Goal: Task Accomplishment & Management: Manage account settings

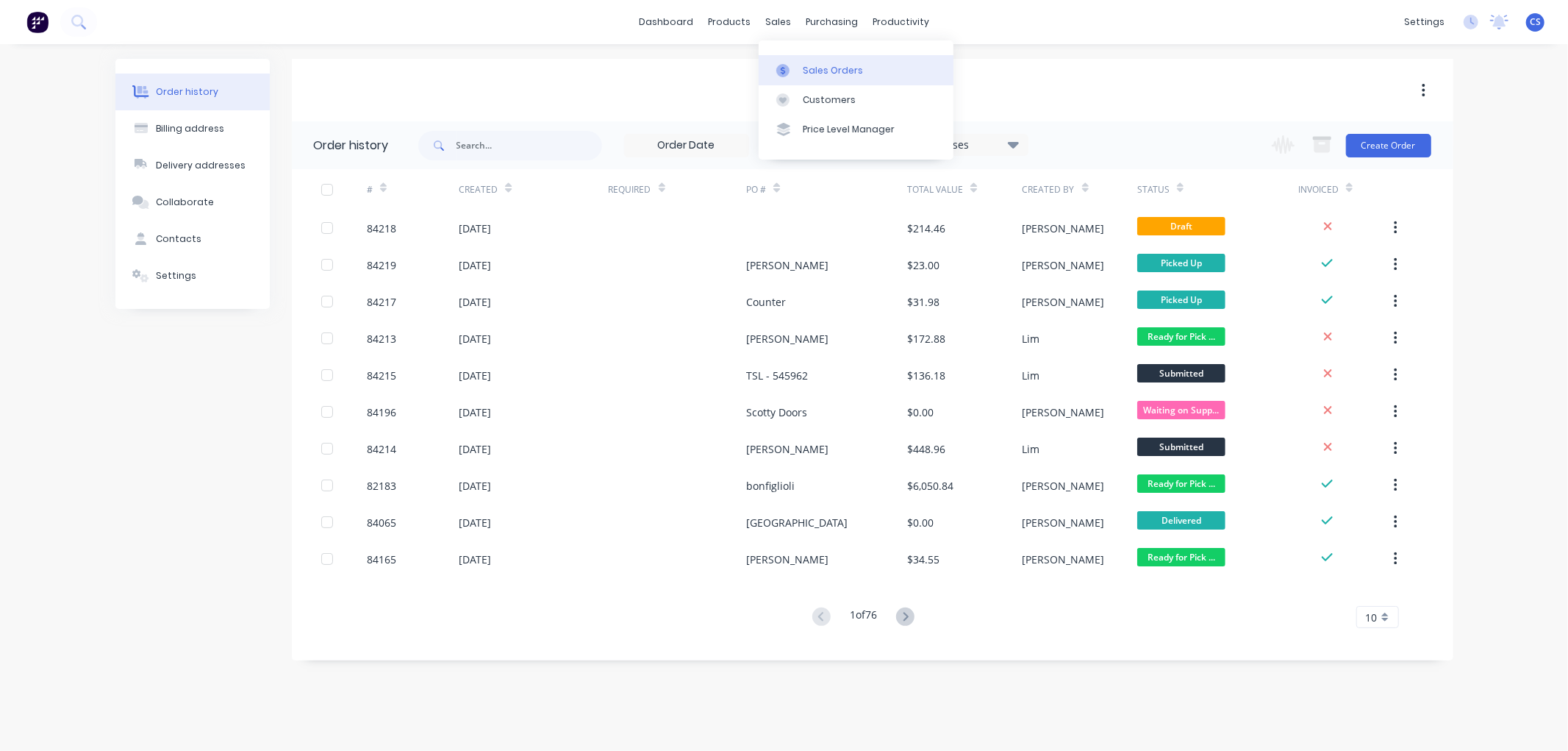
click at [800, 61] on link "Sales Orders" at bounding box center [855, 70] width 195 height 29
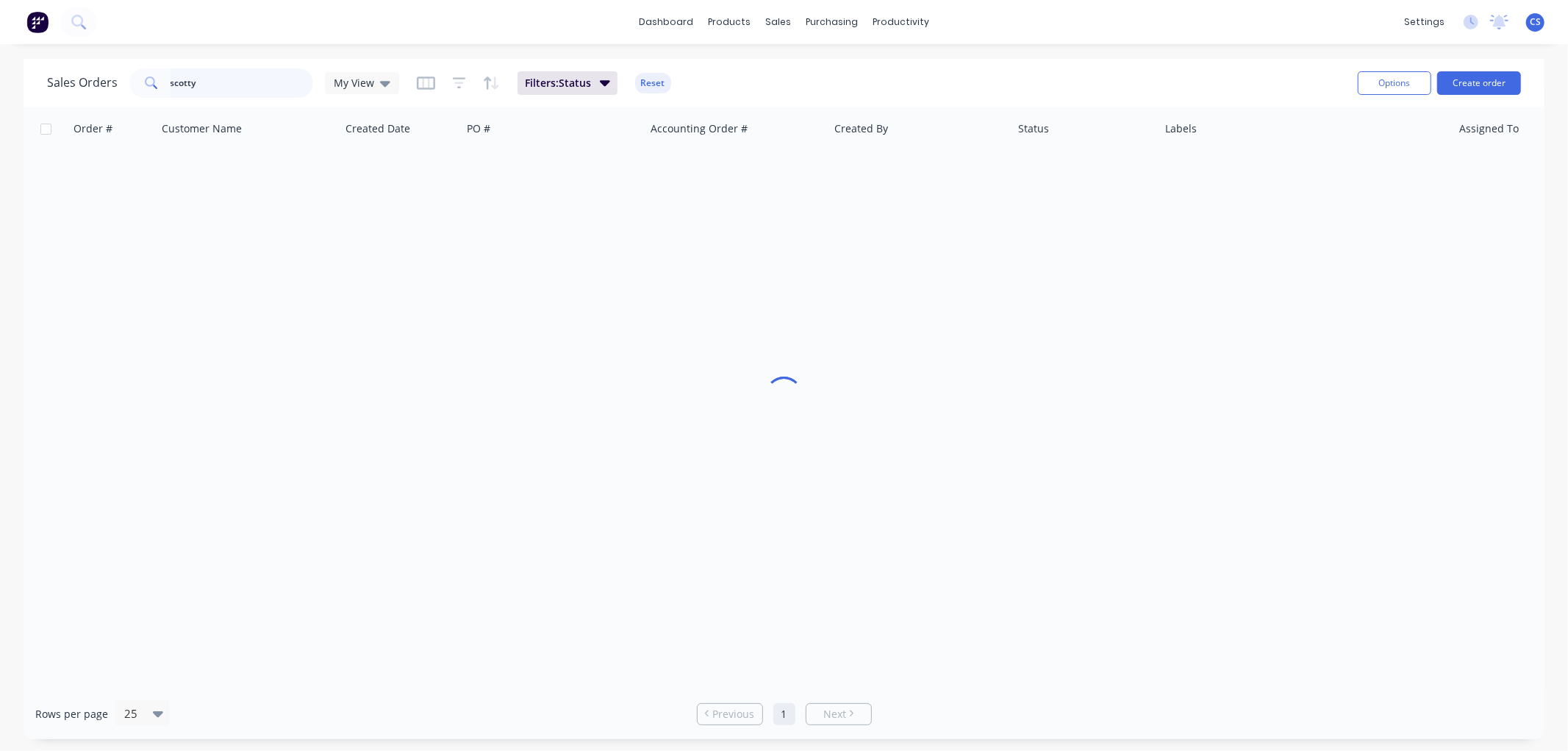
click at [207, 86] on input "scotty" at bounding box center [242, 83] width 144 height 29
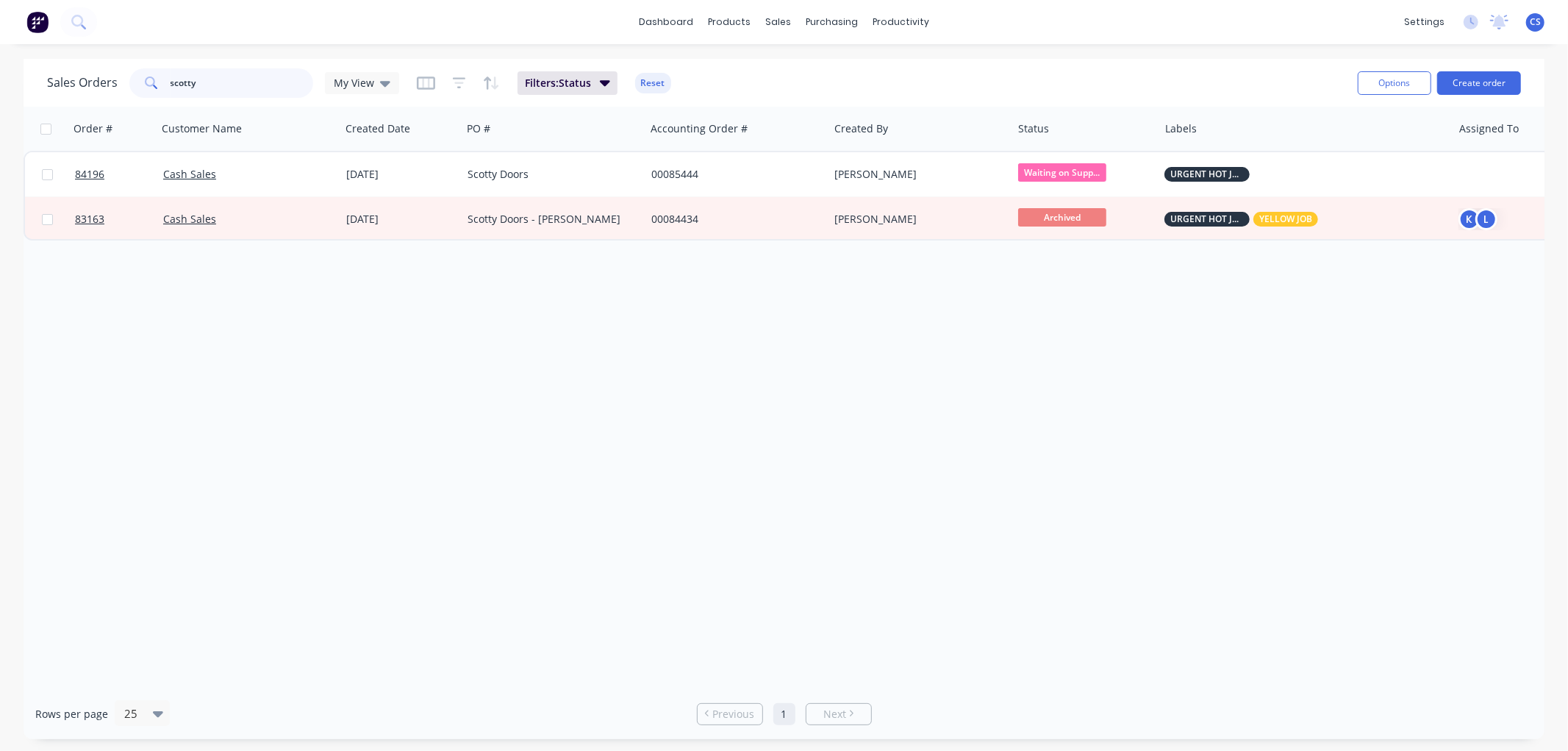
click at [207, 86] on input "scotty" at bounding box center [242, 83] width 144 height 29
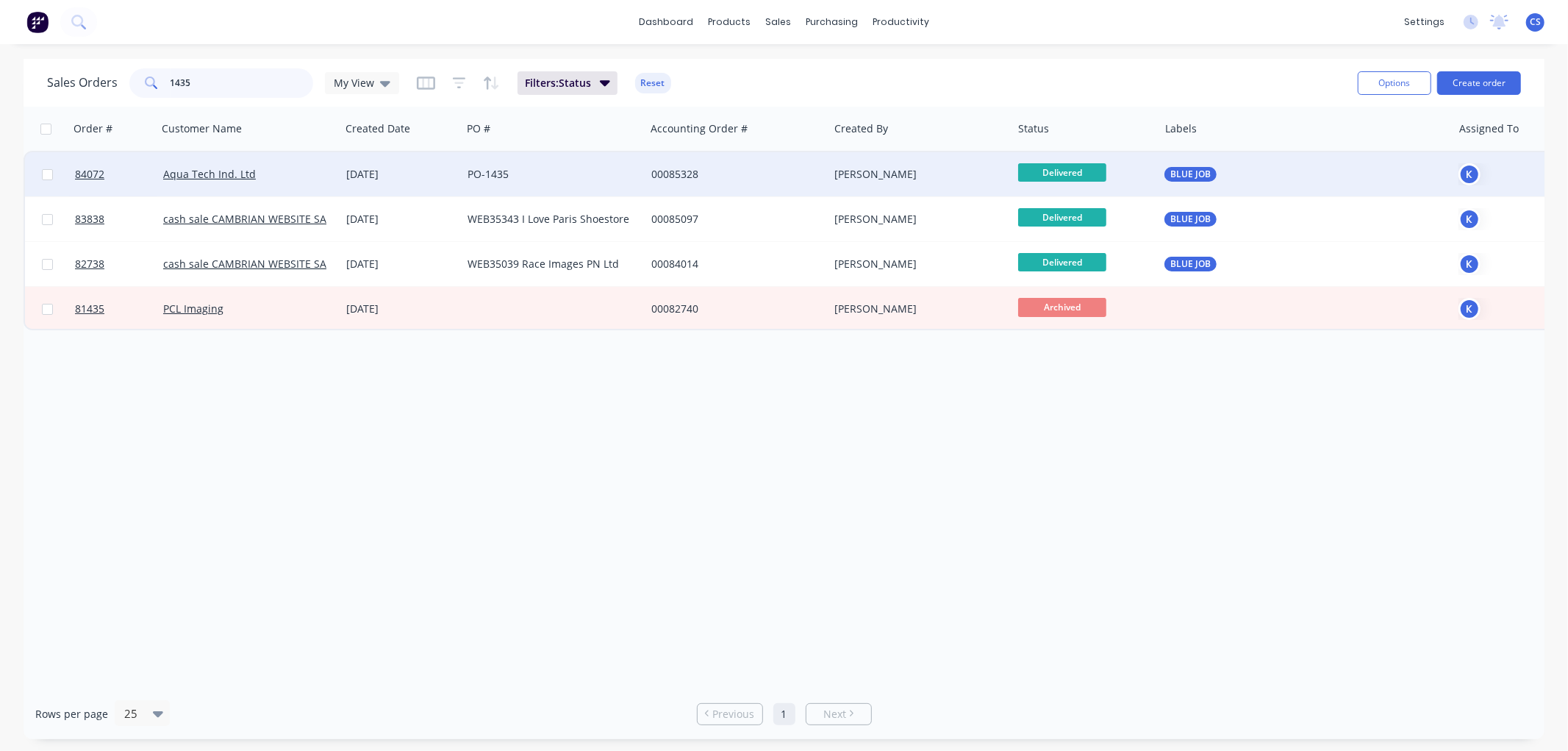
type input "1435"
click at [533, 167] on div "PO-1435" at bounding box center [549, 174] width 163 height 15
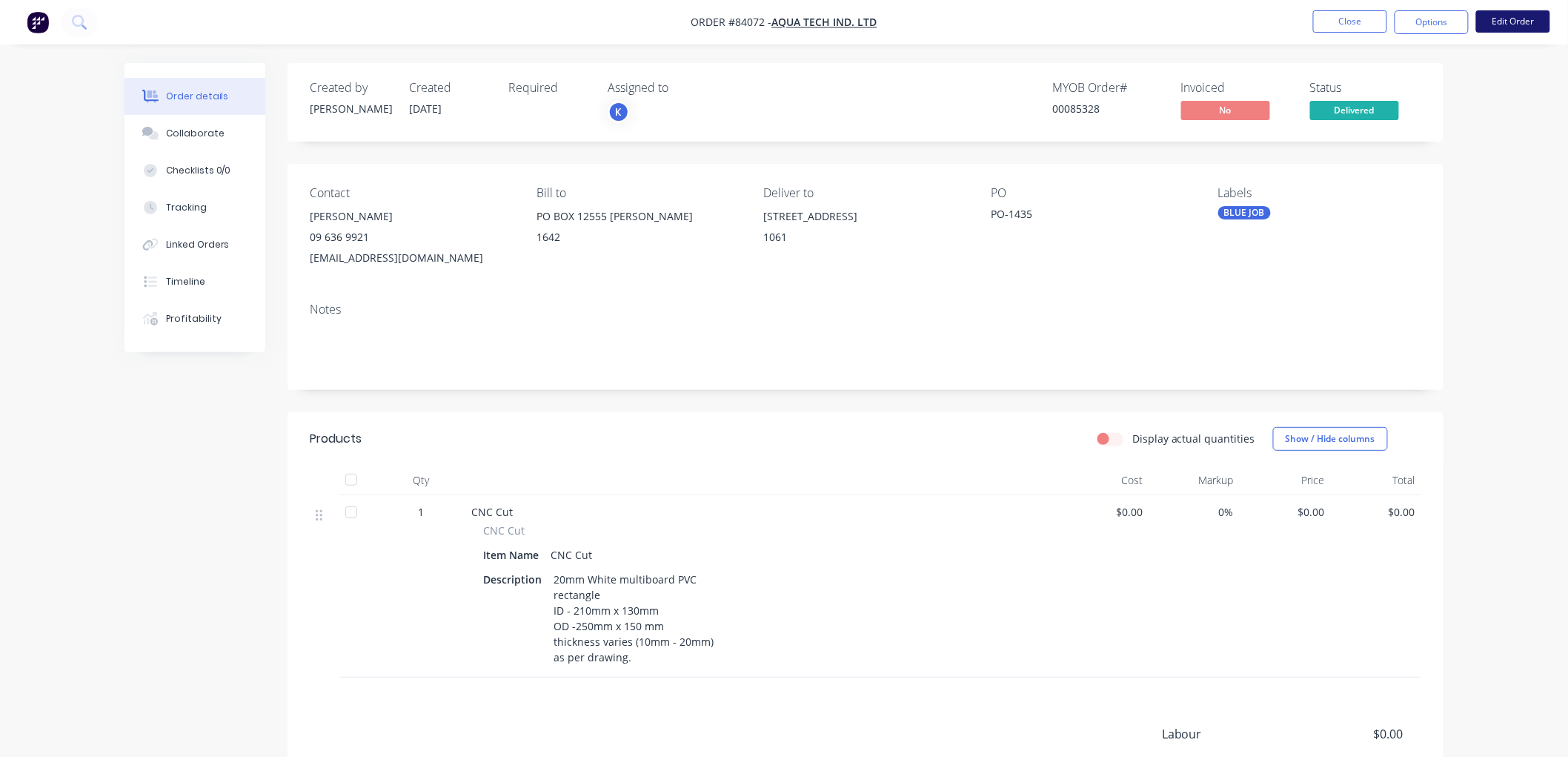
click at [1537, 17] on button "Edit Order" at bounding box center [1513, 21] width 74 height 22
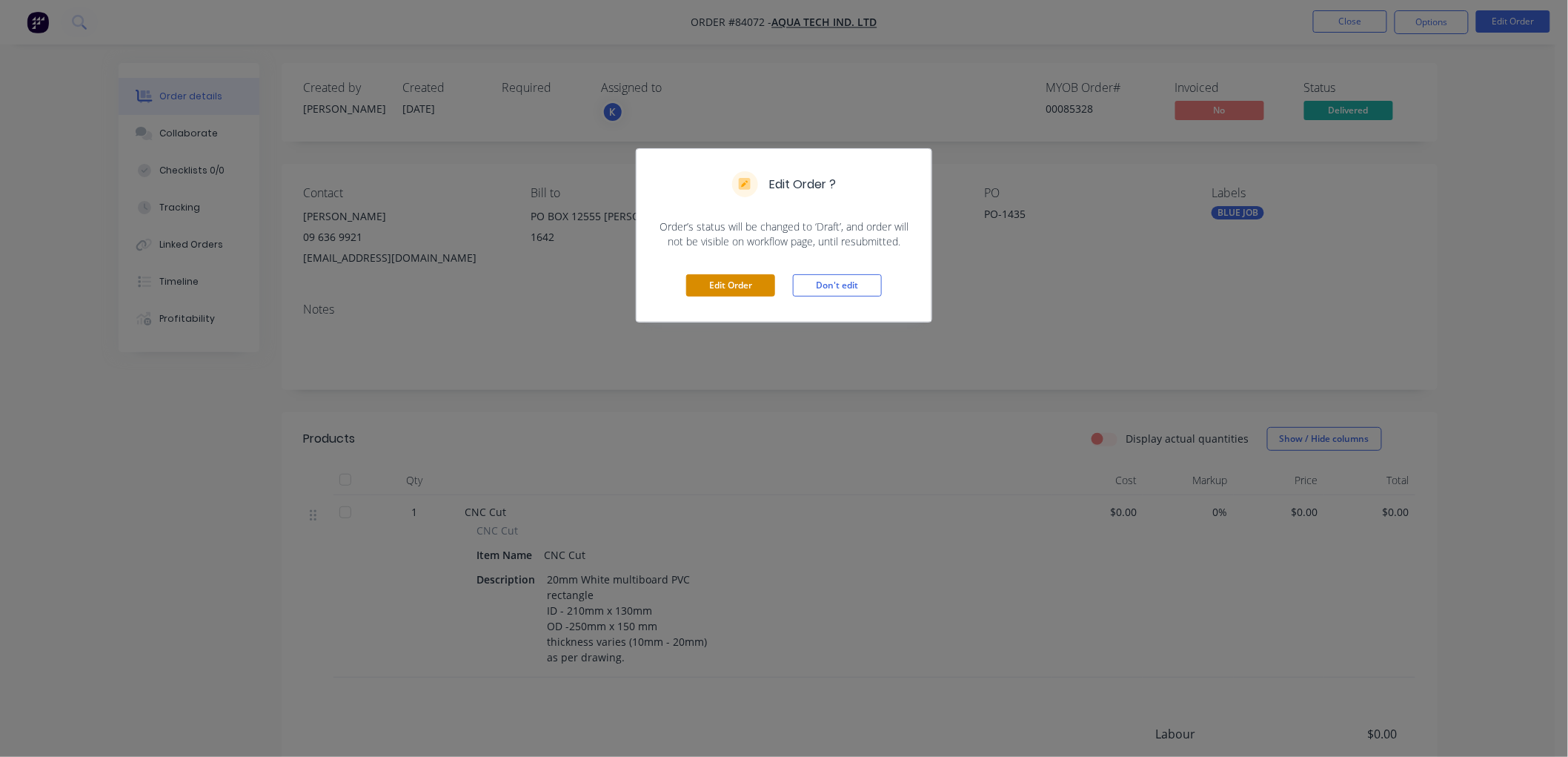
click at [731, 282] on button "Edit Order" at bounding box center [731, 285] width 89 height 22
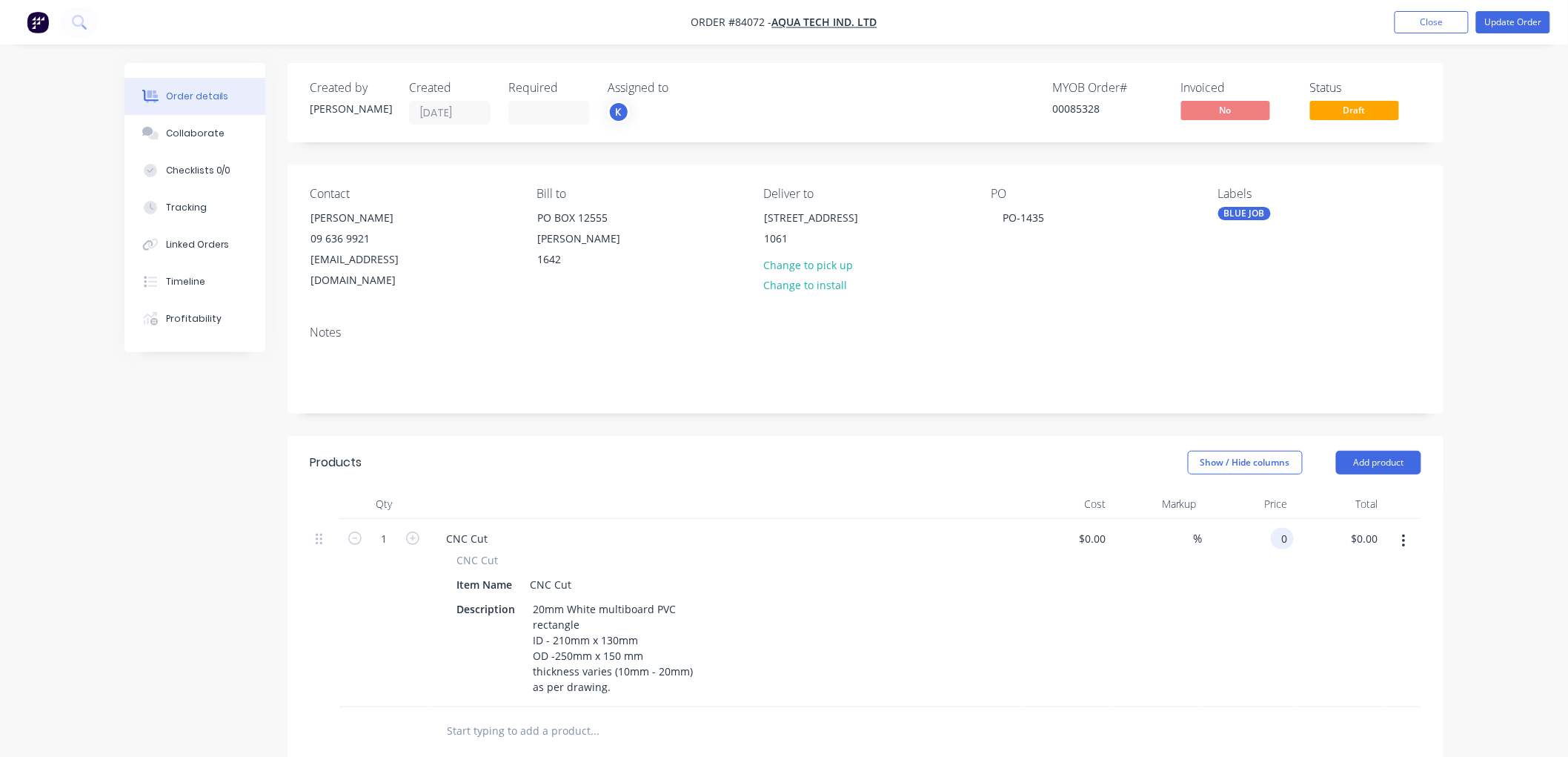
click at [1276, 527] on div "0 0" at bounding box center [1283, 538] width 23 height 22
click at [1473, 519] on div "Order details Collaborate Checklists 0/0 Tracking Linked Orders Timeline Profit…" at bounding box center [784, 567] width 1568 height 1133
click at [1305, 519] on div "$0.00 $0.00" at bounding box center [1339, 613] width 91 height 189
click at [1275, 527] on div "0 0" at bounding box center [1283, 538] width 23 height 22
type input "$87.18"
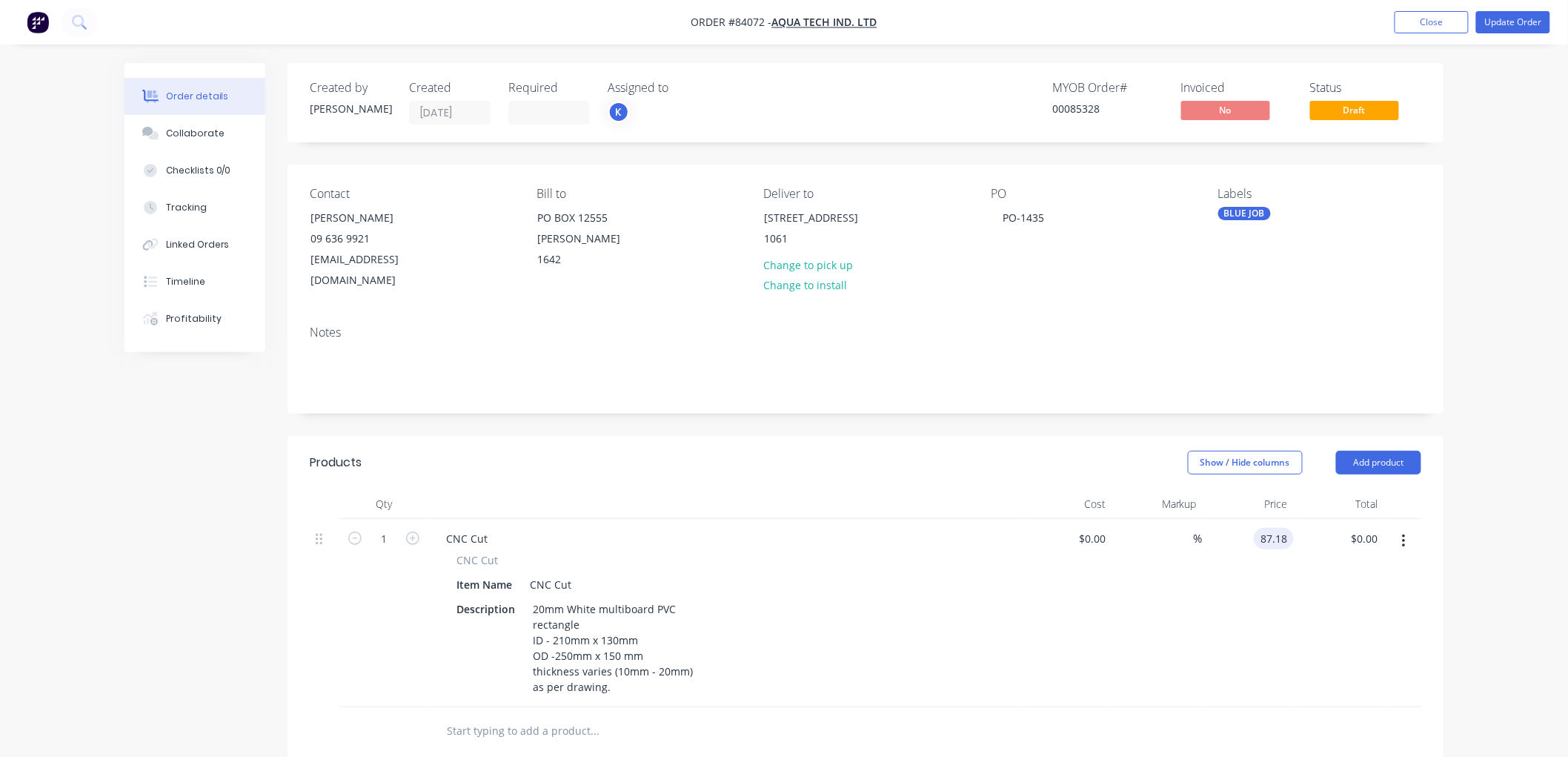
type input "$87.18"
click at [1449, 538] on div "Order details Collaborate Checklists 0/0 Tracking Linked Orders Timeline Profit…" at bounding box center [784, 598] width 1349 height 1070
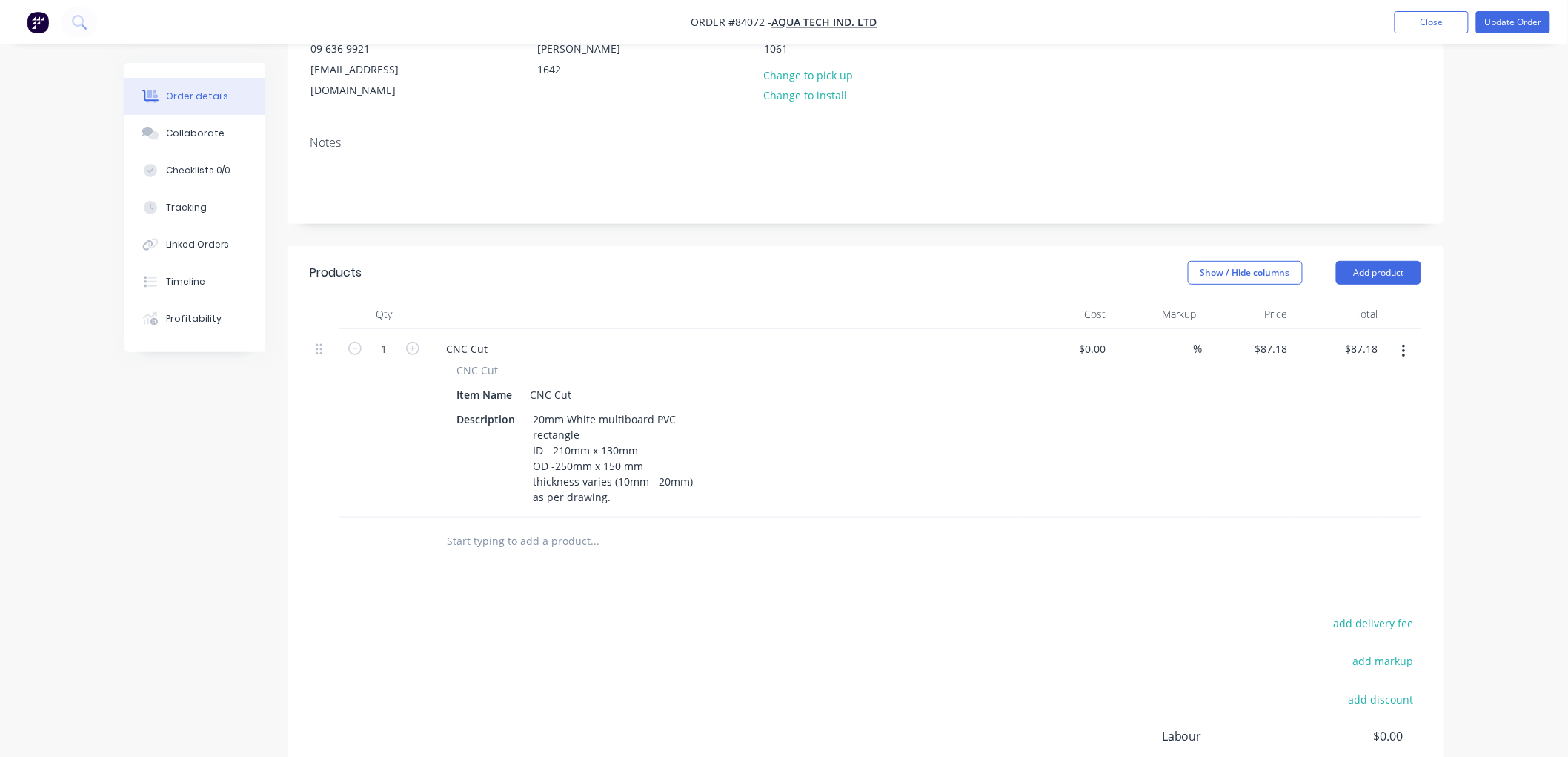
scroll to position [247, 0]
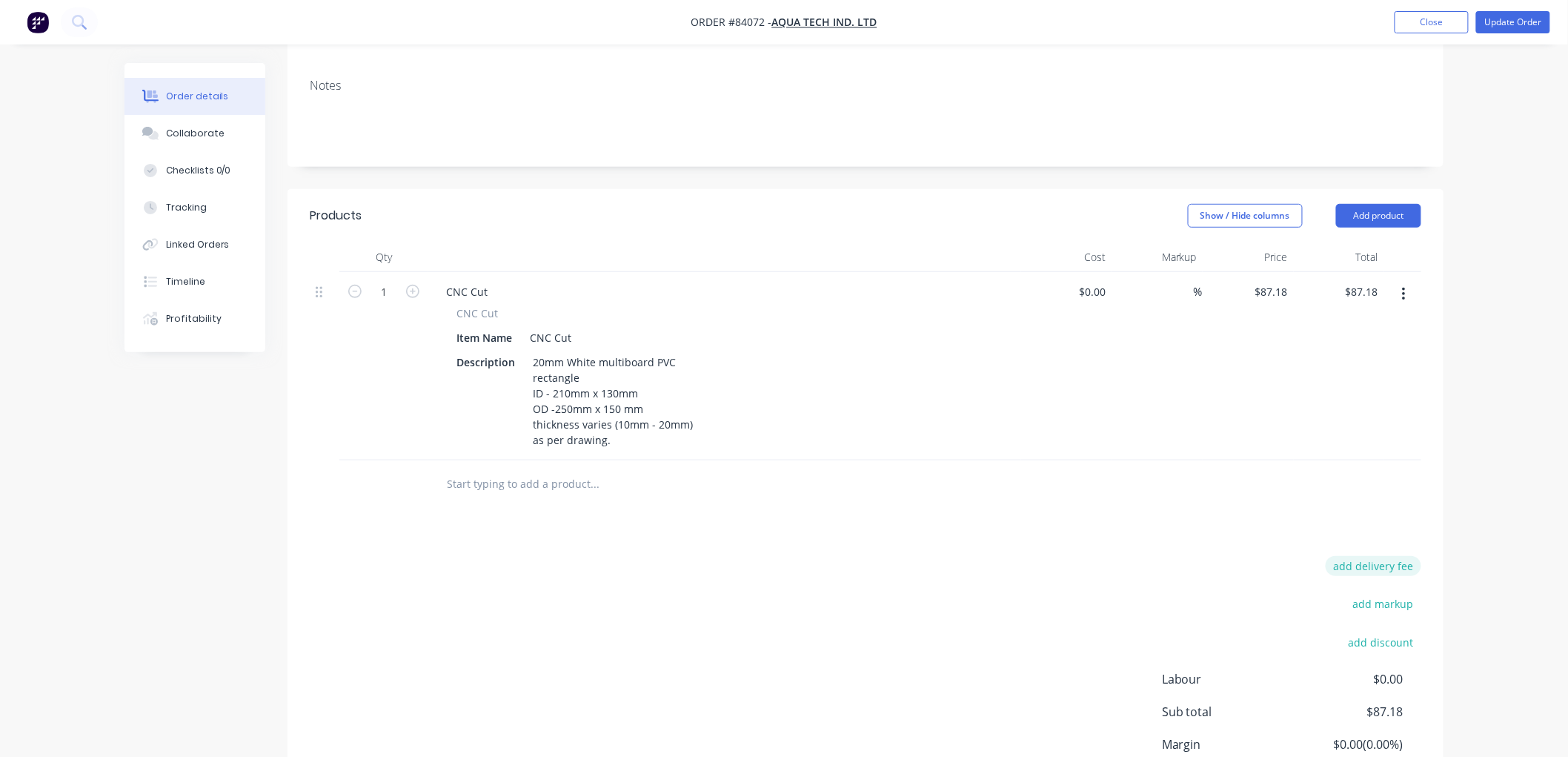
click at [1398, 556] on button "add delivery fee" at bounding box center [1374, 566] width 96 height 20
type input "10"
click at [1516, 373] on div "Order details Collaborate Checklists 0/0 Tracking Linked Orders Timeline Profit…" at bounding box center [784, 317] width 1568 height 1129
click at [1500, 25] on button "Update Order" at bounding box center [1513, 22] width 74 height 22
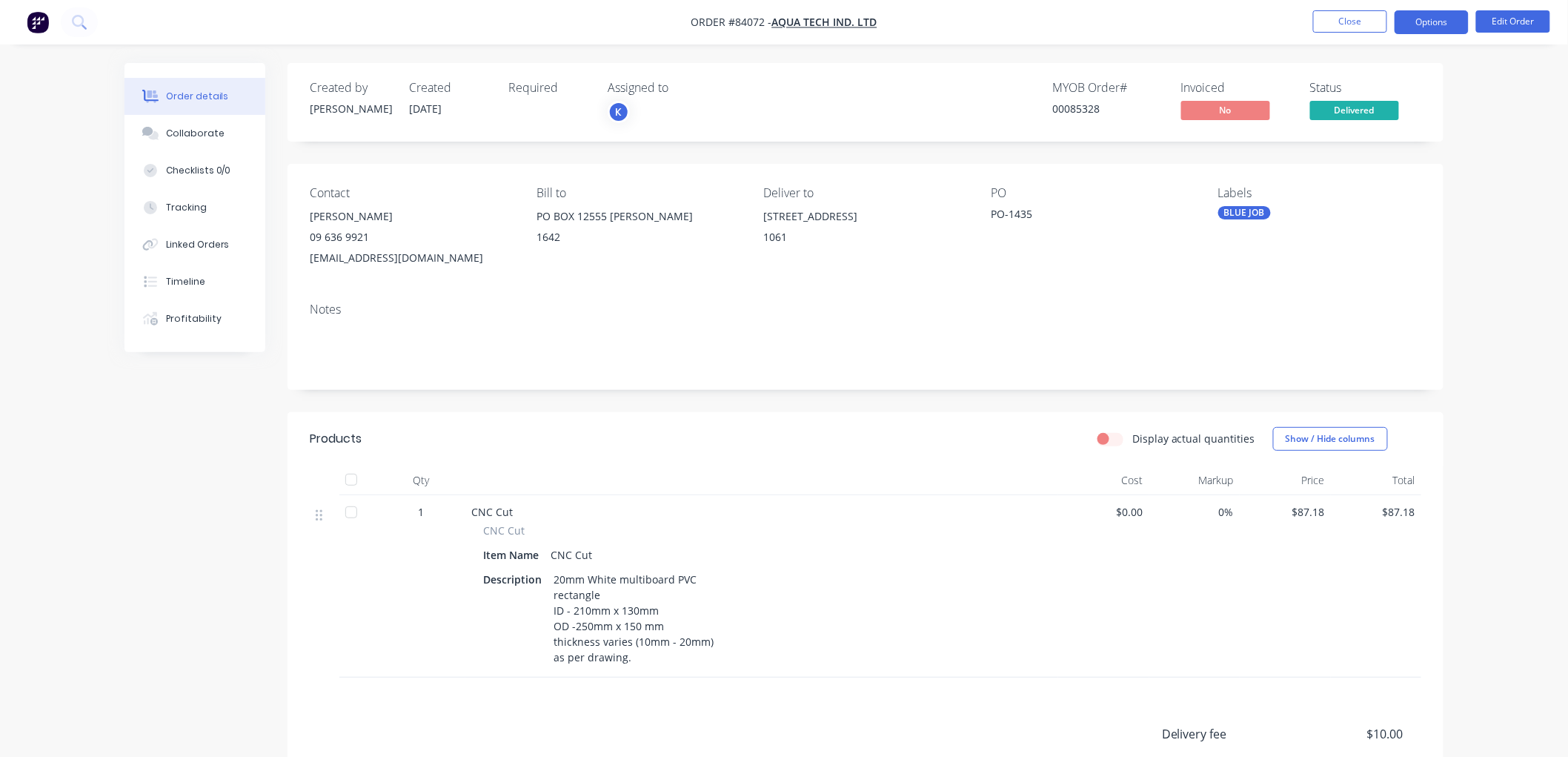
click at [1424, 28] on button "Options" at bounding box center [1432, 22] width 74 height 24
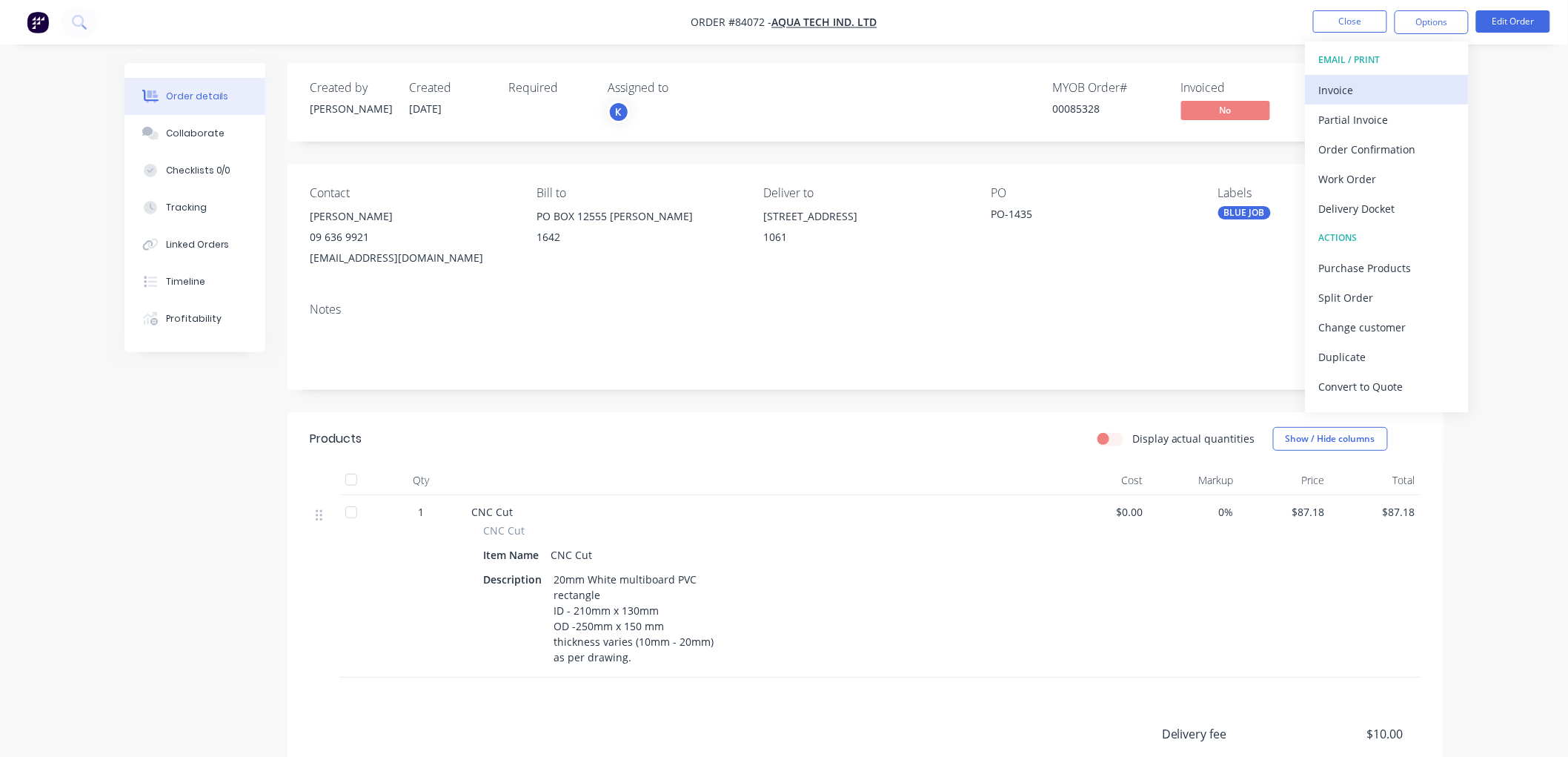
click at [1354, 81] on div "Invoice" at bounding box center [1387, 90] width 136 height 22
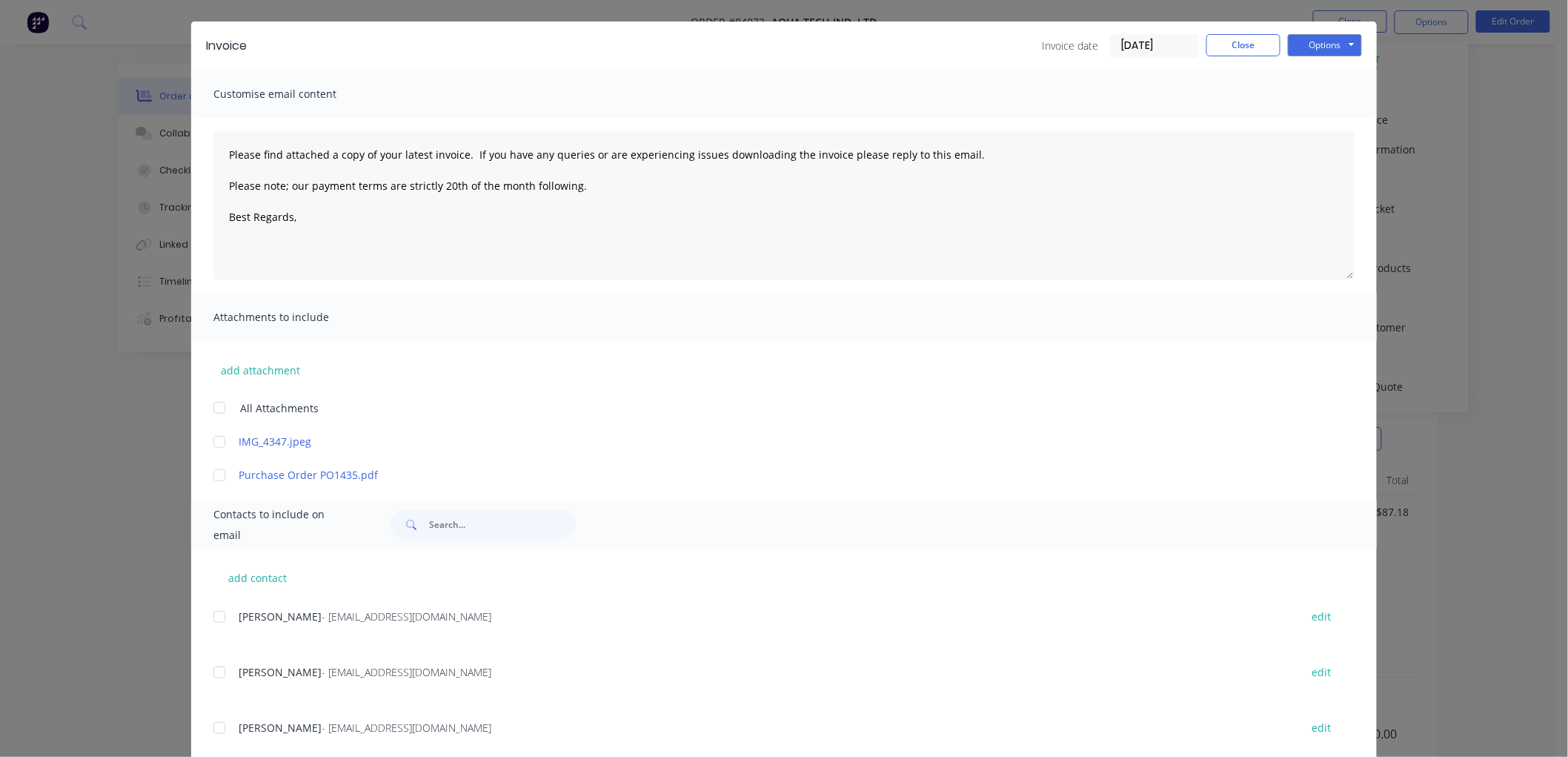
scroll to position [75, 0]
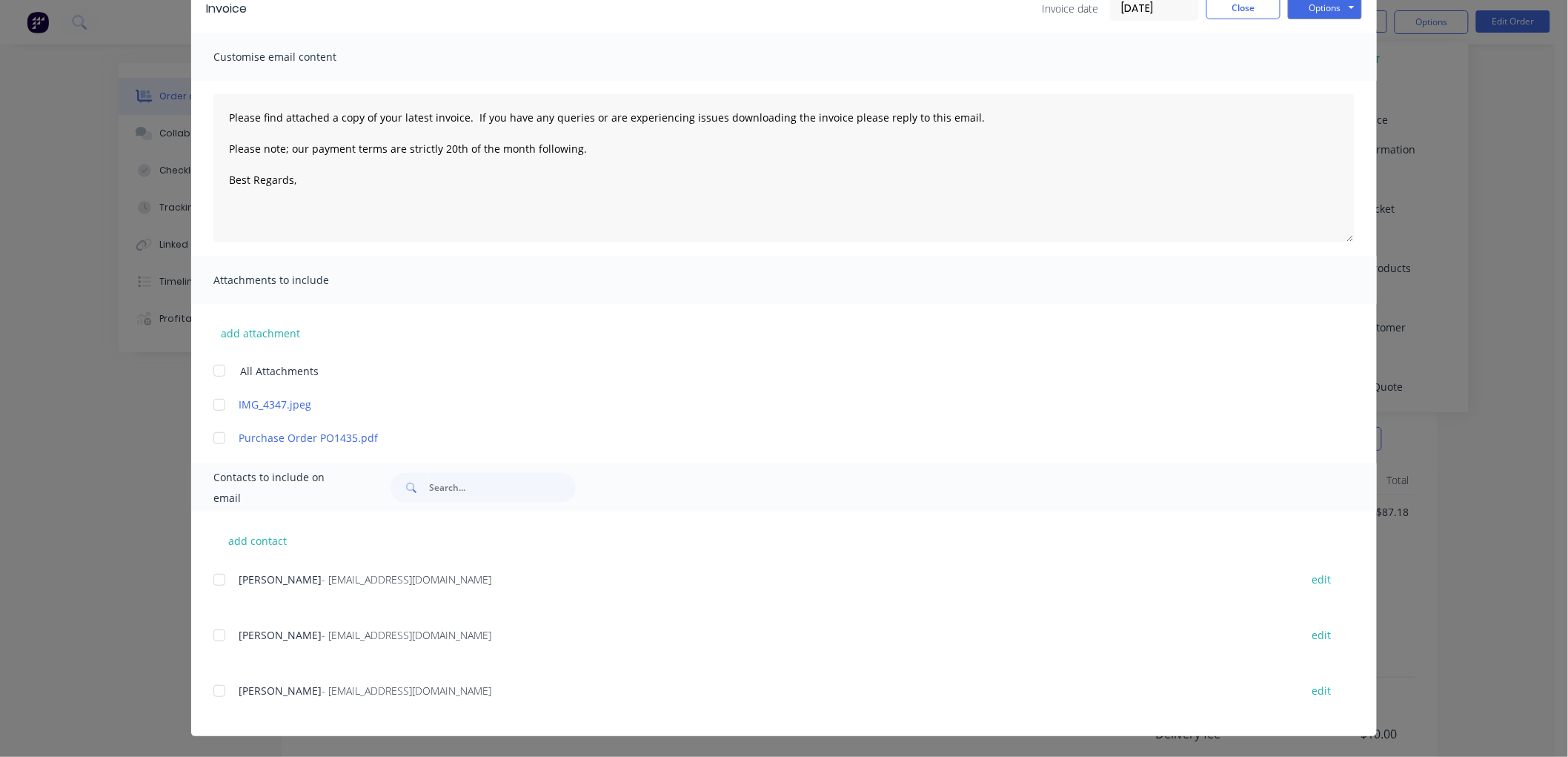
click at [217, 579] on div at bounding box center [219, 580] width 30 height 30
click at [218, 635] on div at bounding box center [219, 635] width 30 height 30
click at [213, 628] on div at bounding box center [219, 635] width 30 height 30
click at [209, 692] on div at bounding box center [219, 691] width 30 height 30
click at [315, 183] on textarea "Please find attached a copy of your latest invoice. If you have any queries or …" at bounding box center [783, 169] width 1141 height 148
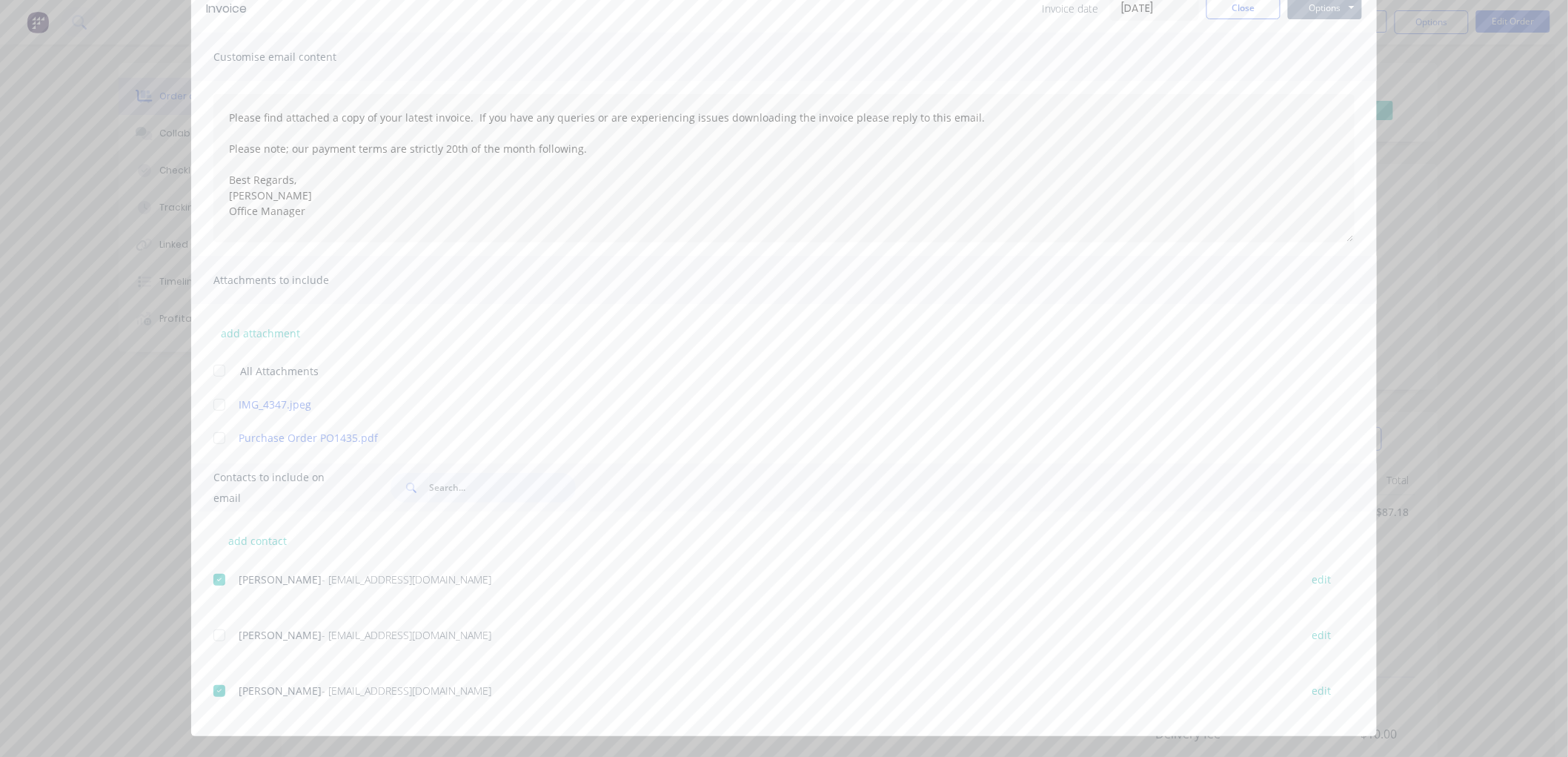
click at [1336, 11] on button "Options" at bounding box center [1324, 8] width 74 height 22
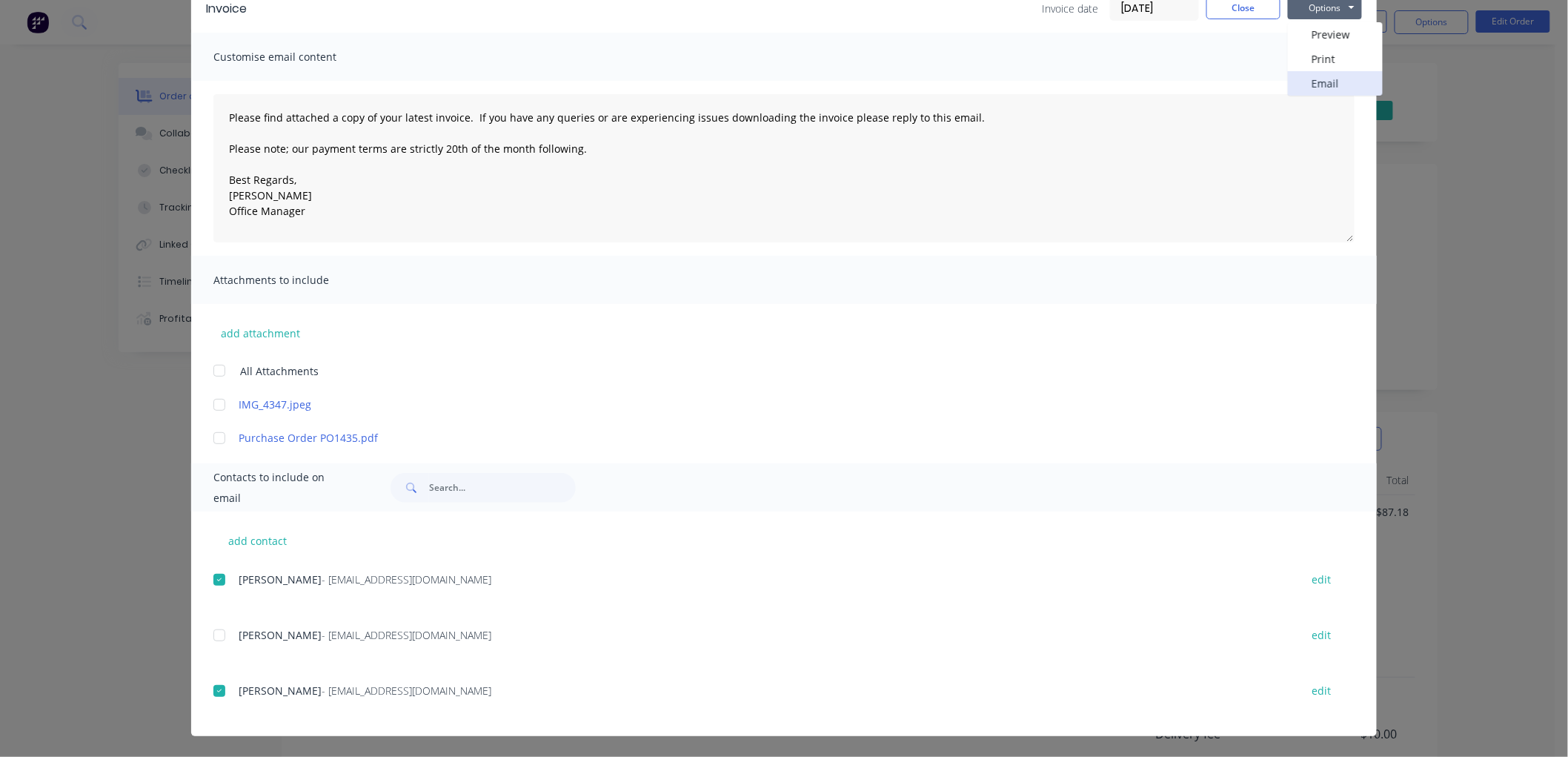
click at [1324, 86] on button "Email" at bounding box center [1335, 83] width 95 height 24
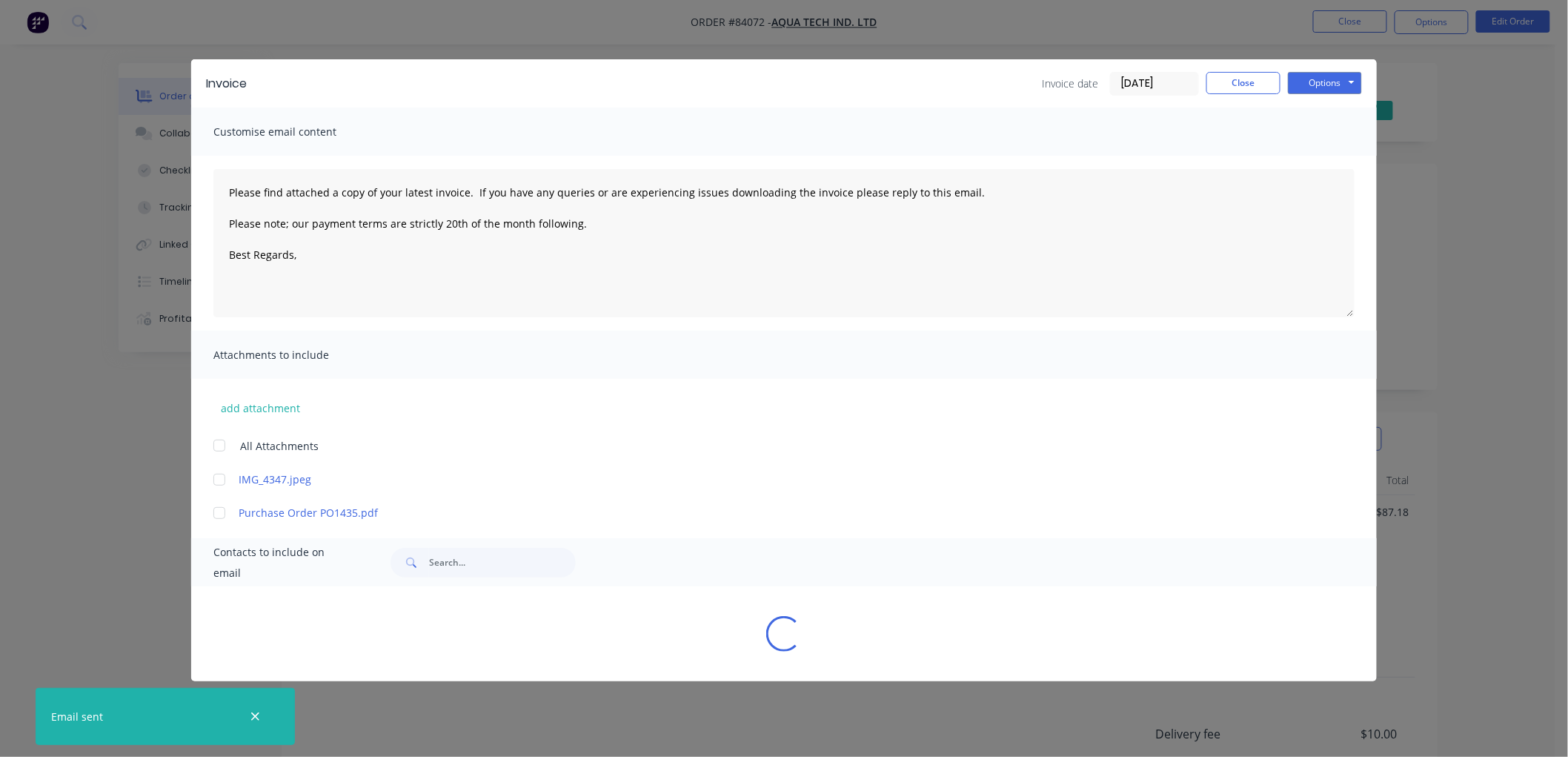
type textarea "Please find attached a copy of your latest invoice. If you have any queries or …"
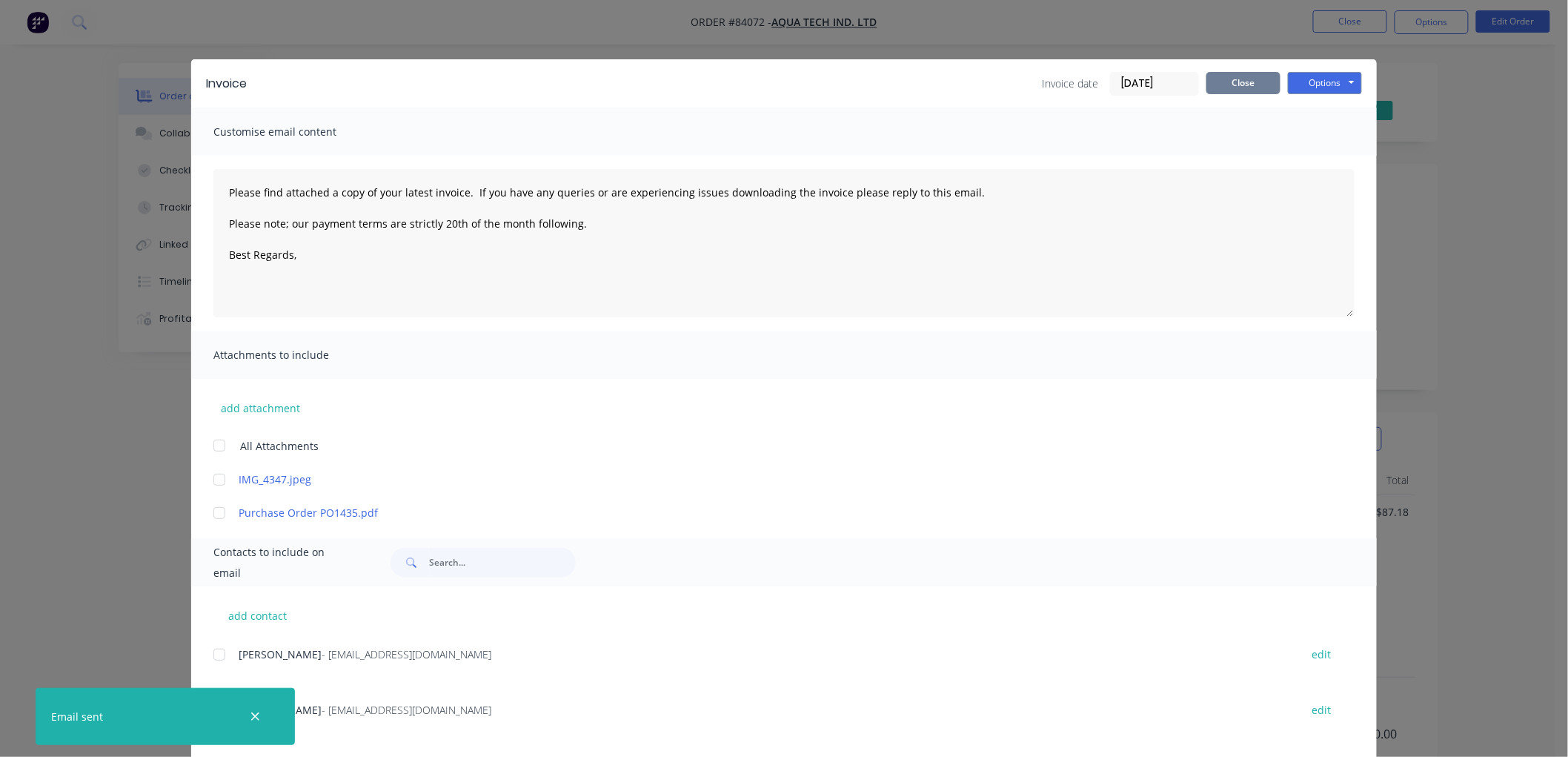
click at [1248, 86] on button "Close" at bounding box center [1243, 82] width 74 height 22
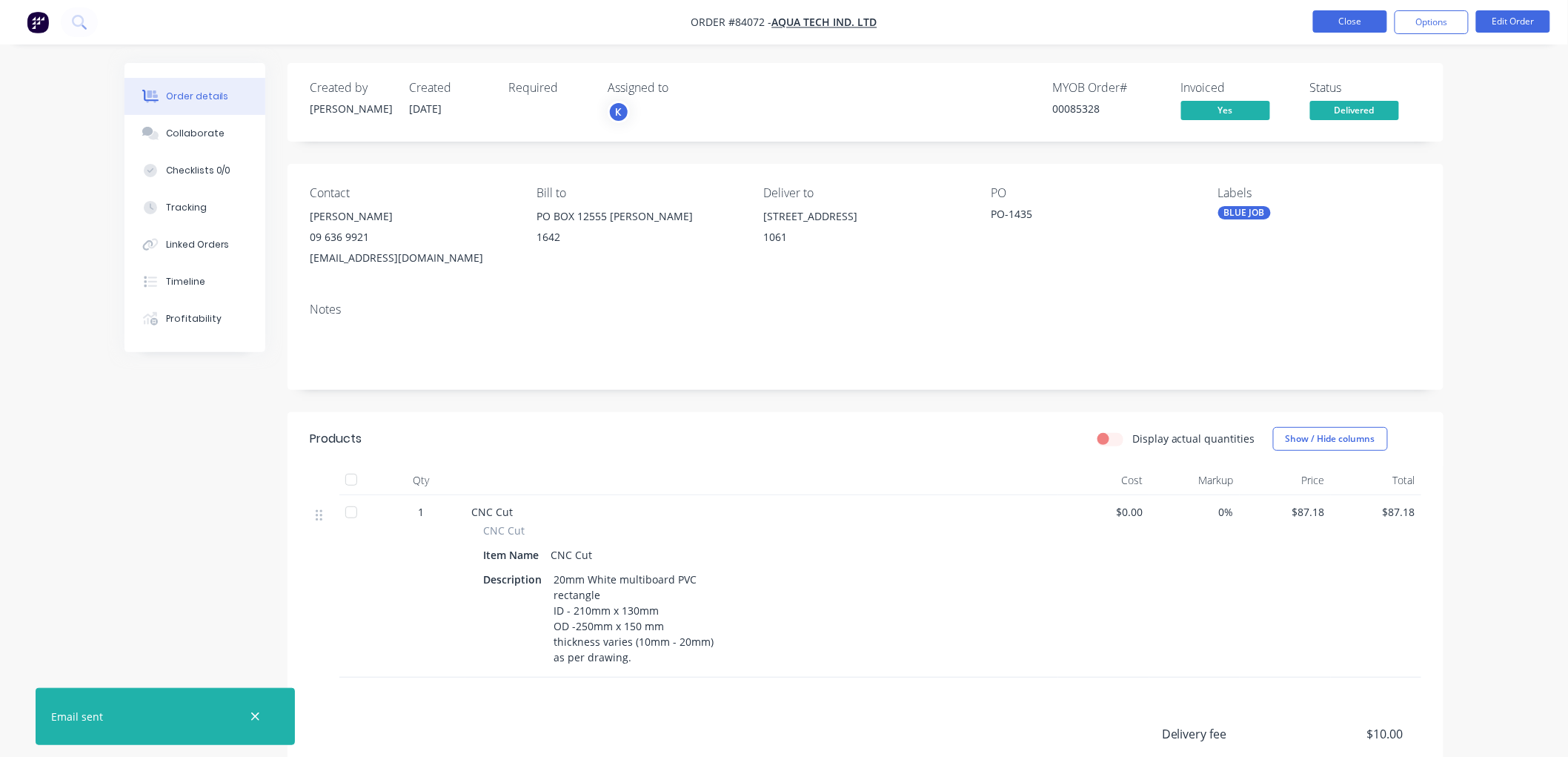
click at [1354, 24] on button "Close" at bounding box center [1350, 21] width 74 height 22
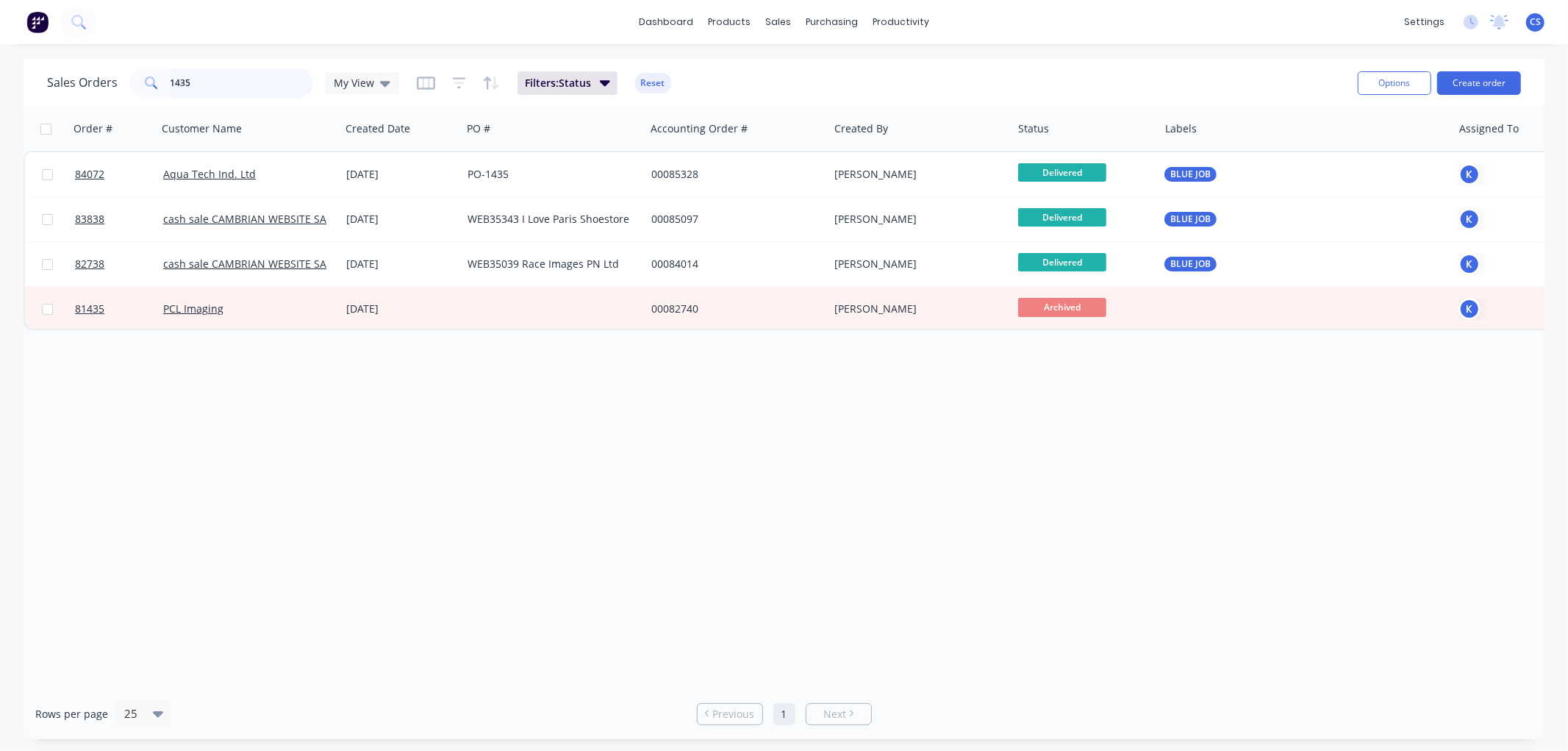
click at [253, 74] on input "1435" at bounding box center [242, 83] width 144 height 29
type input "3"
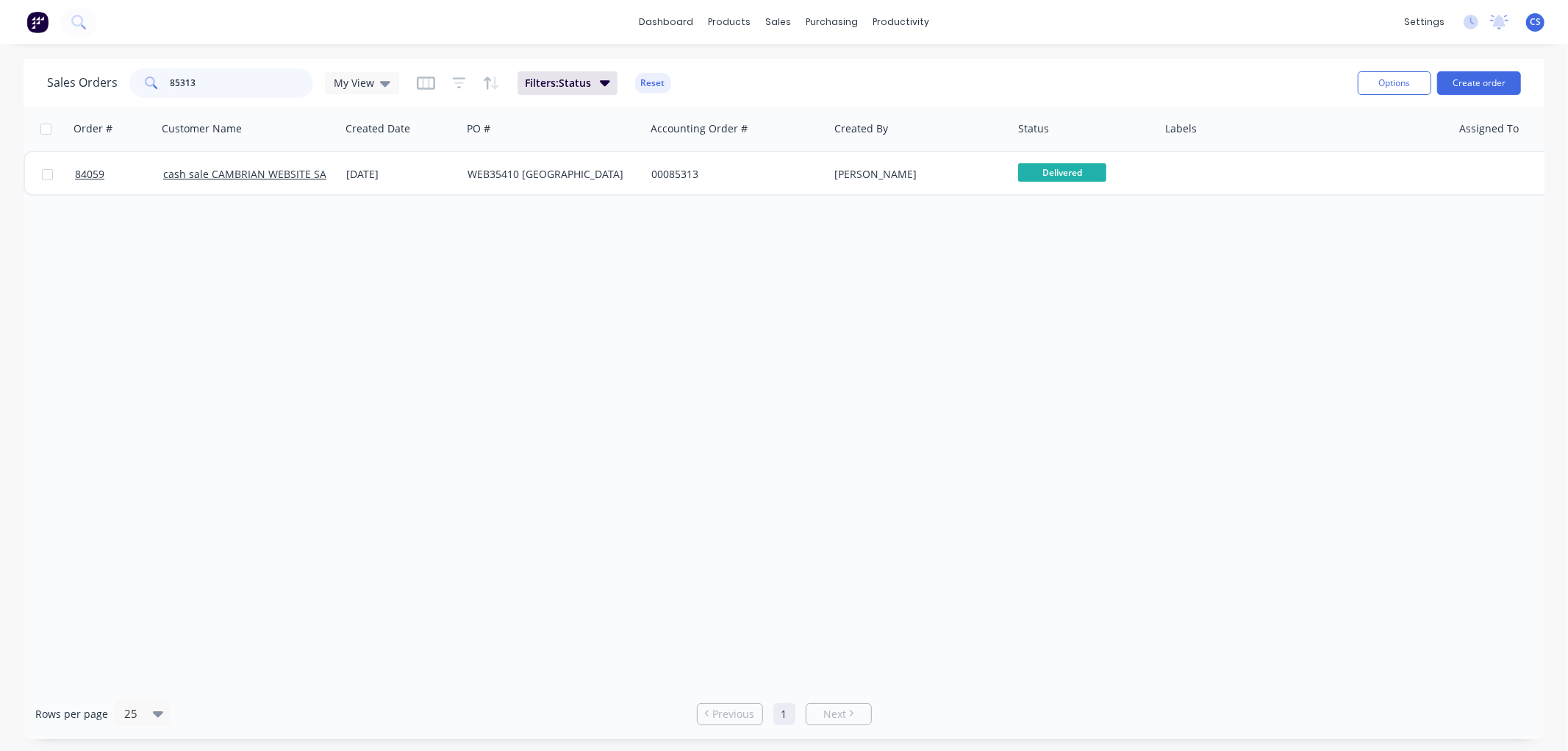
type input "85313"
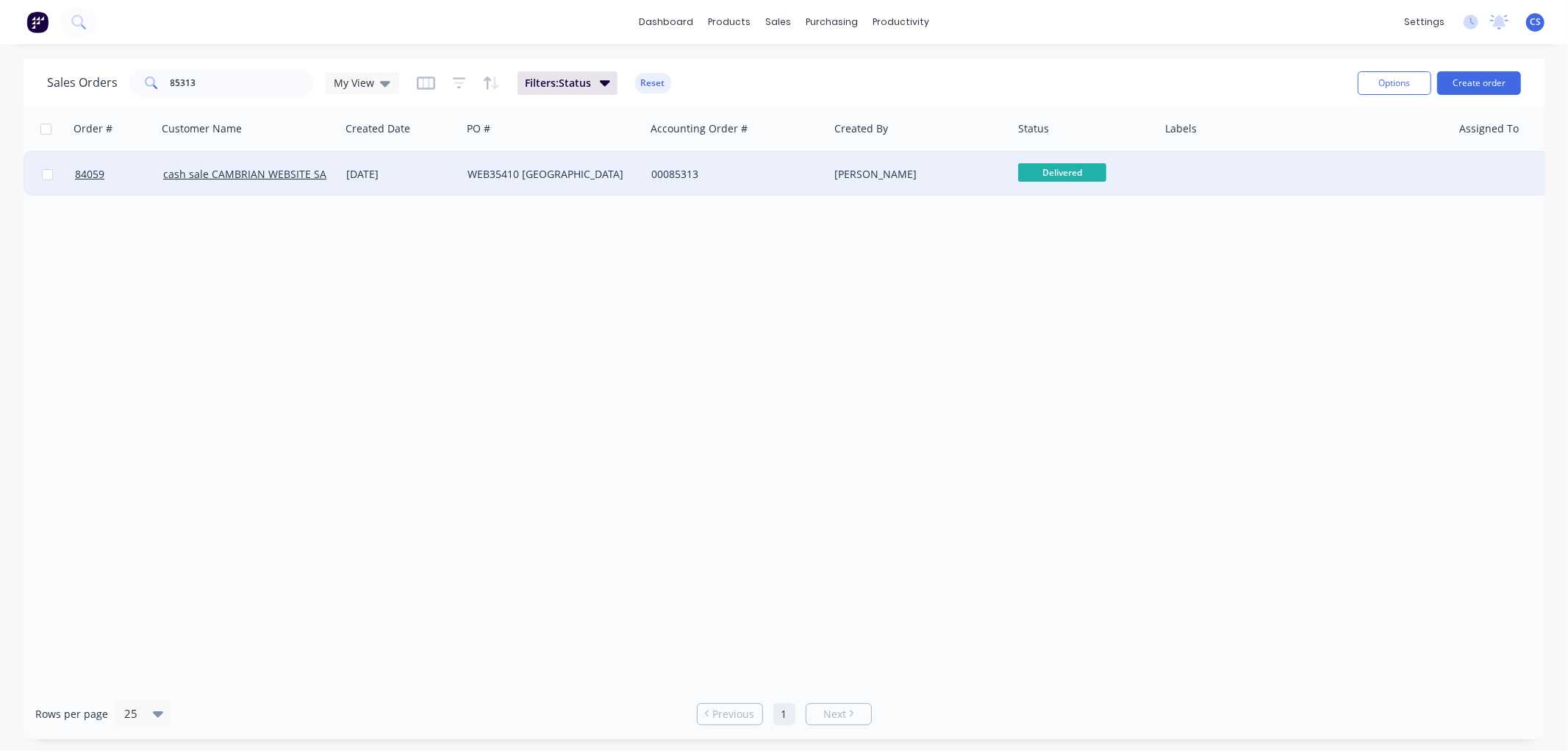
click at [800, 182] on div "00085313" at bounding box center [737, 174] width 184 height 44
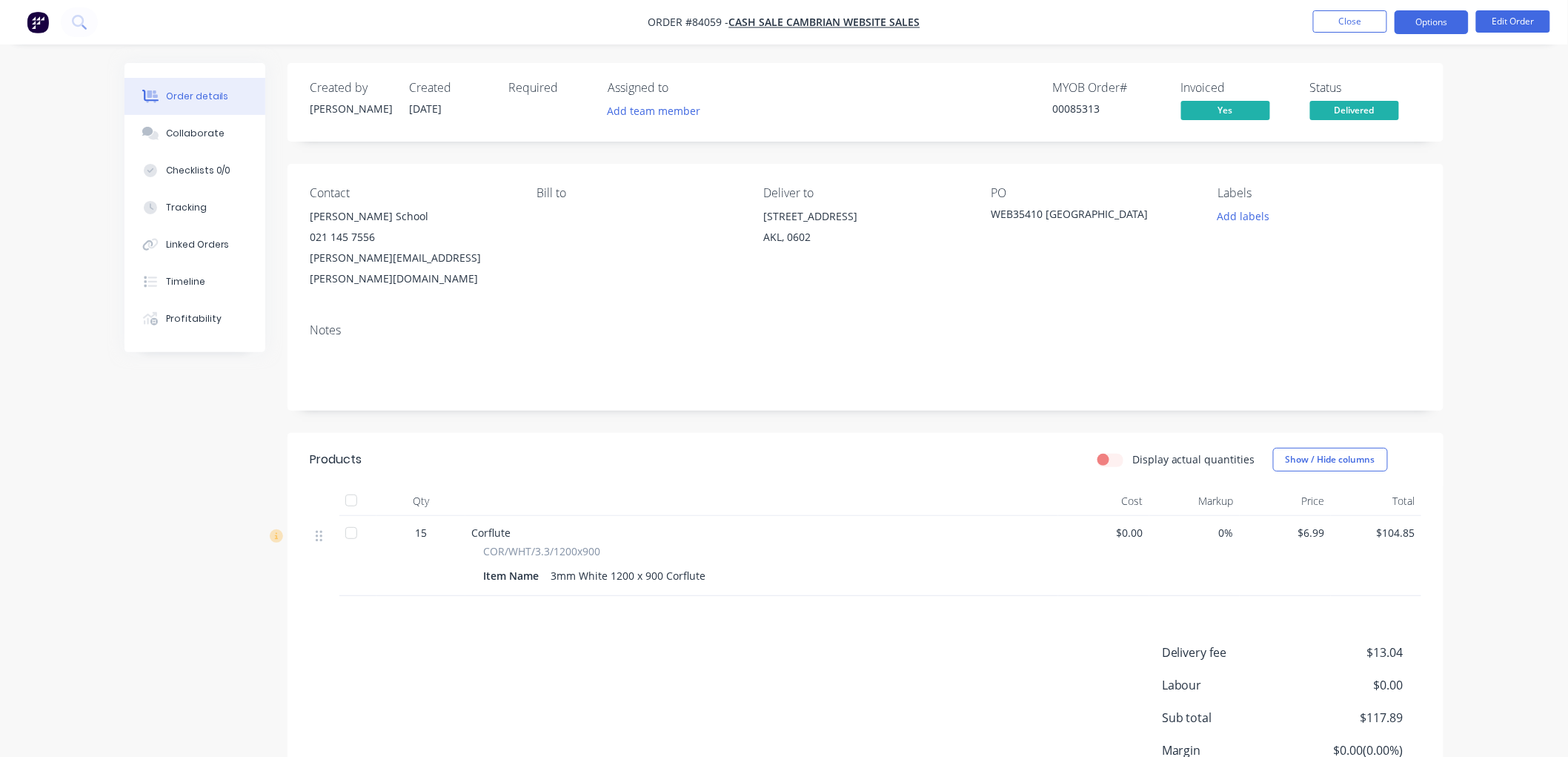
click at [1420, 26] on button "Options" at bounding box center [1432, 22] width 74 height 24
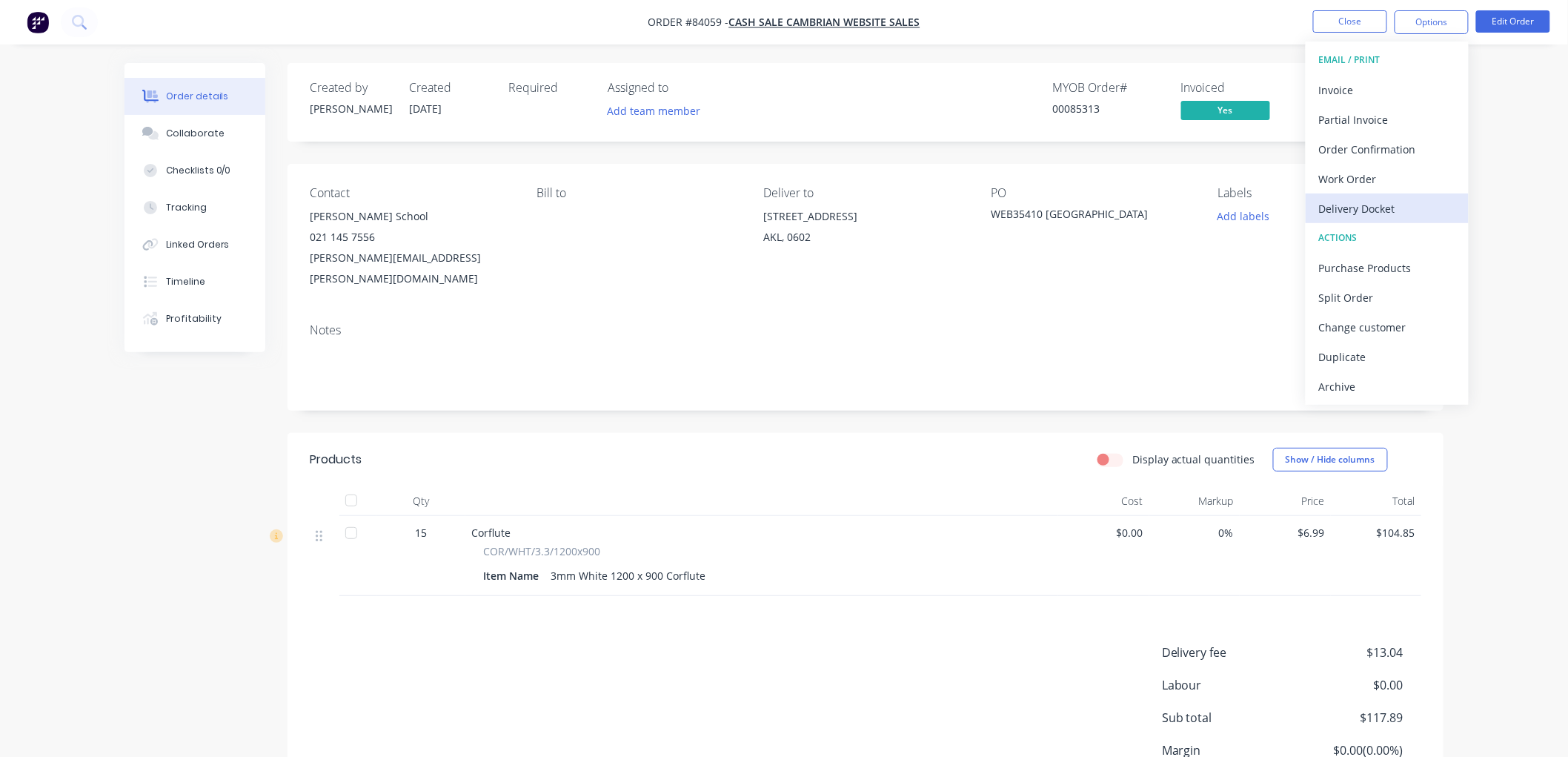
click at [1365, 203] on div "Delivery Docket" at bounding box center [1387, 209] width 136 height 22
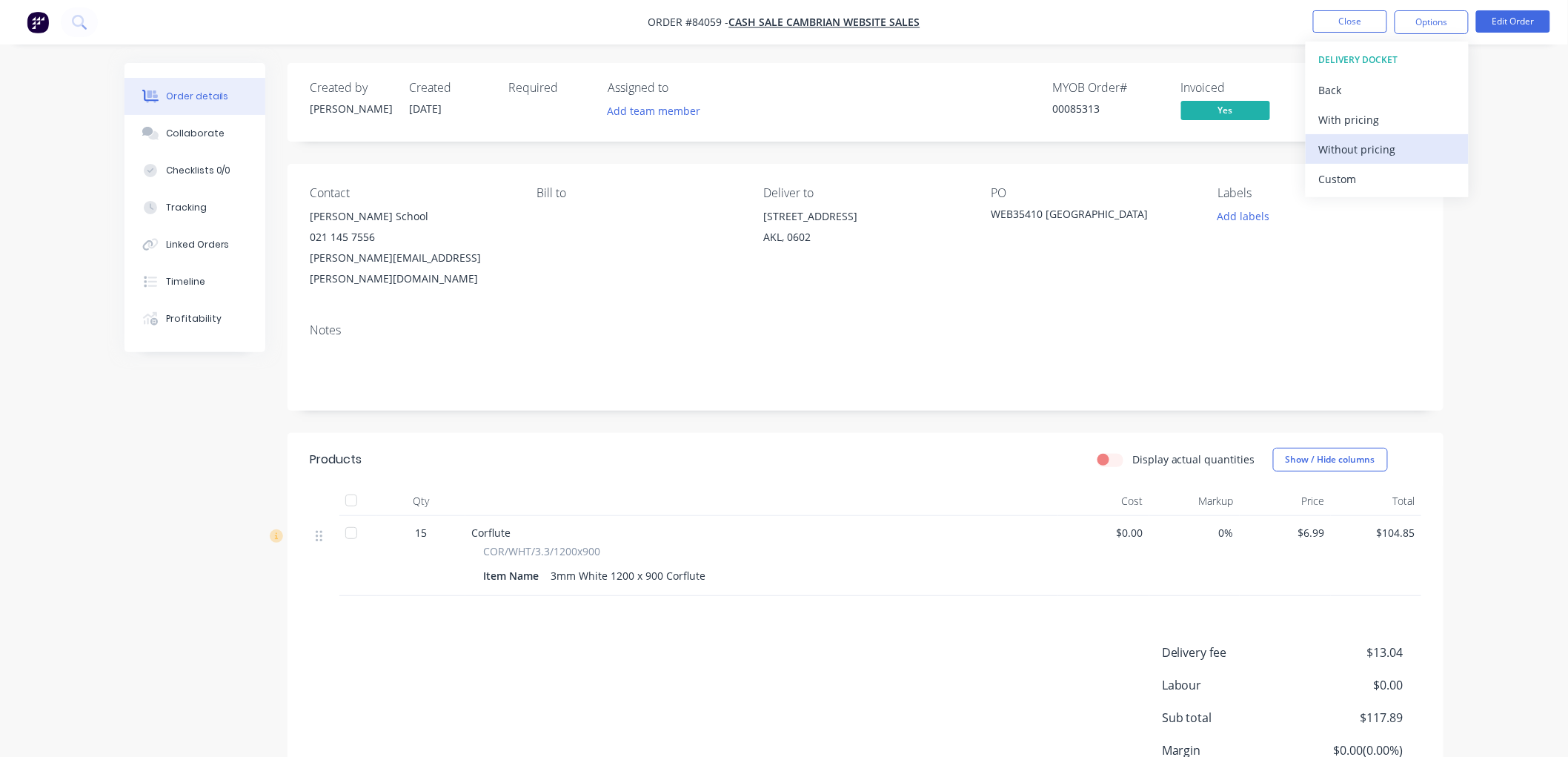
click at [1361, 149] on div "Without pricing" at bounding box center [1387, 149] width 136 height 22
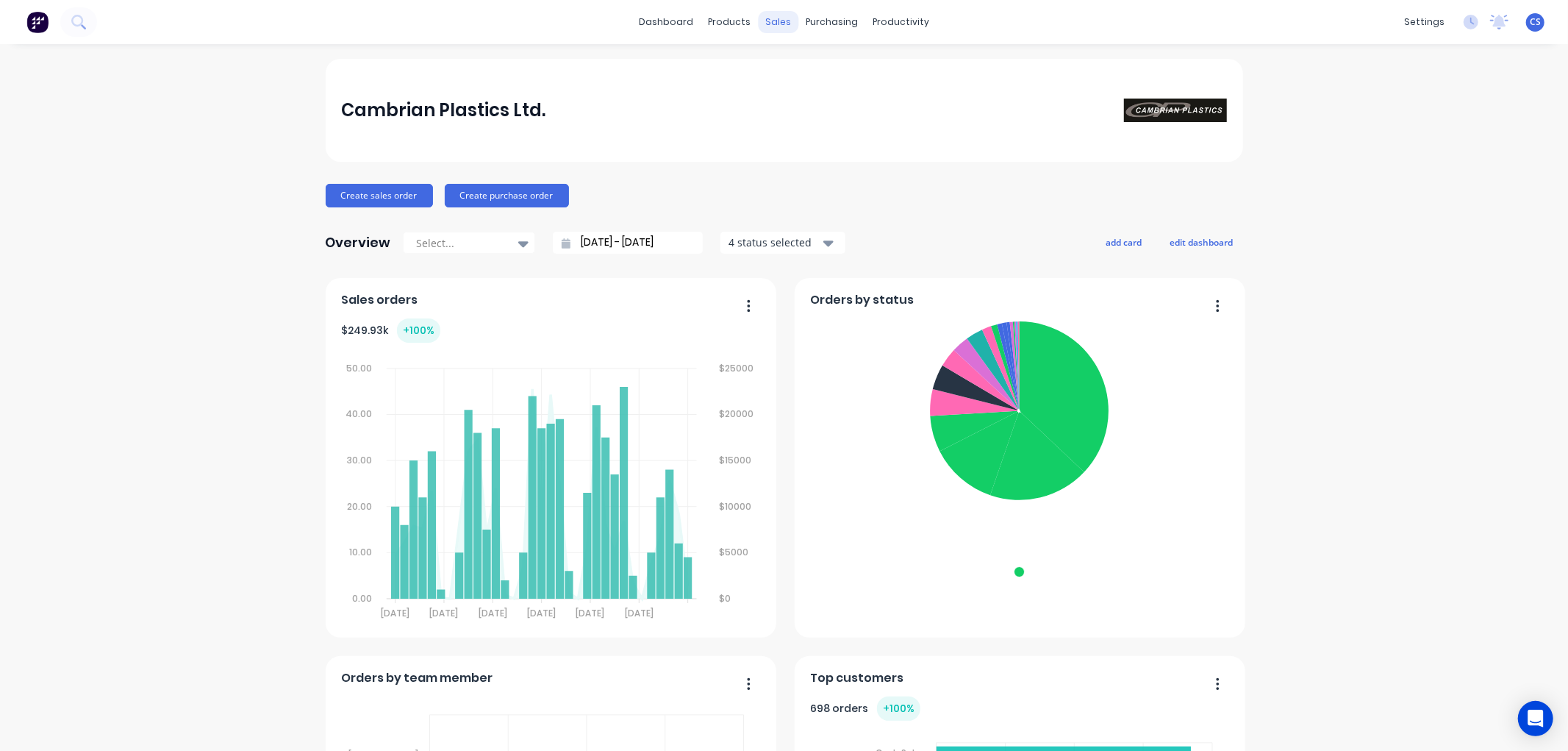
click at [776, 26] on div "sales" at bounding box center [778, 22] width 41 height 22
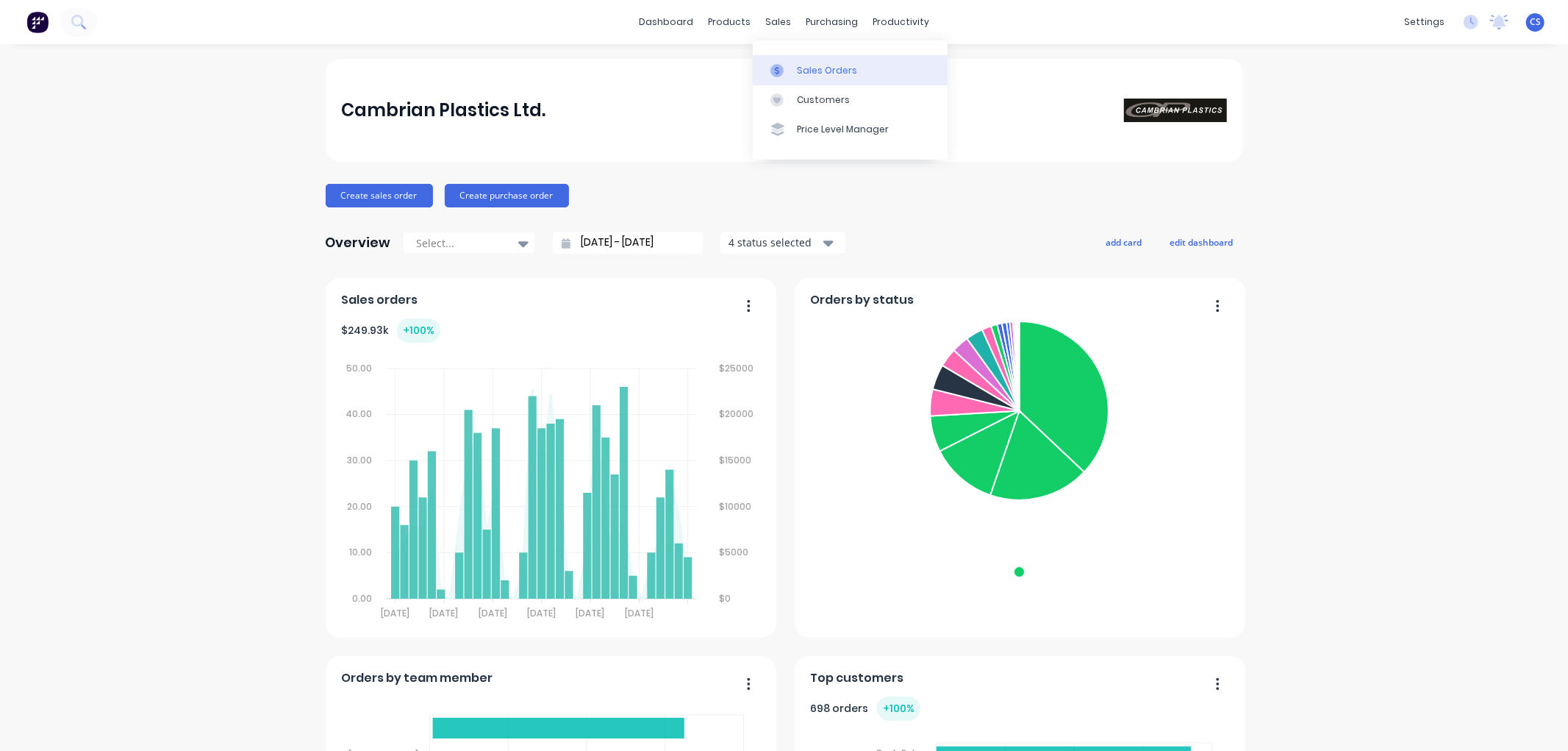
click at [790, 61] on link "Sales Orders" at bounding box center [849, 70] width 195 height 29
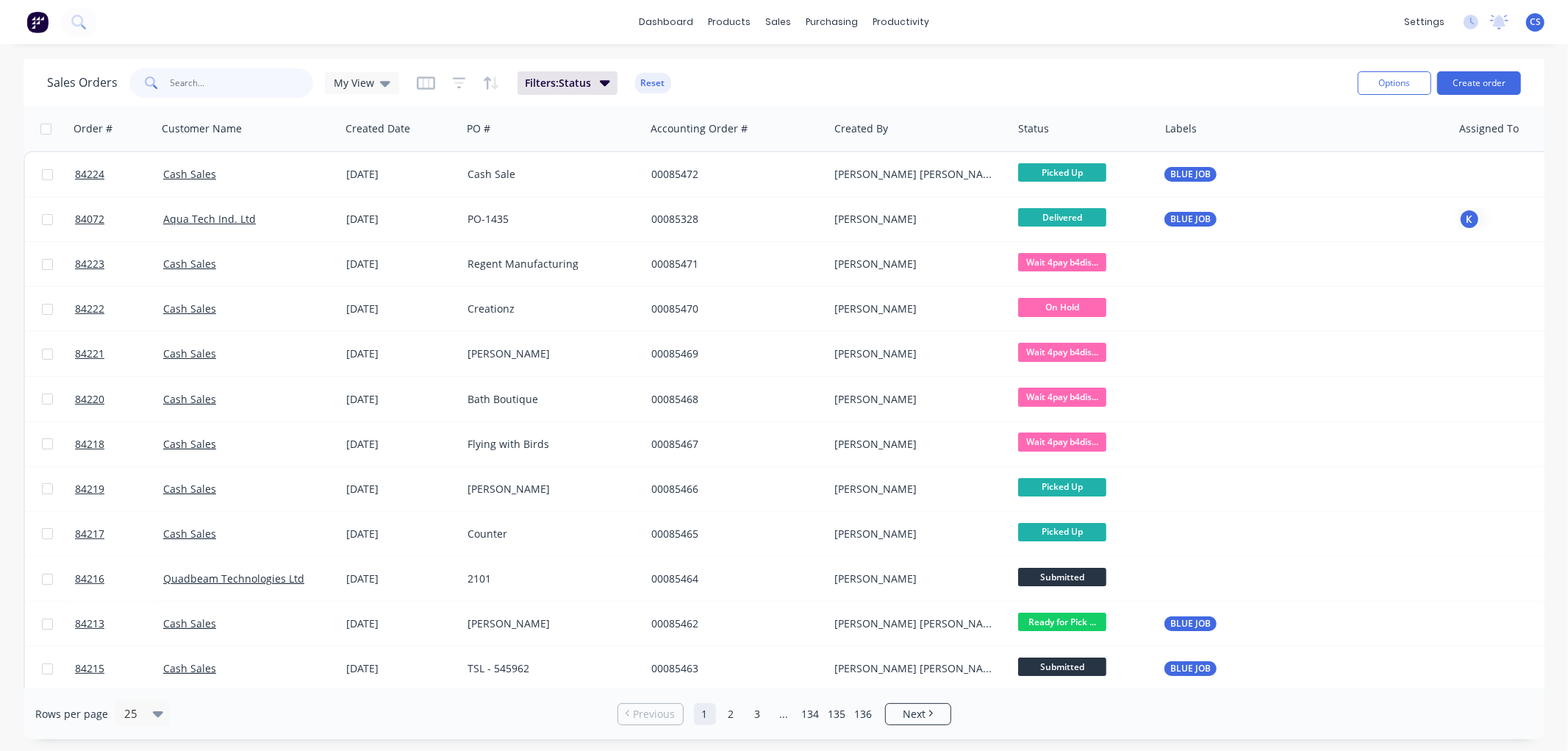
click at [224, 79] on input "text" at bounding box center [242, 83] width 144 height 29
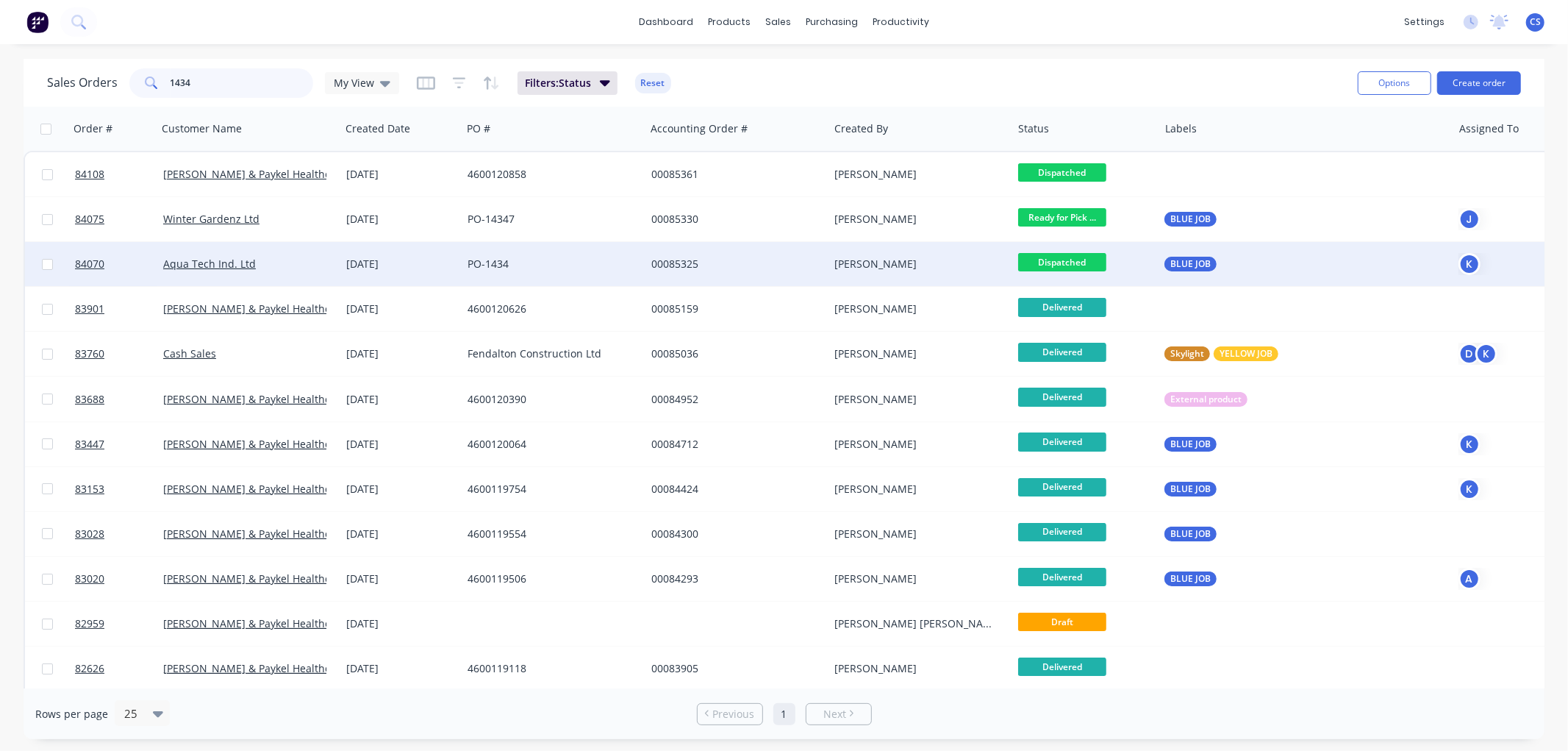
type input "1434"
click at [513, 254] on div "PO-1434" at bounding box center [553, 263] width 184 height 44
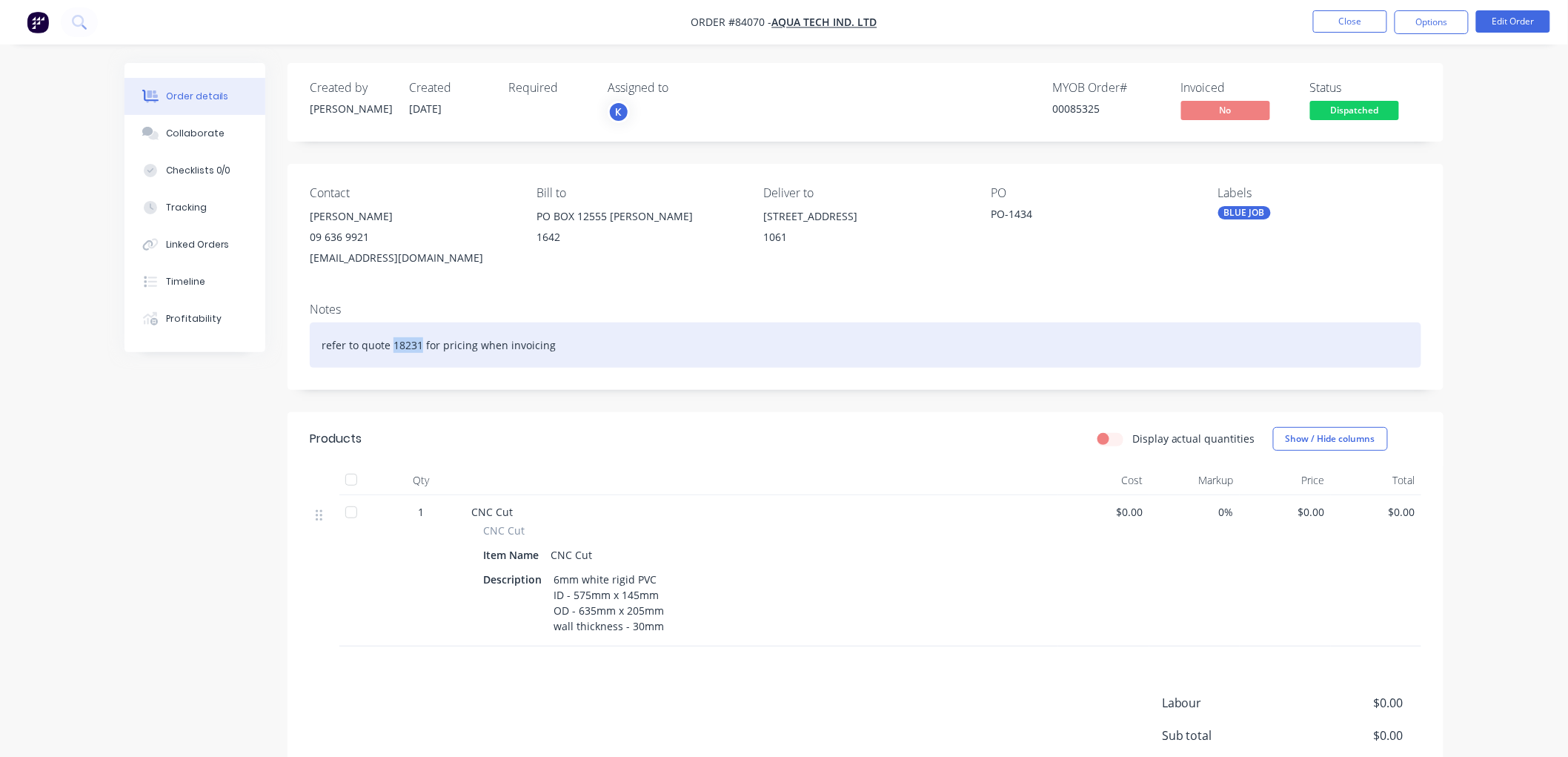
drag, startPoint x: 418, startPoint y: 343, endPoint x: 394, endPoint y: 346, distance: 24.2
click at [394, 346] on div "refer to quote 18231 for pricing when invoicing" at bounding box center [865, 345] width 1111 height 45
copy div "18231"
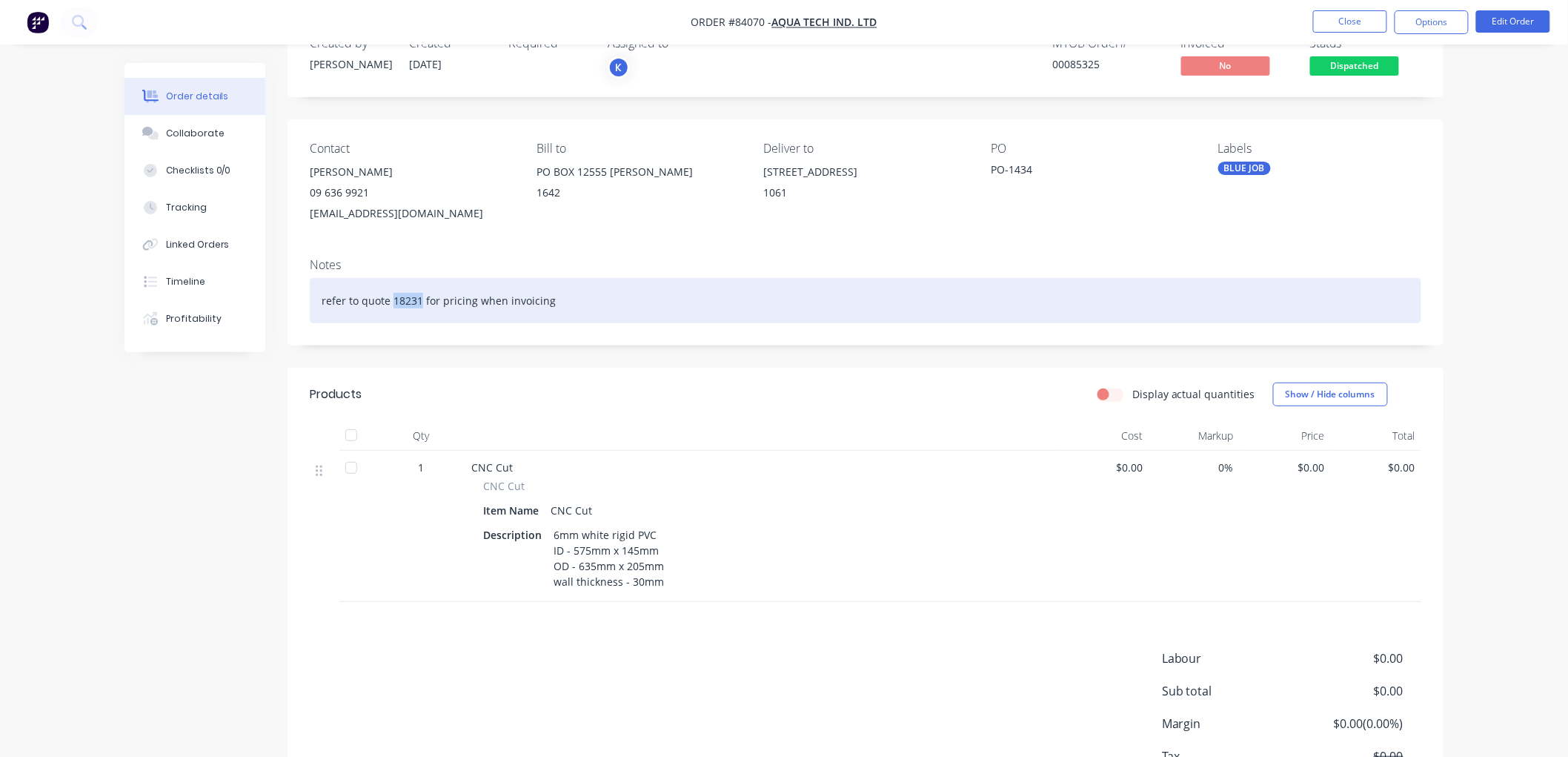
scroll to position [82, 0]
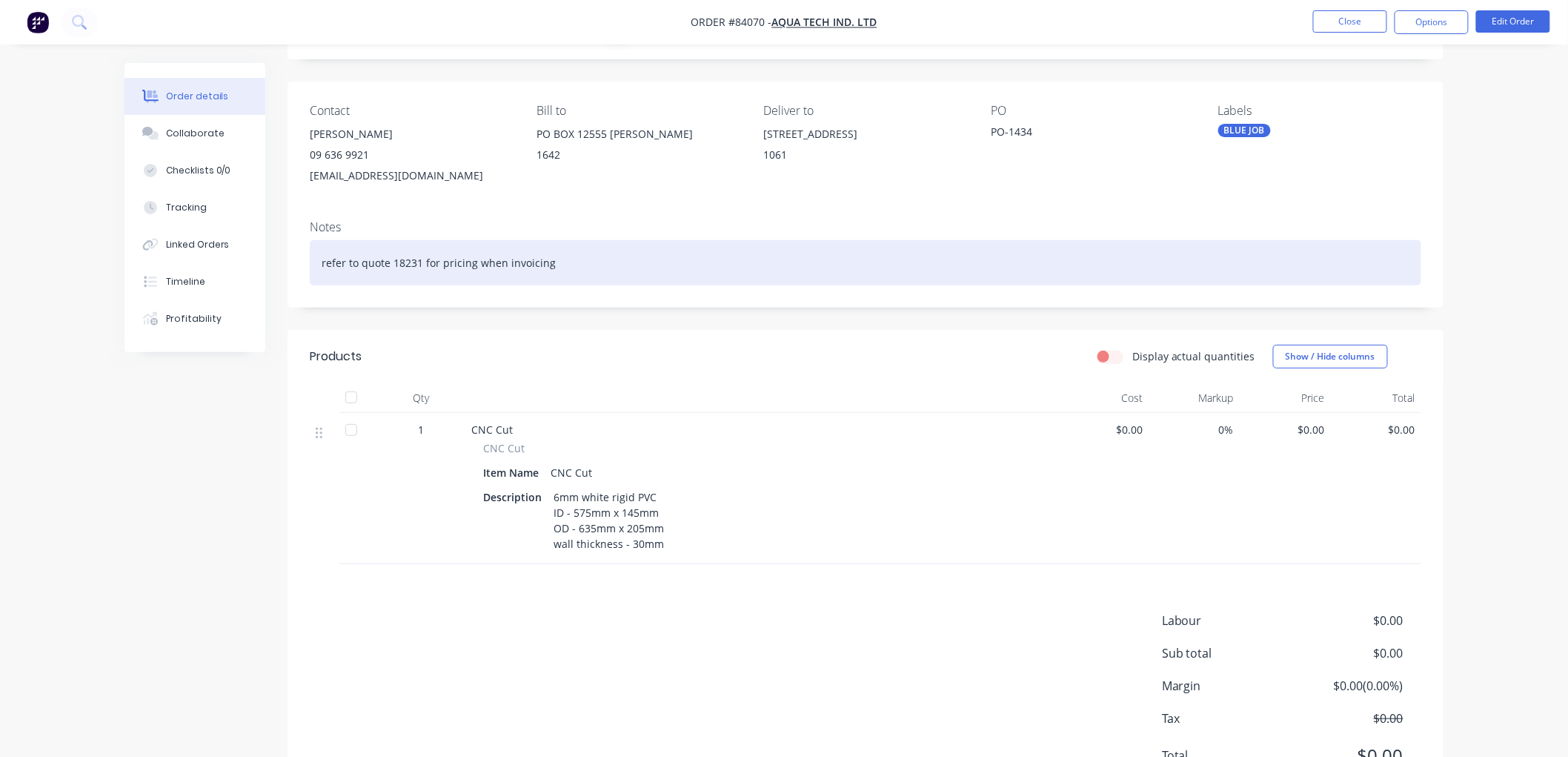
click at [540, 268] on div "refer to quote 18231 for pricing when invoicing" at bounding box center [865, 263] width 1111 height 45
drag, startPoint x: 522, startPoint y: 262, endPoint x: 316, endPoint y: 267, distance: 206.1
click at [316, 267] on div "refer to quote 18231 for pricing when invoicing" at bounding box center [865, 263] width 1111 height 45
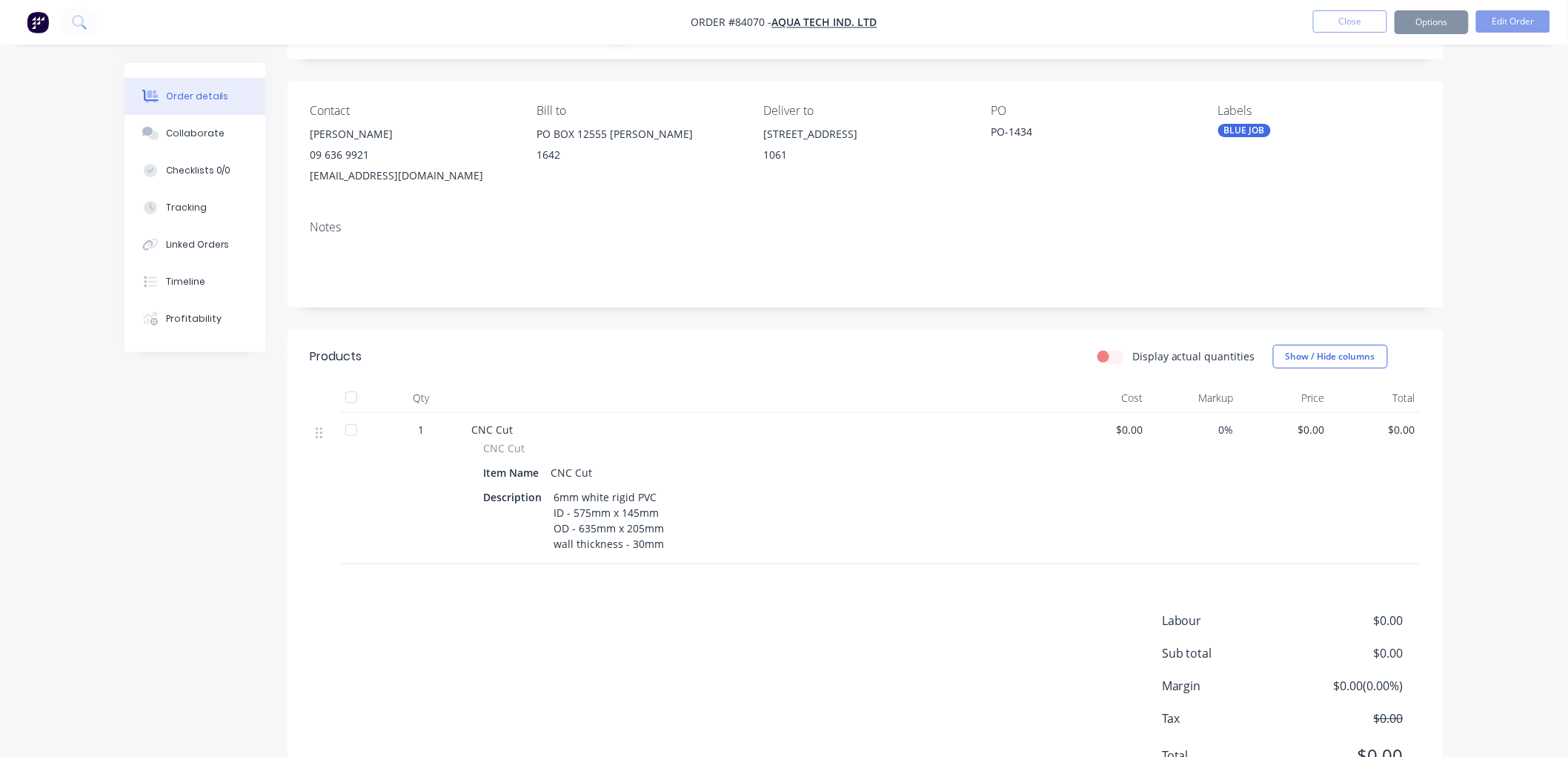
click at [1299, 433] on span "$0.00" at bounding box center [1285, 430] width 79 height 16
click at [1495, 22] on button "Edit Order" at bounding box center [1513, 21] width 74 height 22
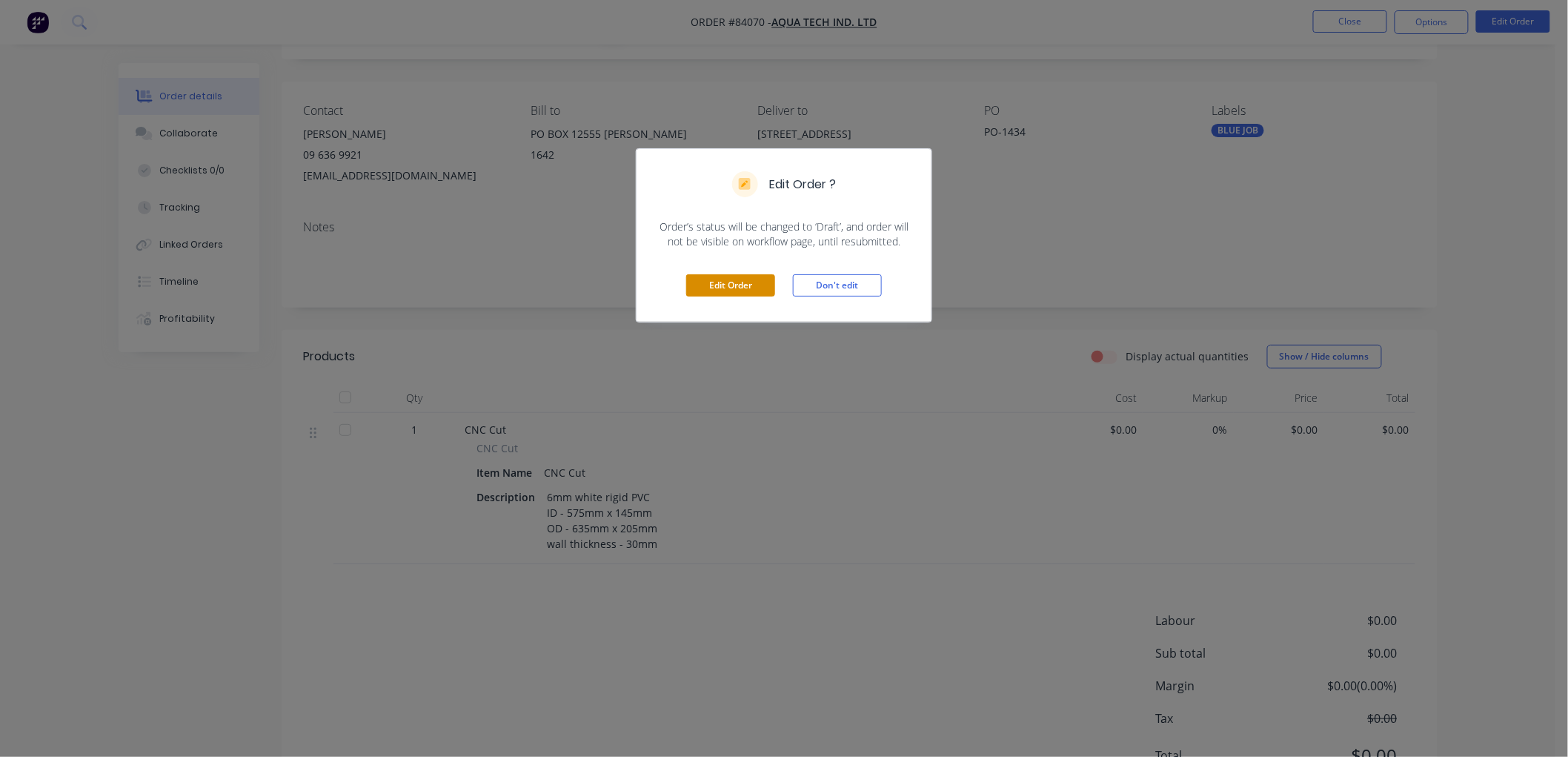
click at [743, 287] on button "Edit Order" at bounding box center [731, 285] width 89 height 22
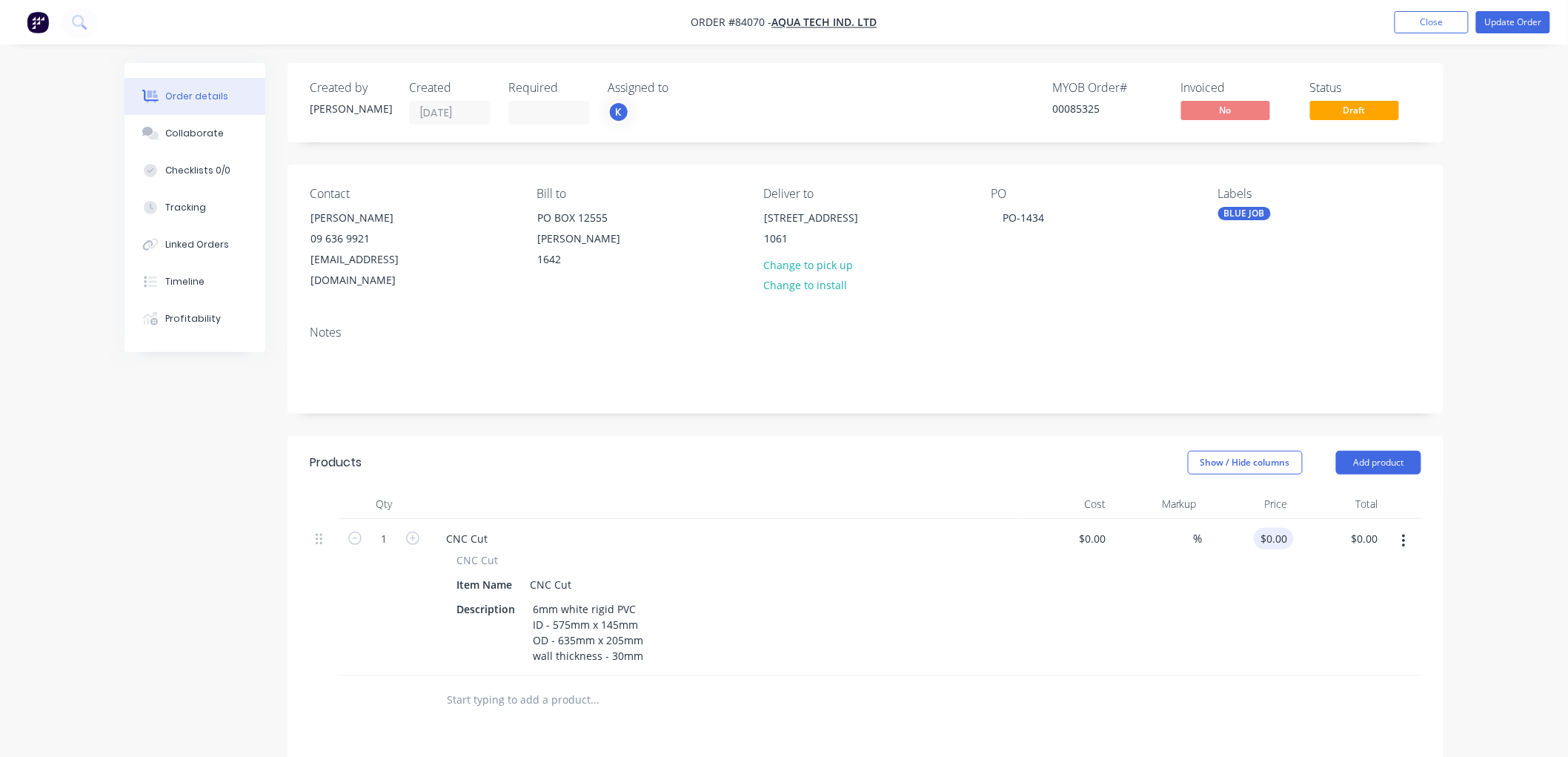
type input "0"
click at [1280, 527] on input "0" at bounding box center [1286, 538] width 17 height 22
type input "$102.29"
click at [1493, 19] on button "Update Order" at bounding box center [1513, 22] width 74 height 22
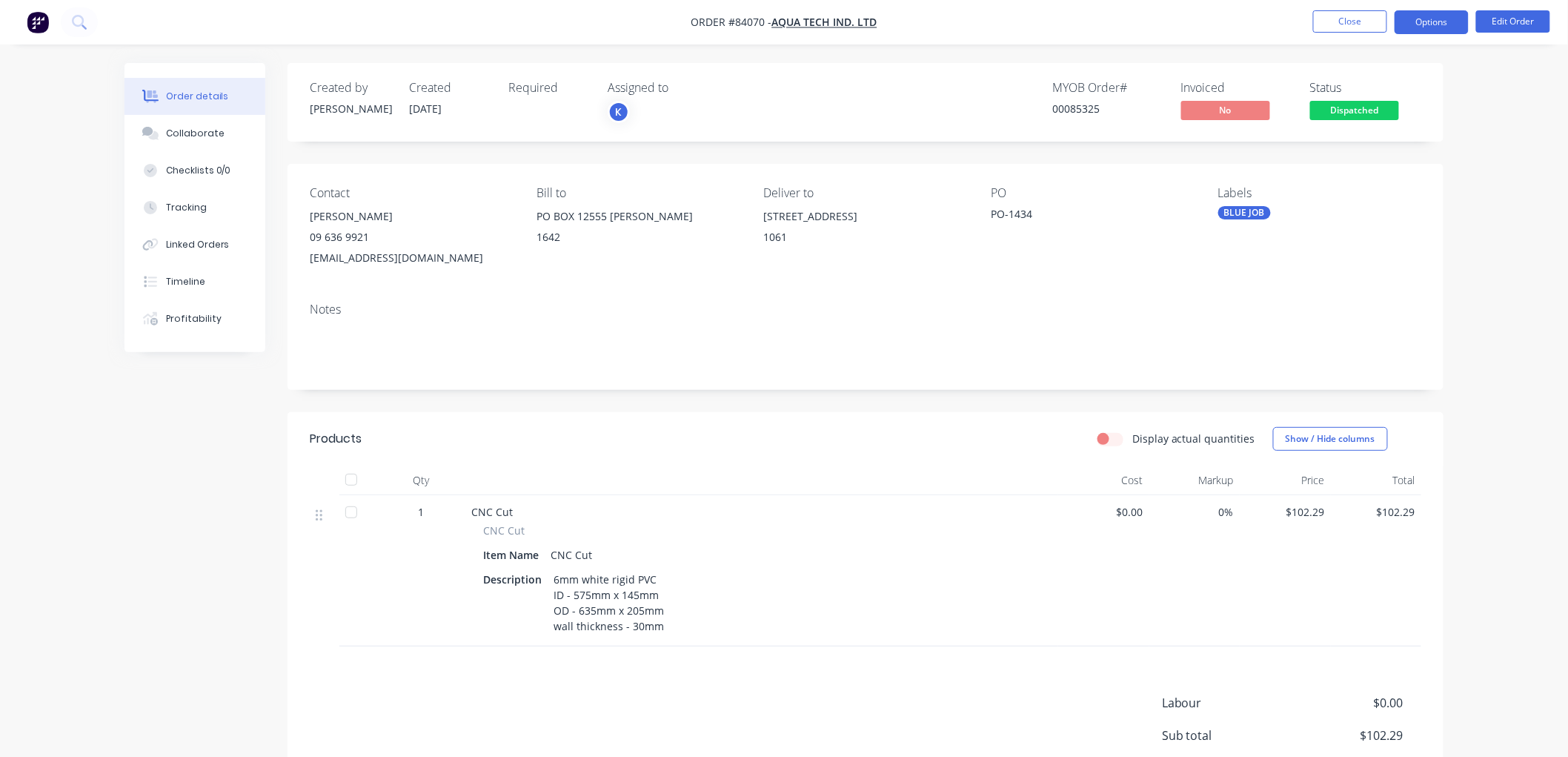
click at [1435, 17] on button "Options" at bounding box center [1432, 22] width 74 height 24
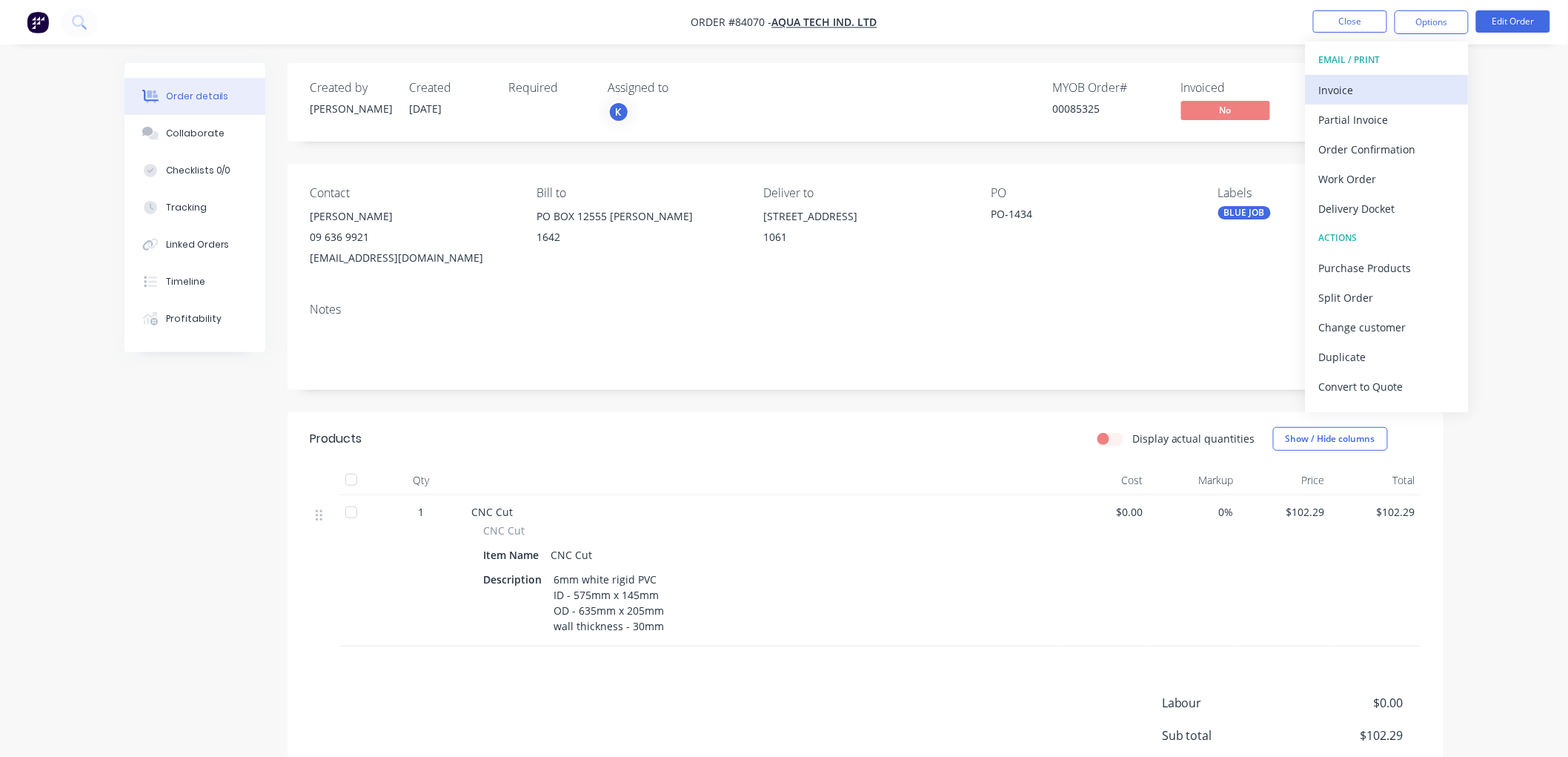
click at [1370, 79] on div "Invoice" at bounding box center [1387, 90] width 136 height 22
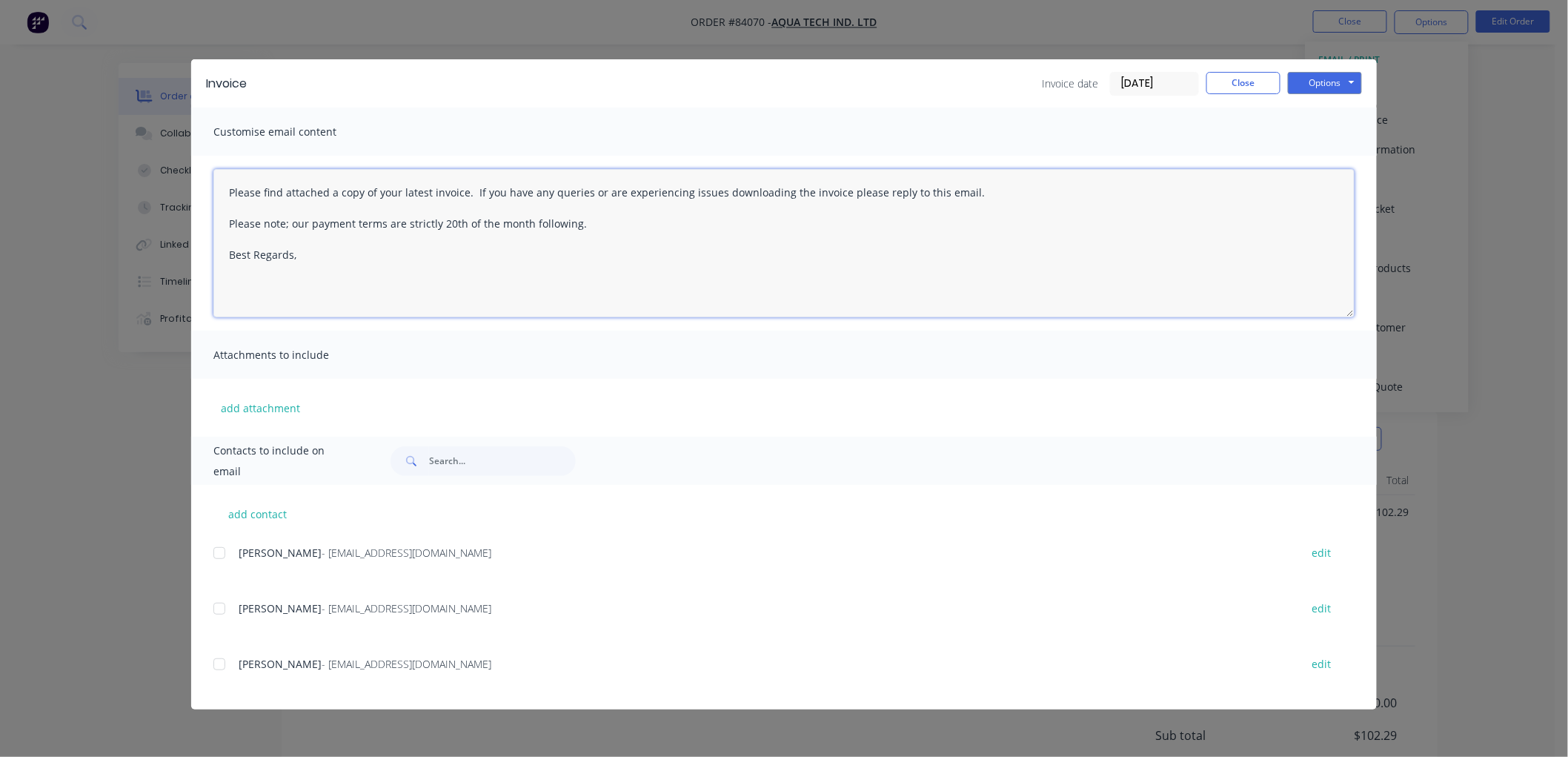
click at [409, 262] on textarea "Please find attached a copy of your latest invoice. If you have any queries or …" at bounding box center [783, 244] width 1141 height 148
click at [217, 664] on div at bounding box center [219, 664] width 30 height 30
click at [218, 554] on div at bounding box center [219, 553] width 30 height 30
click at [1338, 86] on button "Options" at bounding box center [1324, 82] width 74 height 22
click at [1332, 150] on button "Email" at bounding box center [1335, 158] width 95 height 24
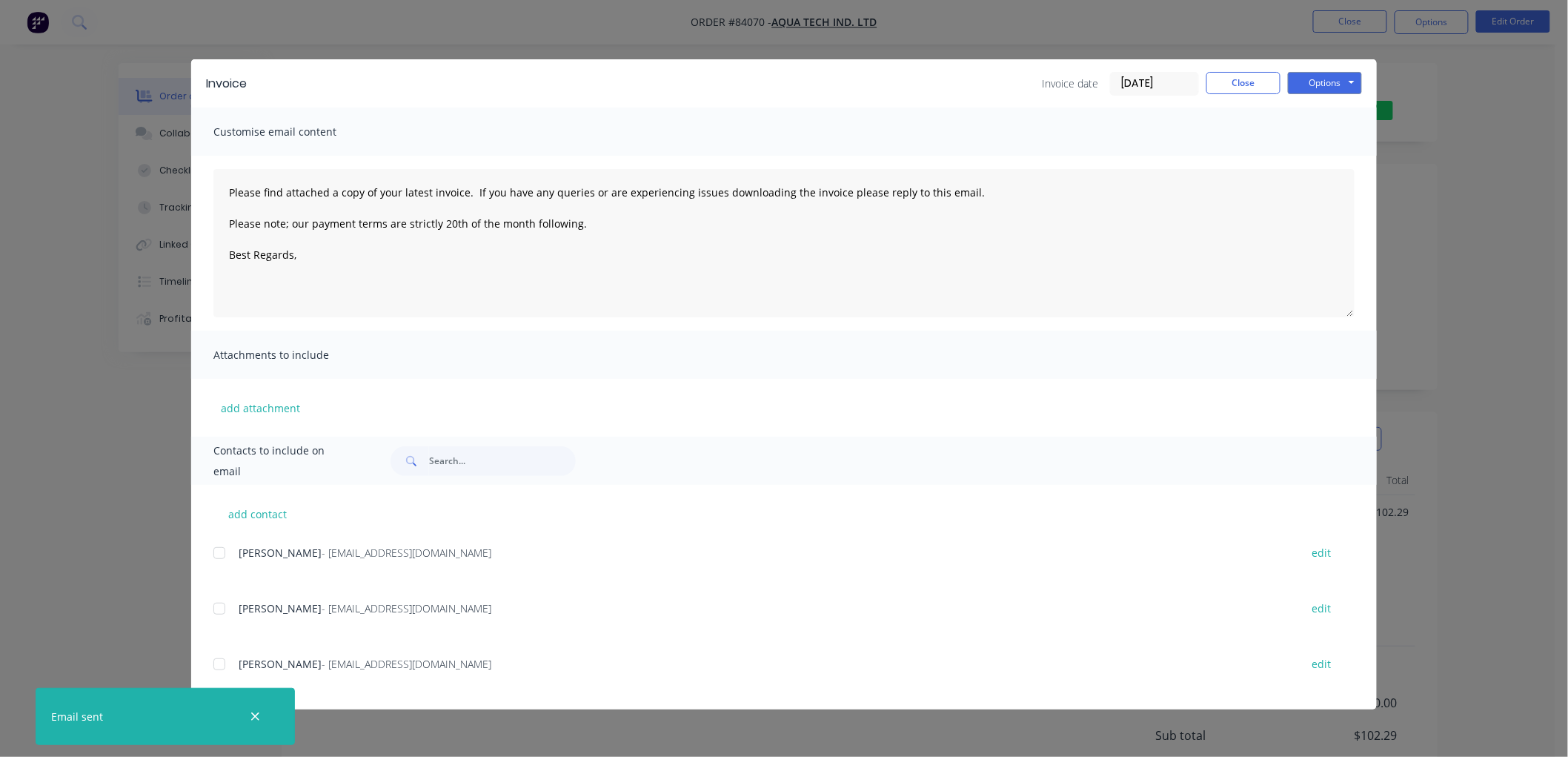
type textarea "Please find attached a copy of your latest invoice. If you have any queries or …"
click at [1253, 81] on button "Close" at bounding box center [1243, 82] width 74 height 22
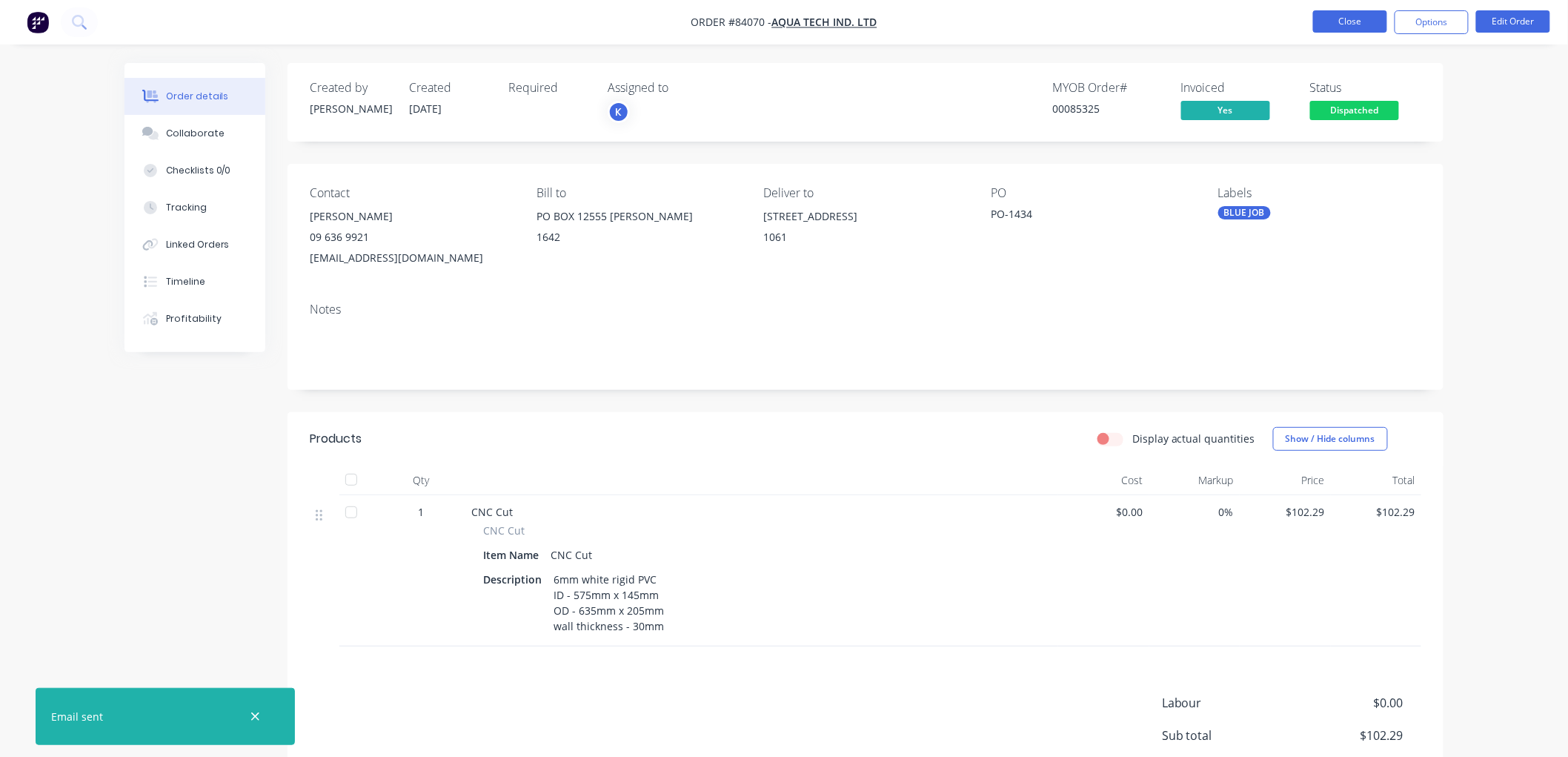
click at [1338, 25] on button "Close" at bounding box center [1350, 21] width 74 height 22
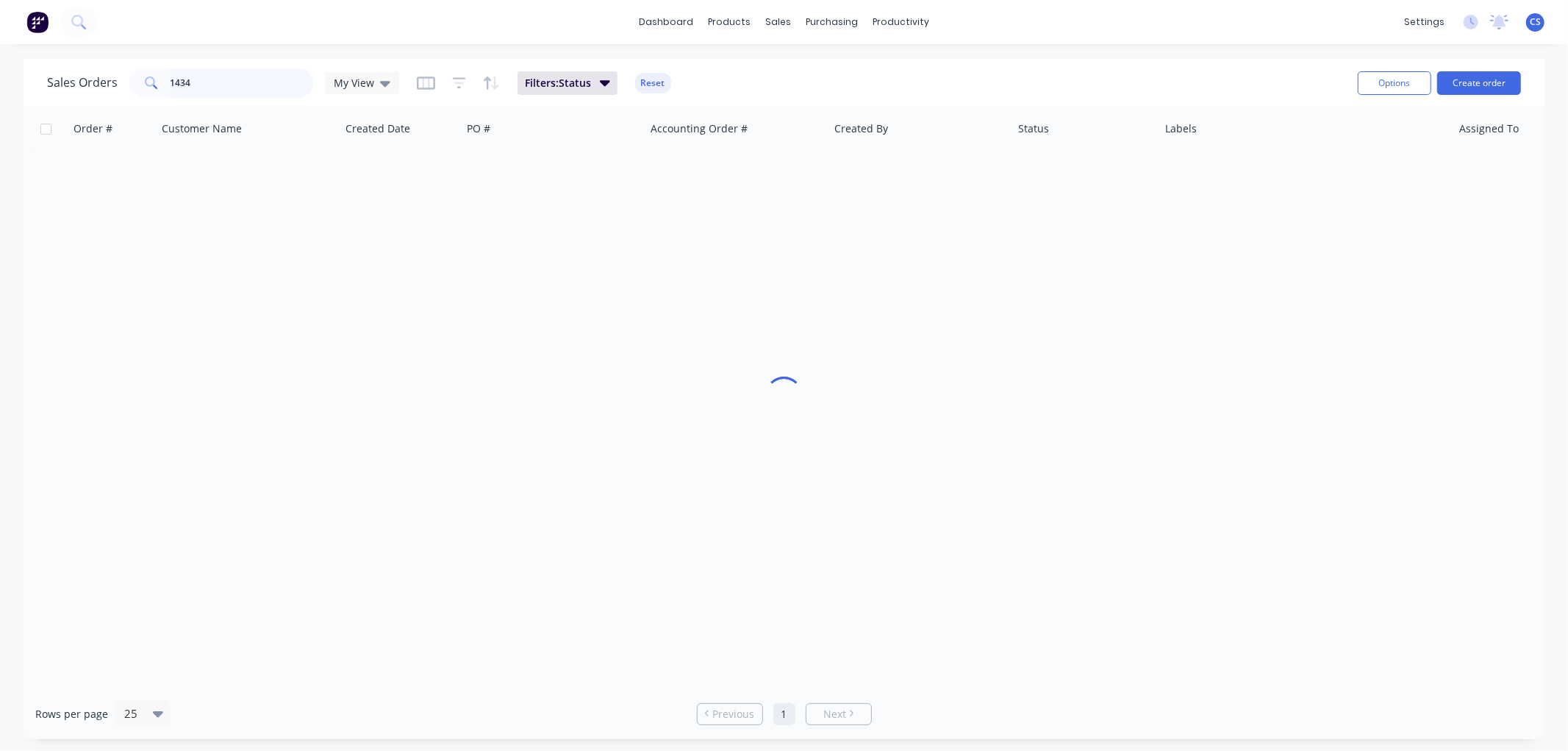
click at [190, 85] on input "1434" at bounding box center [242, 83] width 144 height 29
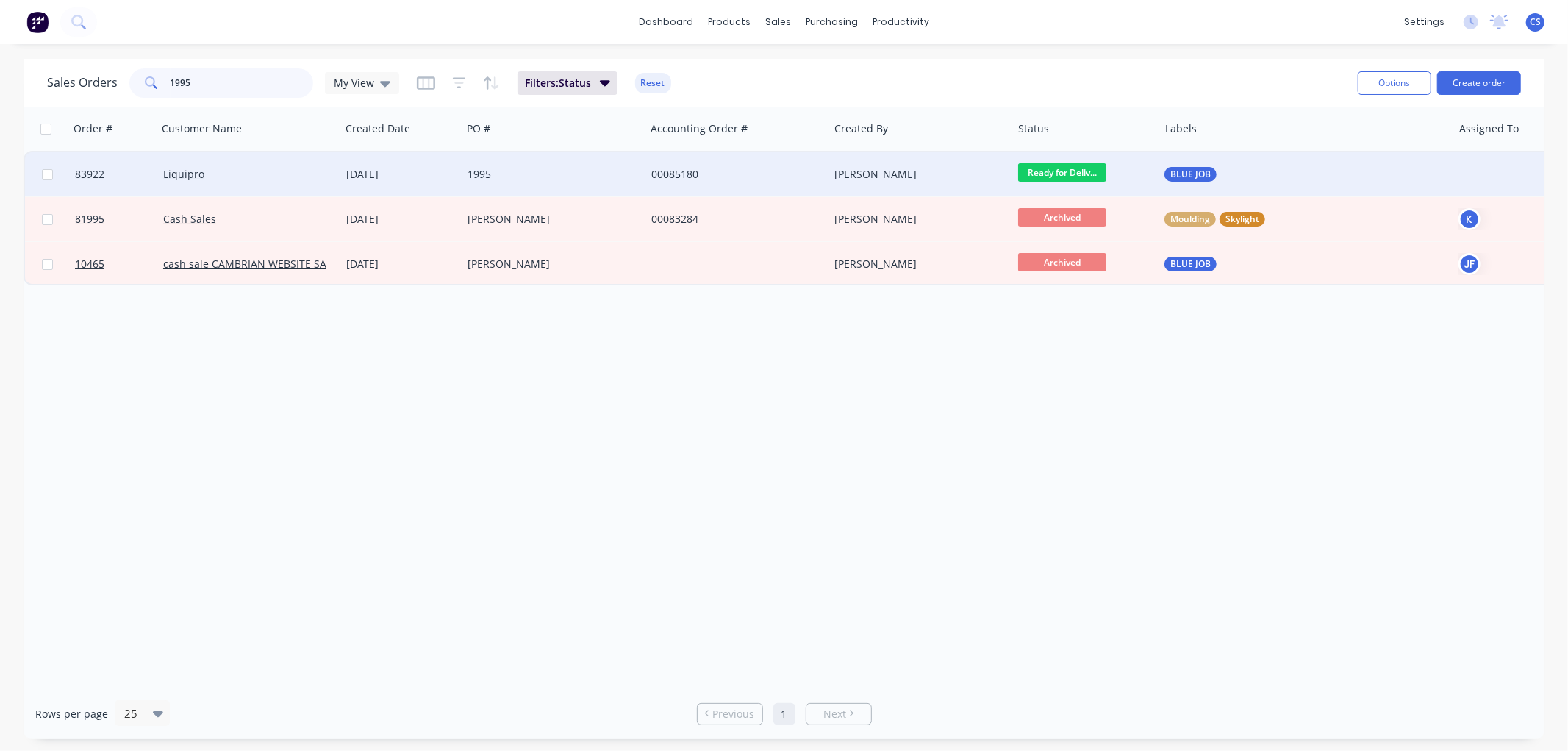
type input "1995"
click at [514, 168] on div "1995" at bounding box center [549, 174] width 163 height 15
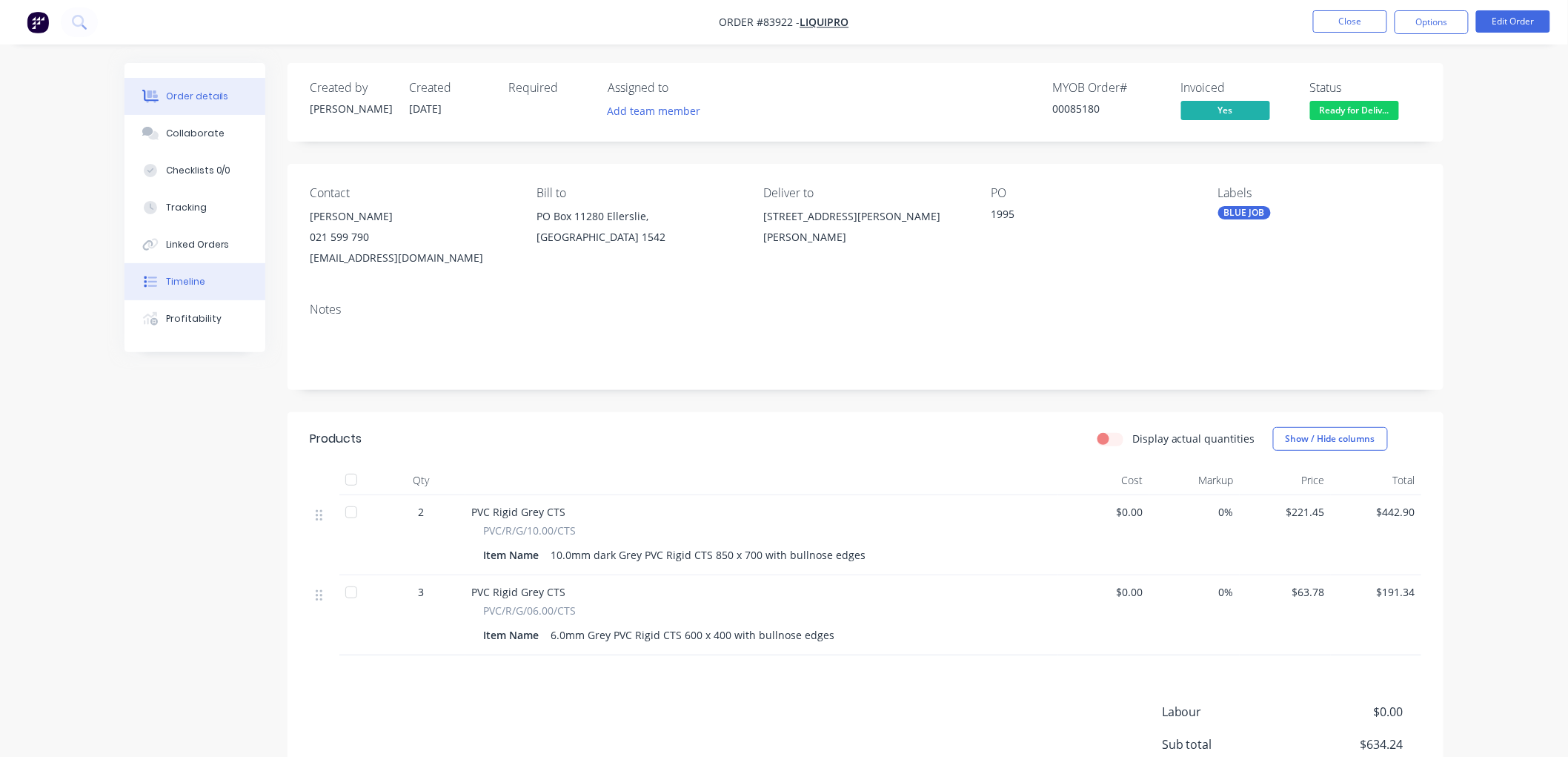
click at [196, 282] on div "Timeline" at bounding box center [185, 281] width 39 height 13
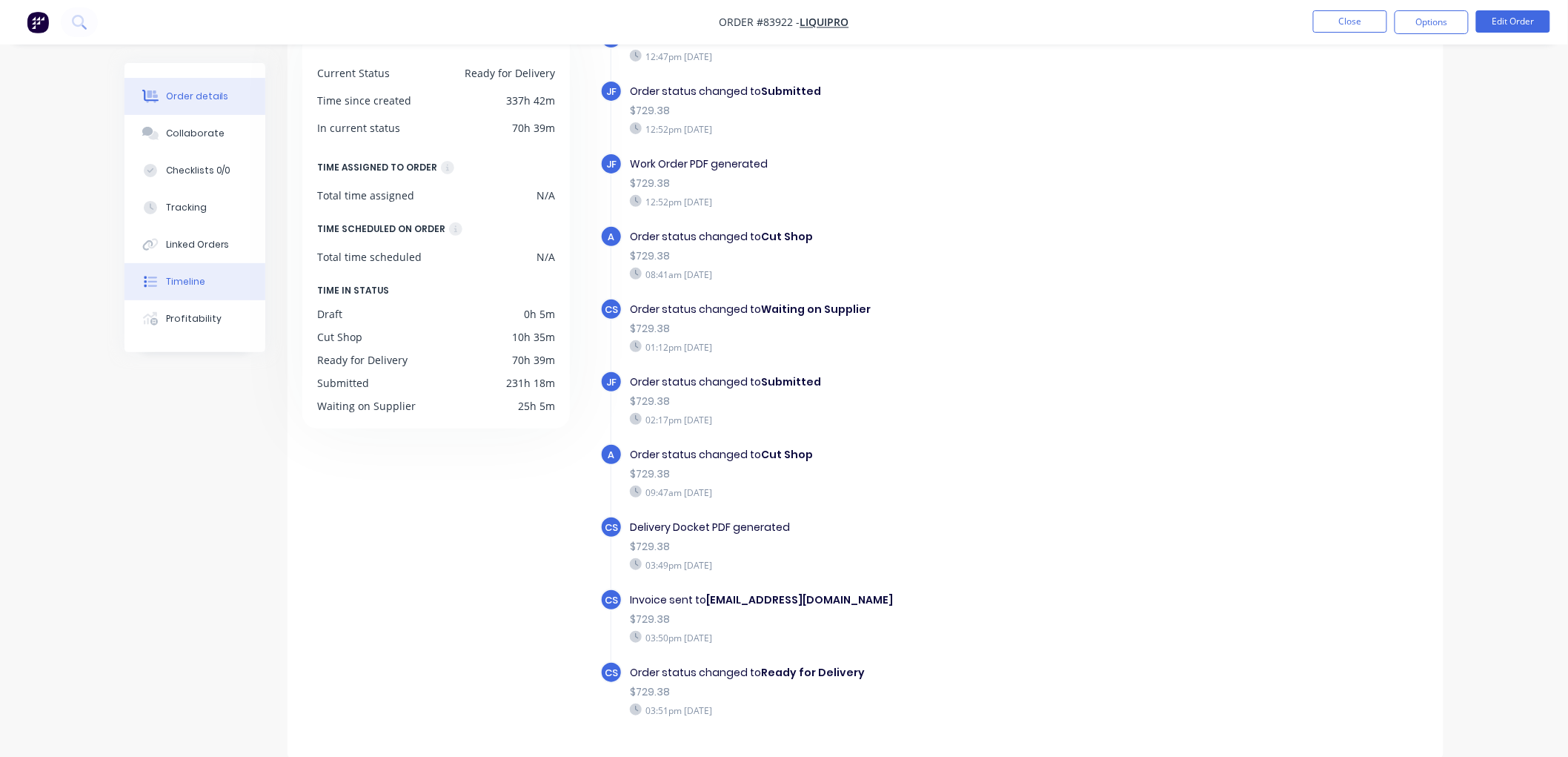
click at [198, 87] on button "Order details" at bounding box center [195, 96] width 141 height 37
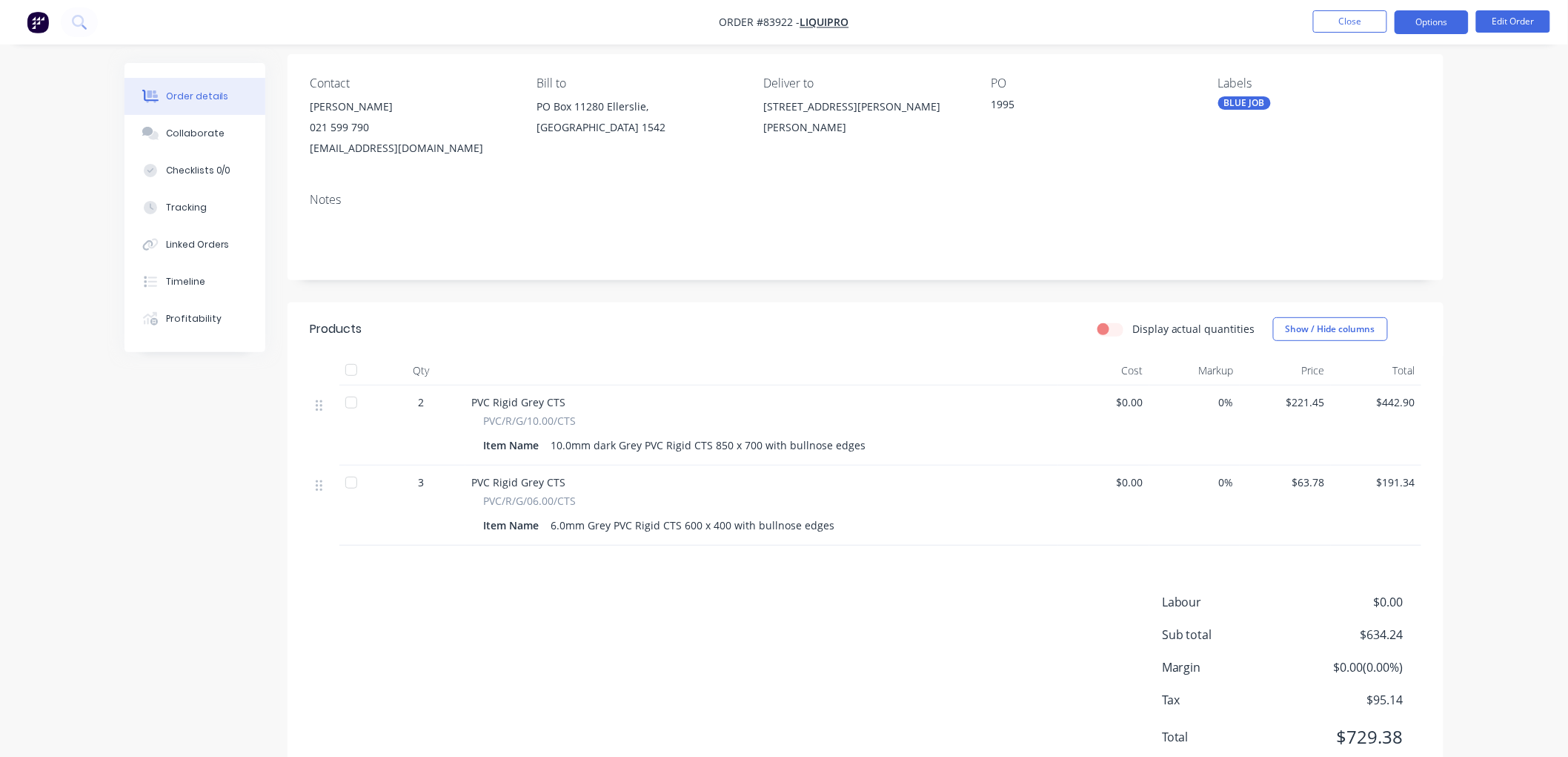
click at [1442, 26] on button "Options" at bounding box center [1432, 22] width 74 height 24
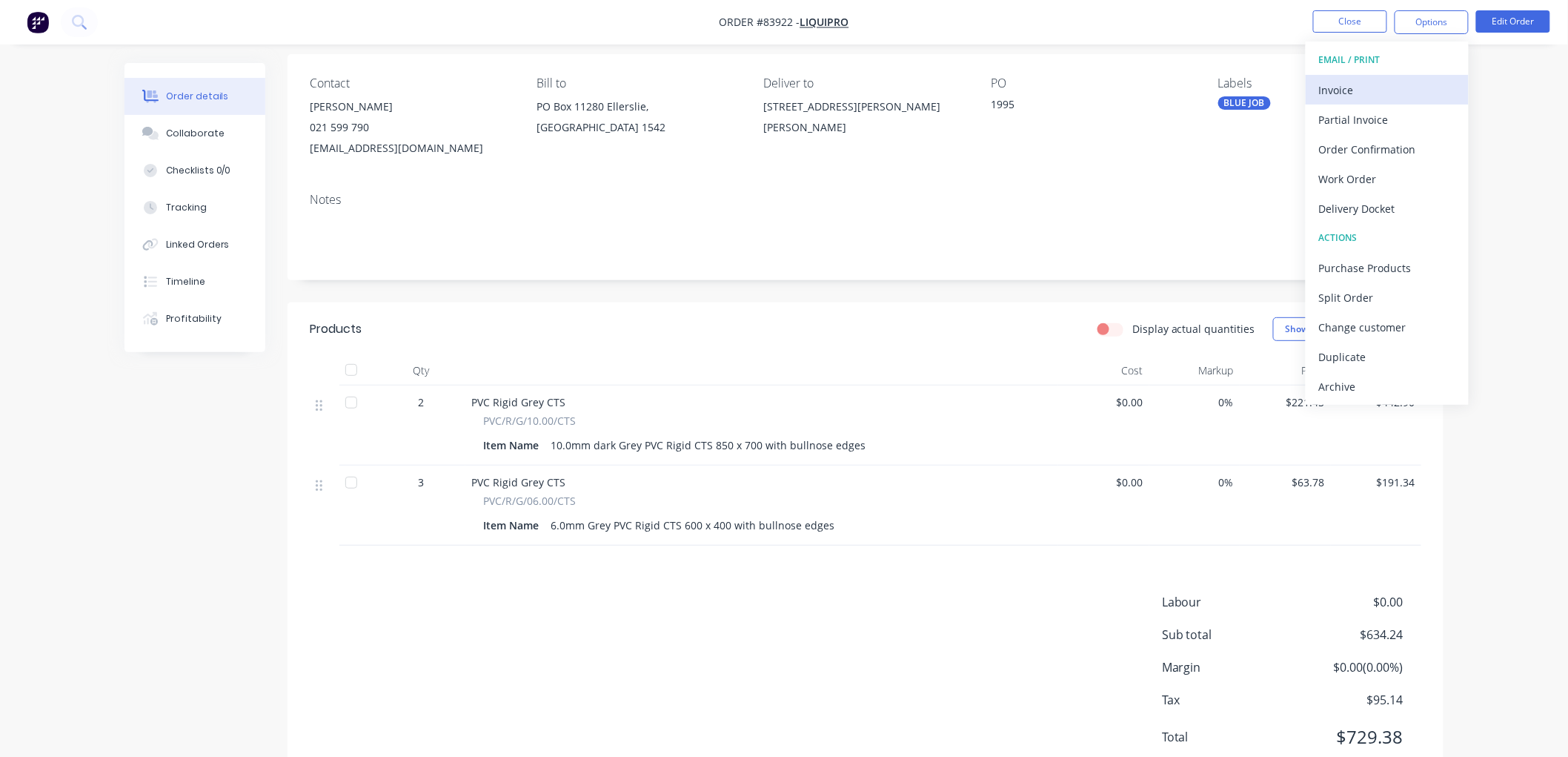
click at [1337, 94] on div "Invoice" at bounding box center [1387, 90] width 136 height 22
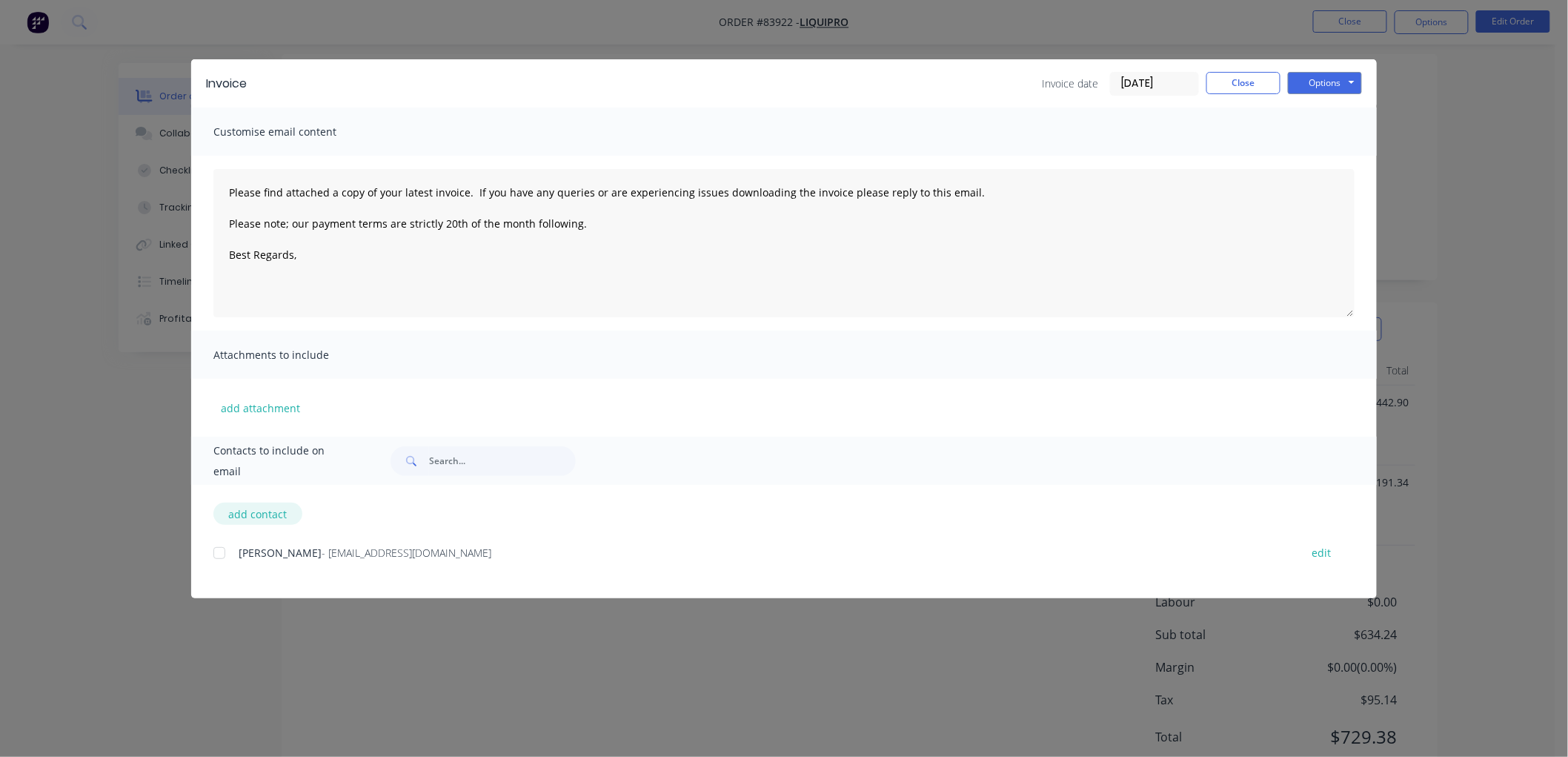
click at [253, 515] on button "add contact" at bounding box center [258, 513] width 89 height 22
type textarea "Please find attached a copy of your latest invoice. If you have any queries or …"
select select "NZ"
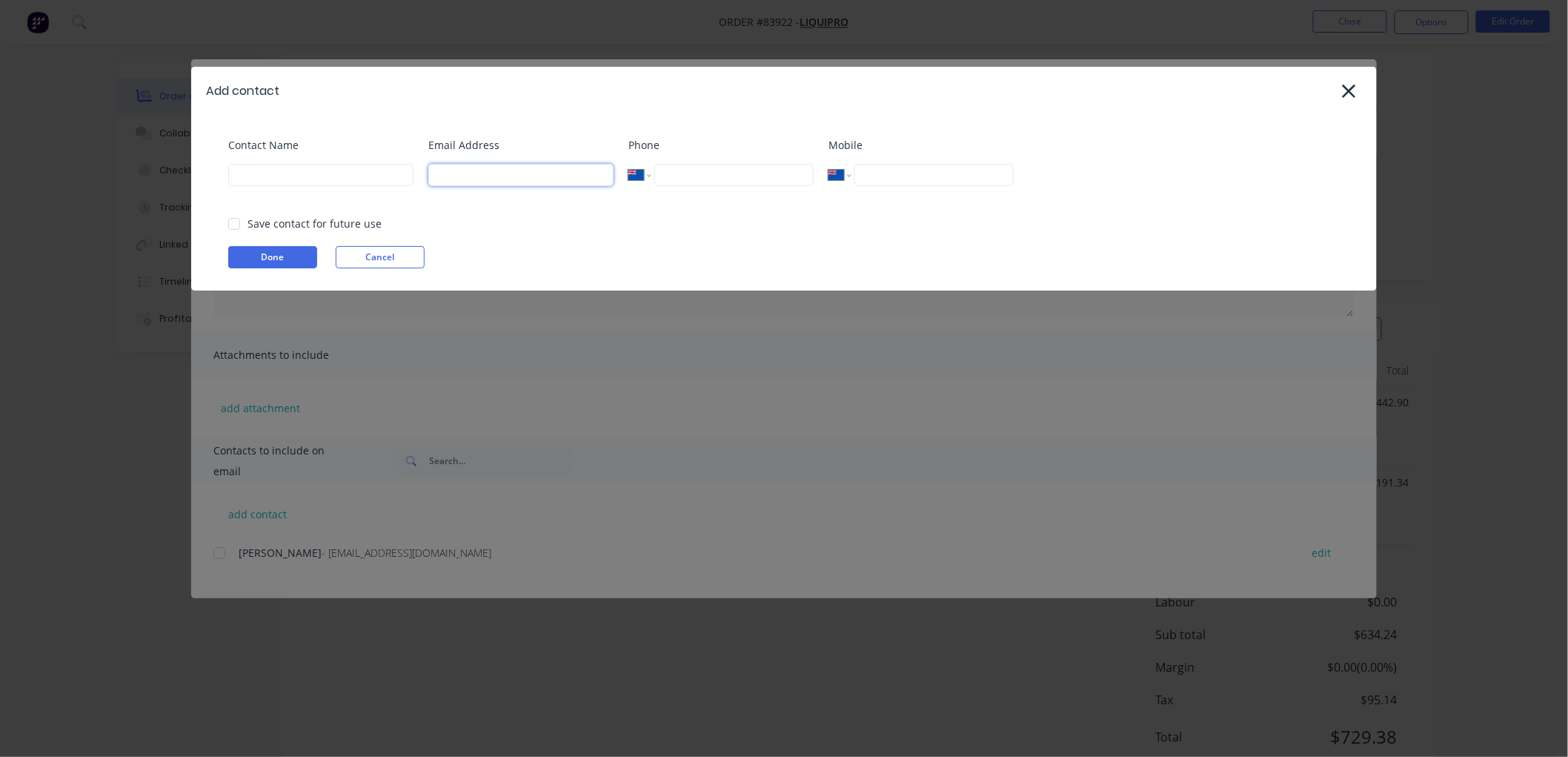
click at [478, 168] on input at bounding box center [521, 175] width 185 height 22
paste input "[PERSON_NAME][EMAIL_ADDRESS][DOMAIN_NAME]>"
type input "[PERSON_NAME][EMAIL_ADDRESS][DOMAIN_NAME]>"
click at [282, 175] on input at bounding box center [320, 175] width 185 height 22
click at [236, 220] on div at bounding box center [234, 224] width 30 height 30
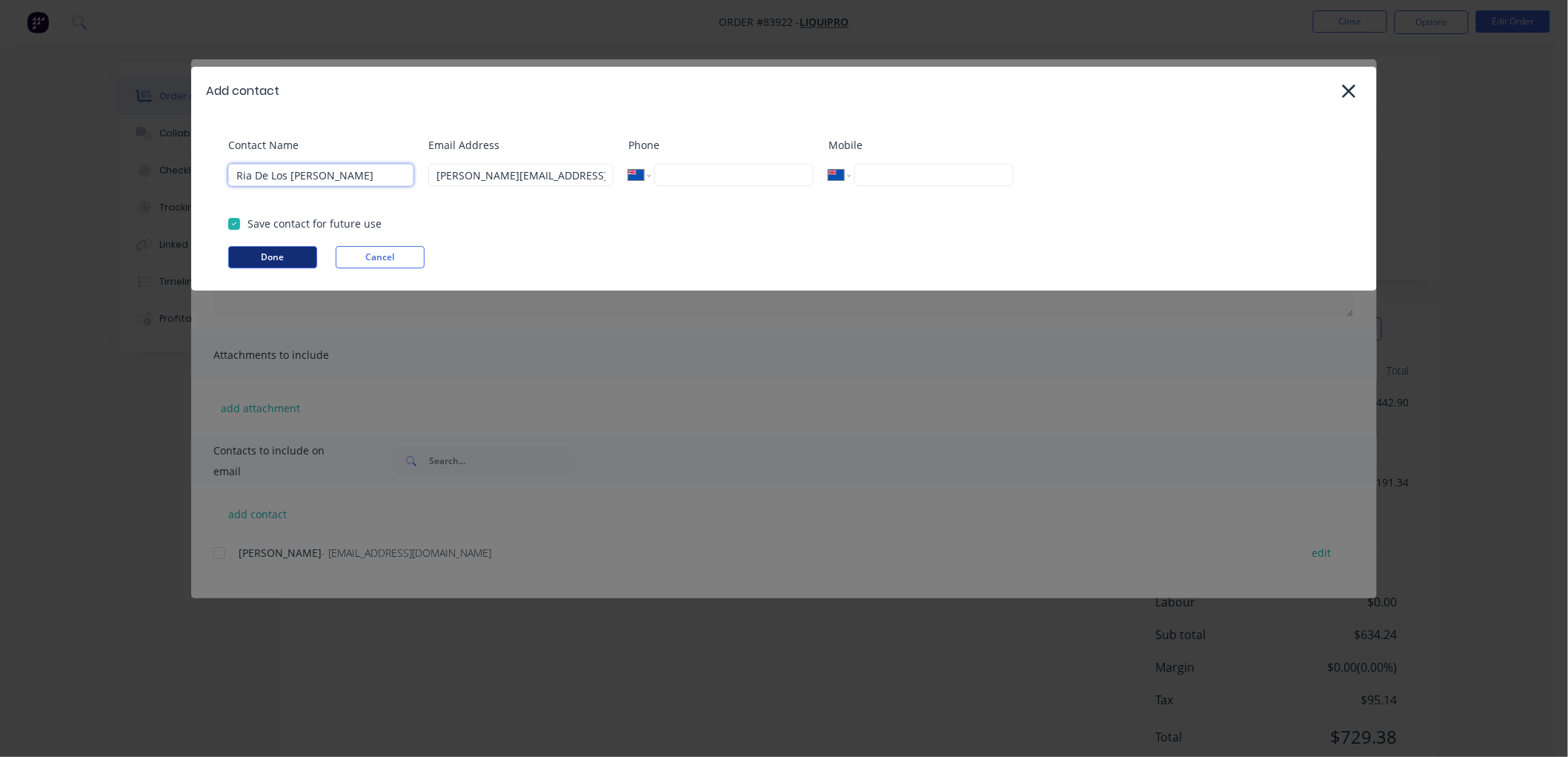
type input "Ria De Los [PERSON_NAME]"
click at [252, 252] on button "Done" at bounding box center [272, 257] width 89 height 22
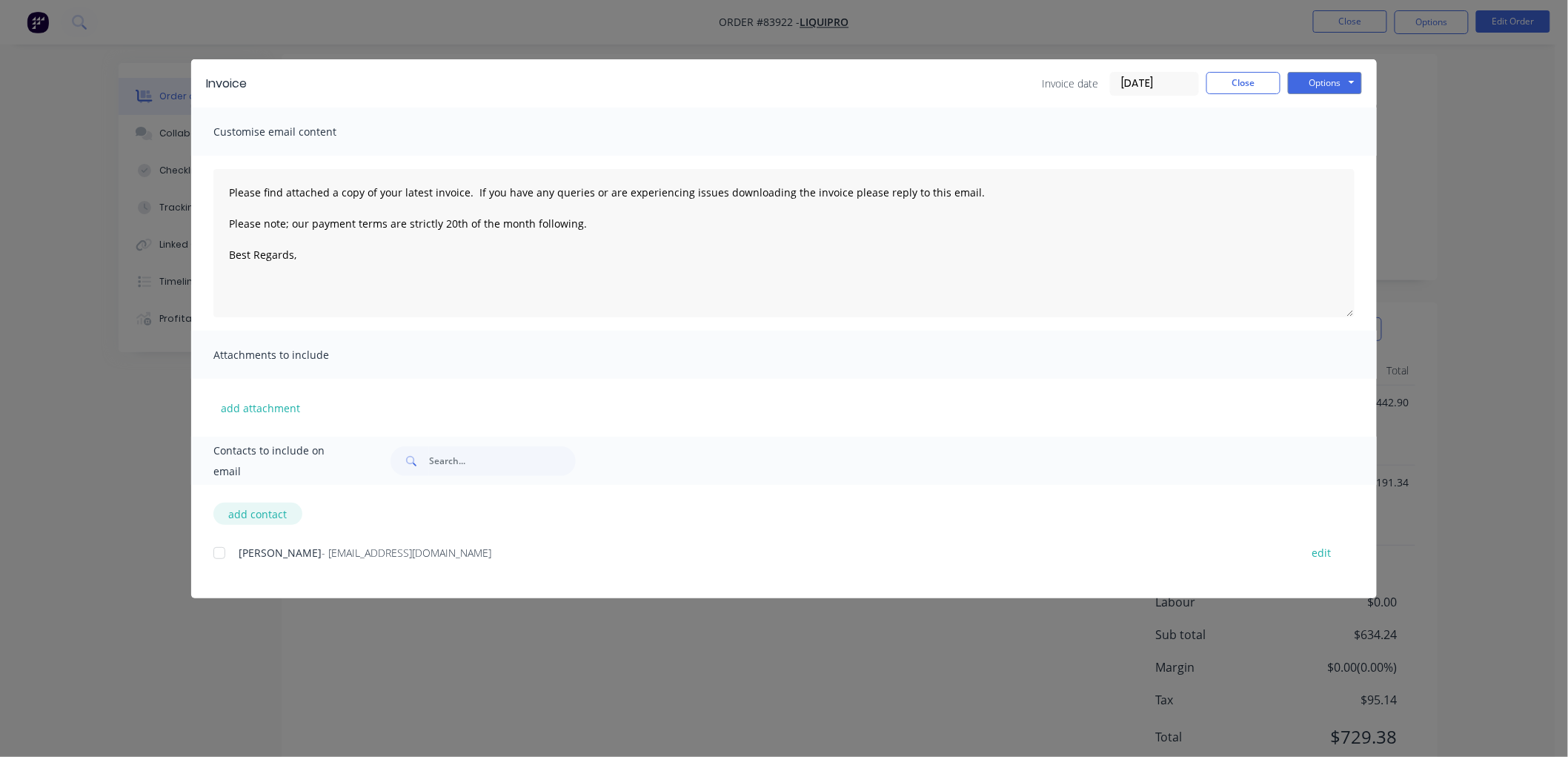
click at [262, 506] on button "add contact" at bounding box center [258, 513] width 89 height 22
type textarea "Please find attached a copy of your latest invoice. If you have any queries or …"
select select "NZ"
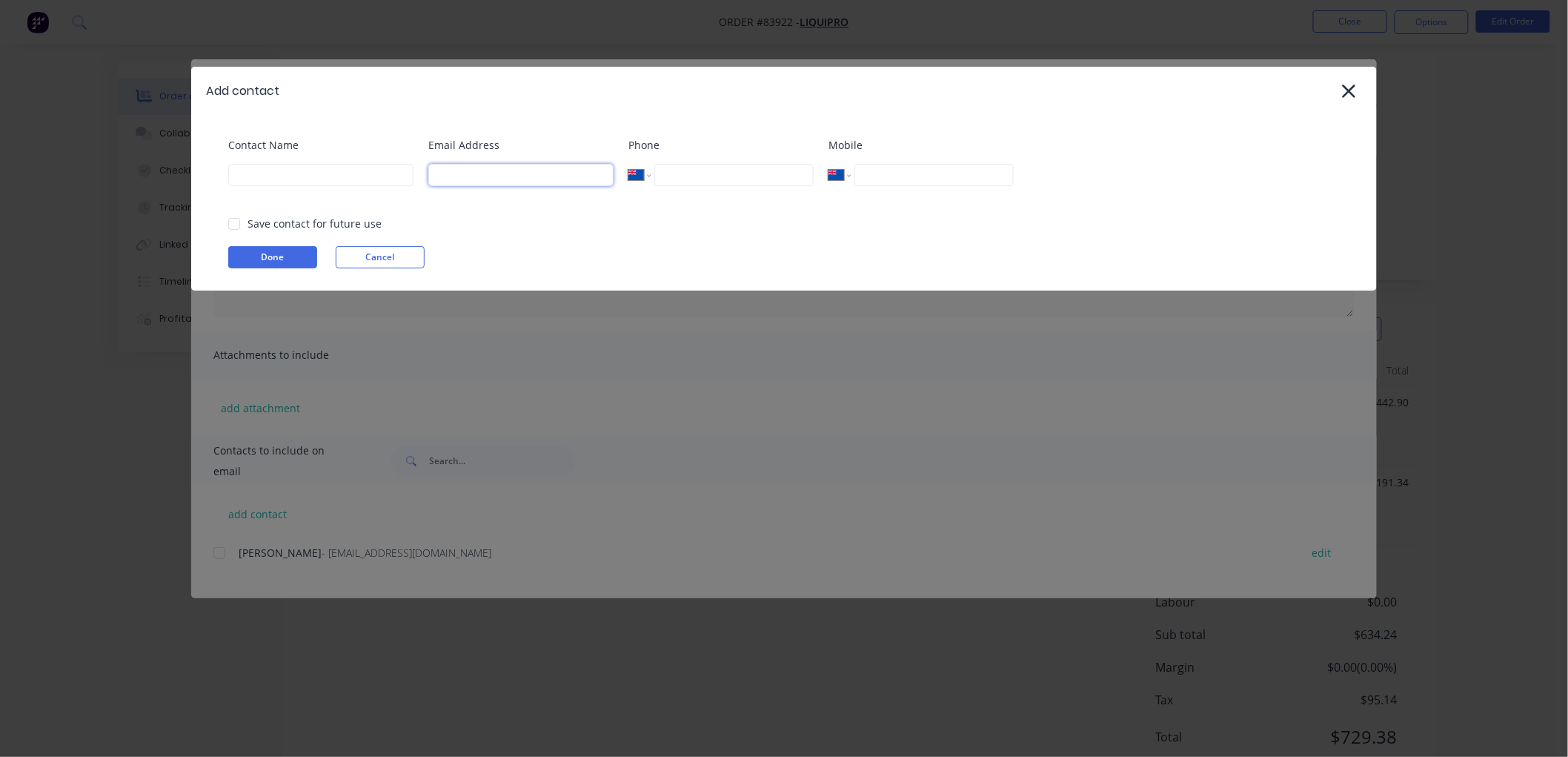
click at [460, 166] on input at bounding box center [521, 175] width 185 height 22
paste input "[PERSON_NAME][EMAIL_ADDRESS][DOMAIN_NAME]>"
type input "[PERSON_NAME][EMAIL_ADDRESS][DOMAIN_NAME]"
click at [312, 183] on input at bounding box center [320, 175] width 185 height 22
click at [236, 221] on div at bounding box center [234, 224] width 30 height 30
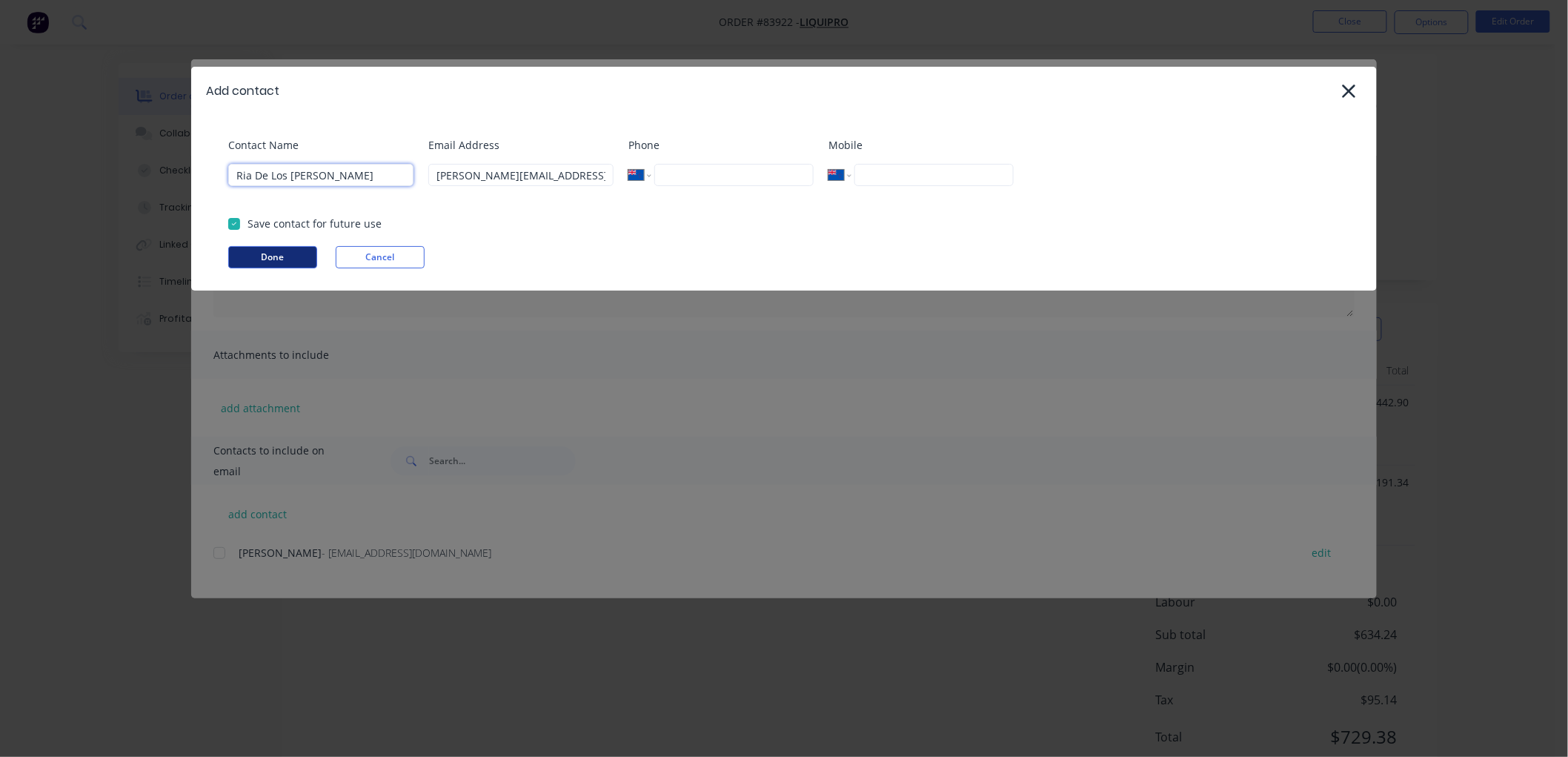
type input "Ria De Los [PERSON_NAME]"
click at [283, 262] on button "Done" at bounding box center [272, 257] width 89 height 22
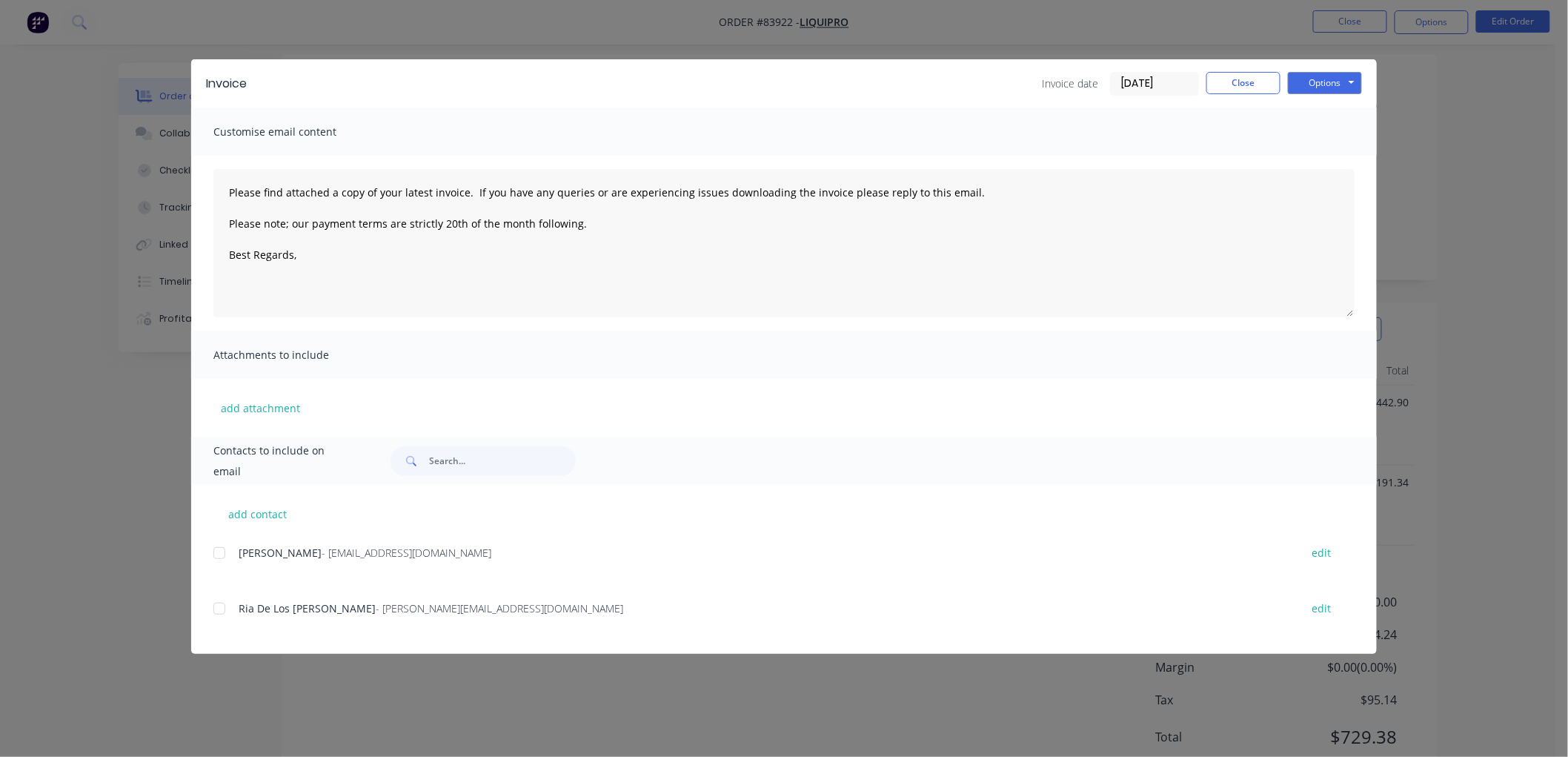
click at [220, 606] on div at bounding box center [219, 609] width 30 height 30
click at [218, 552] on div at bounding box center [219, 553] width 30 height 30
click at [365, 258] on textarea "Please find attached a copy of your latest invoice. If you have any queries or …" at bounding box center [783, 244] width 1141 height 148
click at [1326, 79] on button "Options" at bounding box center [1324, 82] width 74 height 22
click at [1330, 164] on button "Email" at bounding box center [1335, 158] width 95 height 24
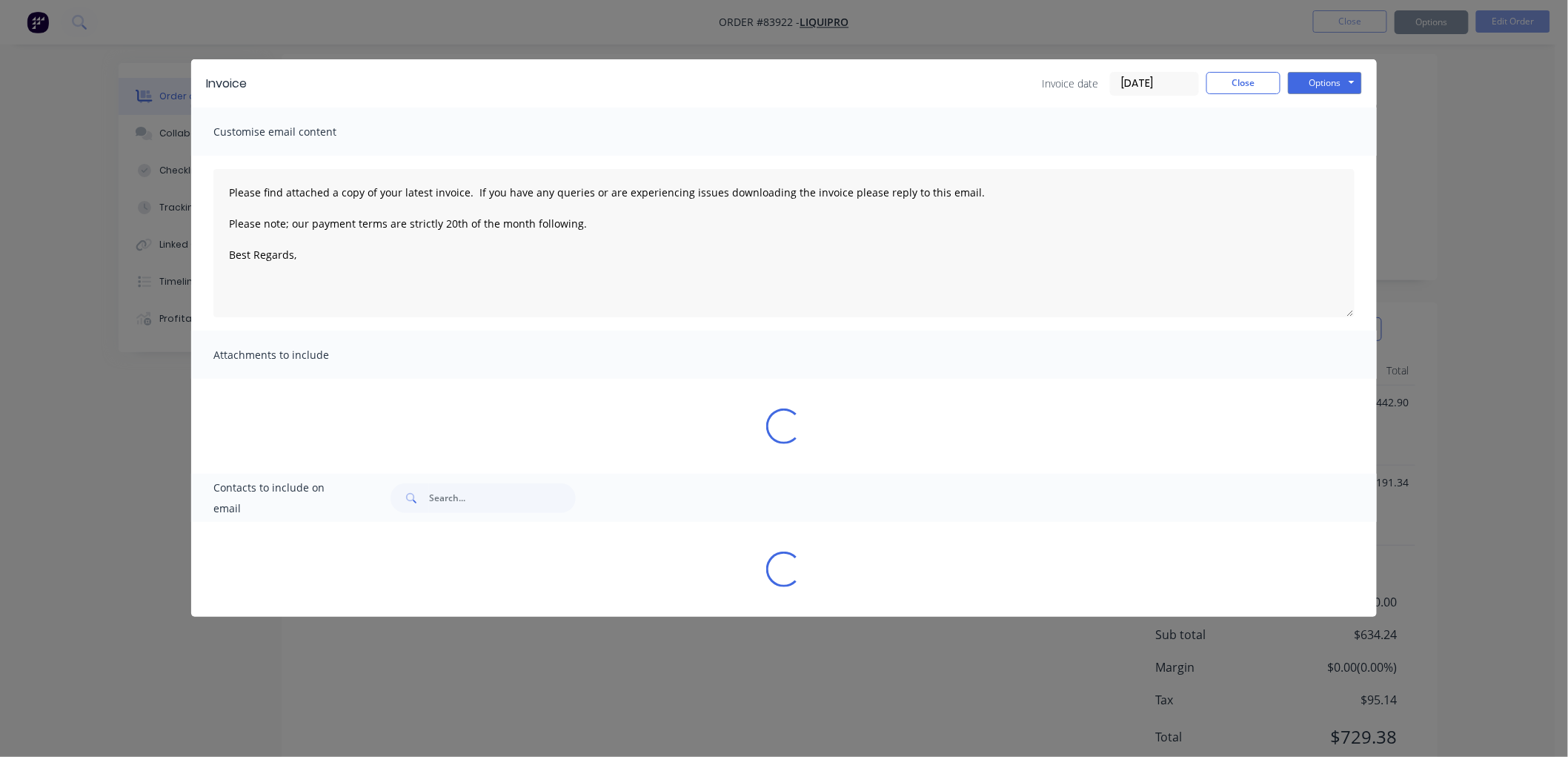
type textarea "Please find attached a copy of your latest invoice. If you have any queries or …"
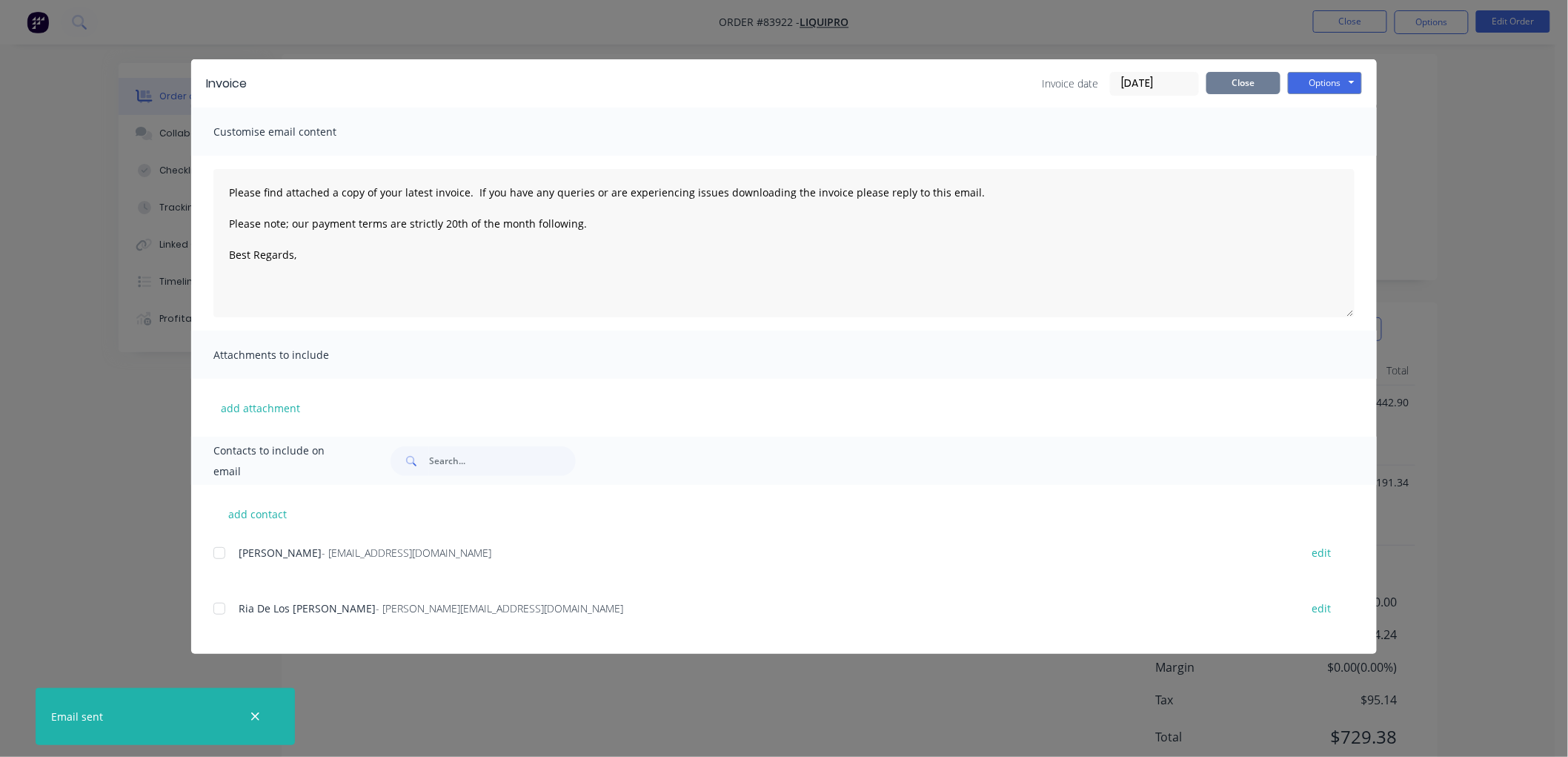
click at [1258, 77] on button "Close" at bounding box center [1243, 82] width 74 height 22
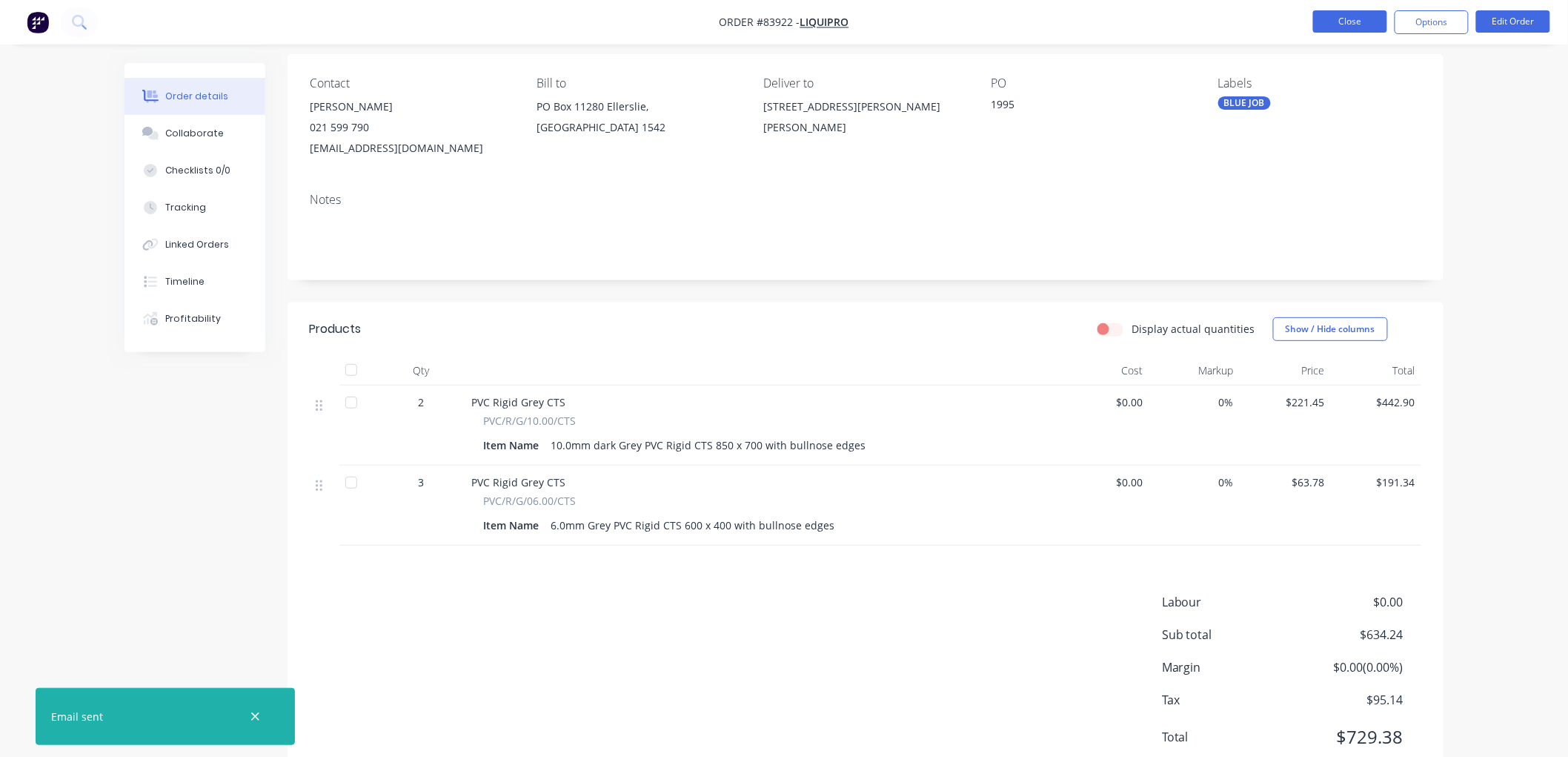
click at [1355, 11] on button "Close" at bounding box center [1350, 21] width 74 height 22
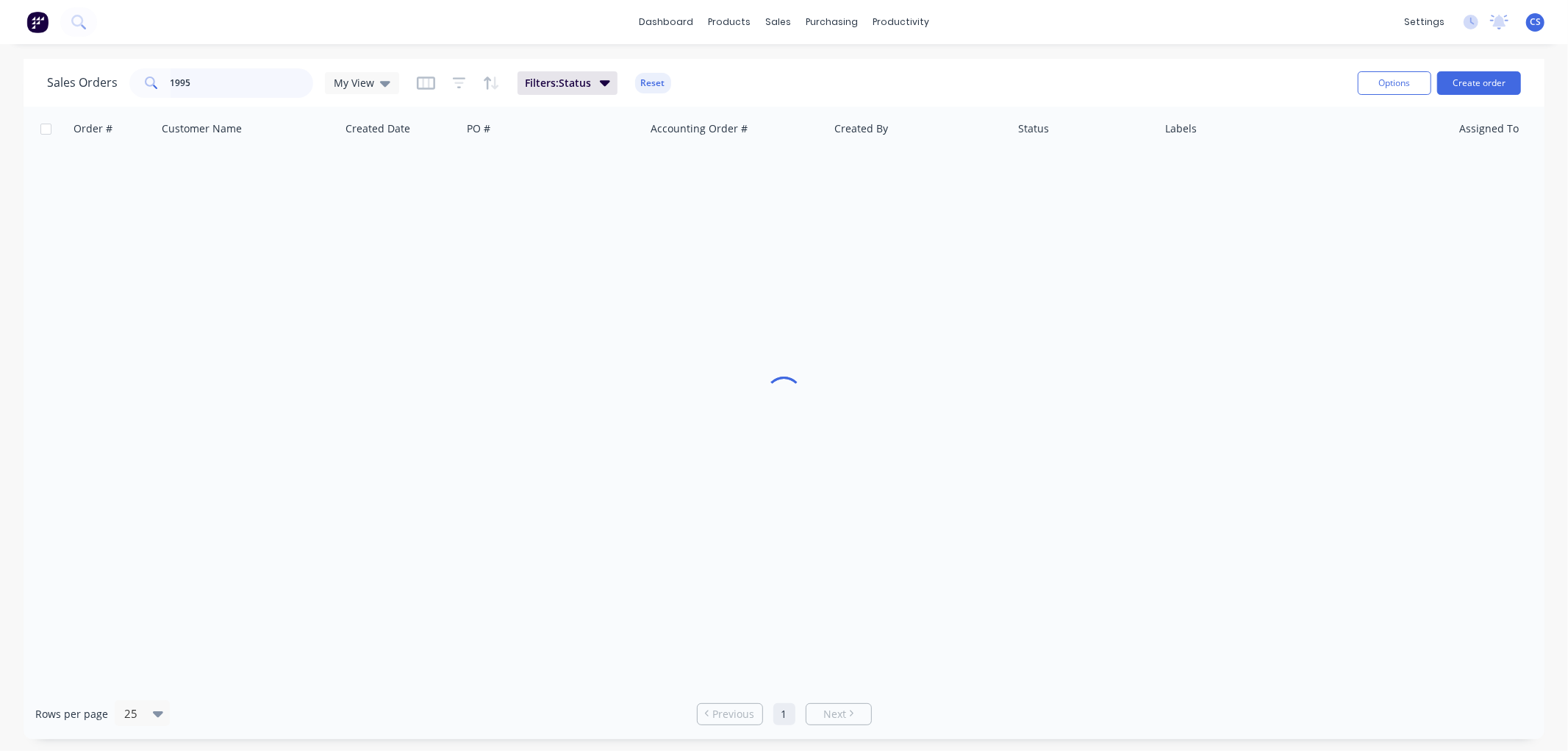
click at [197, 78] on input "1995" at bounding box center [242, 83] width 144 height 29
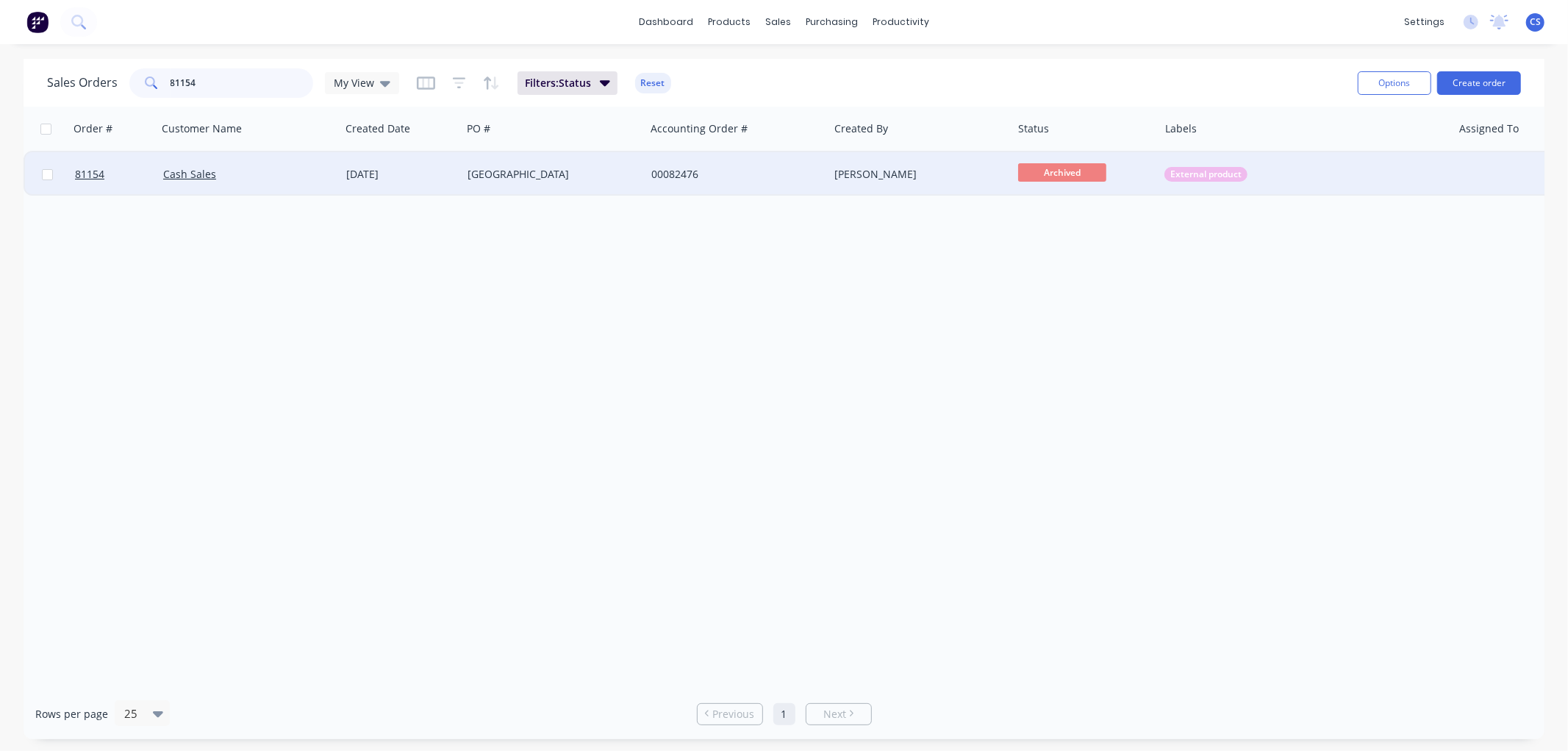
type input "81154"
click at [603, 178] on div "[GEOGRAPHIC_DATA]" at bounding box center [549, 174] width 163 height 15
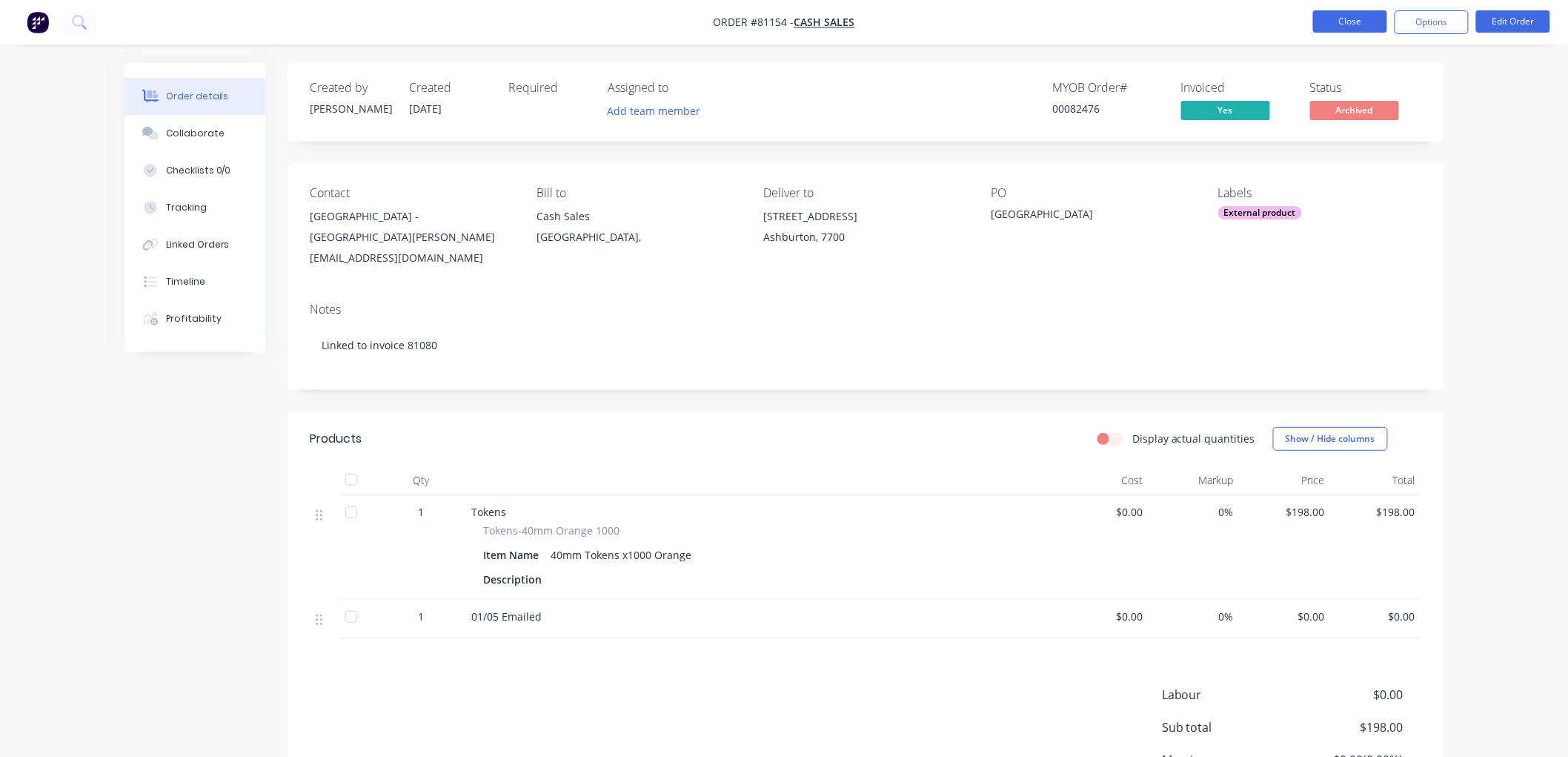
click at [1329, 21] on button "Close" at bounding box center [1350, 21] width 74 height 22
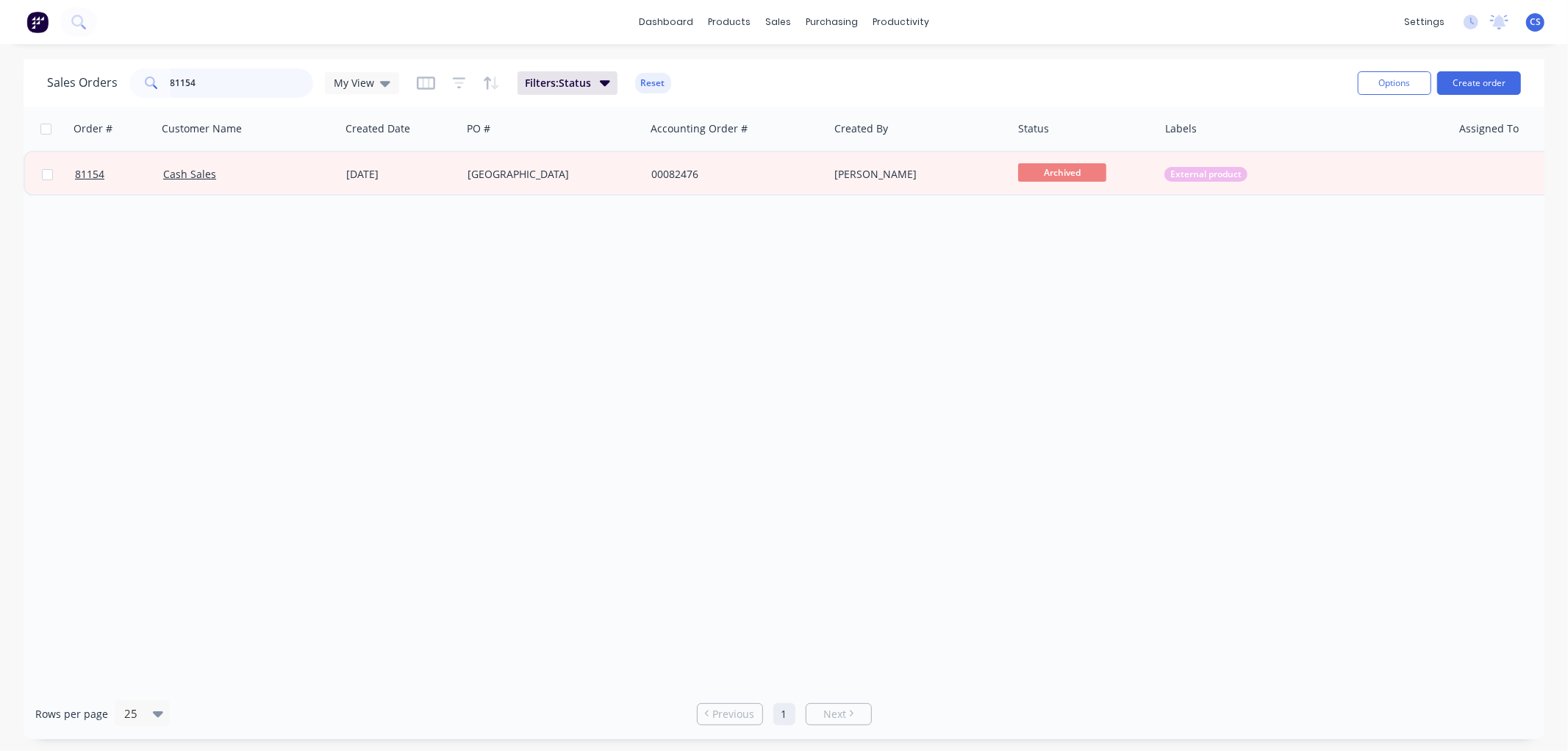
click at [223, 81] on input "81154" at bounding box center [242, 83] width 144 height 29
click at [223, 81] on input "81154" at bounding box center [242, 83] width 144 height 29
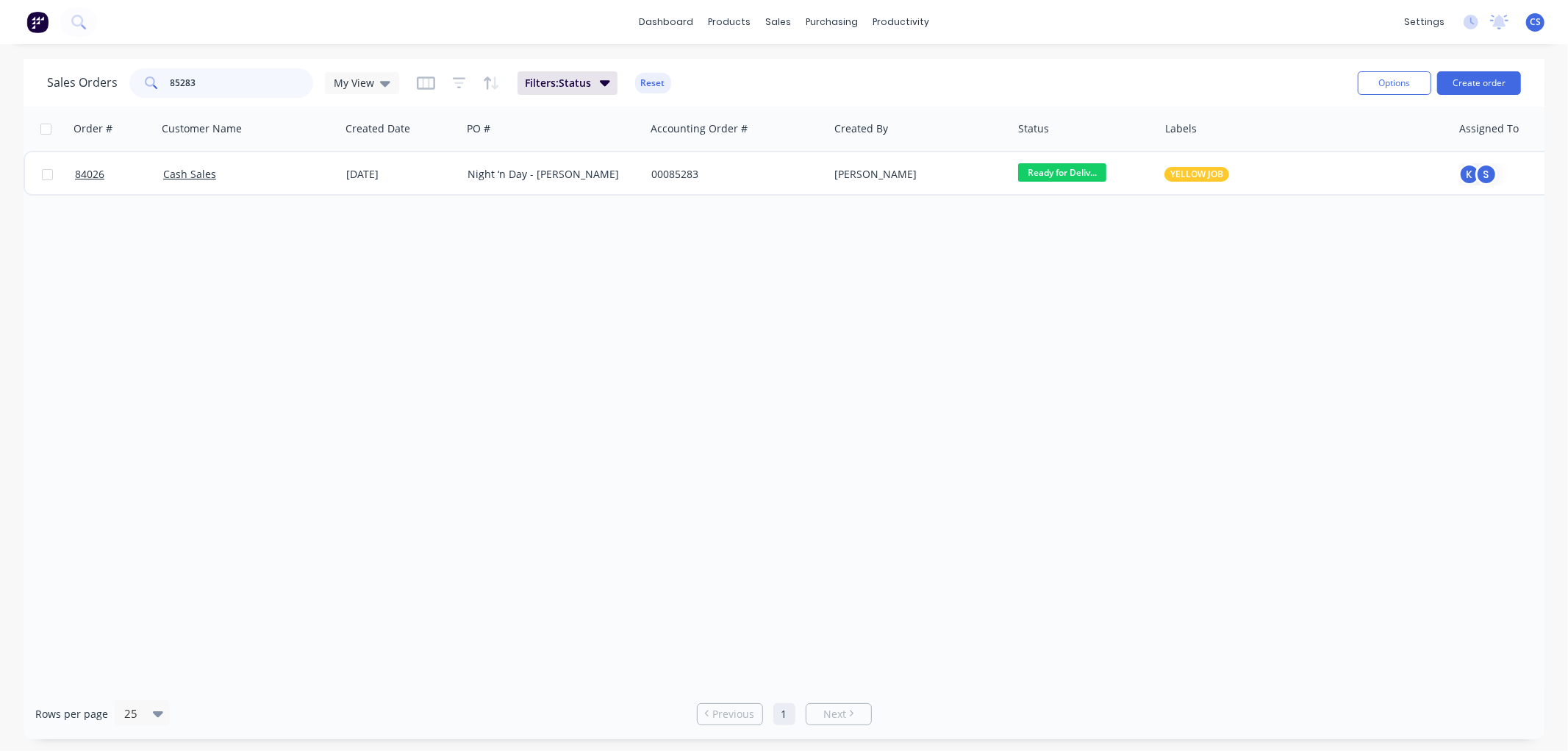
type input "85283"
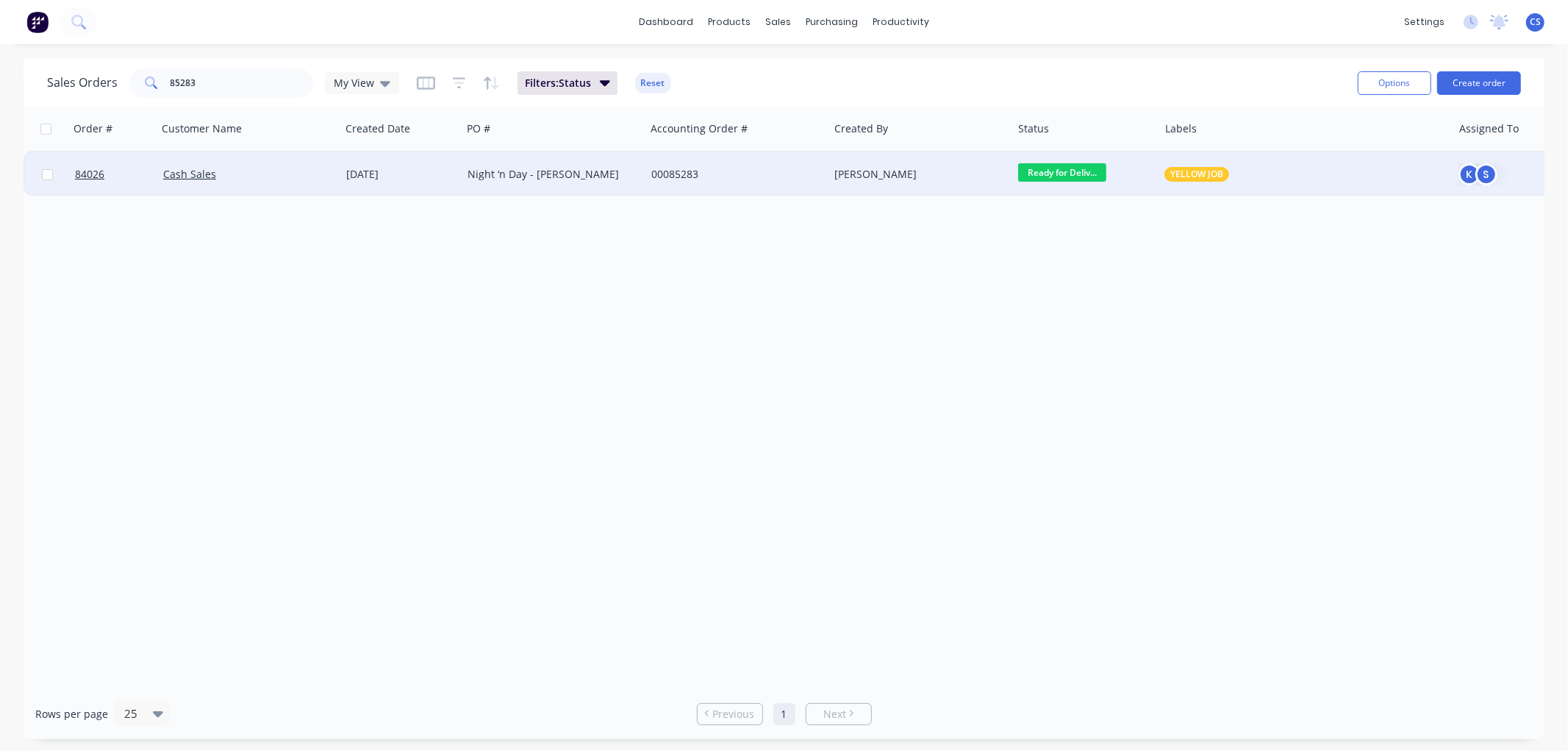
click at [617, 192] on div "Night ‘n Day - [PERSON_NAME]" at bounding box center [553, 174] width 184 height 44
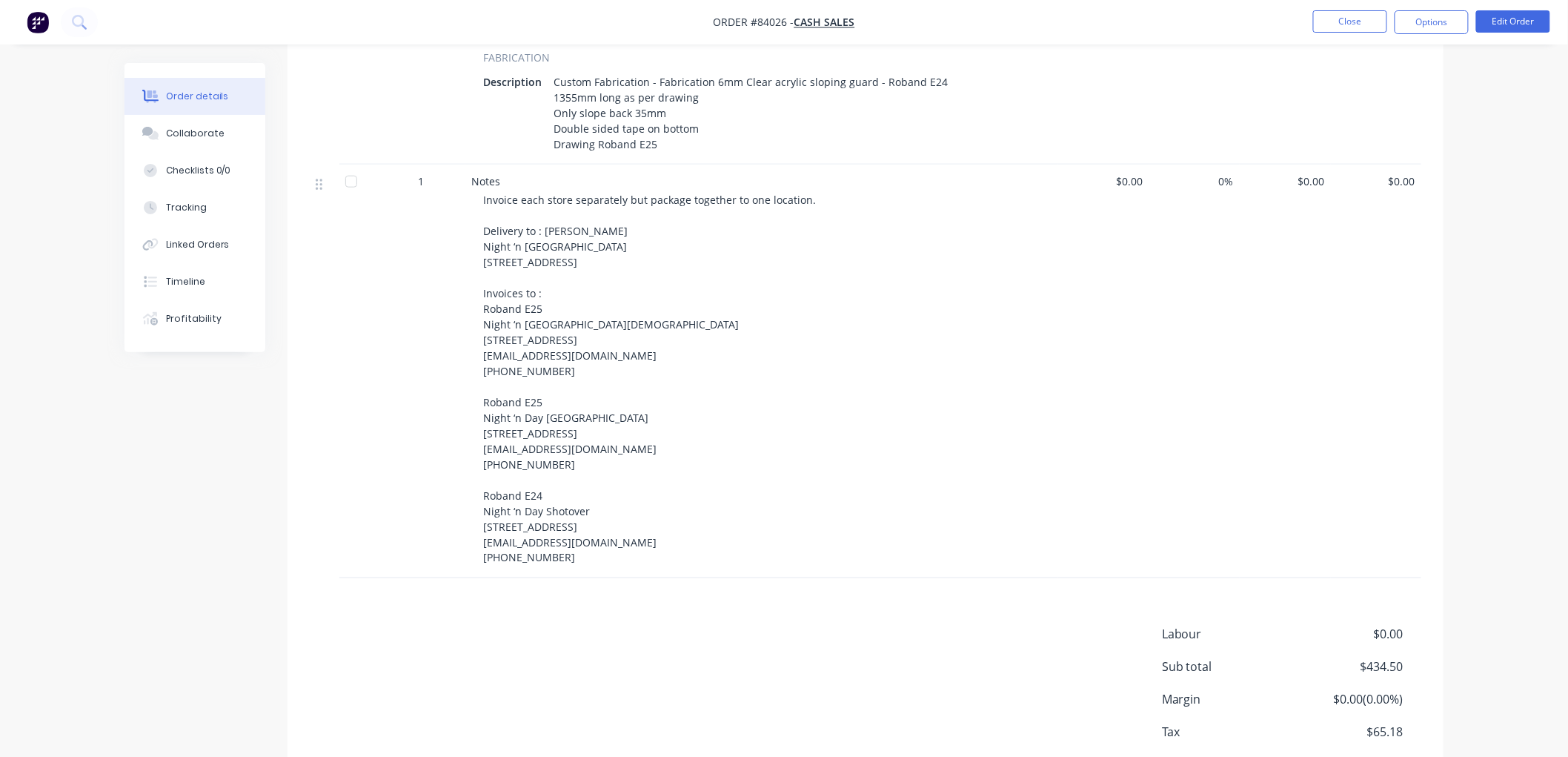
scroll to position [576, 0]
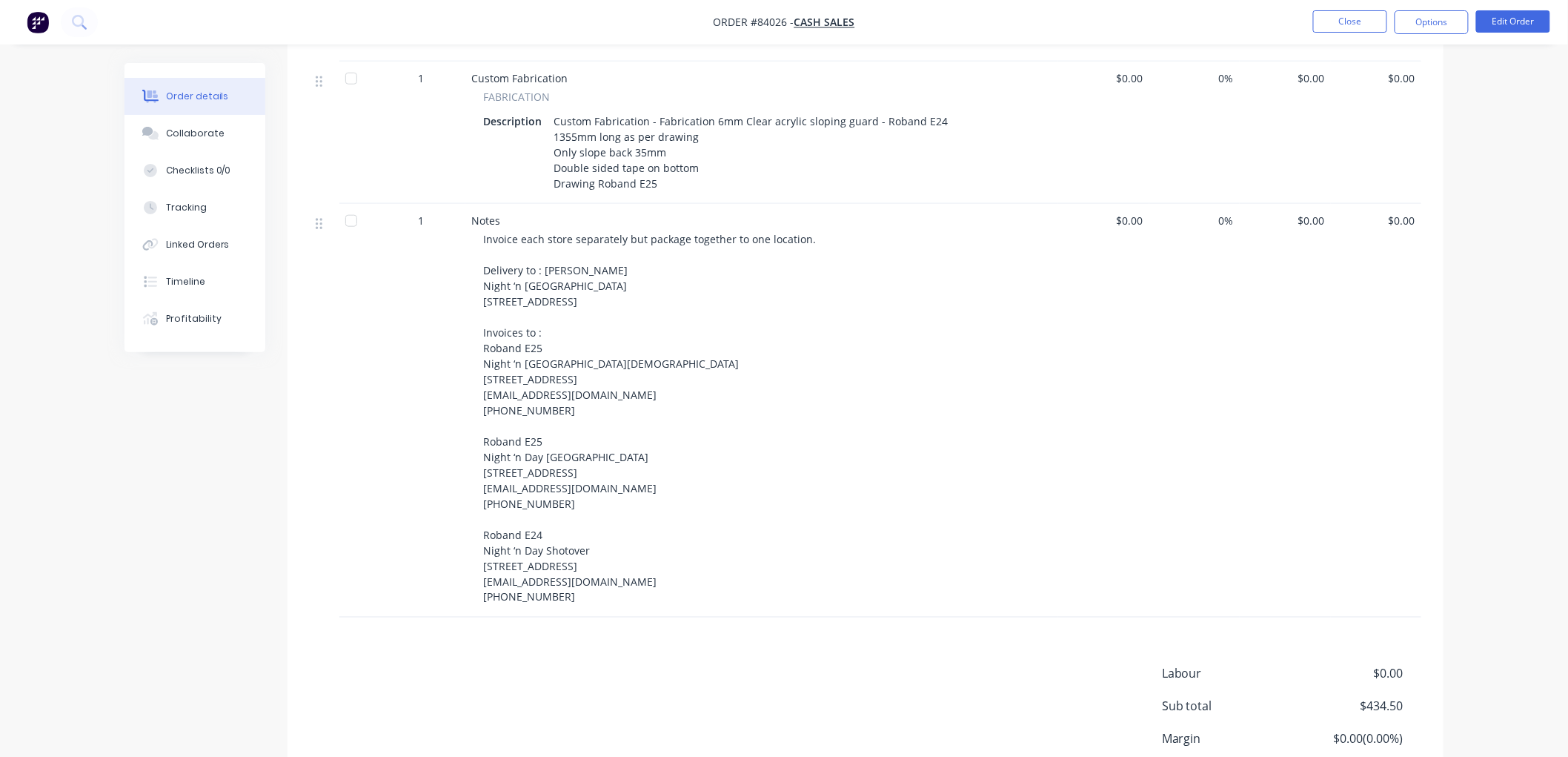
click at [507, 306] on span "Invoice each store separately but package together to one location. Delivery to…" at bounding box center [650, 418] width 336 height 372
drag, startPoint x: 485, startPoint y: 301, endPoint x: 538, endPoint y: 299, distance: 53.0
click at [538, 299] on span "Invoice each store separately but package together to one location. Delivery to…" at bounding box center [650, 418] width 336 height 372
copy span "[STREET_ADDRESS]"
drag, startPoint x: 544, startPoint y: 299, endPoint x: 572, endPoint y: 299, distance: 28.0
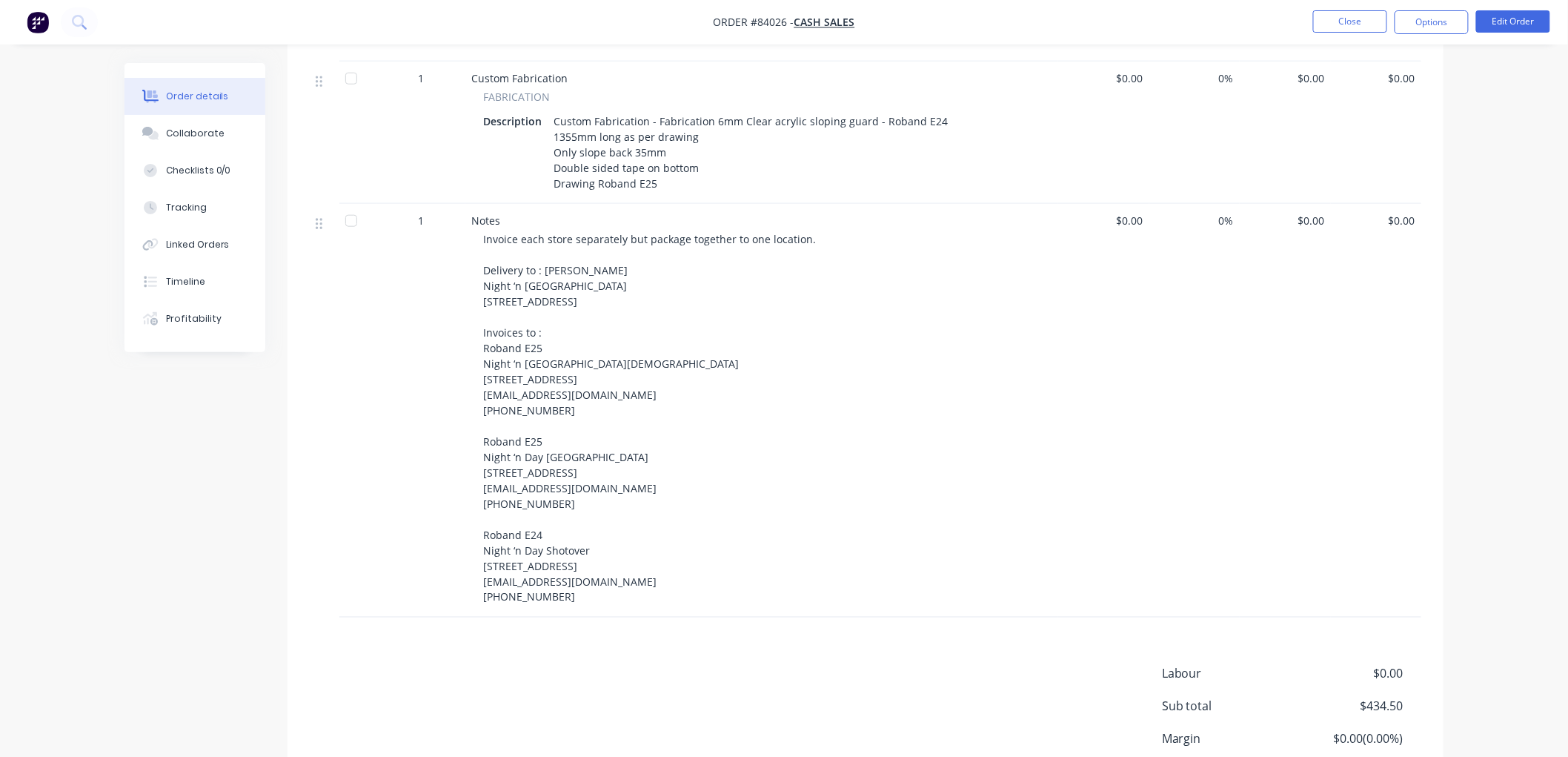
click at [544, 299] on div "Invoice each store separately but package together to one location. Delivery to…" at bounding box center [767, 418] width 569 height 374
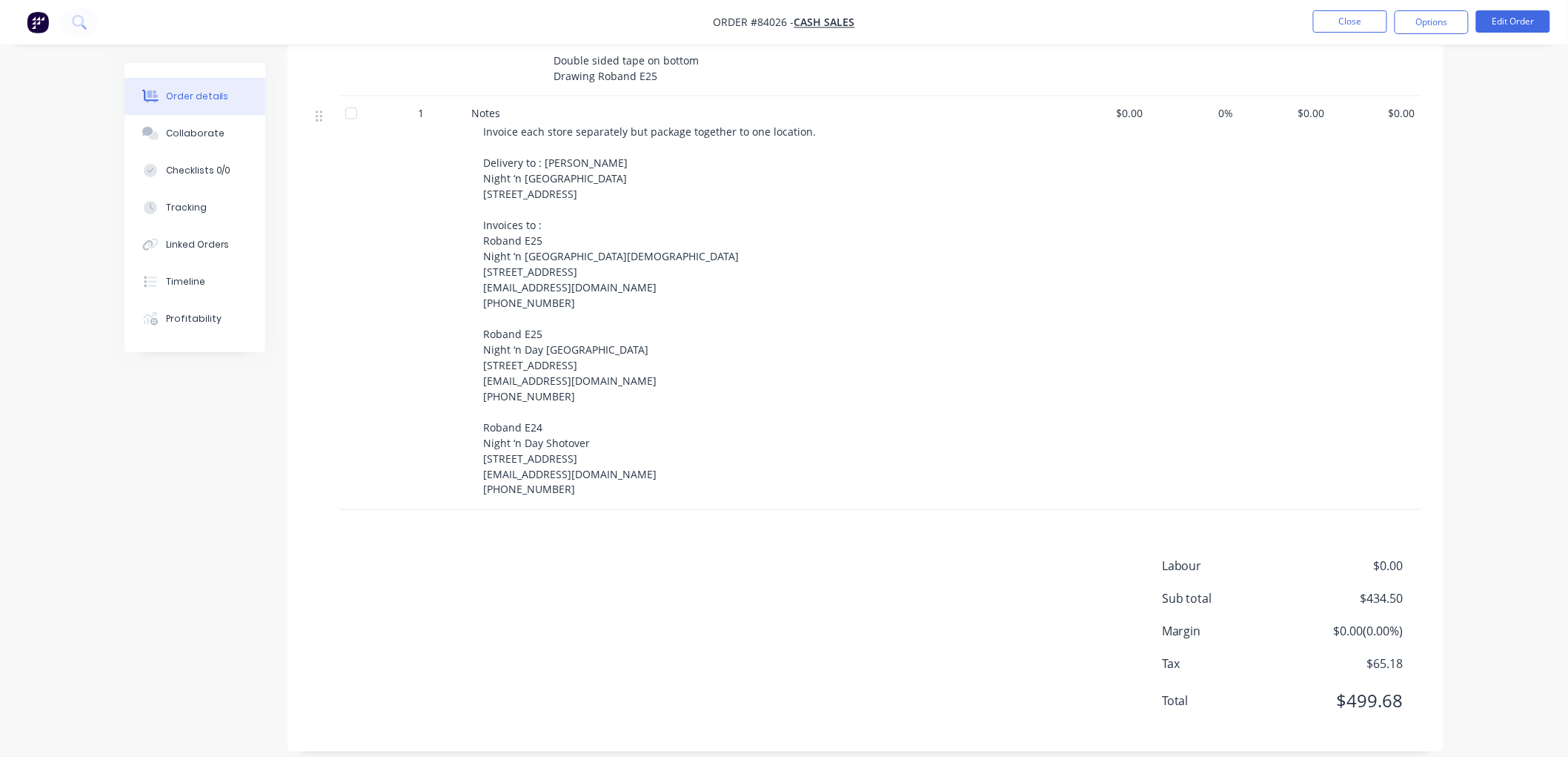
scroll to position [741, 0]
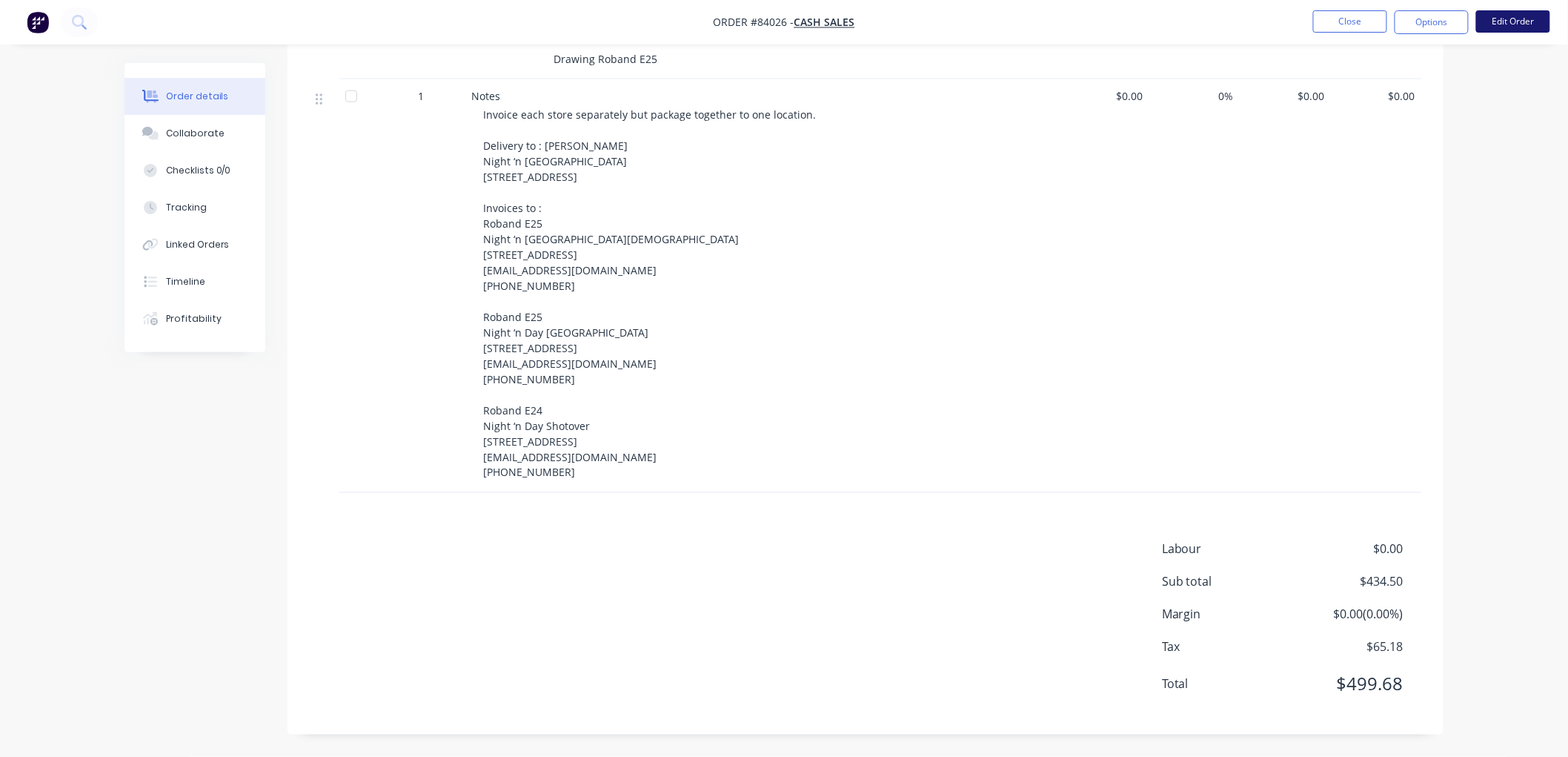
click at [1532, 28] on button "Edit Order" at bounding box center [1513, 21] width 74 height 22
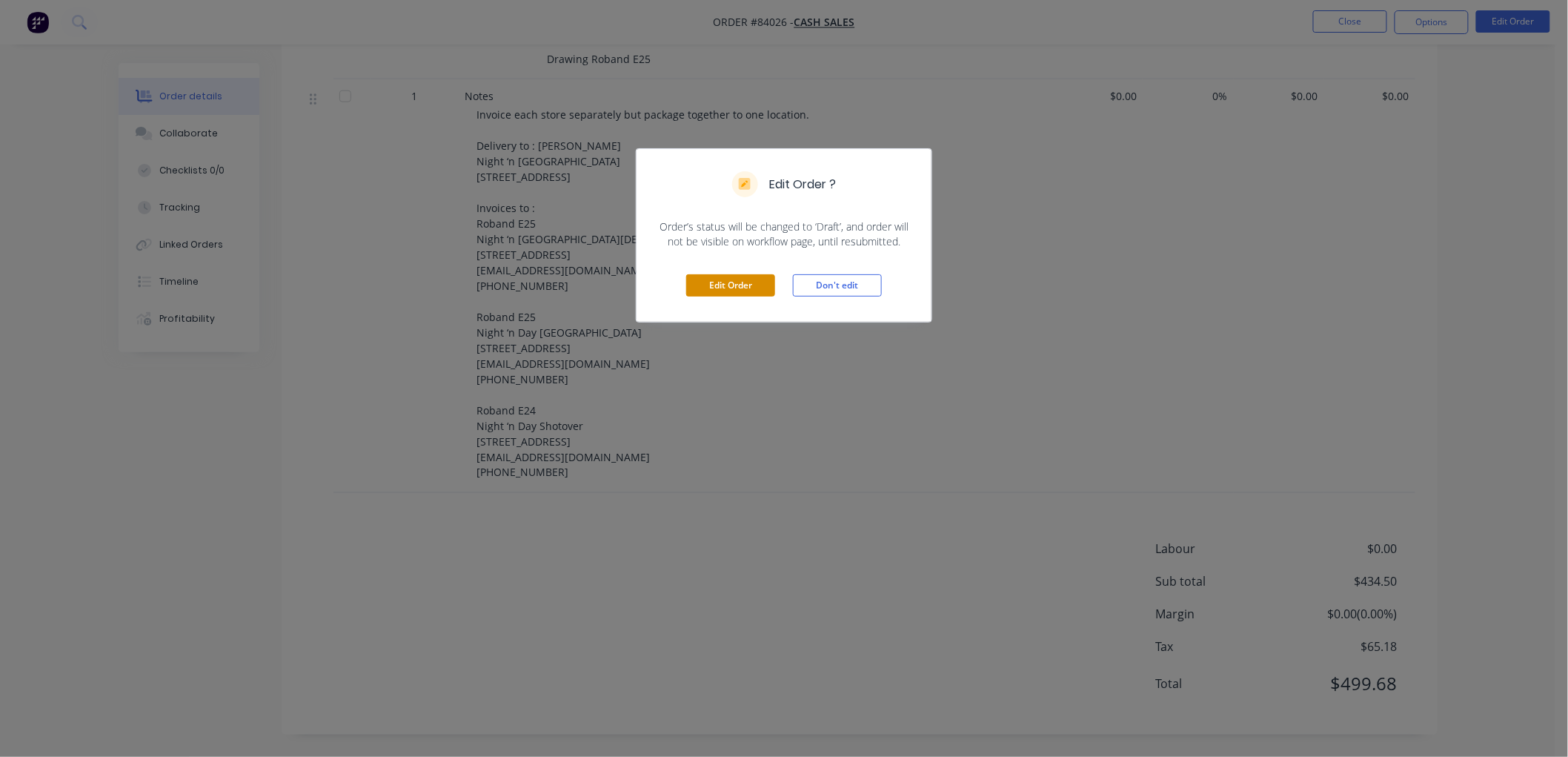
click at [717, 283] on button "Edit Order" at bounding box center [731, 285] width 89 height 22
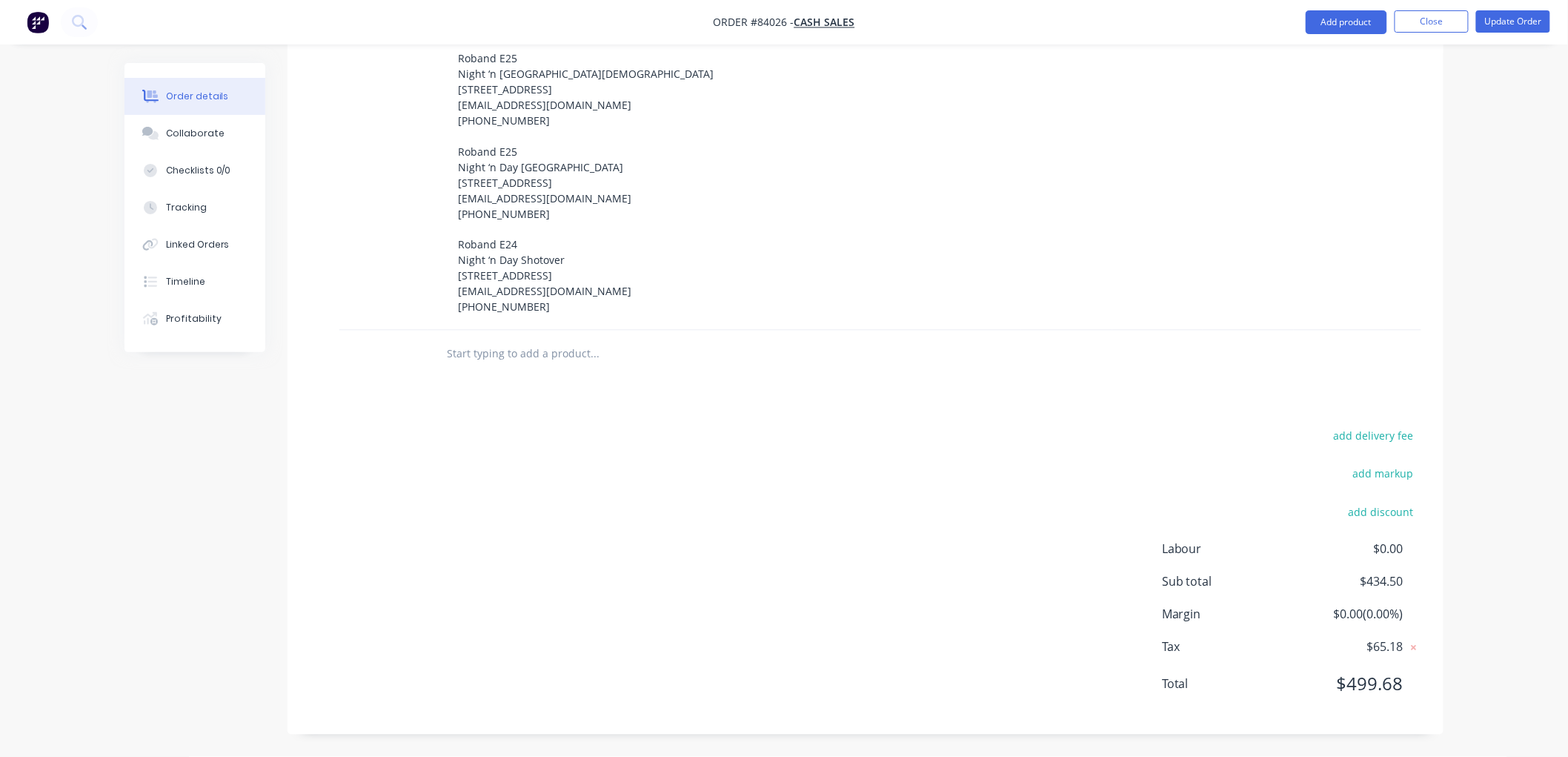
scroll to position [973, 0]
click at [1358, 436] on button "add delivery fee" at bounding box center [1374, 436] width 96 height 20
type input "50"
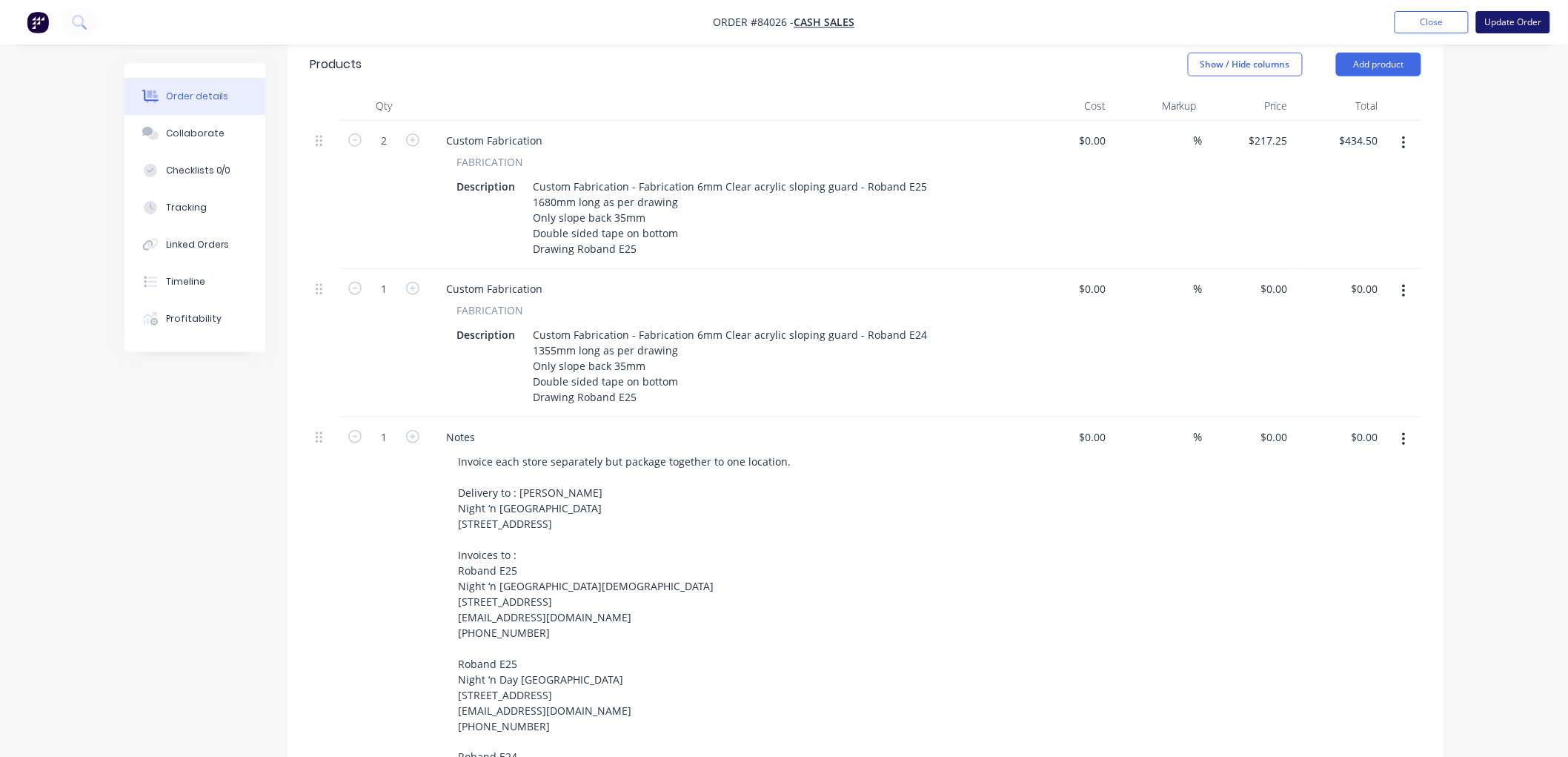
scroll to position [389, 0]
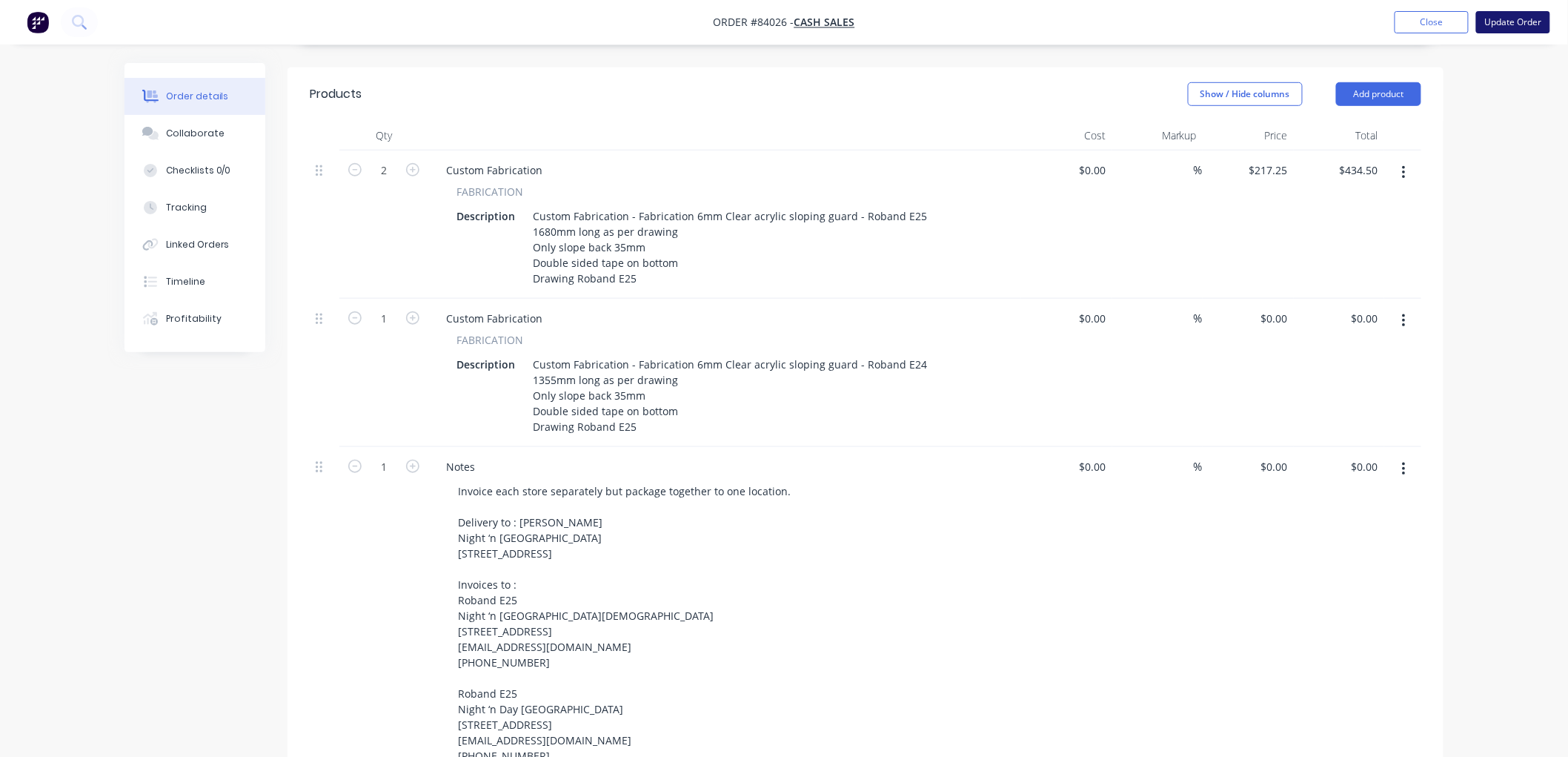
click at [1531, 22] on button "Update Order" at bounding box center [1513, 22] width 74 height 22
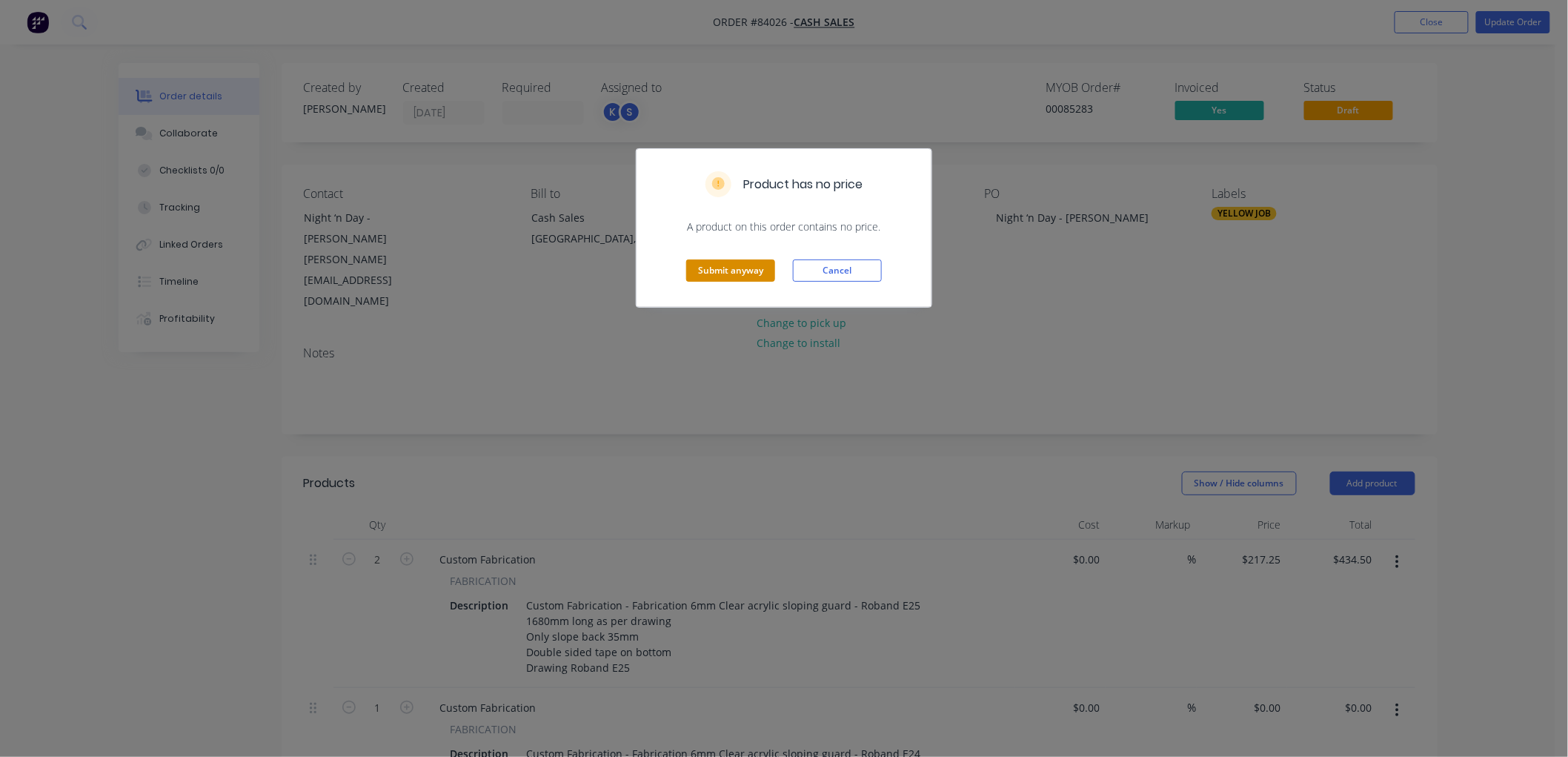
click at [728, 269] on button "Submit anyway" at bounding box center [731, 270] width 89 height 22
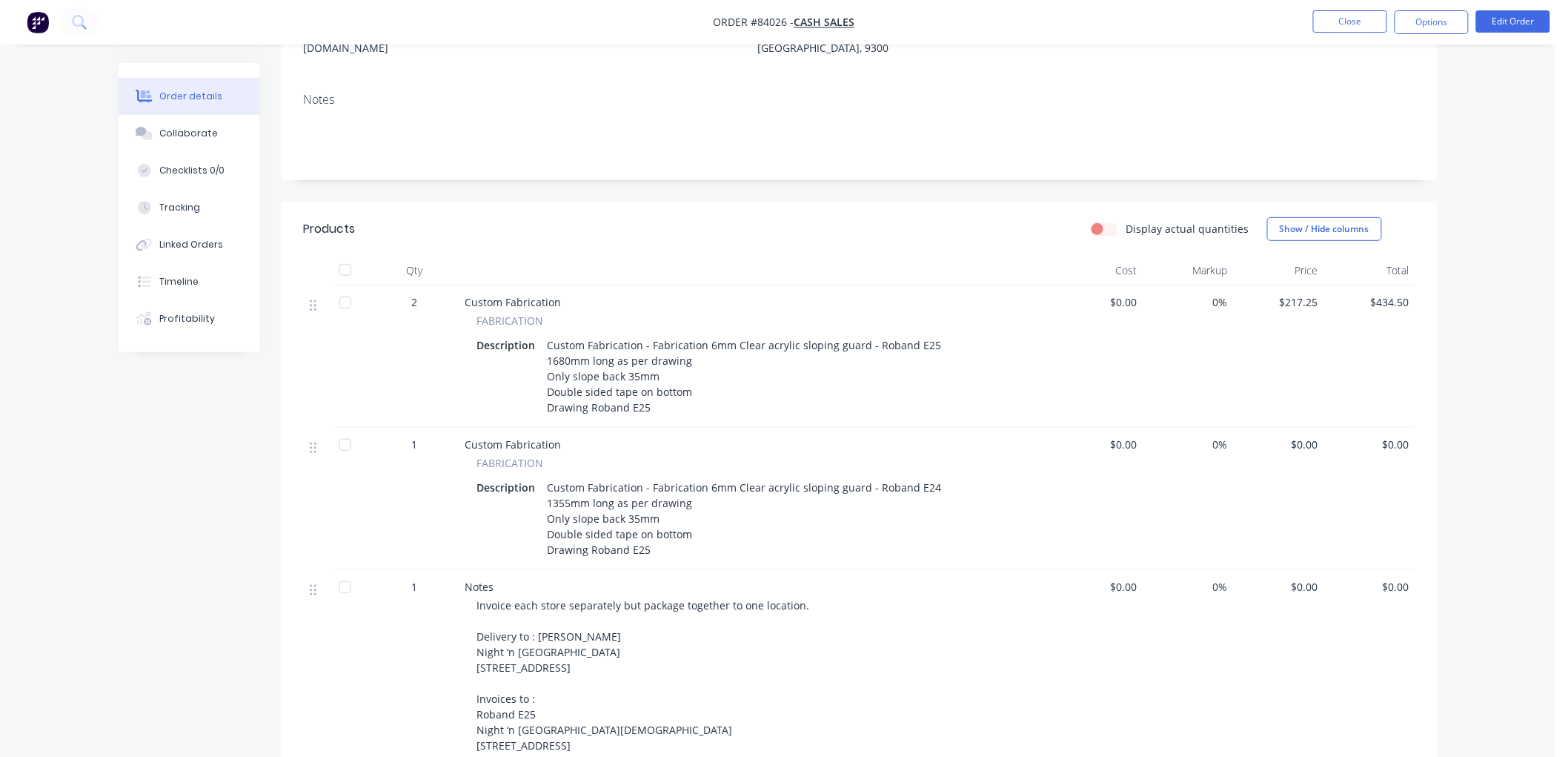
scroll to position [82, 0]
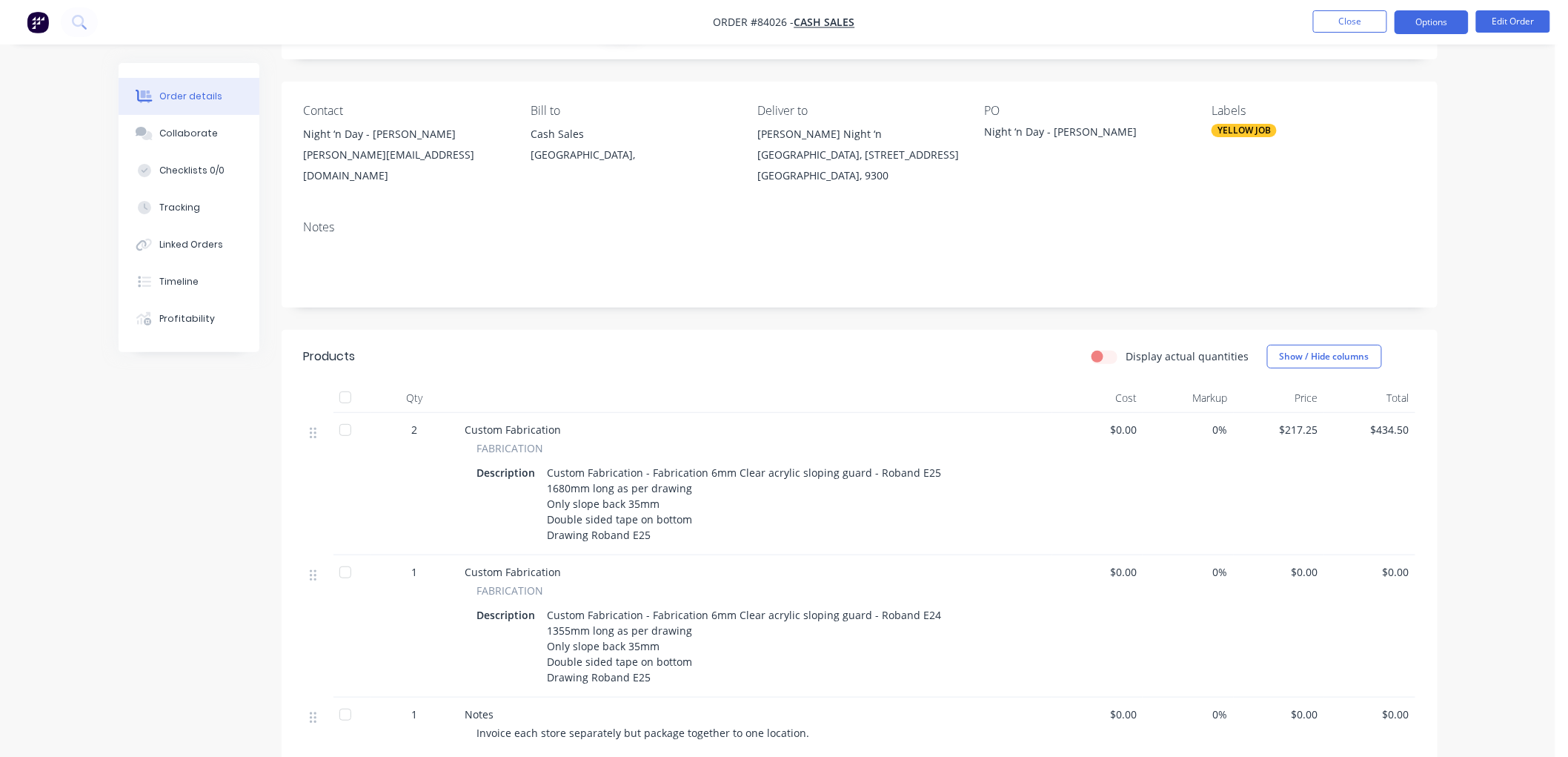
click at [1418, 24] on button "Options" at bounding box center [1432, 22] width 74 height 24
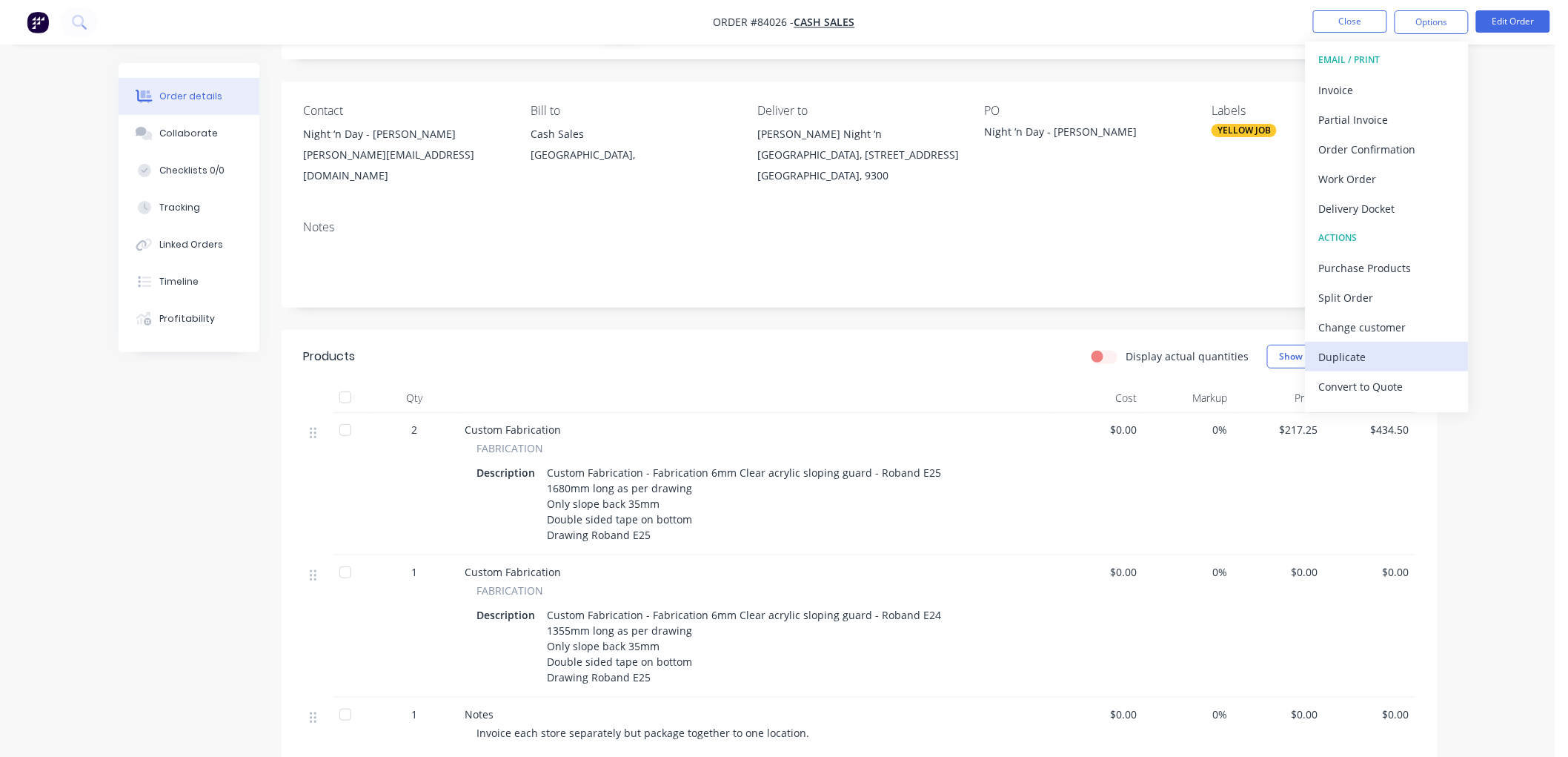
click at [1360, 360] on div "Duplicate" at bounding box center [1387, 356] width 136 height 22
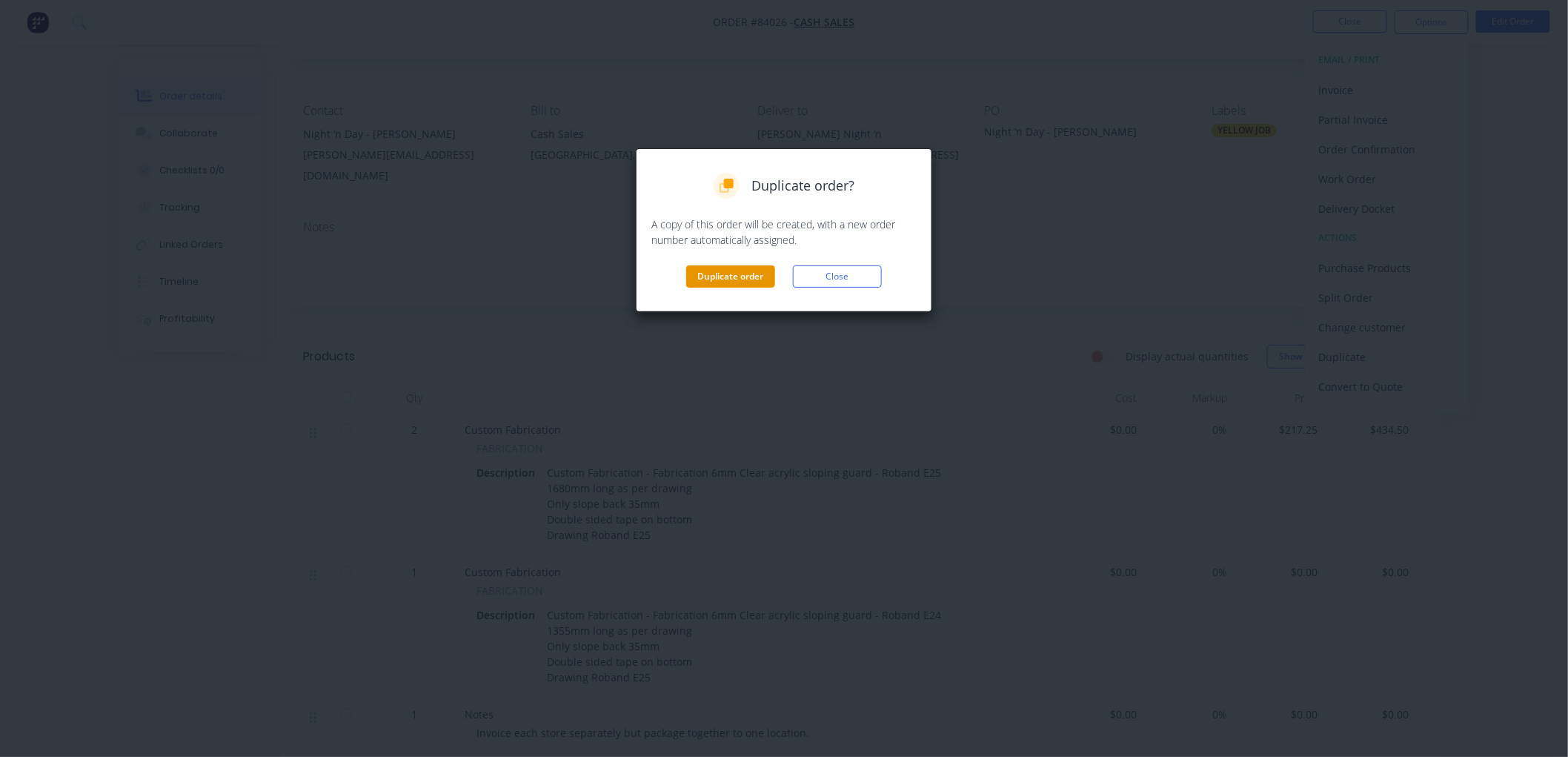
click at [737, 274] on button "Duplicate order" at bounding box center [731, 276] width 89 height 22
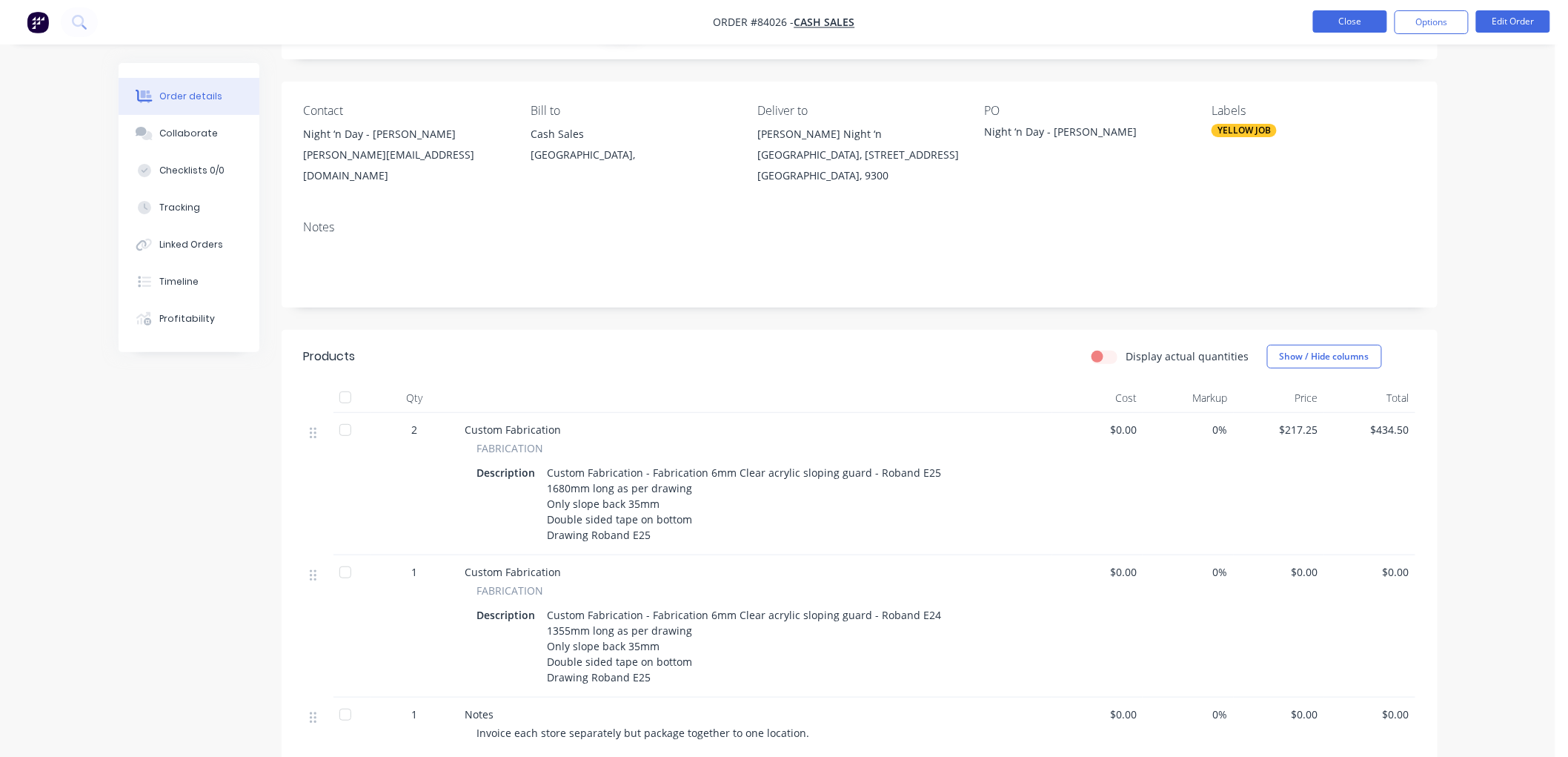
click at [1346, 19] on button "Close" at bounding box center [1350, 21] width 74 height 22
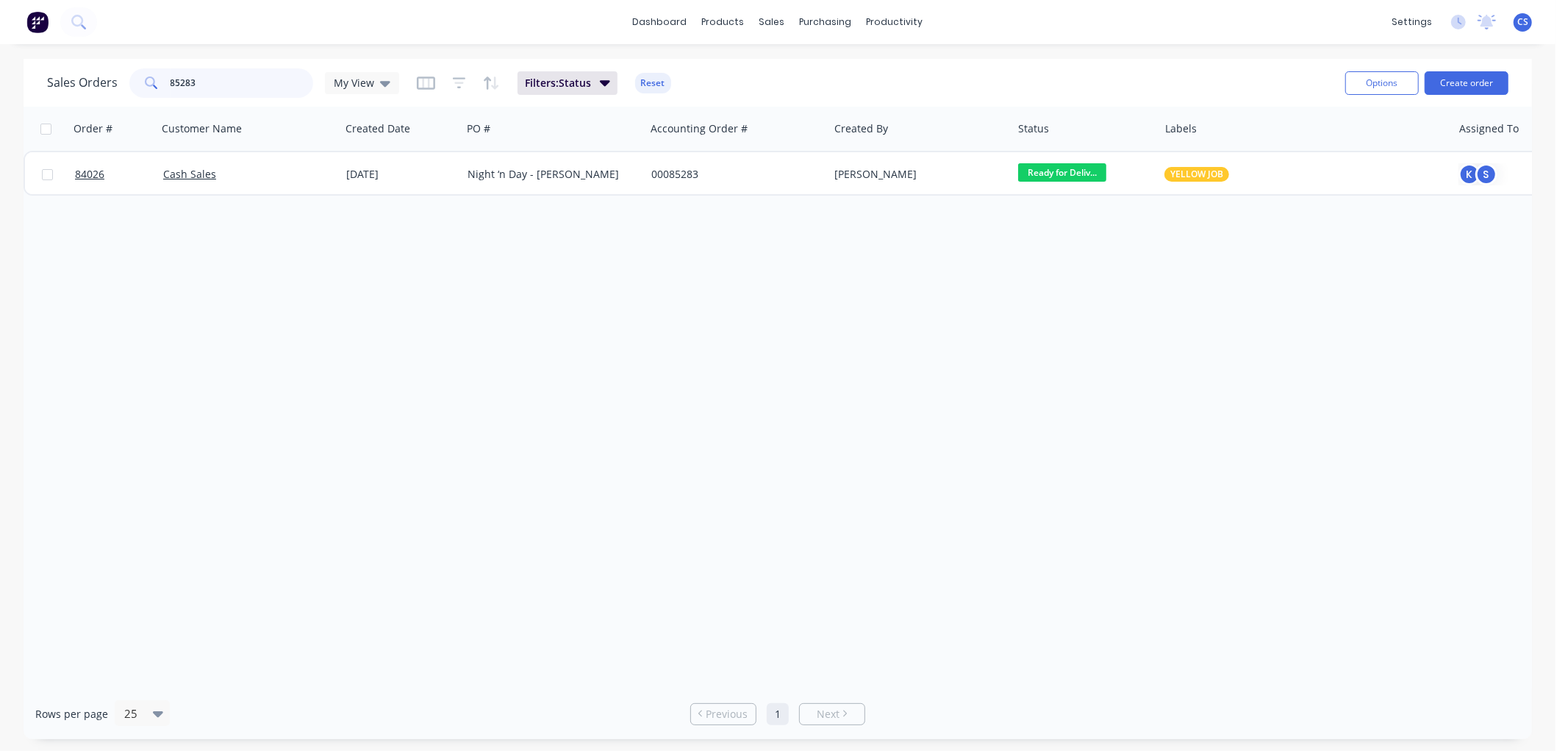
click at [225, 85] on input "85283" at bounding box center [242, 83] width 144 height 29
type input "night"
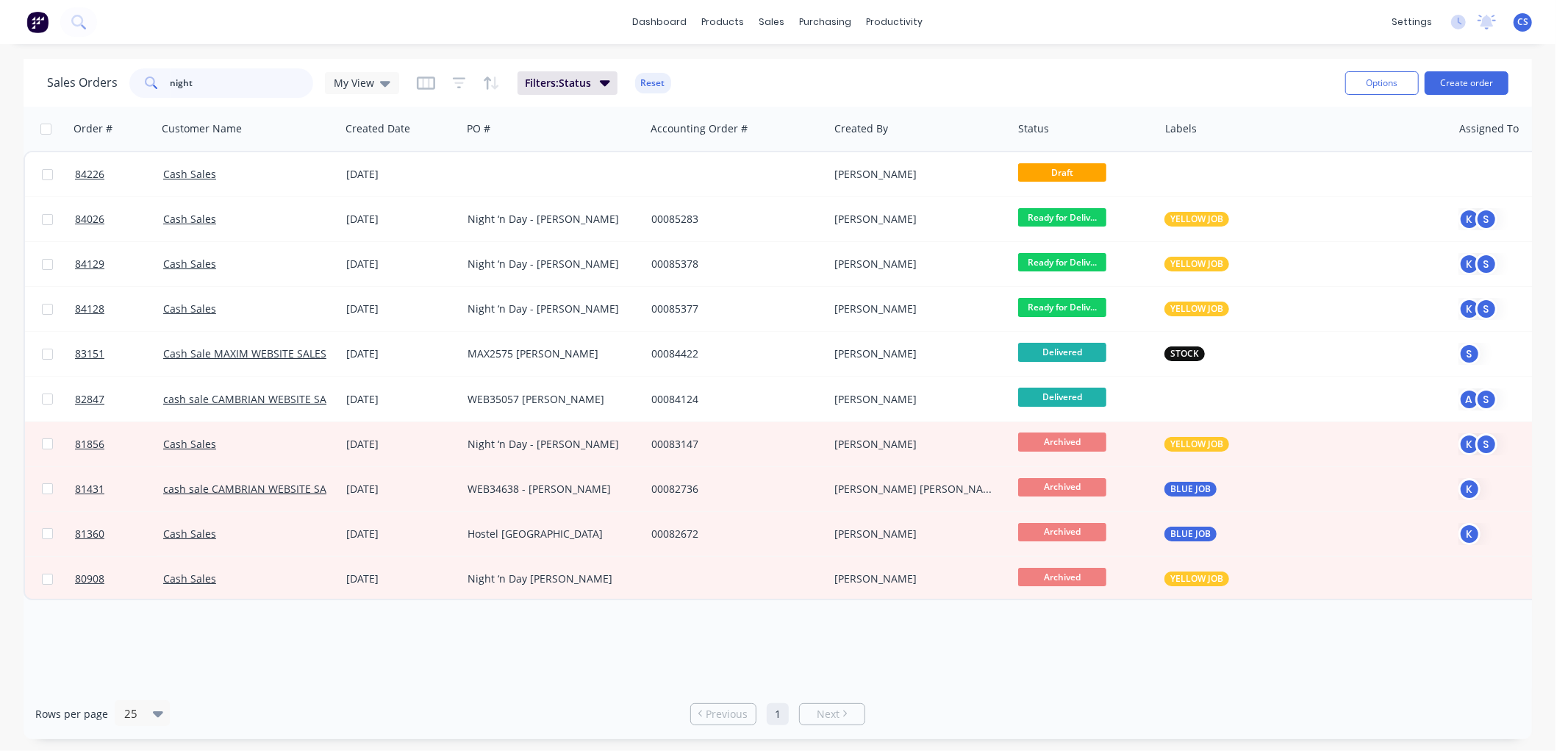
drag, startPoint x: 221, startPoint y: 84, endPoint x: 168, endPoint y: 84, distance: 53.0
click at [171, 84] on input "night" at bounding box center [242, 83] width 144 height 29
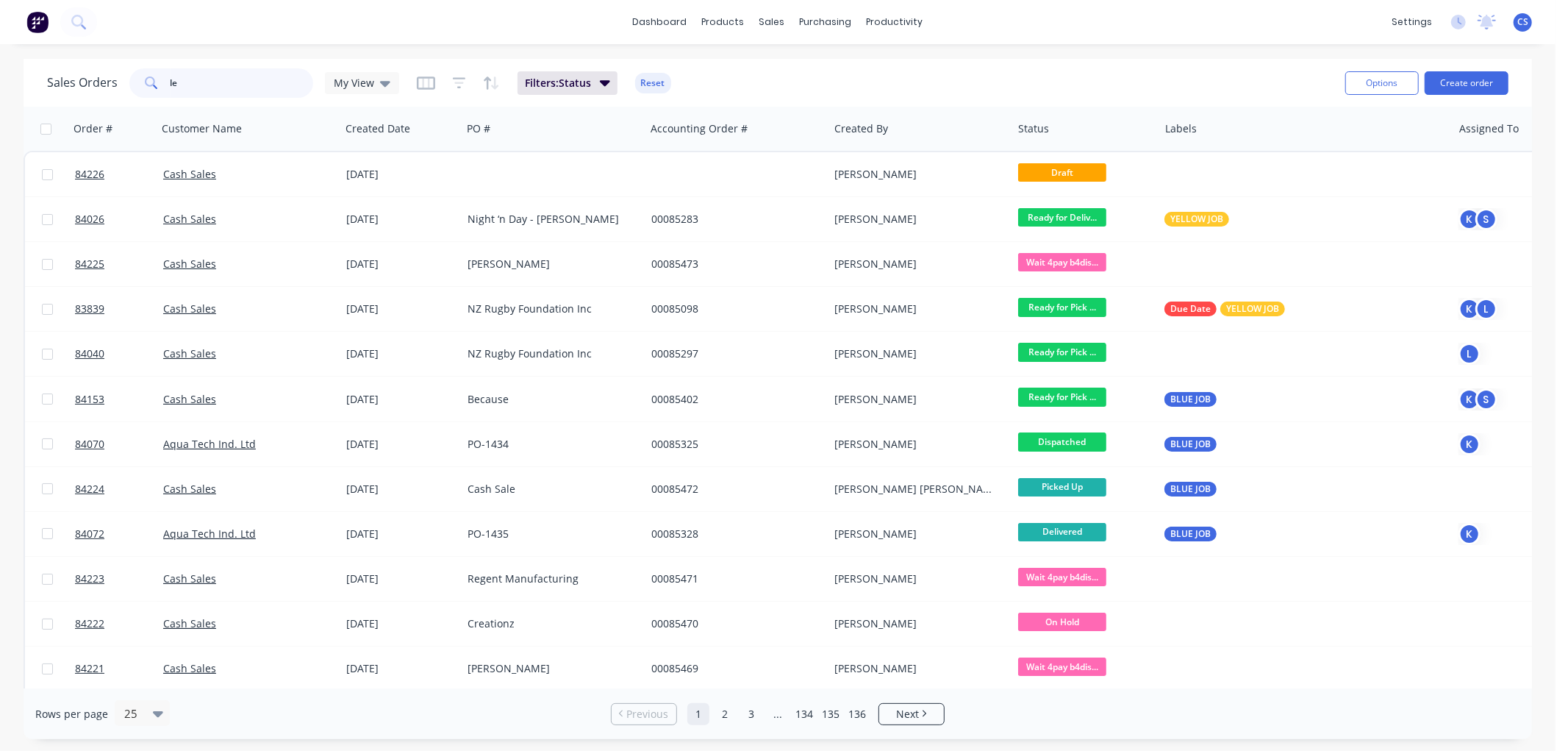
type input "l"
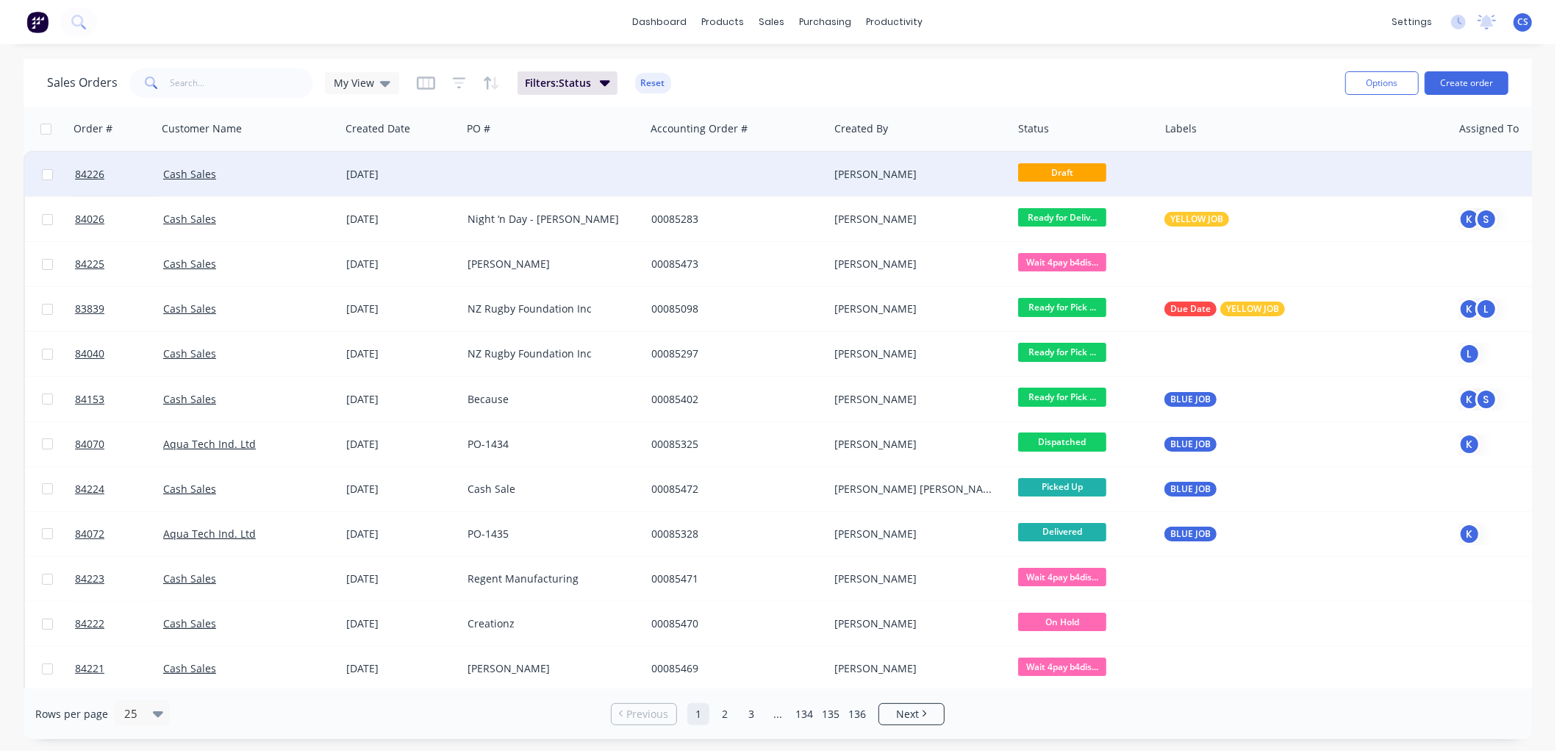
click at [584, 172] on div at bounding box center [553, 174] width 184 height 44
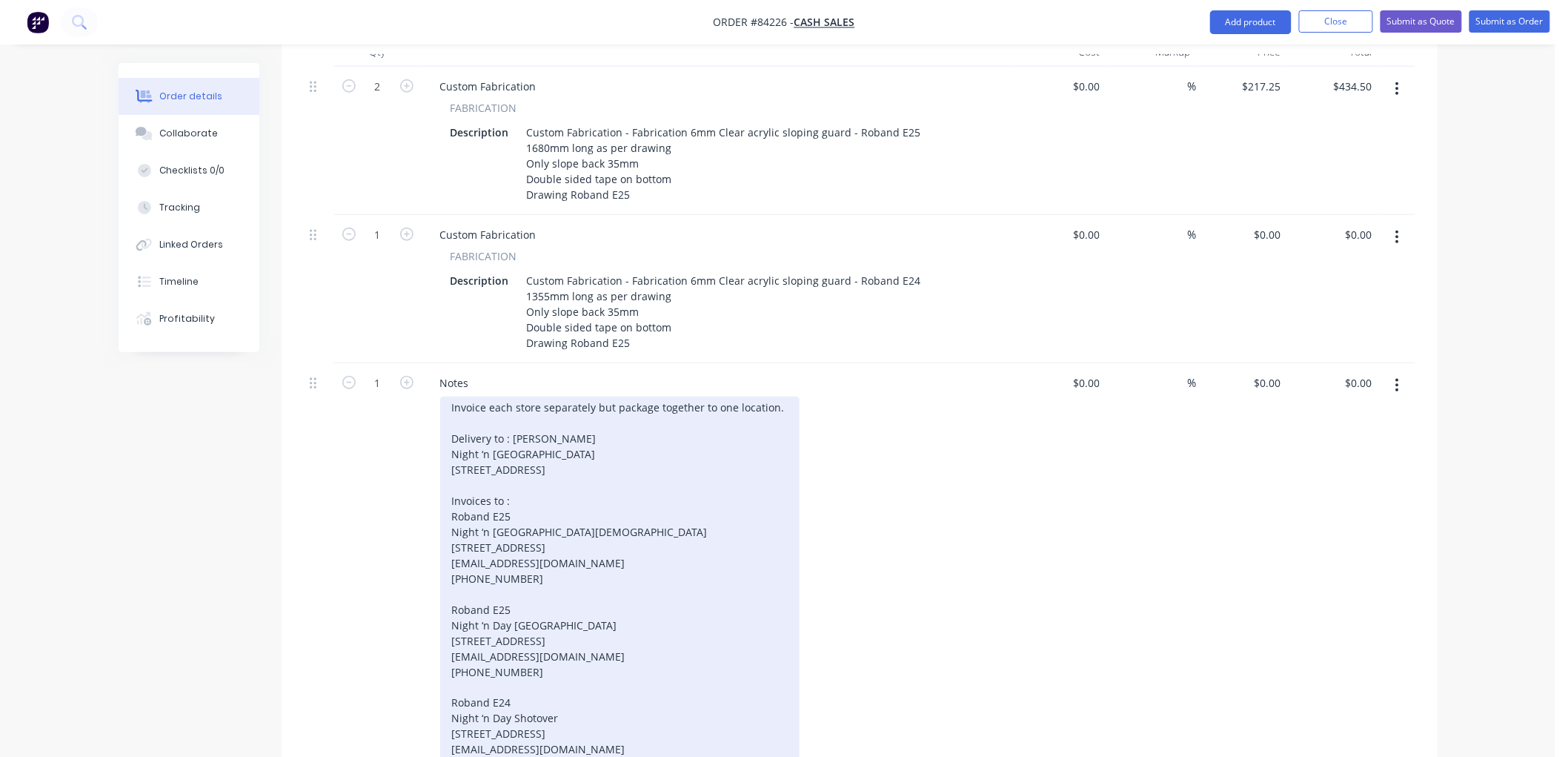
scroll to position [493, 0]
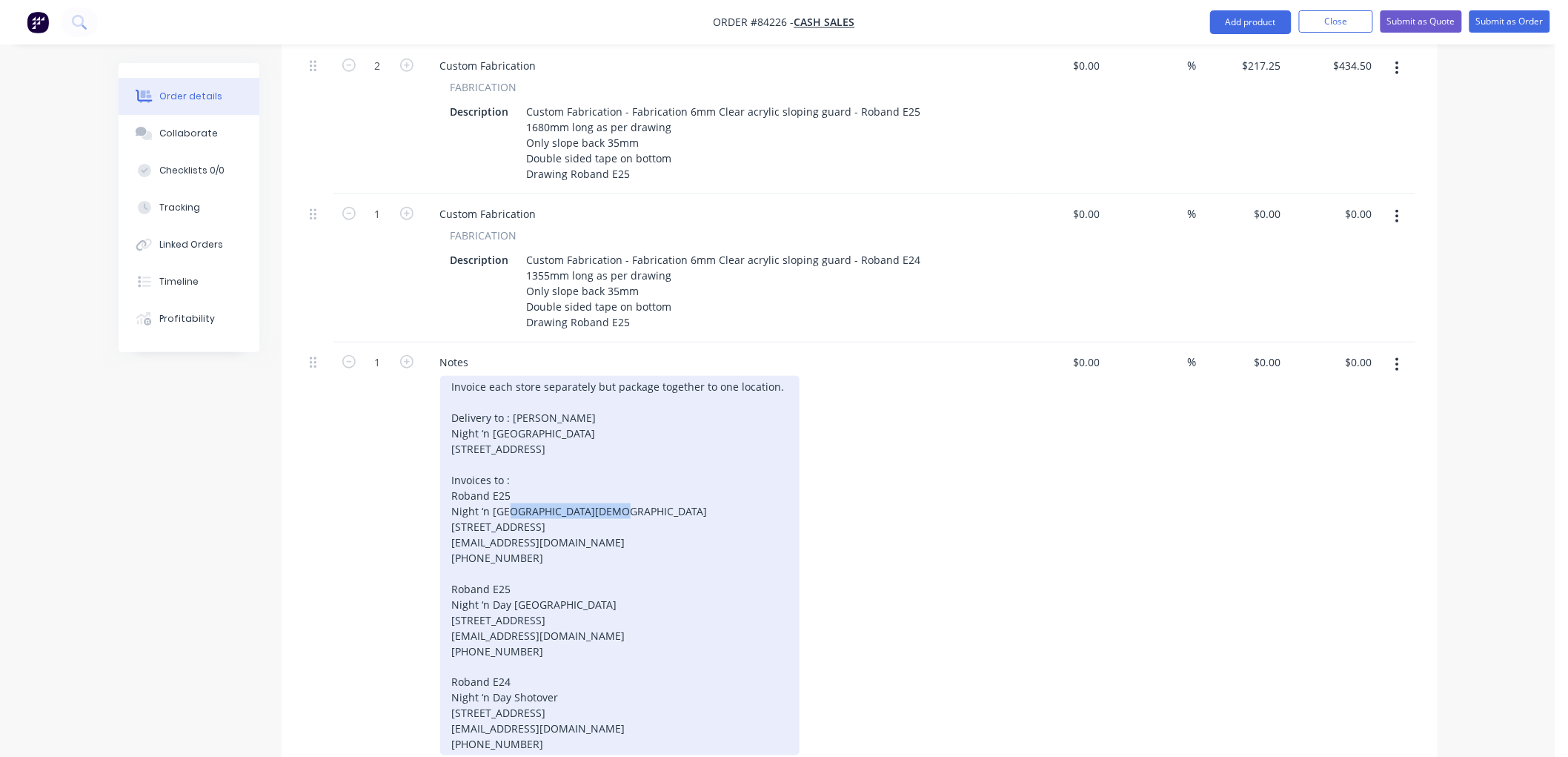
drag, startPoint x: 548, startPoint y: 506, endPoint x: 454, endPoint y: 506, distance: 94.0
click at [454, 506] on div "Invoice each store separately but package together to one location. Delivery to…" at bounding box center [620, 565] width 360 height 380
copy div "Night ‘n [DEMOGRAPHIC_DATA]"
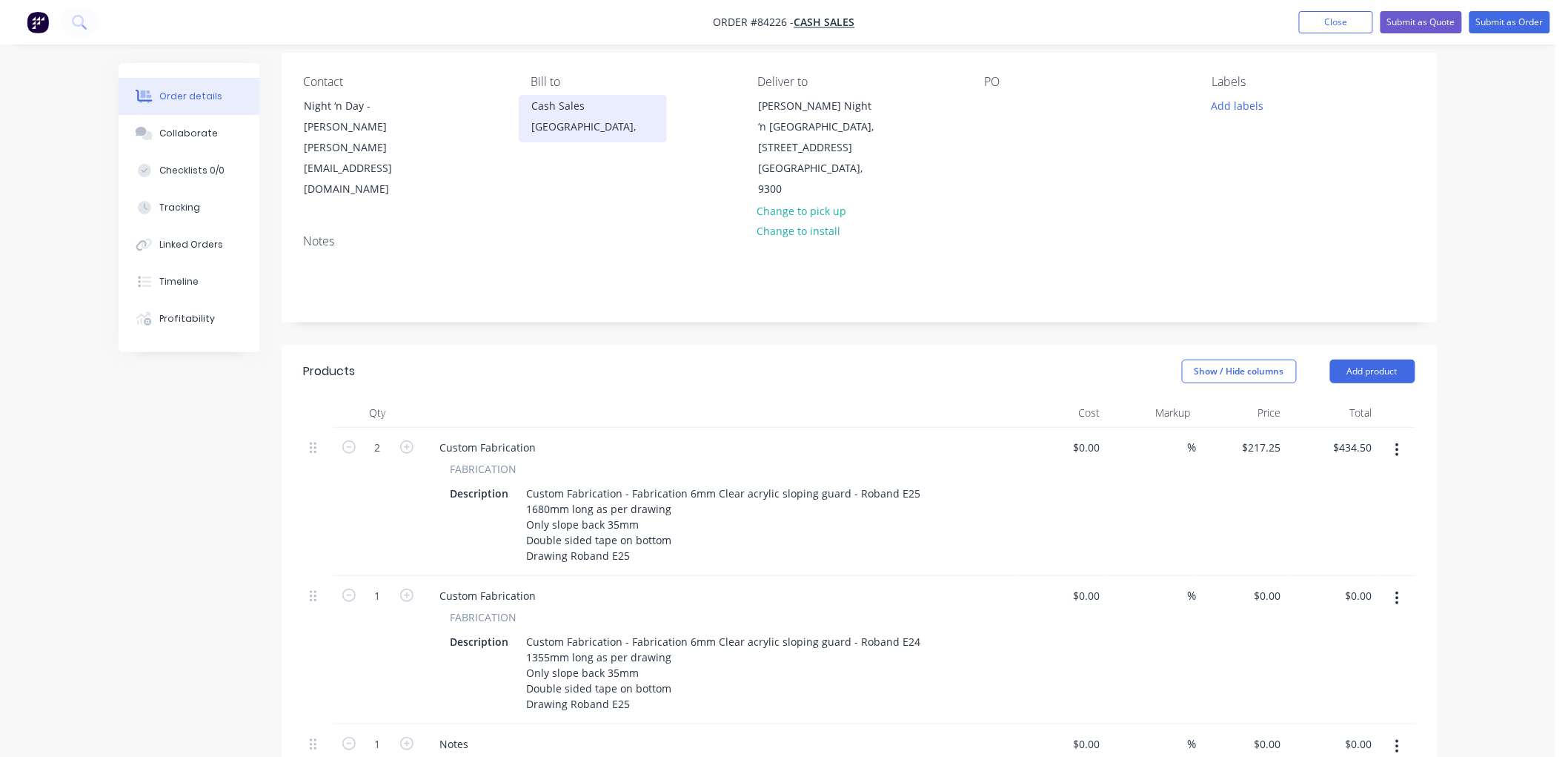
scroll to position [0, 0]
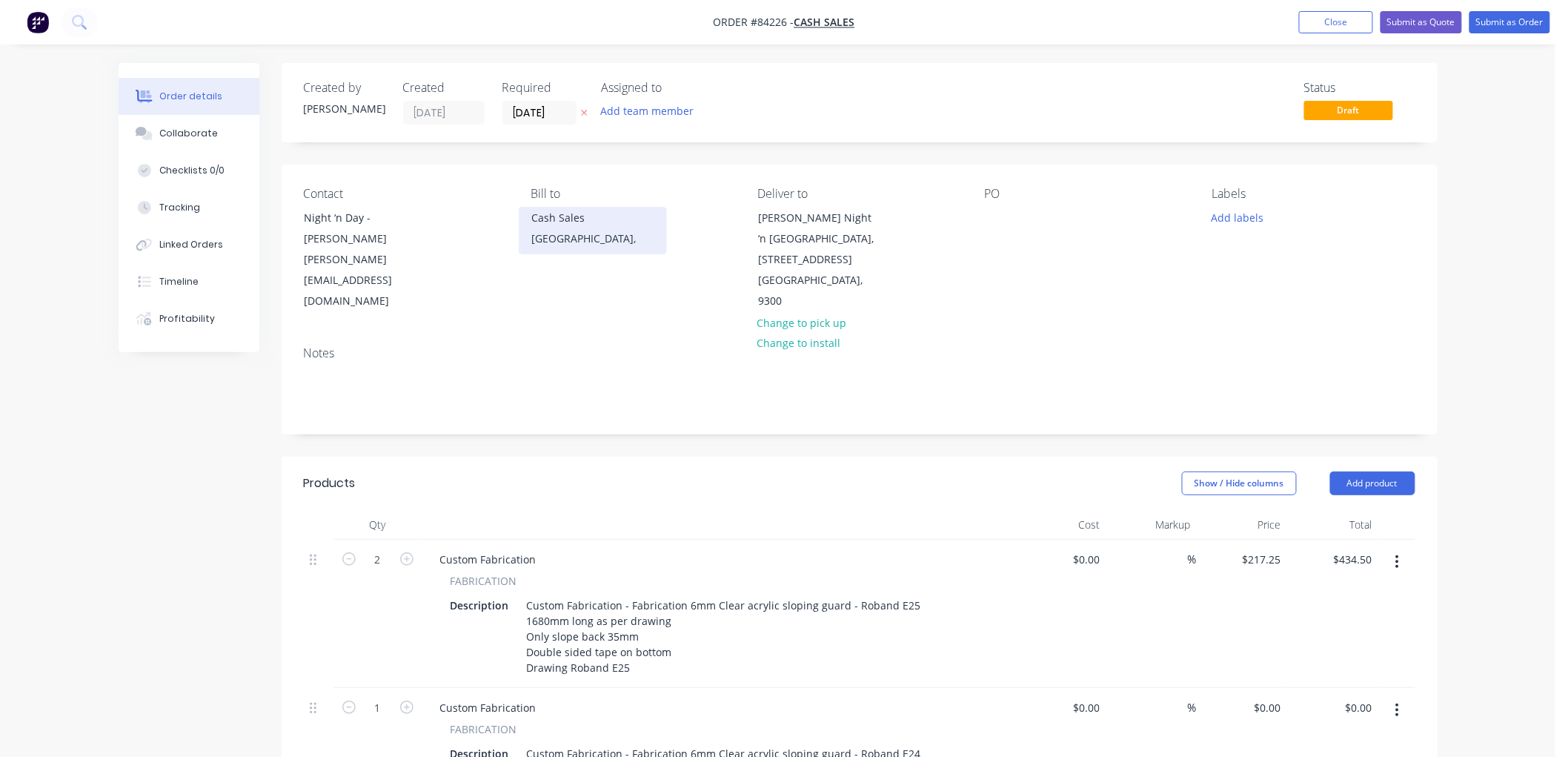
click at [551, 231] on div "[GEOGRAPHIC_DATA]," at bounding box center [593, 238] width 123 height 21
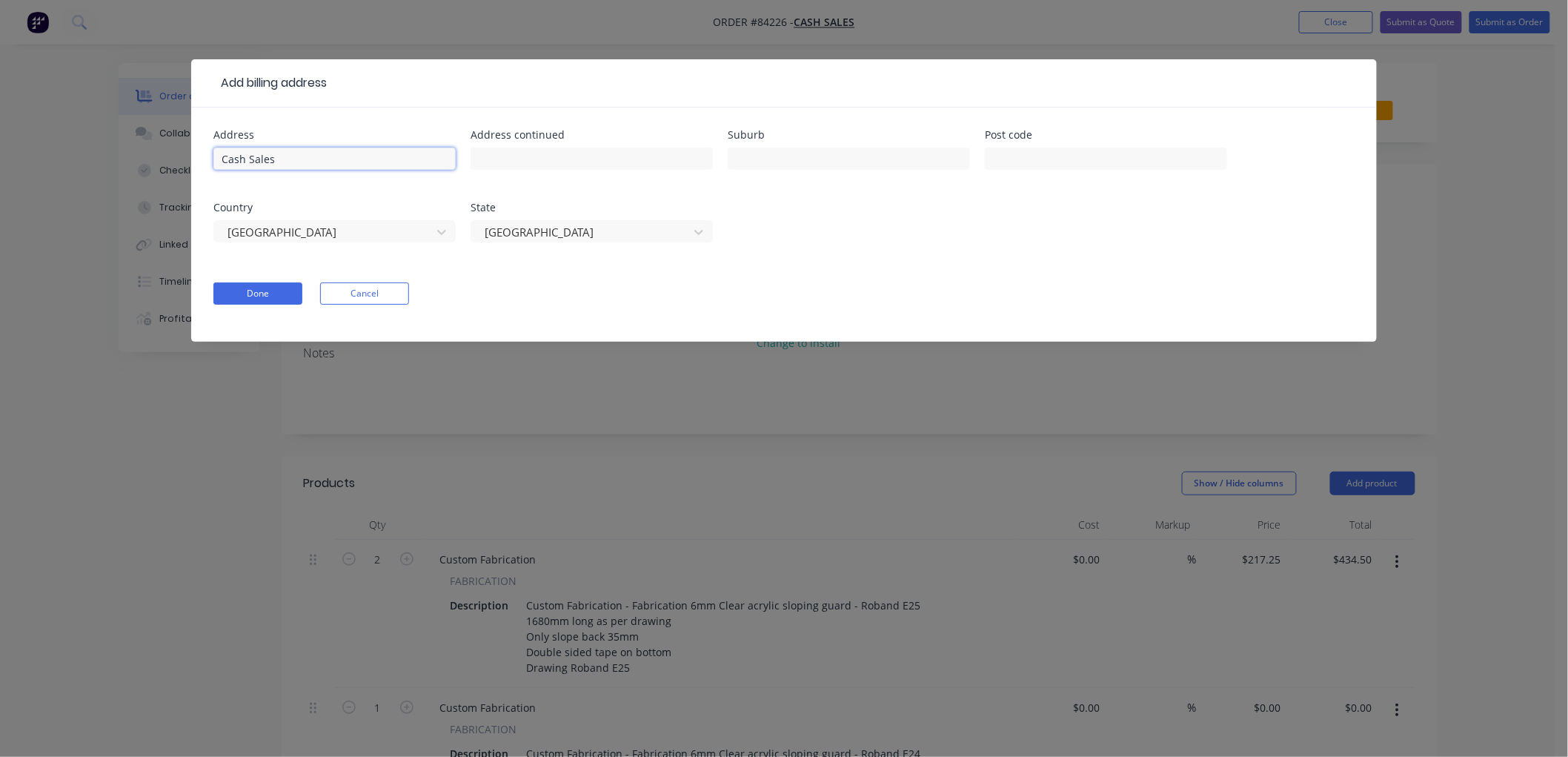
drag, startPoint x: 210, startPoint y: 164, endPoint x: 179, endPoint y: 164, distance: 31.0
click at [179, 164] on div "Add billing address Address Cash Sales Address continued Suburb Post code Count…" at bounding box center [784, 378] width 1568 height 757
paste input "Night ‘n [DEMOGRAPHIC_DATA]"
type input "Night ‘n [DEMOGRAPHIC_DATA]"
click at [586, 166] on input "text" at bounding box center [592, 158] width 243 height 22
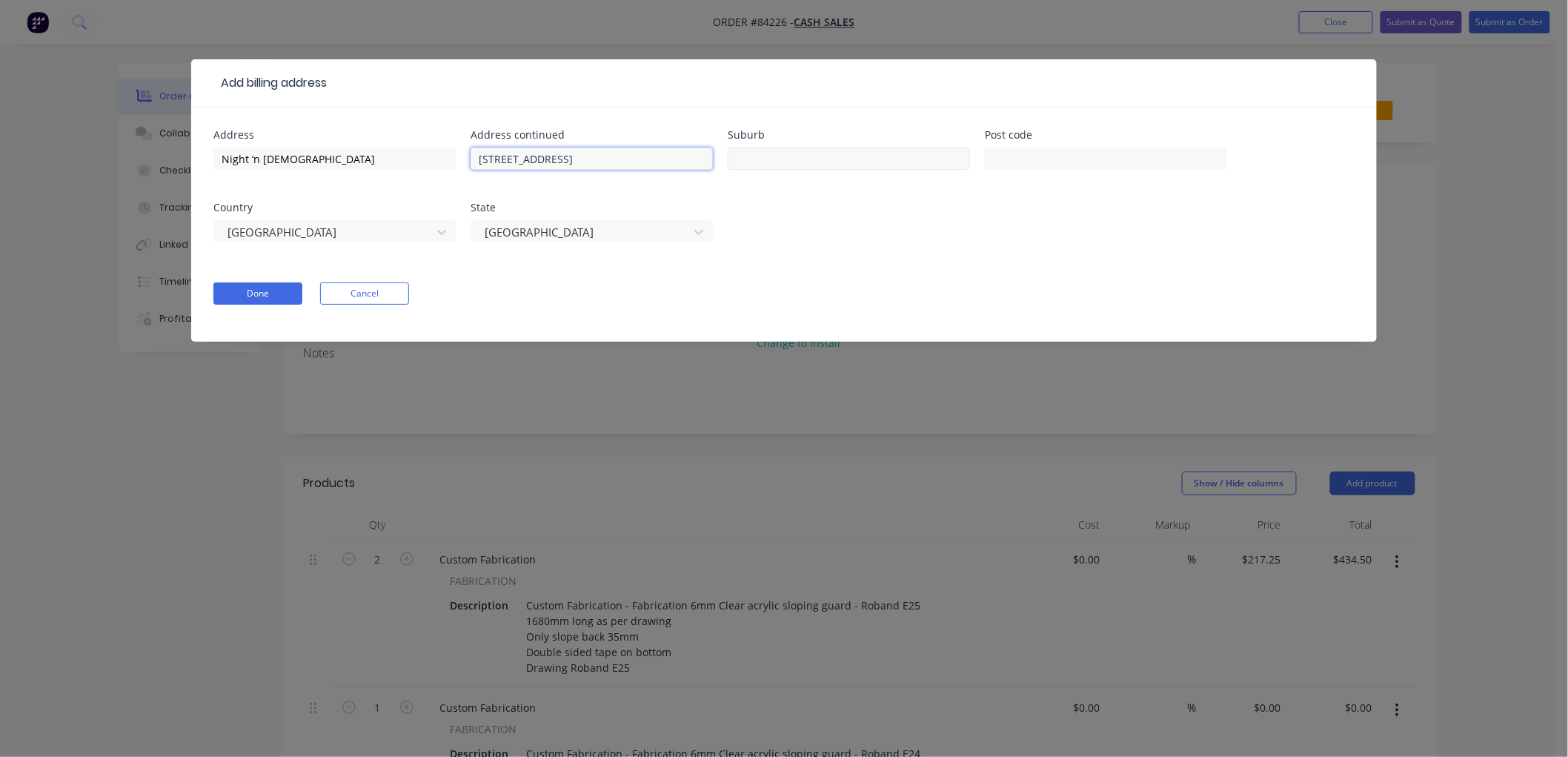
type input "[STREET_ADDRESS]"
click at [794, 162] on input "text" at bounding box center [849, 158] width 243 height 22
type input "[GEOGRAPHIC_DATA]"
click at [1063, 160] on input "text" at bounding box center [1106, 158] width 243 height 22
type input "9300"
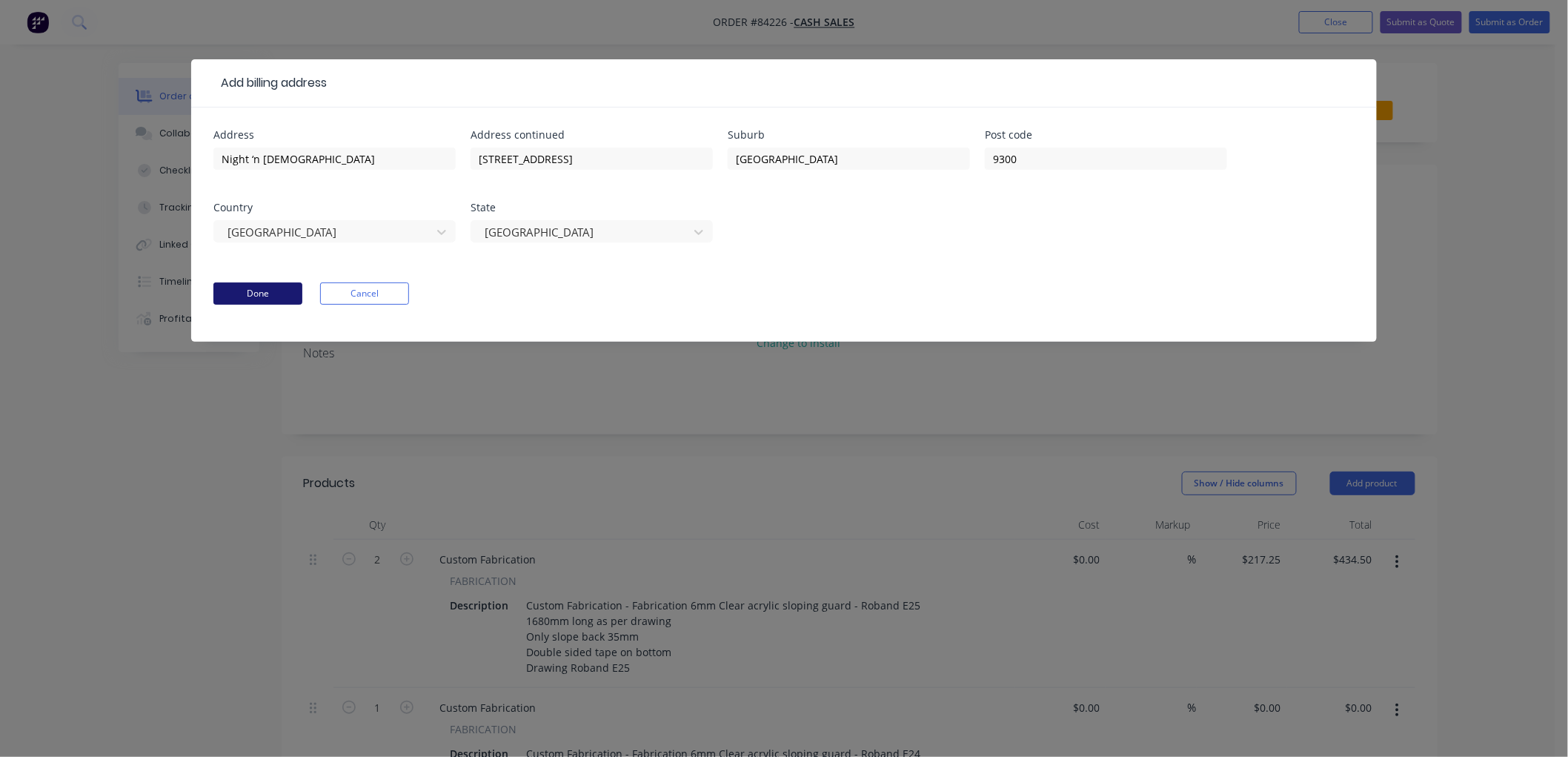
click at [258, 290] on button "Done" at bounding box center [258, 292] width 89 height 22
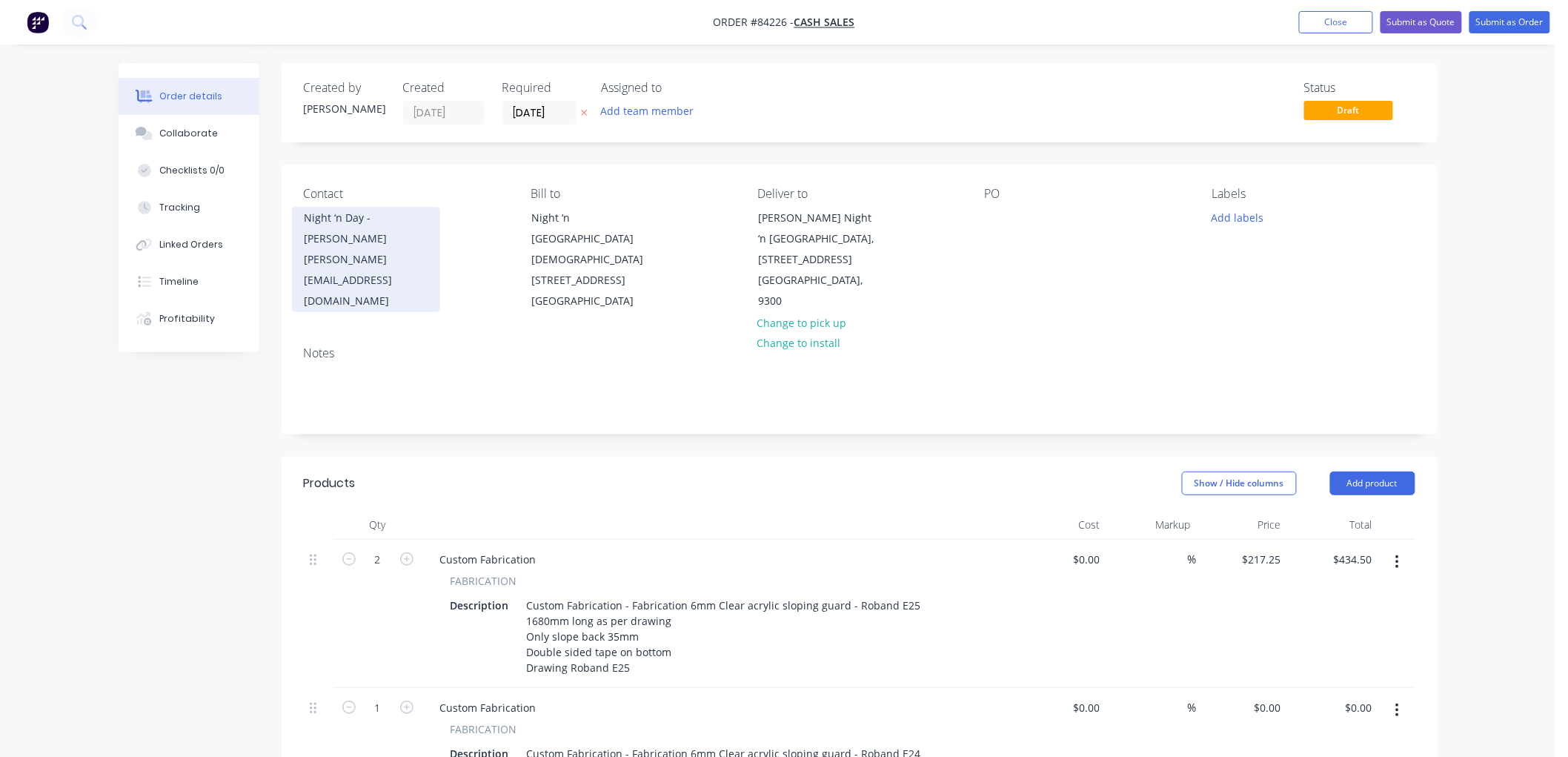
click at [371, 250] on div "[PERSON_NAME][EMAIL_ADDRESS][DOMAIN_NAME]" at bounding box center [366, 279] width 123 height 62
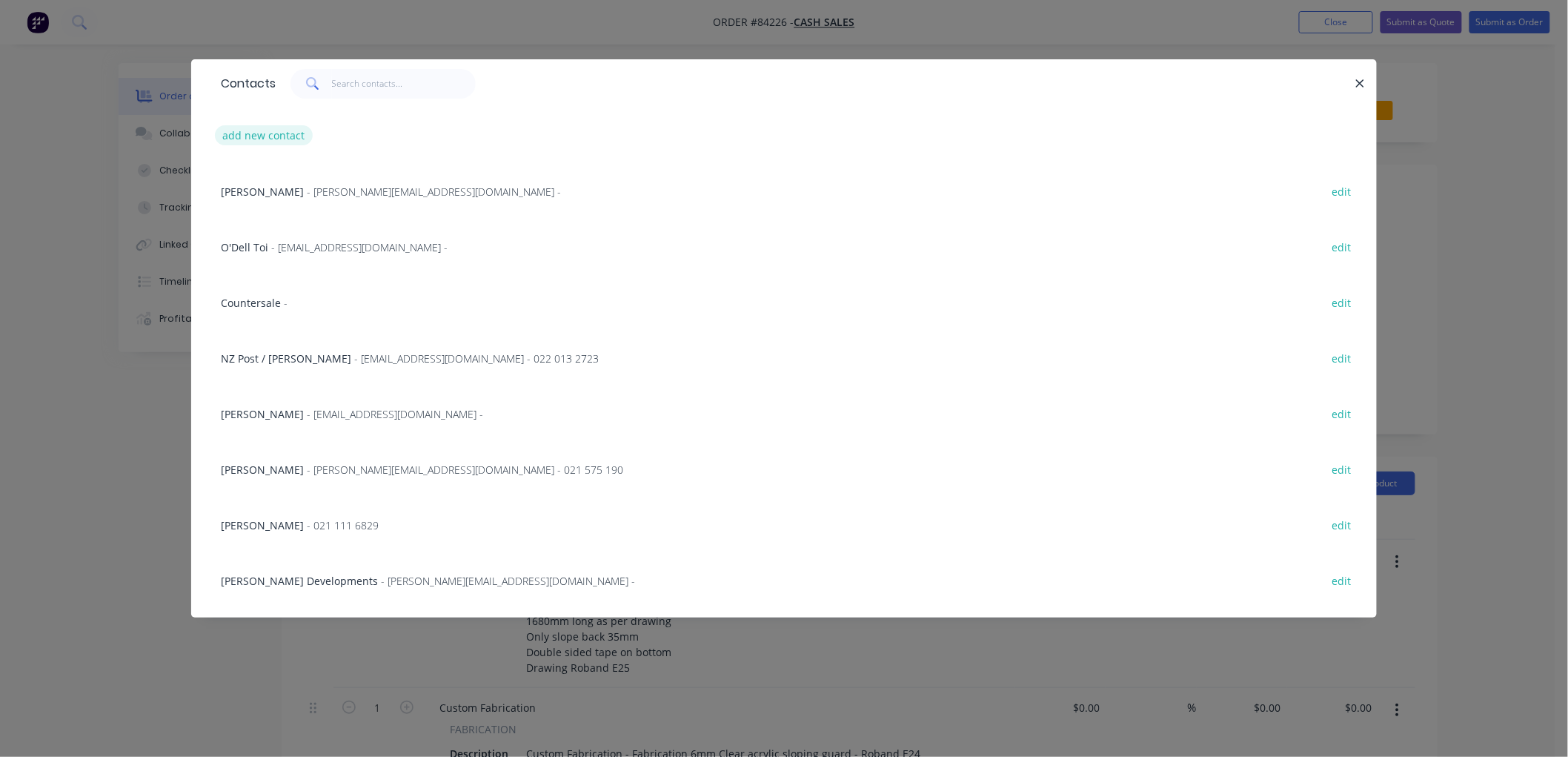
click at [287, 134] on button "add new contact" at bounding box center [264, 134] width 98 height 20
select select "NZ"
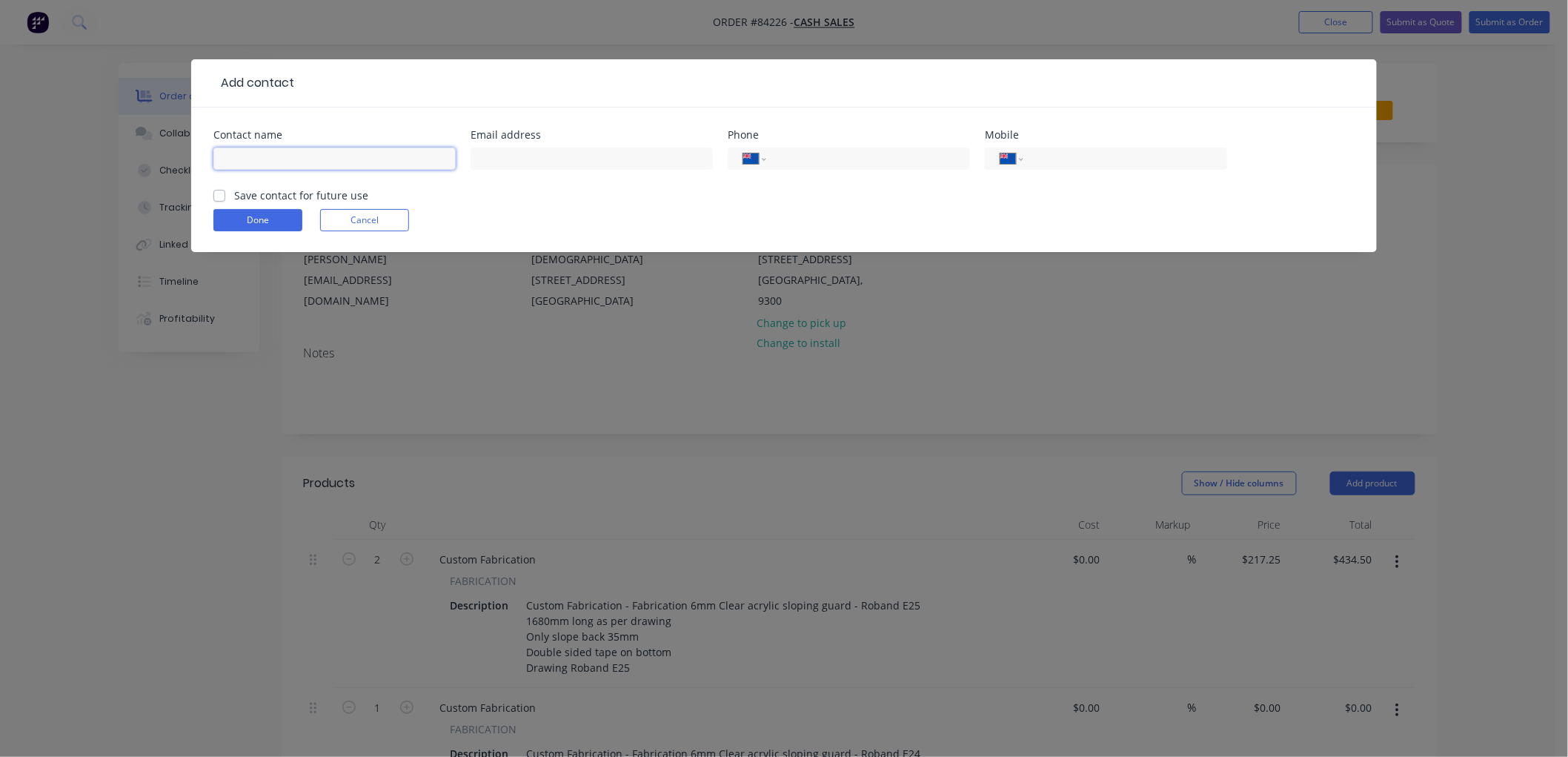
click at [338, 155] on input "text" at bounding box center [334, 158] width 243 height 22
type input "Night 'n Day [DEMOGRAPHIC_DATA]"
click at [549, 158] on input "text" at bounding box center [592, 158] width 243 height 22
type input "[EMAIL_ADDRESS][DOMAIN_NAME]"
click at [1047, 160] on input "tel" at bounding box center [1123, 159] width 178 height 17
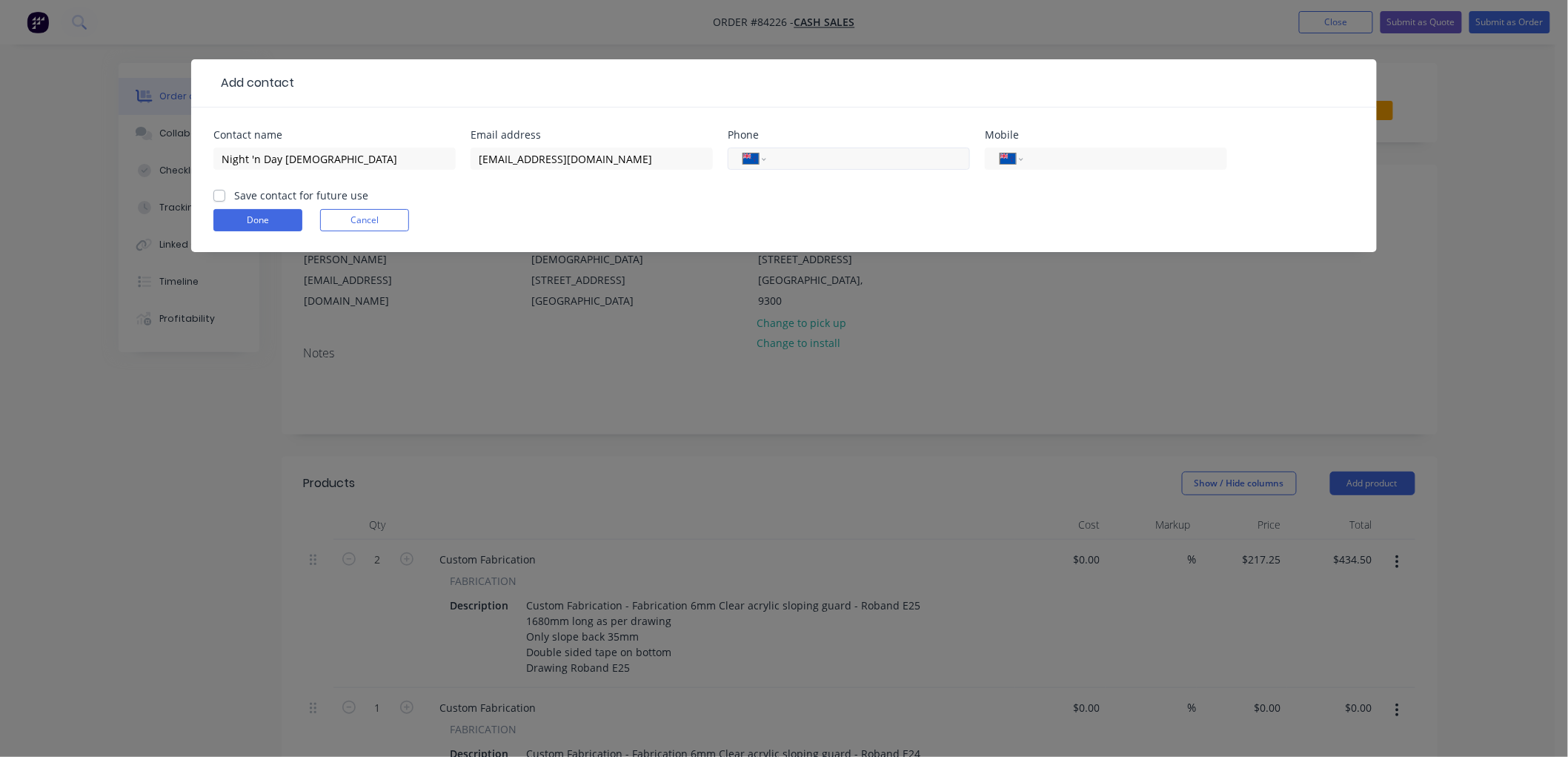
click at [836, 163] on input "tel" at bounding box center [862, 159] width 170 height 17
type input "0"
select select "AU"
type input "03 442 8289"
click at [234, 196] on label "Save contact for future use" at bounding box center [301, 196] width 134 height 16
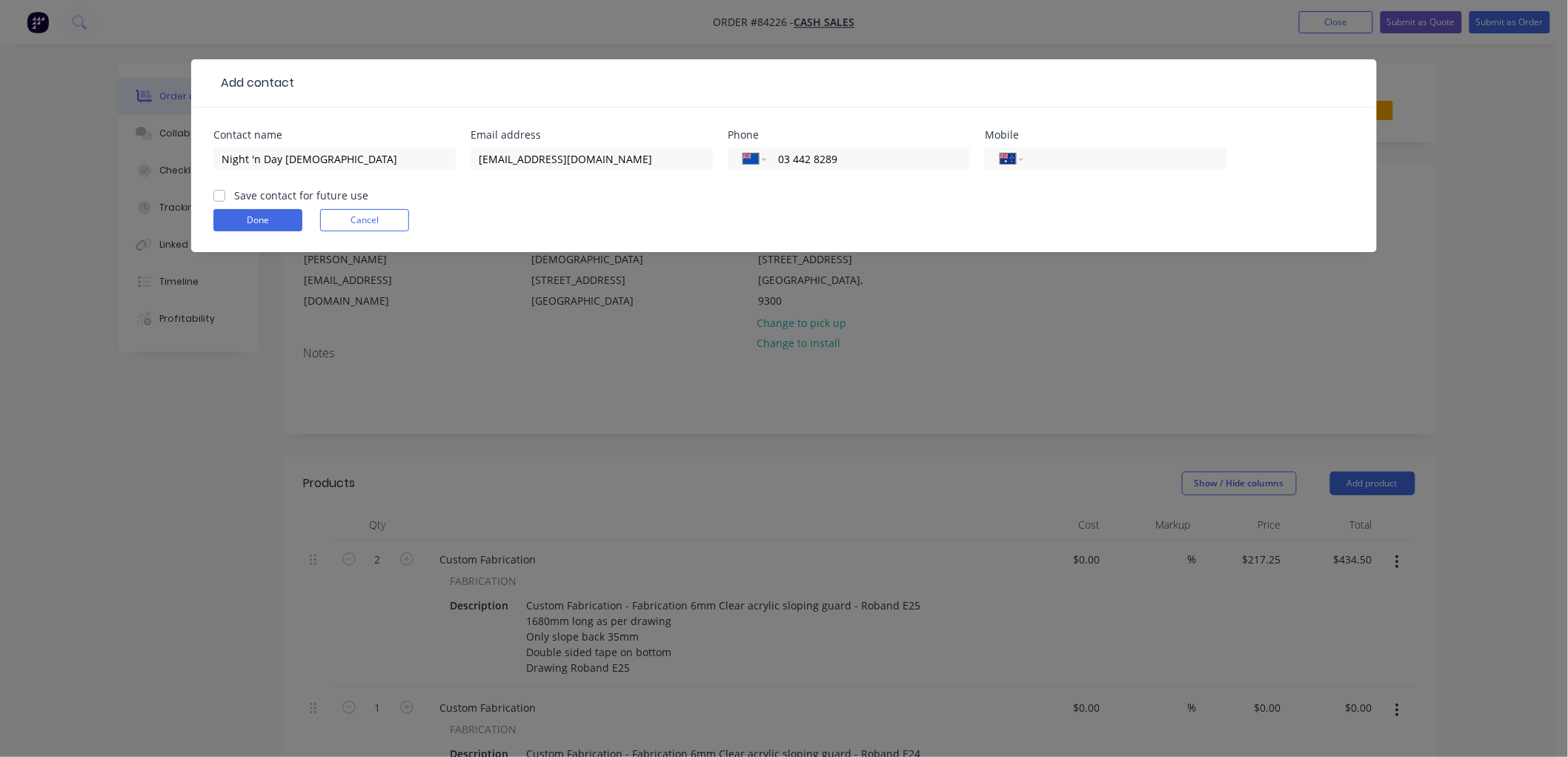
click at [217, 196] on input "Save contact for future use" at bounding box center [219, 195] width 12 height 14
checkbox input "true"
click at [272, 220] on button "Done" at bounding box center [258, 219] width 89 height 22
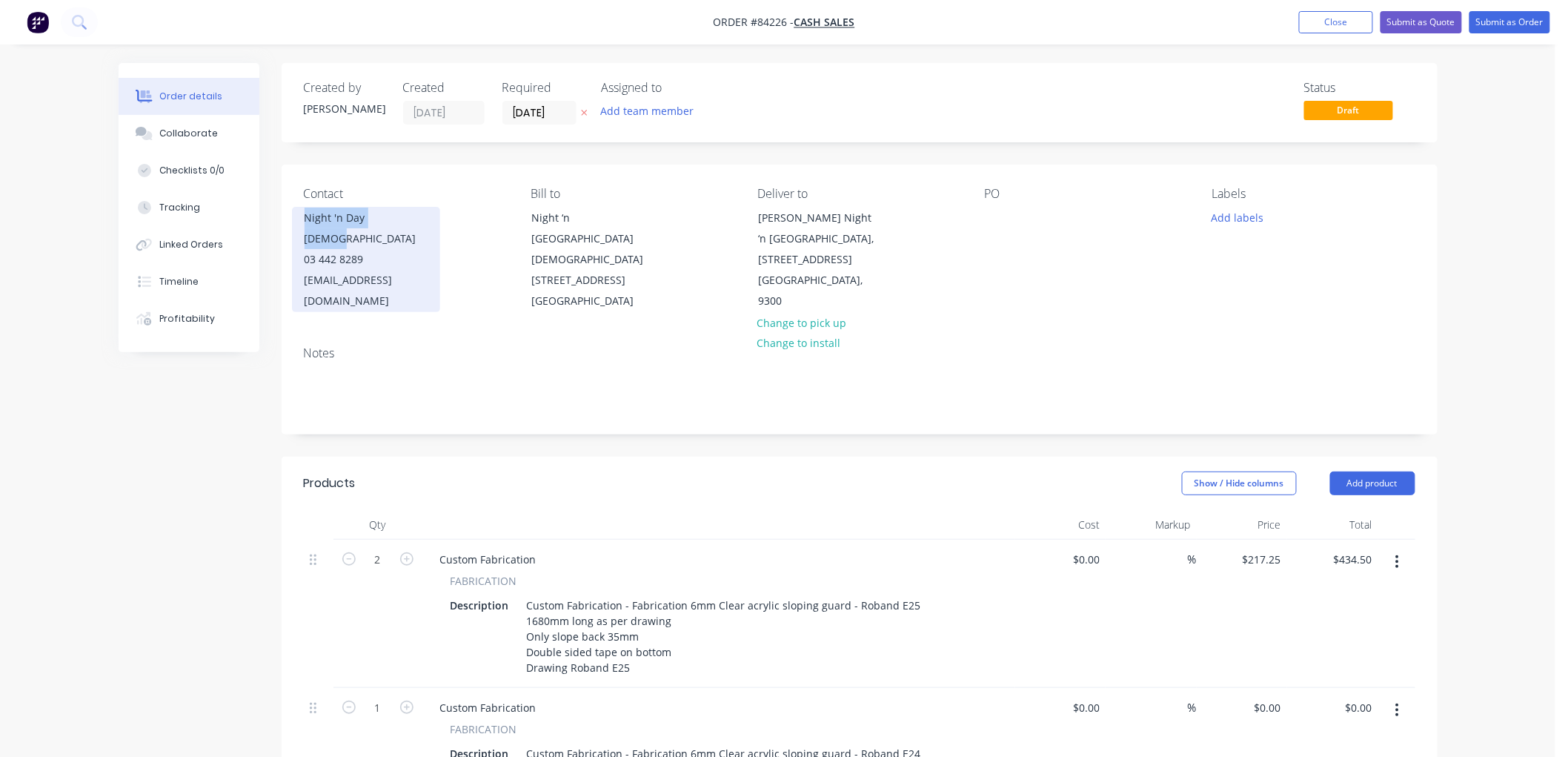
drag, startPoint x: 436, startPoint y: 220, endPoint x: 306, endPoint y: 224, distance: 130.1
click at [306, 224] on div "Night 'n Day [DEMOGRAPHIC_DATA] 03 442 8289 [EMAIL_ADDRESS][DOMAIN_NAME]" at bounding box center [366, 259] width 148 height 106
copy div "Night 'n Day [DEMOGRAPHIC_DATA]"
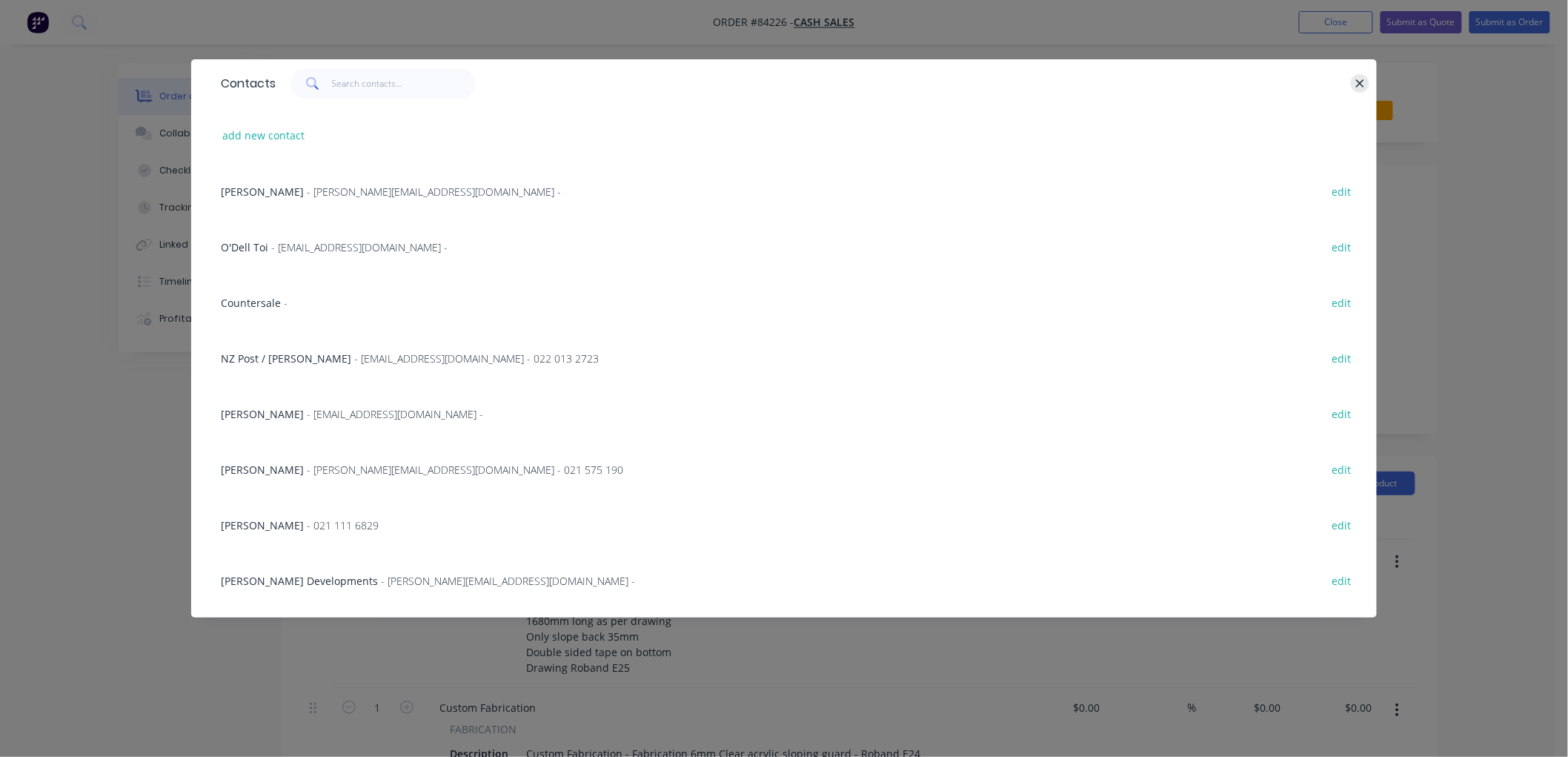
click at [1358, 85] on icon "button" at bounding box center [1360, 83] width 10 height 13
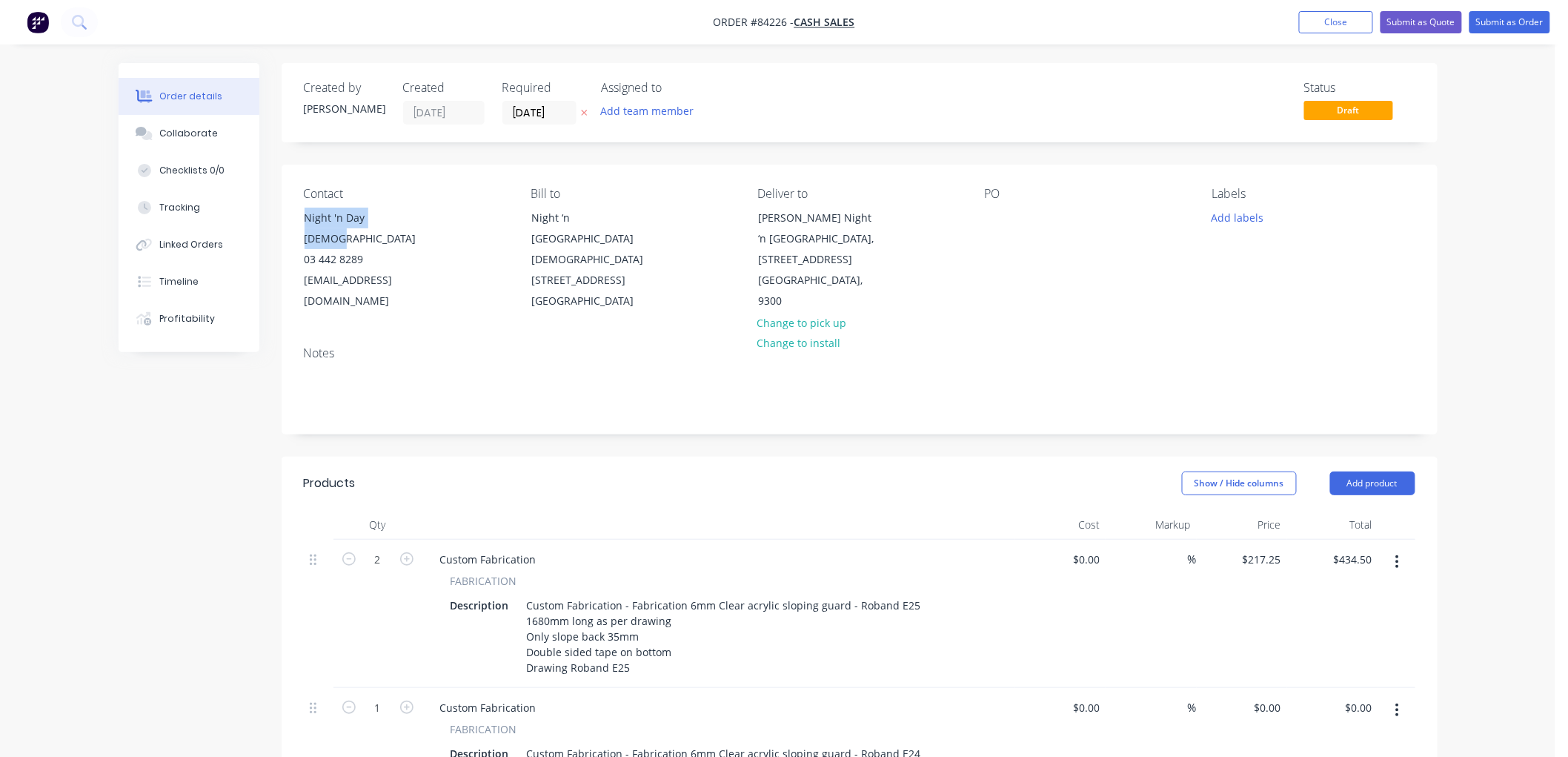
copy div "Night 'n Day [DEMOGRAPHIC_DATA]"
click at [999, 217] on div at bounding box center [996, 217] width 24 height 22
paste div
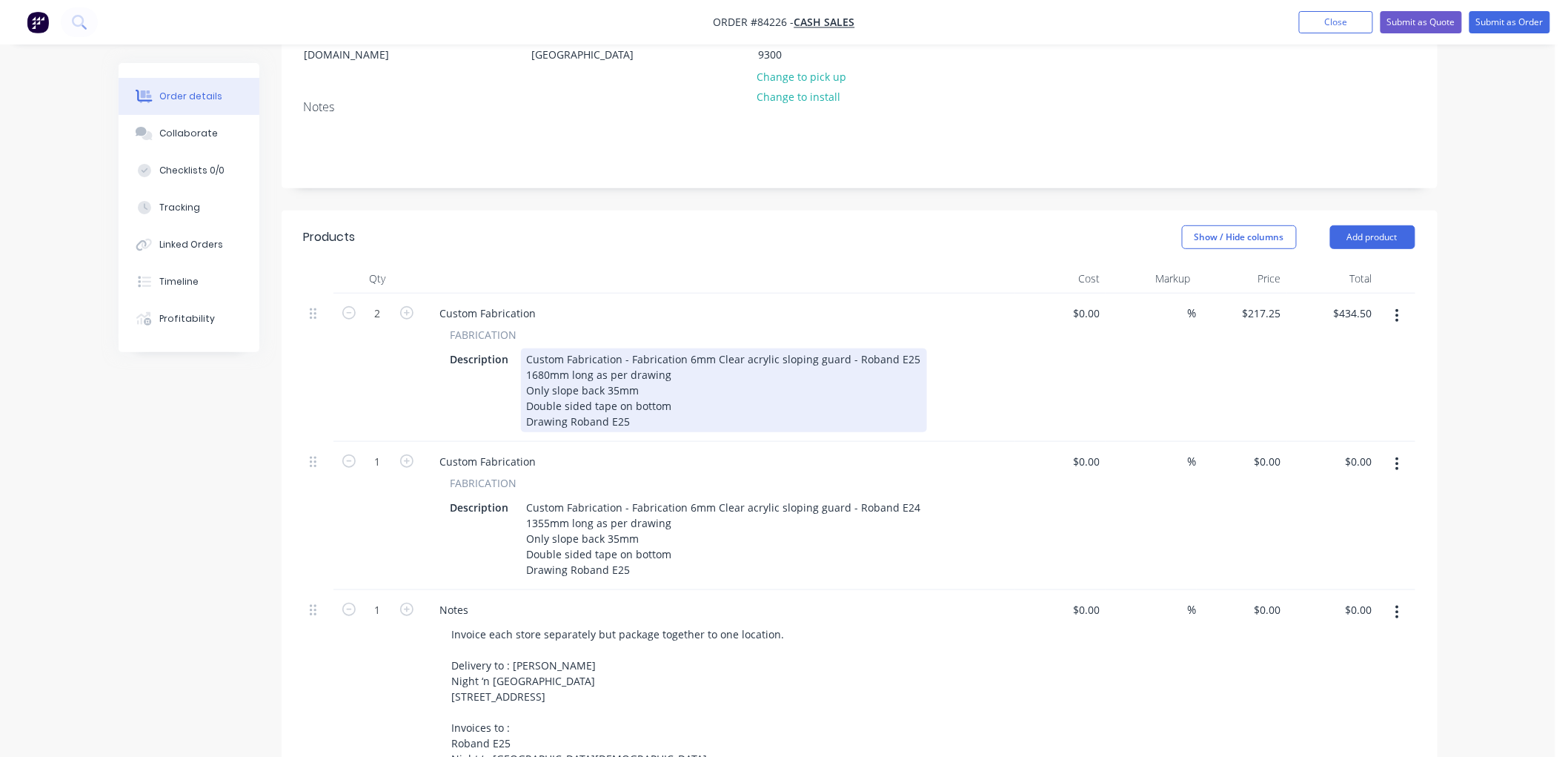
scroll to position [247, 0]
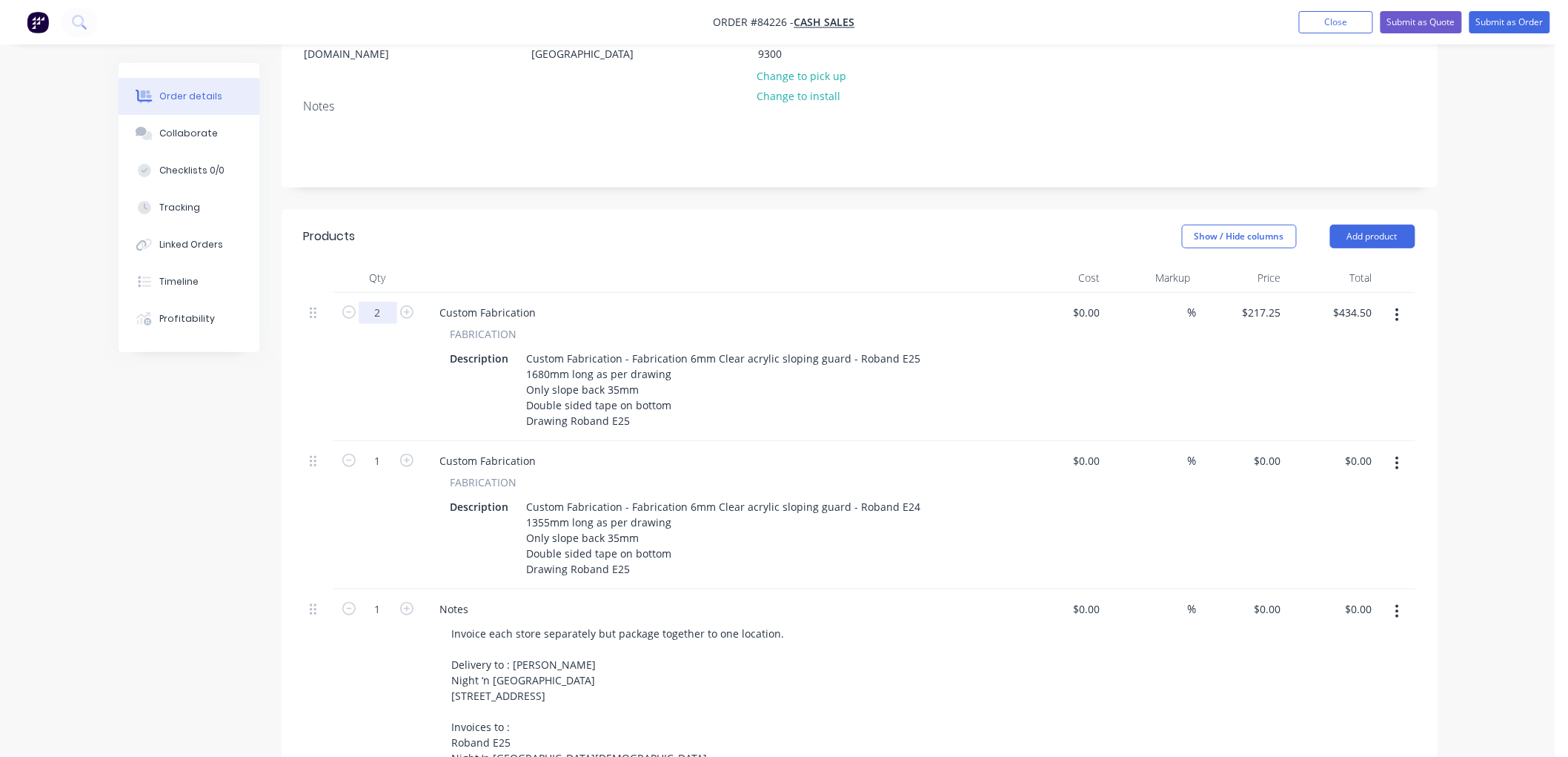
click at [380, 301] on input "2" at bounding box center [378, 312] width 38 height 22
type input "1"
type input "$217.25"
click at [1495, 321] on div "Order details Collaborate Checklists 0/0 Tracking Linked Orders Timeline Profit…" at bounding box center [778, 593] width 1556 height 1680
click at [1392, 450] on button "button" at bounding box center [1398, 463] width 35 height 27
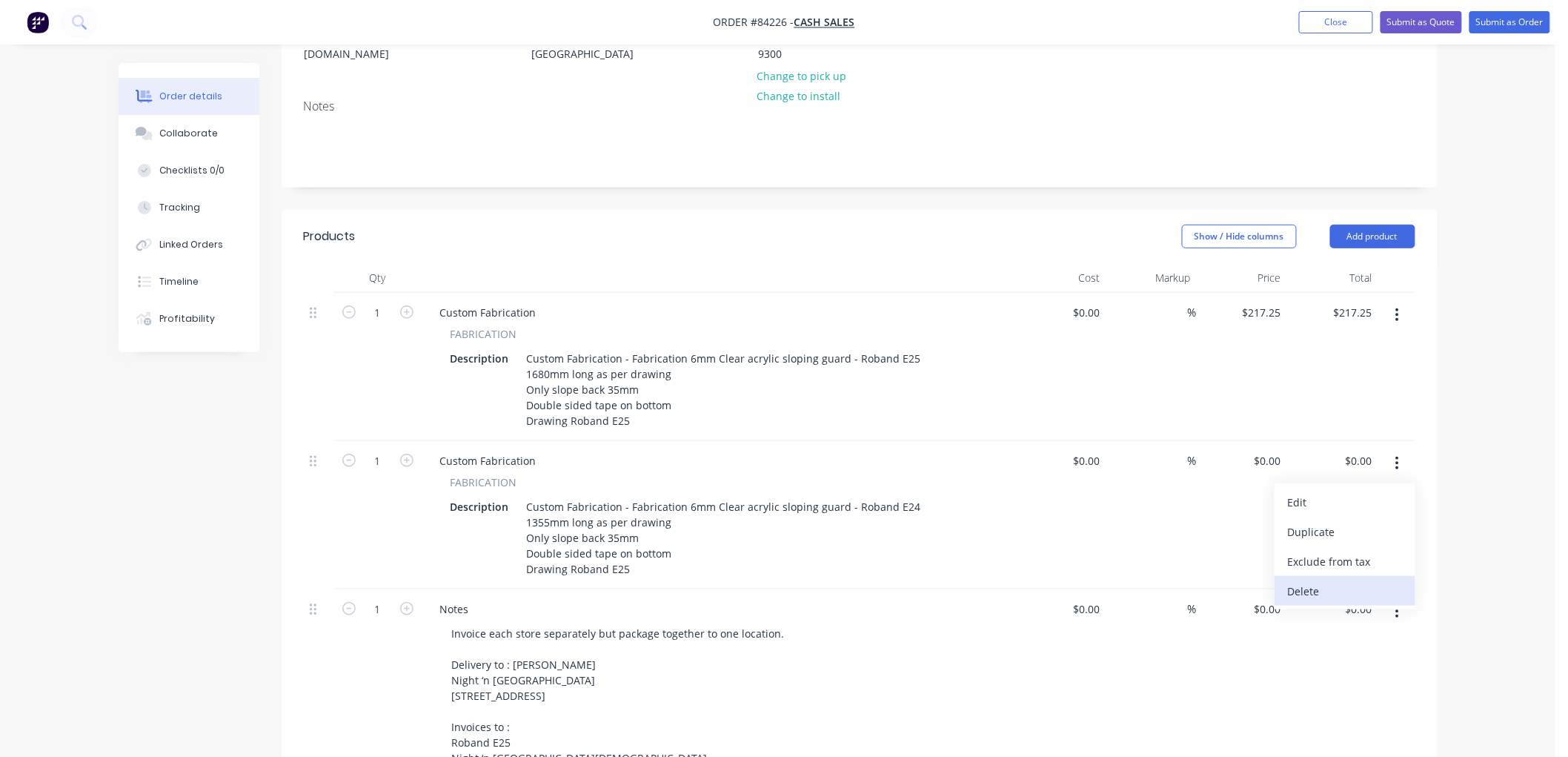
click at [1328, 581] on div "Delete" at bounding box center [1344, 591] width 114 height 22
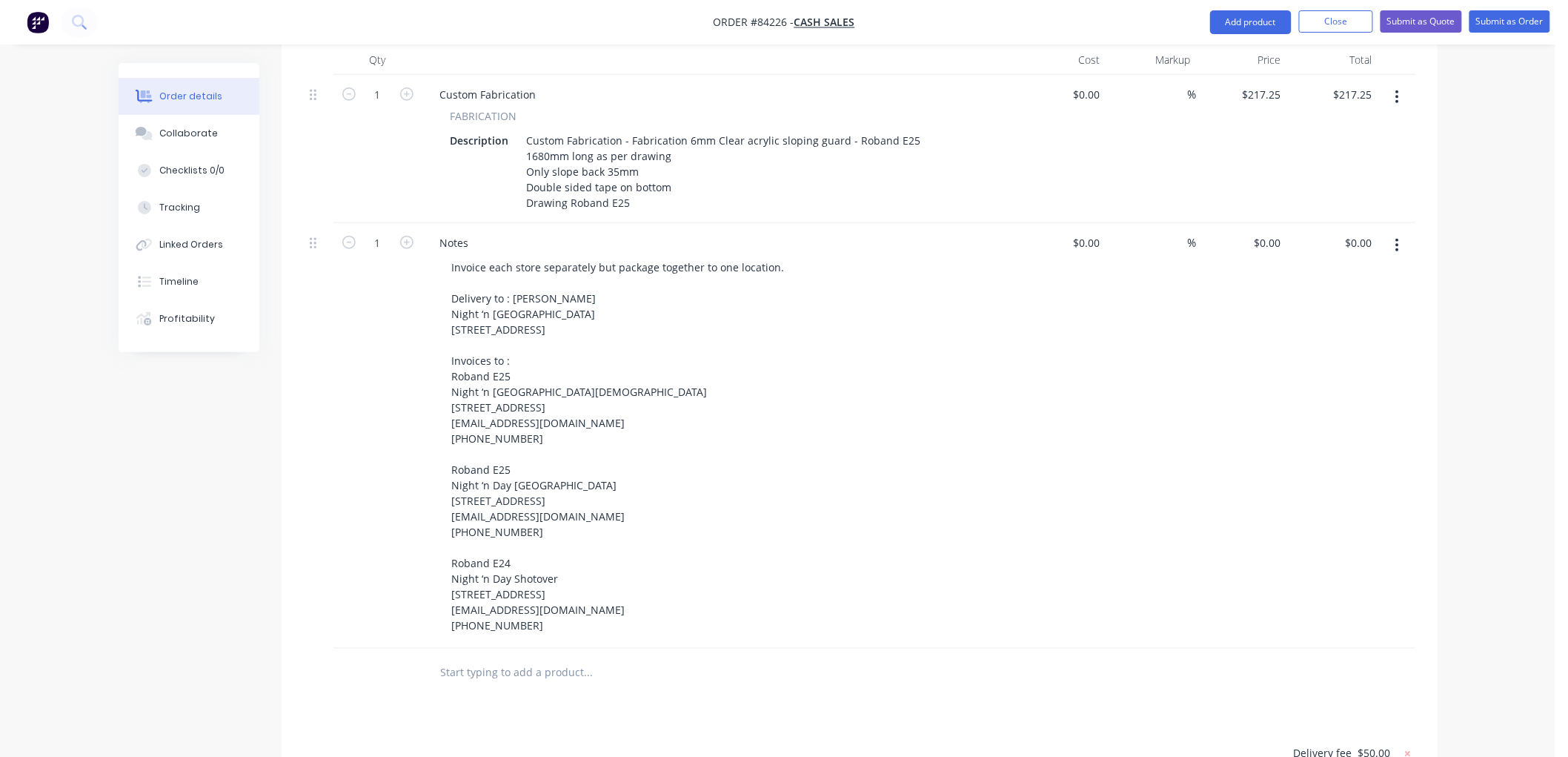
scroll to position [493, 0]
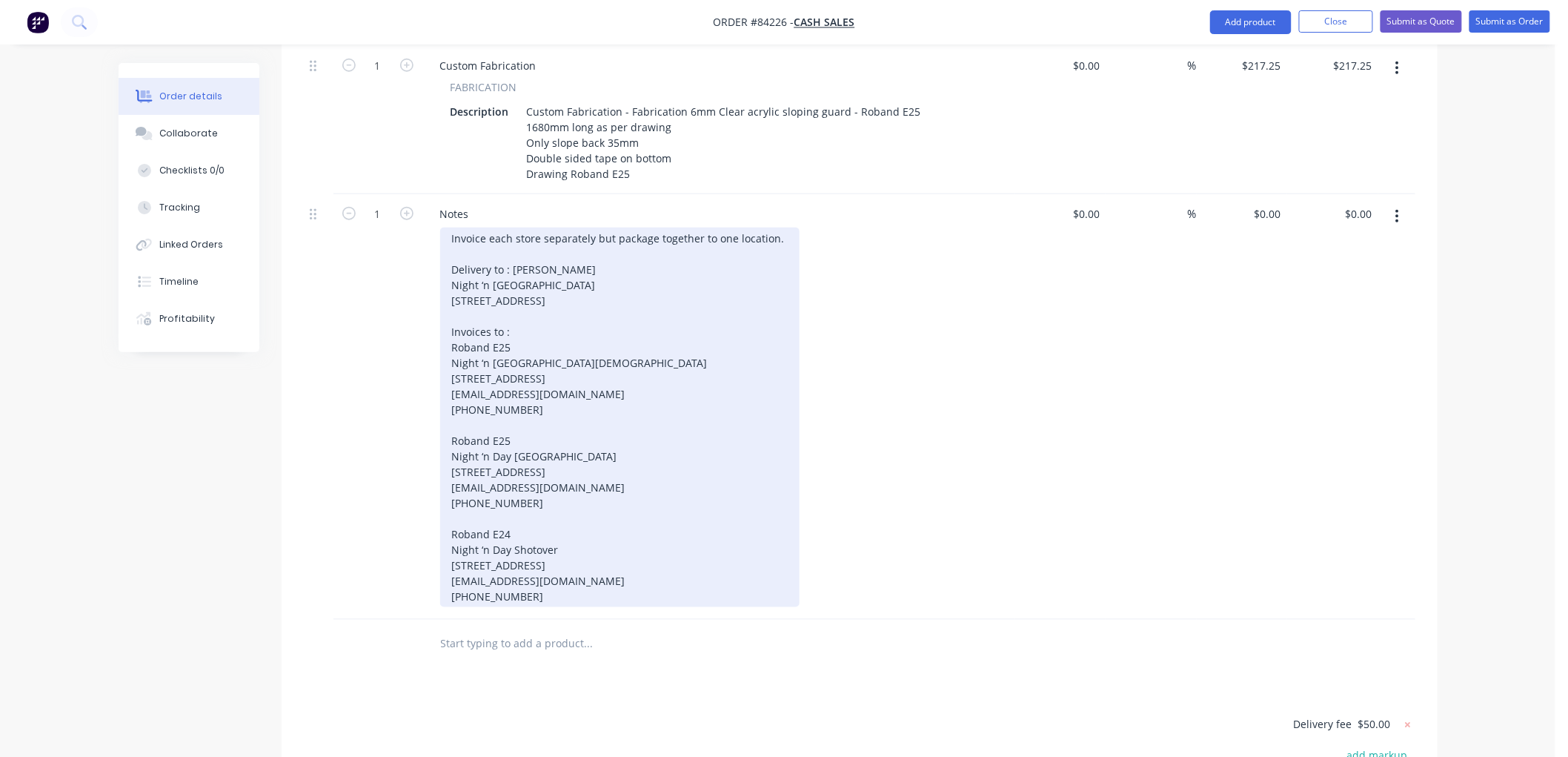
drag, startPoint x: 478, startPoint y: 433, endPoint x: 645, endPoint y: 634, distance: 261.3
click at [645, 607] on div "Invoice each store separately but package together to one location. Delivery to…" at bounding box center [620, 417] width 360 height 380
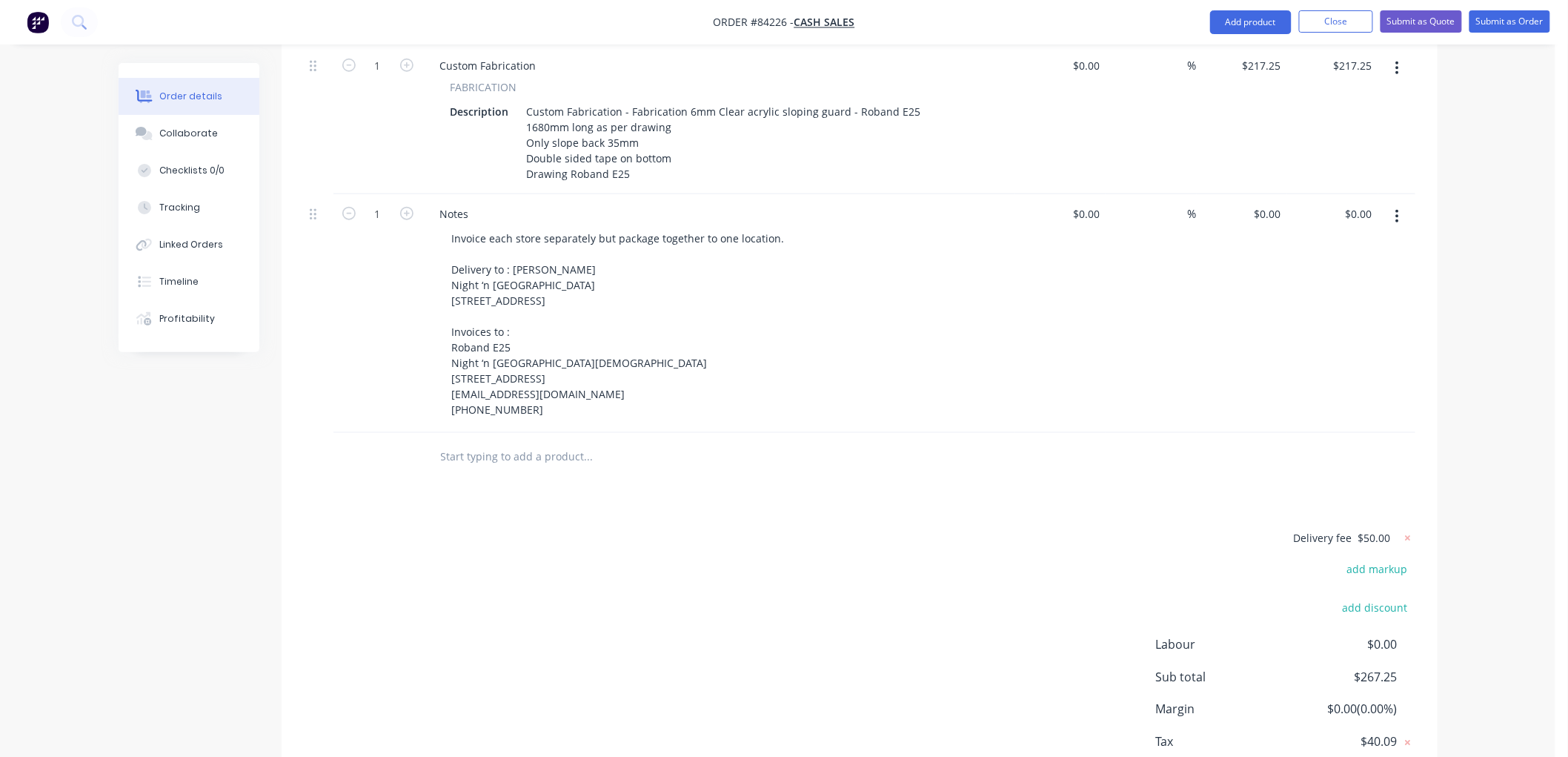
drag, startPoint x: 243, startPoint y: 517, endPoint x: 245, endPoint y: 525, distance: 8.2
click at [243, 516] on div "Created by [PERSON_NAME] Created [DATE] Required [DATE] Assigned to Add team me…" at bounding box center [778, 210] width 1319 height 1282
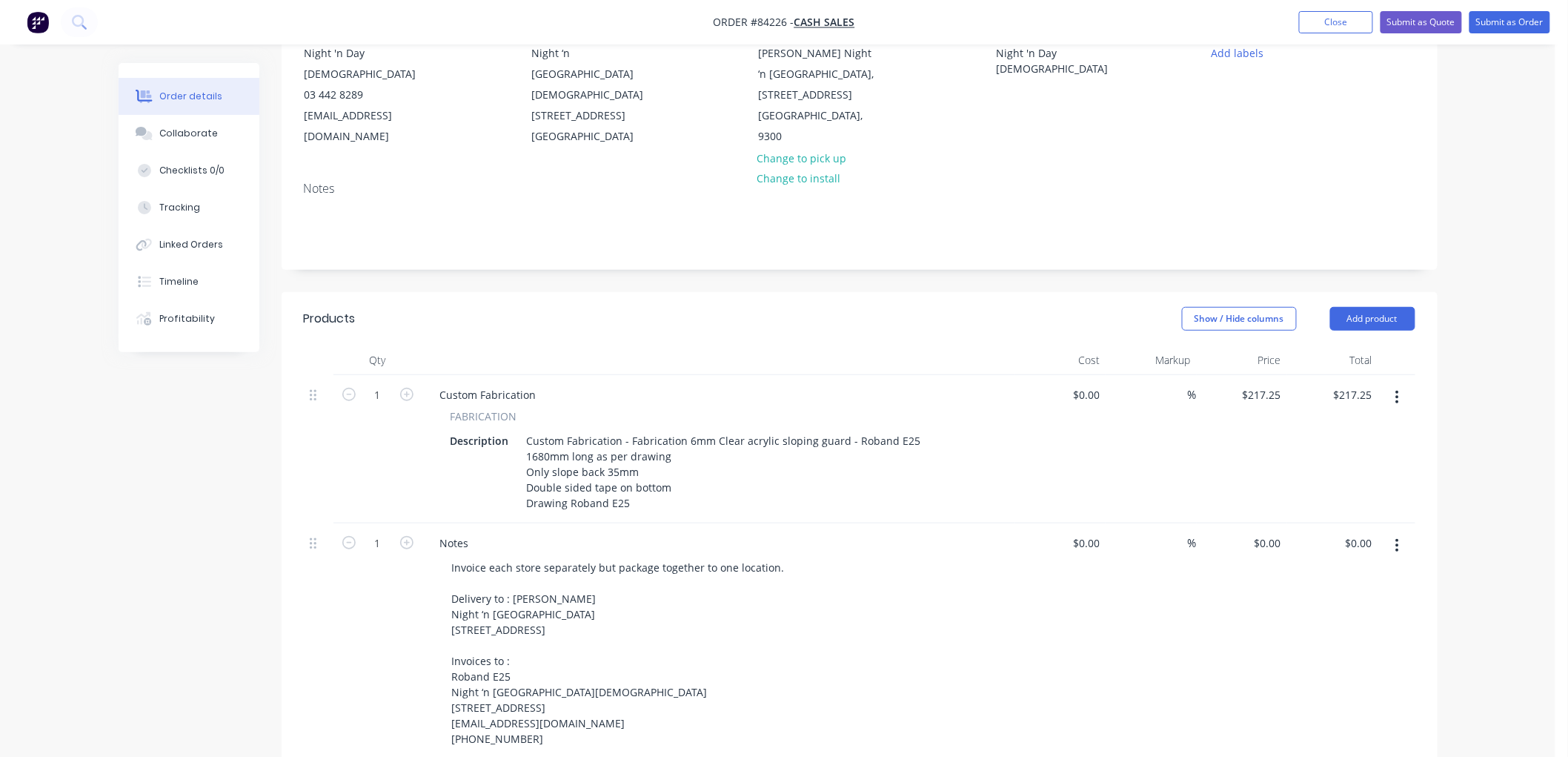
scroll to position [0, 0]
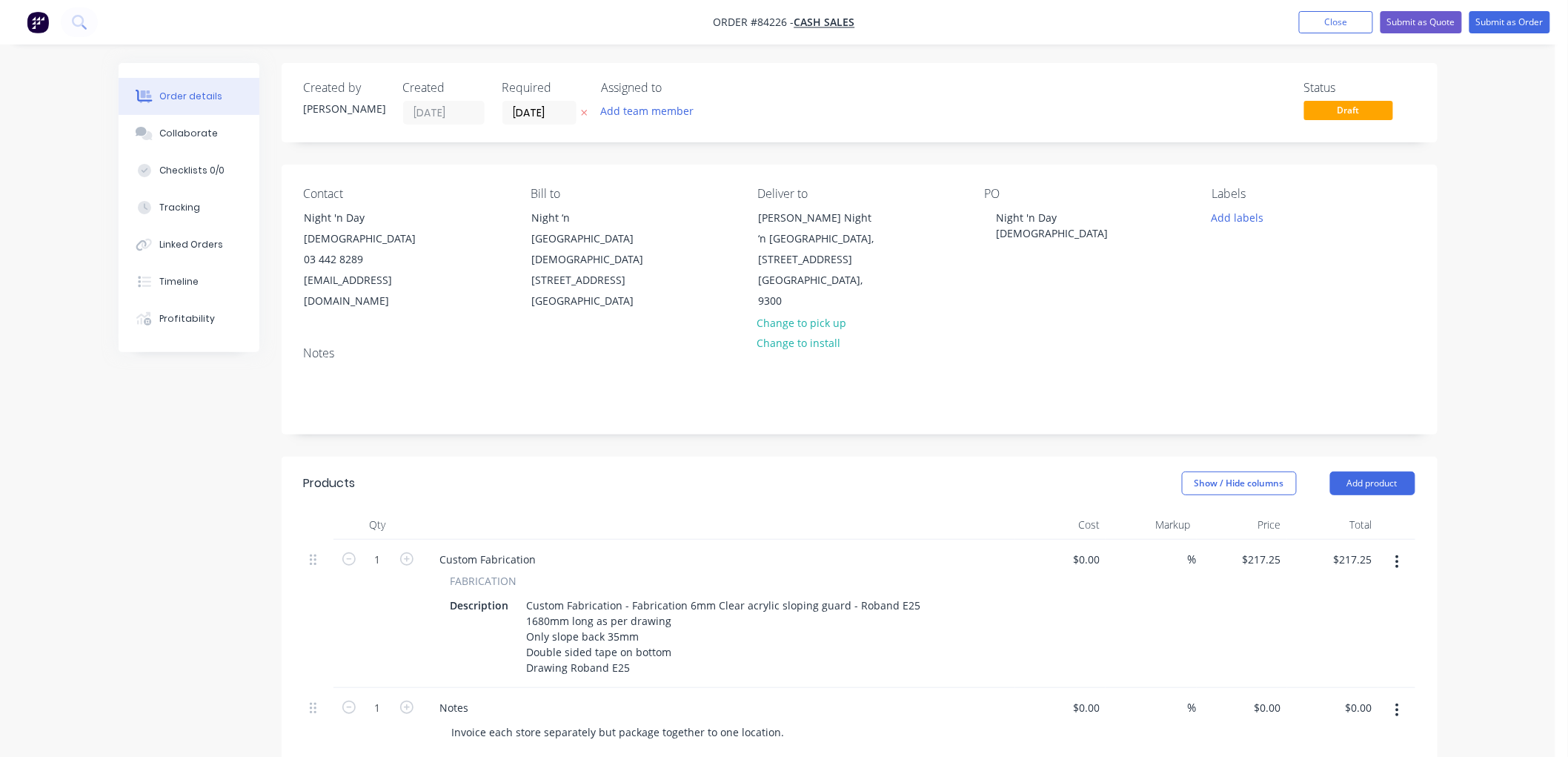
click at [584, 110] on icon at bounding box center [584, 113] width 7 height 9
click at [1524, 23] on button "Submit as Order" at bounding box center [1510, 22] width 81 height 22
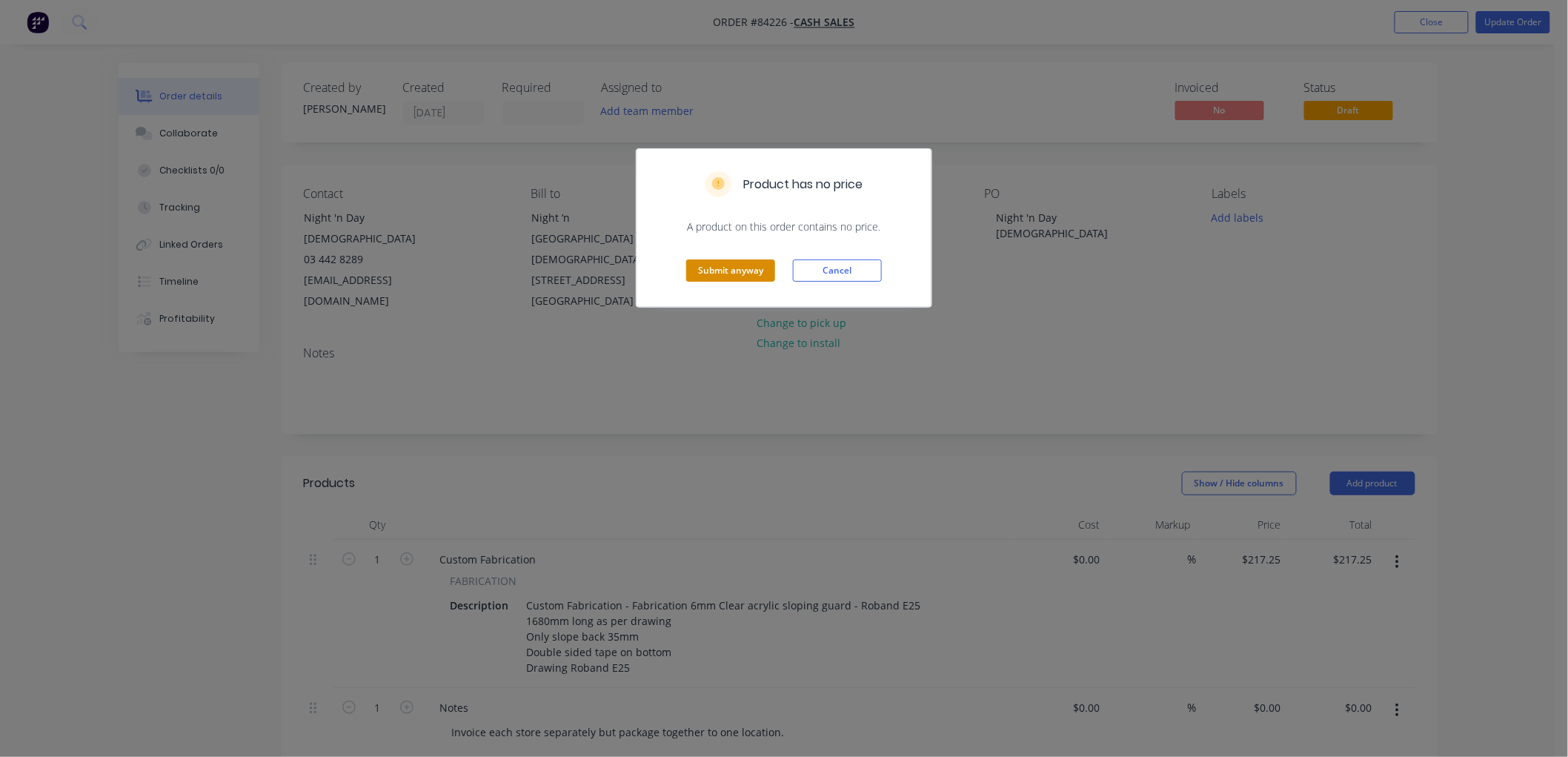
click at [723, 269] on button "Submit anyway" at bounding box center [731, 270] width 89 height 22
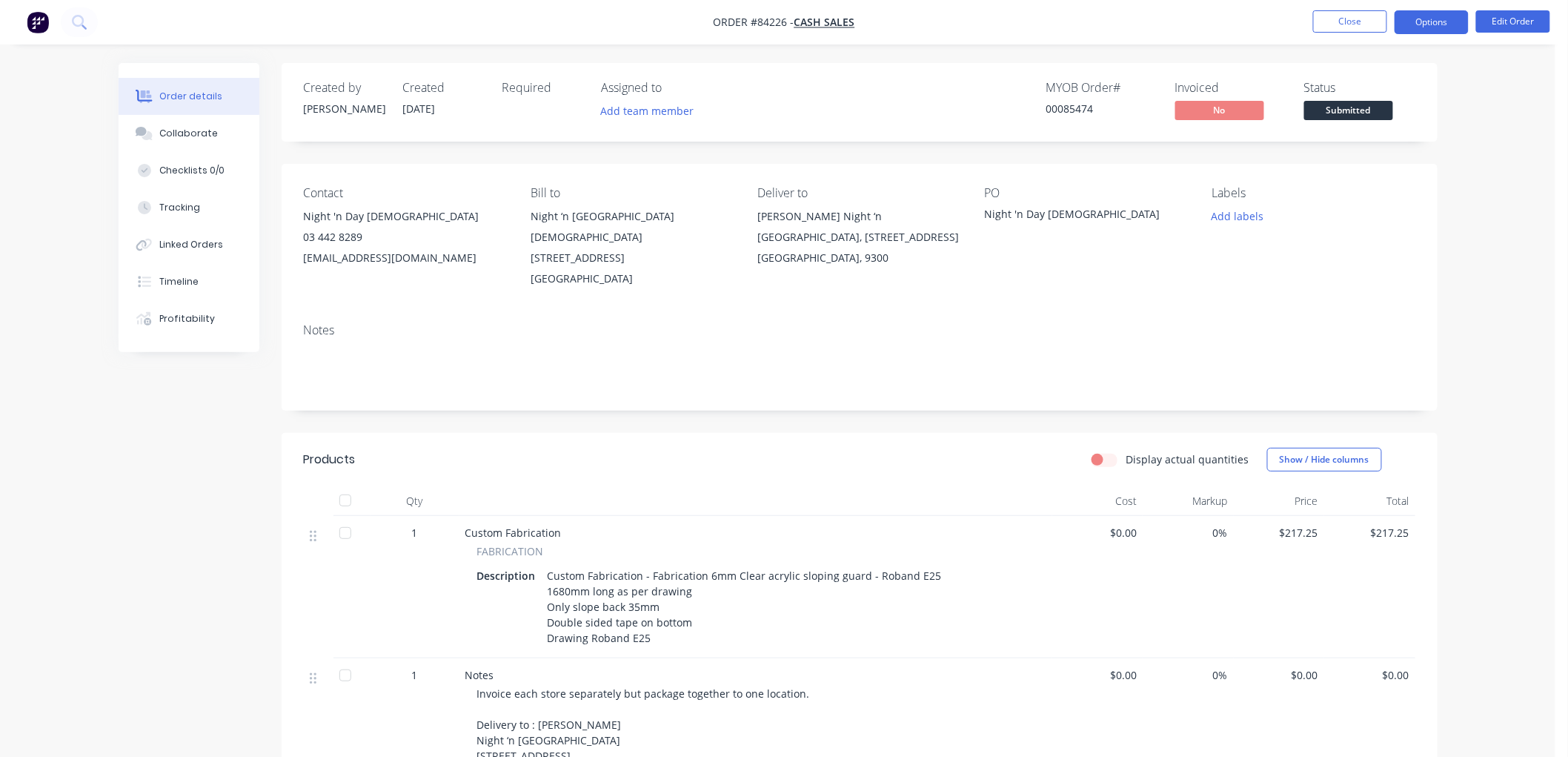
click at [1442, 27] on button "Options" at bounding box center [1432, 22] width 74 height 24
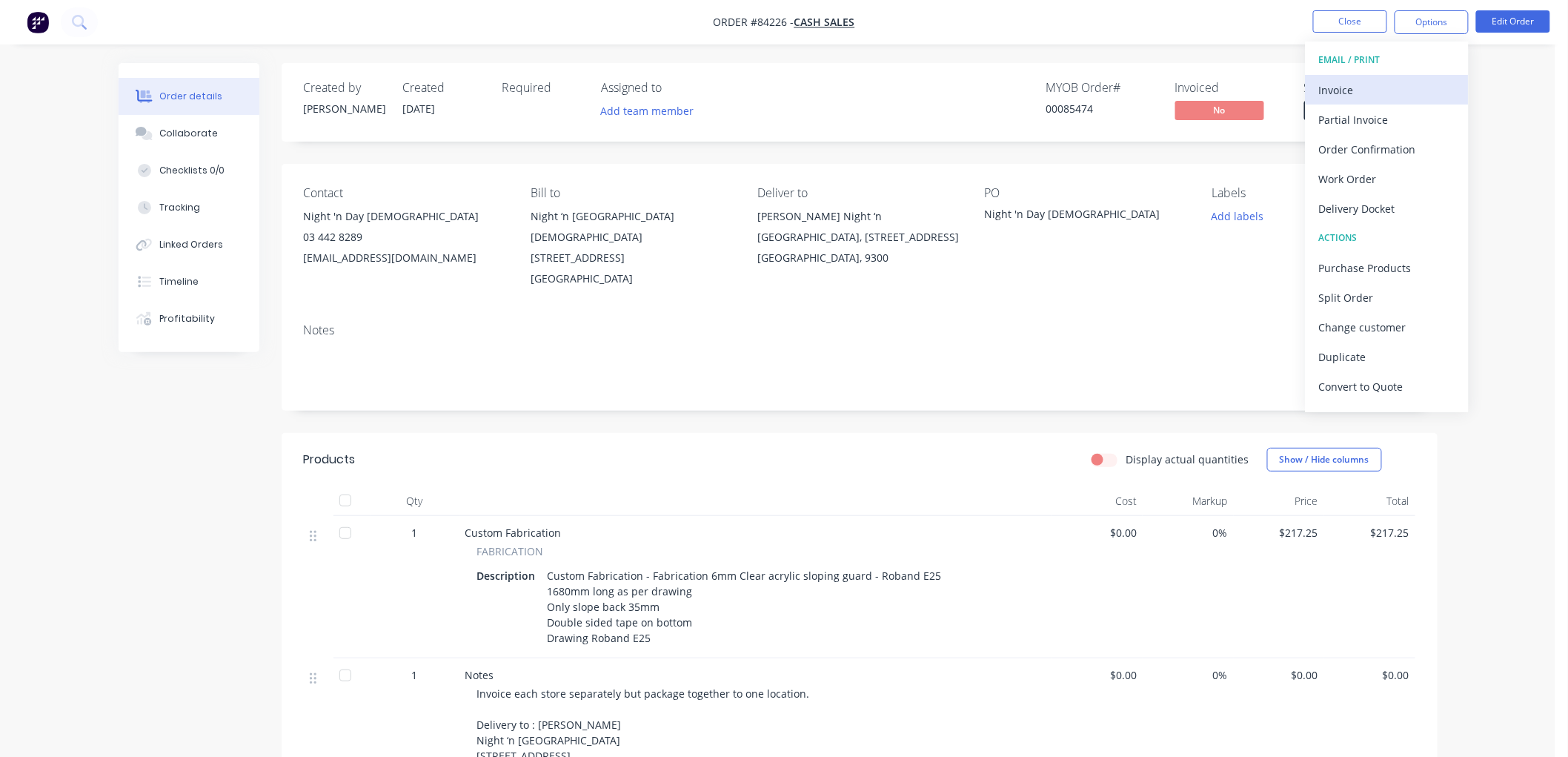
click at [1382, 80] on div "Invoice" at bounding box center [1387, 90] width 136 height 22
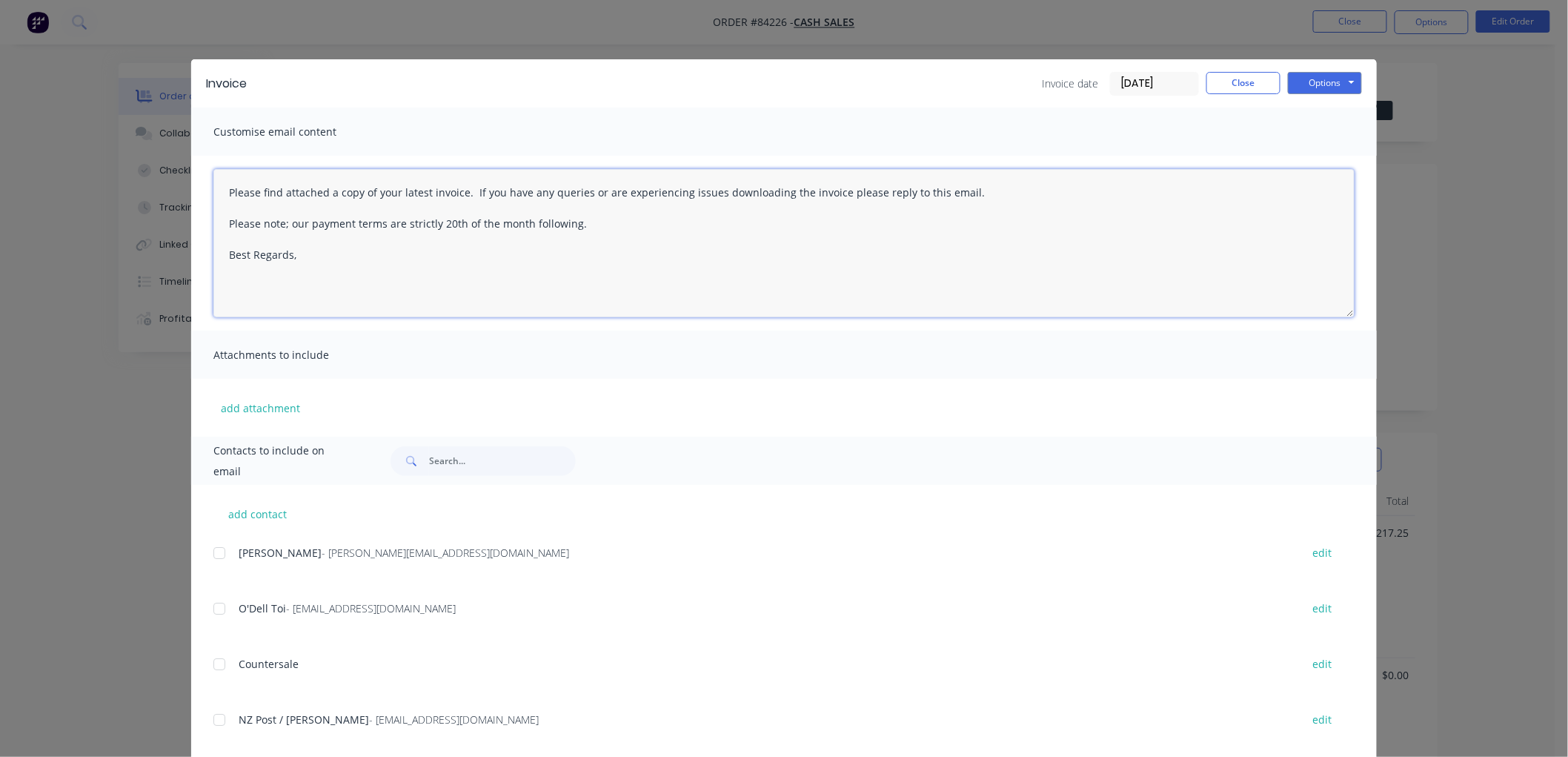
drag, startPoint x: 616, startPoint y: 226, endPoint x: 187, endPoint y: 194, distance: 430.2
click at [191, 194] on div "Please find attached a copy of your latest invoice. If you have any queries or …" at bounding box center [784, 243] width 1186 height 175
paste textarea "Thank you for your order. Your order is ready, and will be dispatched upon rece…"
click at [315, 221] on textarea "Thank you for your order. Your order is ready, and will be dispatched upon rece…" at bounding box center [783, 244] width 1141 height 148
type textarea "Thank you for your order. Your order is ready, and will be dispatched upon rece…"
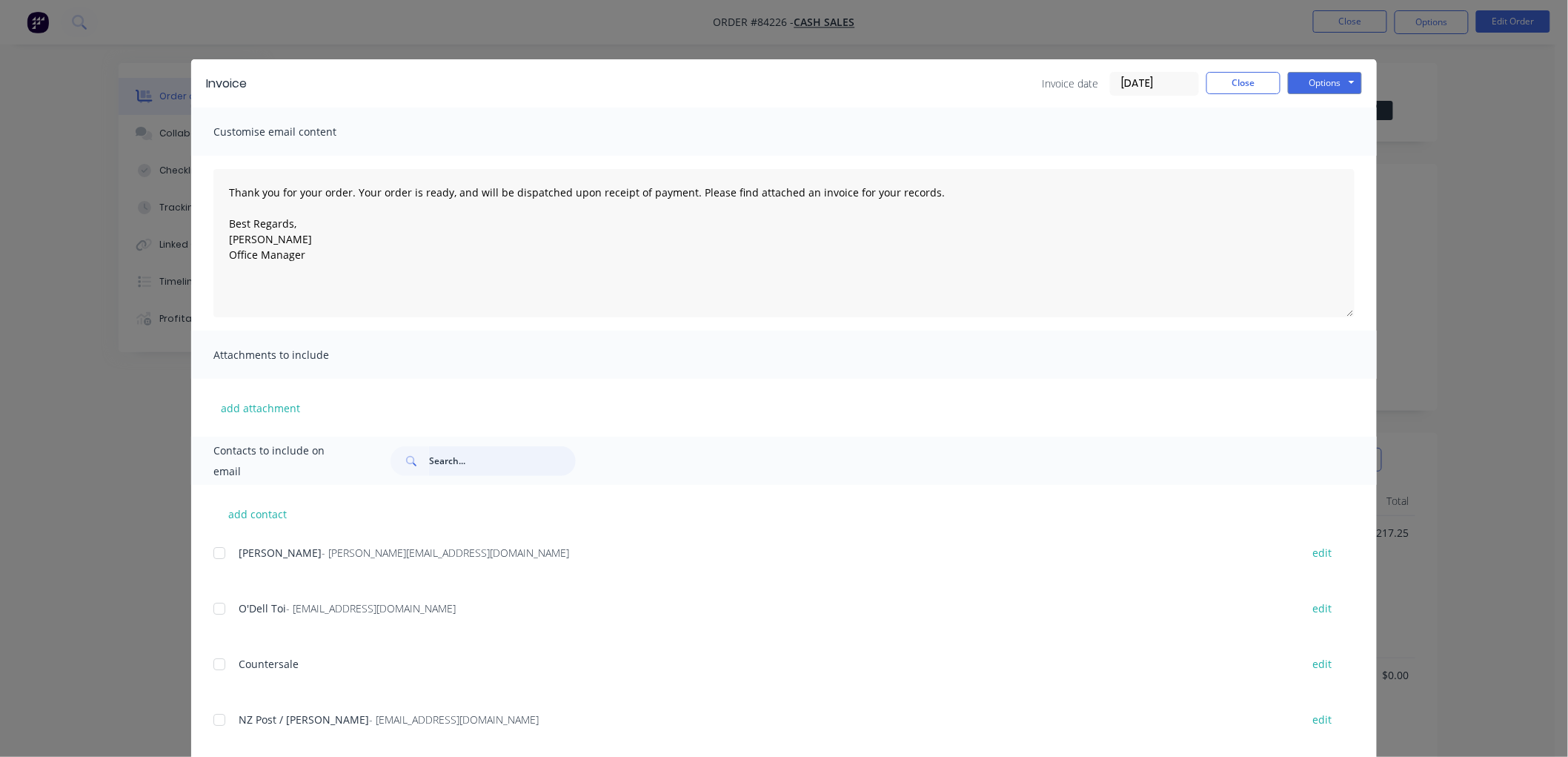
click at [447, 462] on input "text" at bounding box center [502, 461] width 147 height 30
type input "[PERSON_NAME]"
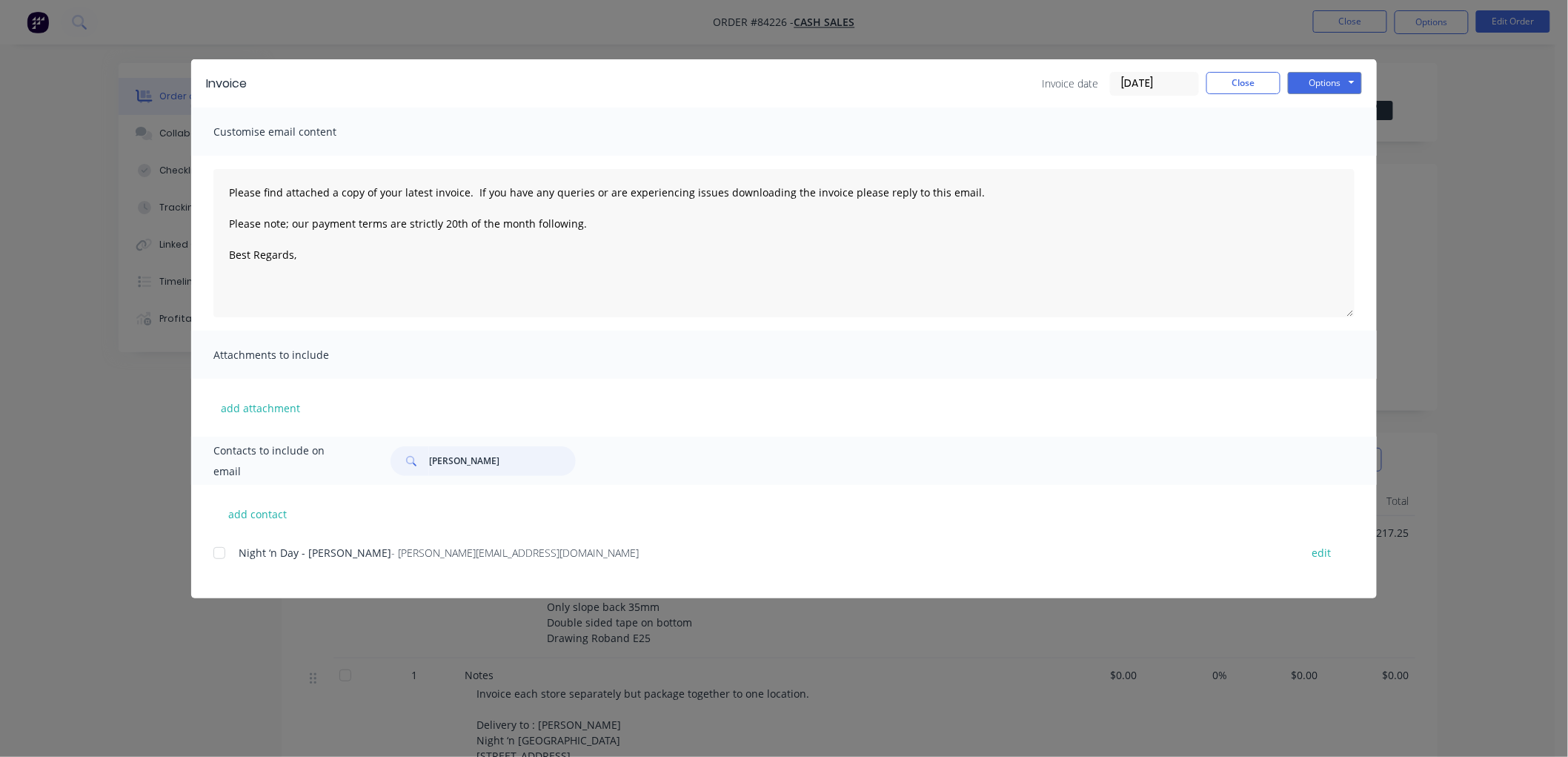
click at [220, 552] on div at bounding box center [219, 553] width 30 height 30
type textarea "Please find attached a copy of your latest invoice. If you have any queries or …"
click at [457, 461] on input "[PERSON_NAME]" at bounding box center [502, 461] width 147 height 30
type input "[DEMOGRAPHIC_DATA]"
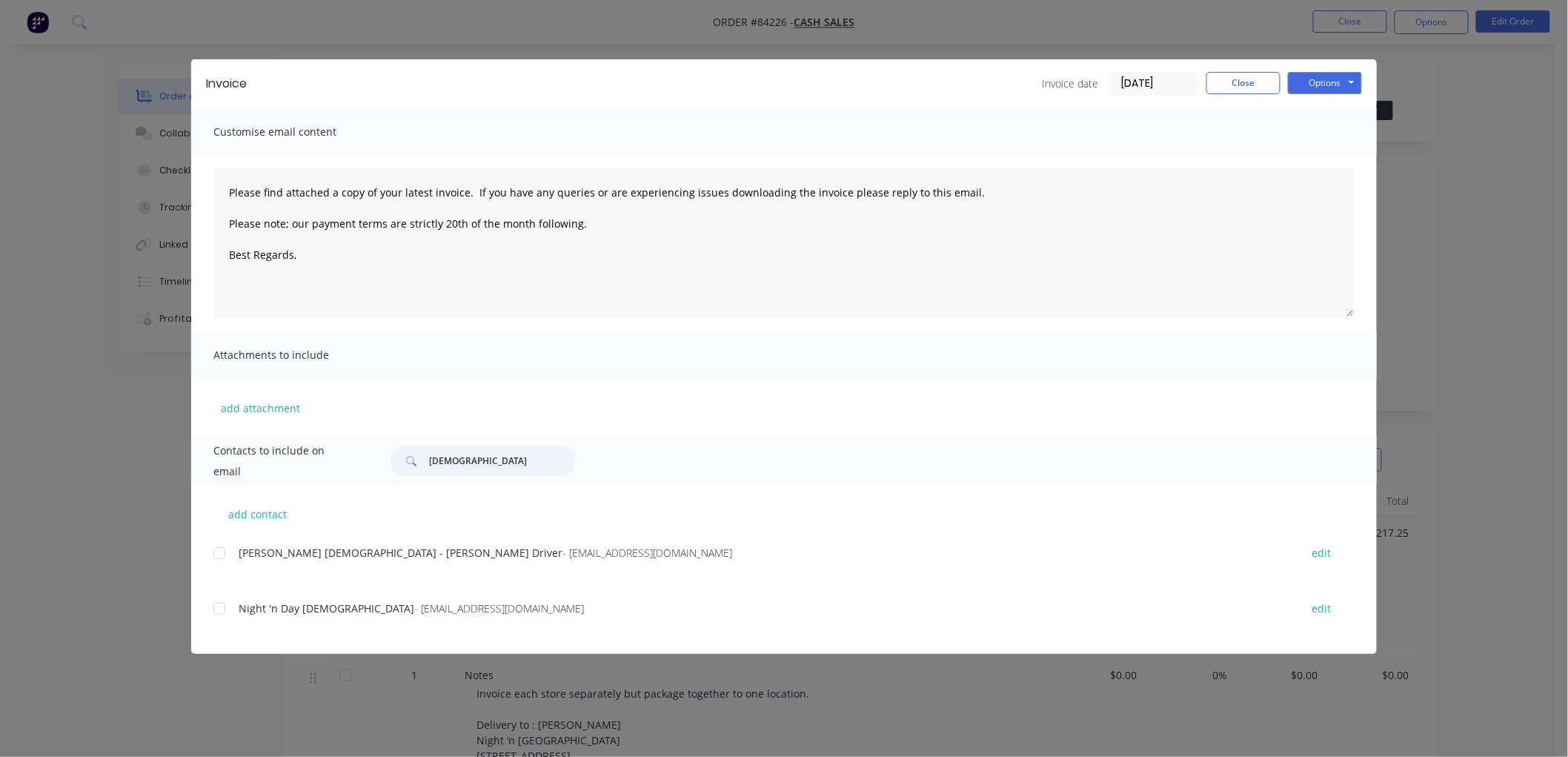
click at [220, 609] on div at bounding box center [219, 609] width 30 height 30
type textarea "Please find attached a copy of your latest invoice. If you have any queries or …"
type input "[DEMOGRAPHIC_DATA]"
click at [1339, 81] on button "Options" at bounding box center [1324, 82] width 74 height 22
click at [379, 270] on textarea "Please find attached a copy of your latest invoice. If you have any queries or …" at bounding box center [783, 244] width 1141 height 148
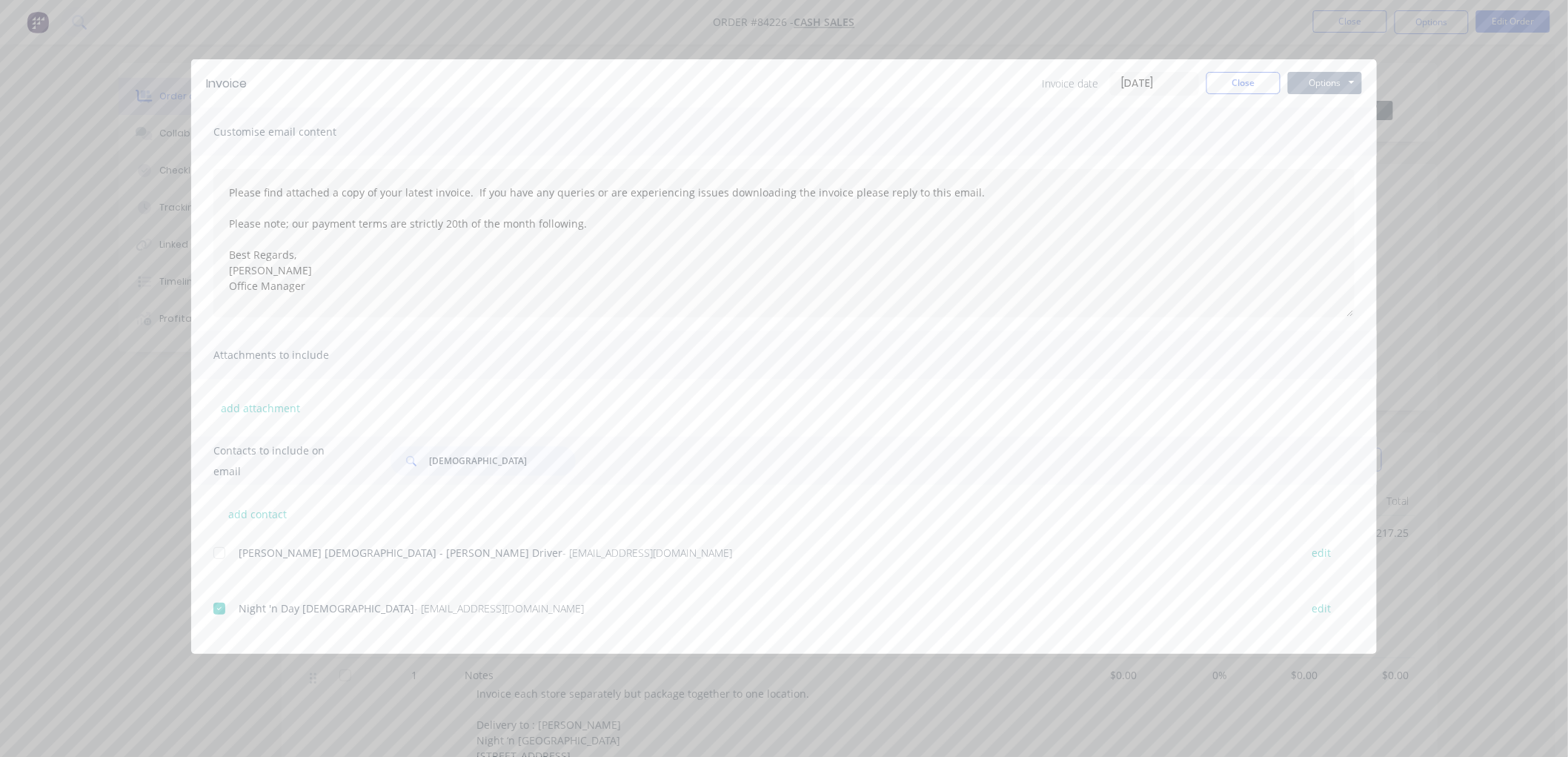
click at [1332, 85] on button "Options" at bounding box center [1324, 82] width 74 height 22
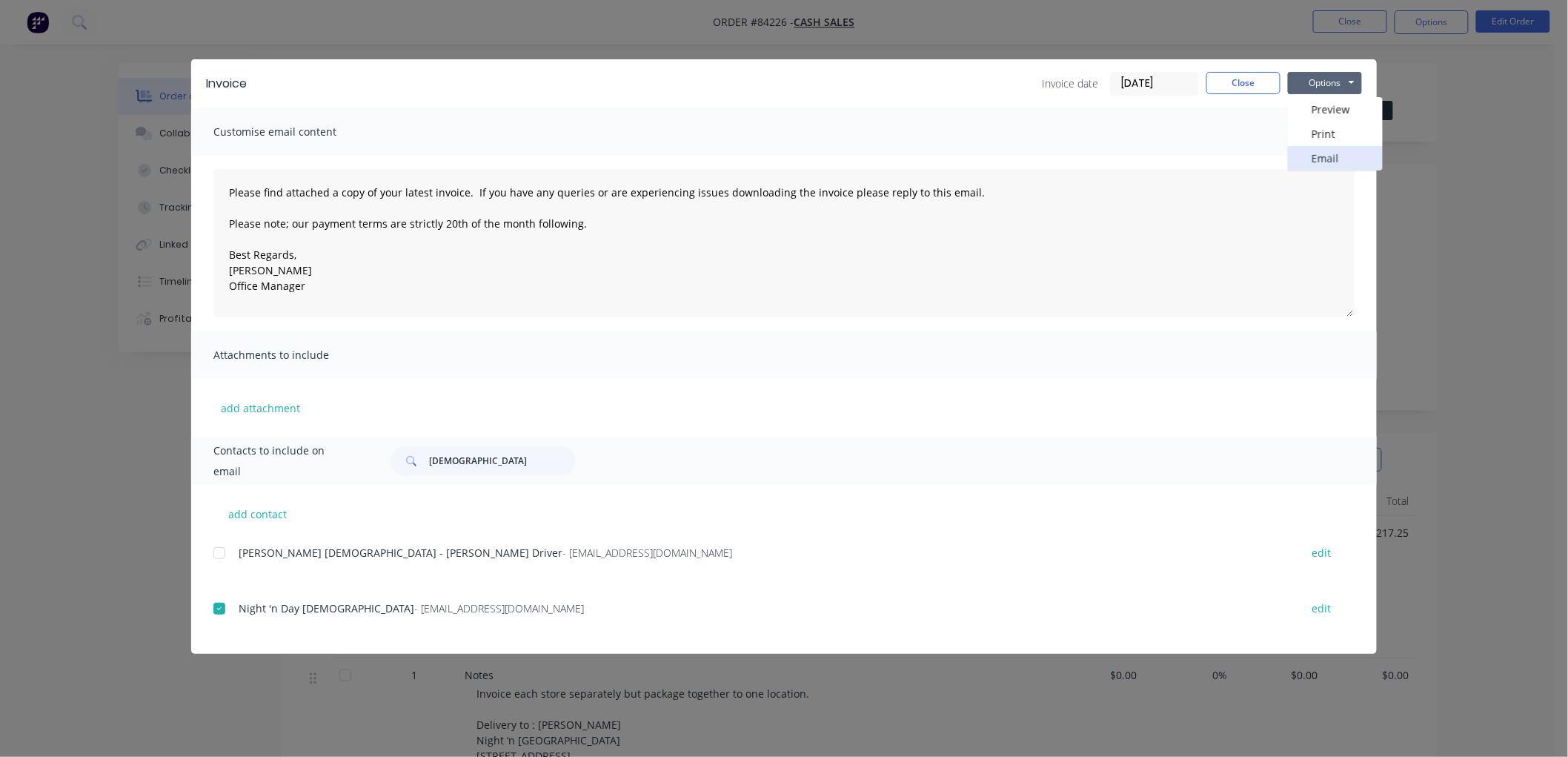
click at [1319, 152] on button "Email" at bounding box center [1335, 158] width 95 height 24
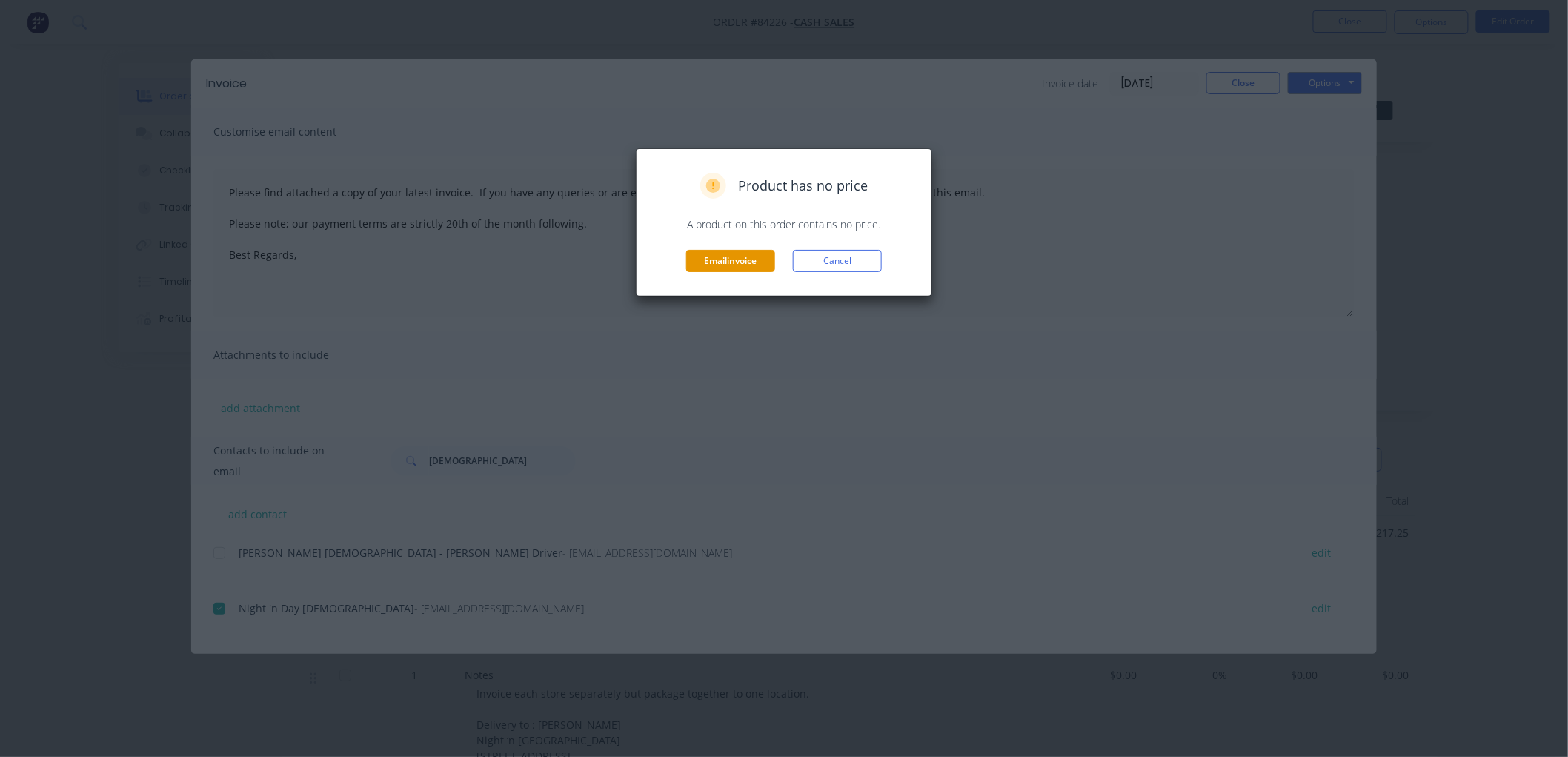
click at [744, 262] on button "Email invoice" at bounding box center [731, 260] width 89 height 22
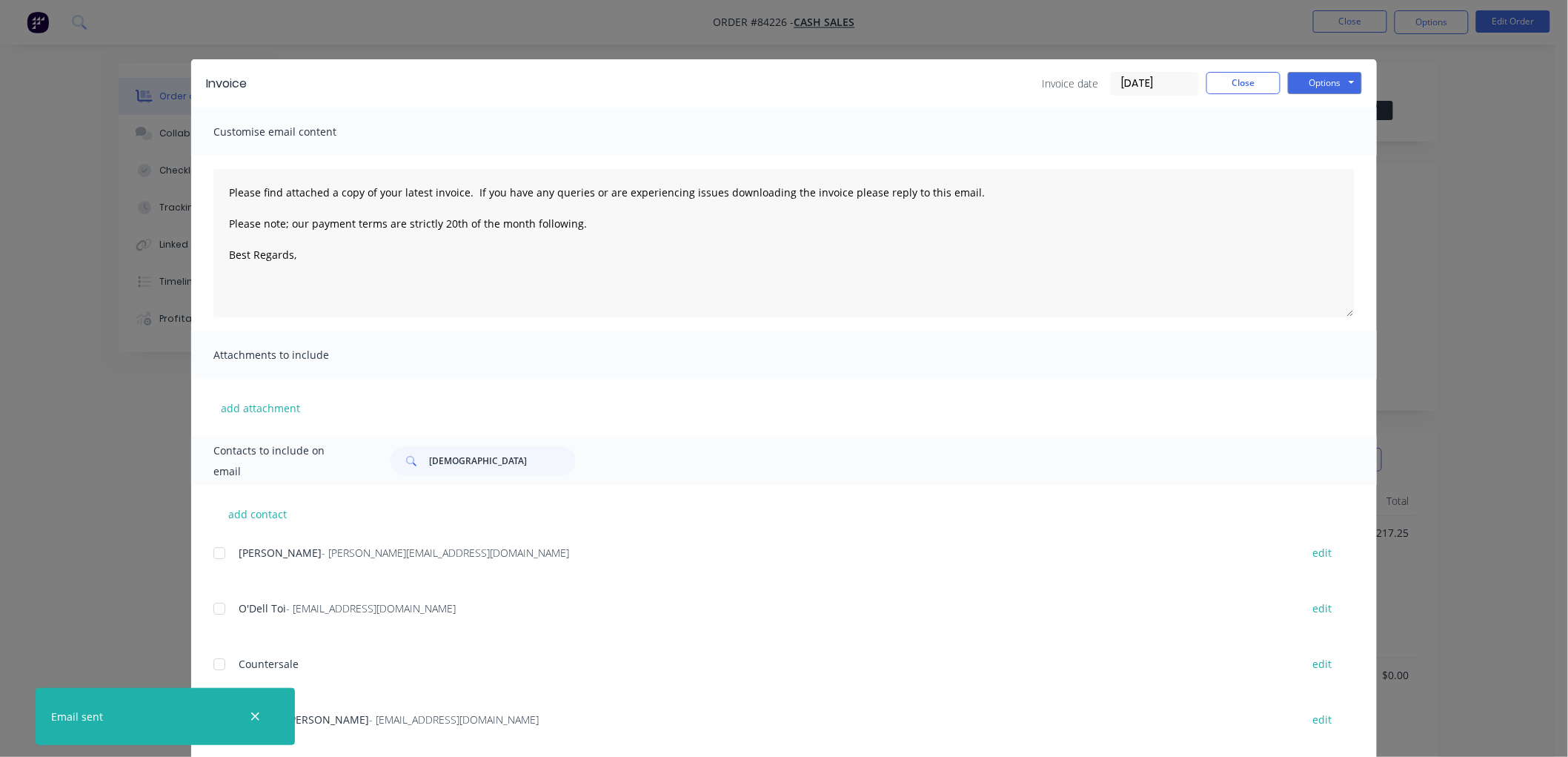
type textarea "Please find attached a copy of your latest invoice. If you have any queries or …"
click at [1251, 81] on button "Close" at bounding box center [1243, 82] width 74 height 22
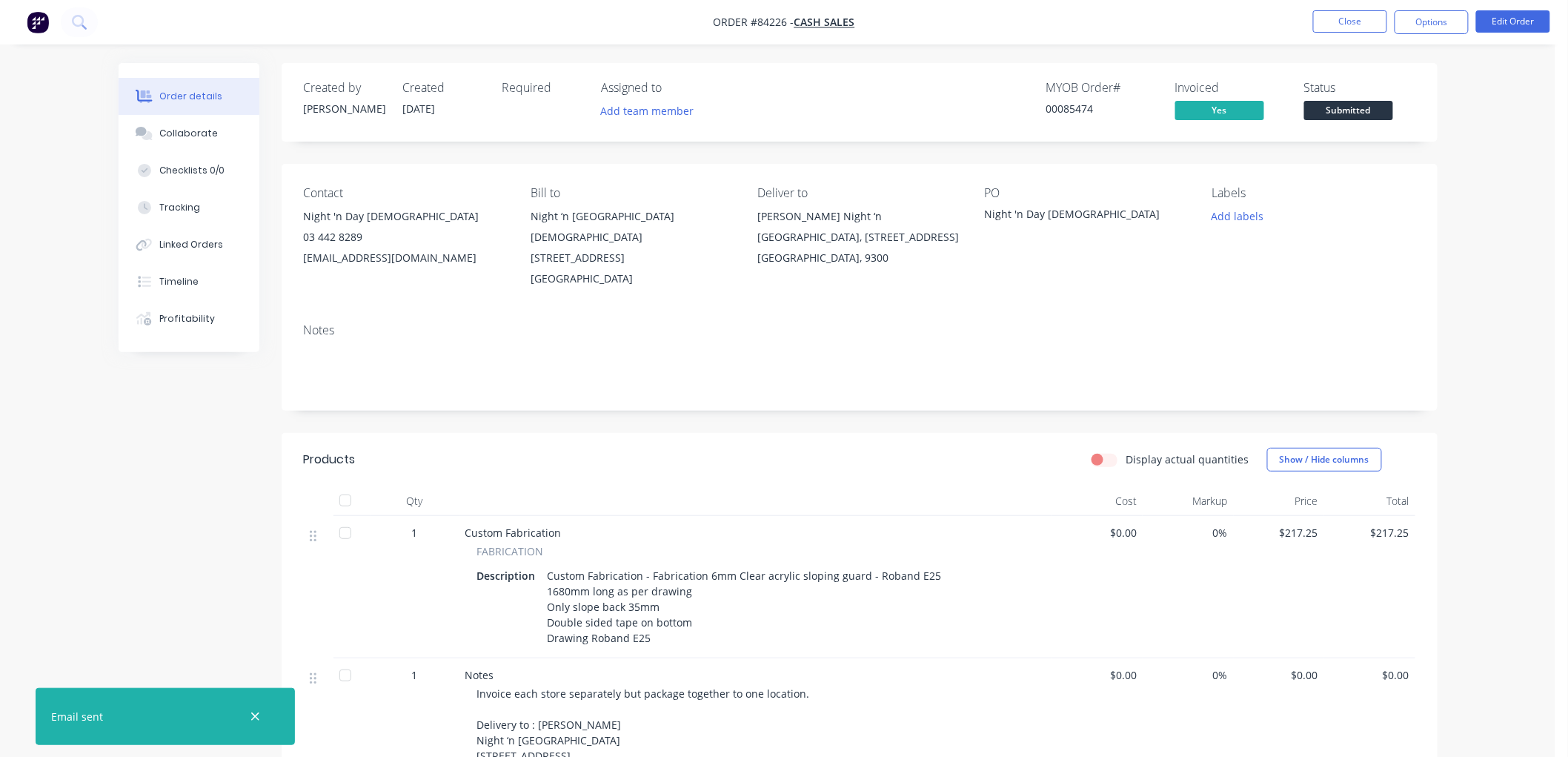
click at [1368, 113] on span "Submitted" at bounding box center [1349, 109] width 89 height 18
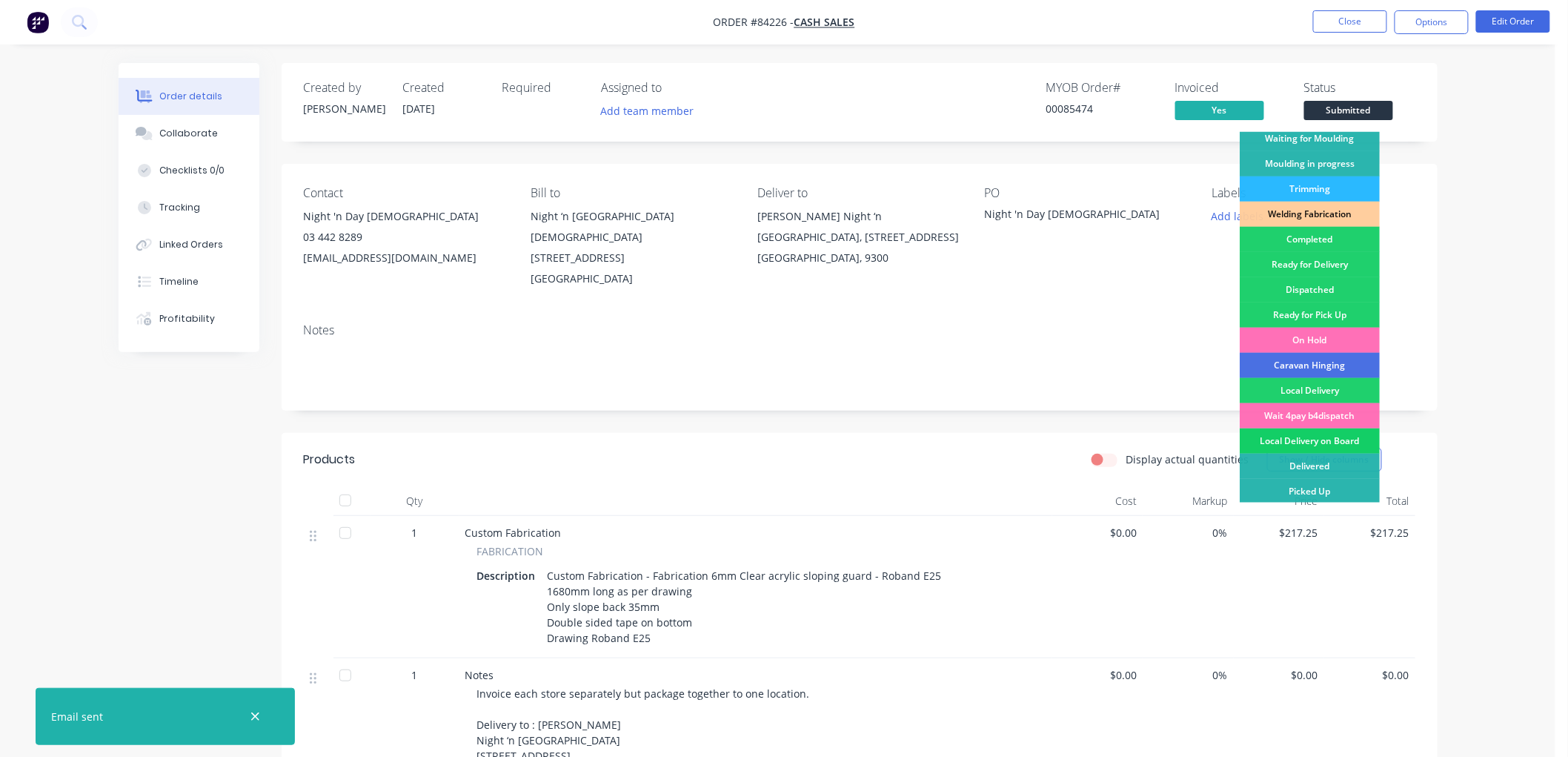
scroll to position [259, 0]
click at [1307, 415] on div "Wait 4pay b4dispatch" at bounding box center [1310, 414] width 140 height 25
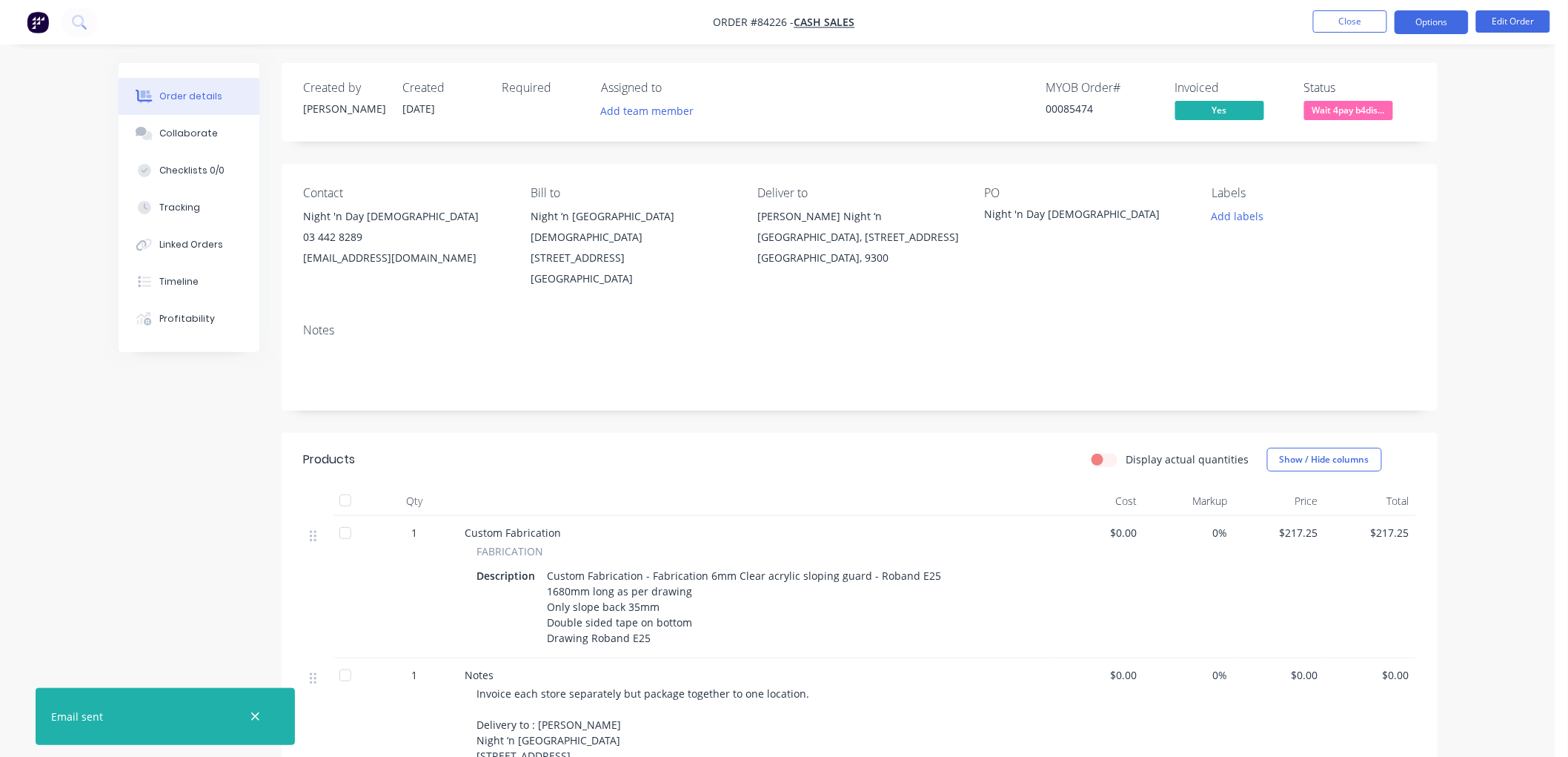
click at [1442, 22] on button "Options" at bounding box center [1432, 22] width 74 height 24
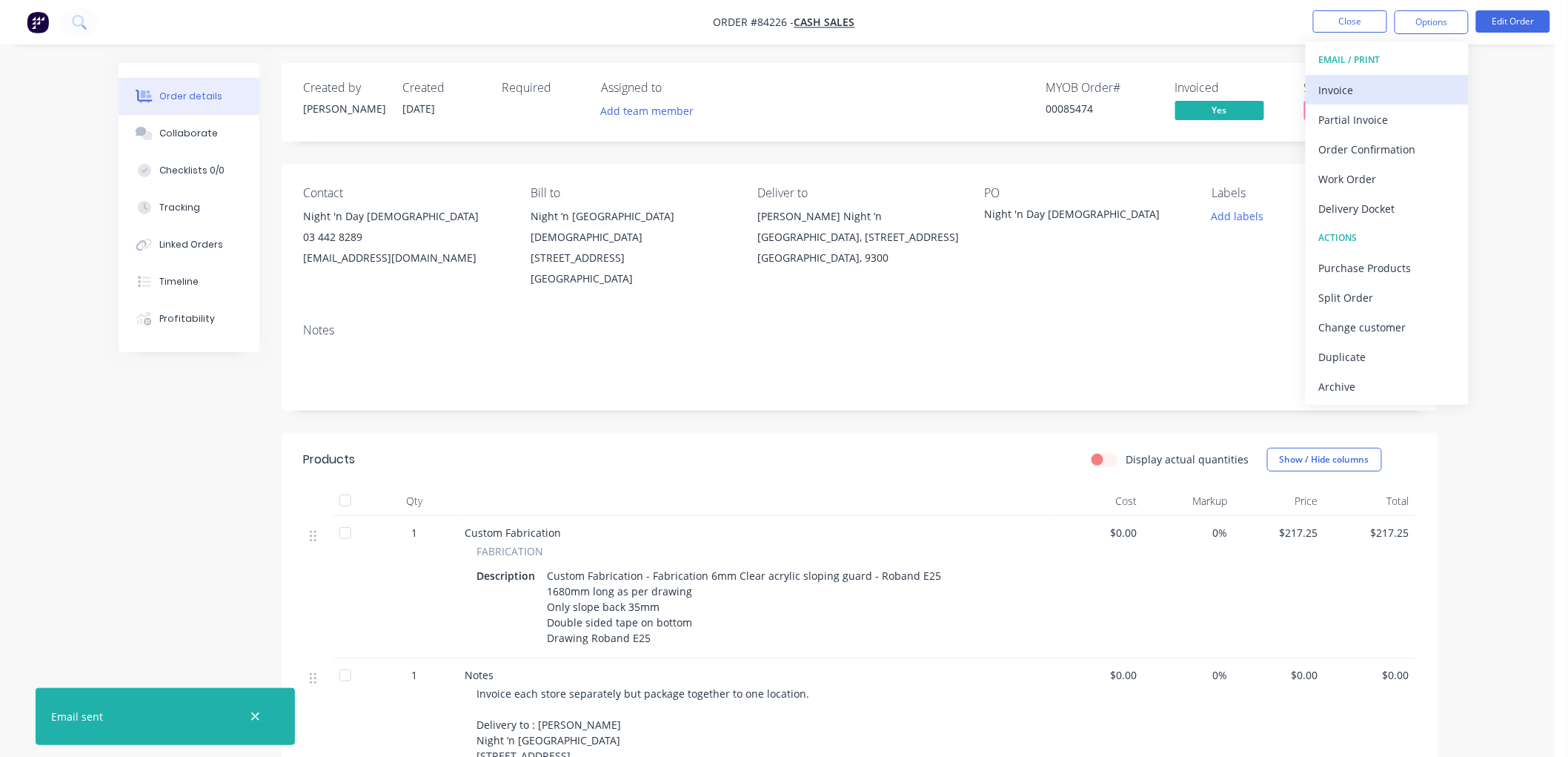
click at [1339, 90] on div "Invoice" at bounding box center [1387, 90] width 136 height 22
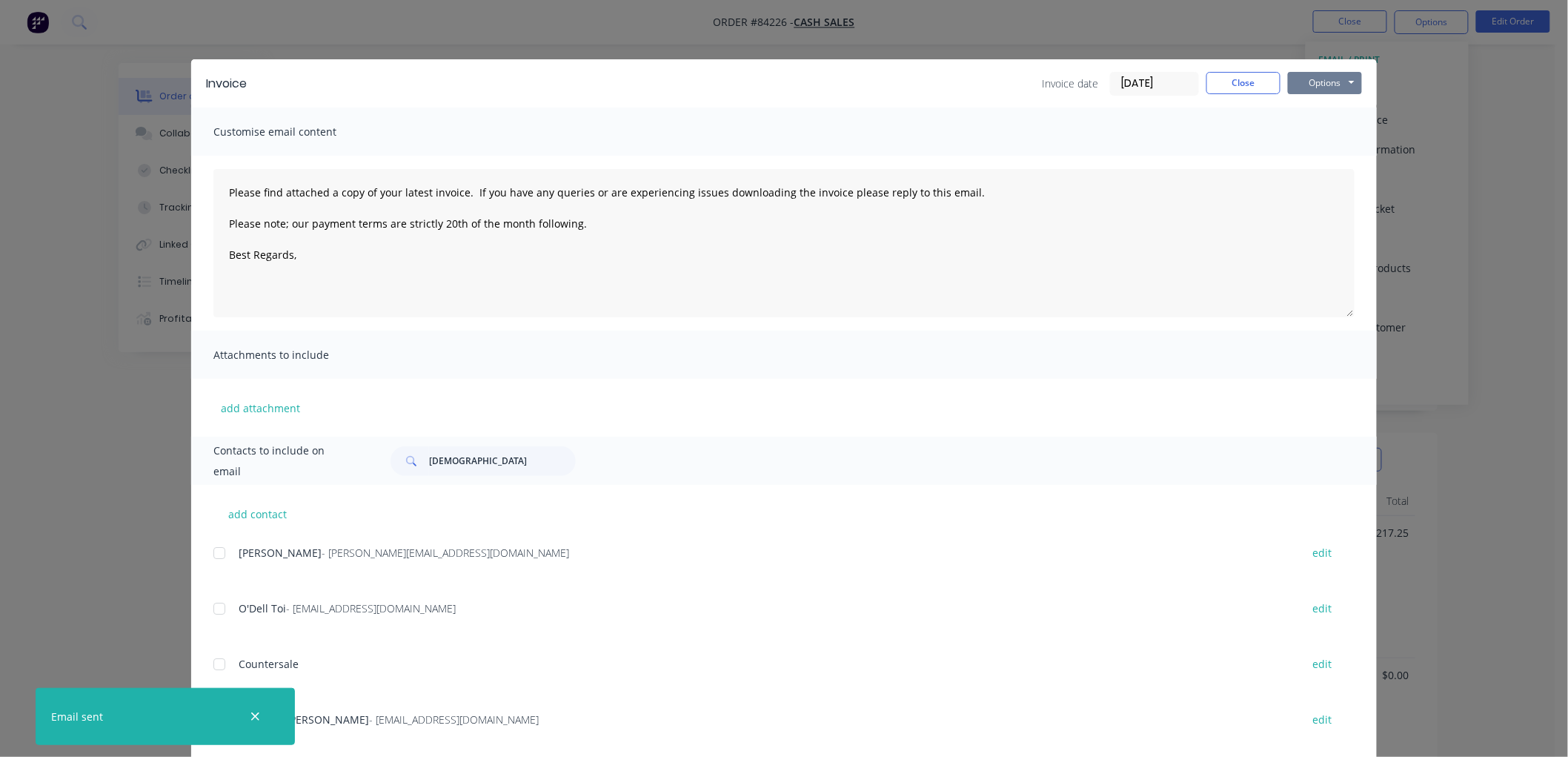
click at [1324, 84] on button "Options" at bounding box center [1324, 82] width 74 height 22
click at [1324, 127] on button "Print" at bounding box center [1335, 134] width 95 height 24
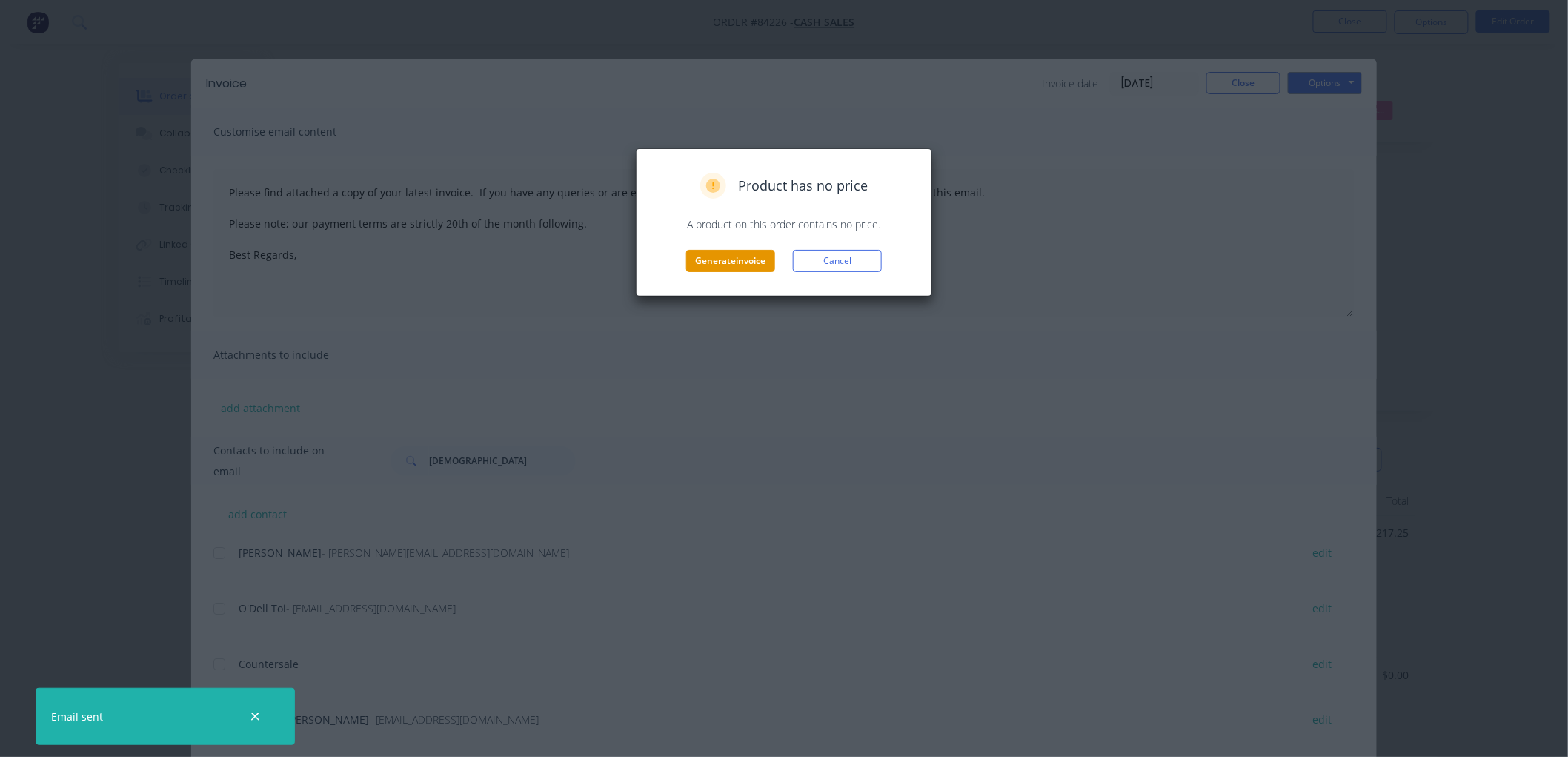
click at [698, 257] on button "Generate invoice" at bounding box center [731, 260] width 89 height 22
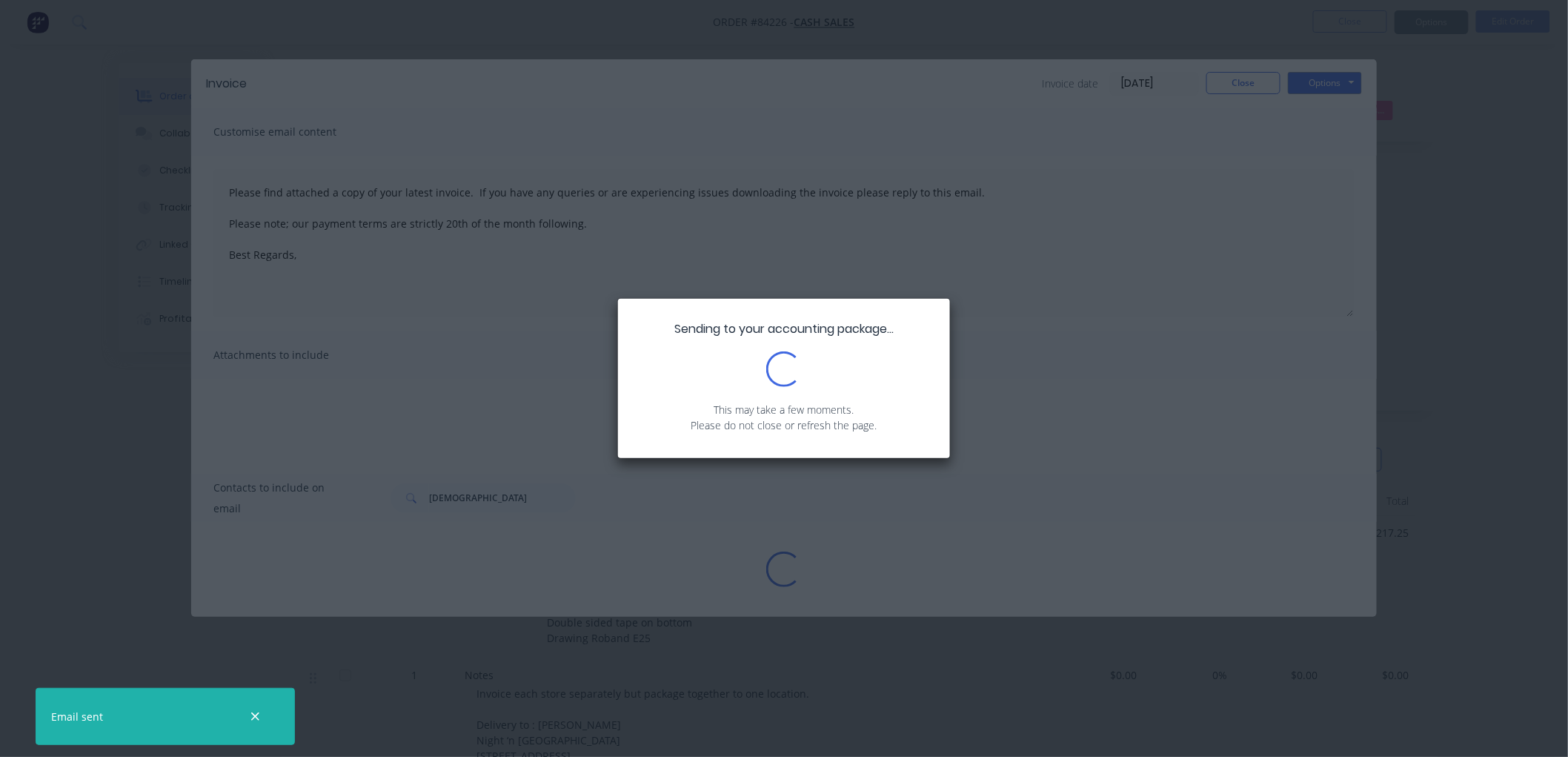
type textarea "Please find attached a copy of your latest invoice. If you have any queries or …"
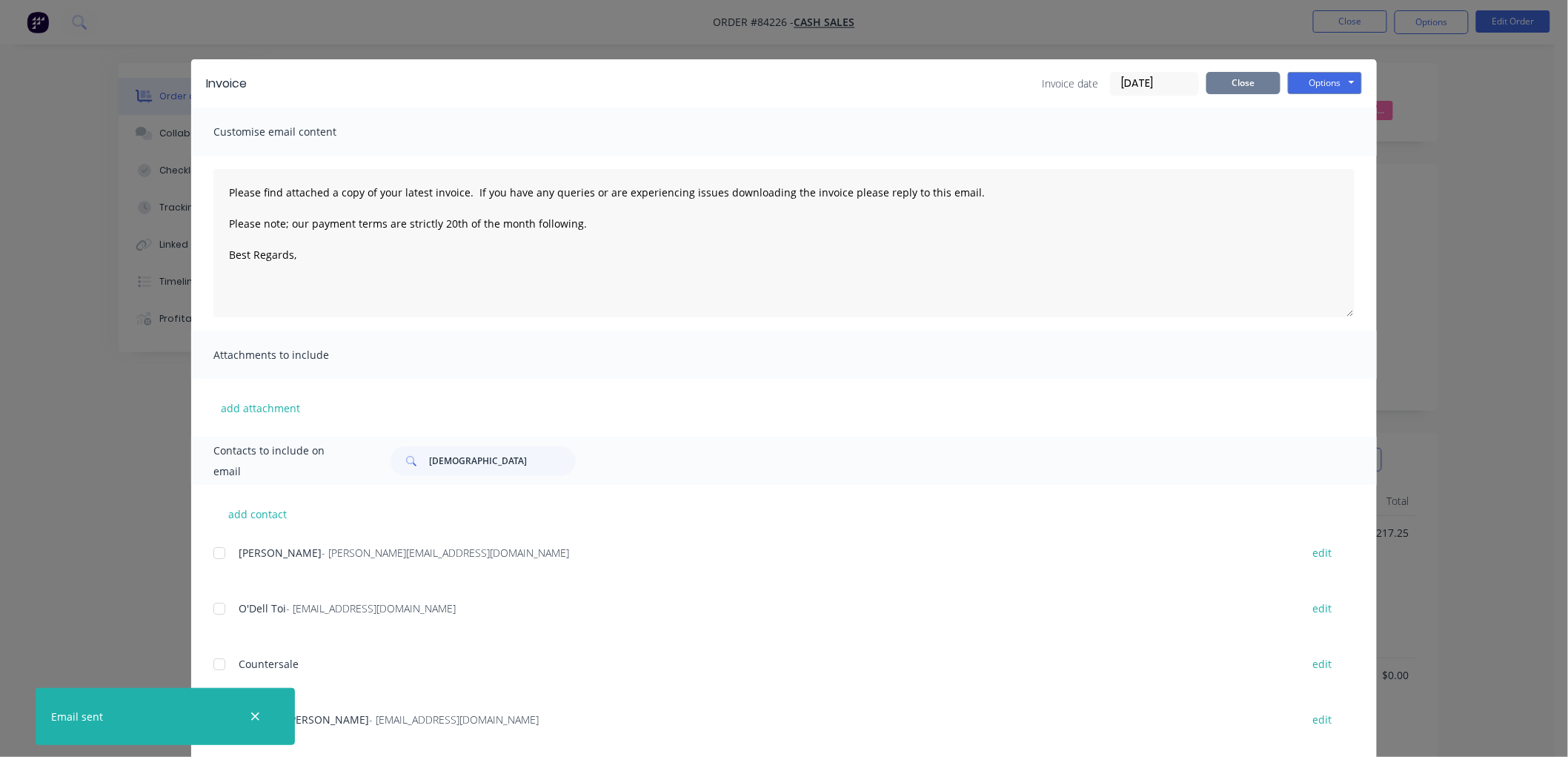
click at [1228, 83] on button "Close" at bounding box center [1243, 82] width 74 height 22
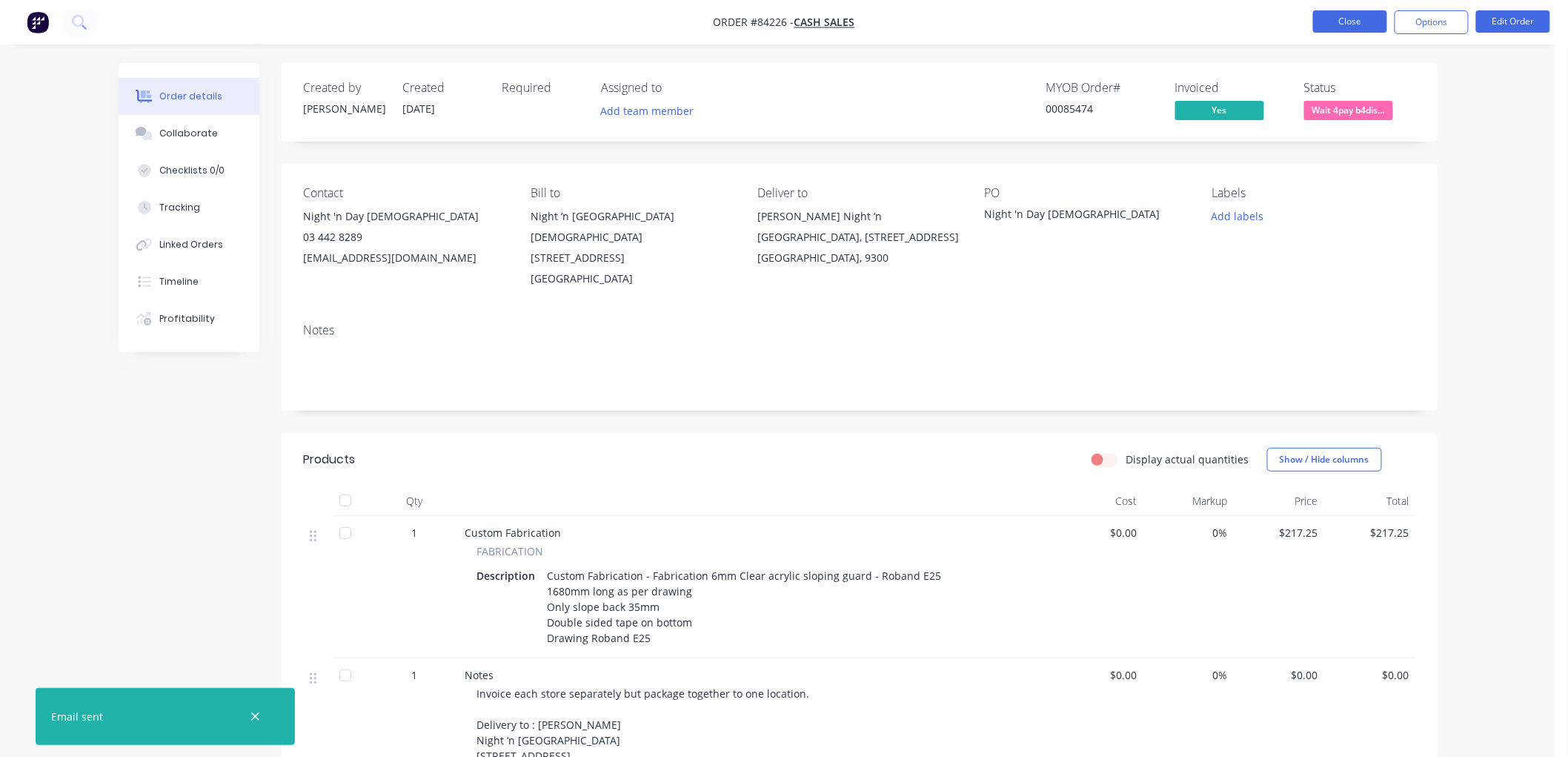
click at [1354, 16] on button "Close" at bounding box center [1350, 21] width 74 height 22
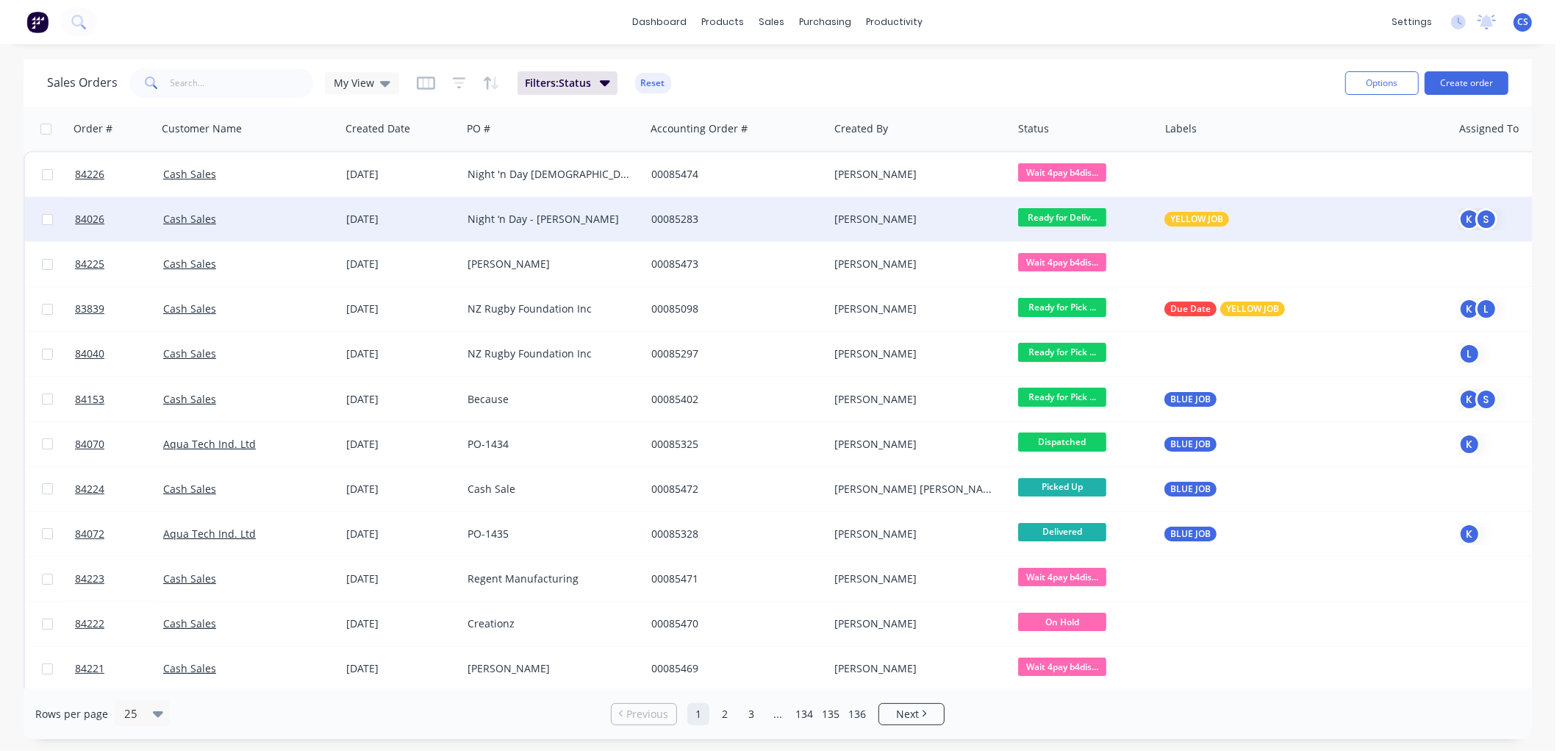
click at [618, 219] on div "Night ‘n Day - [PERSON_NAME]" at bounding box center [549, 218] width 163 height 15
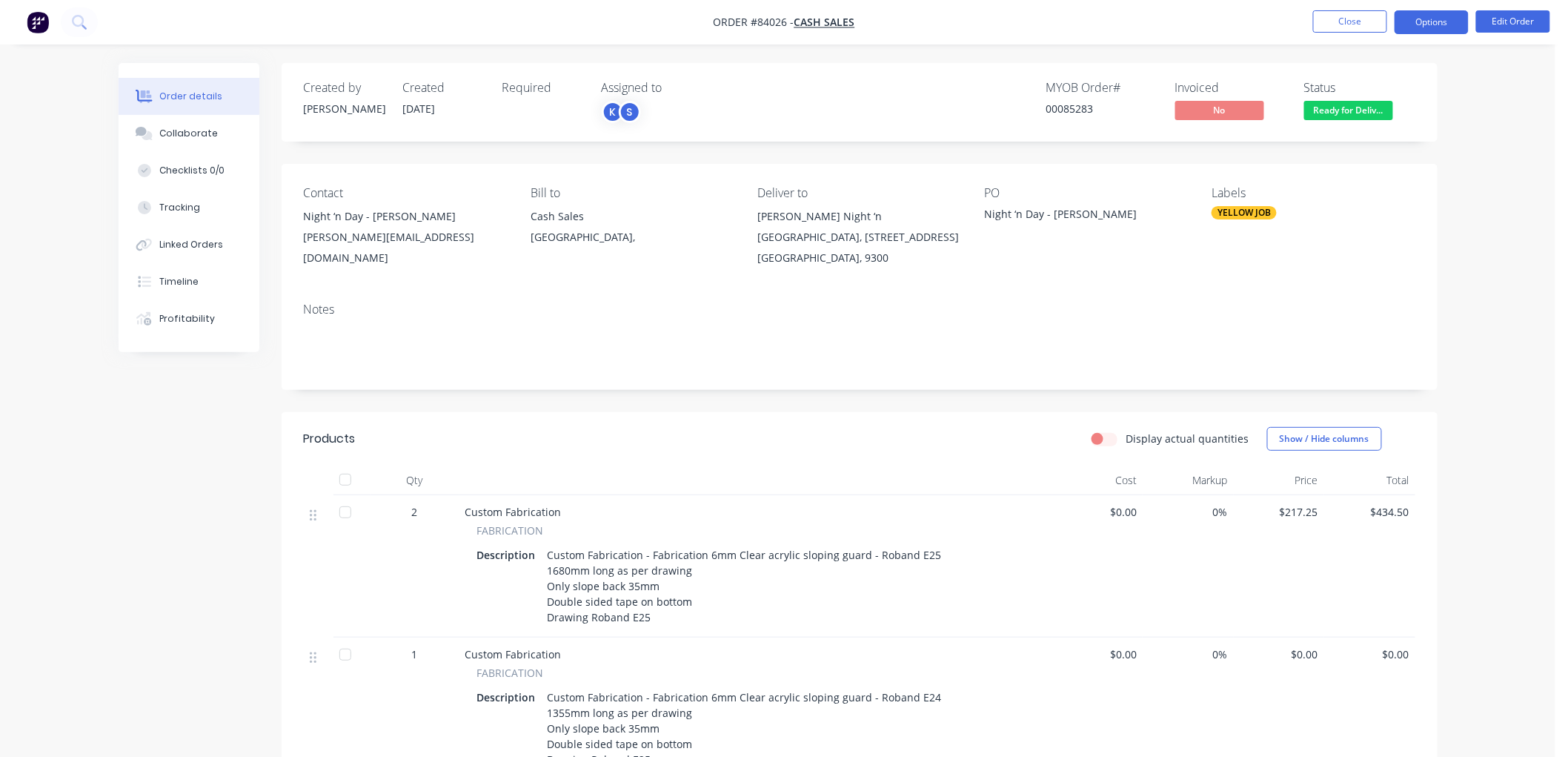
click at [1425, 21] on button "Options" at bounding box center [1432, 22] width 74 height 24
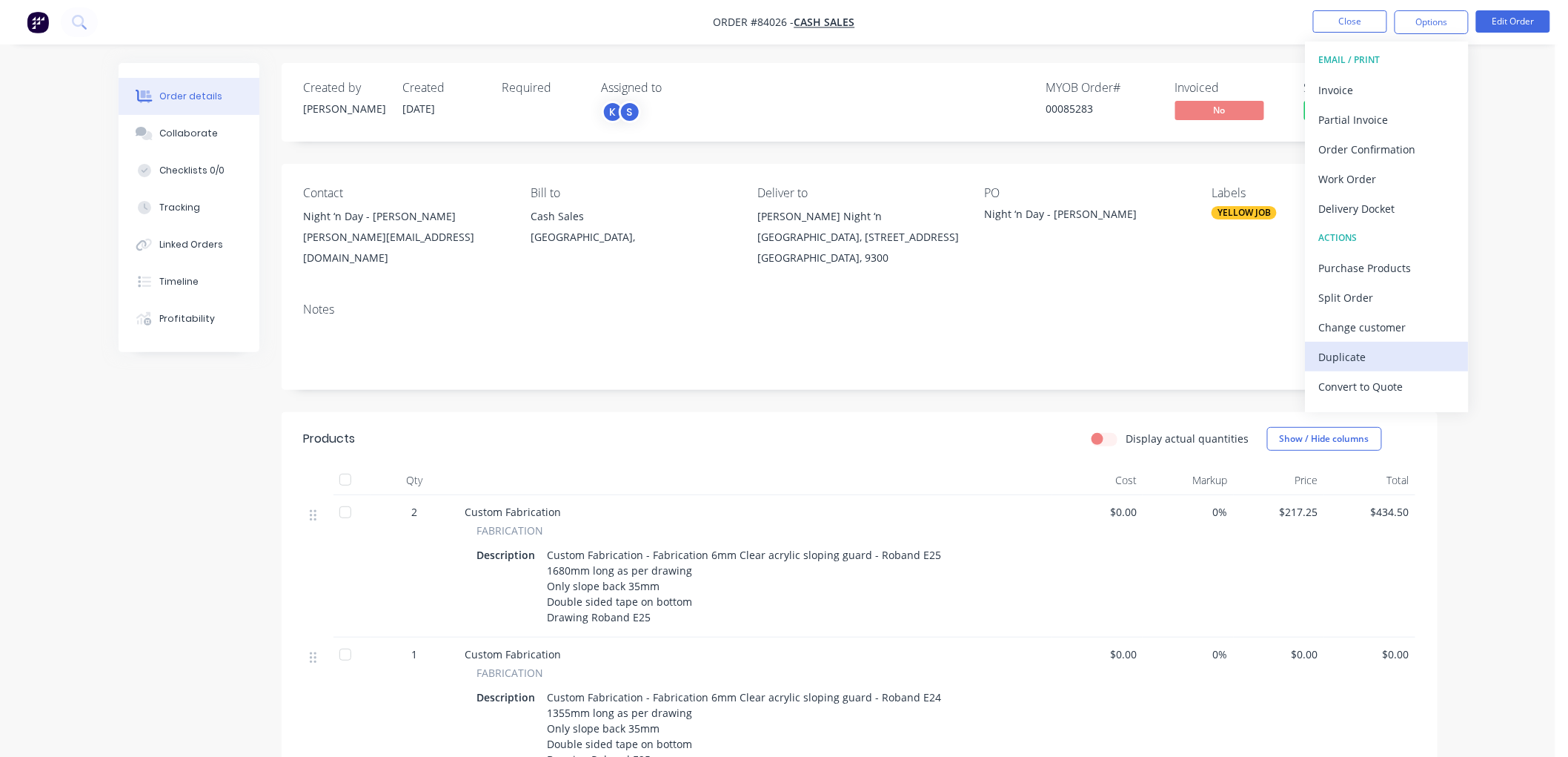
click at [1382, 363] on div "Duplicate" at bounding box center [1387, 356] width 136 height 22
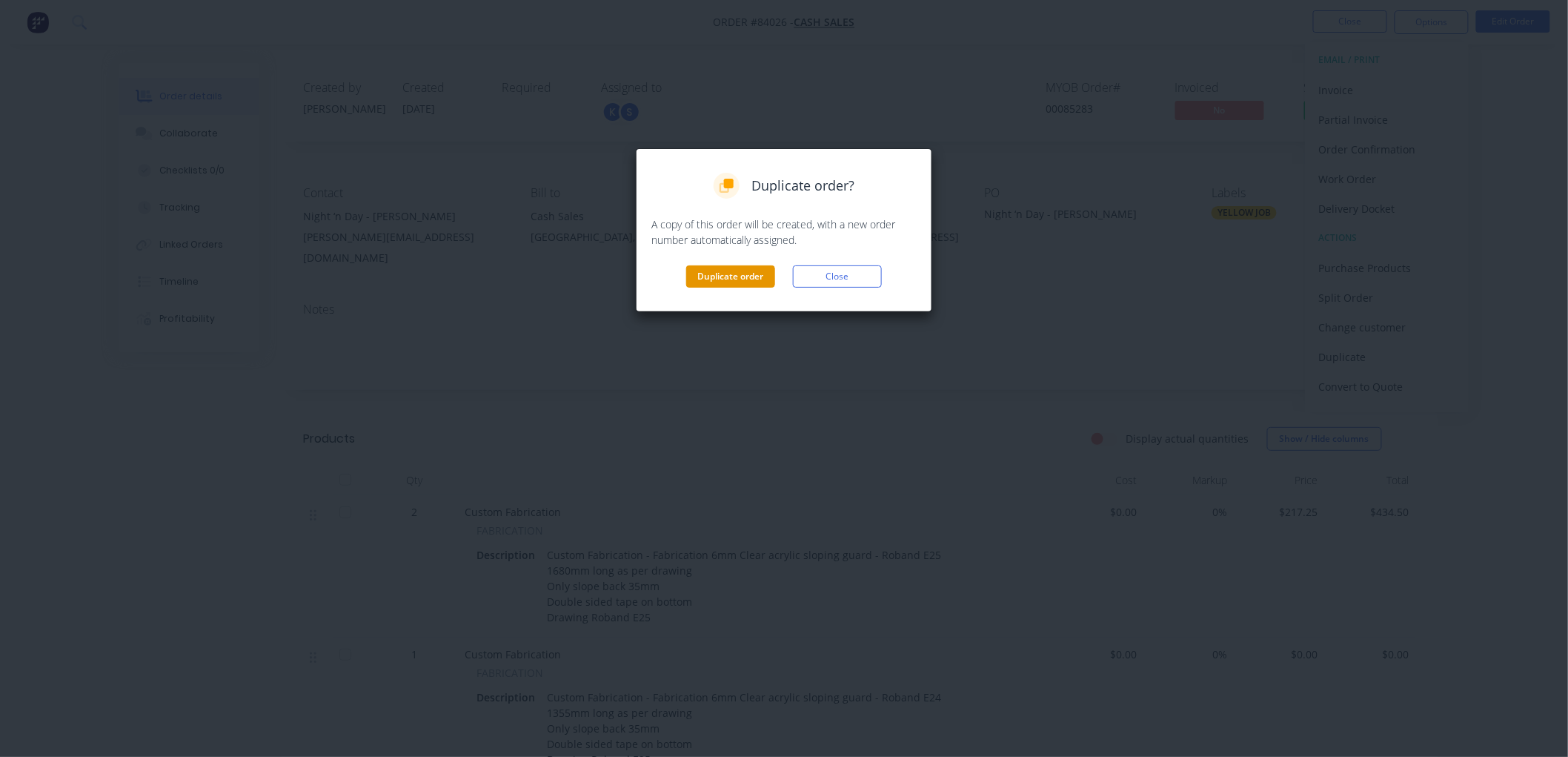
click at [749, 282] on button "Duplicate order" at bounding box center [731, 276] width 89 height 22
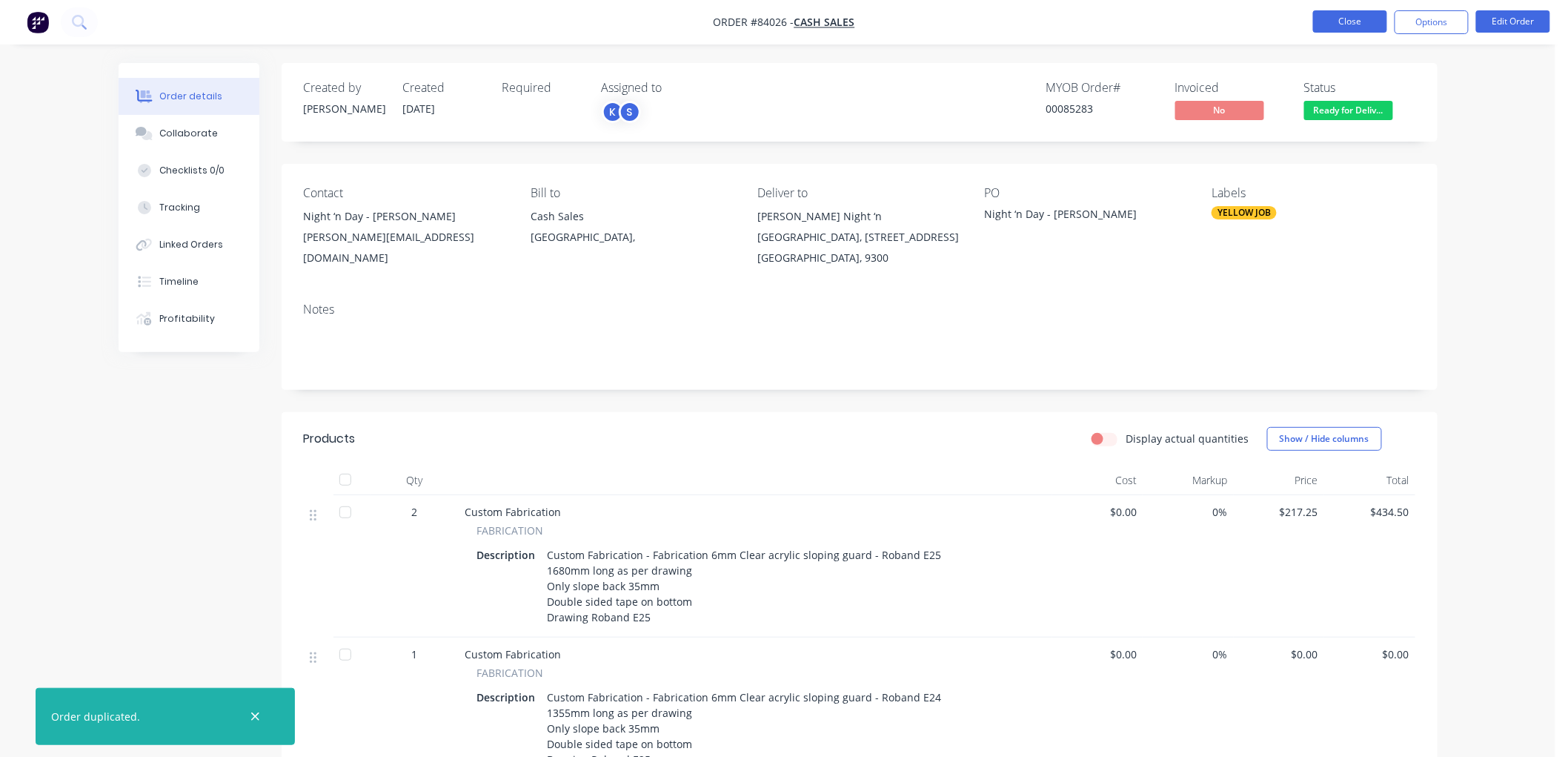
click at [1338, 17] on button "Close" at bounding box center [1350, 21] width 74 height 22
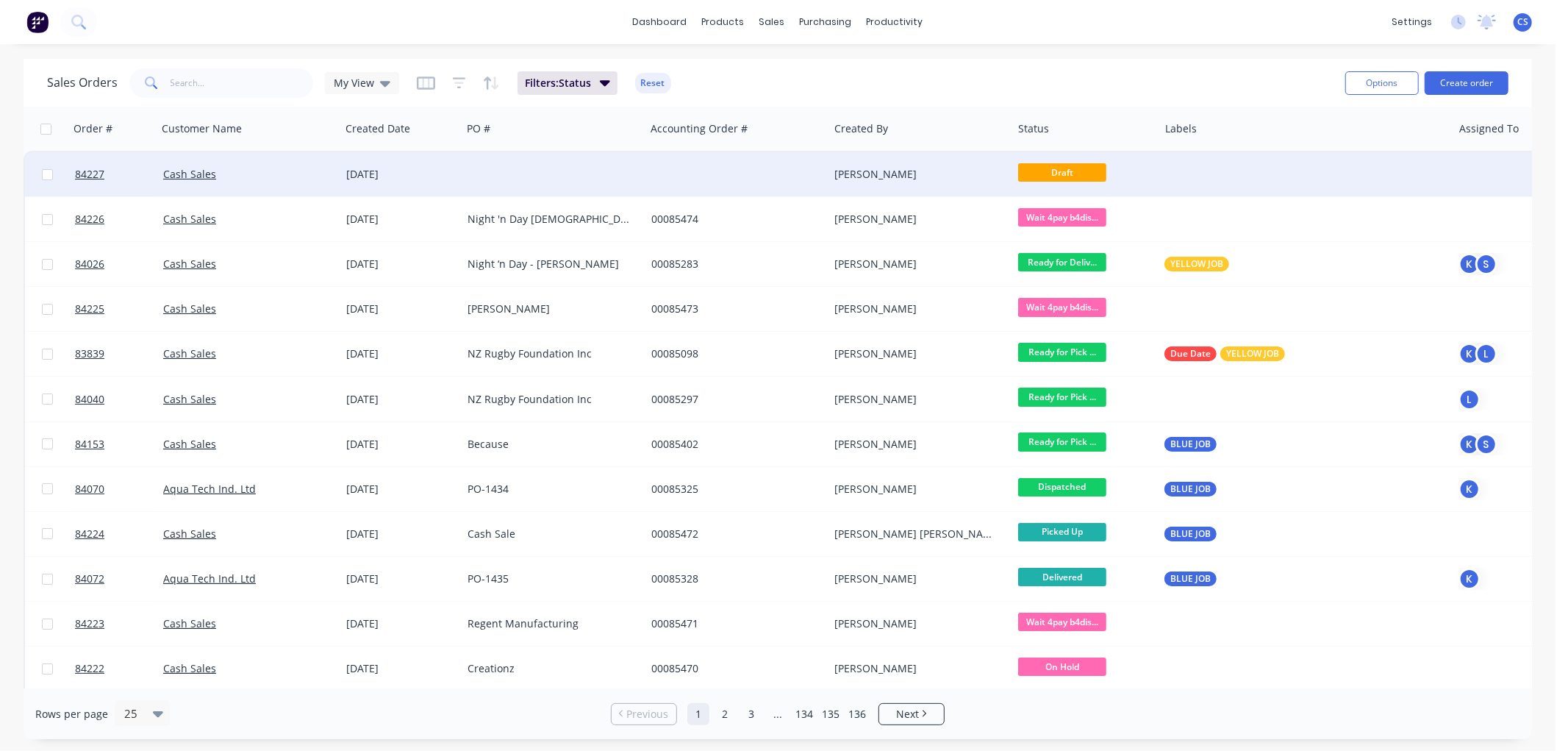
click at [523, 168] on div at bounding box center [553, 174] width 184 height 44
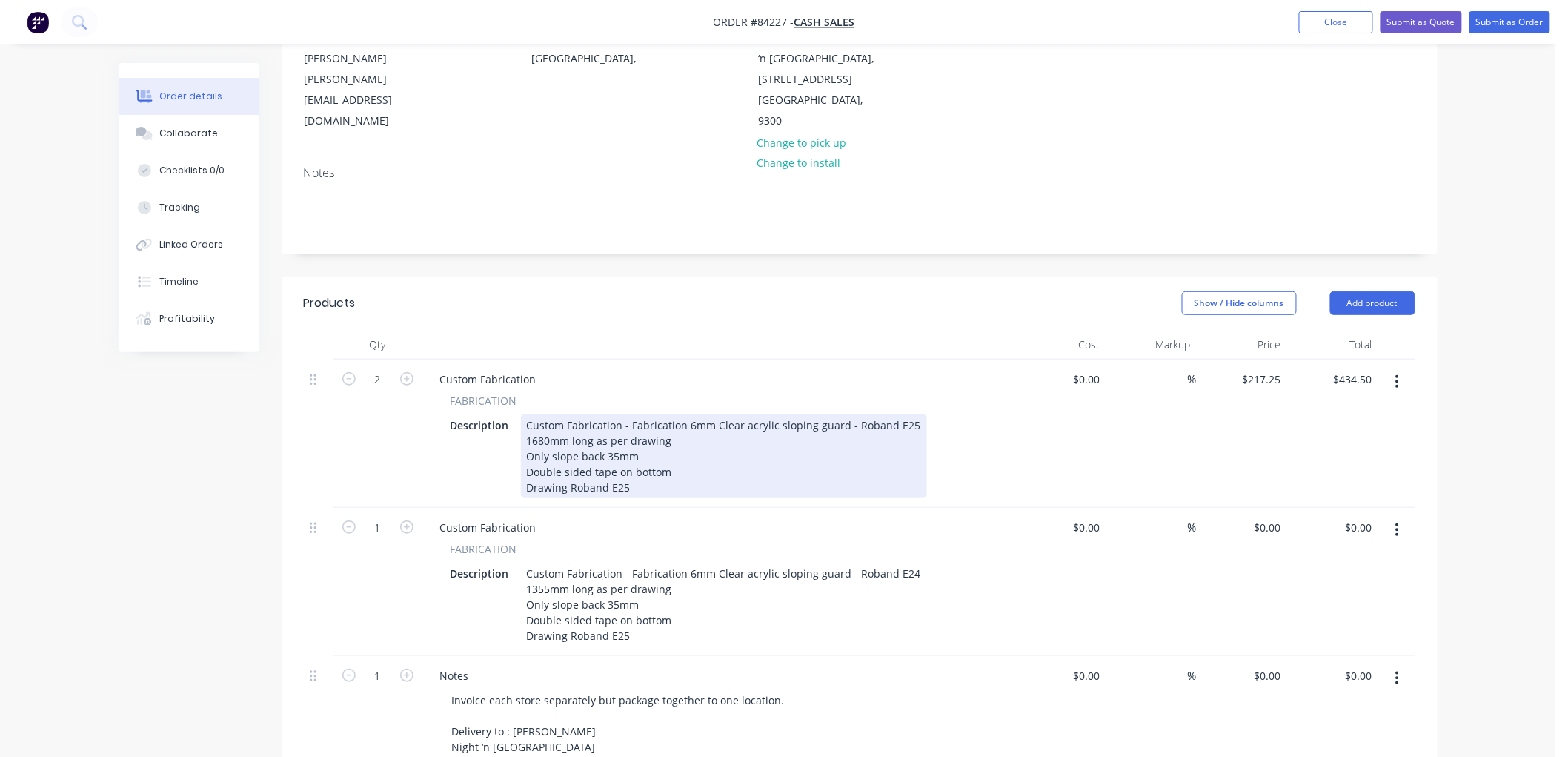
scroll to position [247, 0]
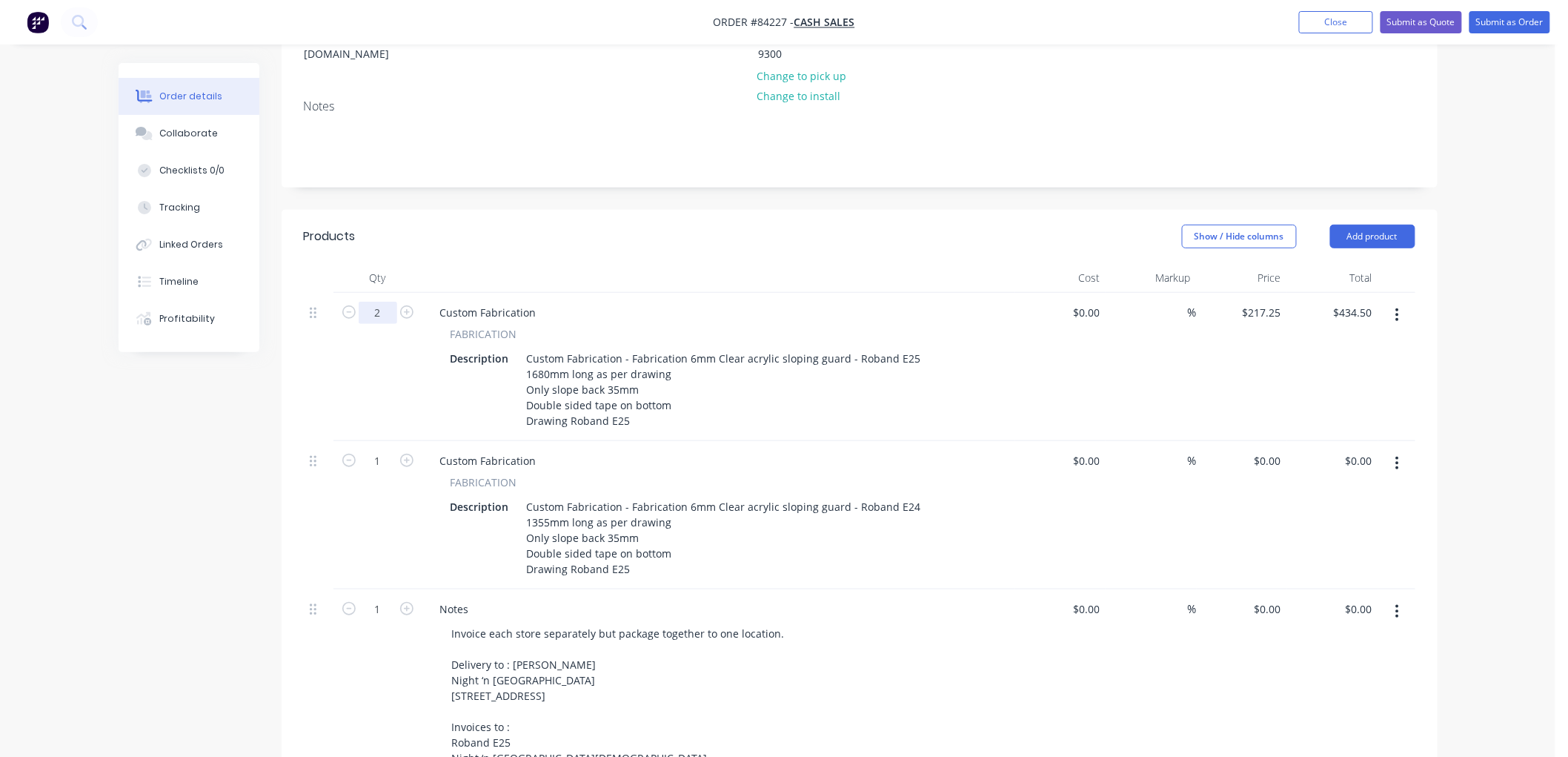
click at [378, 301] on input "2" at bounding box center [378, 312] width 38 height 22
type input "1"
type input "$217.25"
click at [1404, 450] on button "button" at bounding box center [1398, 463] width 35 height 27
click at [1325, 581] on div "Delete" at bounding box center [1344, 591] width 114 height 22
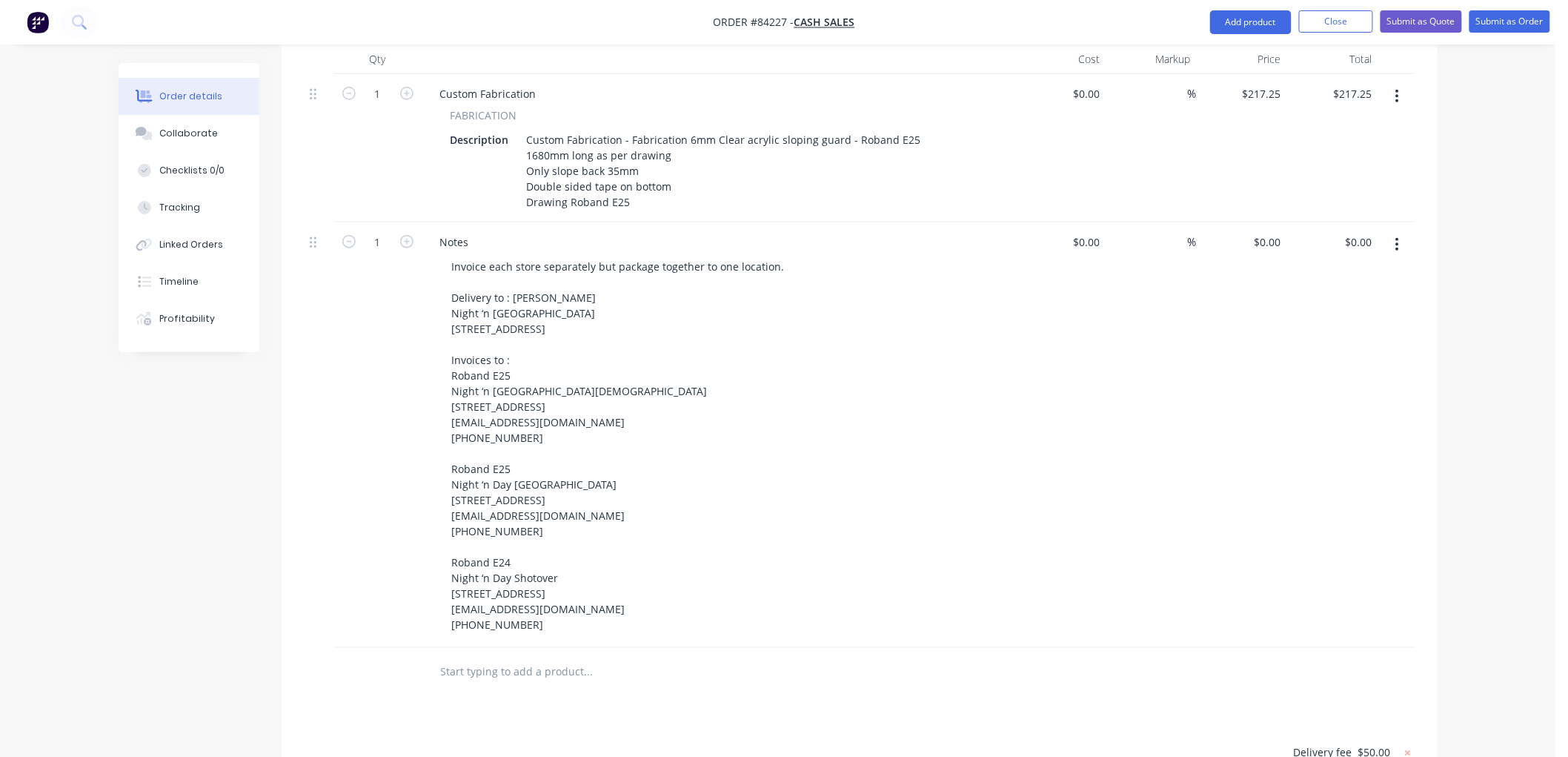
scroll to position [493, 0]
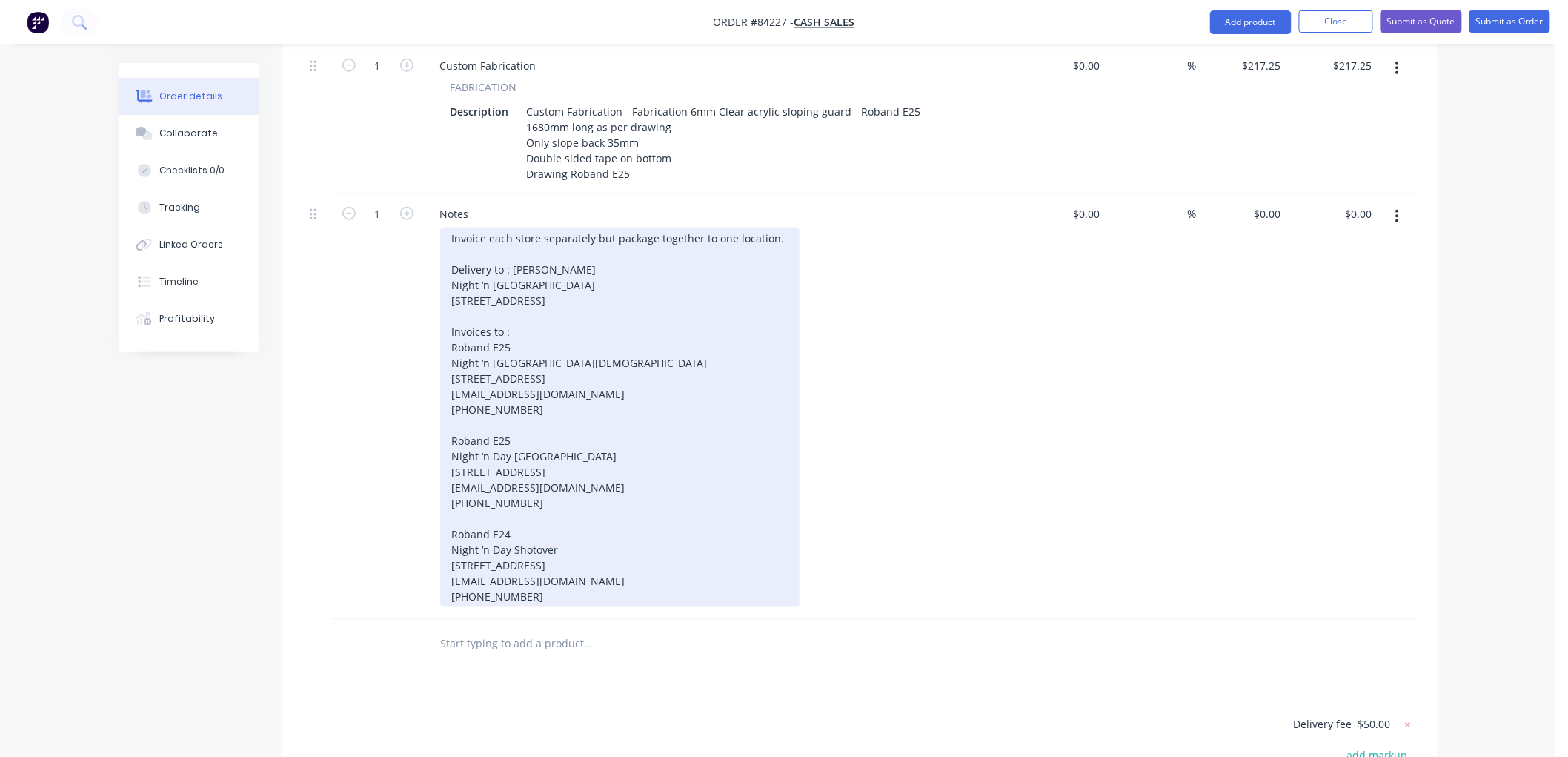
drag, startPoint x: 595, startPoint y: 325, endPoint x: 532, endPoint y: 327, distance: 63.0
click at [595, 324] on div "Invoice each store separately but package together to one location. Delivery to…" at bounding box center [620, 417] width 360 height 380
drag, startPoint x: 470, startPoint y: 308, endPoint x: 552, endPoint y: 396, distance: 120.3
click at [552, 396] on div "Invoice each store separately but package together to one location. Delivery to…" at bounding box center [620, 417] width 360 height 380
click at [566, 378] on div "Invoice each store separately but package together to one location. Delivery to…" at bounding box center [620, 417] width 360 height 380
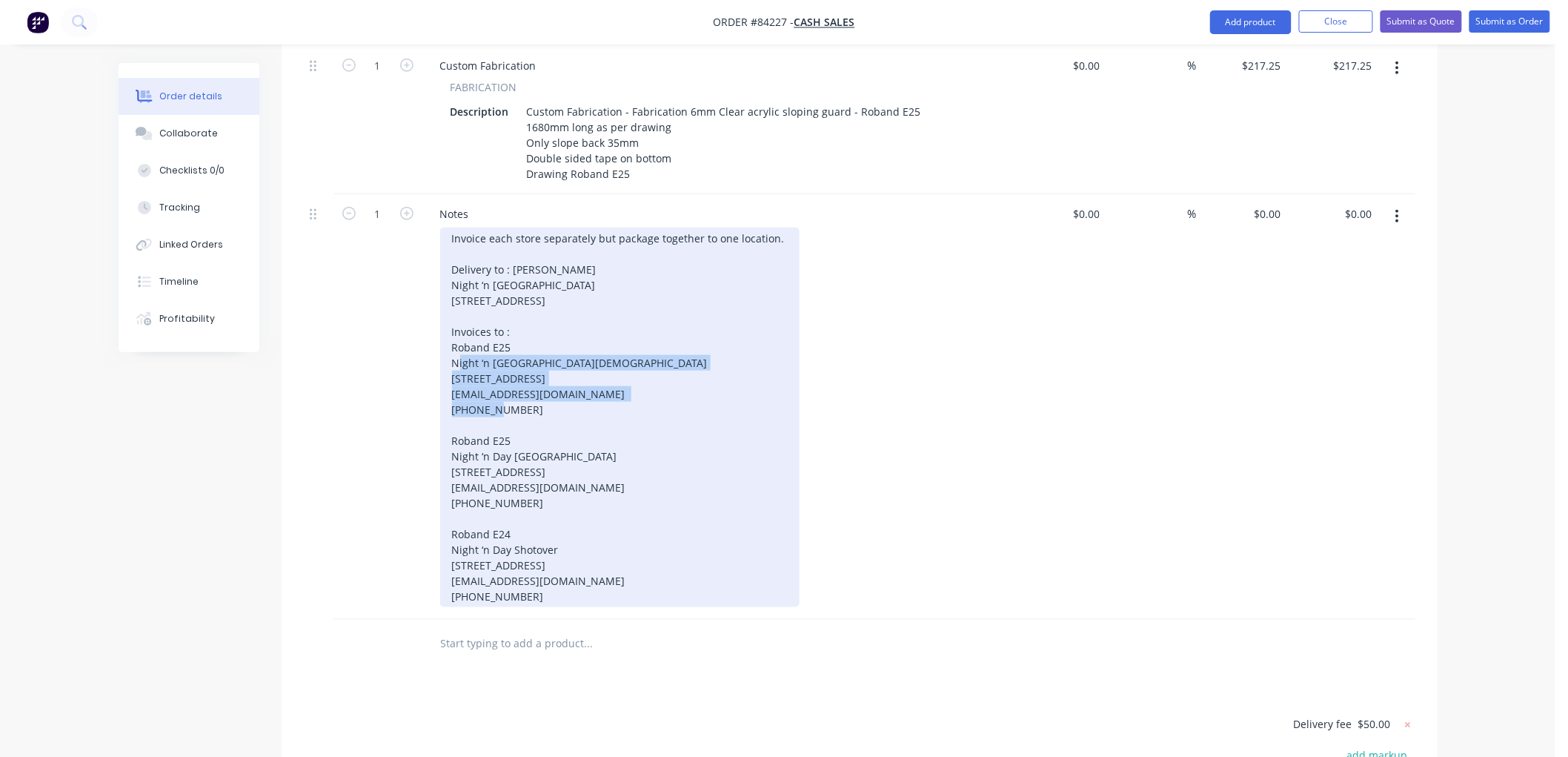
drag, startPoint x: 503, startPoint y: 418, endPoint x: 439, endPoint y: 343, distance: 98.6
click at [440, 343] on div "Invoice each store separately but package together to one location. Delivery to…" at bounding box center [620, 417] width 360 height 380
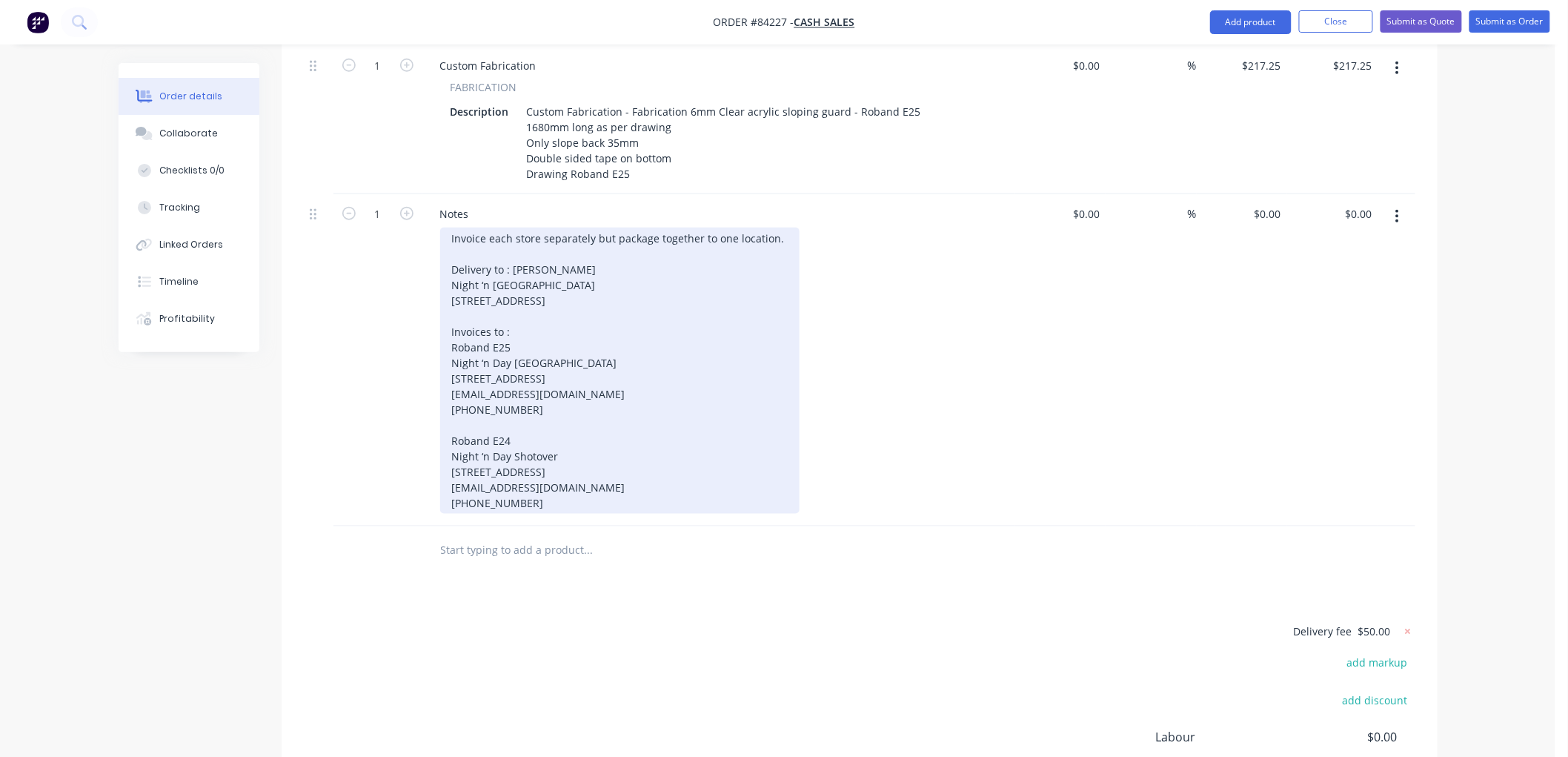
drag, startPoint x: 533, startPoint y: 416, endPoint x: 565, endPoint y: 521, distance: 109.8
click at [565, 513] on div "Invoice each store separately but package together to one location. Delivery to…" at bounding box center [620, 371] width 360 height 286
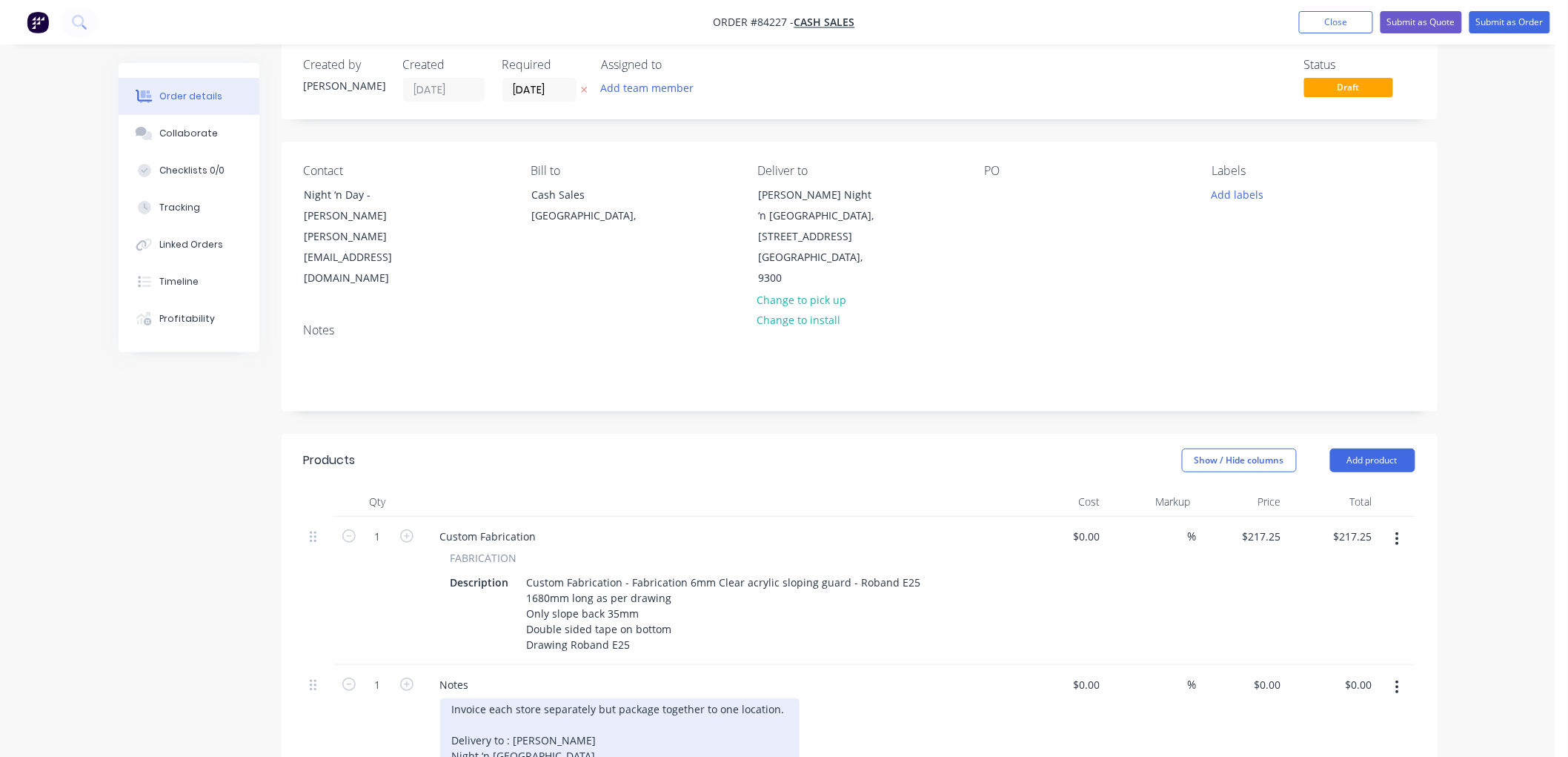
scroll to position [0, 0]
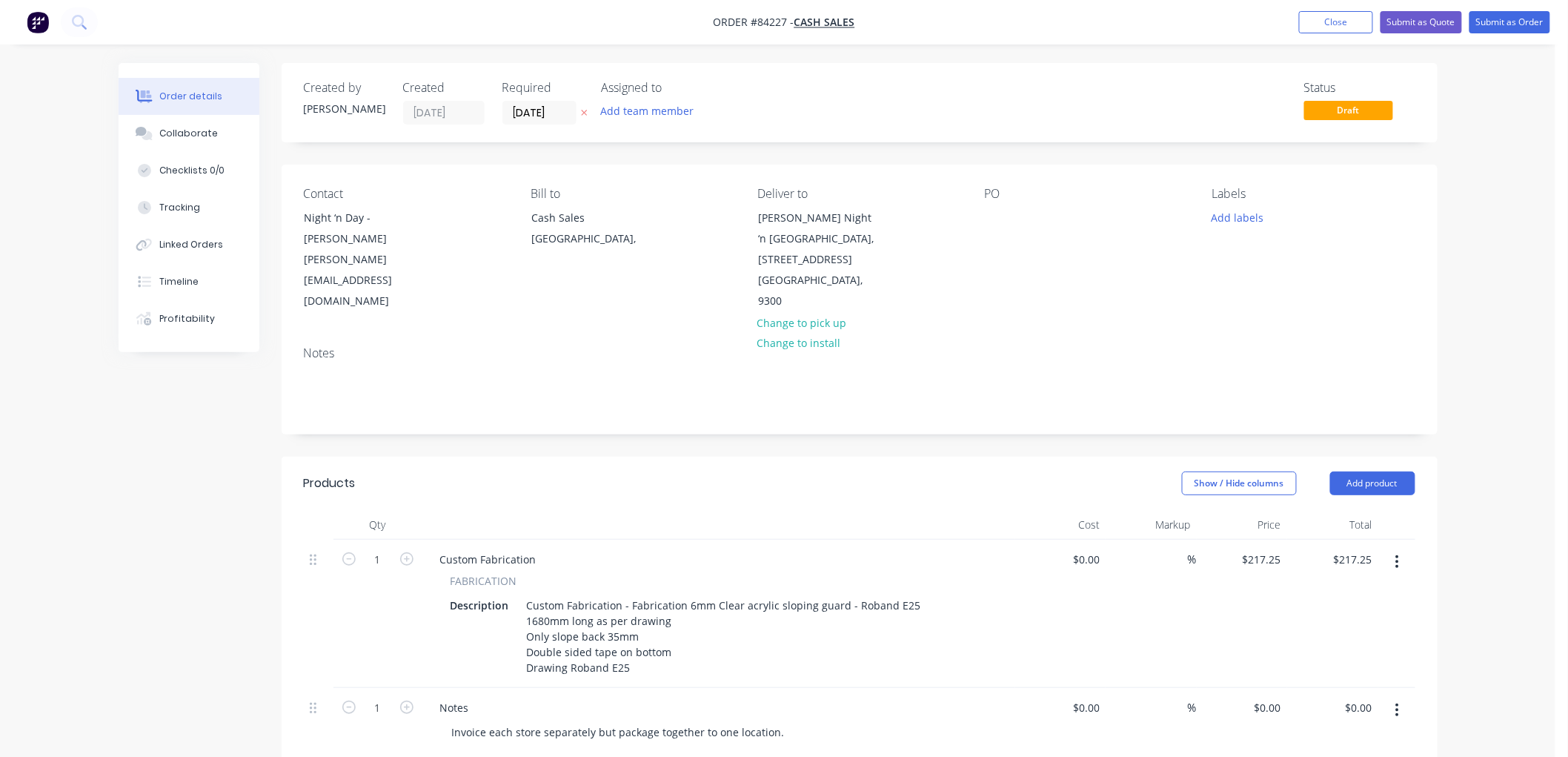
click at [583, 109] on icon at bounding box center [584, 113] width 7 height 9
click at [561, 228] on div "[GEOGRAPHIC_DATA]," at bounding box center [593, 238] width 123 height 21
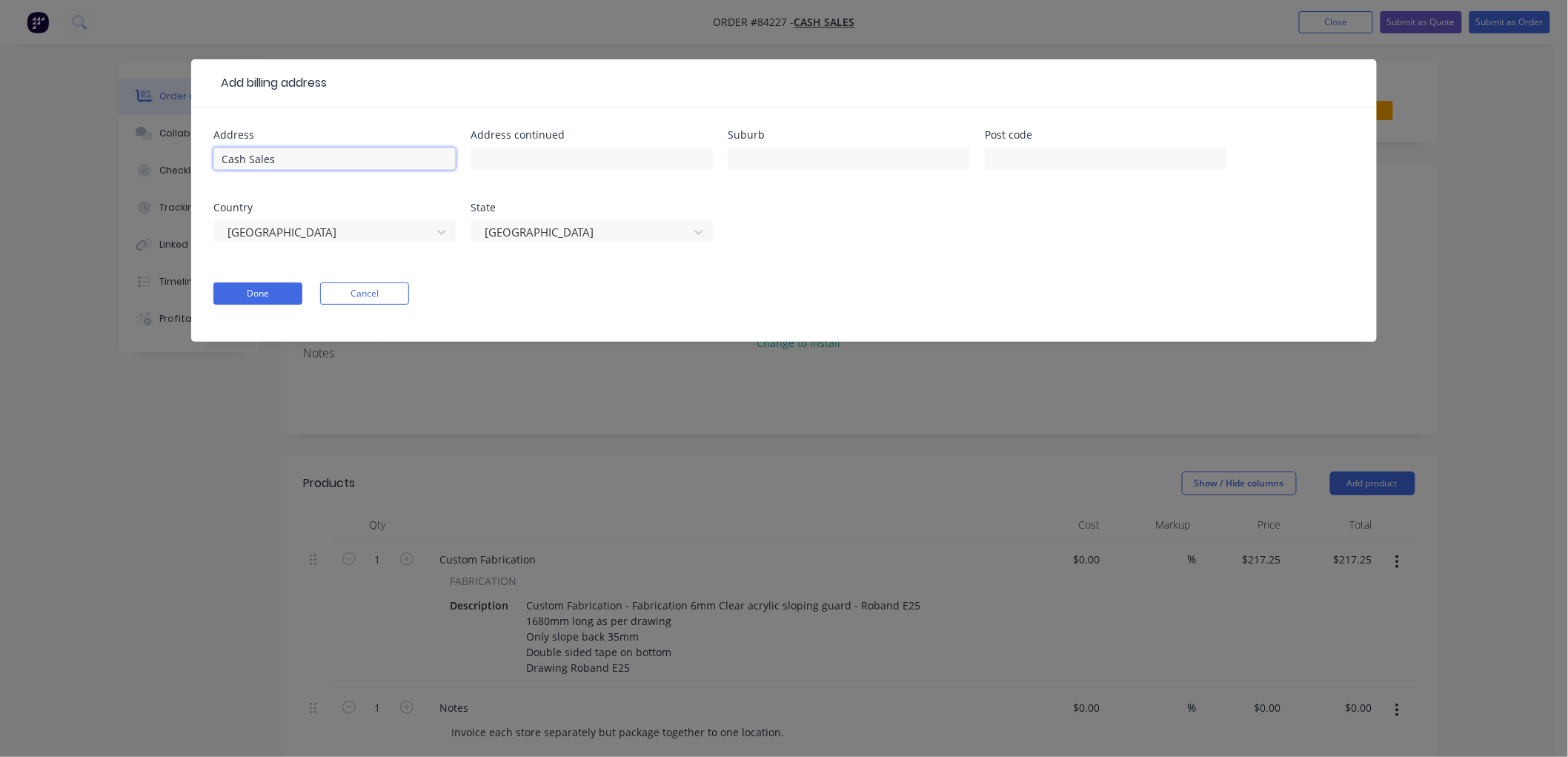
drag, startPoint x: 270, startPoint y: 159, endPoint x: 189, endPoint y: 164, distance: 81.2
click at [189, 164] on div "Add billing address Address Cash Sales Address continued Suburb Post code Count…" at bounding box center [784, 378] width 1568 height 757
click at [242, 533] on div "Add billing address Address Address continued Suburb Post code Country [GEOGRAP…" at bounding box center [784, 378] width 1568 height 757
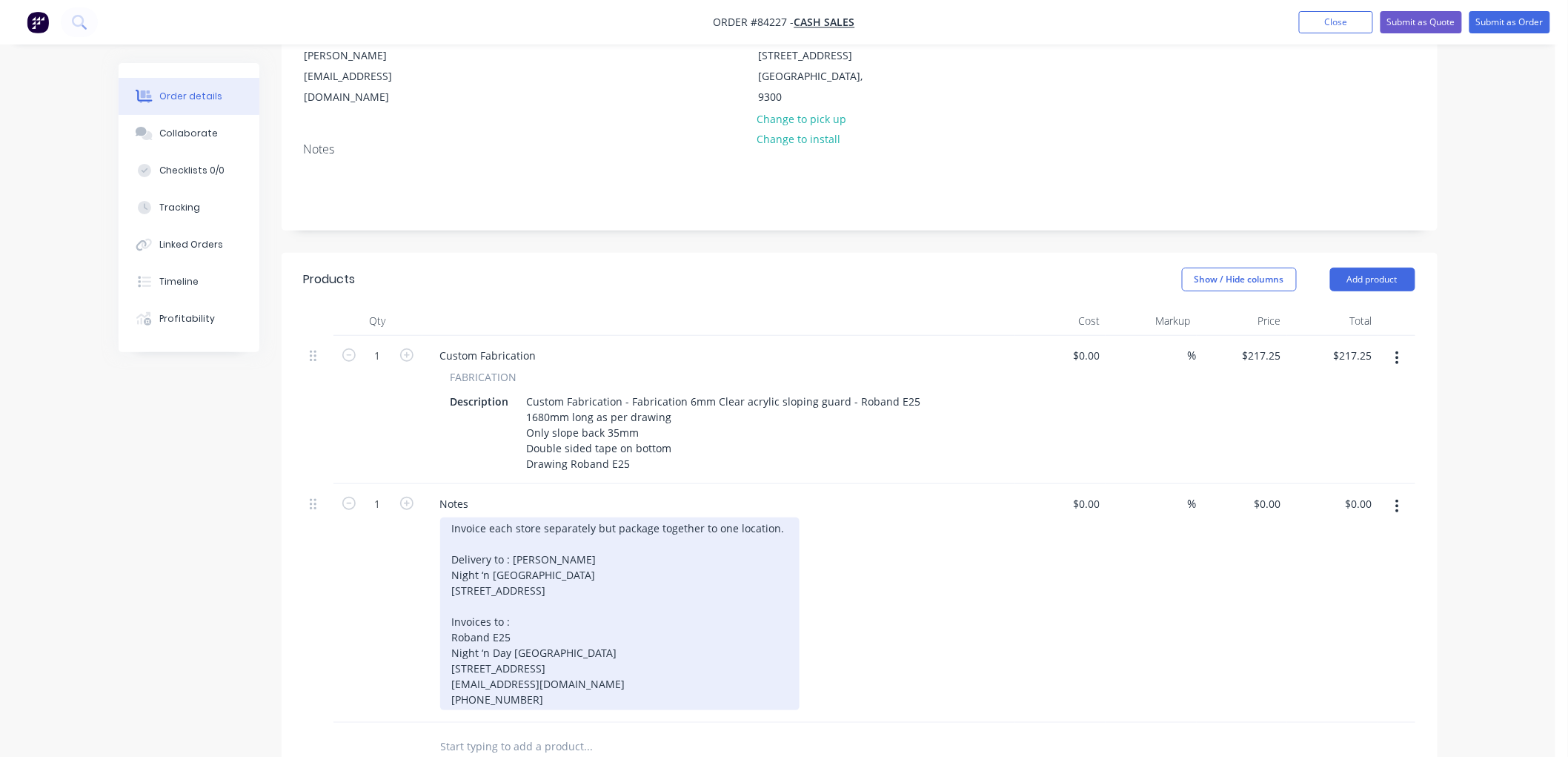
scroll to position [247, 0]
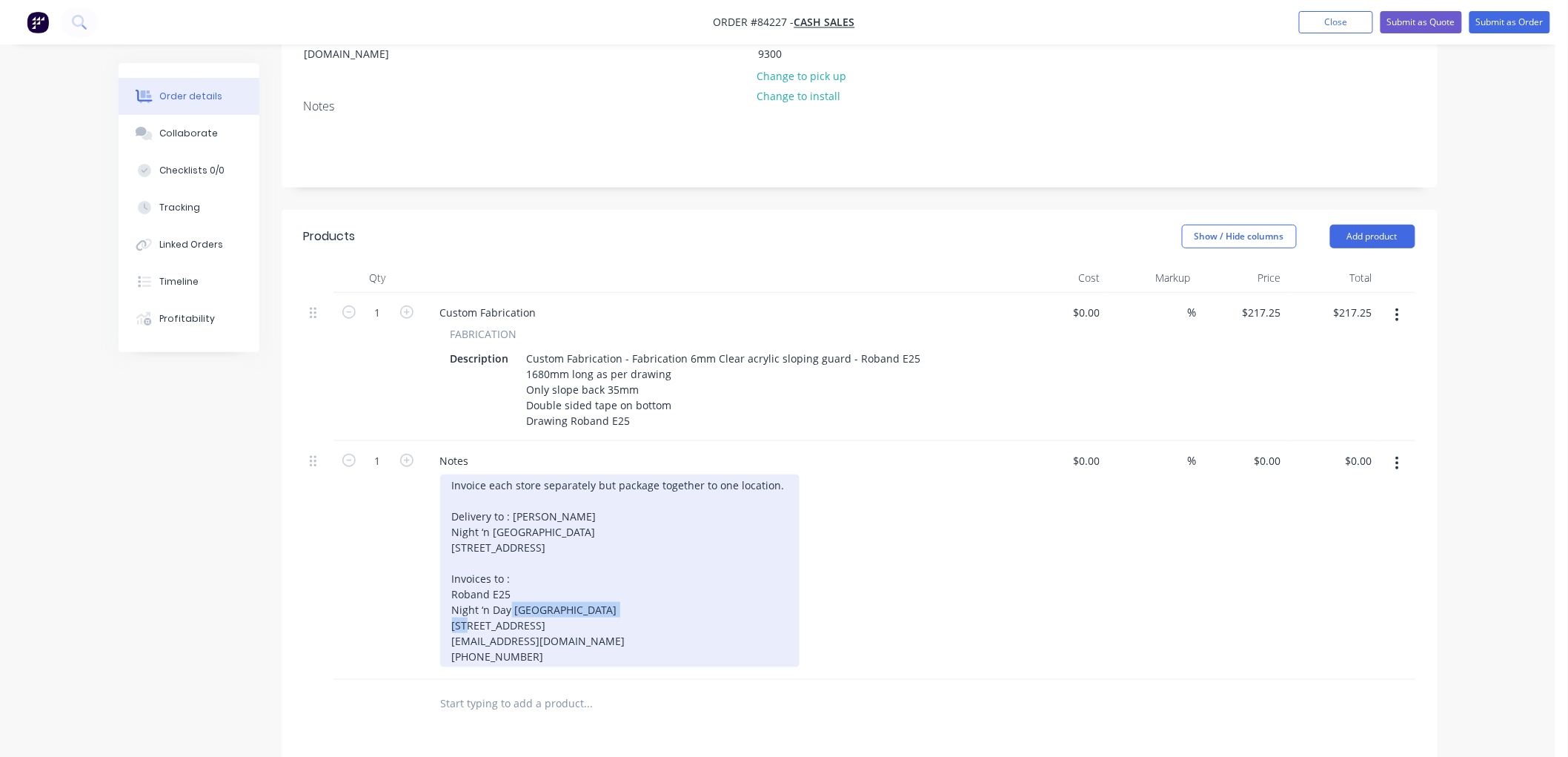
drag, startPoint x: 574, startPoint y: 604, endPoint x: 443, endPoint y: 606, distance: 131.0
click at [443, 606] on div "Invoice each store separately but package together to one location. Delivery to…" at bounding box center [620, 570] width 360 height 193
copy div "Night ‘n Day [GEOGRAPHIC_DATA]"
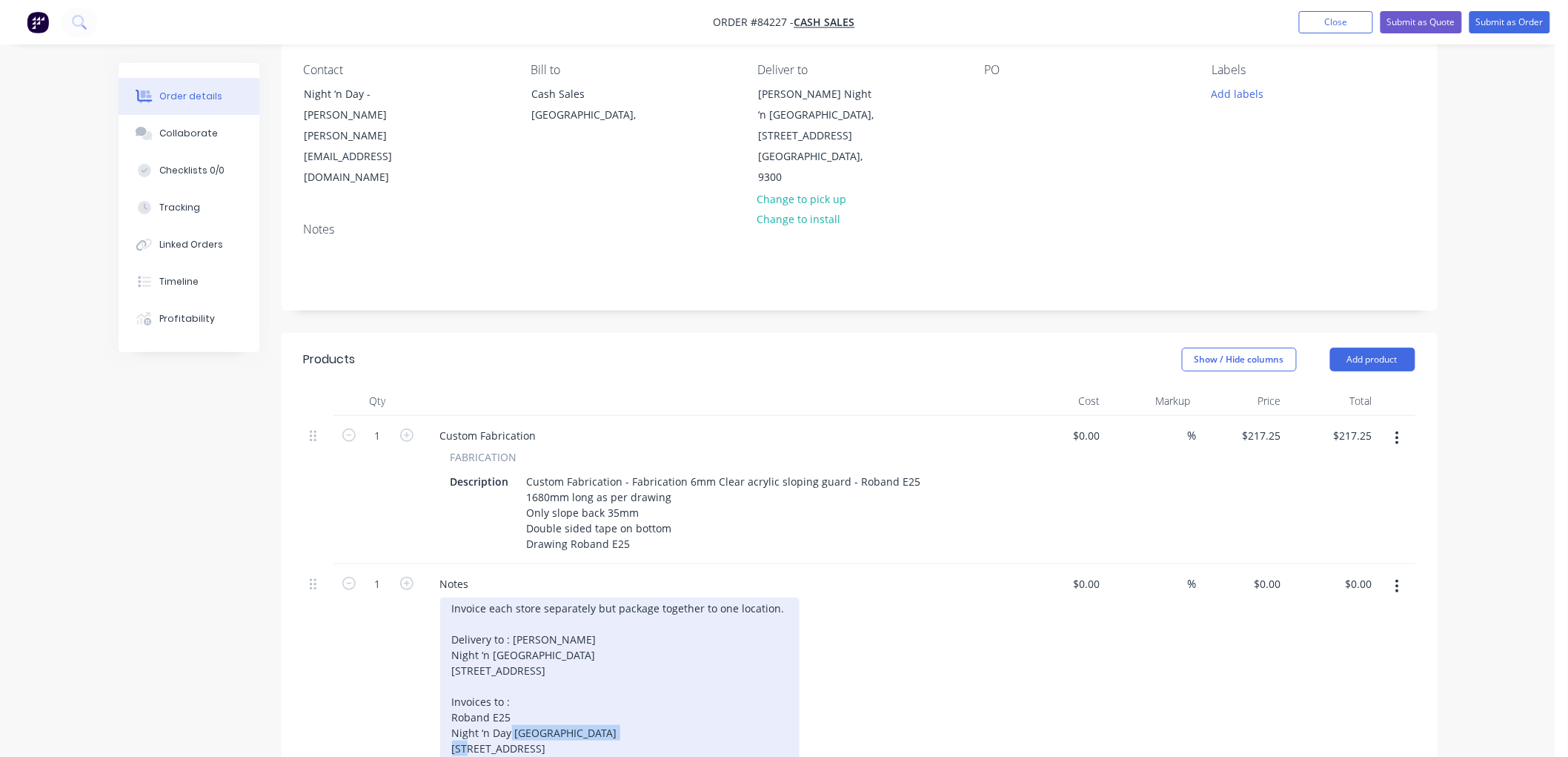
scroll to position [0, 0]
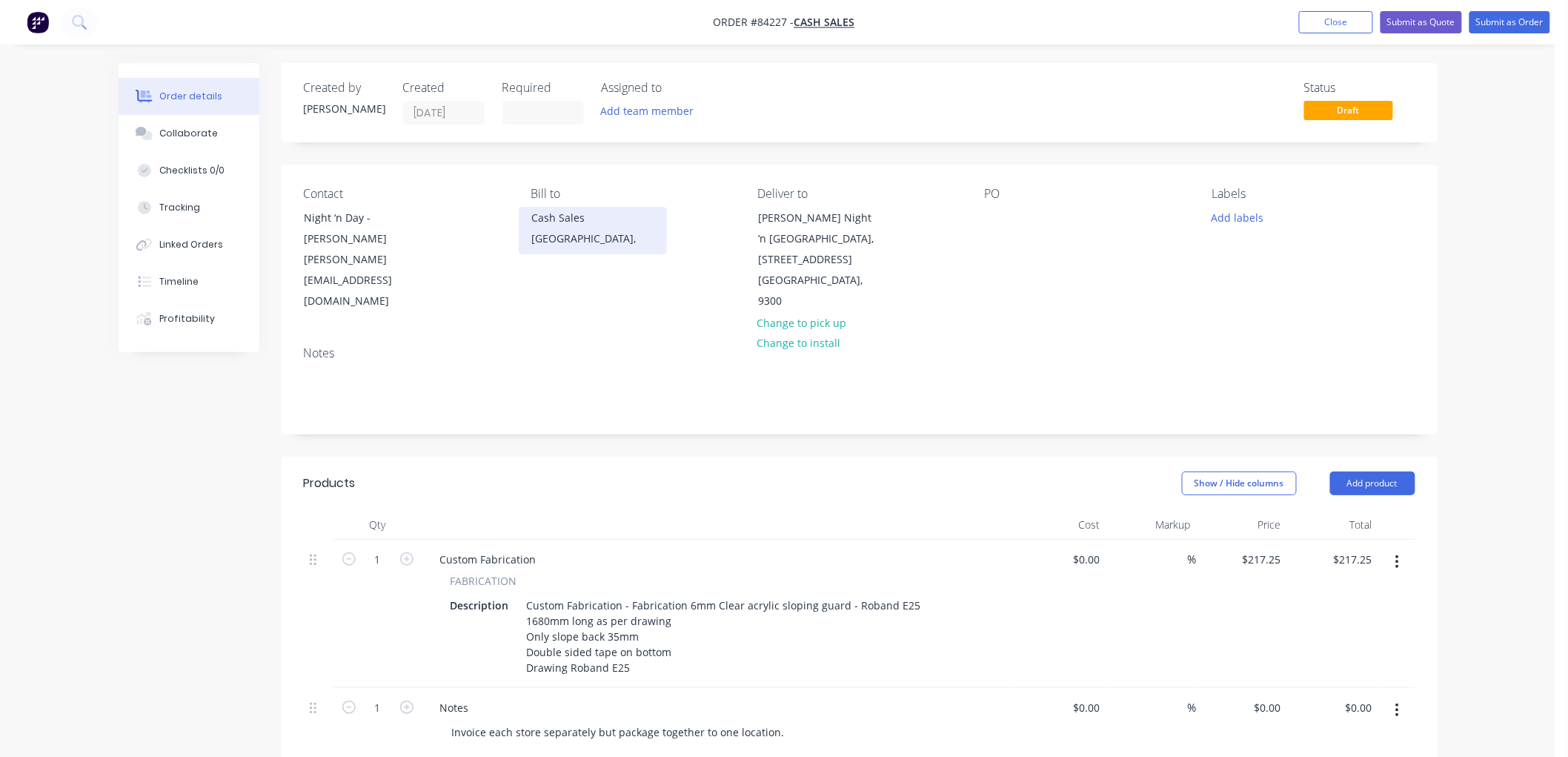
click at [556, 235] on div "[GEOGRAPHIC_DATA]," at bounding box center [593, 238] width 123 height 21
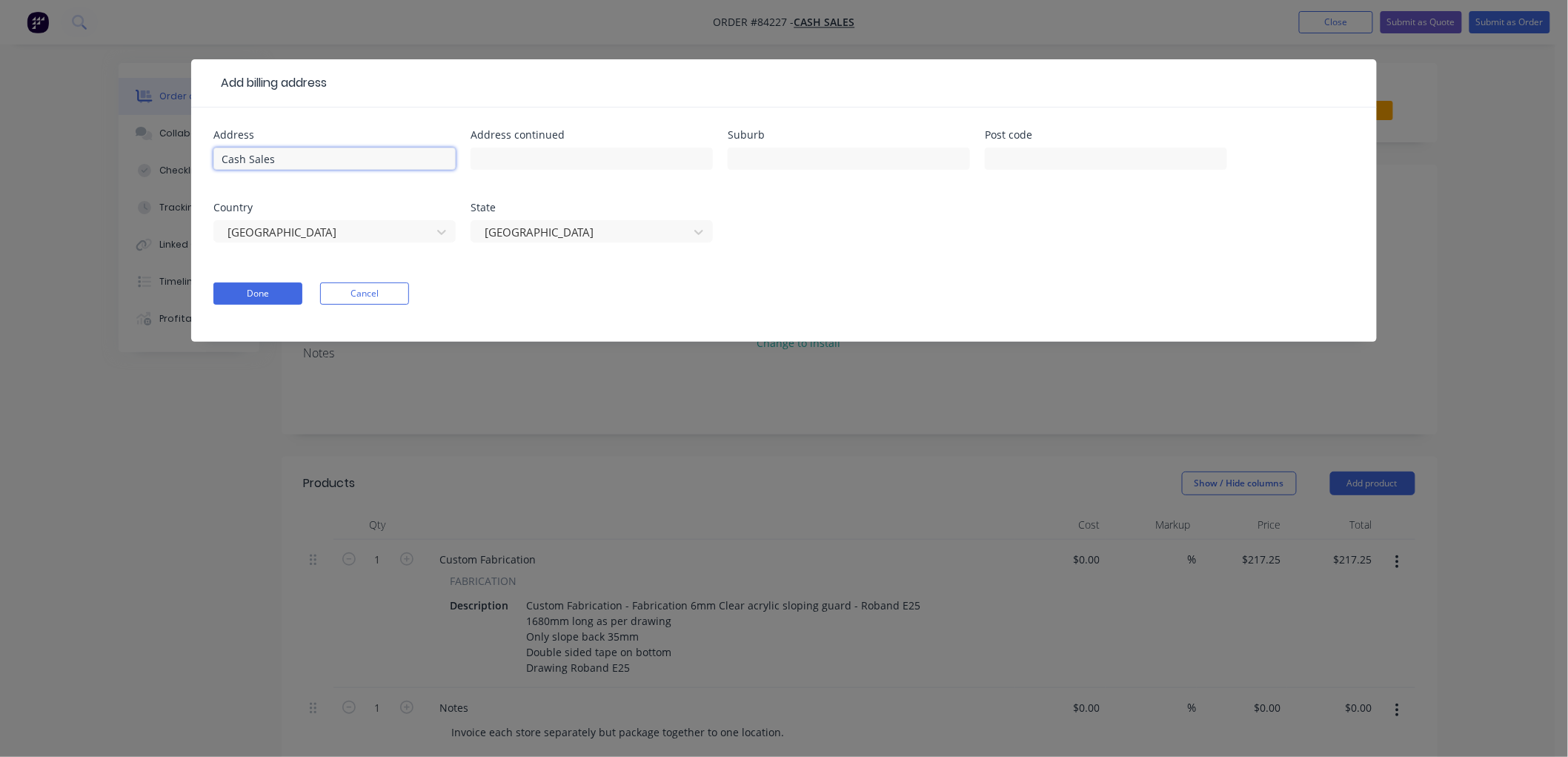
drag, startPoint x: 233, startPoint y: 159, endPoint x: 174, endPoint y: 162, distance: 59.1
click at [172, 162] on div "Add billing address Address Cash Sales Address continued Suburb Post code Count…" at bounding box center [784, 378] width 1568 height 757
paste input "Night ‘n Day [GEOGRAPHIC_DATA]"
type input "Night ‘n Day [GEOGRAPHIC_DATA]"
click at [502, 155] on input "text" at bounding box center [592, 158] width 243 height 22
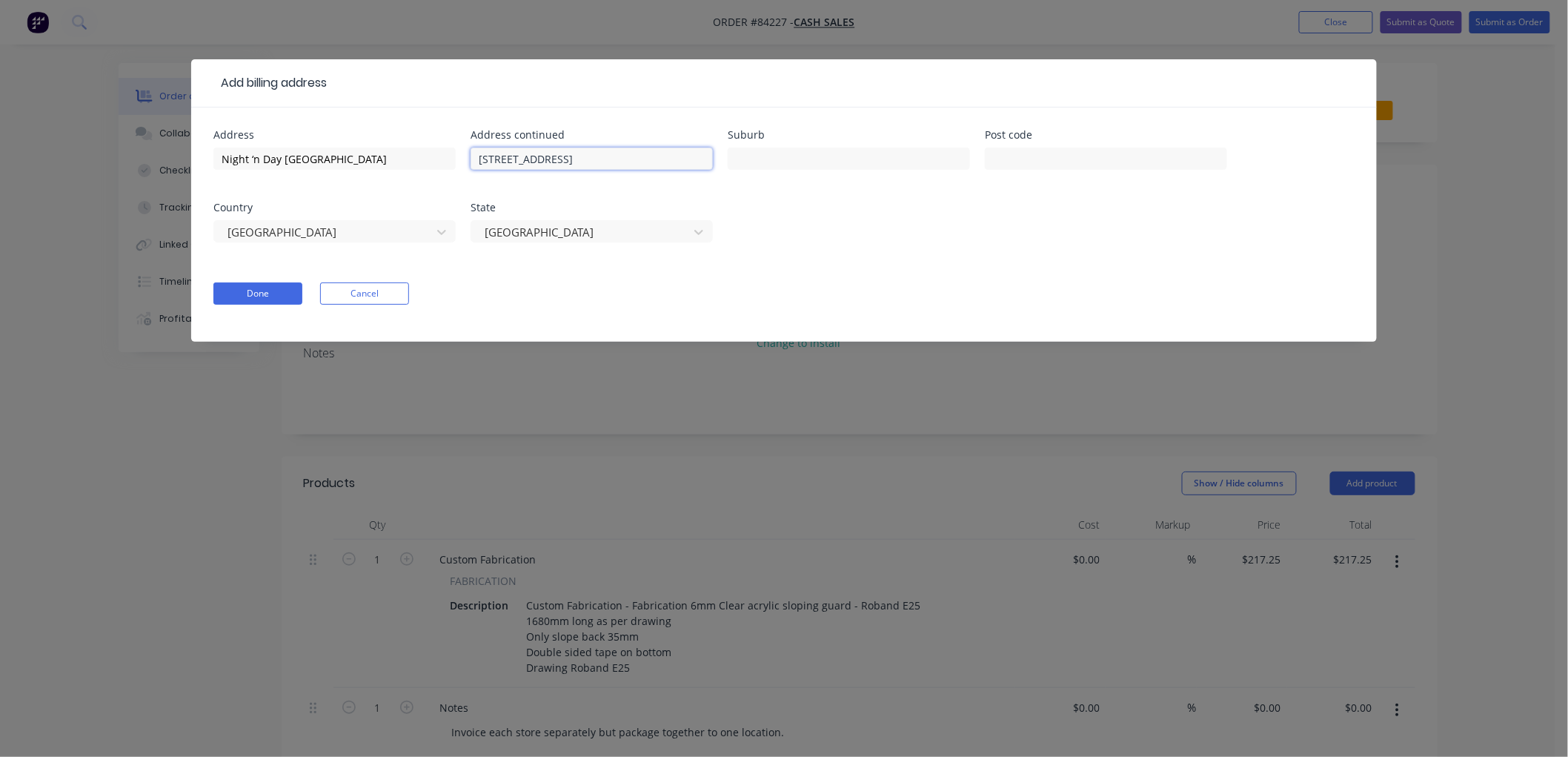
type input "[STREET_ADDRESS]"
click at [841, 160] on input "text" at bounding box center [849, 158] width 243 height 22
type input "[GEOGRAPHIC_DATA]"
type input "9302"
click at [277, 291] on button "Done" at bounding box center [258, 292] width 89 height 22
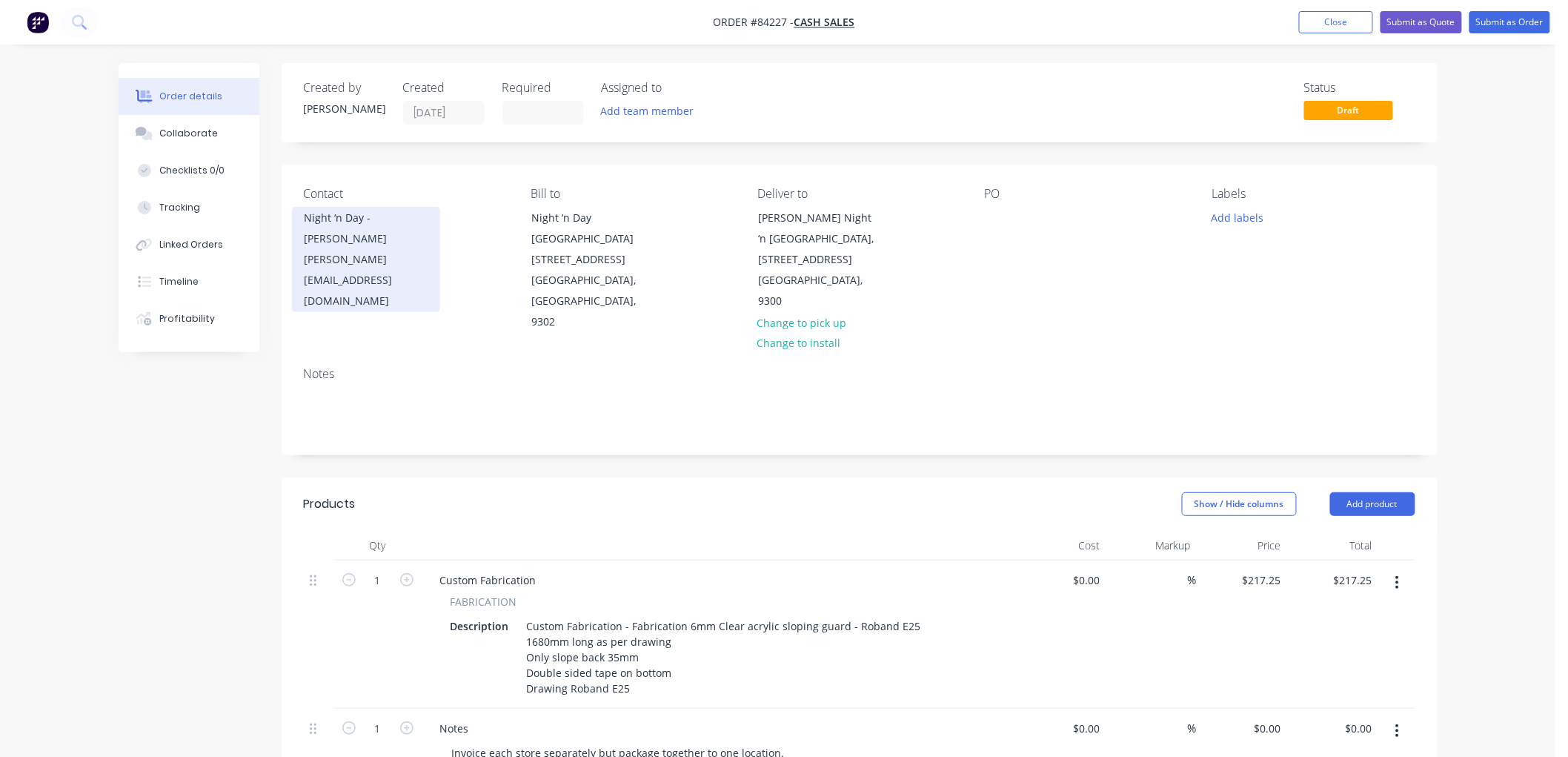
click at [382, 237] on div "Night ‘n Day - [PERSON_NAME]" at bounding box center [366, 229] width 123 height 42
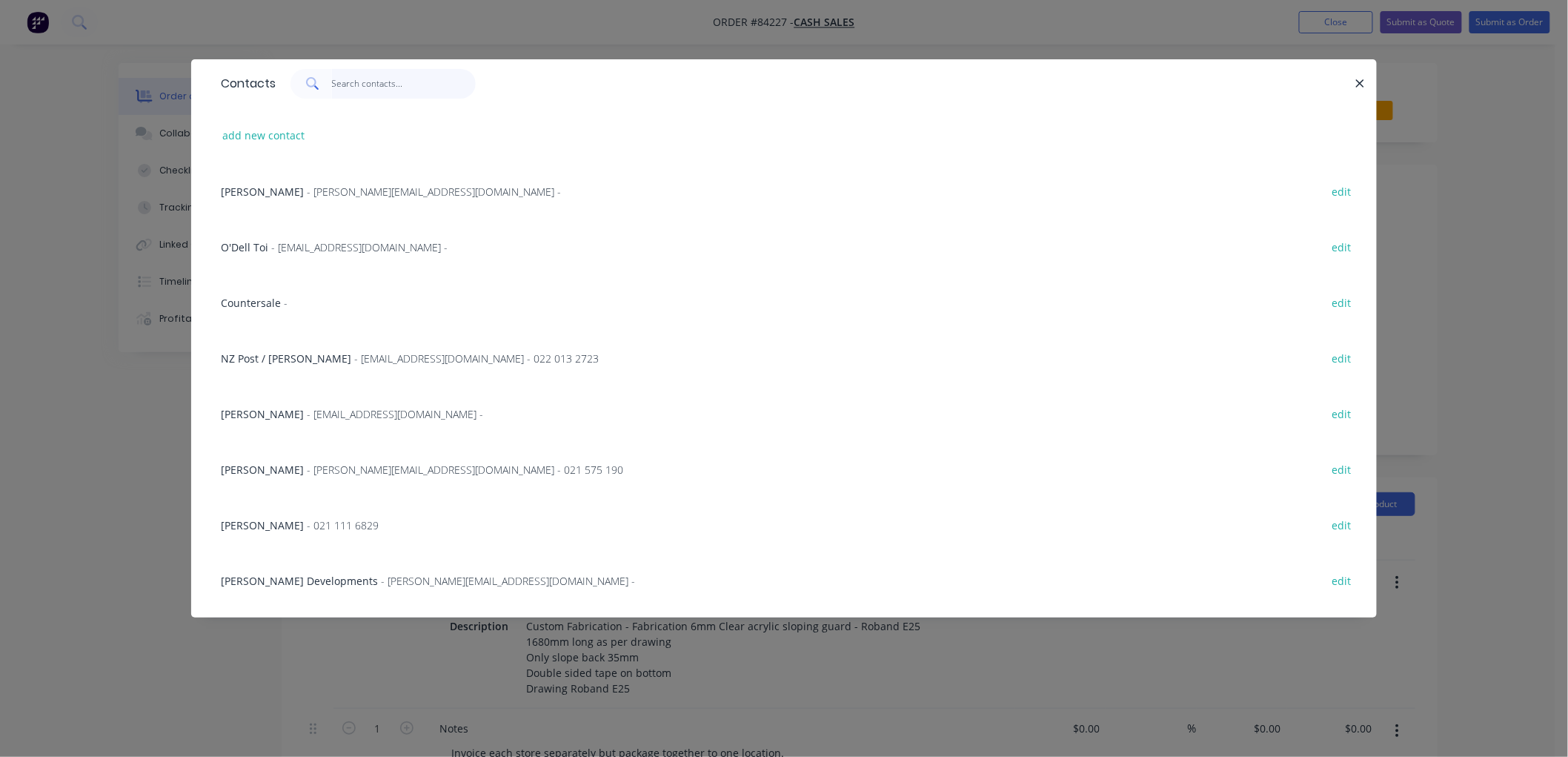
click at [342, 86] on input "text" at bounding box center [404, 84] width 145 height 30
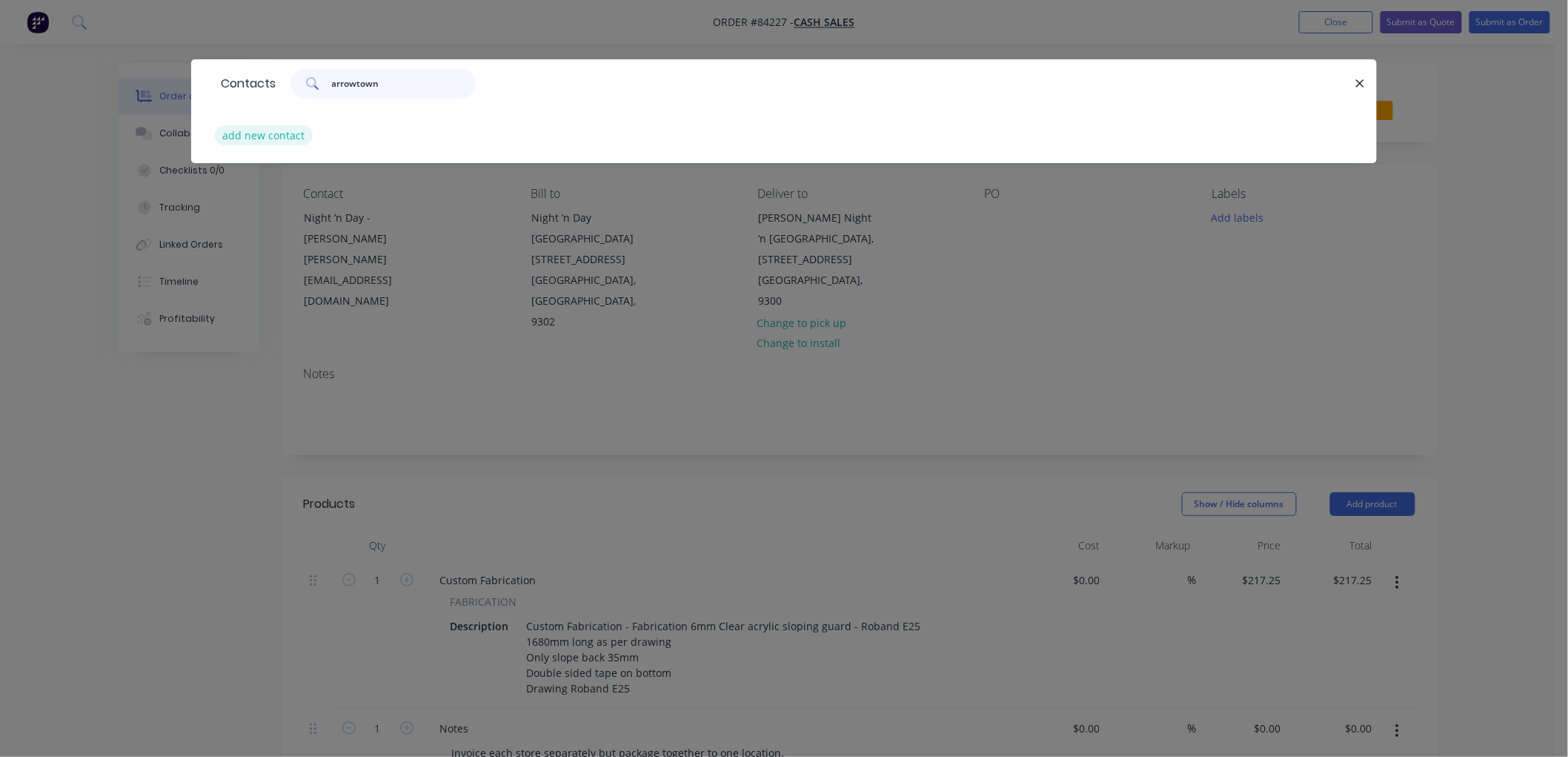
type input "arrowtown"
click at [287, 137] on button "add new contact" at bounding box center [264, 134] width 98 height 20
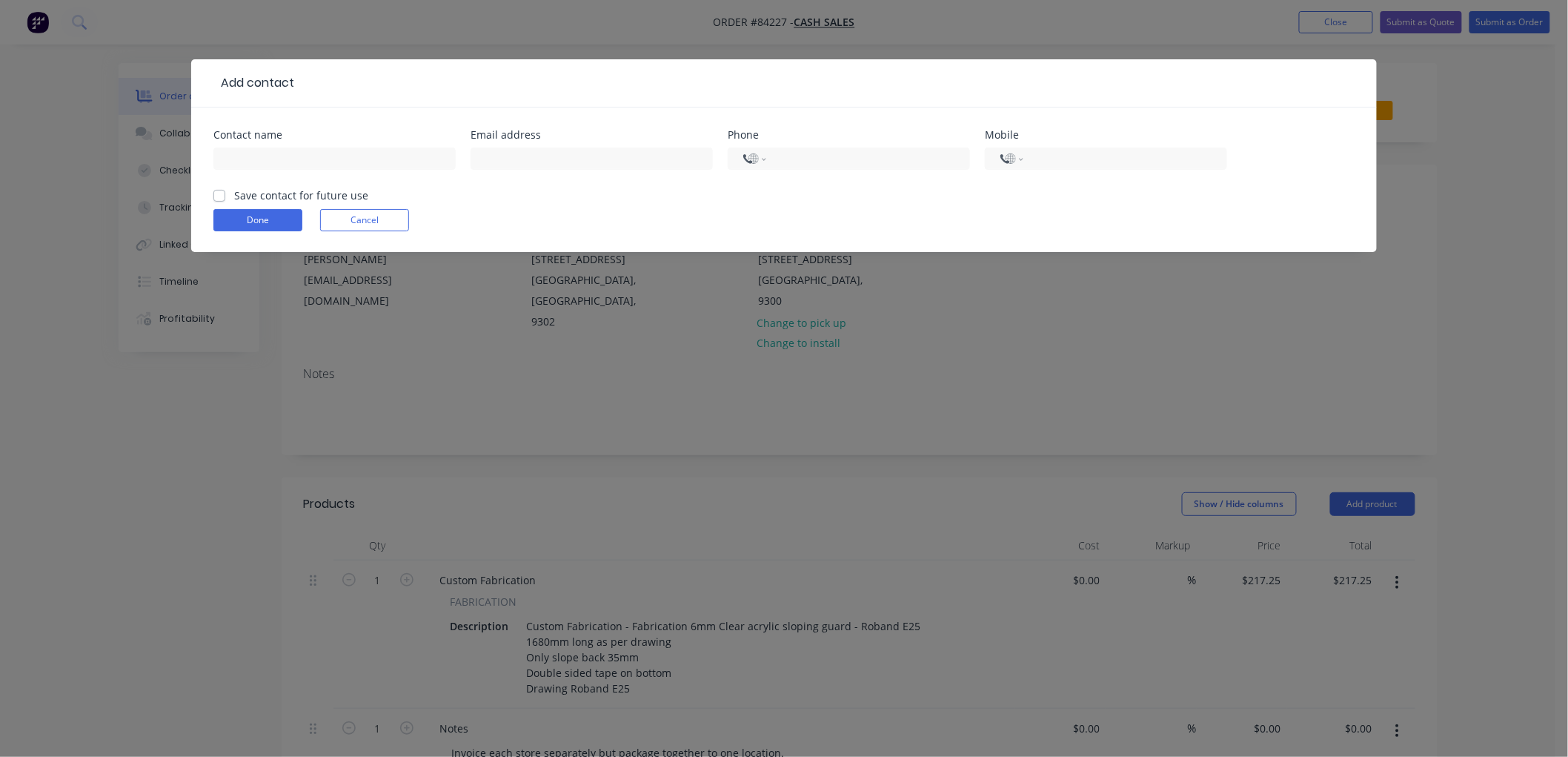
select select "NZ"
click at [289, 150] on input "text" at bounding box center [334, 158] width 243 height 22
type input "Night 'n Day [GEOGRAPHIC_DATA]"
type input "[EMAIL_ADDRESS][DOMAIN_NAME]"
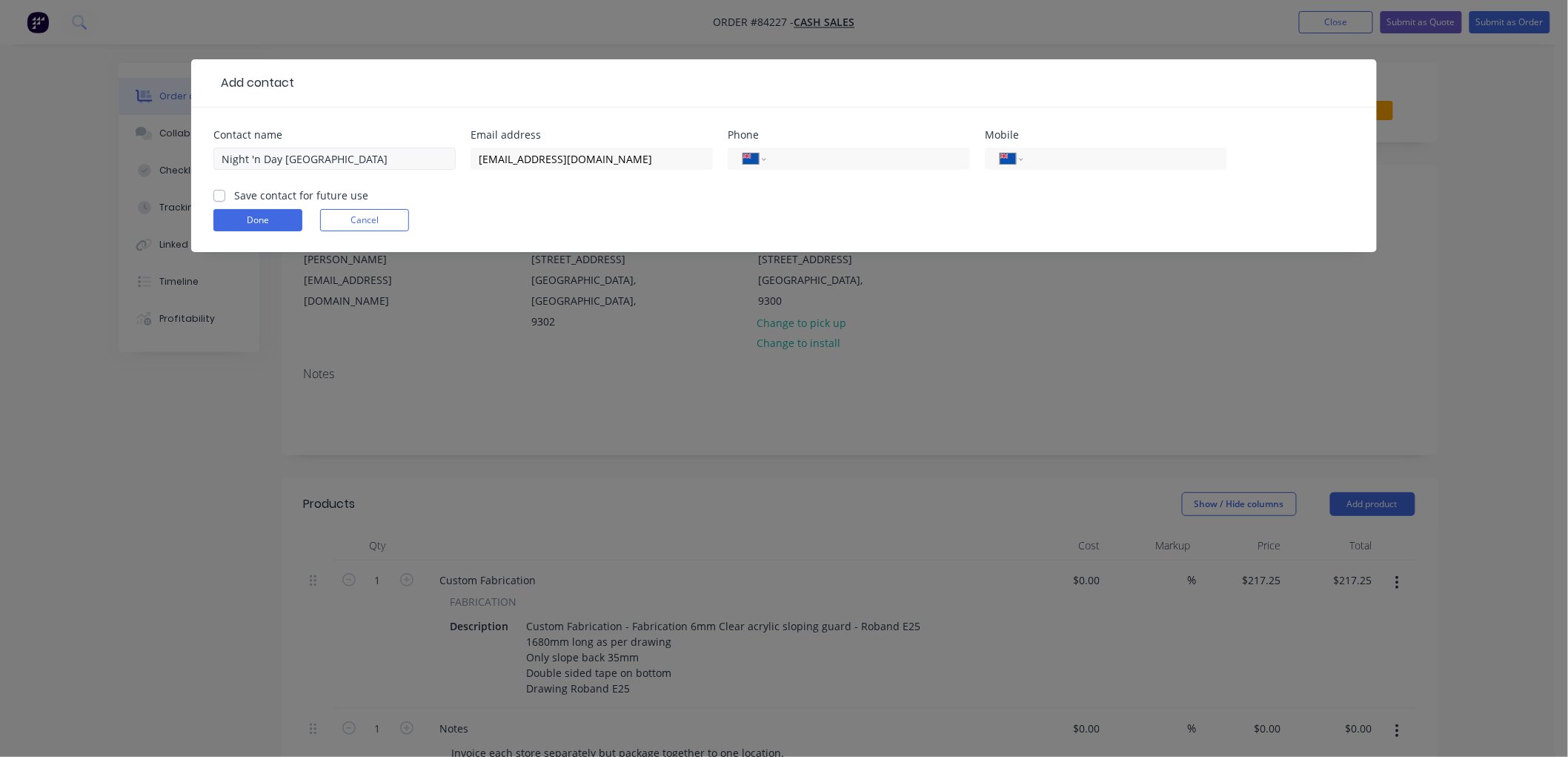
type input "0"
select select "AU"
type input "03 442 1866"
click at [234, 194] on label "Save contact for future use" at bounding box center [301, 196] width 134 height 16
click at [217, 194] on input "Save contact for future use" at bounding box center [219, 195] width 12 height 14
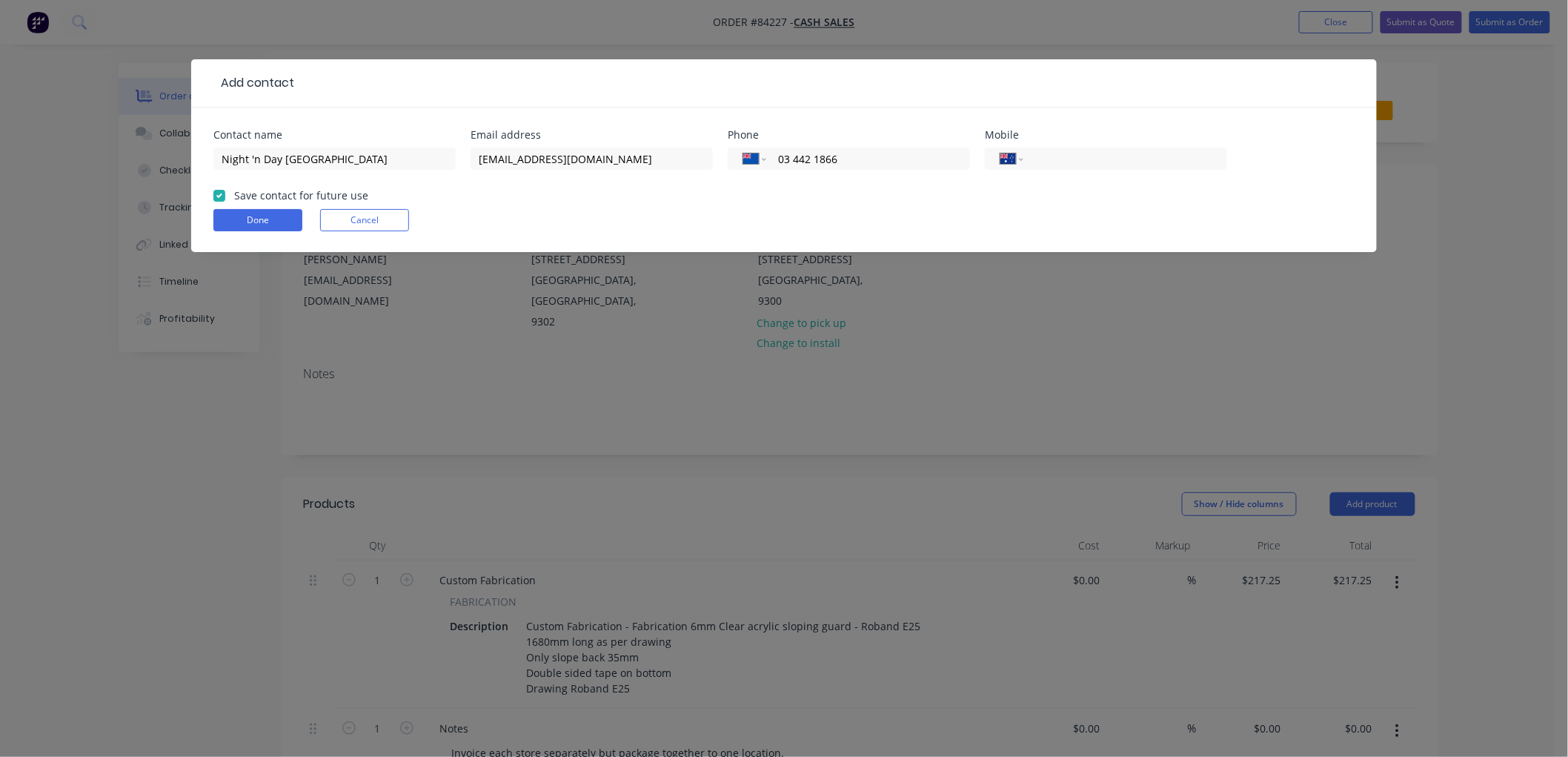
checkbox input "true"
click at [235, 216] on button "Done" at bounding box center [258, 219] width 89 height 22
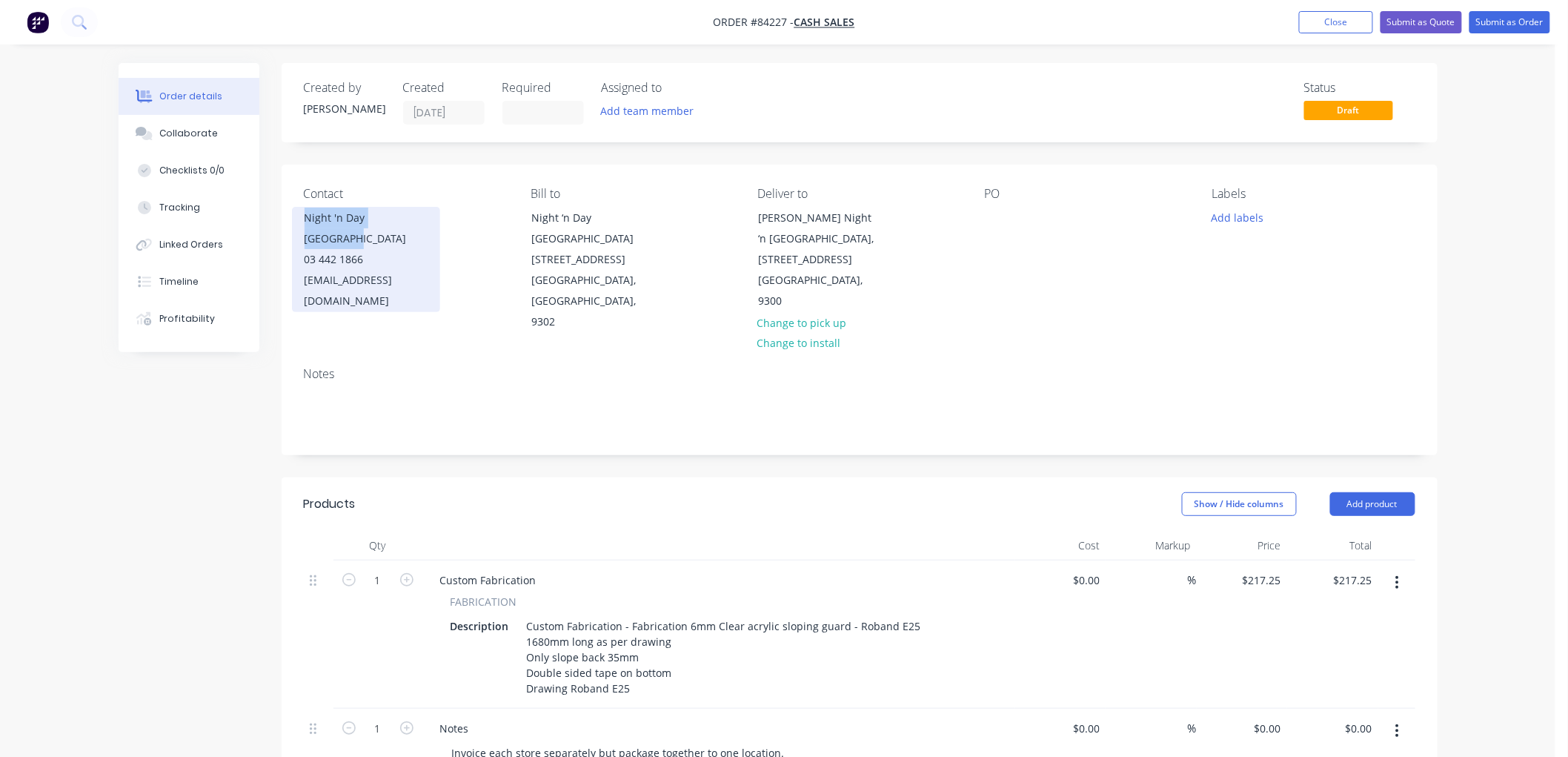
drag, startPoint x: 424, startPoint y: 217, endPoint x: 299, endPoint y: 218, distance: 125.0
click at [299, 218] on div "Night 'n Day [GEOGRAPHIC_DATA] 03 442 1866 [EMAIL_ADDRESS][DOMAIN_NAME]" at bounding box center [366, 259] width 148 height 106
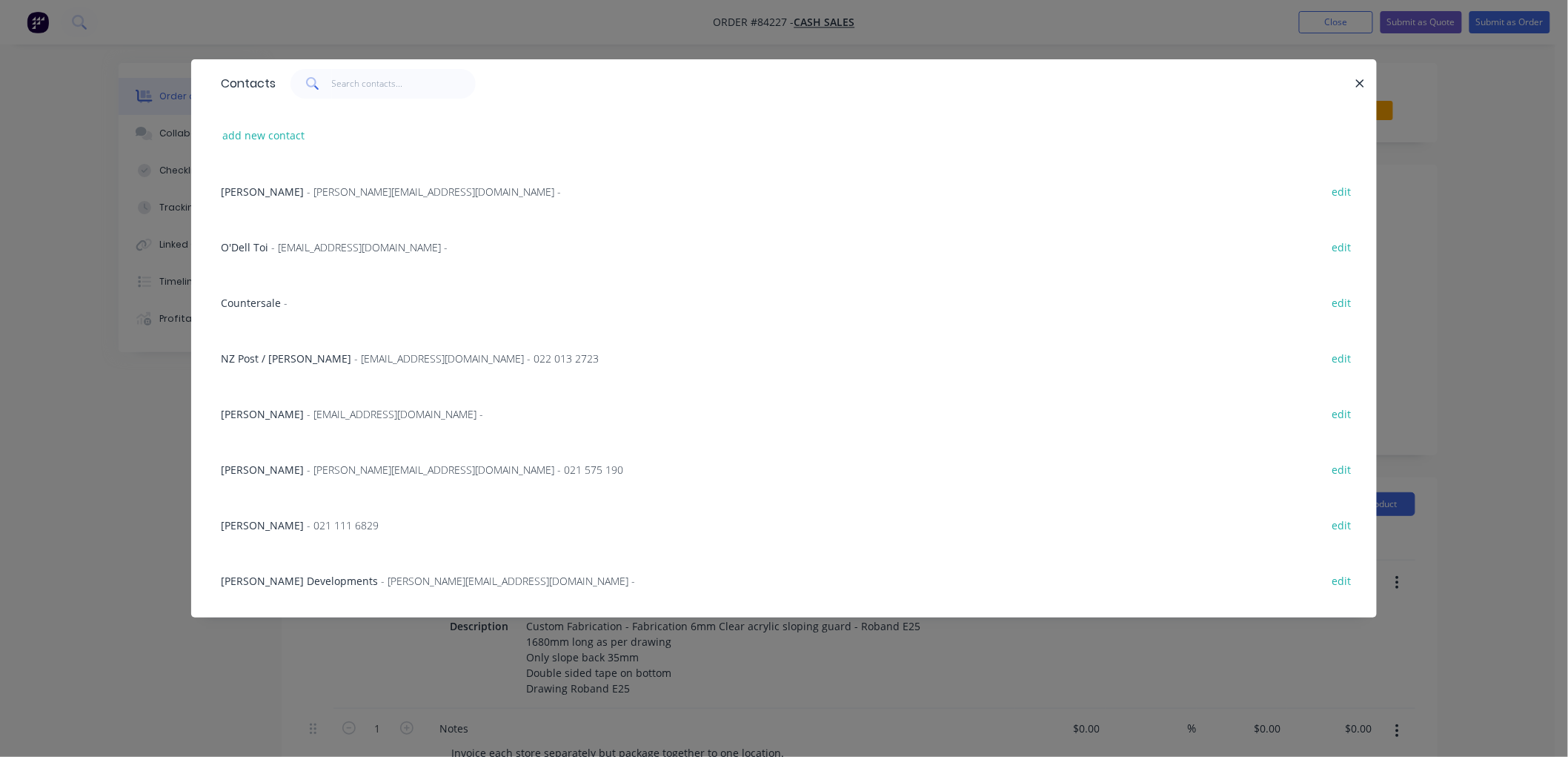
click at [1362, 78] on icon "button" at bounding box center [1360, 83] width 10 height 13
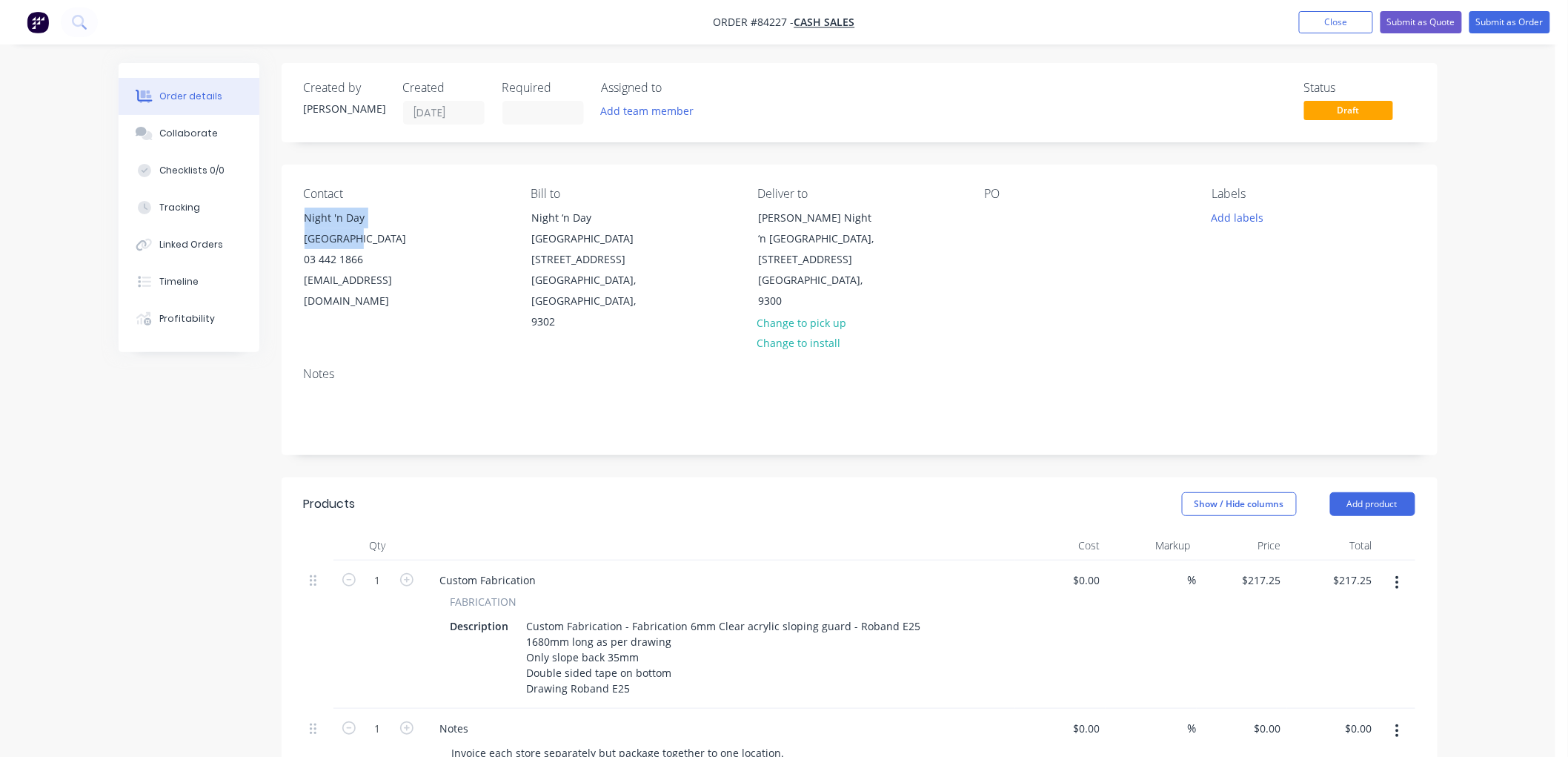
copy div "Night 'n Day [GEOGRAPHIC_DATA]"
click at [994, 218] on div at bounding box center [996, 217] width 24 height 22
paste div
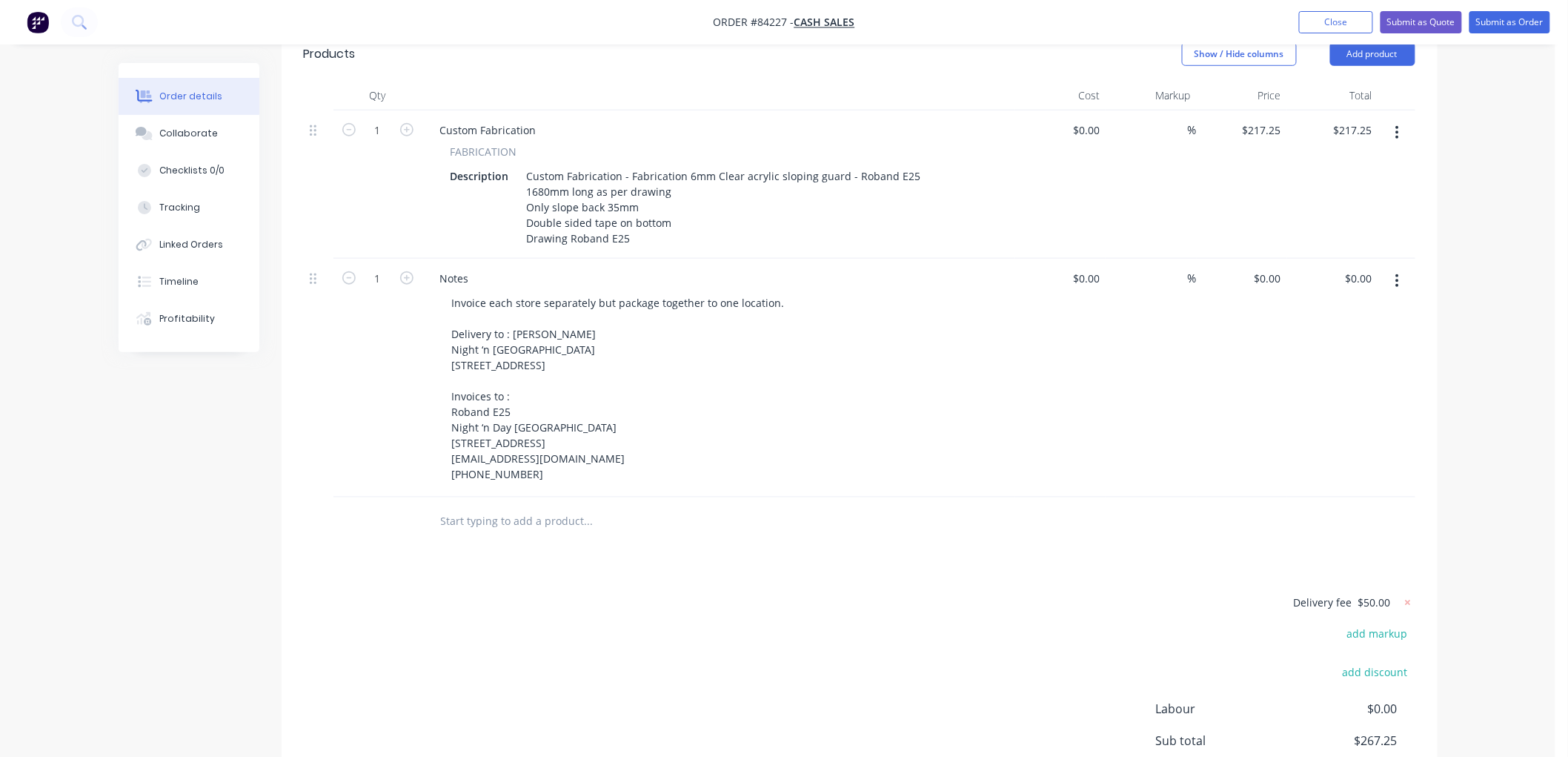
scroll to position [164, 0]
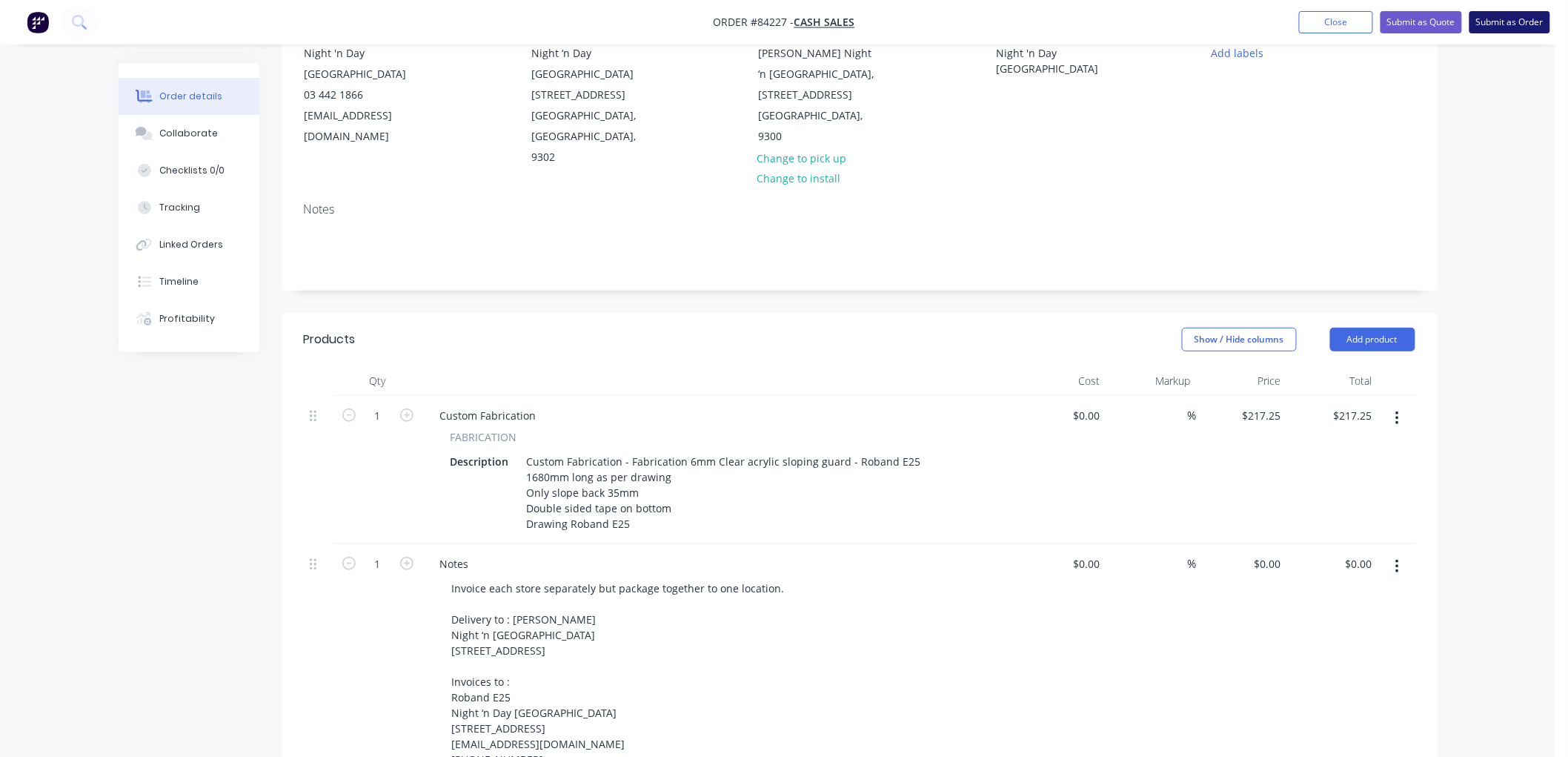
click at [1499, 17] on button "Submit as Order" at bounding box center [1510, 22] width 81 height 22
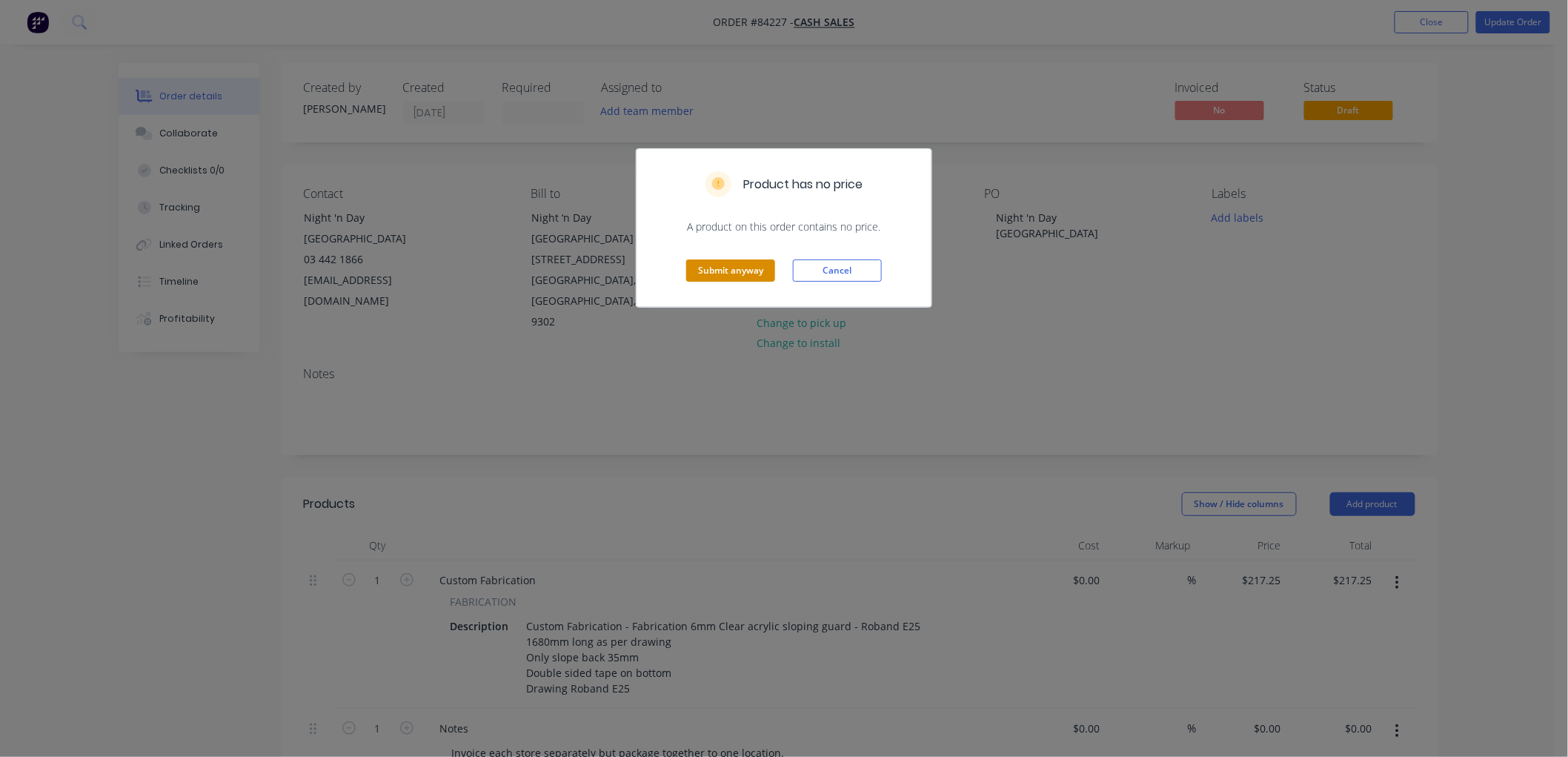
click at [743, 265] on button "Submit anyway" at bounding box center [731, 270] width 89 height 22
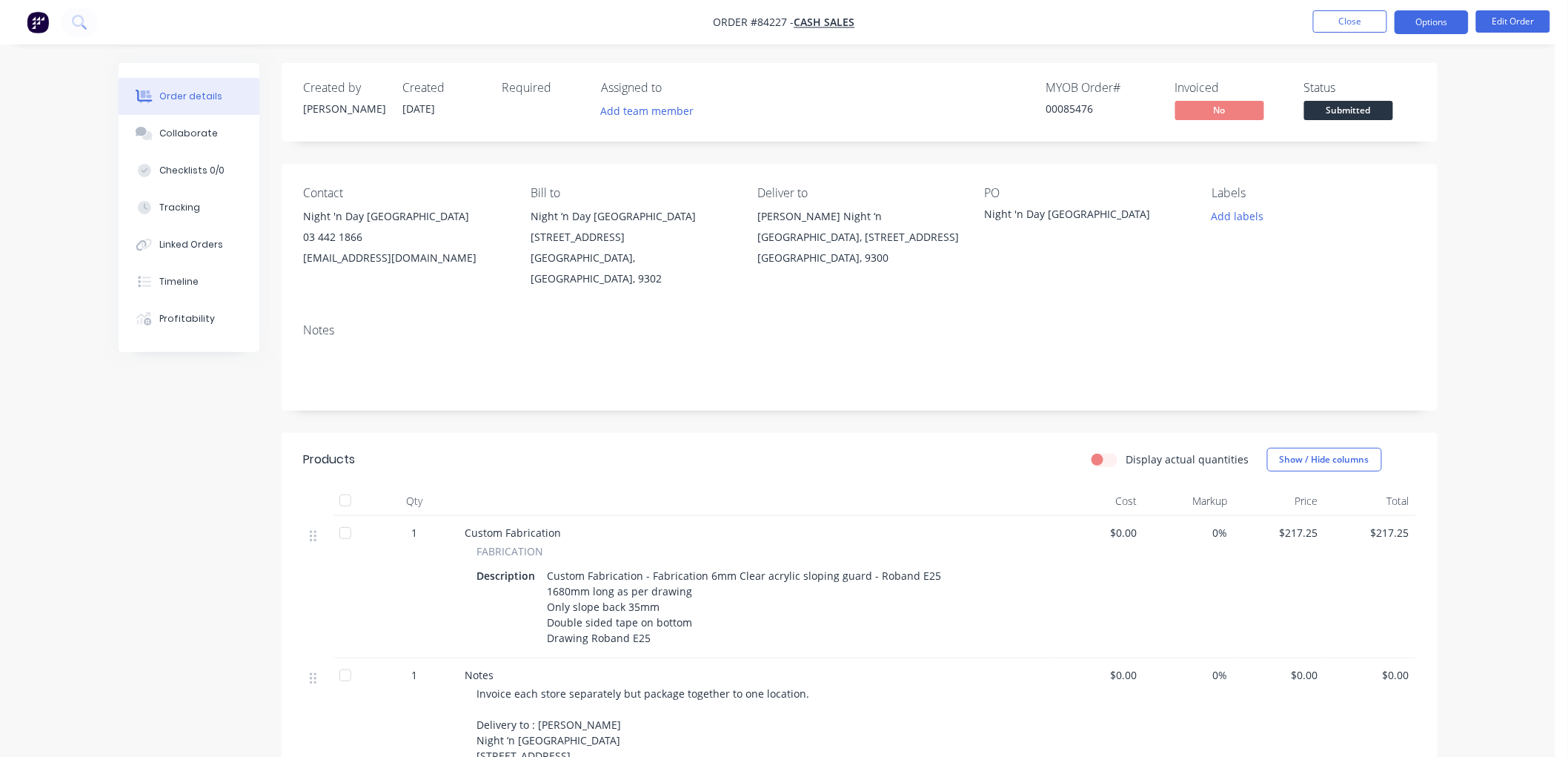
click at [1428, 23] on button "Options" at bounding box center [1432, 22] width 74 height 24
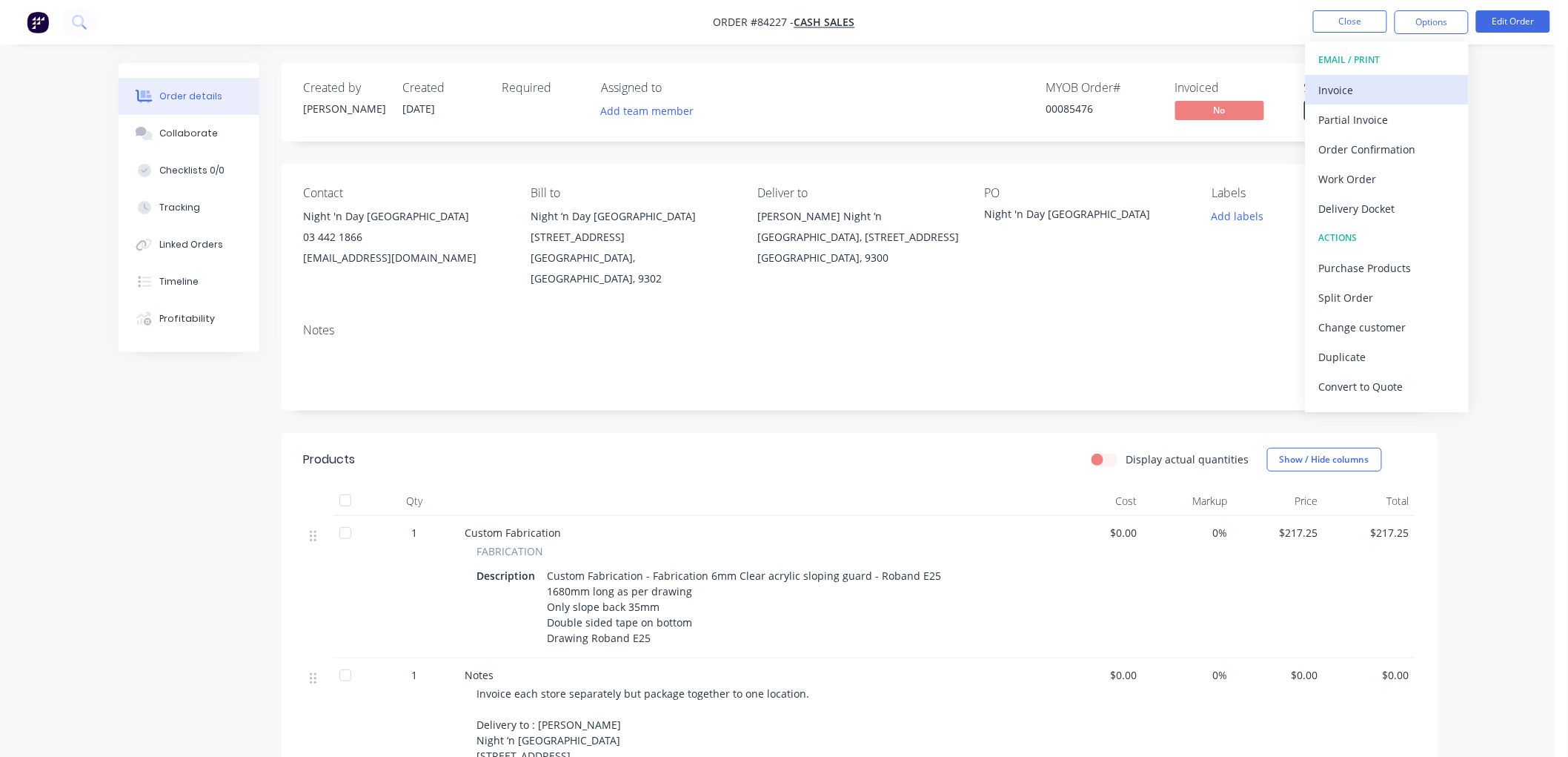
click at [1389, 90] on div "Invoice" at bounding box center [1387, 90] width 136 height 22
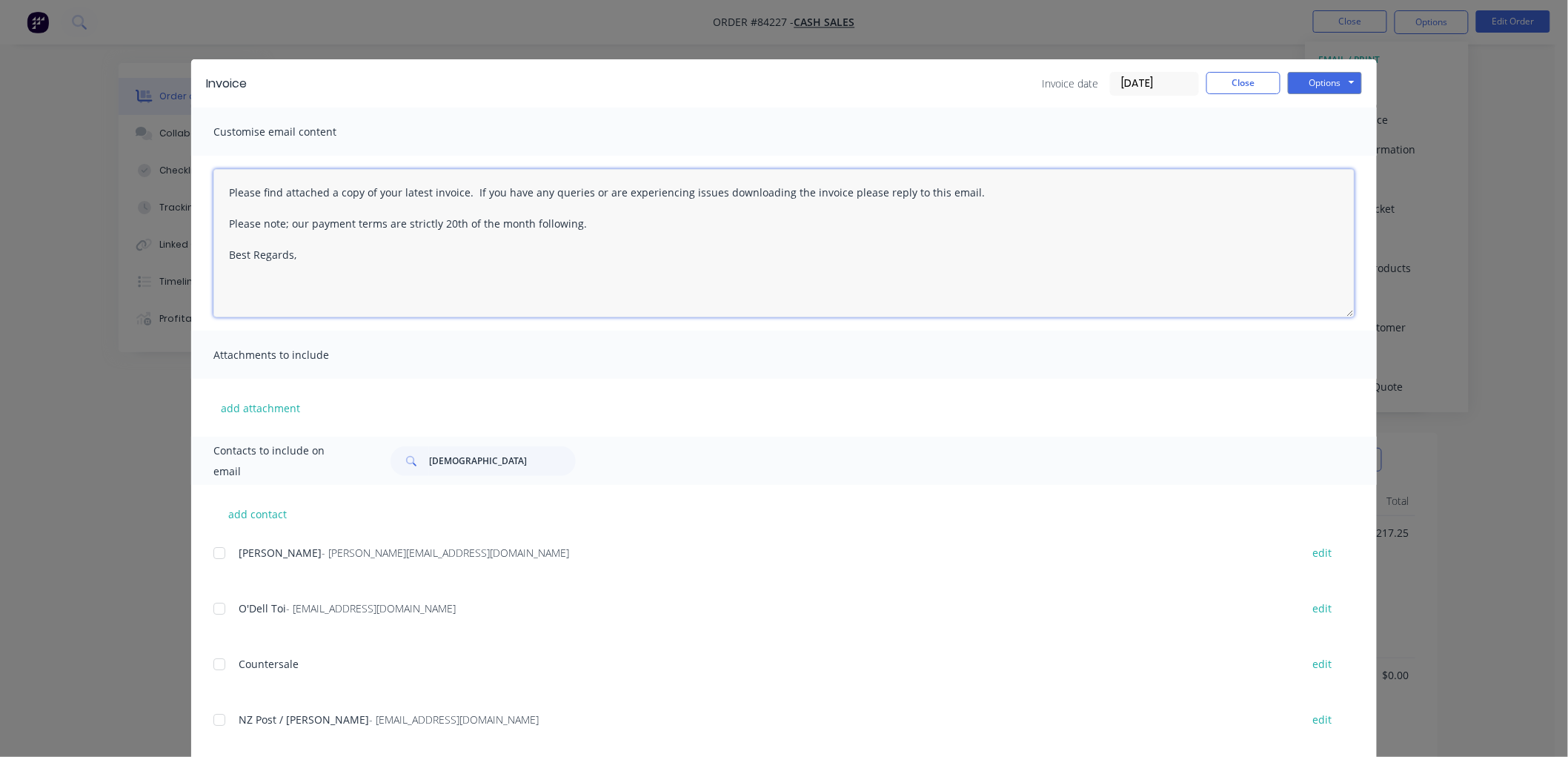
click at [354, 265] on textarea "Please find attached a copy of your latest invoice. If you have any queries or …" at bounding box center [783, 244] width 1141 height 148
drag, startPoint x: 581, startPoint y: 224, endPoint x: 200, endPoint y: 189, distance: 382.6
click at [200, 189] on div "Please find attached a copy of your latest invoice. If you have any queries or …" at bounding box center [784, 243] width 1186 height 175
paste textarea "Thank you for your order. Your order is ready, and will be dispatched upon rece…"
type textarea "Thank you for your order. Your order is ready, and will be dispatched upon rece…"
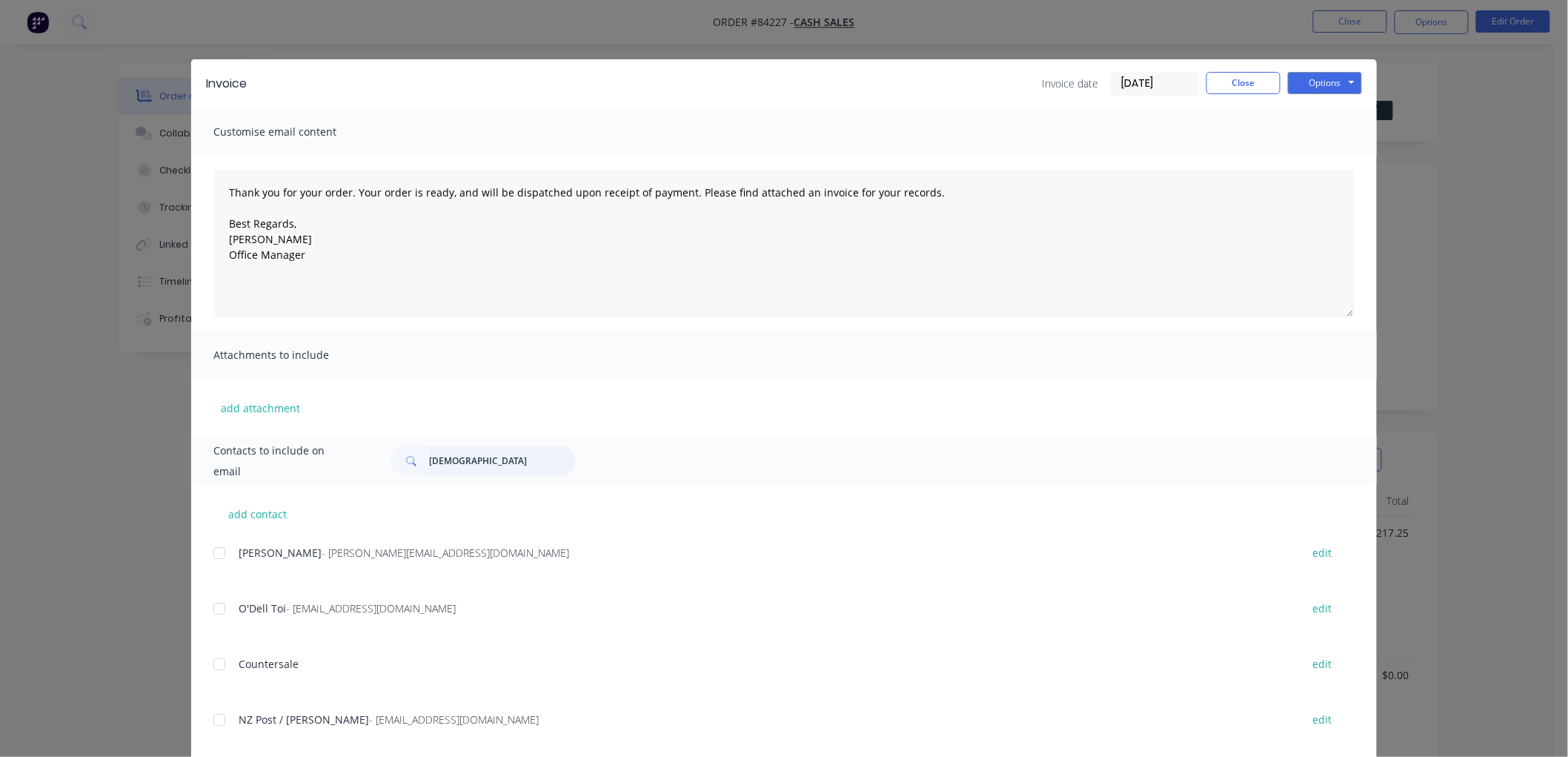
click at [436, 462] on input "[DEMOGRAPHIC_DATA]" at bounding box center [502, 461] width 147 height 30
type input "[PERSON_NAME]"
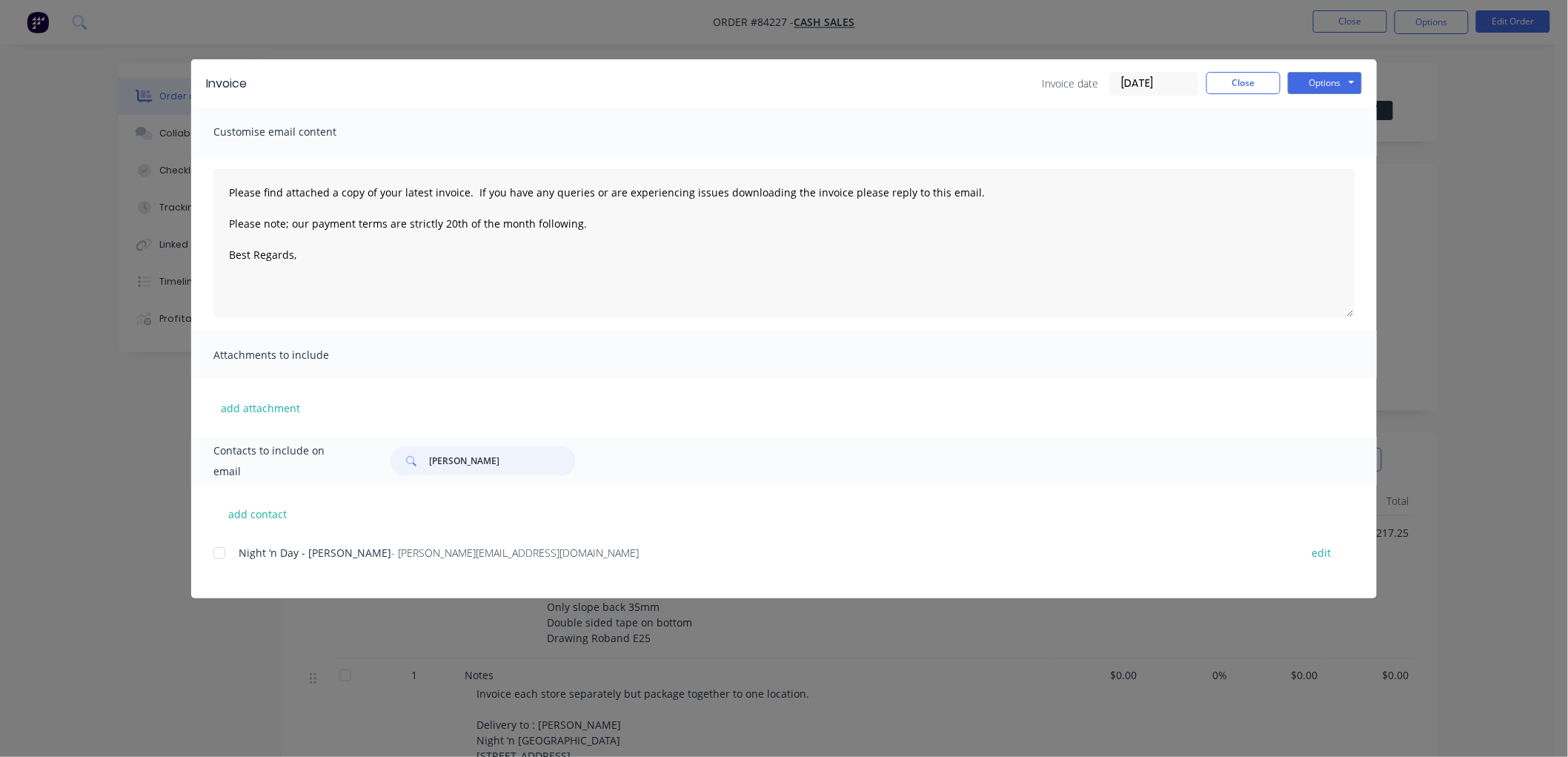
click at [218, 553] on div at bounding box center [219, 553] width 30 height 30
type textarea "Please find attached a copy of your latest invoice. If you have any queries or …"
drag, startPoint x: 475, startPoint y: 465, endPoint x: 419, endPoint y: 464, distance: 56.0
click at [416, 465] on div "[PERSON_NAME]" at bounding box center [483, 461] width 185 height 30
type input "arrow"
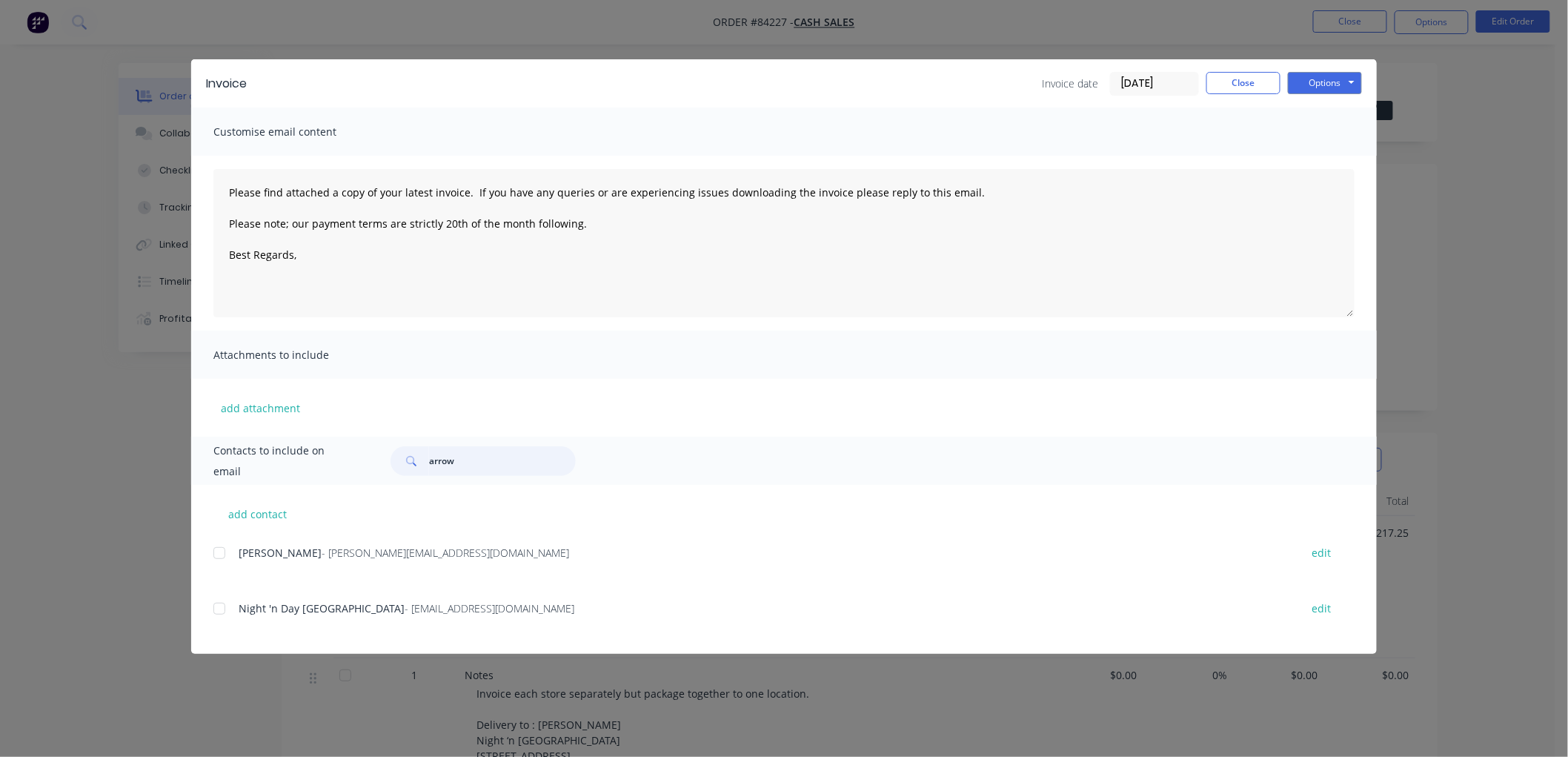
click at [213, 609] on div at bounding box center [219, 609] width 30 height 30
type textarea "Please find attached a copy of your latest invoice. If you have any queries or …"
type input "arrow"
click at [1335, 81] on button "Options" at bounding box center [1324, 82] width 74 height 22
click at [1324, 149] on button "Email" at bounding box center [1335, 158] width 95 height 24
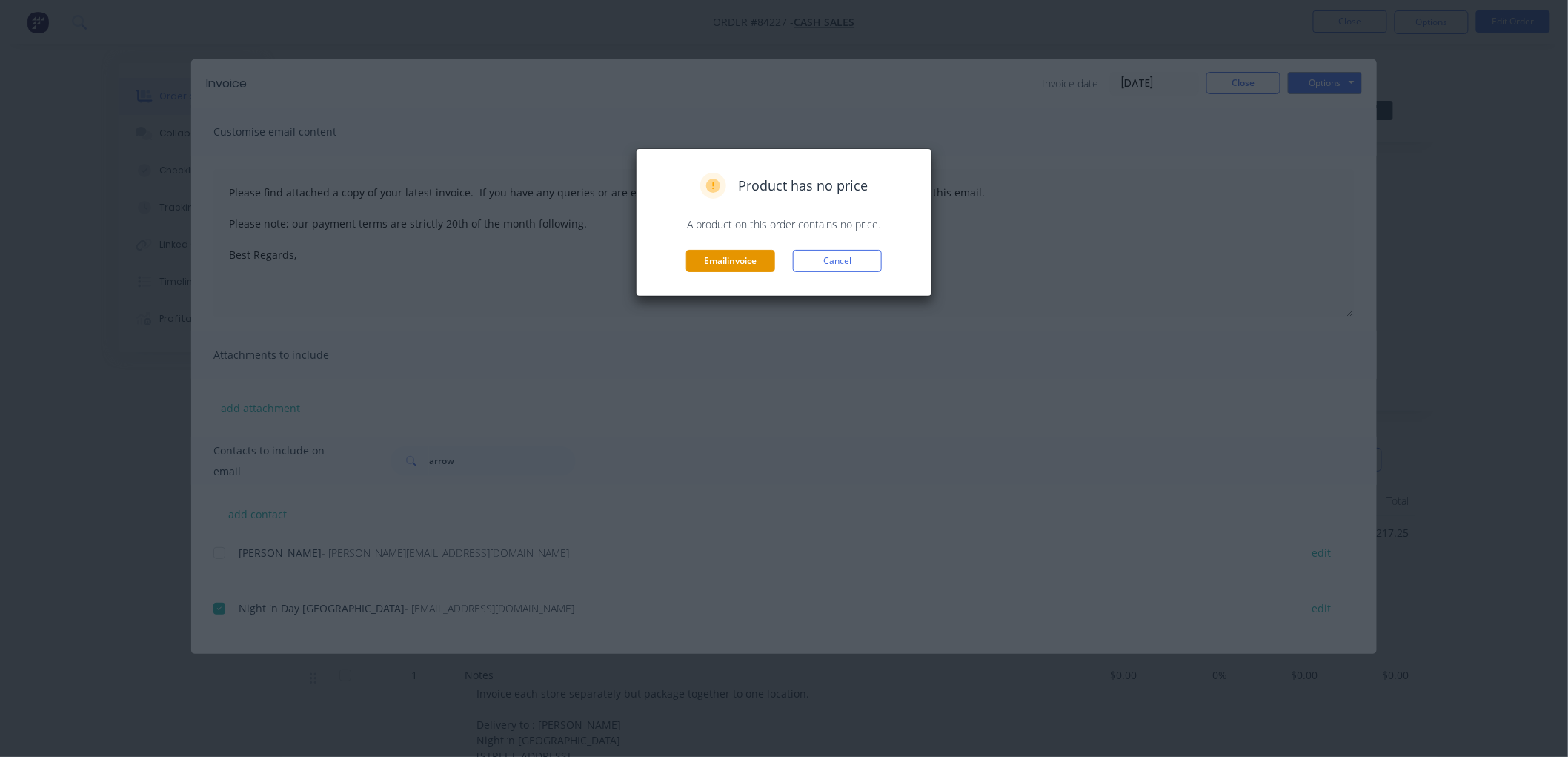
click at [706, 258] on button "Email invoice" at bounding box center [731, 260] width 89 height 22
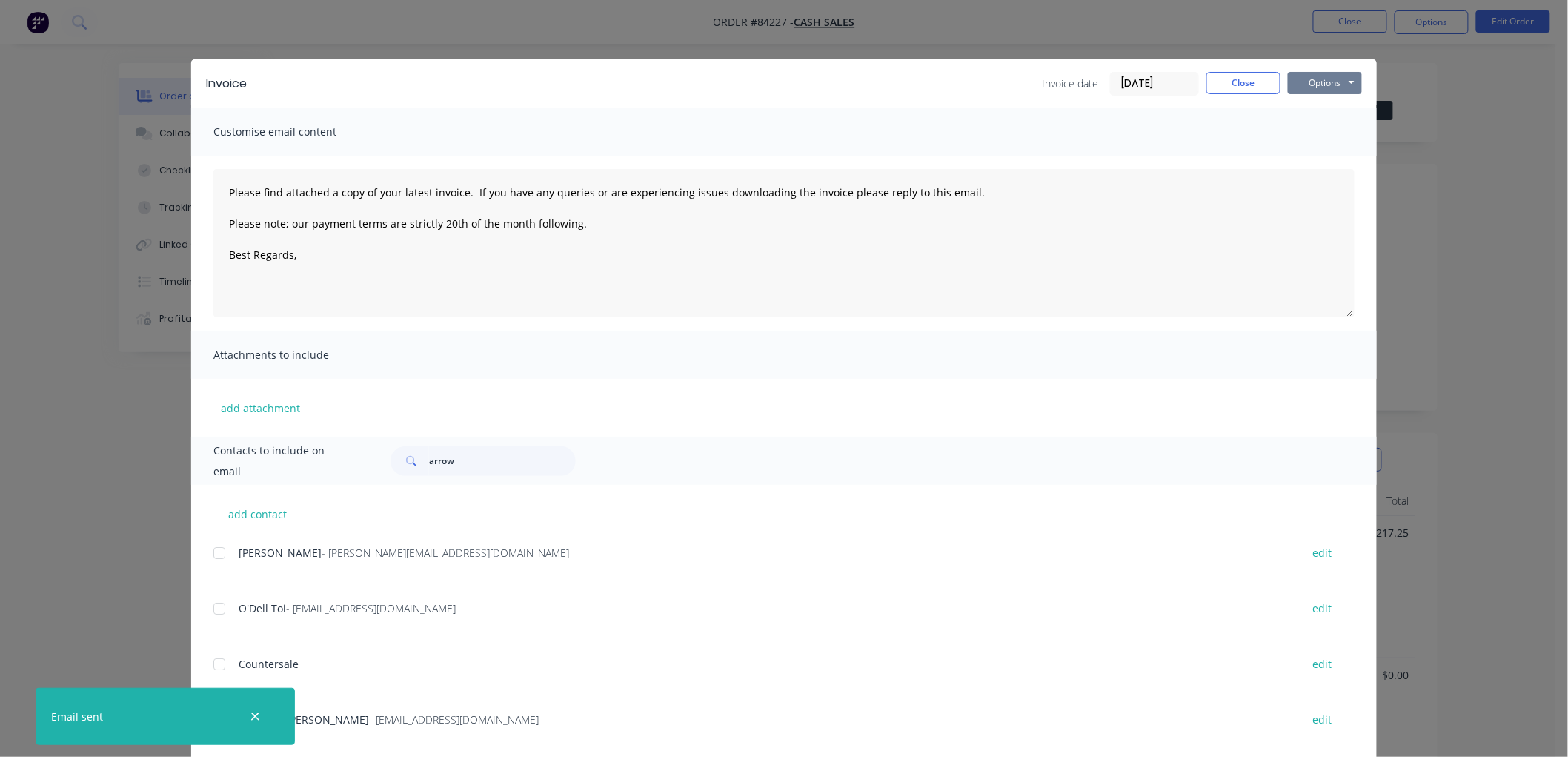
click at [1312, 85] on button "Options" at bounding box center [1324, 82] width 74 height 22
click at [1314, 138] on button "Print" at bounding box center [1335, 134] width 95 height 24
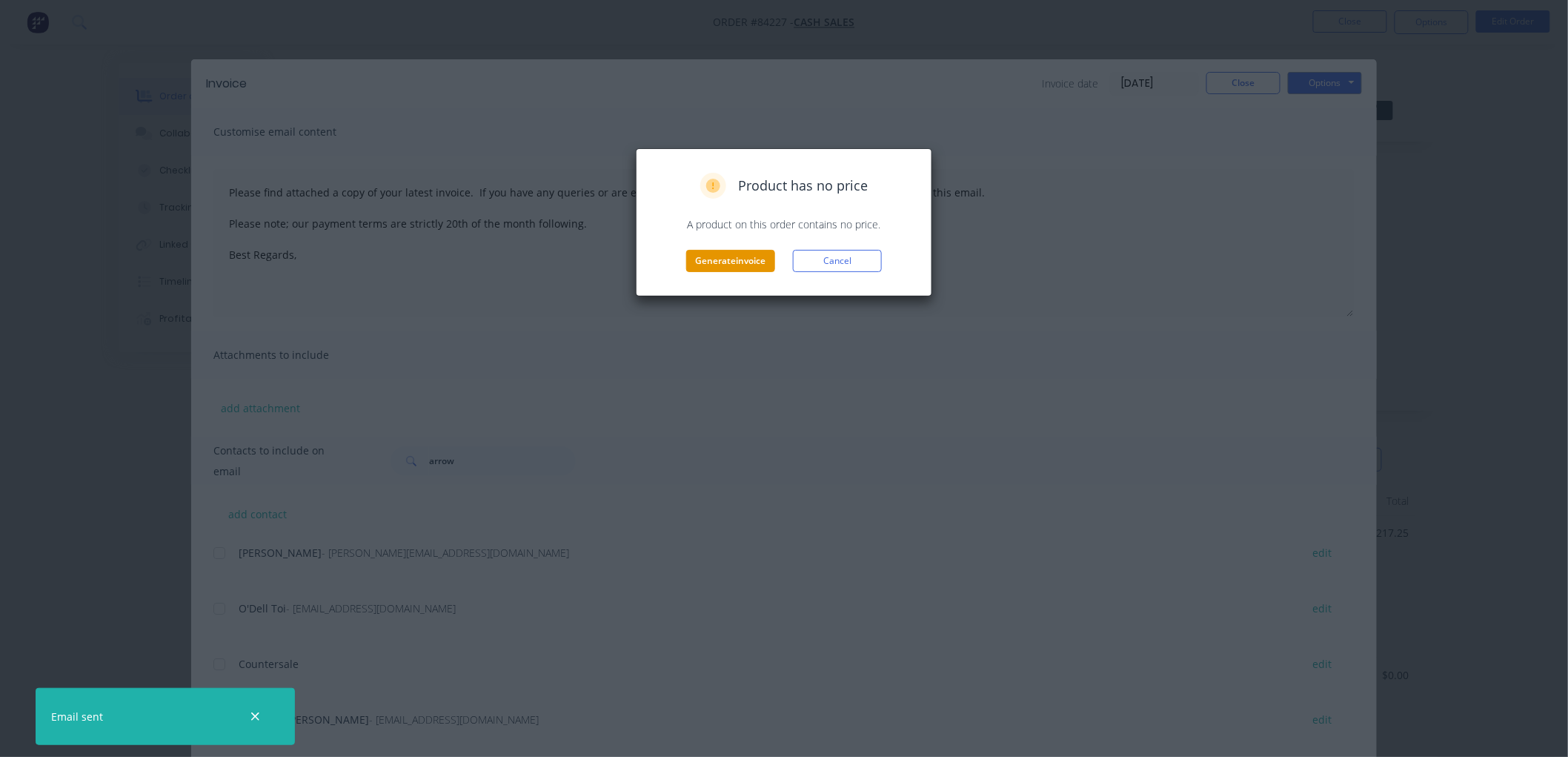
click at [739, 257] on button "Generate invoice" at bounding box center [731, 260] width 89 height 22
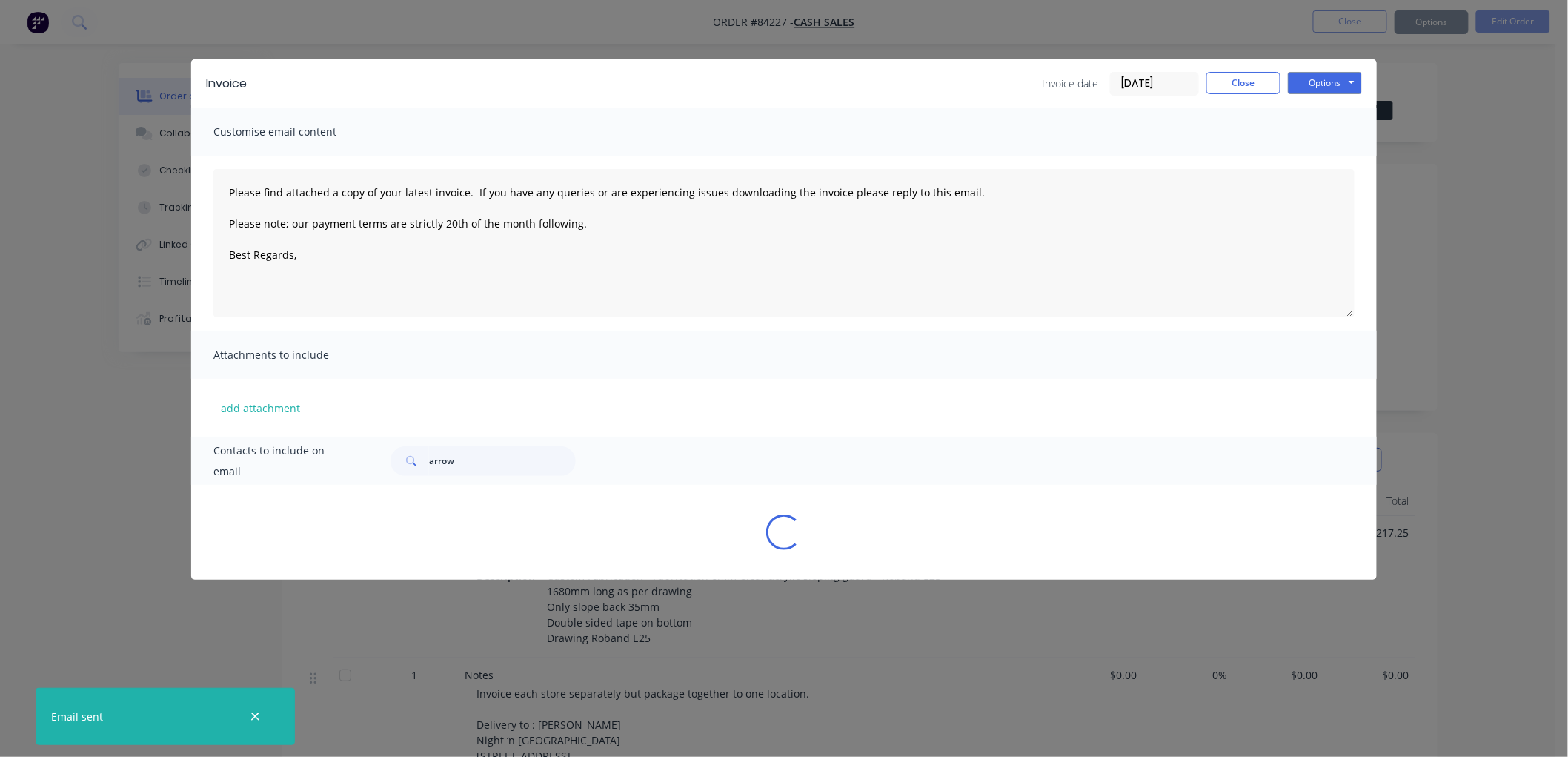
type textarea "Please find attached a copy of your latest invoice. If you have any queries or …"
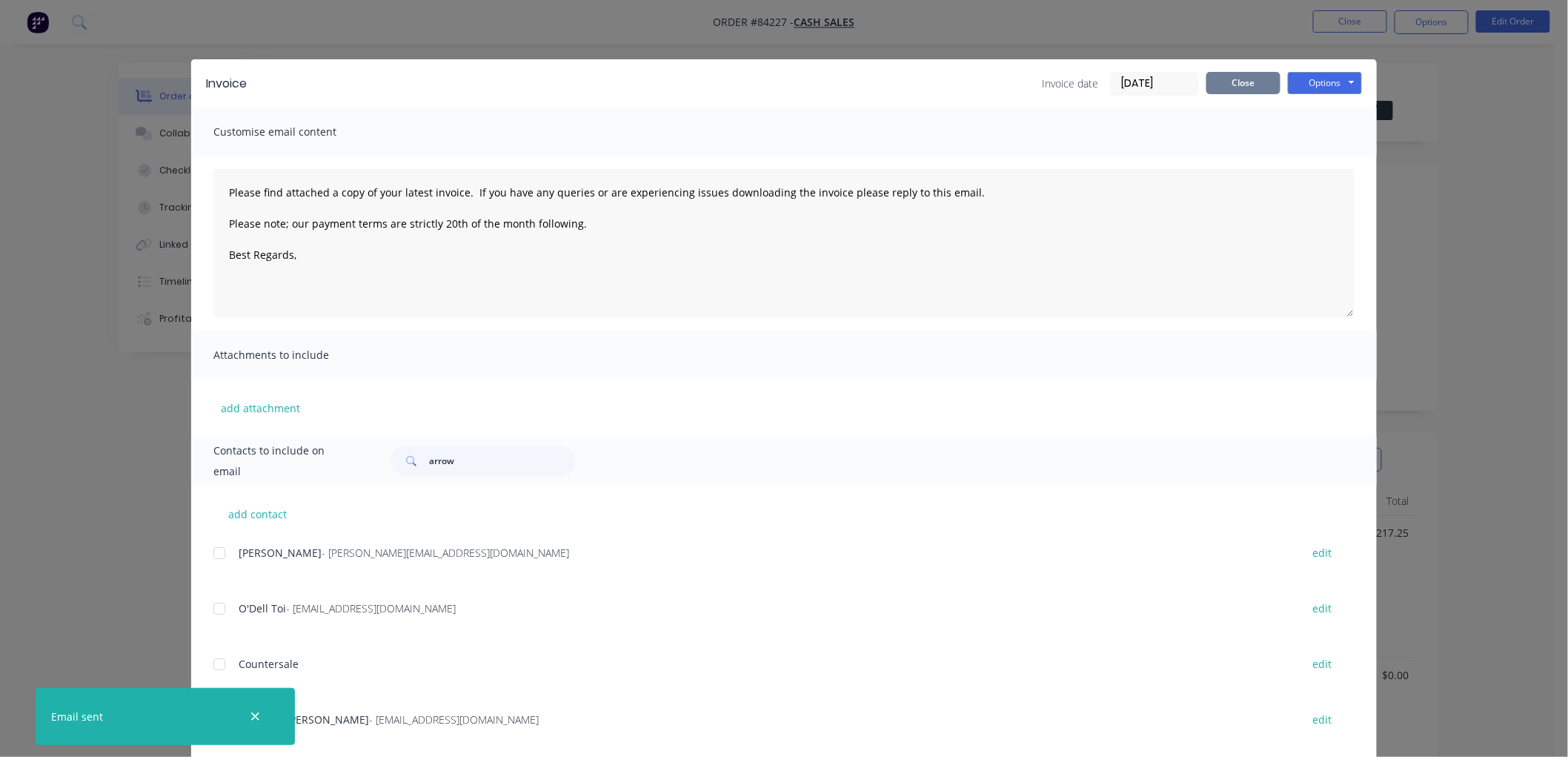
click at [1225, 87] on button "Close" at bounding box center [1243, 82] width 74 height 22
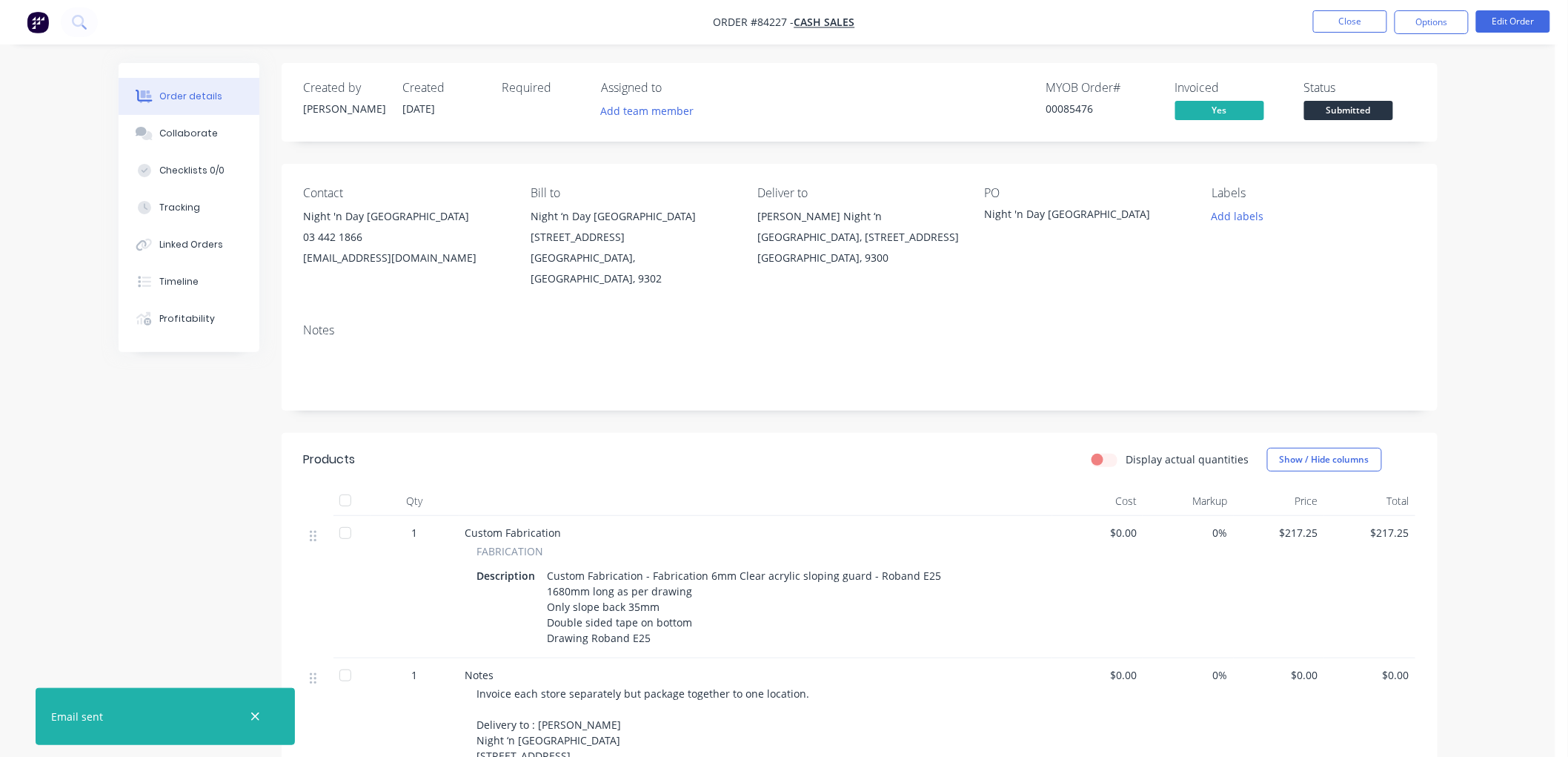
click at [1361, 114] on span "Submitted" at bounding box center [1349, 109] width 89 height 18
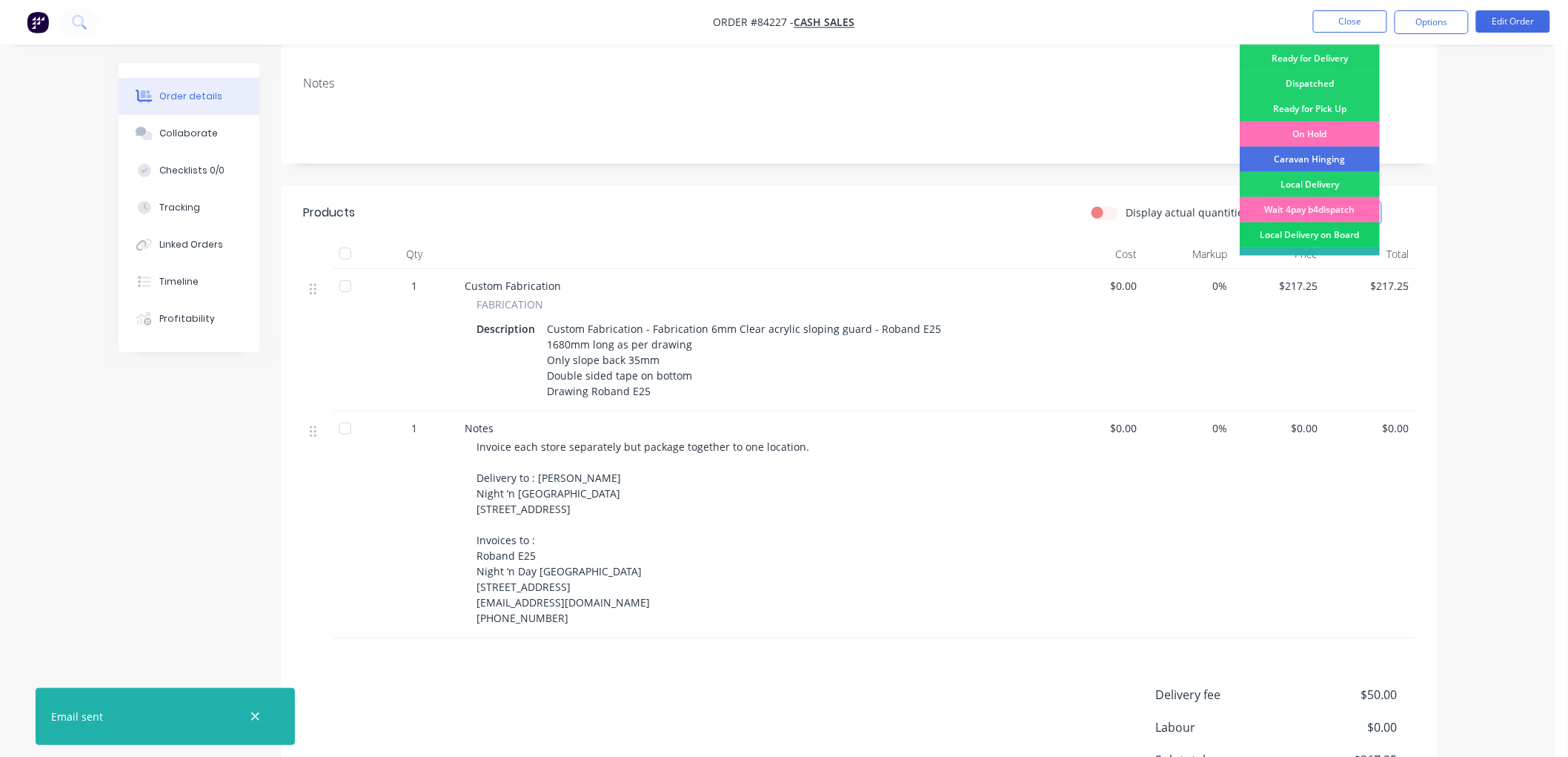
scroll to position [247, 0]
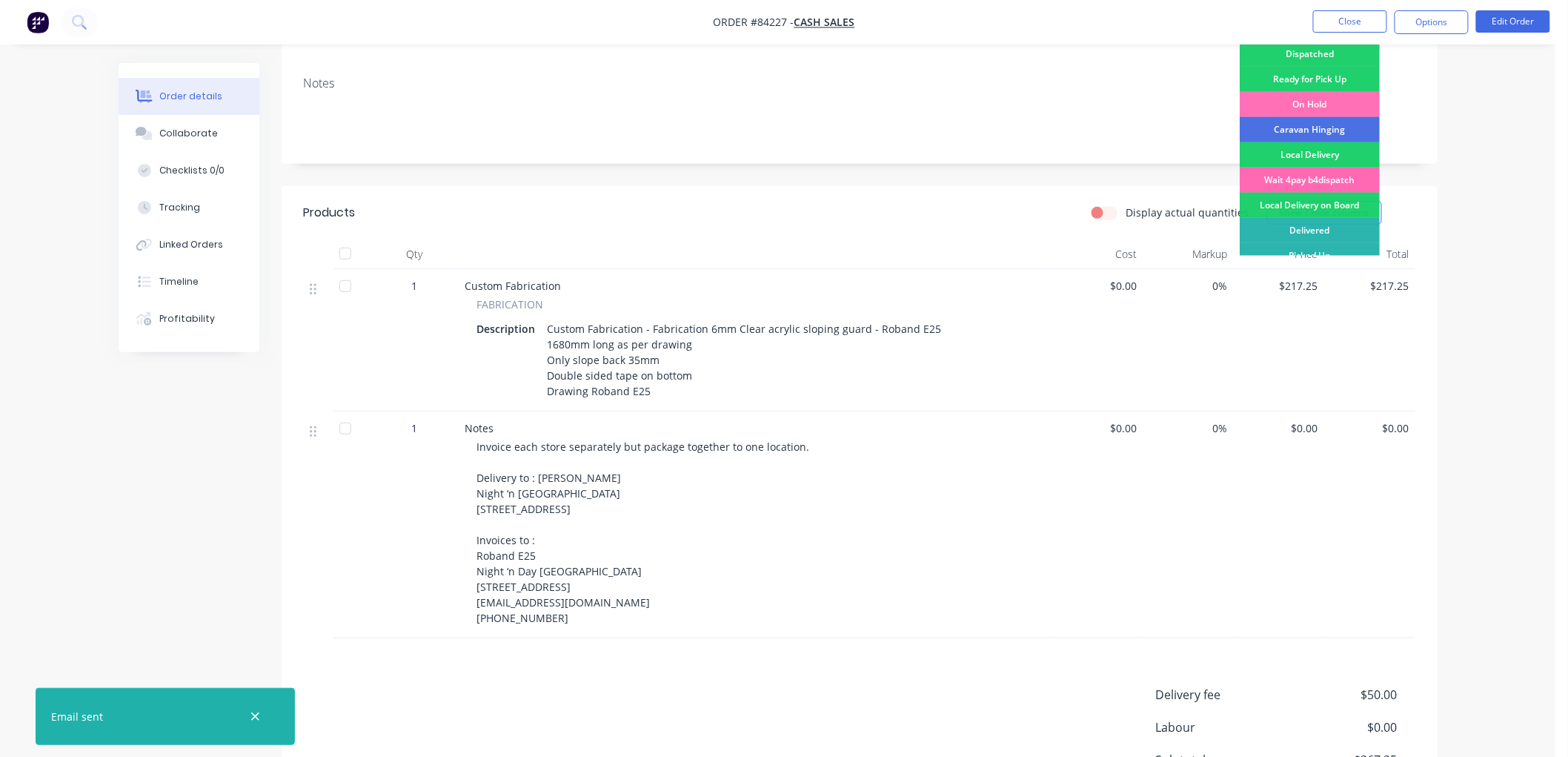
click at [1302, 176] on div "Wait 4pay b4dispatch" at bounding box center [1310, 180] width 140 height 25
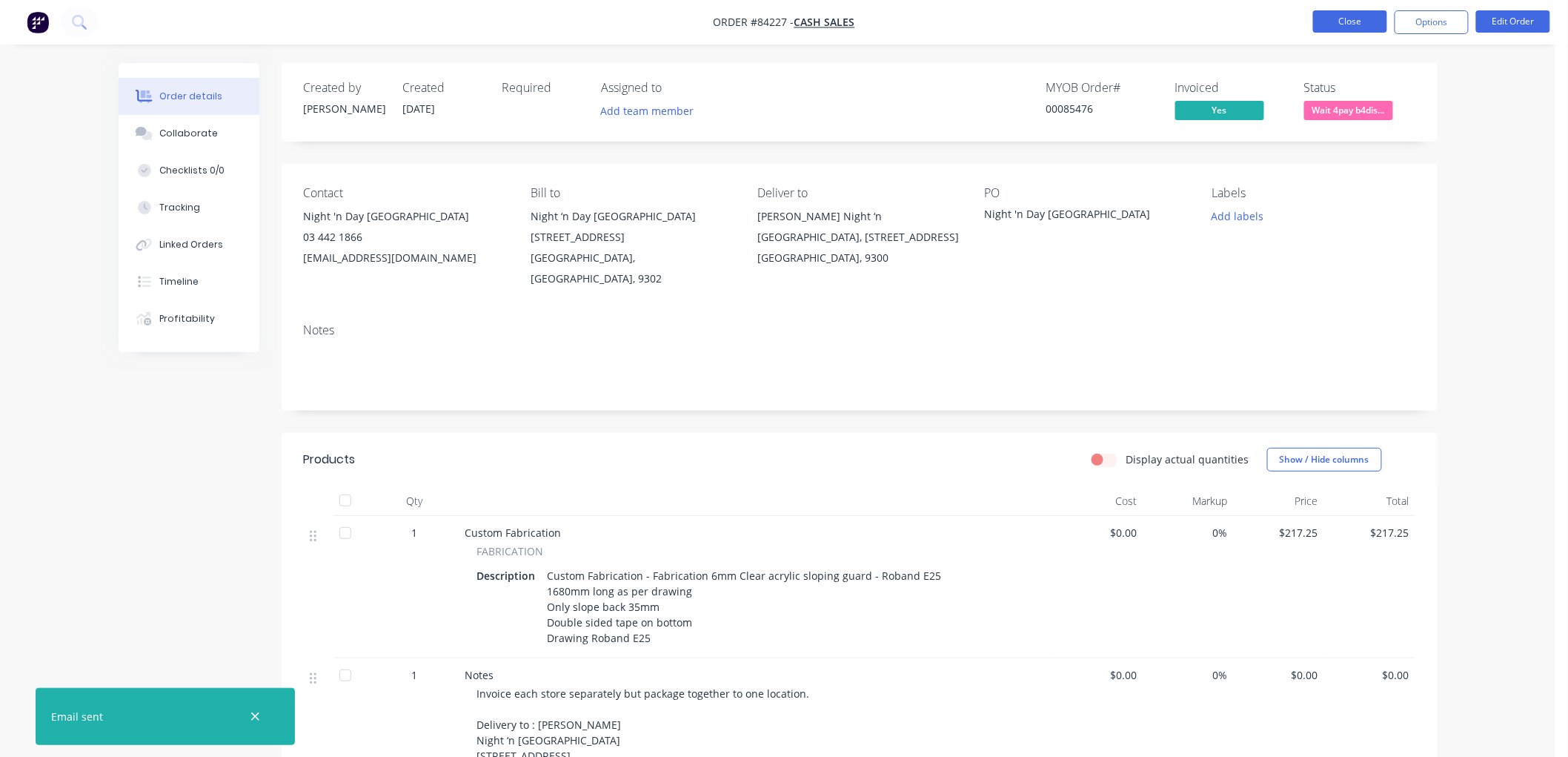
click at [1349, 20] on button "Close" at bounding box center [1350, 21] width 74 height 22
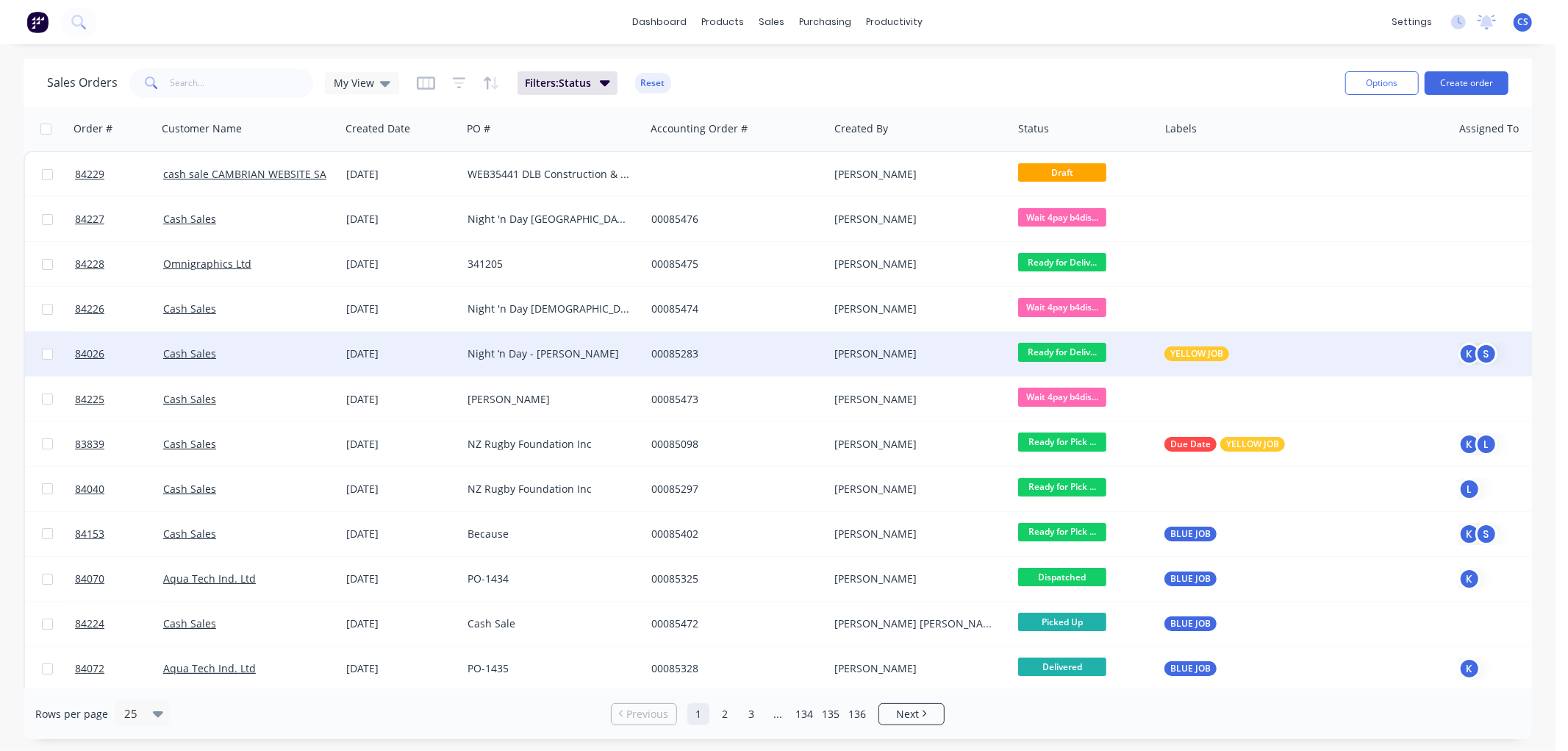
click at [539, 351] on div "Night ‘n Day - [PERSON_NAME]" at bounding box center [549, 353] width 163 height 15
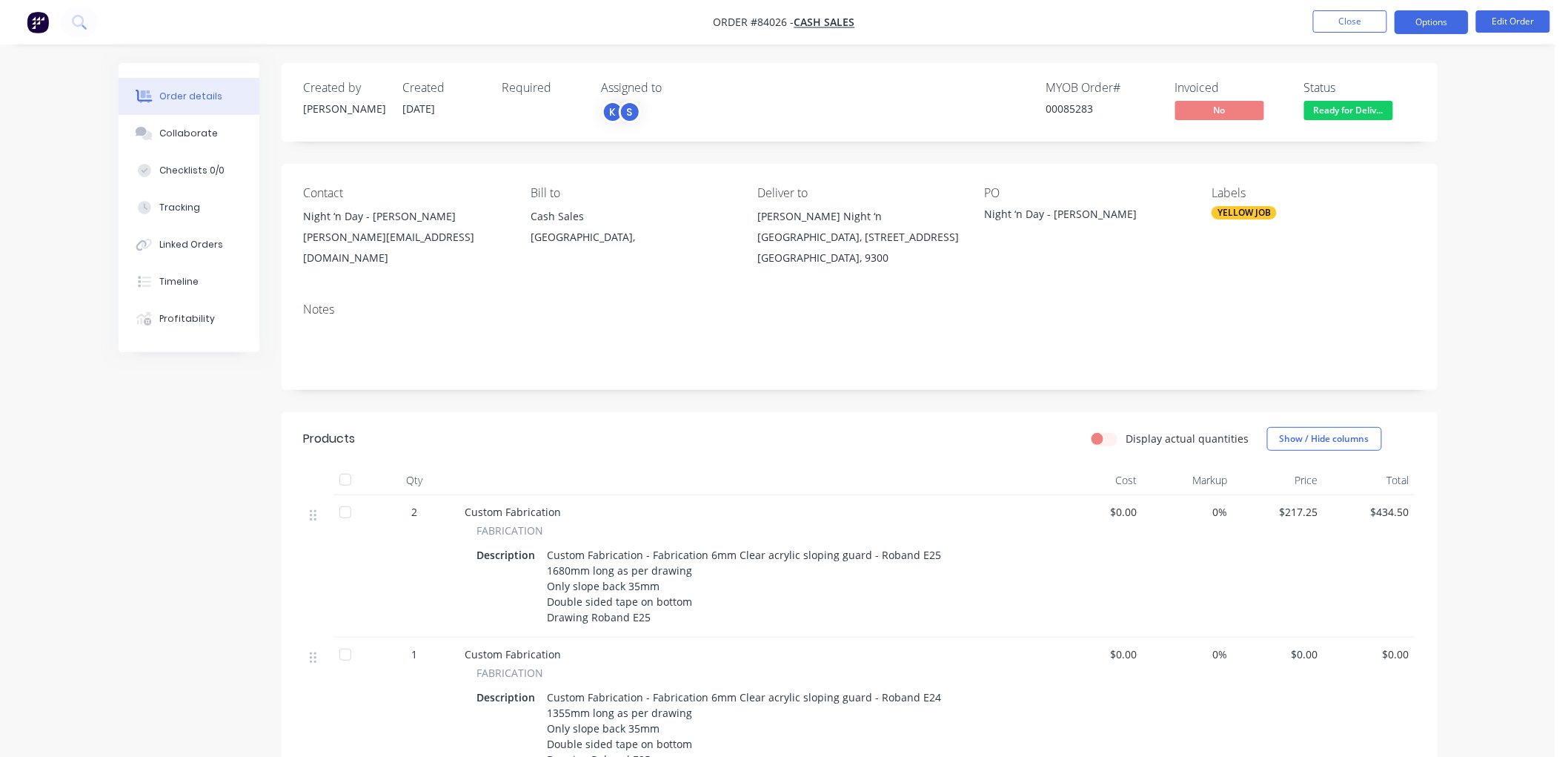
click at [1435, 22] on button "Options" at bounding box center [1432, 22] width 74 height 24
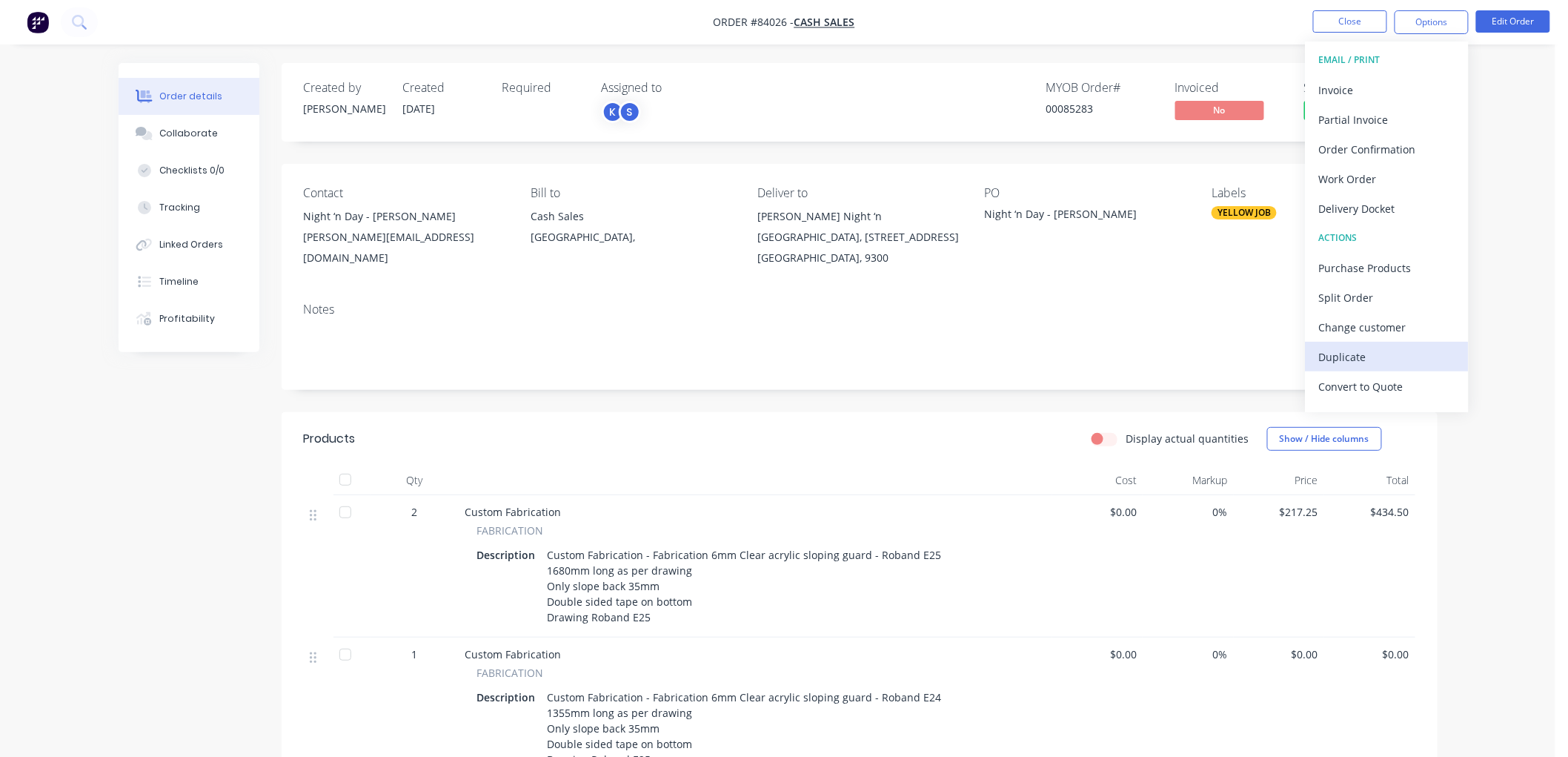
click at [1380, 351] on div "Duplicate" at bounding box center [1387, 356] width 136 height 22
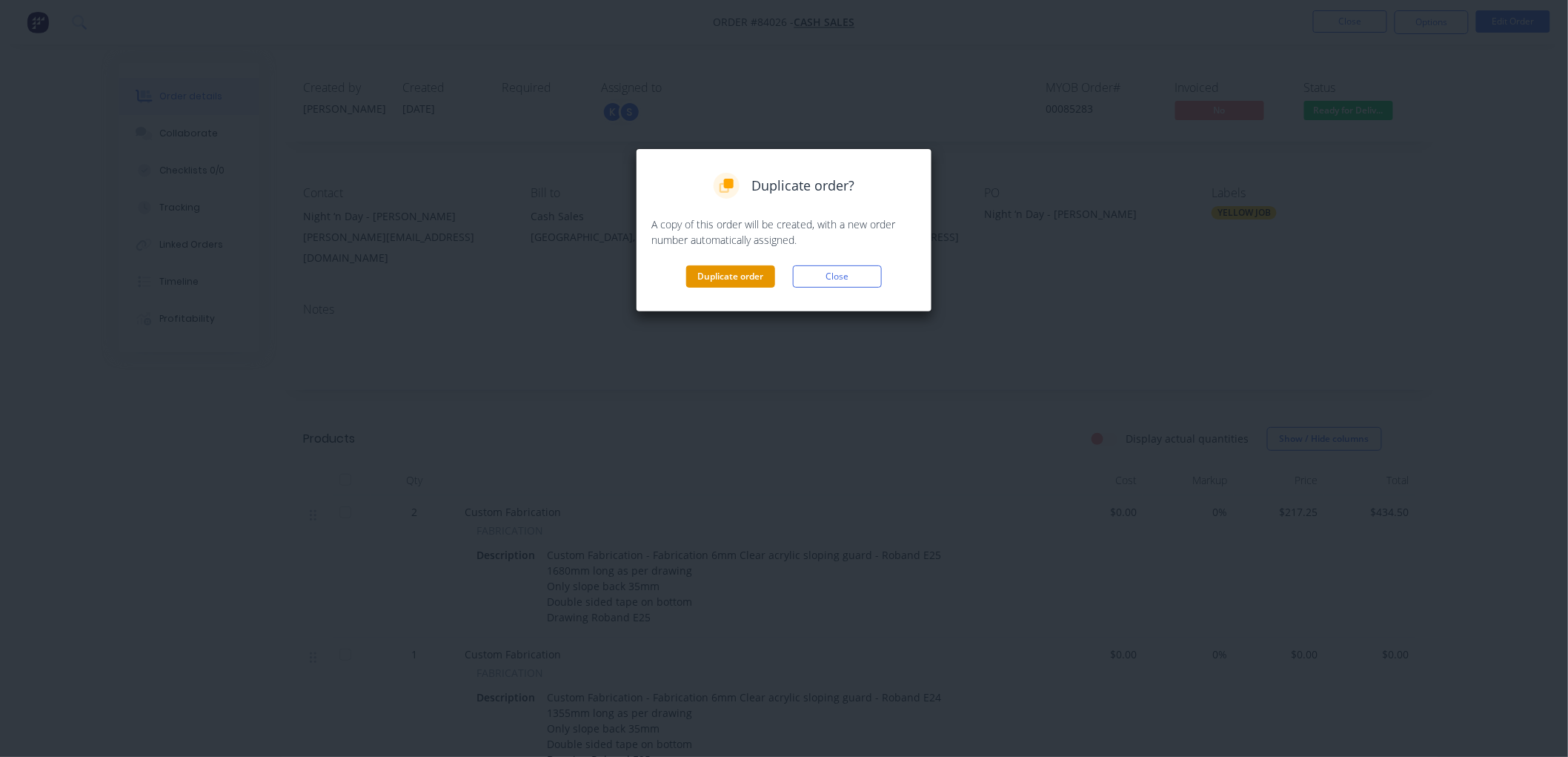
click at [726, 279] on button "Duplicate order" at bounding box center [731, 276] width 89 height 22
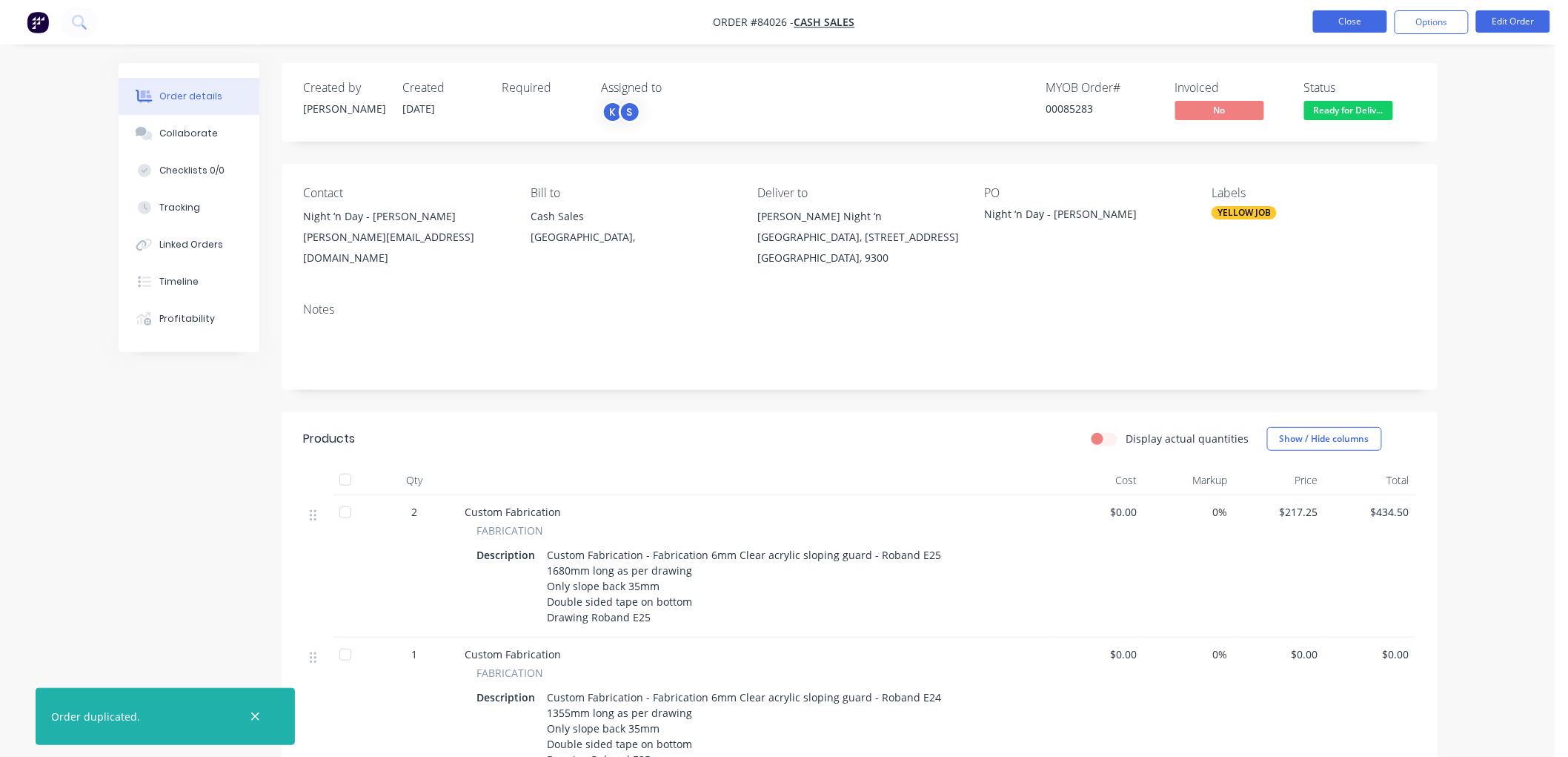
click at [1360, 24] on button "Close" at bounding box center [1350, 21] width 74 height 22
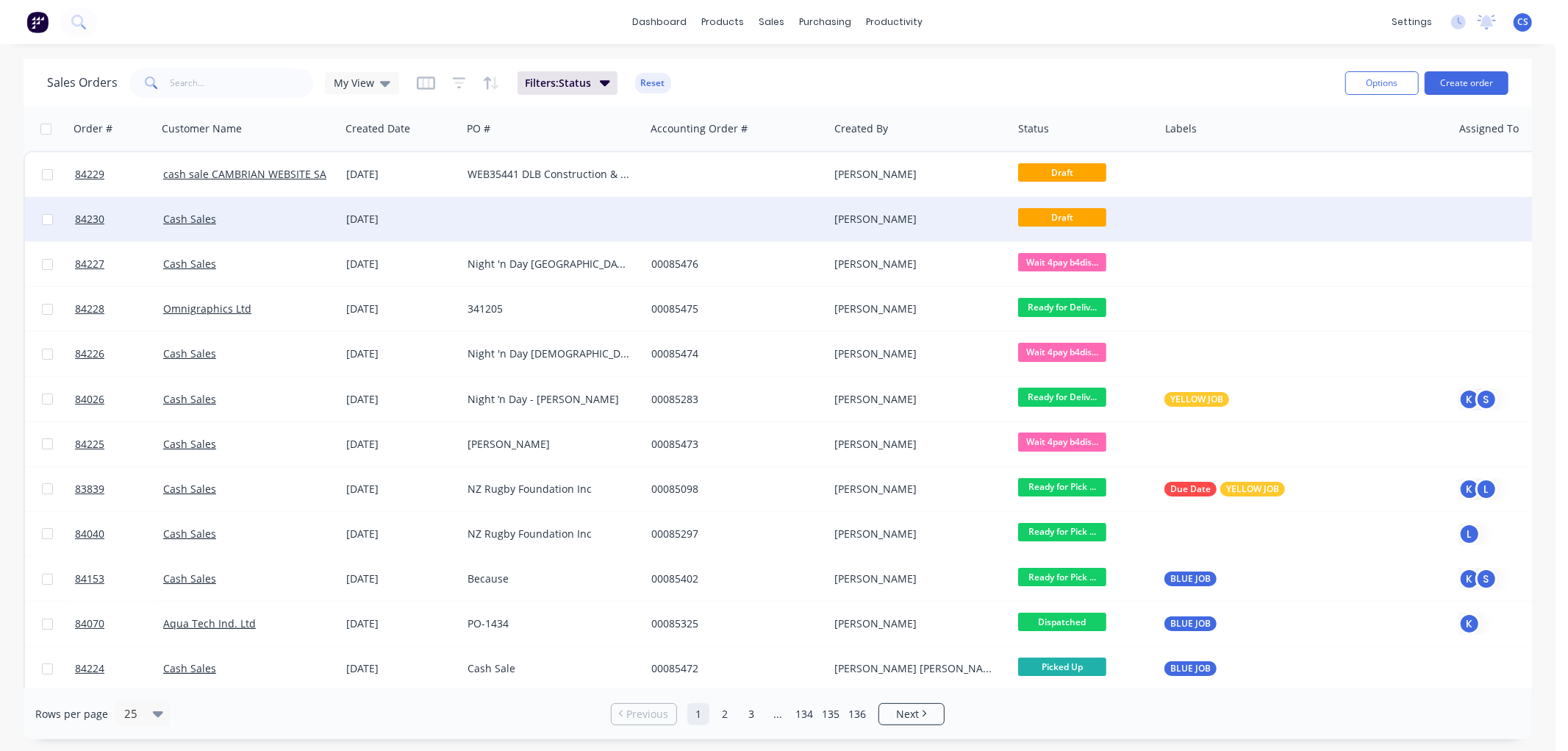
click at [556, 218] on div at bounding box center [553, 218] width 184 height 44
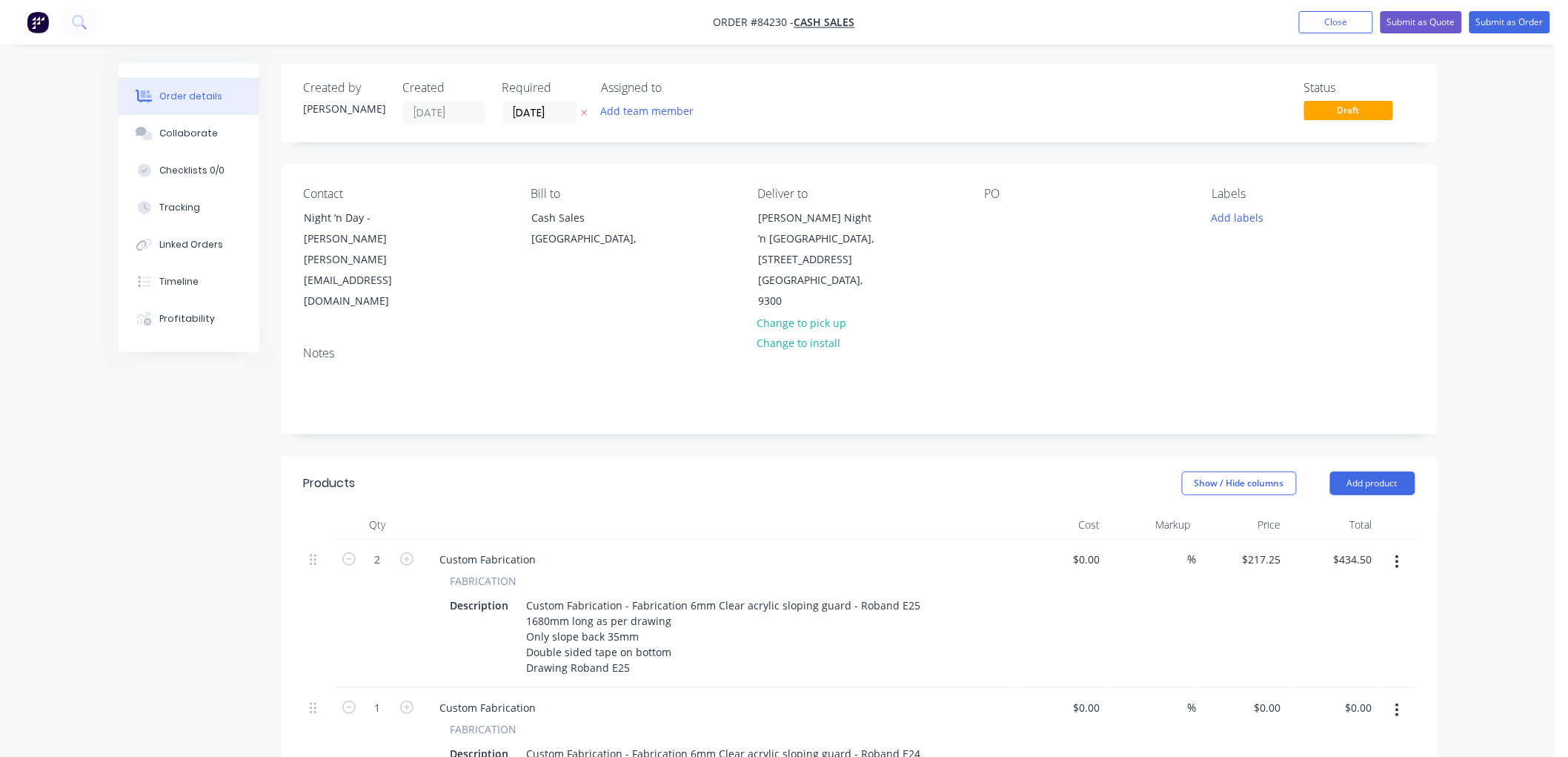
click at [582, 109] on icon at bounding box center [584, 113] width 7 height 9
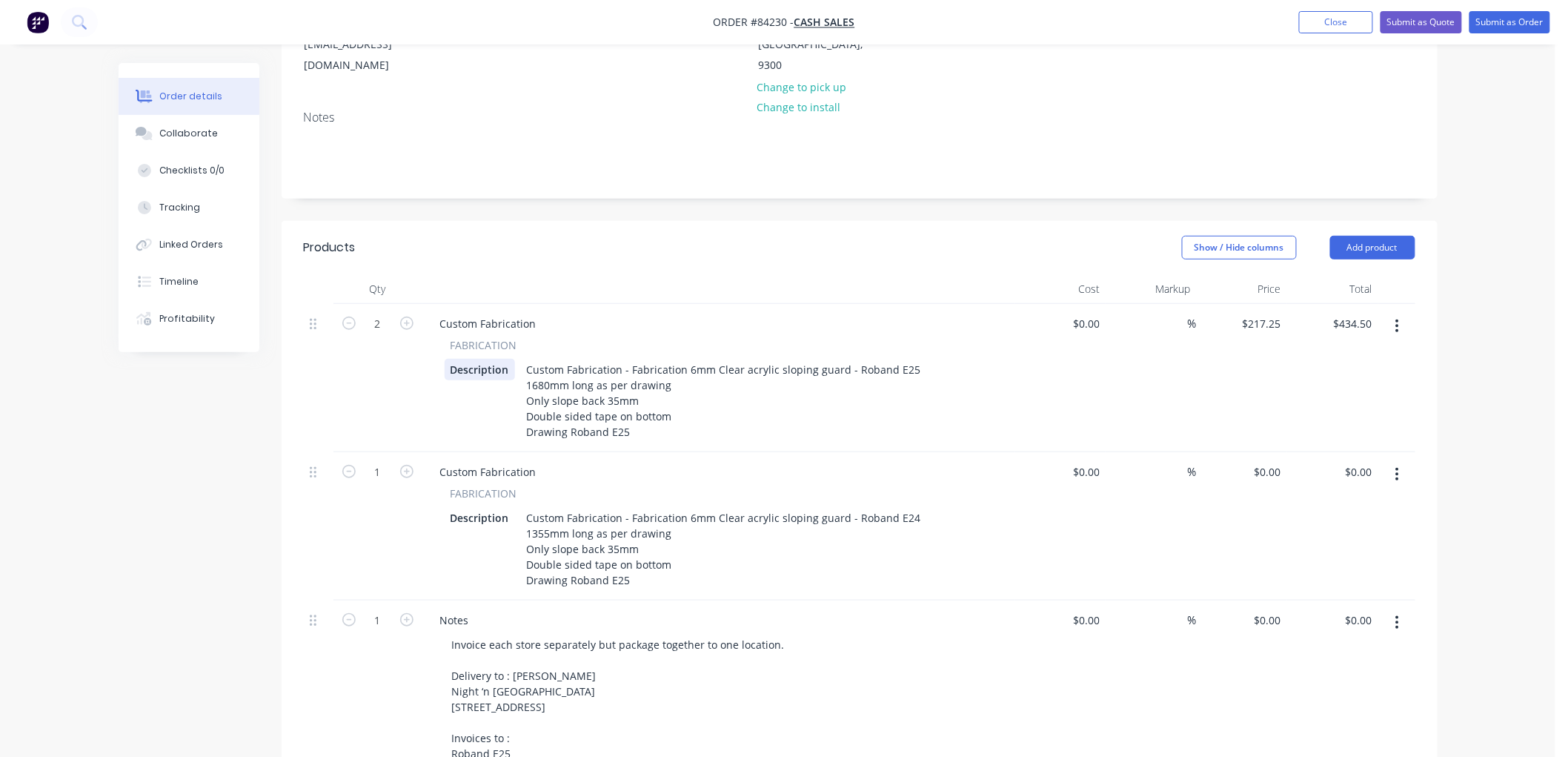
scroll to position [247, 0]
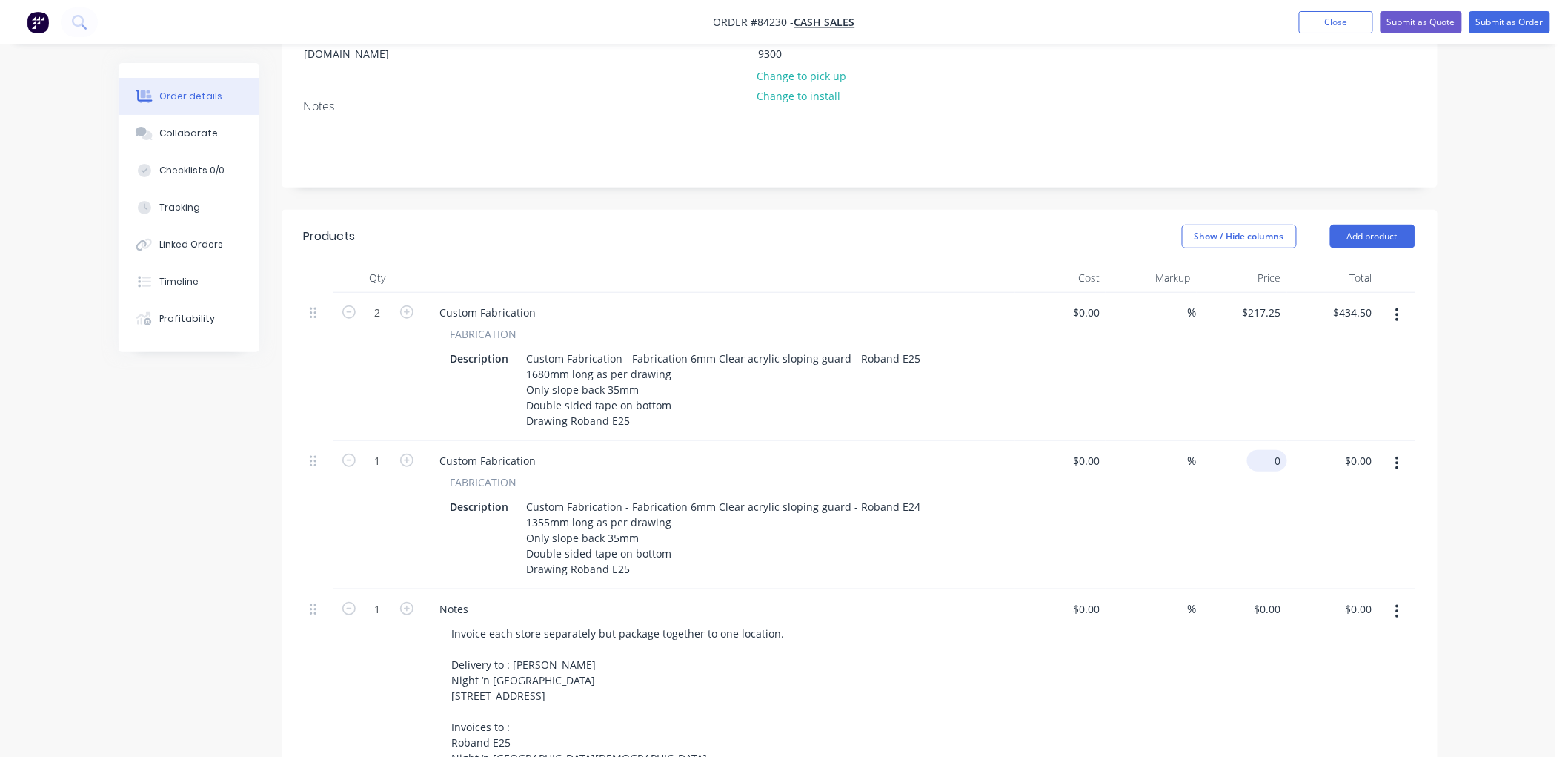
drag, startPoint x: 1268, startPoint y: 438, endPoint x: 1277, endPoint y: 437, distance: 9.1
click at [1268, 450] on div "0 $0.00" at bounding box center [1268, 460] width 40 height 22
type input "$181.04"
click at [1471, 346] on div "Order details Collaborate Checklists 0/0 Tracking Linked Orders Timeline Profit…" at bounding box center [778, 593] width 1556 height 1680
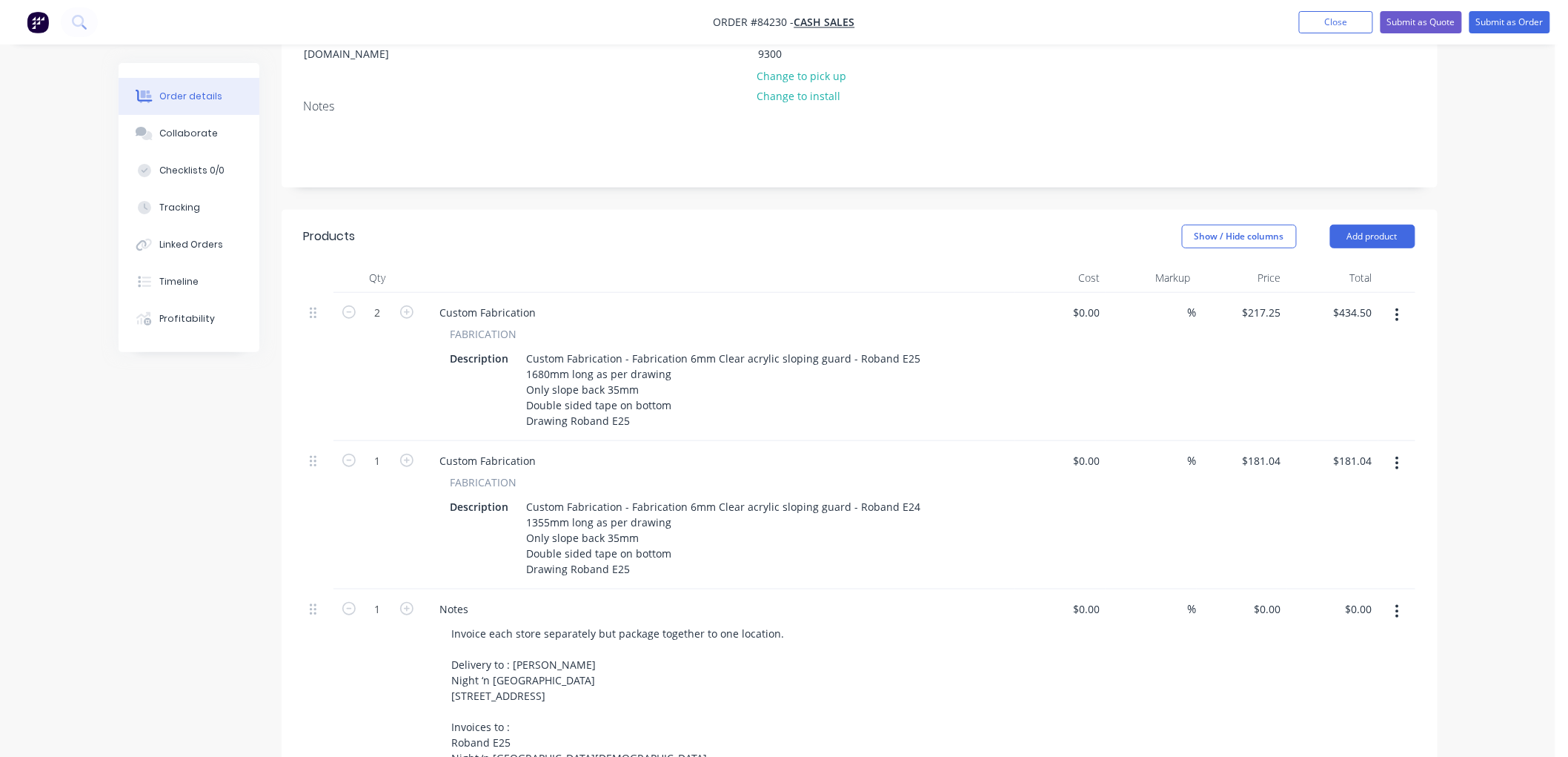
click at [1397, 306] on icon "button" at bounding box center [1397, 314] width 3 height 17
click at [1330, 432] on div "Delete" at bounding box center [1344, 443] width 114 height 22
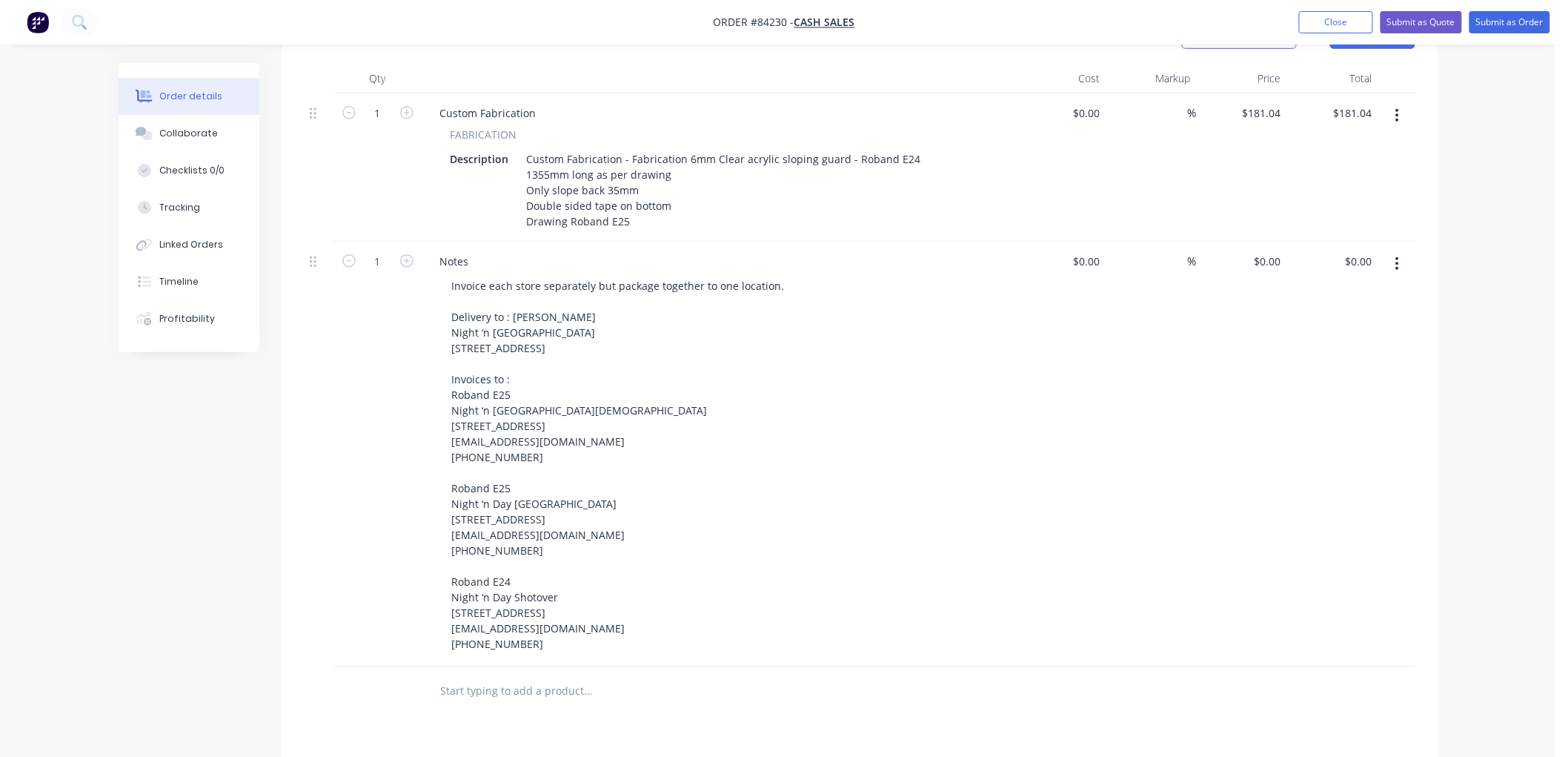
scroll to position [493, 0]
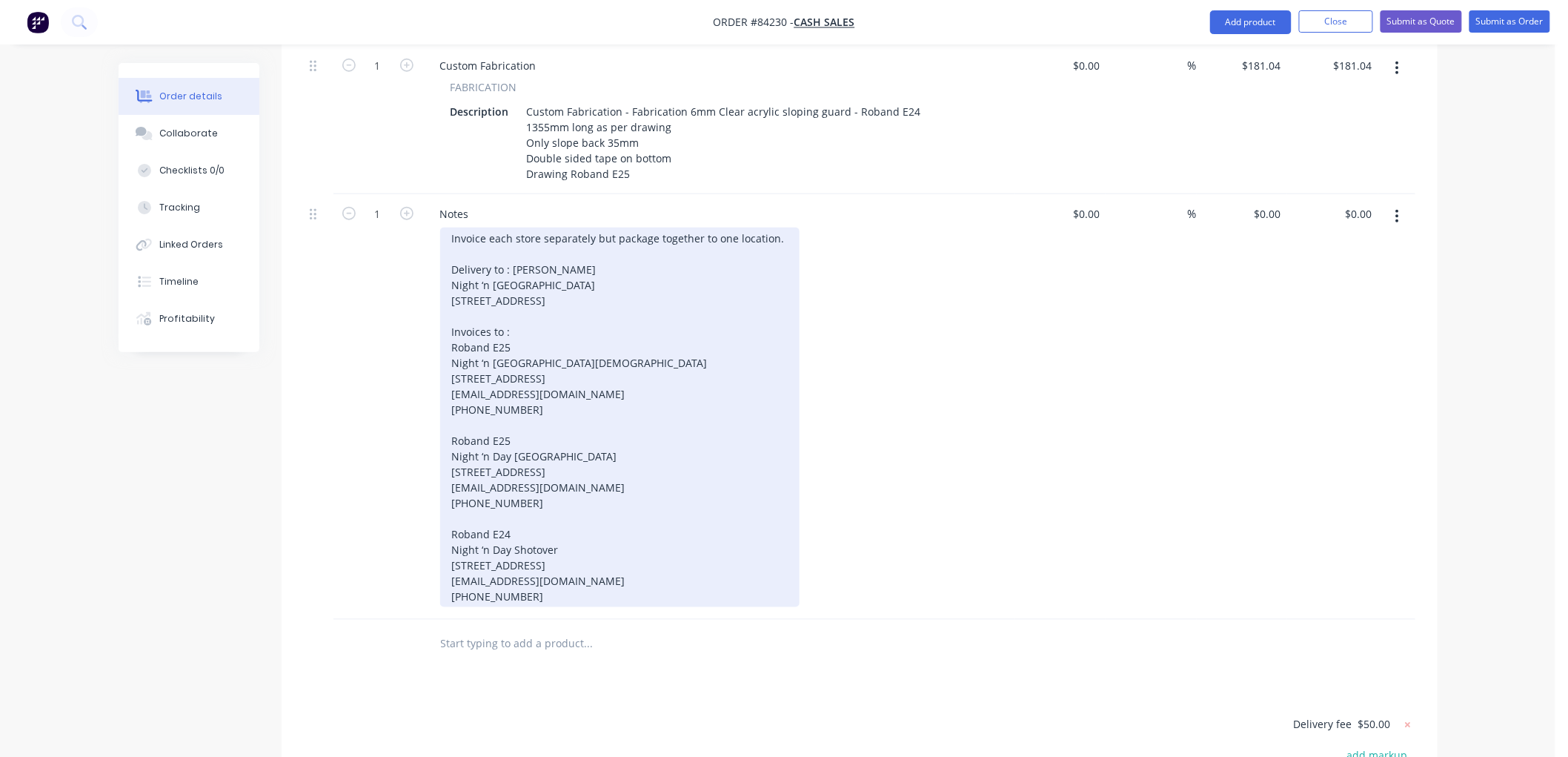
drag, startPoint x: 670, startPoint y: 321, endPoint x: 520, endPoint y: 320, distance: 150.0
click at [670, 321] on div "Invoice each store separately but package together to one location. Delivery to…" at bounding box center [620, 417] width 360 height 380
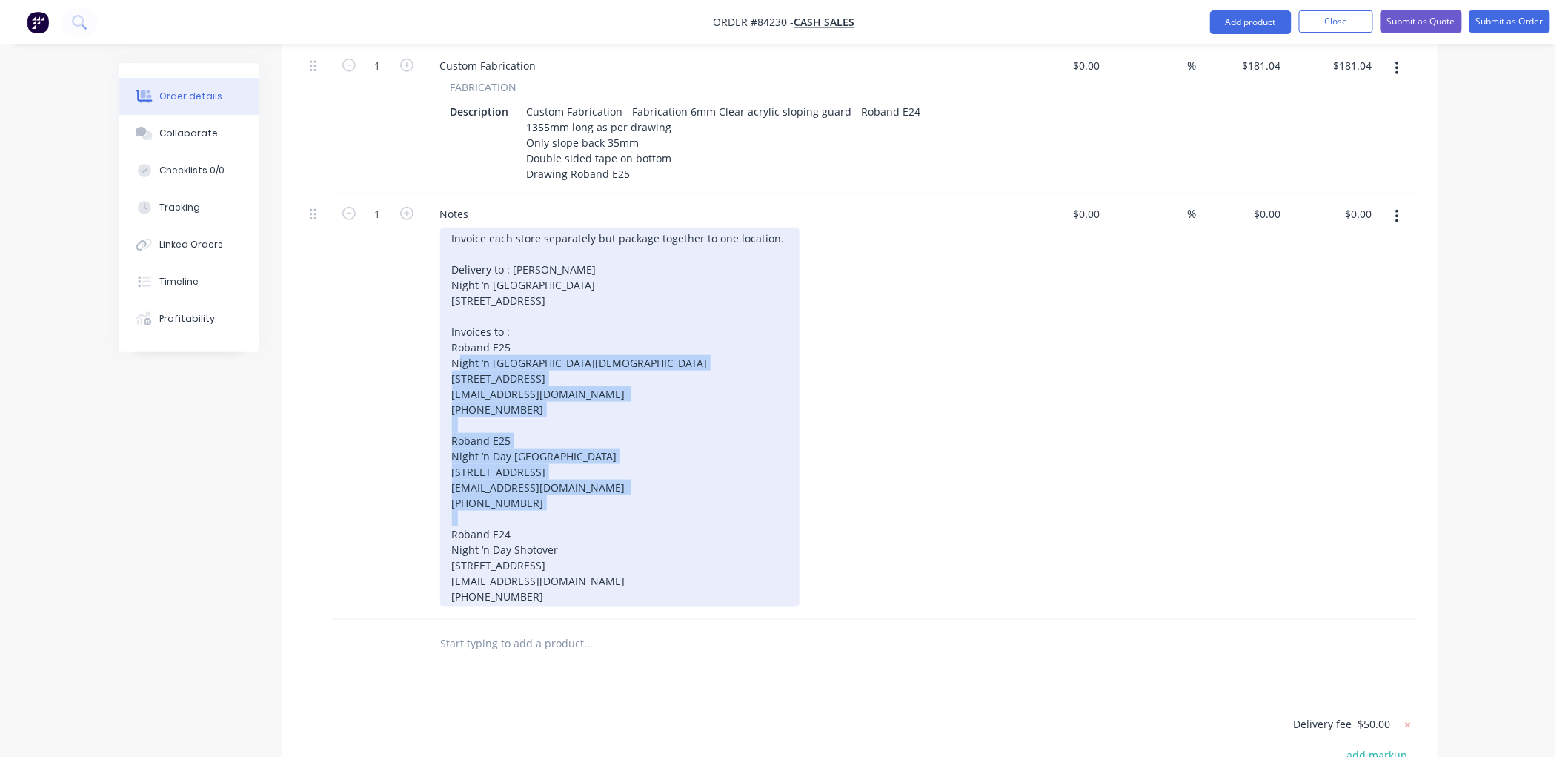
drag, startPoint x: 453, startPoint y: 341, endPoint x: 539, endPoint y: 540, distance: 216.8
click at [531, 546] on div "Invoice each store separately but package together to one location. Delivery to…" at bounding box center [620, 417] width 360 height 380
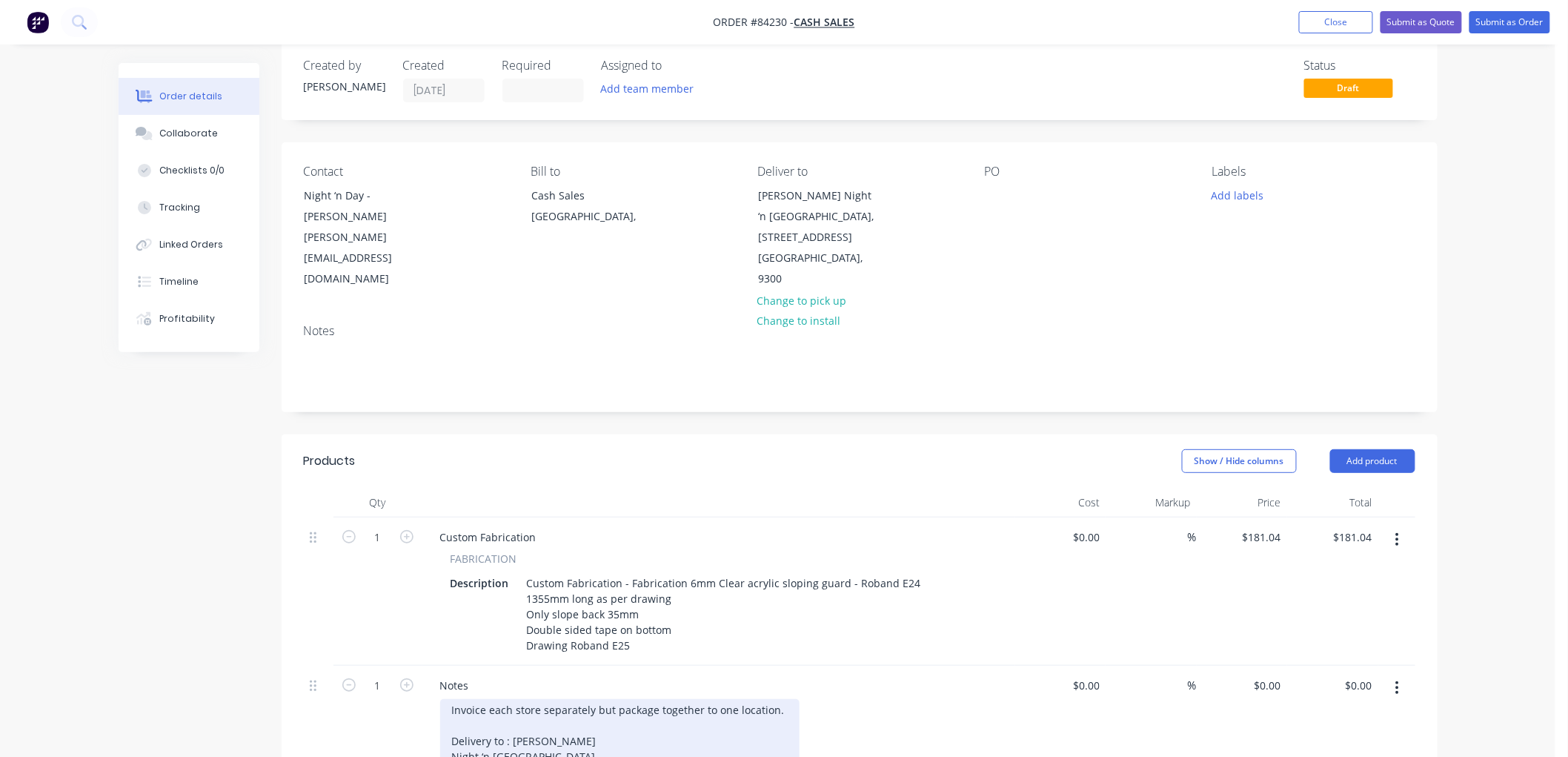
scroll to position [0, 0]
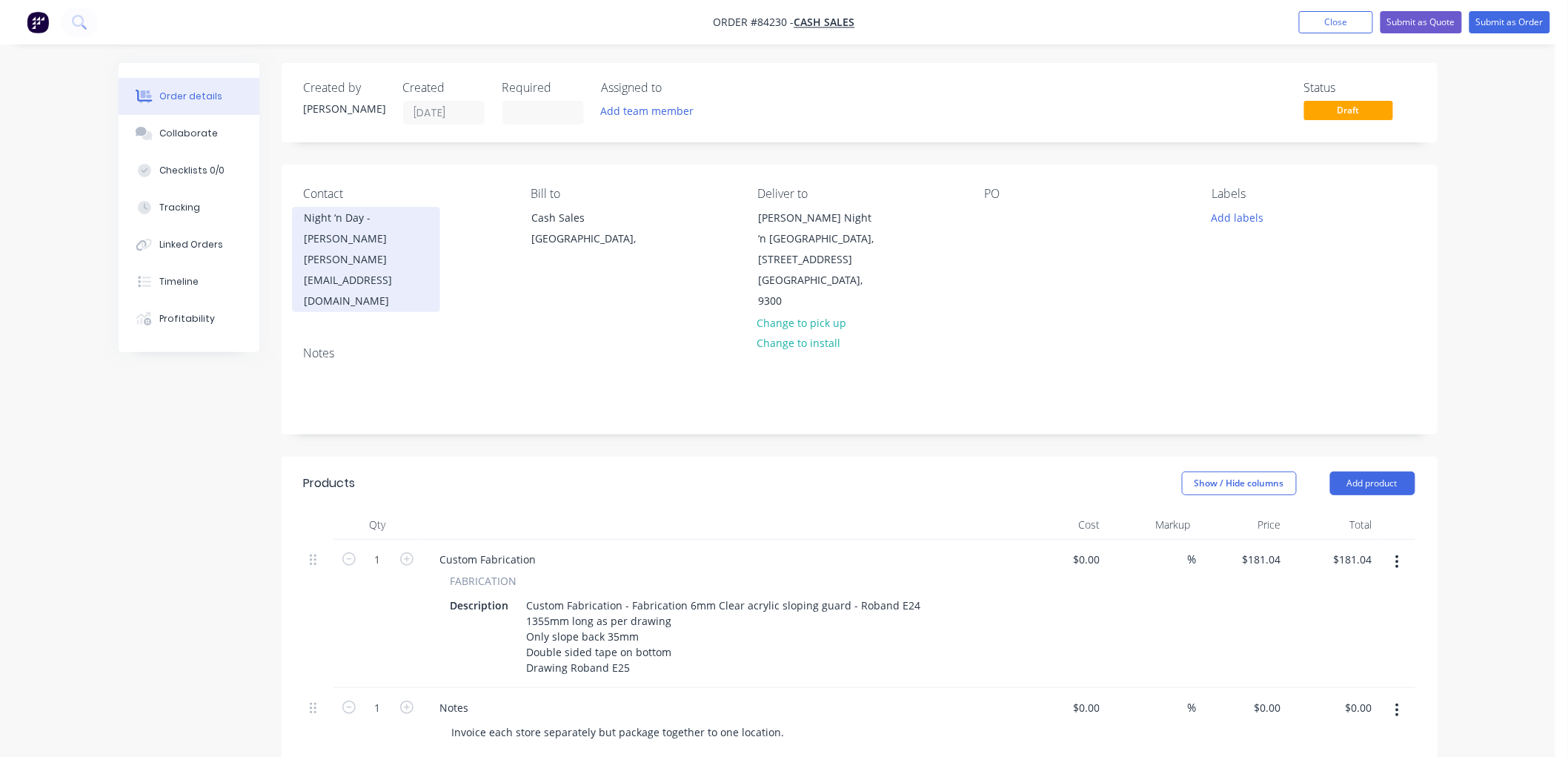
click at [375, 243] on div "Night ‘n Day - [PERSON_NAME]" at bounding box center [366, 229] width 123 height 42
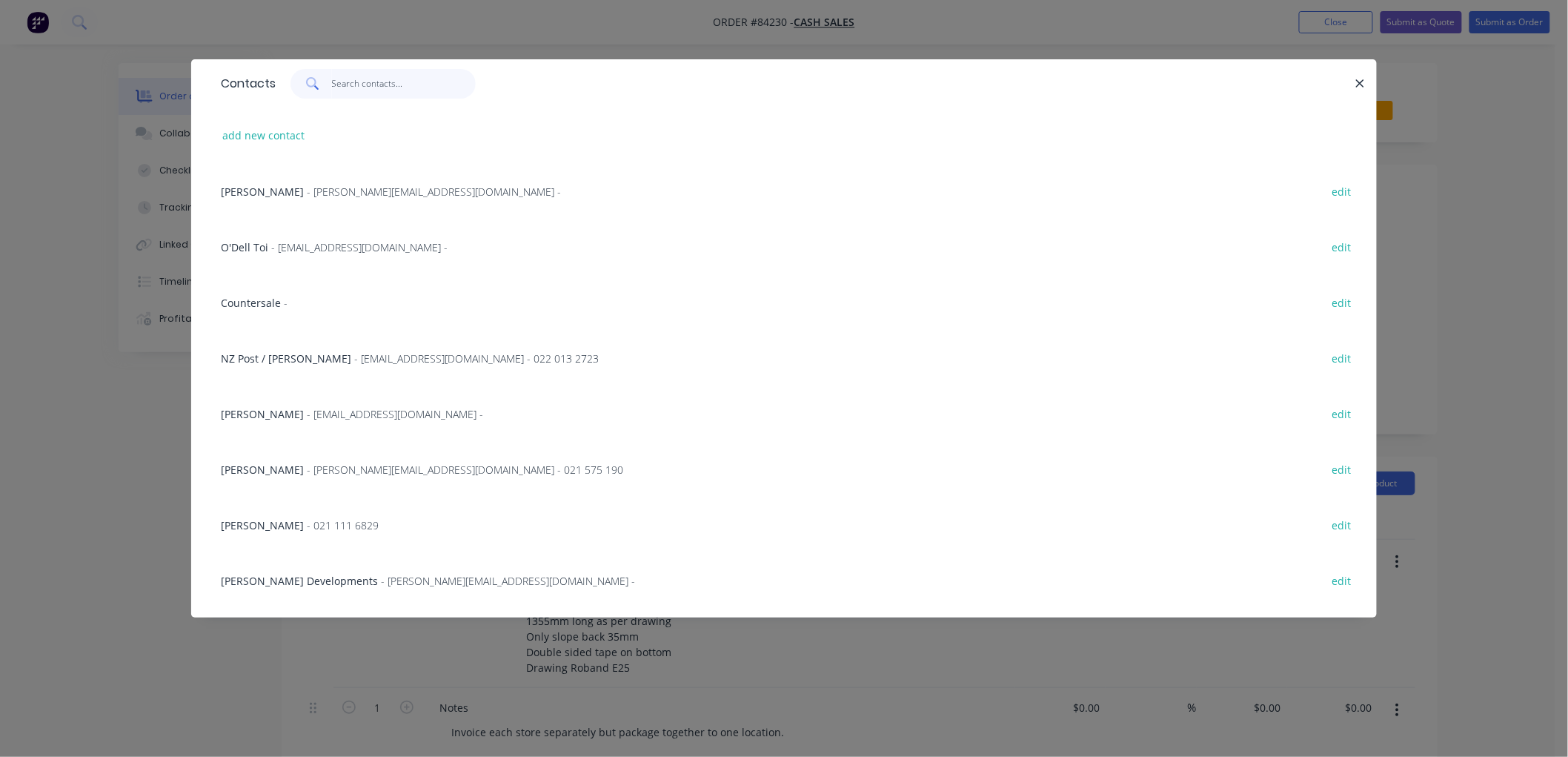
click at [358, 85] on input "text" at bounding box center [404, 84] width 145 height 30
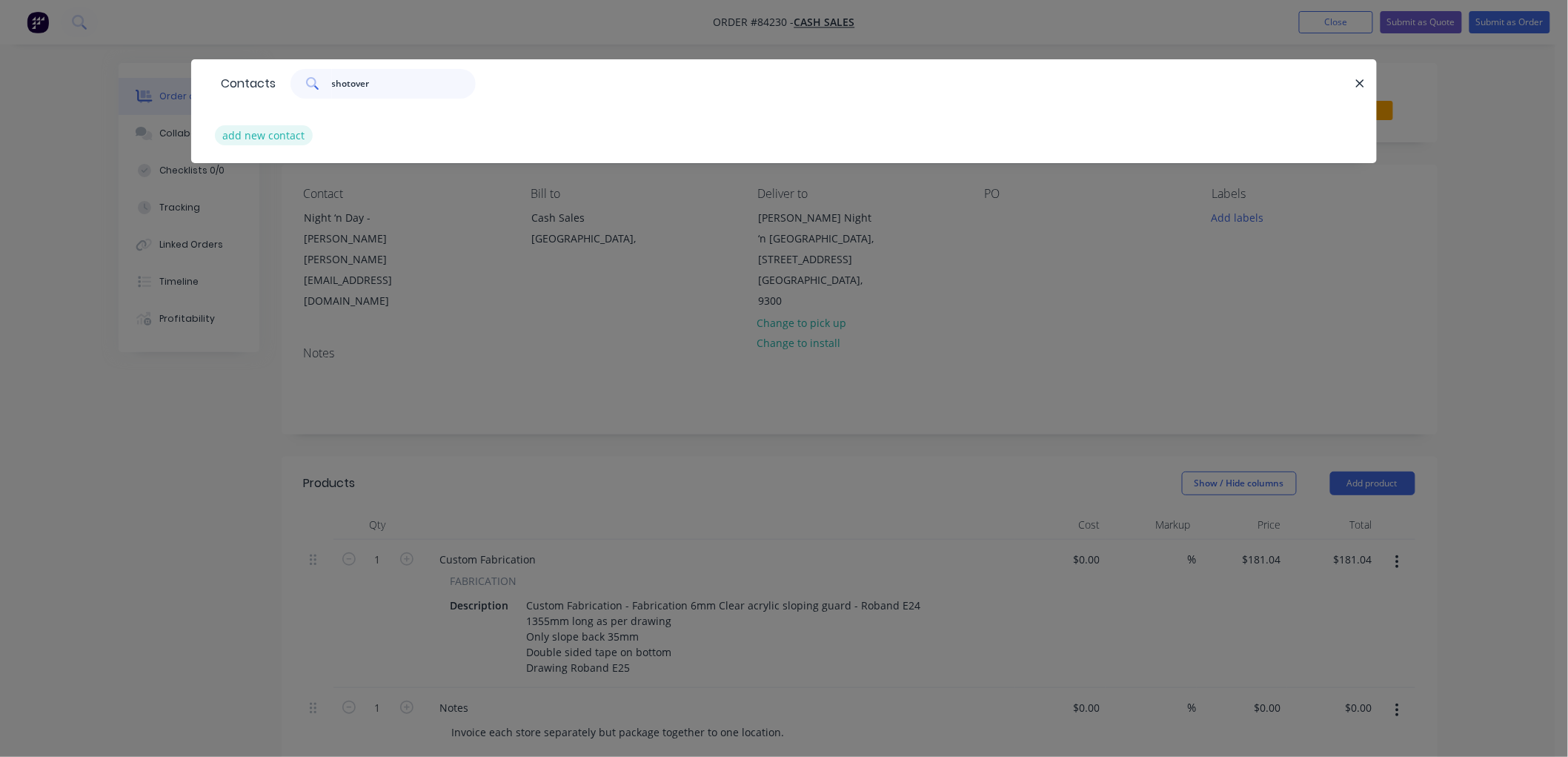
type input "shotover"
click at [253, 139] on button "add new contact" at bounding box center [264, 134] width 98 height 20
select select "NZ"
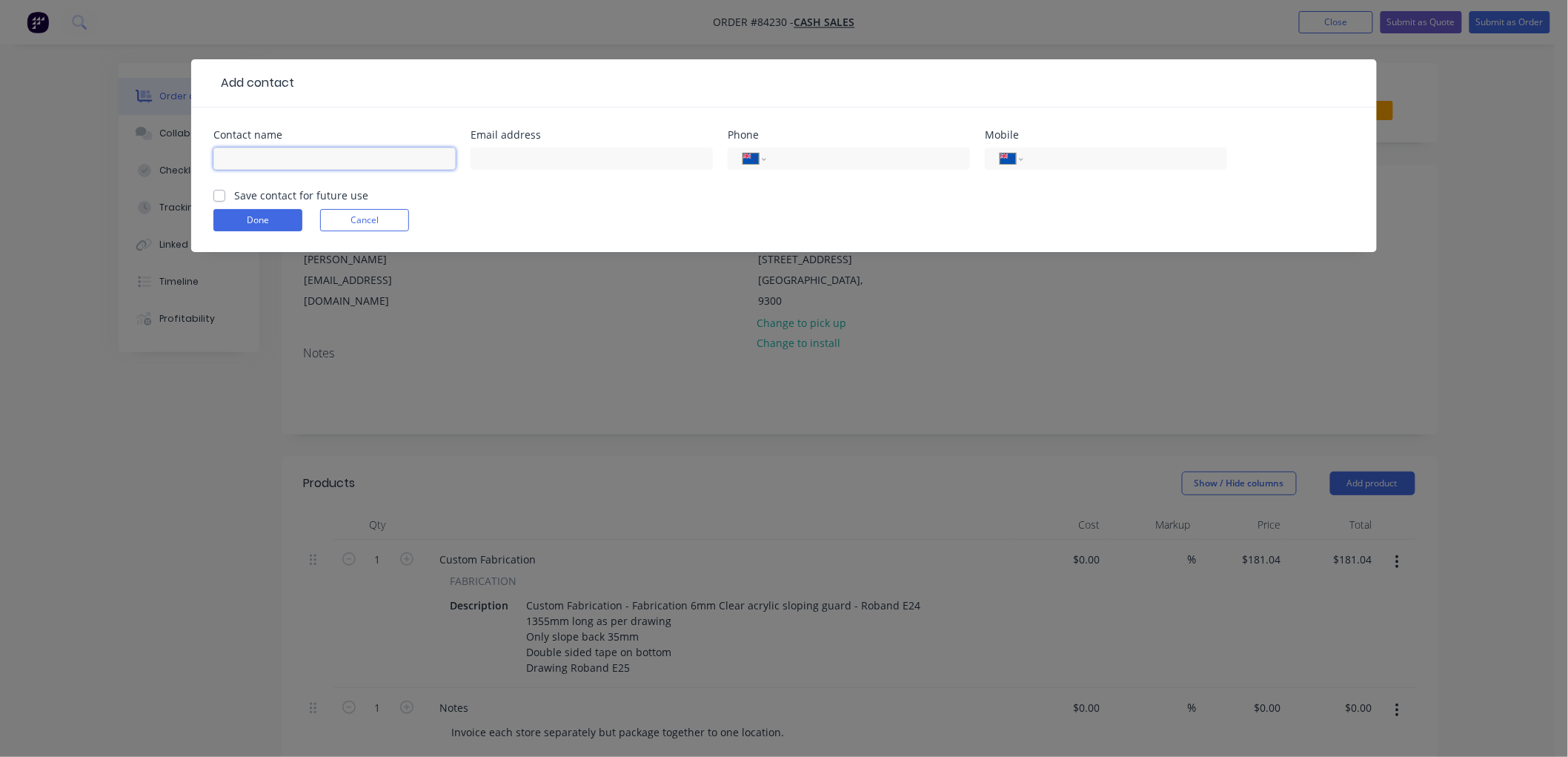
click at [330, 151] on input "text" at bounding box center [334, 158] width 243 height 22
type input "Night 'n Day Shotover"
type input "[EMAIL_ADDRESS][DOMAIN_NAME]"
type input "0"
select select "AU"
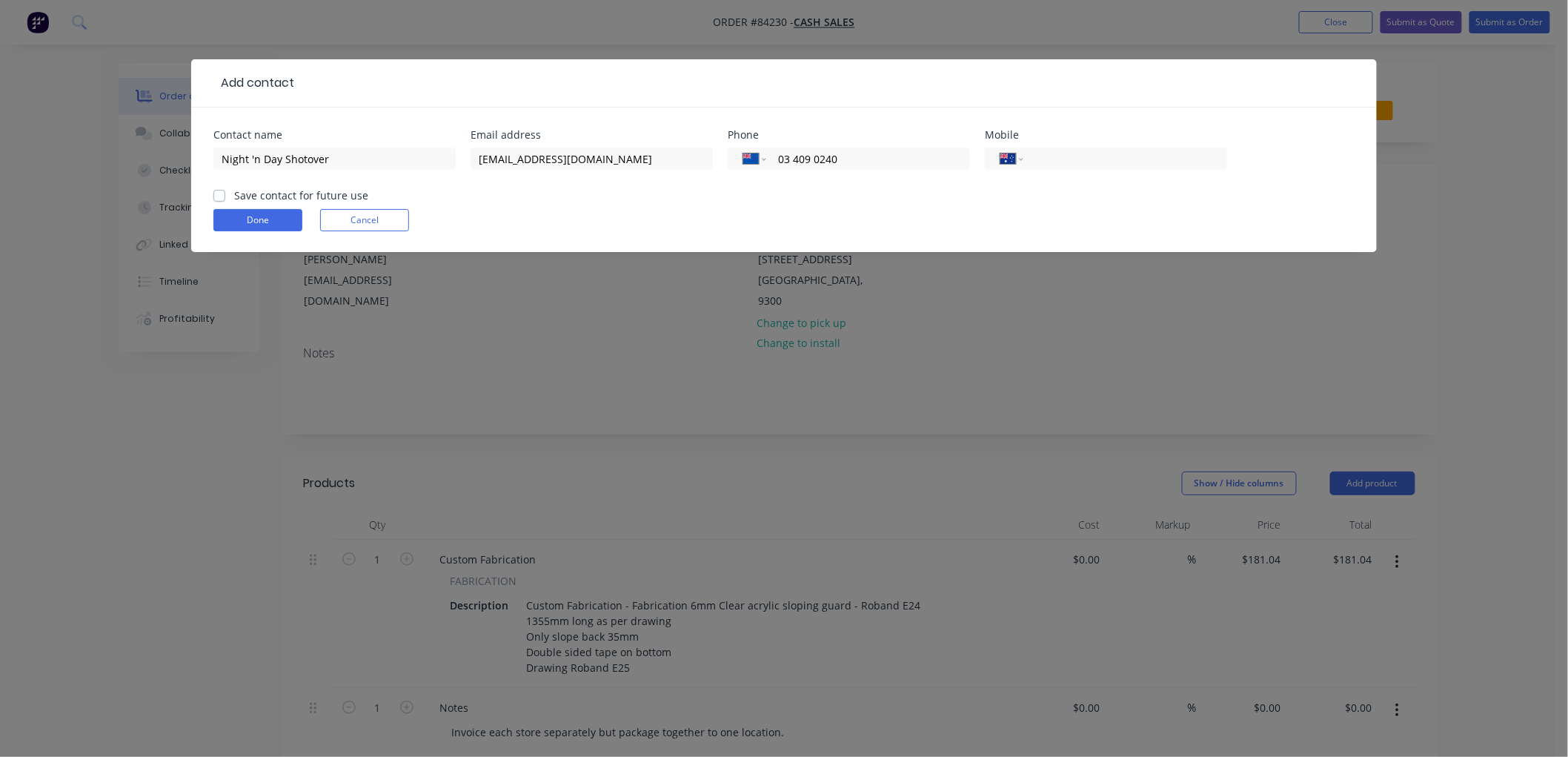
type input "03 409 0240"
click at [234, 194] on label "Save contact for future use" at bounding box center [301, 196] width 134 height 16
click at [220, 194] on input "Save contact for future use" at bounding box center [219, 195] width 12 height 14
checkbox input "true"
click at [265, 224] on button "Done" at bounding box center [258, 219] width 89 height 22
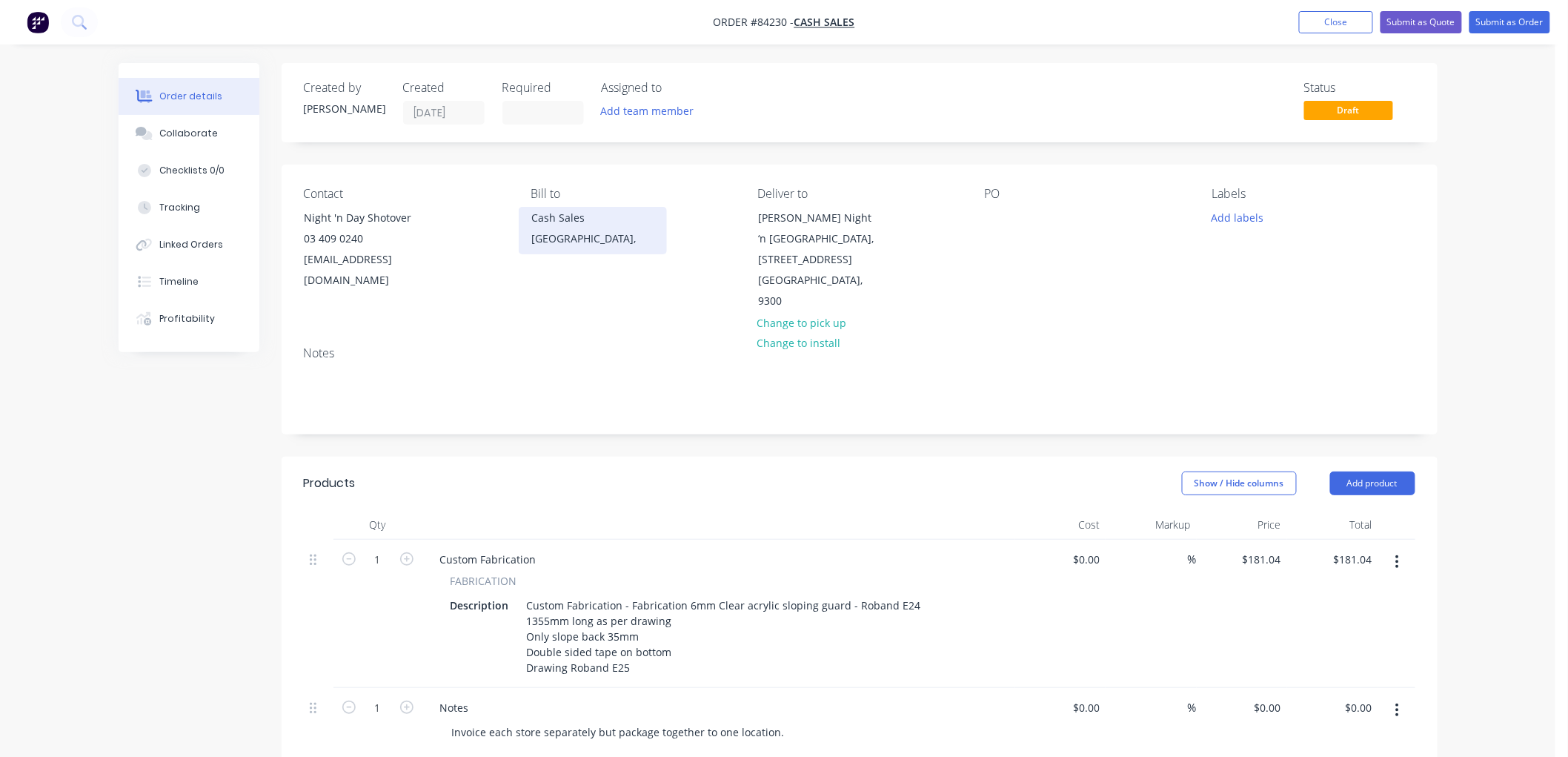
click at [567, 234] on div "[GEOGRAPHIC_DATA]," at bounding box center [593, 238] width 123 height 21
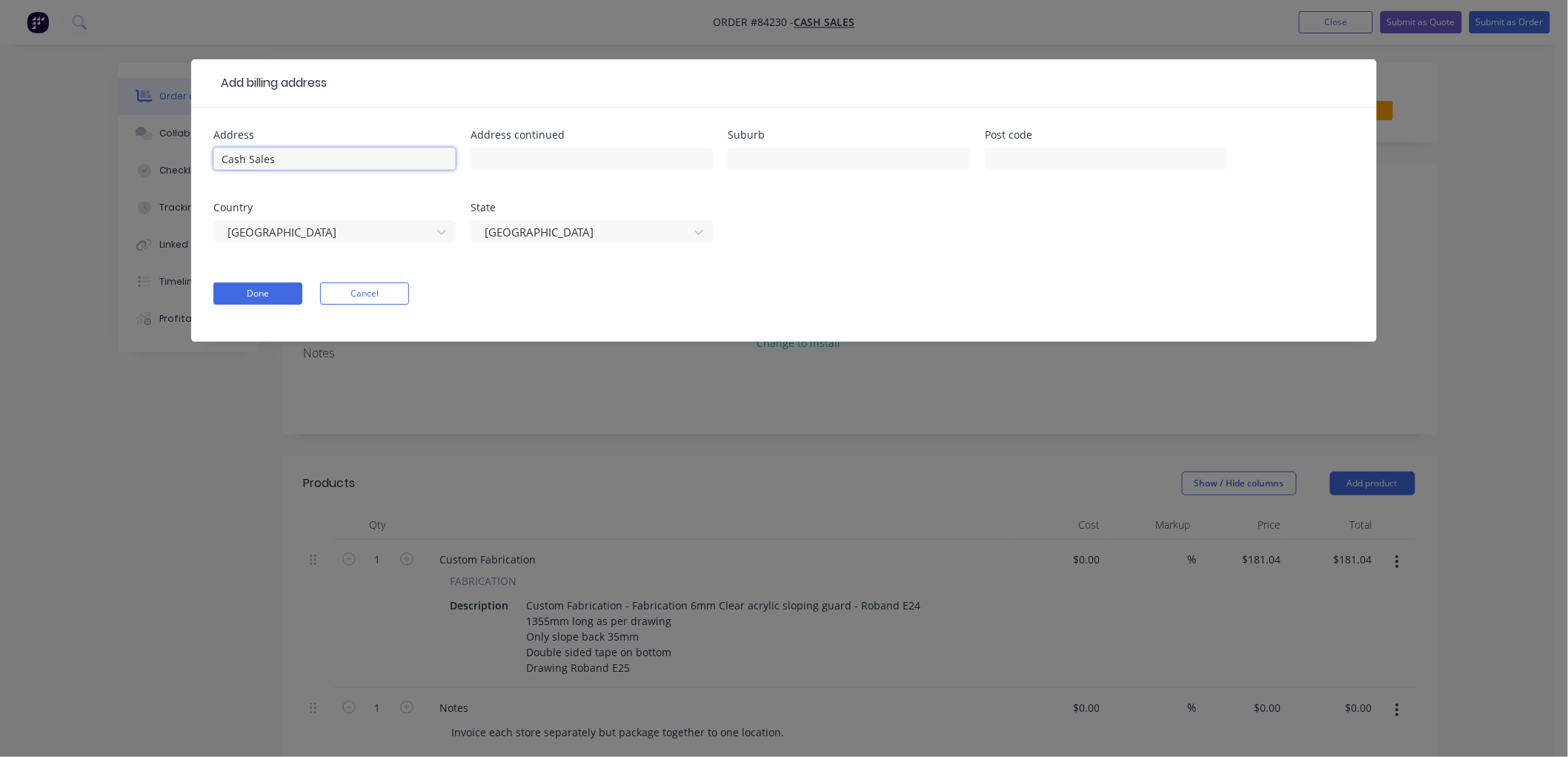
drag, startPoint x: 346, startPoint y: 159, endPoint x: 202, endPoint y: 164, distance: 144.1
click at [203, 164] on div "Address Cash Sales Address continued Suburb Post code Country [GEOGRAPHIC_DATA]…" at bounding box center [784, 224] width 1186 height 234
type input "z"
click at [446, 159] on input "Night 'n Day" at bounding box center [334, 158] width 243 height 22
type input "Night 'n Day Shotover"
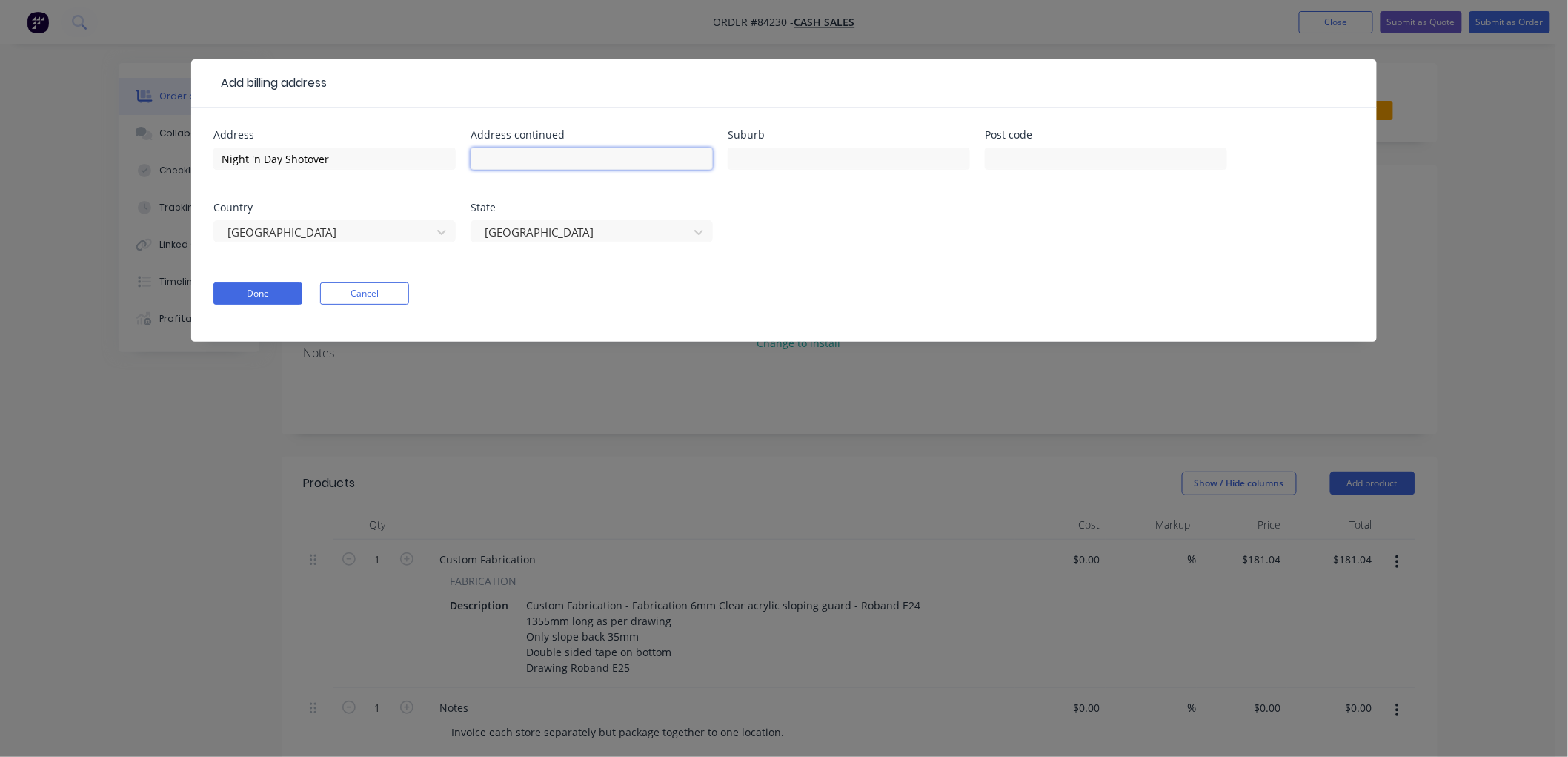
click at [528, 162] on input "text" at bounding box center [592, 158] width 243 height 22
type input "[STREET_ADDRESS]"
click at [804, 162] on input "text" at bounding box center [849, 158] width 243 height 22
type input "[GEOGRAPHIC_DATA]"
type input "9300"
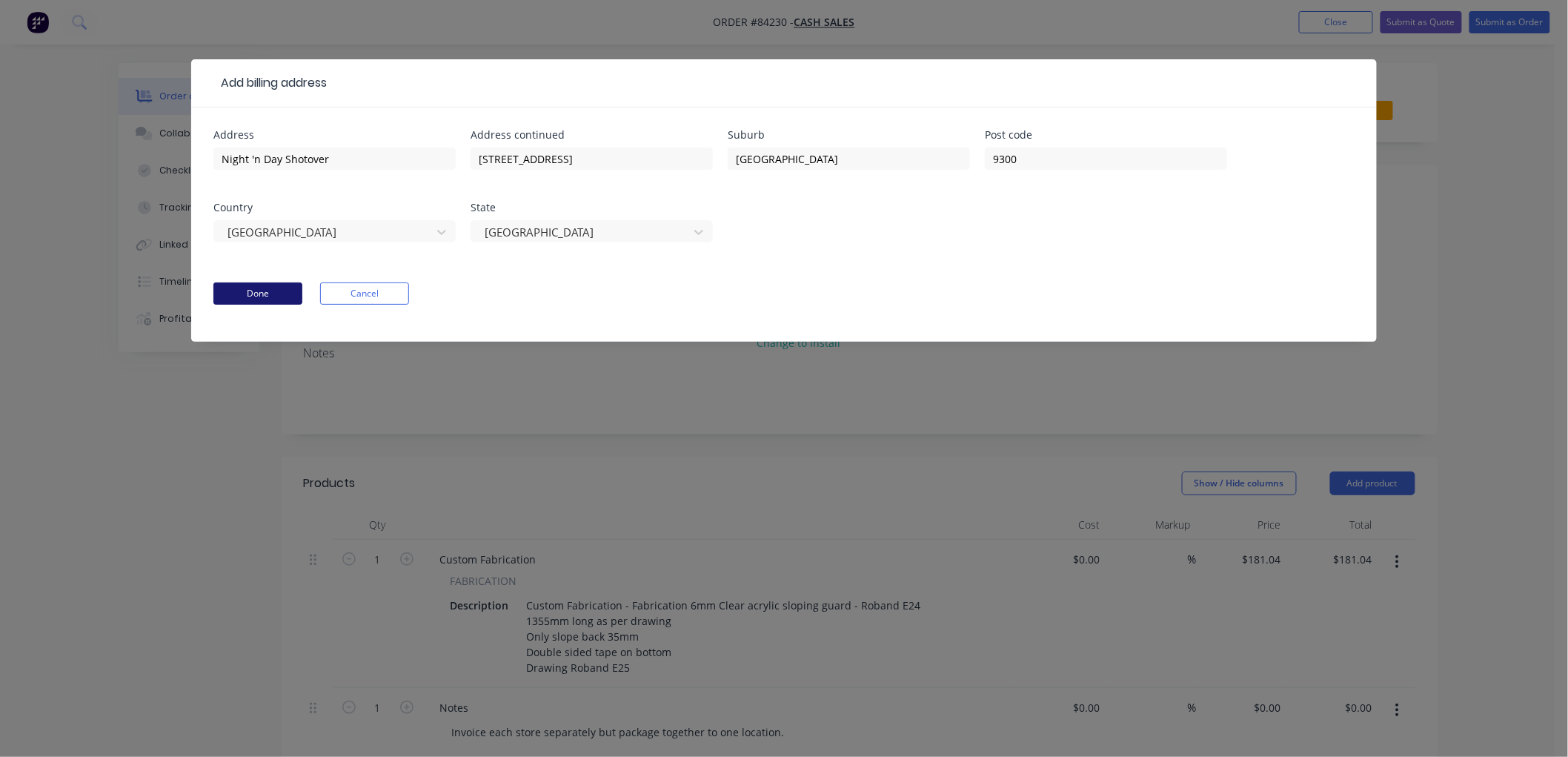
click at [272, 290] on button "Done" at bounding box center [258, 292] width 89 height 22
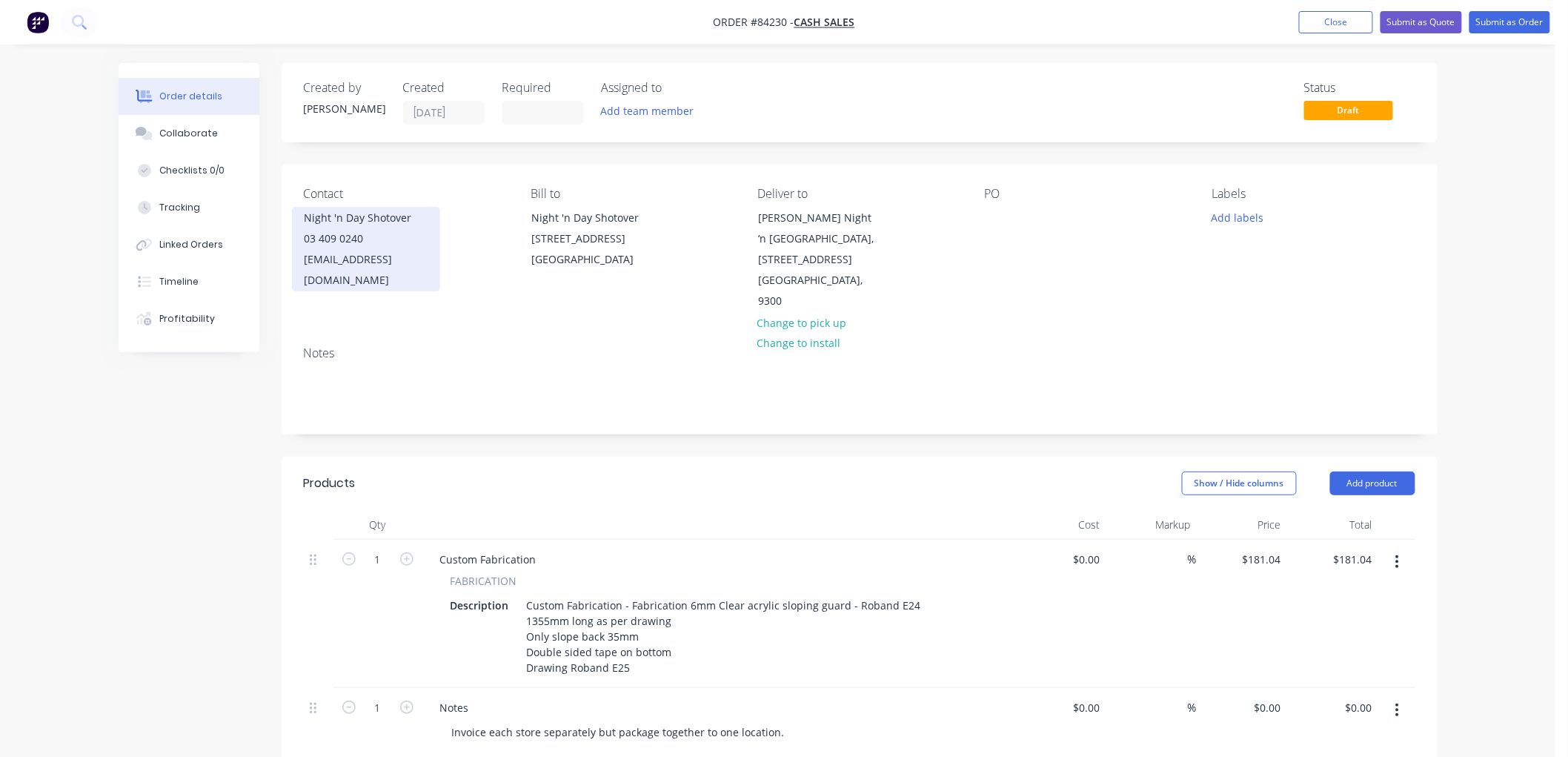
click at [394, 252] on div "[EMAIL_ADDRESS][DOMAIN_NAME]" at bounding box center [366, 270] width 123 height 42
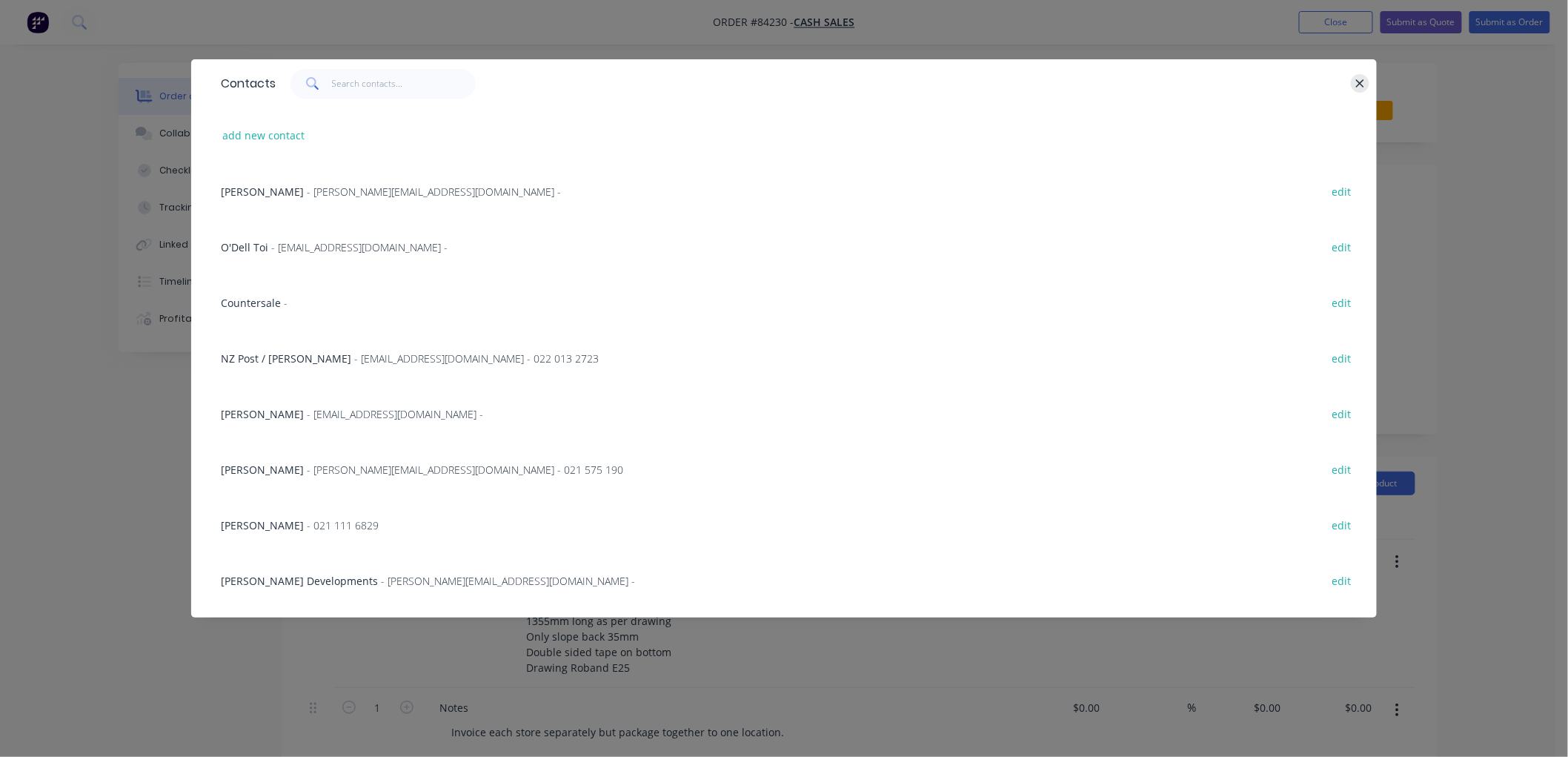
click at [1356, 85] on icon "button" at bounding box center [1360, 83] width 10 height 13
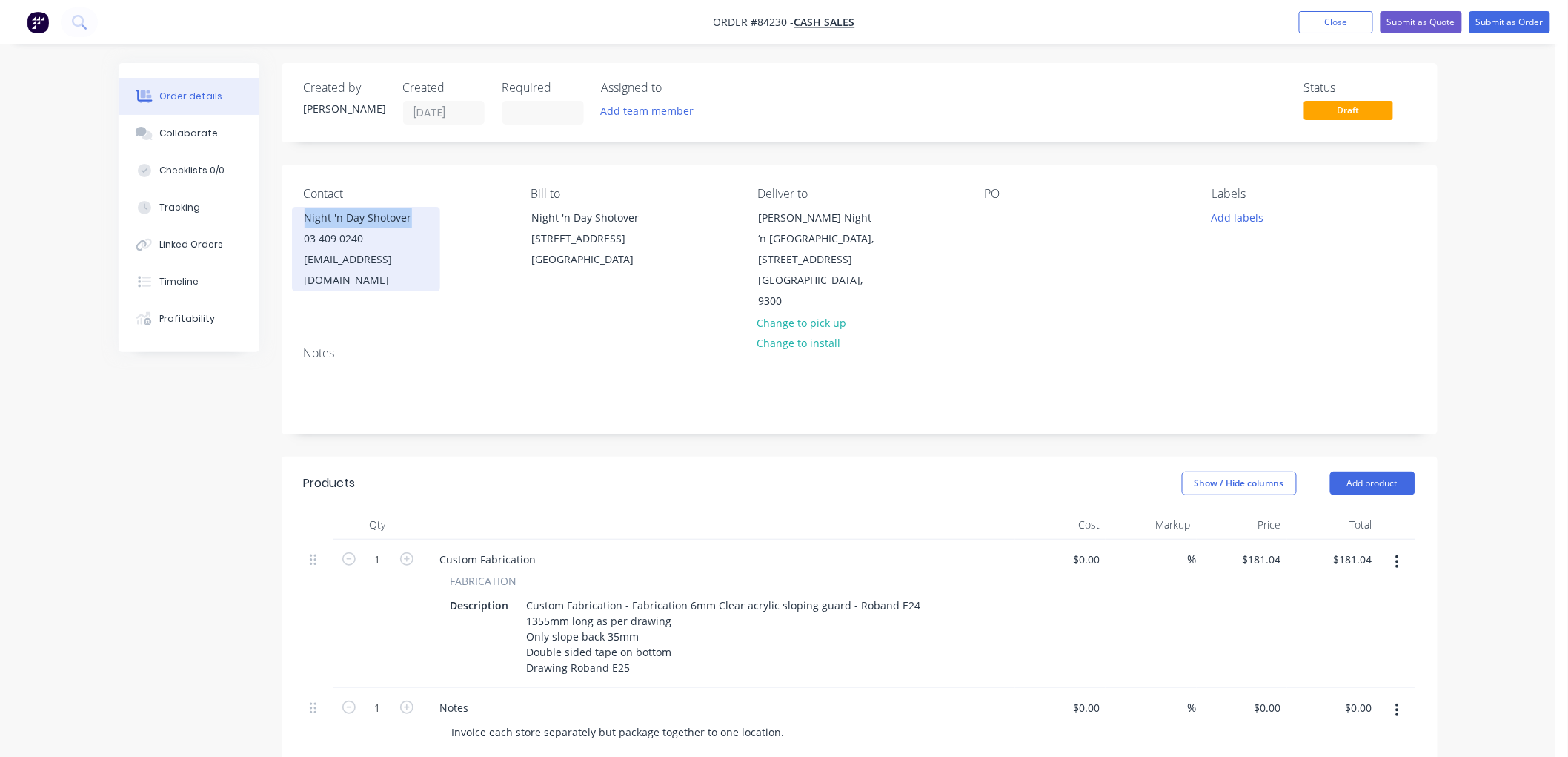
drag, startPoint x: 411, startPoint y: 218, endPoint x: 297, endPoint y: 223, distance: 114.1
click at [297, 223] on div "Night 'n Day Shotover 03 409 0240 [EMAIL_ADDRESS][DOMAIN_NAME]" at bounding box center [366, 249] width 148 height 85
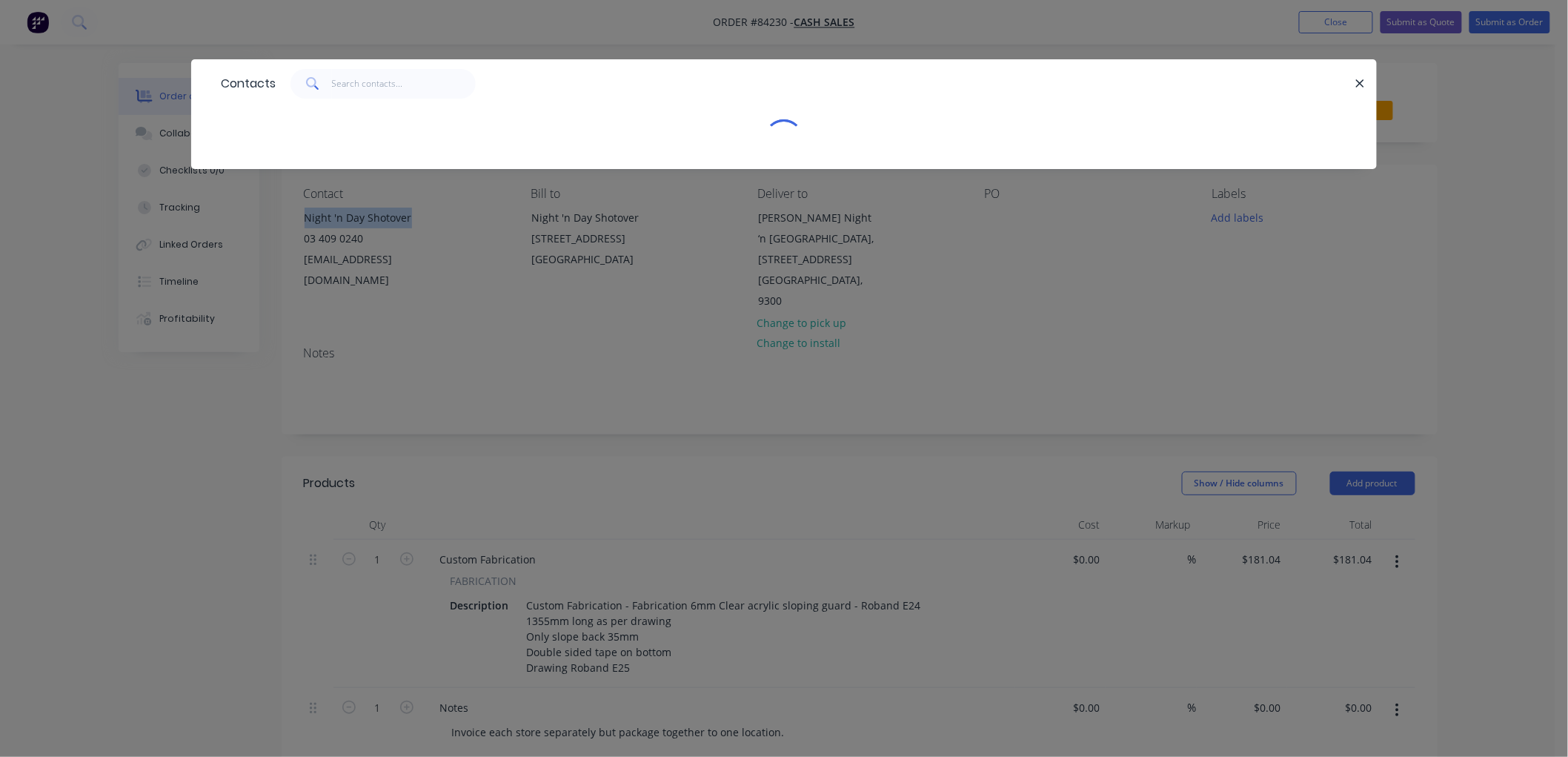
copy div "Night 'n Day Shotover"
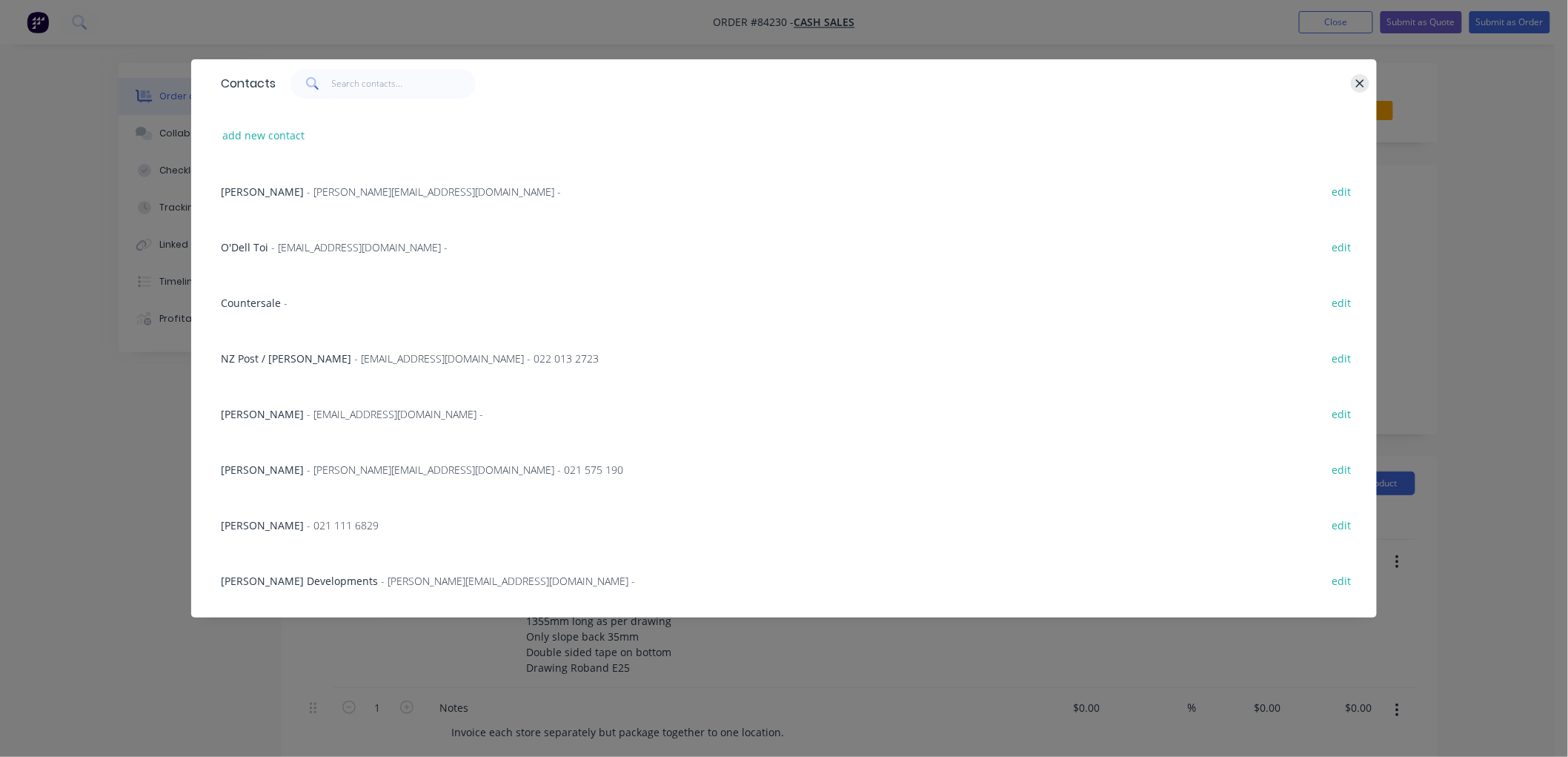
click at [1364, 84] on icon "button" at bounding box center [1360, 83] width 10 height 13
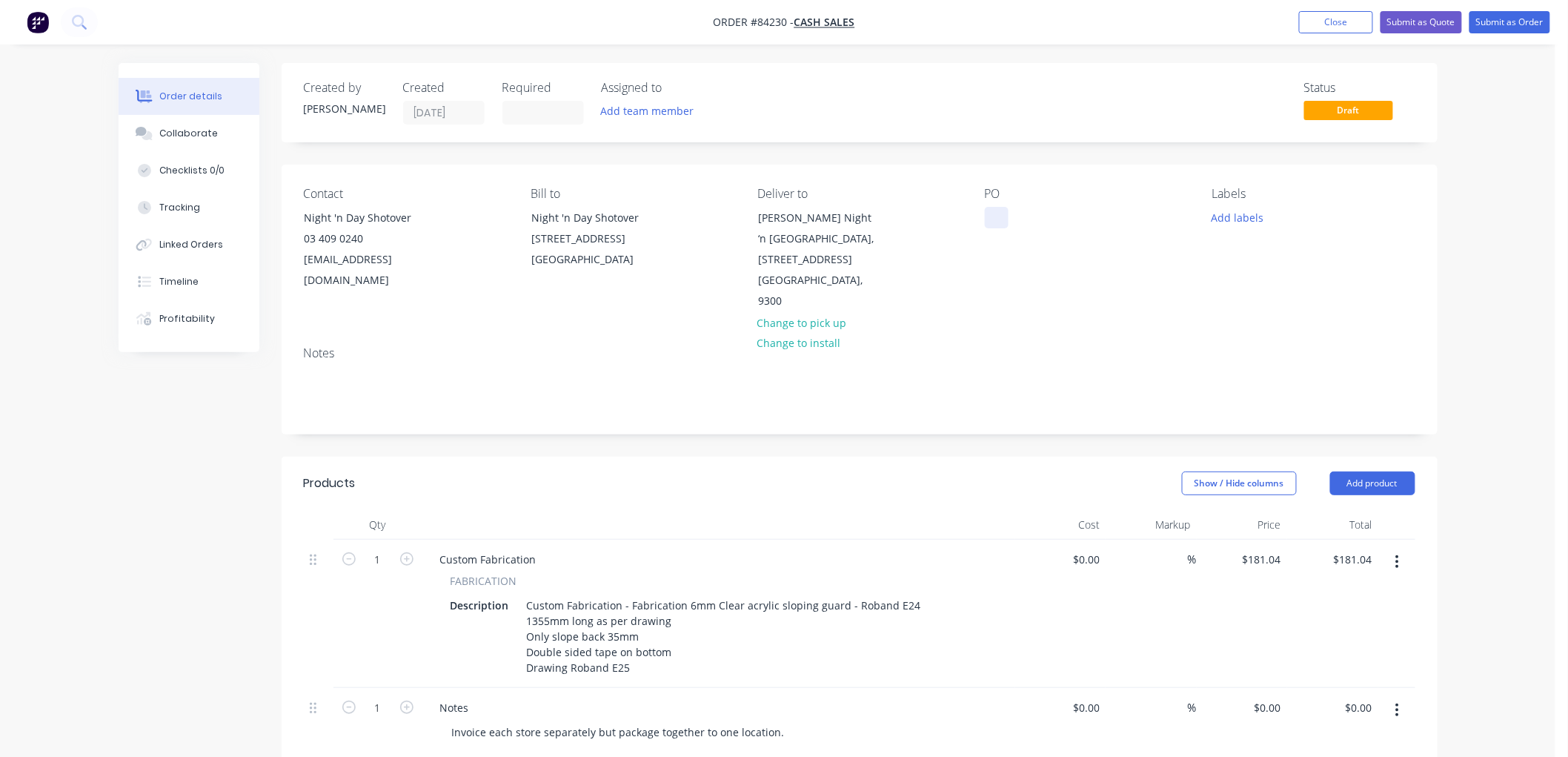
click at [997, 210] on div at bounding box center [996, 217] width 24 height 22
paste div
click at [1497, 24] on button "Submit as Order" at bounding box center [1510, 22] width 81 height 22
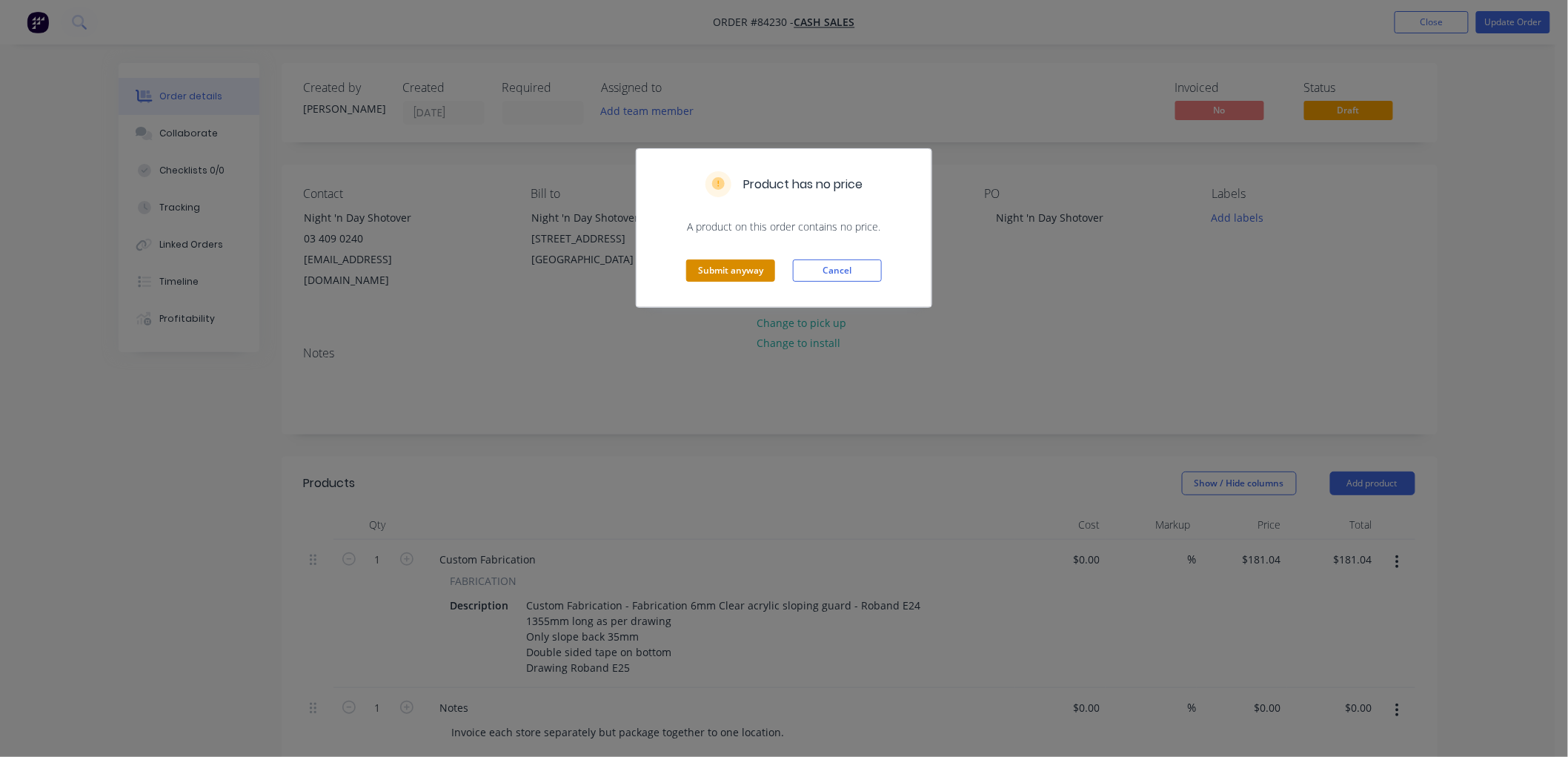
click at [720, 268] on button "Submit anyway" at bounding box center [731, 270] width 89 height 22
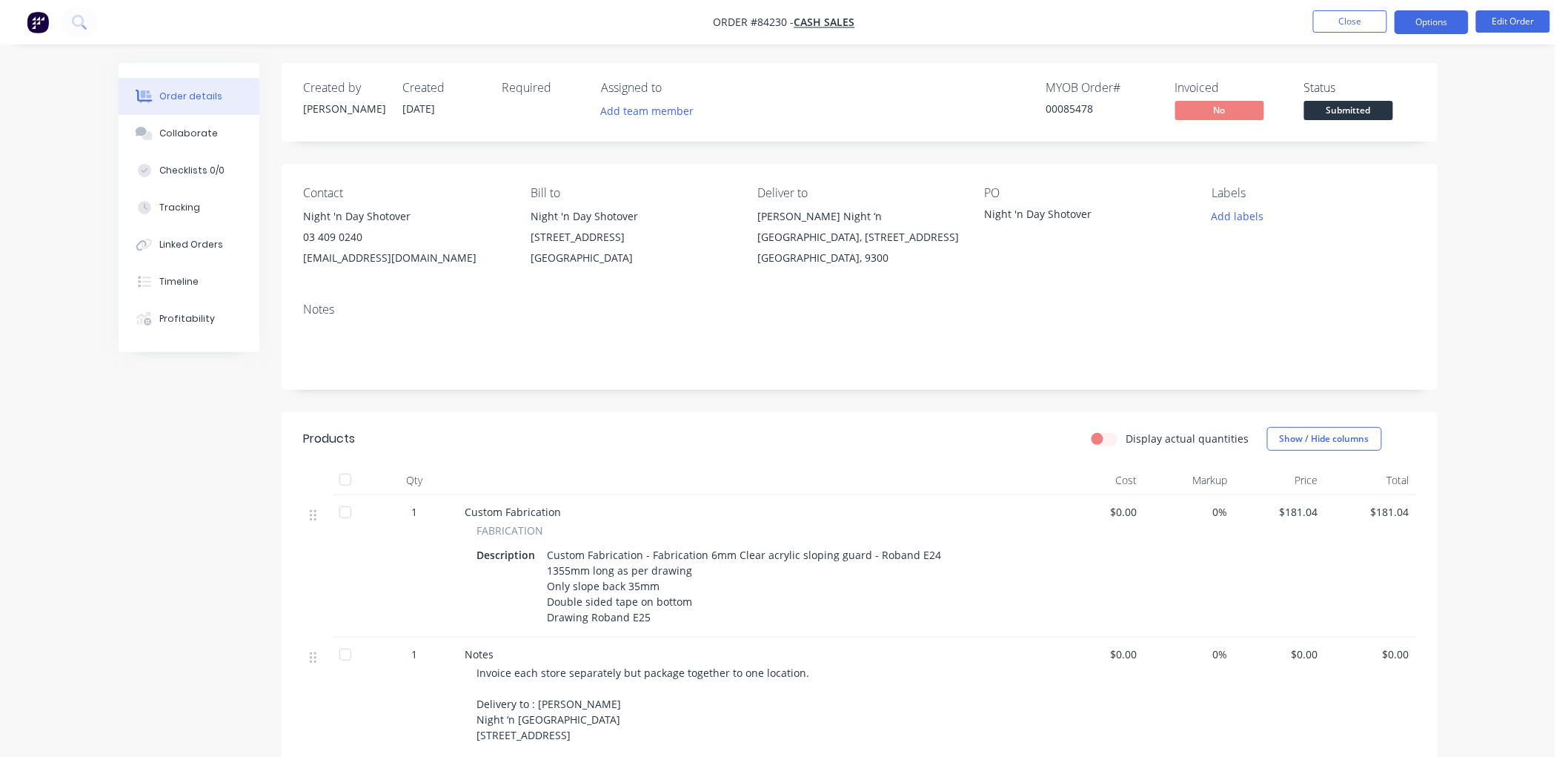
click at [1431, 26] on button "Options" at bounding box center [1432, 22] width 74 height 24
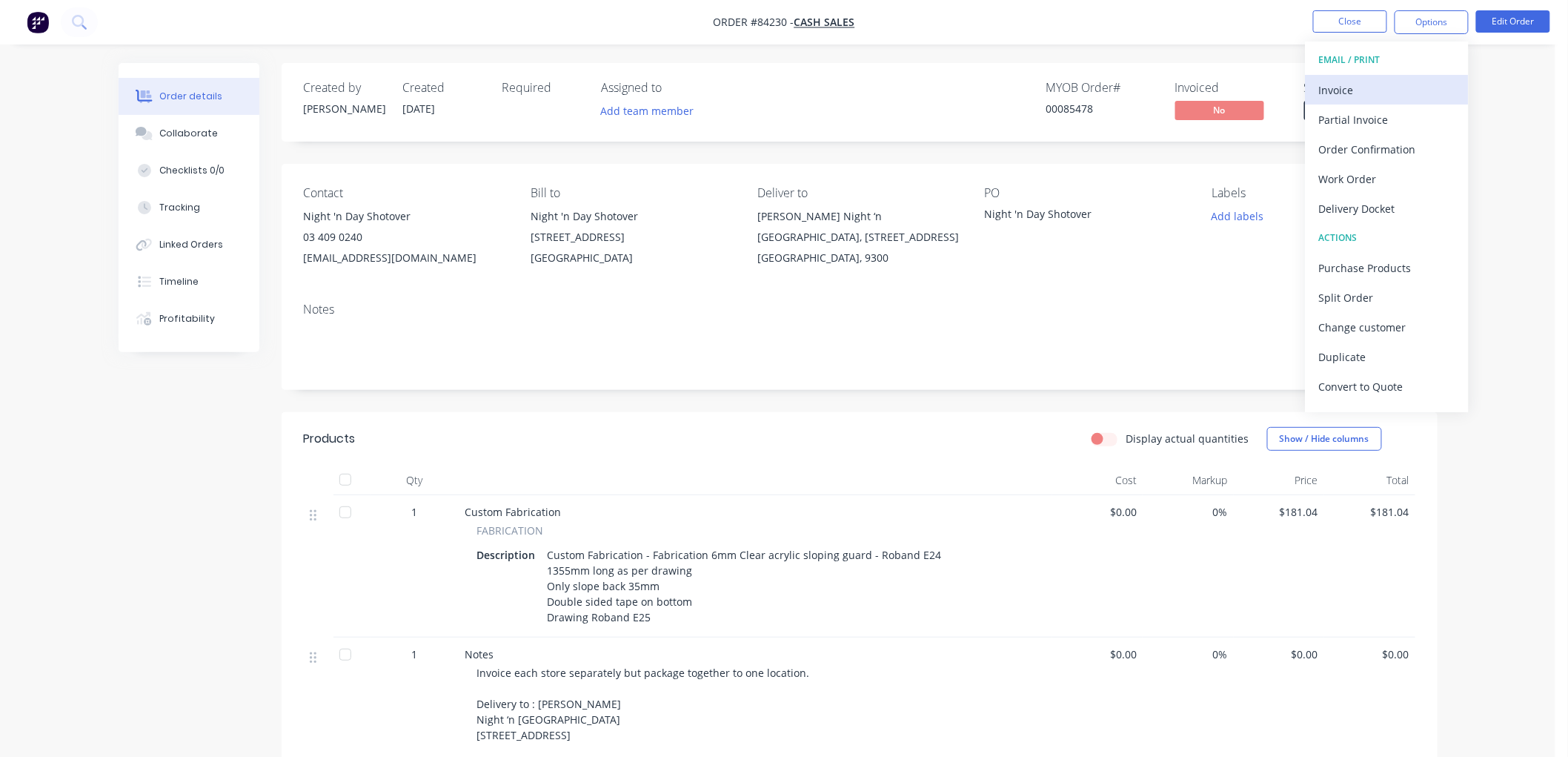
click at [1341, 91] on div "Invoice" at bounding box center [1387, 90] width 136 height 22
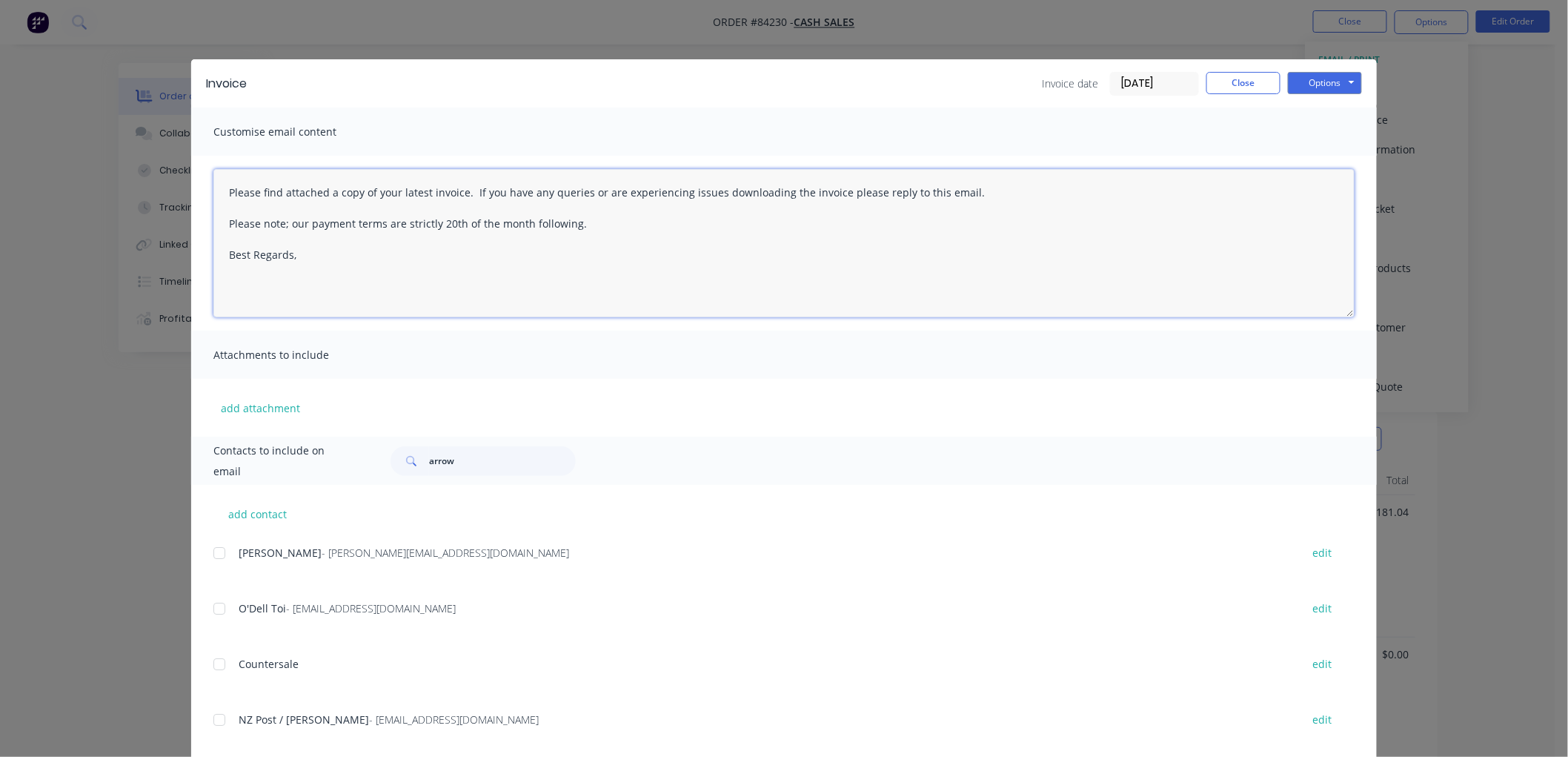
click at [331, 255] on textarea "Please find attached a copy of your latest invoice. If you have any queries or …" at bounding box center [783, 244] width 1141 height 148
drag, startPoint x: 581, startPoint y: 224, endPoint x: 208, endPoint y: 188, distance: 374.7
click at [213, 188] on textarea "Please find attached a copy of your latest invoice. If you have any queries or …" at bounding box center [783, 244] width 1141 height 148
paste textarea "Thank you for your order. Your order is ready, and will be dispatched upon rece…"
type textarea "Thank you for your order. Your order is ready, and will be dispatched upon rece…"
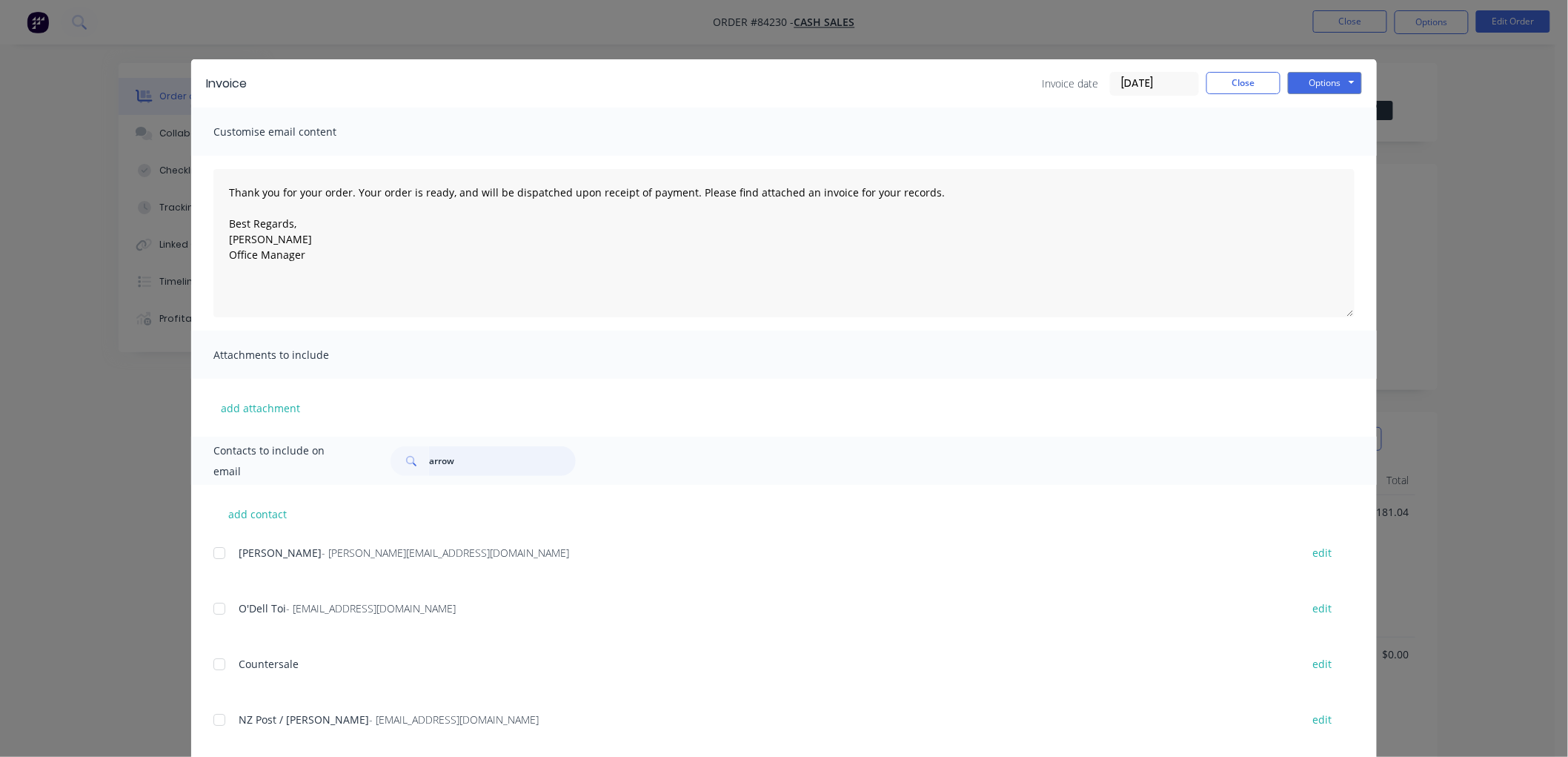
click at [434, 463] on input "arrow" at bounding box center [502, 461] width 147 height 30
type input "[PERSON_NAME]"
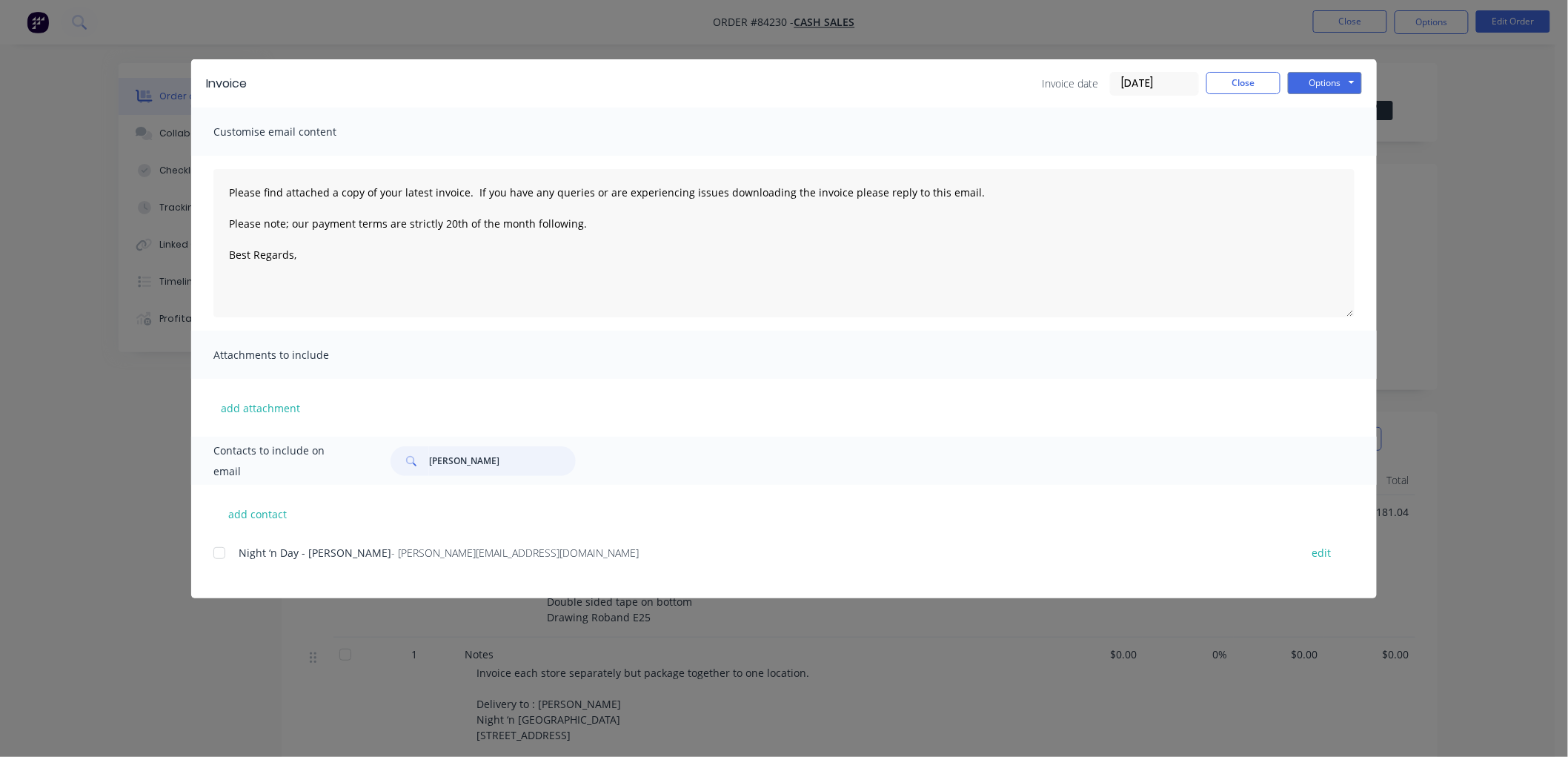
click at [220, 552] on div at bounding box center [219, 553] width 30 height 30
type textarea "Please find attached a copy of your latest invoice. If you have any queries or …"
drag, startPoint x: 476, startPoint y: 458, endPoint x: 413, endPoint y: 463, distance: 63.2
click at [413, 463] on div "[PERSON_NAME]" at bounding box center [483, 461] width 185 height 30
type input "shotover"
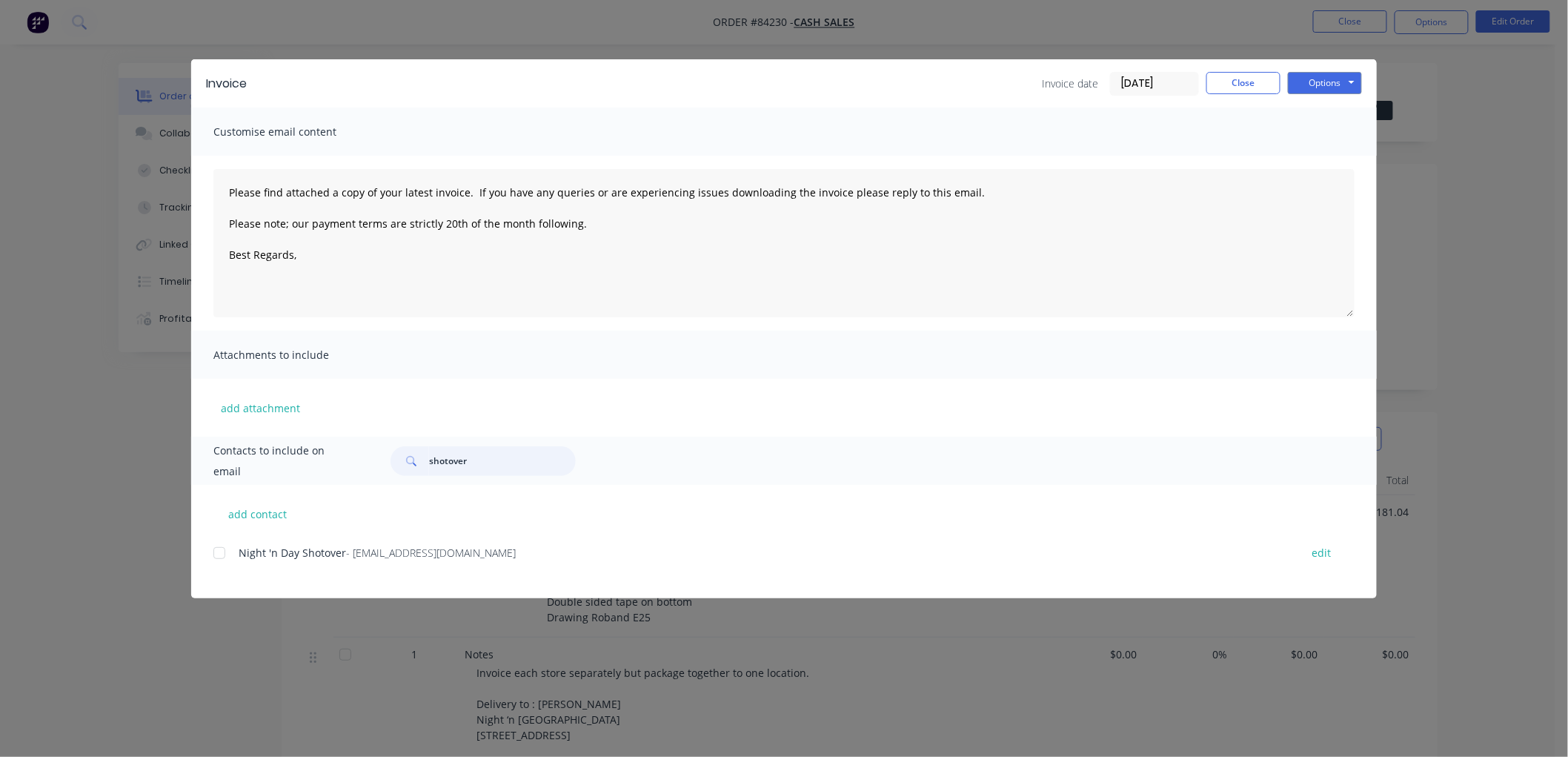
click at [220, 550] on div at bounding box center [219, 553] width 30 height 30
type textarea "Please find attached a copy of your latest invoice. If you have any queries or …"
type input "shotover"
click at [1330, 86] on button "Options" at bounding box center [1324, 82] width 74 height 22
click at [499, 262] on textarea "Please find attached a copy of your latest invoice. If you have any queries or …" at bounding box center [783, 244] width 1141 height 148
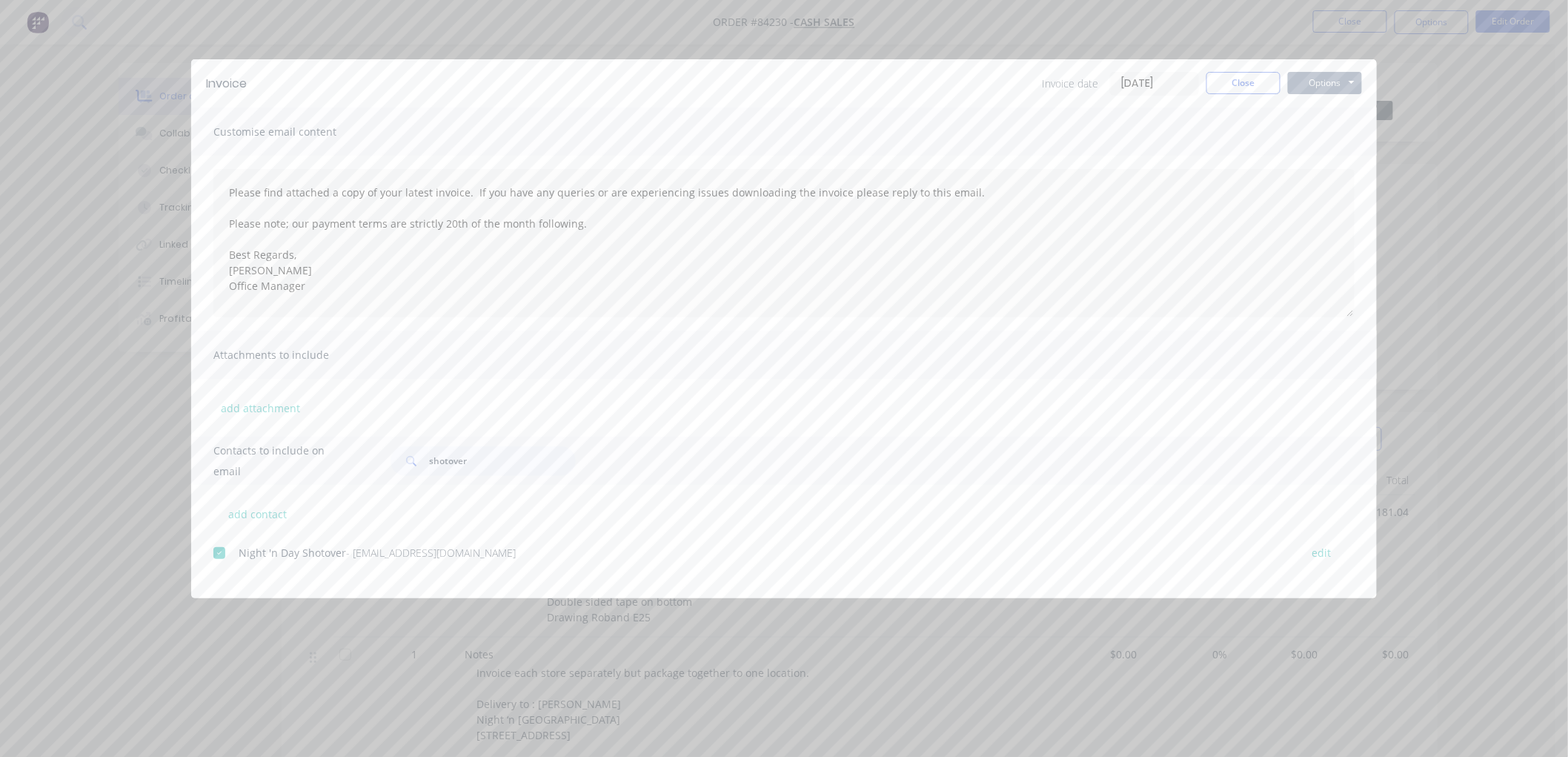
click at [1314, 84] on button "Options" at bounding box center [1324, 82] width 74 height 22
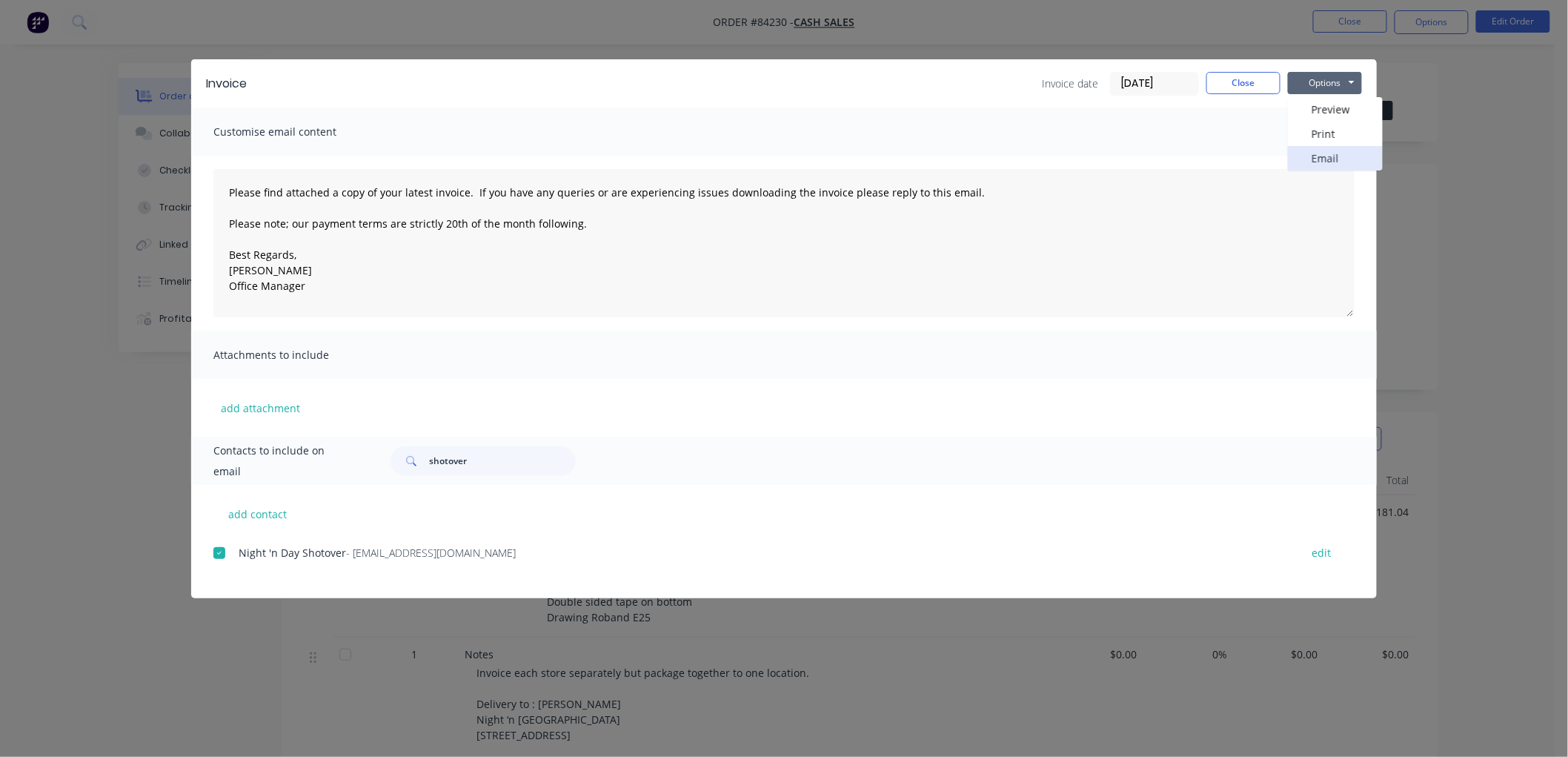
click at [1324, 155] on button "Email" at bounding box center [1335, 158] width 95 height 24
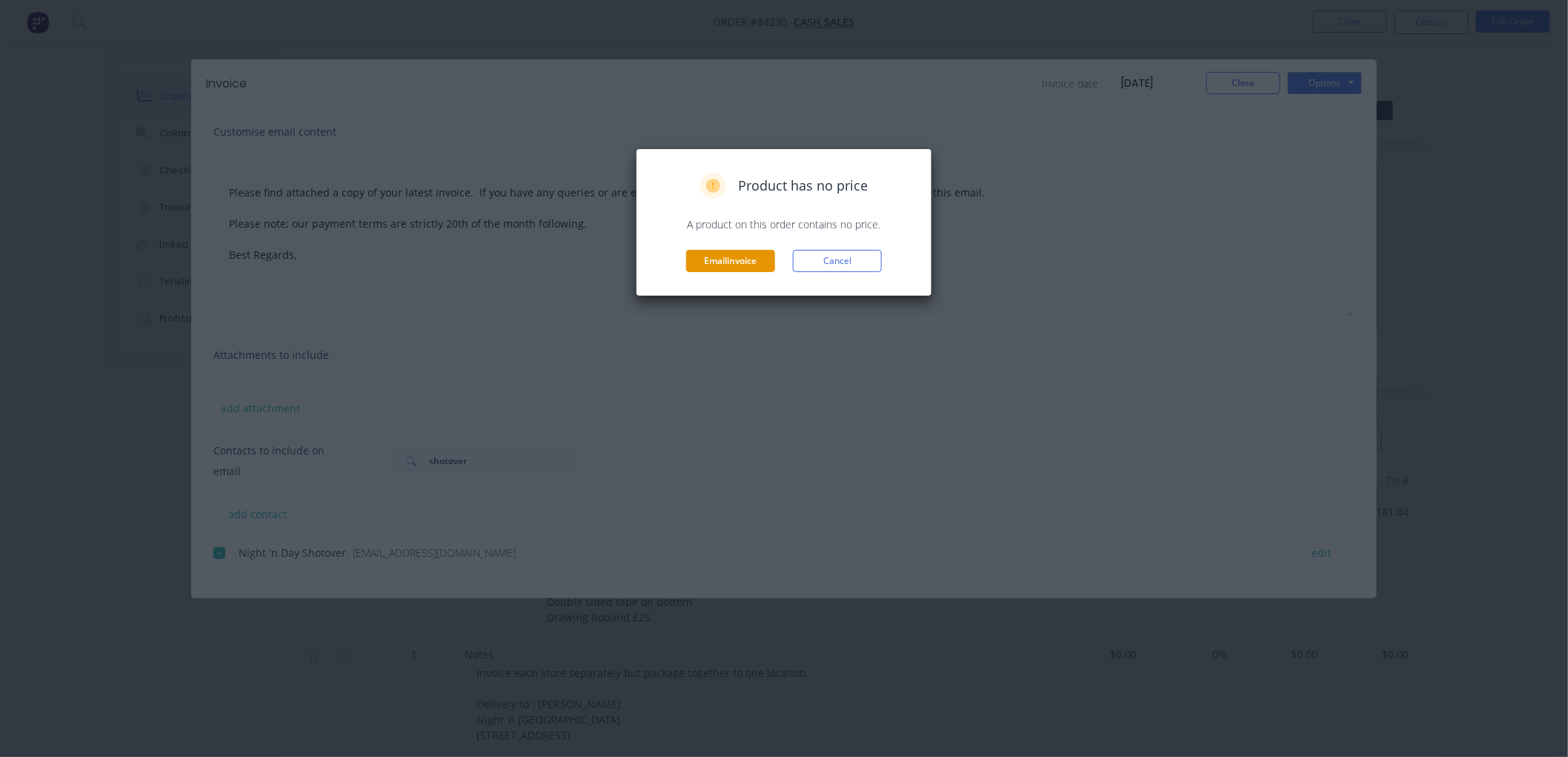
click at [737, 258] on button "Email invoice" at bounding box center [731, 260] width 89 height 22
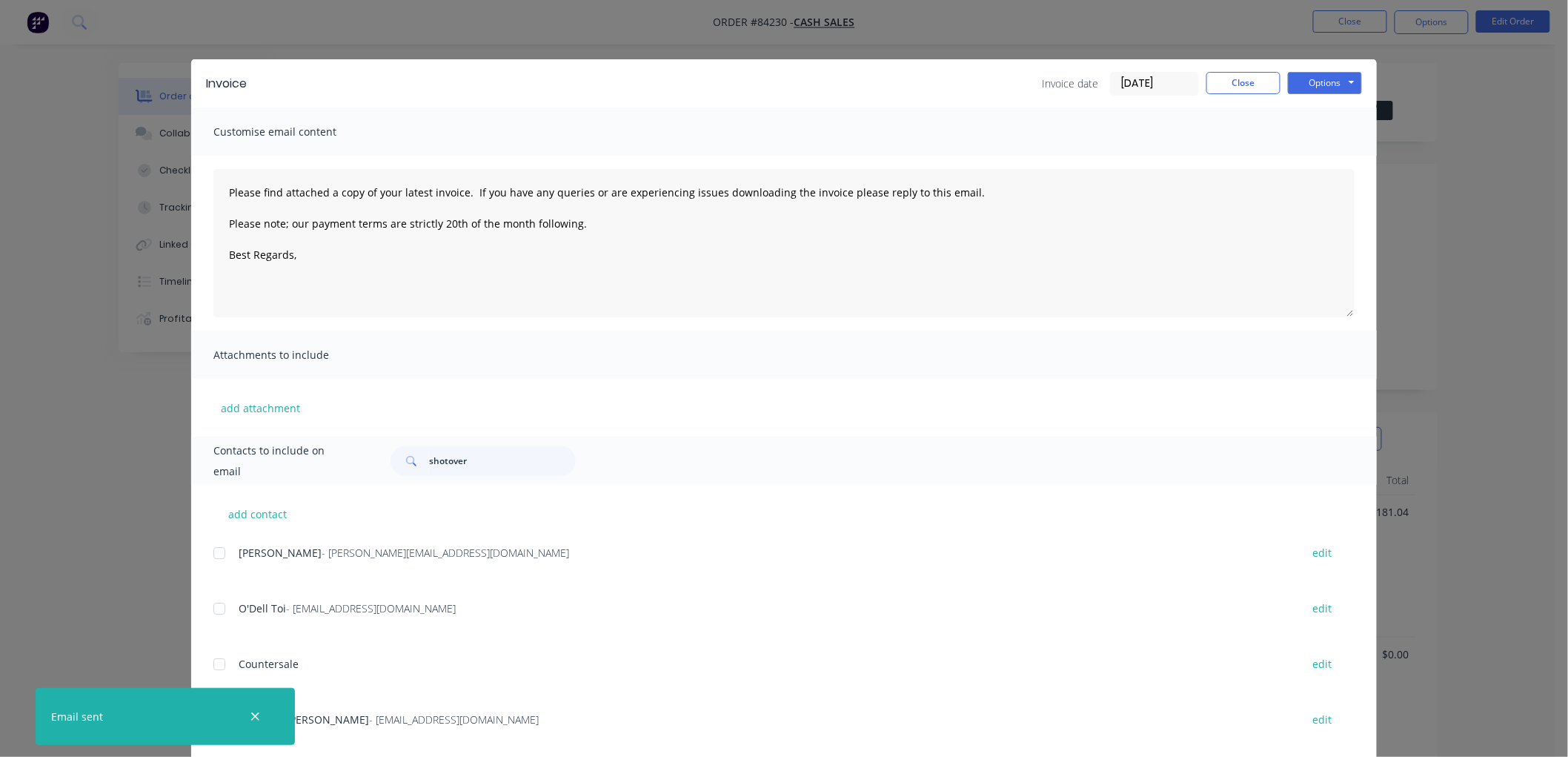
type textarea "Please find attached a copy of your latest invoice. If you have any queries or …"
click at [1242, 86] on button "Close" at bounding box center [1243, 82] width 74 height 22
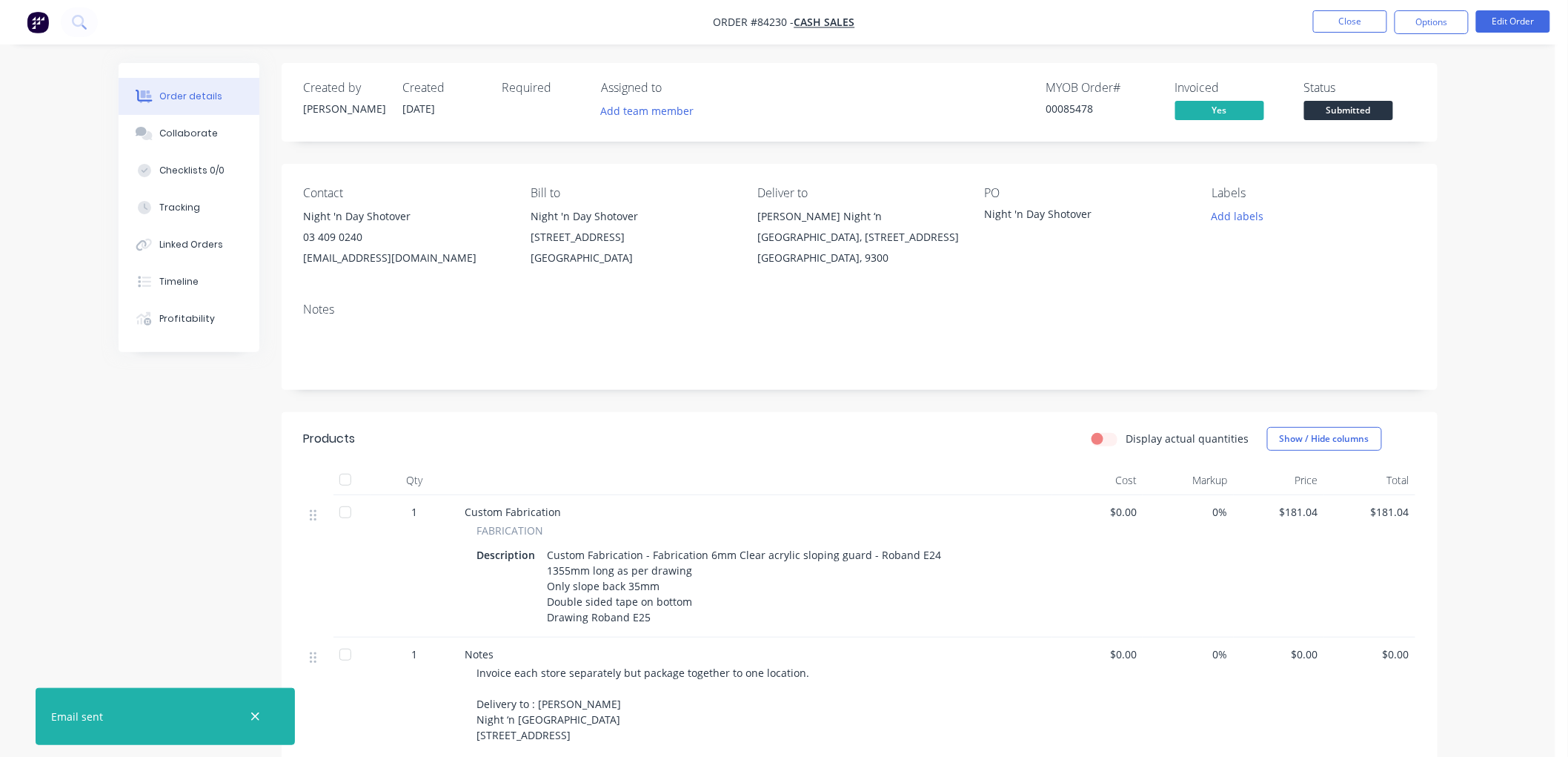
click at [1350, 107] on span "Submitted" at bounding box center [1349, 109] width 89 height 18
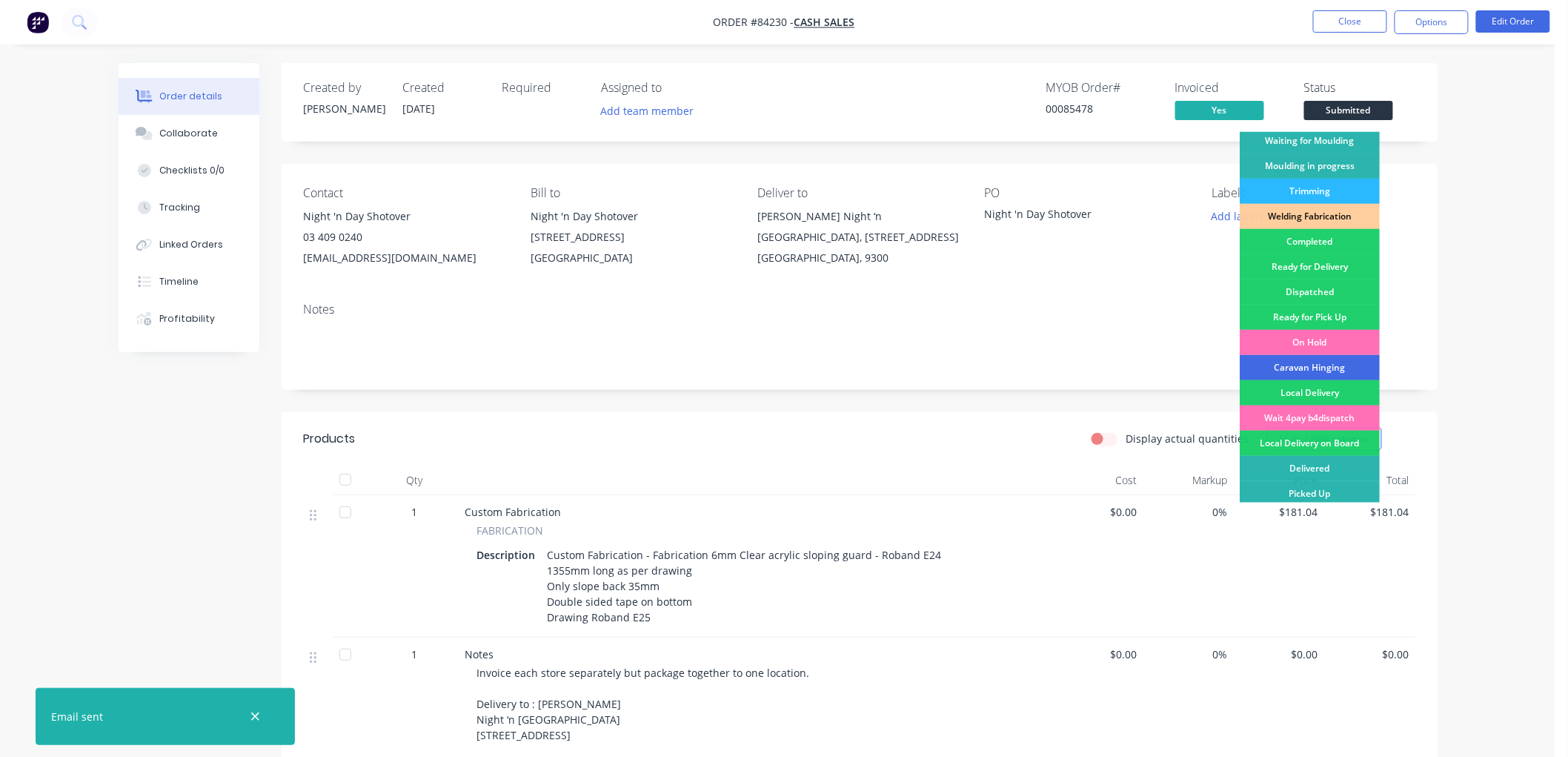
scroll to position [259, 0]
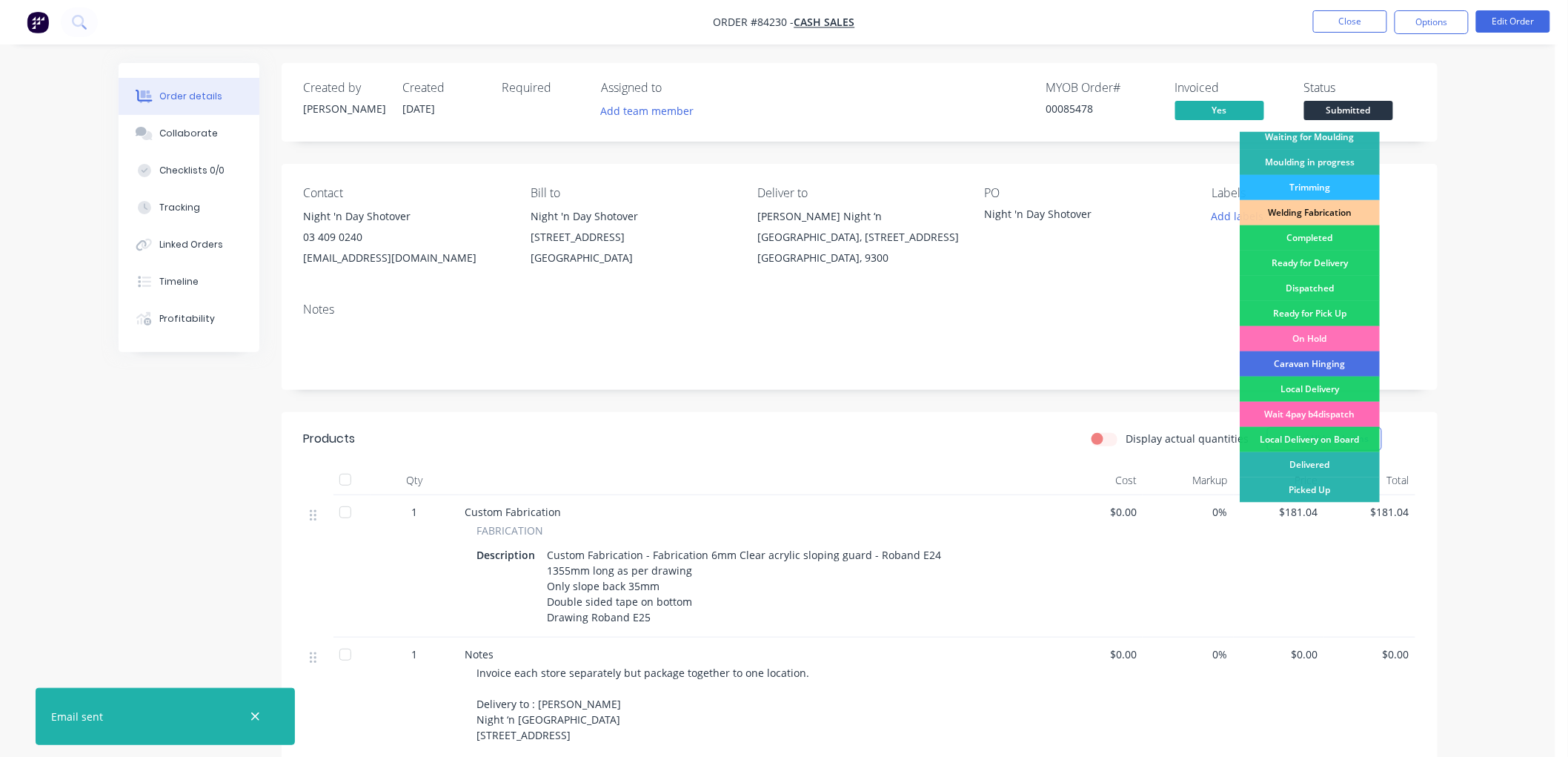
click at [1307, 415] on div "Wait 4pay b4dispatch" at bounding box center [1310, 414] width 140 height 25
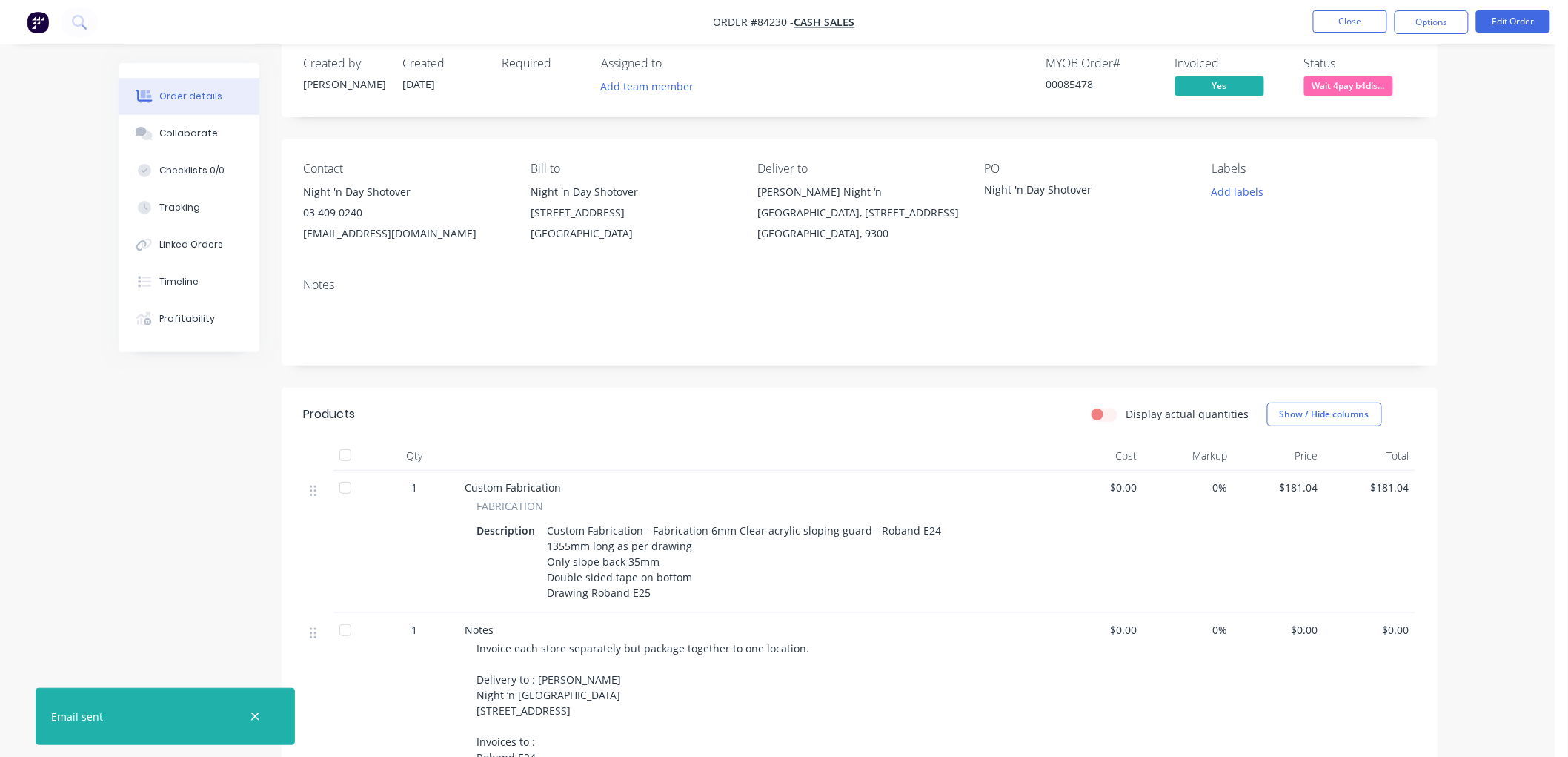
scroll to position [24, 0]
click at [1342, 18] on button "Close" at bounding box center [1350, 21] width 74 height 22
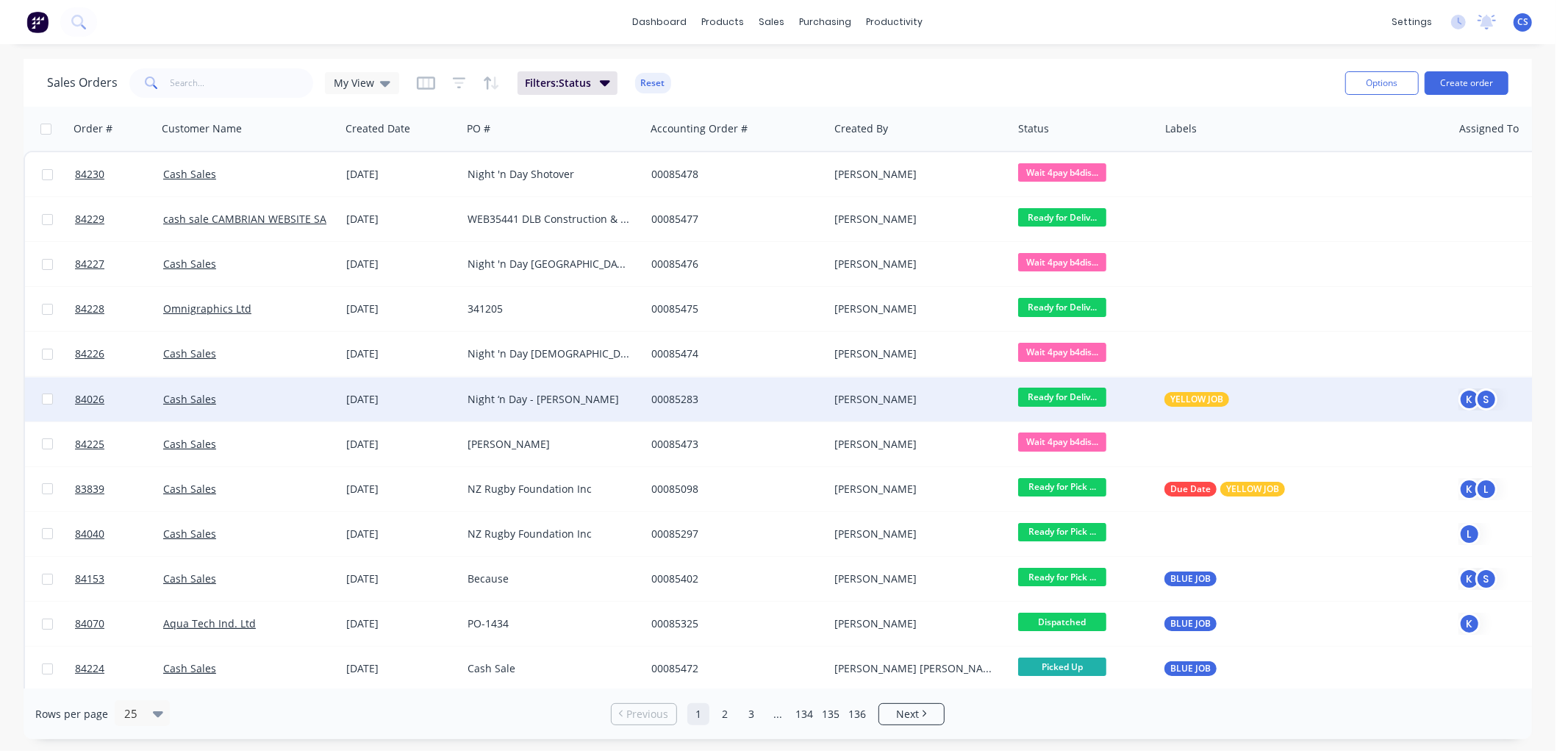
click at [562, 396] on div "Night ‘n Day - [PERSON_NAME]" at bounding box center [549, 398] width 163 height 15
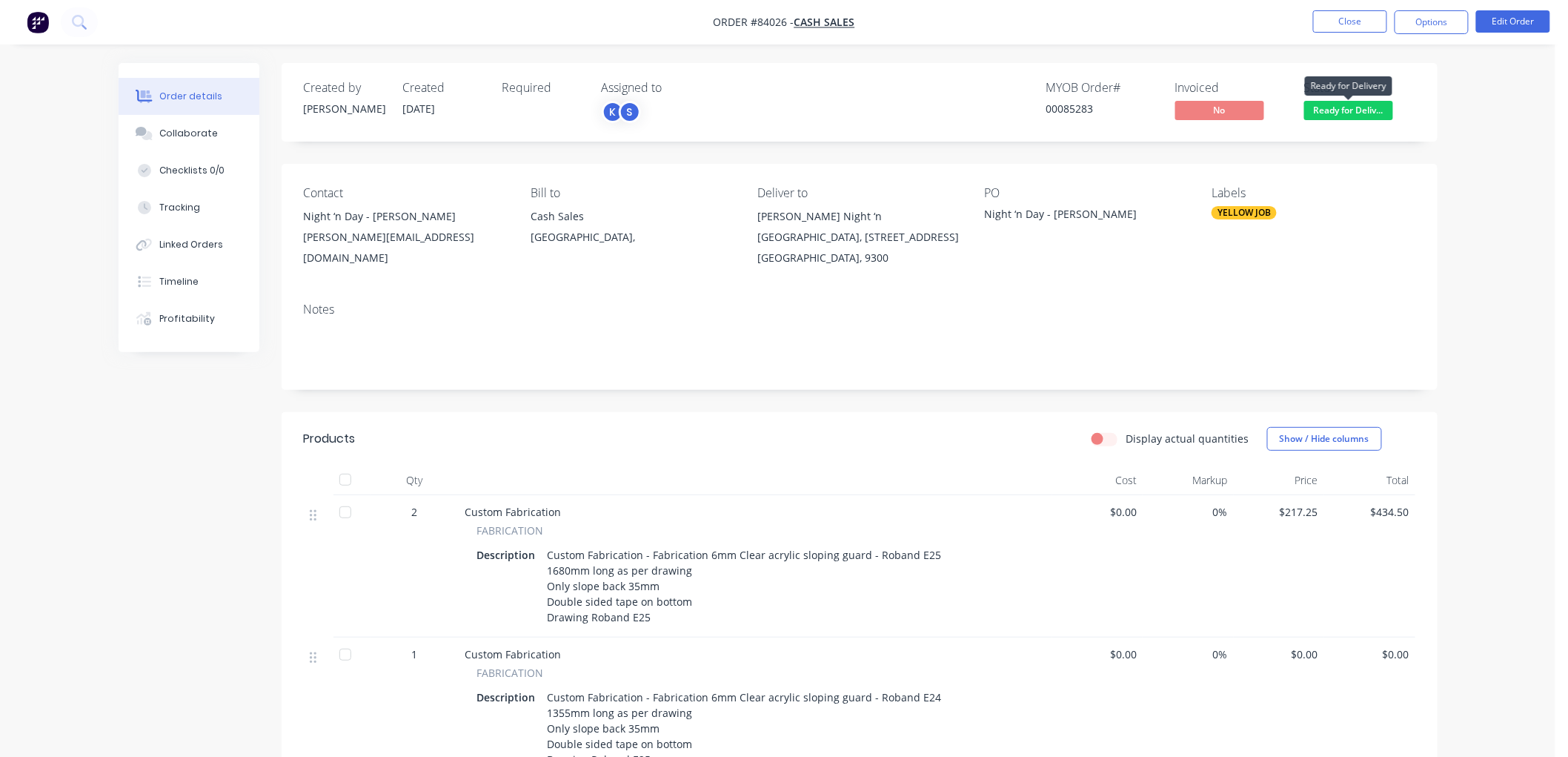
click at [1347, 107] on span "Ready for Deliv..." at bounding box center [1349, 109] width 89 height 18
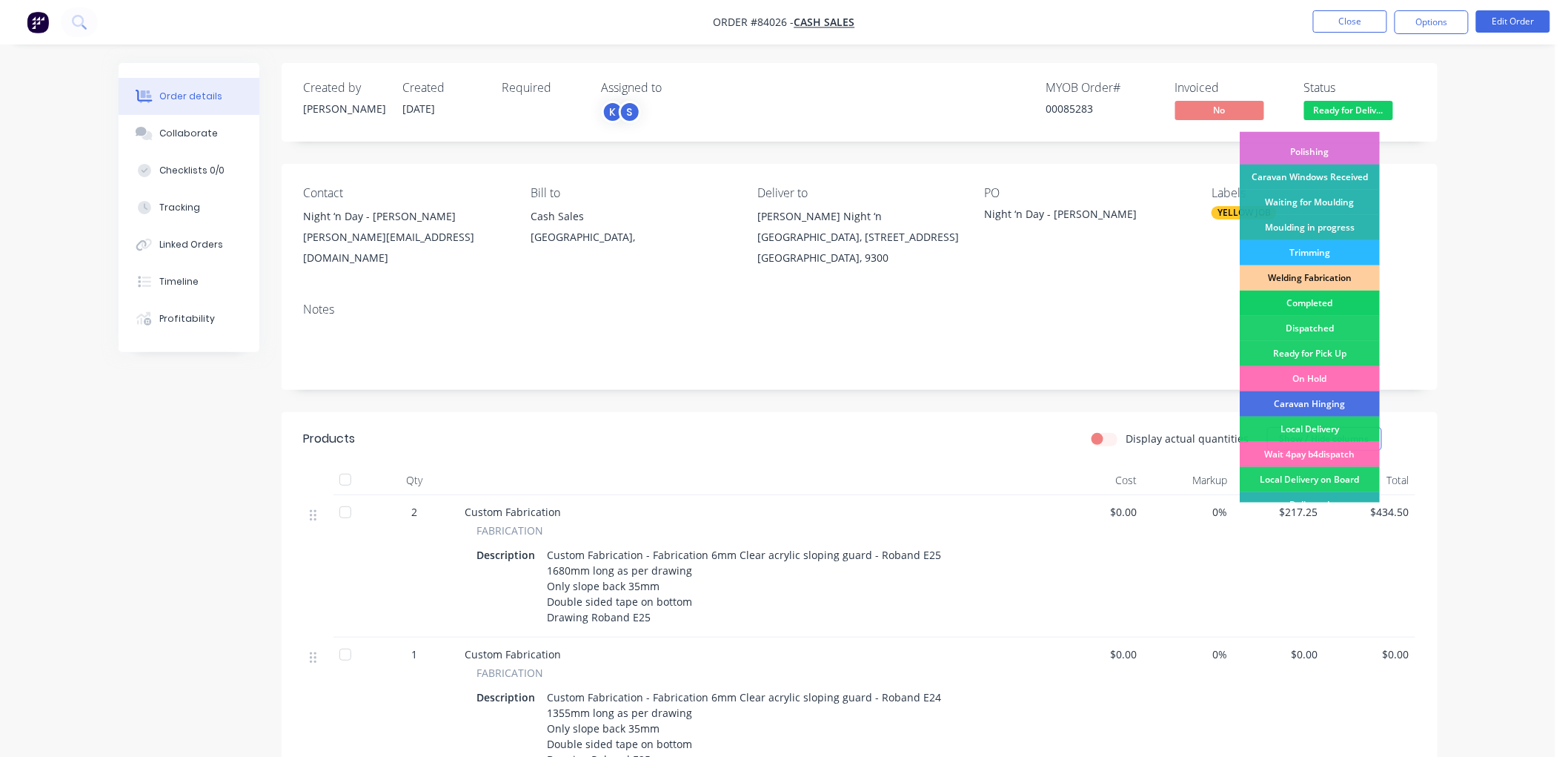
scroll to position [259, 0]
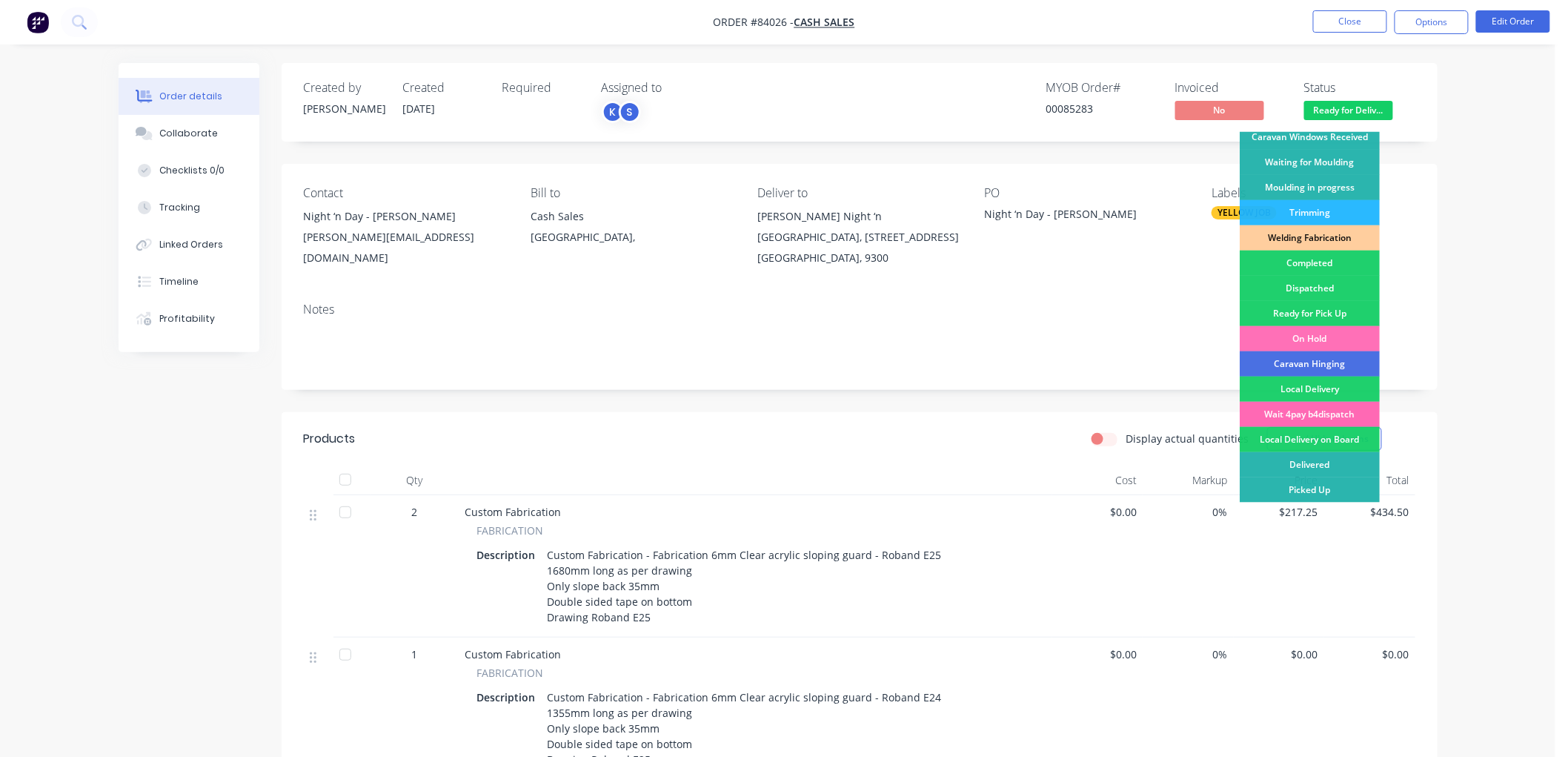
click at [1310, 416] on div "Wait 4pay b4dispatch" at bounding box center [1310, 414] width 140 height 25
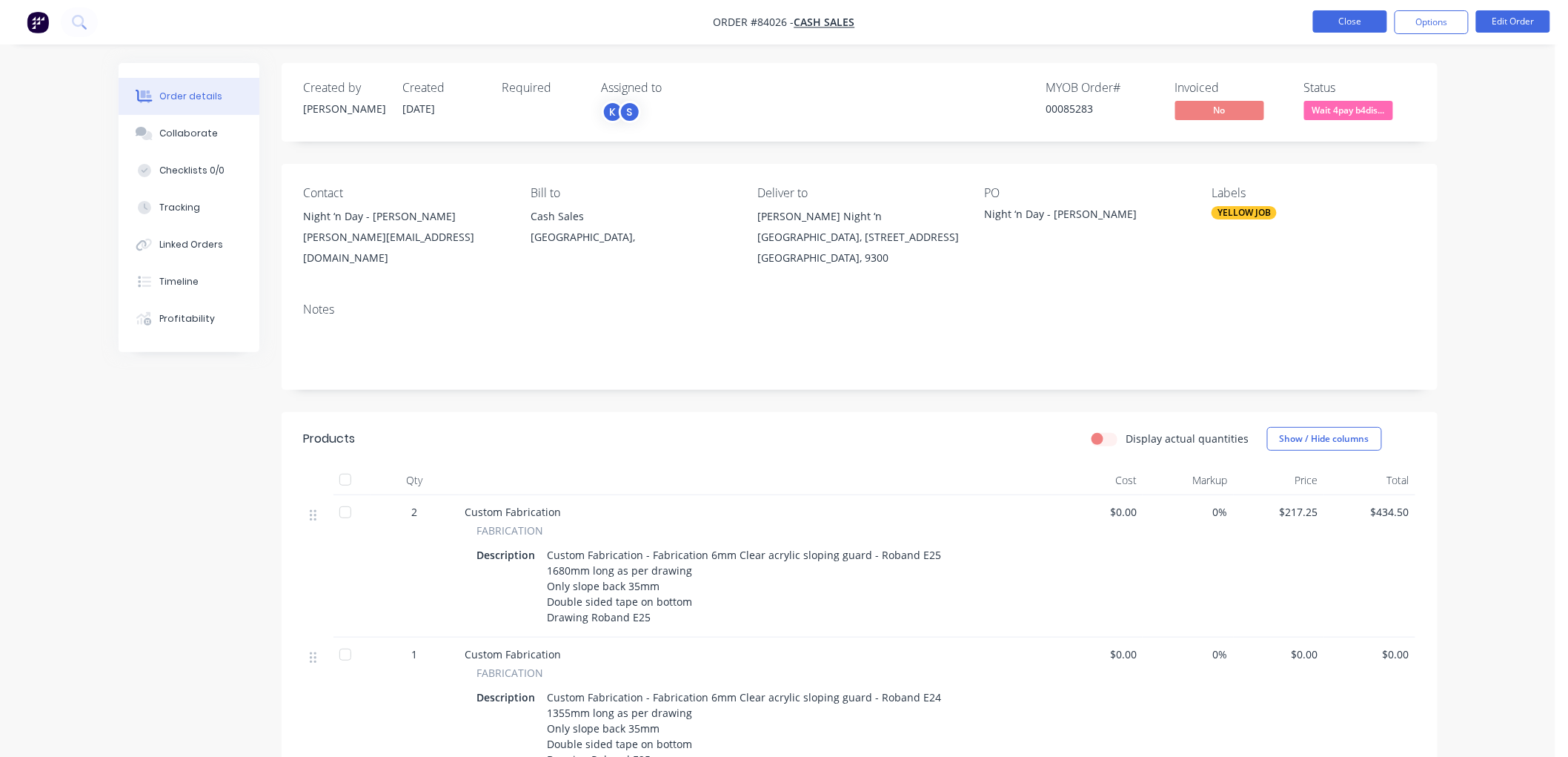
click at [1331, 22] on button "Close" at bounding box center [1350, 21] width 74 height 22
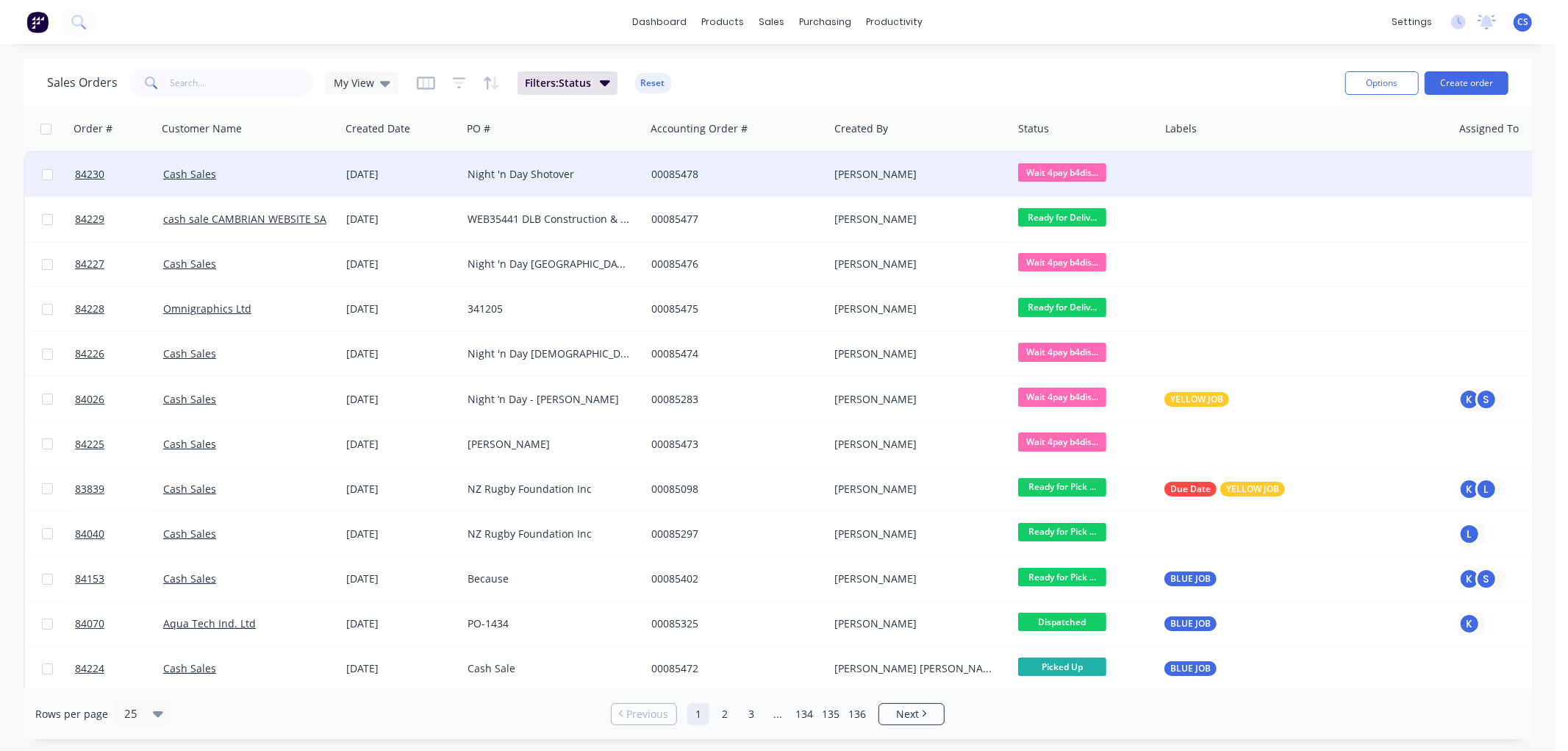
click at [583, 185] on div "Night 'n Day Shotover" at bounding box center [553, 174] width 184 height 44
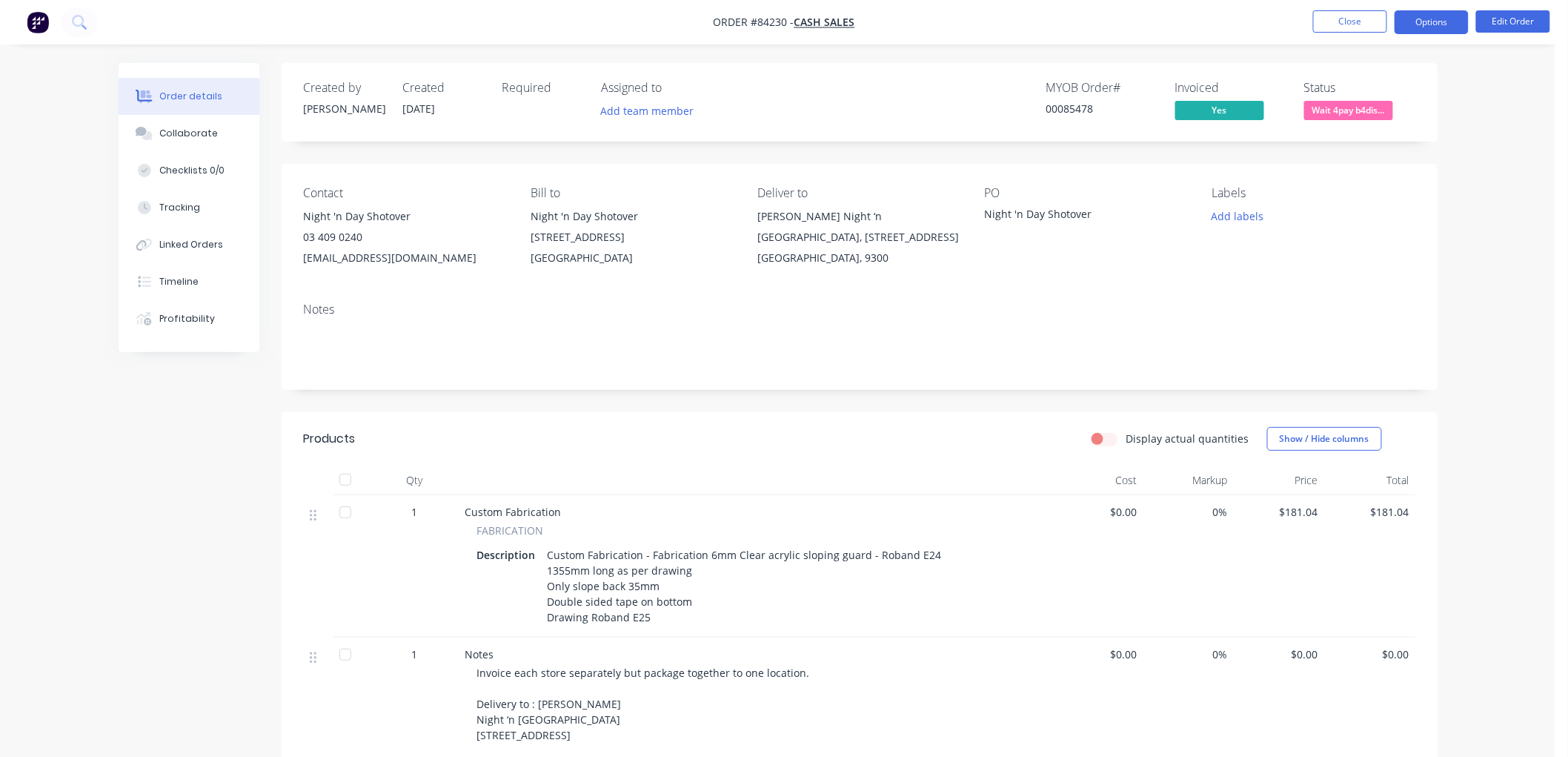
click at [1441, 23] on button "Options" at bounding box center [1432, 22] width 74 height 24
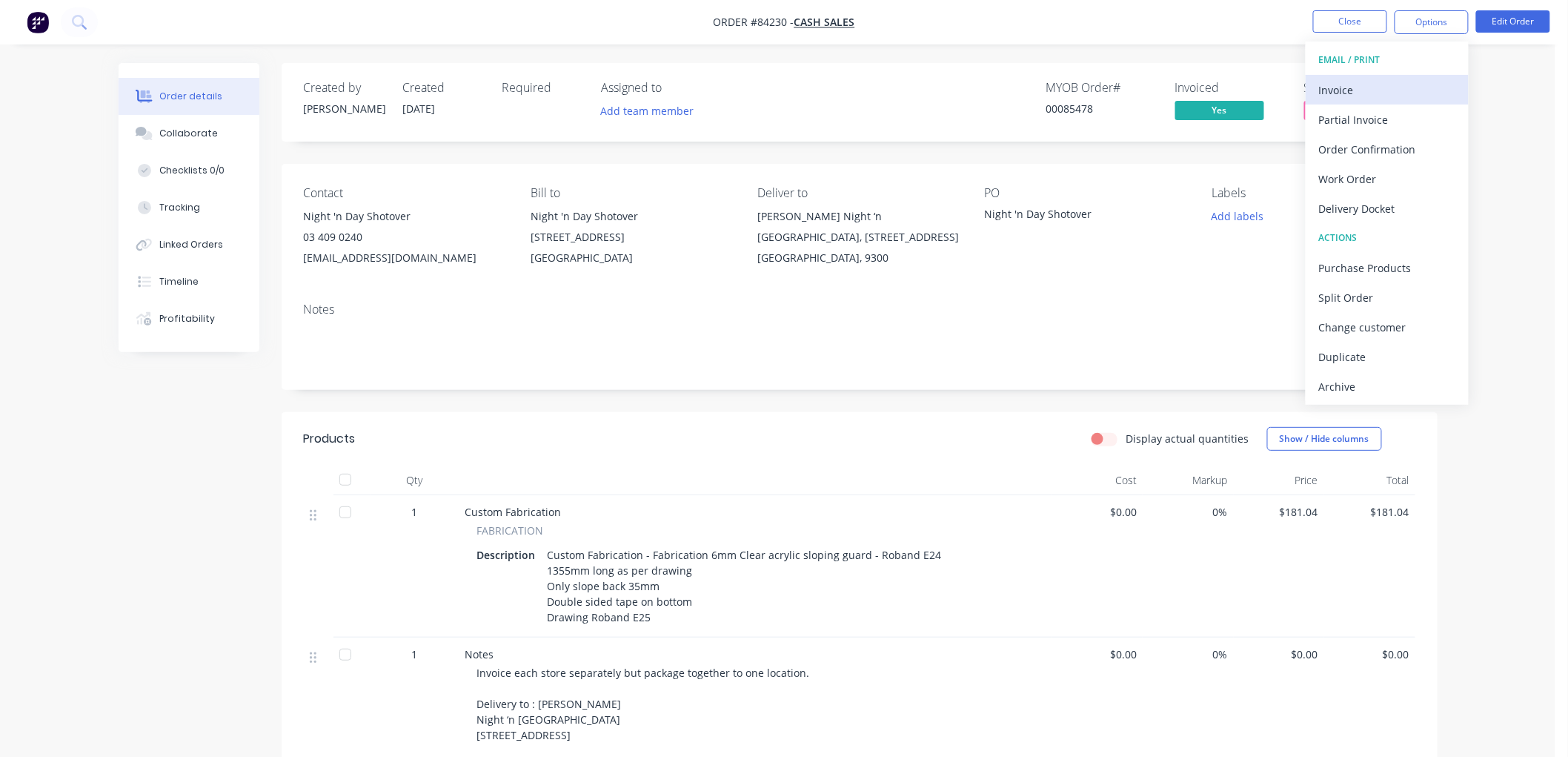
click at [1345, 89] on div "Invoice" at bounding box center [1387, 90] width 136 height 22
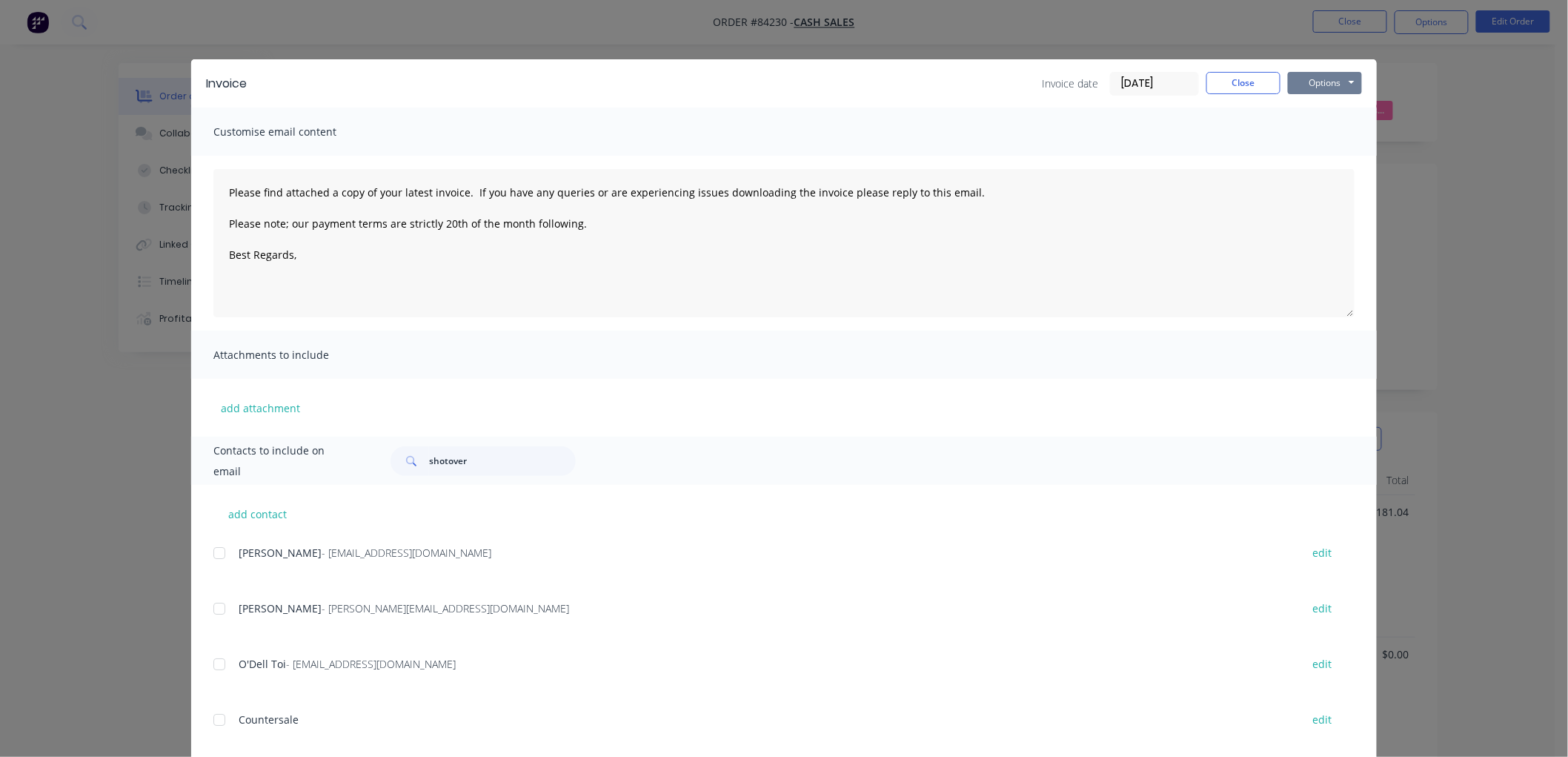
click at [1317, 81] on button "Options" at bounding box center [1324, 82] width 74 height 22
click at [1307, 134] on button "Print" at bounding box center [1335, 134] width 95 height 24
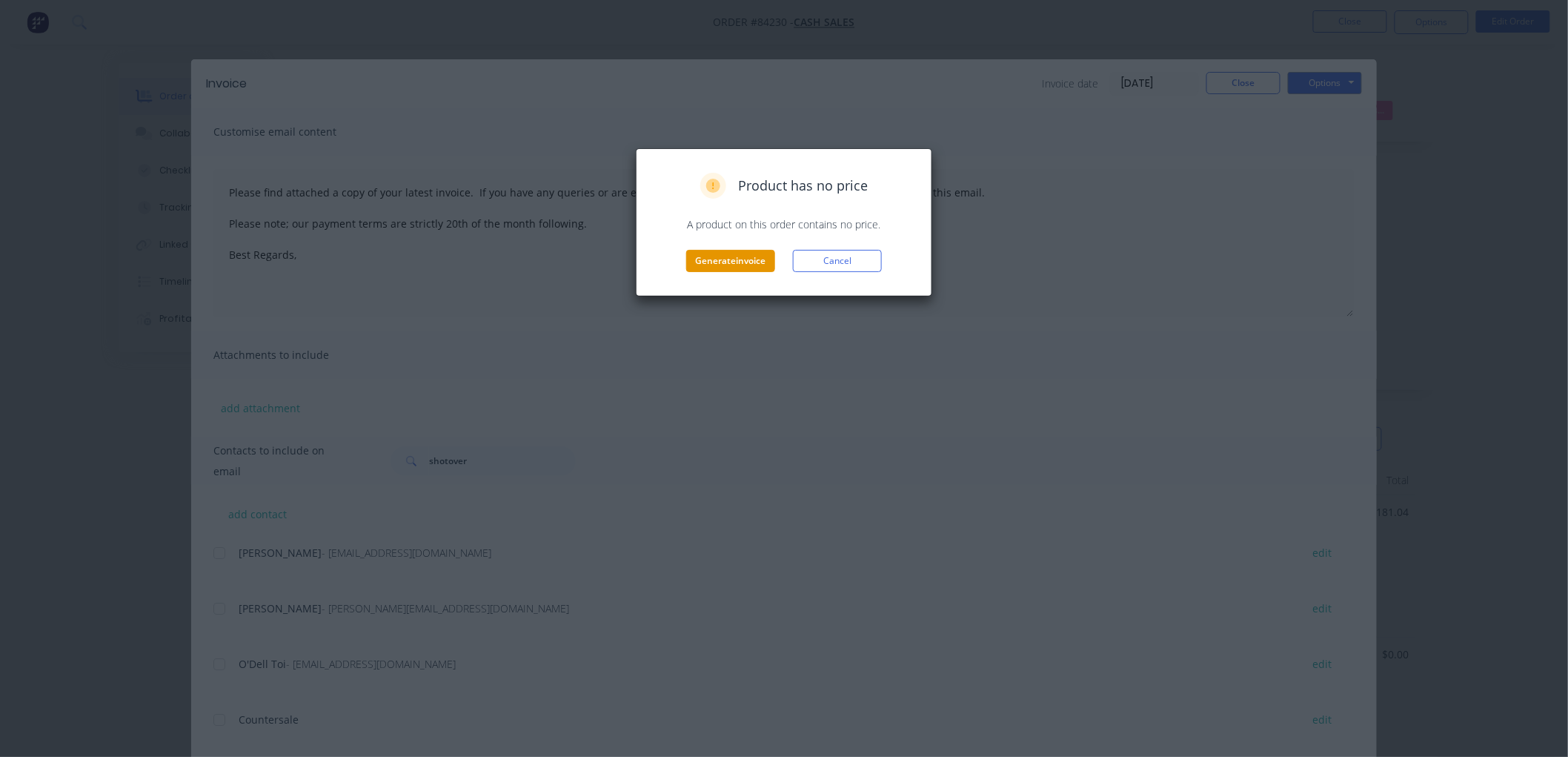
click at [701, 263] on button "Generate invoice" at bounding box center [731, 260] width 89 height 22
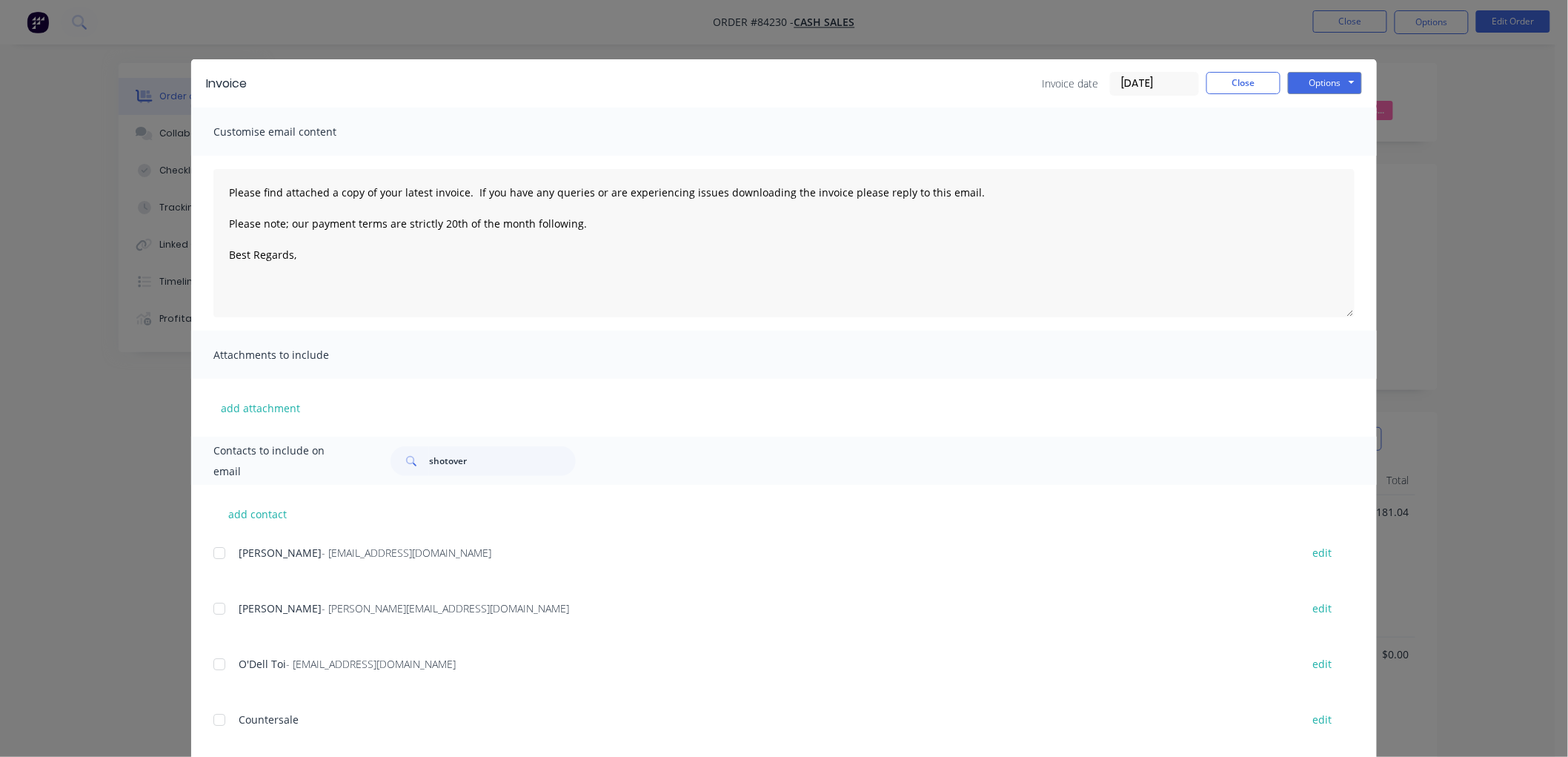
type textarea "Please find attached a copy of your latest invoice. If you have any queries or …"
click at [1255, 85] on button "Close" at bounding box center [1243, 82] width 74 height 22
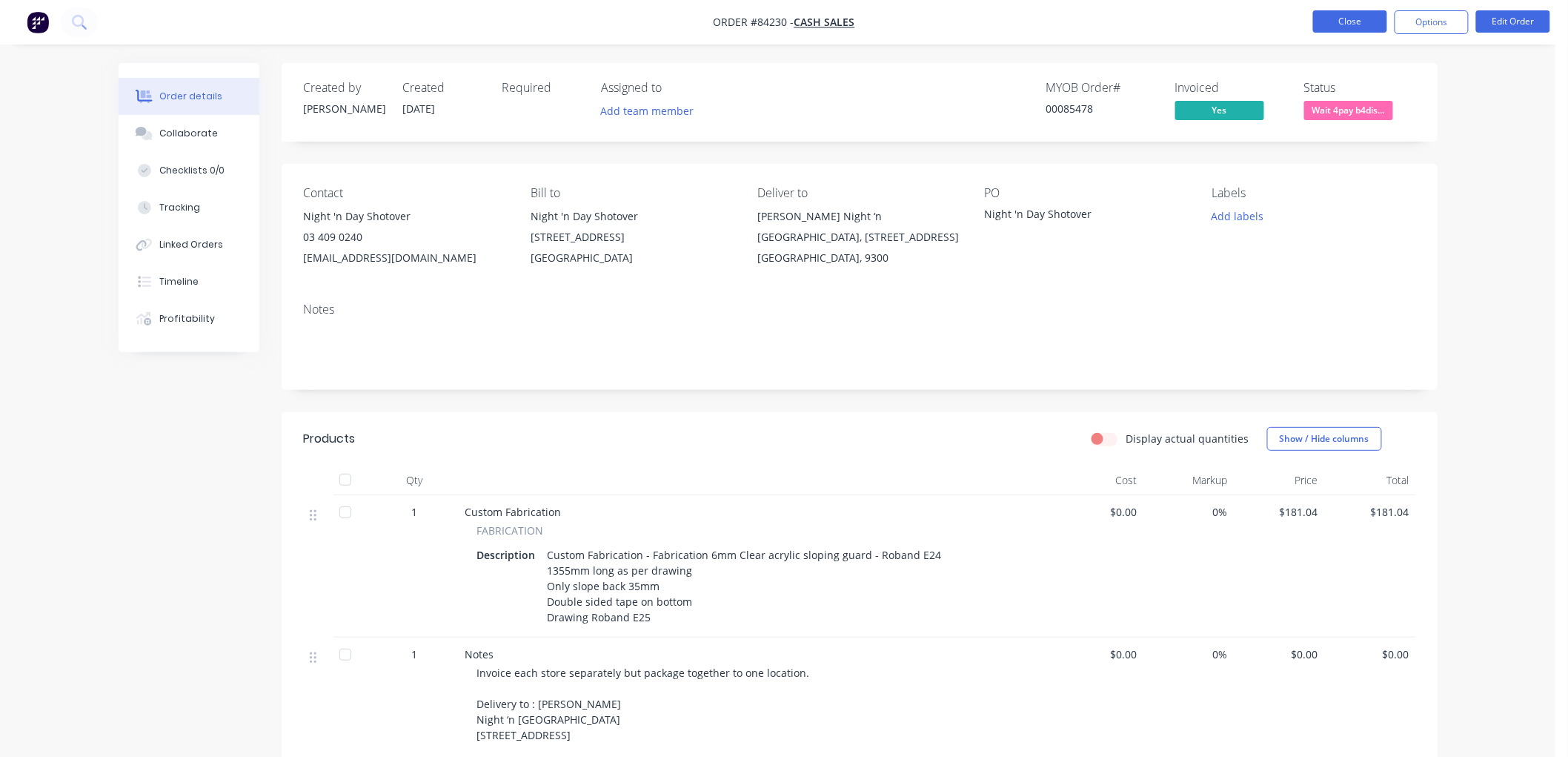
click at [1345, 18] on button "Close" at bounding box center [1350, 21] width 74 height 22
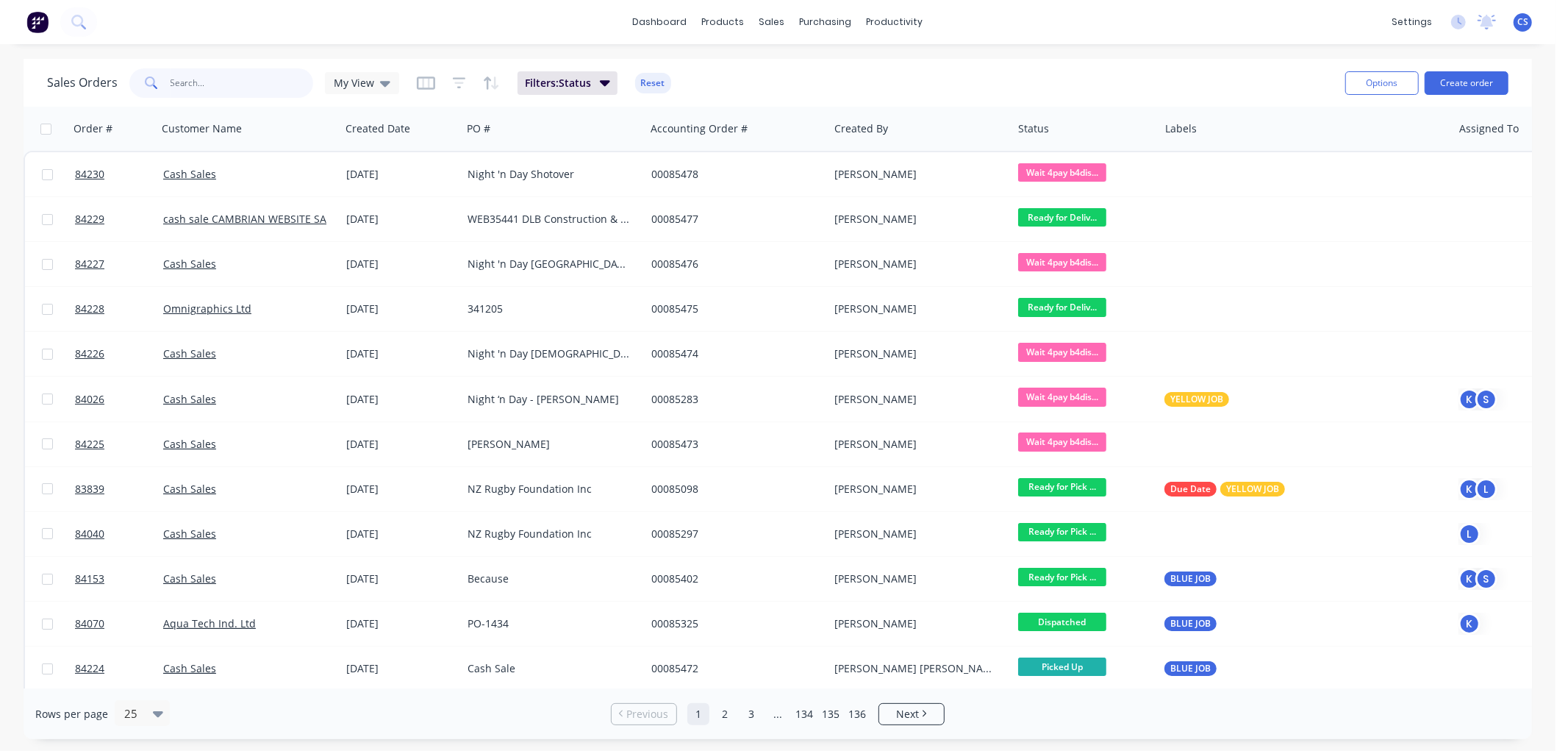
click at [208, 81] on input "text" at bounding box center [242, 83] width 144 height 29
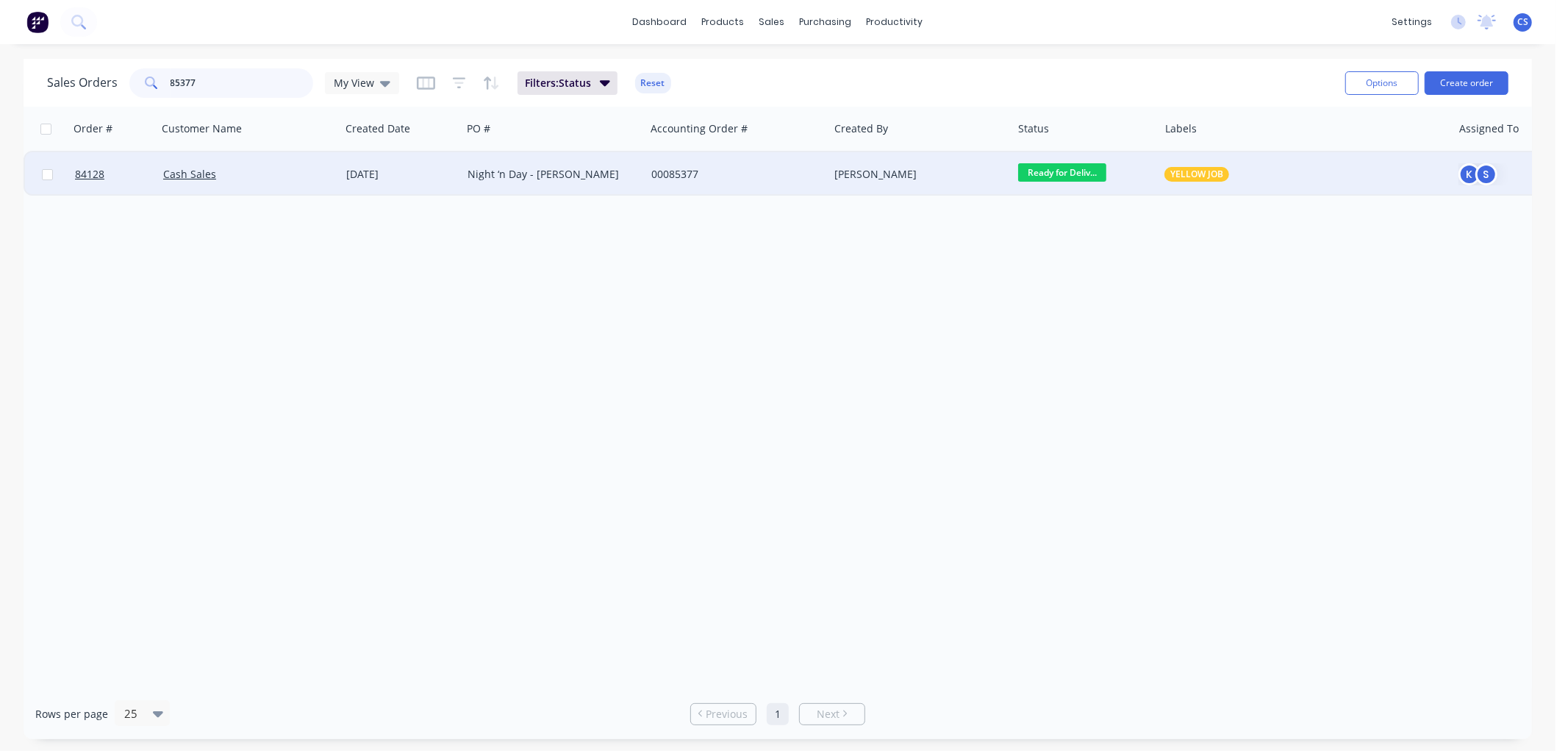
type input "85377"
click at [567, 174] on div "Night ‘n Day - [PERSON_NAME]" at bounding box center [549, 174] width 163 height 15
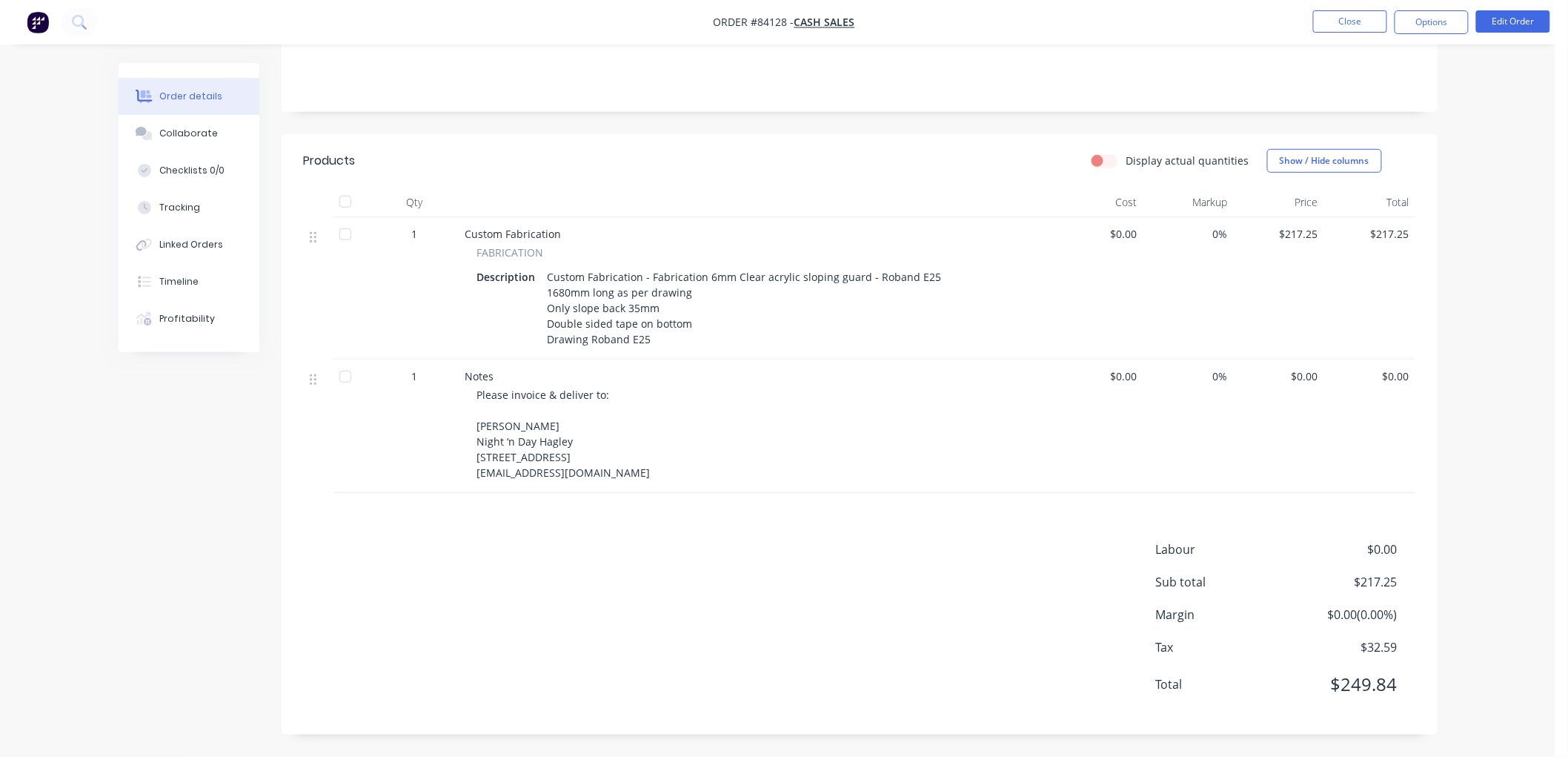
scroll to position [309, 0]
drag, startPoint x: 564, startPoint y: 423, endPoint x: 478, endPoint y: 432, distance: 86.5
click at [478, 432] on span "Please invoice & deliver to: [PERSON_NAME] Night ‘n Day Hagley [STREET_ADDRESS]…" at bounding box center [564, 433] width 174 height 92
copy span "[STREET_ADDRESS]"
click at [1508, 22] on button "Edit Order" at bounding box center [1513, 21] width 74 height 22
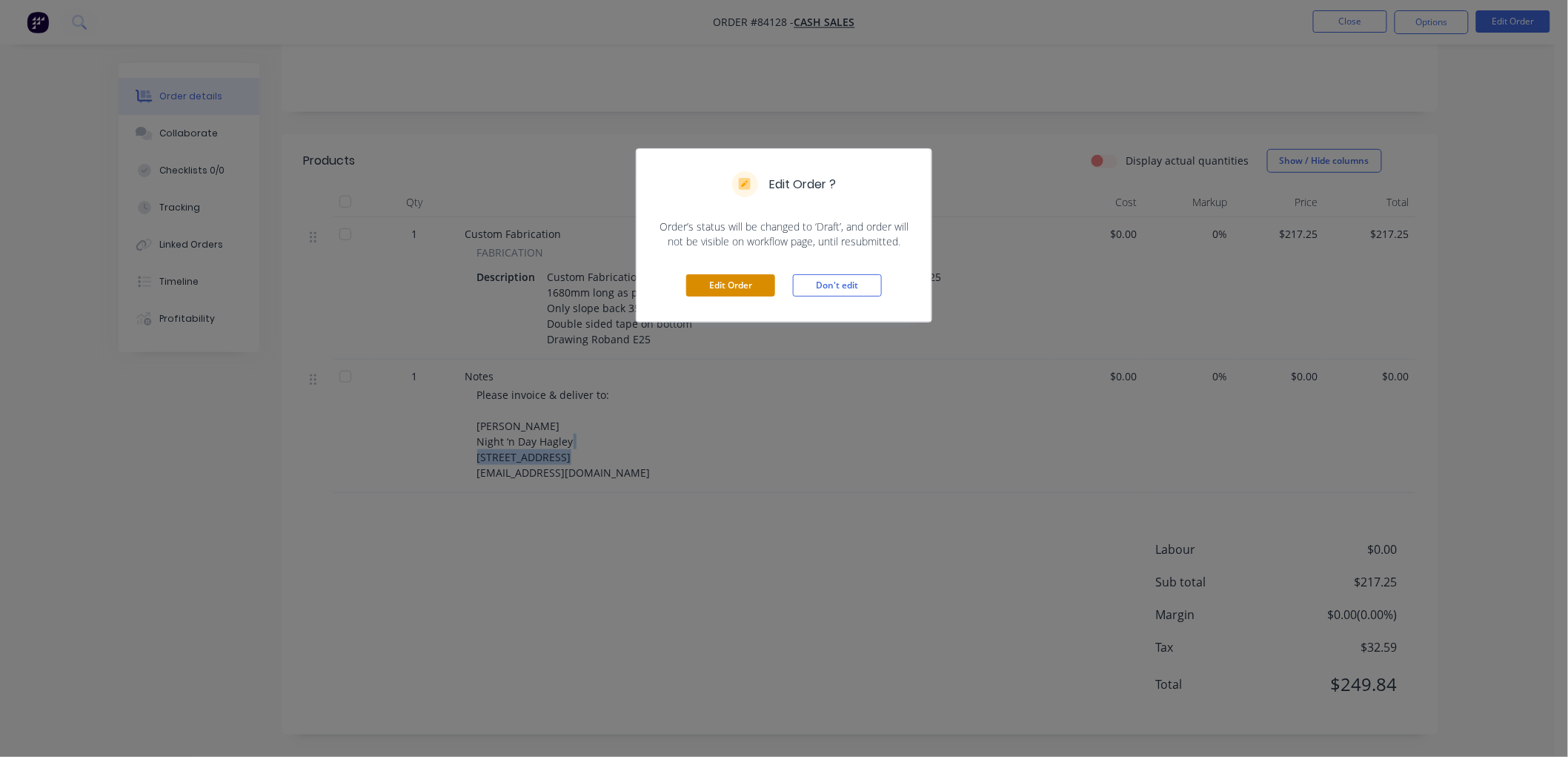
click at [743, 282] on button "Edit Order" at bounding box center [731, 285] width 89 height 22
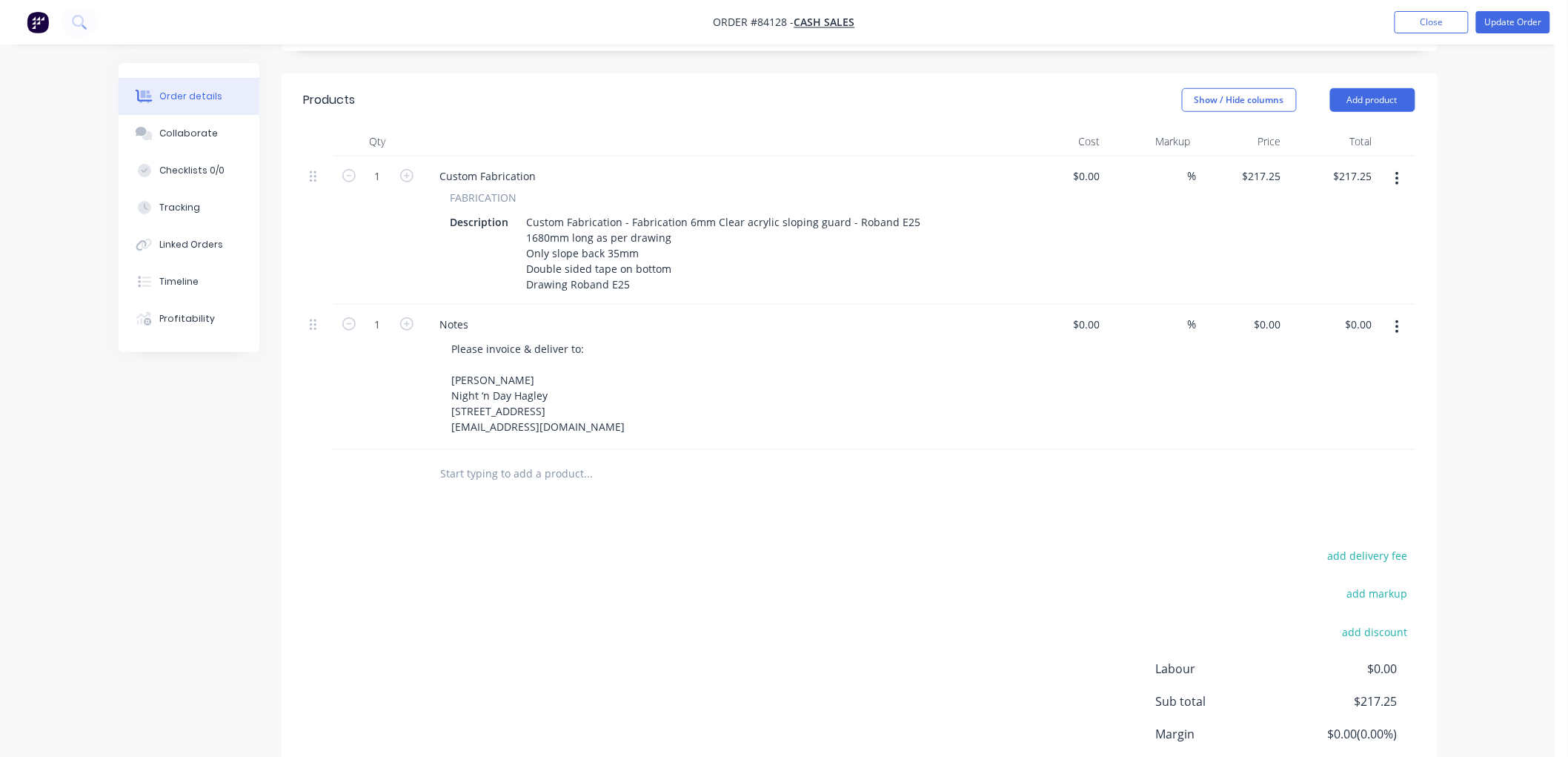
scroll to position [411, 0]
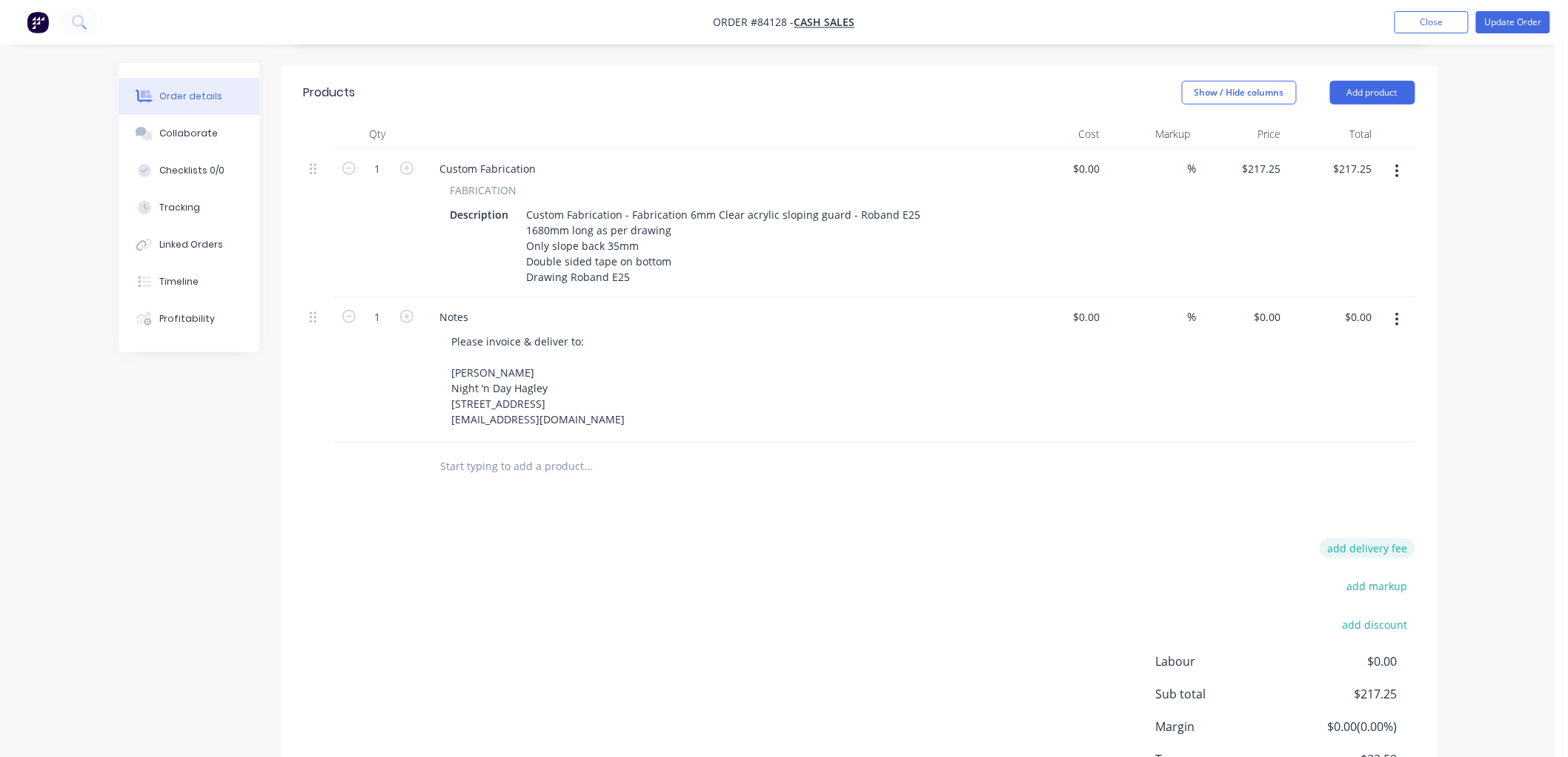
click at [1372, 558] on button "add delivery fee" at bounding box center [1368, 547] width 96 height 20
type input "80"
click at [1488, 514] on div "Order details Collaborate Checklists 0/0 Tracking Linked Orders Timeline Profit…" at bounding box center [778, 226] width 1556 height 1276
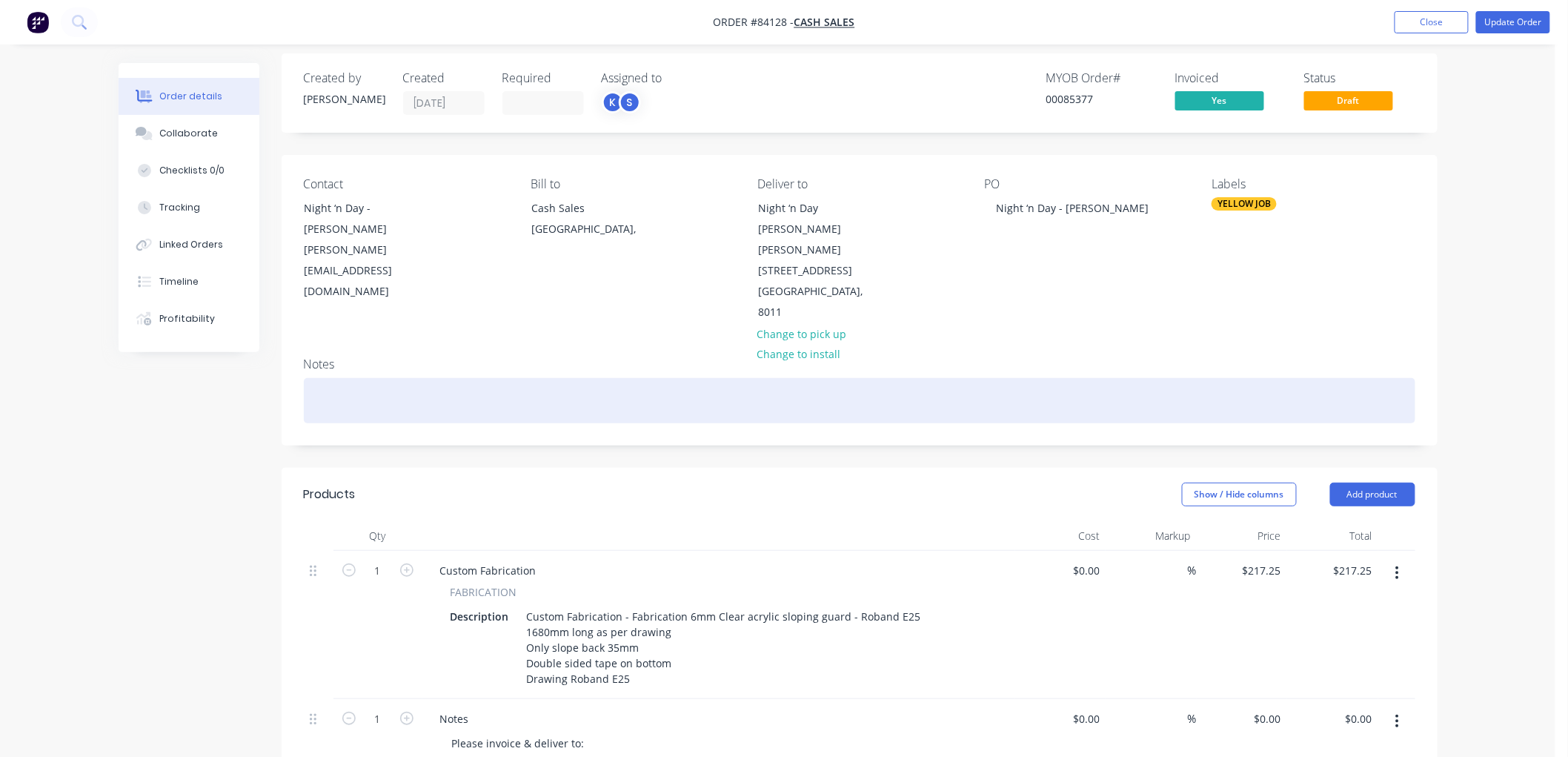
scroll to position [0, 0]
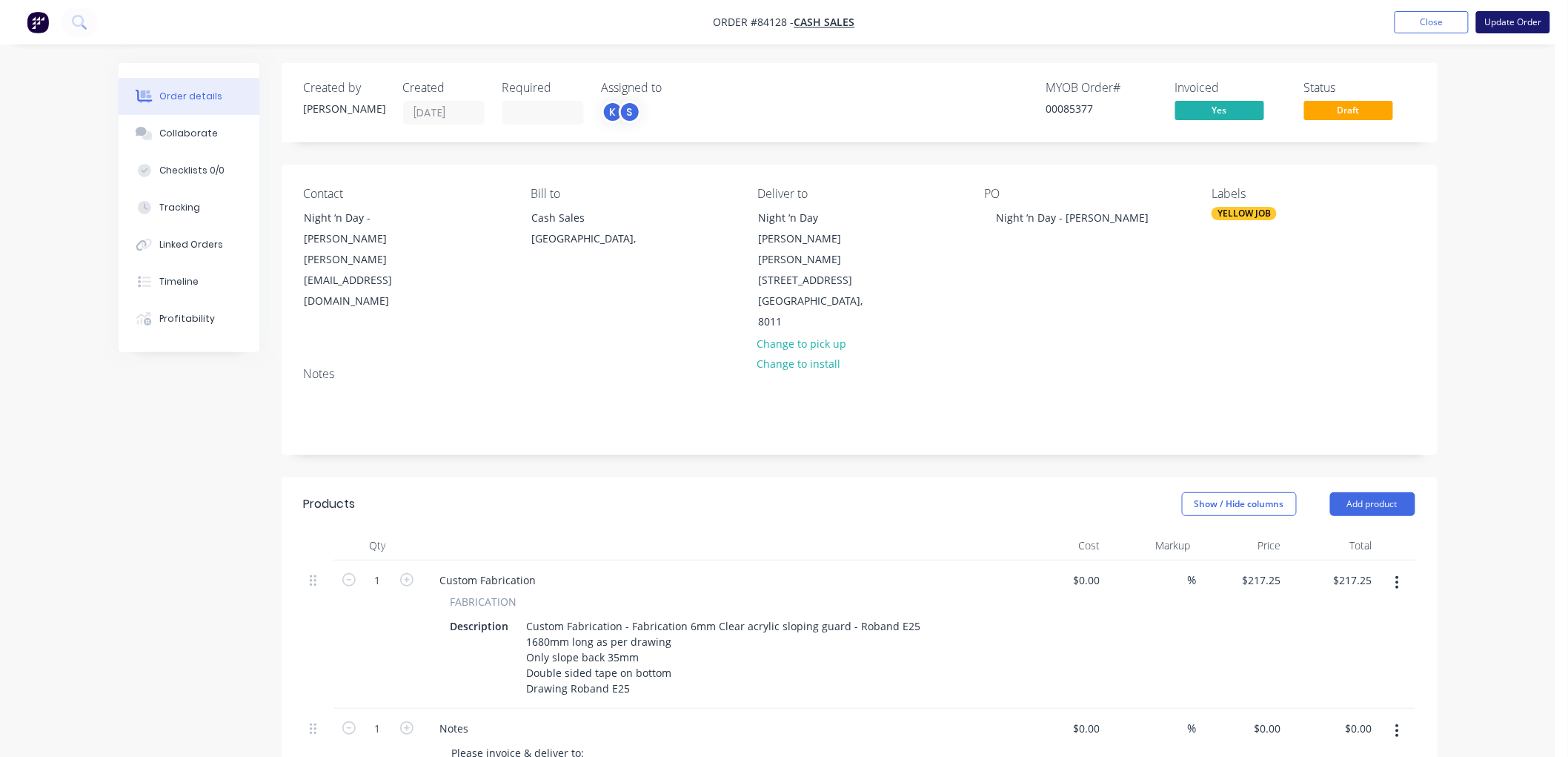
click at [1509, 26] on button "Update Order" at bounding box center [1513, 22] width 74 height 22
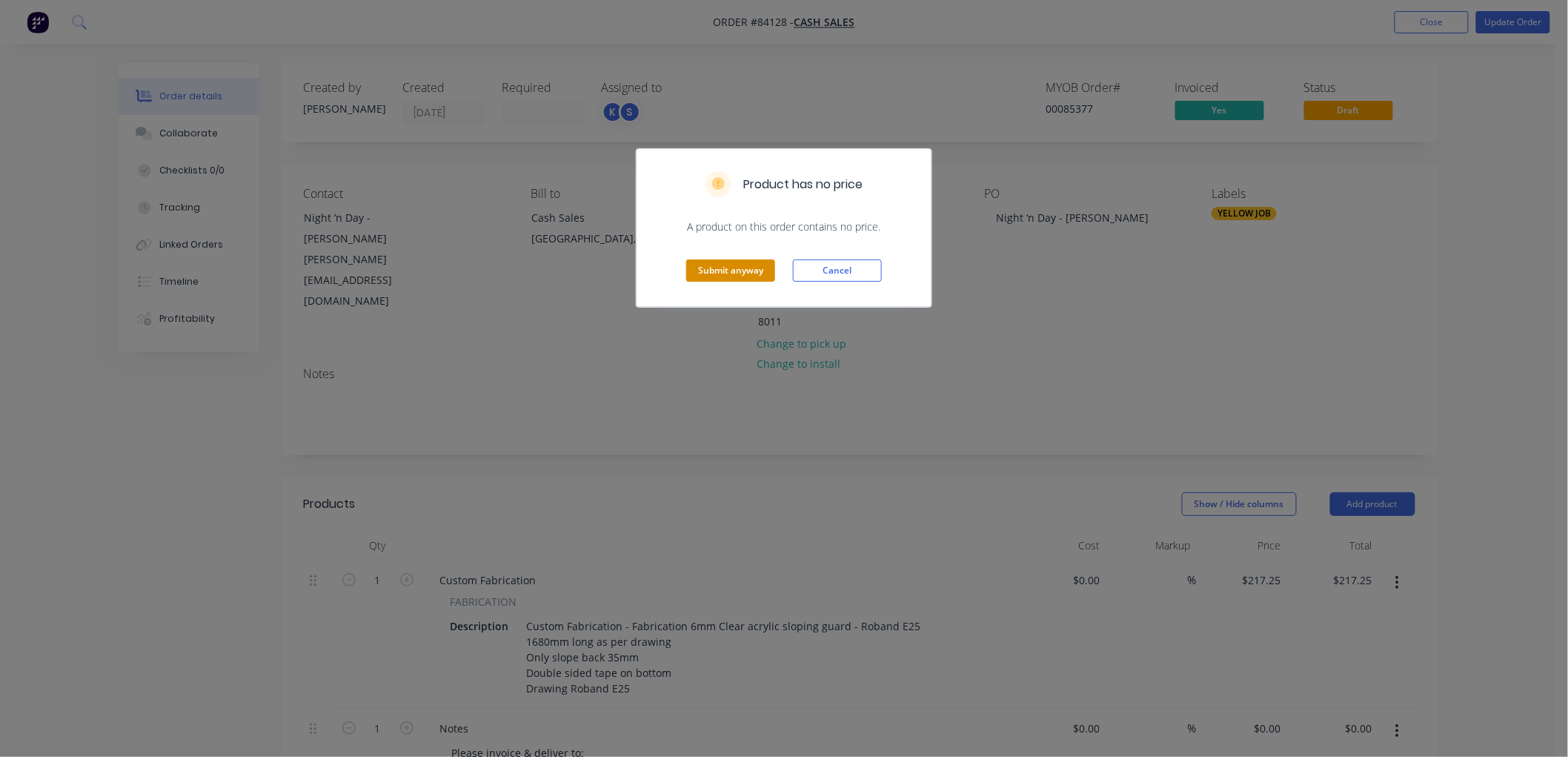
click at [723, 271] on button "Submit anyway" at bounding box center [731, 270] width 89 height 22
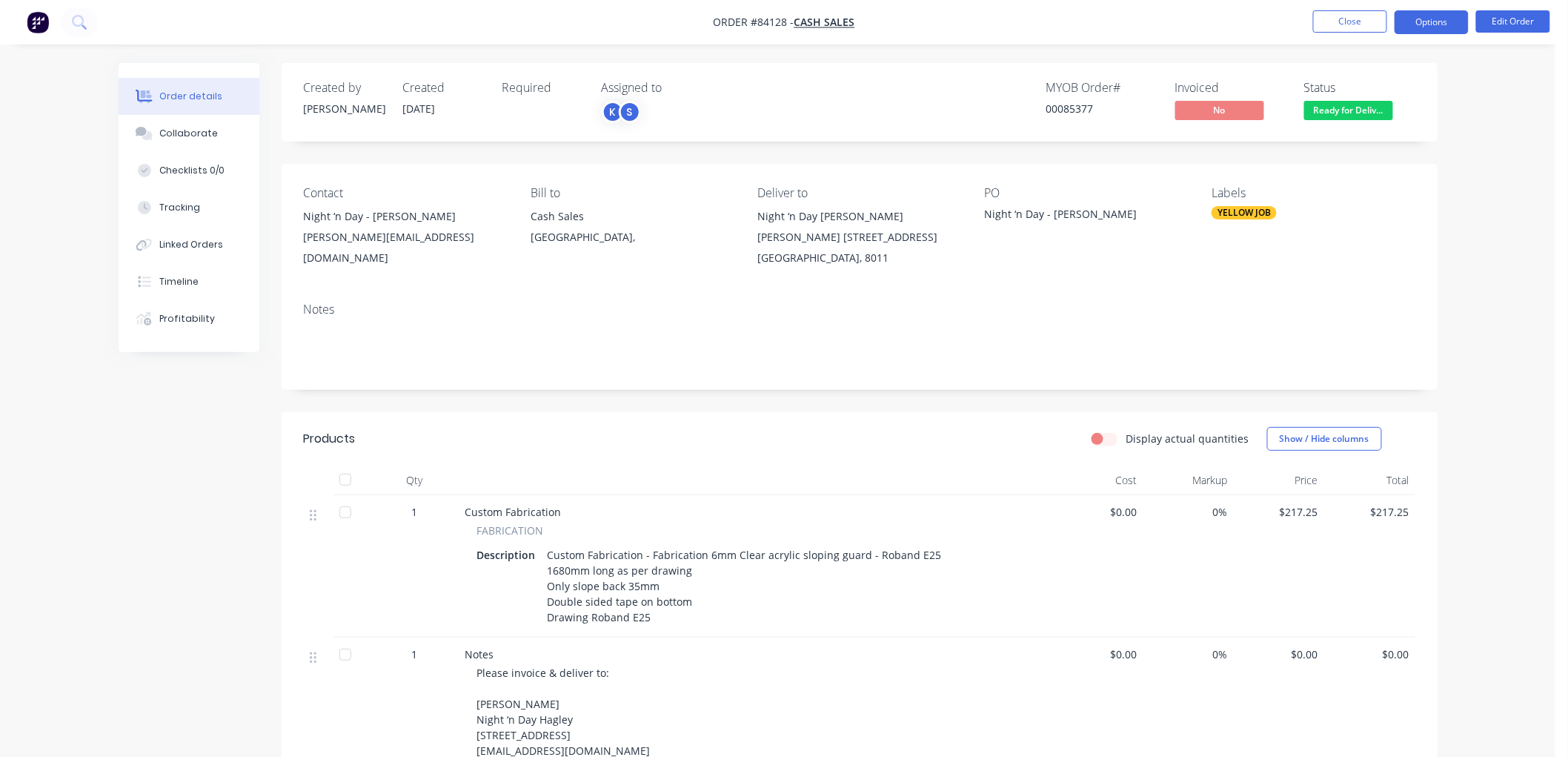
click at [1438, 27] on button "Options" at bounding box center [1432, 22] width 74 height 24
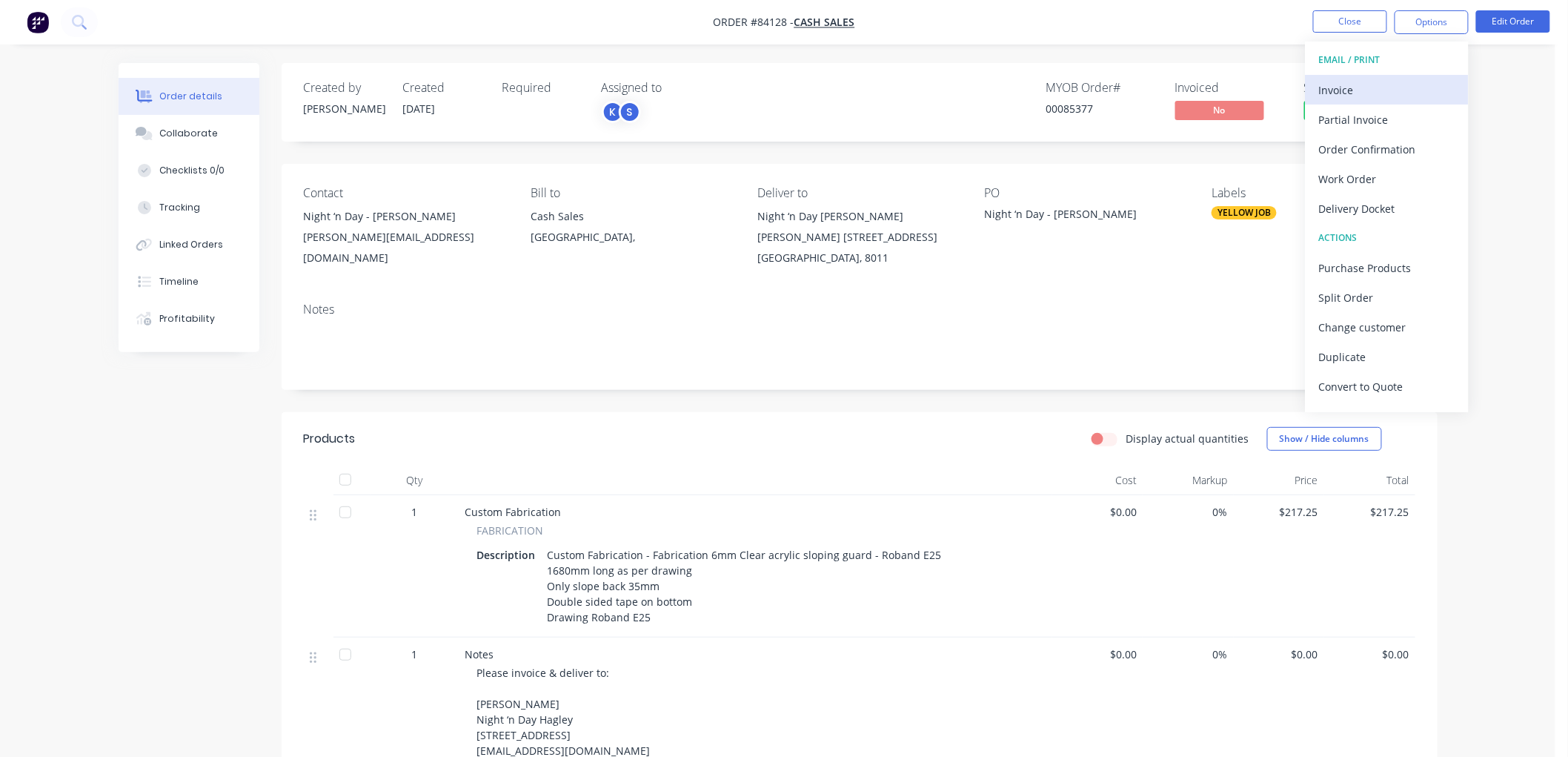
click at [1317, 93] on button "Invoice" at bounding box center [1387, 90] width 163 height 30
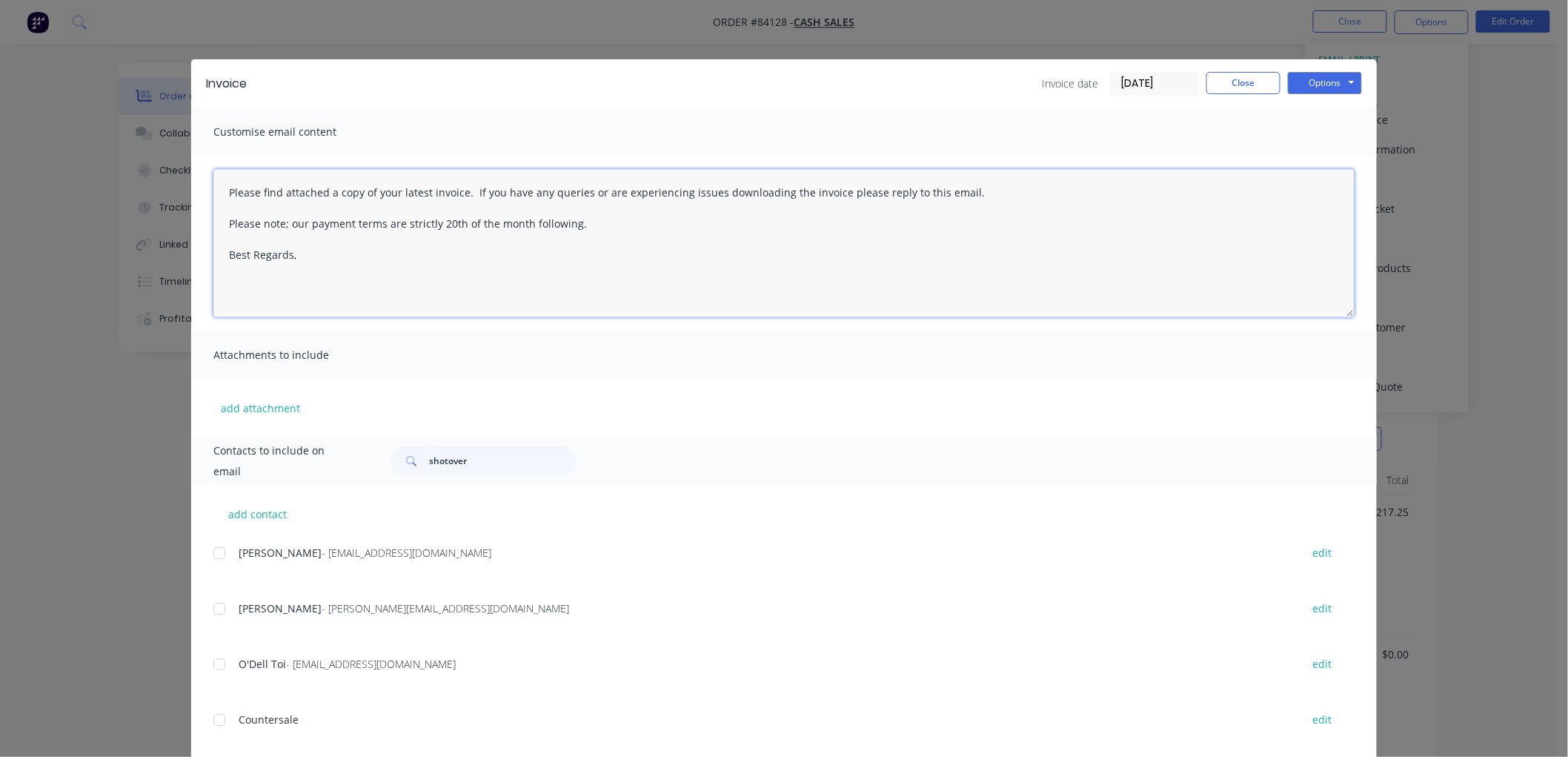
click at [327, 262] on textarea "Please find attached a copy of your latest invoice. If you have any queries or …" at bounding box center [783, 244] width 1141 height 148
drag, startPoint x: 556, startPoint y: 224, endPoint x: 176, endPoint y: 189, distance: 381.6
click at [176, 189] on div "Invoice Invoice date [DATE] Close Options Preview Print Email Customise email c…" at bounding box center [784, 378] width 1568 height 757
paste textarea "Thank you for your order. Your order is ready, and will be dispatched upon rece…"
type textarea "Thank you for your order. Your order is ready, and will be dispatched upon rece…"
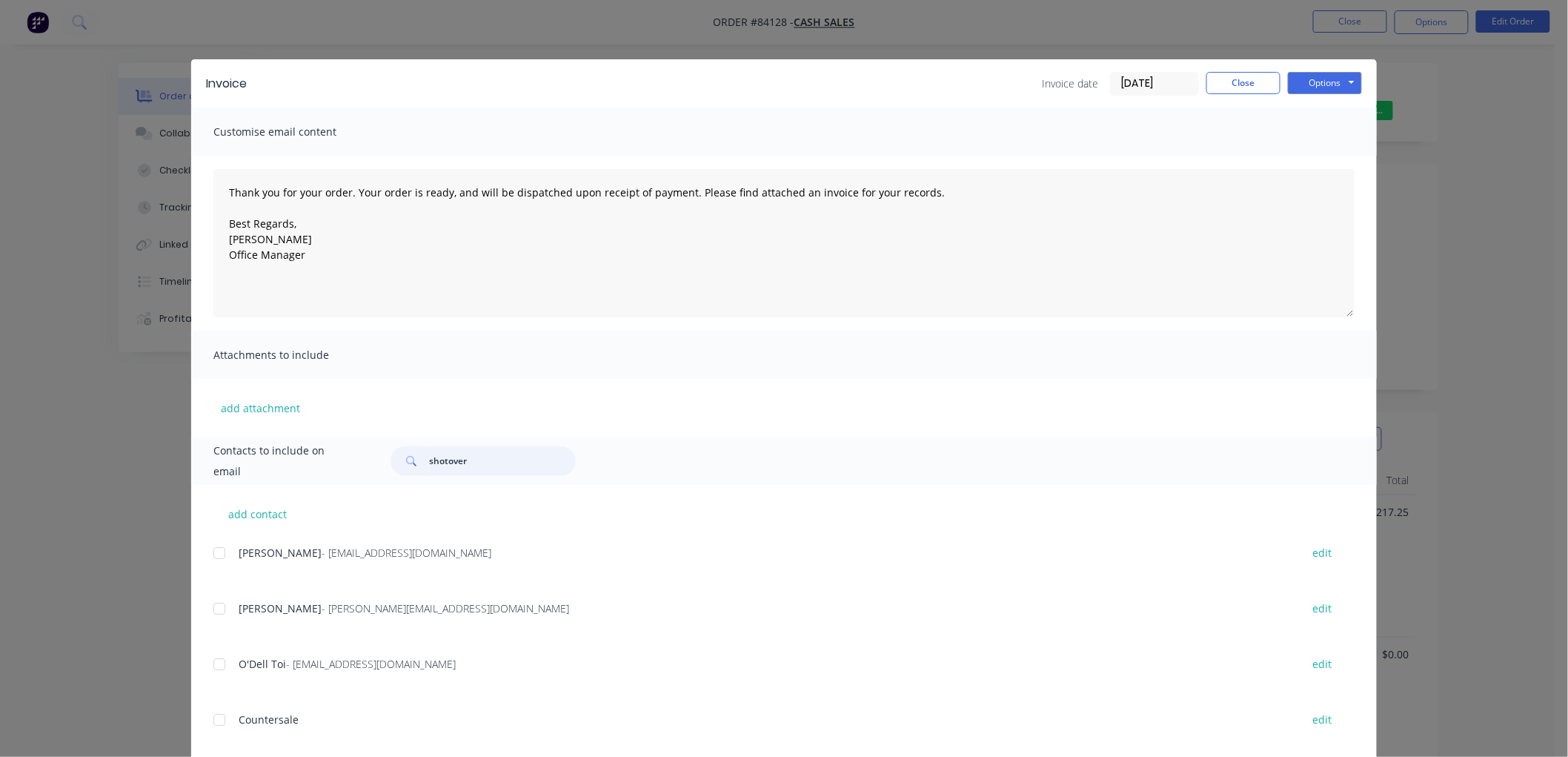
click at [455, 461] on input "shotover" at bounding box center [502, 461] width 147 height 30
type input "[PERSON_NAME]"
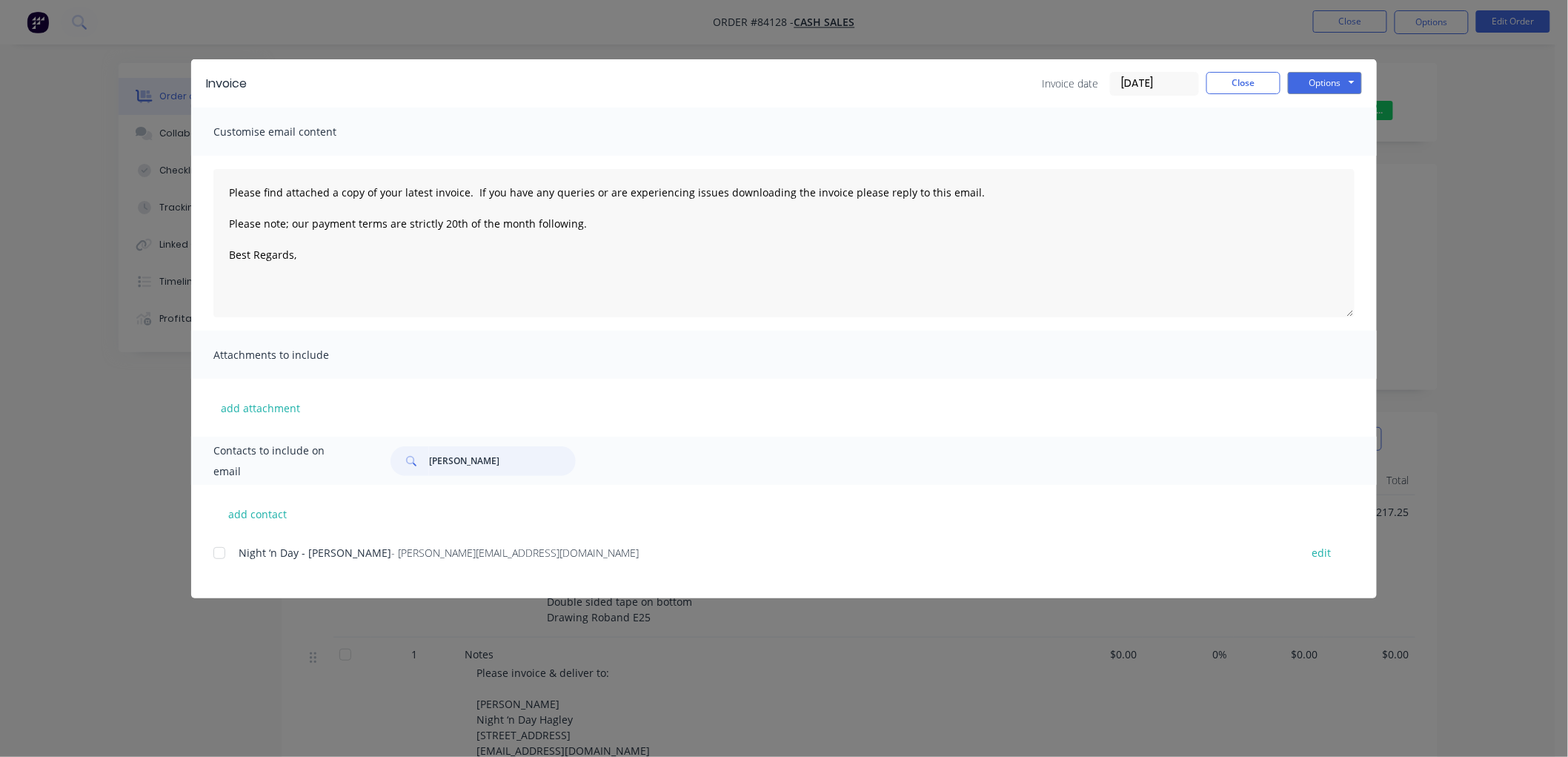
click at [221, 552] on div at bounding box center [219, 553] width 30 height 30
type textarea "Please find attached a copy of your latest invoice. If you have any queries or …"
click at [446, 463] on input "[PERSON_NAME]" at bounding box center [502, 461] width 147 height 30
type input "hagley"
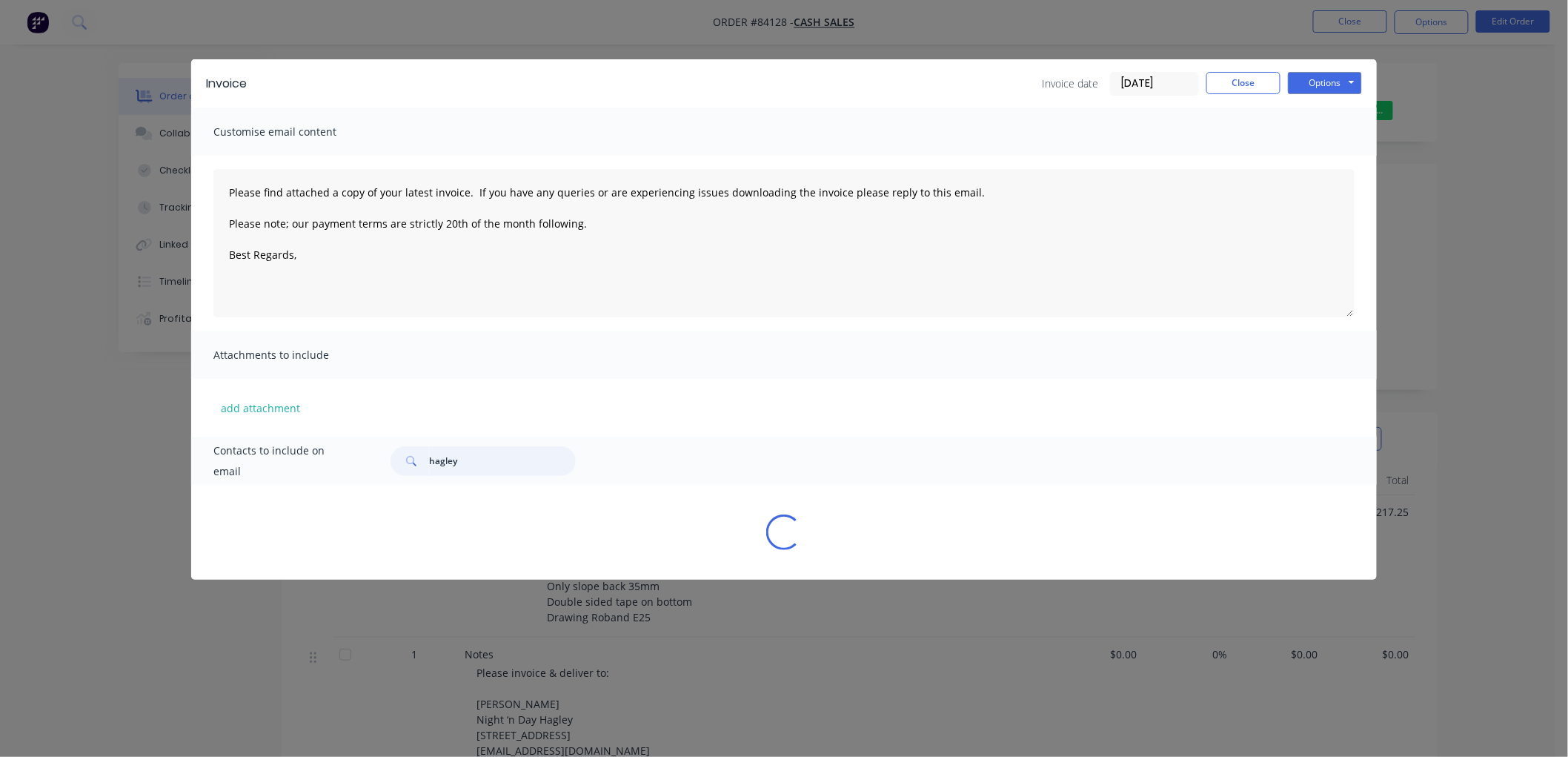
type textarea "Please find attached a copy of your latest invoice. If you have any queries or …"
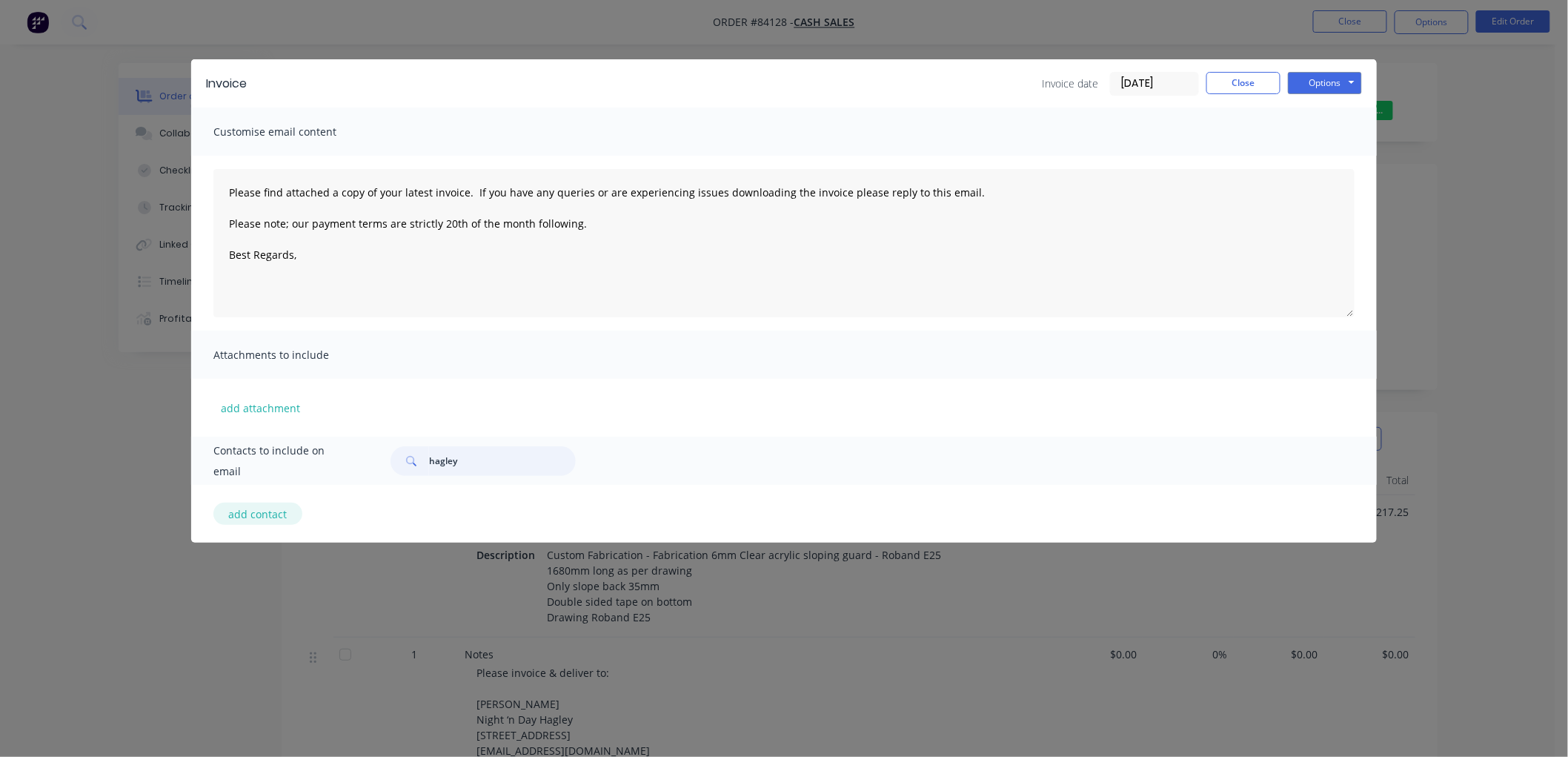
type input "hagley"
click at [262, 514] on button "add contact" at bounding box center [258, 513] width 89 height 22
type textarea "Please find attached a copy of your latest invoice. If you have any queries or …"
select select "NZ"
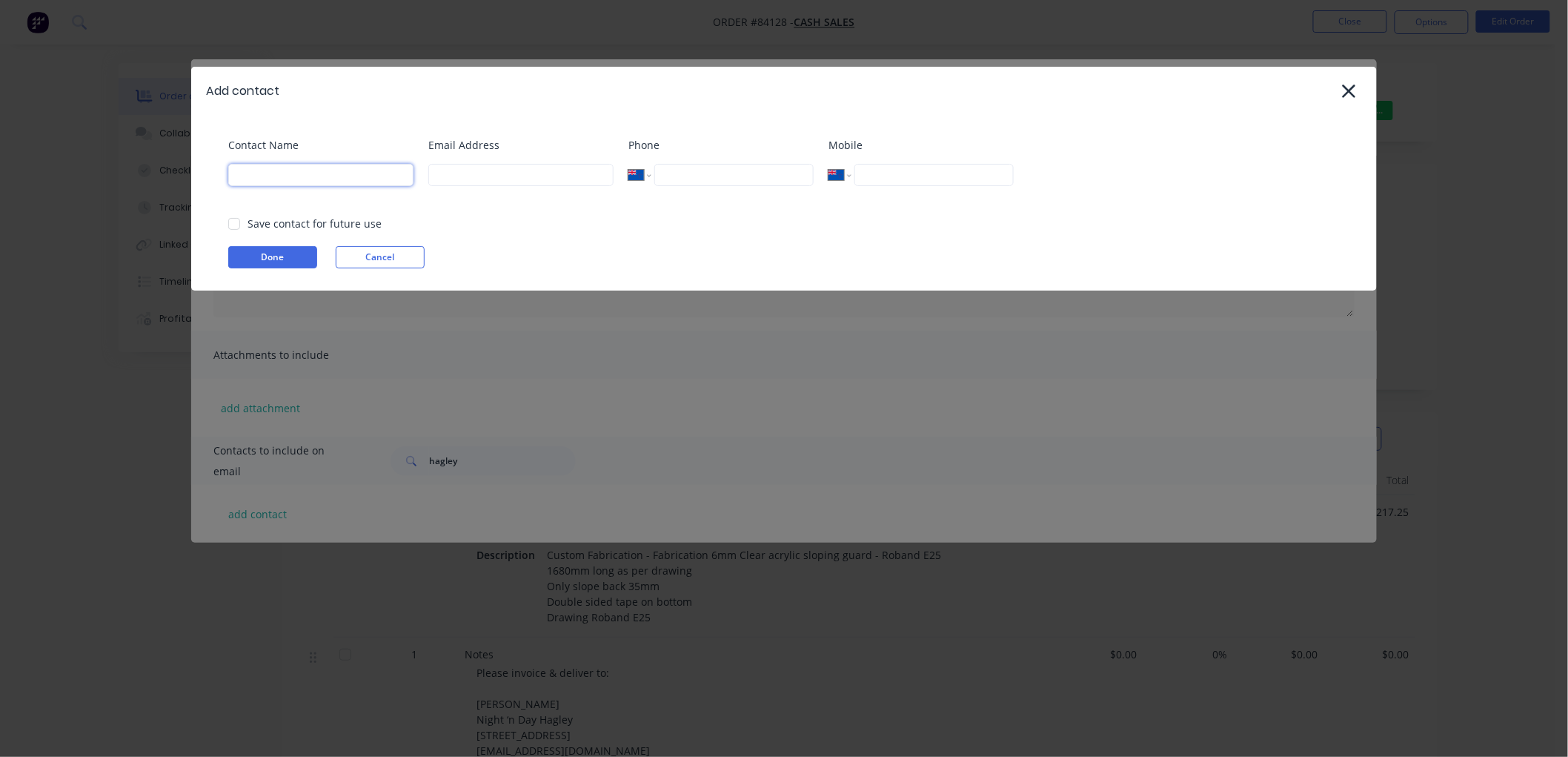
click at [274, 174] on input at bounding box center [320, 175] width 185 height 22
type input "[PERSON_NAME]"
click at [238, 219] on div at bounding box center [234, 224] width 30 height 30
type input "[EMAIL_ADDRESS][DOMAIN_NAME]"
click at [264, 257] on button "Done" at bounding box center [272, 257] width 89 height 22
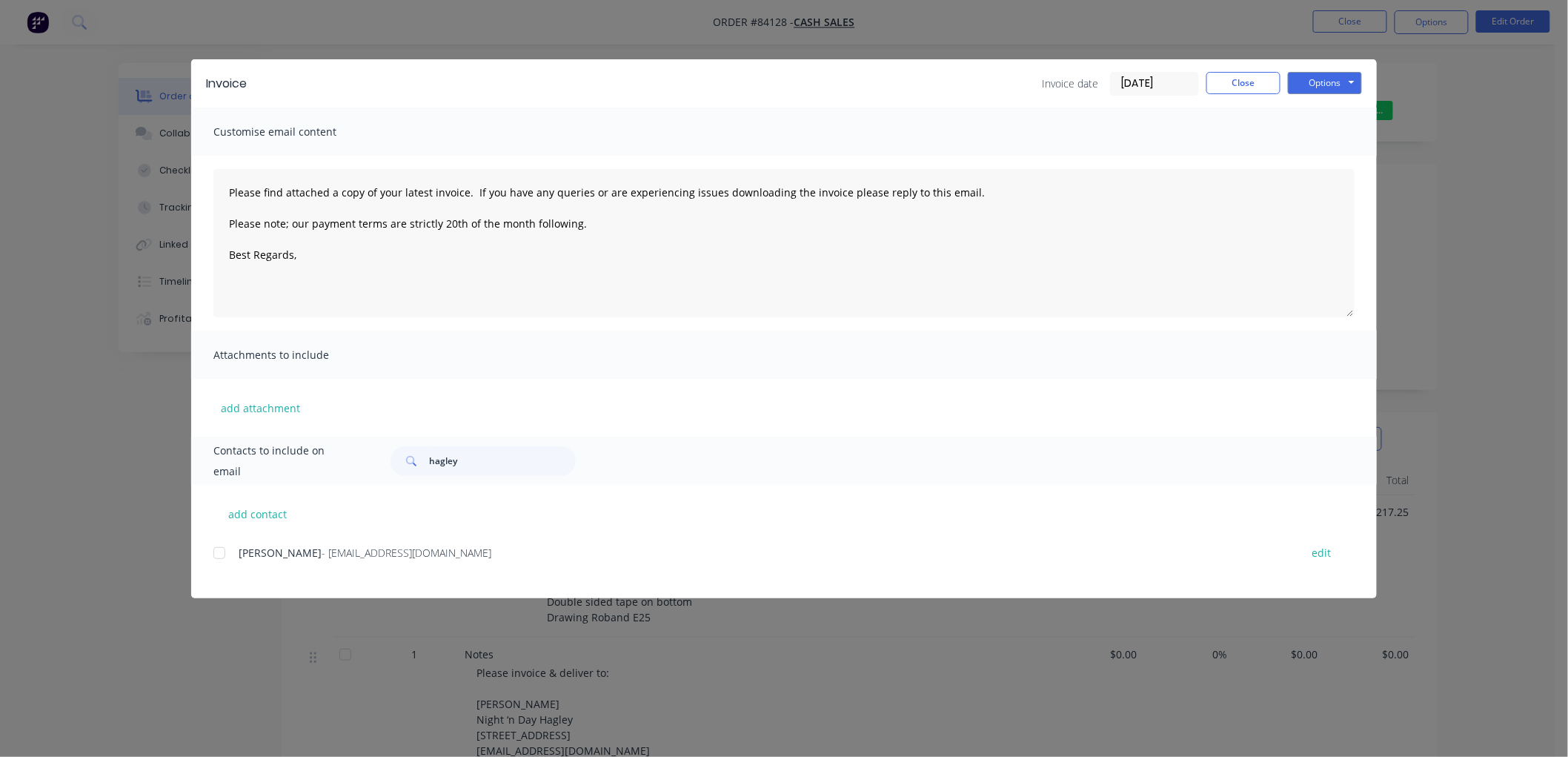
type textarea "Please find attached a copy of your latest invoice. If you have any queries or …"
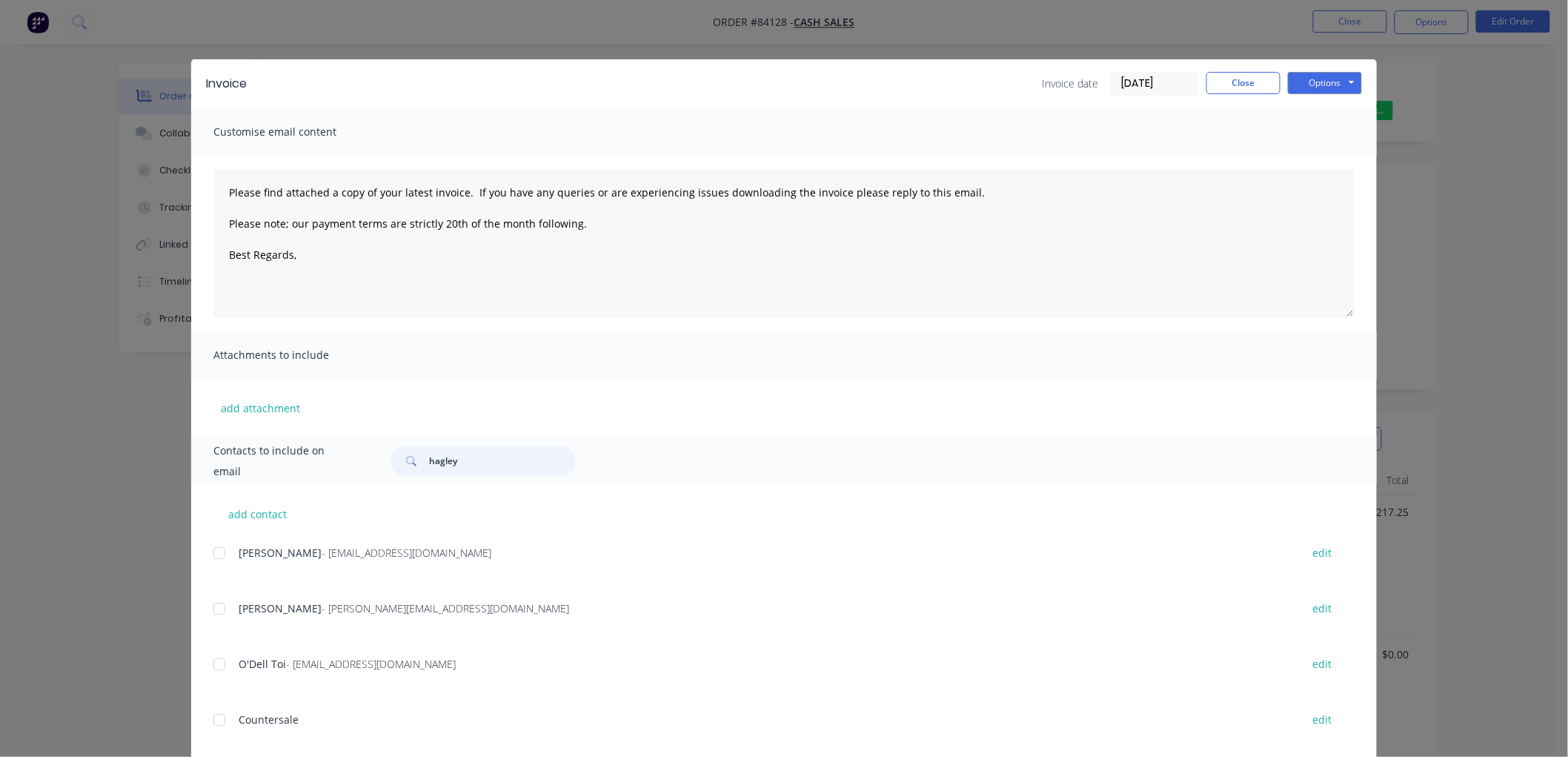
click at [465, 464] on input "hagley" at bounding box center [502, 461] width 147 height 30
type input "hagley"
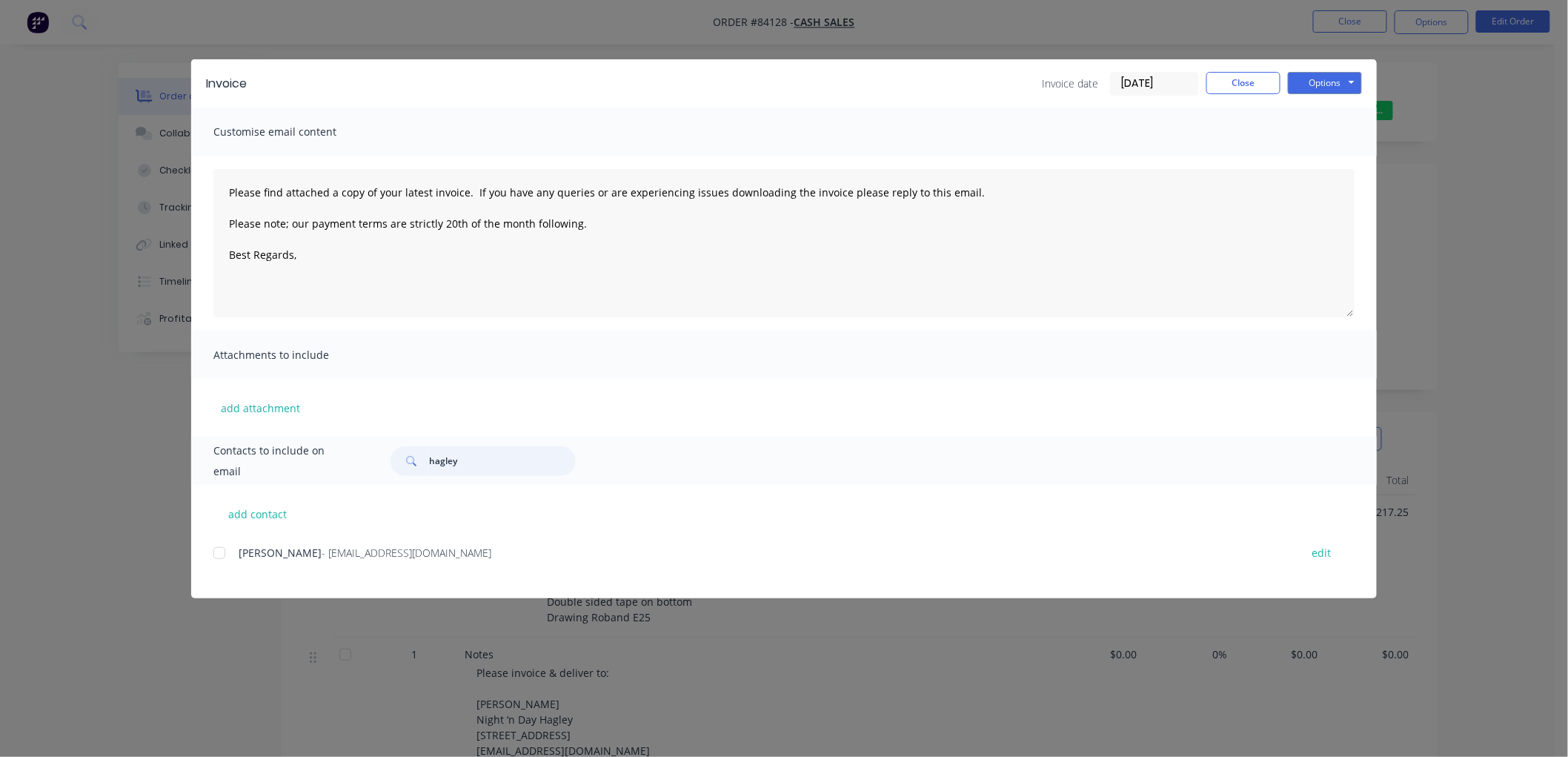
click at [220, 551] on div at bounding box center [219, 553] width 30 height 30
drag, startPoint x: 550, startPoint y: 224, endPoint x: 188, endPoint y: 181, distance: 364.5
click at [188, 181] on div "Invoice Invoice date [DATE] Close Options Preview Print Email Customise email c…" at bounding box center [784, 378] width 1568 height 757
paste textarea "Thank you for your order. Your order is ready, and will be dispatched upon rece…"
click at [312, 228] on textarea "Thank you for your order. Your order is ready, and will be dispatched upon rece…" at bounding box center [783, 244] width 1141 height 148
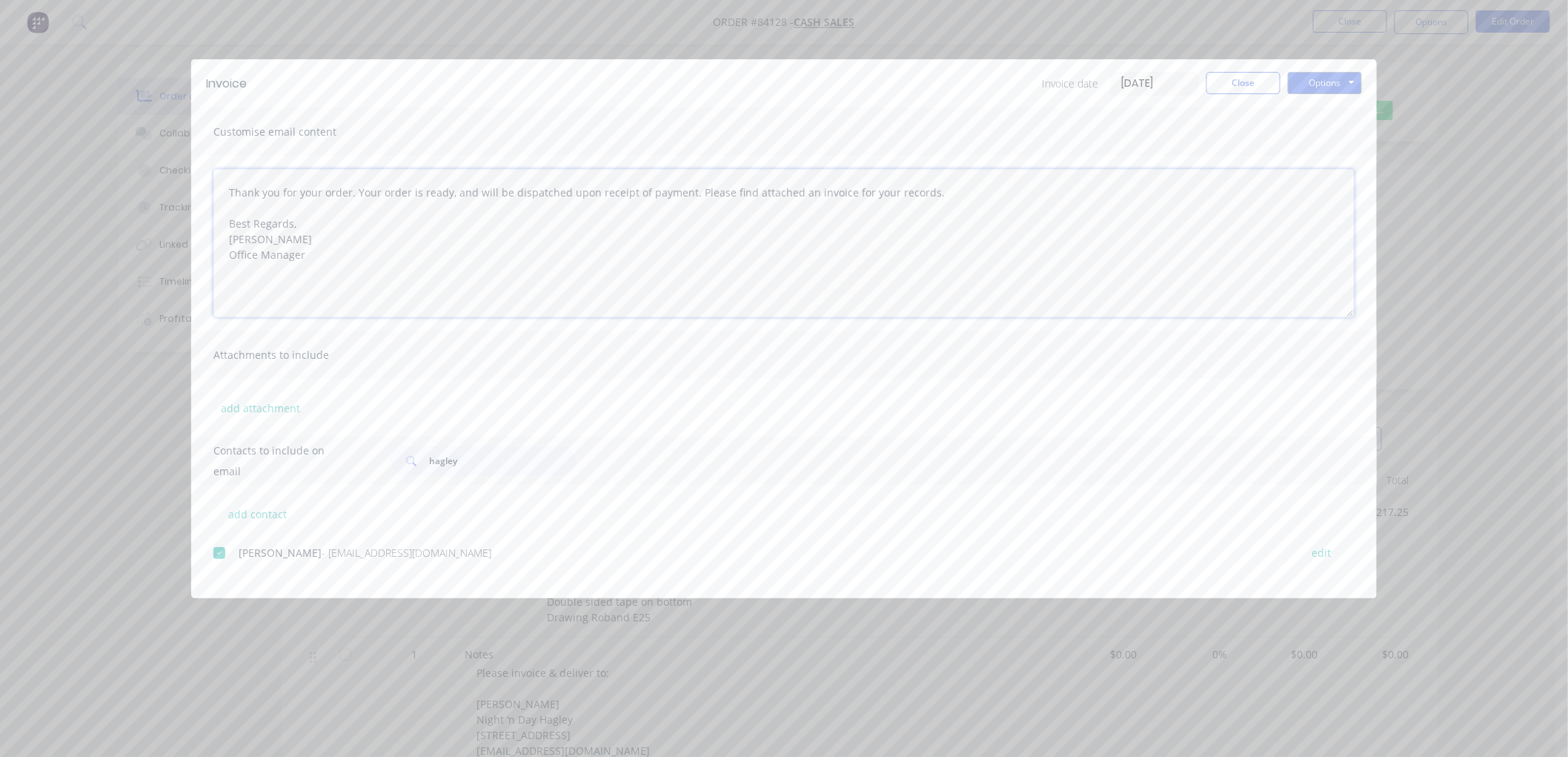
type textarea "Thank you for your order. Your order is ready, and will be dispatched upon rece…"
click at [446, 456] on input "hagley" at bounding box center [502, 461] width 147 height 30
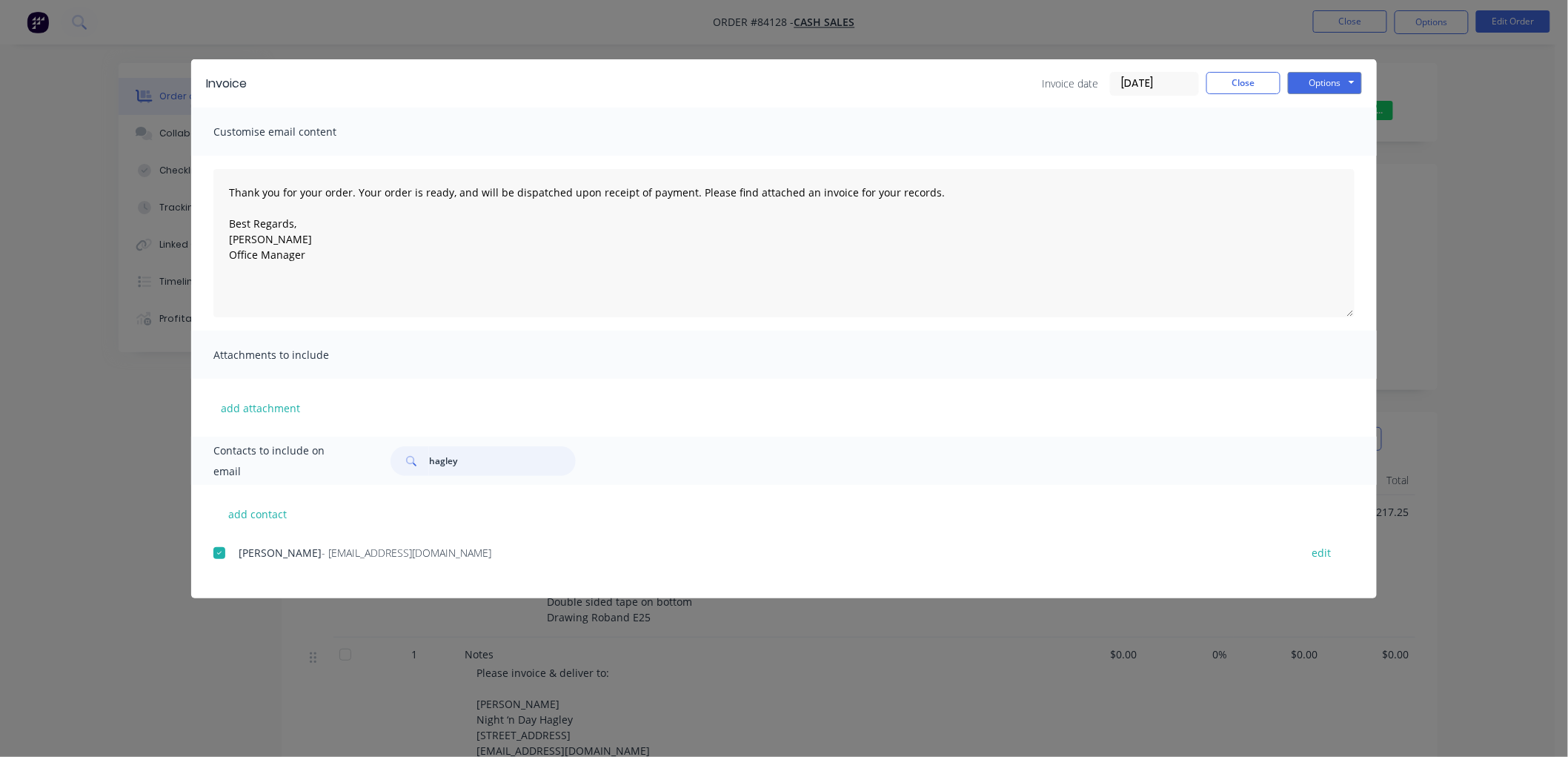
click at [446, 456] on input "hagley" at bounding box center [502, 461] width 147 height 30
type input "[PERSON_NAME]"
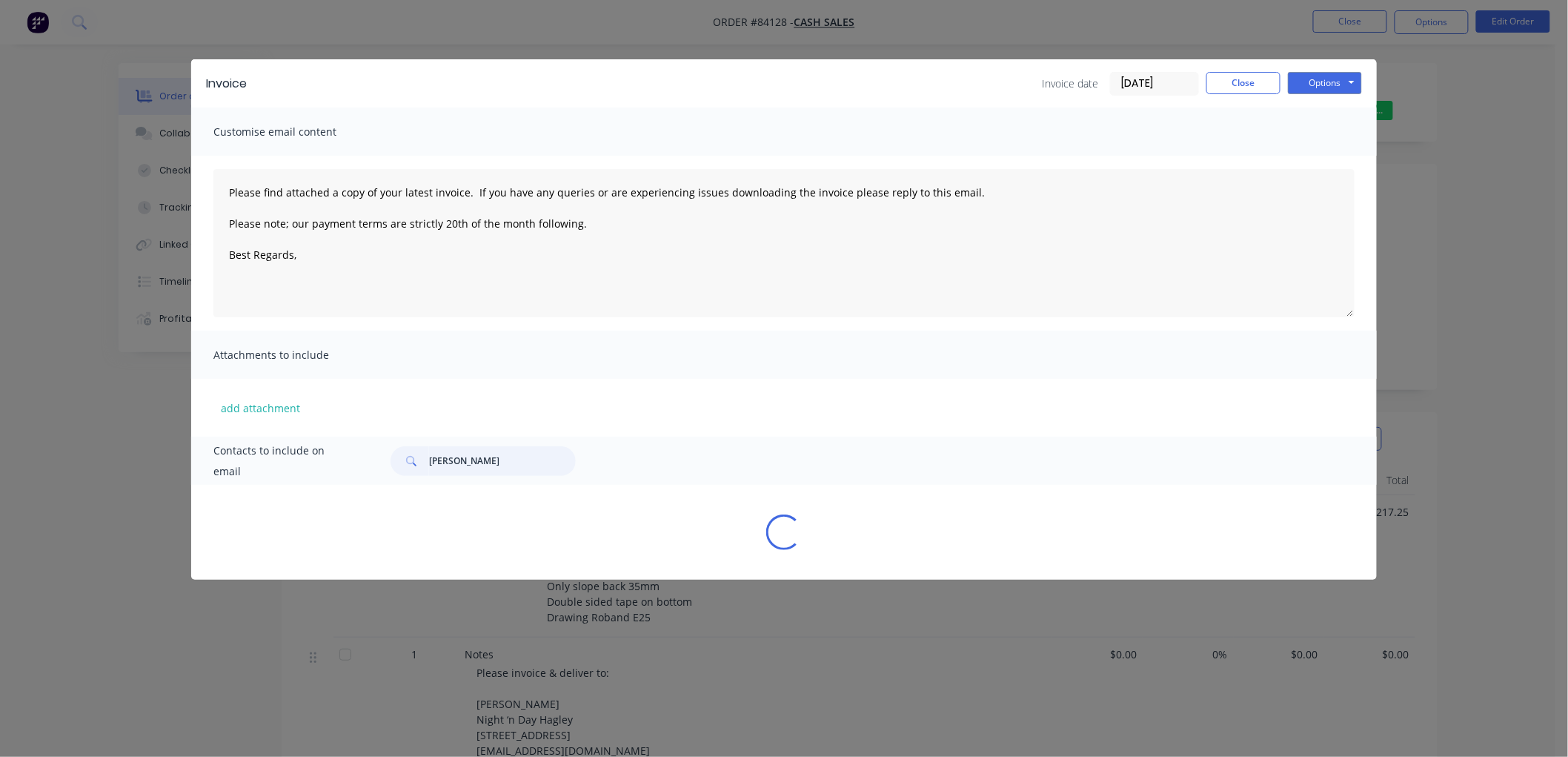
type textarea "Please find attached a copy of your latest invoice. If you have any queries or …"
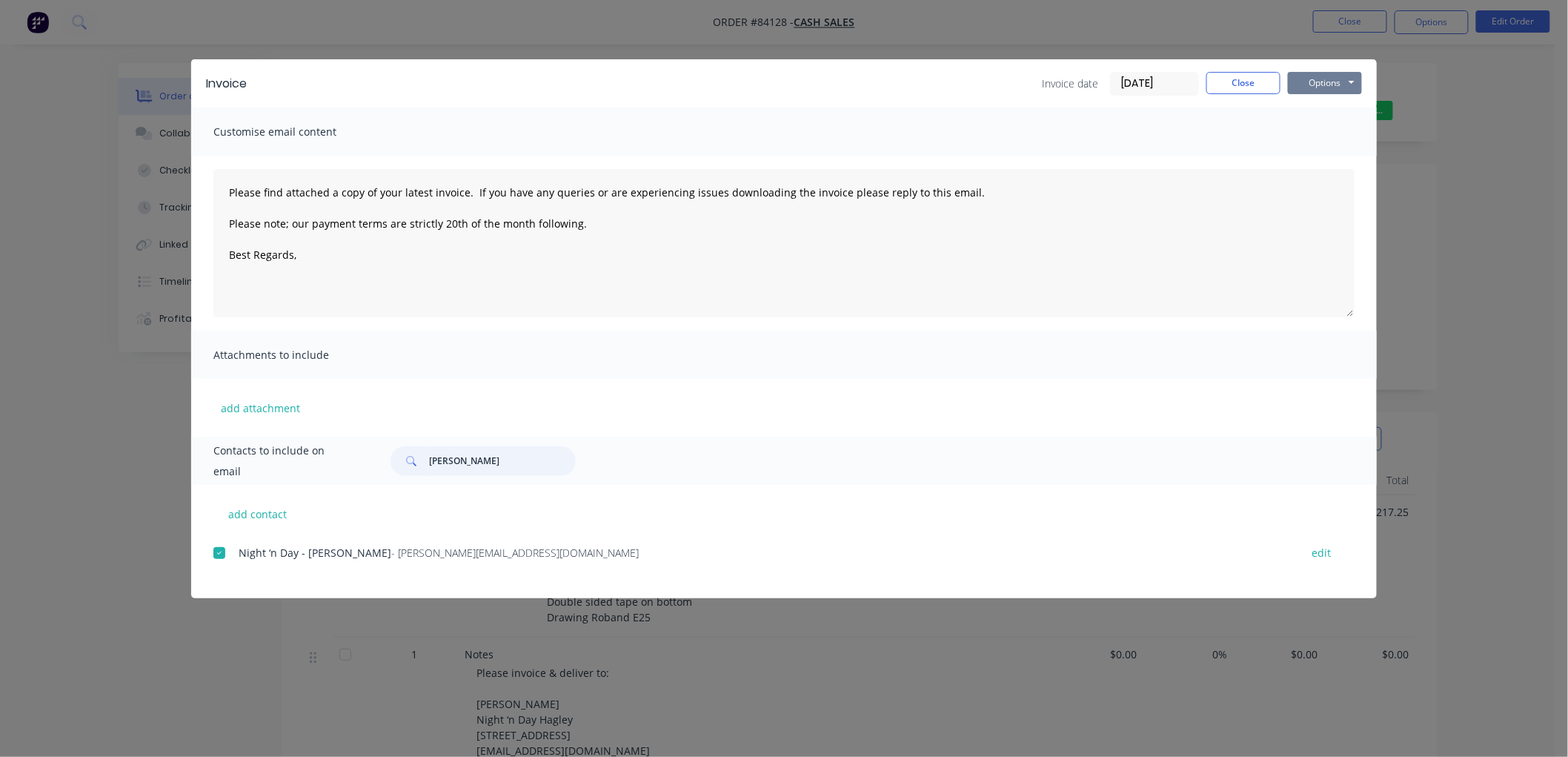
type input "[PERSON_NAME]"
drag, startPoint x: 1331, startPoint y: 80, endPoint x: 1331, endPoint y: 89, distance: 9.0
click at [1331, 79] on button "Options" at bounding box center [1324, 82] width 74 height 22
click at [1325, 154] on button "Email" at bounding box center [1335, 158] width 95 height 24
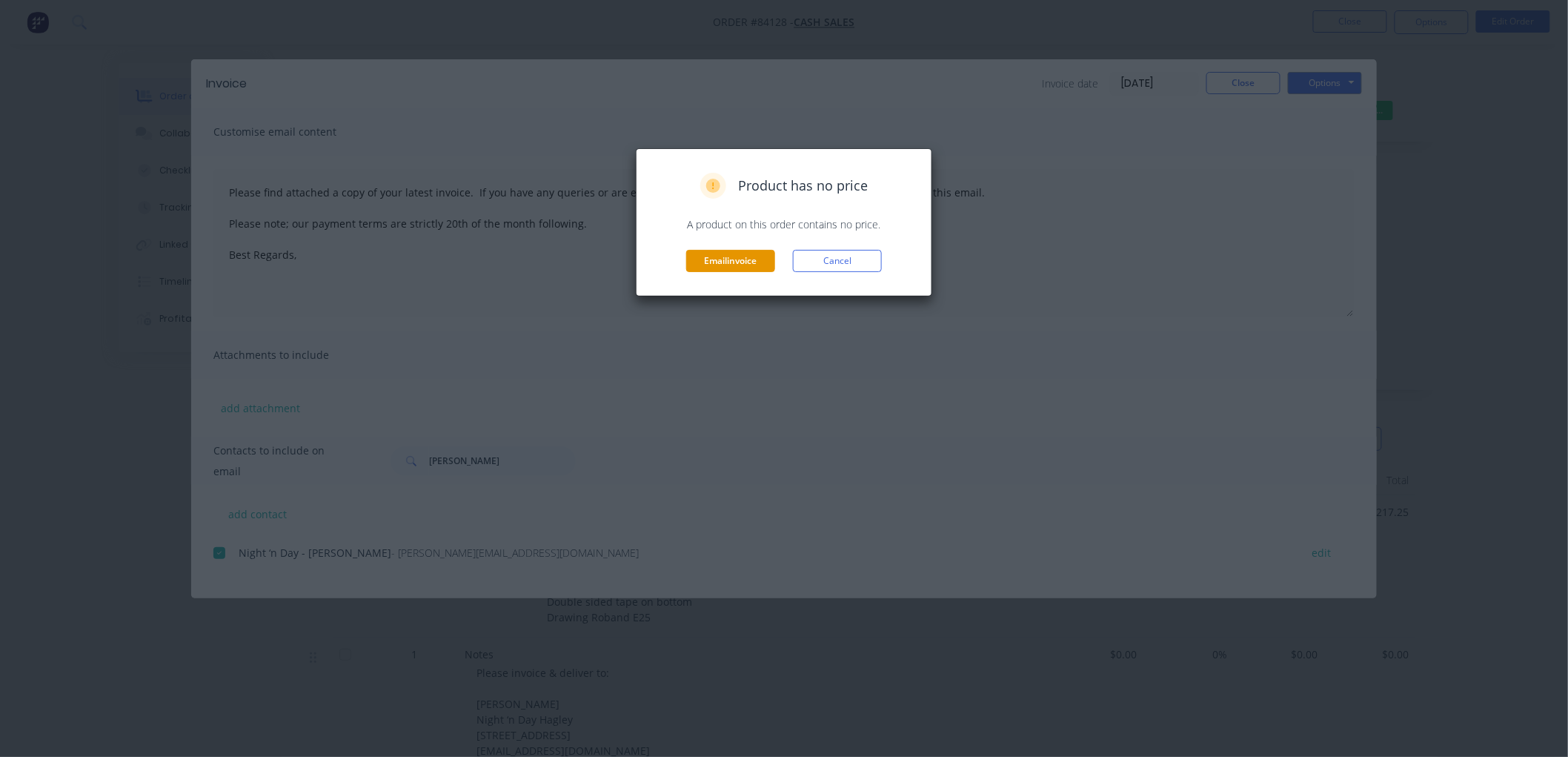
click at [753, 260] on button "Email invoice" at bounding box center [731, 260] width 89 height 22
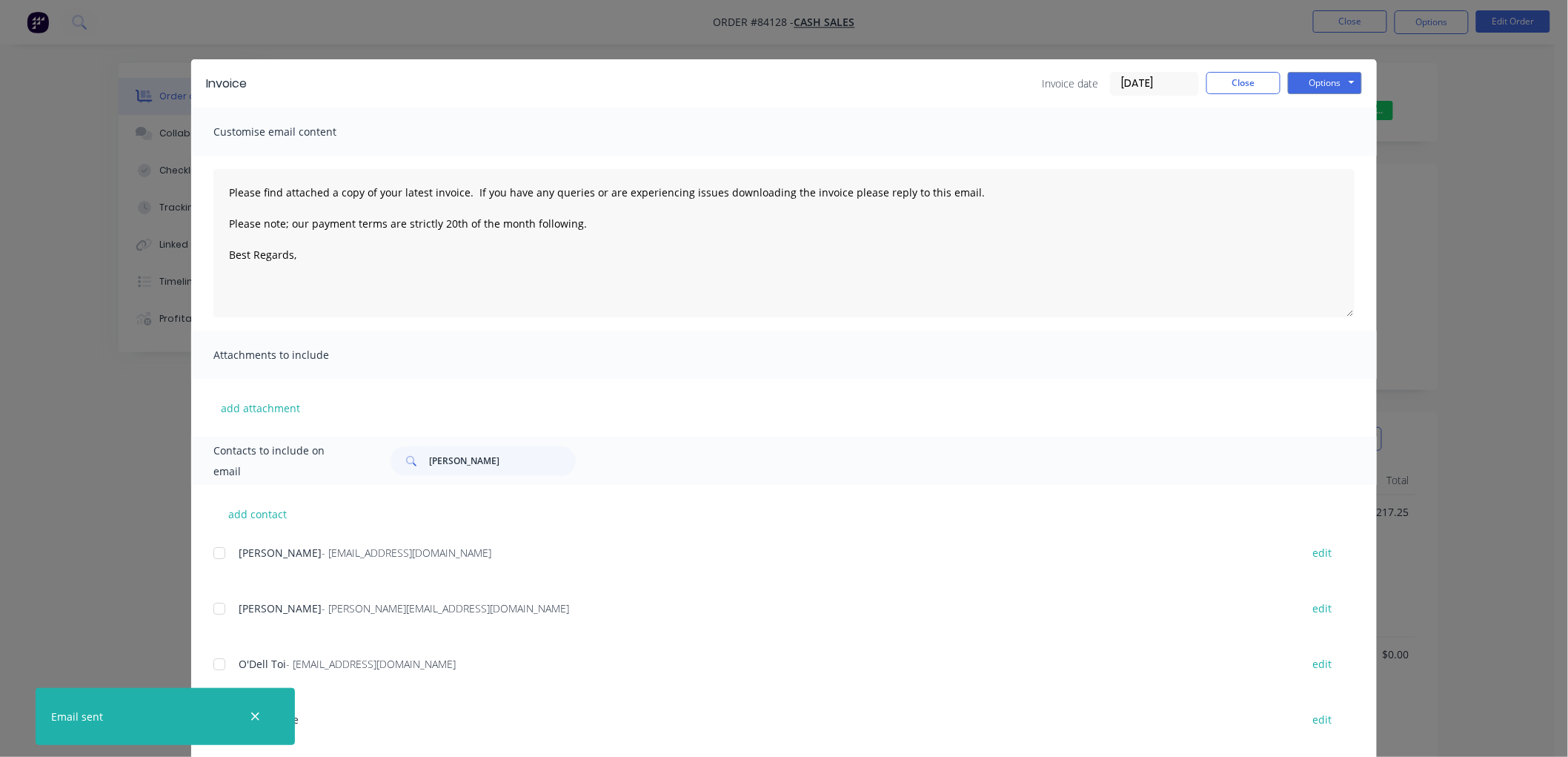
type textarea "Please find attached a copy of your latest invoice. If you have any queries or …"
click at [1231, 82] on button "Close" at bounding box center [1243, 82] width 74 height 22
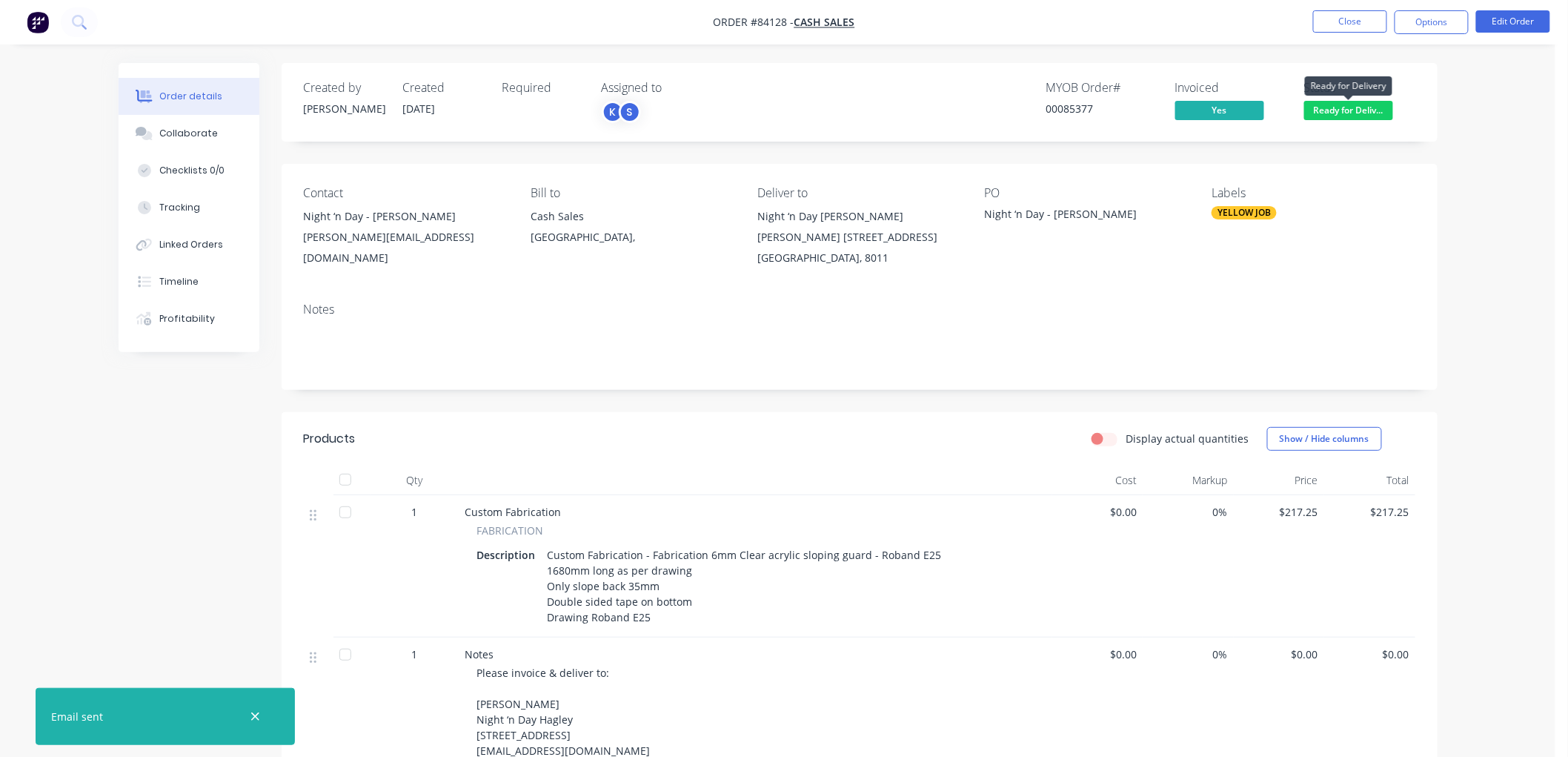
click at [1374, 107] on span "Ready for Deliv..." at bounding box center [1349, 109] width 89 height 18
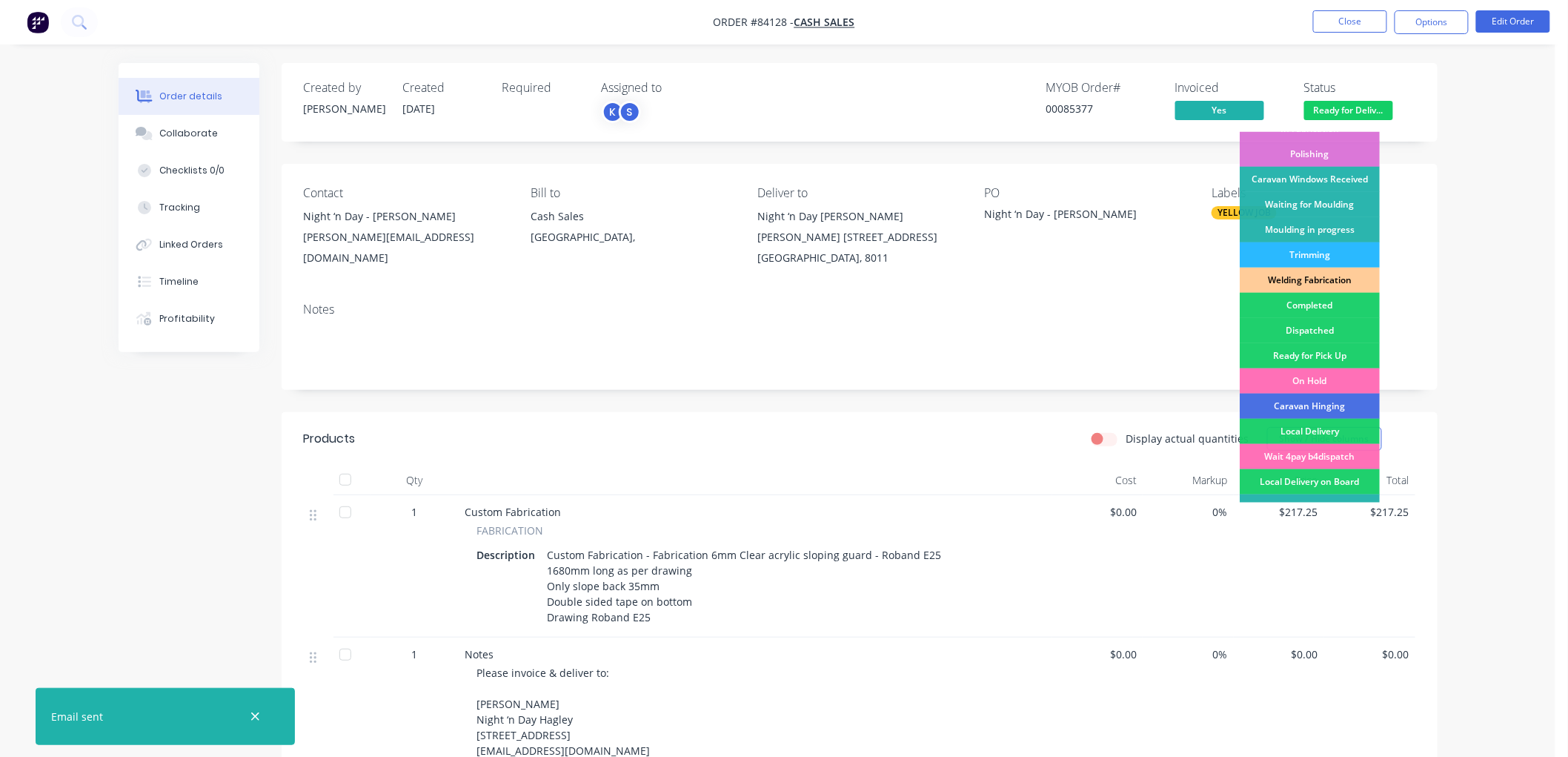
scroll to position [247, 0]
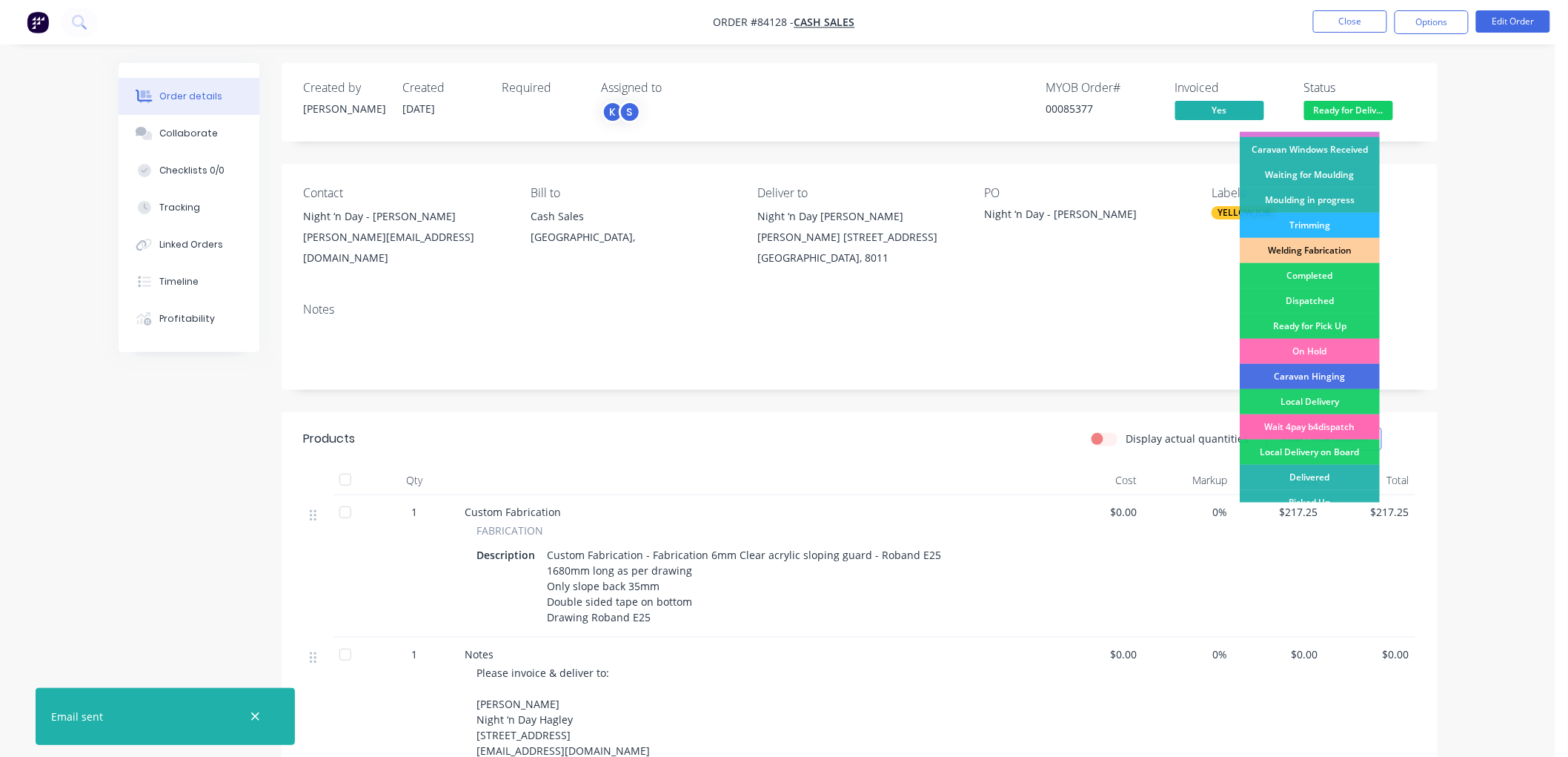
click at [1320, 420] on div "Wait 4pay b4dispatch" at bounding box center [1310, 427] width 140 height 25
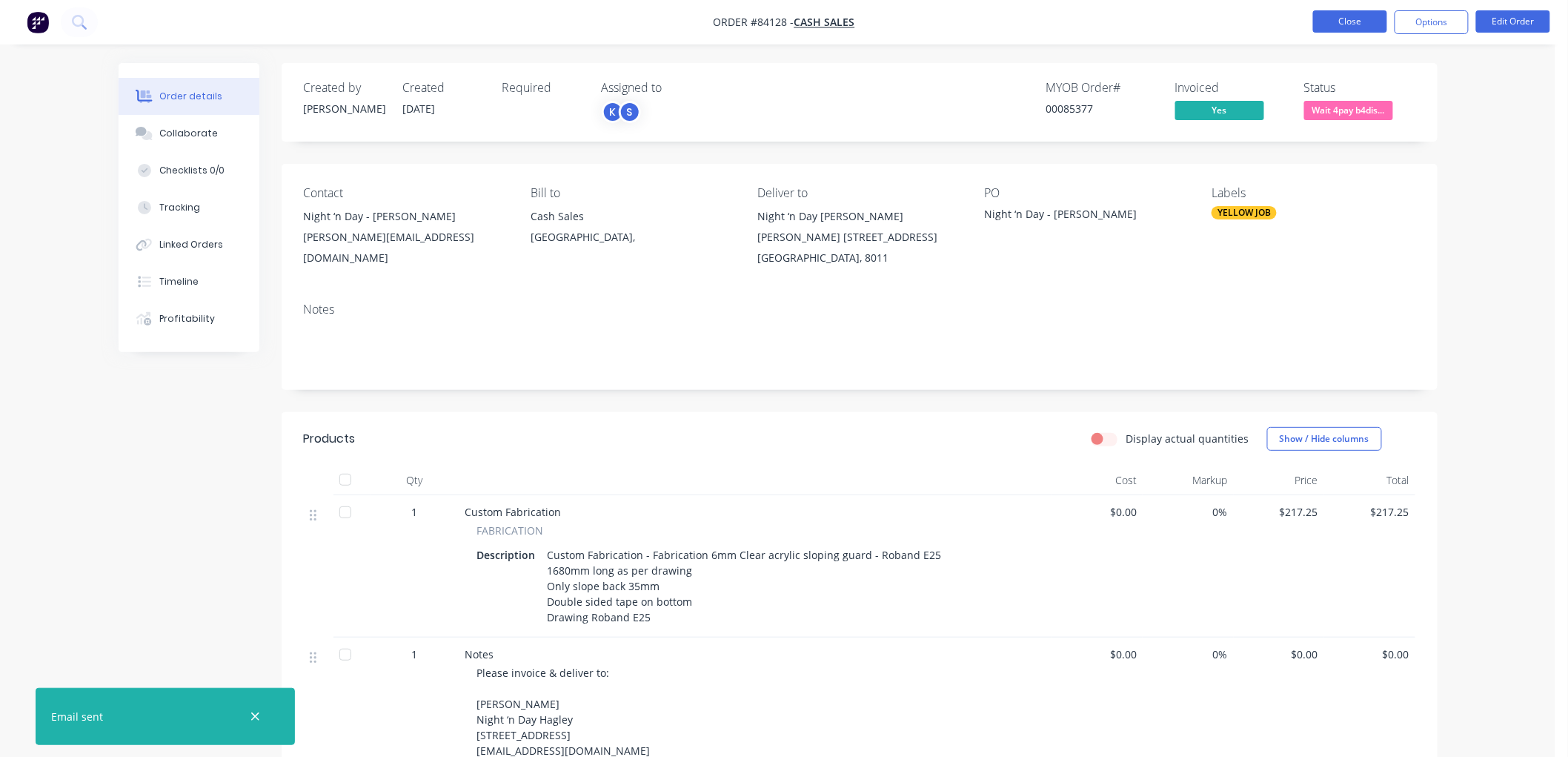
click at [1346, 19] on button "Close" at bounding box center [1350, 21] width 74 height 22
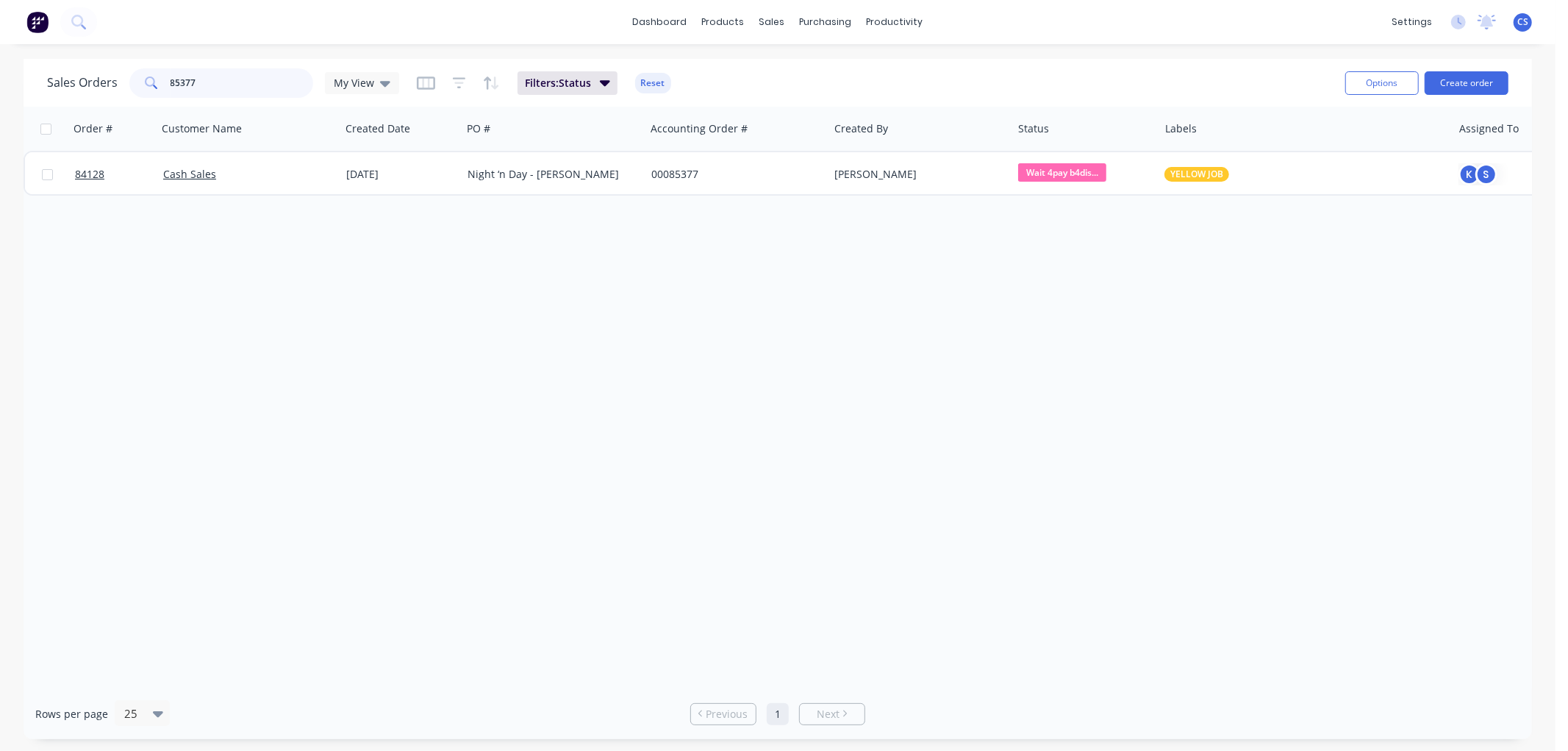
click at [230, 79] on input "85377" at bounding box center [242, 83] width 144 height 29
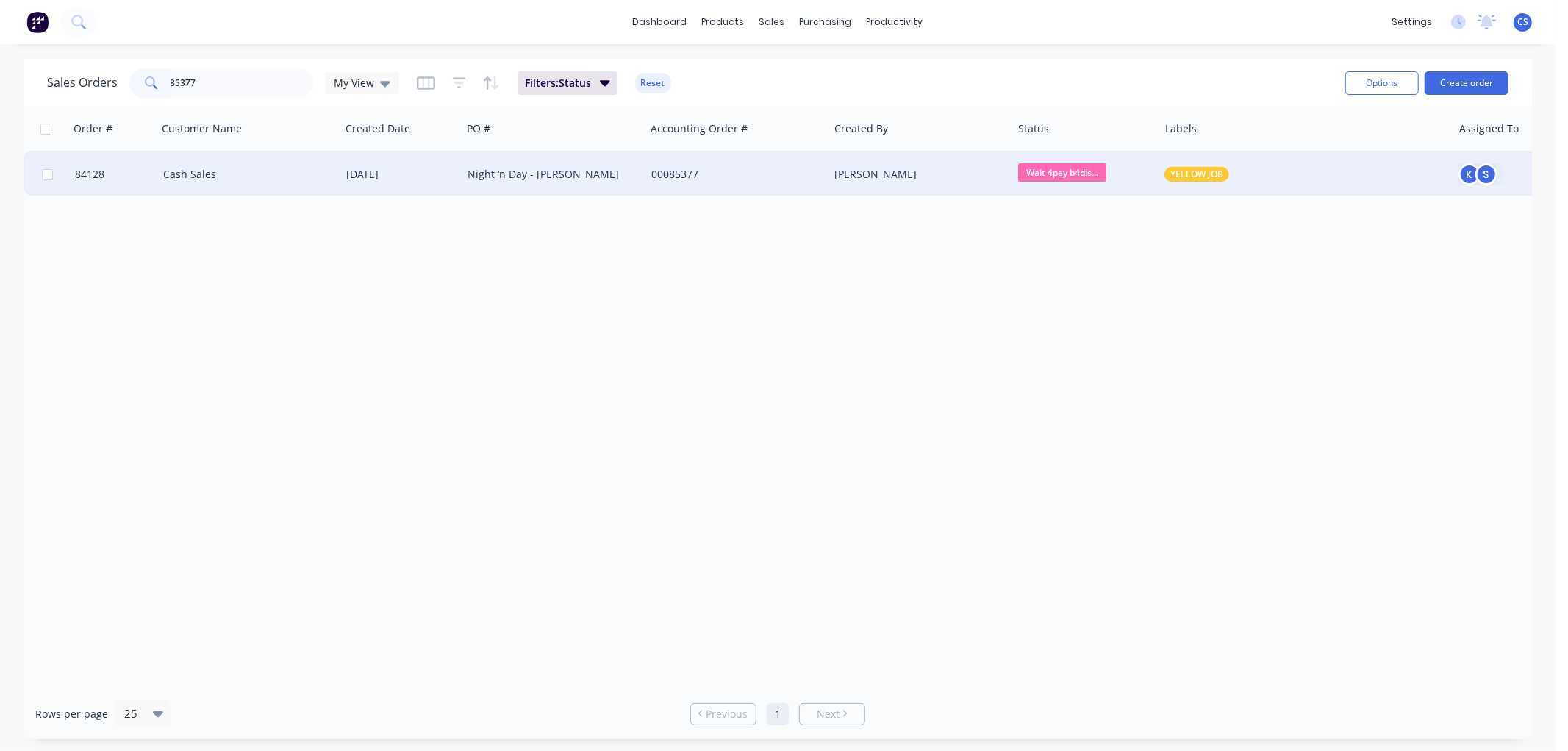
click at [724, 172] on div "00085377" at bounding box center [732, 174] width 163 height 15
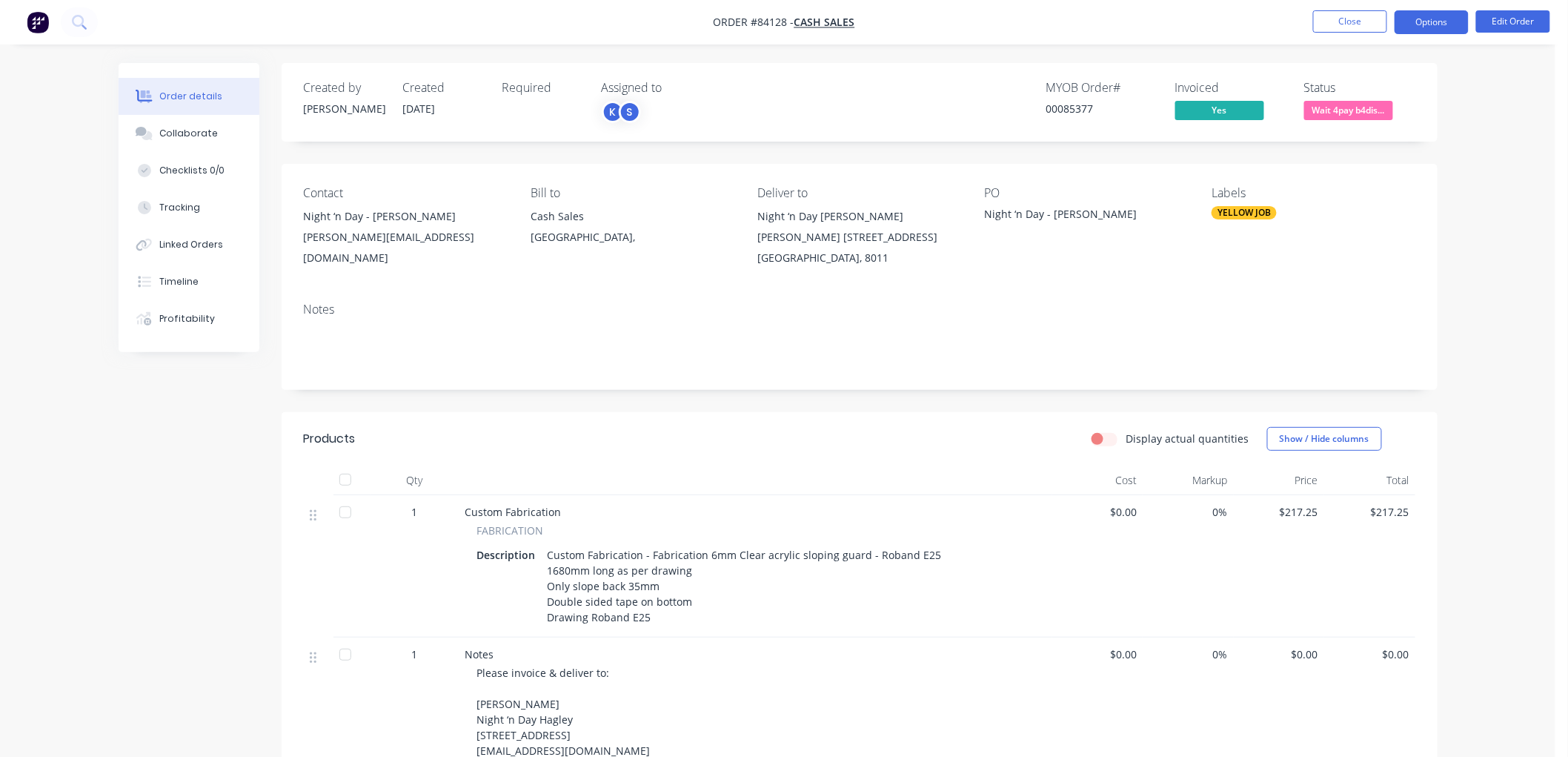
click at [1421, 27] on button "Options" at bounding box center [1432, 22] width 74 height 24
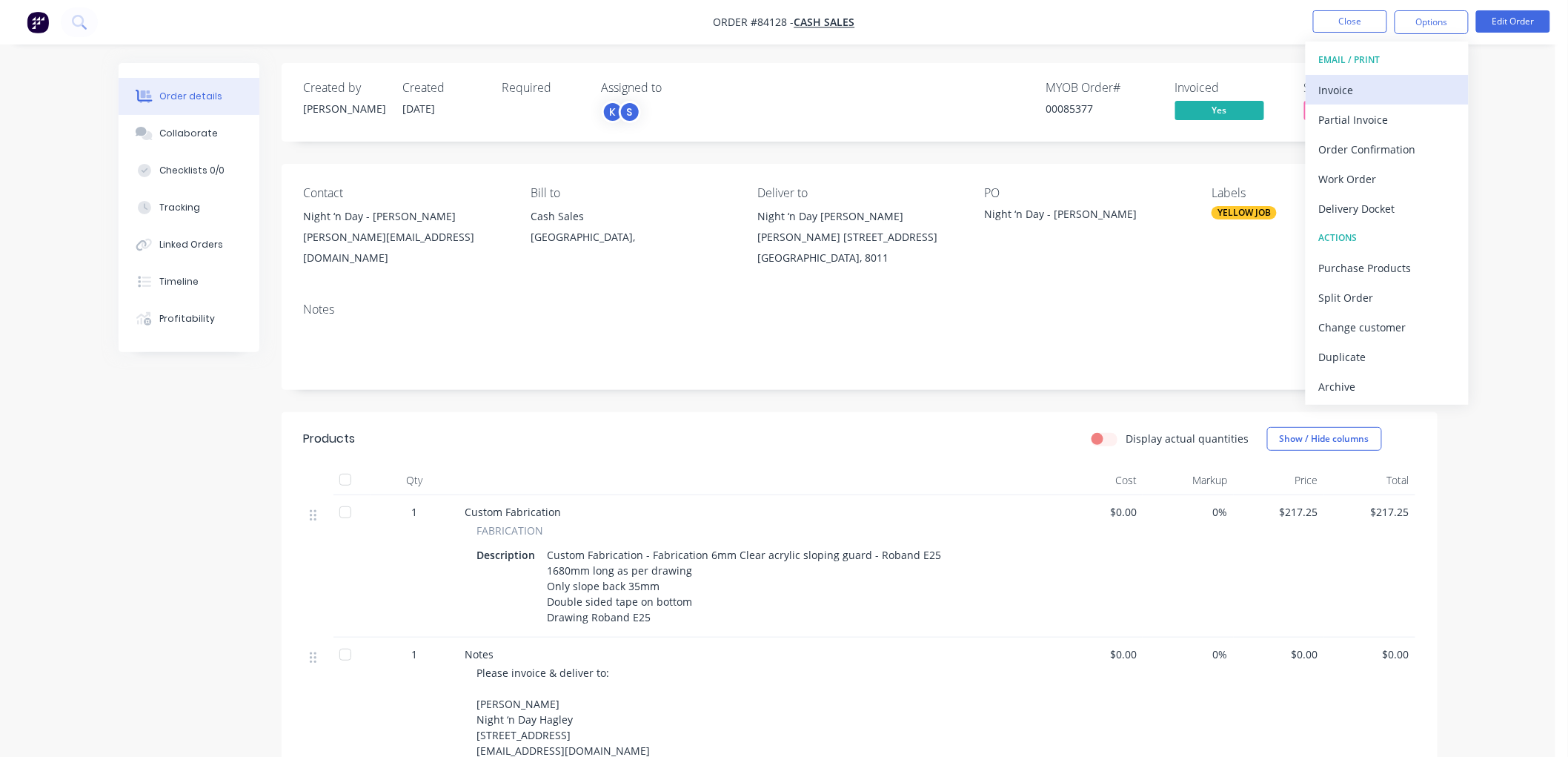
click at [1380, 86] on div "Invoice" at bounding box center [1387, 90] width 136 height 22
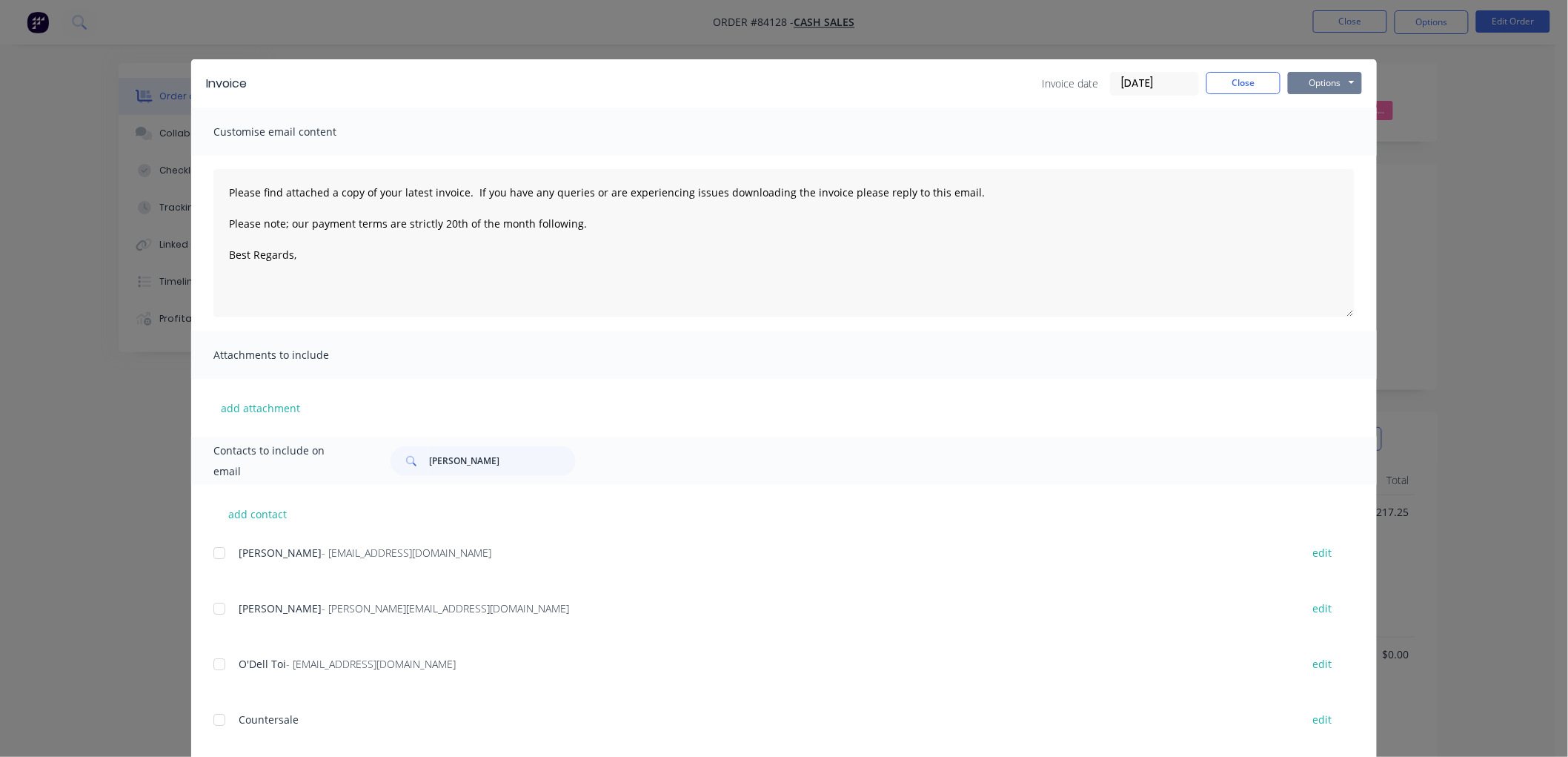
click at [1324, 81] on button "Options" at bounding box center [1324, 82] width 74 height 22
click at [1325, 130] on button "Print" at bounding box center [1335, 134] width 95 height 24
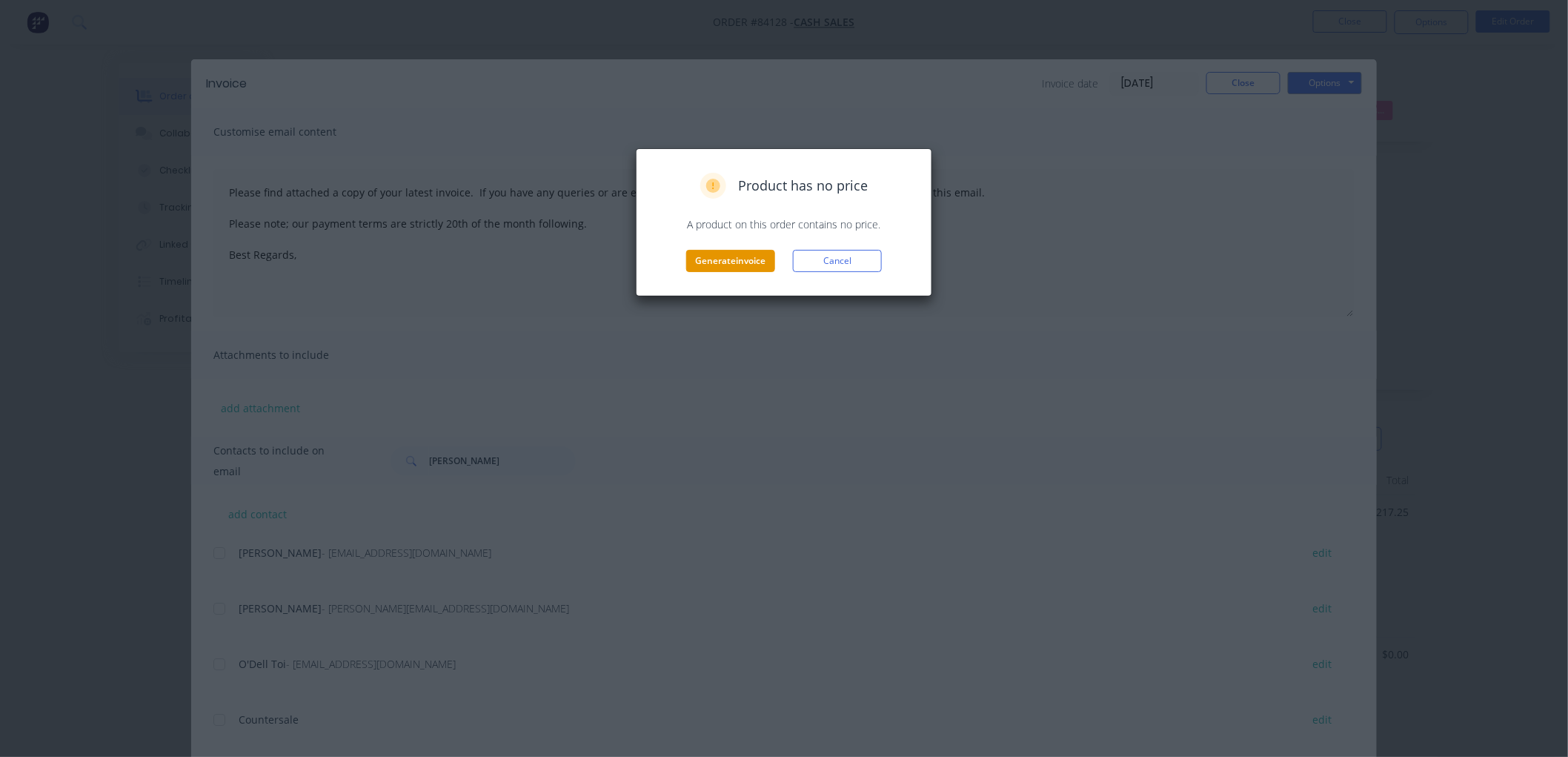
click at [727, 261] on button "Generate invoice" at bounding box center [731, 260] width 89 height 22
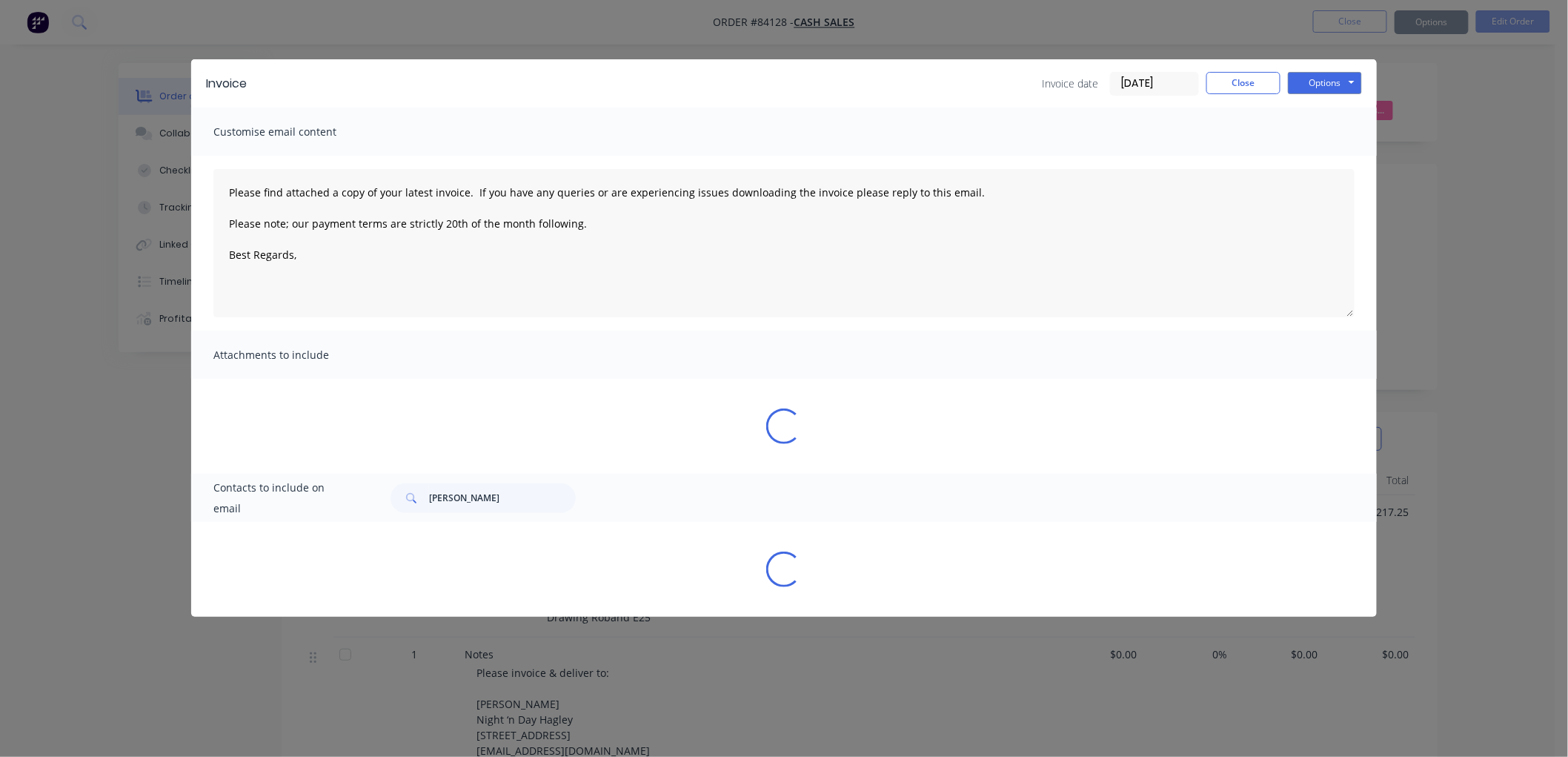
type textarea "Please find attached a copy of your latest invoice. If you have any queries or …"
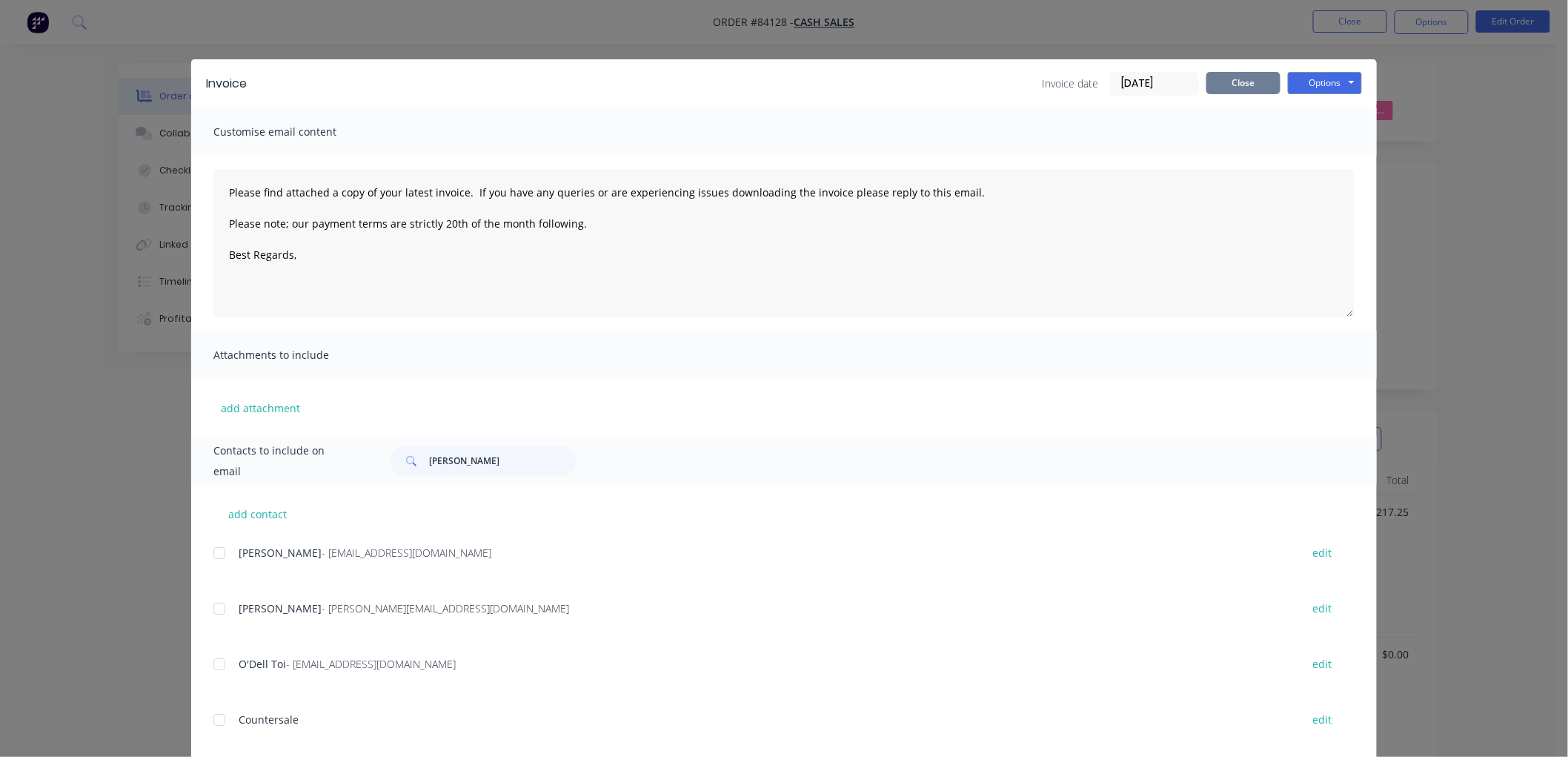
click at [1218, 89] on button "Close" at bounding box center [1243, 82] width 74 height 22
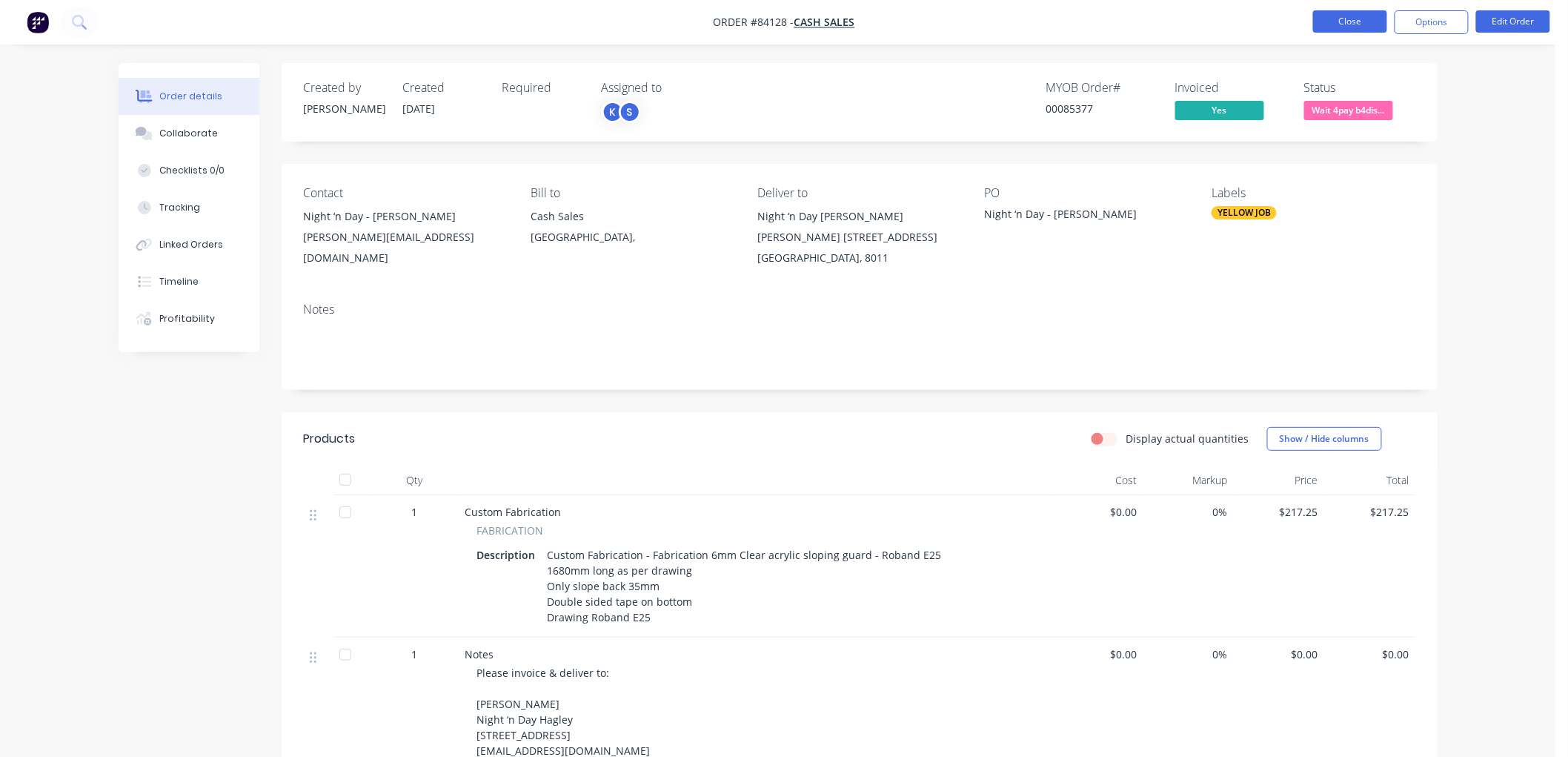
click at [1361, 25] on button "Close" at bounding box center [1350, 21] width 74 height 22
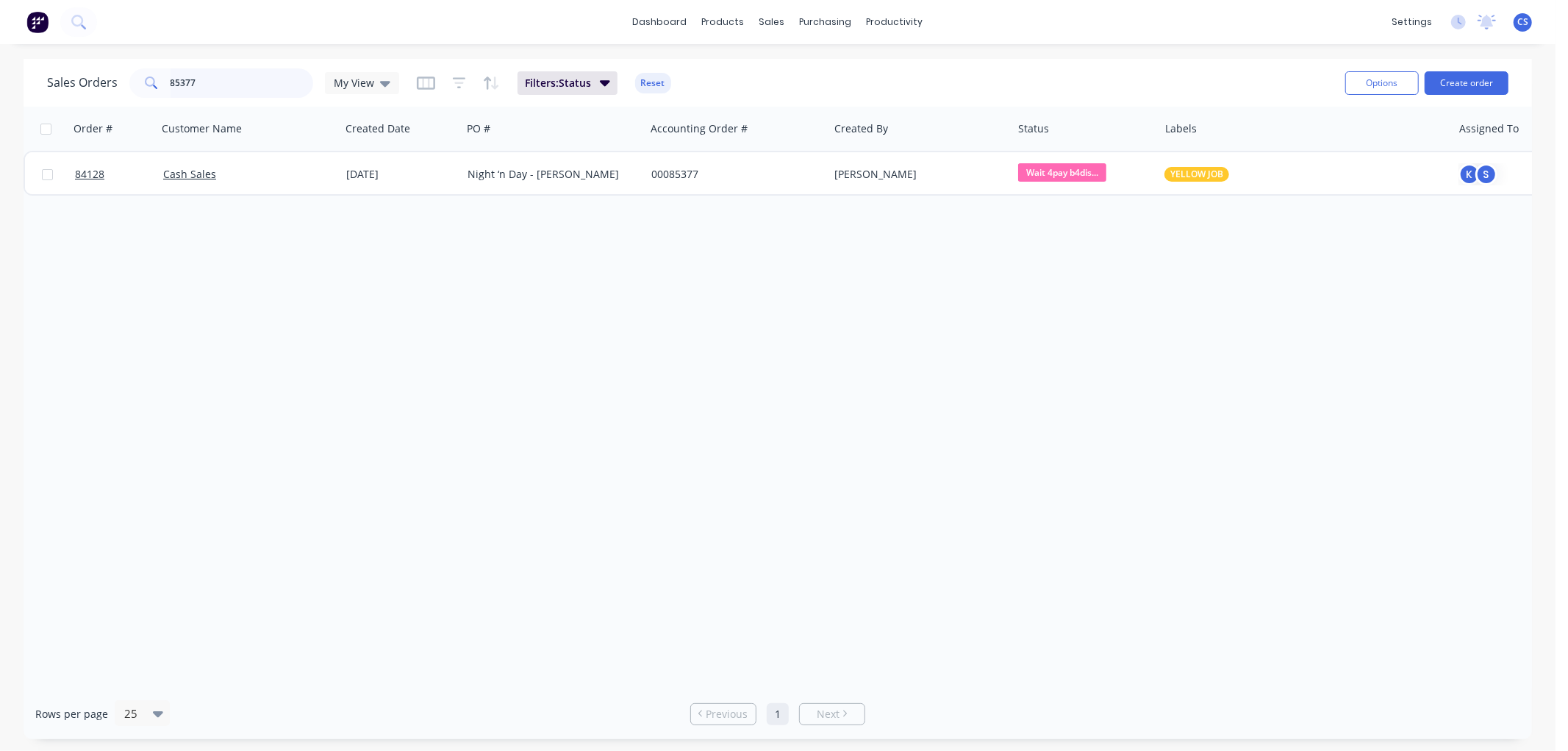
click at [237, 87] on input "85377" at bounding box center [242, 83] width 144 height 29
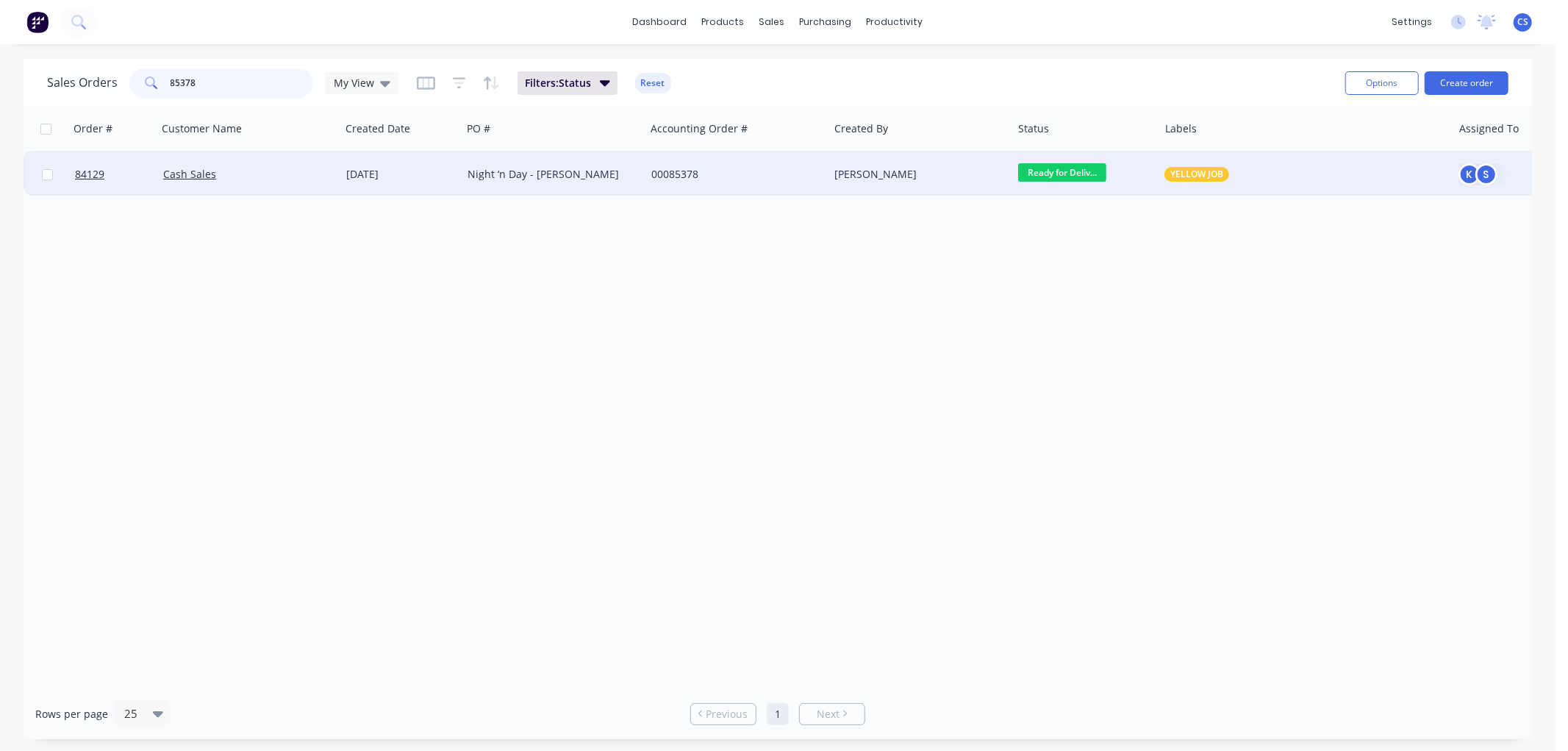
type input "85378"
click at [498, 172] on div "Night ‘n Day - [PERSON_NAME]" at bounding box center [549, 174] width 163 height 15
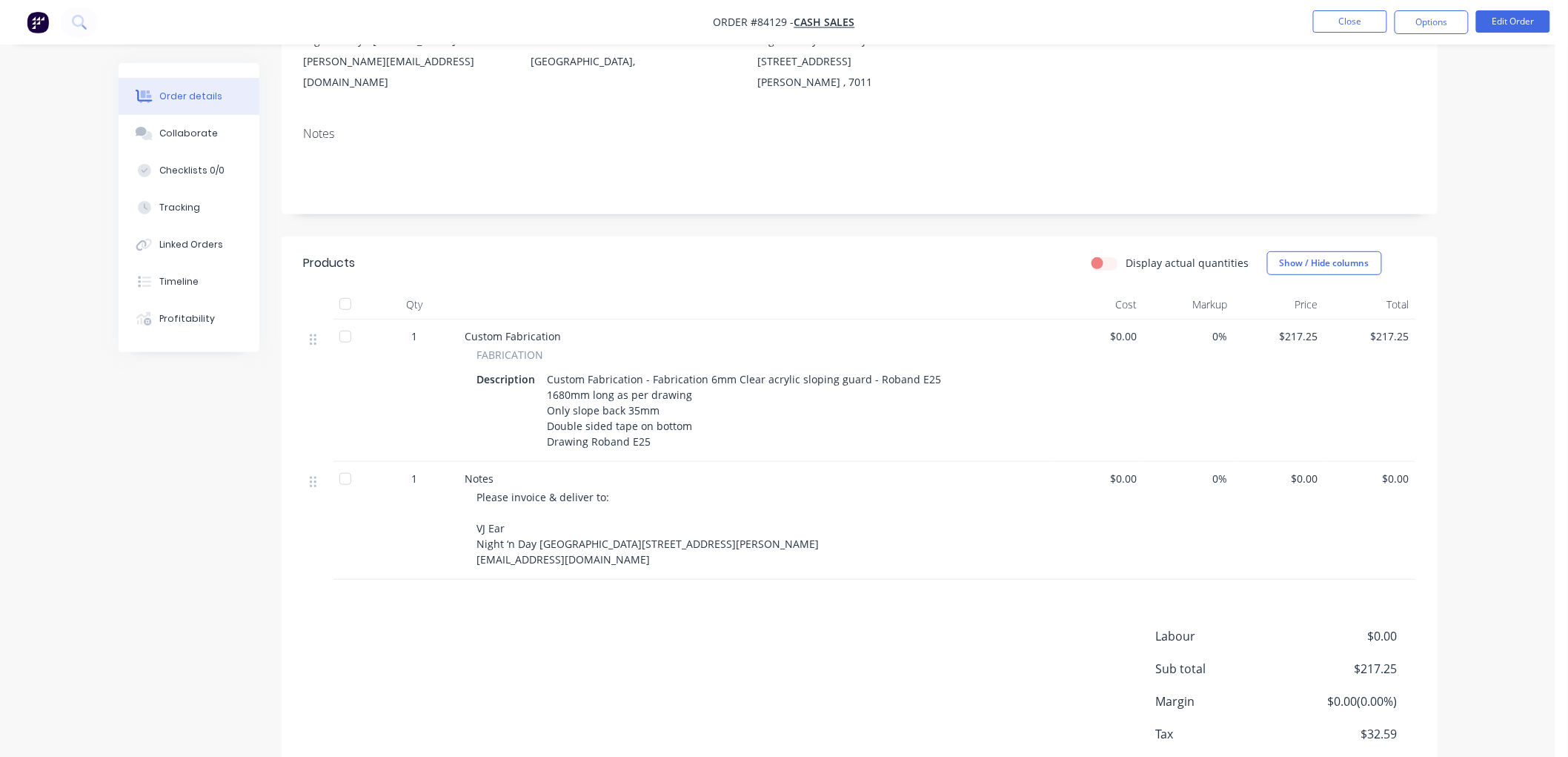
scroll to position [309, 0]
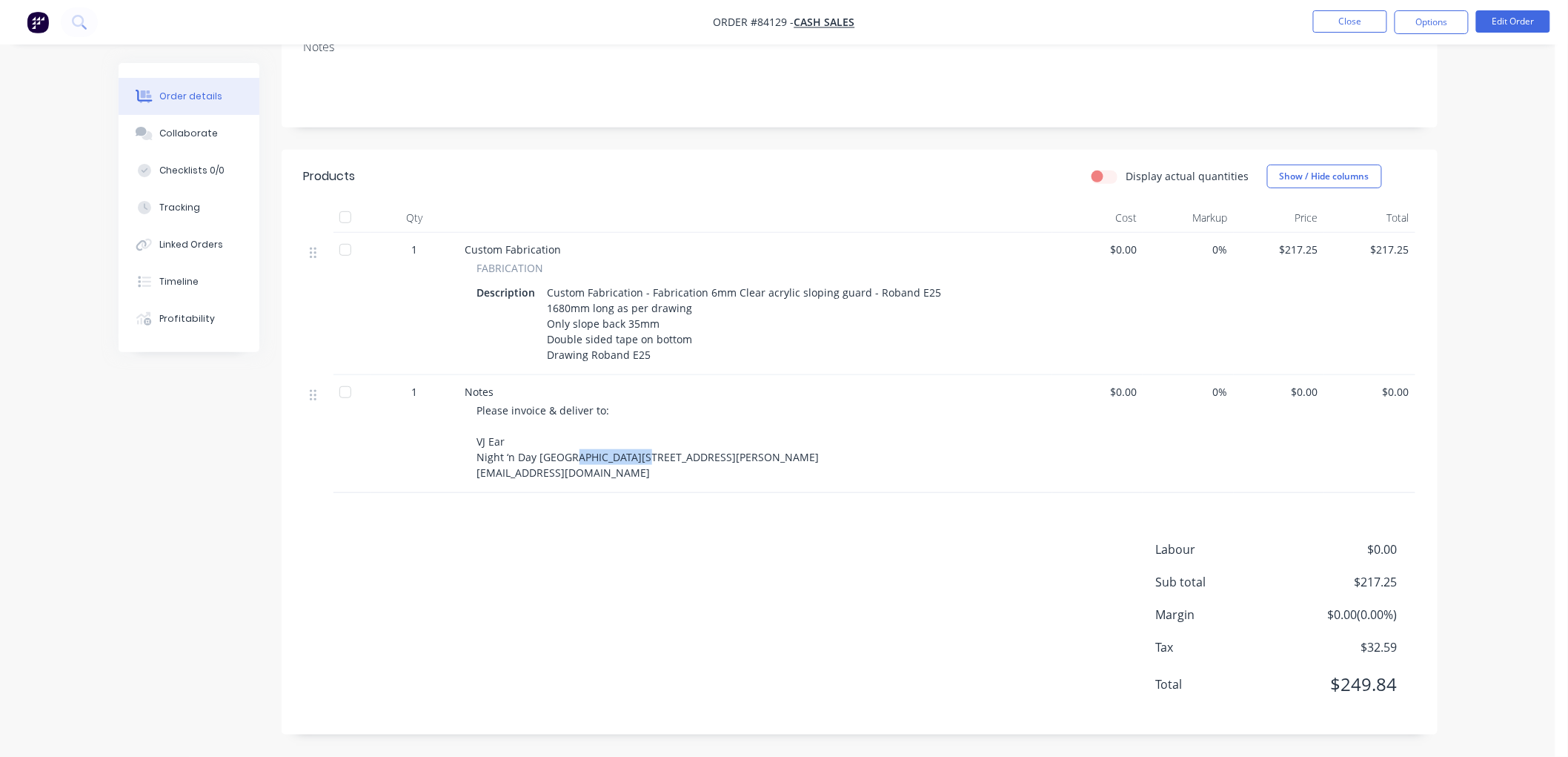
drag, startPoint x: 552, startPoint y: 424, endPoint x: 473, endPoint y: 427, distance: 79.1
click at [473, 427] on div "Notes Please invoice & deliver to: VJ Ear Night ‘n Day [GEOGRAPHIC_DATA][STREET…" at bounding box center [755, 434] width 593 height 118
copy span "[STREET_ADDRESS]"
click at [1502, 21] on button "Edit Order" at bounding box center [1513, 21] width 74 height 22
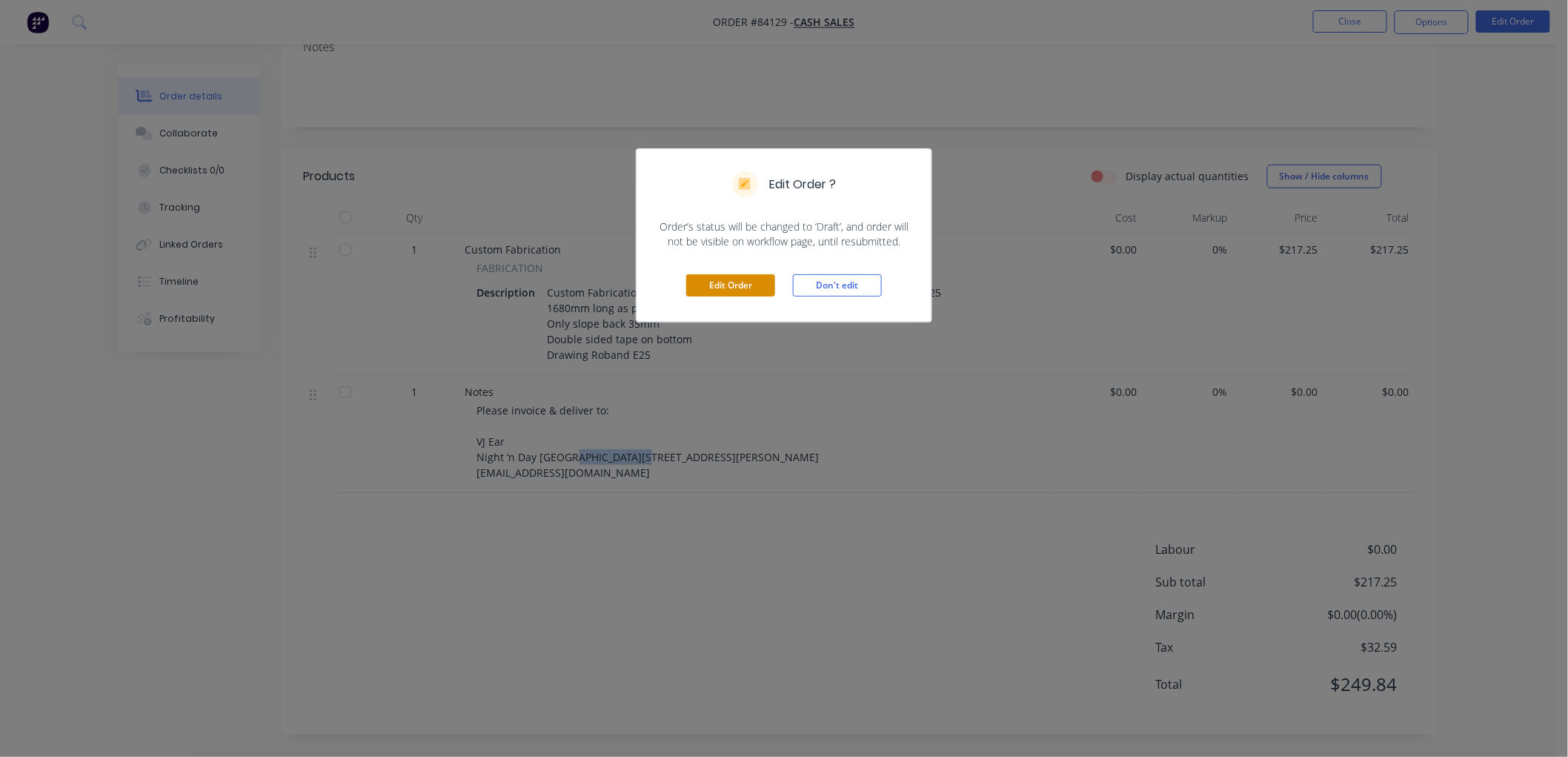
click at [724, 286] on button "Edit Order" at bounding box center [731, 285] width 89 height 22
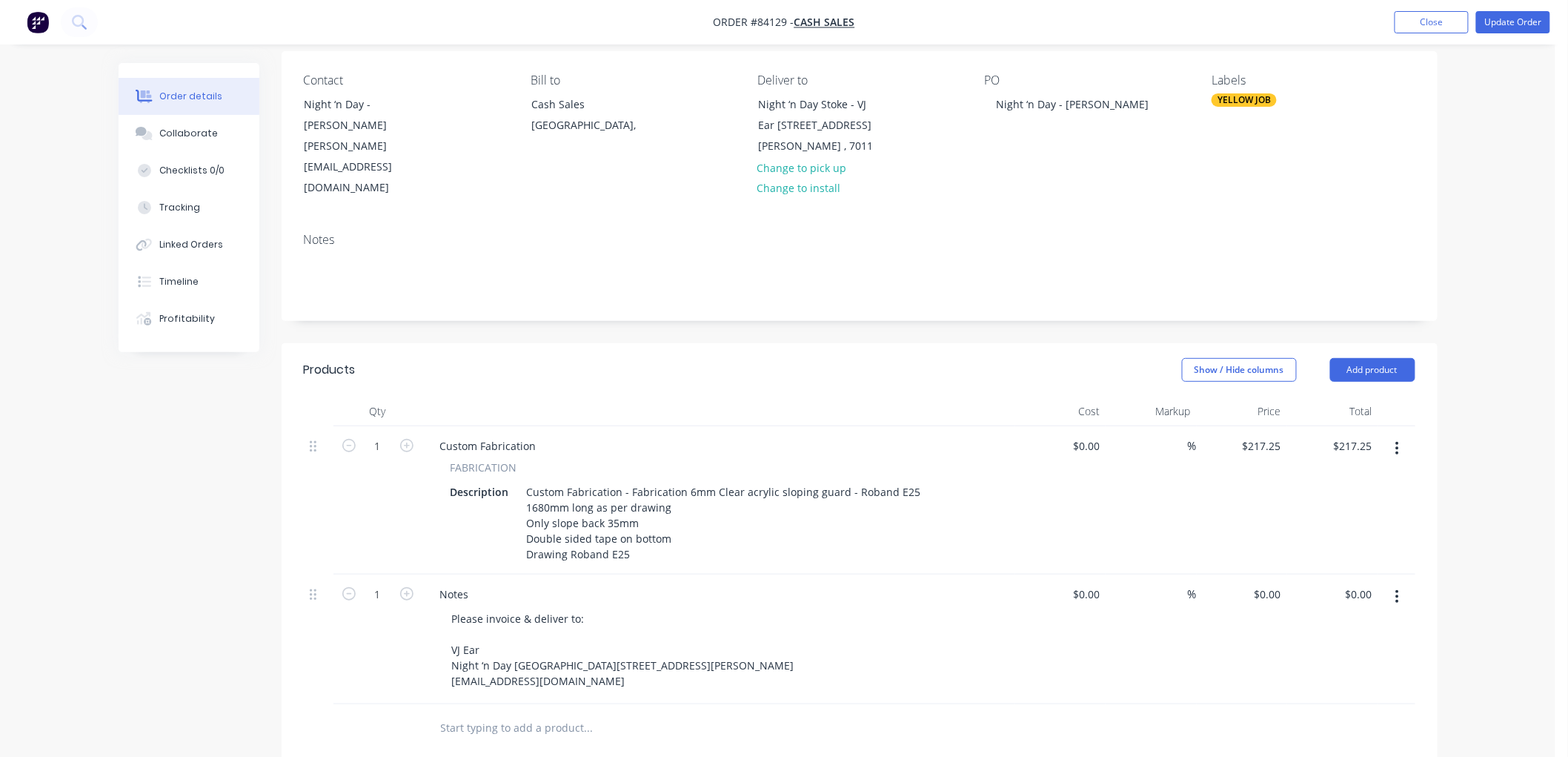
scroll to position [411, 0]
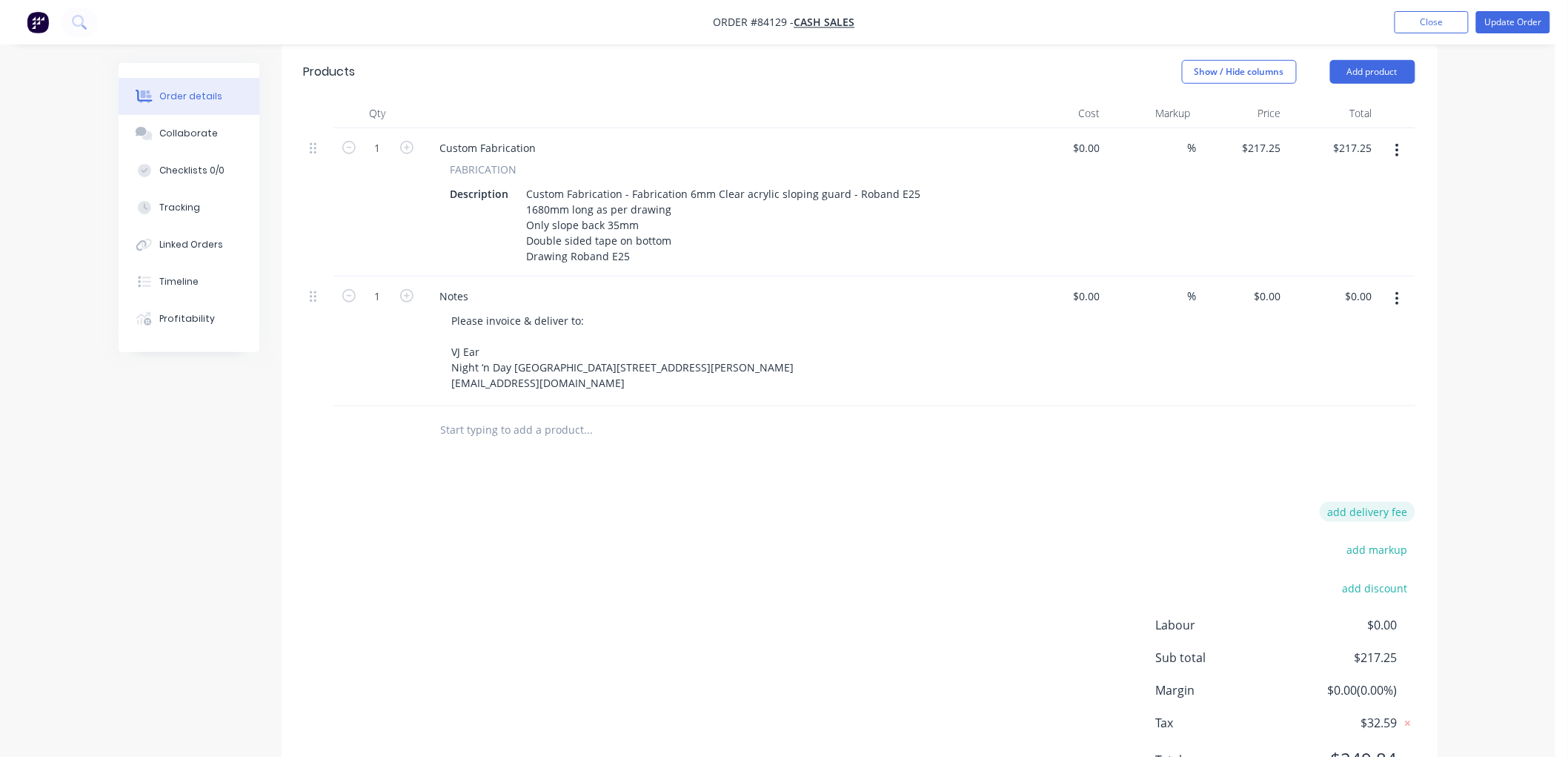
click at [1379, 515] on button "add delivery fee" at bounding box center [1368, 512] width 96 height 20
type input "80"
click at [1492, 485] on div "Order details Collaborate Checklists 0/0 Tracking Linked Orders Timeline Profit…" at bounding box center [778, 208] width 1556 height 1239
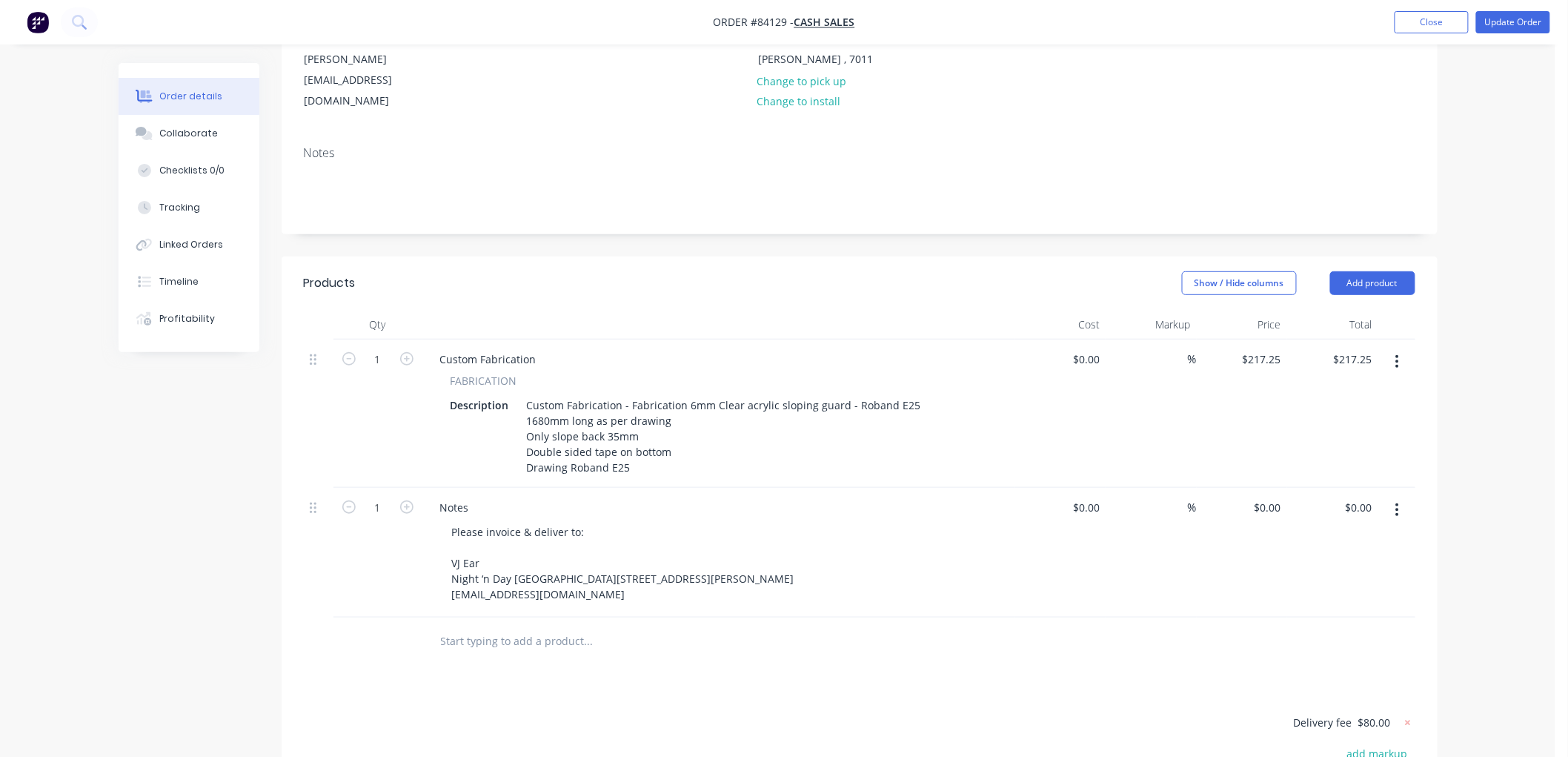
scroll to position [0, 0]
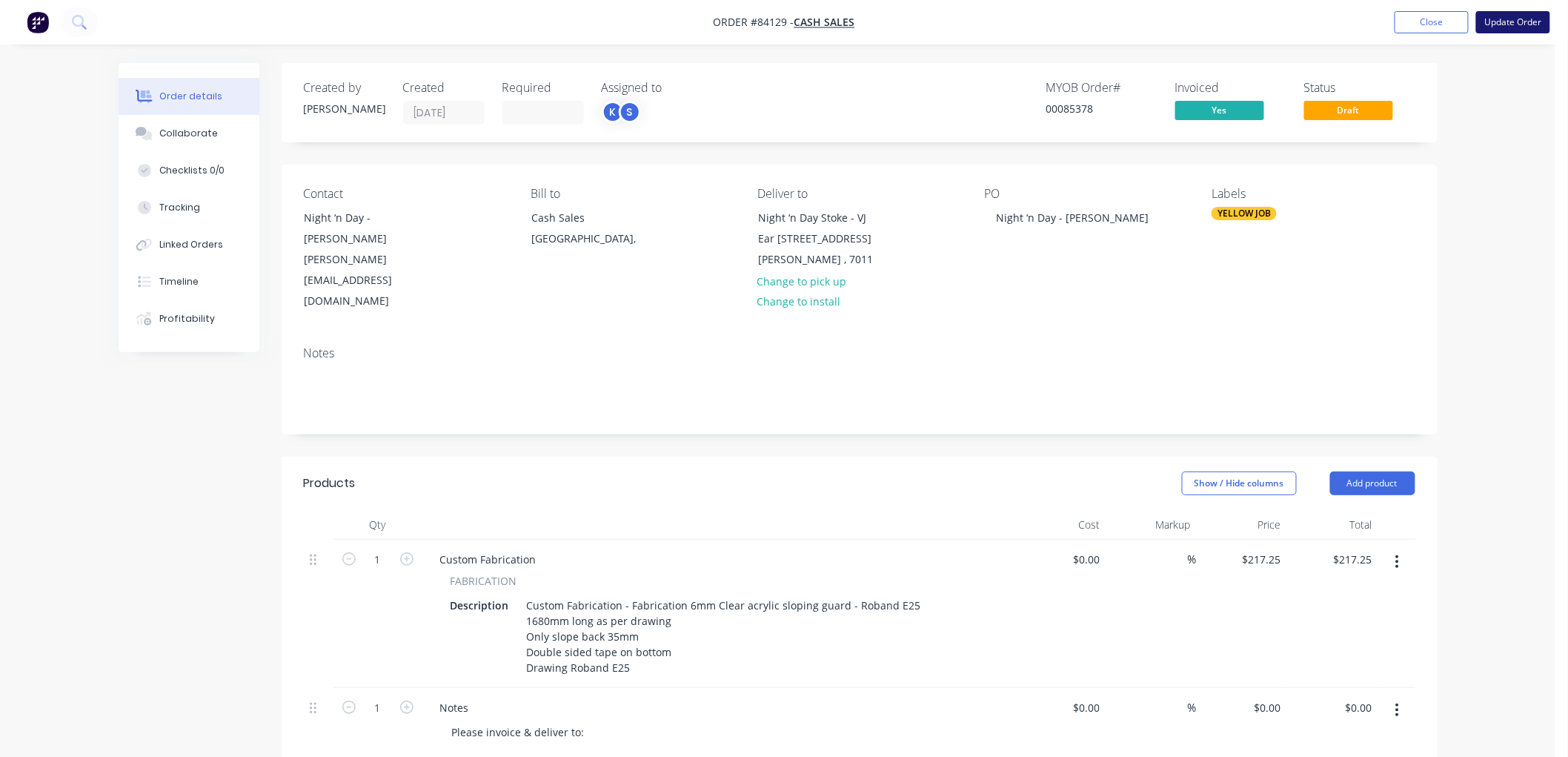
click at [1508, 18] on button "Update Order" at bounding box center [1513, 22] width 74 height 22
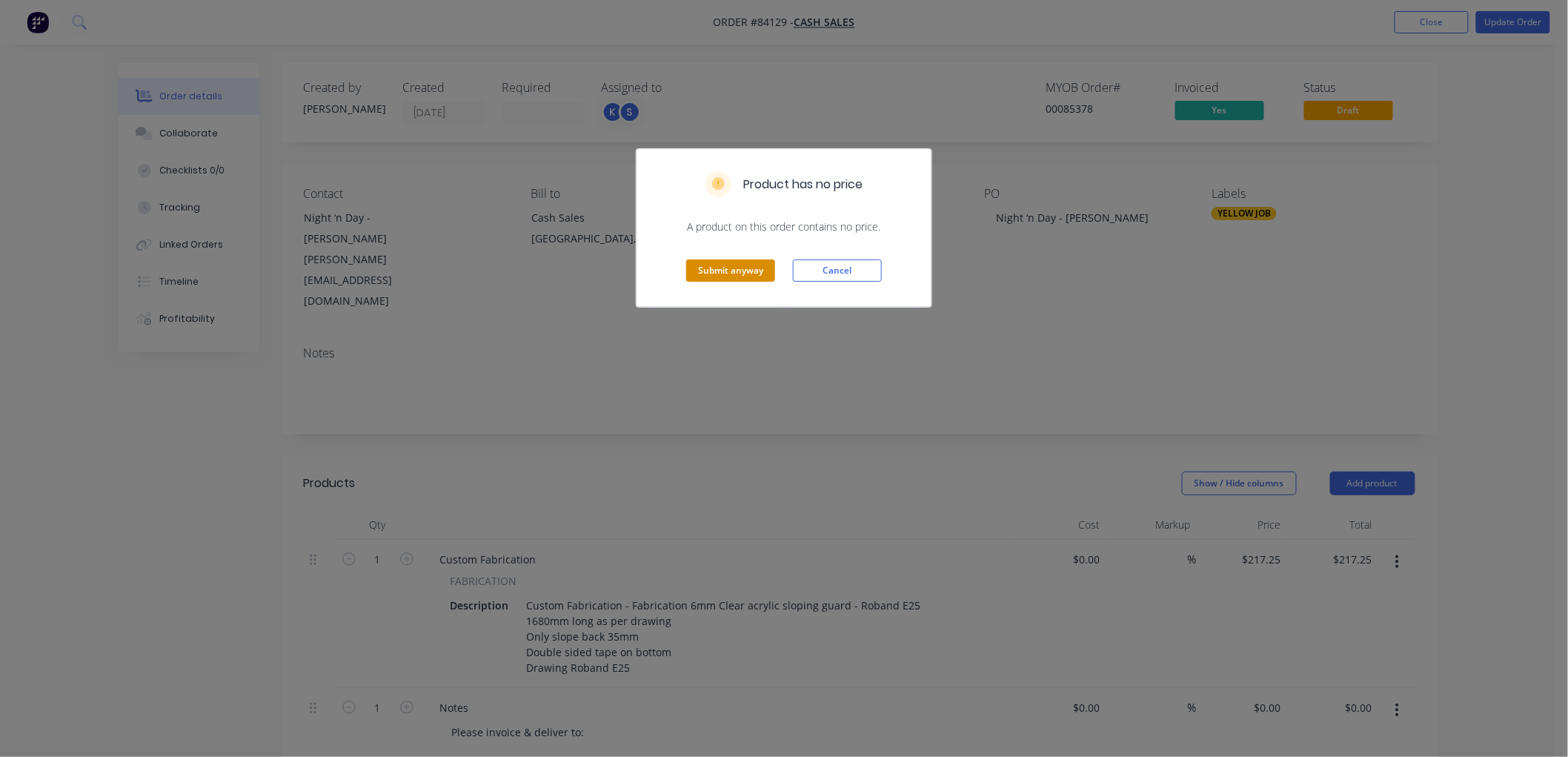
click at [746, 267] on button "Submit anyway" at bounding box center [731, 270] width 89 height 22
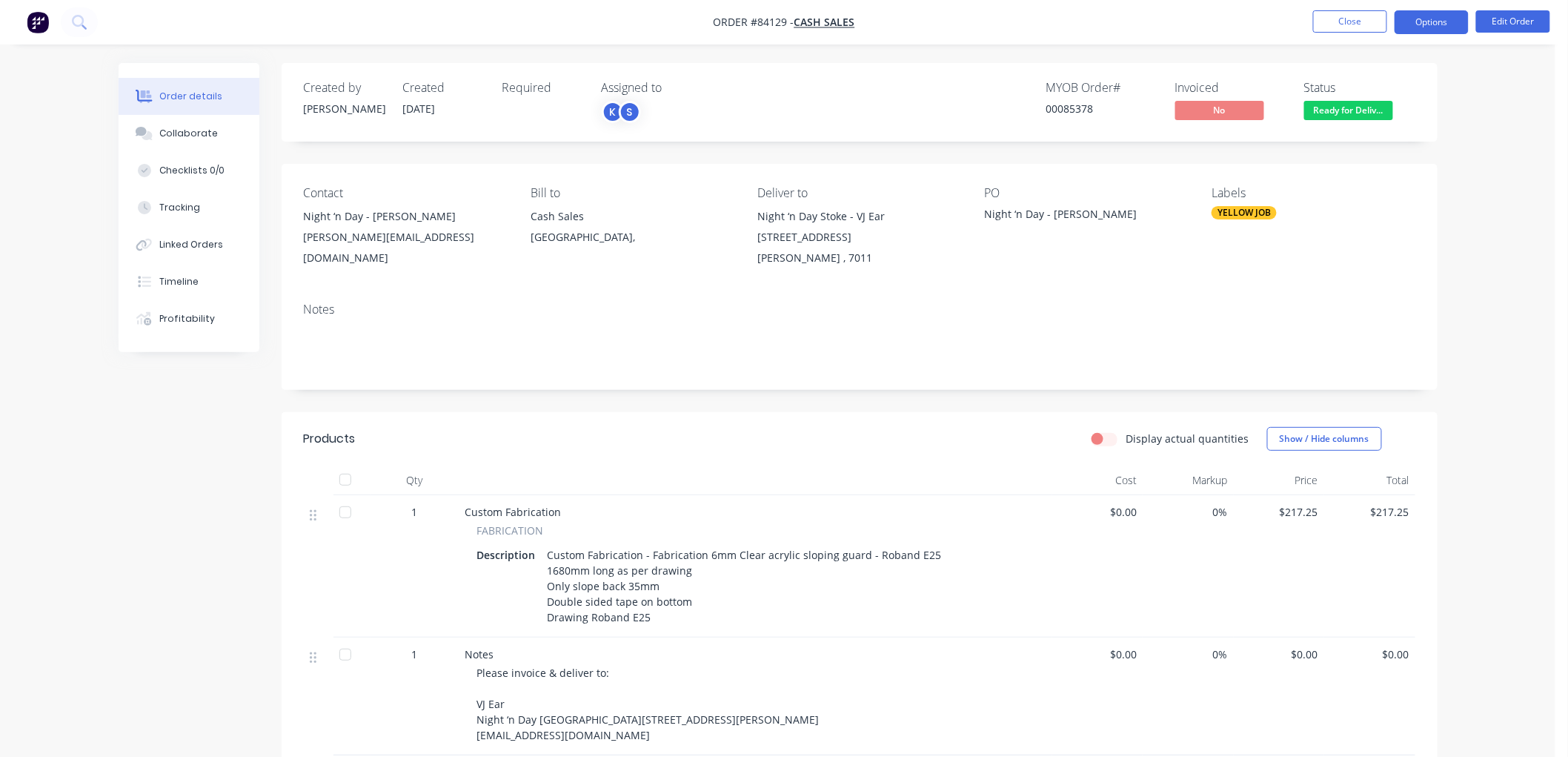
click at [1414, 25] on button "Options" at bounding box center [1432, 22] width 74 height 24
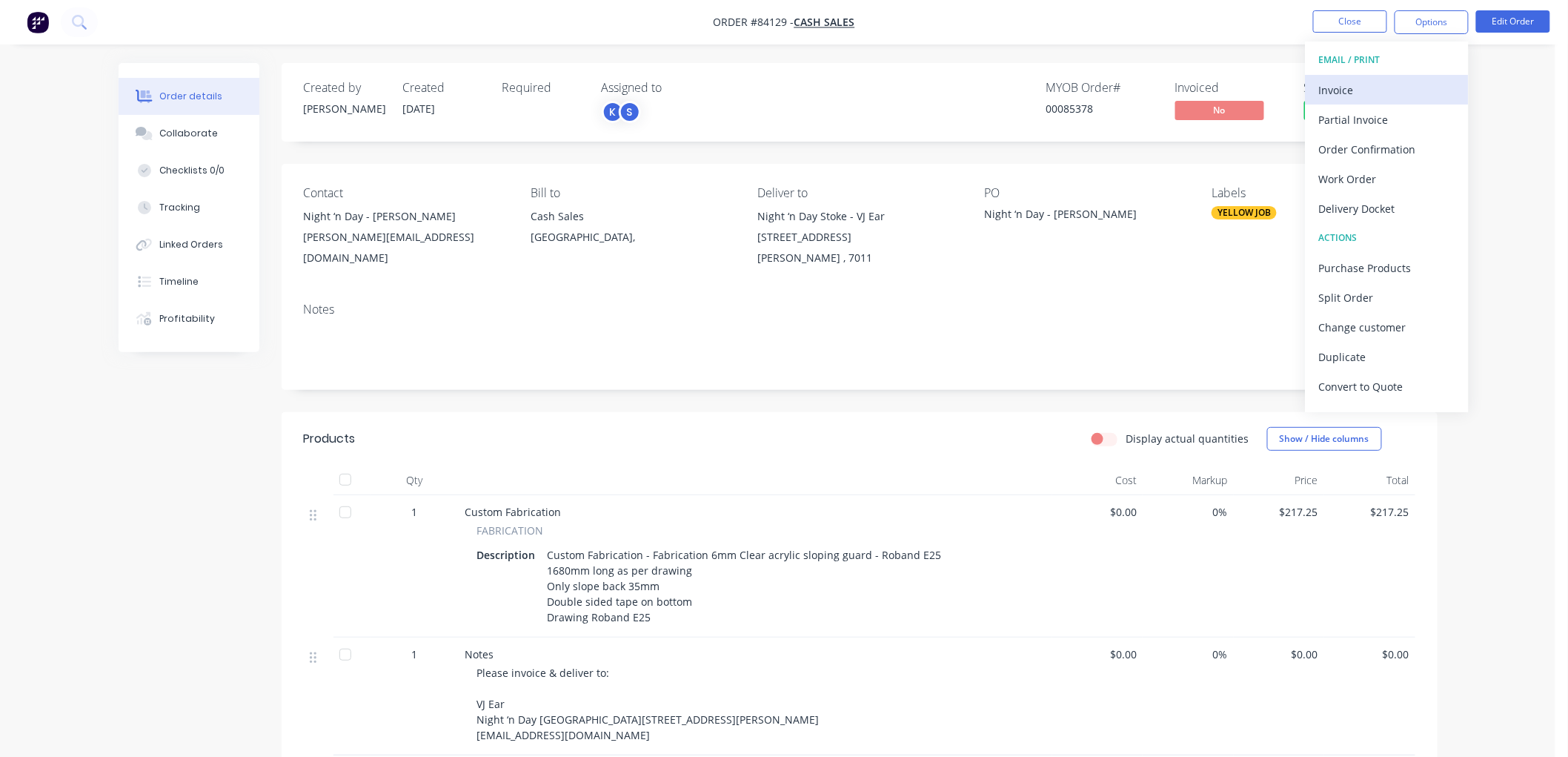
click at [1368, 82] on div "Invoice" at bounding box center [1387, 90] width 136 height 22
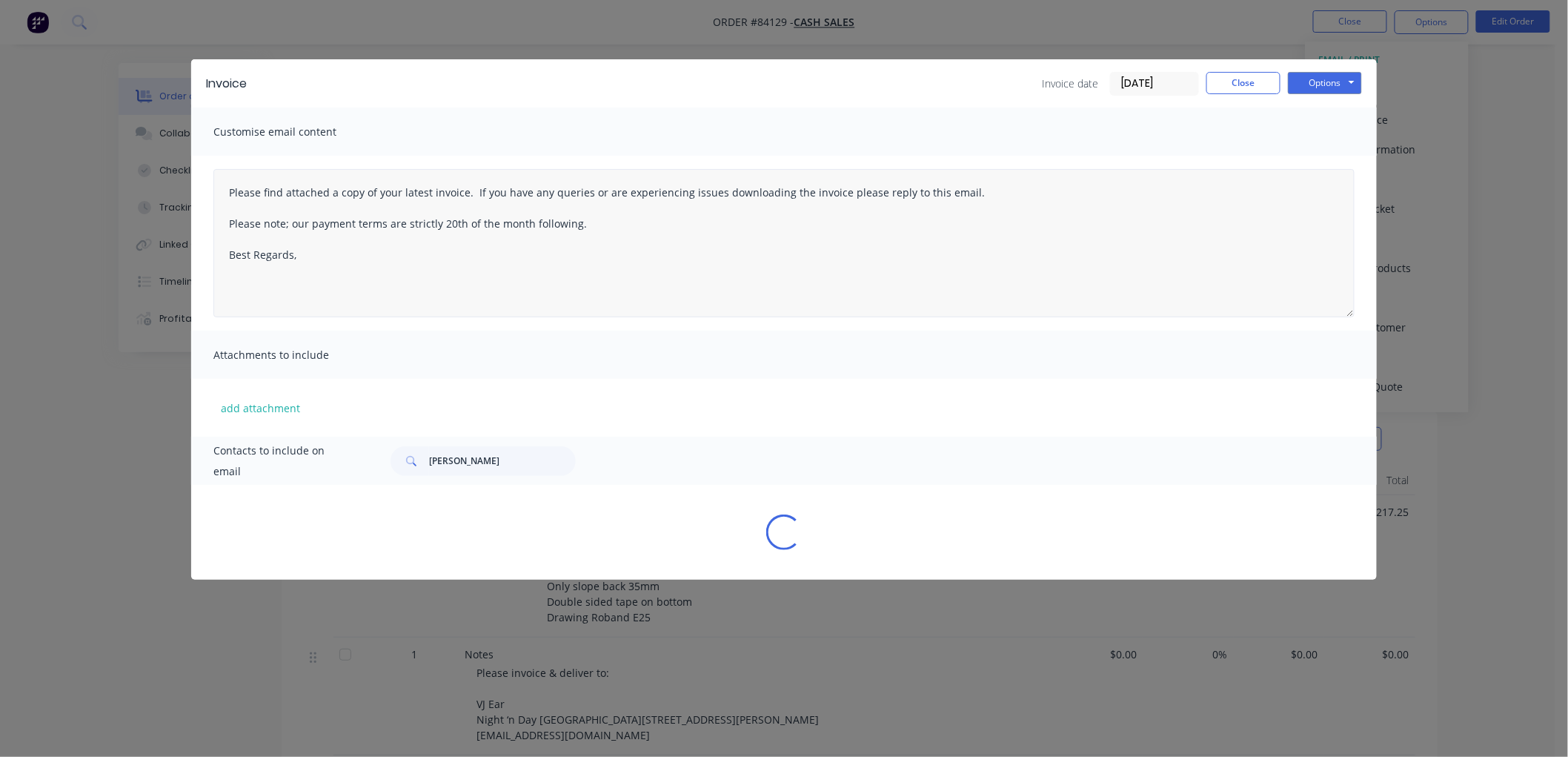
type textarea "Please find attached a copy of your latest invoice. If you have any queries or …"
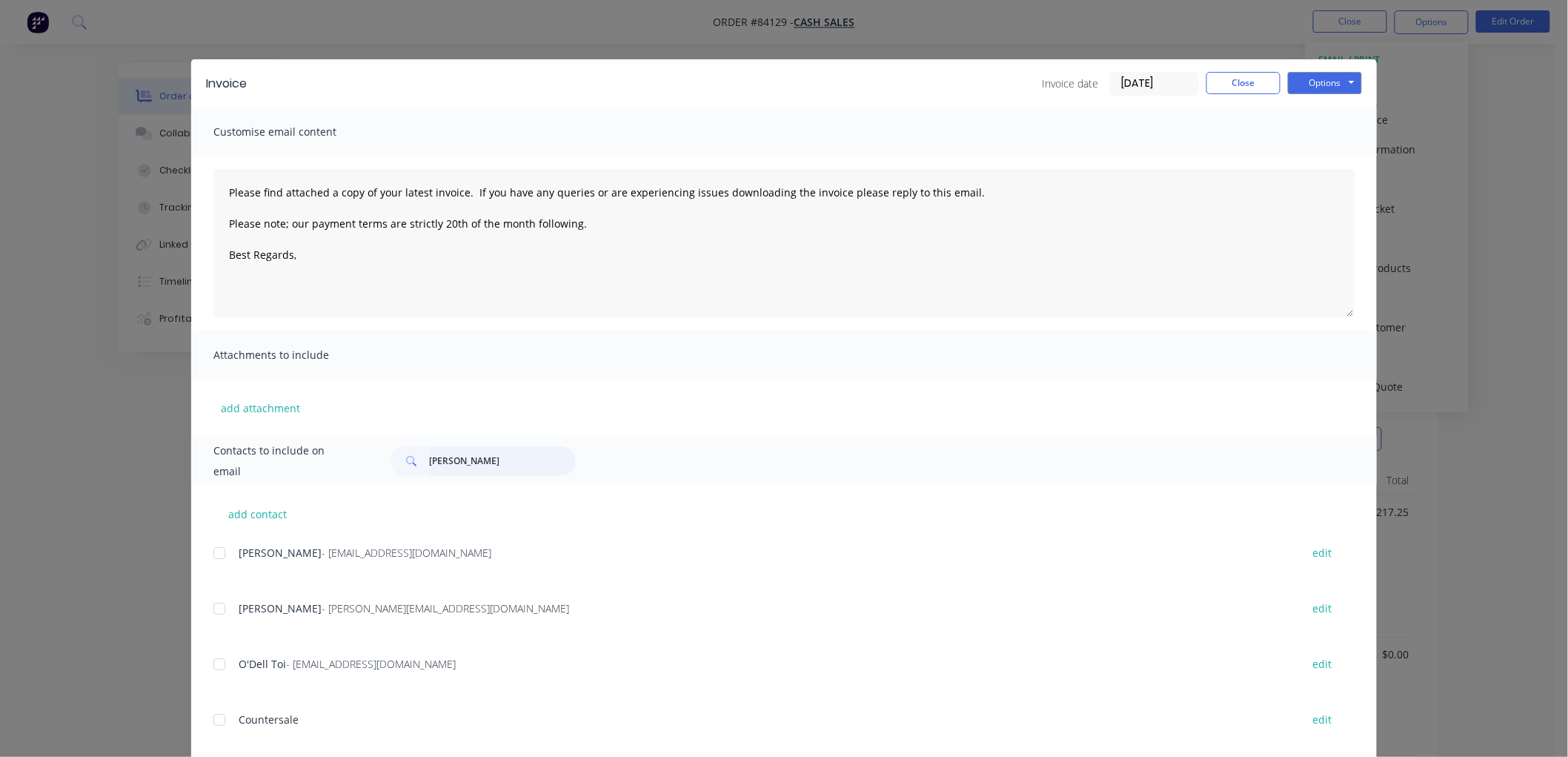
click at [492, 465] on input "[PERSON_NAME]" at bounding box center [502, 461] width 147 height 30
type input "[PERSON_NAME]"
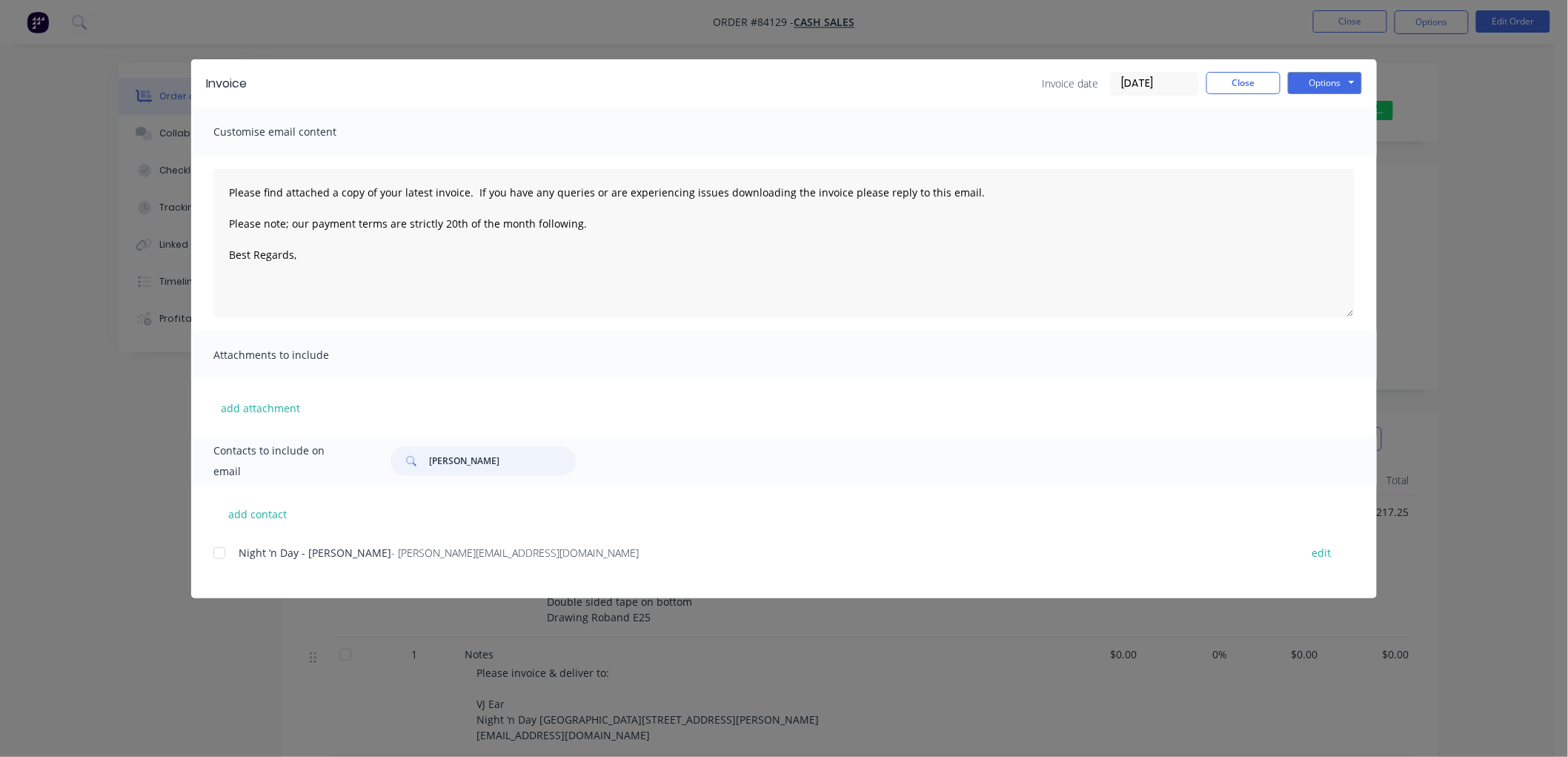
click at [224, 552] on div at bounding box center [219, 553] width 30 height 30
type textarea "Please find attached a copy of your latest invoice. If you have any queries or …"
click at [457, 463] on input "[PERSON_NAME]" at bounding box center [502, 461] width 147 height 30
click at [457, 462] on input "[PERSON_NAME]" at bounding box center [502, 461] width 147 height 30
type input "stoke"
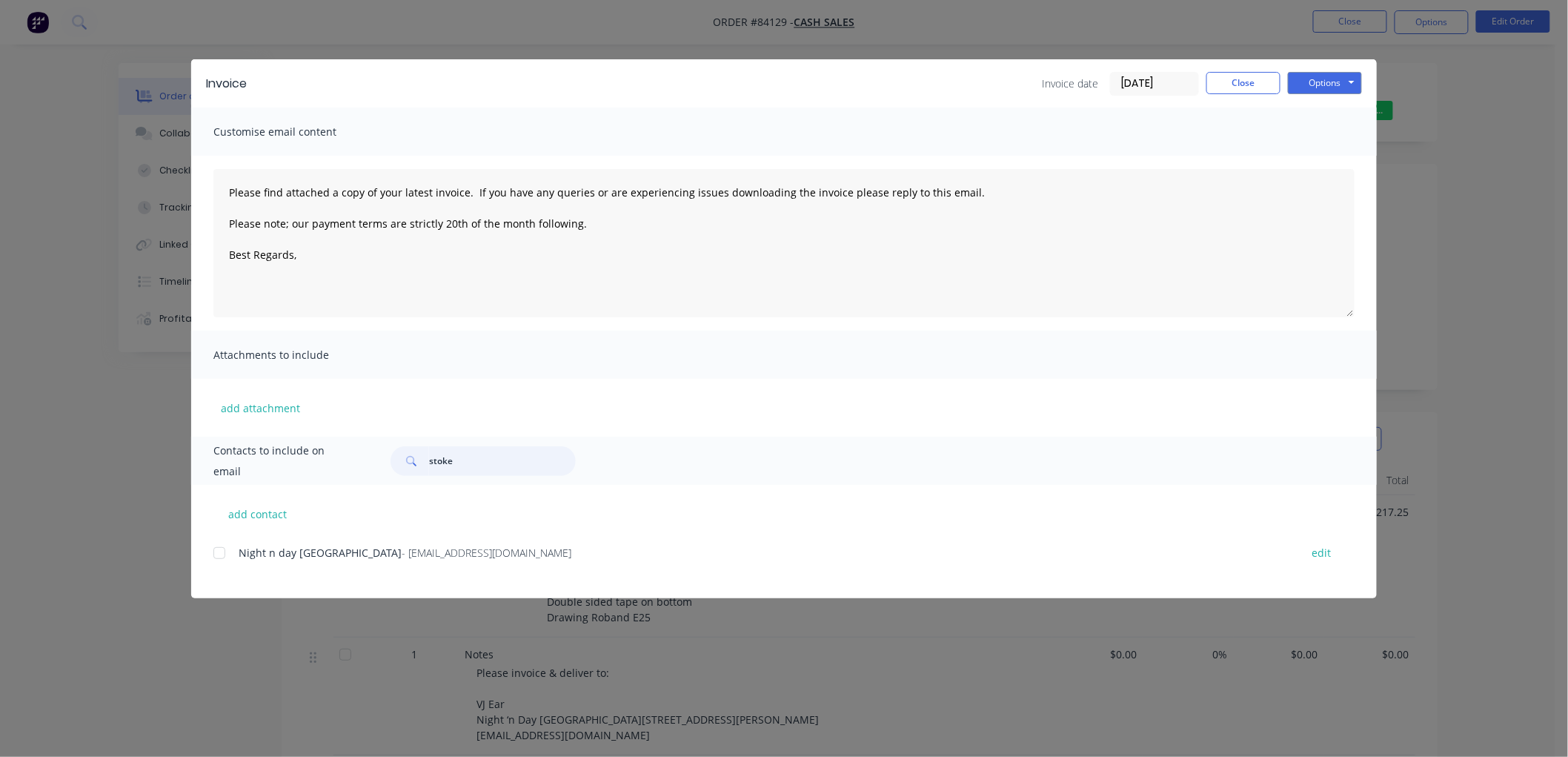
click at [218, 552] on div at bounding box center [219, 553] width 30 height 30
type textarea "Please find attached a copy of your latest invoice. If you have any queries or …"
type input "stoke"
drag, startPoint x: 492, startPoint y: 220, endPoint x: -34, endPoint y: 189, distance: 526.9
click at [0, 189] on html "Order #84129 - Cash Sales Close Options Edit Order Order details Collaborate Ch…" at bounding box center [784, 526] width 1568 height 1052
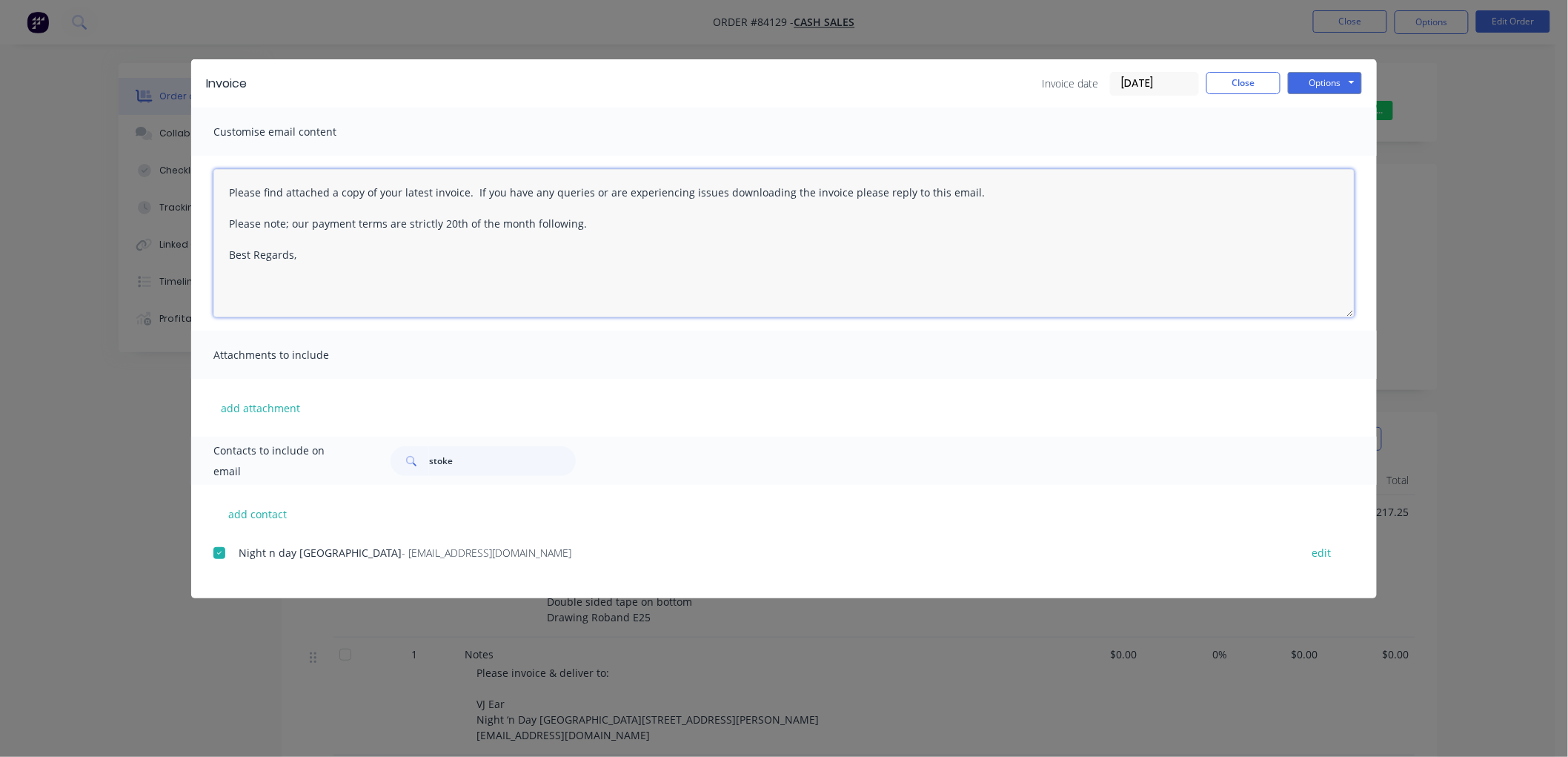
paste textarea "Thank you for your order. Your order is ready, and will be dispatched upon rece…"
click at [306, 224] on textarea "Thank you for your order. Your order is ready, and will be dispatched upon rece…" at bounding box center [783, 244] width 1141 height 148
drag, startPoint x: 1303, startPoint y: 85, endPoint x: 1313, endPoint y: 95, distance: 14.1
click at [1304, 85] on button "Options" at bounding box center [1324, 82] width 74 height 22
click at [1316, 149] on button "Email" at bounding box center [1335, 158] width 95 height 24
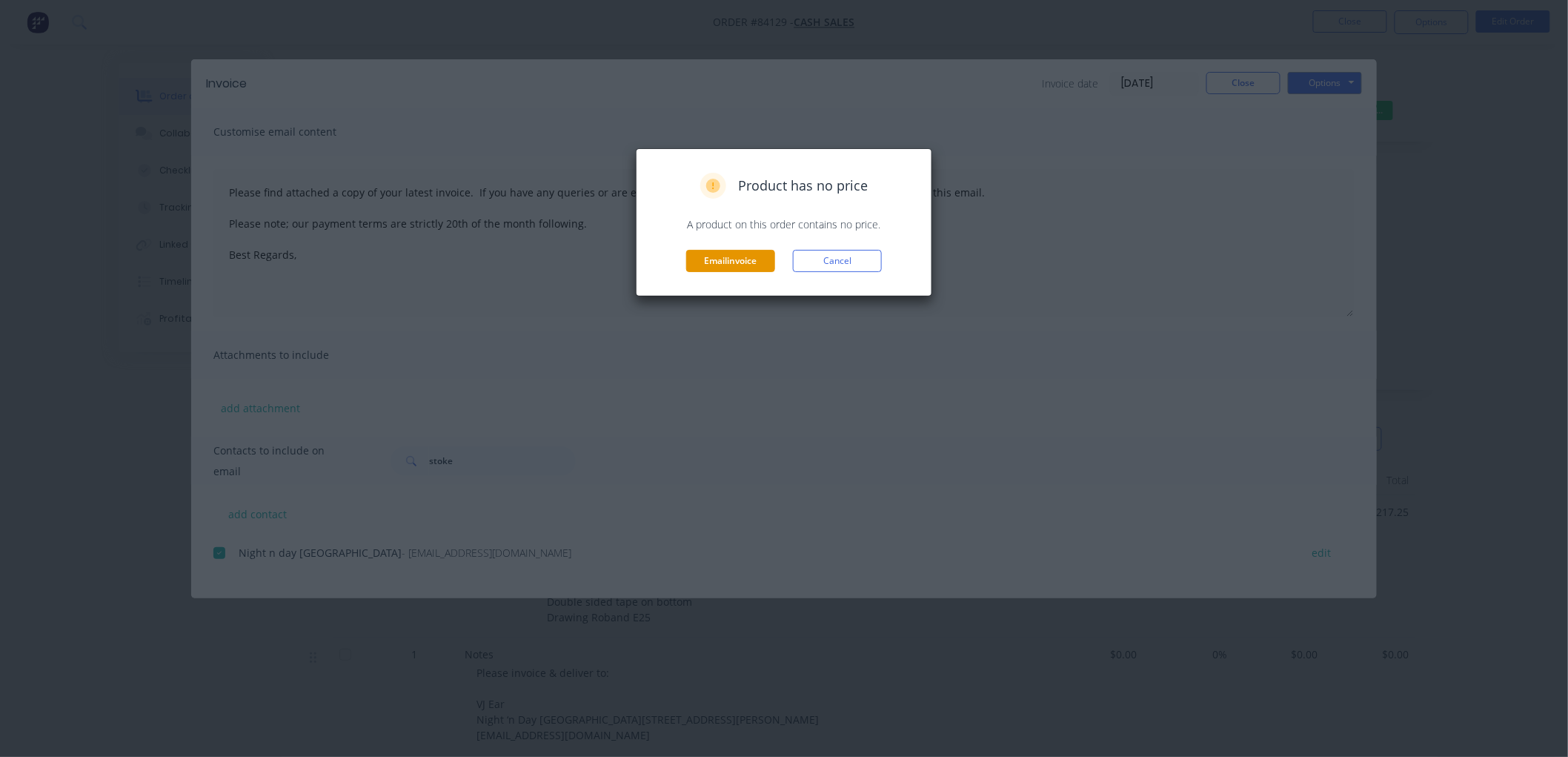
click at [730, 258] on button "Email invoice" at bounding box center [731, 260] width 89 height 22
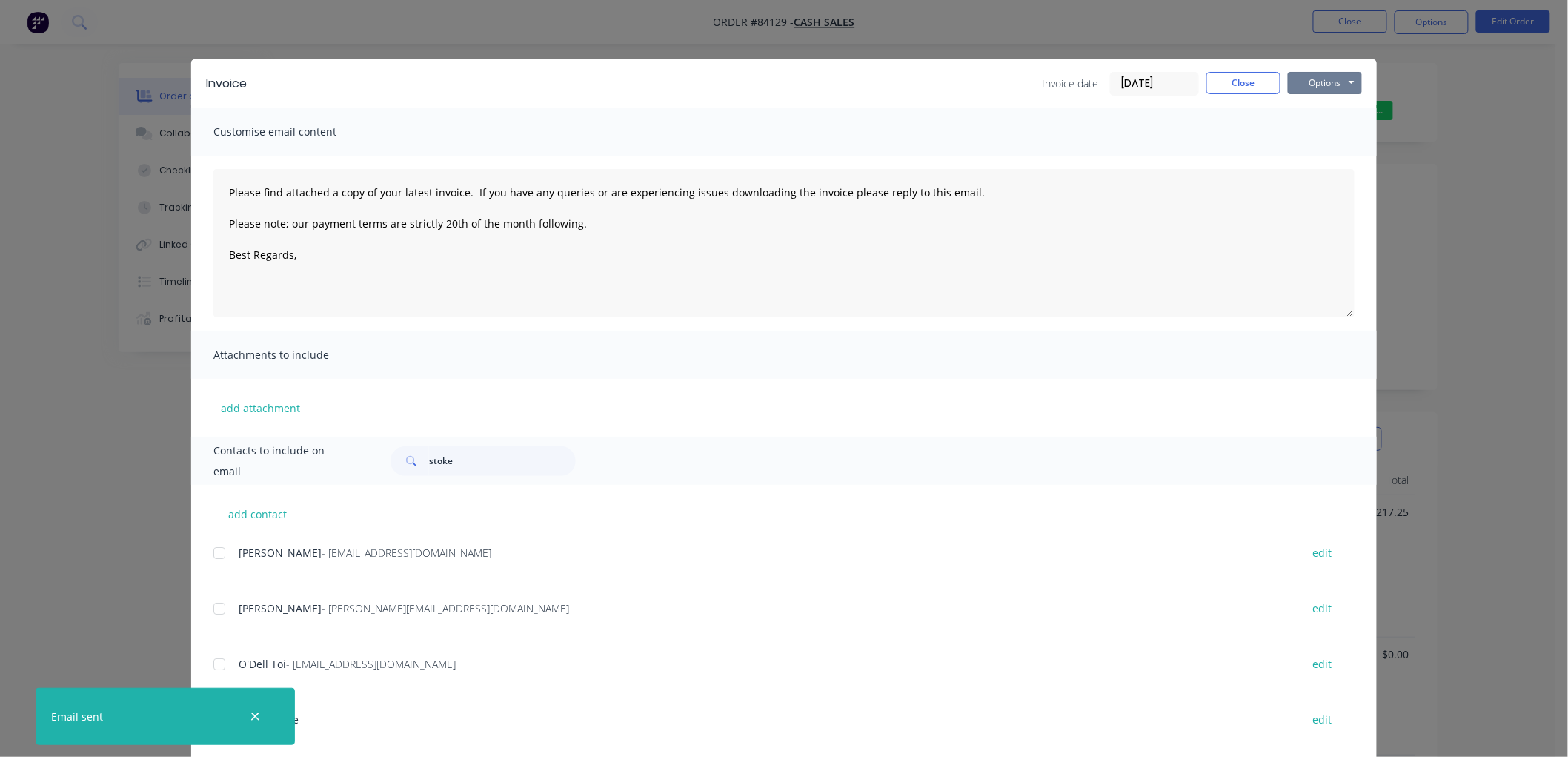
drag, startPoint x: 1302, startPoint y: 83, endPoint x: 1308, endPoint y: 94, distance: 12.5
click at [1303, 83] on button "Options" at bounding box center [1324, 82] width 74 height 22
click at [1315, 131] on button "Print" at bounding box center [1335, 134] width 95 height 24
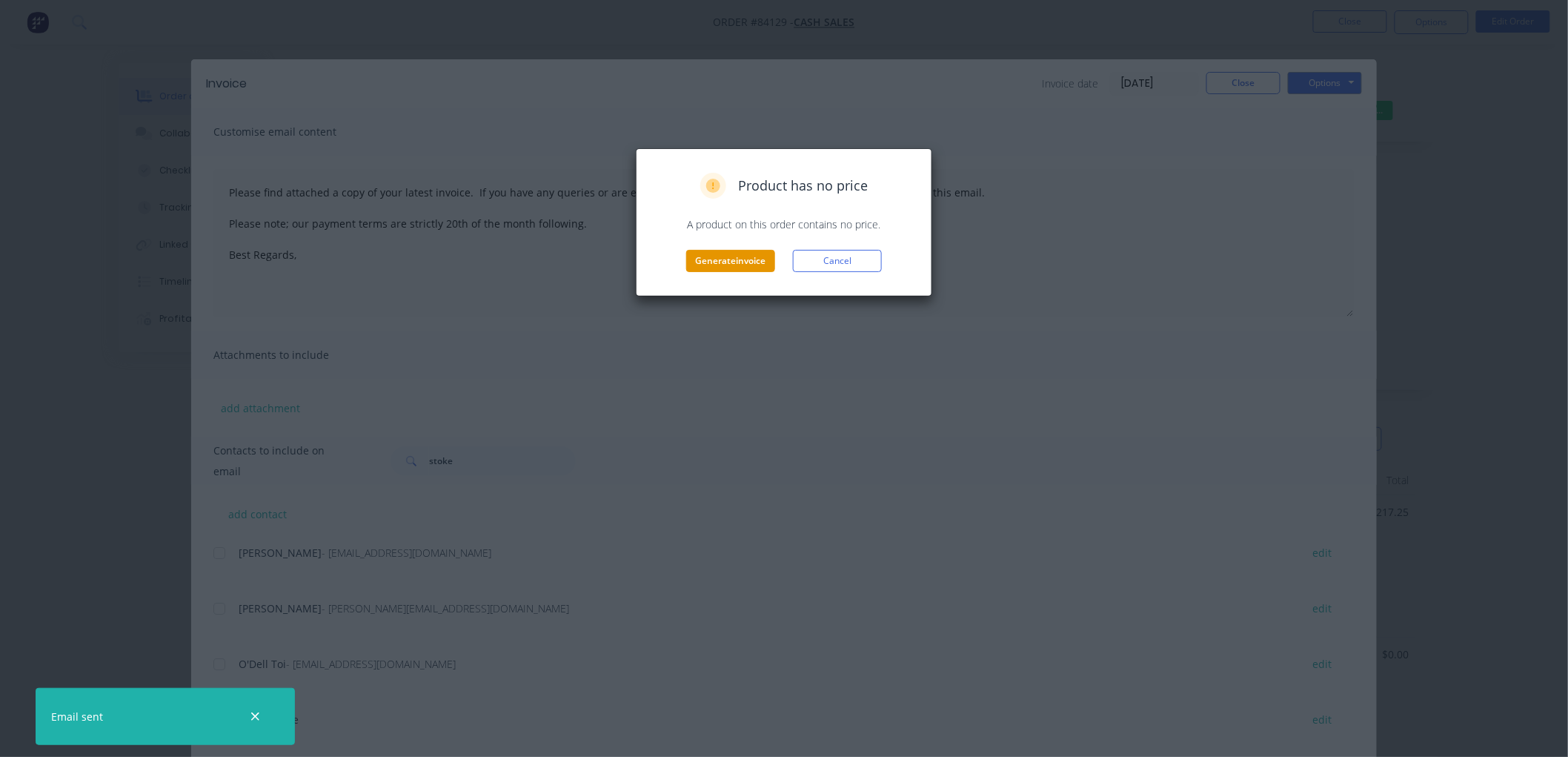
click at [712, 254] on button "Generate invoice" at bounding box center [731, 260] width 89 height 22
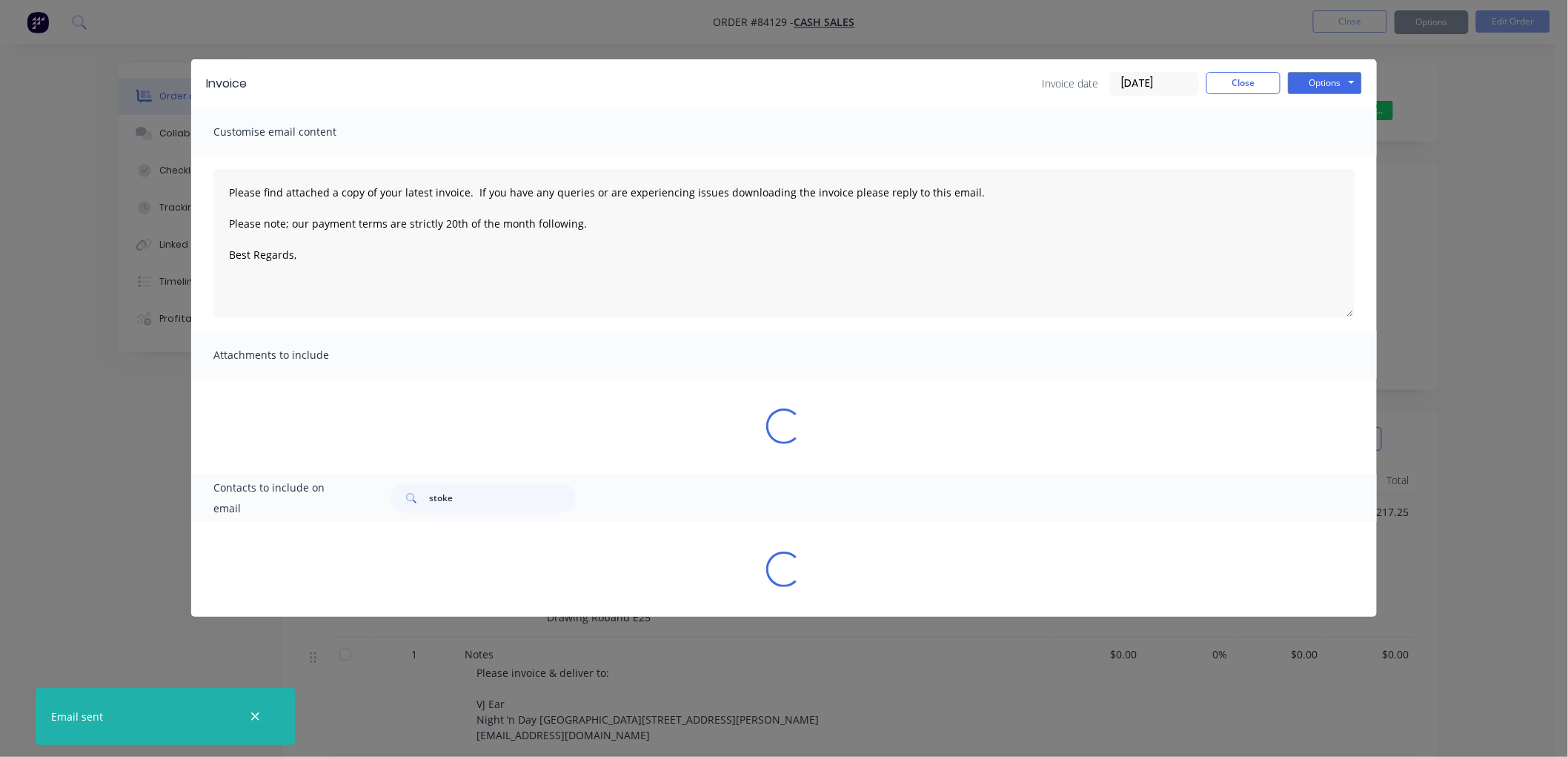
type textarea "Please find attached a copy of your latest invoice. If you have any queries or …"
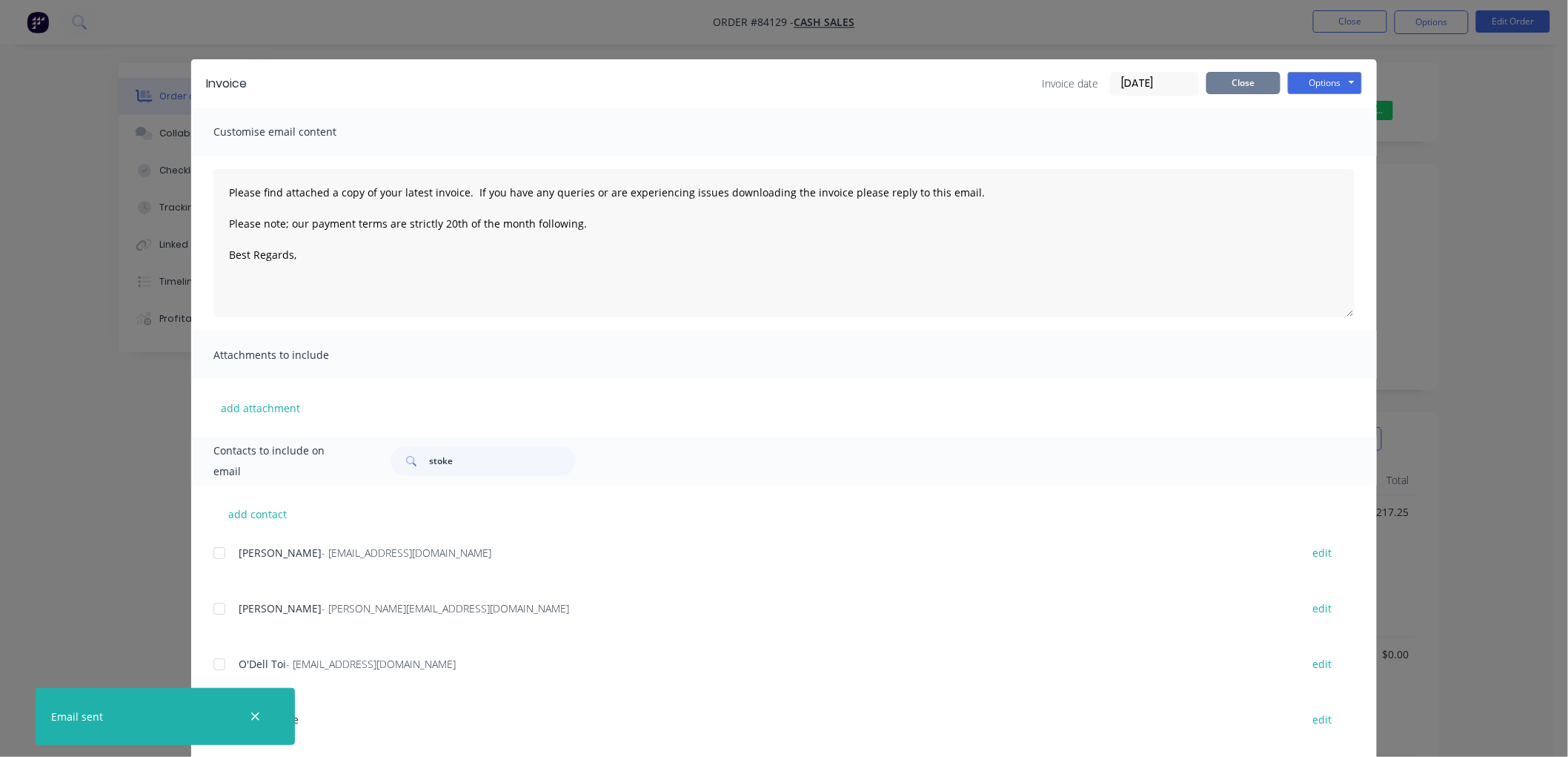
click at [1214, 85] on button "Close" at bounding box center [1243, 82] width 74 height 22
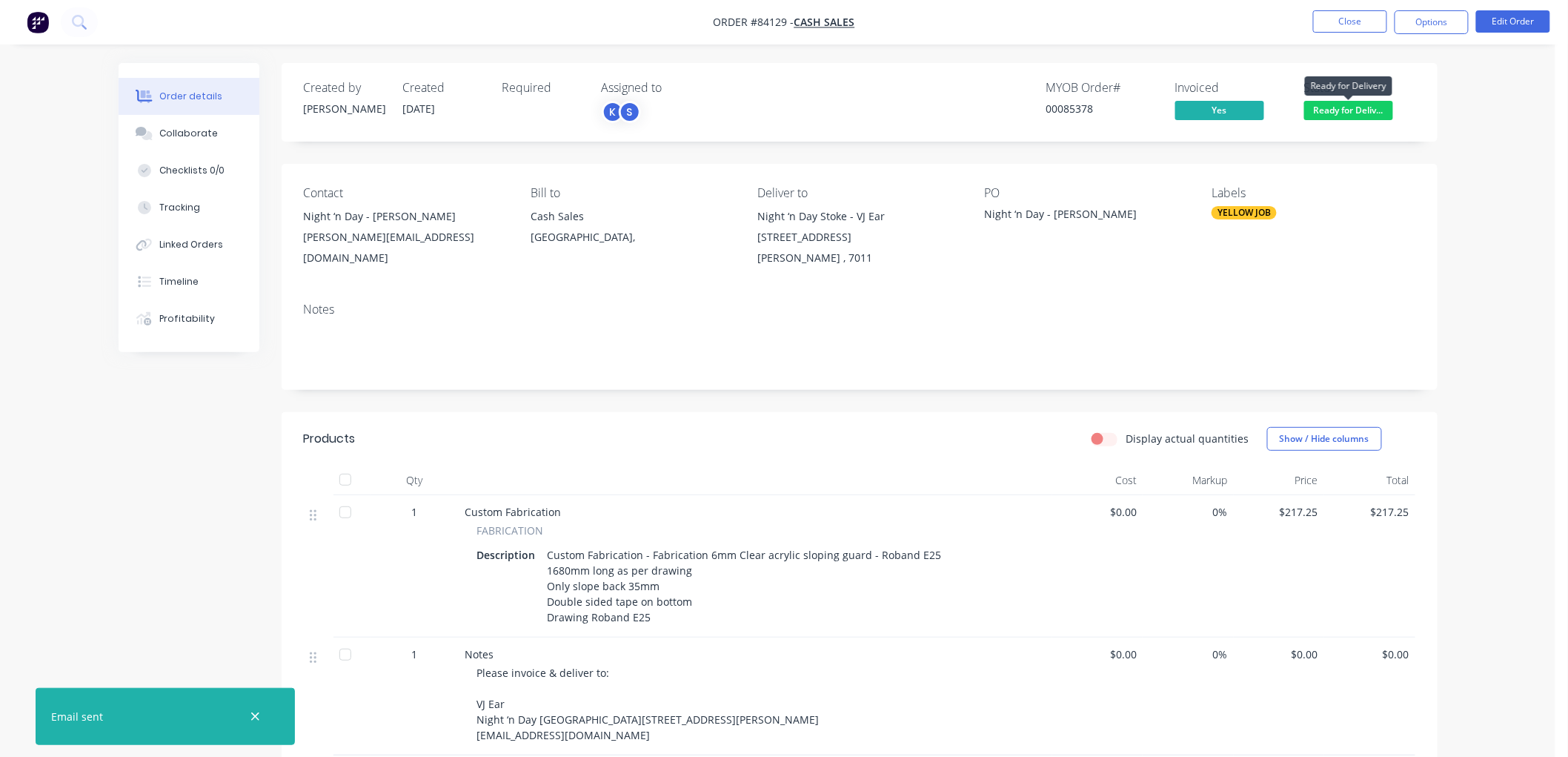
click at [1353, 106] on span "Ready for Deliv..." at bounding box center [1349, 109] width 89 height 18
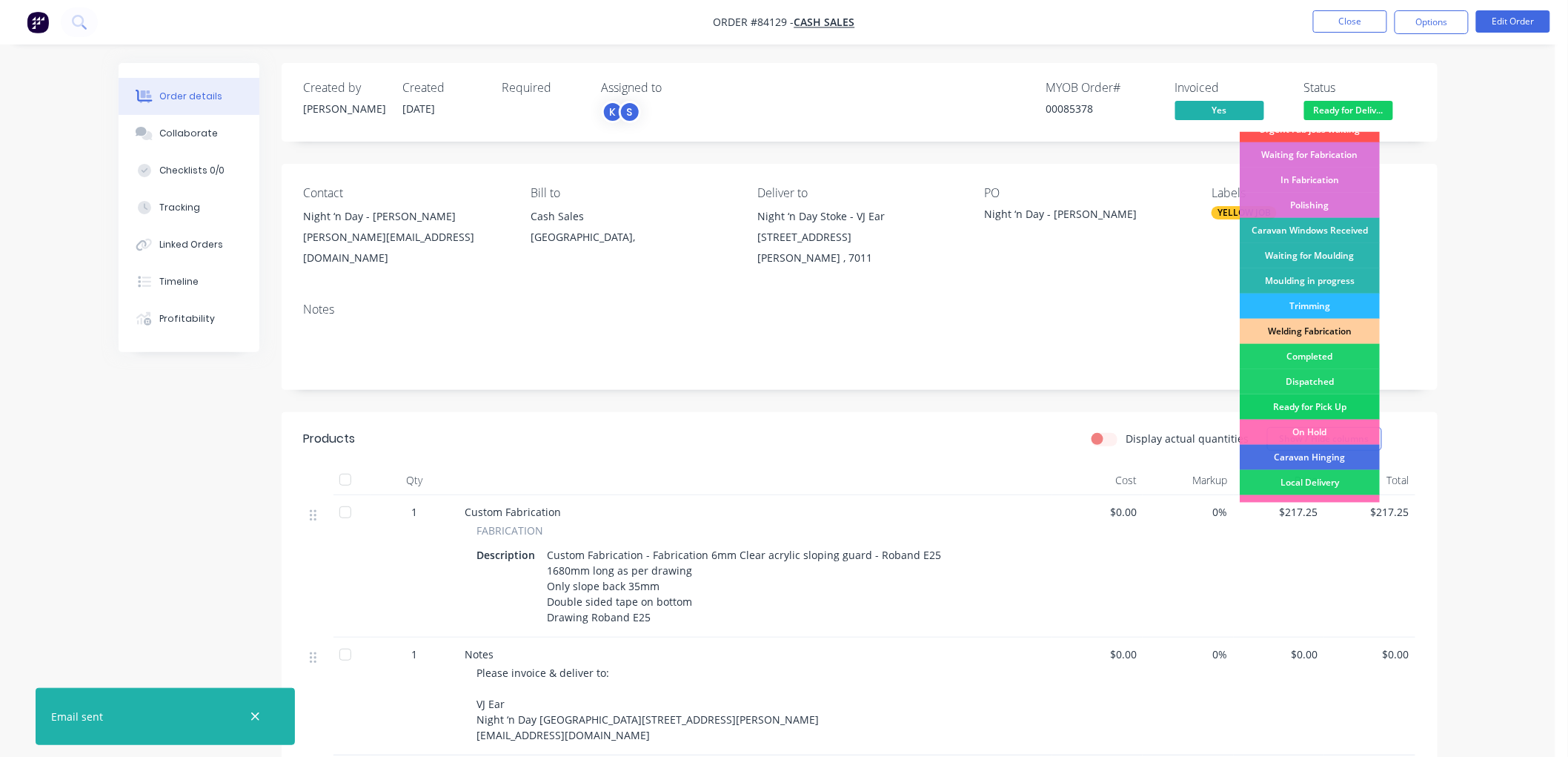
scroll to position [247, 0]
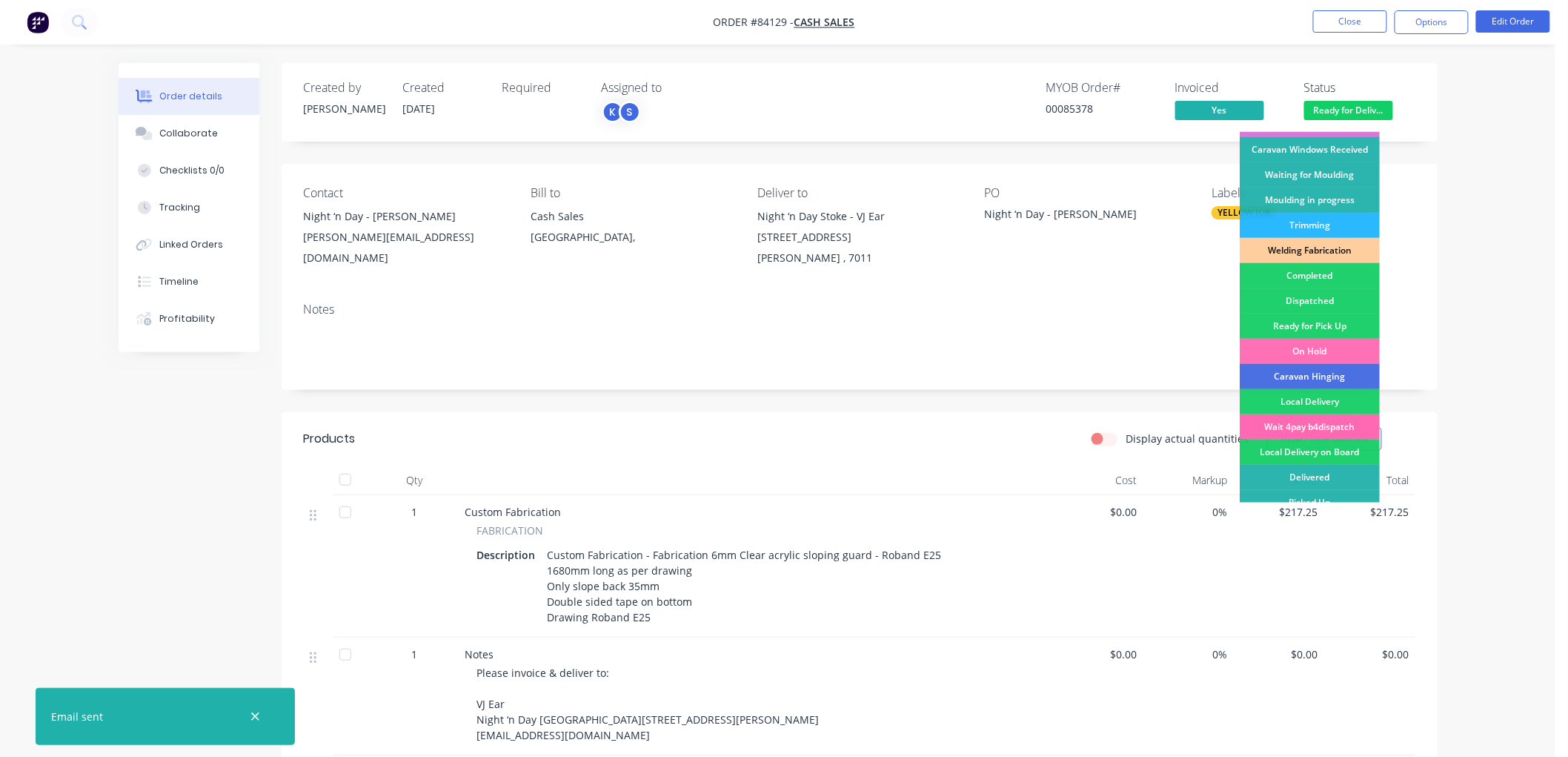
click at [1313, 419] on div "Wait 4pay b4dispatch" at bounding box center [1310, 427] width 140 height 25
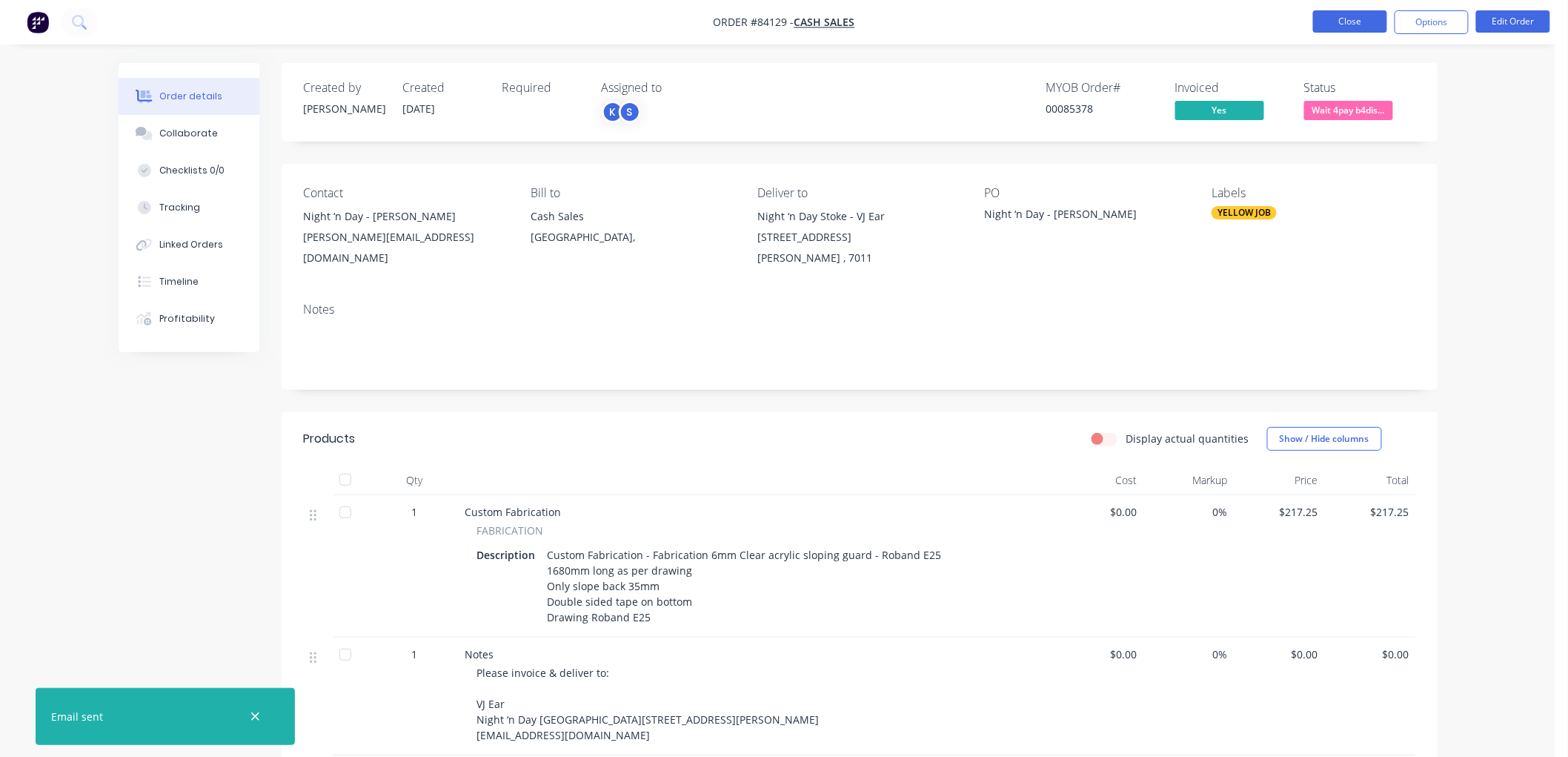
click at [1344, 23] on button "Close" at bounding box center [1350, 21] width 74 height 22
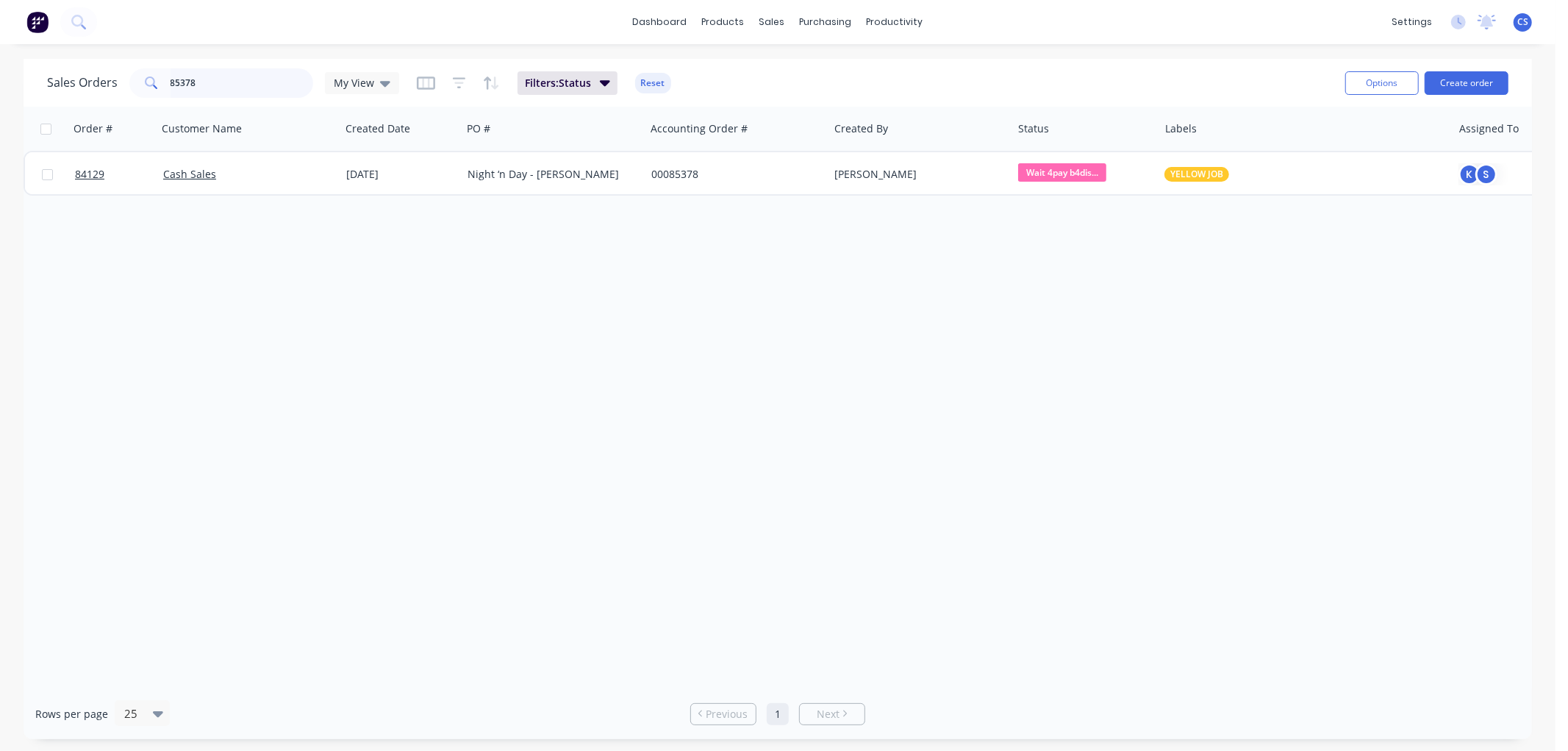
click at [231, 84] on input "85378" at bounding box center [242, 83] width 144 height 29
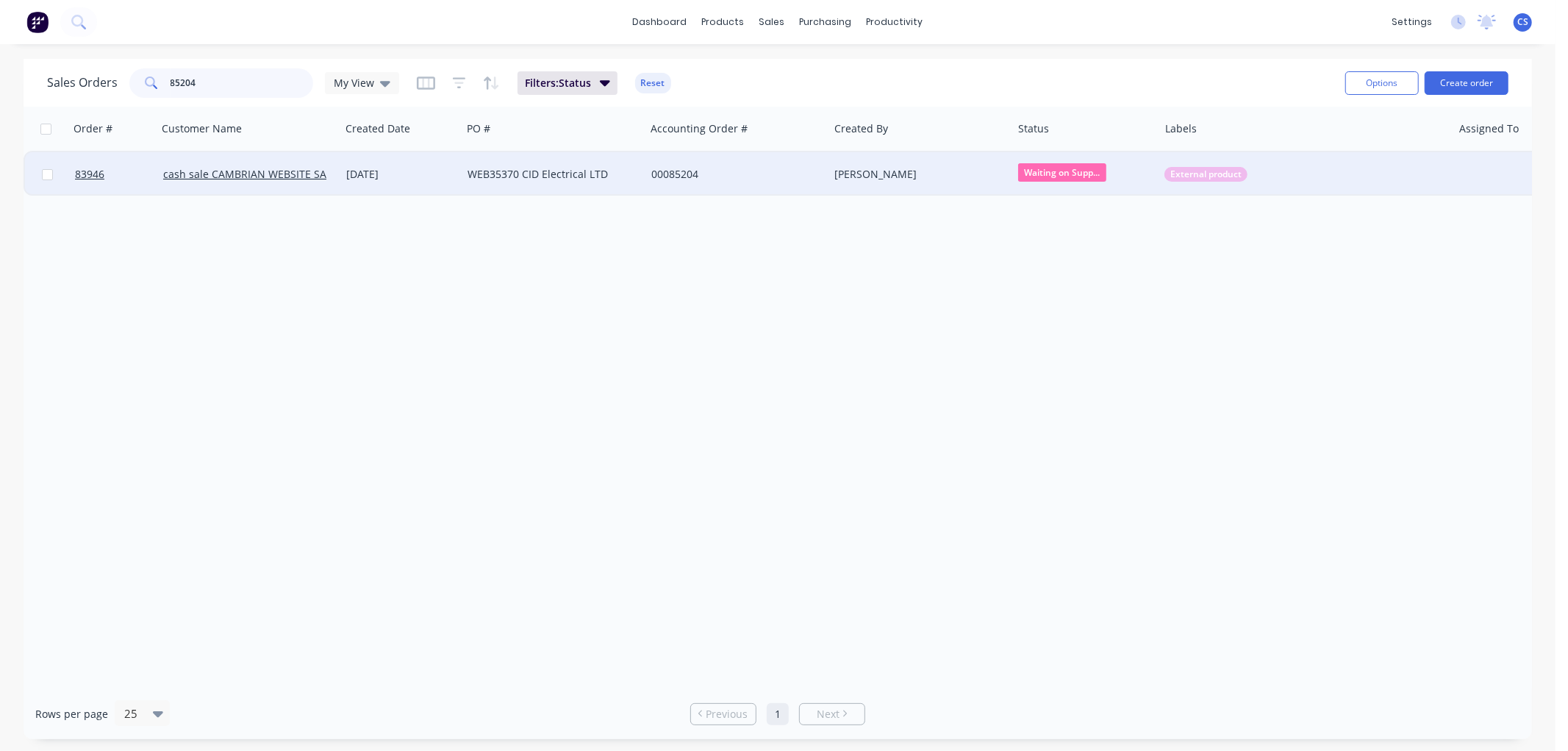
type input "85204"
click at [440, 171] on div "[DATE]" at bounding box center [401, 174] width 109 height 15
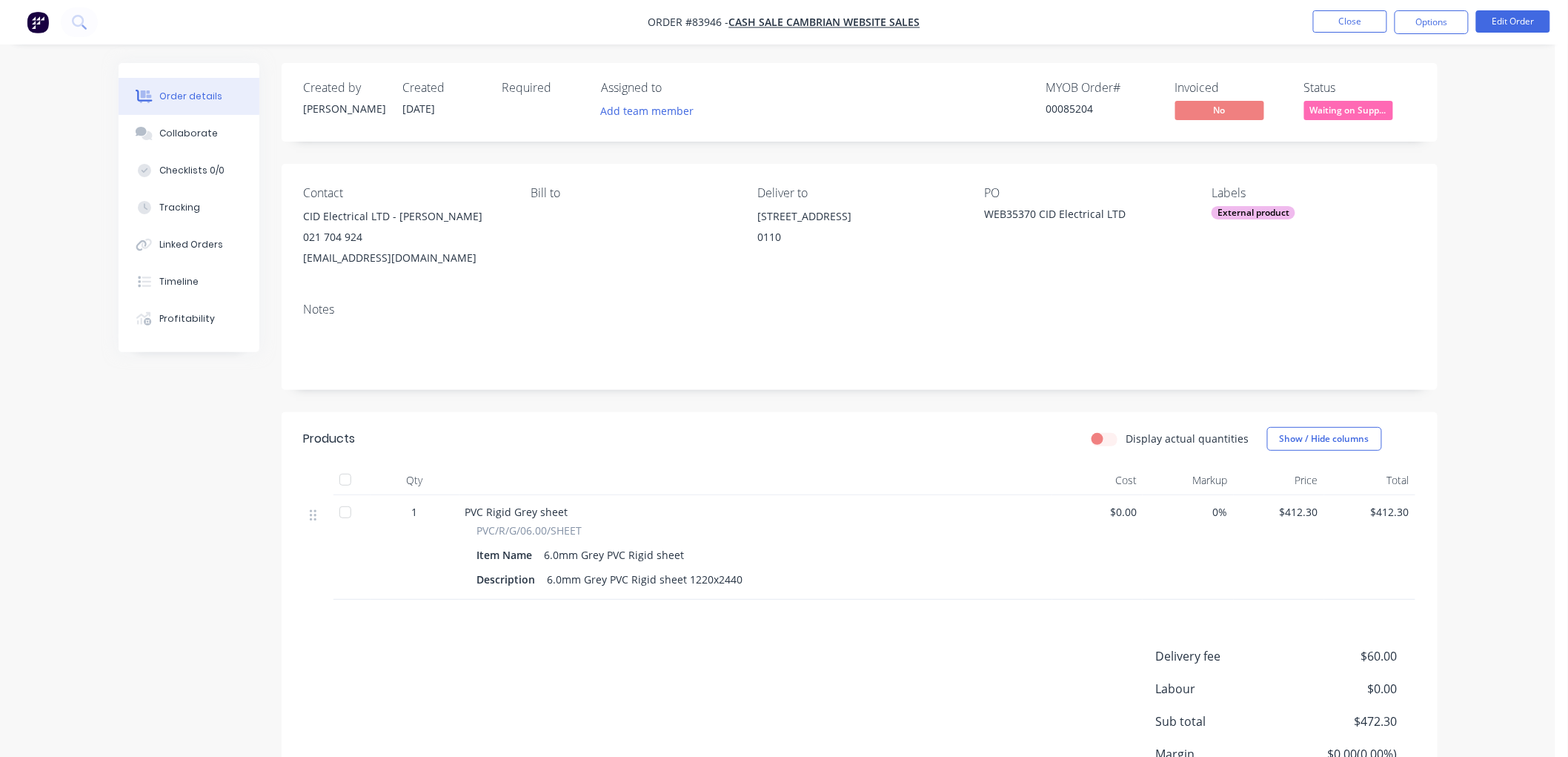
click at [1335, 113] on span "Waiting on Supp..." at bounding box center [1349, 109] width 89 height 18
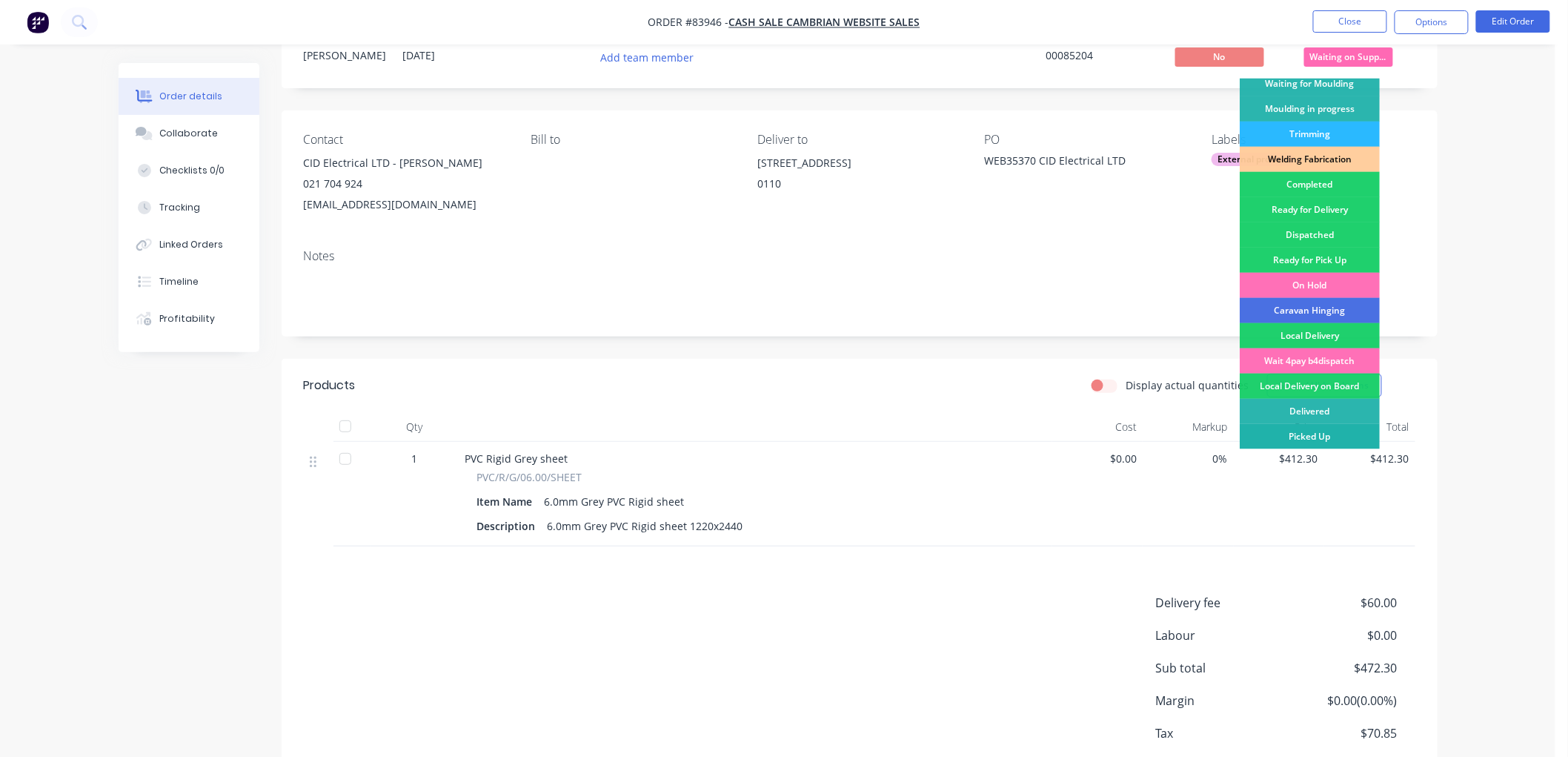
scroll to position [82, 0]
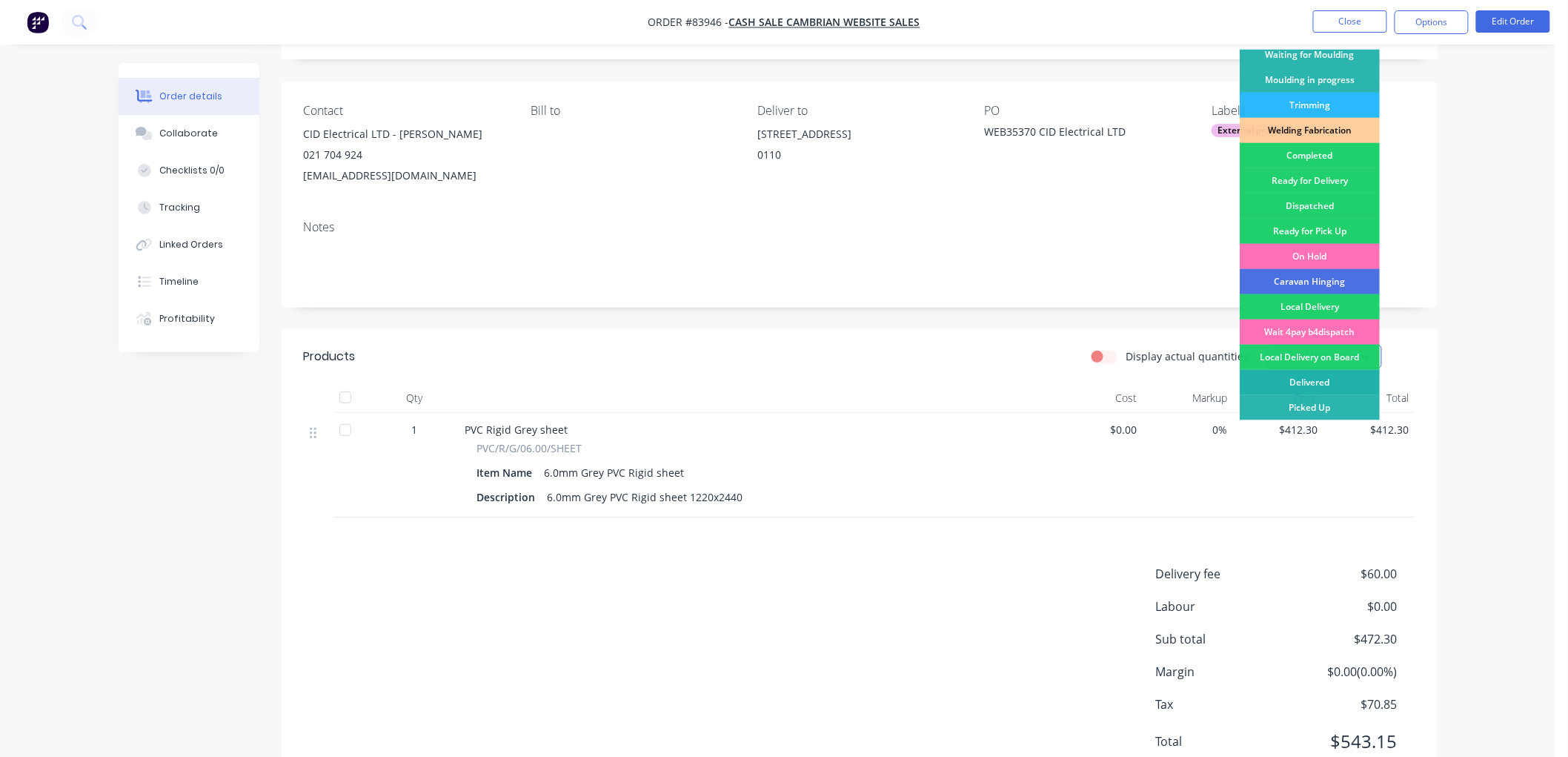
click at [1324, 376] on div "Delivered" at bounding box center [1310, 382] width 140 height 25
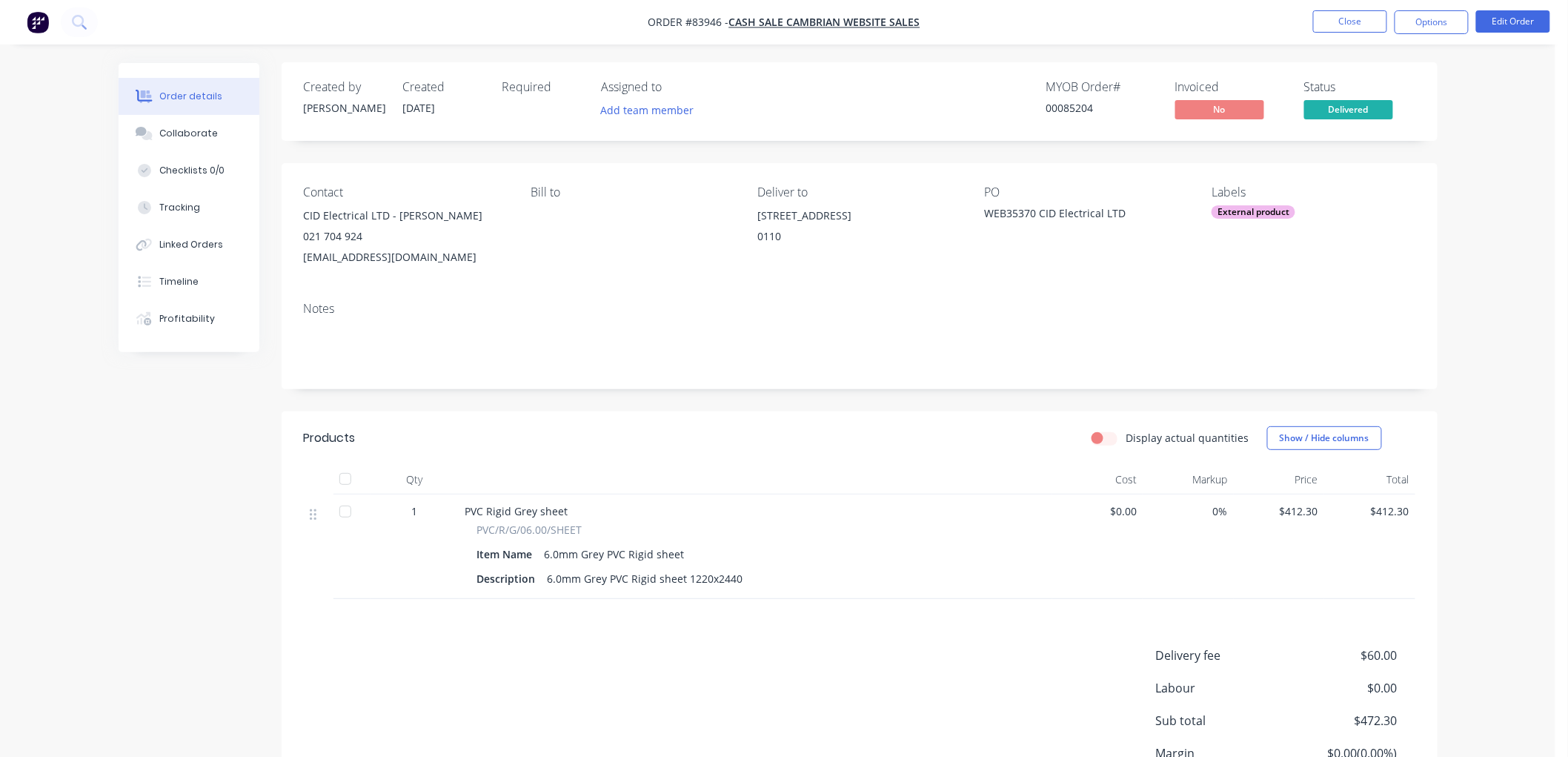
scroll to position [0, 0]
click at [1423, 26] on button "Options" at bounding box center [1432, 22] width 74 height 24
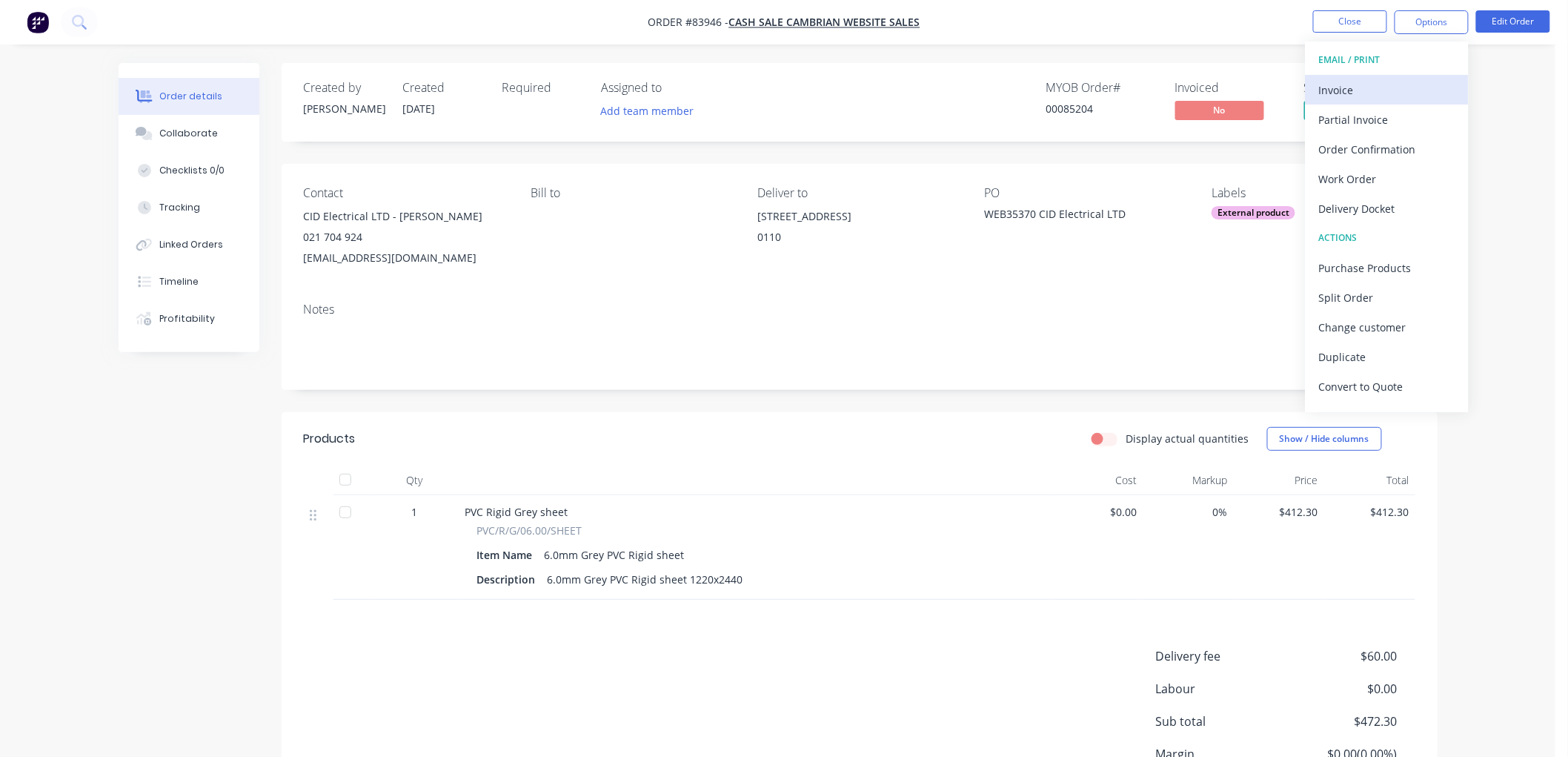
click at [1369, 83] on div "Invoice" at bounding box center [1387, 90] width 136 height 22
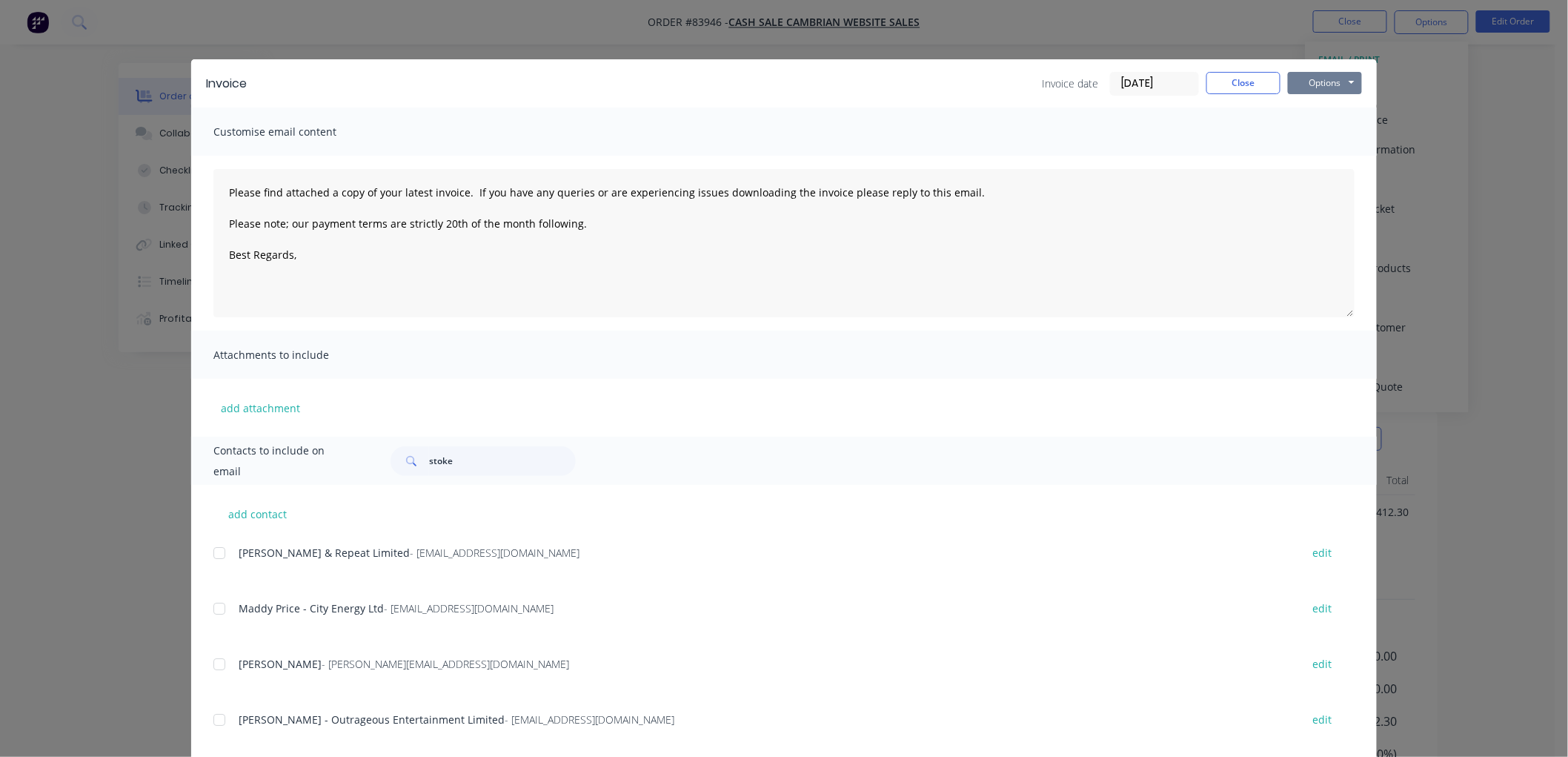
click at [1317, 83] on button "Options" at bounding box center [1324, 82] width 74 height 22
click at [1321, 129] on button "Print" at bounding box center [1335, 134] width 95 height 24
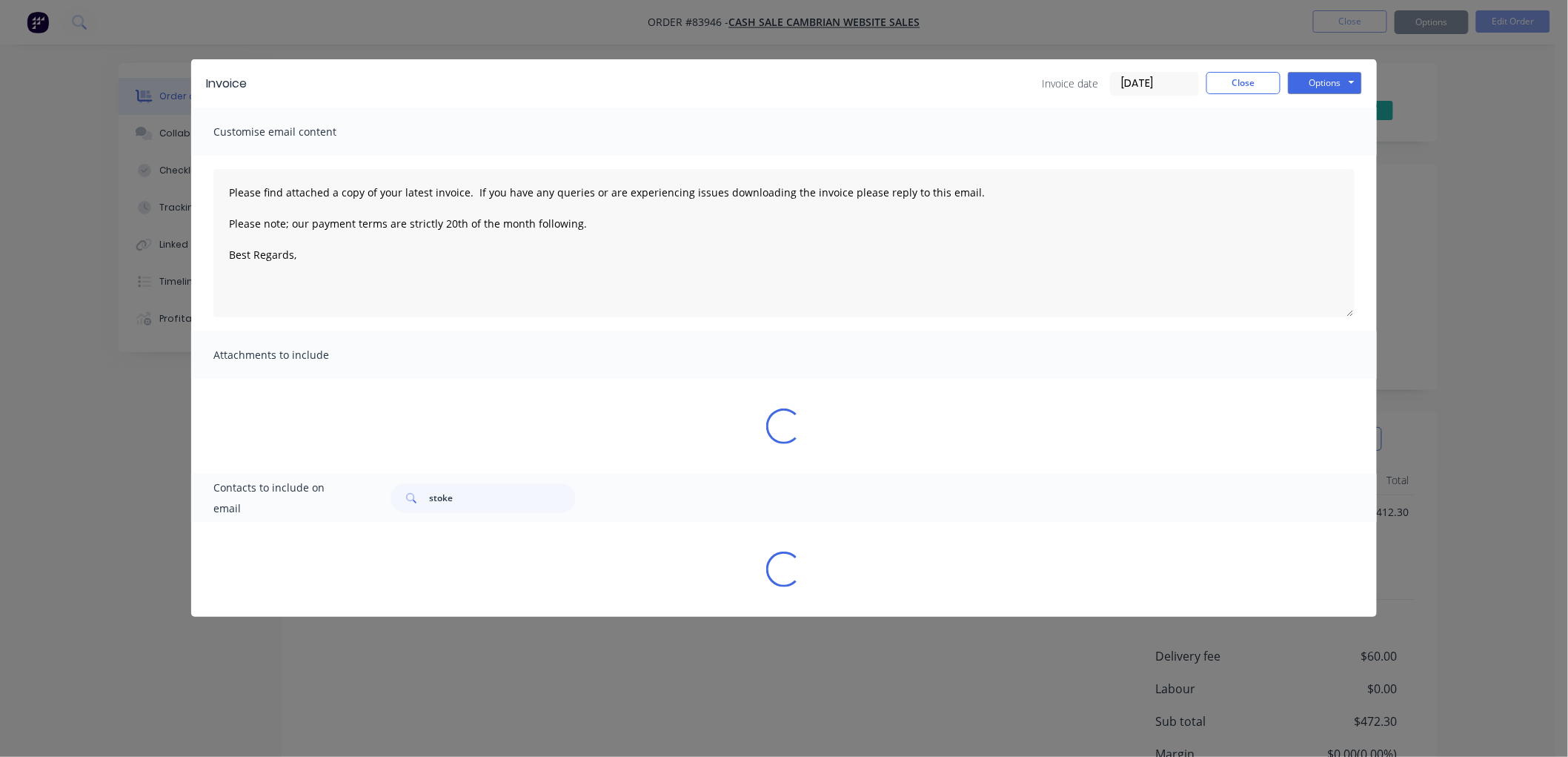
type textarea "Please find attached a copy of your latest invoice. If you have any queries or …"
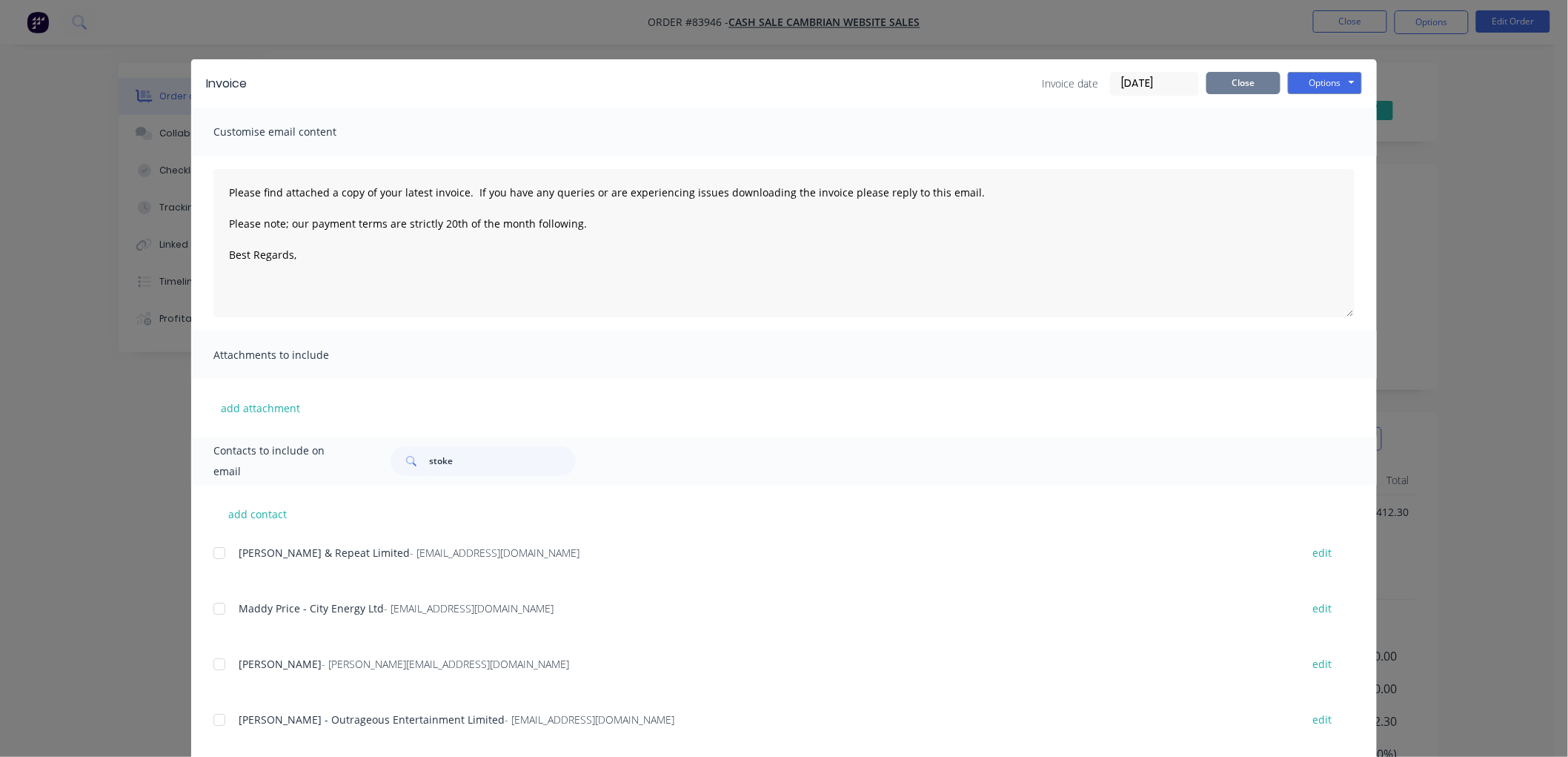
click at [1262, 84] on button "Close" at bounding box center [1243, 82] width 74 height 22
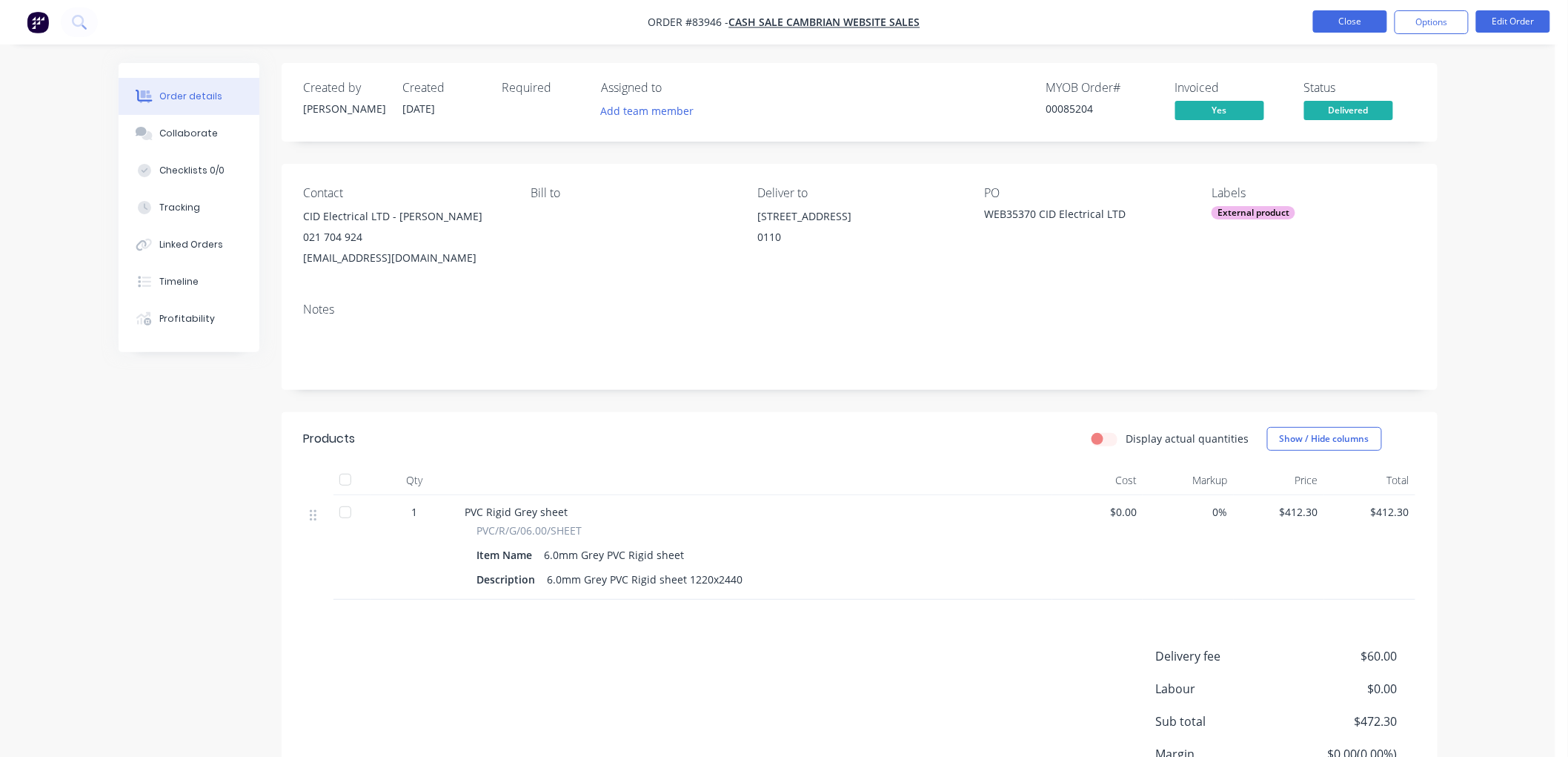
click at [1364, 24] on button "Close" at bounding box center [1350, 21] width 74 height 22
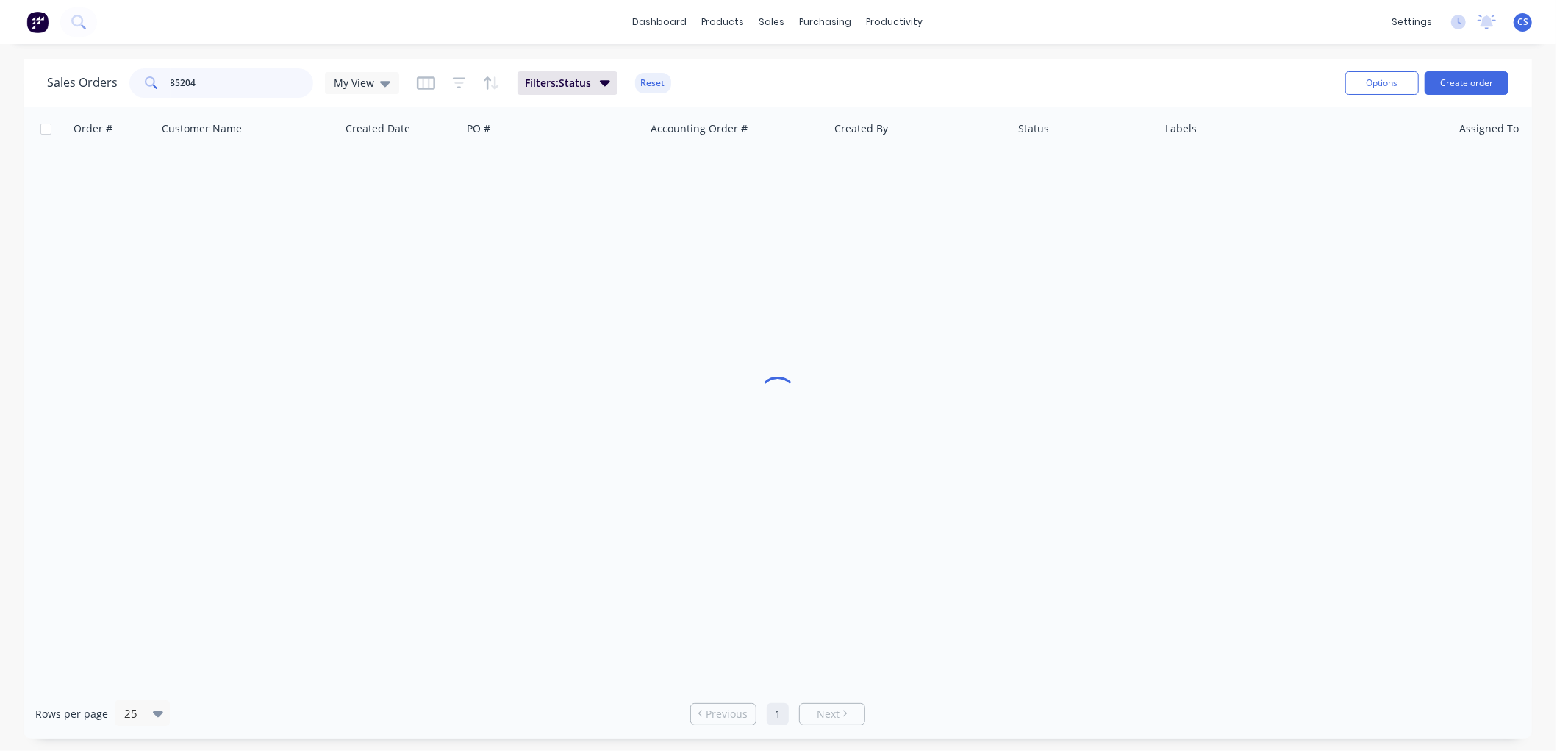
click at [223, 85] on input "85204" at bounding box center [242, 83] width 144 height 29
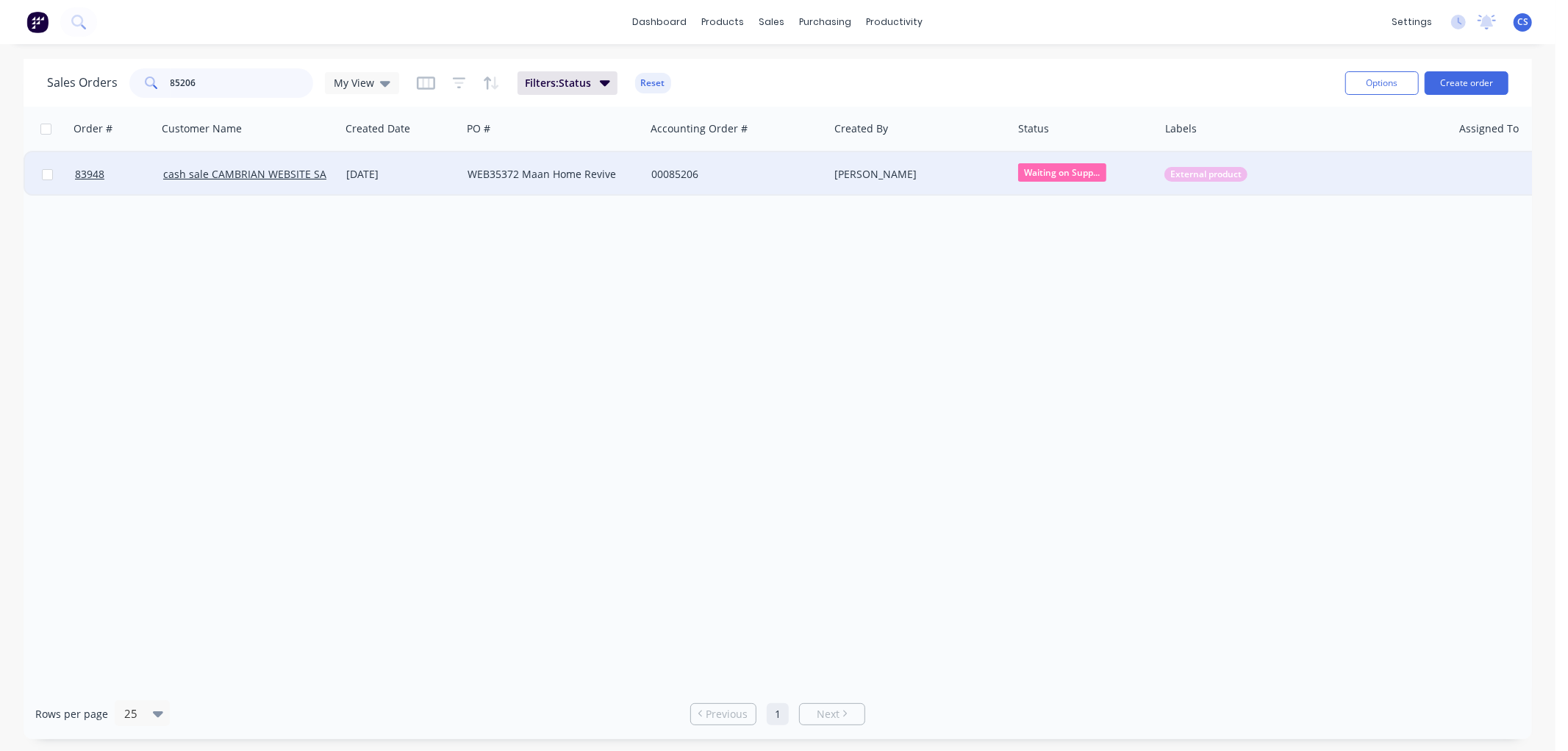
type input "85206"
click at [732, 172] on div "00085206" at bounding box center [732, 174] width 163 height 15
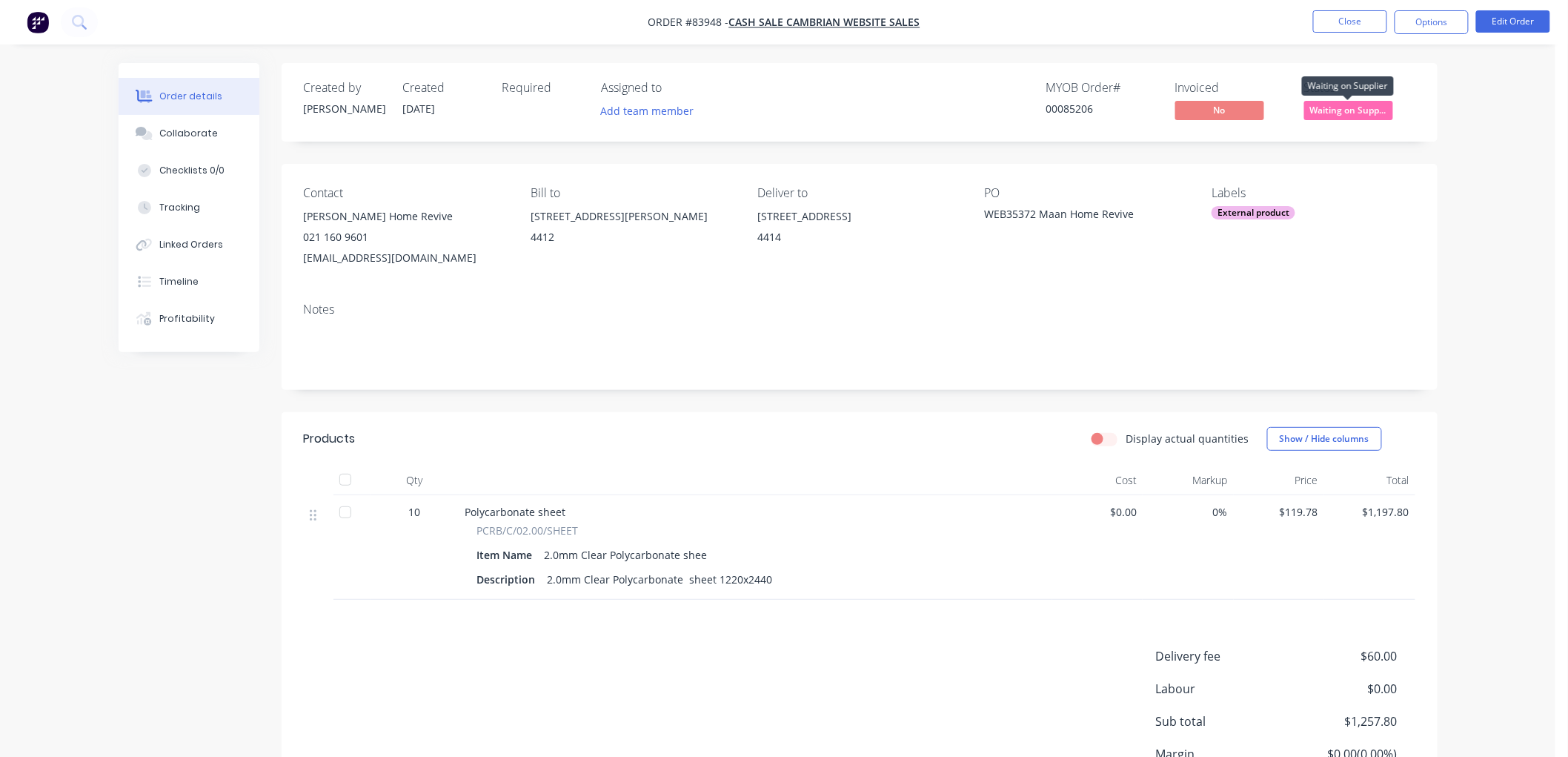
click at [1370, 111] on span "Waiting on Supp..." at bounding box center [1349, 109] width 89 height 18
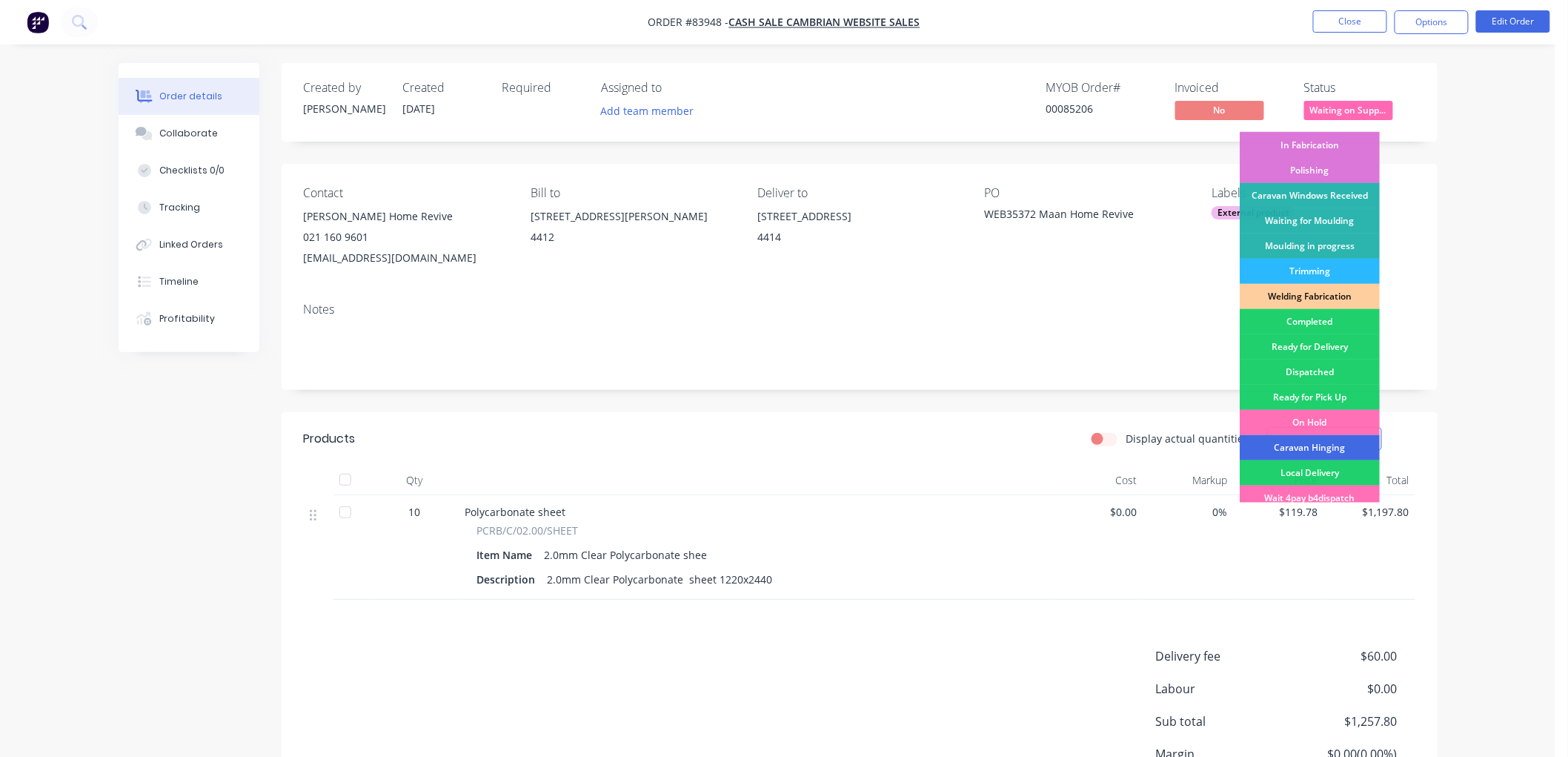
scroll to position [259, 0]
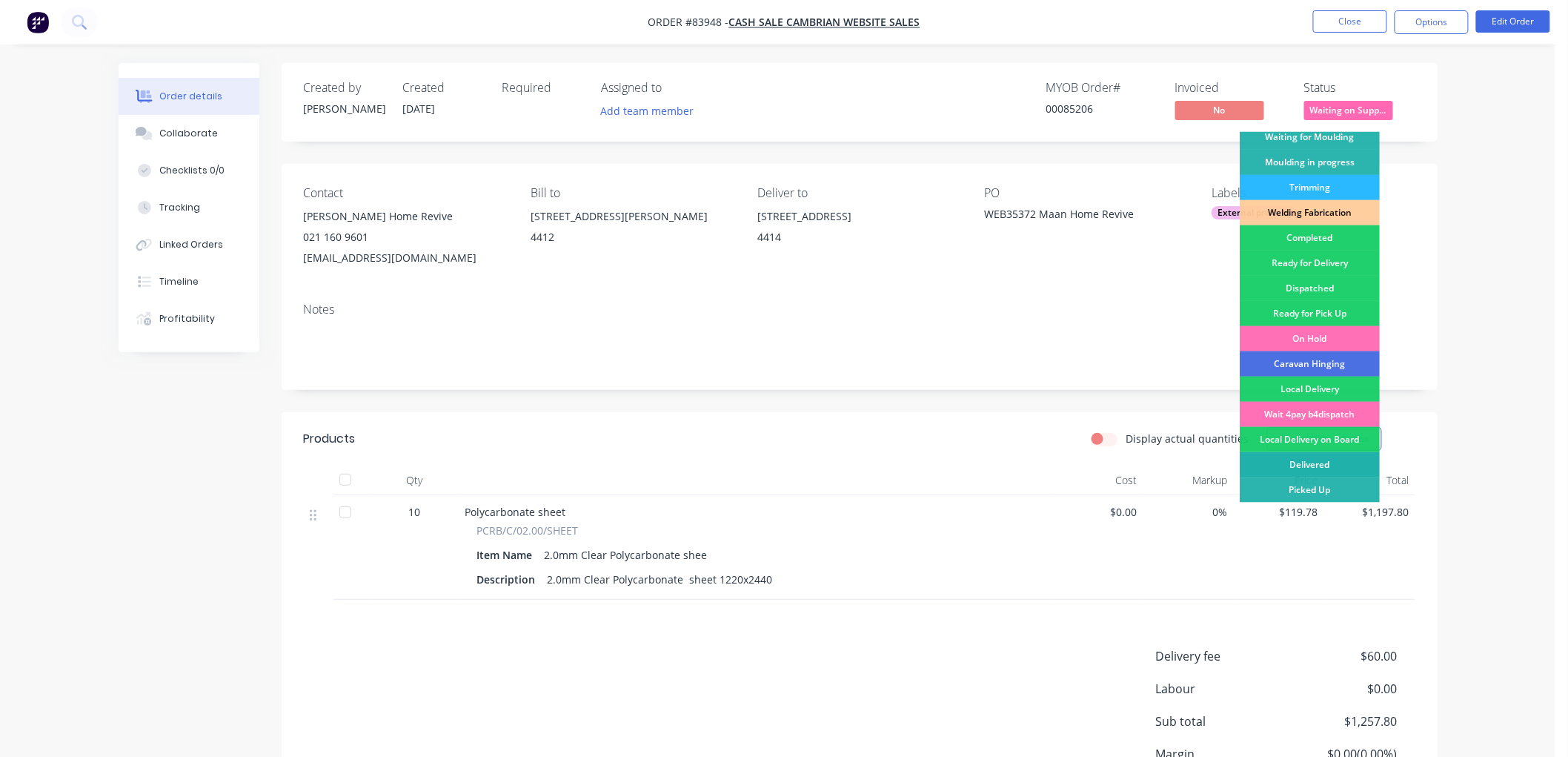
click at [1314, 464] on div "Delivered" at bounding box center [1310, 465] width 140 height 25
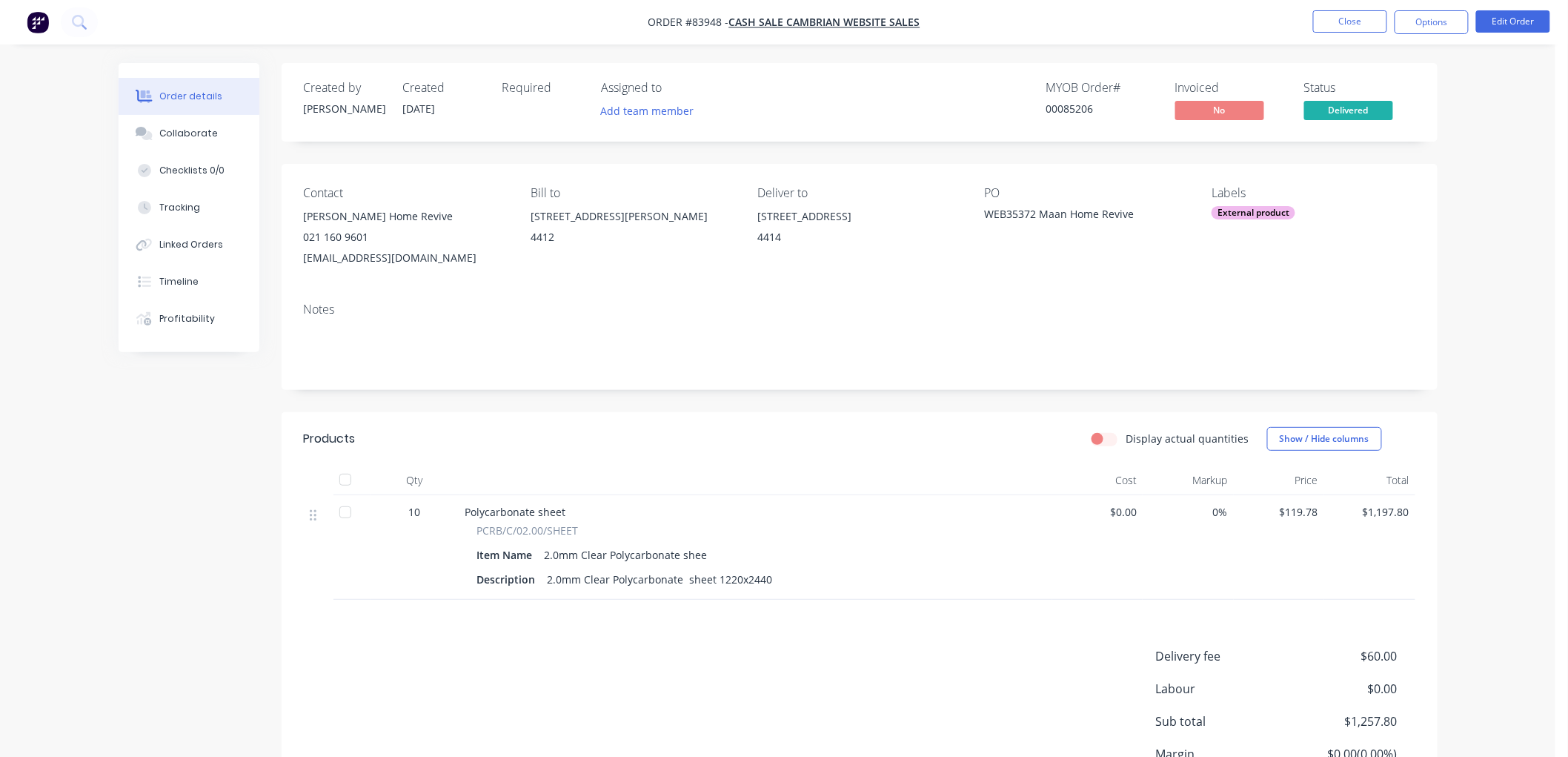
click at [1434, 26] on button "Options" at bounding box center [1432, 22] width 74 height 24
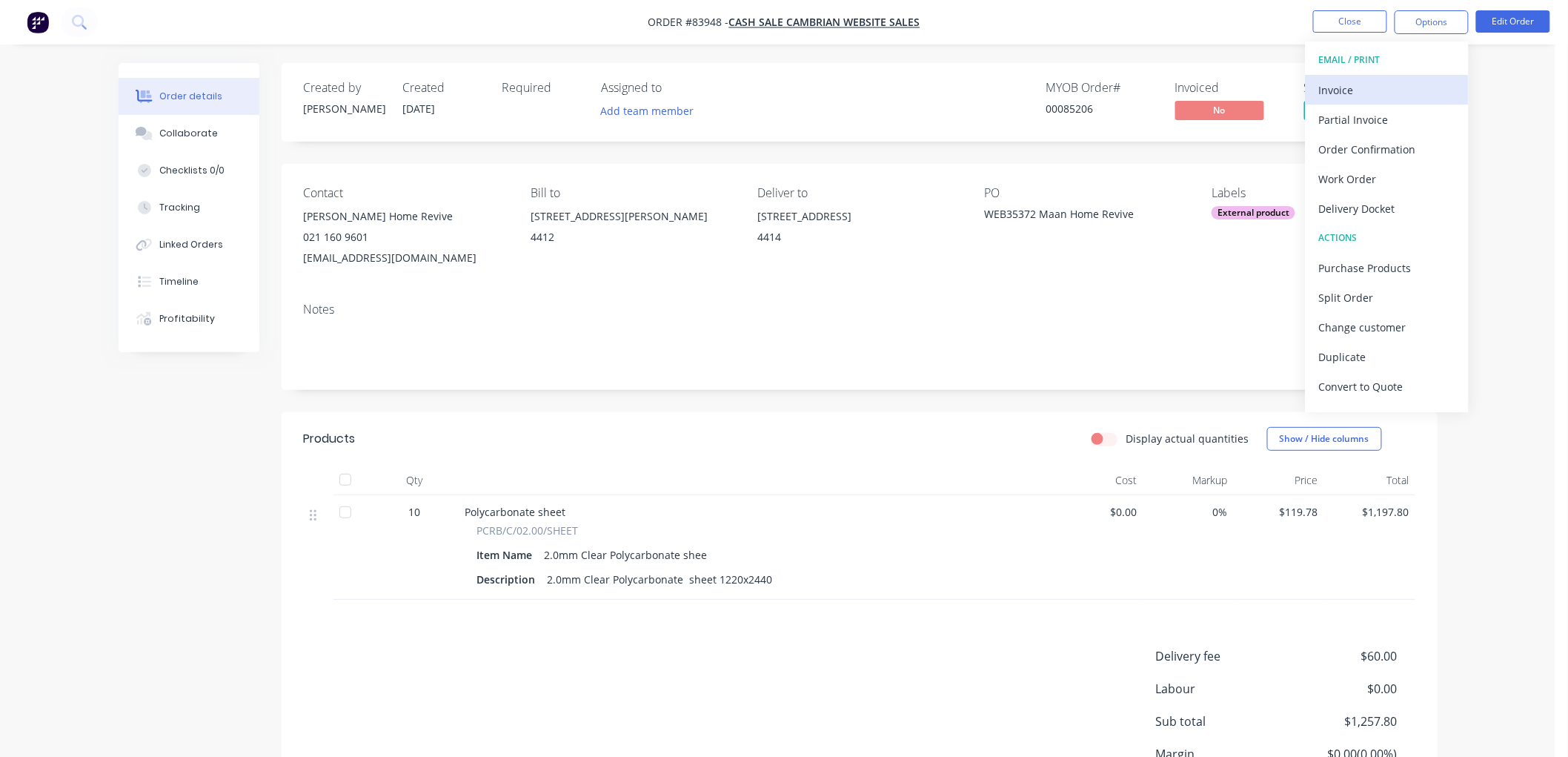
click at [1408, 83] on div "Invoice" at bounding box center [1387, 90] width 136 height 22
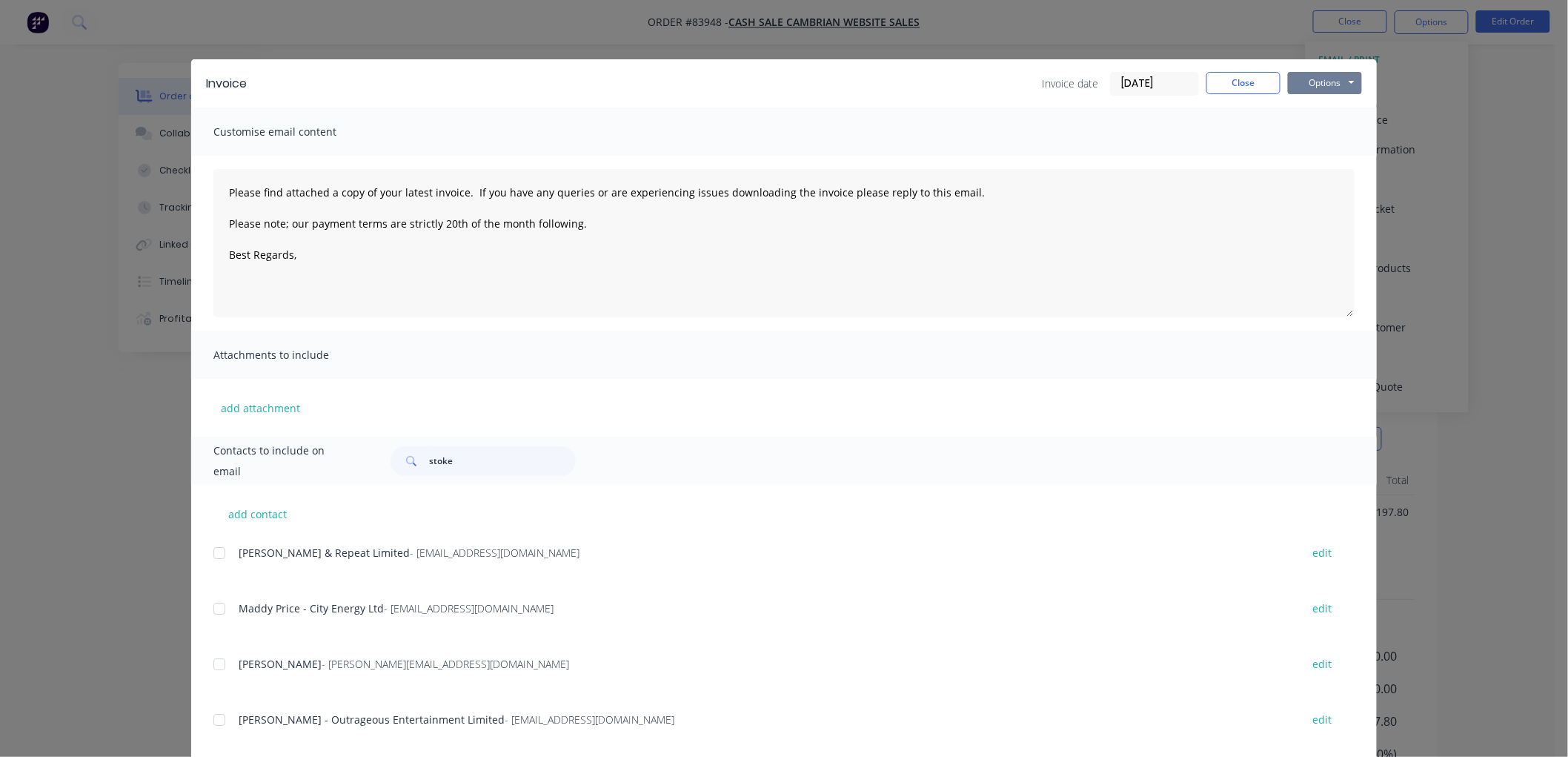
click at [1310, 86] on button "Options" at bounding box center [1324, 82] width 74 height 22
click at [1313, 129] on button "Print" at bounding box center [1335, 134] width 95 height 24
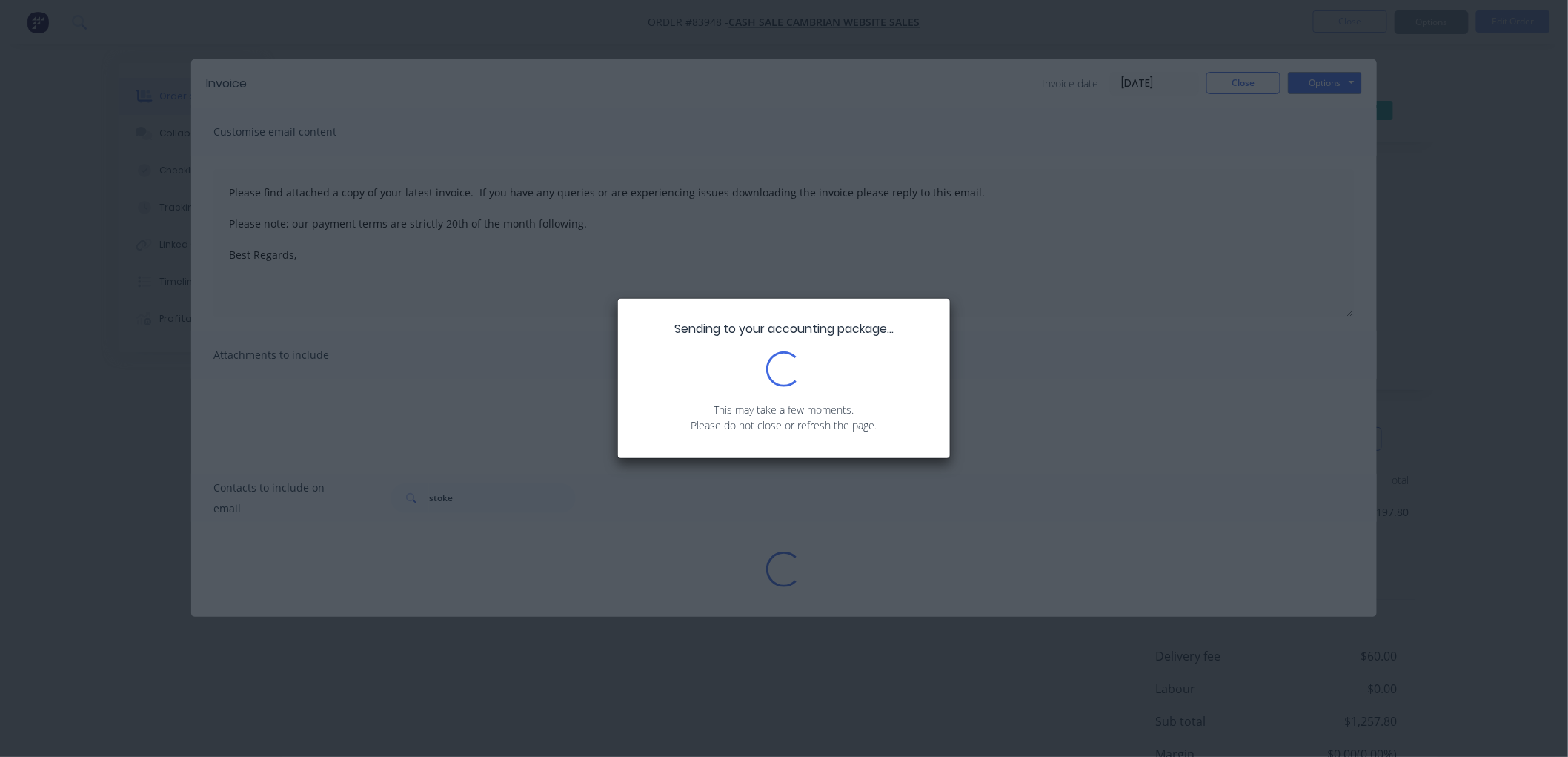
type textarea "Please find attached a copy of your latest invoice. If you have any queries or …"
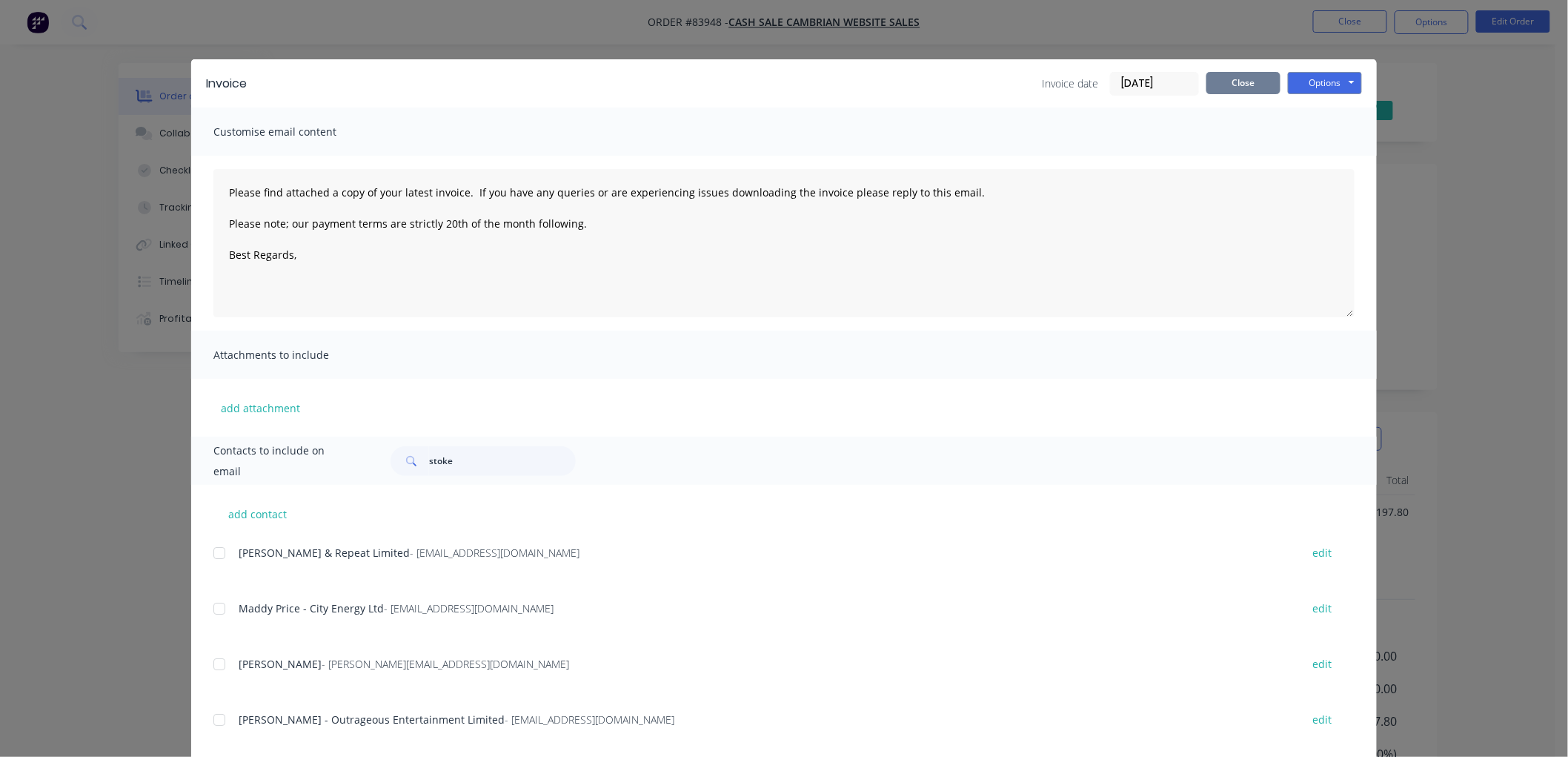
click at [1241, 79] on button "Close" at bounding box center [1243, 82] width 74 height 22
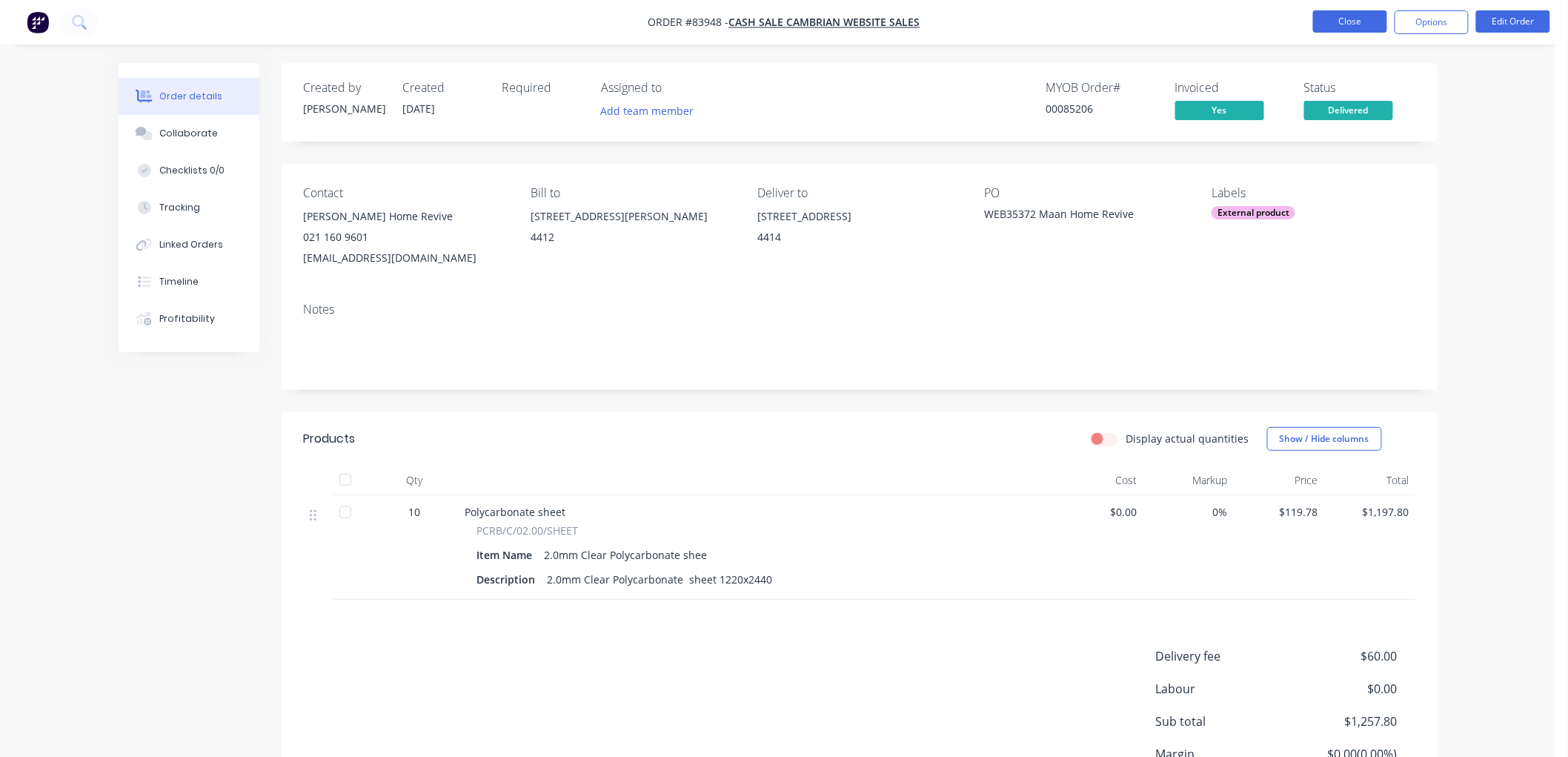
click at [1361, 21] on button "Close" at bounding box center [1350, 21] width 74 height 22
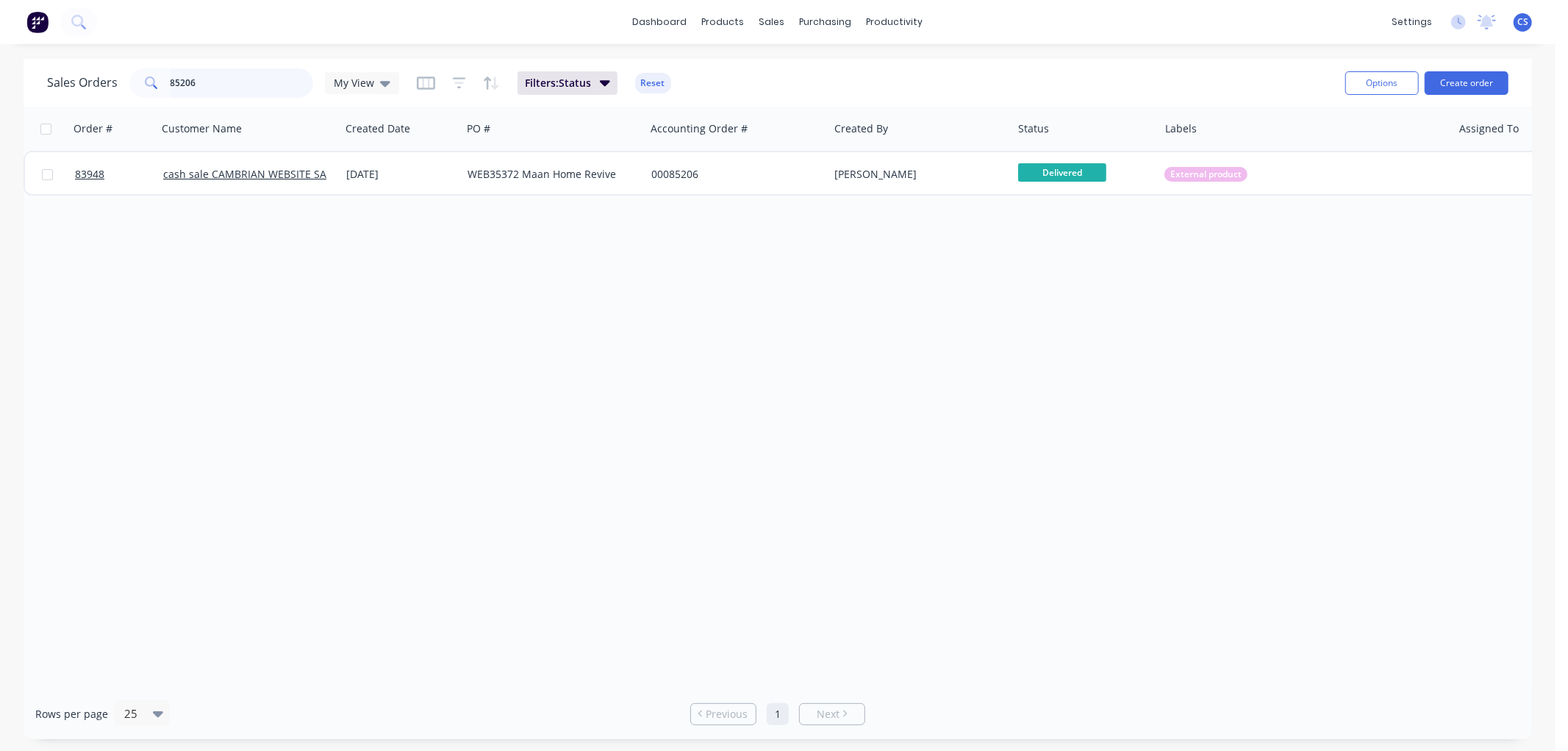
click at [255, 86] on input "85206" at bounding box center [242, 83] width 144 height 29
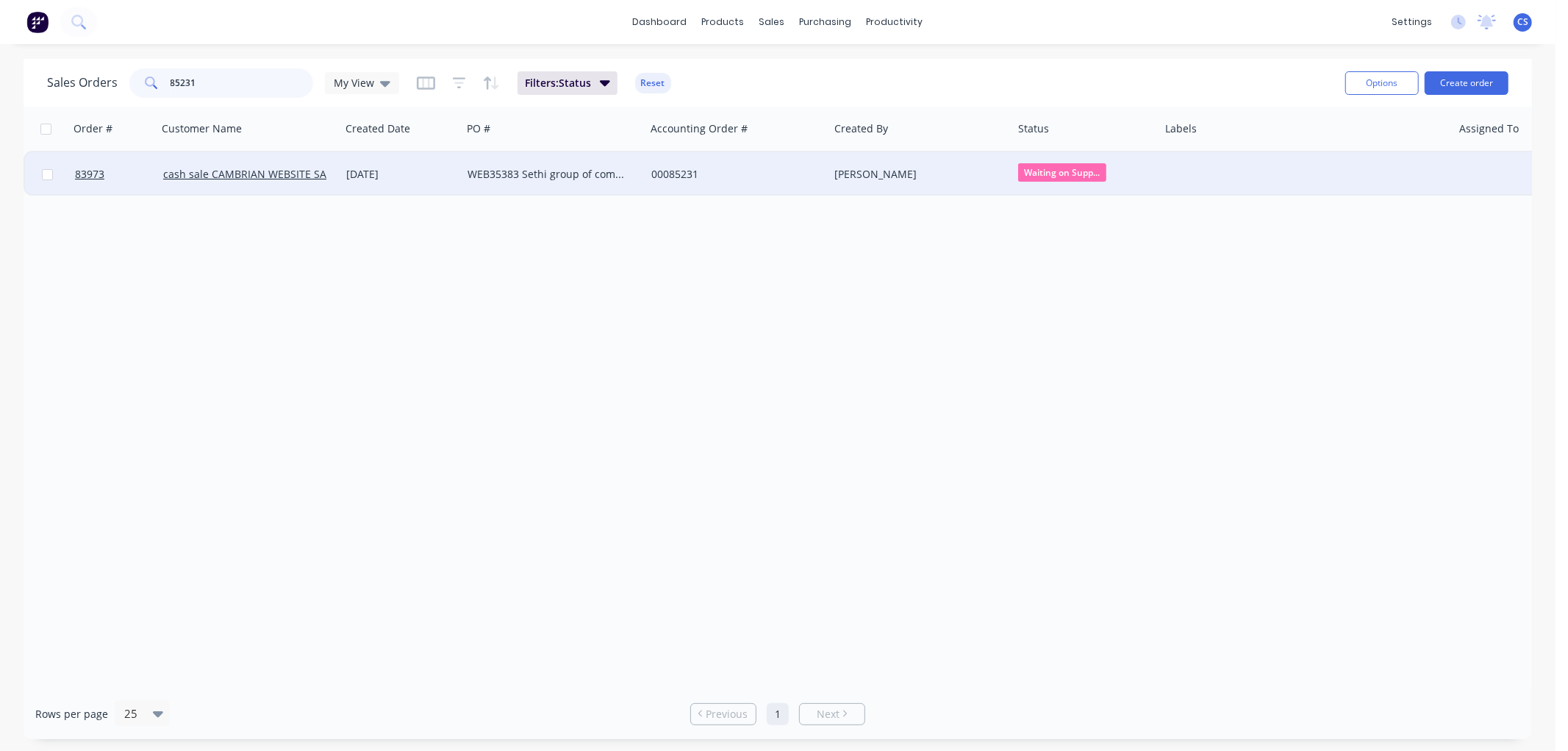
type input "85231"
click at [641, 172] on div "WEB35383 Sethi group of companies ltd" at bounding box center [553, 174] width 184 height 44
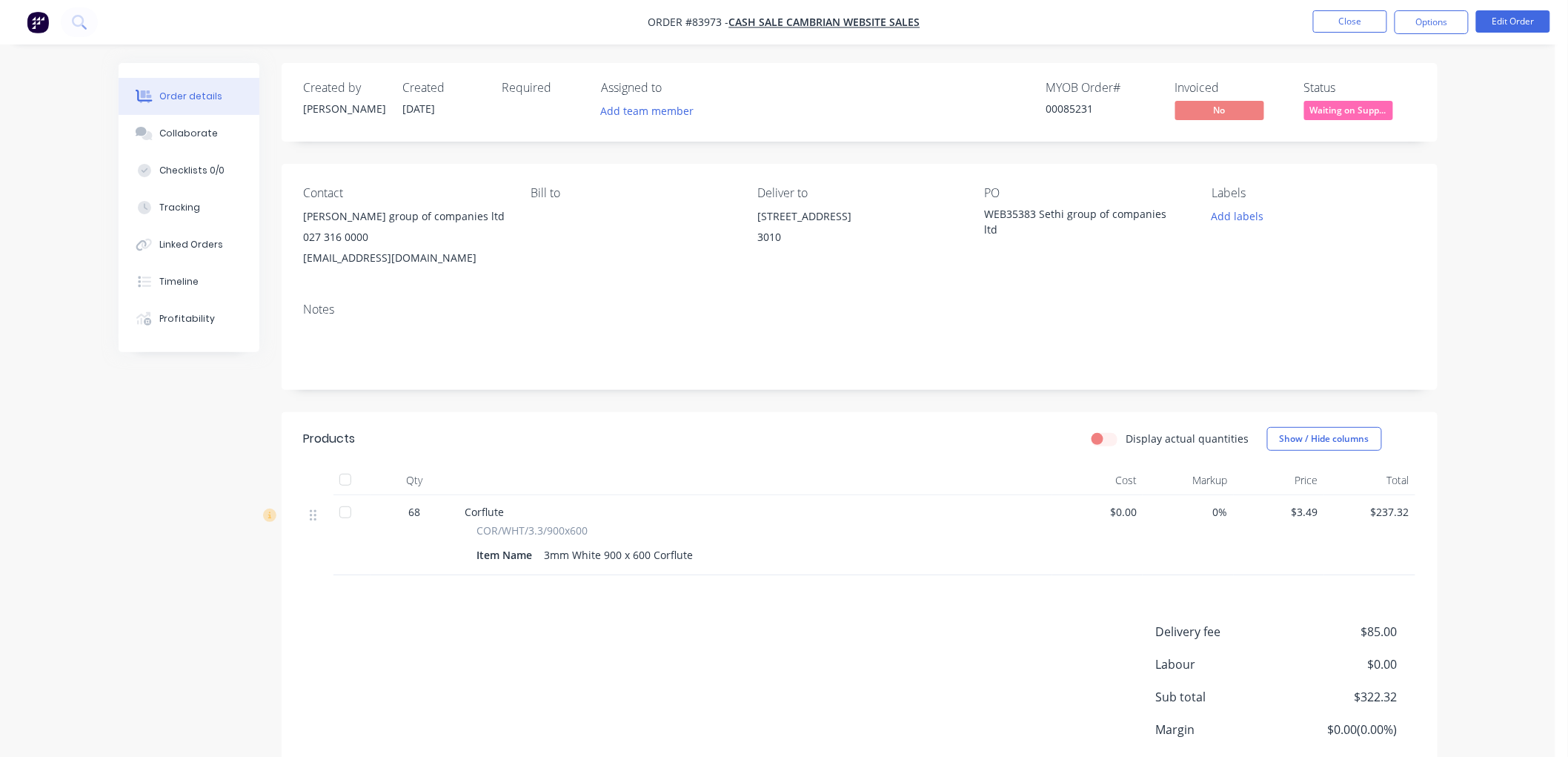
click at [1364, 107] on span "Waiting on Supp..." at bounding box center [1349, 109] width 89 height 18
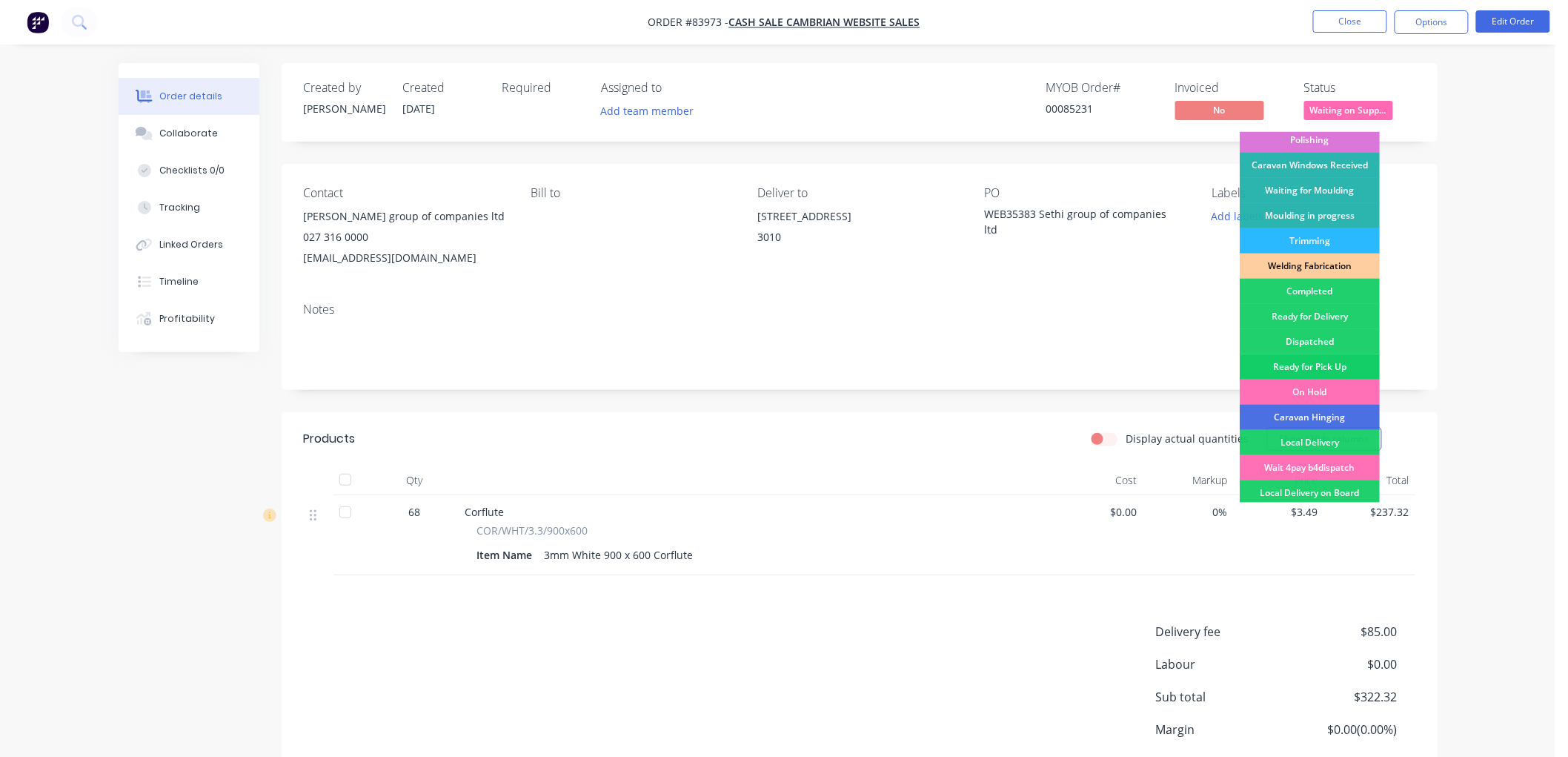
scroll to position [259, 0]
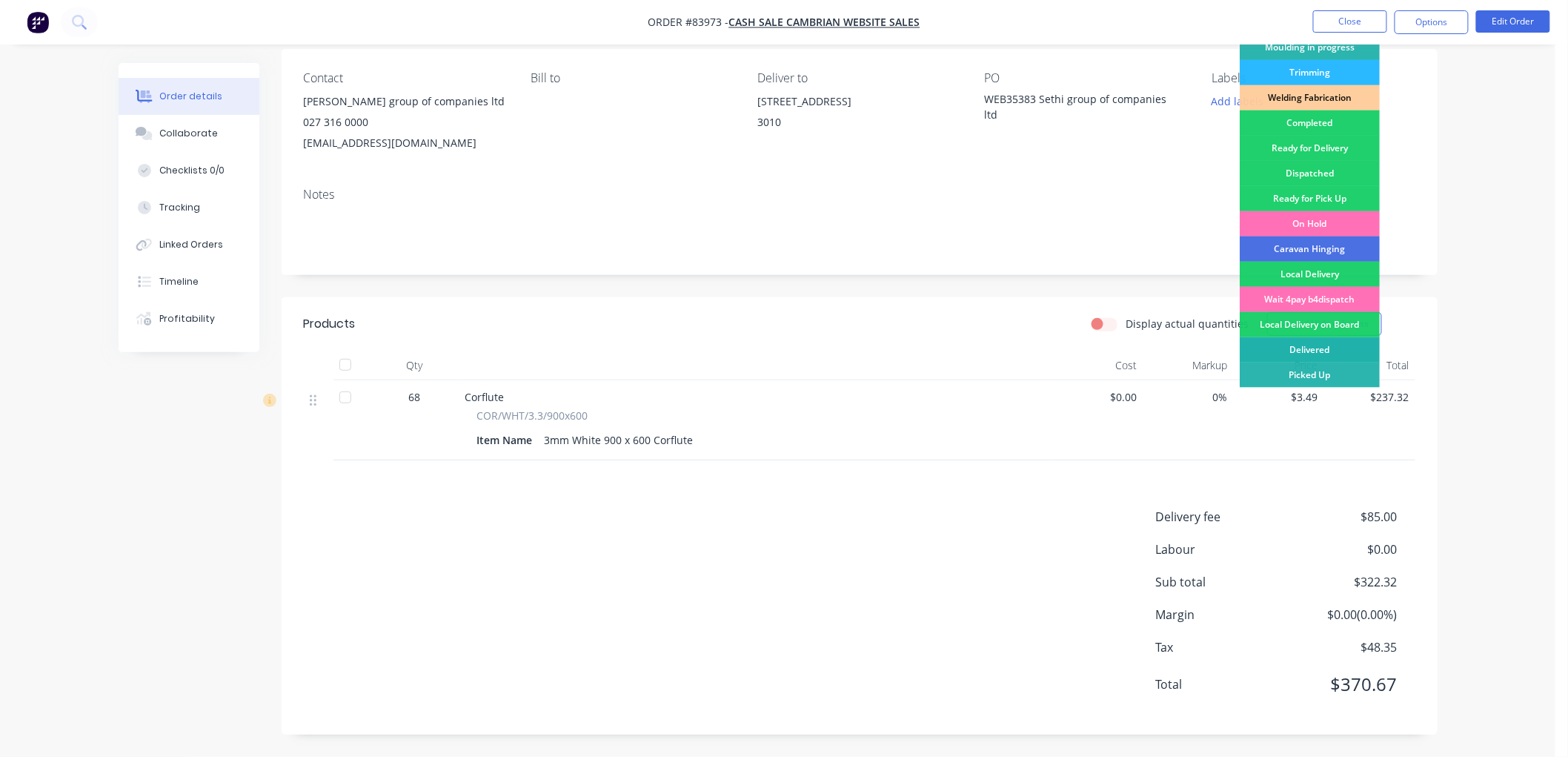
click at [1319, 343] on div "Delivered" at bounding box center [1310, 349] width 140 height 25
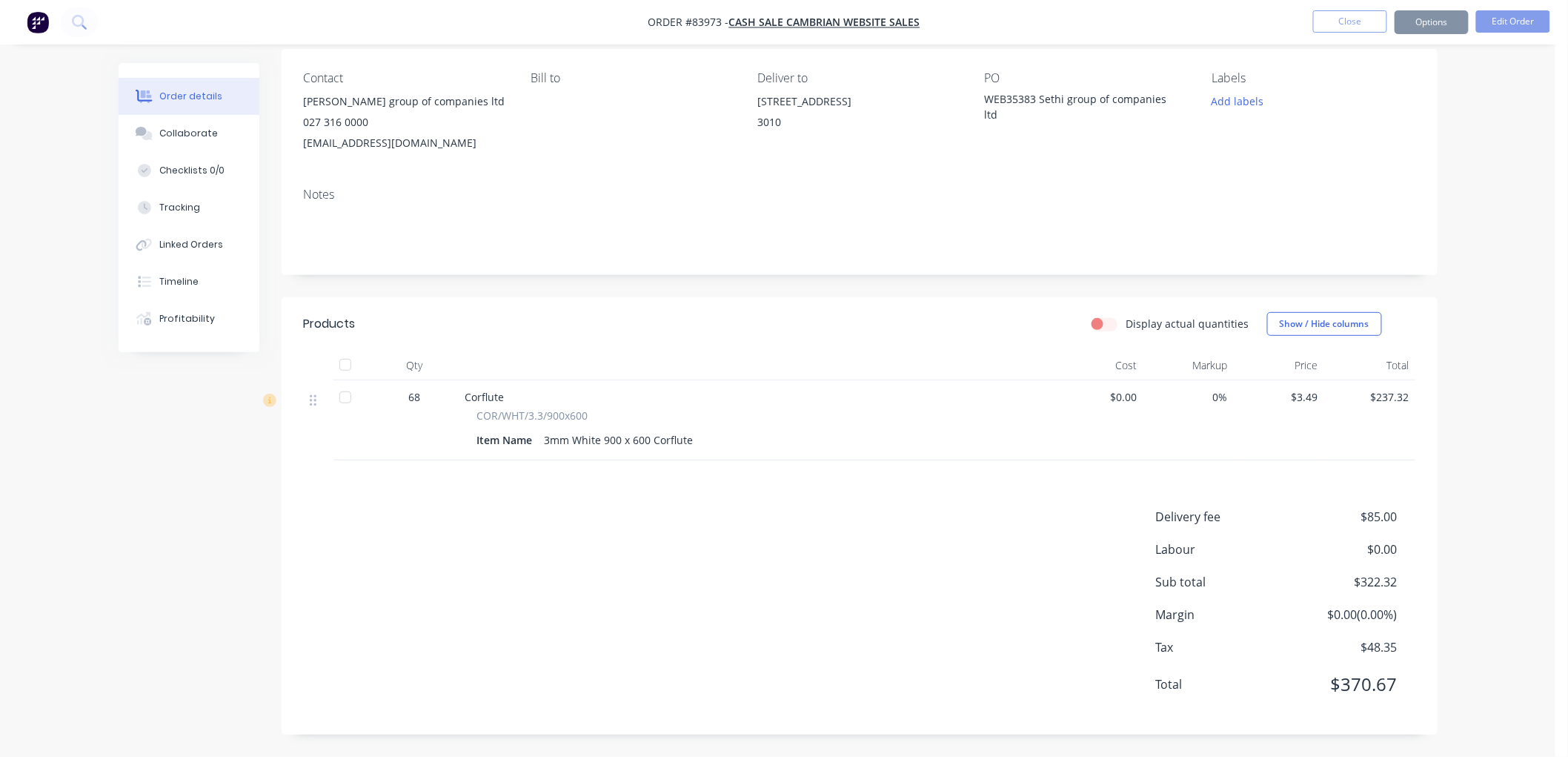
scroll to position [100, 0]
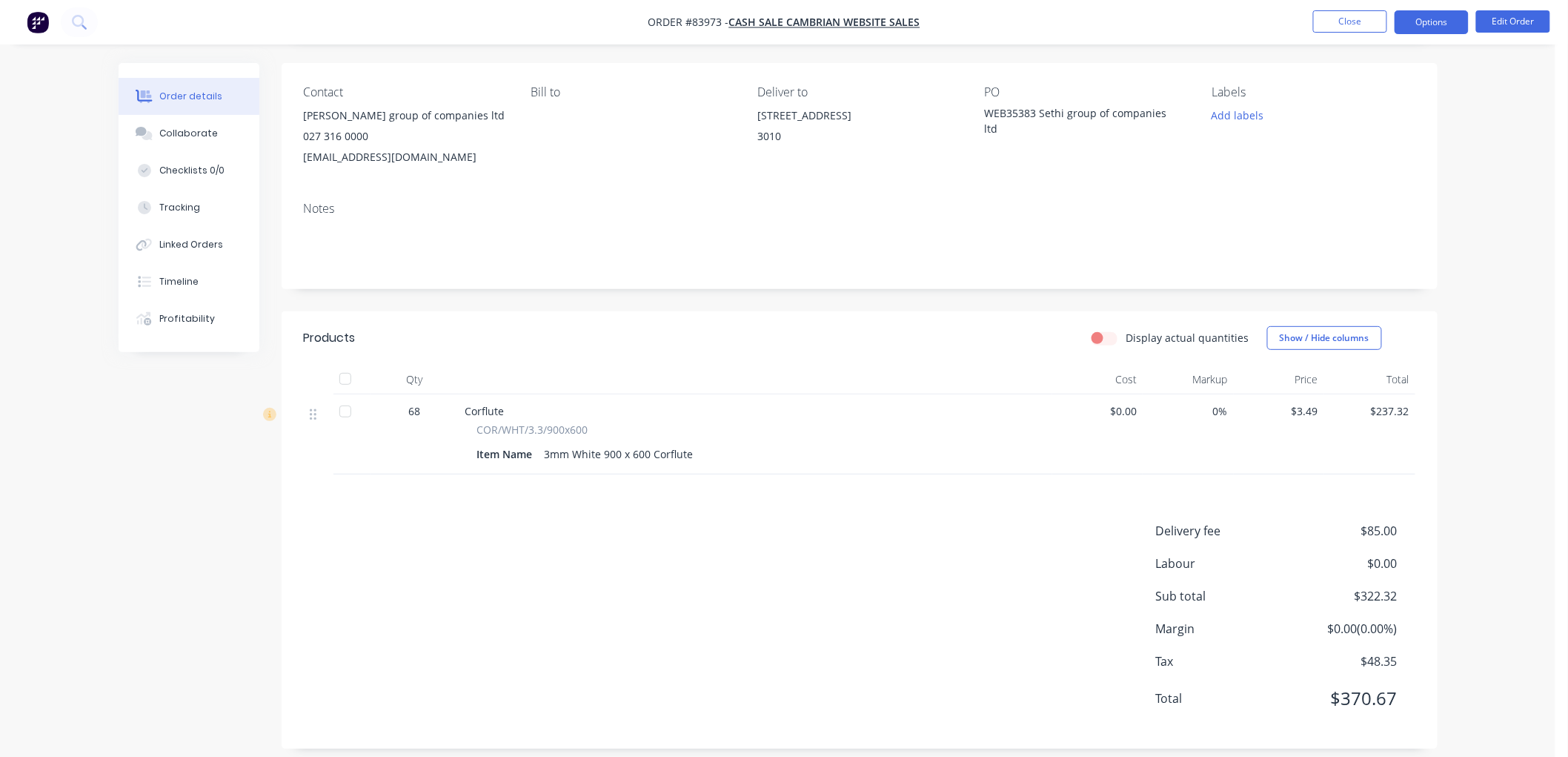
click at [1411, 25] on button "Options" at bounding box center [1432, 22] width 74 height 24
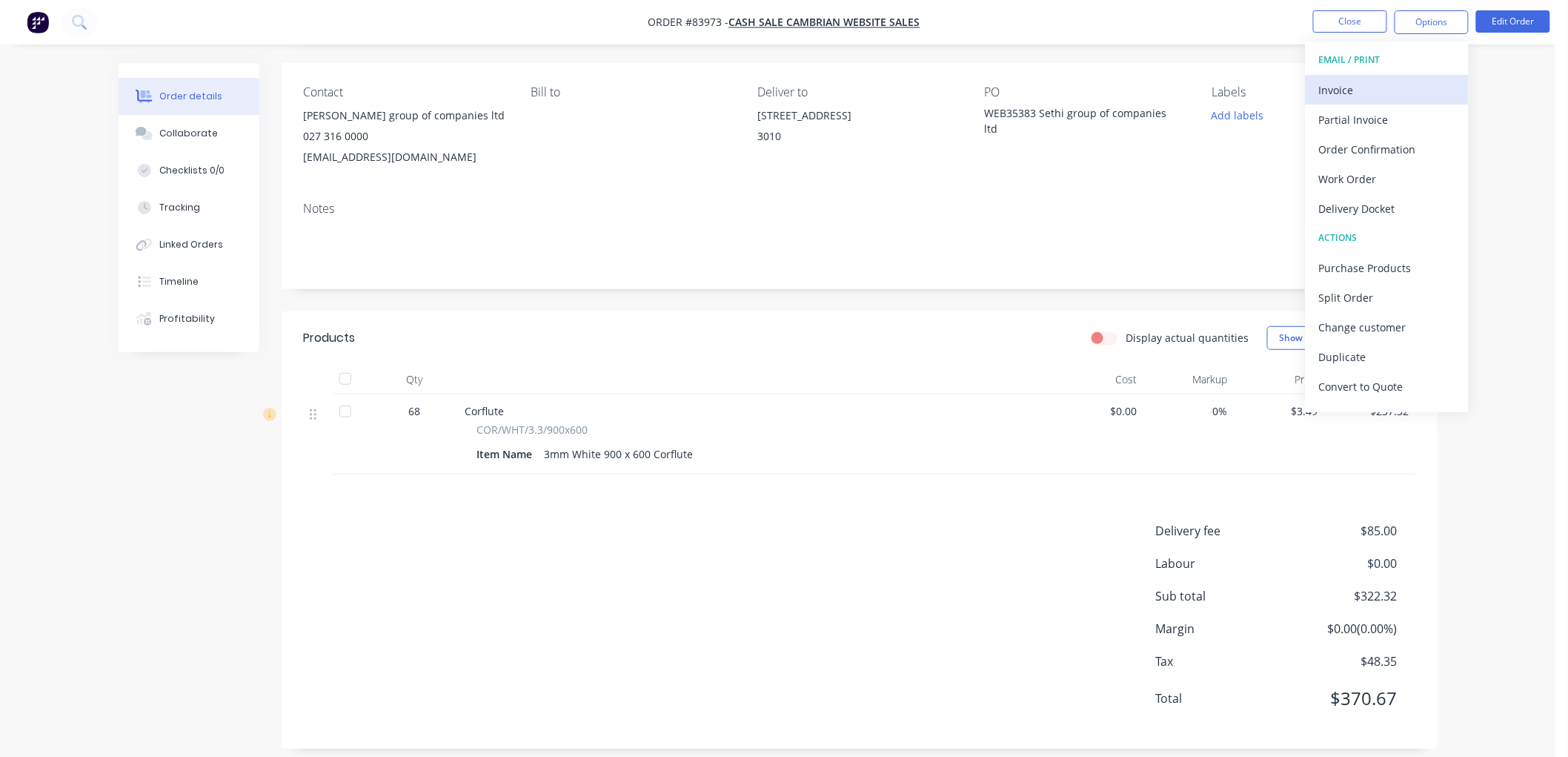
click at [1349, 82] on div "Invoice" at bounding box center [1387, 90] width 136 height 22
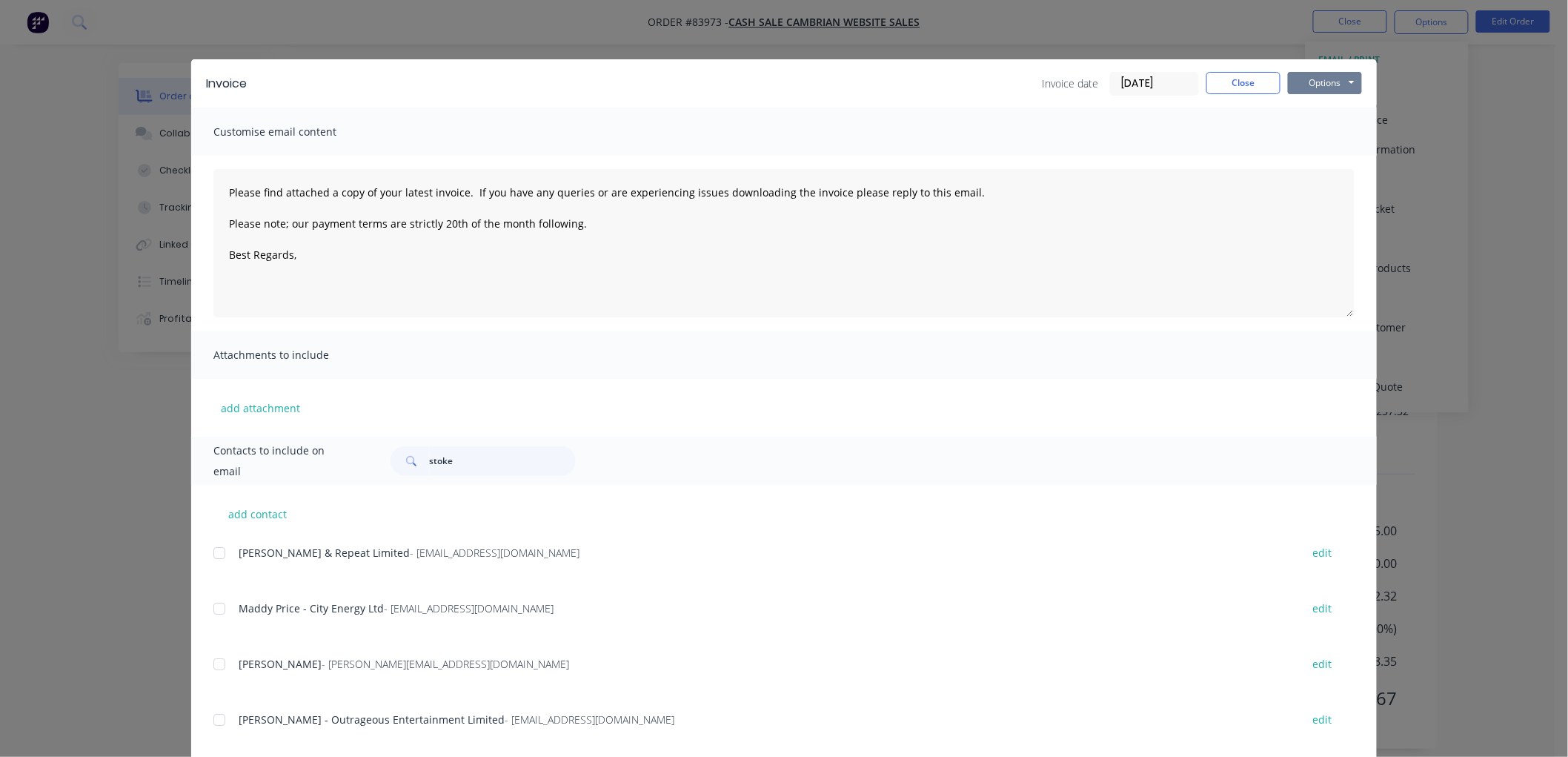
click at [1311, 87] on button "Options" at bounding box center [1324, 82] width 74 height 22
click at [1310, 139] on button "Print" at bounding box center [1335, 134] width 95 height 24
type textarea "Please find attached a copy of your latest invoice. If you have any queries or …"
click at [1234, 86] on button "Close" at bounding box center [1243, 82] width 74 height 22
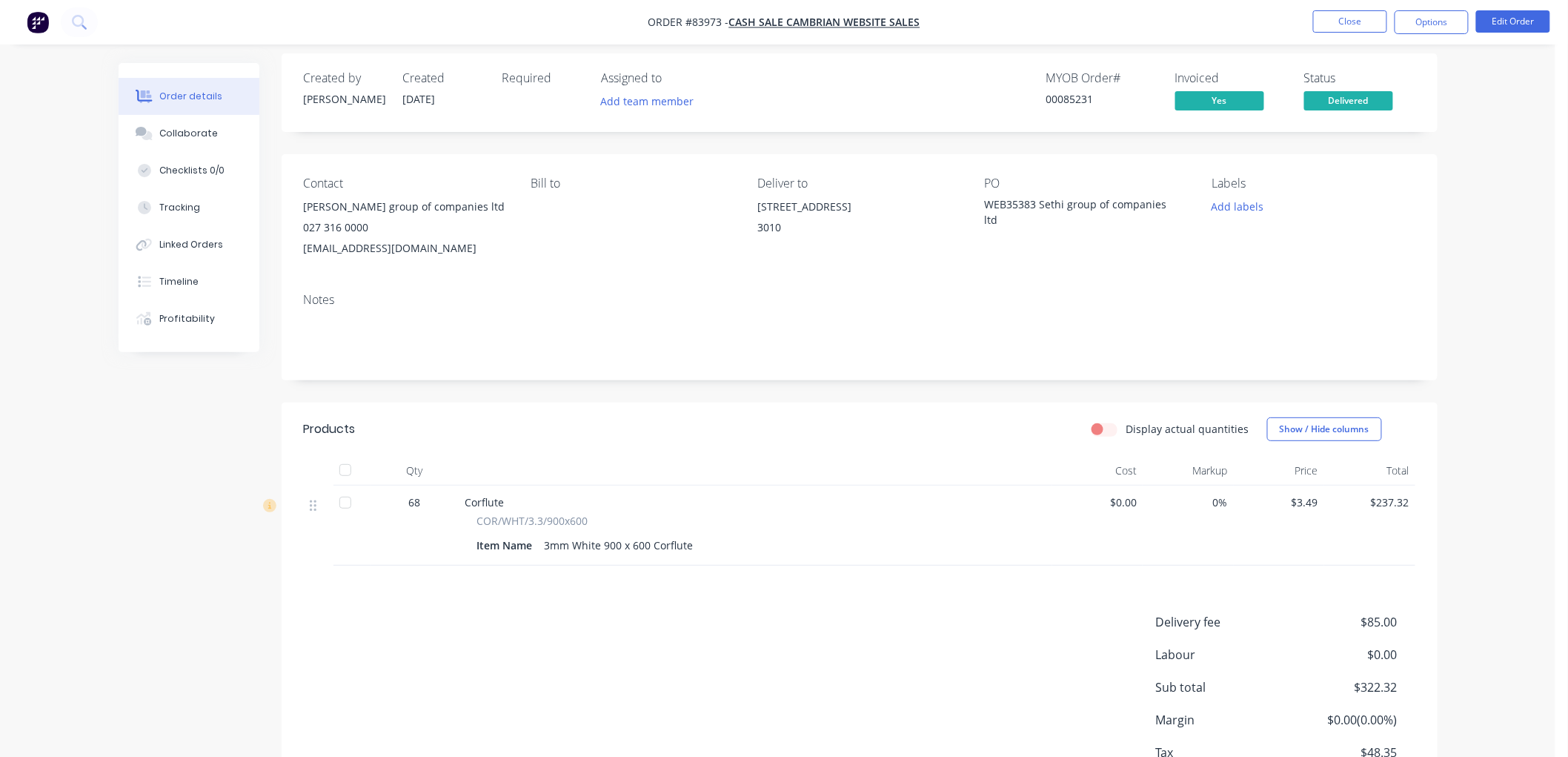
scroll to position [0, 0]
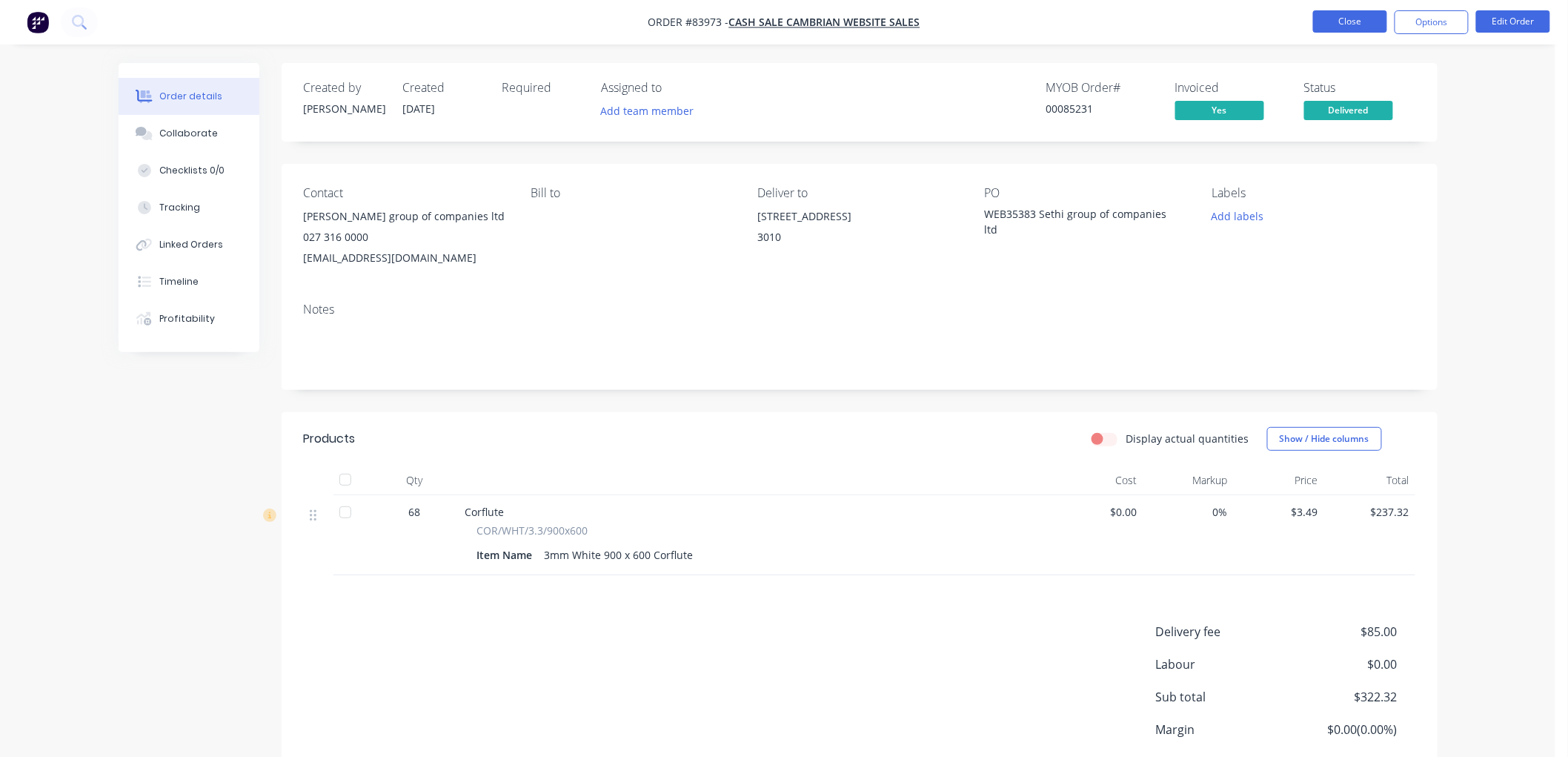
click at [1347, 25] on button "Close" at bounding box center [1350, 21] width 74 height 22
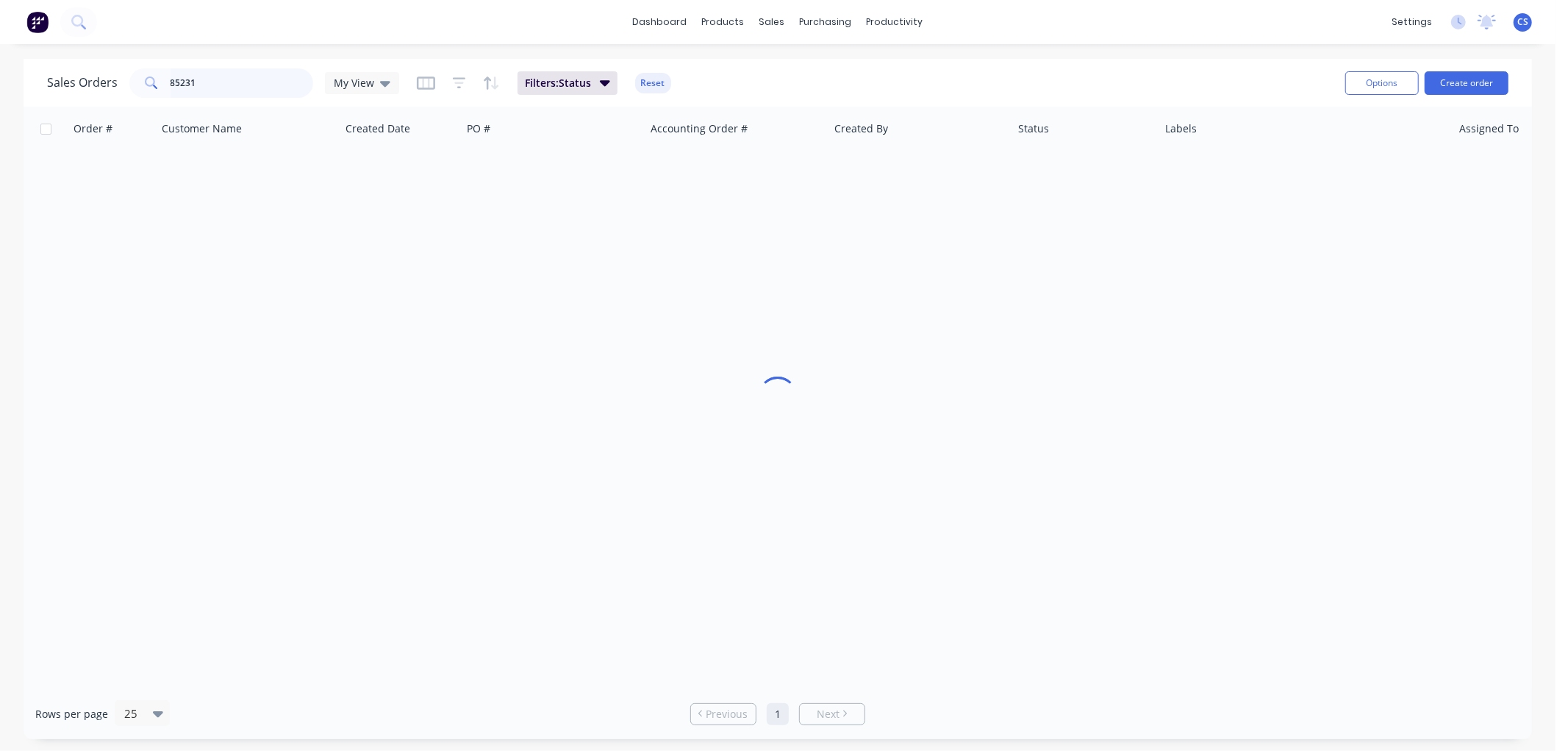
click at [265, 89] on input "85231" at bounding box center [242, 83] width 144 height 29
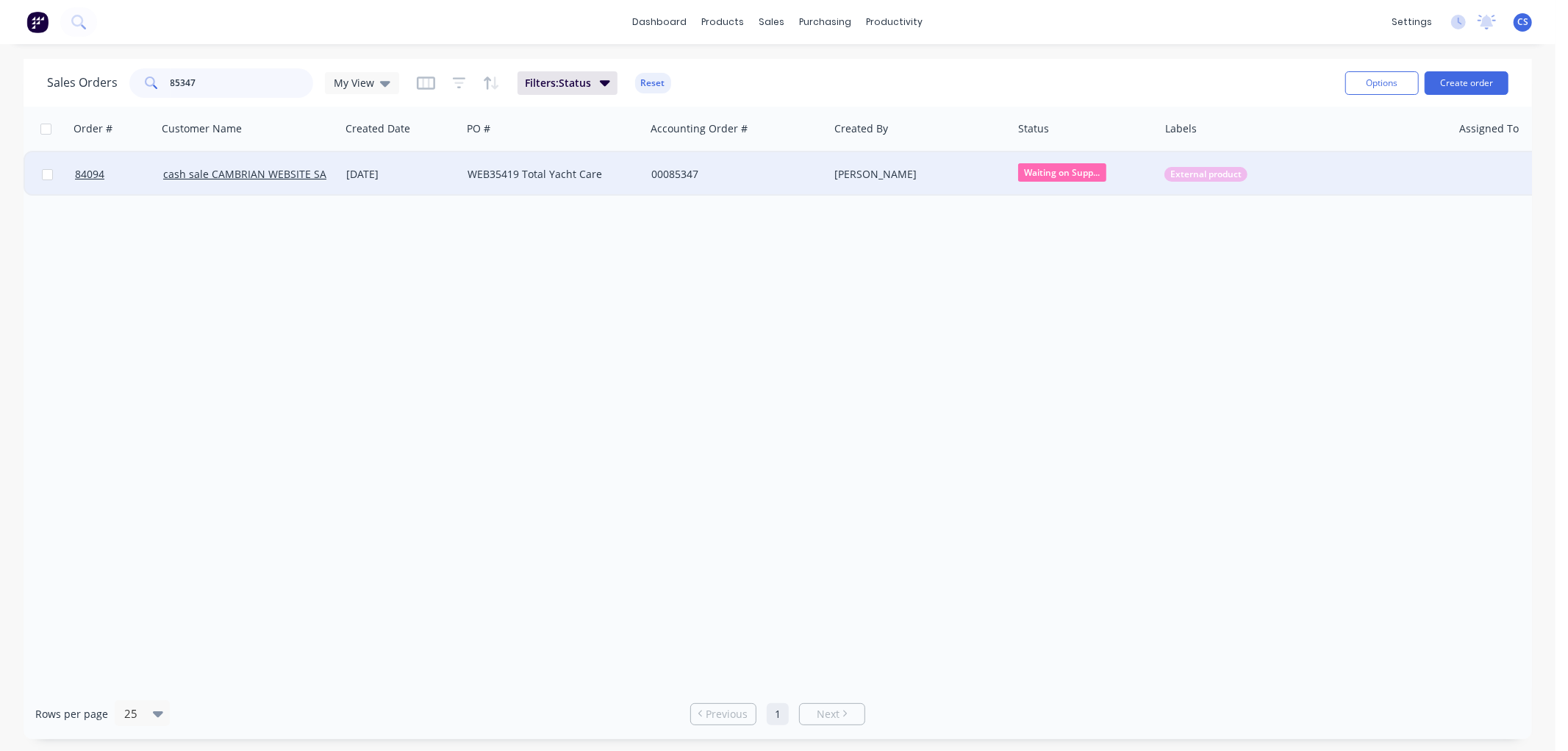
type input "85347"
click at [691, 172] on div "00085347" at bounding box center [732, 174] width 163 height 15
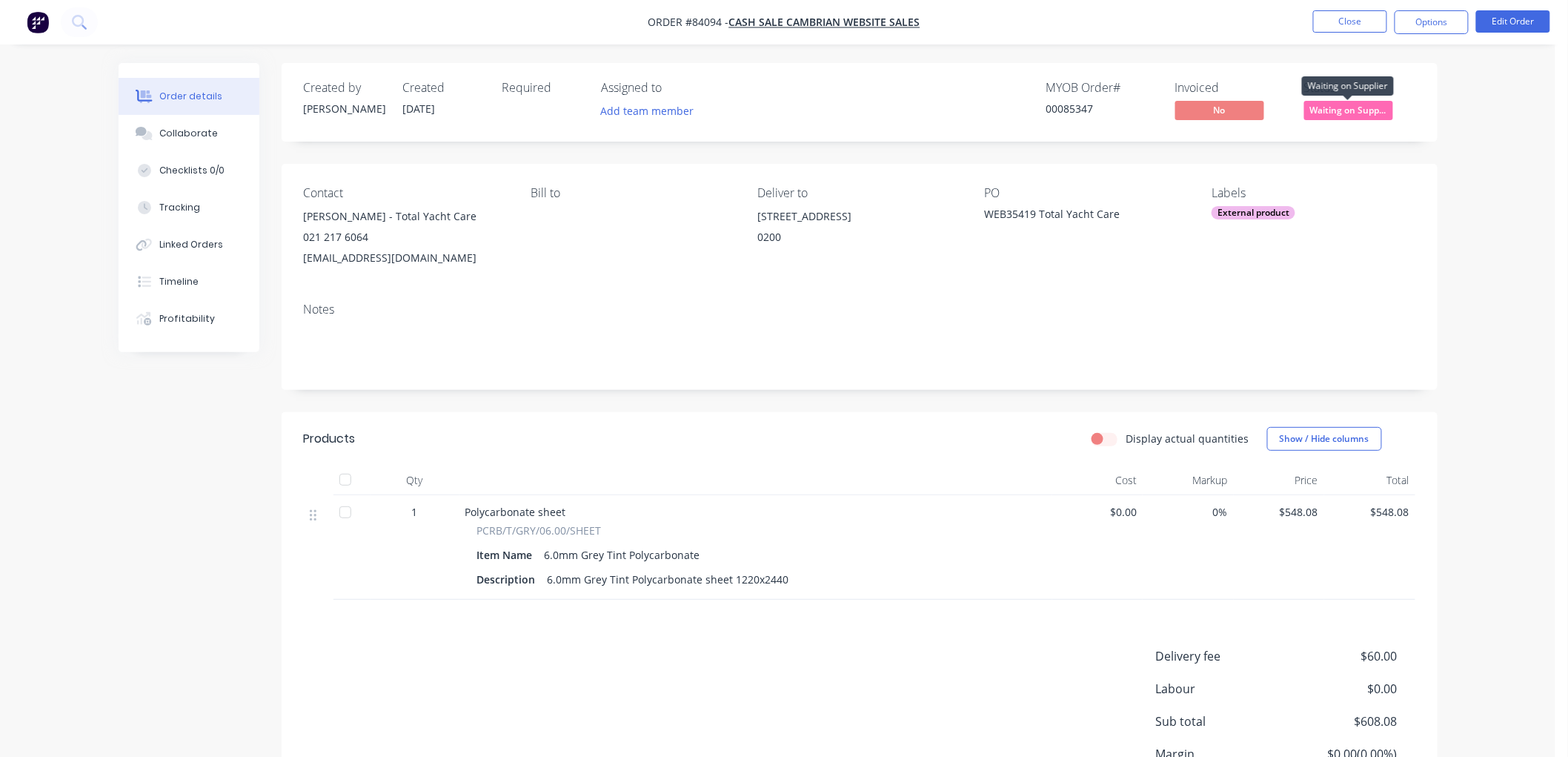
click at [1359, 108] on span "Waiting on Supp..." at bounding box center [1349, 109] width 89 height 18
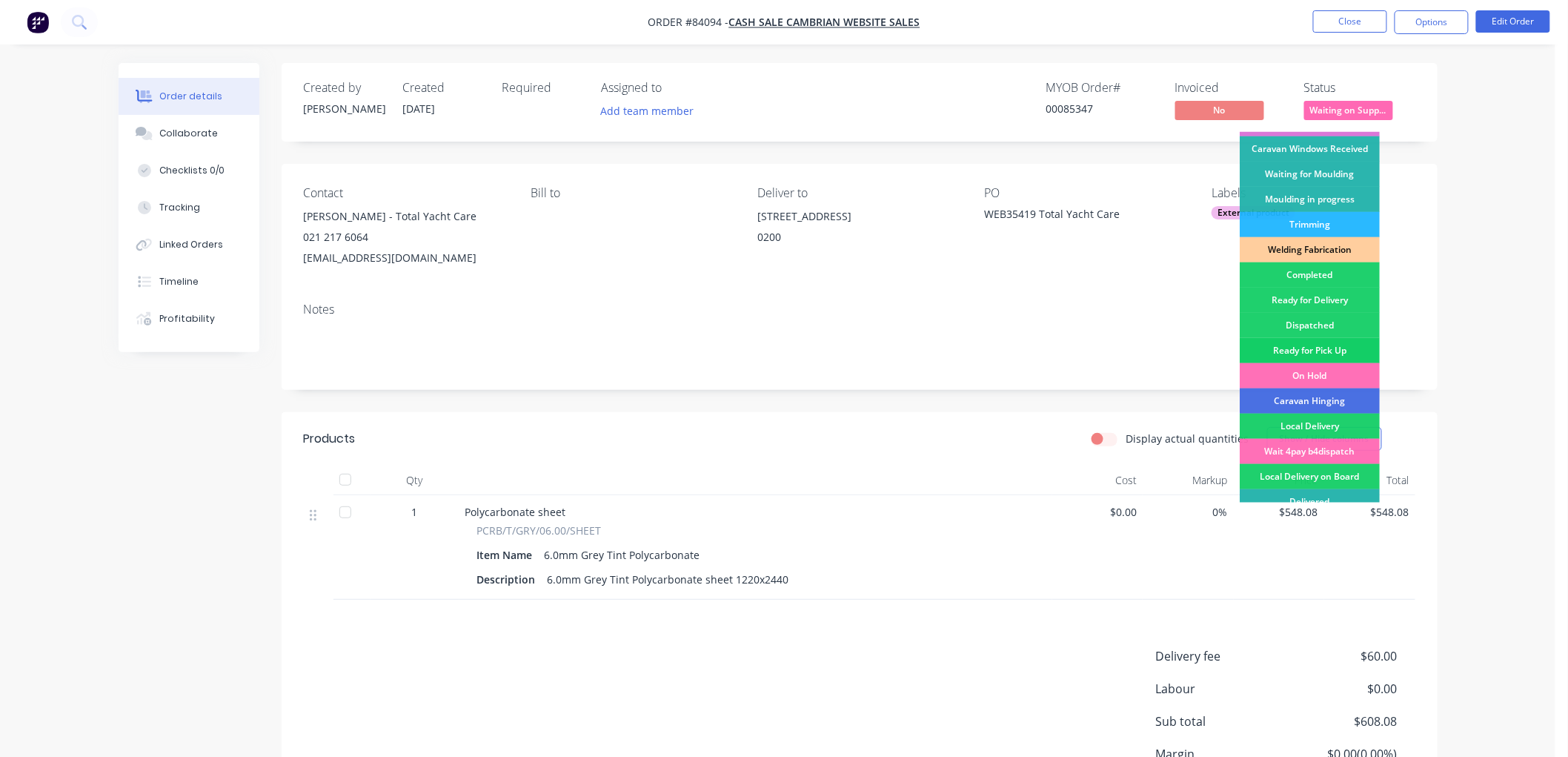
scroll to position [259, 0]
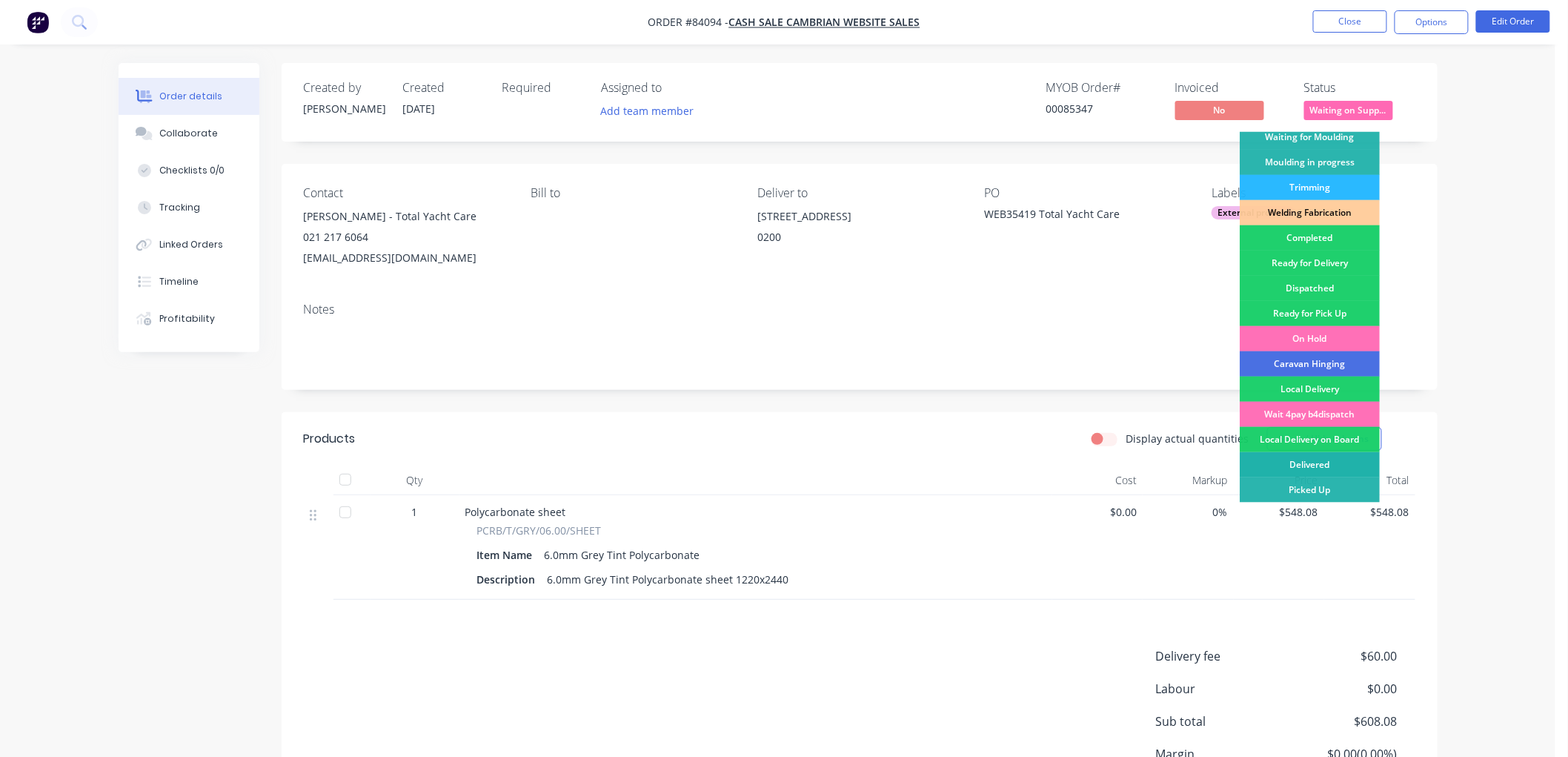
click at [1324, 459] on div "Delivered" at bounding box center [1310, 465] width 140 height 25
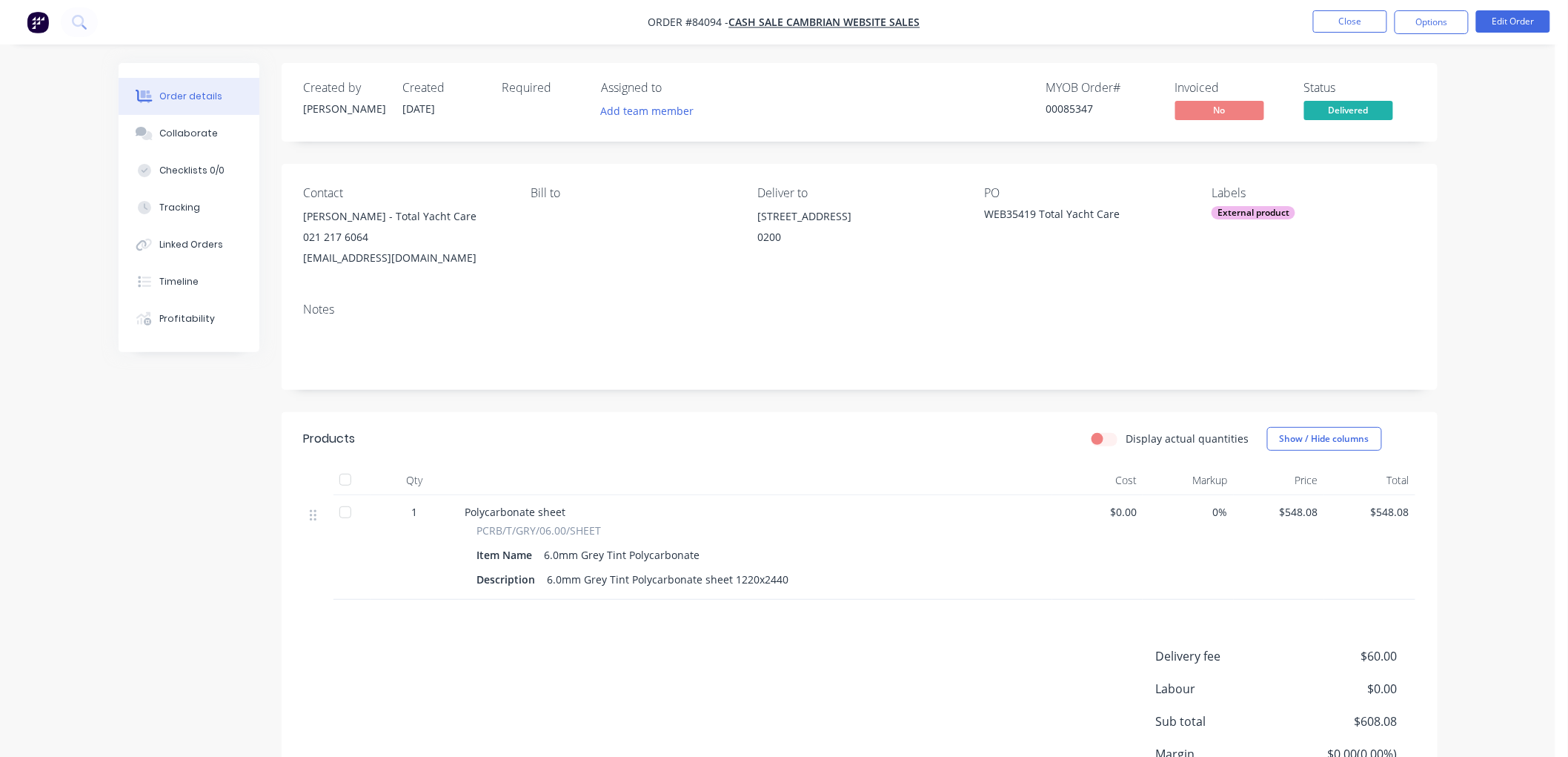
drag, startPoint x: 1434, startPoint y: 25, endPoint x: 1434, endPoint y: 37, distance: 12.0
click at [1434, 25] on button "Options" at bounding box center [1432, 22] width 74 height 24
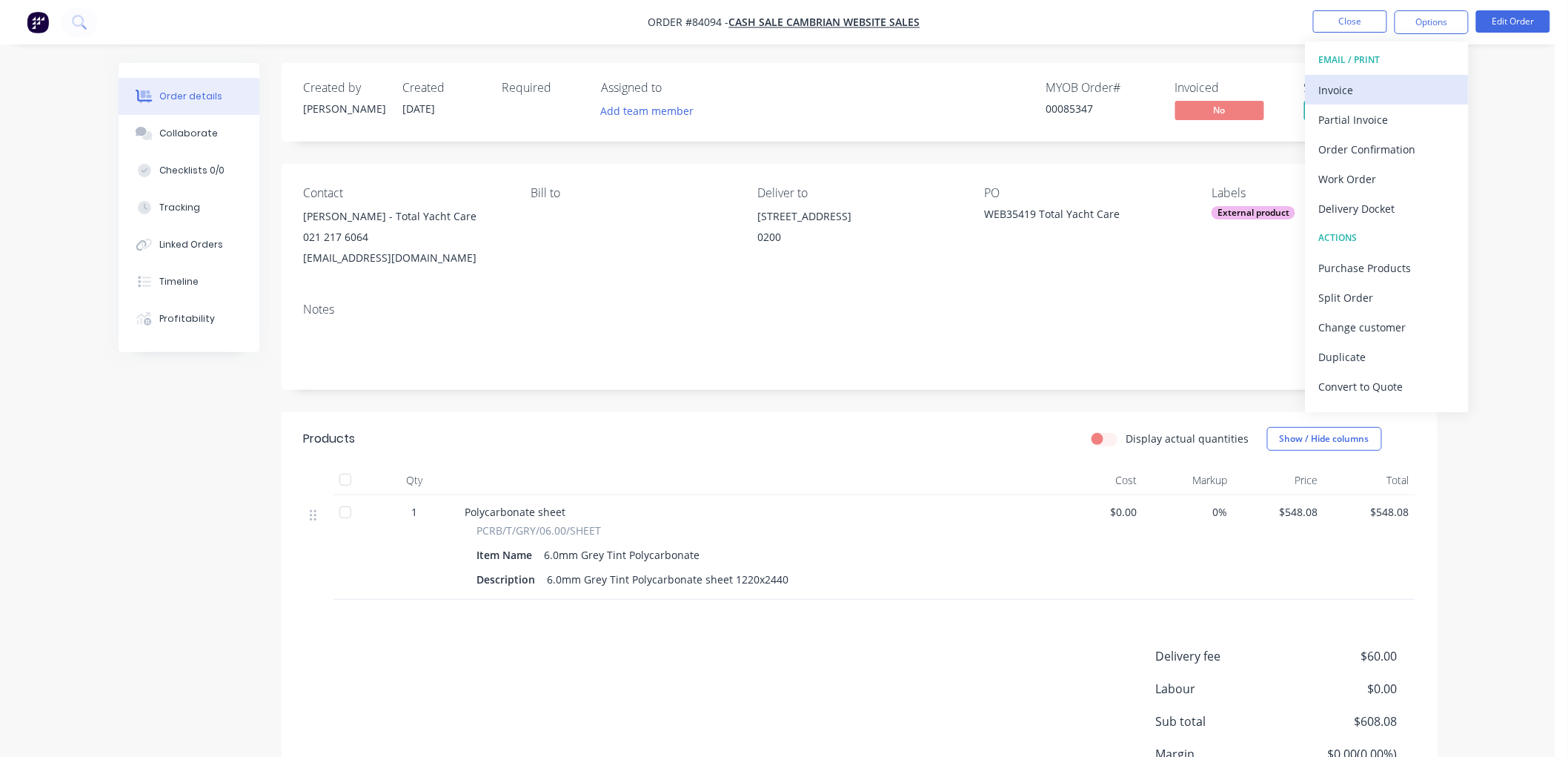
click at [1386, 79] on div "Invoice" at bounding box center [1387, 90] width 136 height 22
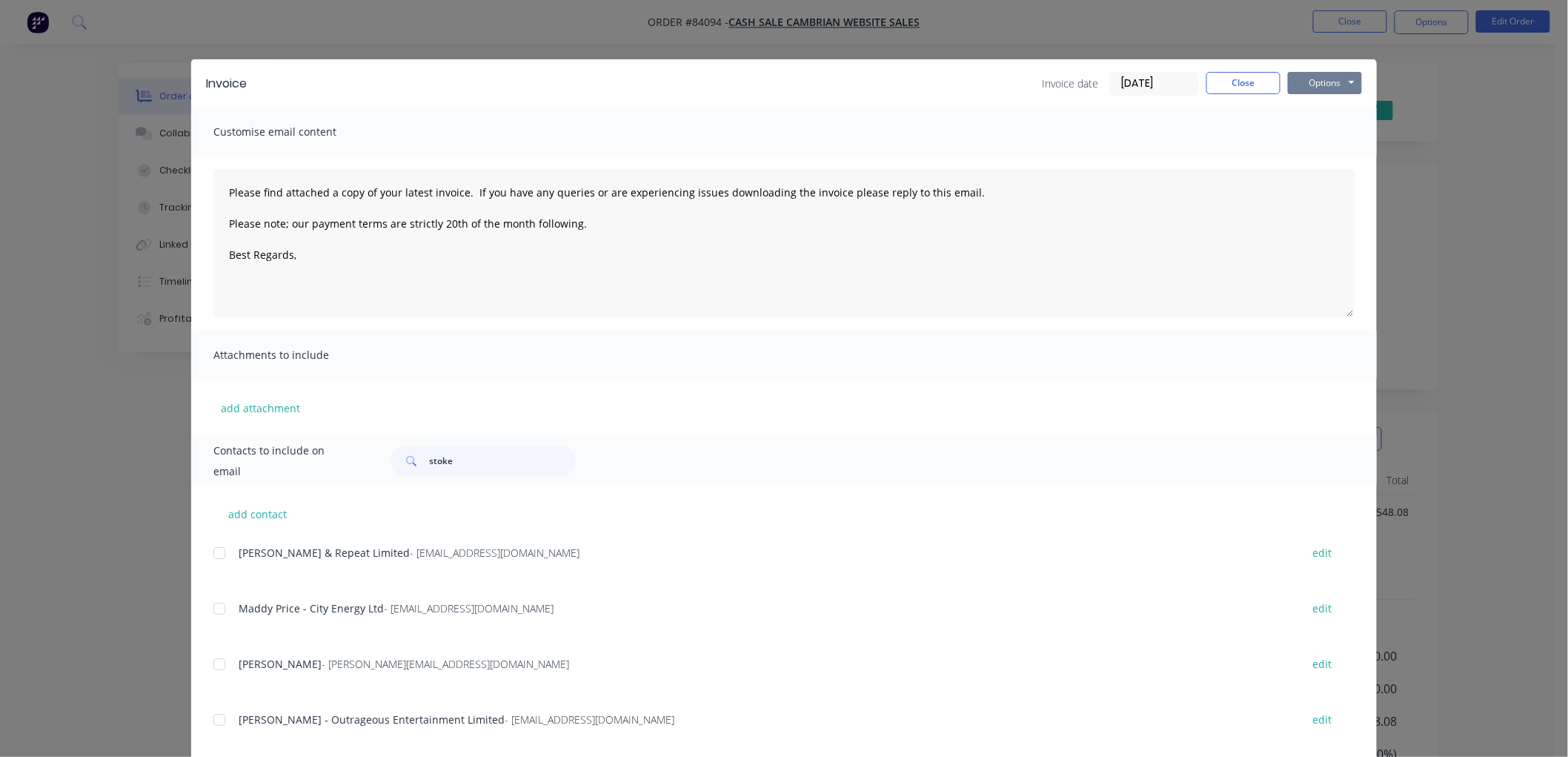
click at [1350, 76] on button "Options" at bounding box center [1324, 82] width 74 height 22
click at [1331, 132] on button "Print" at bounding box center [1335, 134] width 95 height 24
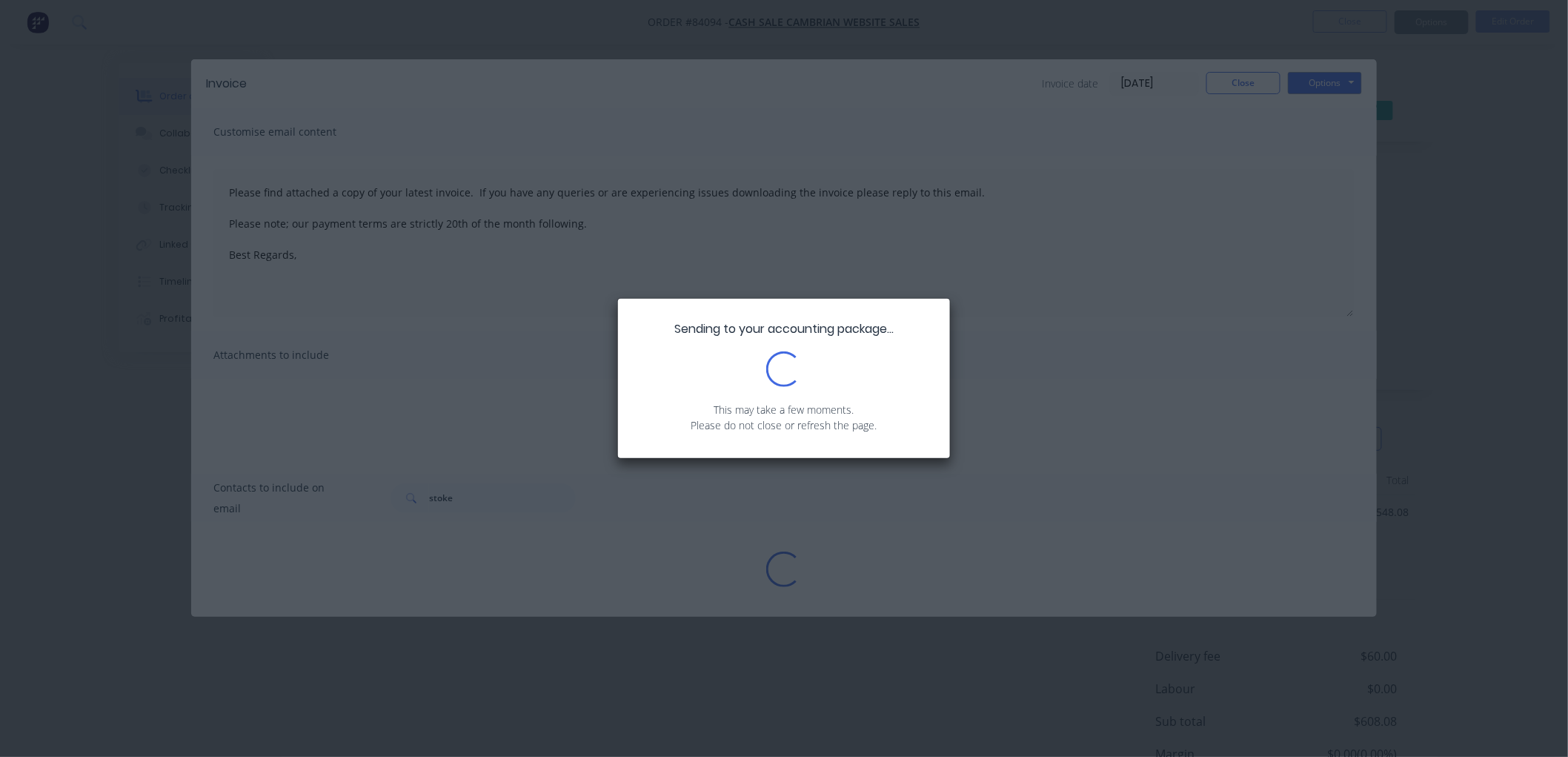
type textarea "Please find attached a copy of your latest invoice. If you have any queries or …"
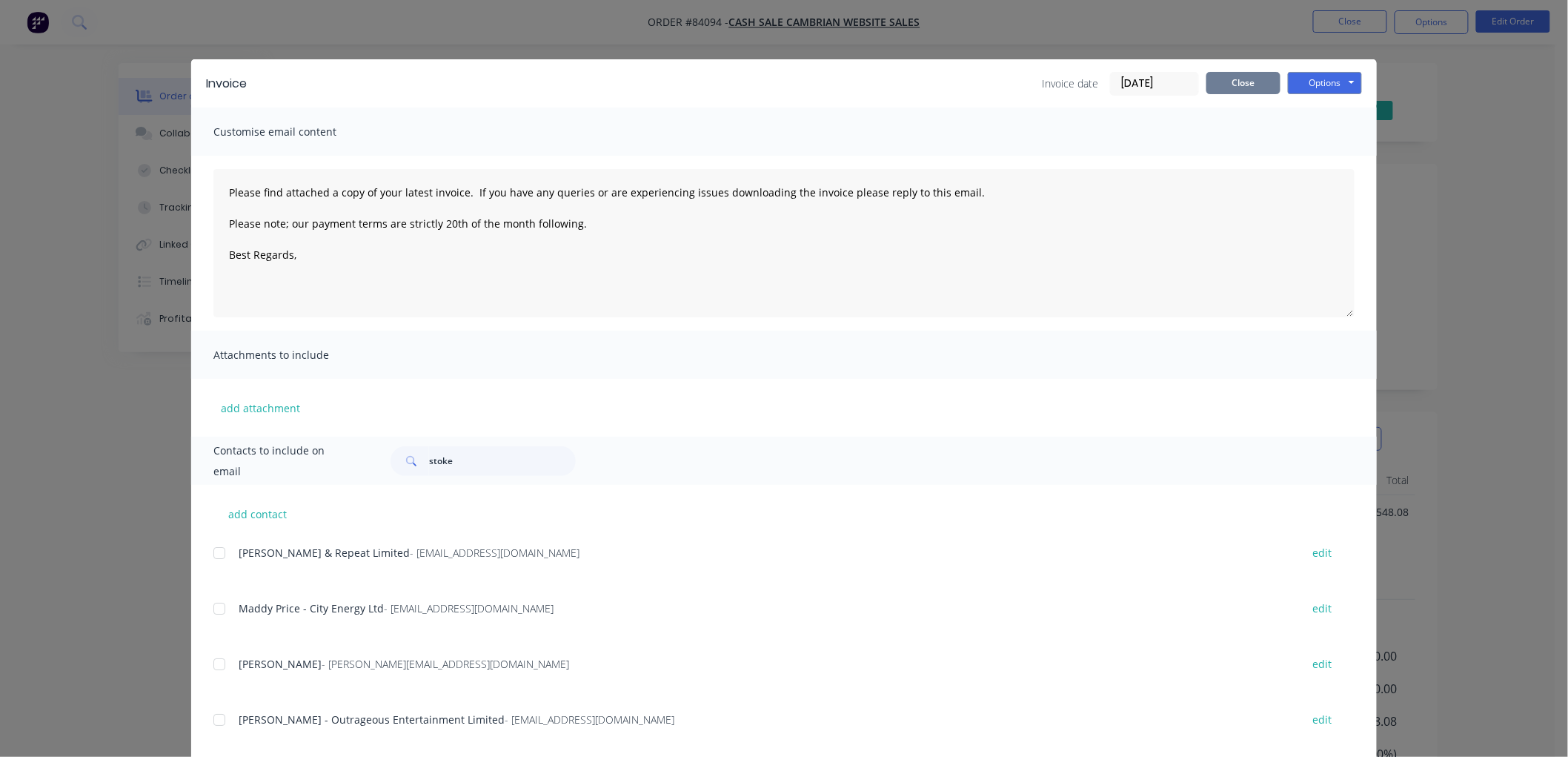
click at [1251, 84] on button "Close" at bounding box center [1243, 82] width 74 height 22
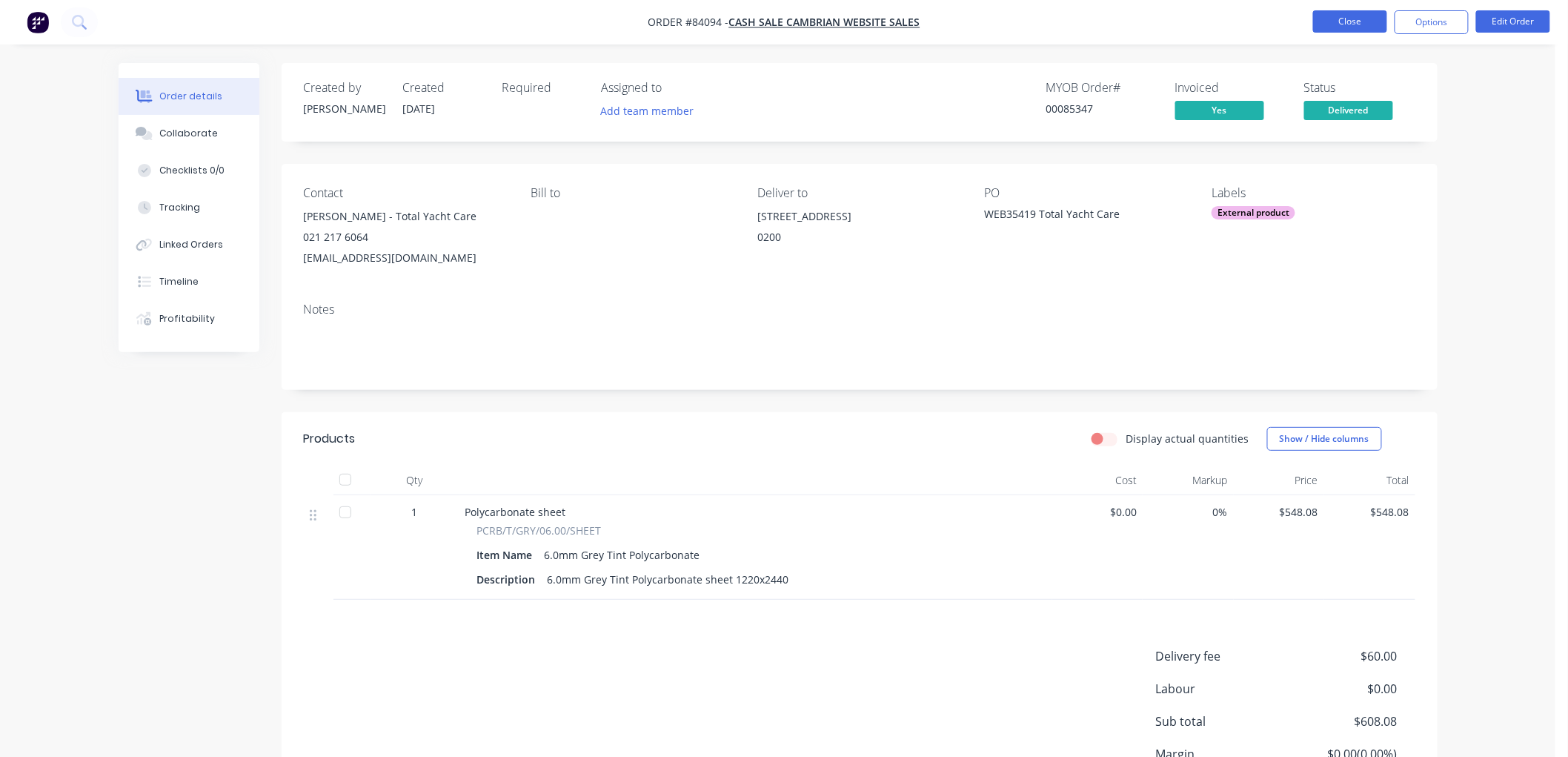
click at [1351, 27] on button "Close" at bounding box center [1350, 21] width 74 height 22
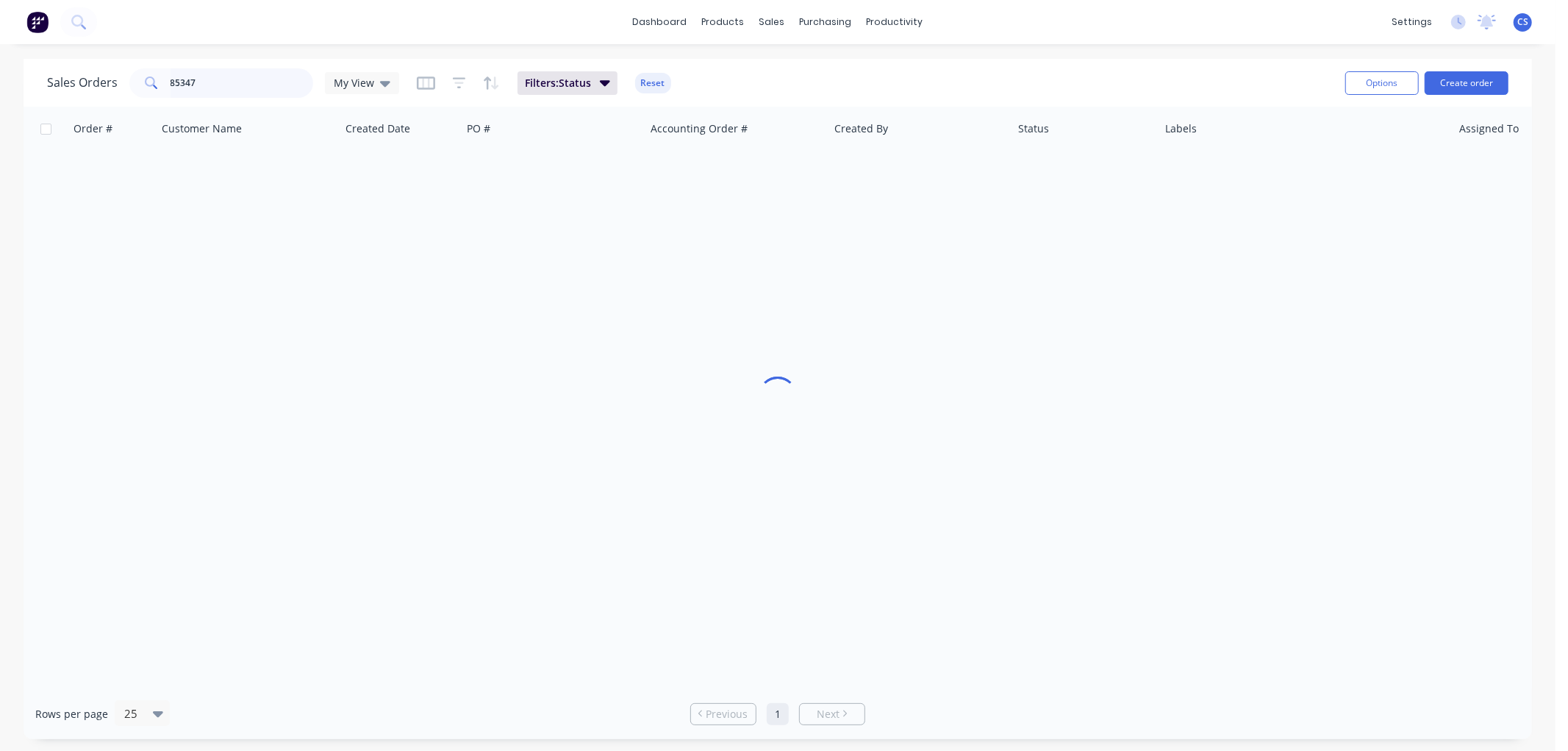
click at [261, 81] on input "85347" at bounding box center [242, 83] width 144 height 29
click at [261, 82] on input "85347" at bounding box center [242, 83] width 144 height 29
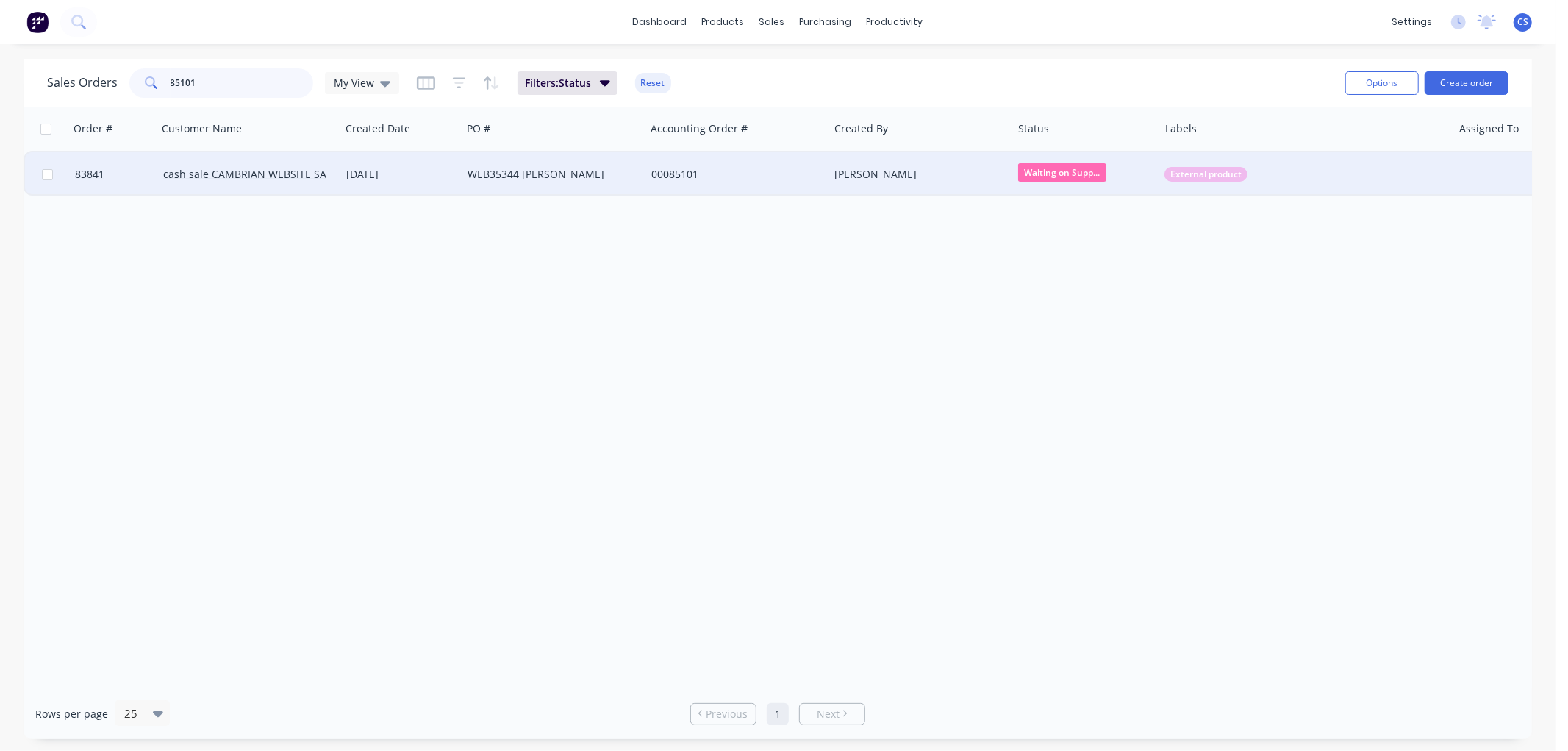
type input "85101"
click at [636, 178] on div "WEB35344 [PERSON_NAME]" at bounding box center [553, 174] width 172 height 15
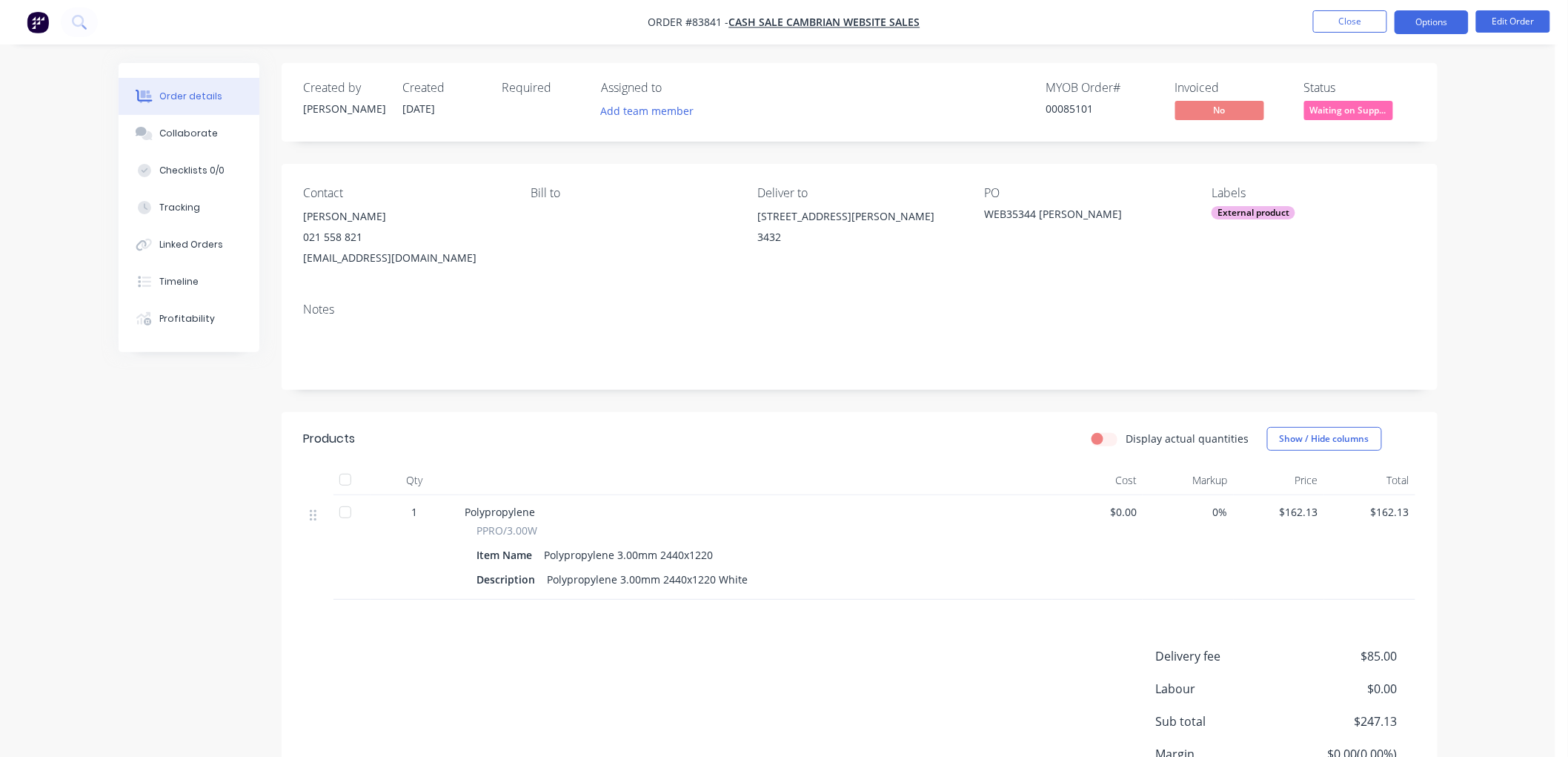
click at [1438, 27] on button "Options" at bounding box center [1432, 22] width 74 height 24
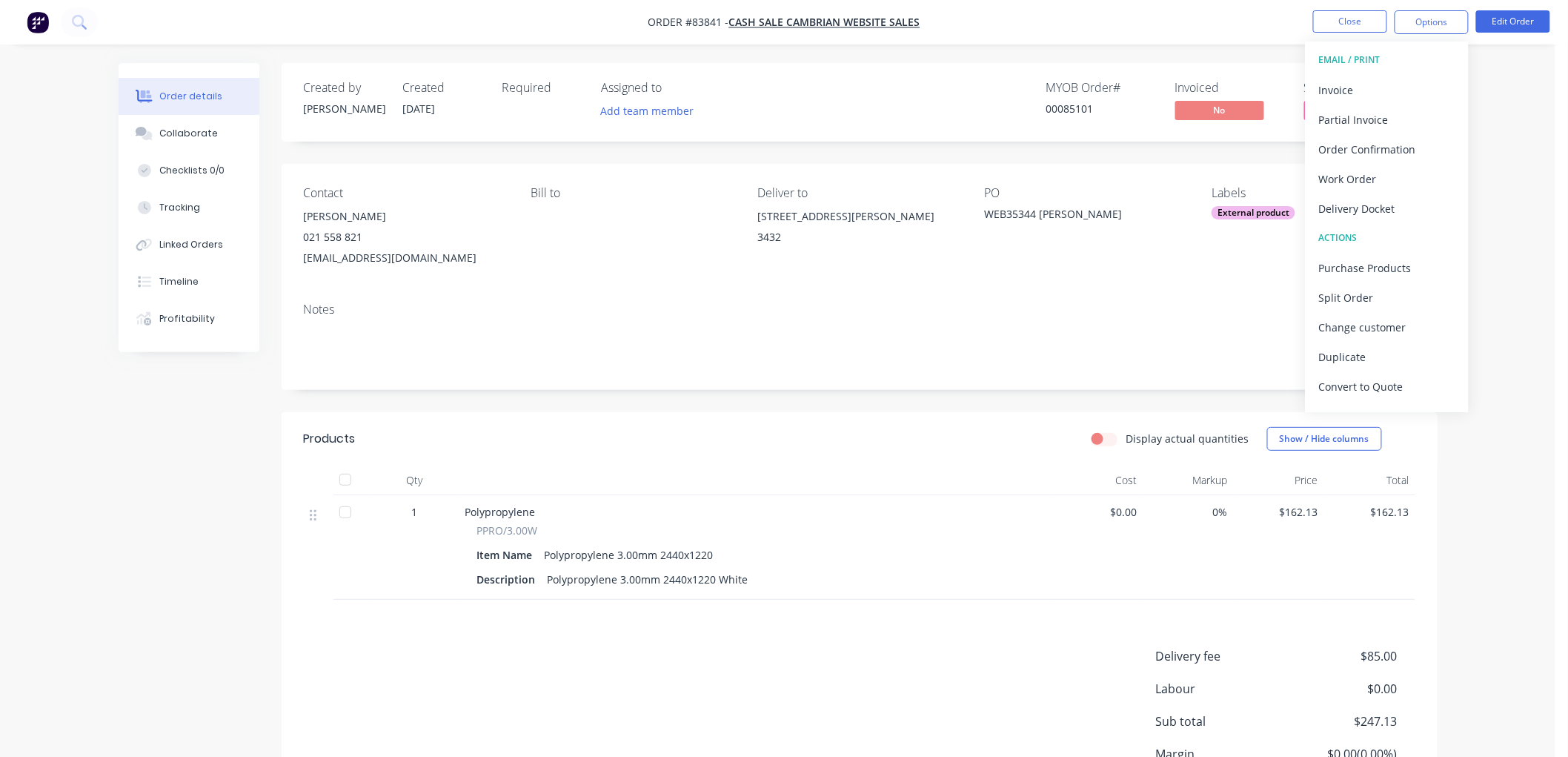
click at [1505, 79] on div "Order details Collaborate Checklists 0/0 Tracking Linked Orders Timeline Profit…" at bounding box center [778, 448] width 1556 height 896
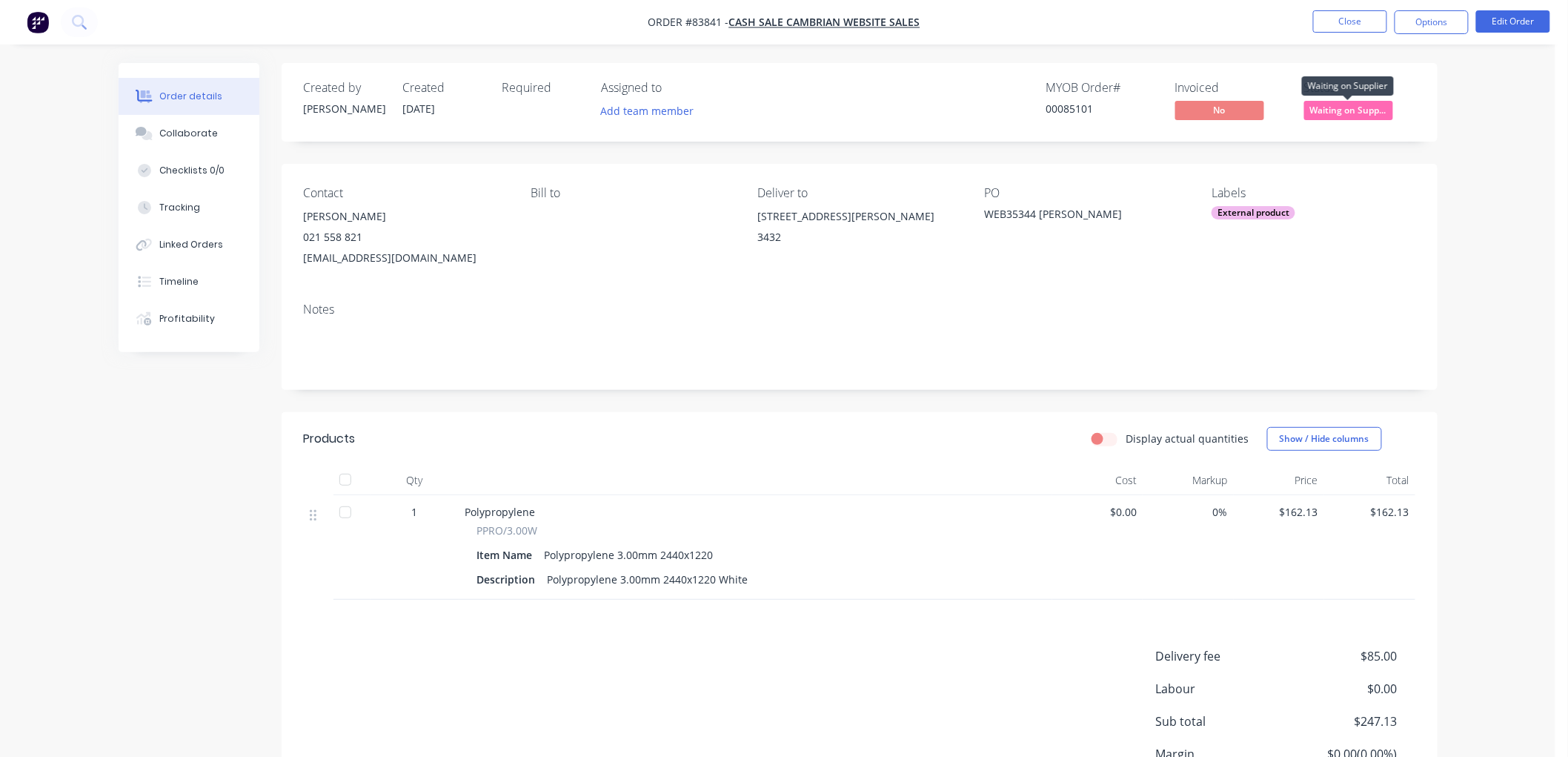
click at [1343, 108] on span "Waiting on Supp..." at bounding box center [1349, 109] width 89 height 18
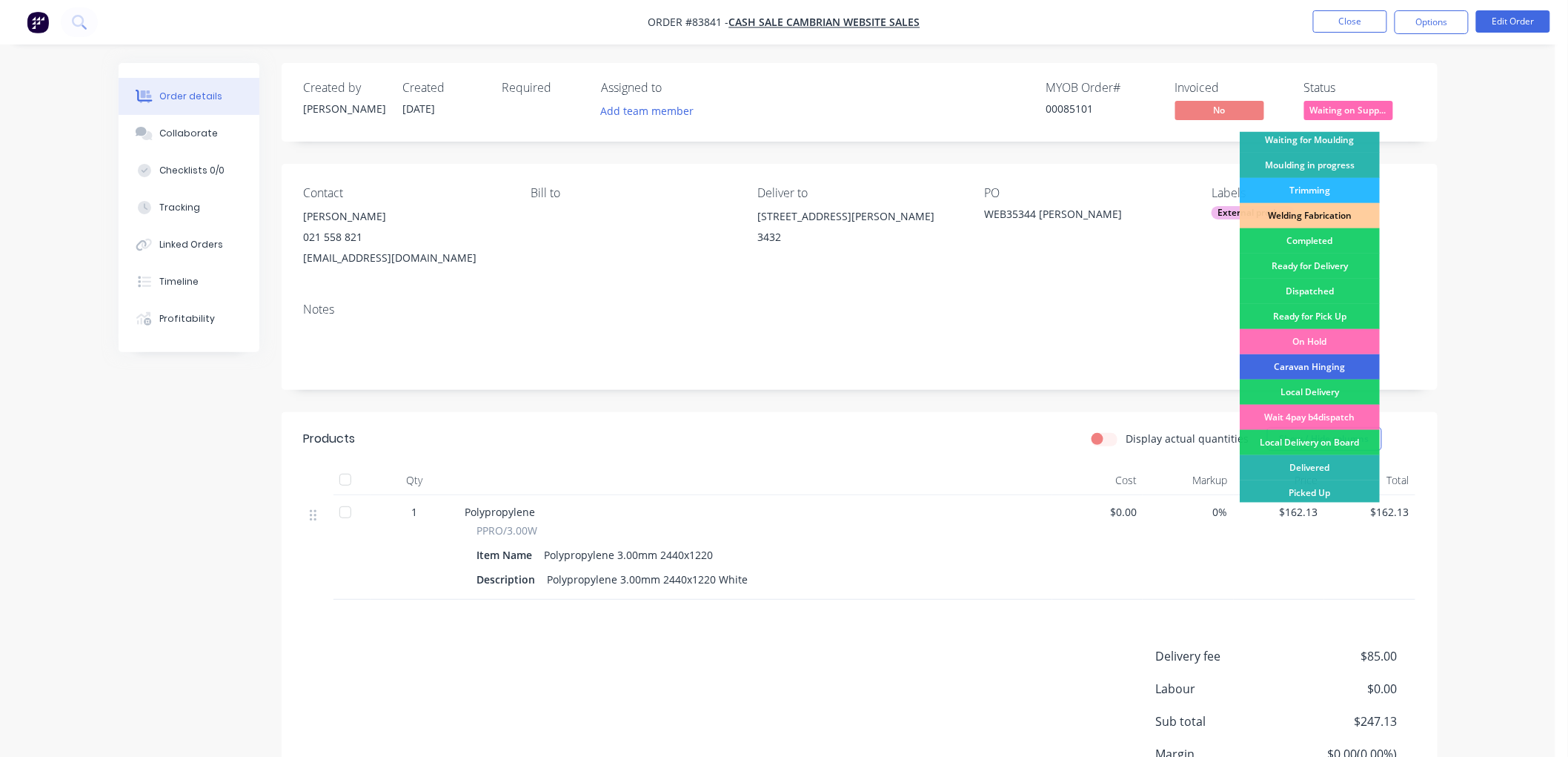
scroll to position [259, 0]
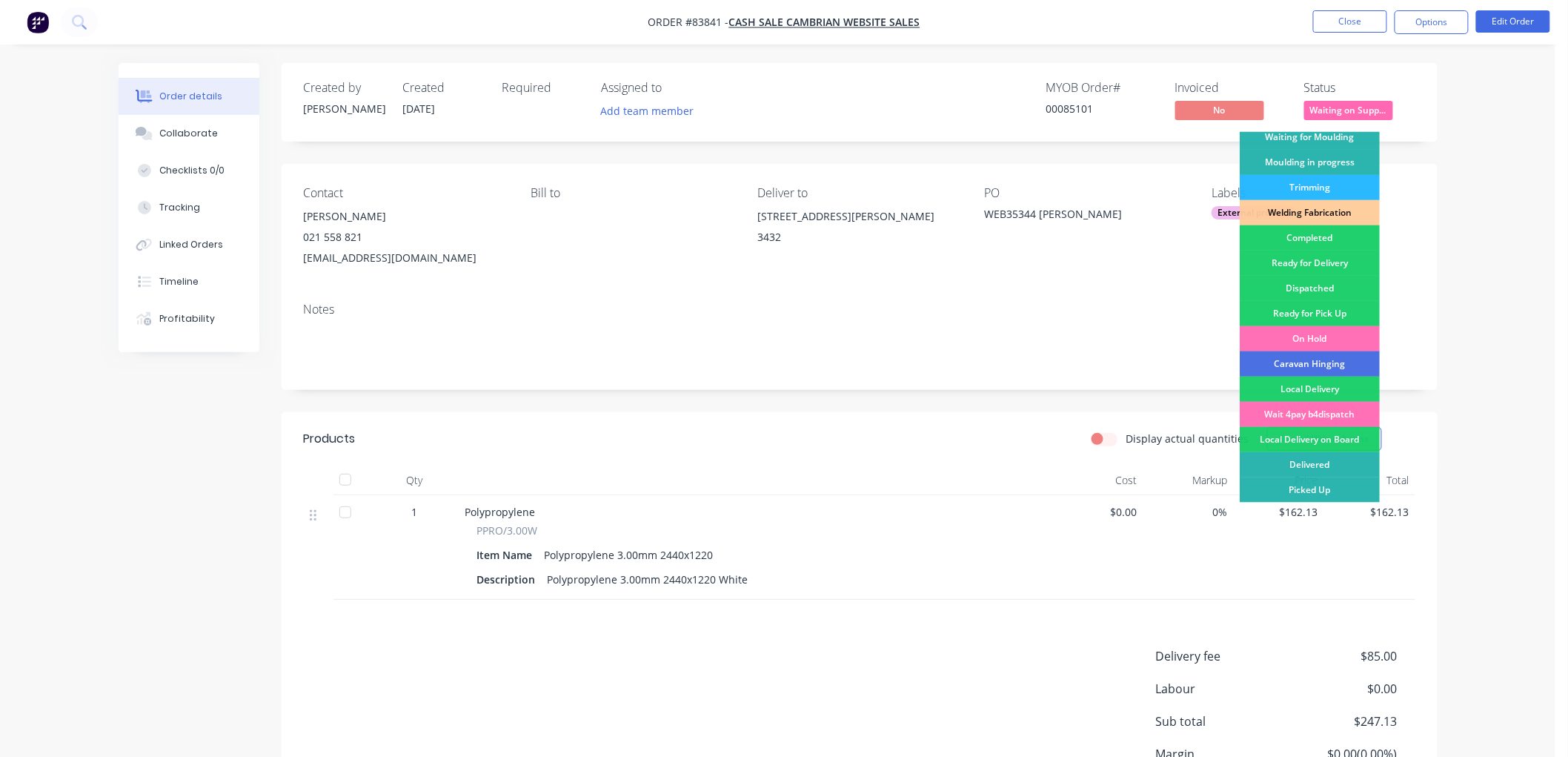
click at [1304, 464] on div "Delivered" at bounding box center [1310, 465] width 140 height 25
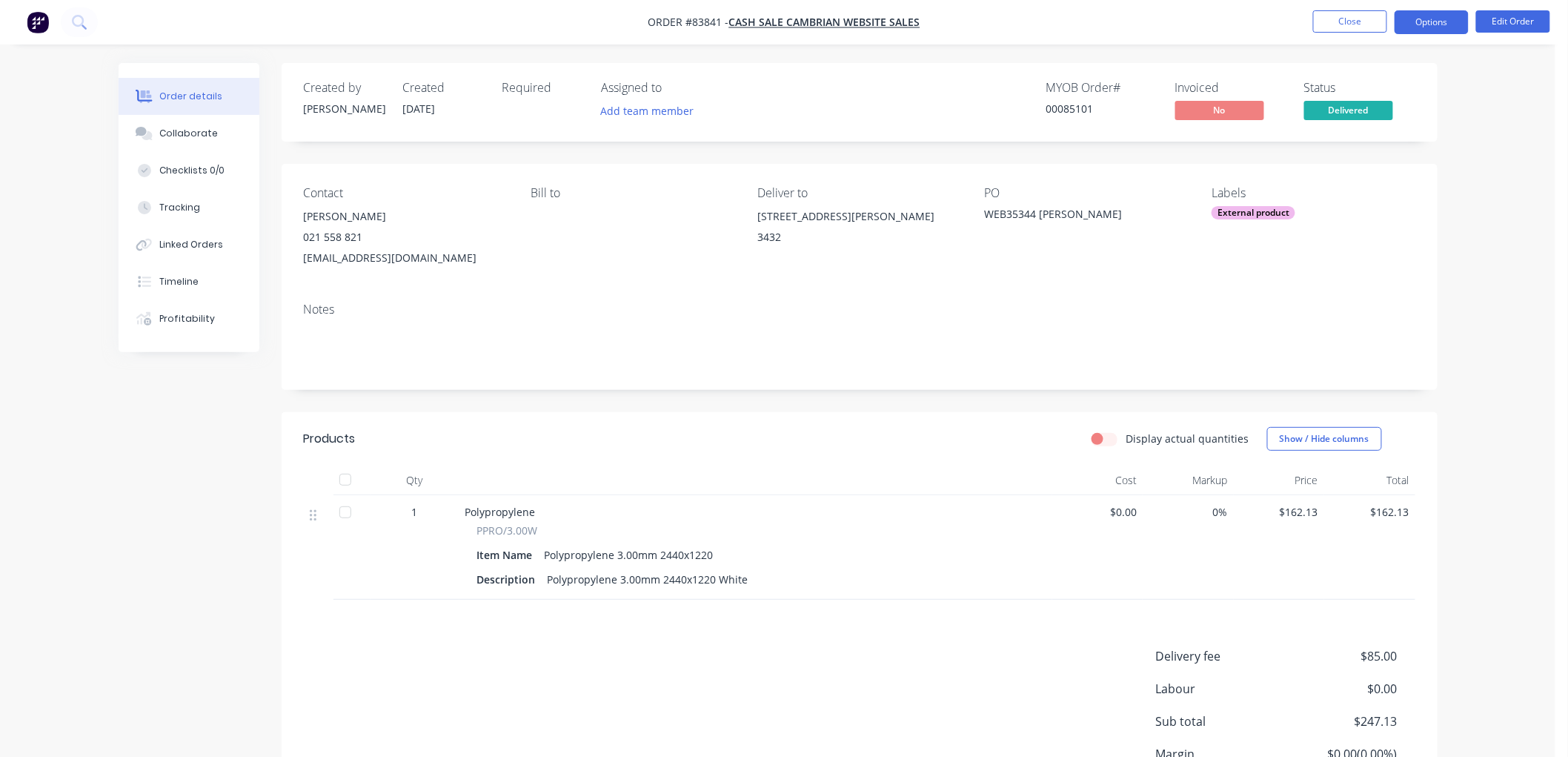
click at [1427, 23] on button "Options" at bounding box center [1432, 22] width 74 height 24
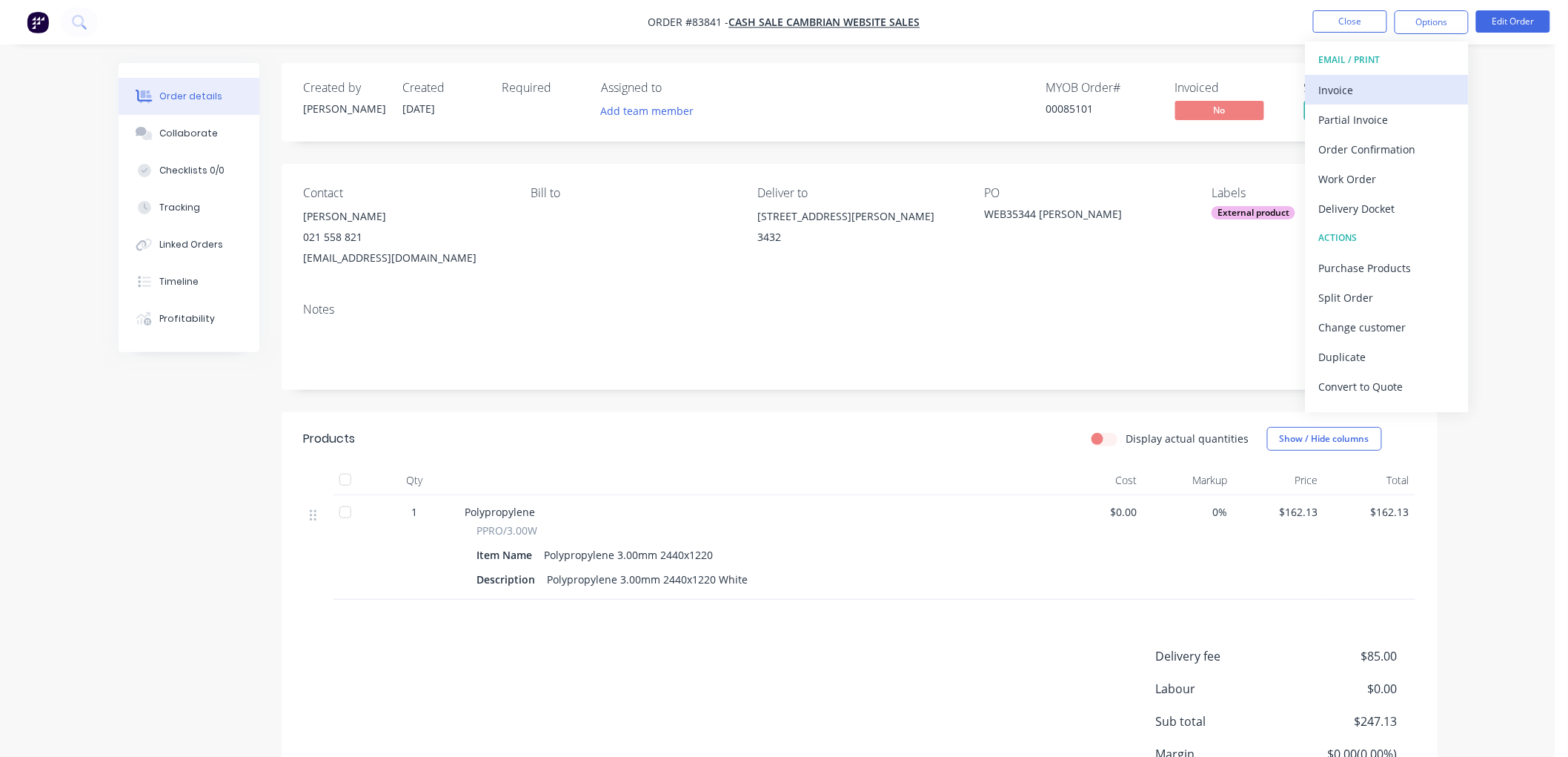
click at [1365, 82] on div "Invoice" at bounding box center [1387, 90] width 136 height 22
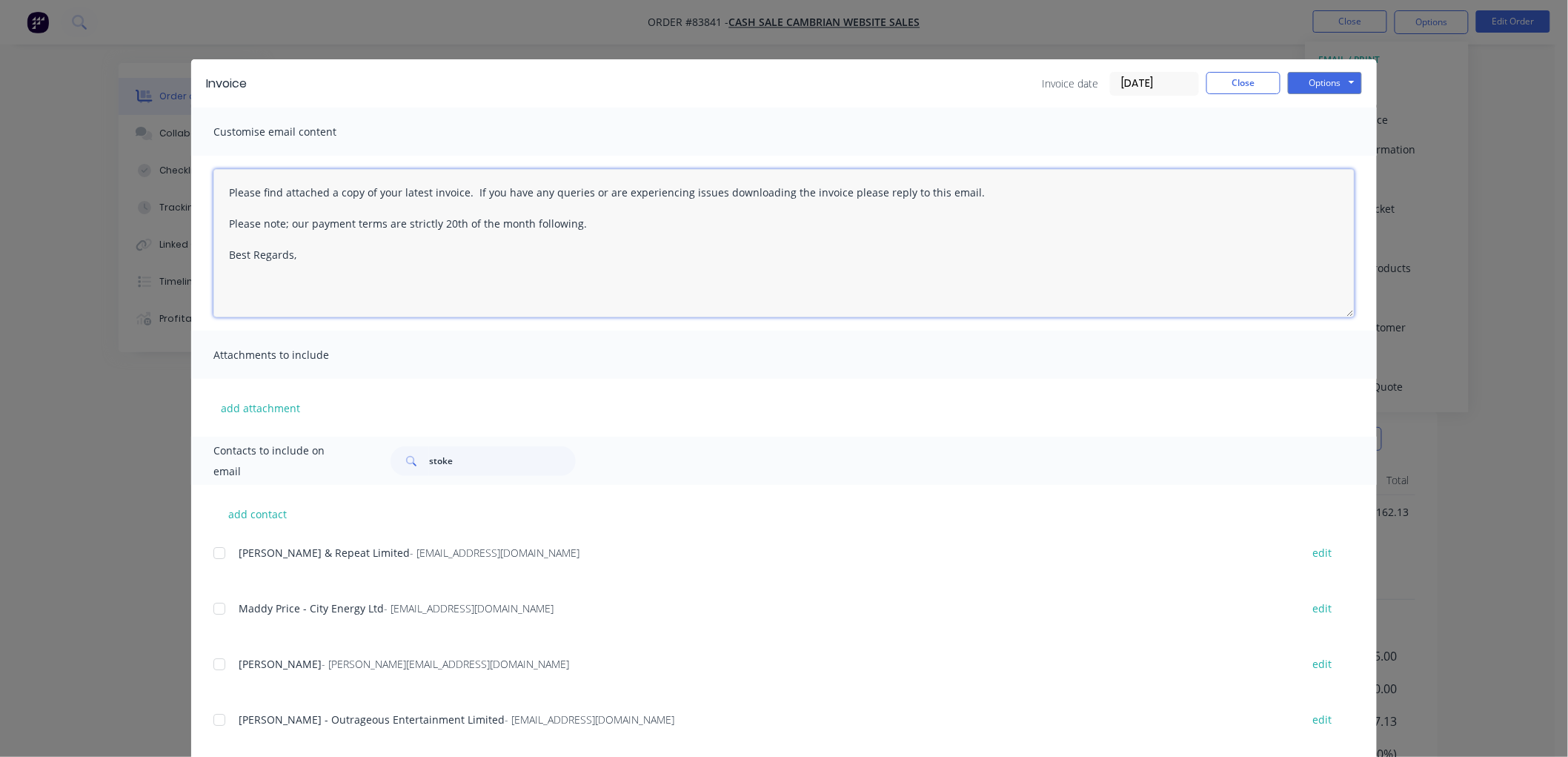
click at [320, 259] on textarea "Please find attached a copy of your latest invoice. If you have any queries or …" at bounding box center [783, 244] width 1141 height 148
click at [1336, 84] on button "Options" at bounding box center [1324, 82] width 74 height 22
click at [1324, 134] on button "Print" at bounding box center [1335, 134] width 95 height 24
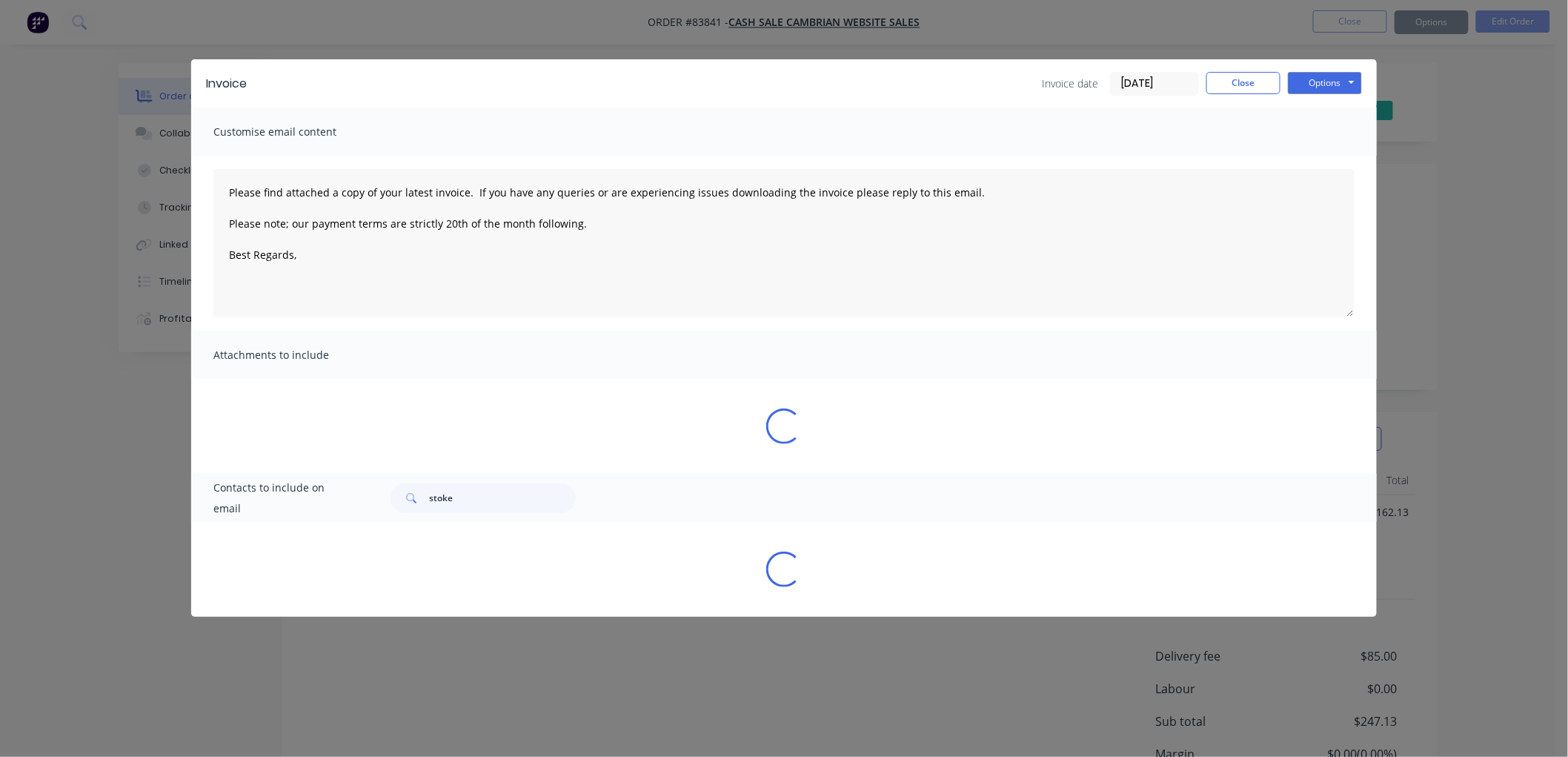
type textarea "Please find attached a copy of your latest invoice. If you have any queries or …"
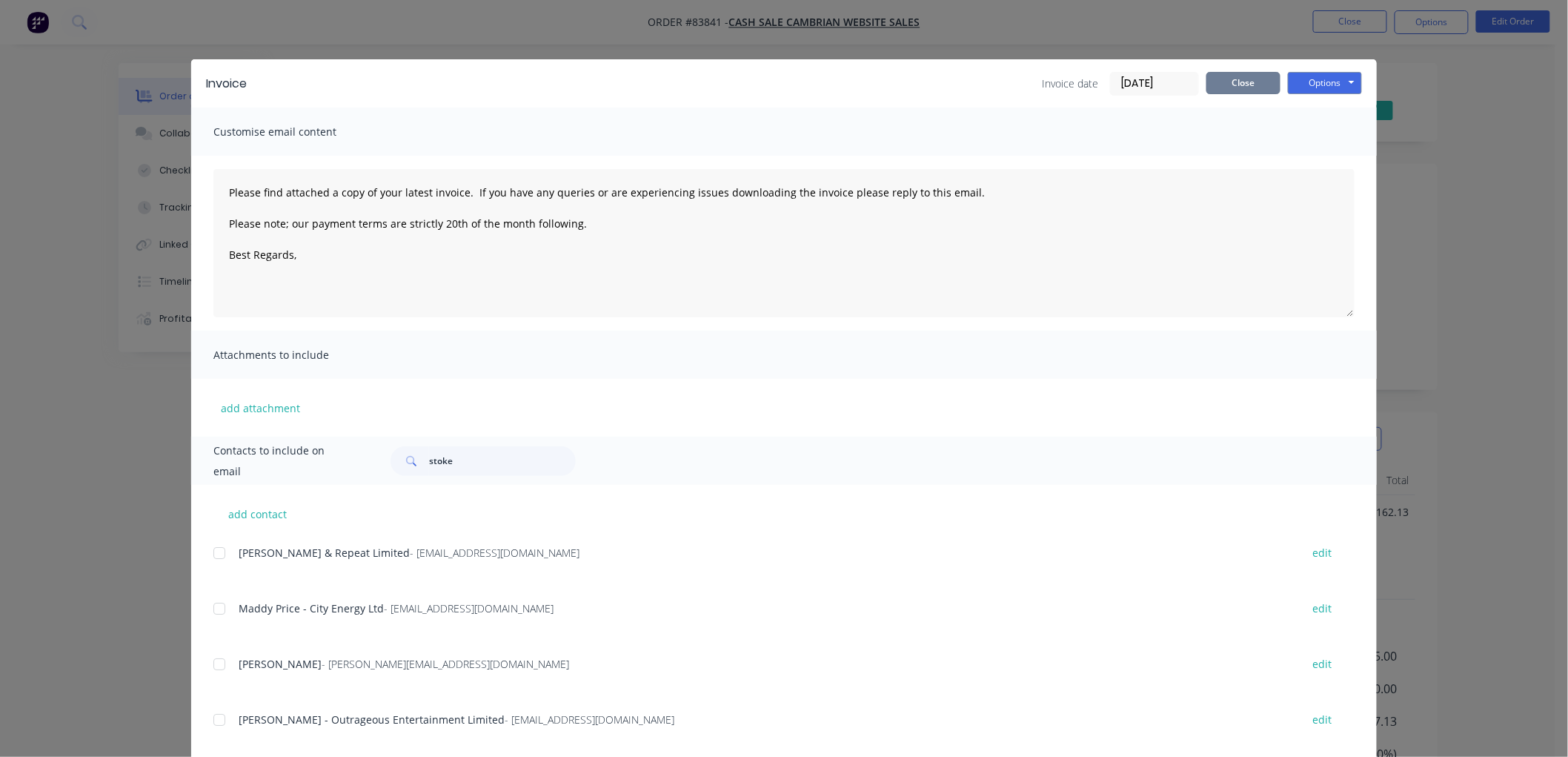
click at [1253, 84] on button "Close" at bounding box center [1243, 82] width 74 height 22
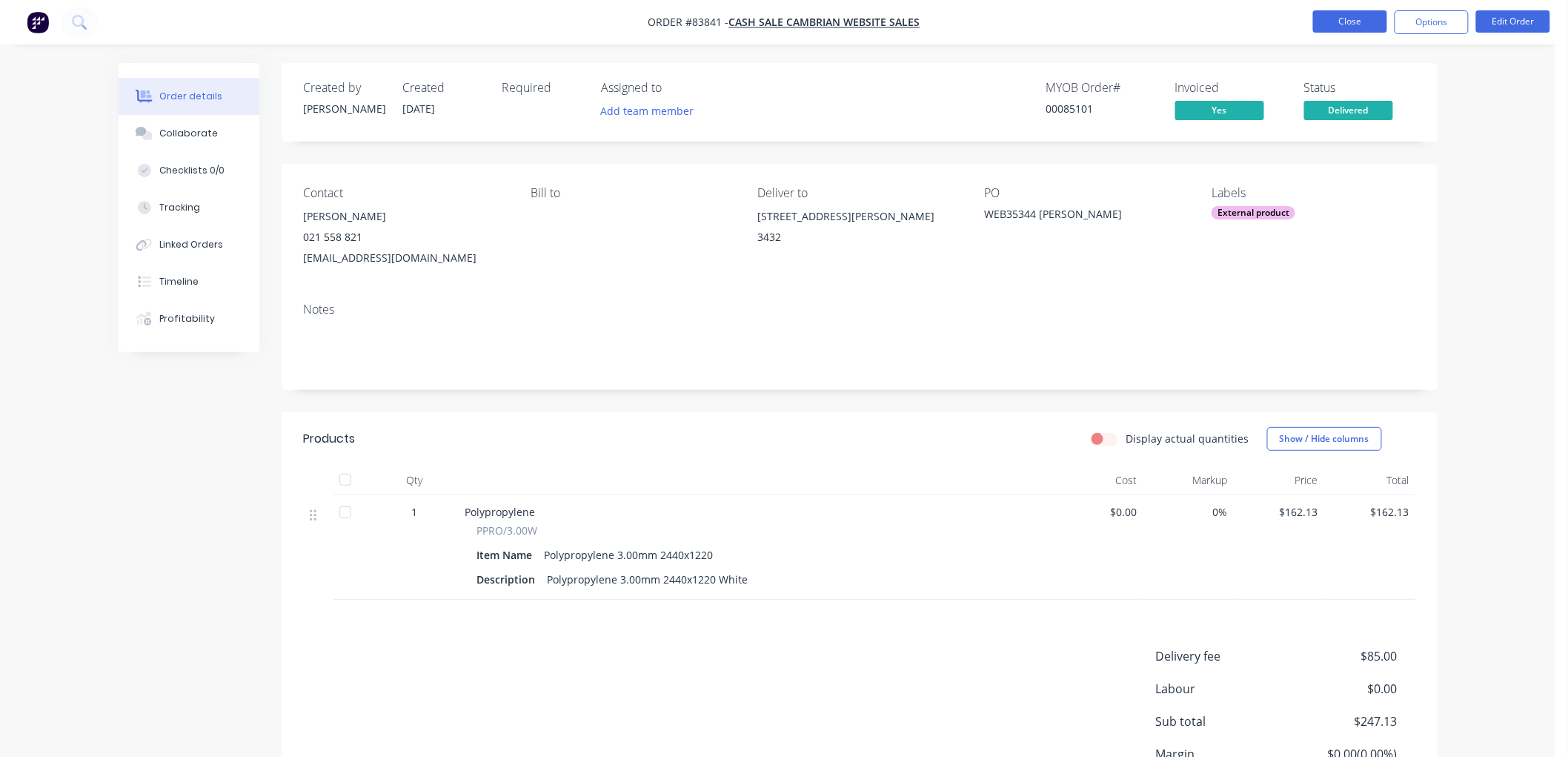
click at [1352, 17] on button "Close" at bounding box center [1350, 21] width 74 height 22
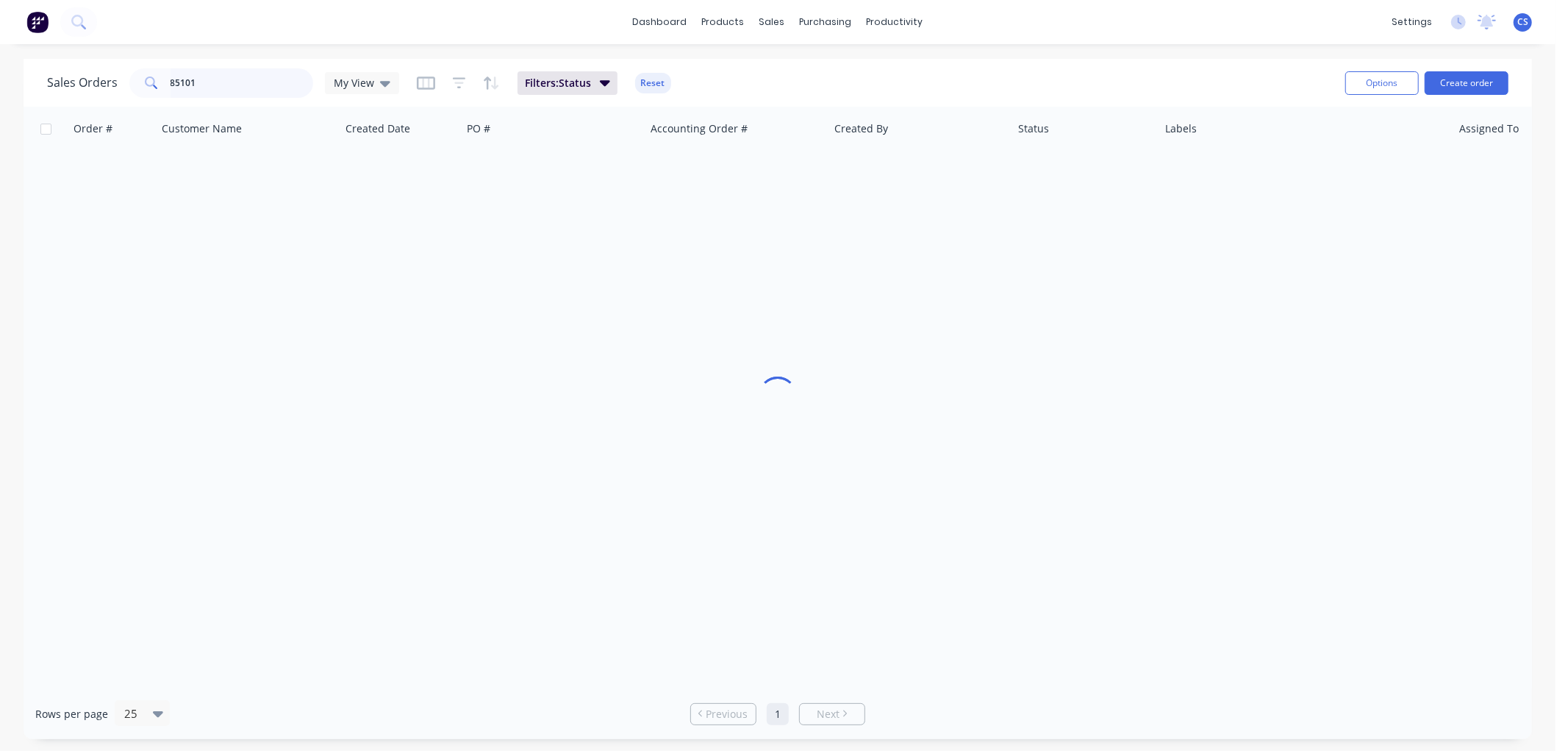
click at [192, 84] on input "85101" at bounding box center [242, 83] width 144 height 29
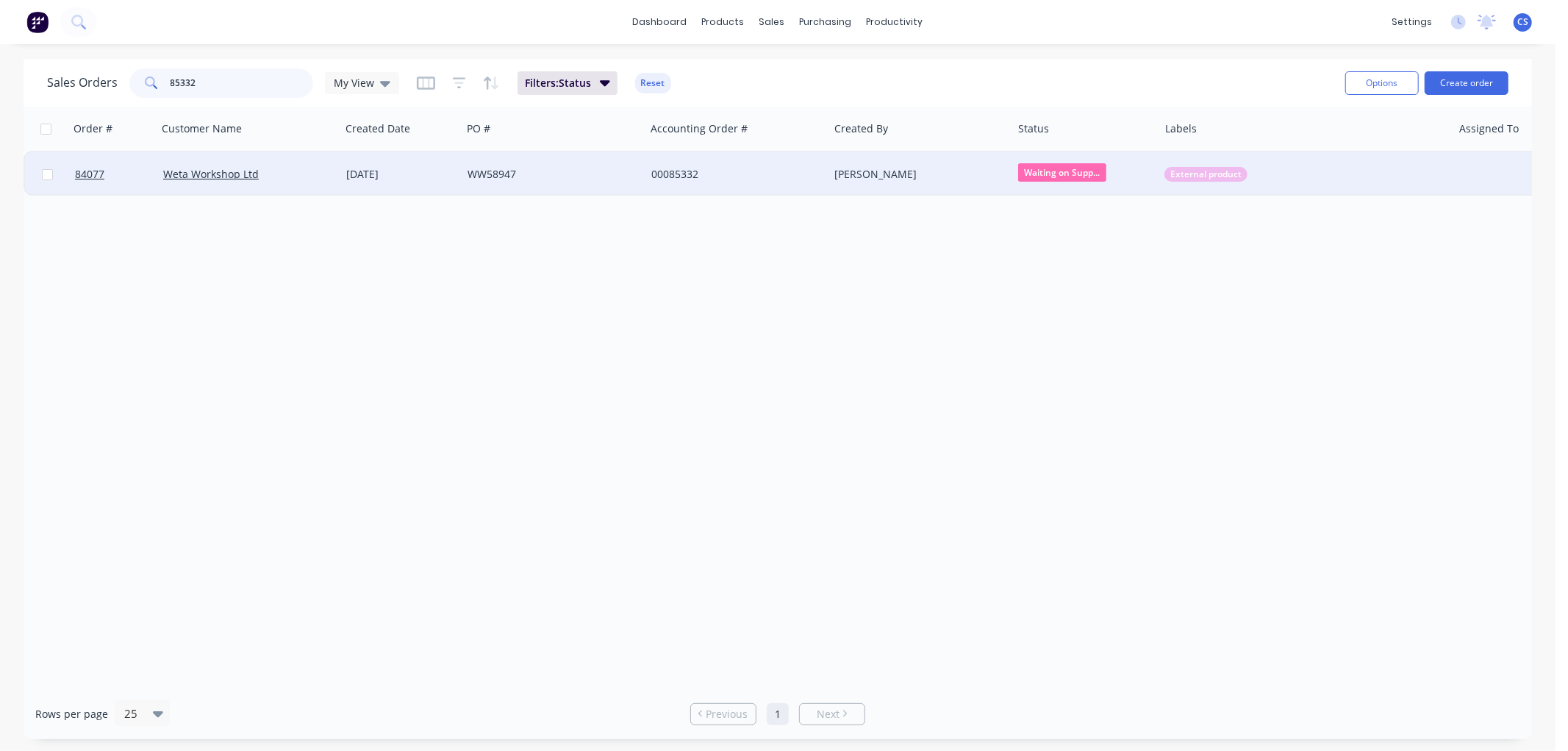
type input "85332"
click at [561, 179] on div "WW58947" at bounding box center [549, 174] width 163 height 15
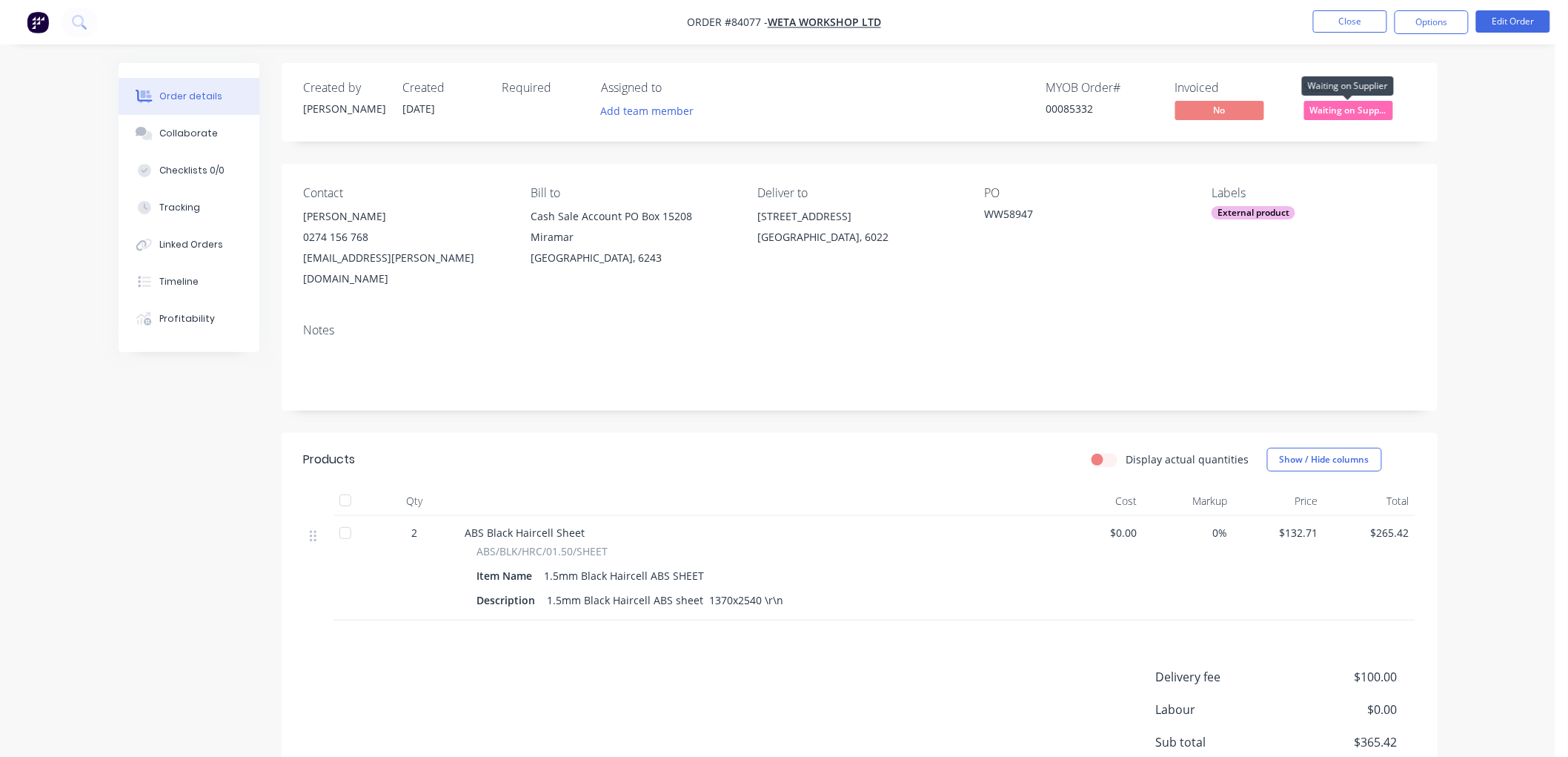
click at [1359, 107] on span "Waiting on Supp..." at bounding box center [1349, 109] width 89 height 18
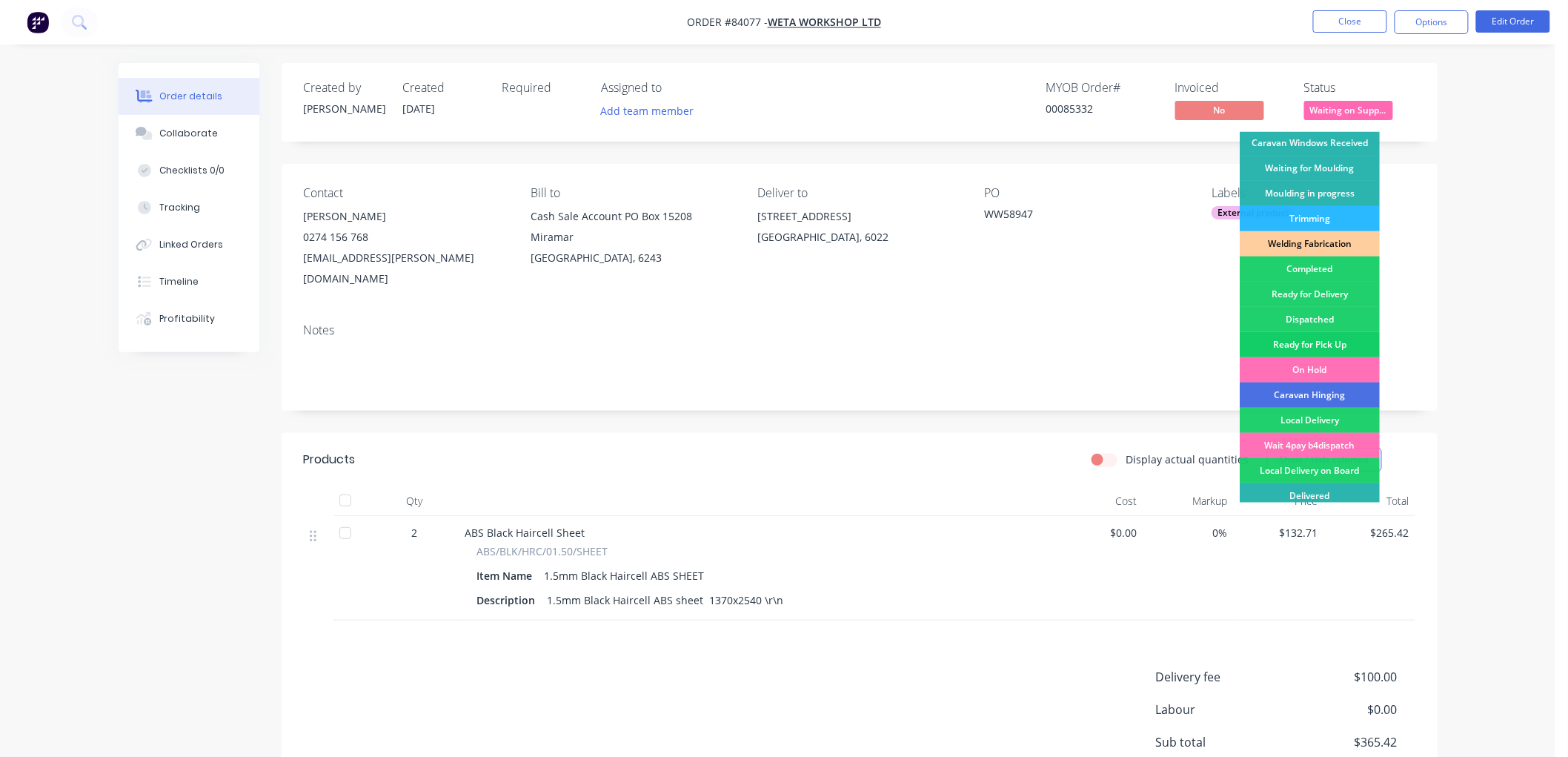
scroll to position [259, 0]
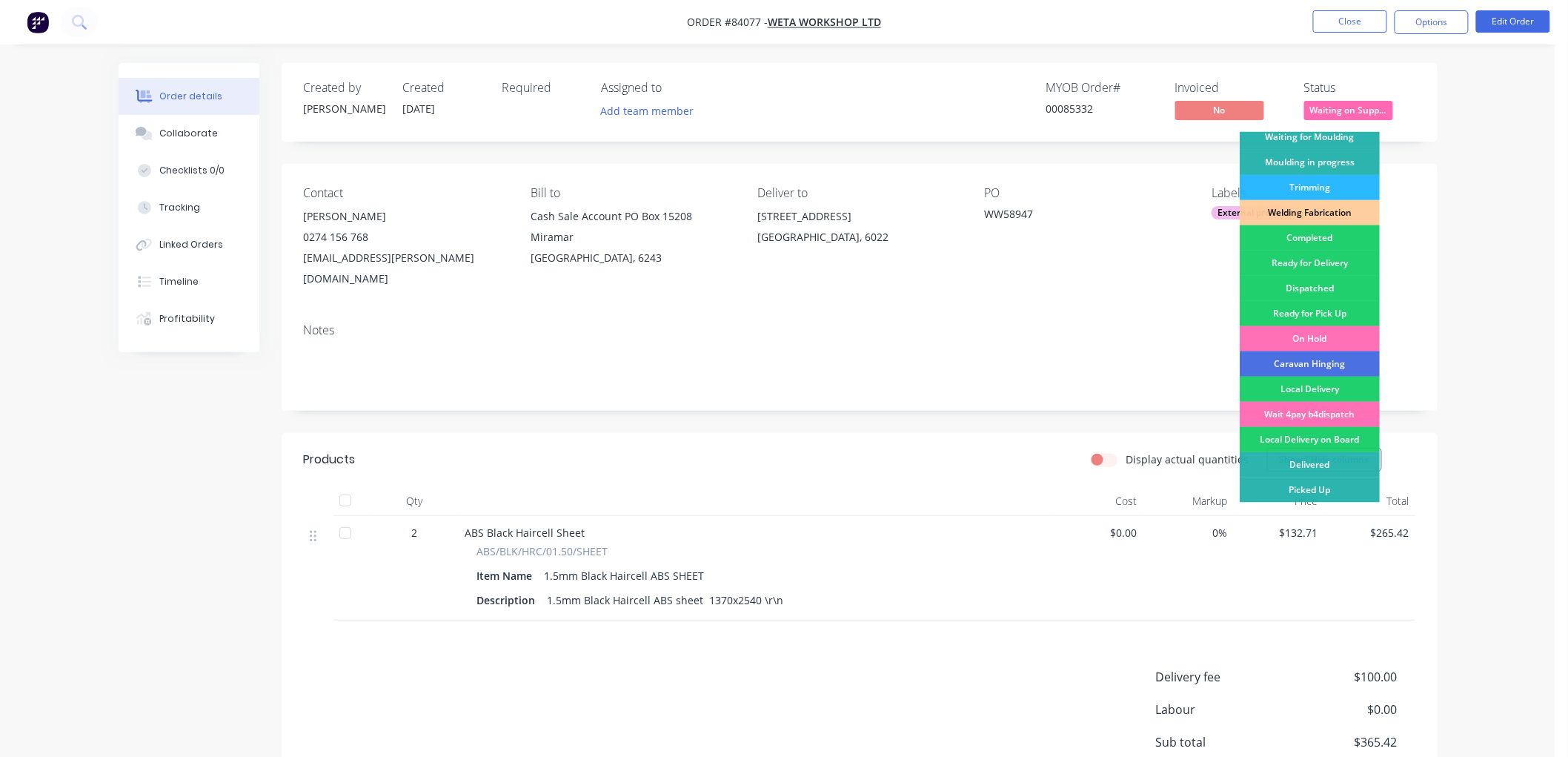
click at [1317, 465] on div "Delivered" at bounding box center [1310, 465] width 140 height 25
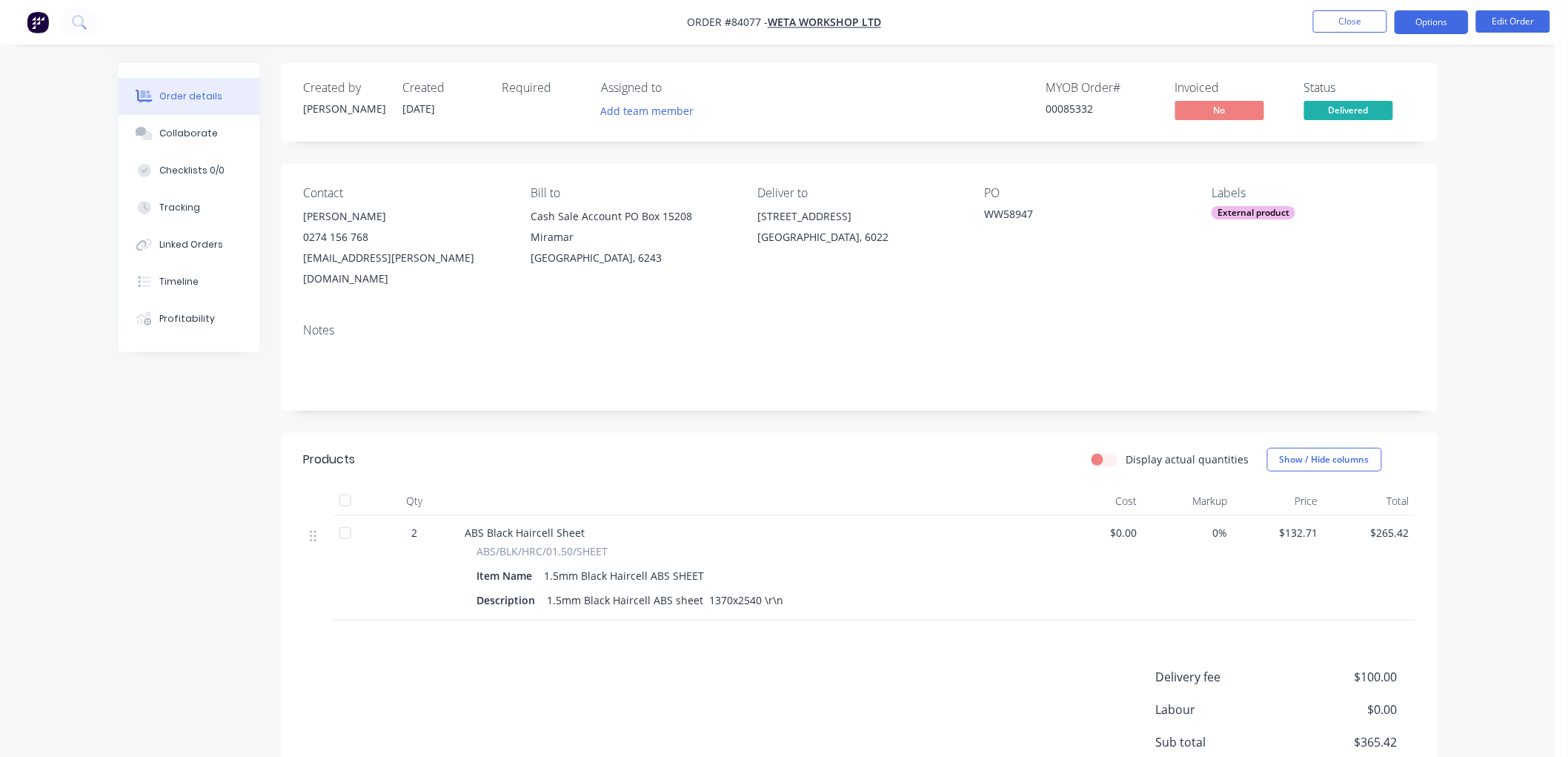
click at [1412, 22] on button "Options" at bounding box center [1432, 22] width 74 height 24
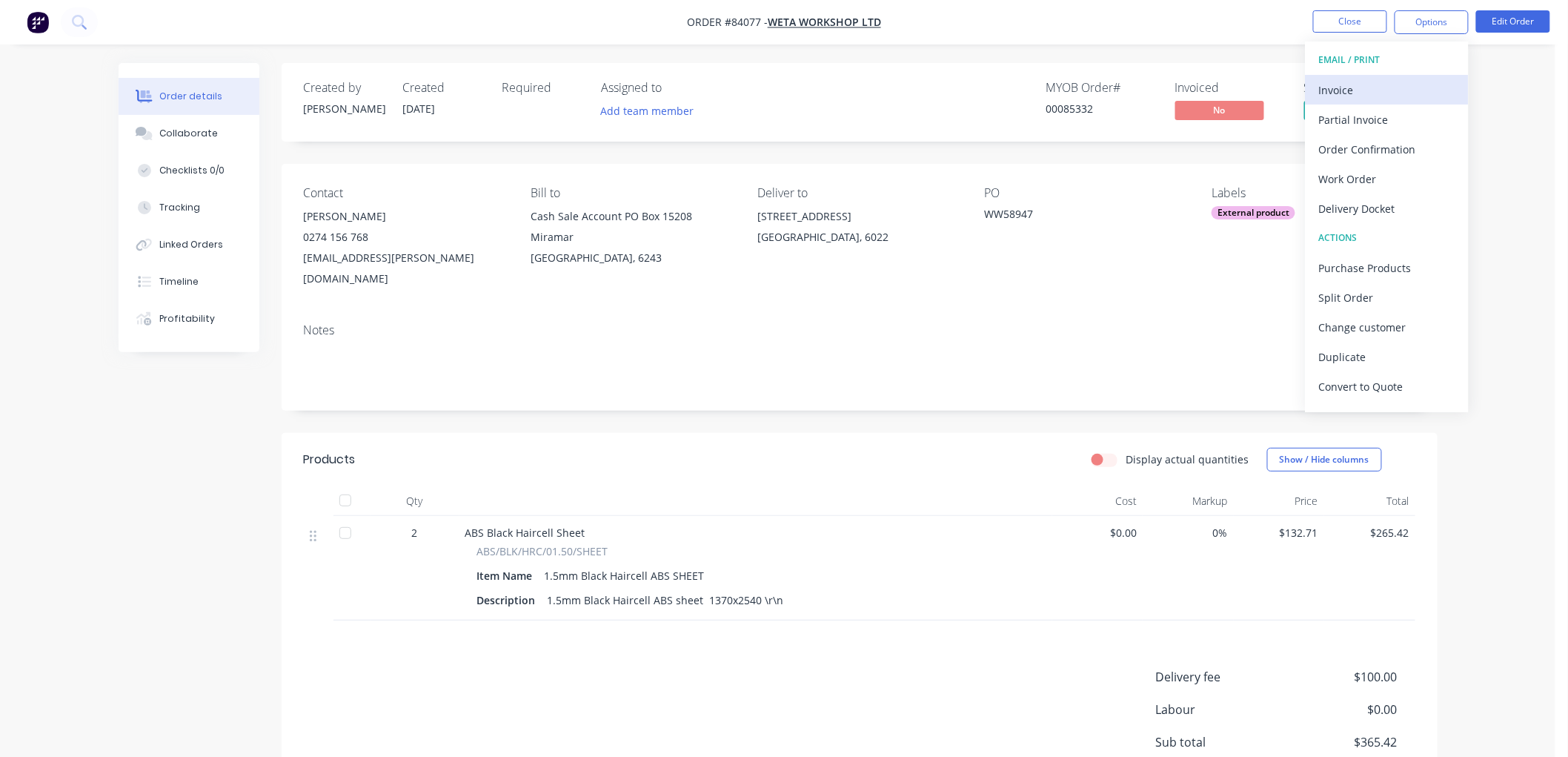
click at [1380, 87] on div "Invoice" at bounding box center [1387, 90] width 136 height 22
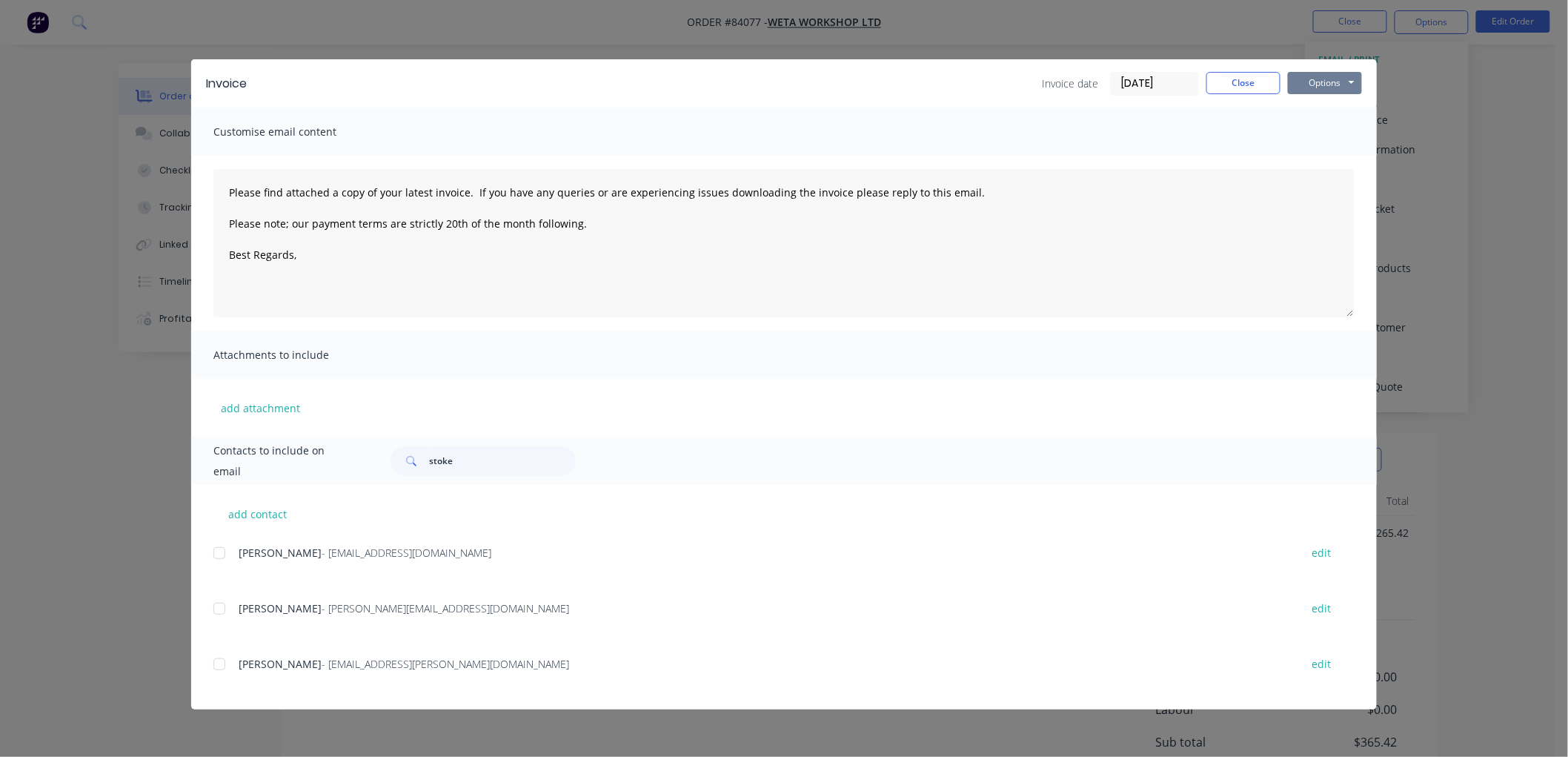
click at [1336, 78] on button "Options" at bounding box center [1324, 82] width 74 height 22
click at [1324, 131] on button "Print" at bounding box center [1335, 134] width 95 height 24
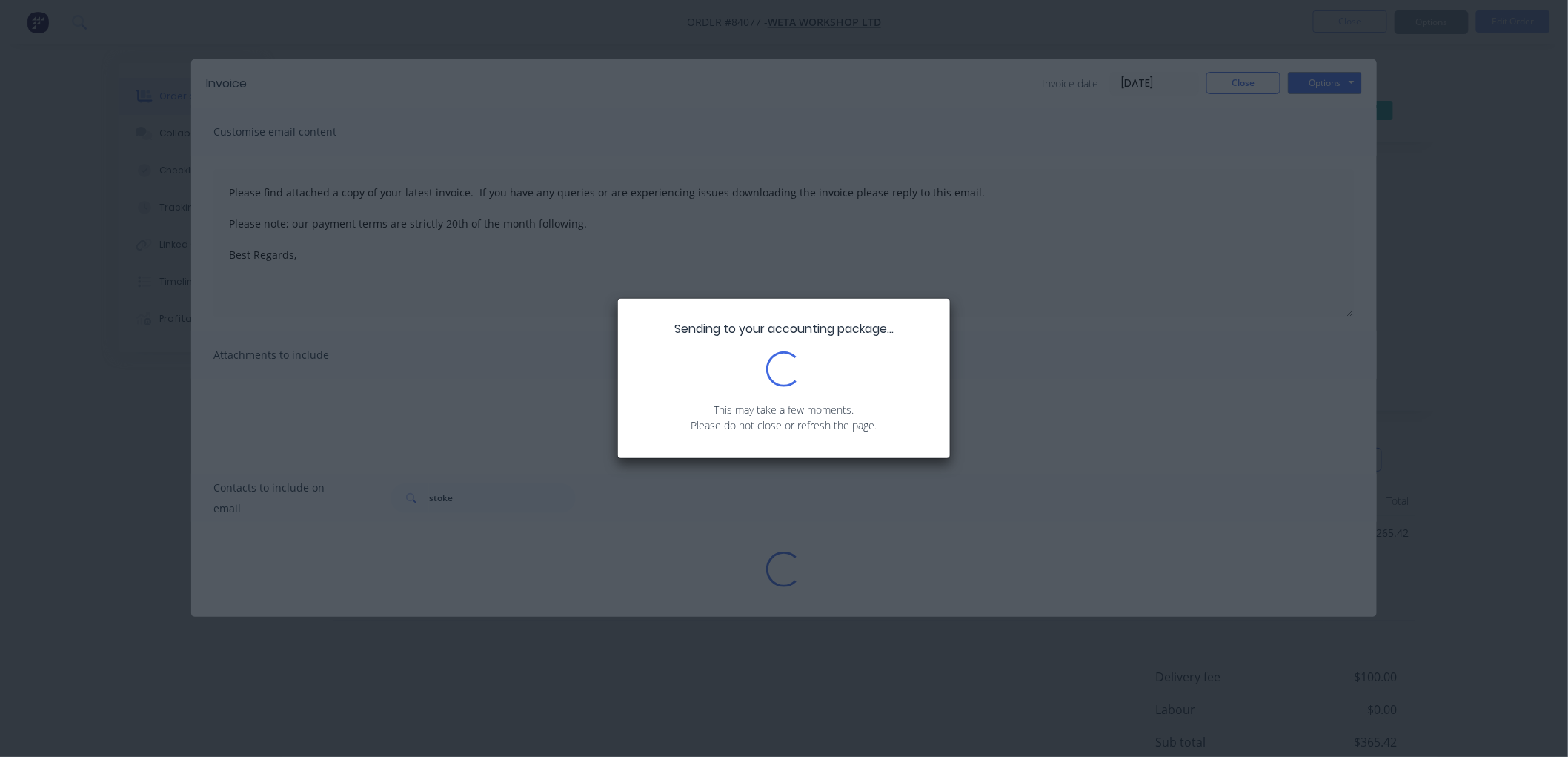
type textarea "Please find attached a copy of your latest invoice. If you have any queries or …"
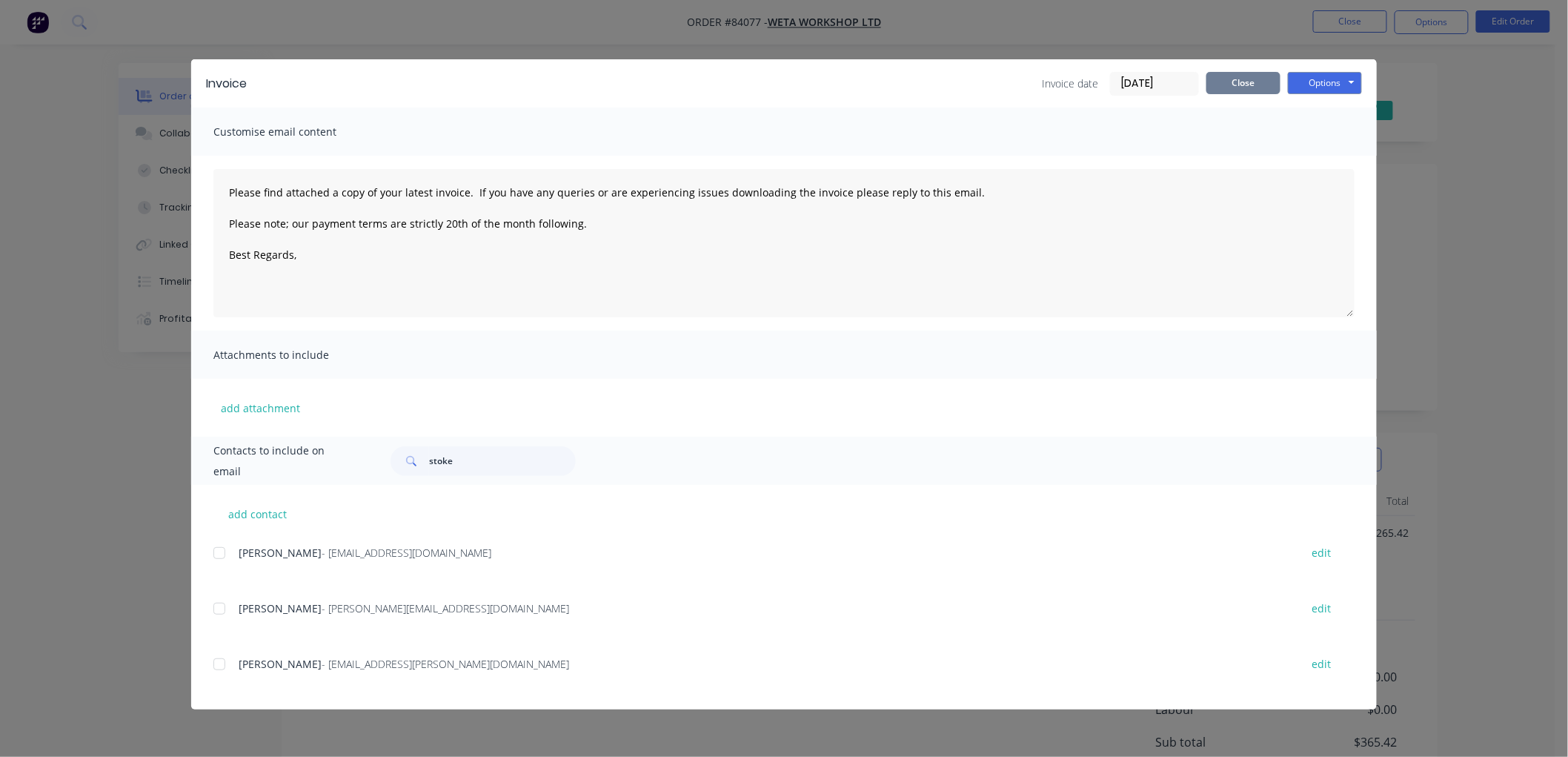
click at [1263, 77] on button "Close" at bounding box center [1243, 82] width 74 height 22
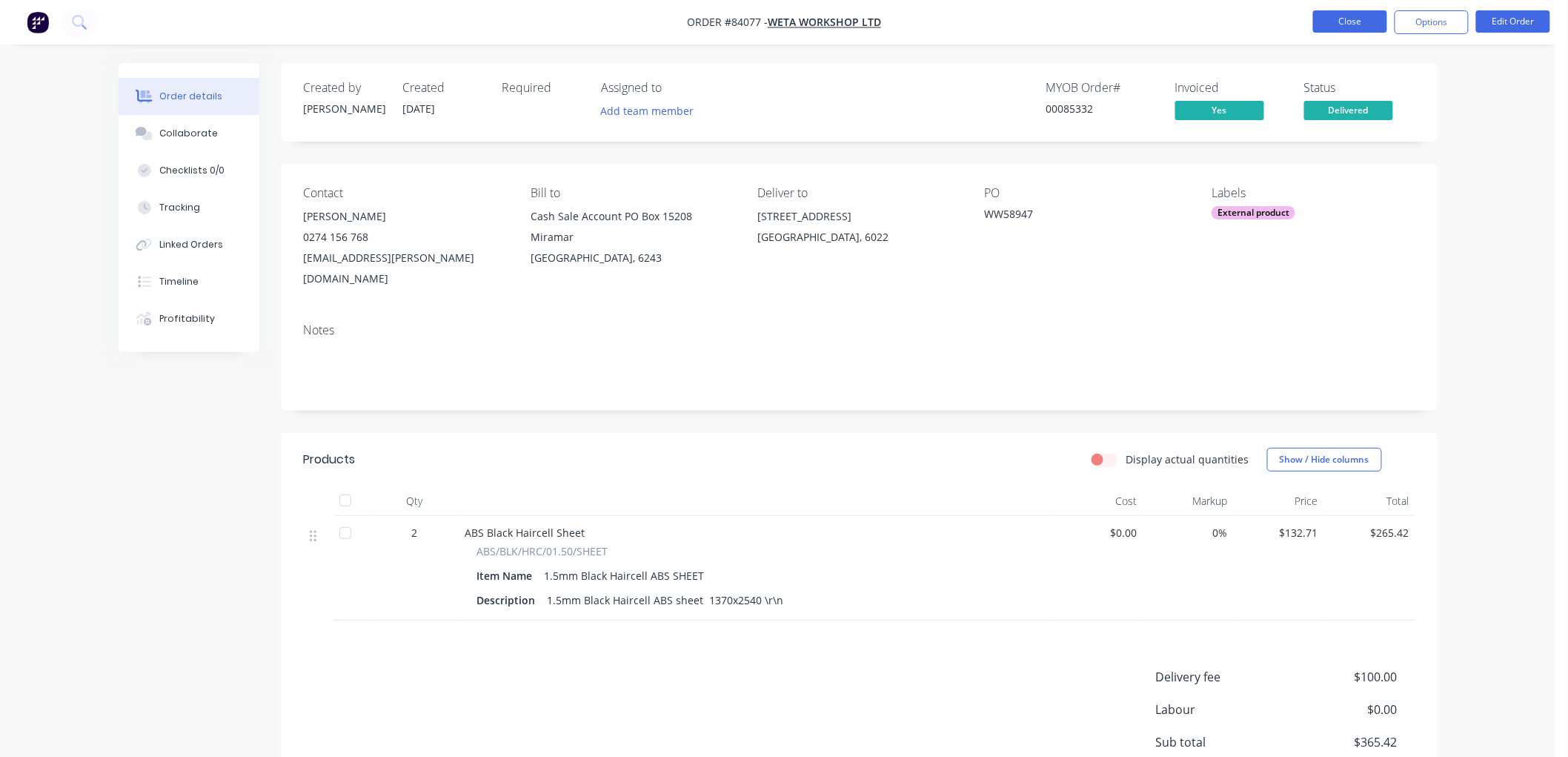
click at [1336, 25] on button "Close" at bounding box center [1350, 21] width 74 height 22
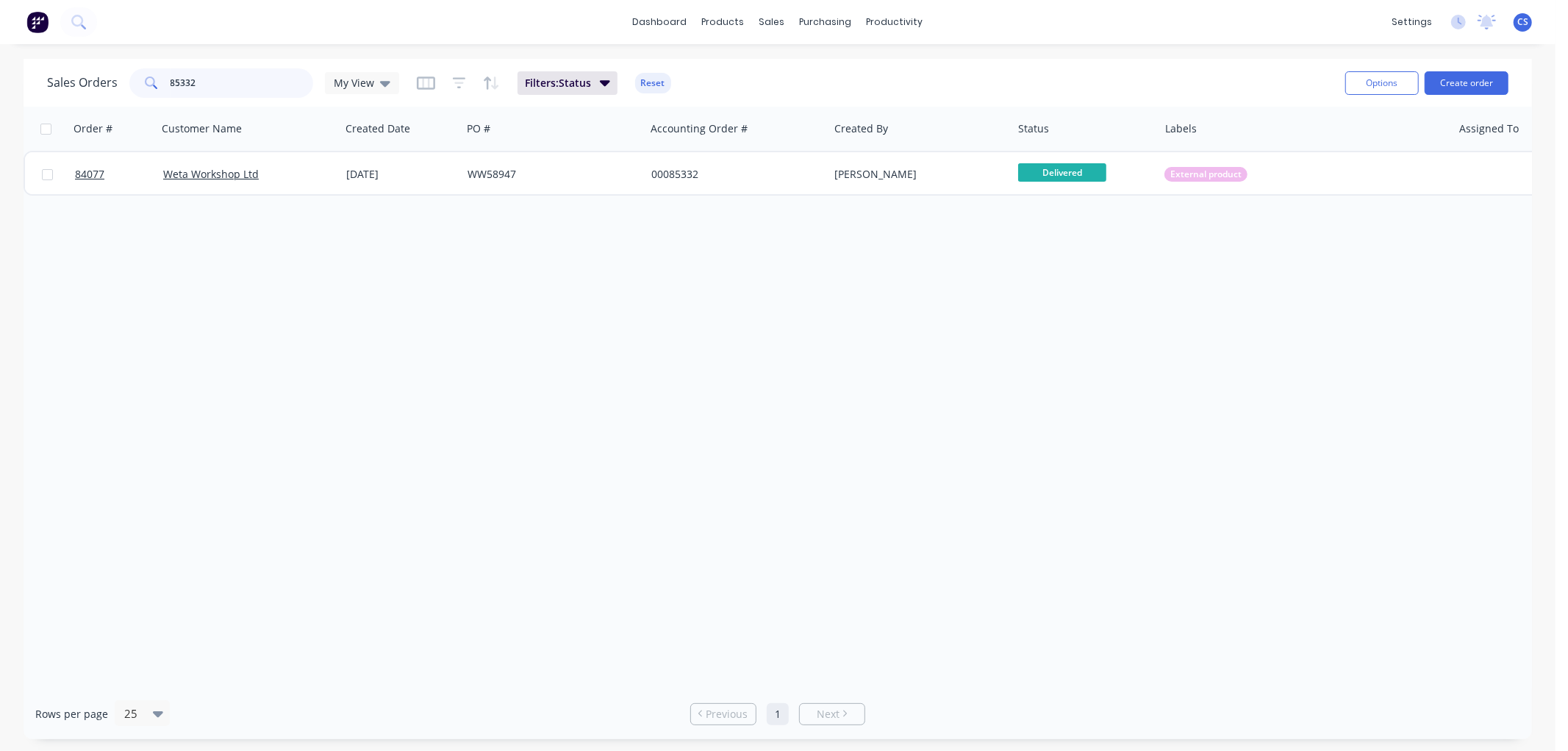
click at [197, 85] on input "85332" at bounding box center [242, 83] width 144 height 29
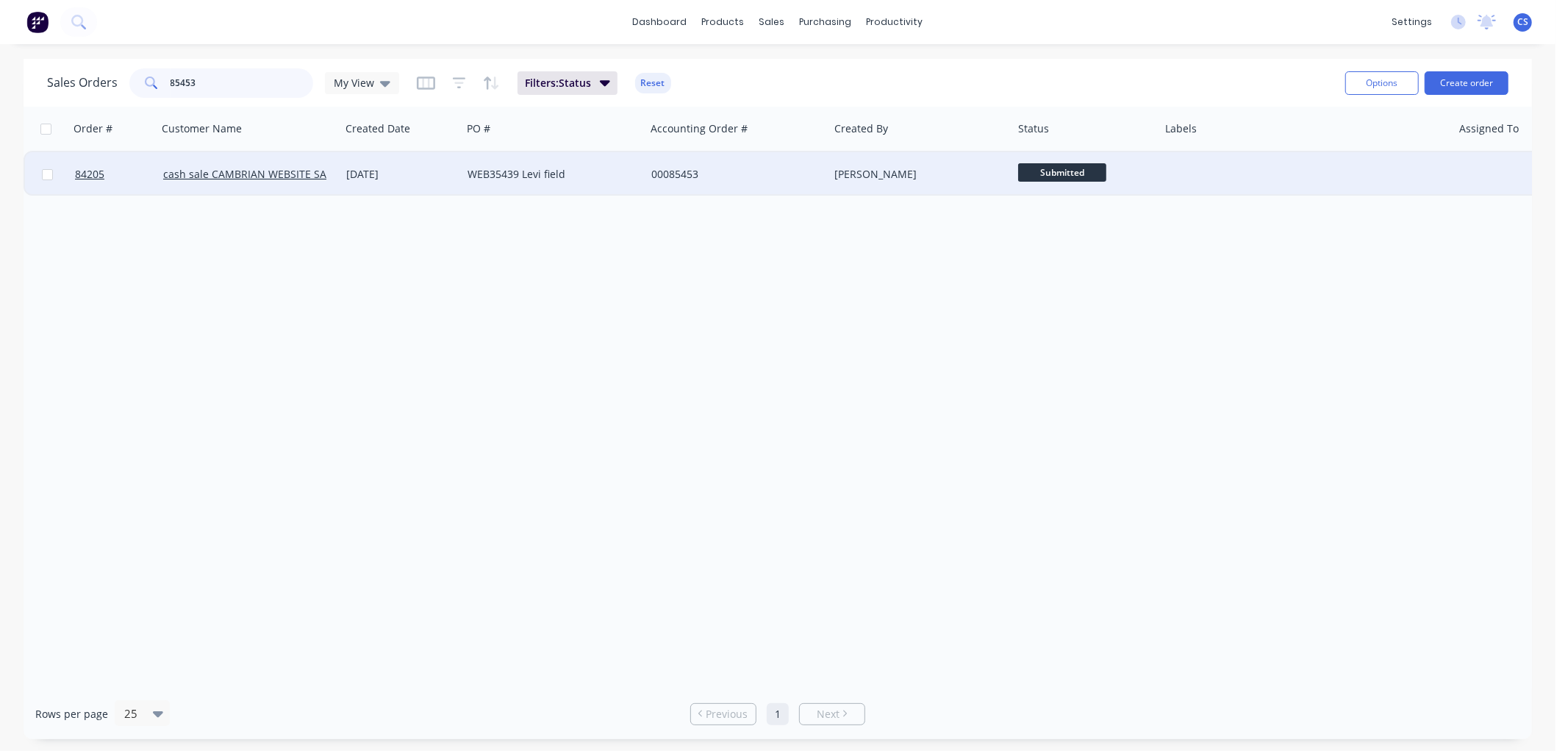
type input "85453"
click at [635, 177] on div "WEB35439 Levi field" at bounding box center [553, 174] width 172 height 15
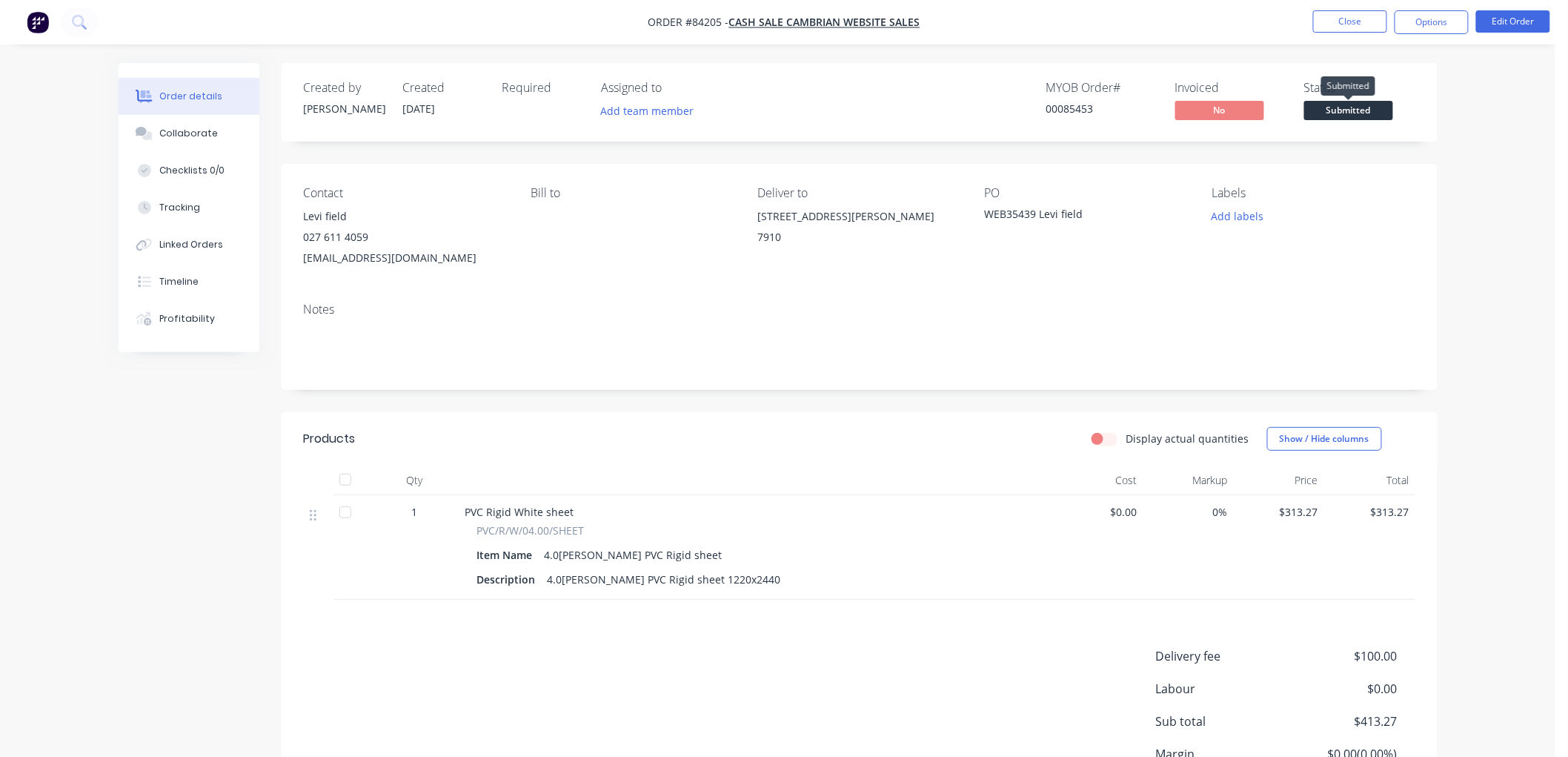
drag, startPoint x: 1362, startPoint y: 100, endPoint x: 1361, endPoint y: 107, distance: 7.1
click at [1362, 99] on div "Submitted" at bounding box center [1348, 86] width 54 height 29
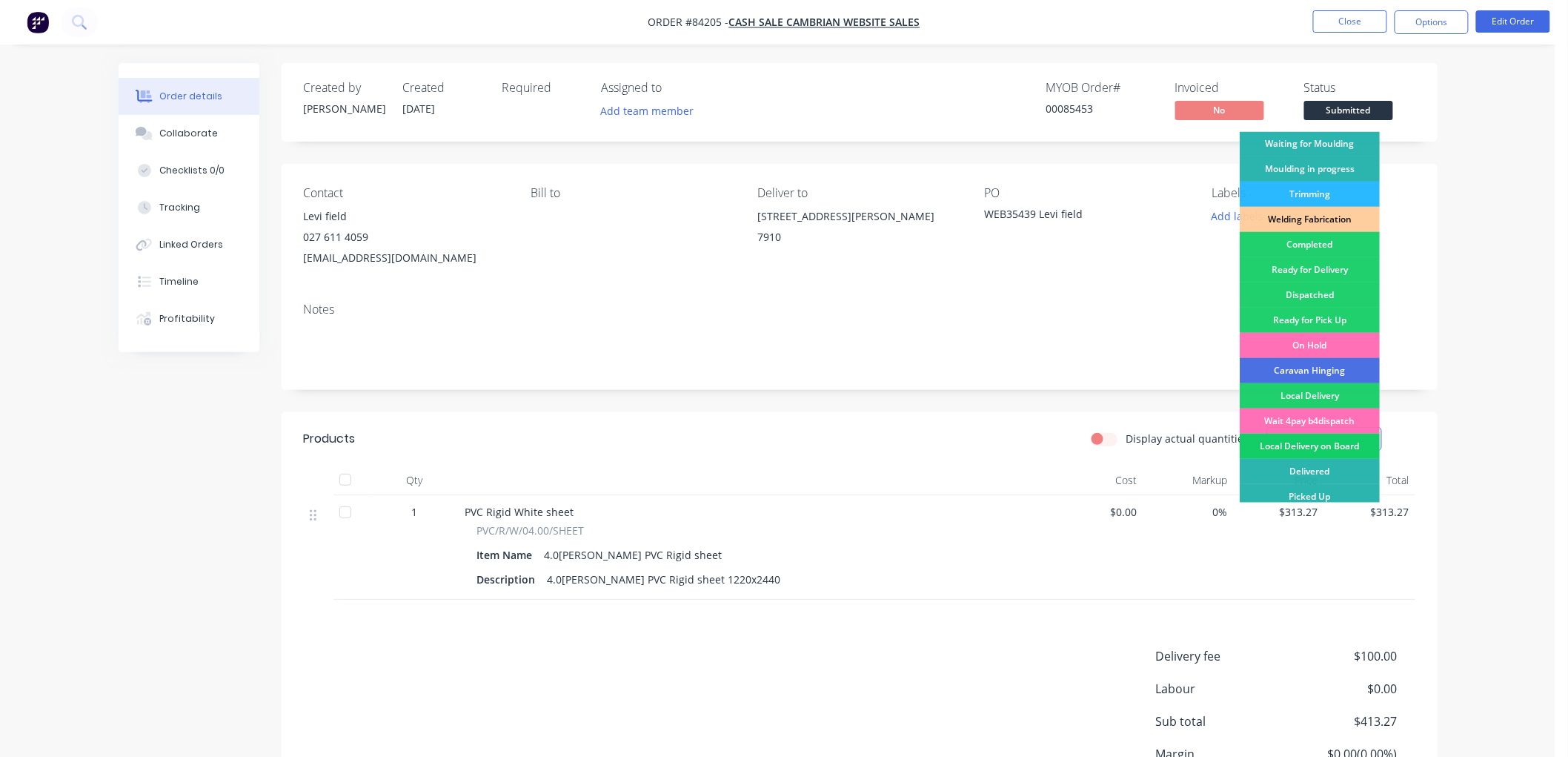
scroll to position [259, 0]
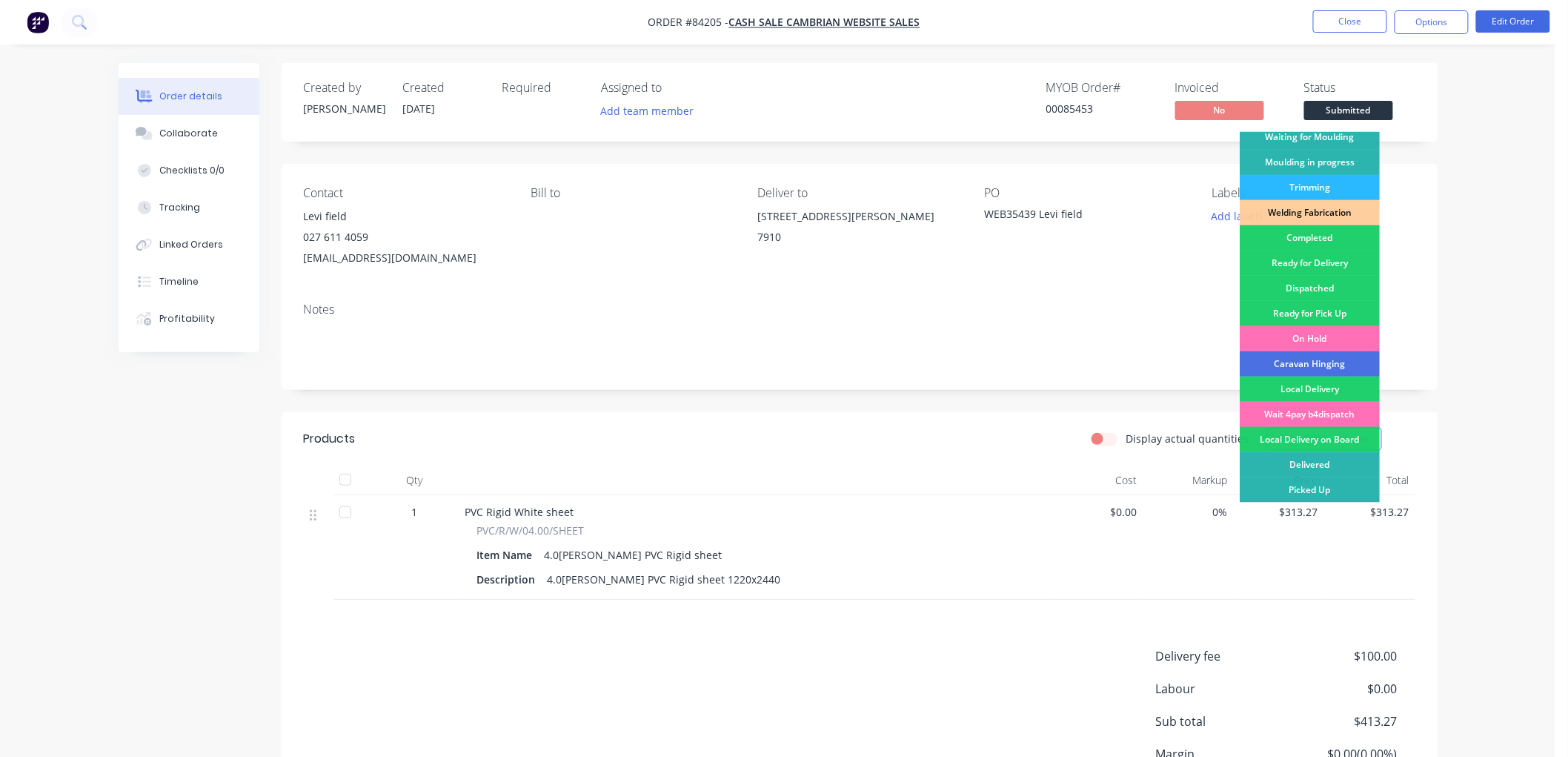
click at [1305, 464] on div "Delivered" at bounding box center [1310, 465] width 140 height 25
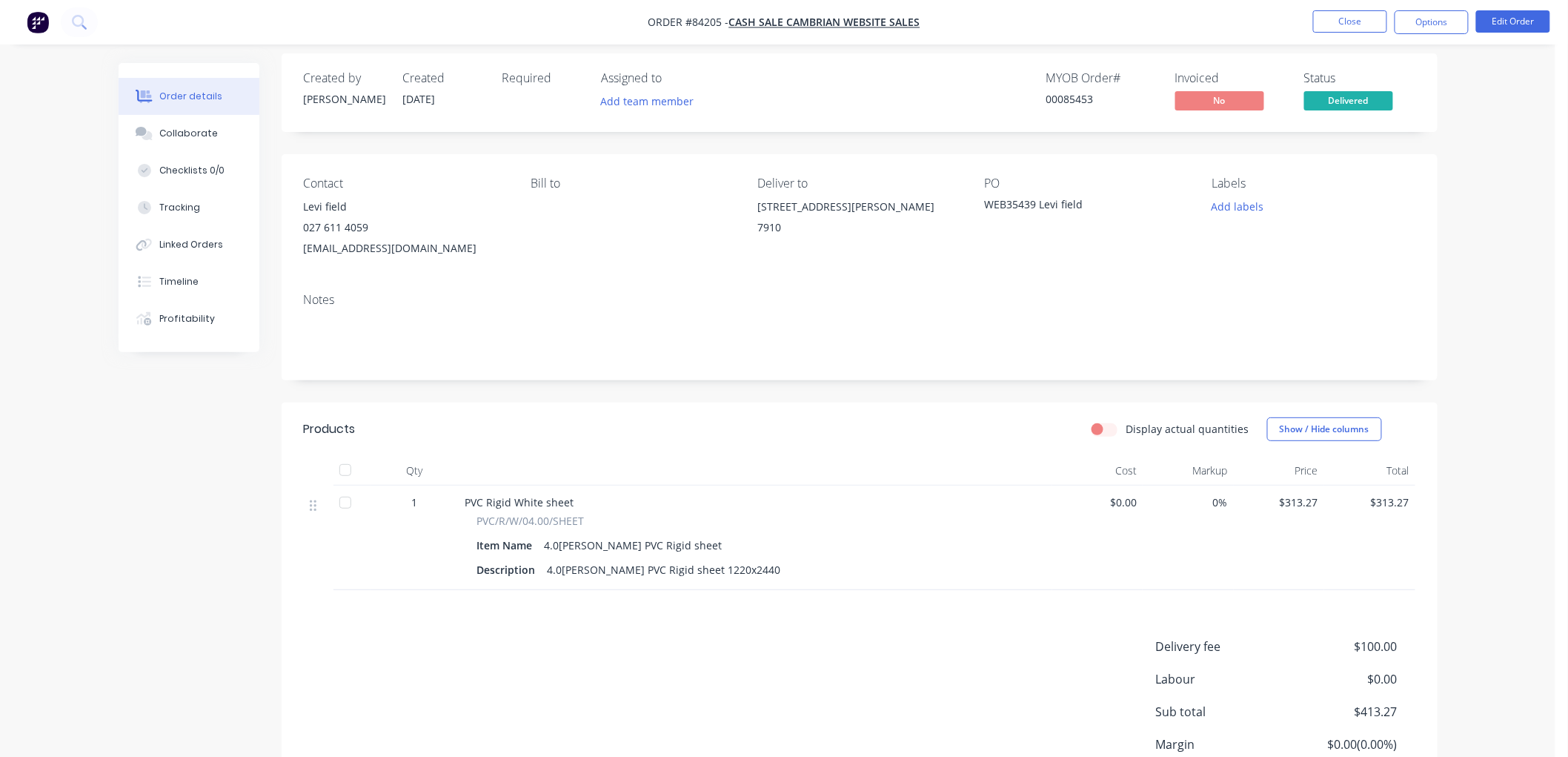
scroll to position [0, 0]
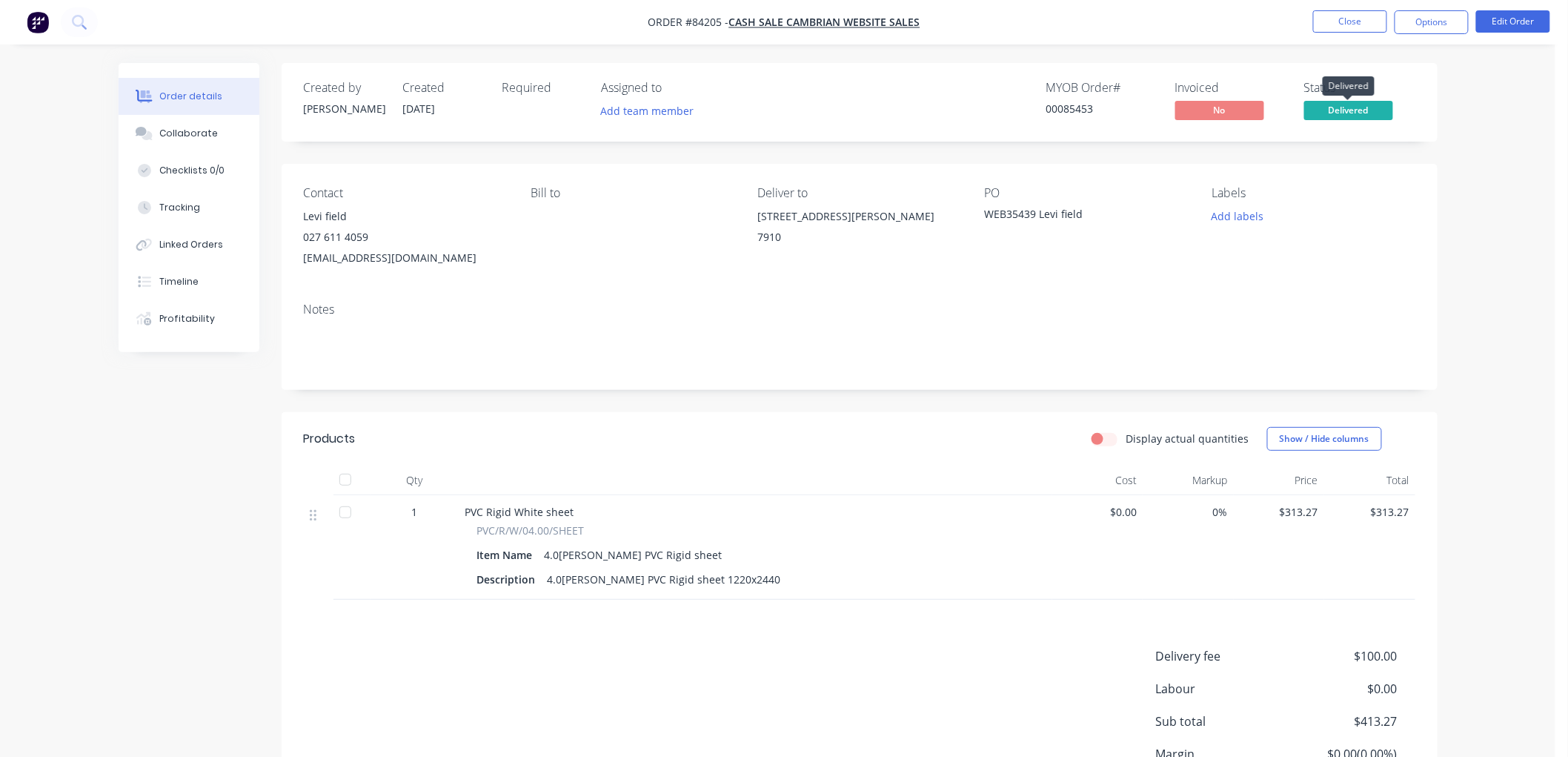
click at [1351, 113] on span "Delivered" at bounding box center [1349, 109] width 89 height 18
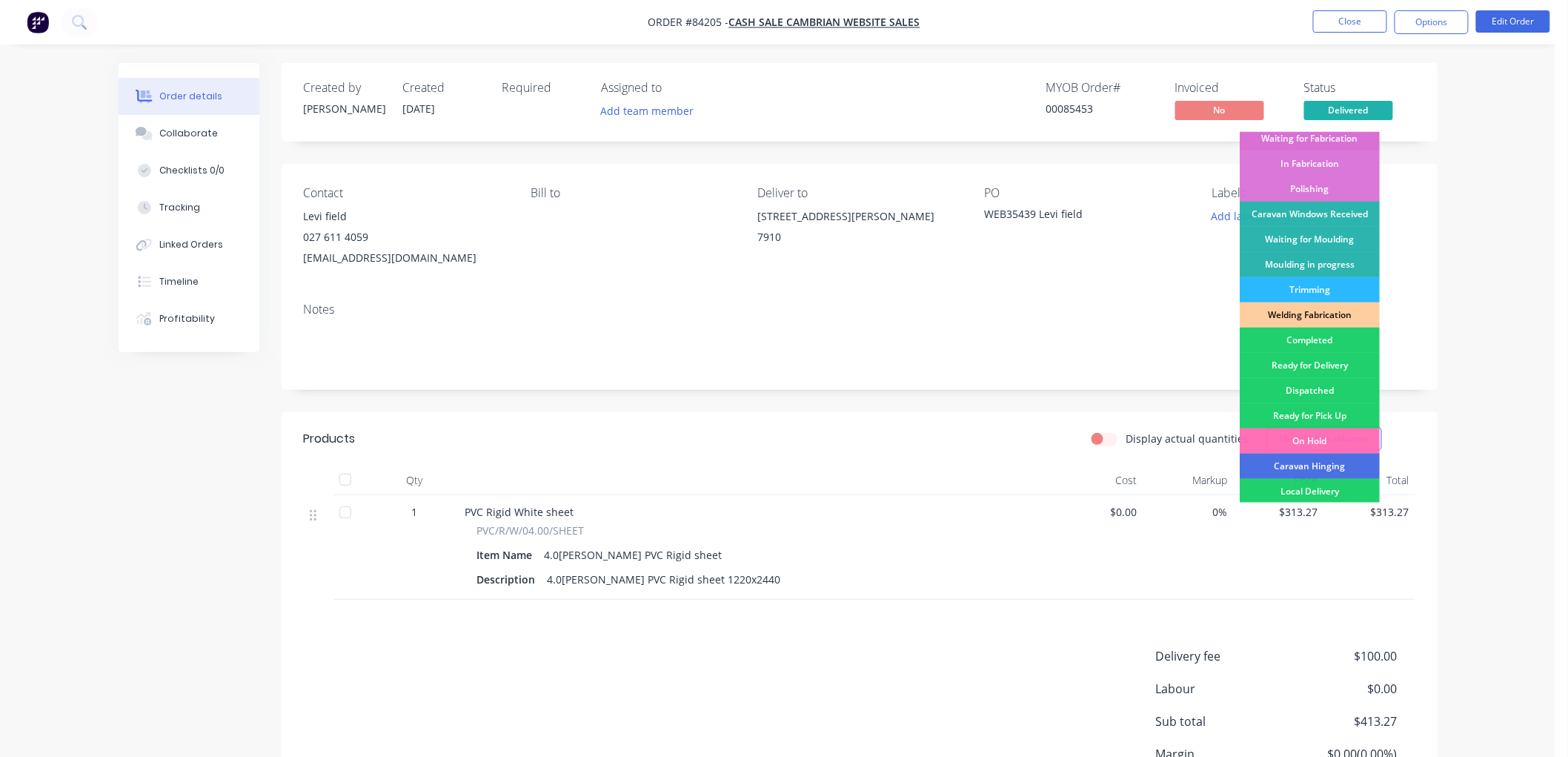
scroll to position [259, 0]
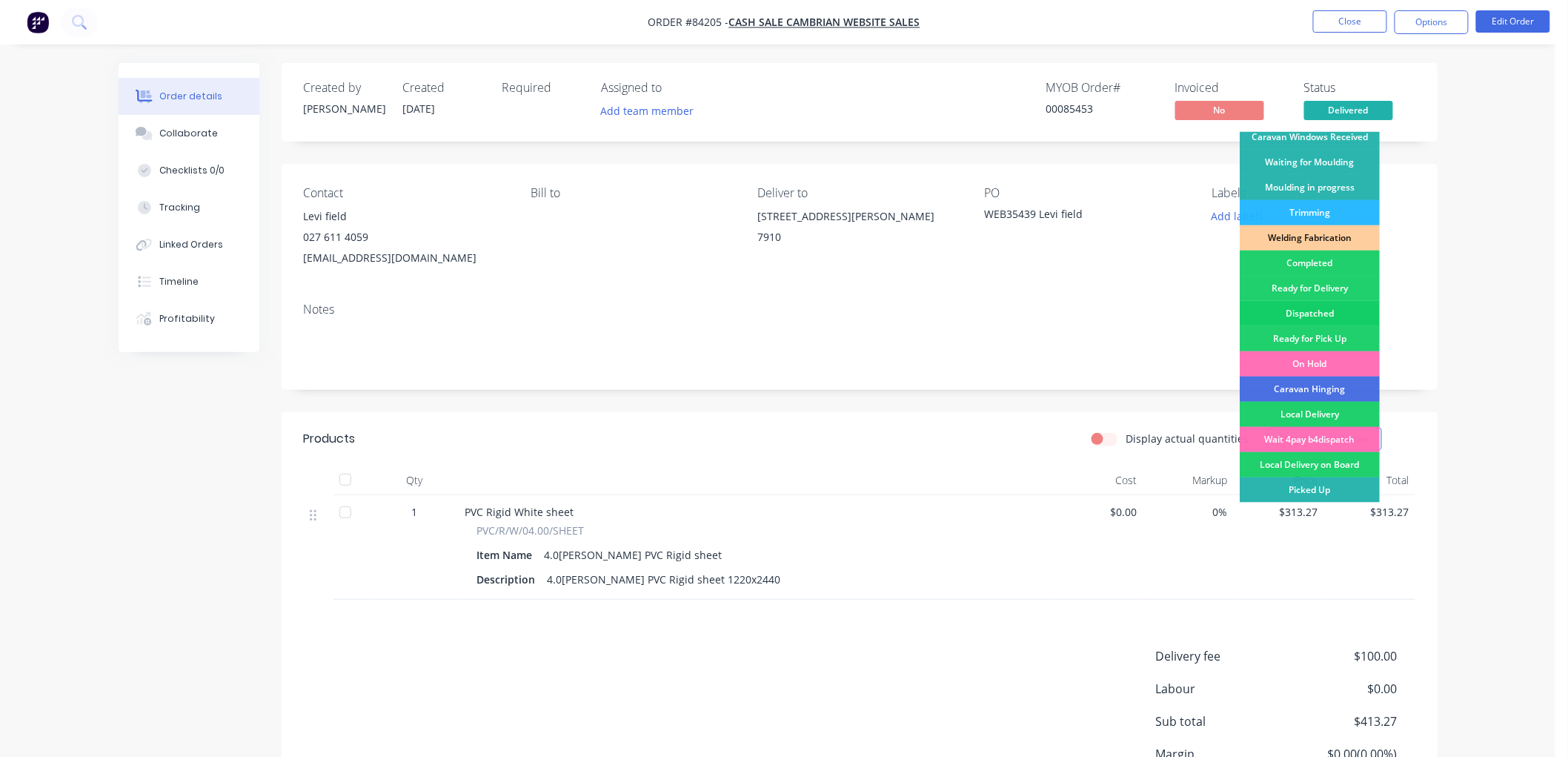
click at [1316, 306] on div "Dispatched" at bounding box center [1310, 313] width 140 height 25
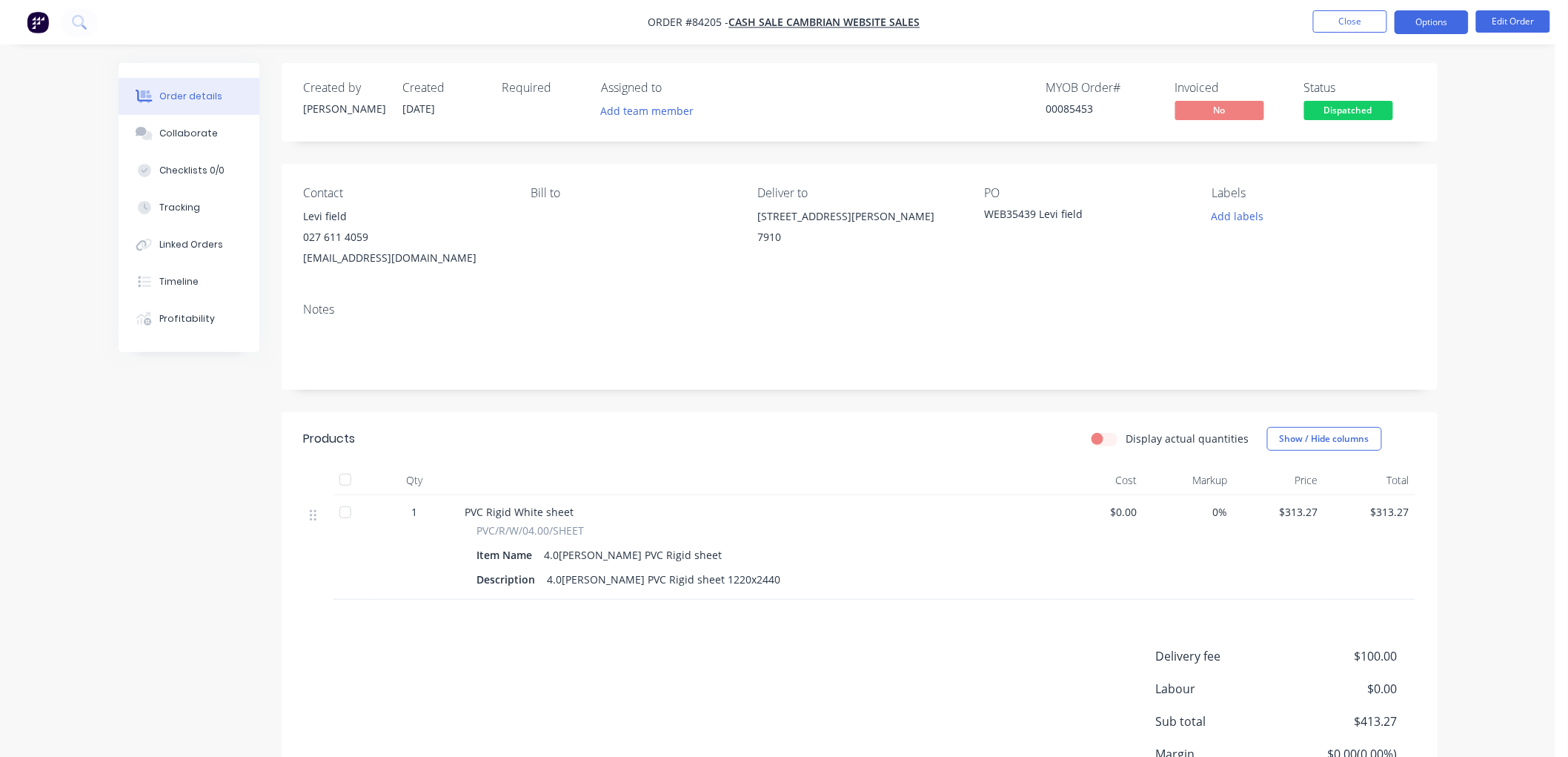
click at [1432, 26] on button "Options" at bounding box center [1432, 22] width 74 height 24
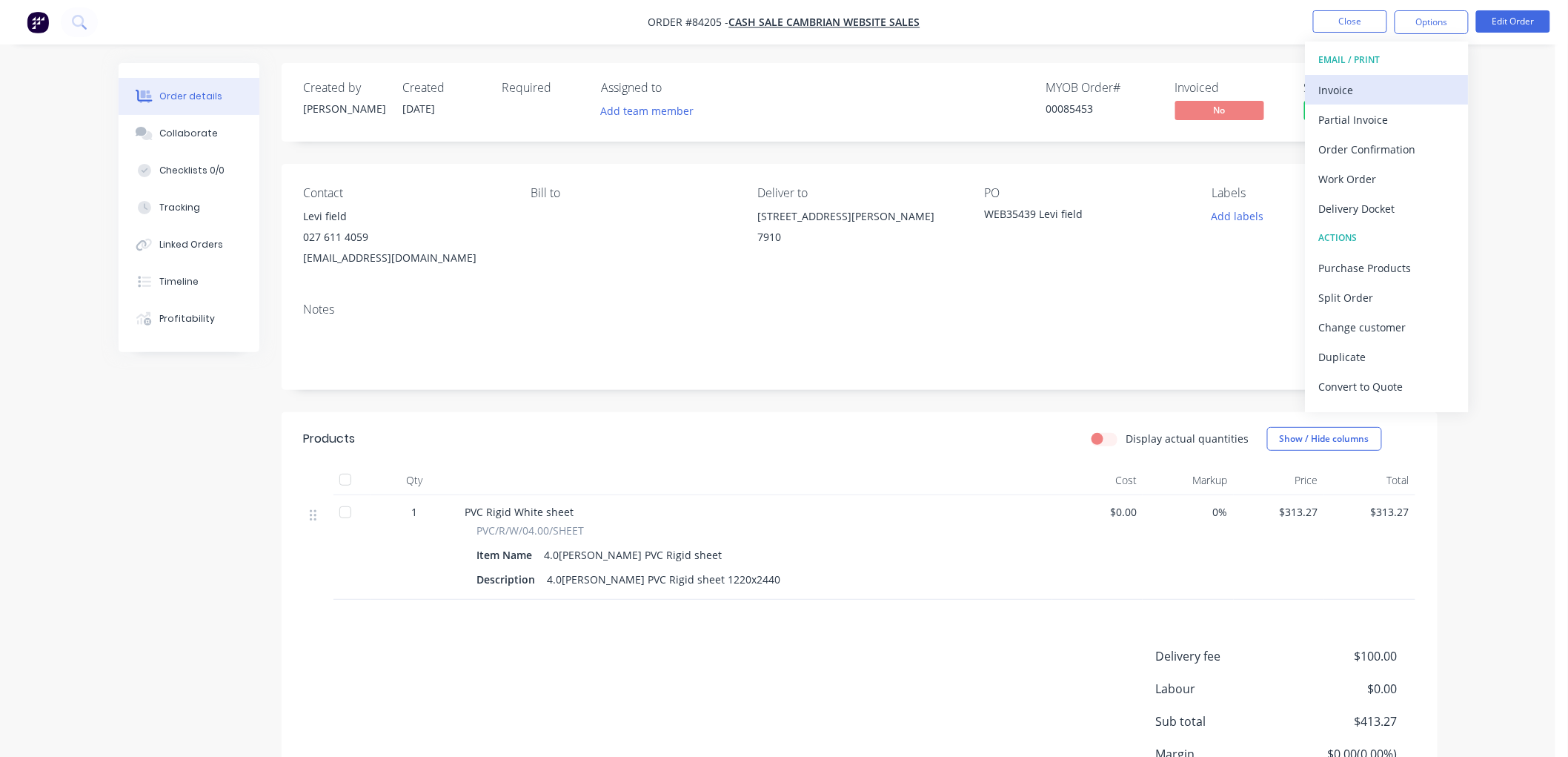
click at [1408, 79] on div "Invoice" at bounding box center [1387, 90] width 136 height 22
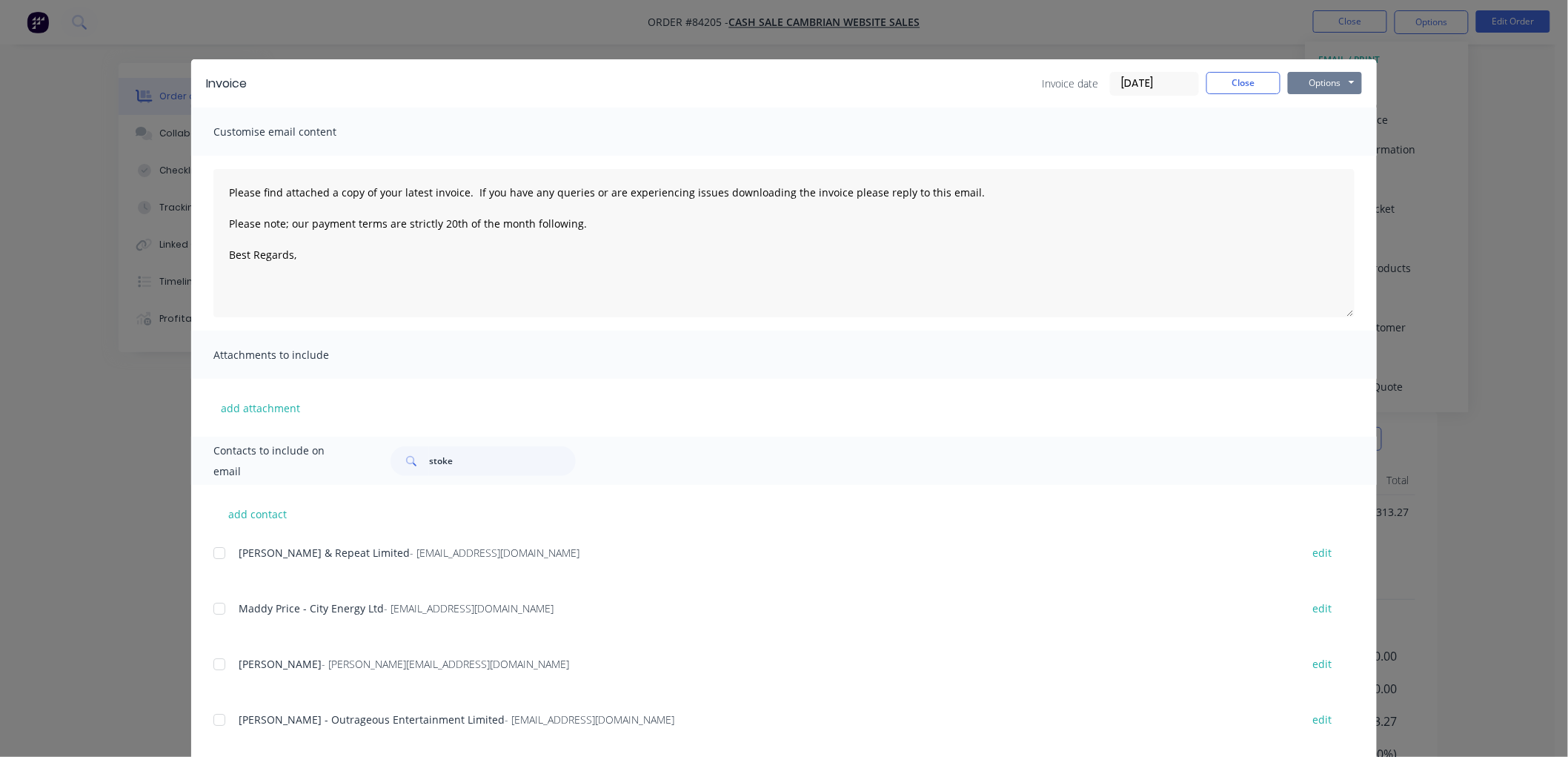
click at [1309, 78] on button "Options" at bounding box center [1324, 82] width 74 height 22
click at [1302, 137] on button "Print" at bounding box center [1335, 134] width 95 height 24
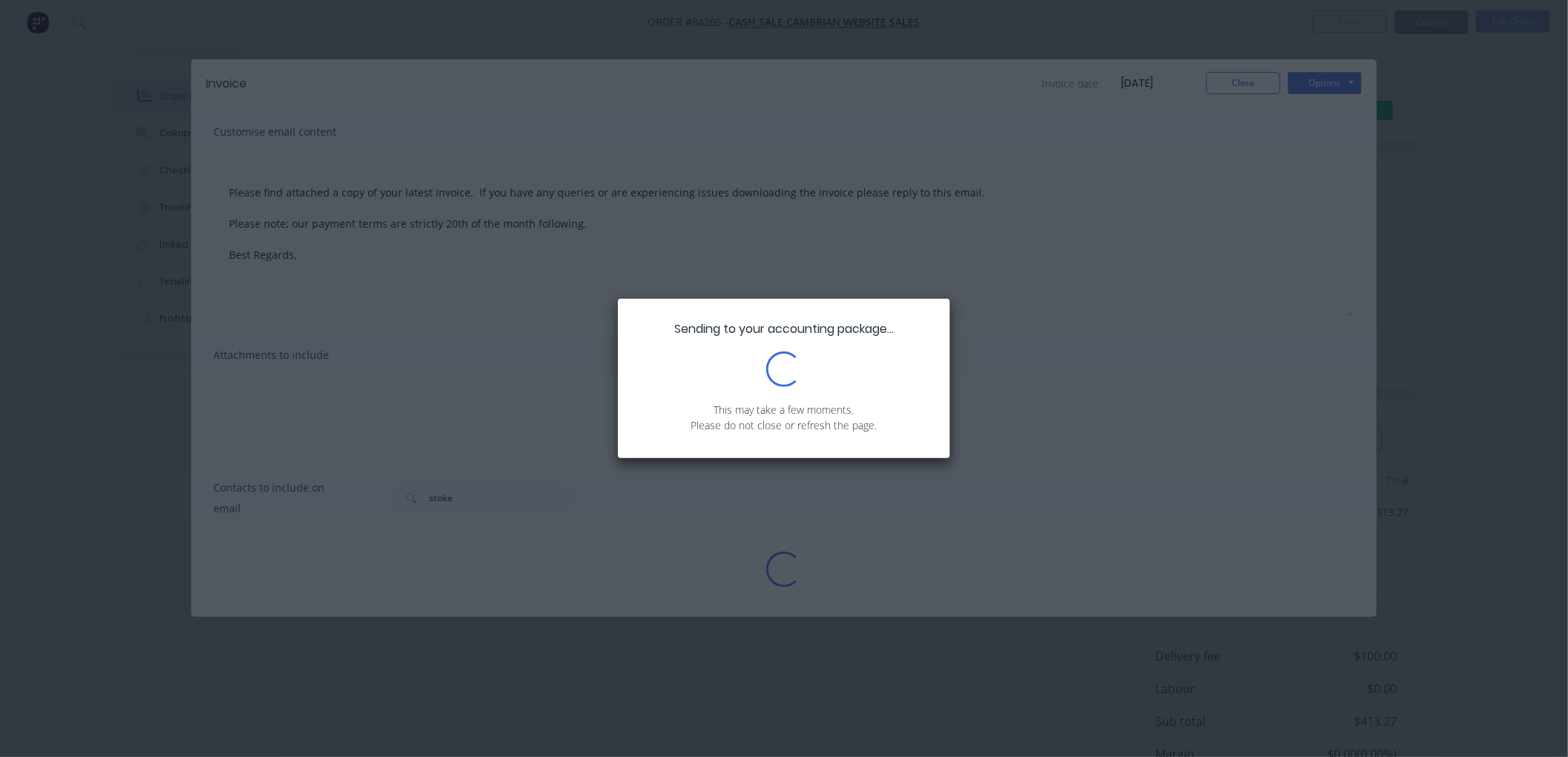
type textarea "Please find attached a copy of your latest invoice. If you have any queries or …"
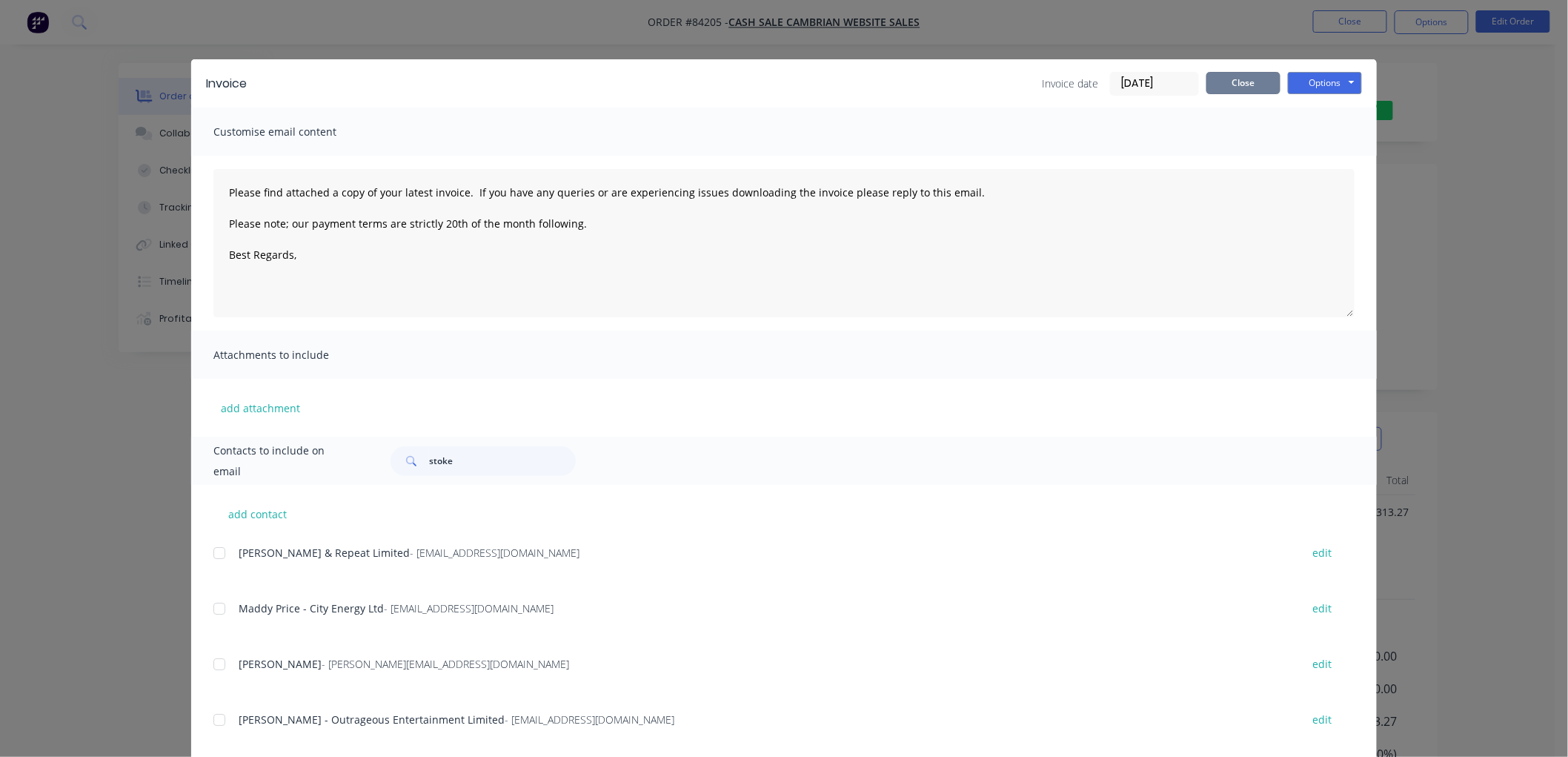
drag, startPoint x: 1258, startPoint y: 87, endPoint x: 1277, endPoint y: 93, distance: 19.9
click at [1258, 86] on button "Close" at bounding box center [1243, 82] width 74 height 22
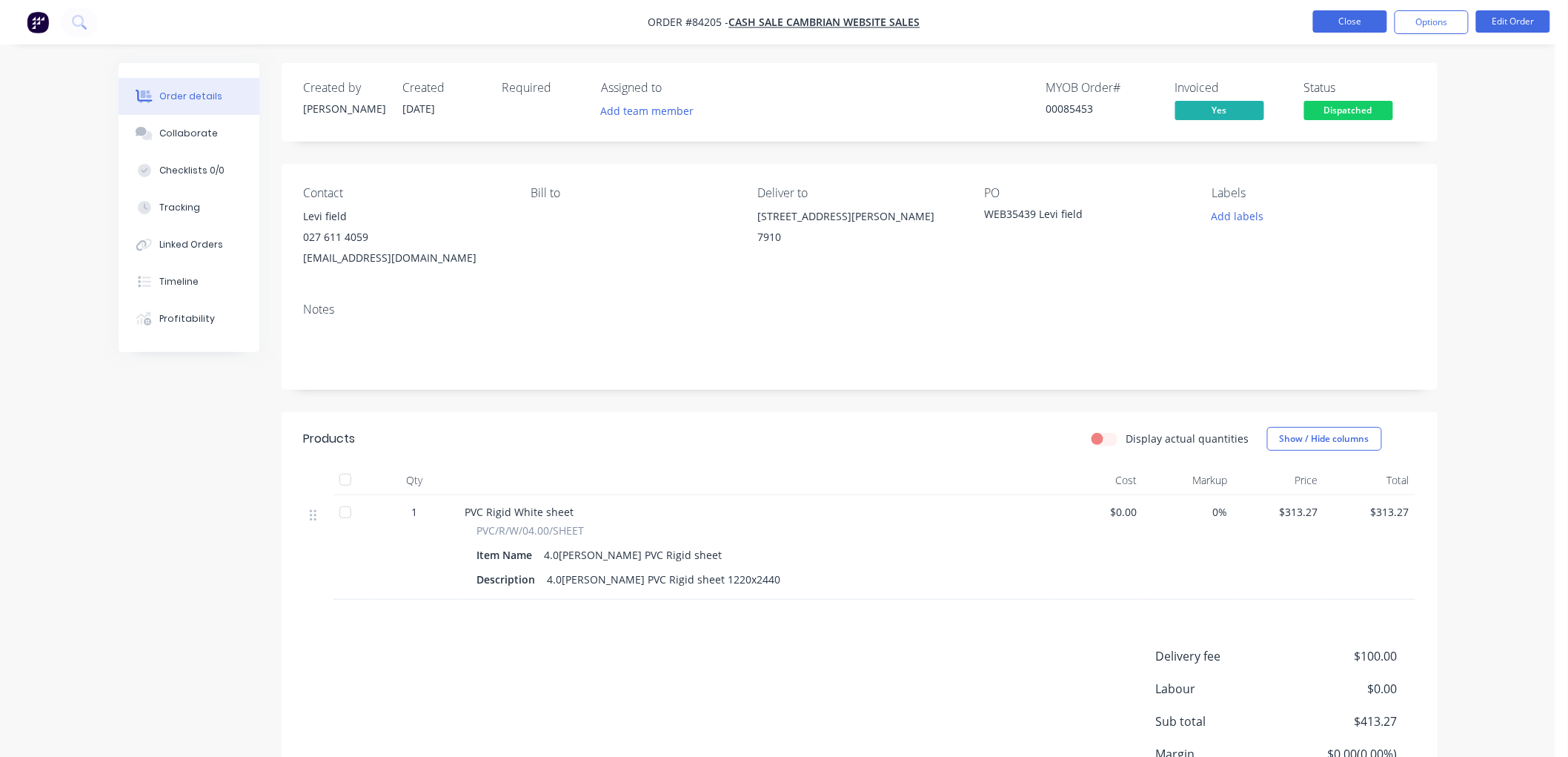
click at [1349, 20] on button "Close" at bounding box center [1350, 21] width 74 height 22
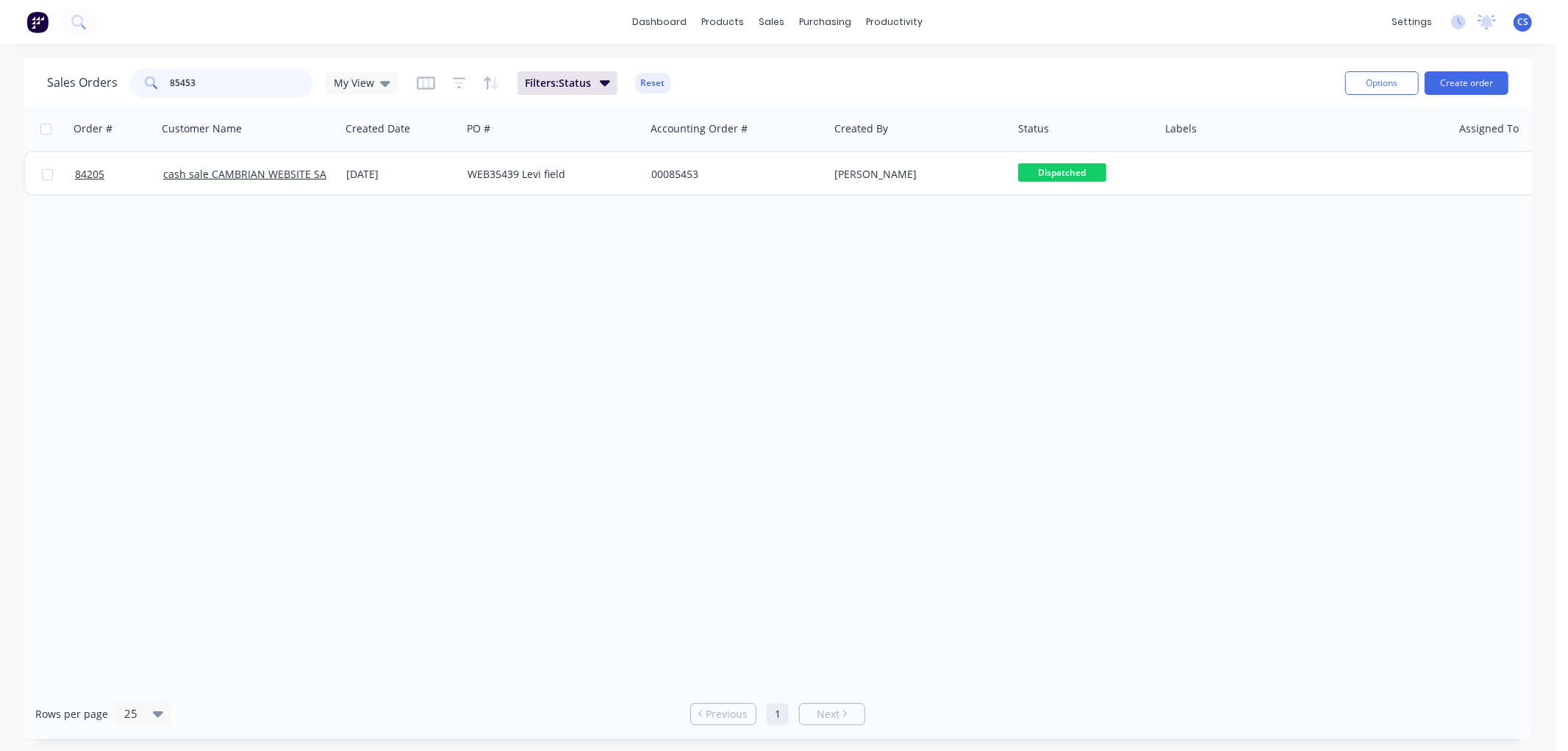
click at [222, 71] on input "85453" at bounding box center [242, 83] width 144 height 29
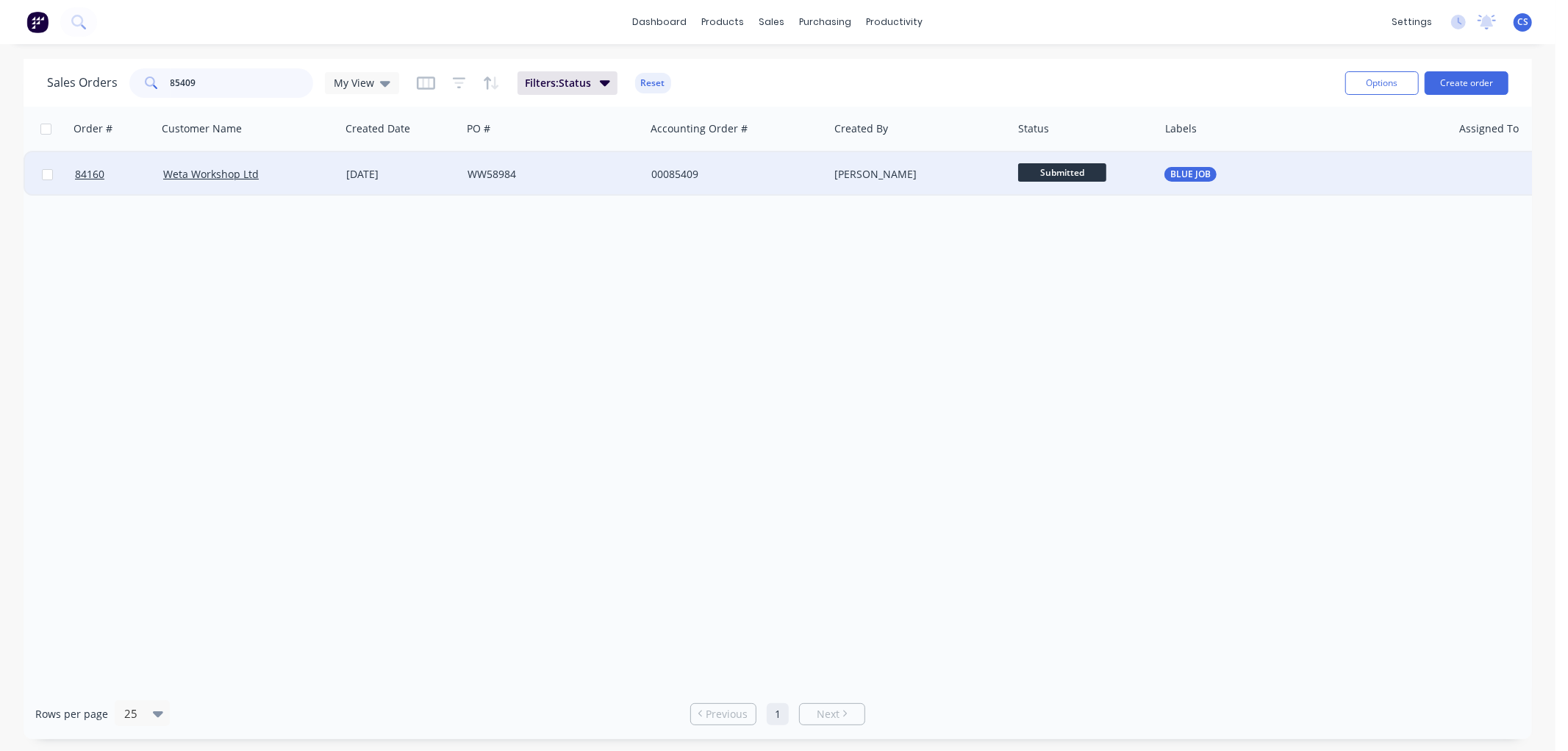
type input "85409"
click at [576, 178] on div "WW58984" at bounding box center [549, 174] width 163 height 15
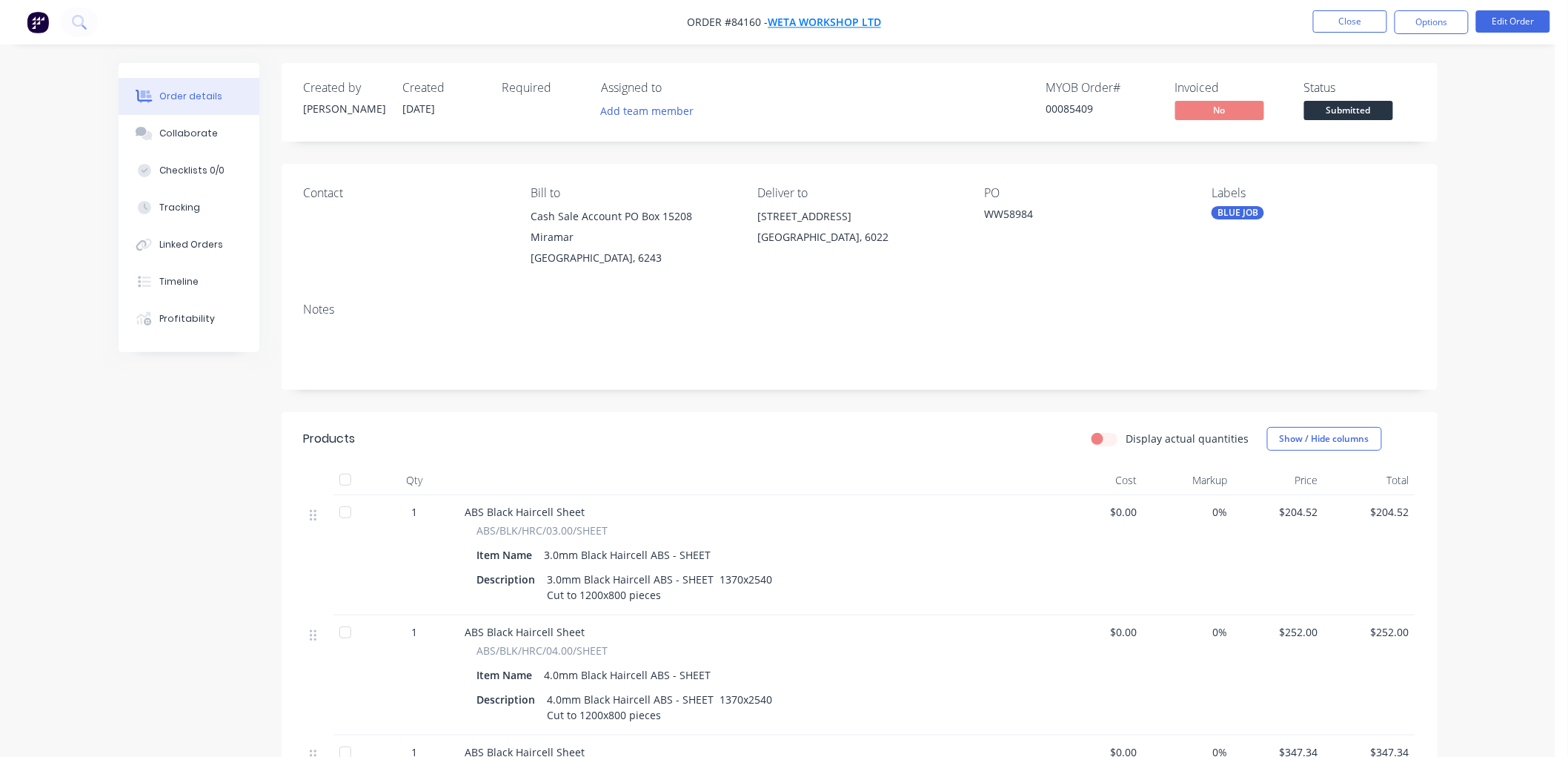
drag, startPoint x: 883, startPoint y: 21, endPoint x: 779, endPoint y: 24, distance: 104.0
click at [779, 24] on nav "Order #84160 - Weta Workshop Ltd Close Options Edit Order" at bounding box center [784, 22] width 1568 height 45
drag, startPoint x: 839, startPoint y: 233, endPoint x: 759, endPoint y: 218, distance: 81.4
click at [759, 218] on div "[STREET_ADDRESS]" at bounding box center [859, 230] width 203 height 47
click at [1020, 211] on div "WW58984" at bounding box center [1077, 217] width 185 height 21
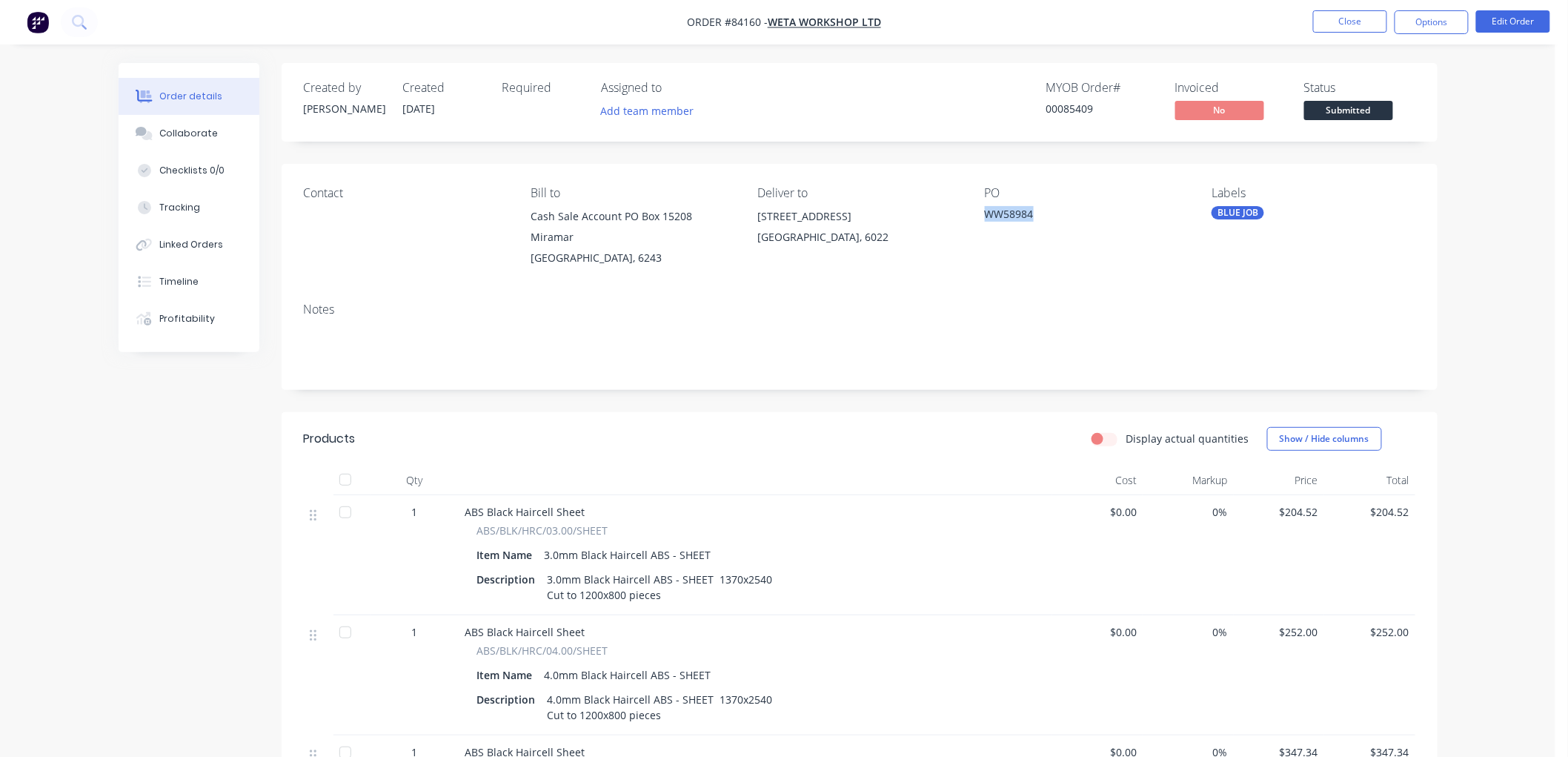
click at [1020, 211] on div "WW58984" at bounding box center [1077, 217] width 185 height 21
click at [316, 224] on div "Contact" at bounding box center [405, 227] width 203 height 82
click at [1441, 20] on button "Options" at bounding box center [1432, 22] width 74 height 24
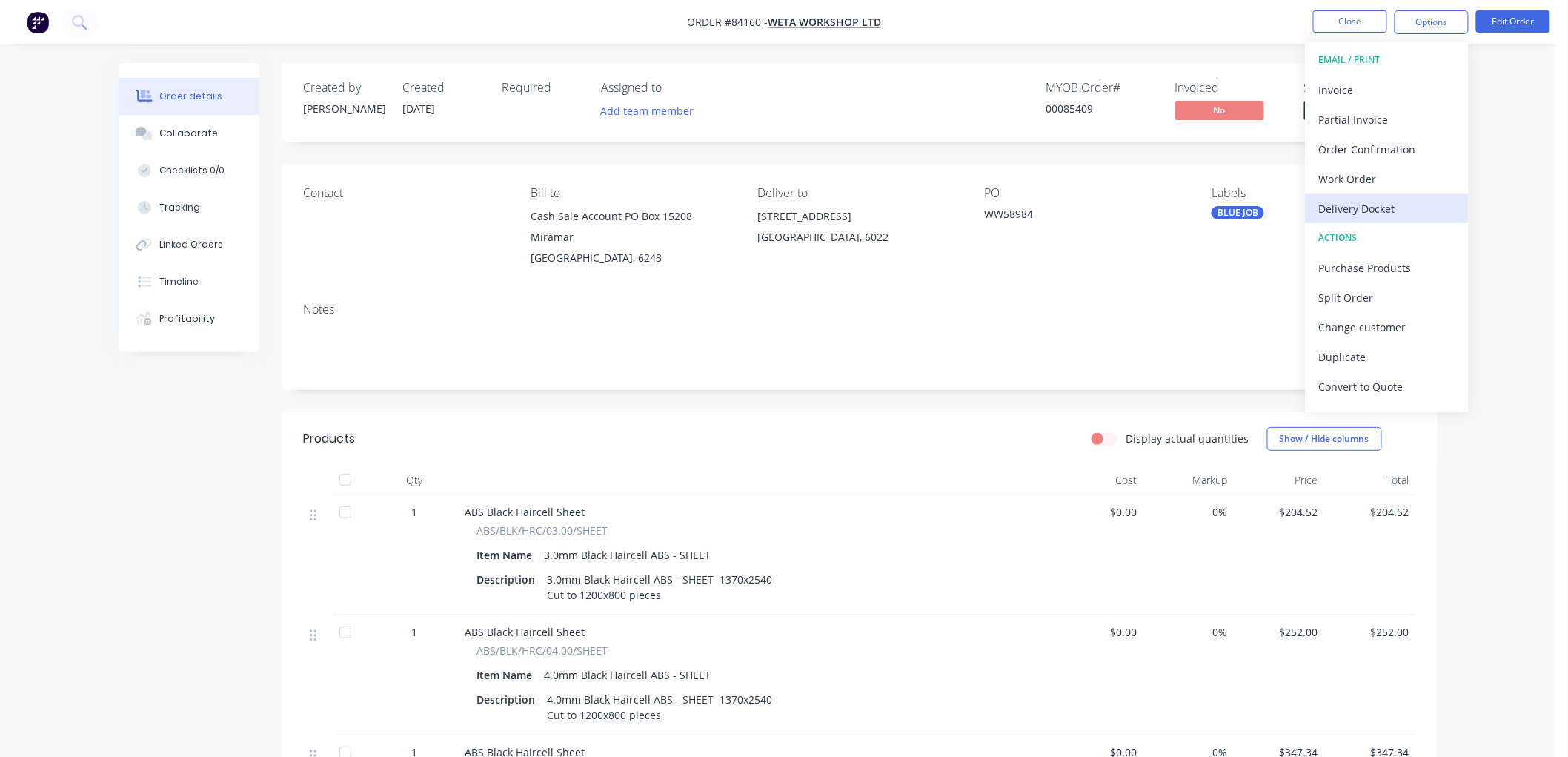
click at [1379, 206] on div "Delivery Docket" at bounding box center [1387, 209] width 136 height 22
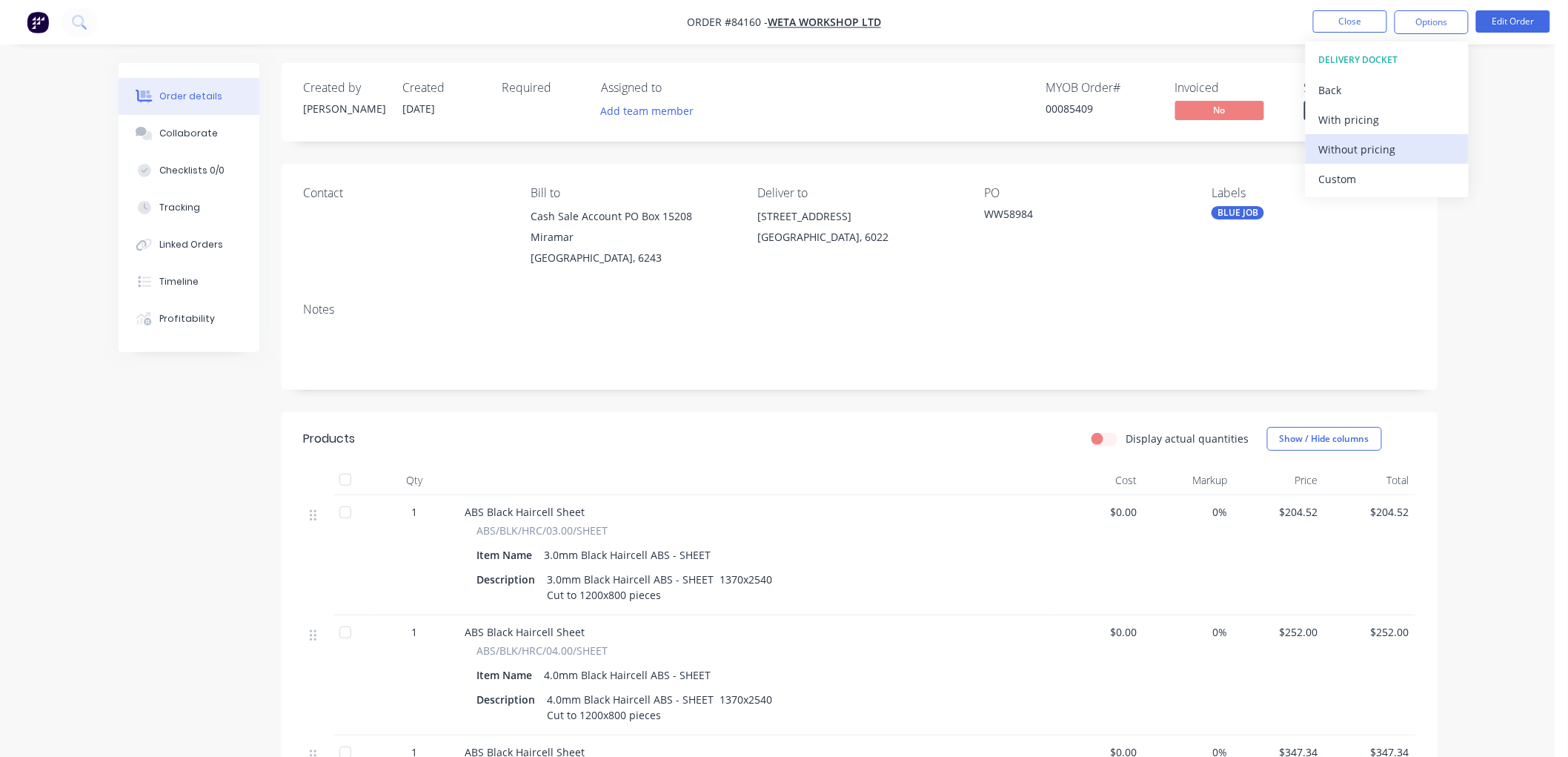
click at [1364, 155] on div "Without pricing" at bounding box center [1387, 149] width 136 height 22
click at [1281, 31] on nav "Order #84160 - Weta Workshop Ltd Close Options Edit Order" at bounding box center [784, 22] width 1568 height 45
click at [1426, 24] on button "Options" at bounding box center [1432, 22] width 74 height 24
click at [1220, 43] on nav "Order #84160 - Weta Workshop Ltd Close Options Edit Order" at bounding box center [784, 22] width 1568 height 45
click at [1360, 107] on span "Submitted" at bounding box center [1349, 109] width 89 height 18
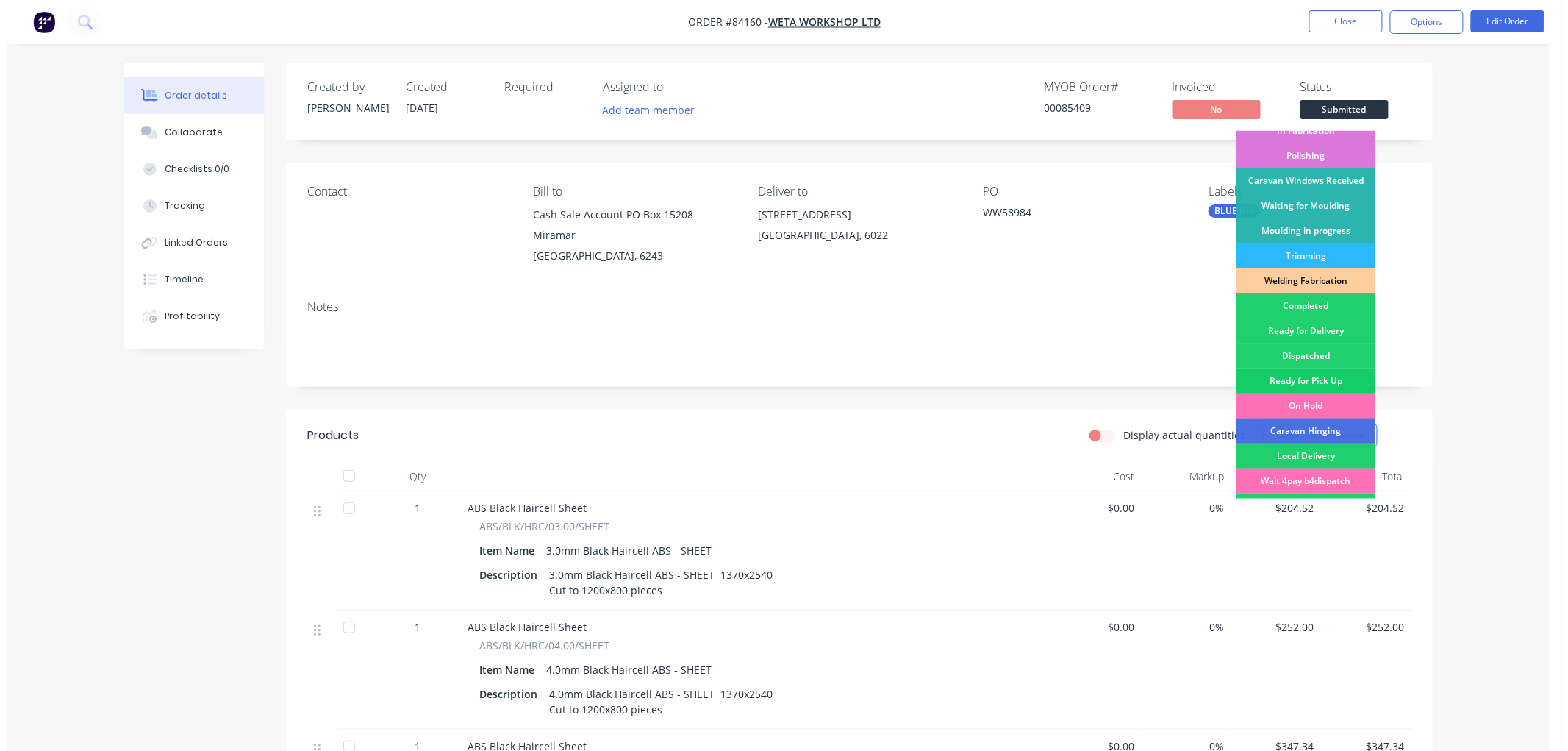
scroll to position [257, 0]
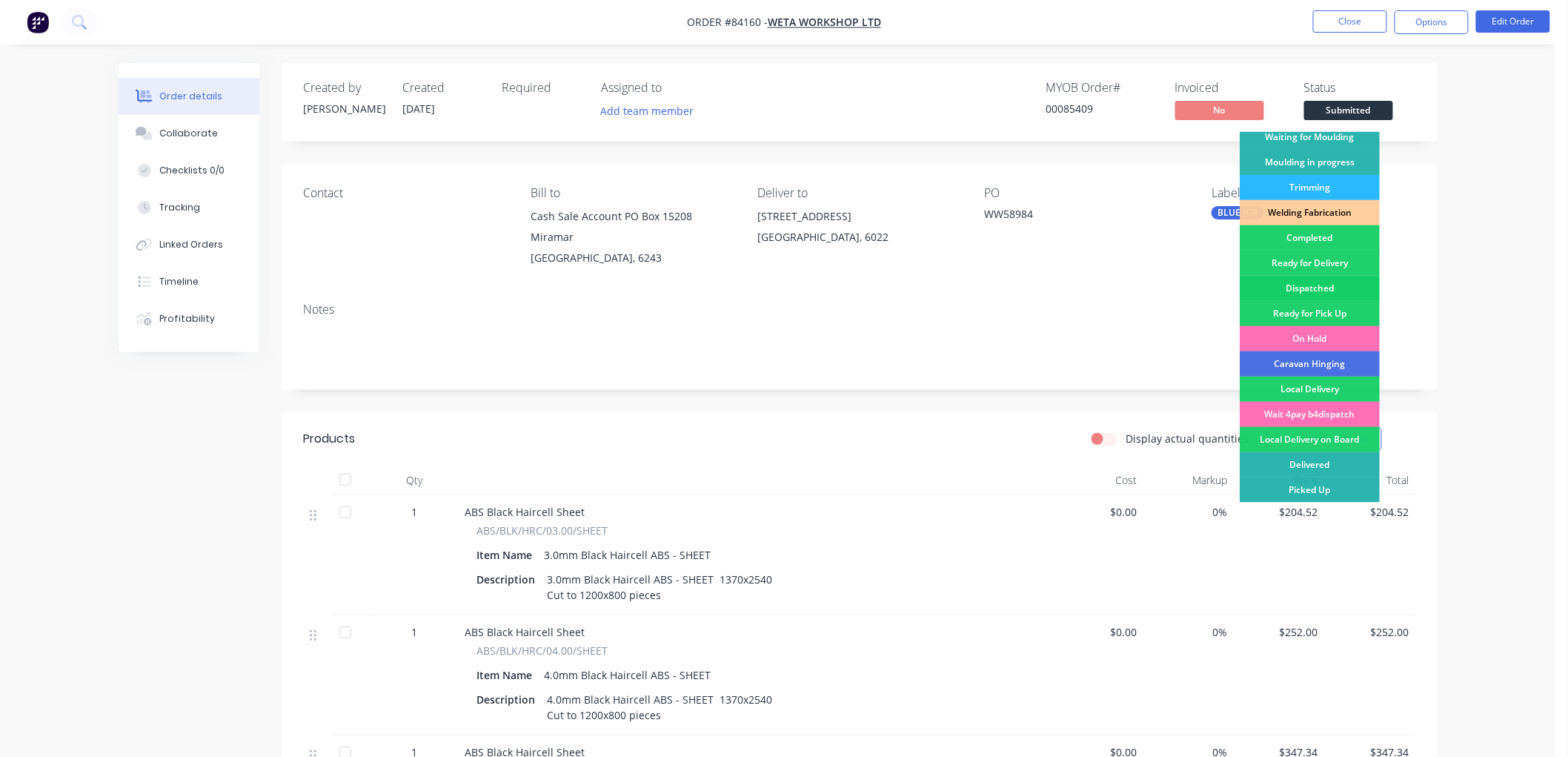
click at [1302, 289] on div "Dispatched" at bounding box center [1310, 288] width 140 height 25
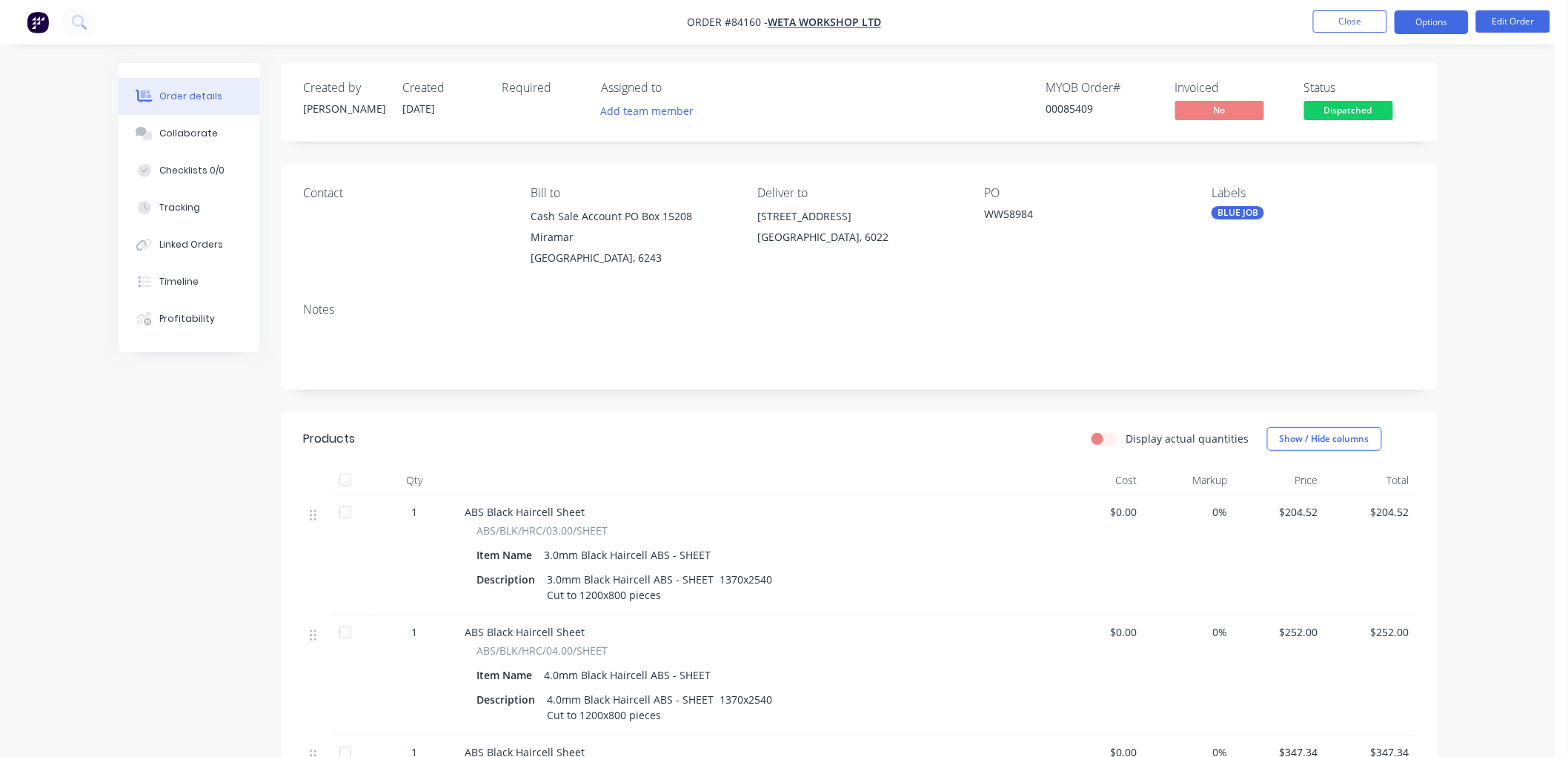
click at [1413, 28] on button "Options" at bounding box center [1432, 22] width 74 height 24
click at [1081, 52] on div "Order details Collaborate Checklists 0/0 Tracking Linked Orders Timeline Profit…" at bounding box center [778, 560] width 1556 height 1119
click at [1420, 17] on button "Options" at bounding box center [1432, 22] width 74 height 24
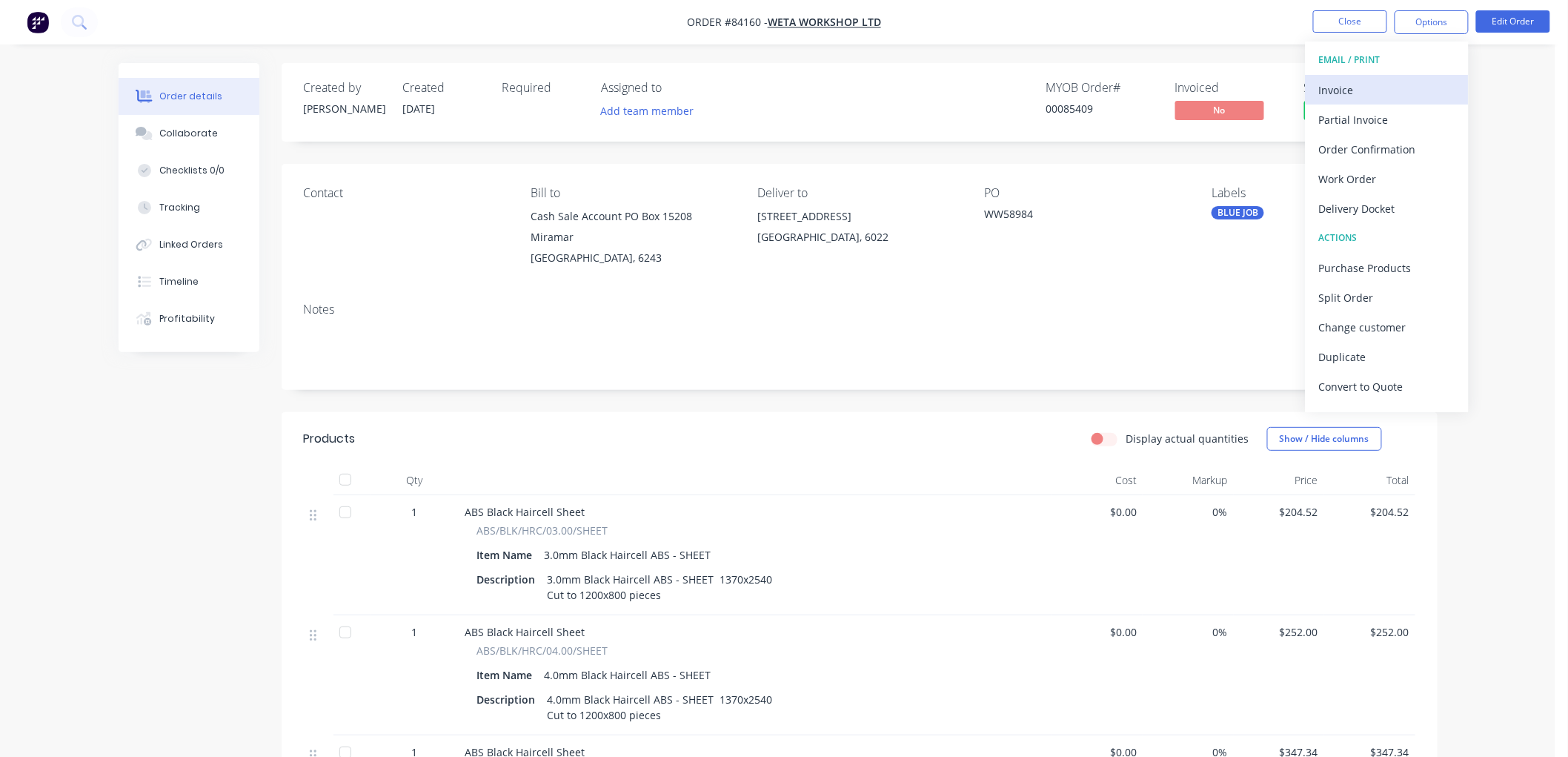
click at [1391, 93] on div "Invoice" at bounding box center [1387, 90] width 136 height 22
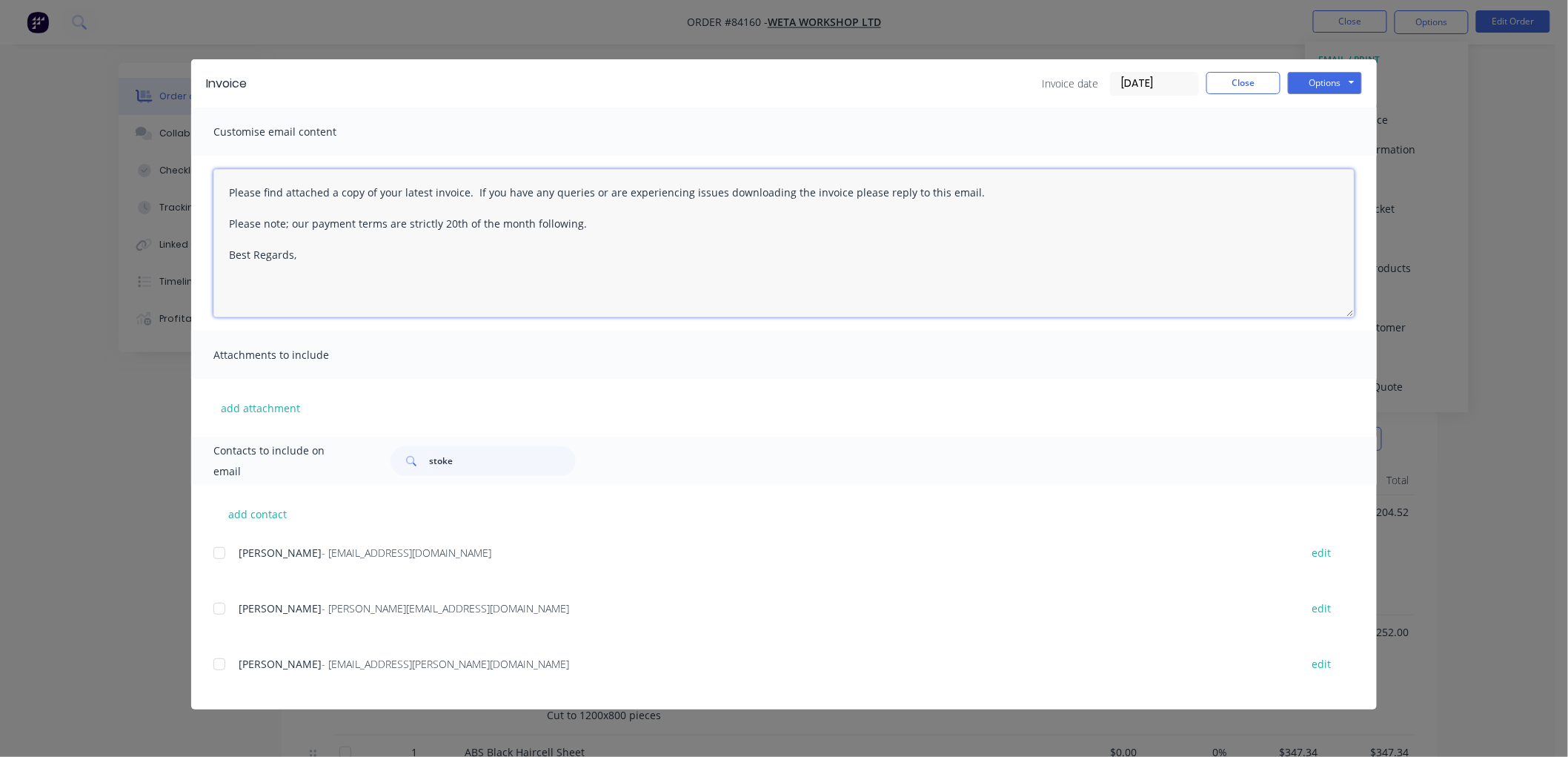
click at [320, 260] on textarea "Please find attached a copy of your latest invoice. If you have any queries or …" at bounding box center [783, 244] width 1141 height 148
type textarea "Please find attached a copy of your latest invoice. If you have any queries or …"
click at [1255, 75] on button "Close" at bounding box center [1243, 82] width 74 height 22
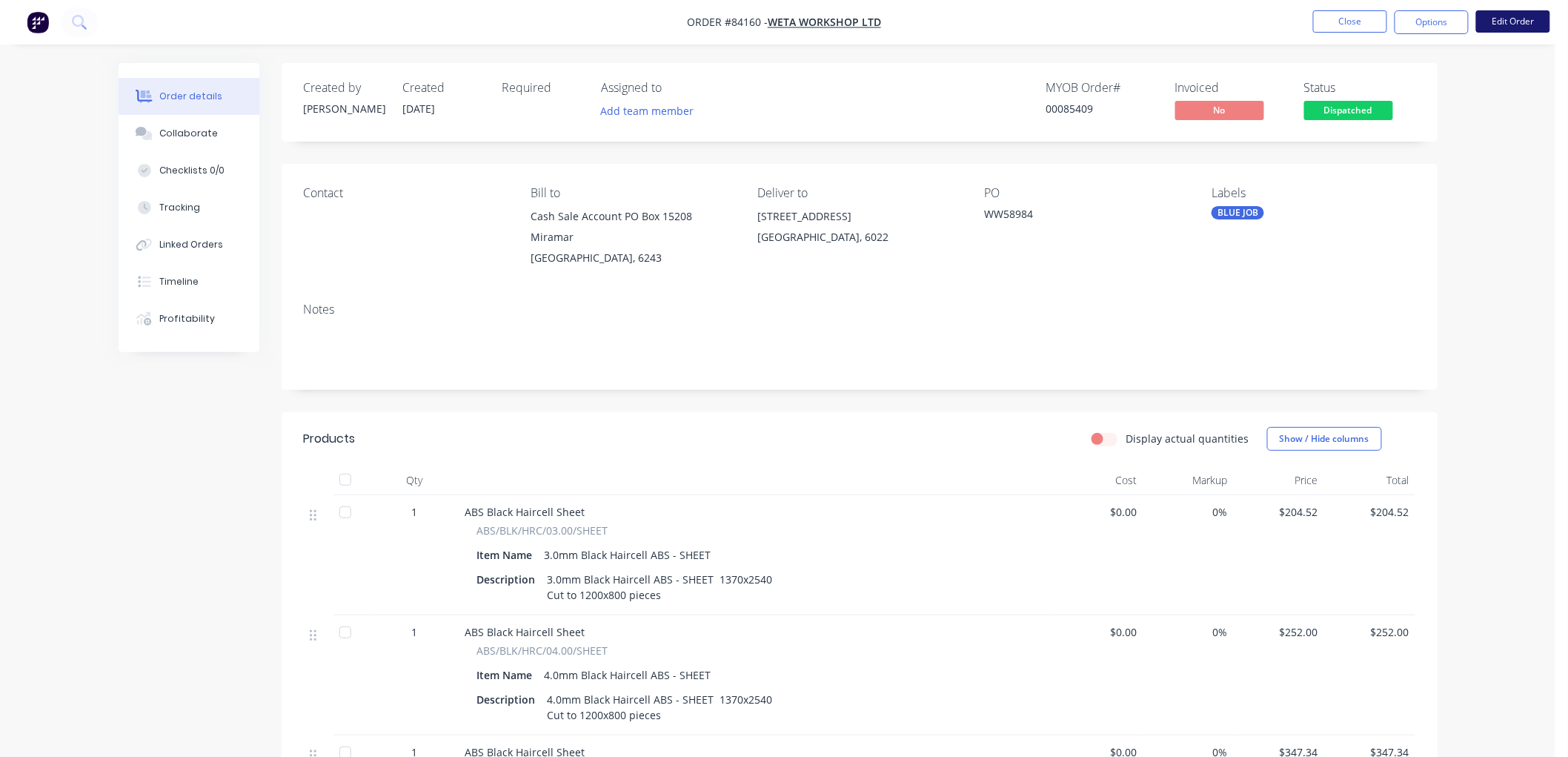
click at [1503, 24] on button "Edit Order" at bounding box center [1513, 21] width 74 height 22
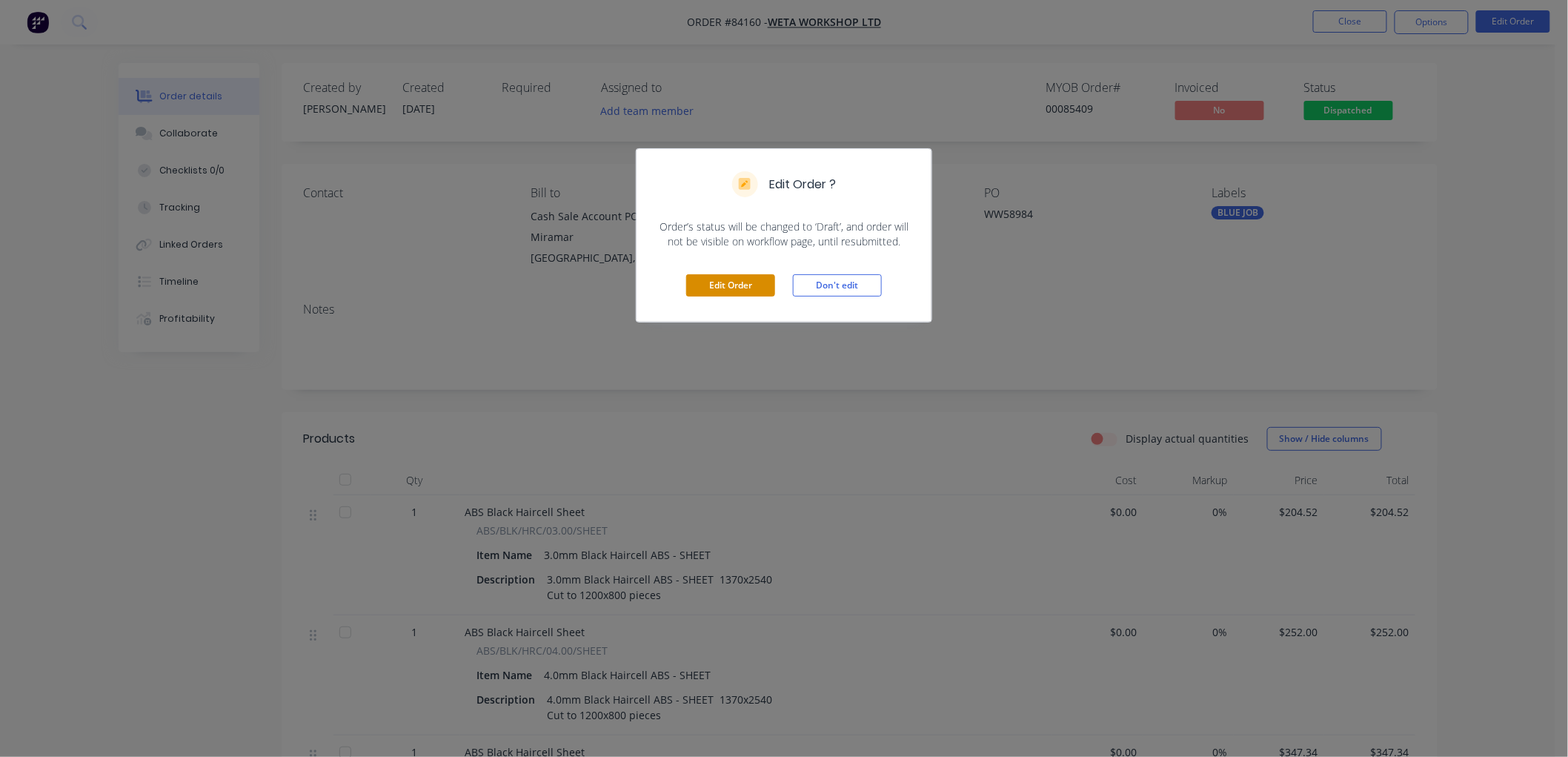
click at [729, 287] on button "Edit Order" at bounding box center [731, 285] width 89 height 22
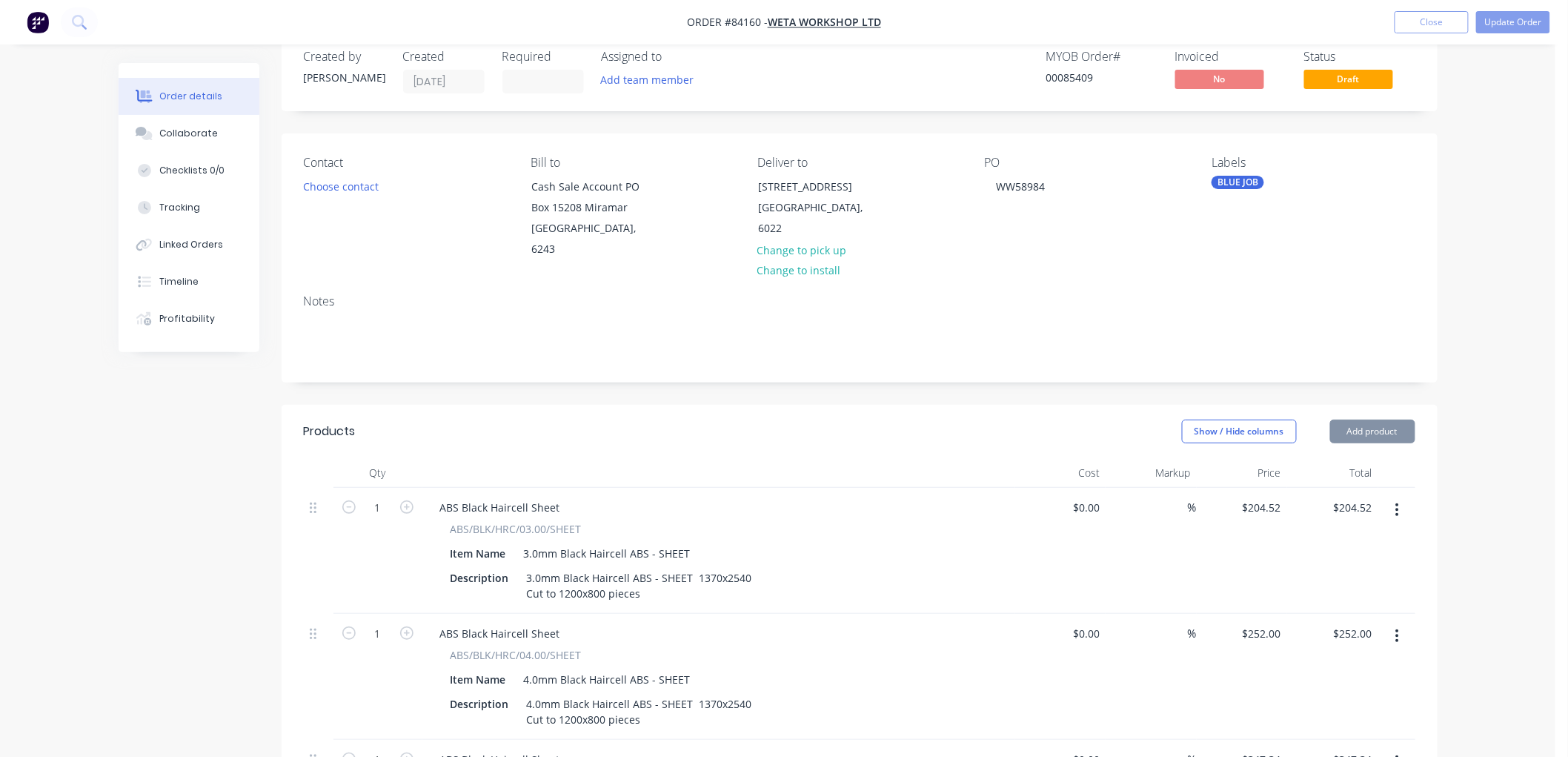
scroll to position [329, 0]
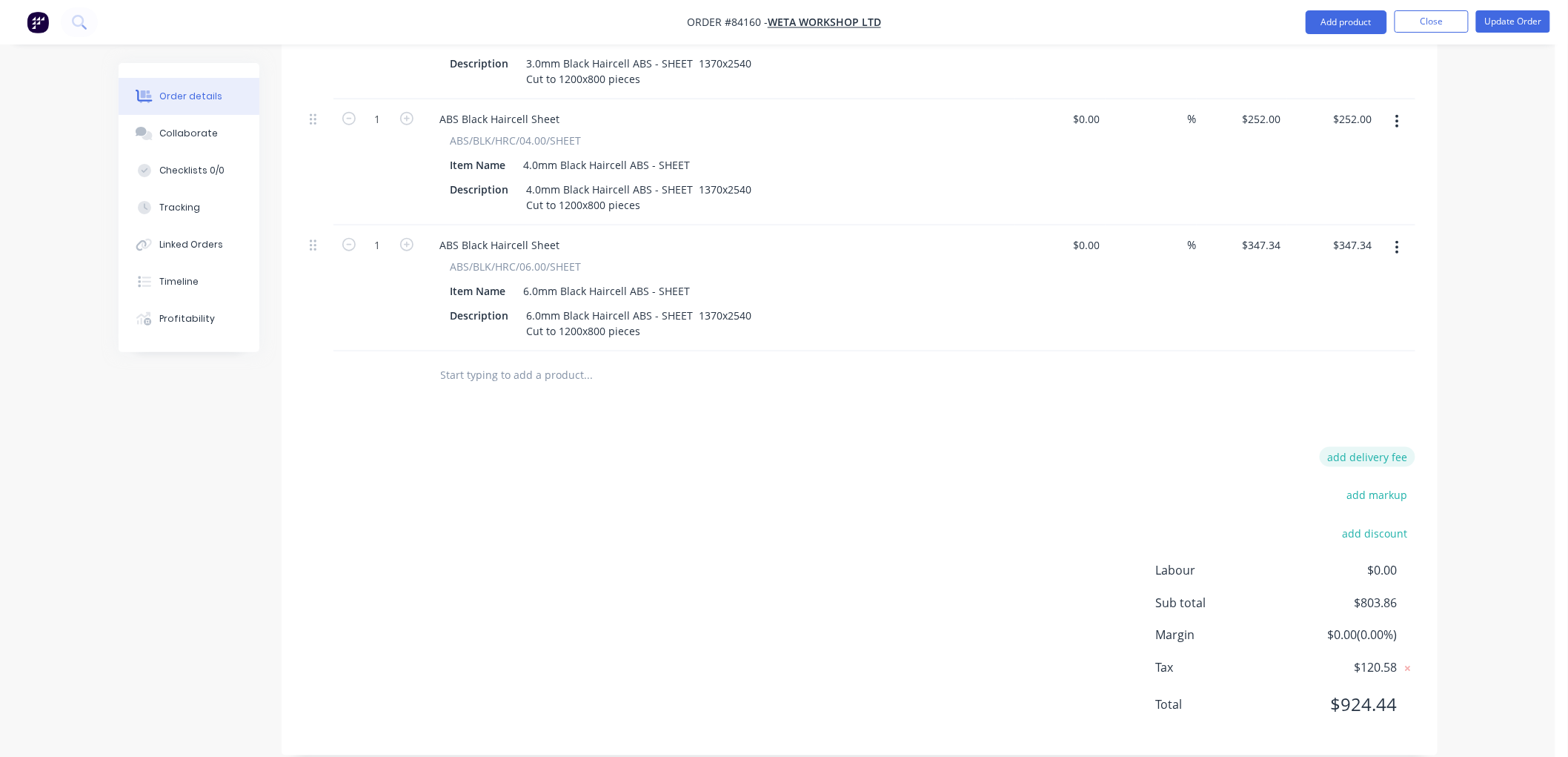
click at [1367, 447] on button "add delivery fee" at bounding box center [1368, 457] width 96 height 20
type input "100"
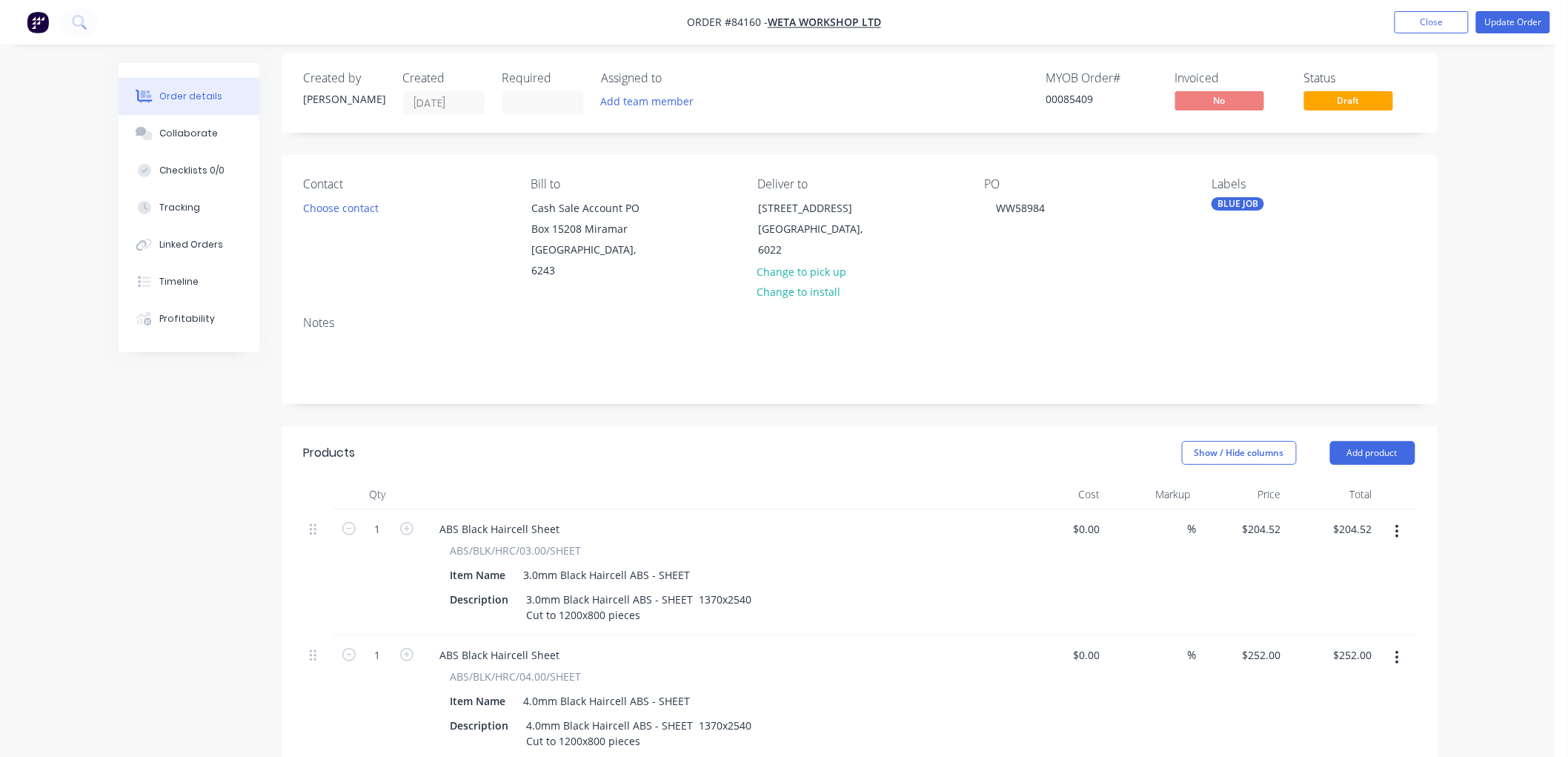
scroll to position [0, 0]
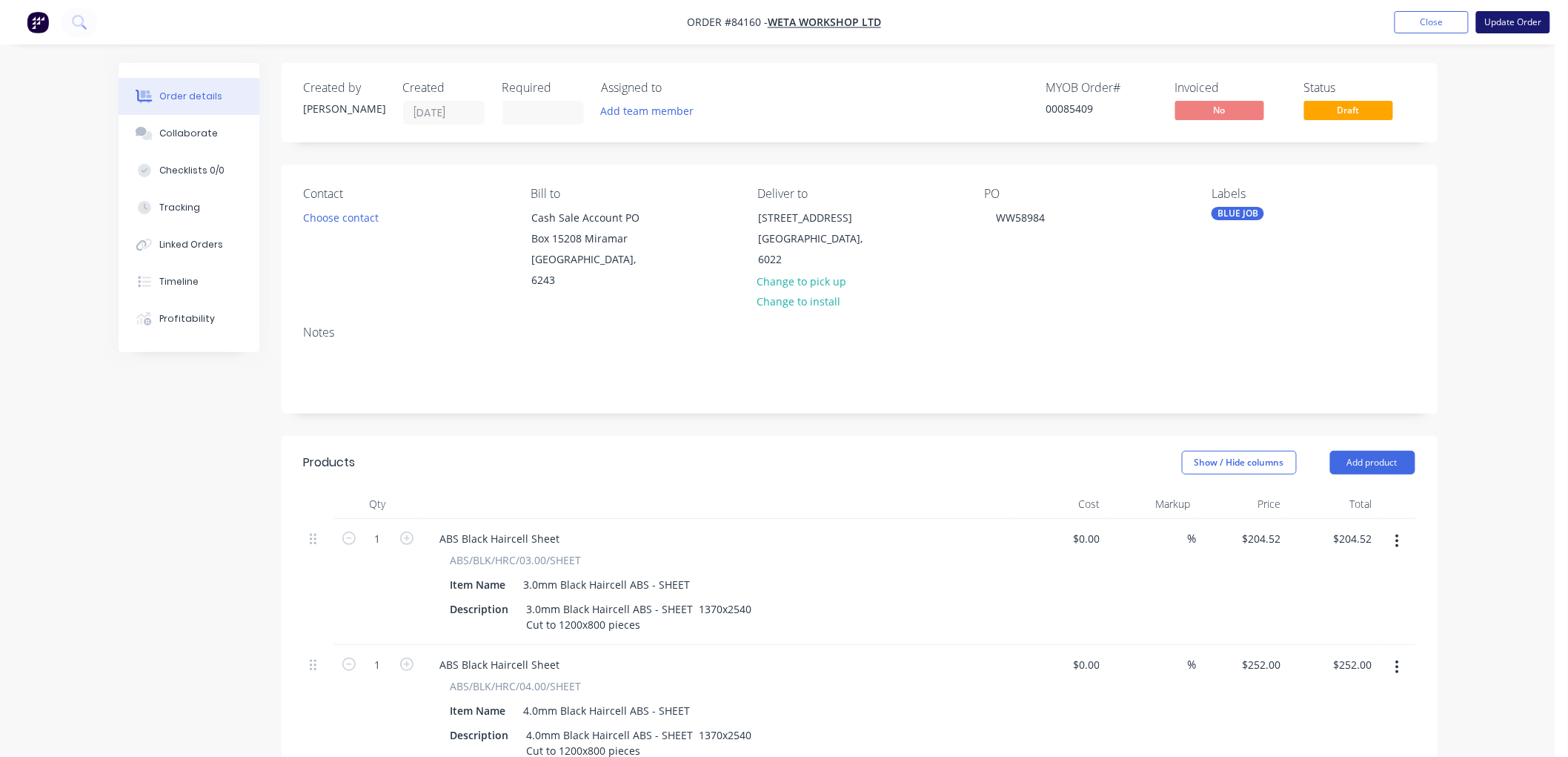
click at [1491, 27] on button "Update Order" at bounding box center [1513, 22] width 74 height 22
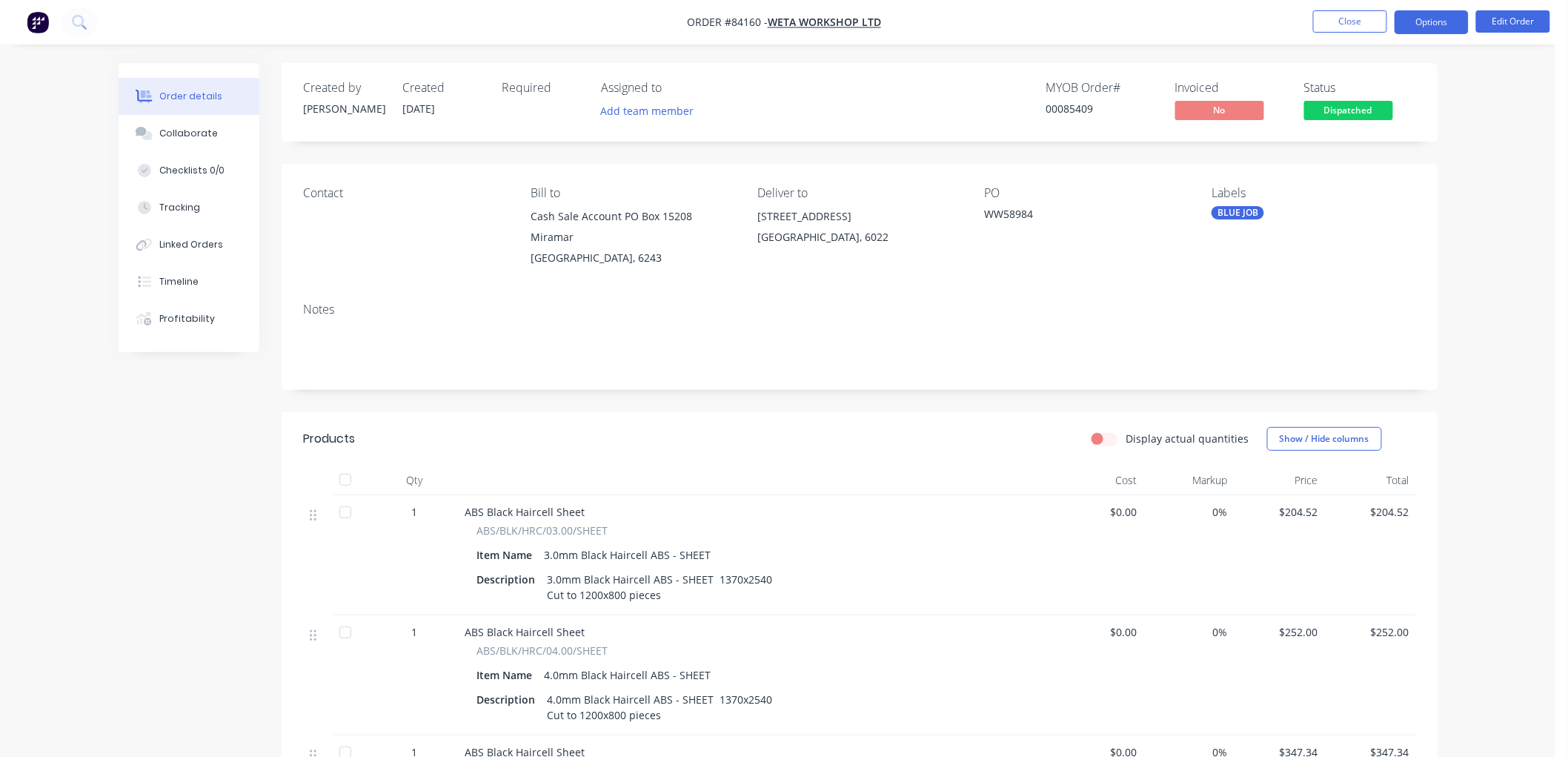
click at [1448, 25] on button "Options" at bounding box center [1432, 22] width 74 height 24
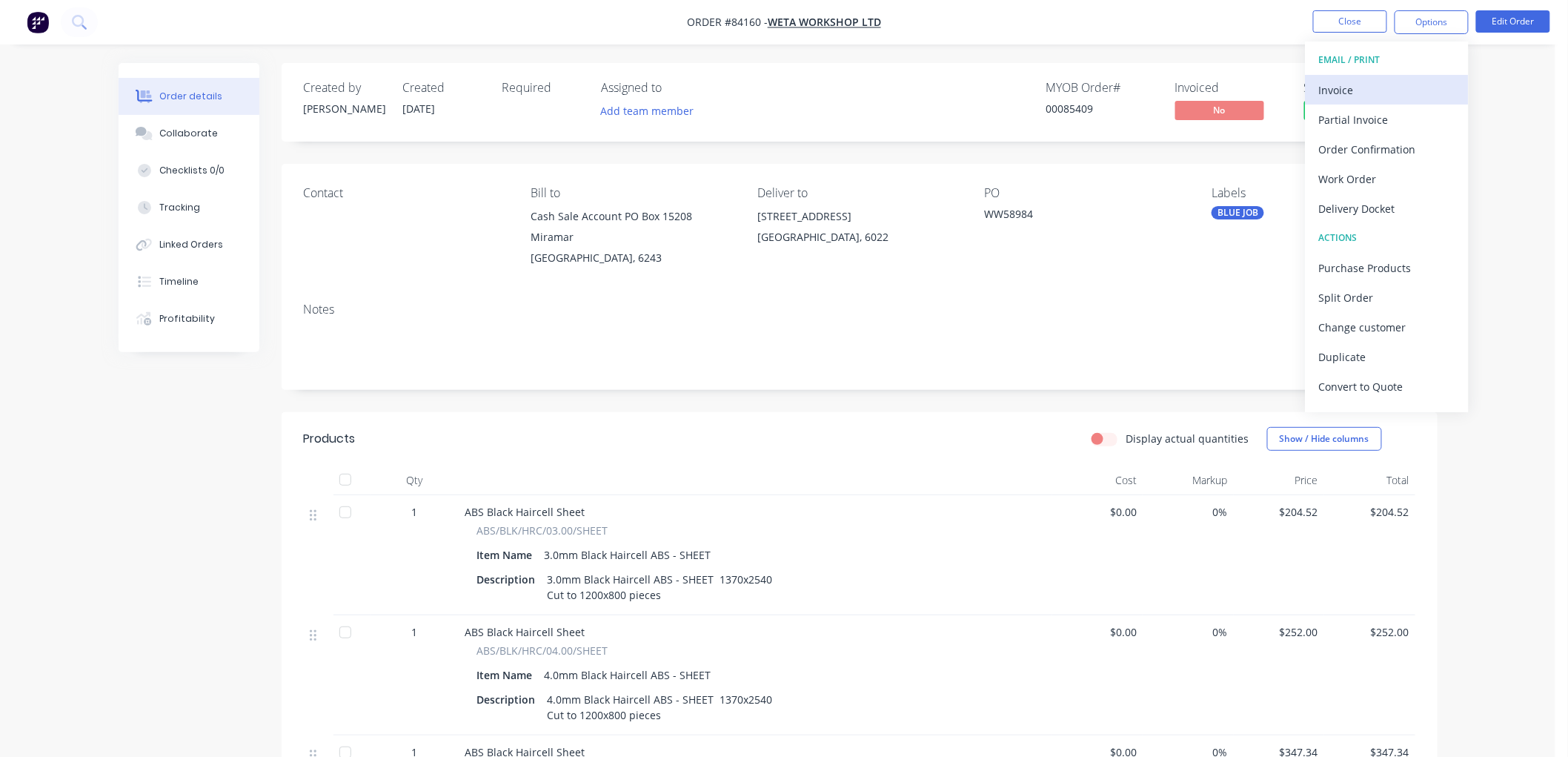
click at [1349, 81] on div "Invoice" at bounding box center [1387, 90] width 136 height 22
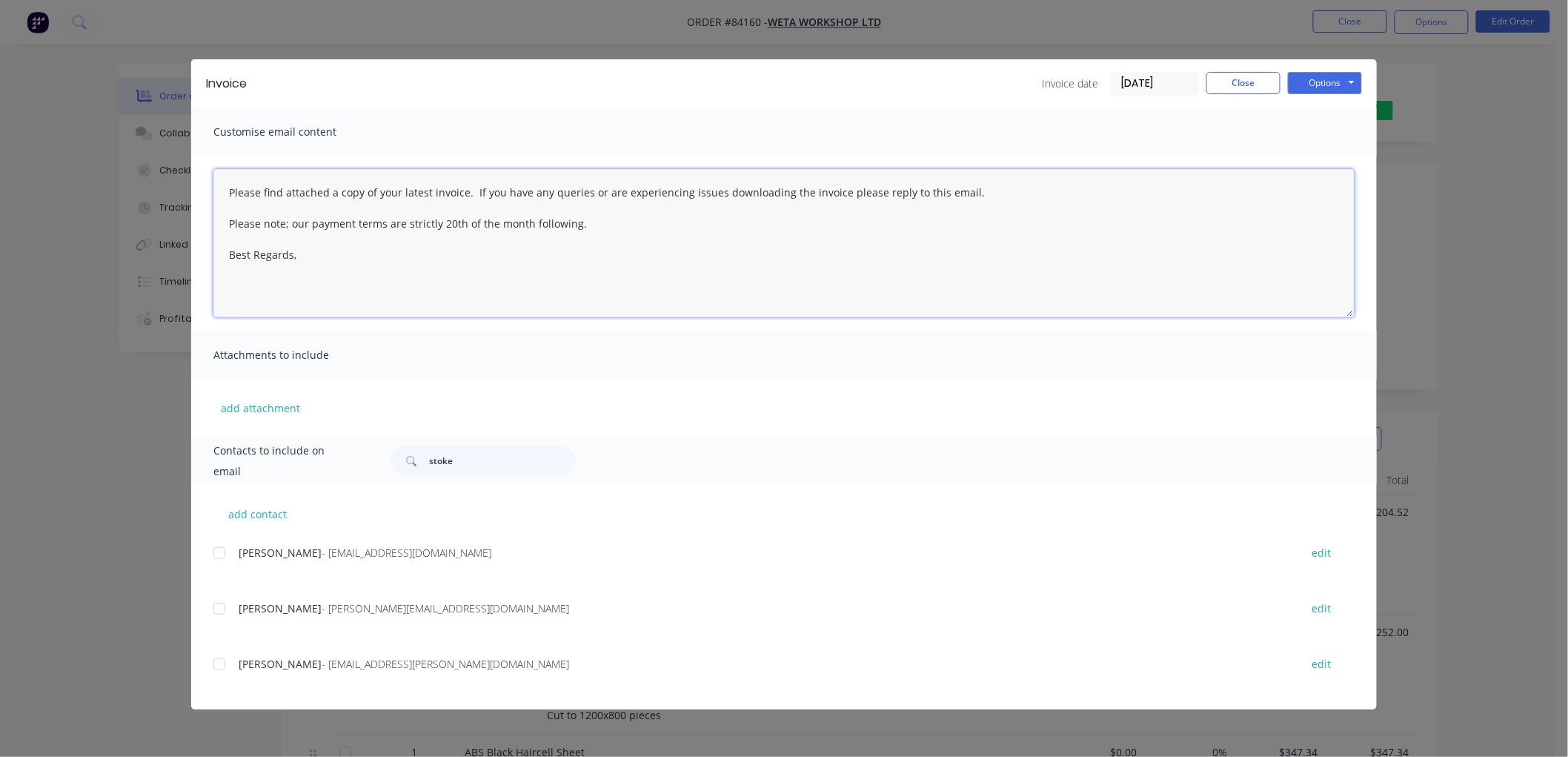
click at [383, 275] on textarea "Please find attached a copy of your latest invoice. If you have any queries or …" at bounding box center [783, 244] width 1141 height 148
click at [219, 550] on div at bounding box center [219, 553] width 30 height 30
drag, startPoint x: 1316, startPoint y: 86, endPoint x: 1322, endPoint y: 94, distance: 10.0
click at [1316, 85] on button "Options" at bounding box center [1324, 82] width 74 height 22
click at [1330, 154] on button "Email" at bounding box center [1335, 158] width 95 height 24
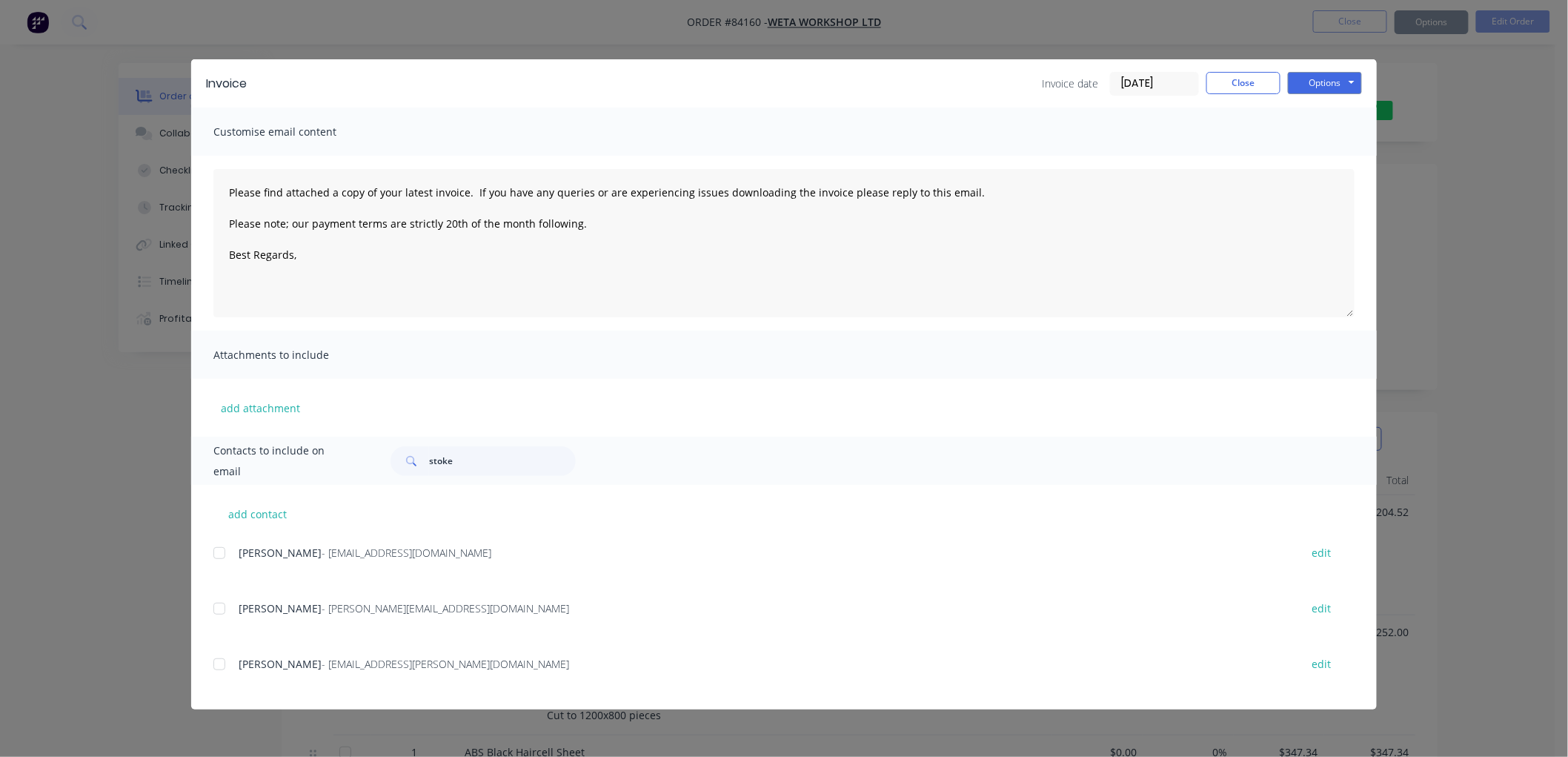
type textarea "Please find attached a copy of your latest invoice. If you have any queries or …"
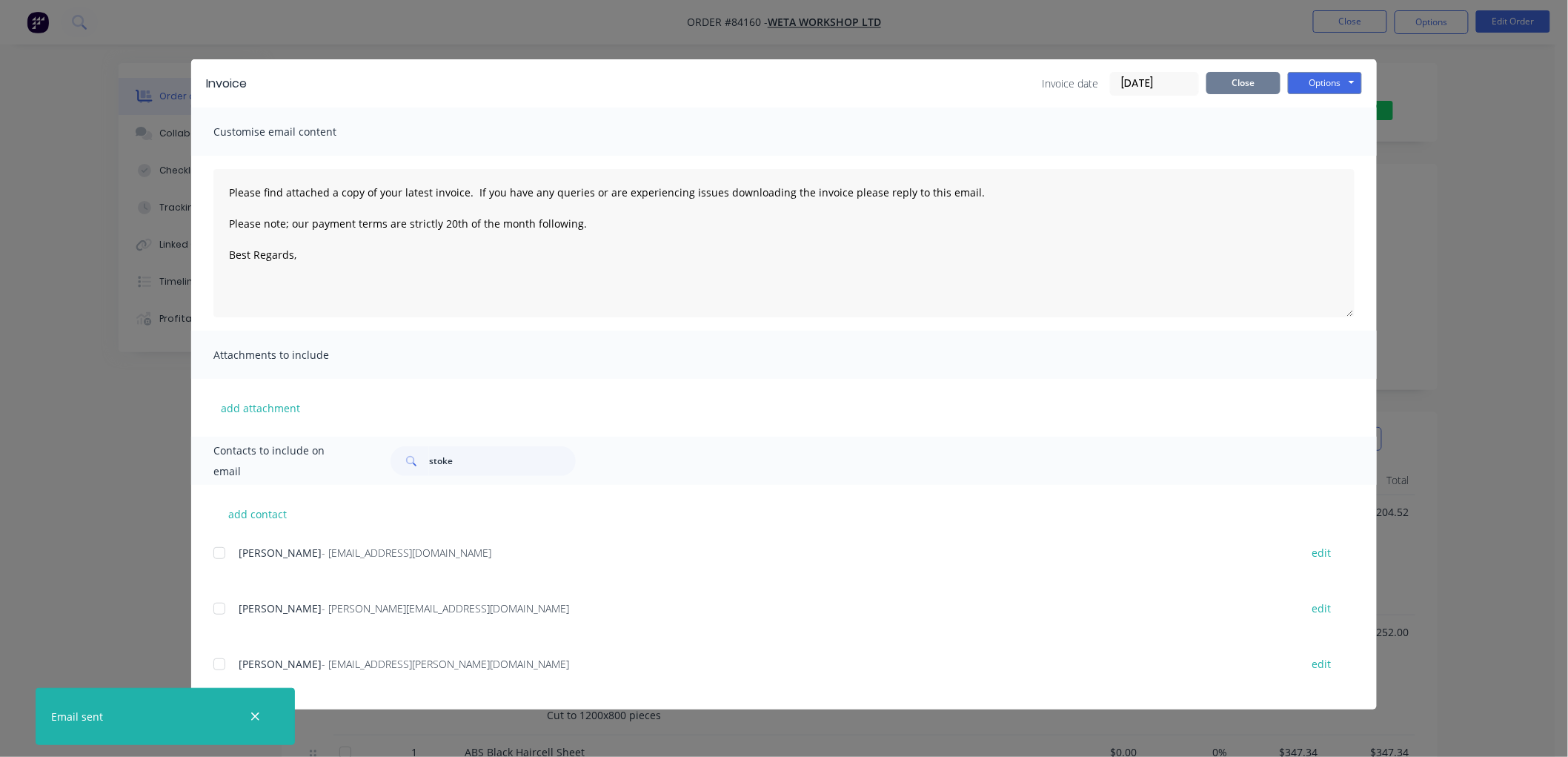
click at [1243, 85] on button "Close" at bounding box center [1243, 82] width 74 height 22
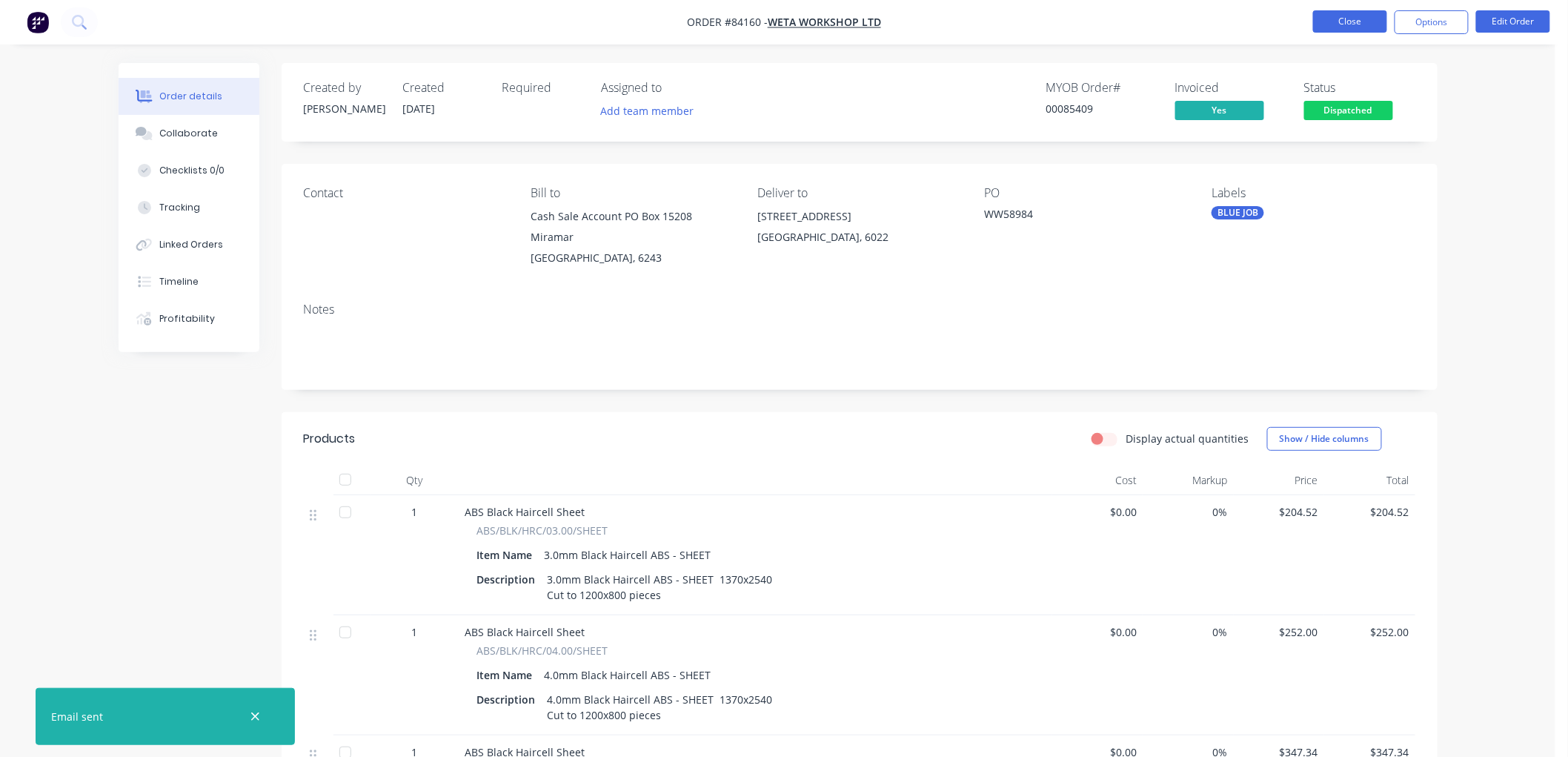
click at [1332, 31] on button "Close" at bounding box center [1350, 21] width 74 height 22
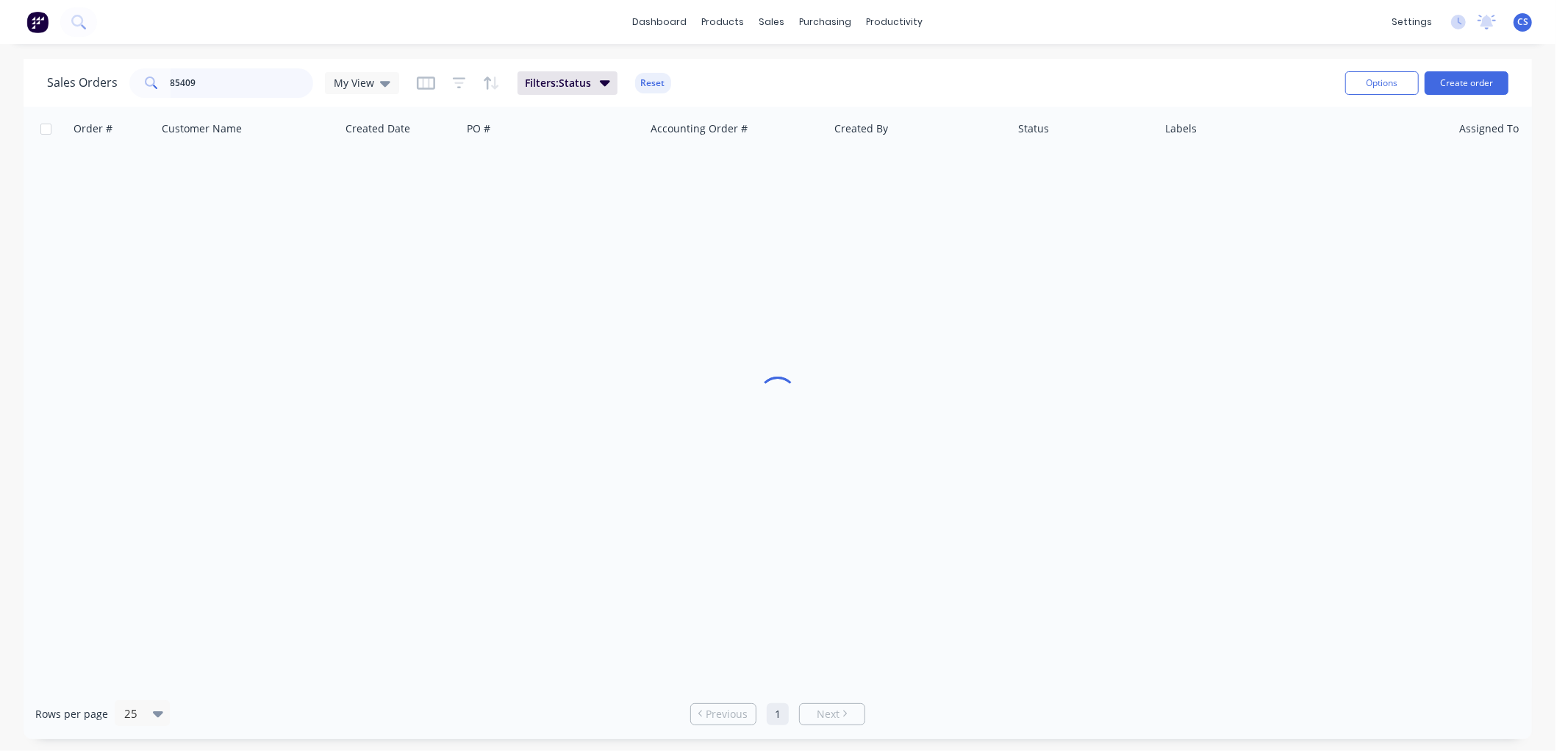
click at [211, 81] on input "85409" at bounding box center [242, 83] width 144 height 29
click at [216, 86] on input "85409" at bounding box center [242, 83] width 144 height 29
type input "85219"
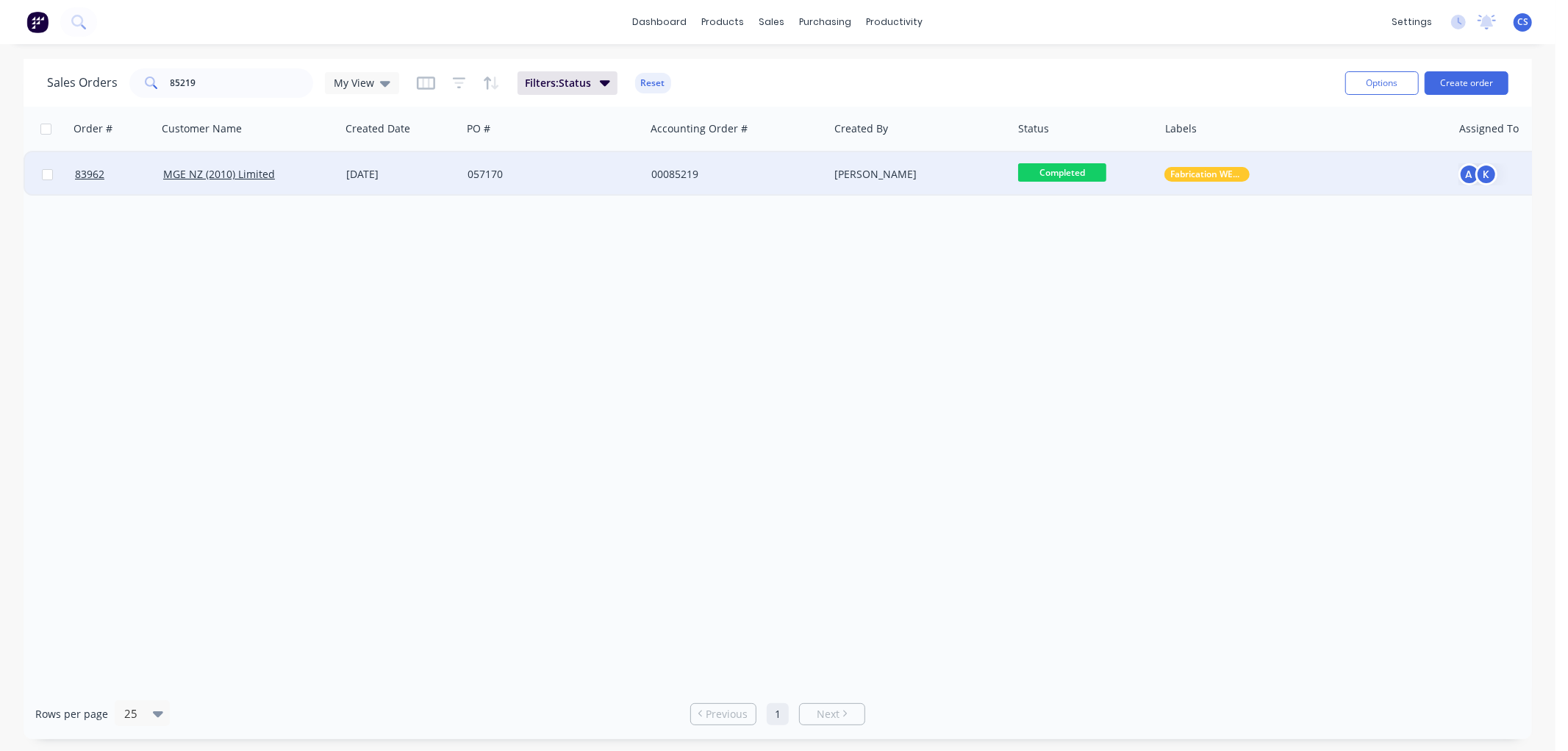
click at [556, 170] on div "057170" at bounding box center [549, 174] width 163 height 15
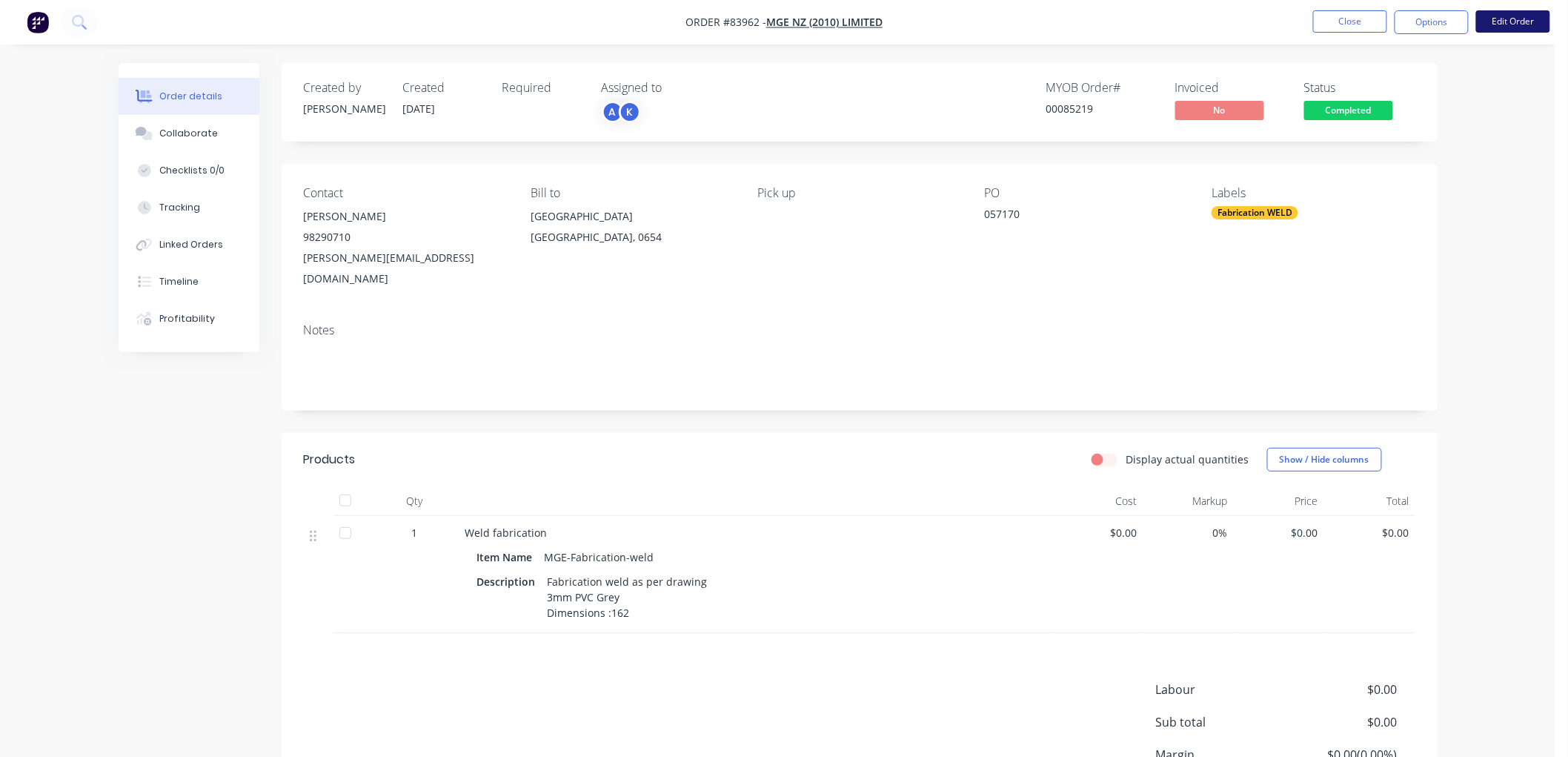
click at [1527, 23] on button "Edit Order" at bounding box center [1513, 21] width 74 height 22
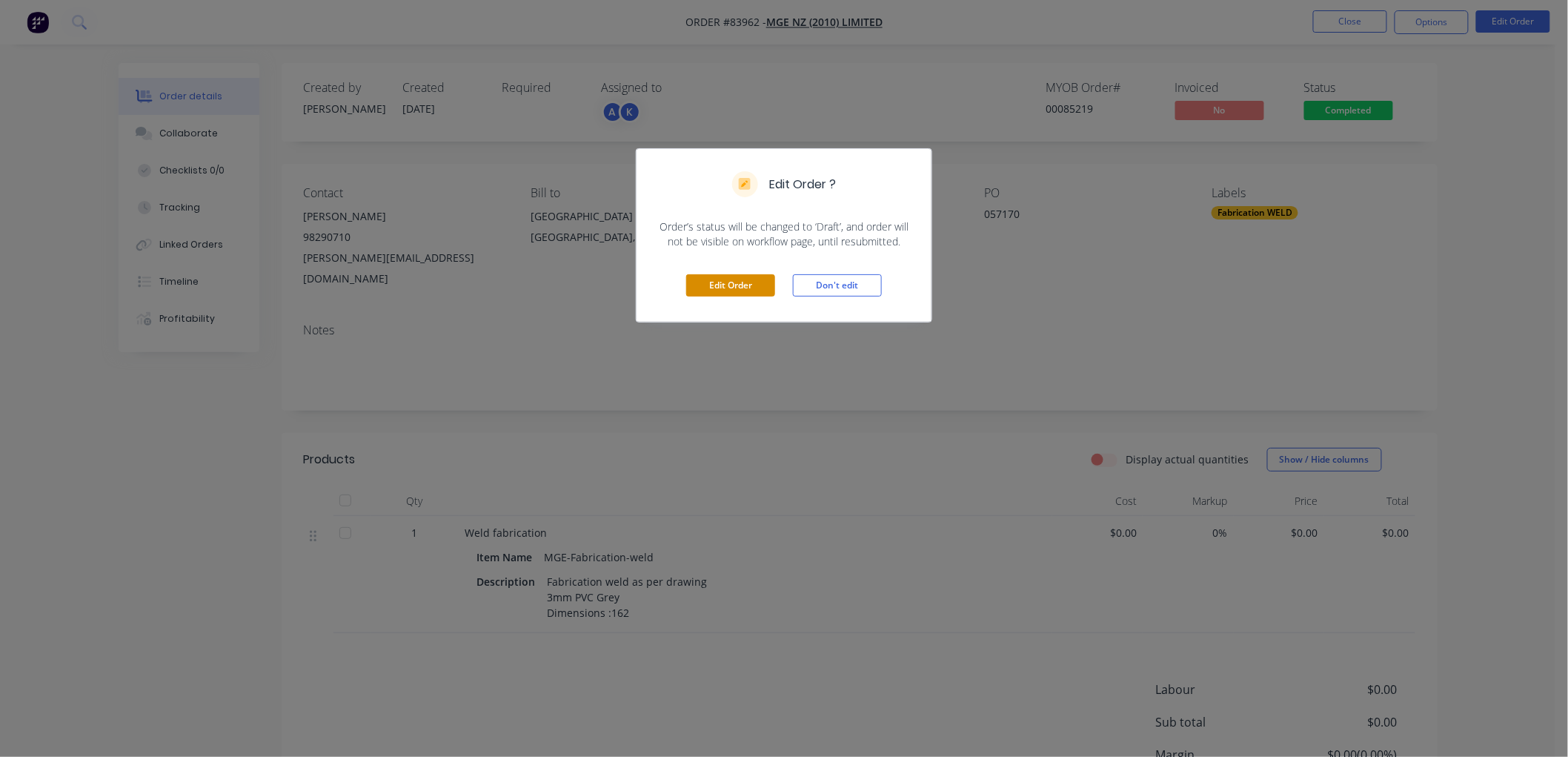
click at [713, 287] on button "Edit Order" at bounding box center [731, 285] width 89 height 22
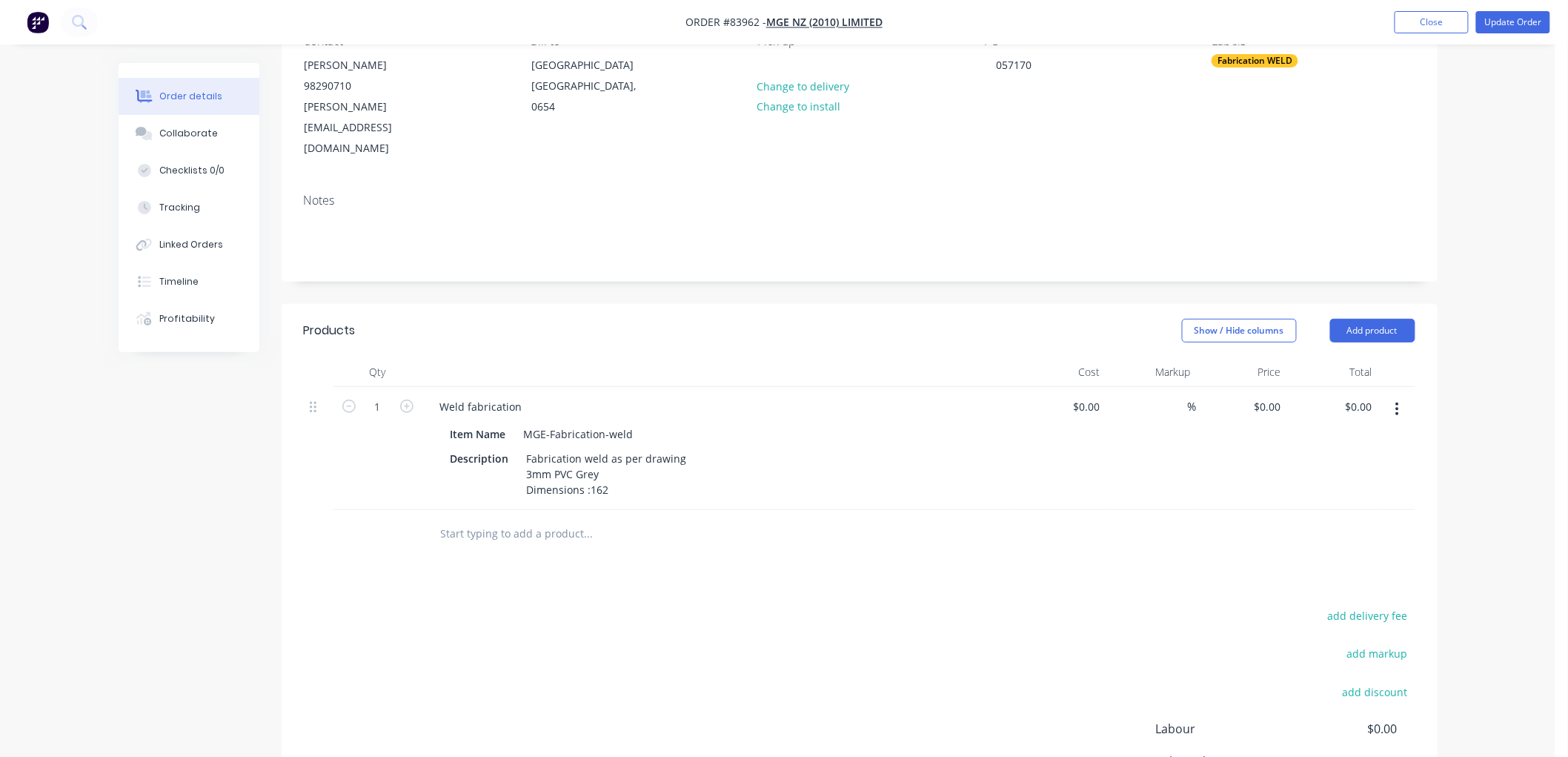
scroll to position [164, 0]
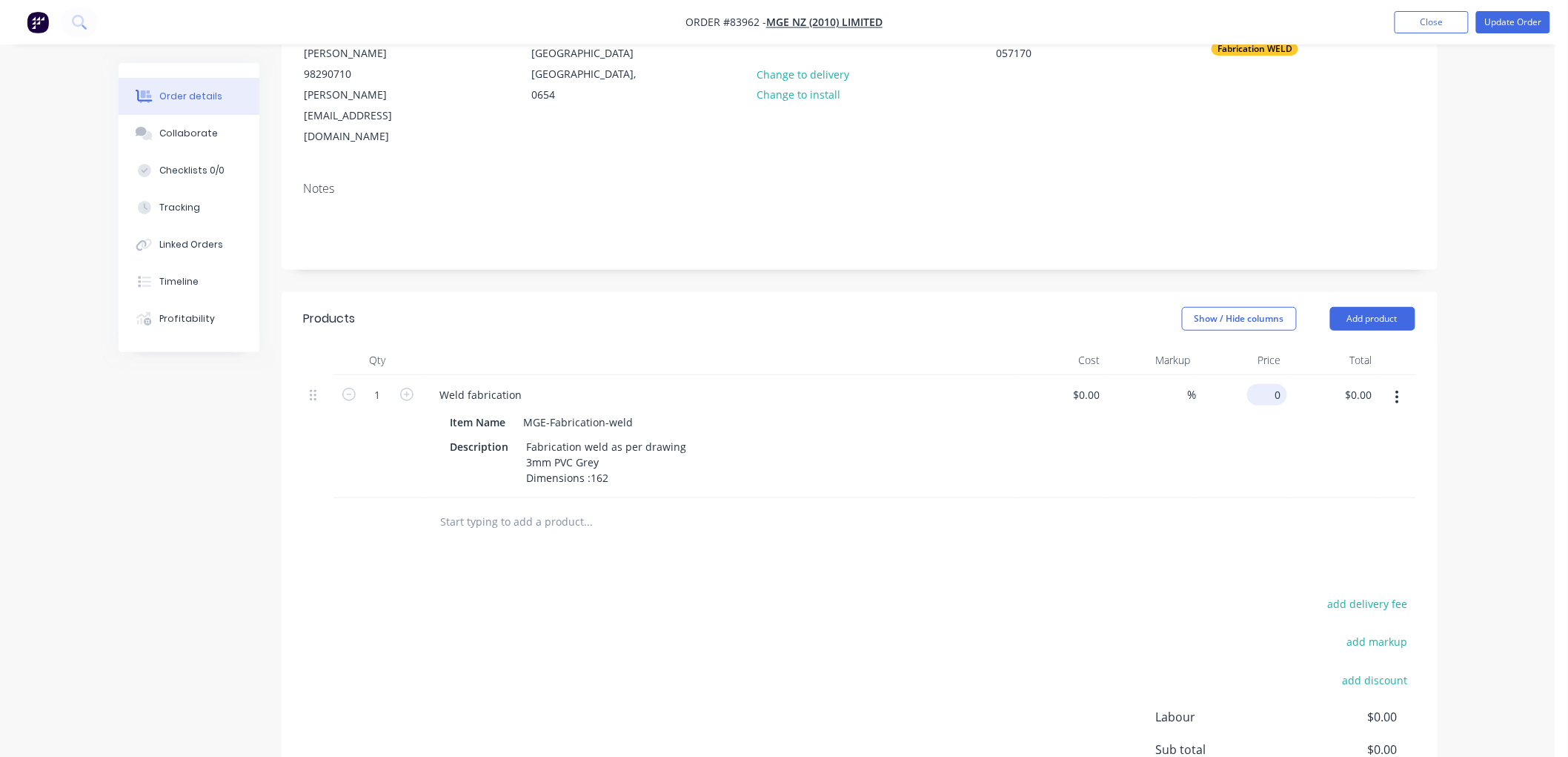
click at [1269, 384] on div "0 $0.00" at bounding box center [1269, 395] width 34 height 22
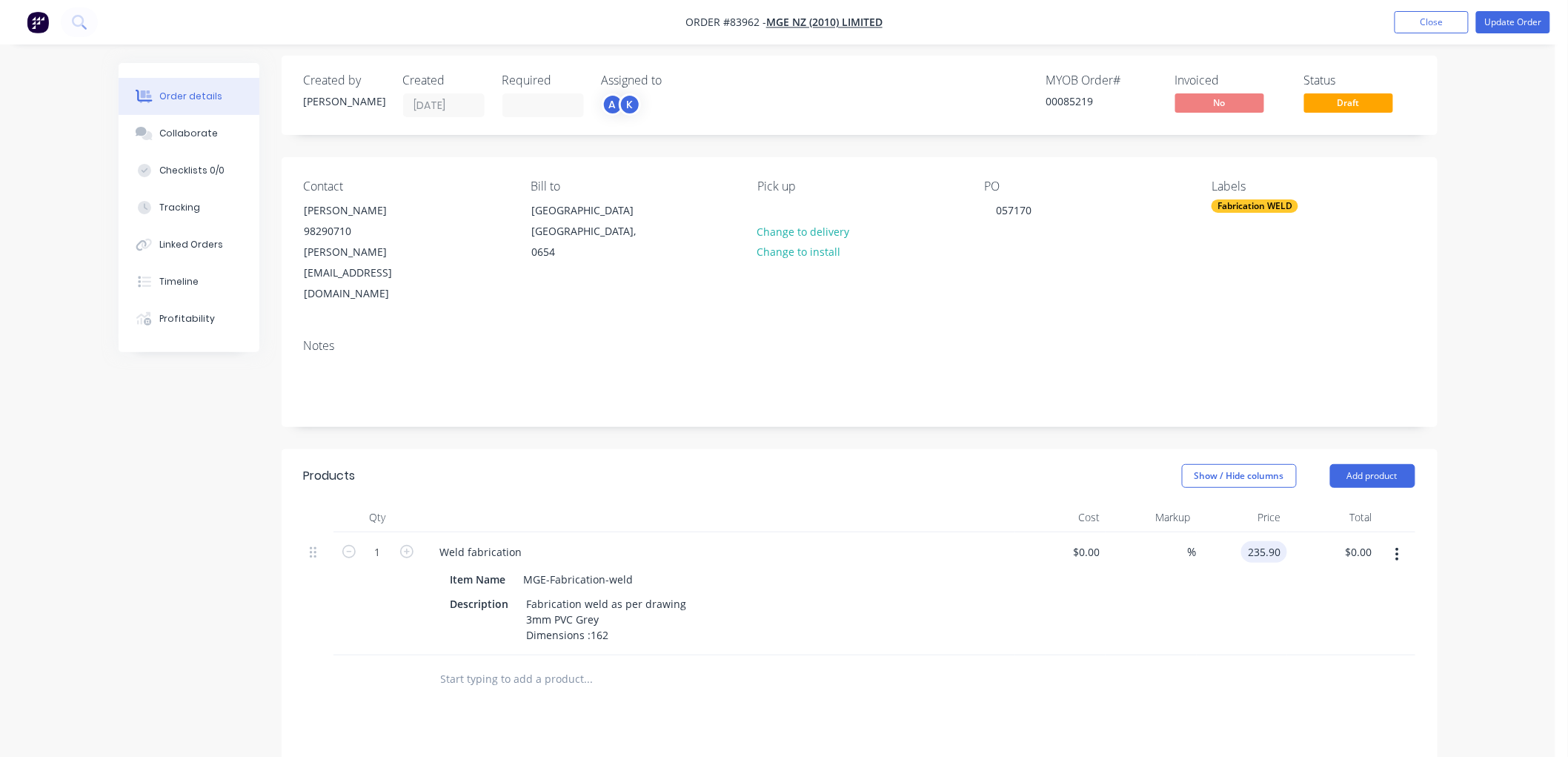
scroll to position [0, 0]
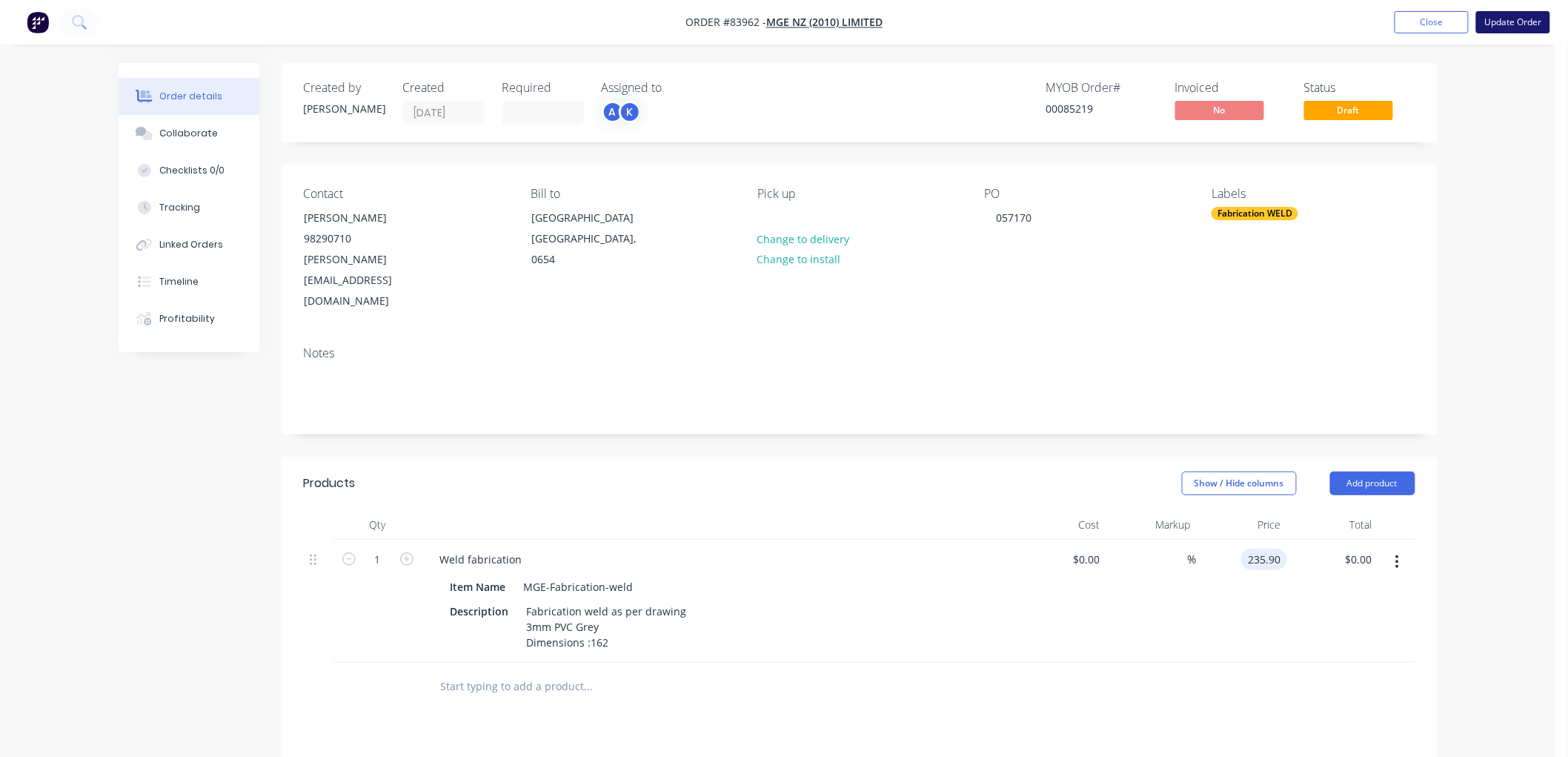
type input "$235.90"
click at [1503, 19] on button "Update Order" at bounding box center [1513, 22] width 74 height 22
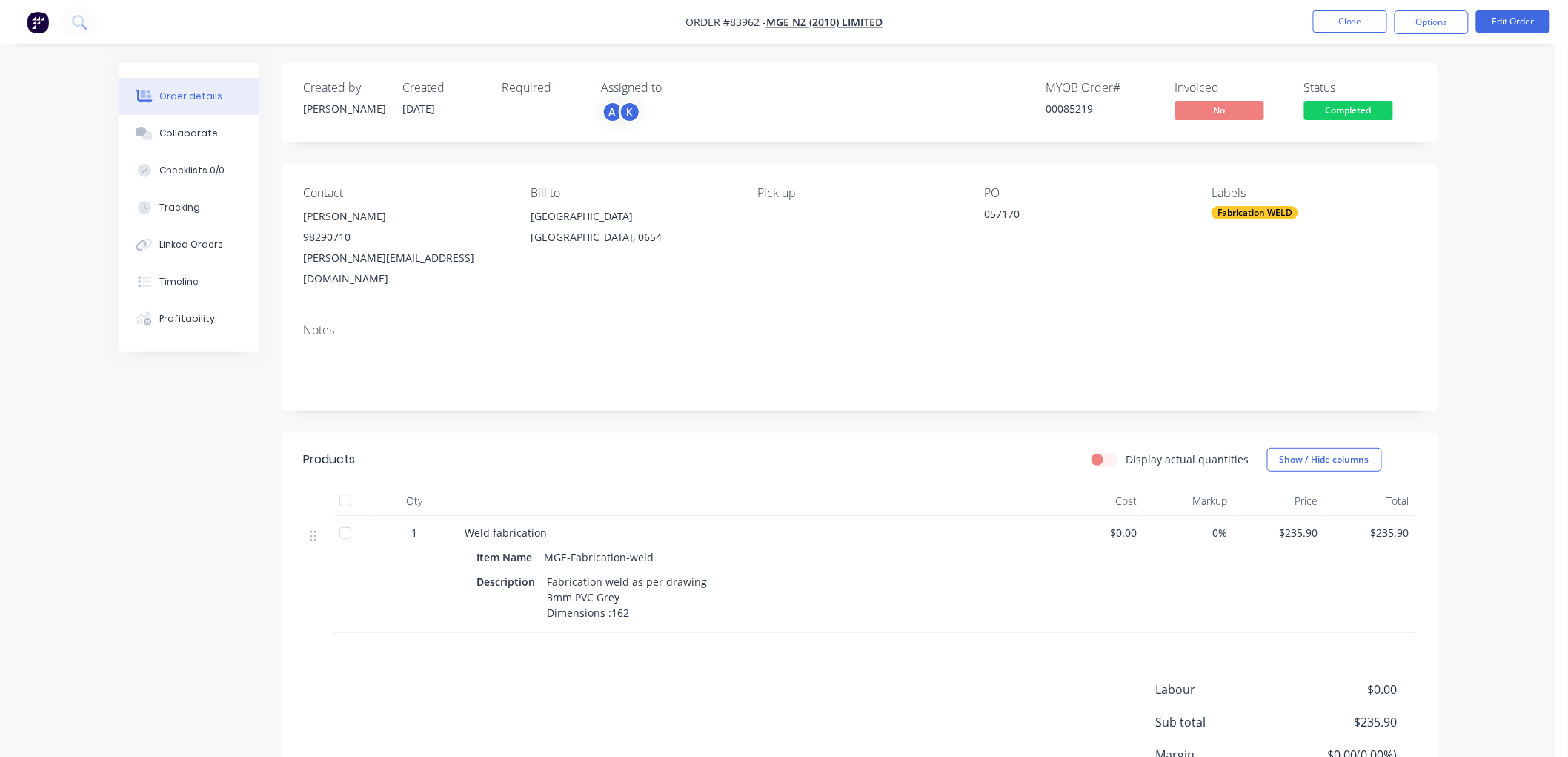
drag, startPoint x: 1430, startPoint y: 208, endPoint x: 1414, endPoint y: 157, distance: 53.5
drag, startPoint x: 1414, startPoint y: 157, endPoint x: 1448, endPoint y: 83, distance: 81.4
click at [1448, 80] on div "Order details Collaborate Checklists 0/0 Tracking Linked Orders Timeline Profit…" at bounding box center [778, 479] width 1349 height 834
click at [1364, 109] on span "Completed" at bounding box center [1349, 109] width 89 height 18
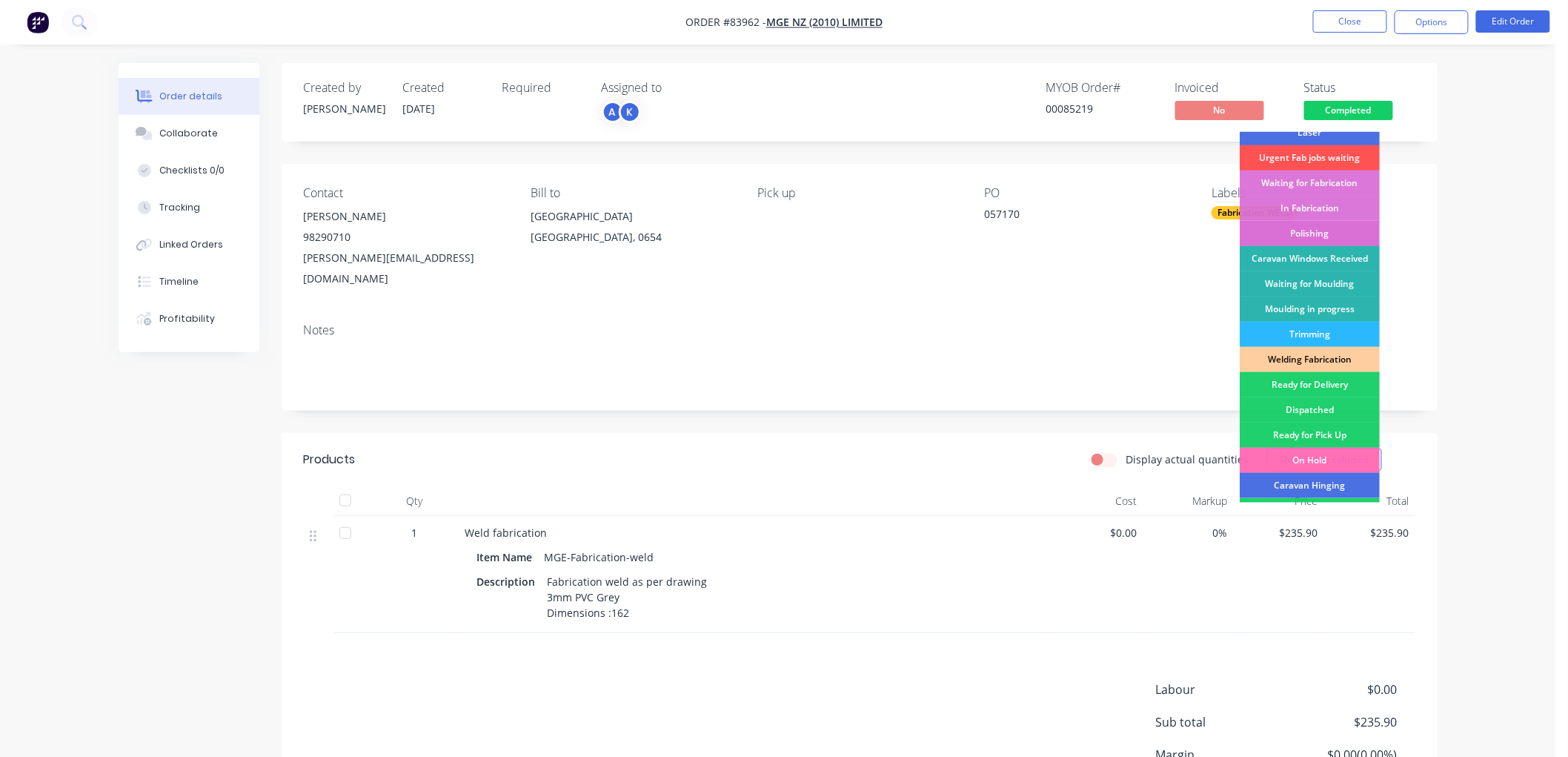
scroll to position [247, 0]
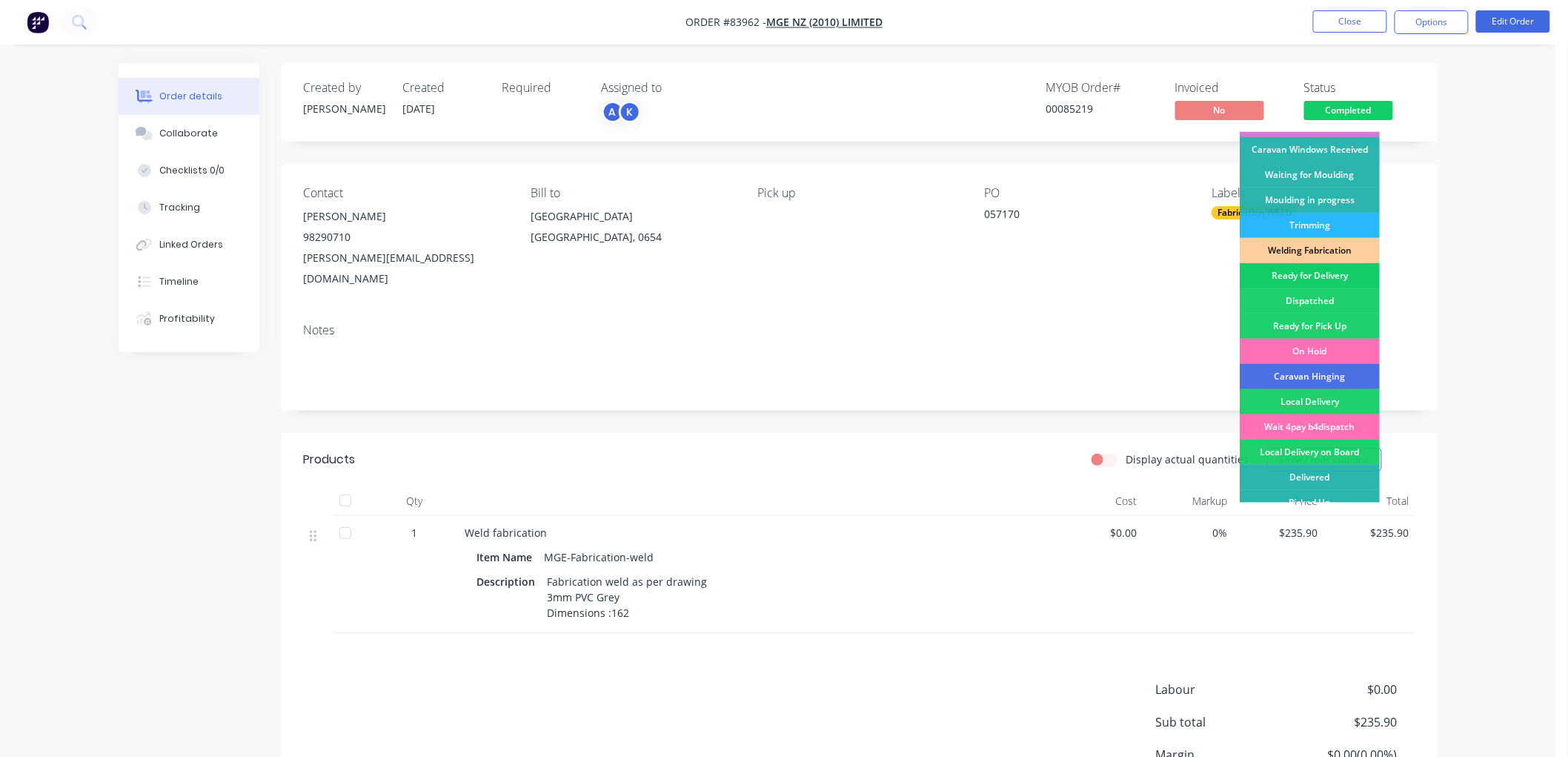
click at [1326, 274] on div "Ready for Delivery" at bounding box center [1310, 275] width 140 height 25
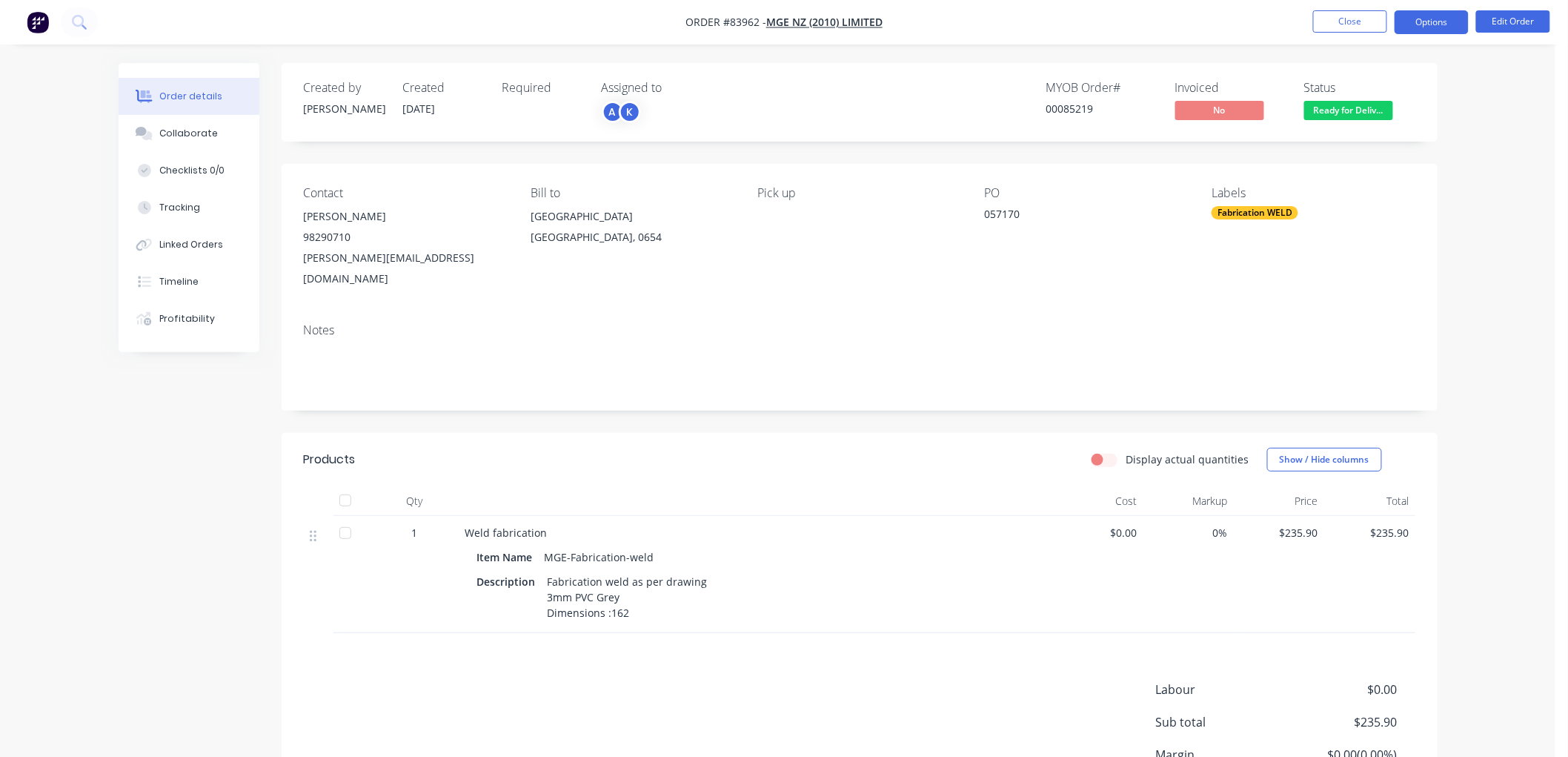
click at [1419, 28] on button "Options" at bounding box center [1432, 22] width 74 height 24
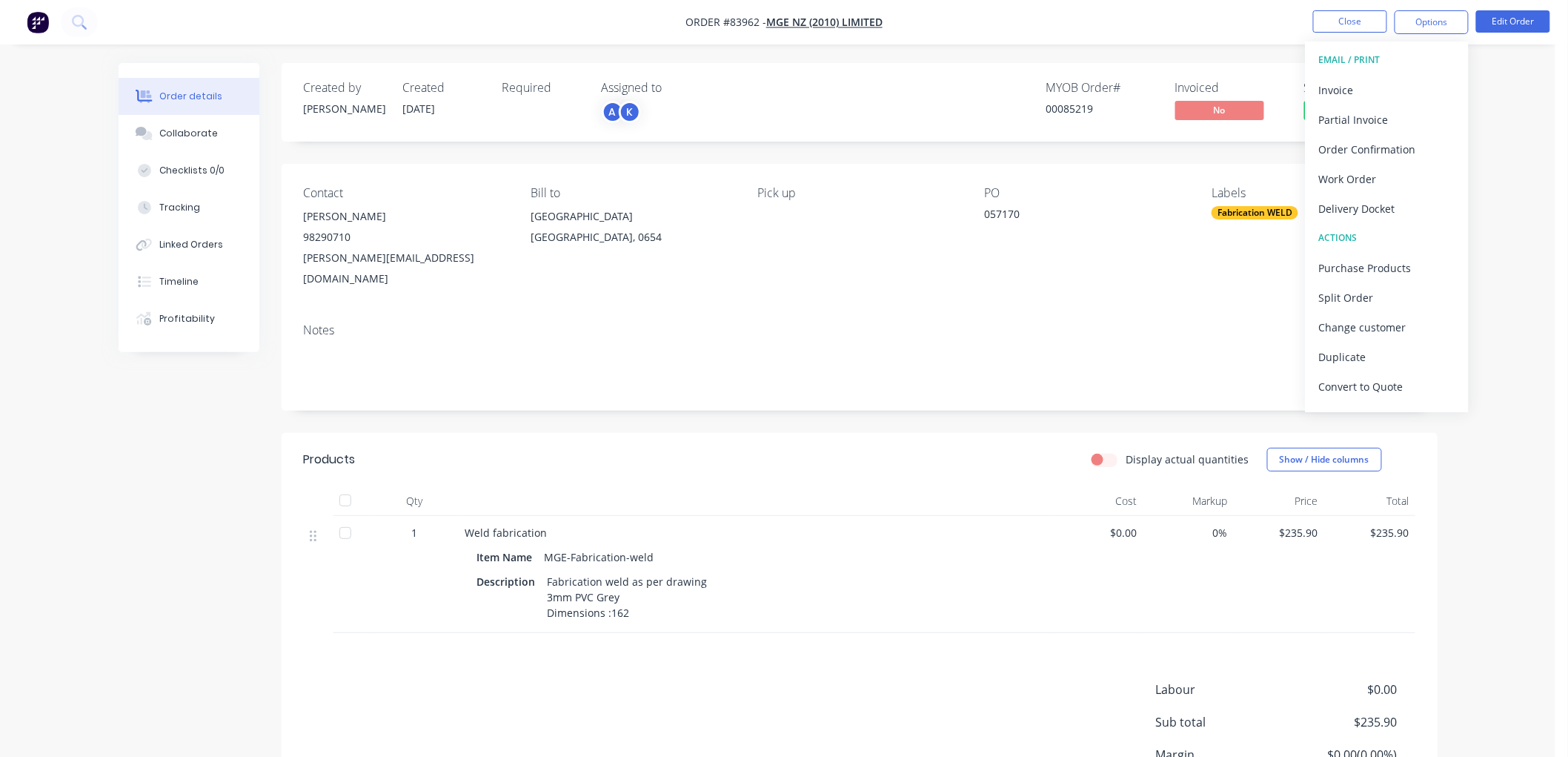
click at [1362, 203] on div "Delivery Docket" at bounding box center [1387, 209] width 136 height 22
click at [1355, 151] on div "Without pricing" at bounding box center [1387, 149] width 136 height 22
click at [1169, 46] on div "Order details Collaborate Checklists 0/0 Tracking Linked Orders Timeline Profit…" at bounding box center [778, 448] width 1556 height 897
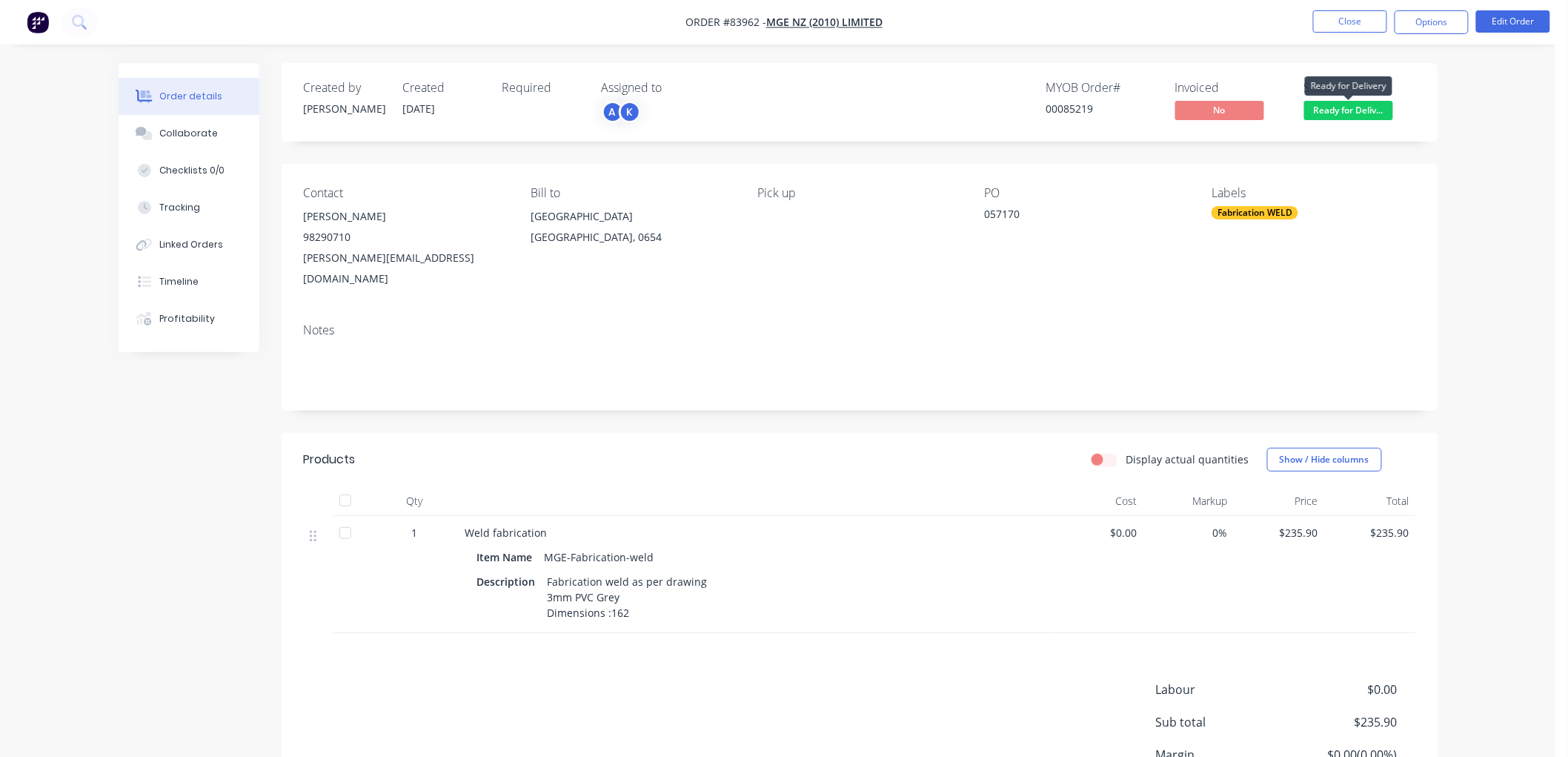
click at [1344, 109] on span "Ready for Deliv..." at bounding box center [1349, 109] width 89 height 18
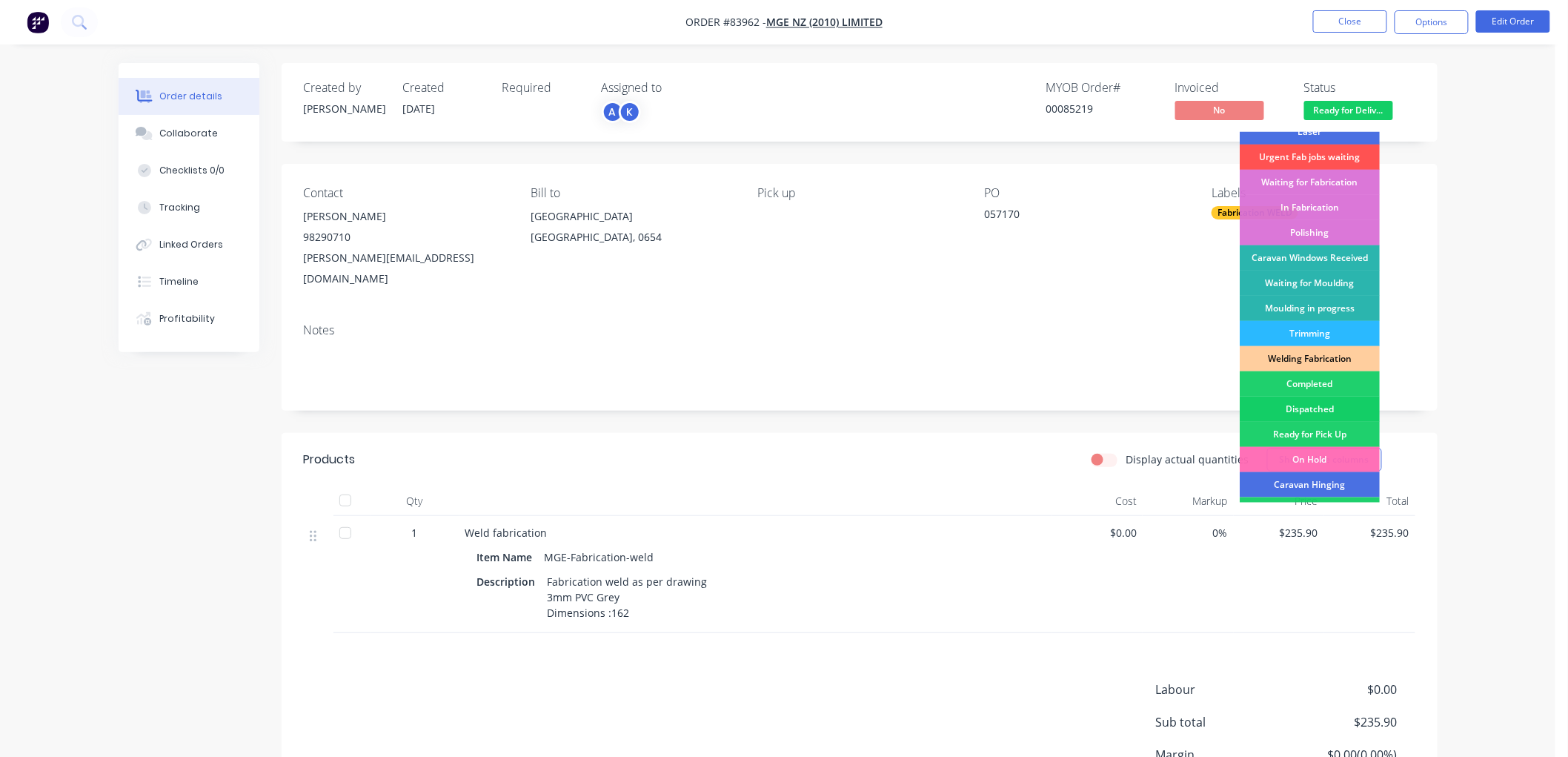
scroll to position [164, 0]
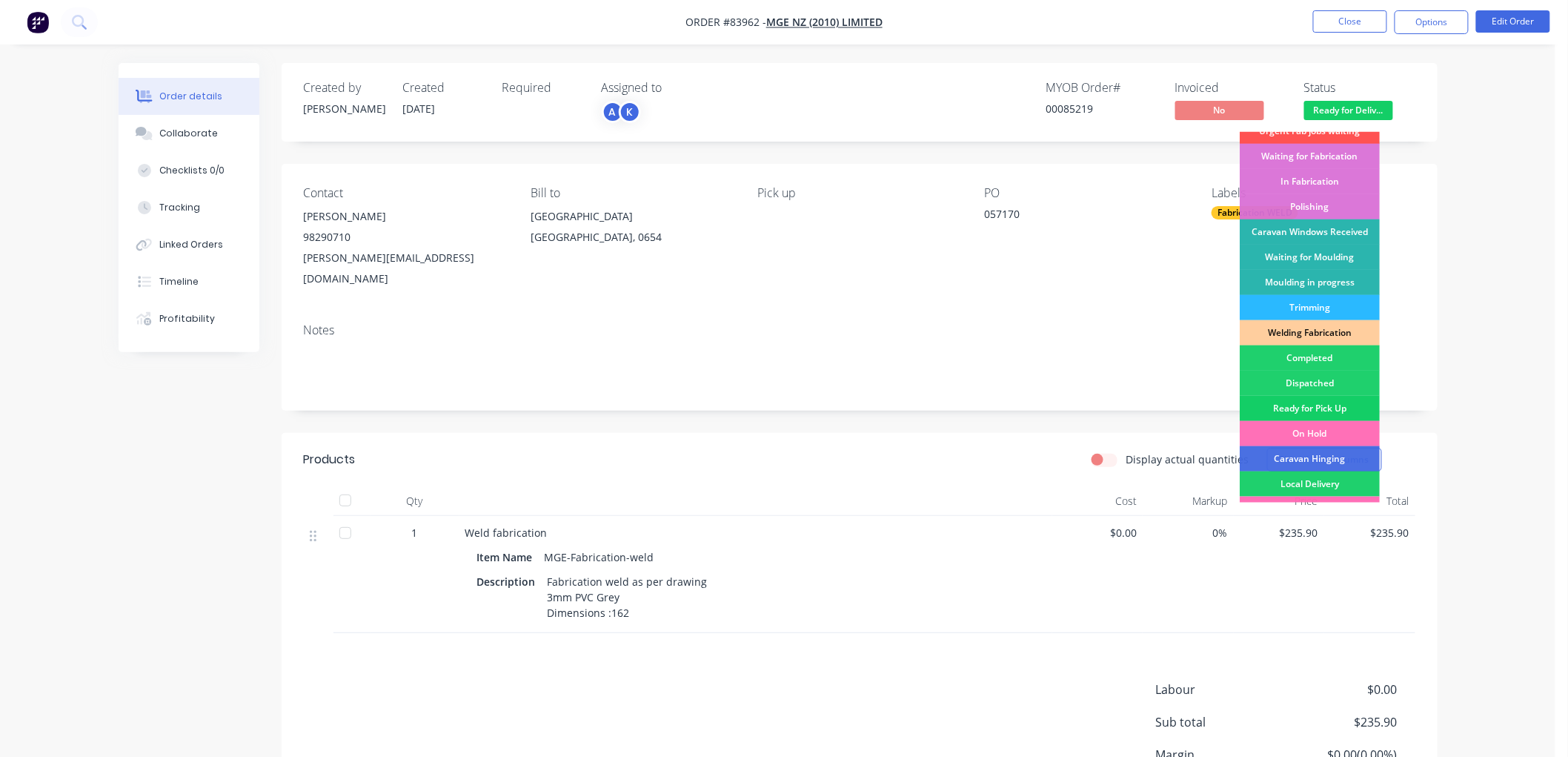
click at [1291, 404] on div "Ready for Pick Up" at bounding box center [1310, 408] width 140 height 25
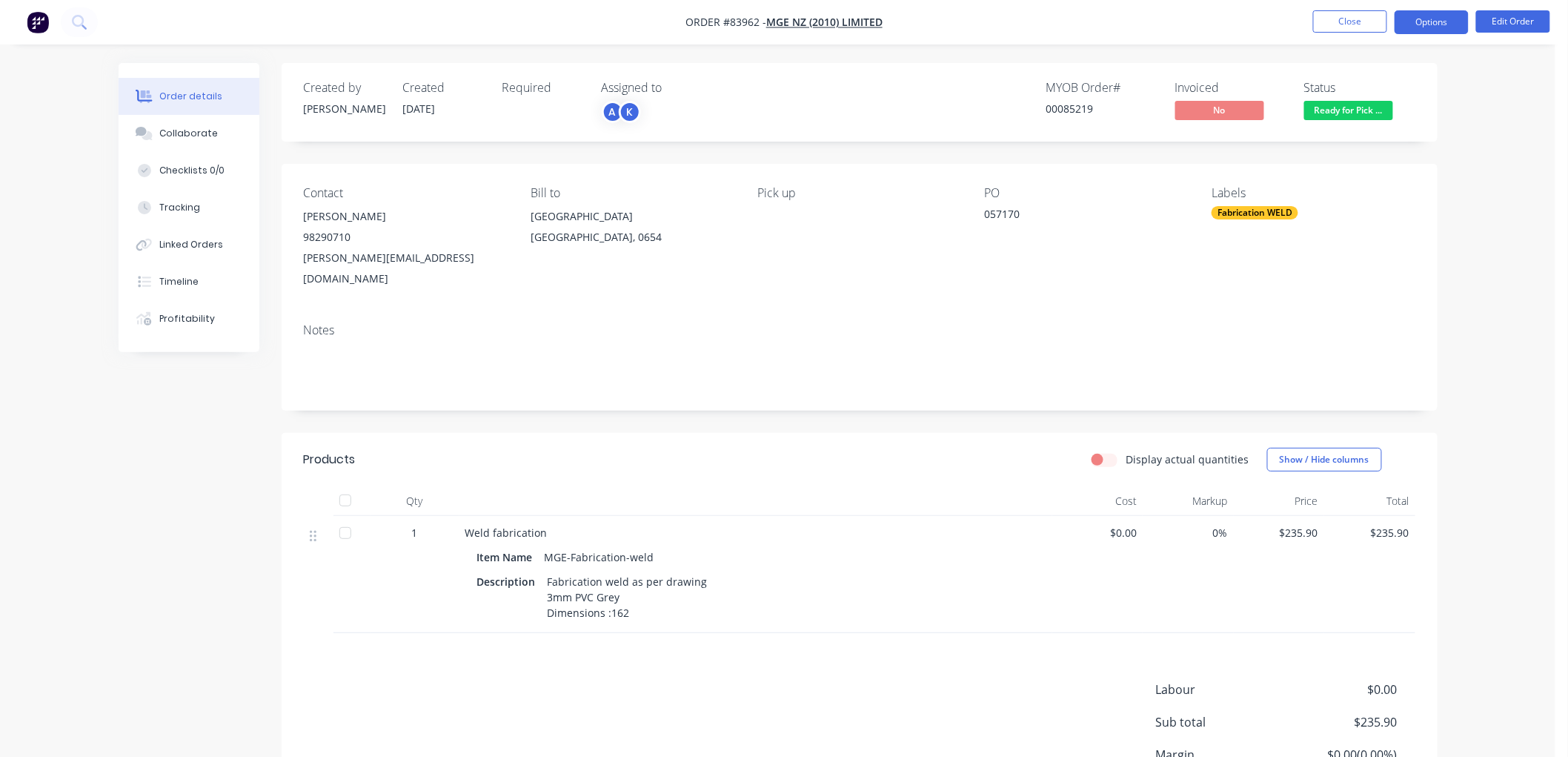
click at [1431, 17] on button "Options" at bounding box center [1432, 22] width 74 height 24
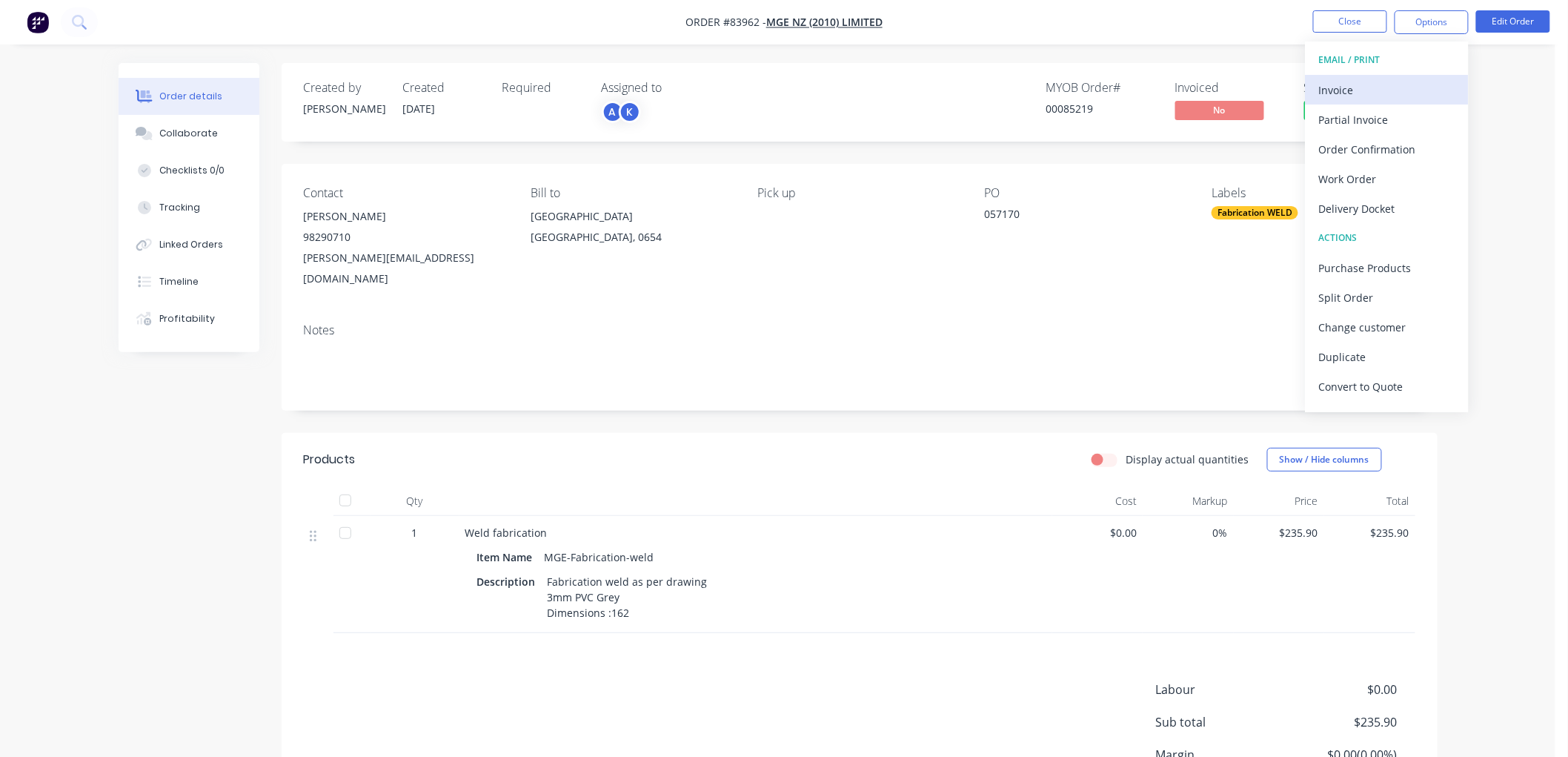
click at [1380, 79] on div "Invoice" at bounding box center [1387, 90] width 136 height 22
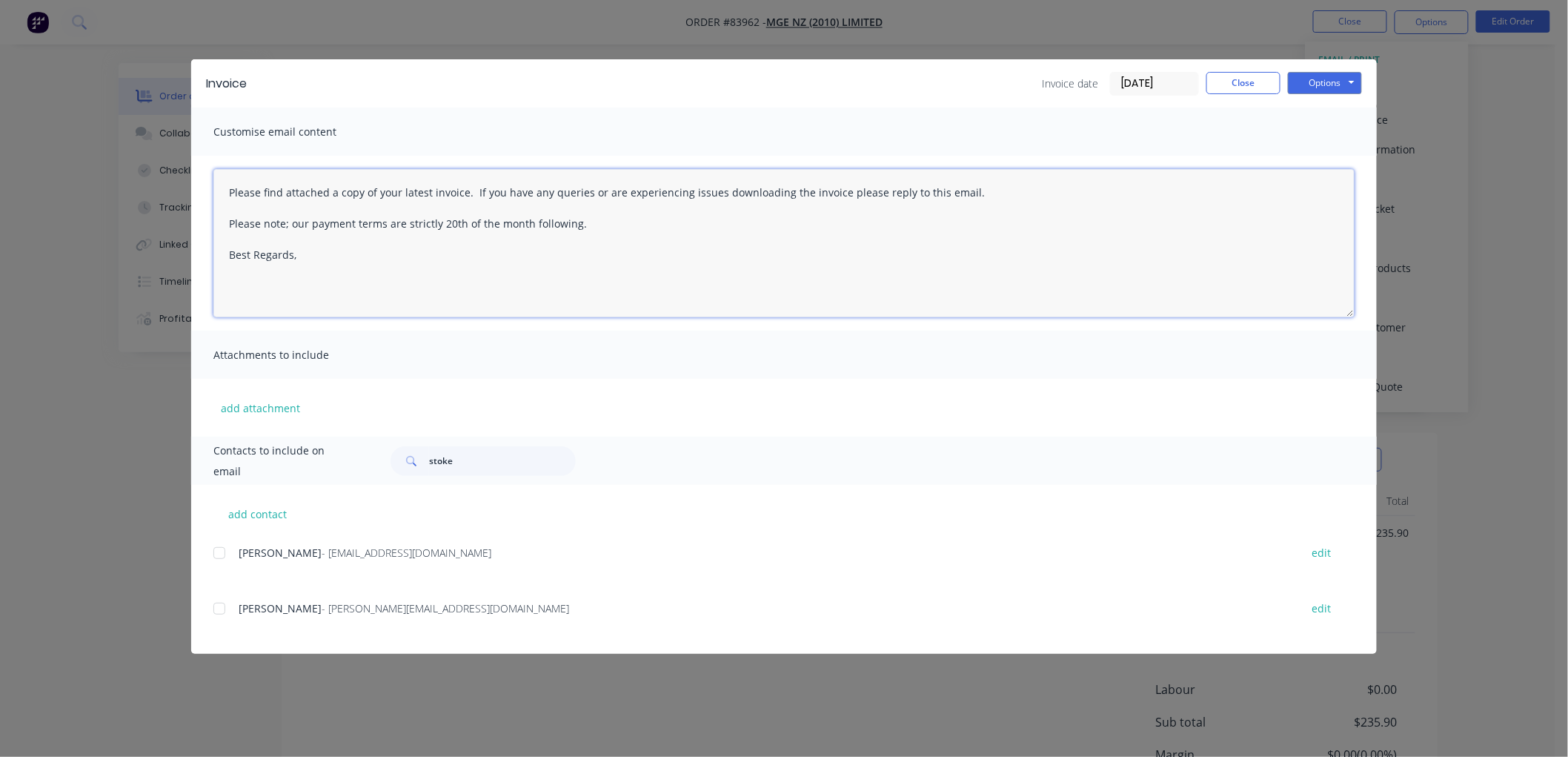
click at [370, 258] on textarea "Please find attached a copy of your latest invoice. If you have any queries or …" at bounding box center [783, 244] width 1141 height 148
click at [217, 553] on div at bounding box center [219, 553] width 30 height 30
click at [1344, 85] on button "Options" at bounding box center [1324, 82] width 74 height 22
click at [1307, 160] on button "Email" at bounding box center [1335, 158] width 95 height 24
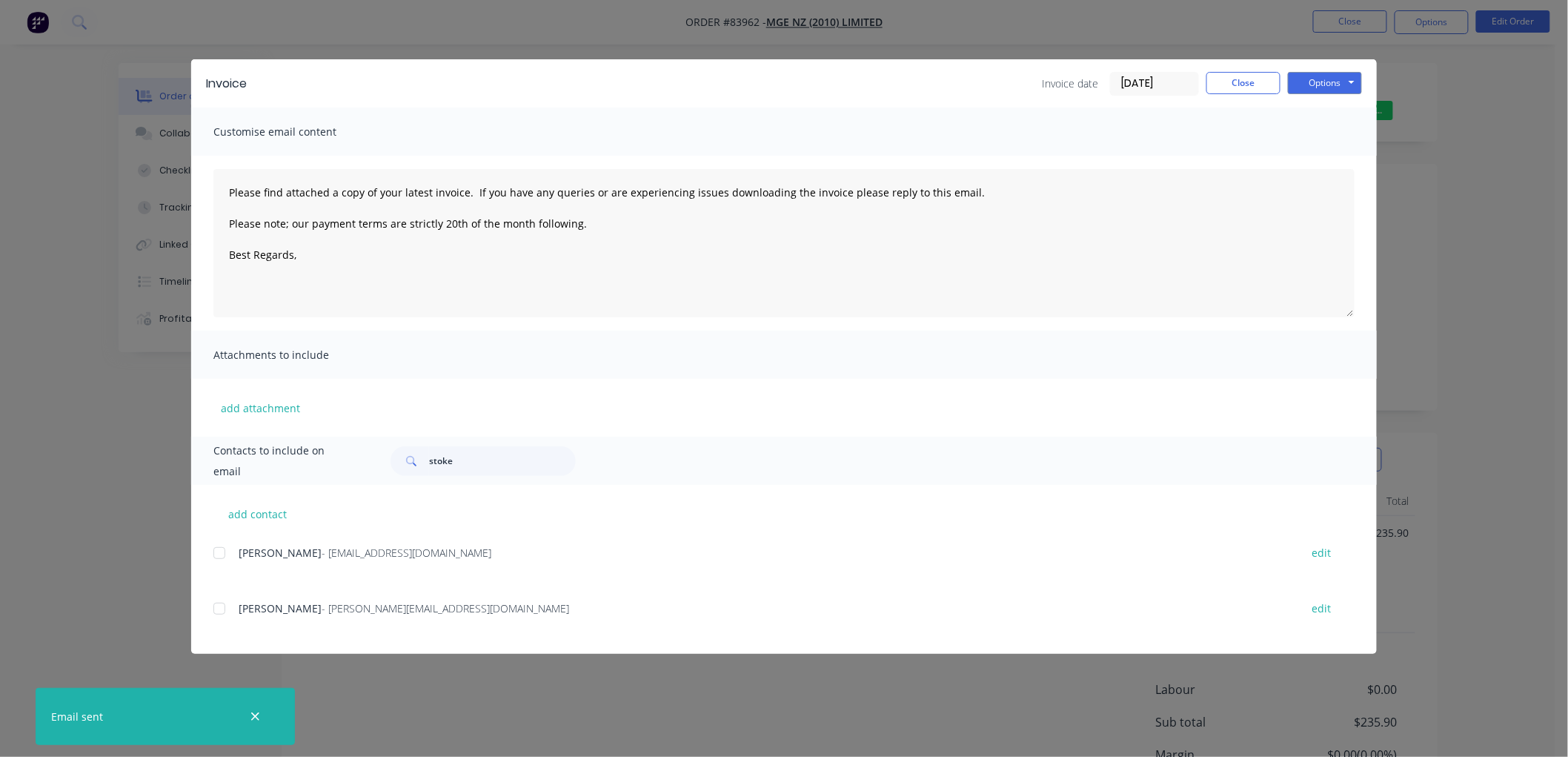
type textarea "Please find attached a copy of your latest invoice. If you have any queries or …"
click at [1256, 79] on button "Close" at bounding box center [1243, 82] width 74 height 22
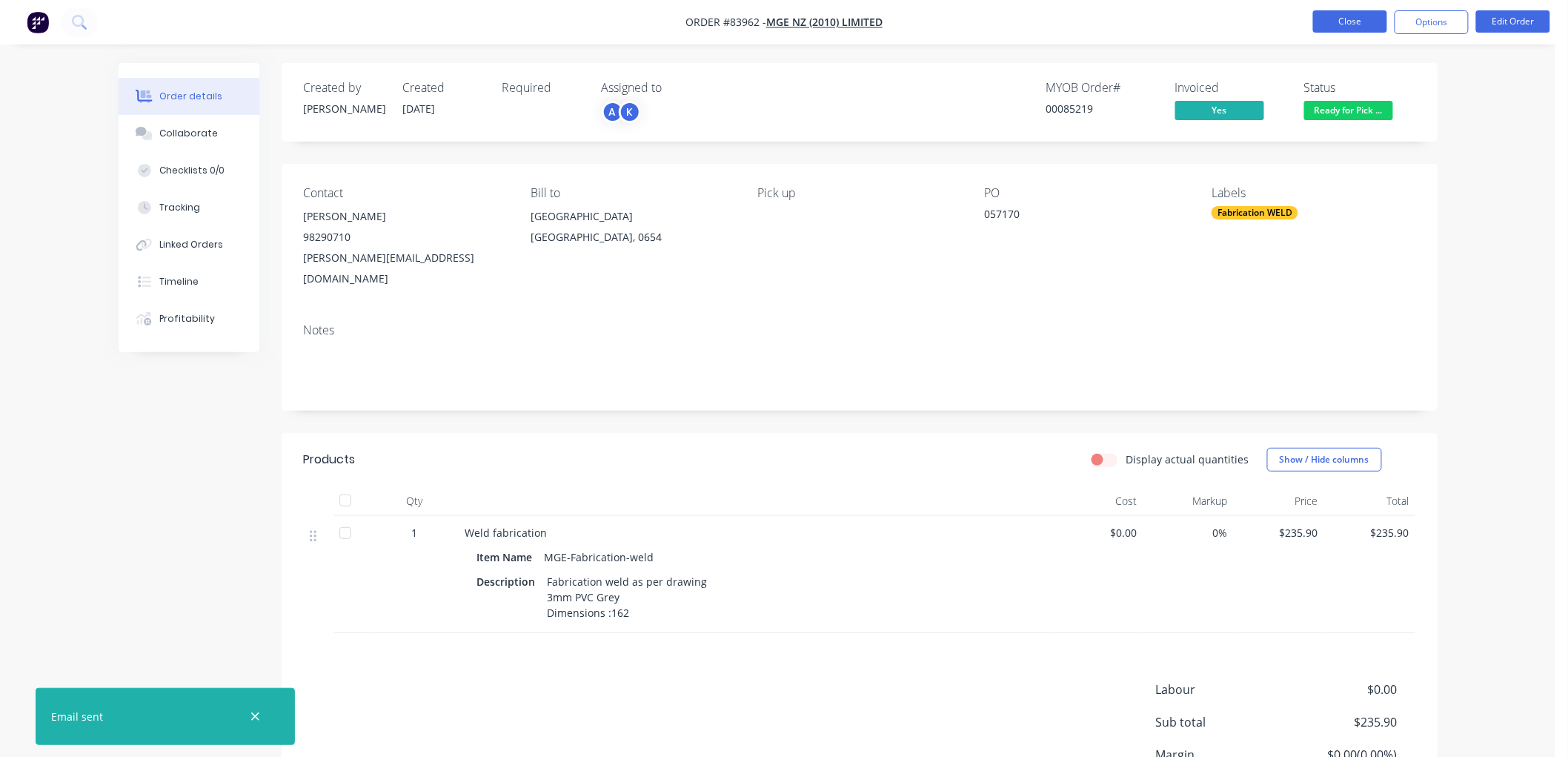
click at [1338, 23] on button "Close" at bounding box center [1350, 21] width 74 height 22
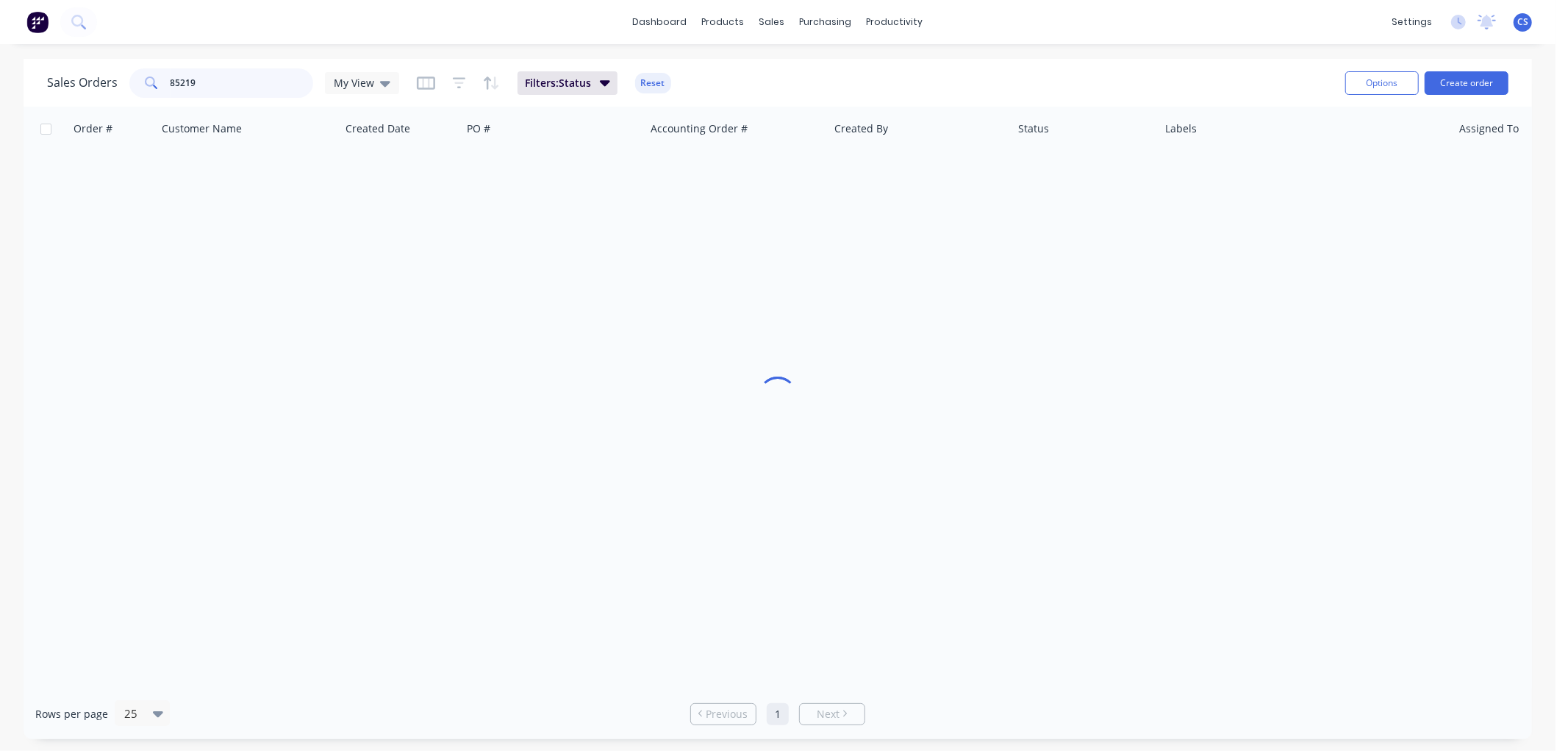
click at [250, 80] on input "85219" at bounding box center [242, 83] width 144 height 29
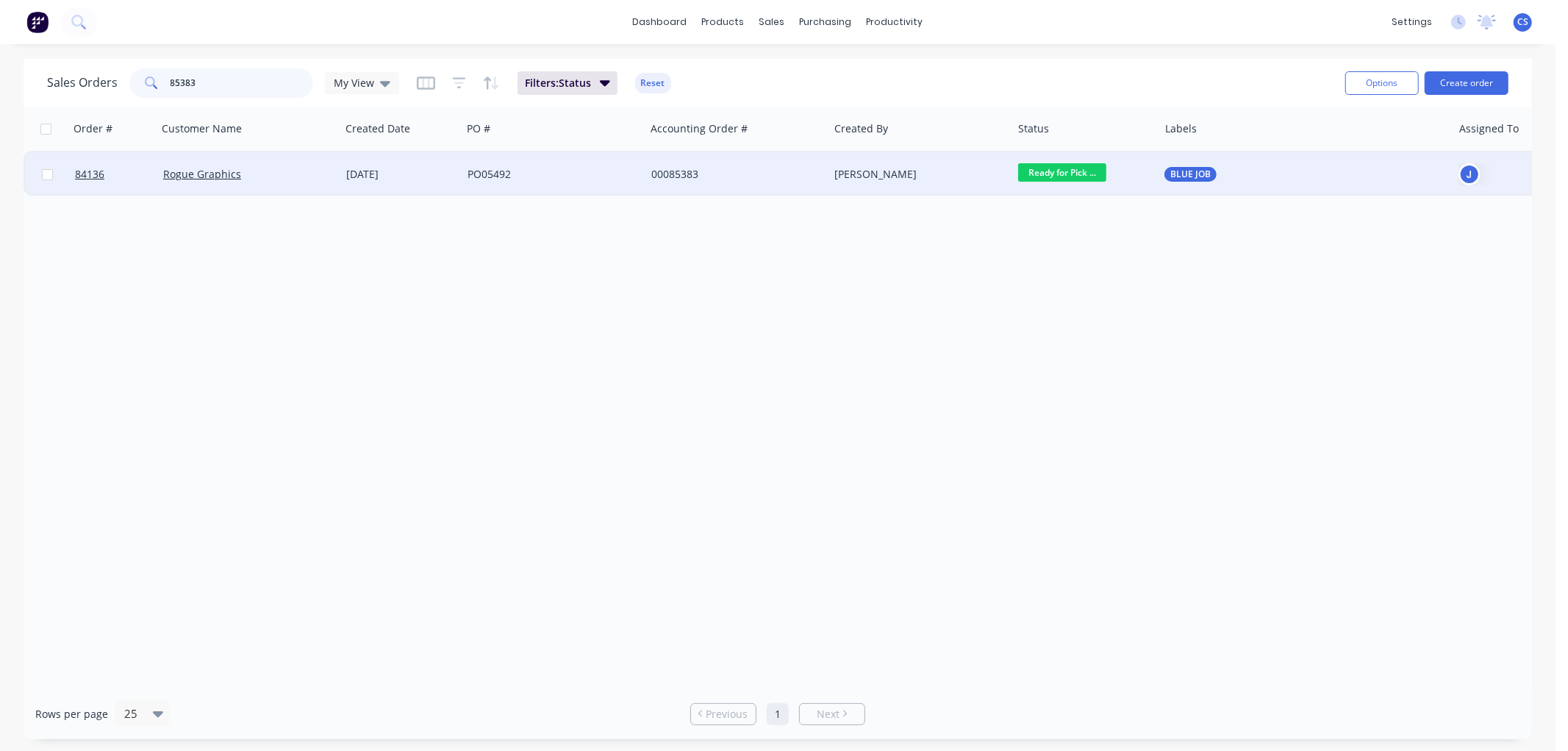
type input "85383"
click at [733, 169] on div "00085383" at bounding box center [732, 174] width 163 height 15
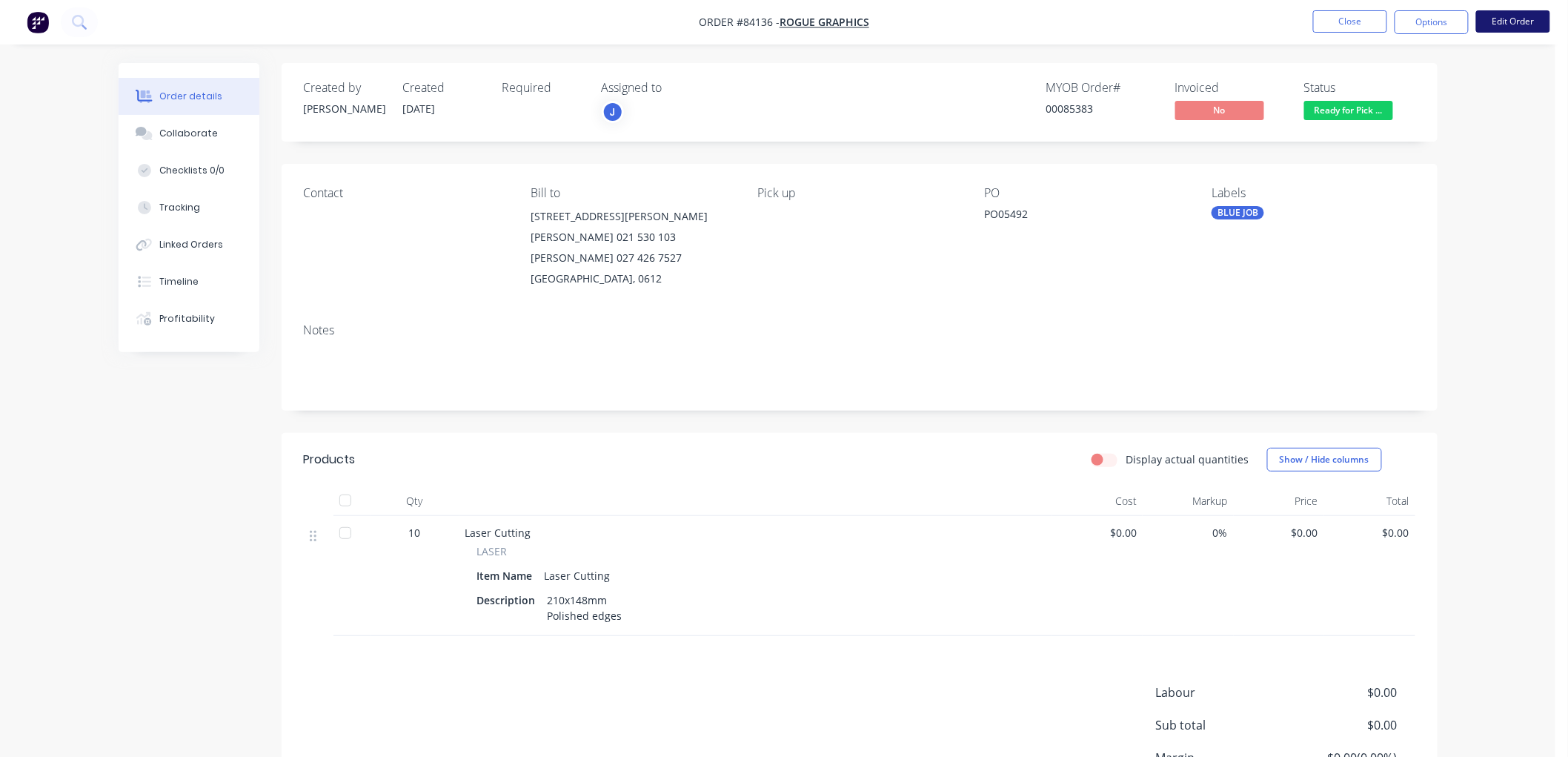
click at [1503, 23] on button "Edit Order" at bounding box center [1513, 21] width 74 height 22
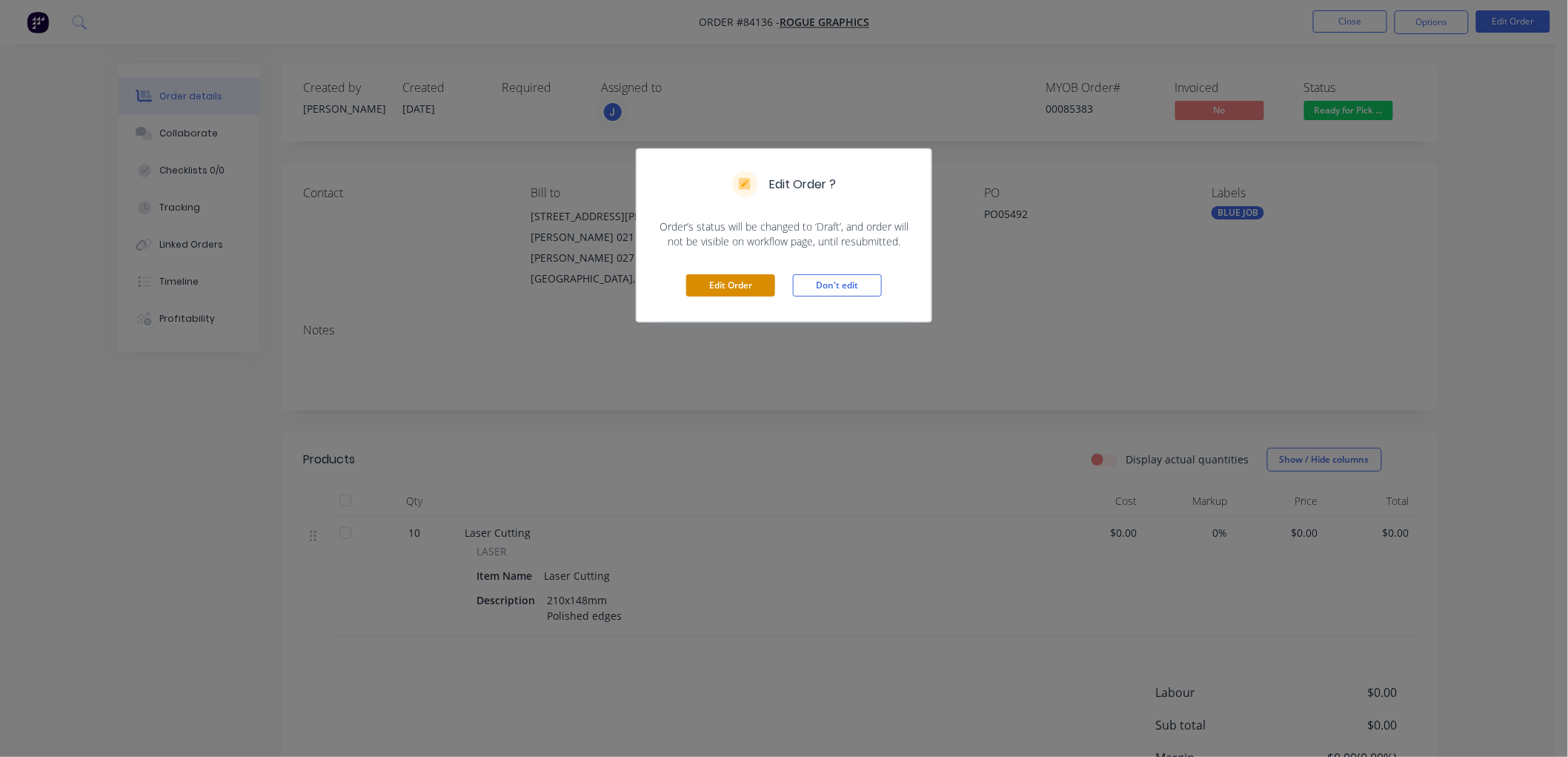
click at [738, 290] on button "Edit Order" at bounding box center [731, 285] width 89 height 22
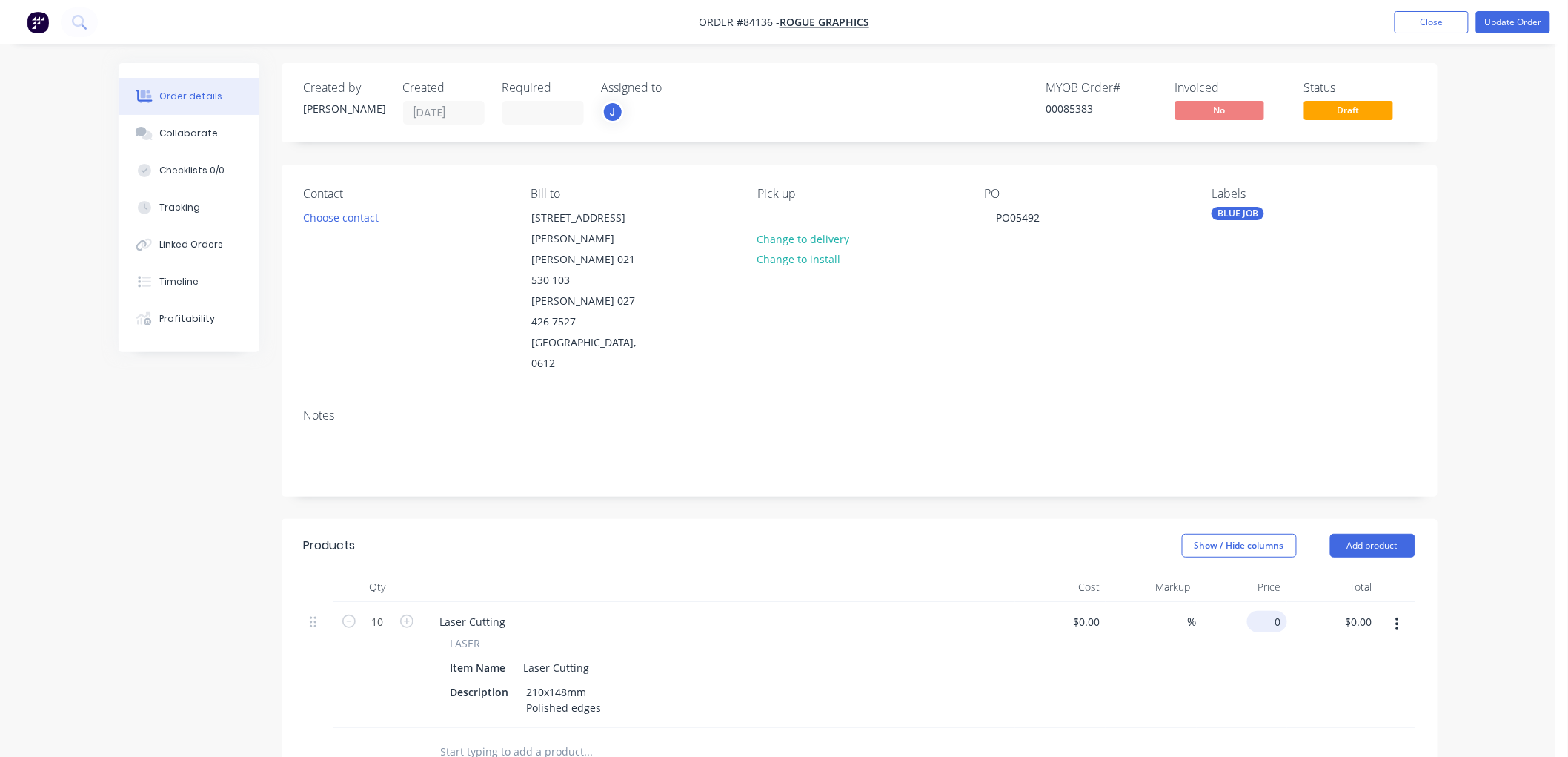
click at [1269, 610] on div "0 $0.00" at bounding box center [1269, 621] width 34 height 22
type input "$5.08"
type input "$50.80"
click at [1514, 473] on div "Order details Collaborate Checklists 0/0 Tracking Linked Orders Timeline Profit…" at bounding box center [778, 577] width 1556 height 1154
click at [1503, 20] on button "Update Order" at bounding box center [1513, 22] width 74 height 22
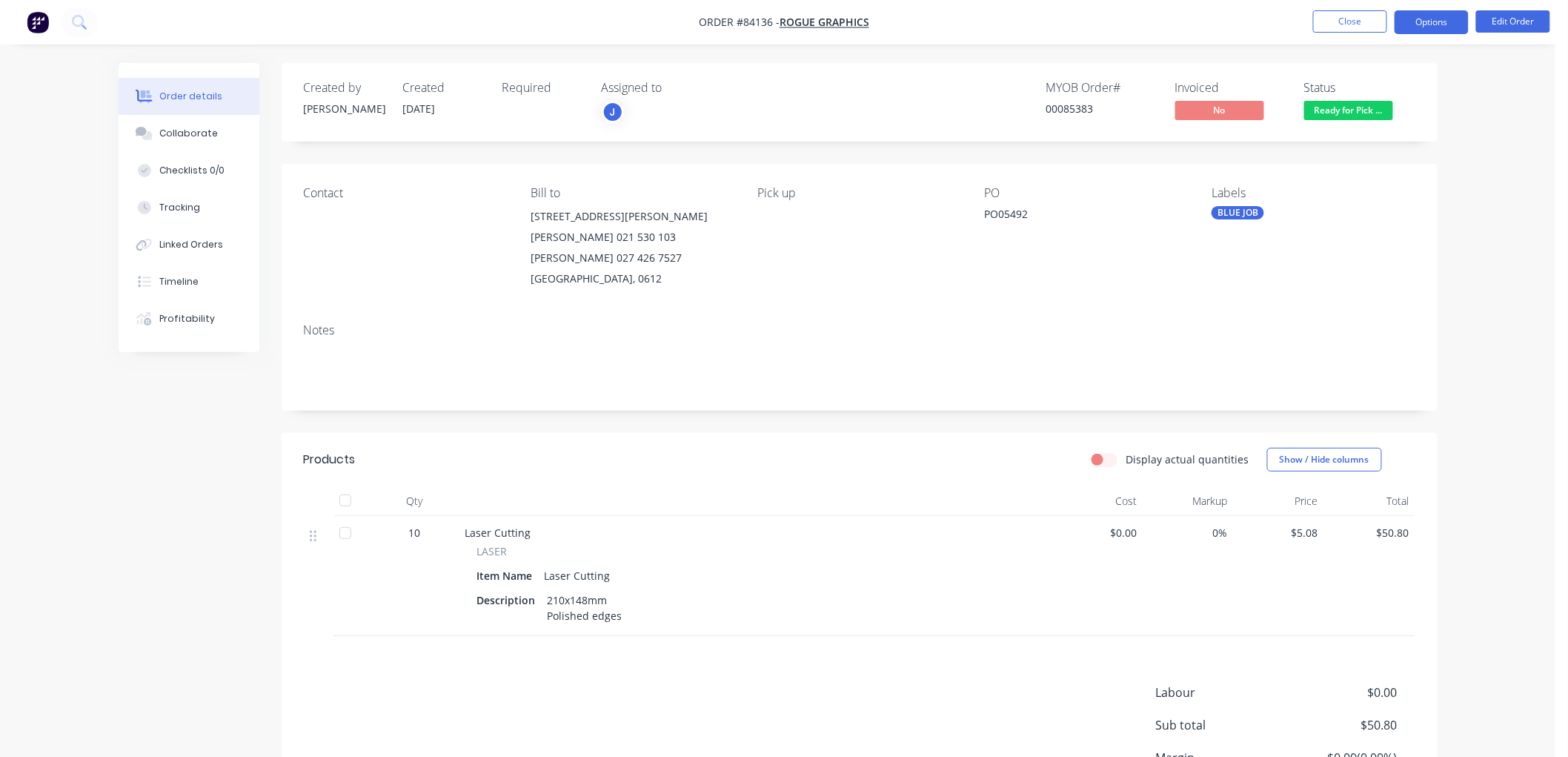
click at [1448, 25] on button "Options" at bounding box center [1432, 22] width 74 height 24
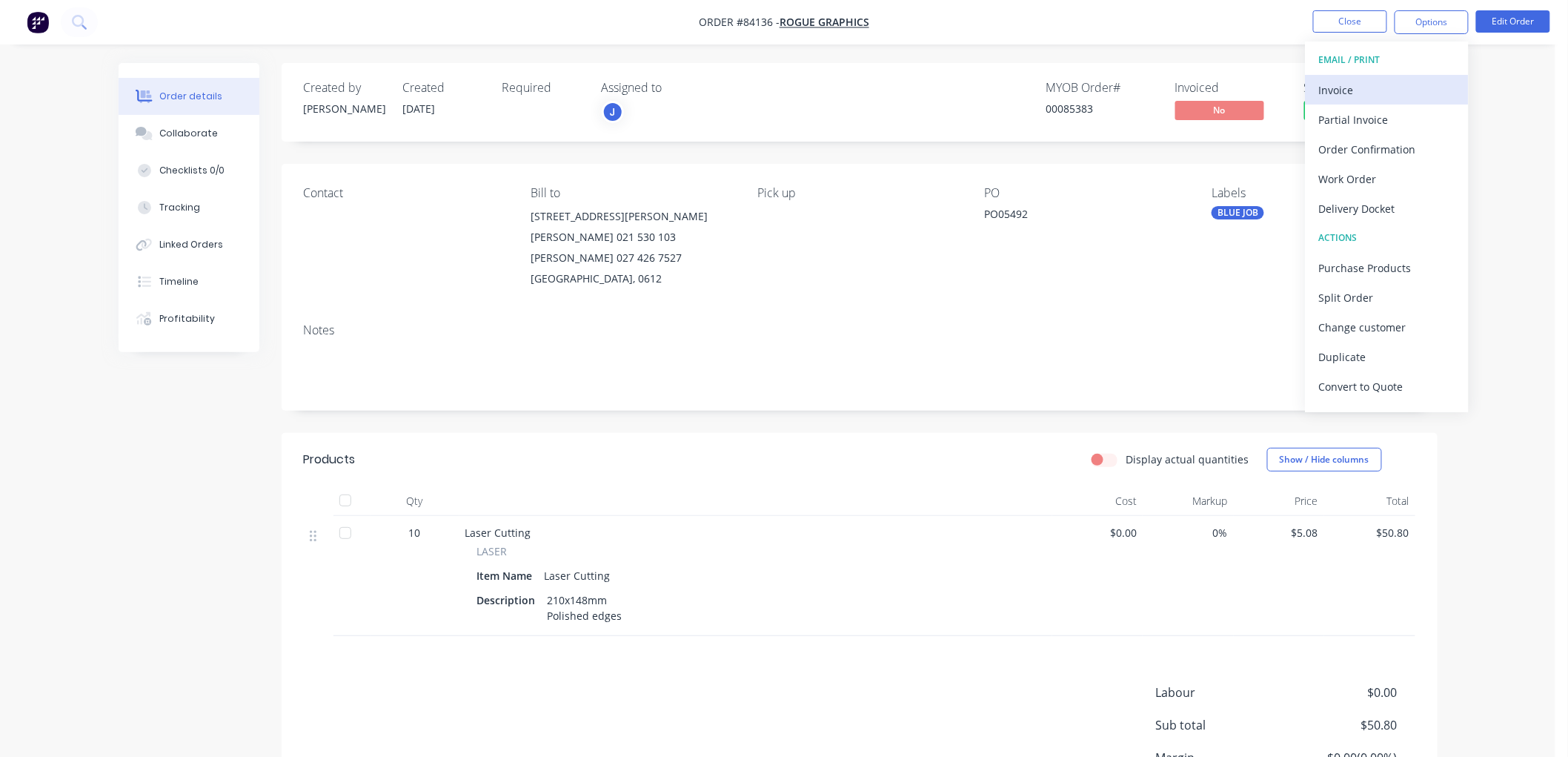
click at [1400, 77] on button "Invoice" at bounding box center [1387, 90] width 163 height 30
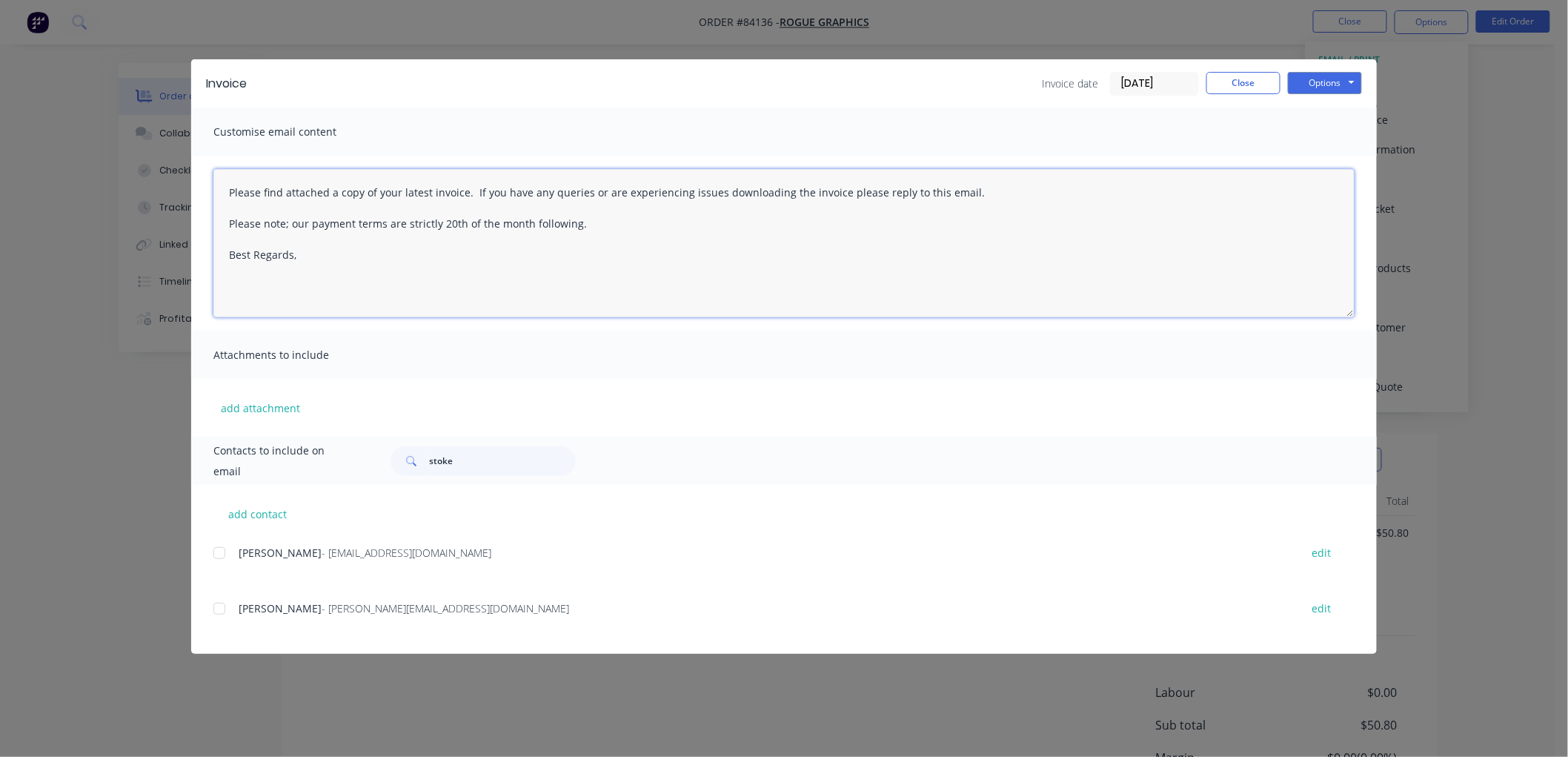
click at [373, 267] on textarea "Please find attached a copy of your latest invoice. If you have any queries or …" at bounding box center [783, 244] width 1141 height 148
click at [218, 553] on div at bounding box center [219, 553] width 30 height 30
click at [1338, 89] on button "Options" at bounding box center [1324, 82] width 74 height 22
click at [1321, 153] on button "Email" at bounding box center [1335, 158] width 95 height 24
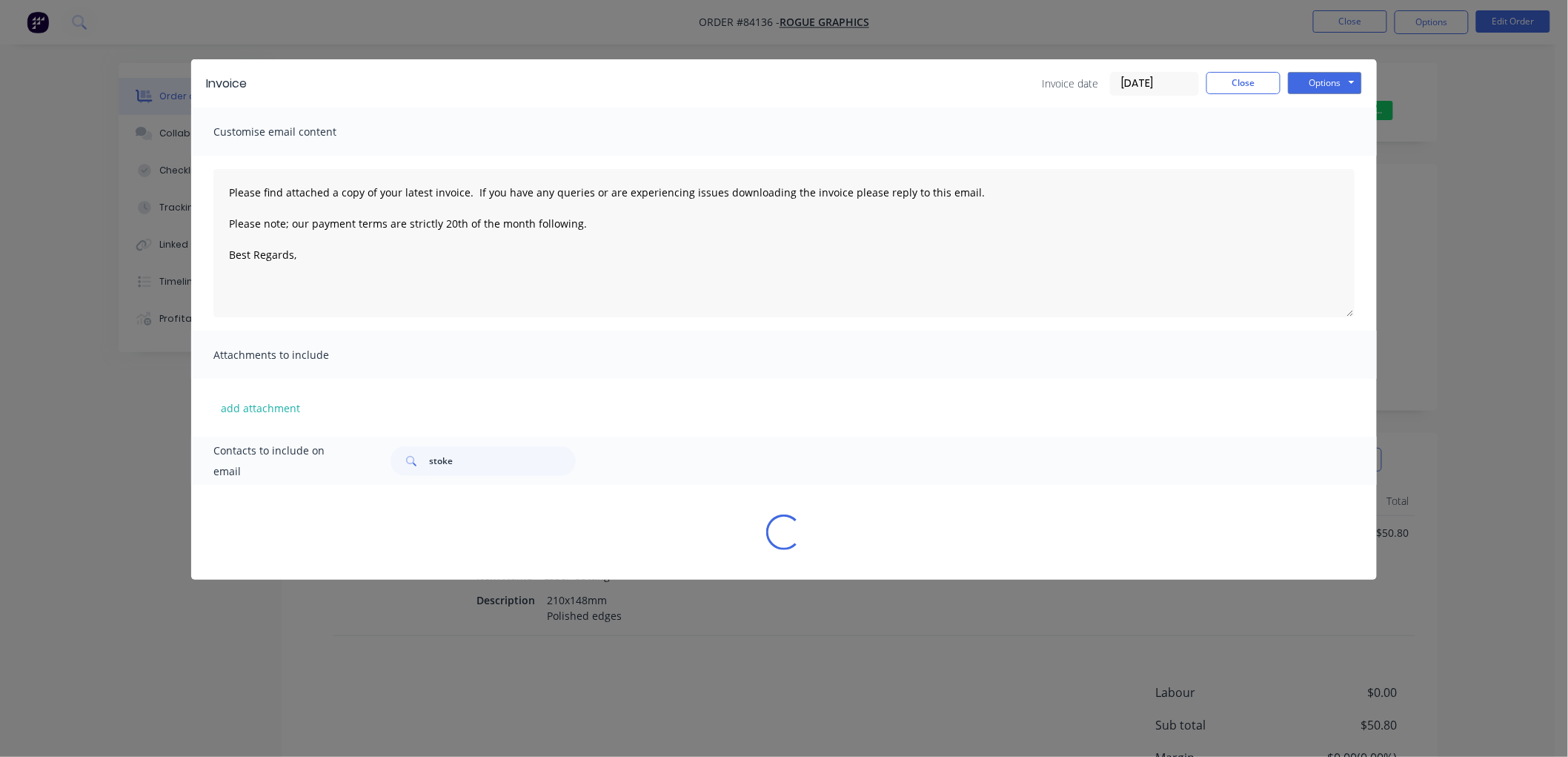
type textarea "Please find attached a copy of your latest invoice. If you have any queries or …"
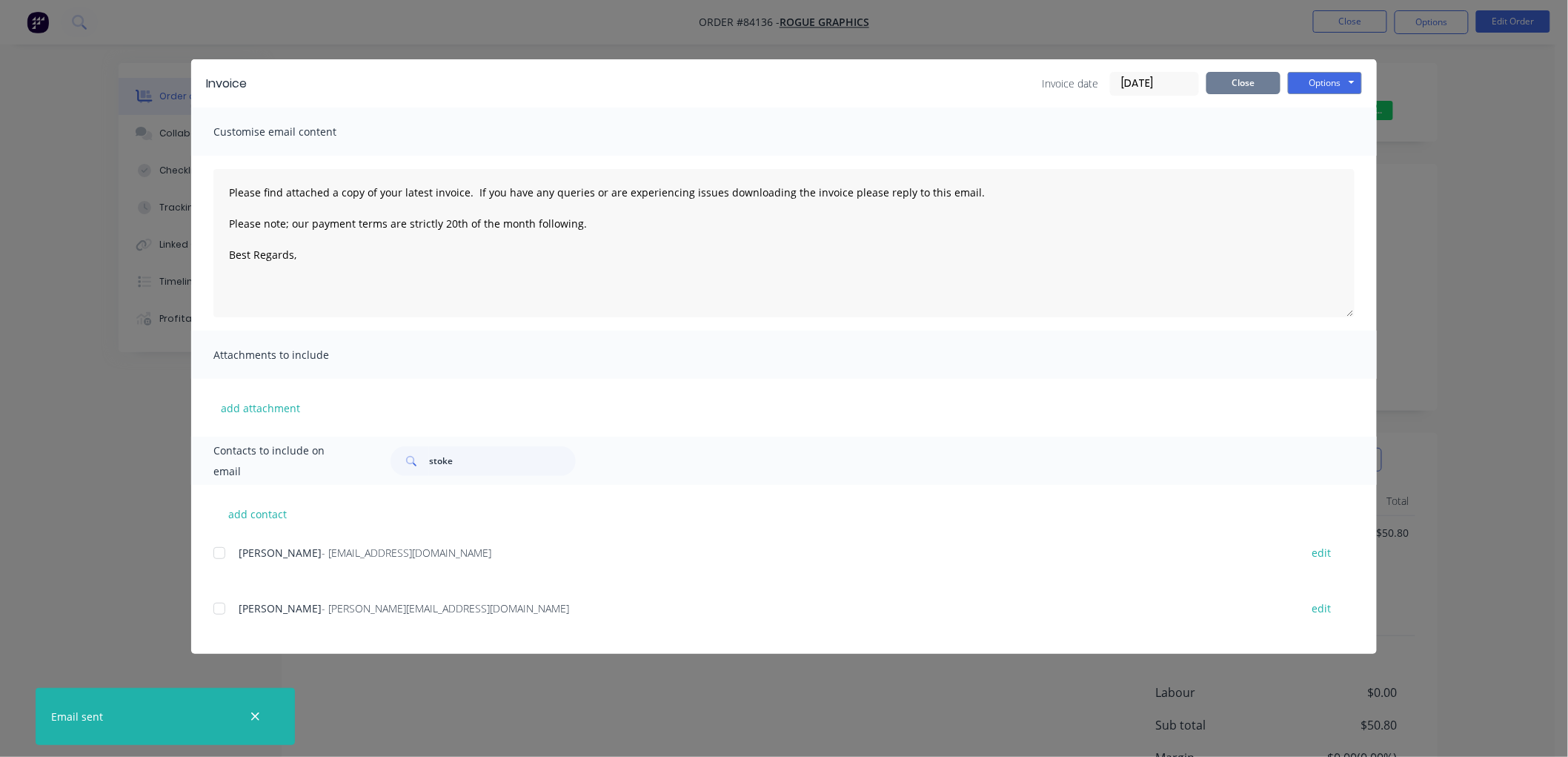
click at [1248, 77] on button "Close" at bounding box center [1243, 82] width 74 height 22
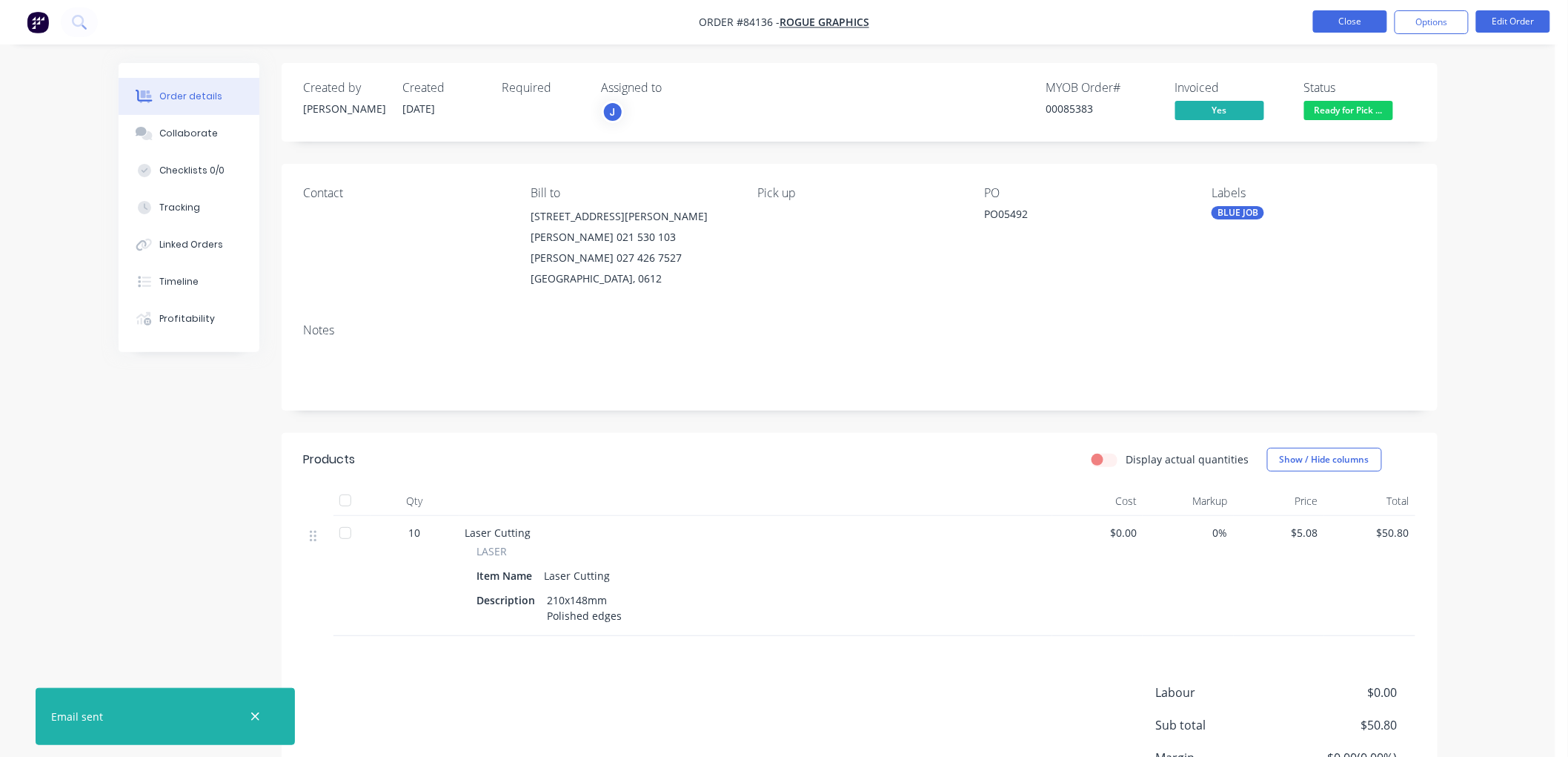
click at [1338, 24] on button "Close" at bounding box center [1350, 21] width 74 height 22
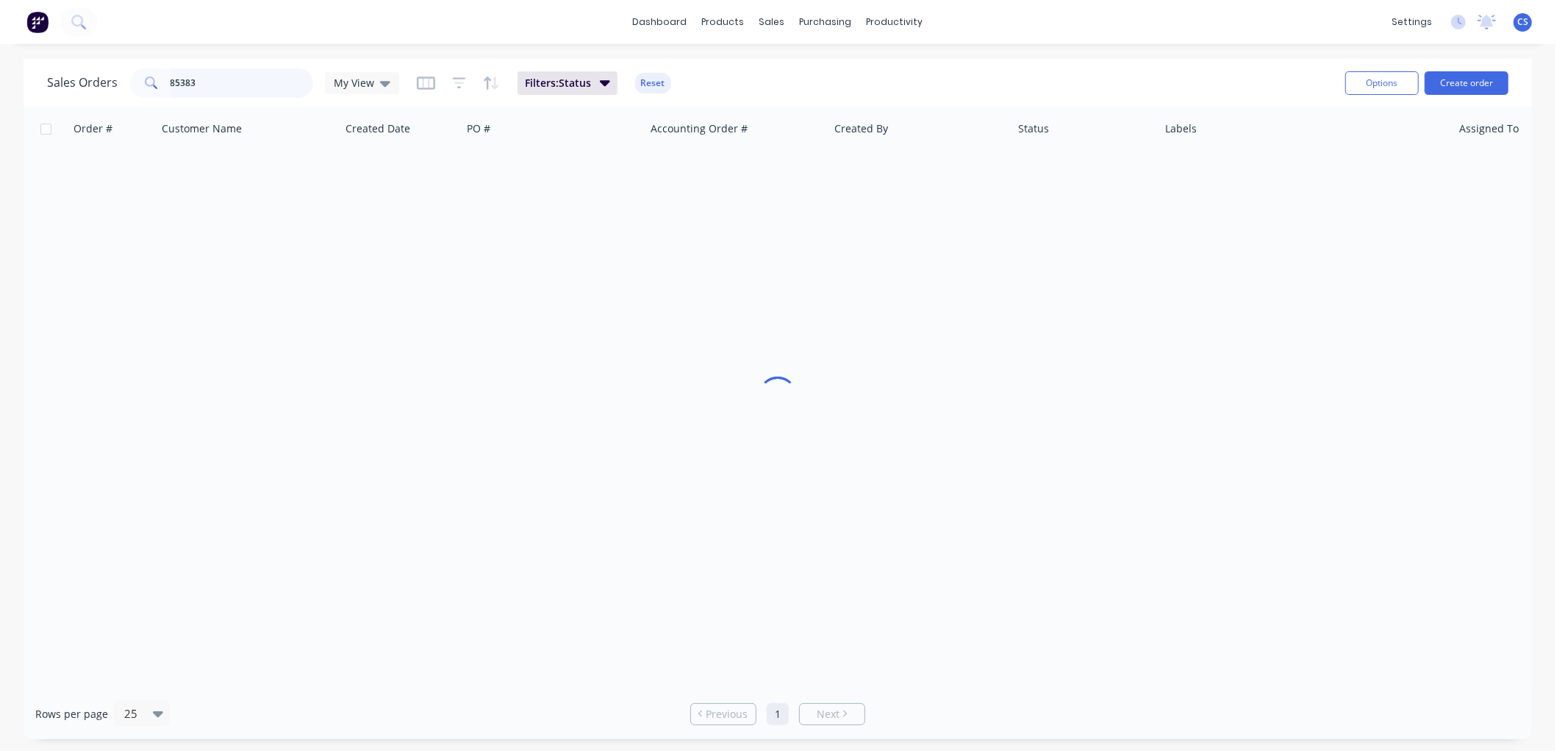
click at [194, 77] on input "85383" at bounding box center [242, 83] width 144 height 29
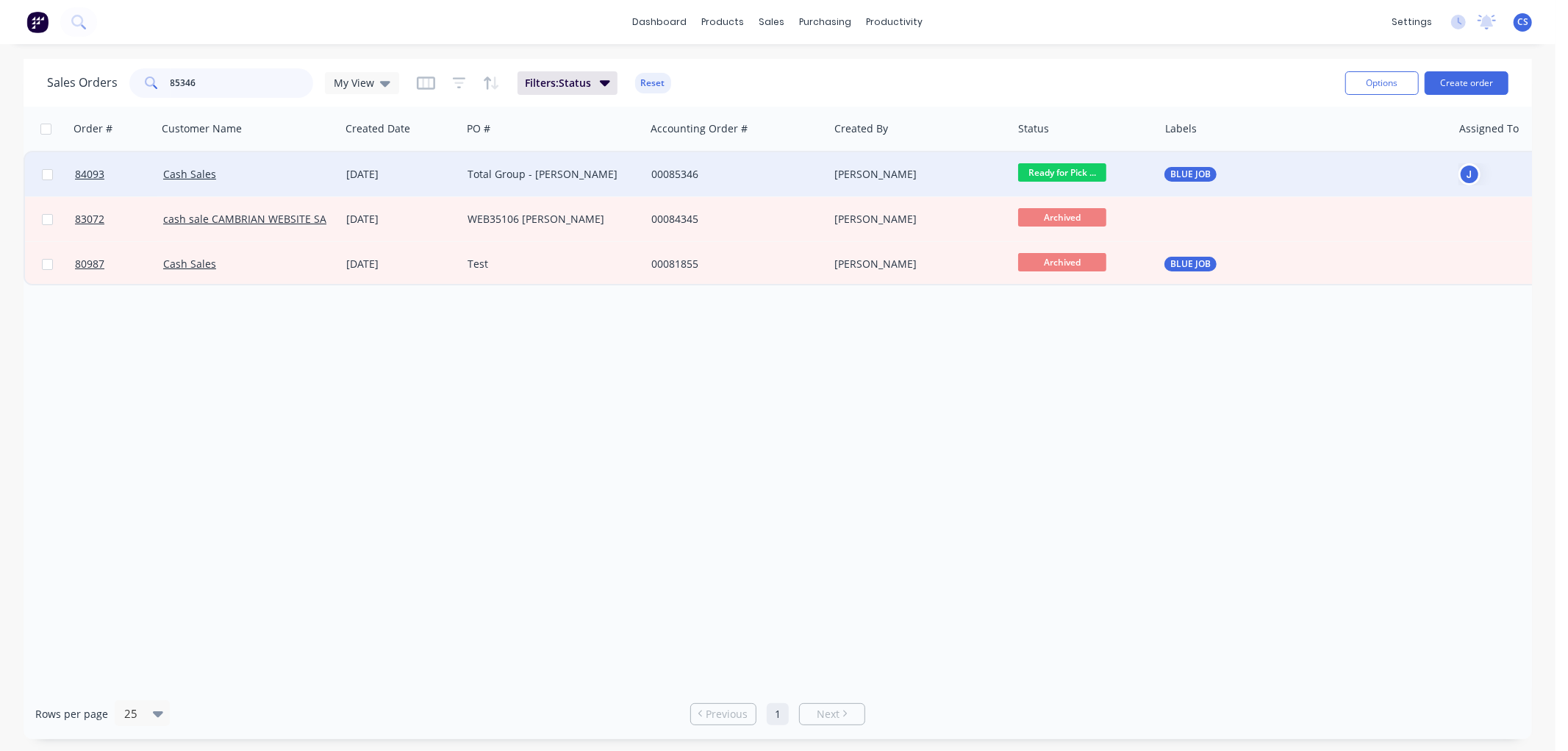
type input "85346"
click at [558, 174] on div "Total Group - [PERSON_NAME]" at bounding box center [549, 174] width 163 height 15
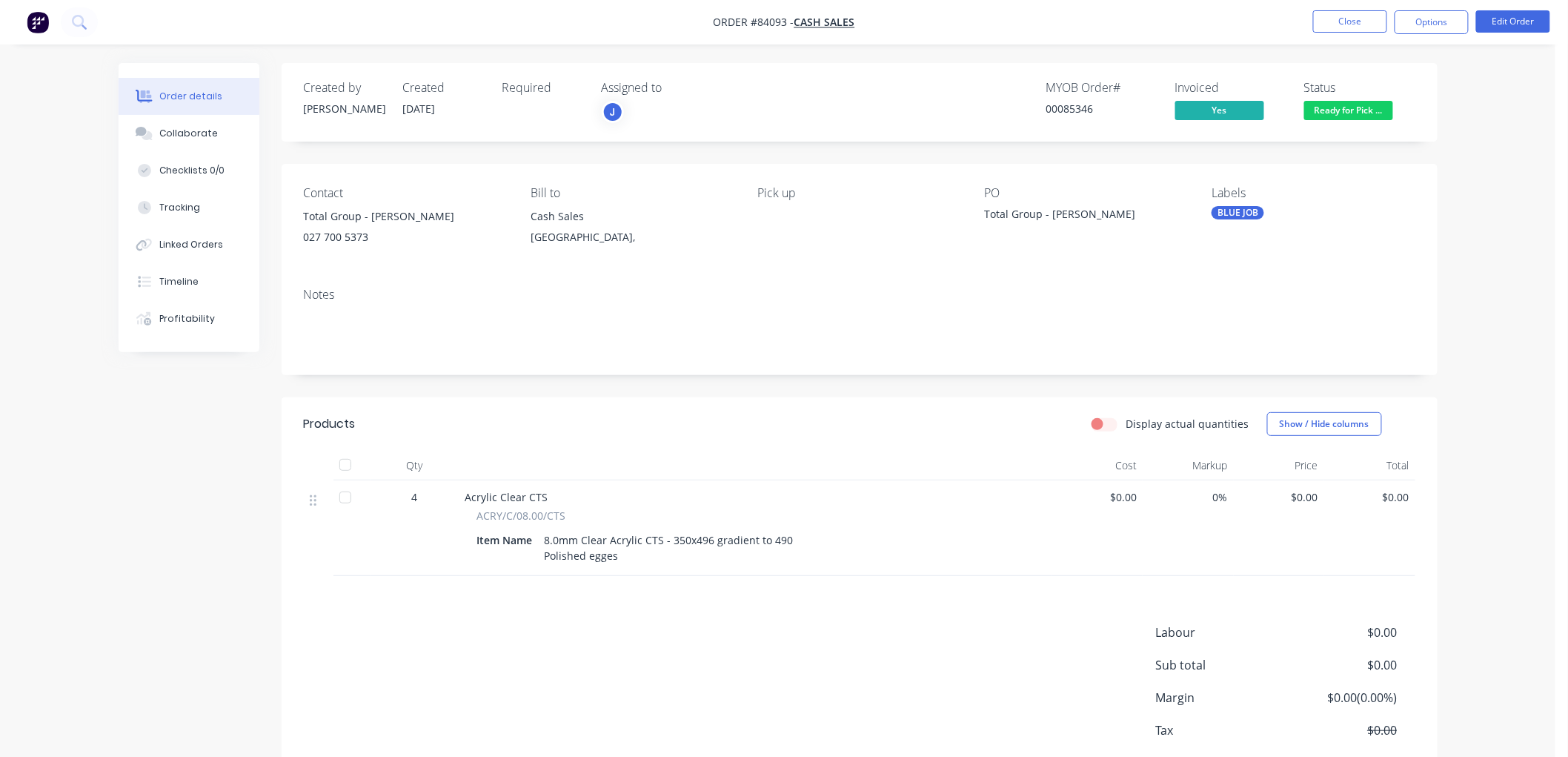
click at [1307, 492] on span "$0.00" at bounding box center [1279, 497] width 79 height 16
click at [1504, 15] on button "Edit Order" at bounding box center [1513, 21] width 74 height 22
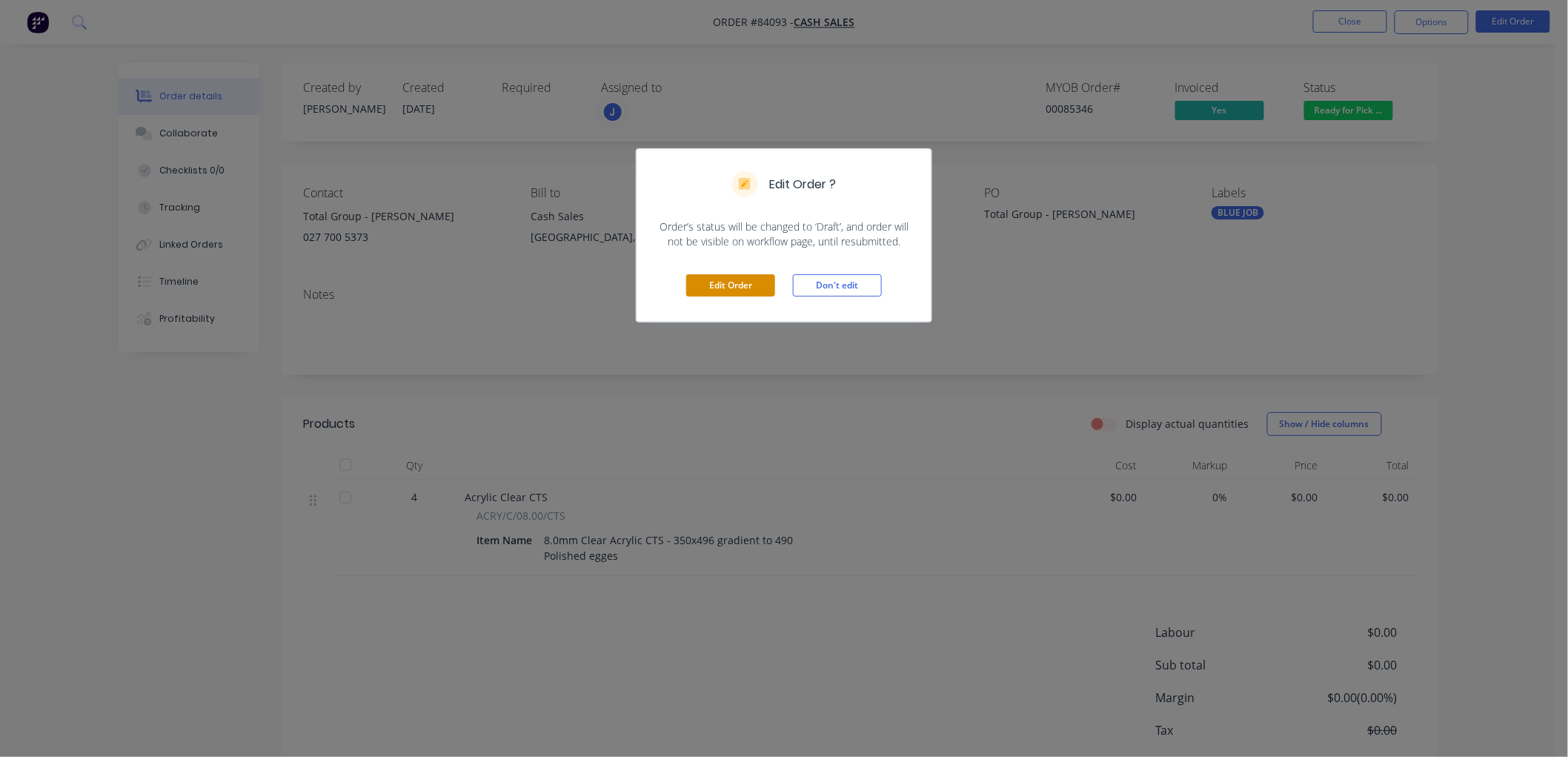
click at [750, 286] on button "Edit Order" at bounding box center [731, 285] width 89 height 22
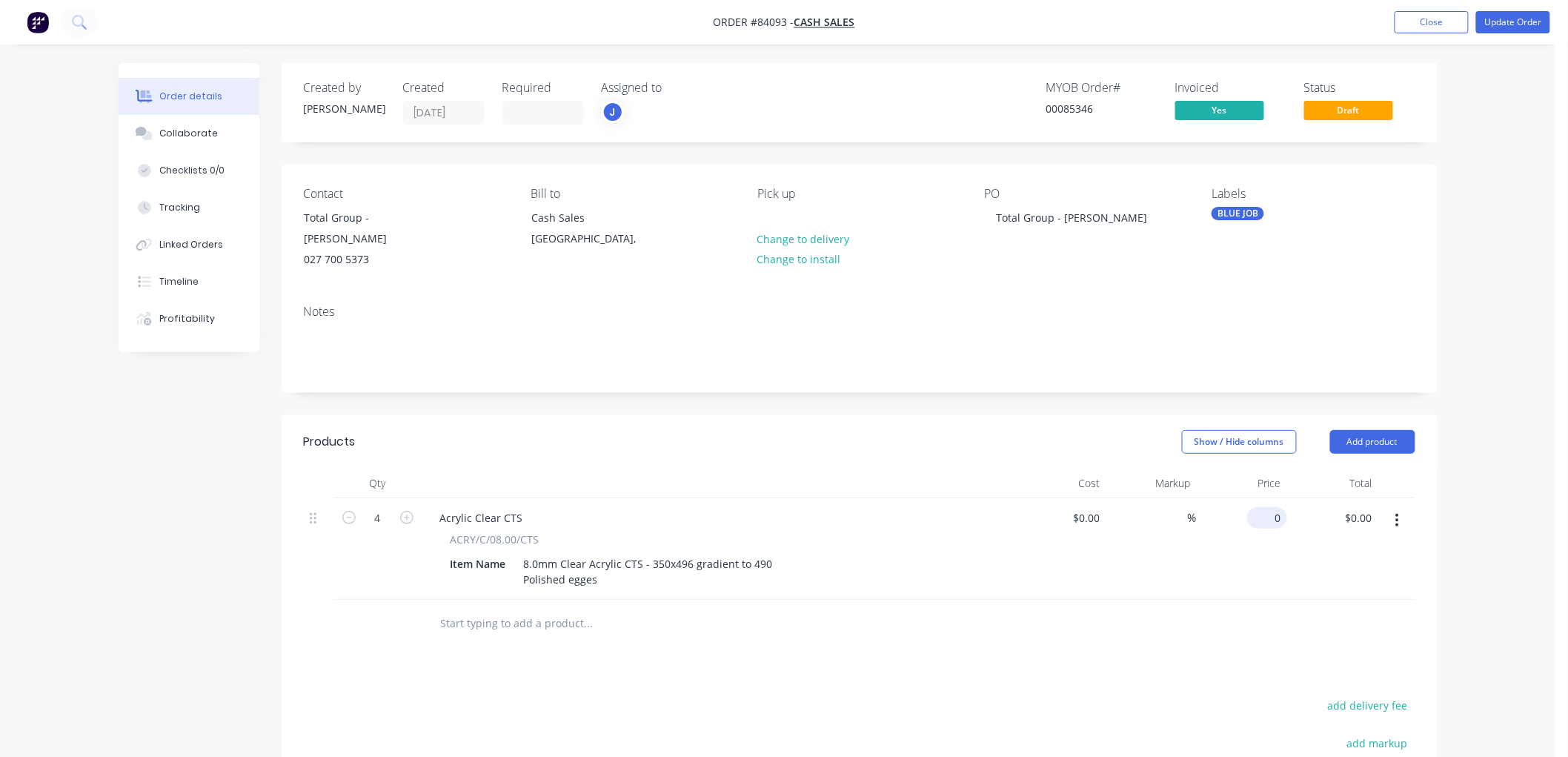
click at [1268, 507] on div "0 $0.00" at bounding box center [1268, 518] width 40 height 22
type input "$96.44"
type input "$385.76"
click at [1502, 22] on button "Update Order" at bounding box center [1513, 22] width 74 height 22
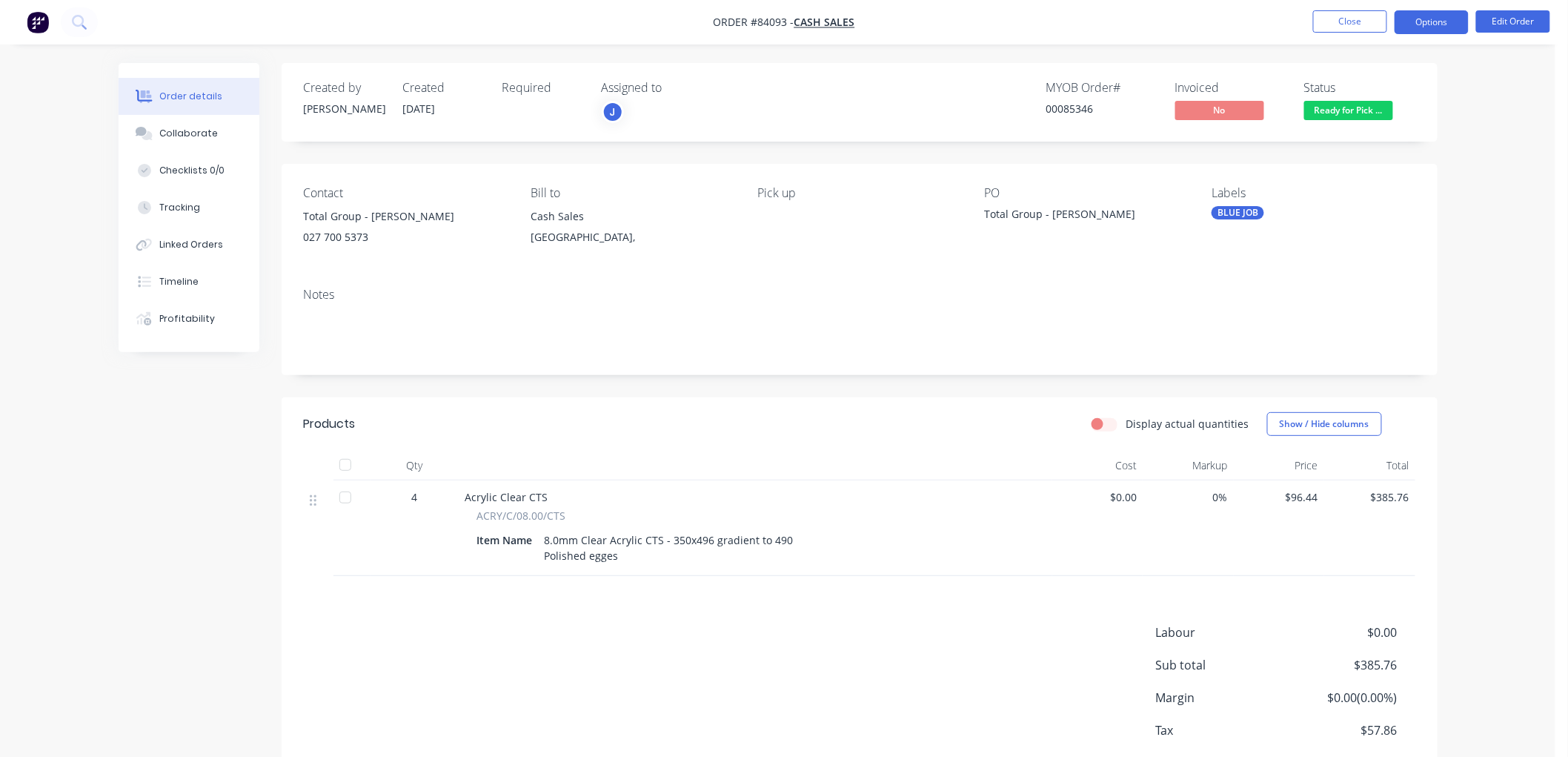
click at [1448, 24] on button "Options" at bounding box center [1432, 22] width 74 height 24
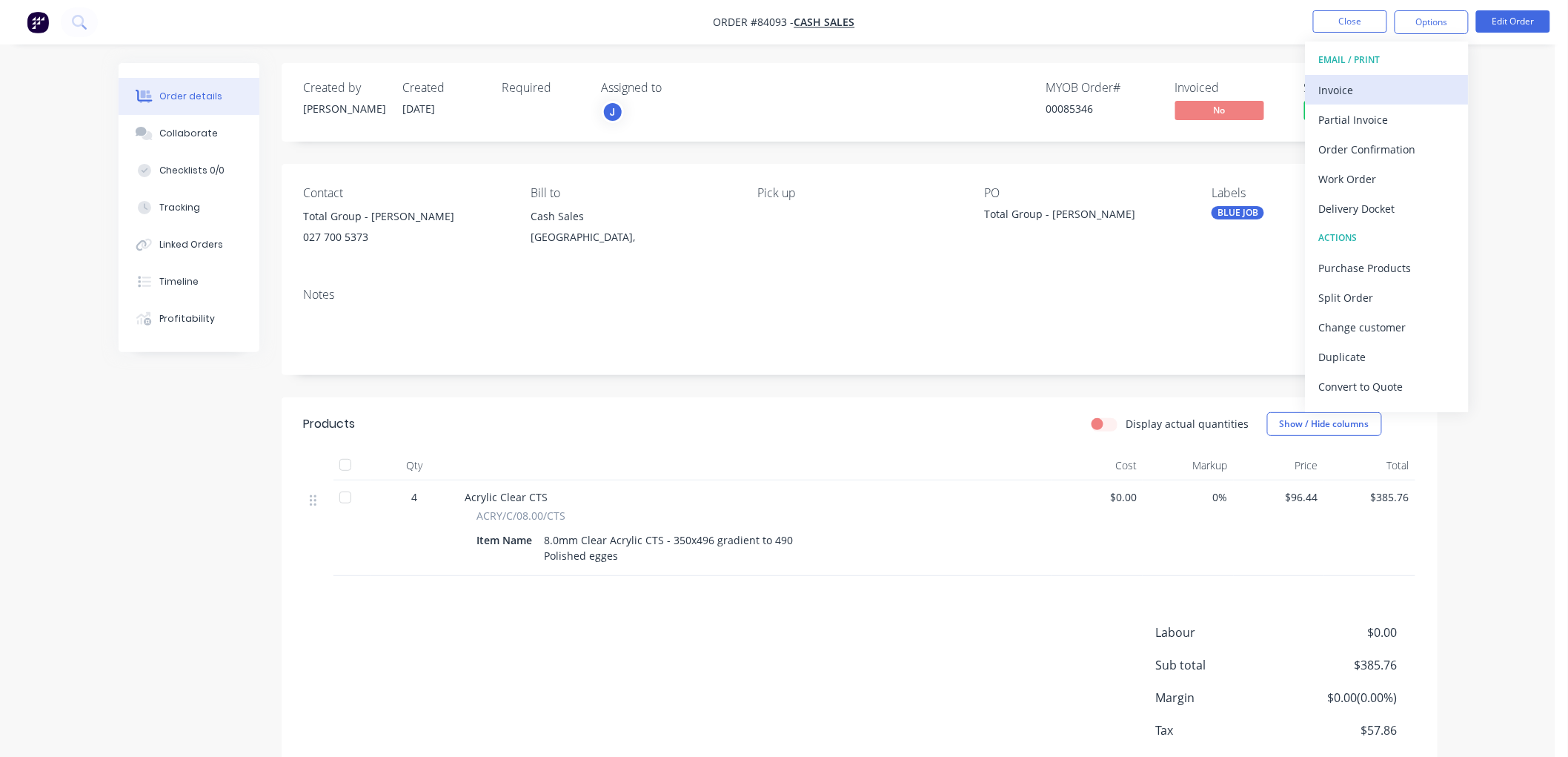
click at [1388, 87] on div "Invoice" at bounding box center [1387, 90] width 136 height 22
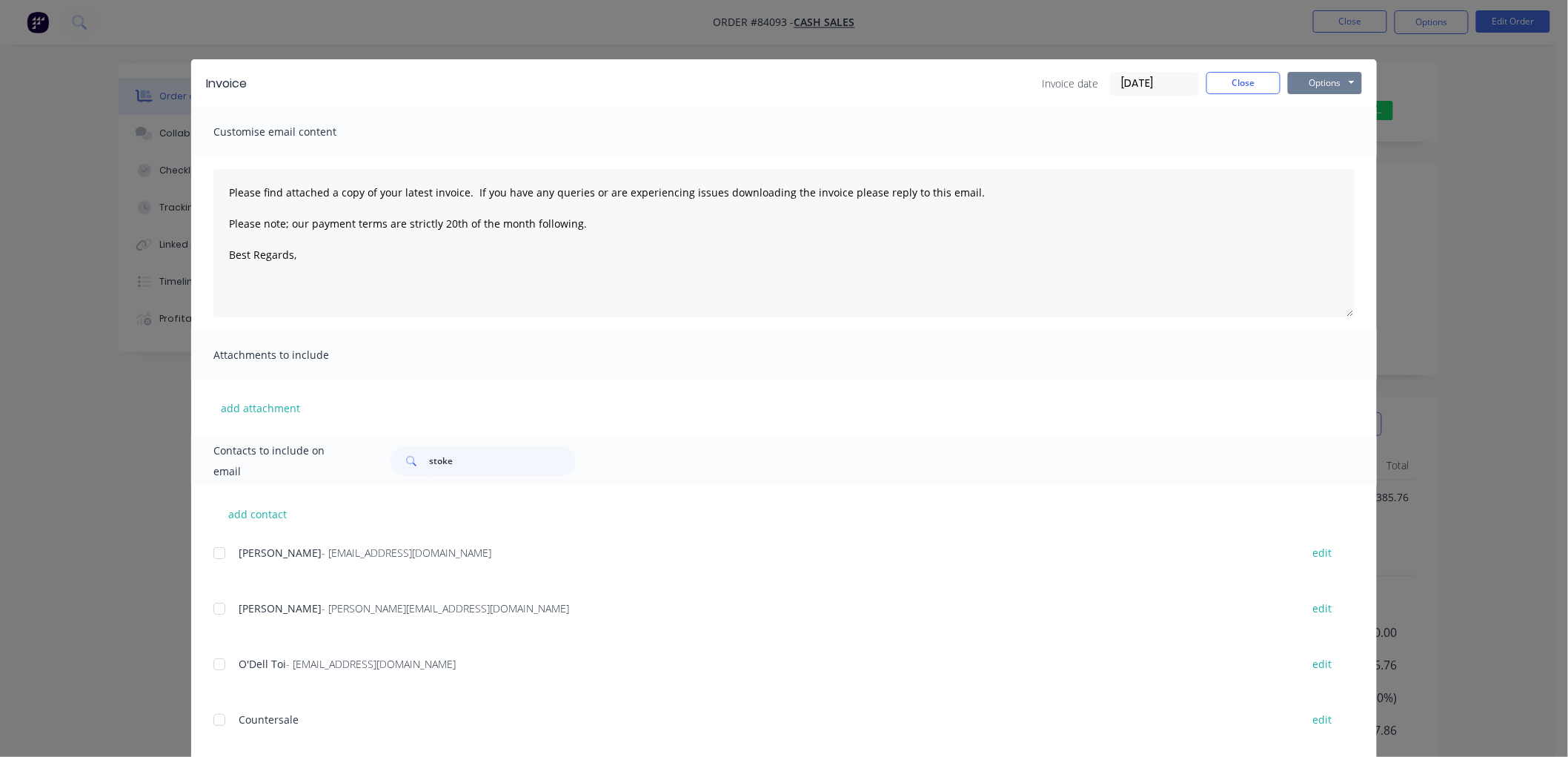
click at [1336, 81] on button "Options" at bounding box center [1324, 82] width 74 height 22
click at [1337, 131] on button "Print" at bounding box center [1335, 134] width 95 height 24
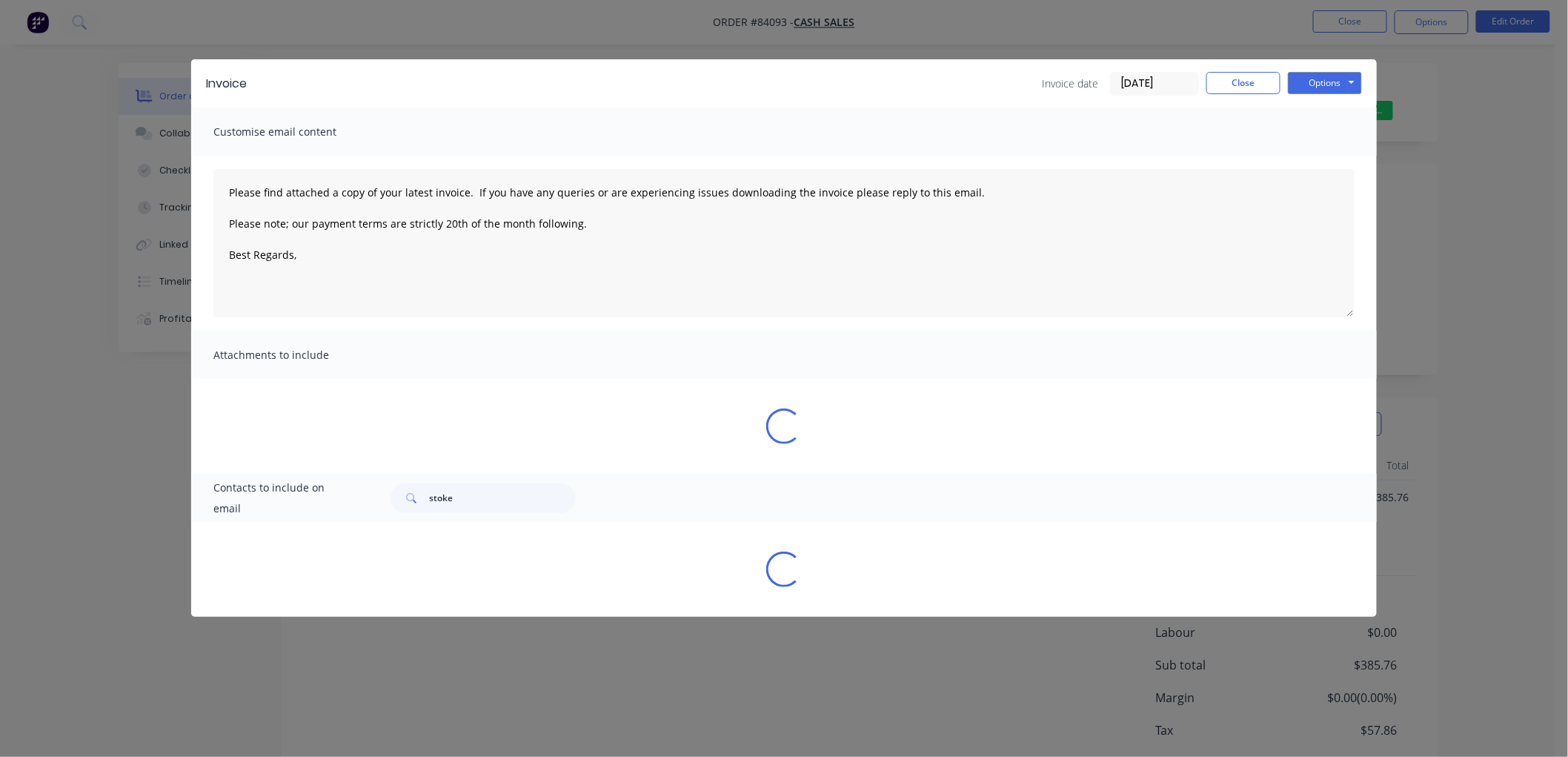
type textarea "Please find attached a copy of your latest invoice. If you have any queries or …"
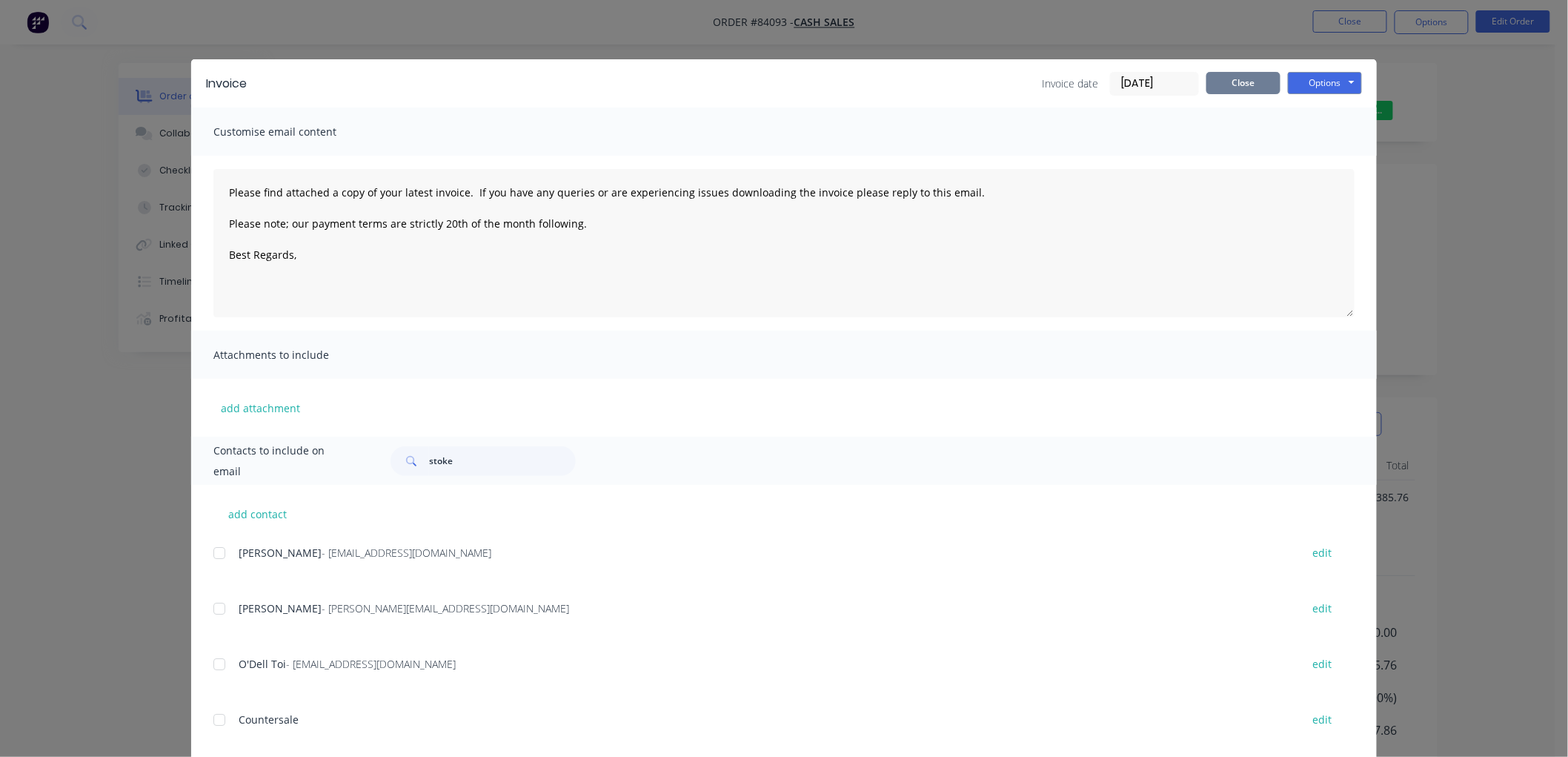
click at [1226, 85] on button "Close" at bounding box center [1243, 82] width 74 height 22
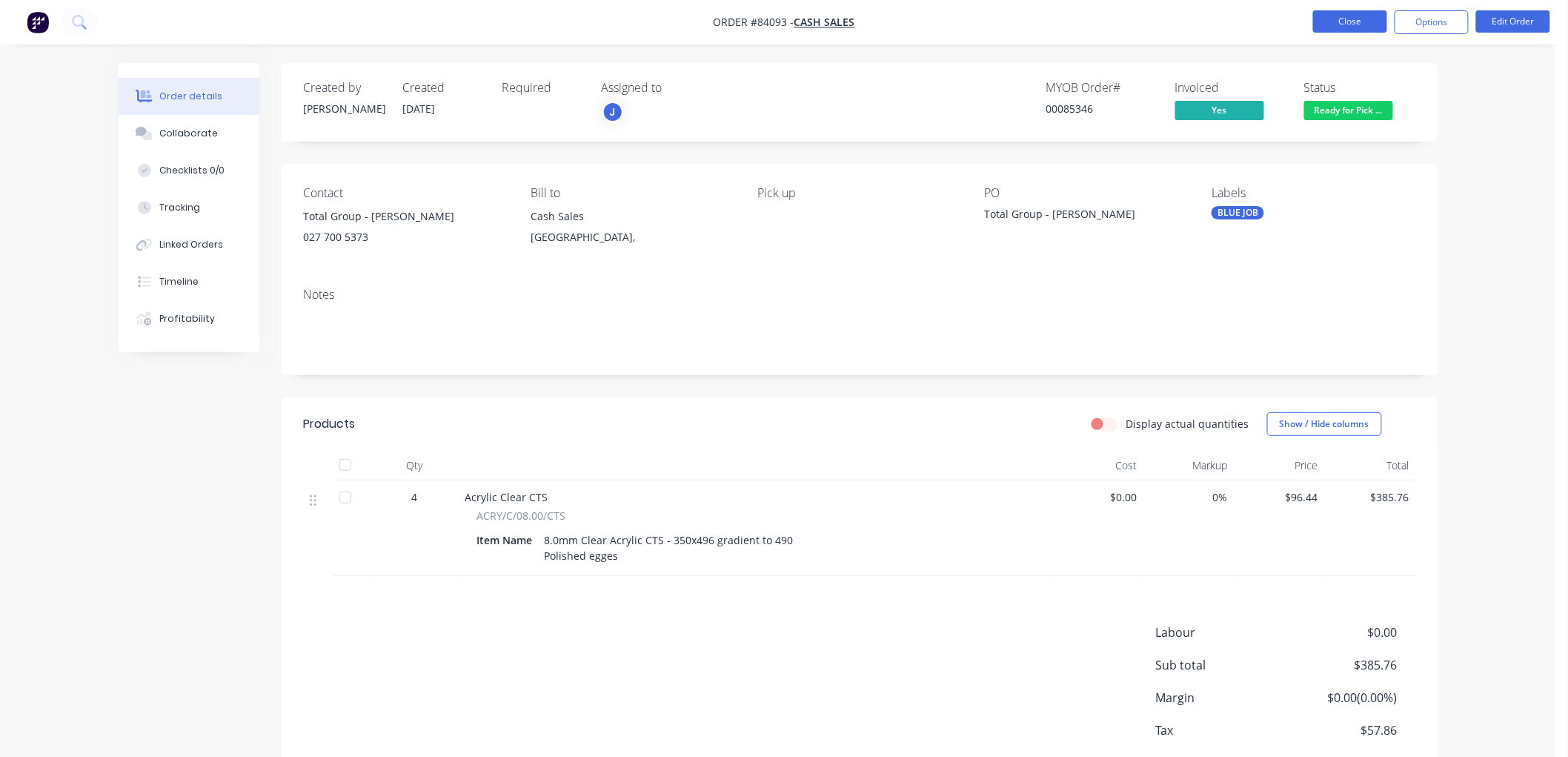
click at [1350, 22] on button "Close" at bounding box center [1350, 21] width 74 height 22
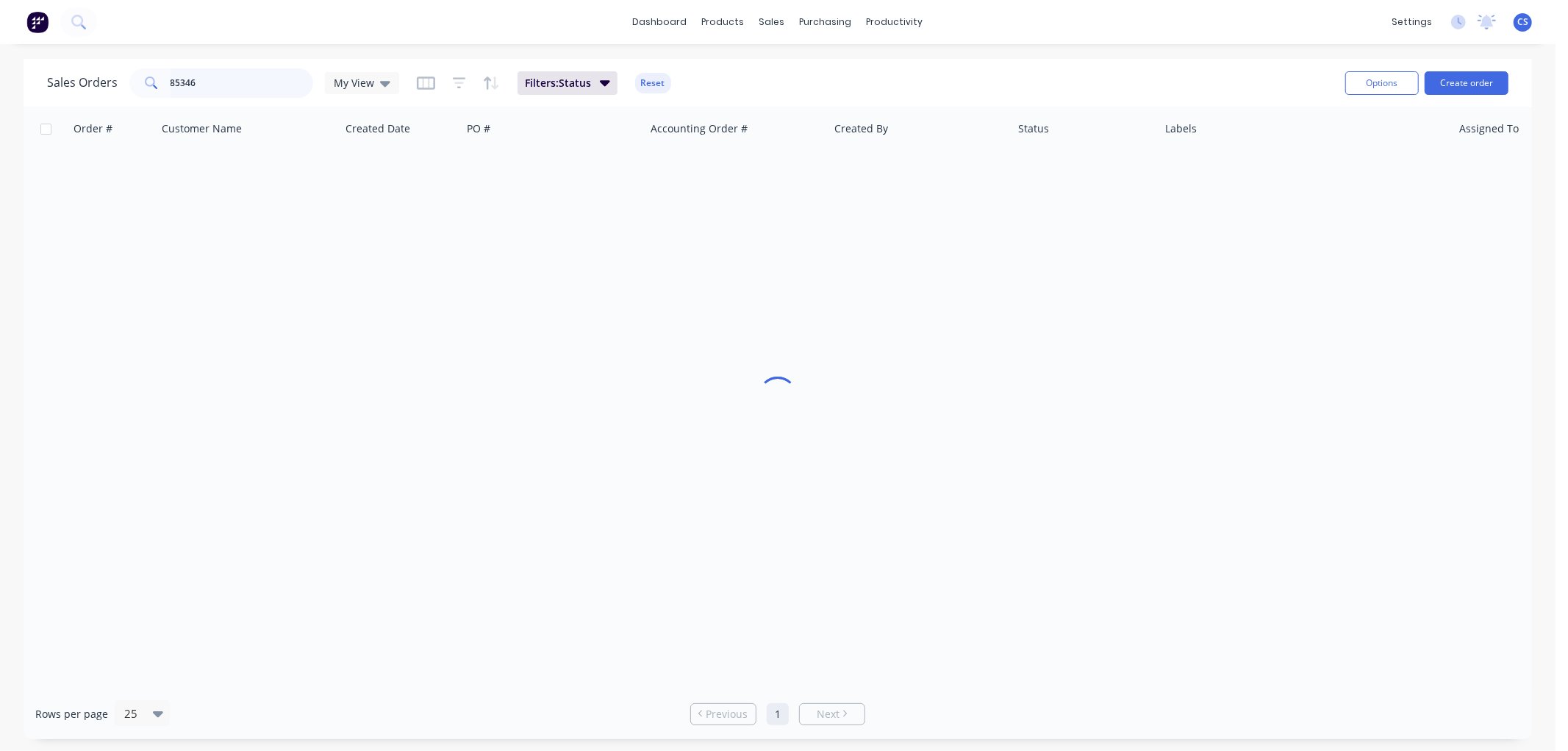
click at [225, 87] on input "85346" at bounding box center [242, 83] width 144 height 29
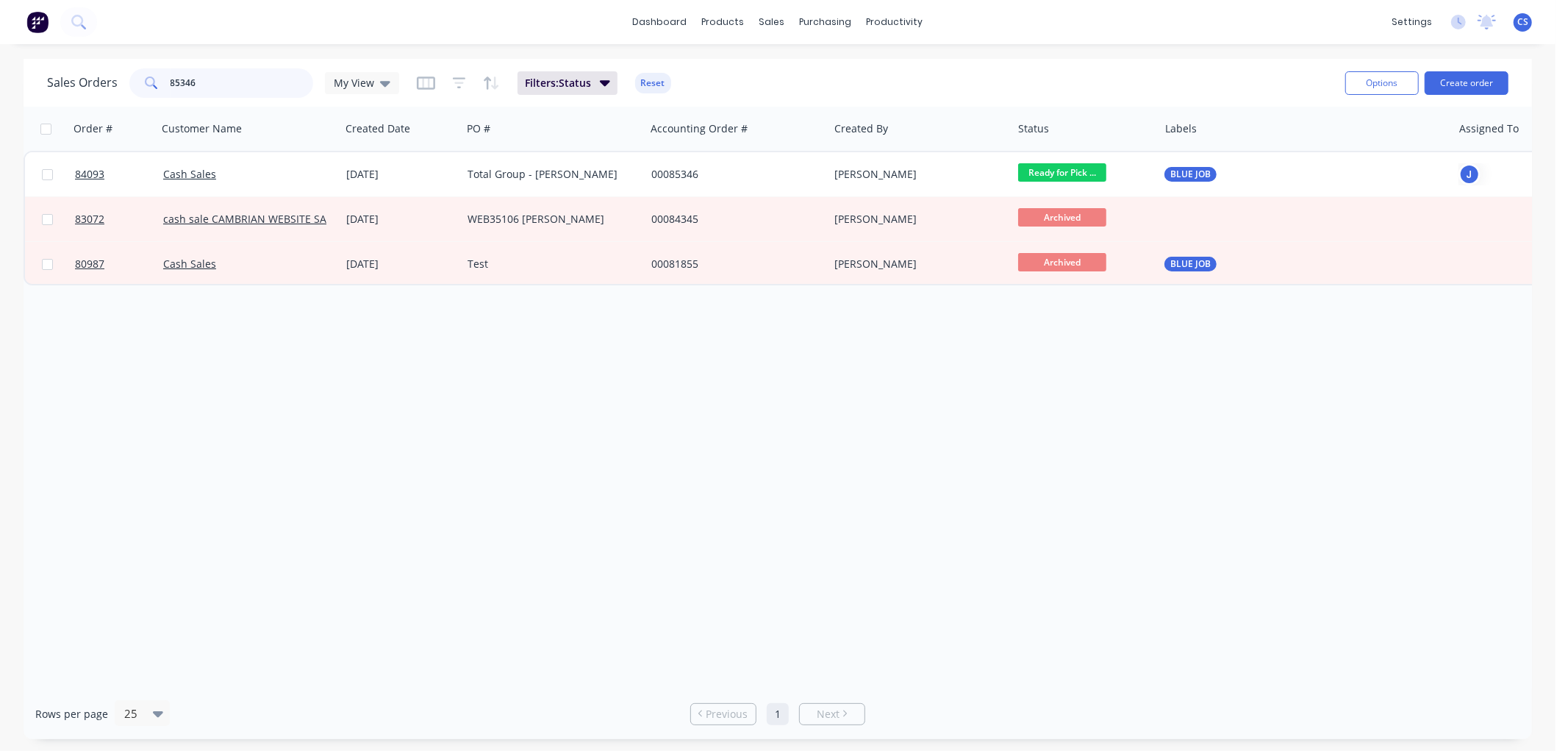
click at [224, 85] on input "85346" at bounding box center [242, 83] width 144 height 29
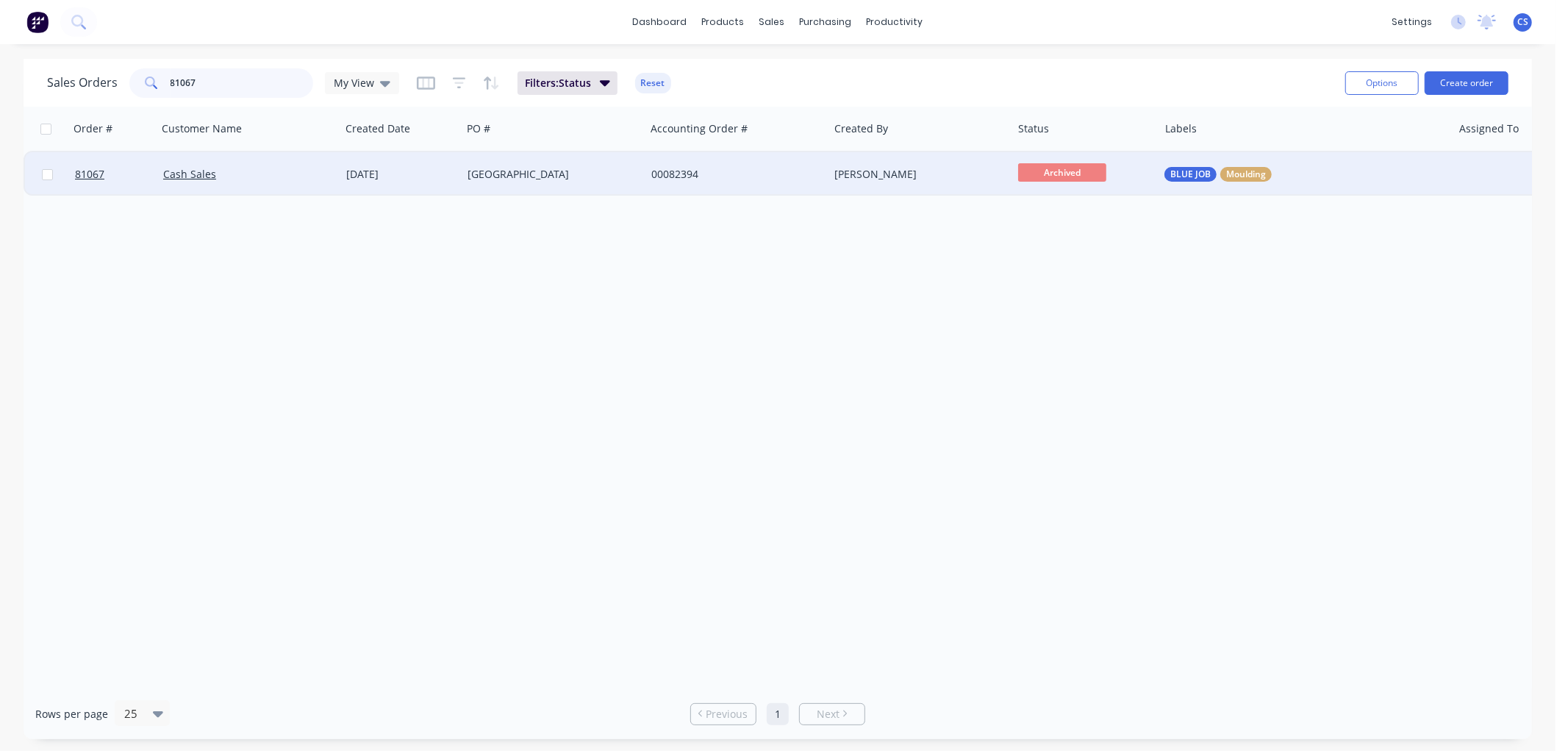
type input "81067"
click at [494, 169] on div "[GEOGRAPHIC_DATA]" at bounding box center [549, 174] width 163 height 15
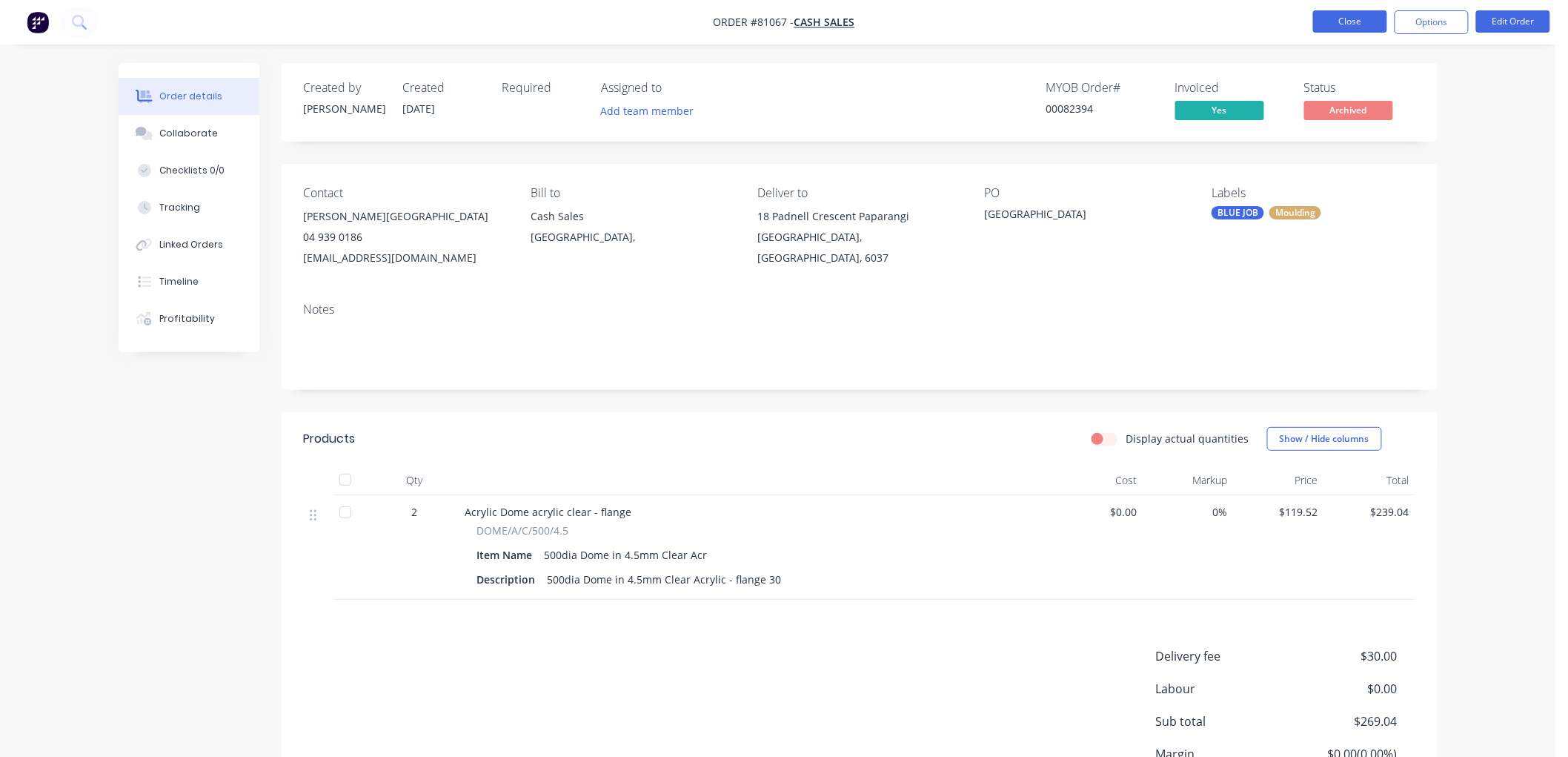
click at [1331, 18] on button "Close" at bounding box center [1350, 21] width 74 height 22
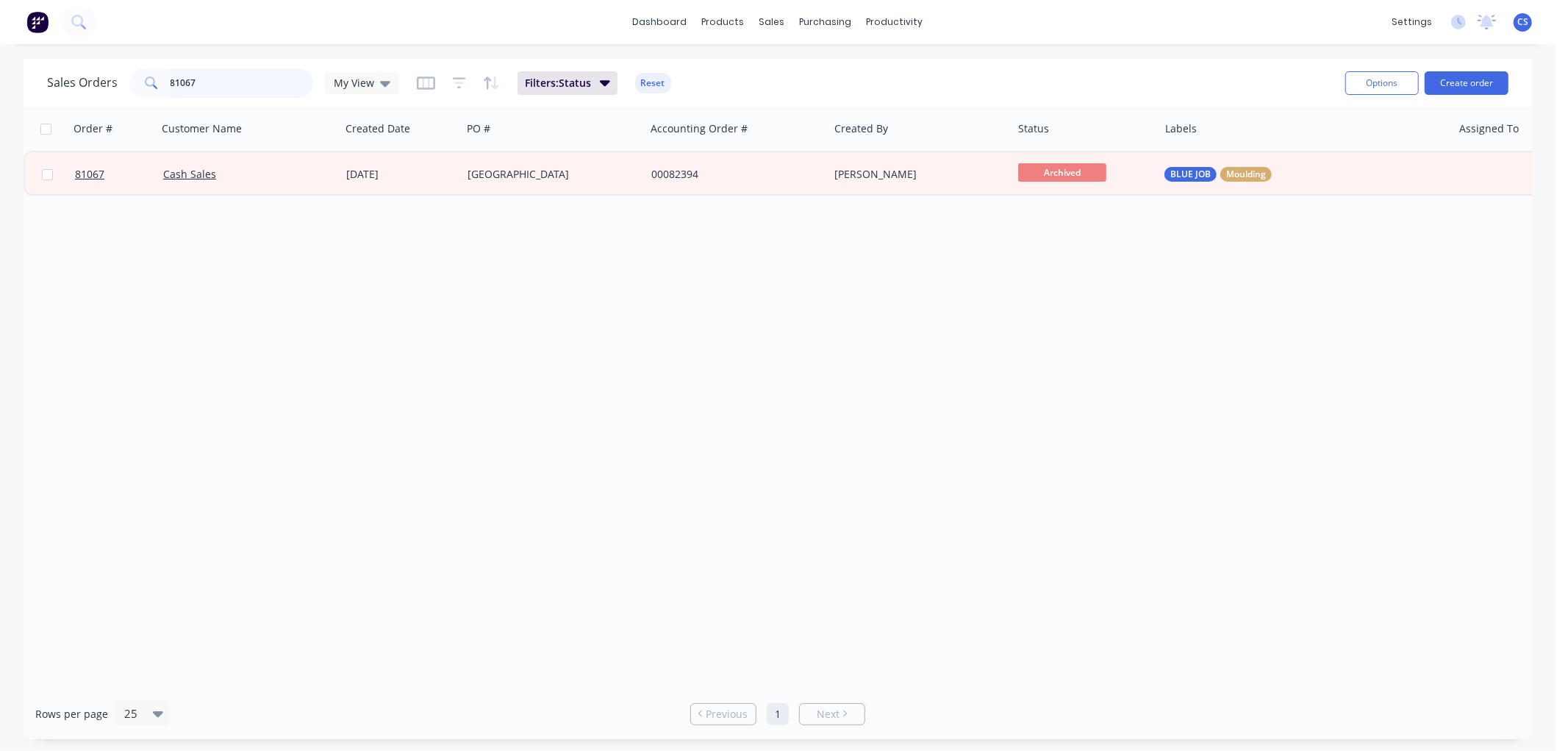
click at [244, 85] on input "81067" at bounding box center [242, 83] width 144 height 29
click at [244, 84] on input "81067" at bounding box center [242, 83] width 144 height 29
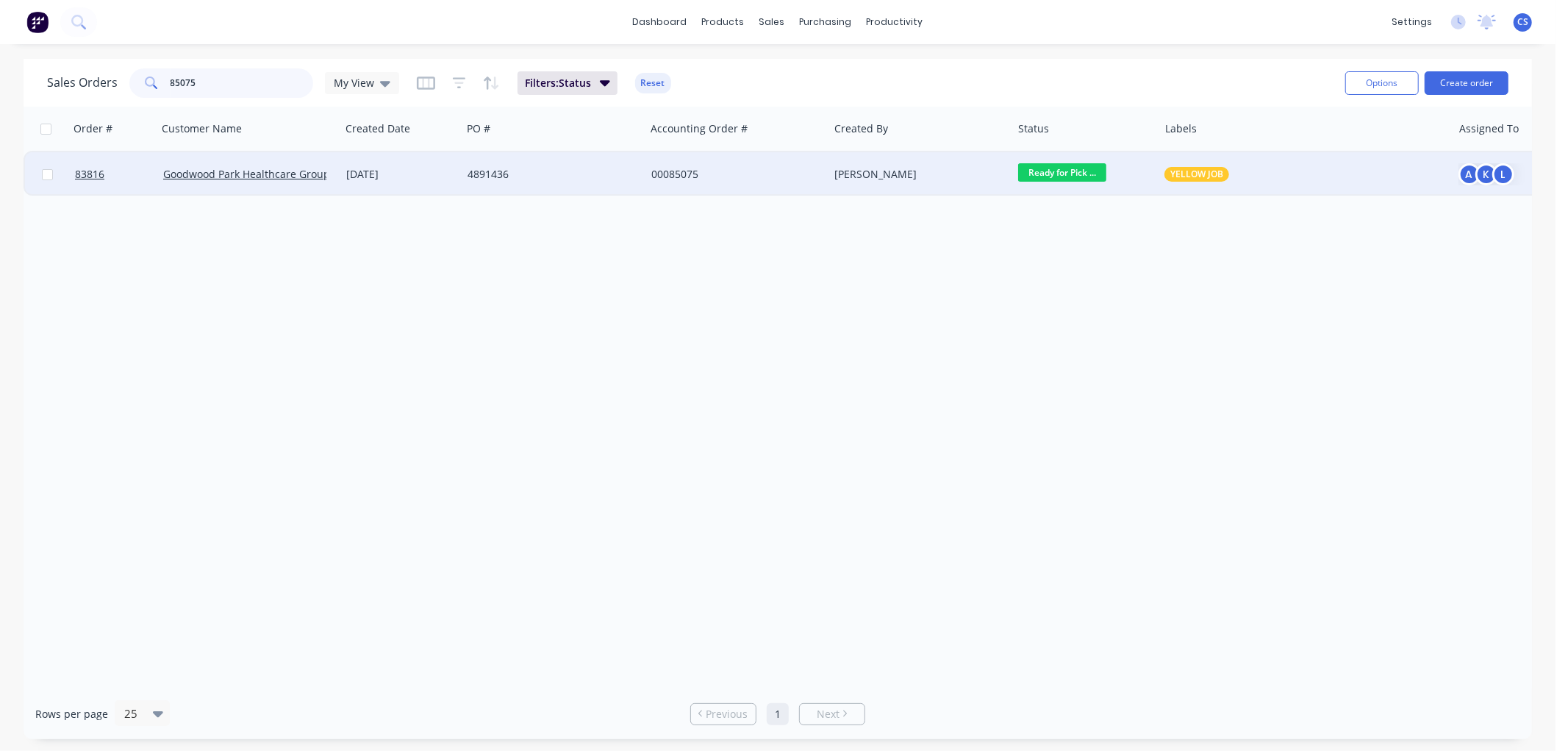
type input "85075"
click at [578, 180] on div "4891436" at bounding box center [549, 174] width 163 height 15
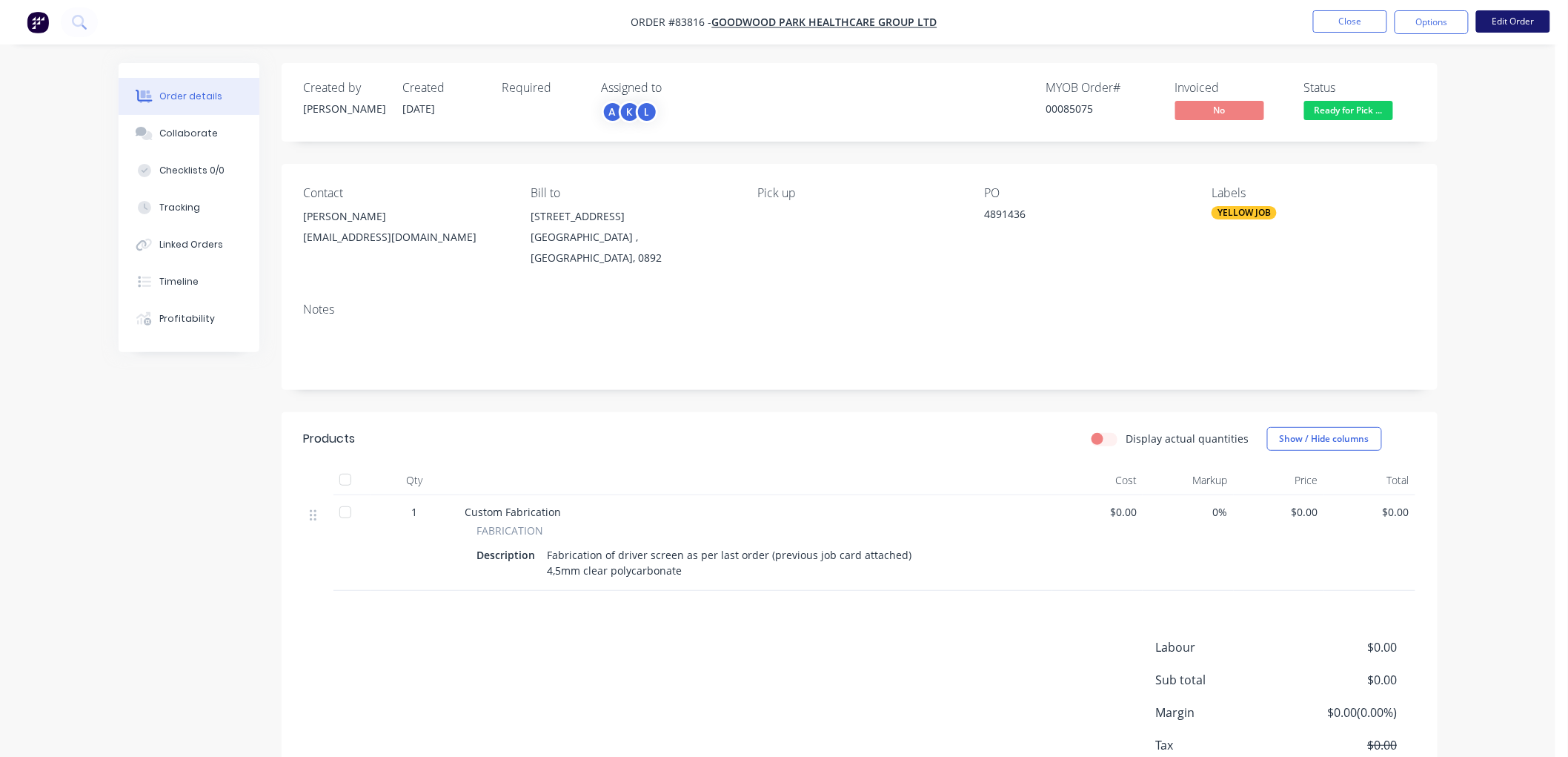
click at [1509, 25] on button "Edit Order" at bounding box center [1513, 21] width 74 height 22
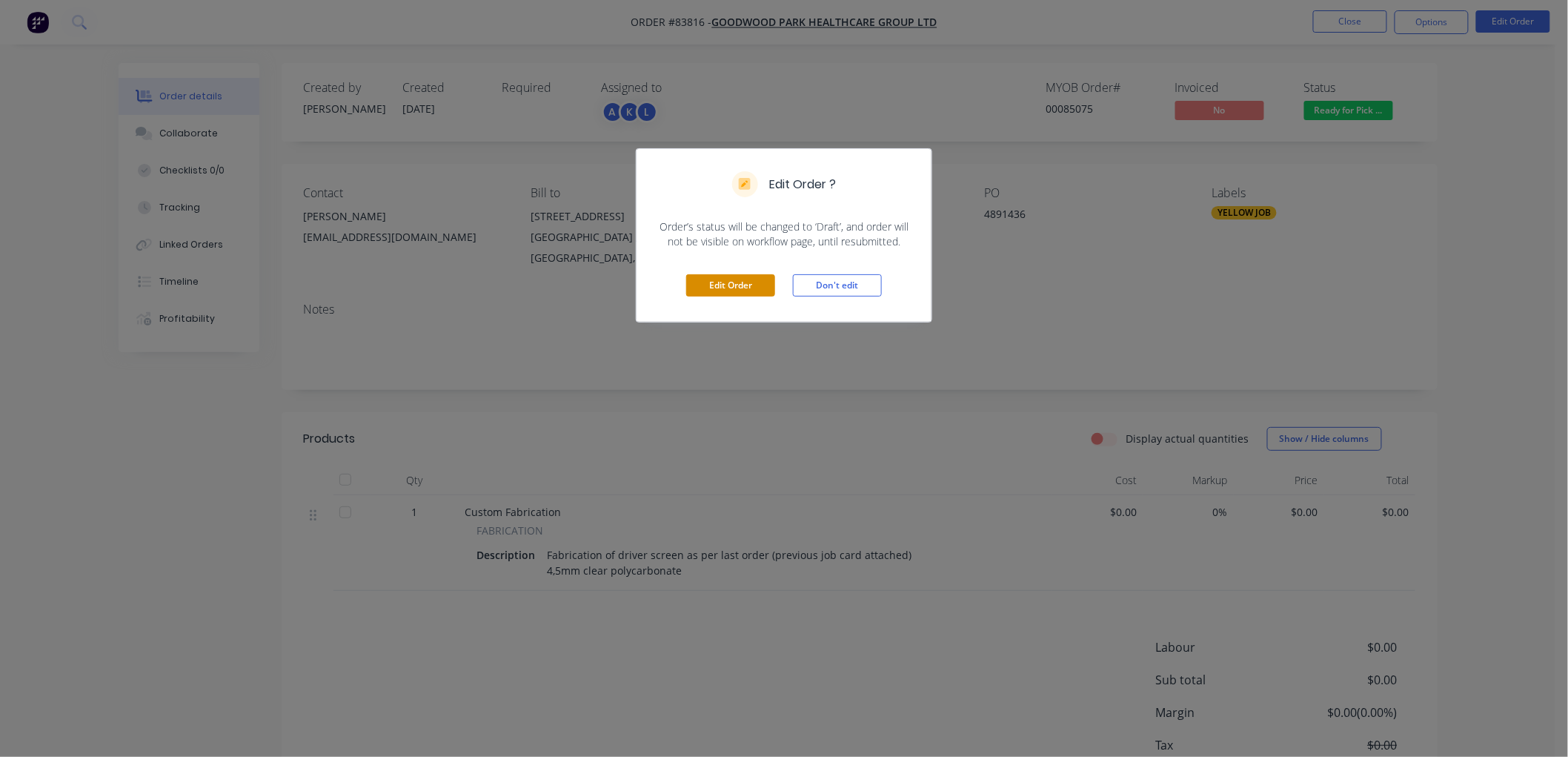
click at [729, 285] on button "Edit Order" at bounding box center [731, 285] width 89 height 22
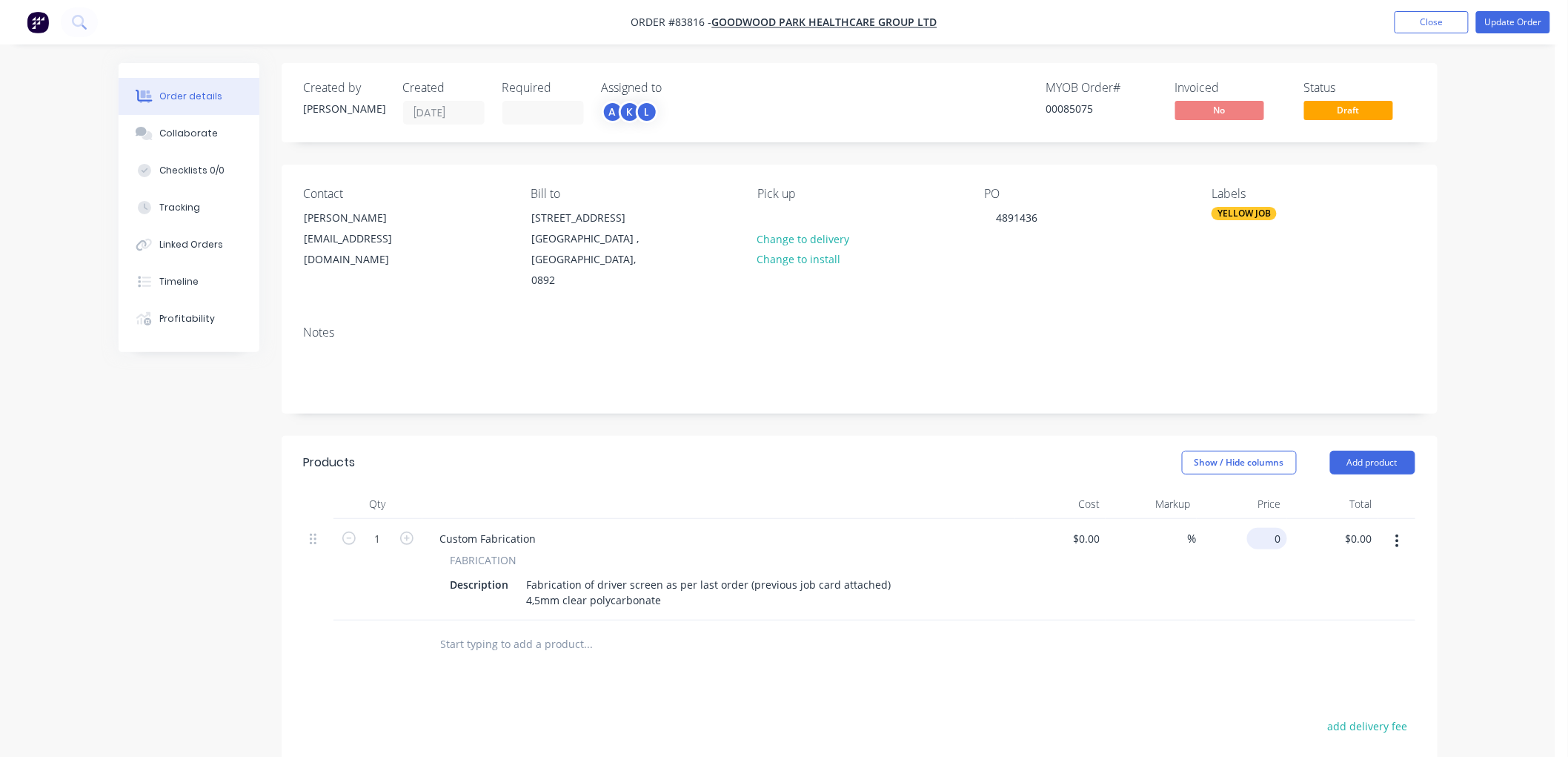
click at [1266, 537] on div "0 $0.00" at bounding box center [1268, 538] width 40 height 22
type input "$358.95"
click at [1497, 22] on button "Update Order" at bounding box center [1513, 22] width 74 height 22
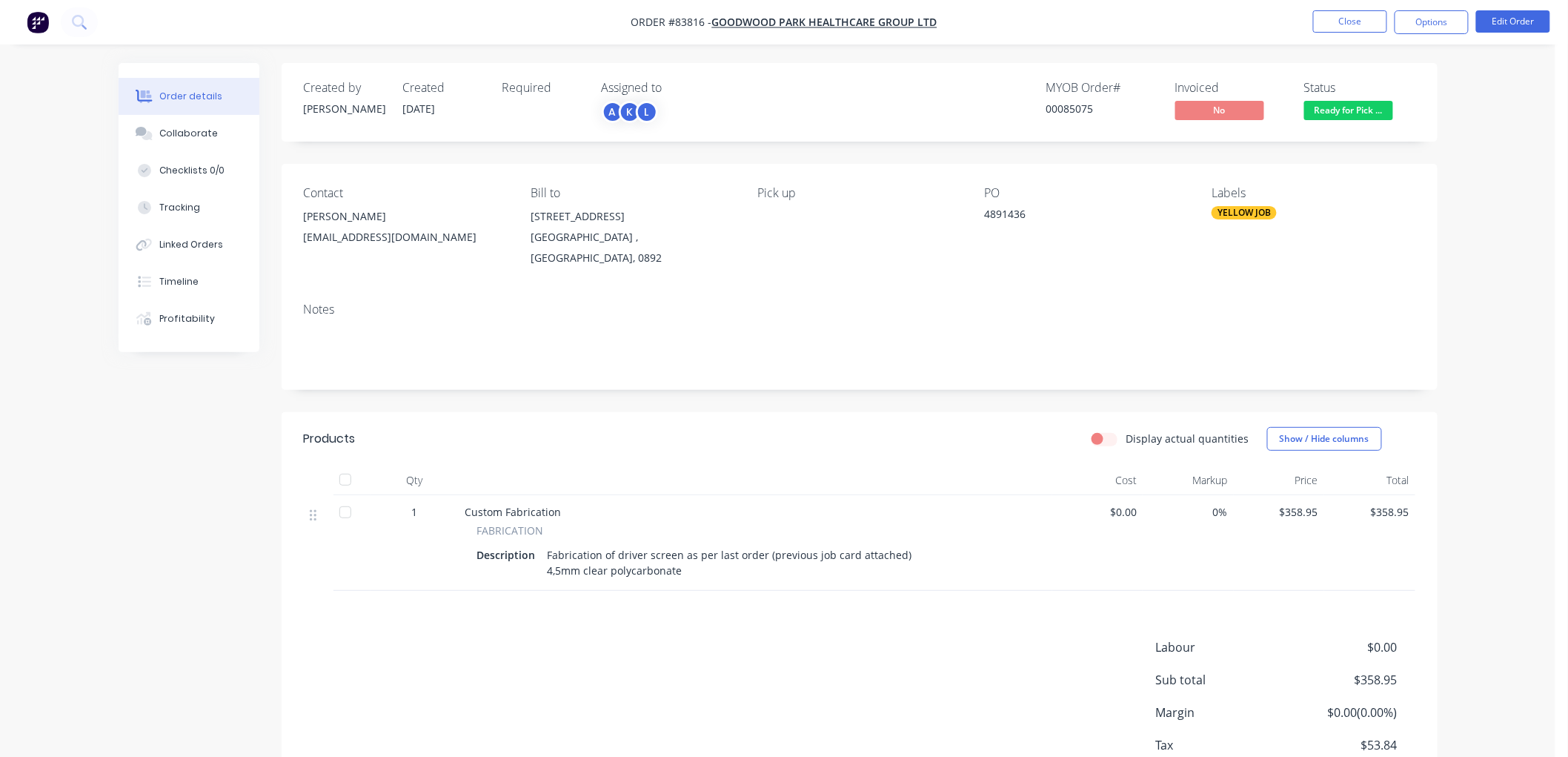
click at [1441, 21] on button "Options" at bounding box center [1432, 22] width 74 height 24
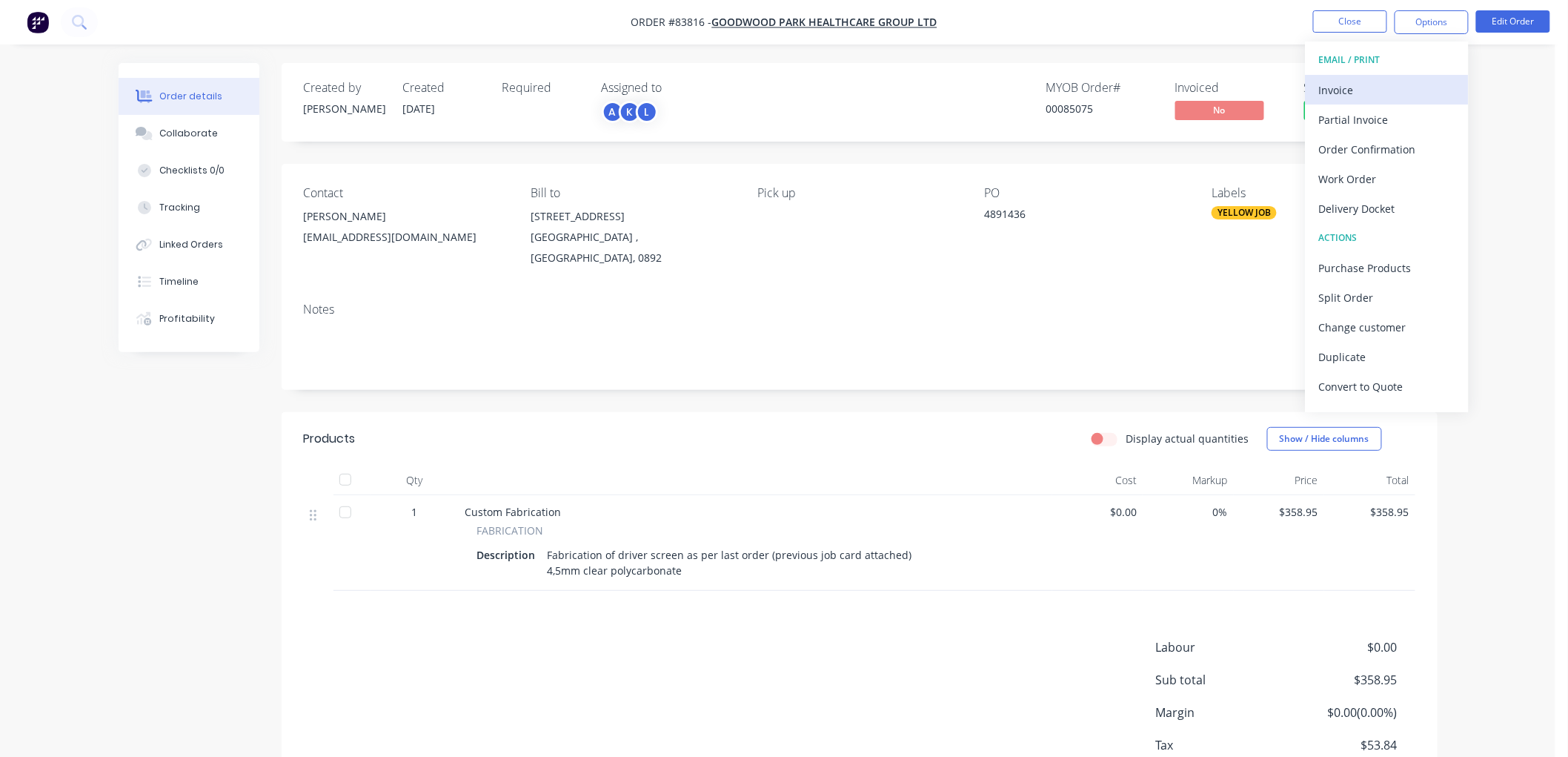
click at [1383, 89] on div "Invoice" at bounding box center [1387, 90] width 136 height 22
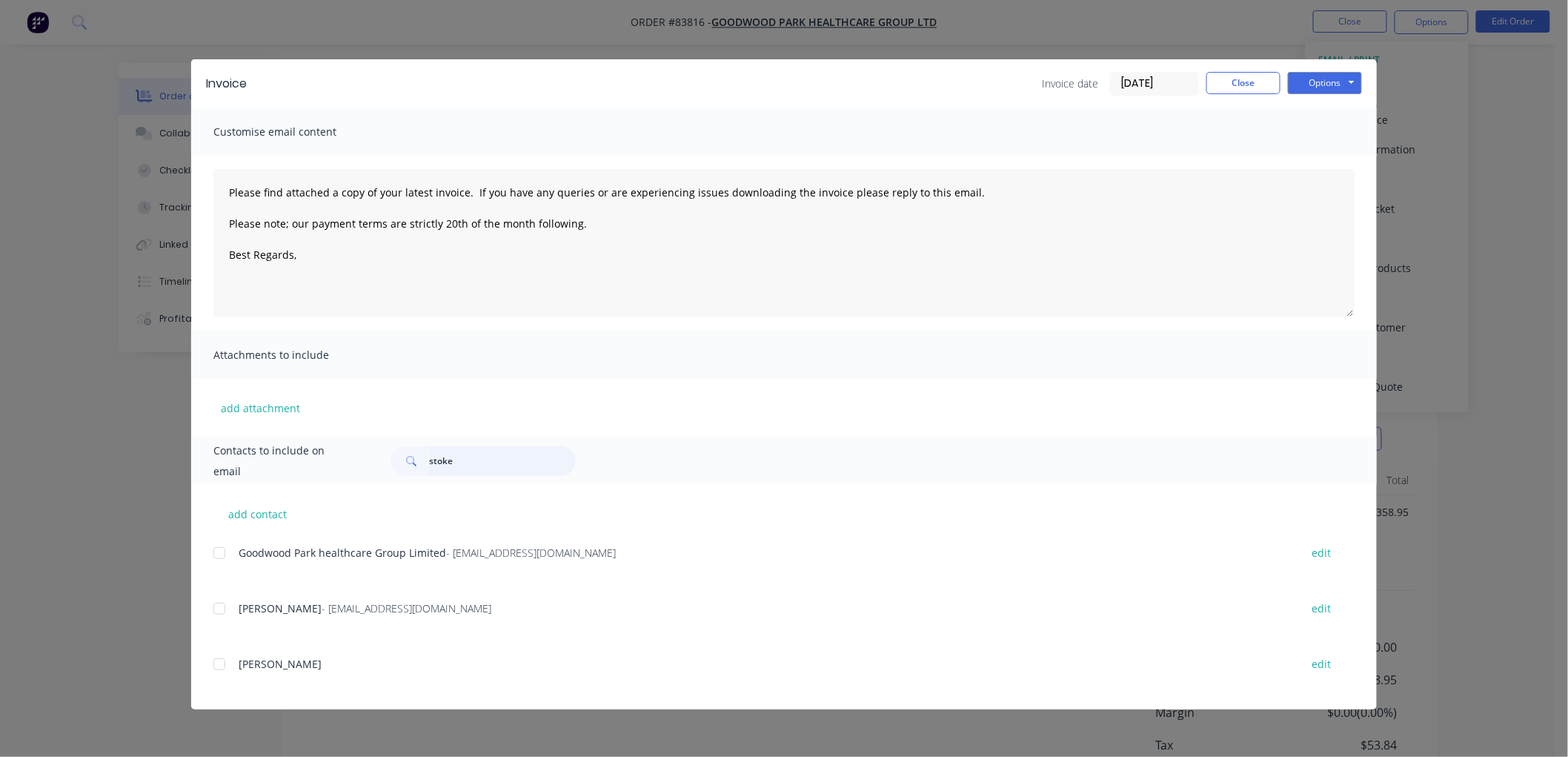
click at [439, 460] on input "stoke" at bounding box center [502, 461] width 147 height 30
type input "[PERSON_NAME]"
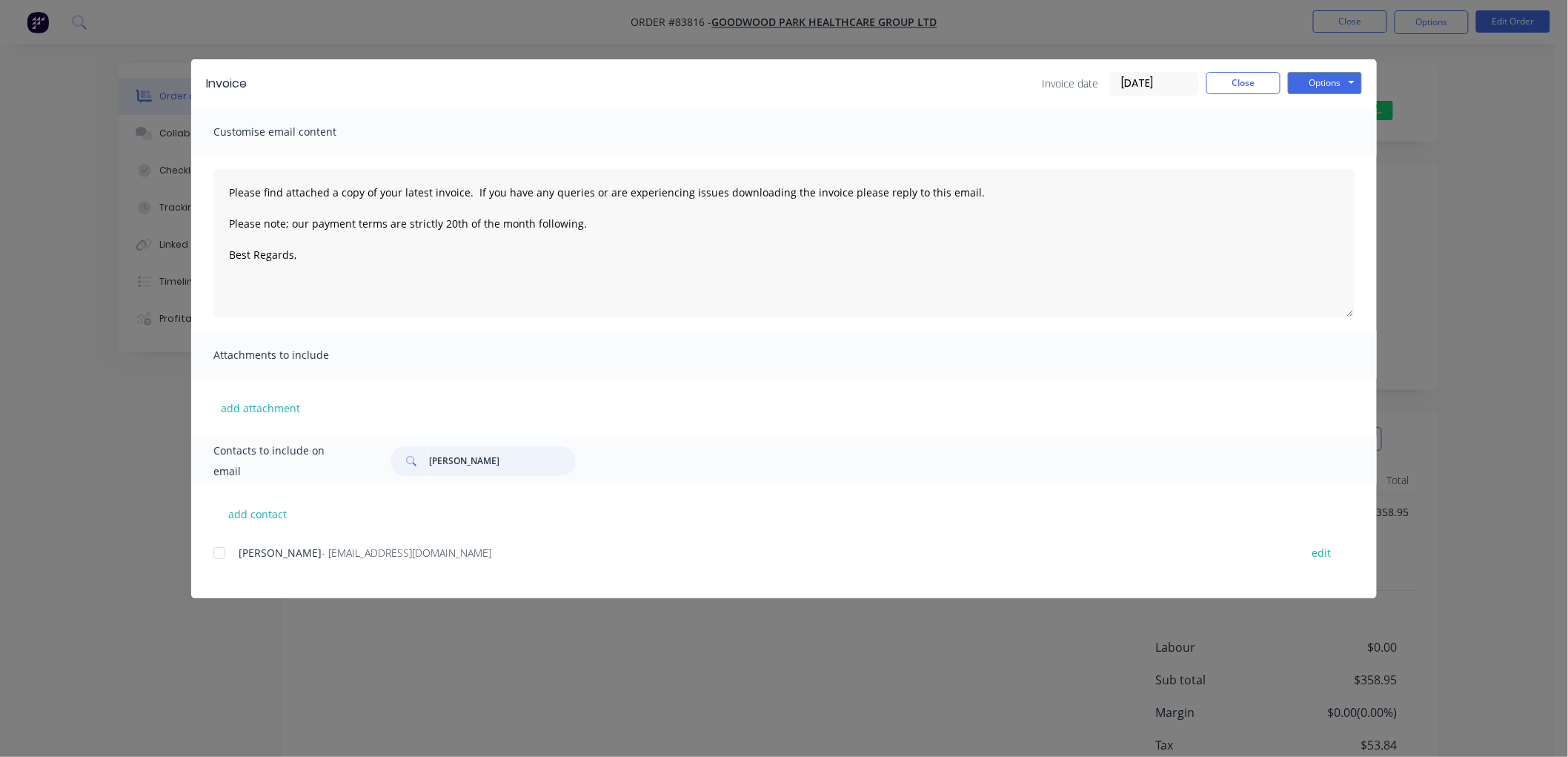
click at [218, 551] on div at bounding box center [219, 553] width 30 height 30
type textarea "Please find attached a copy of your latest invoice. If you have any queries or …"
type input "[PERSON_NAME]"
drag, startPoint x: 591, startPoint y: 220, endPoint x: 198, endPoint y: 189, distance: 394.2
click at [198, 189] on div "Please find attached a copy of your latest invoice. If you have any queries or …" at bounding box center [784, 243] width 1186 height 175
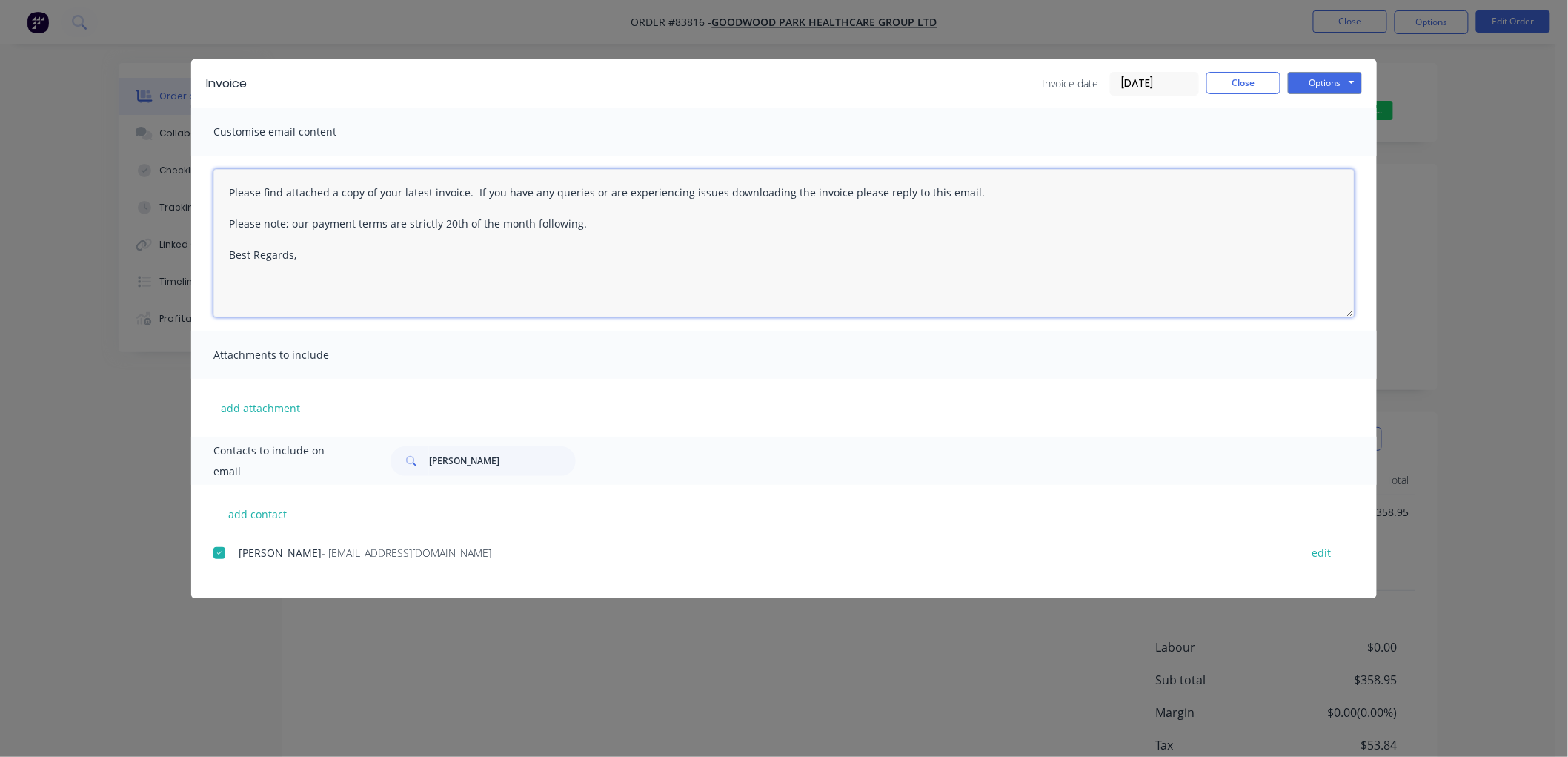
paste textarea "Hi, your order is now ready for collection. You can pay via direct debit or sup…"
click at [323, 227] on textarea "Hi, your order is now ready for collection. You can pay via direct debit or sup…" at bounding box center [783, 244] width 1141 height 148
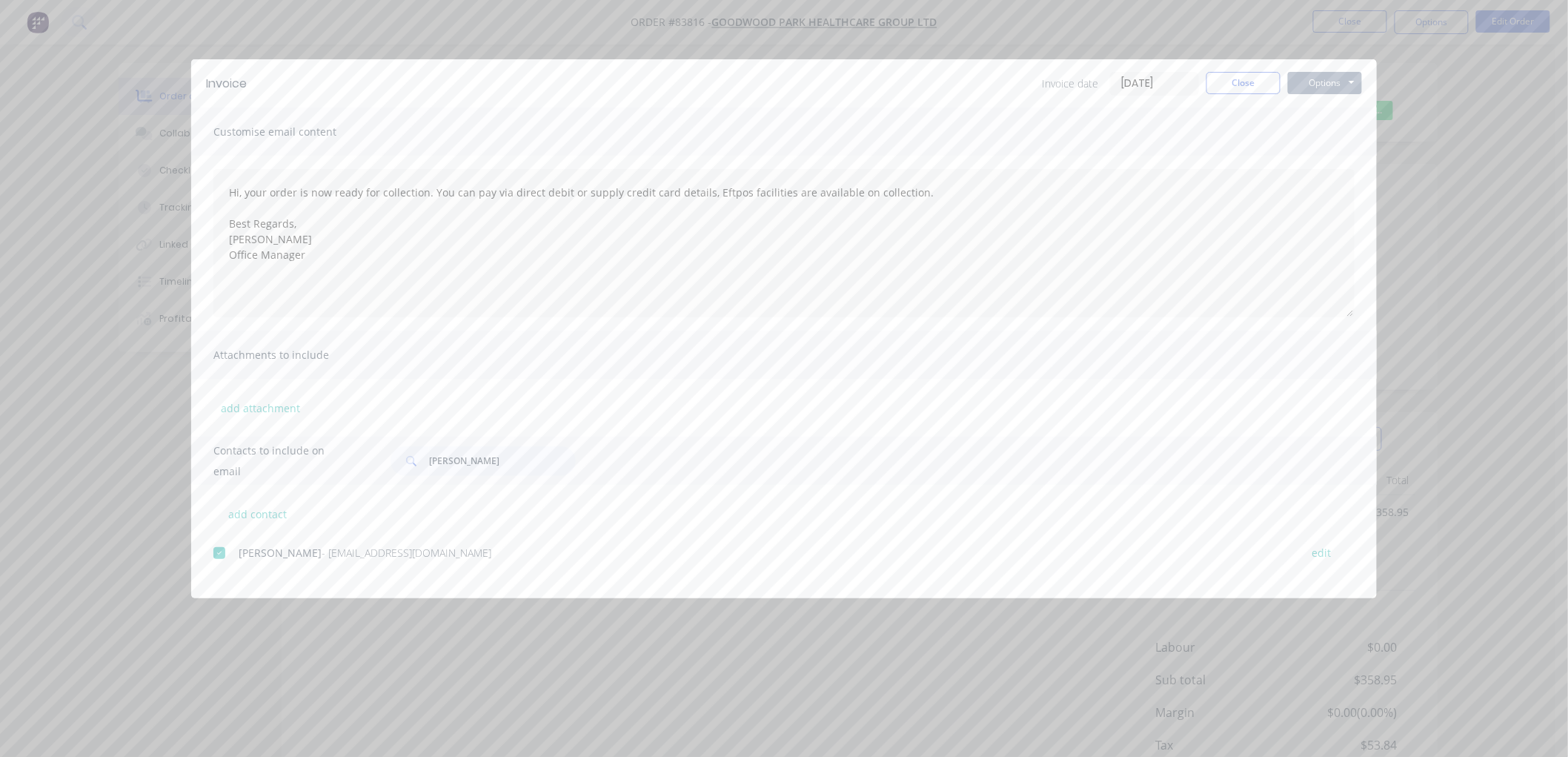
click at [1320, 83] on button "Options" at bounding box center [1324, 82] width 74 height 22
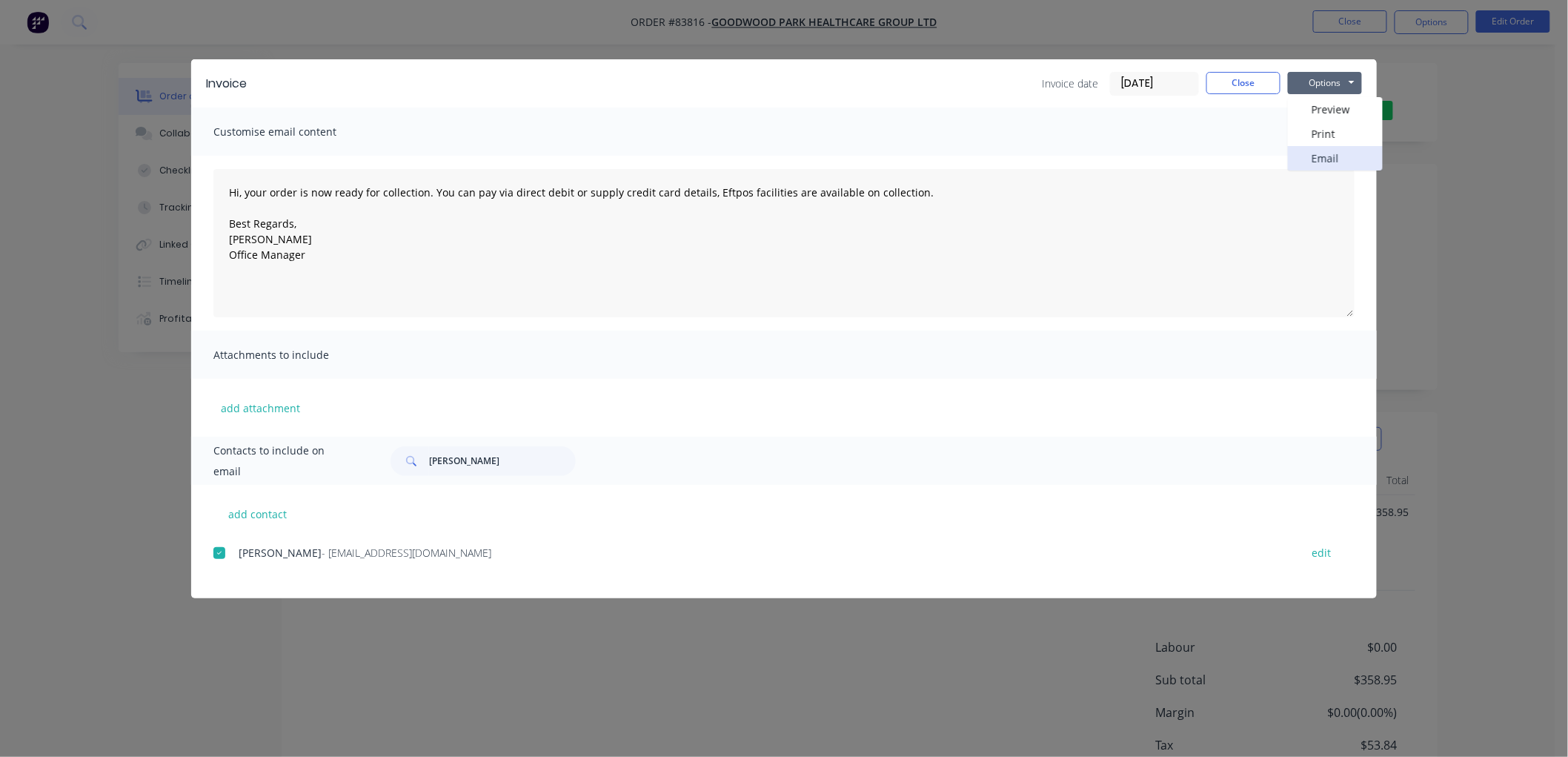
click at [1324, 152] on button "Email" at bounding box center [1335, 158] width 95 height 24
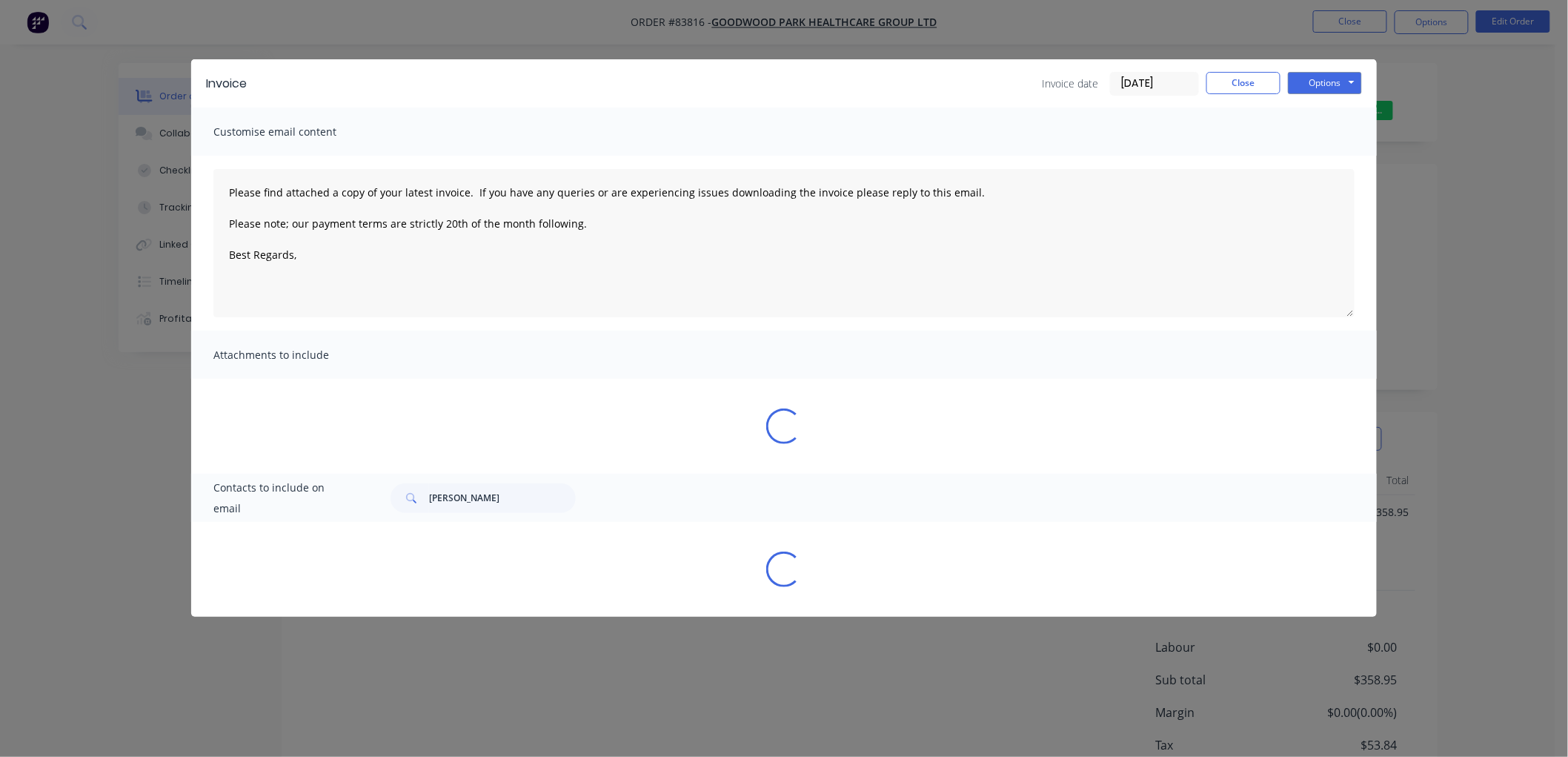
type textarea "Please find attached a copy of your latest invoice. If you have any queries or …"
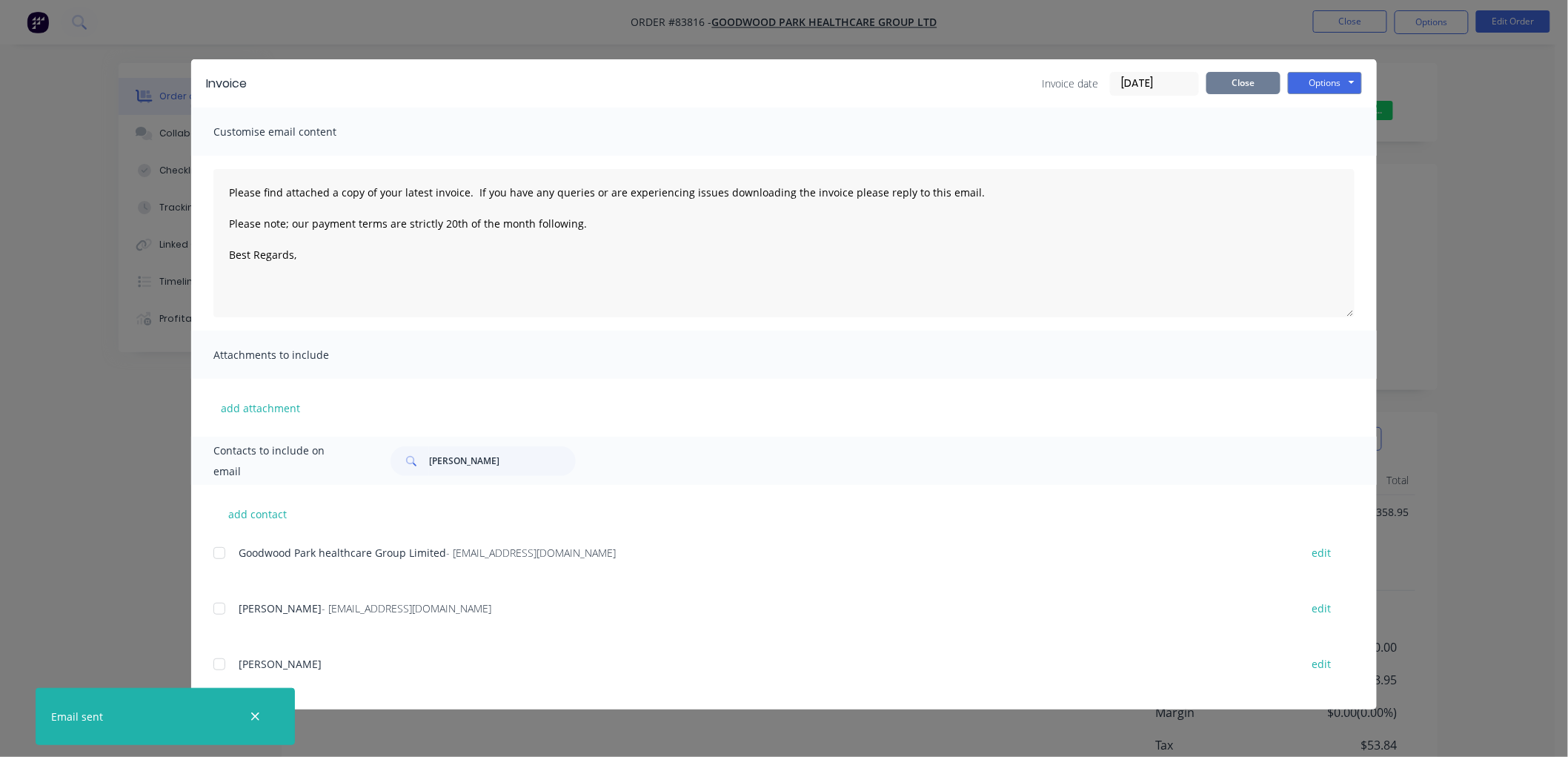
click at [1240, 84] on button "Close" at bounding box center [1243, 82] width 74 height 22
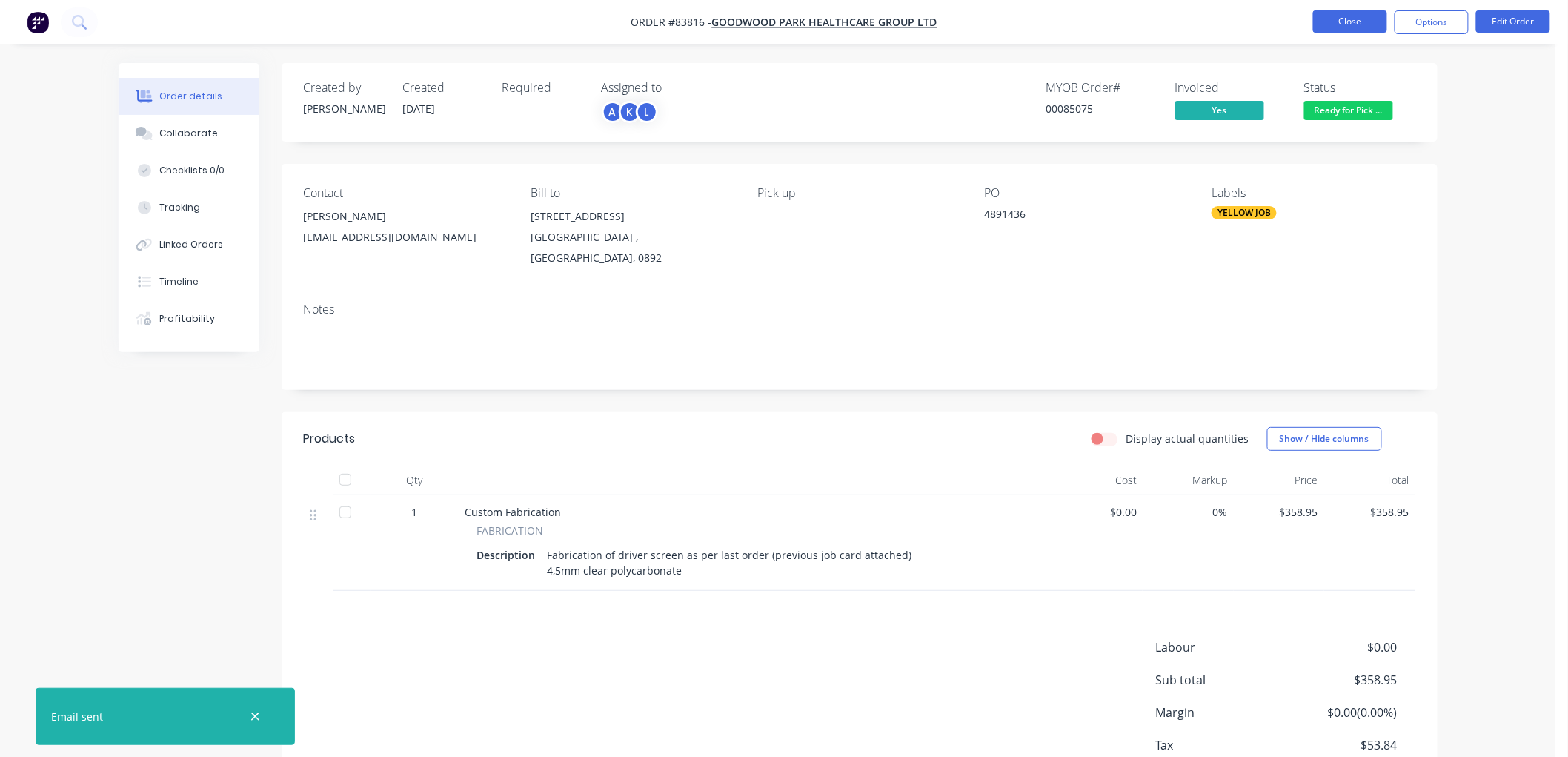
click at [1331, 24] on button "Close" at bounding box center [1350, 21] width 74 height 22
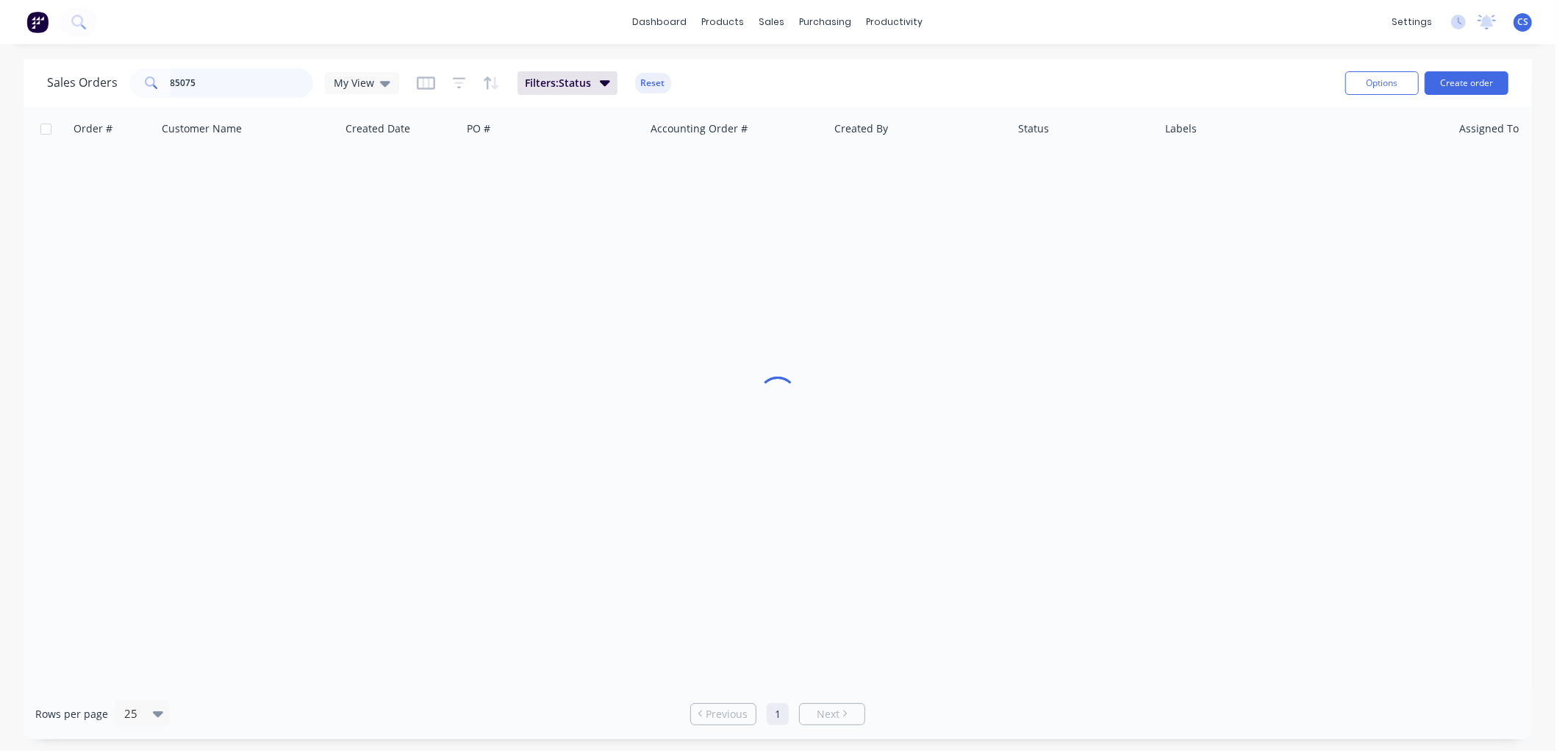
click at [196, 85] on input "85075" at bounding box center [242, 83] width 144 height 29
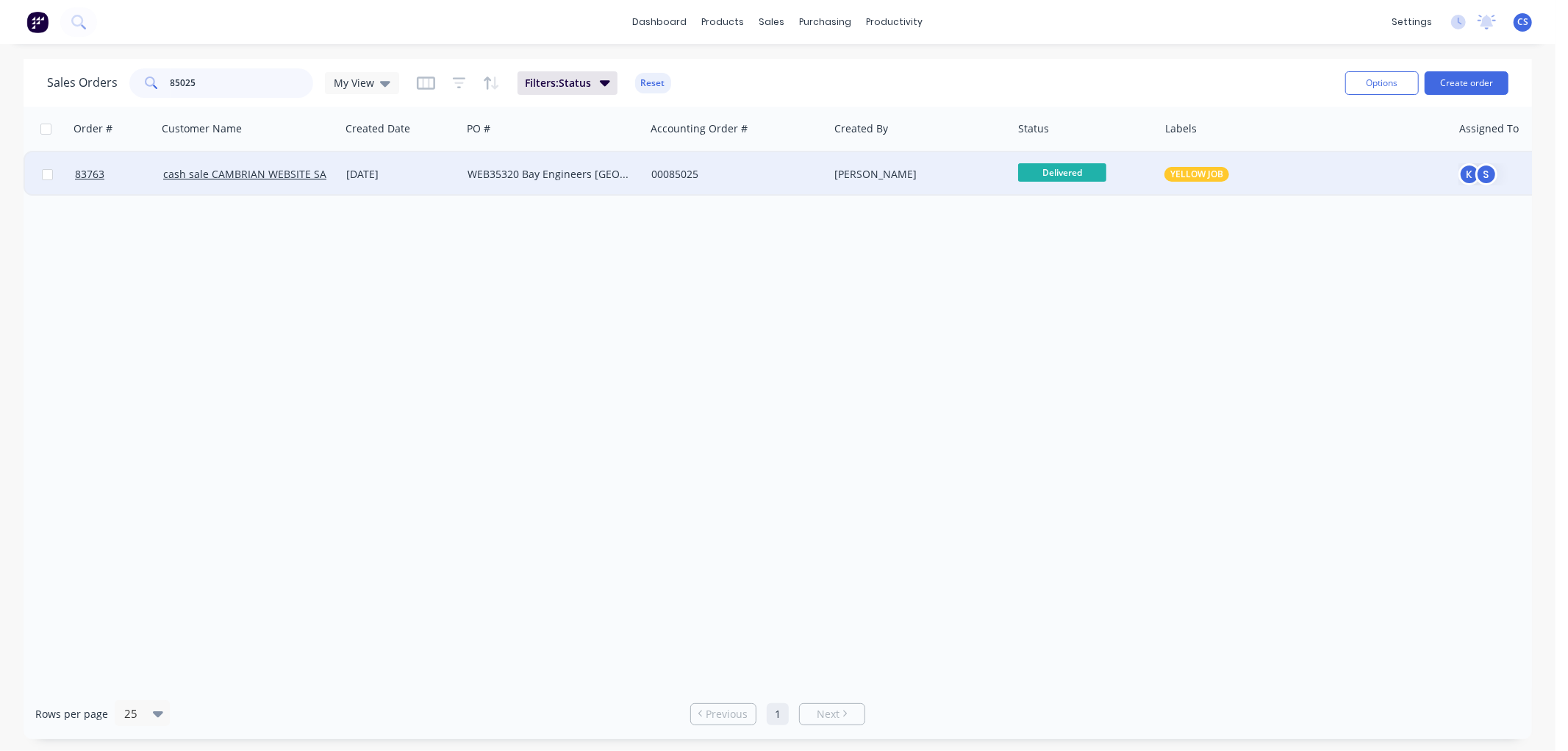
type input "85025"
click at [649, 163] on div "00085025" at bounding box center [737, 174] width 184 height 44
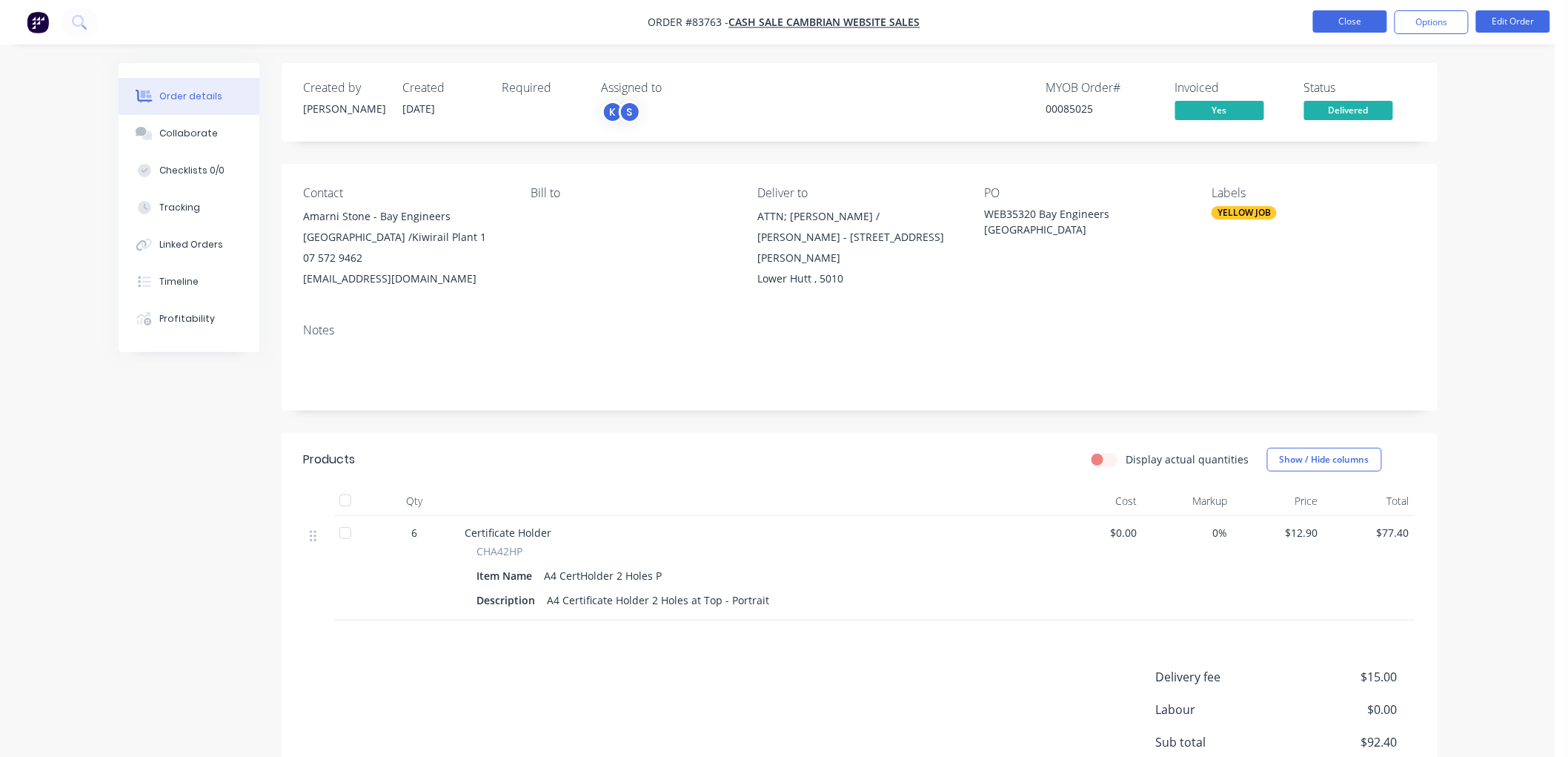
click at [1360, 25] on button "Close" at bounding box center [1350, 21] width 74 height 22
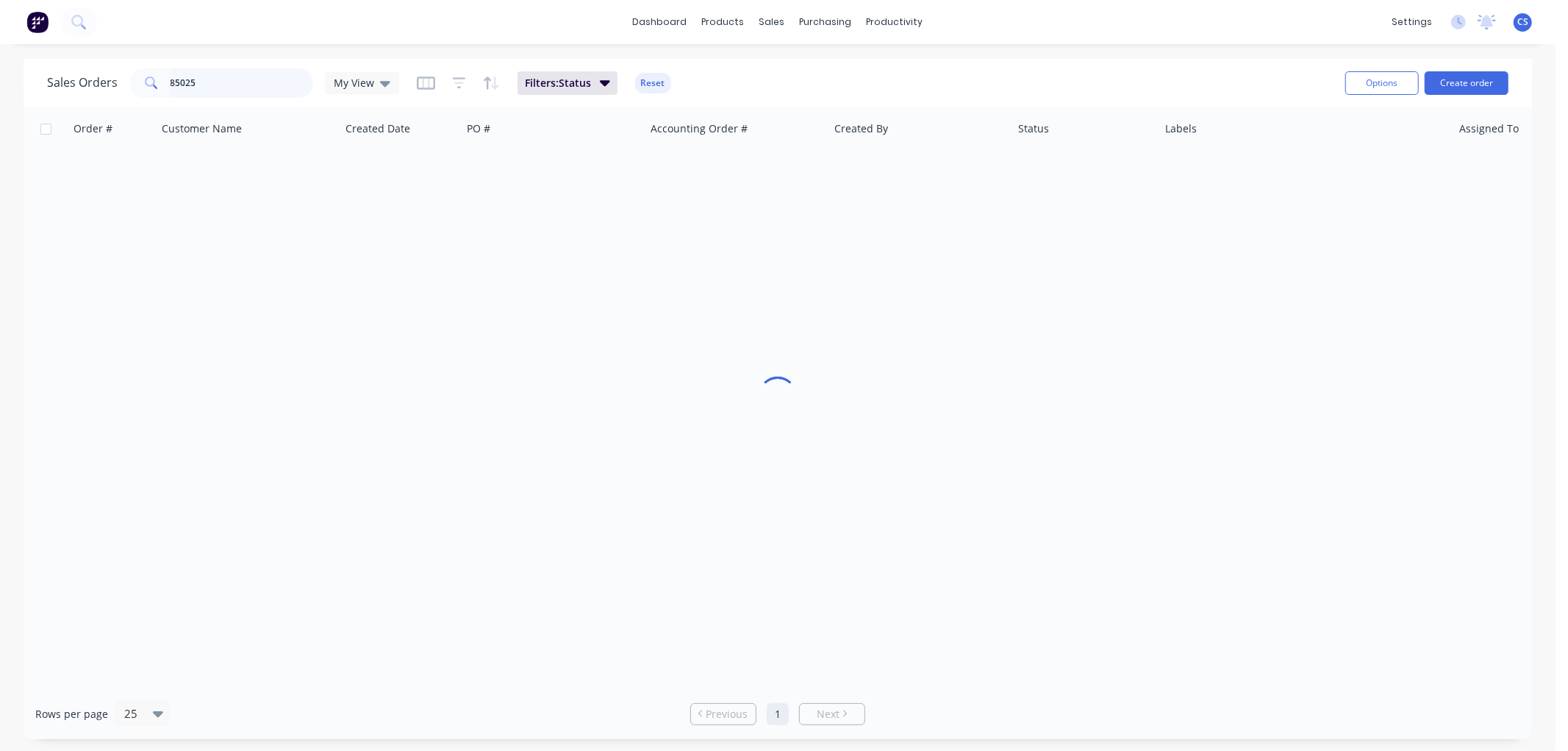
click at [251, 85] on input "85025" at bounding box center [242, 83] width 144 height 29
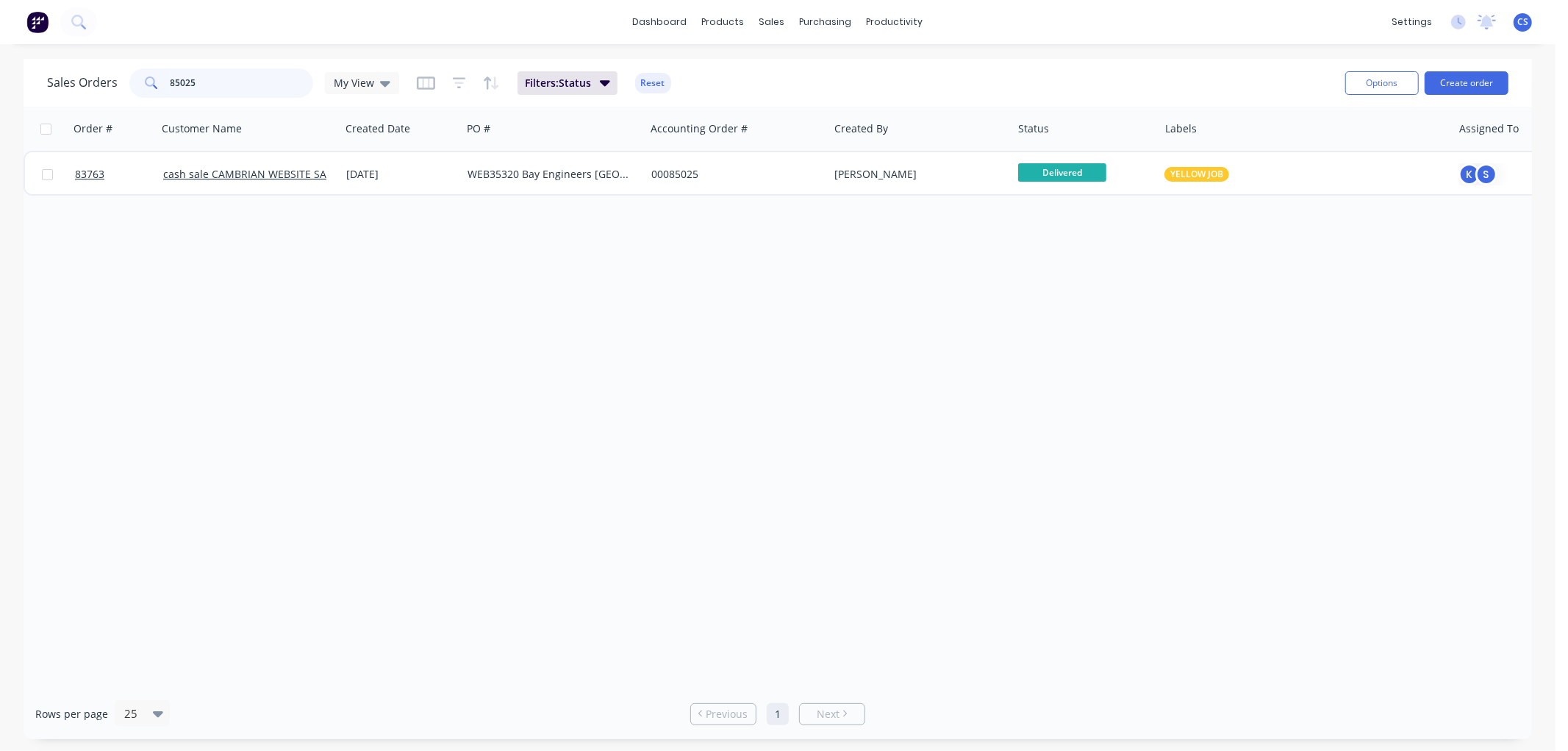
click at [251, 85] on input "85025" at bounding box center [242, 83] width 144 height 29
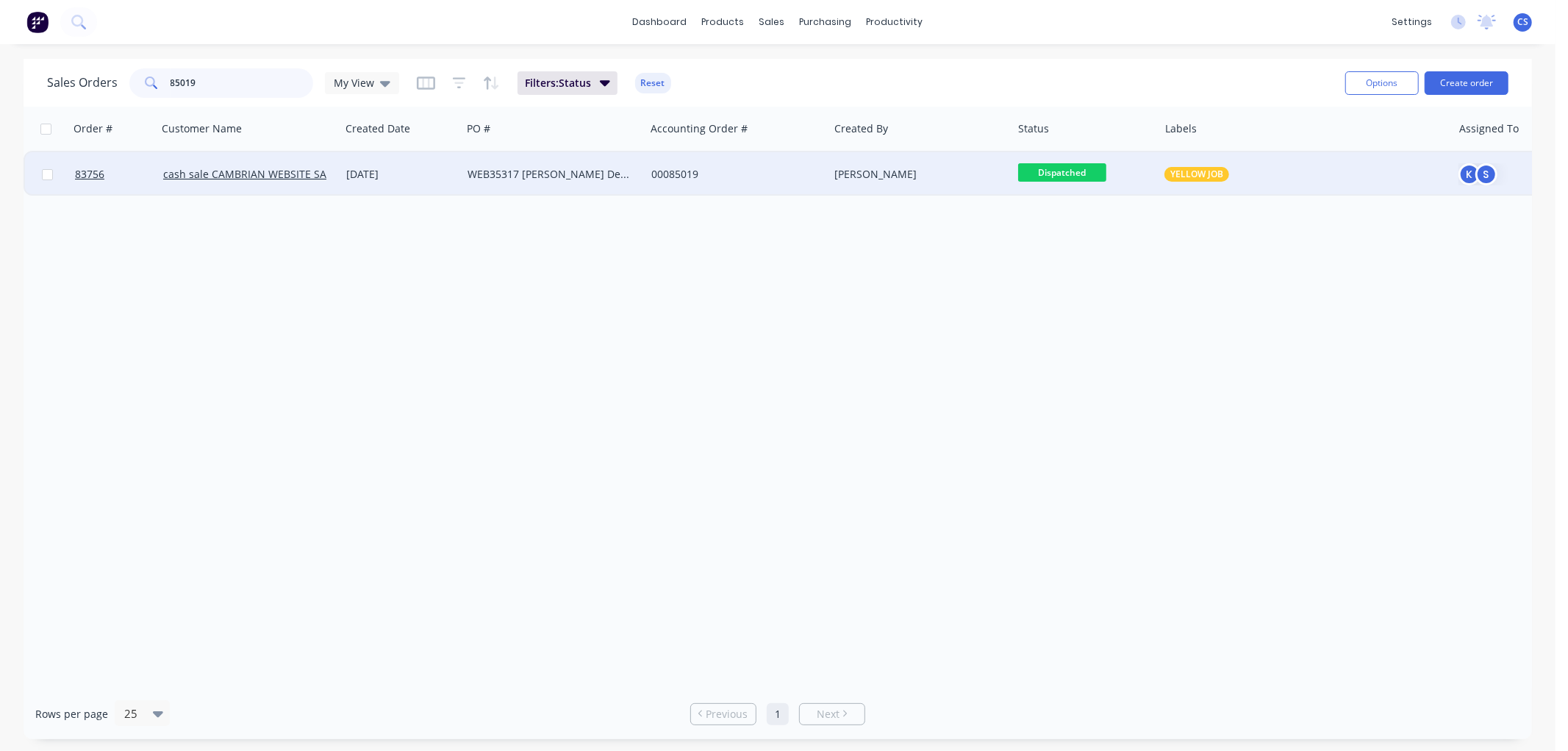
type input "85019"
click at [456, 178] on div "[DATE]" at bounding box center [401, 174] width 121 height 44
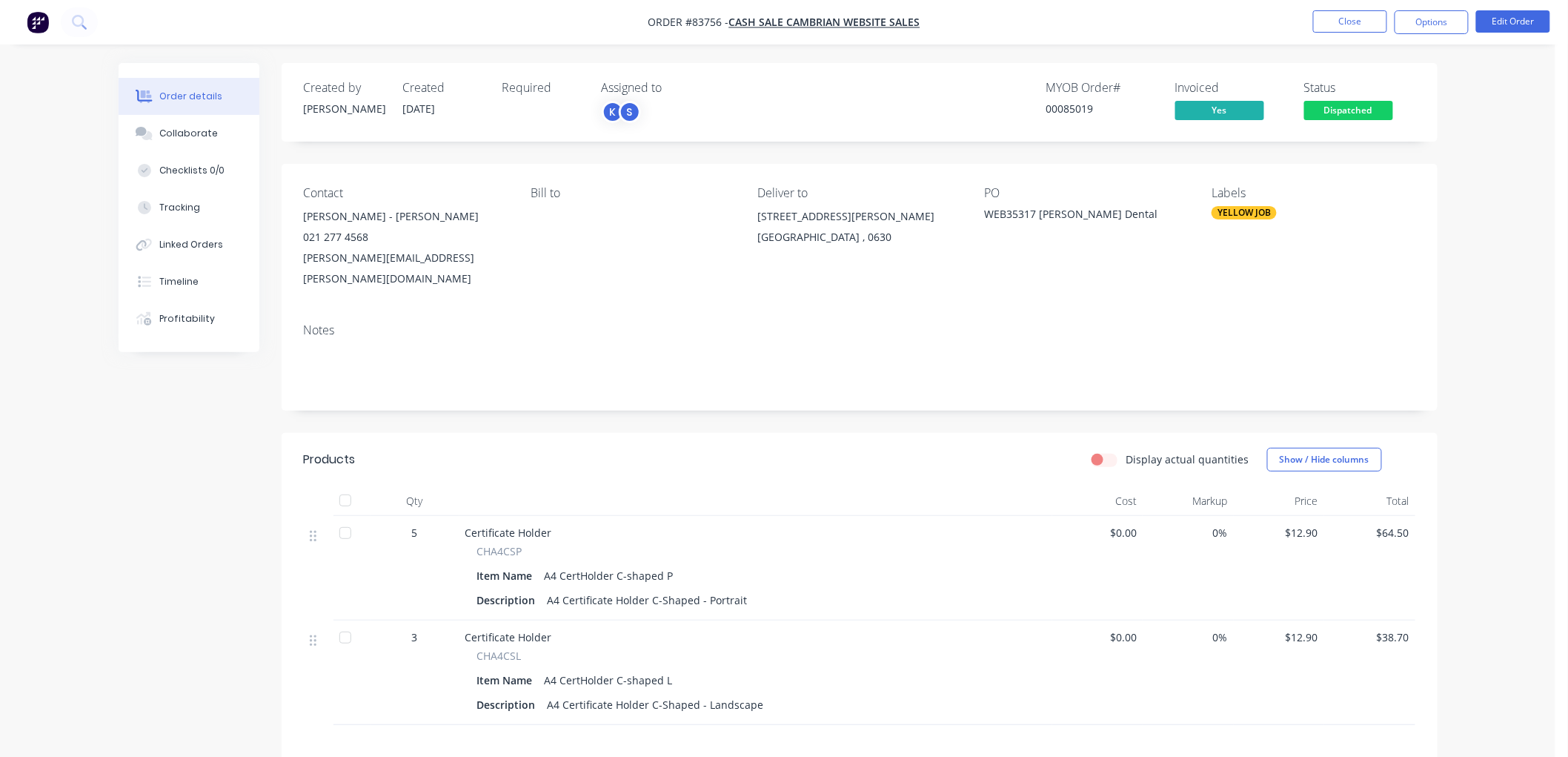
click at [495, 543] on span "CHA4CSP" at bounding box center [500, 551] width 45 height 16
click at [1332, 28] on button "Close" at bounding box center [1350, 21] width 74 height 22
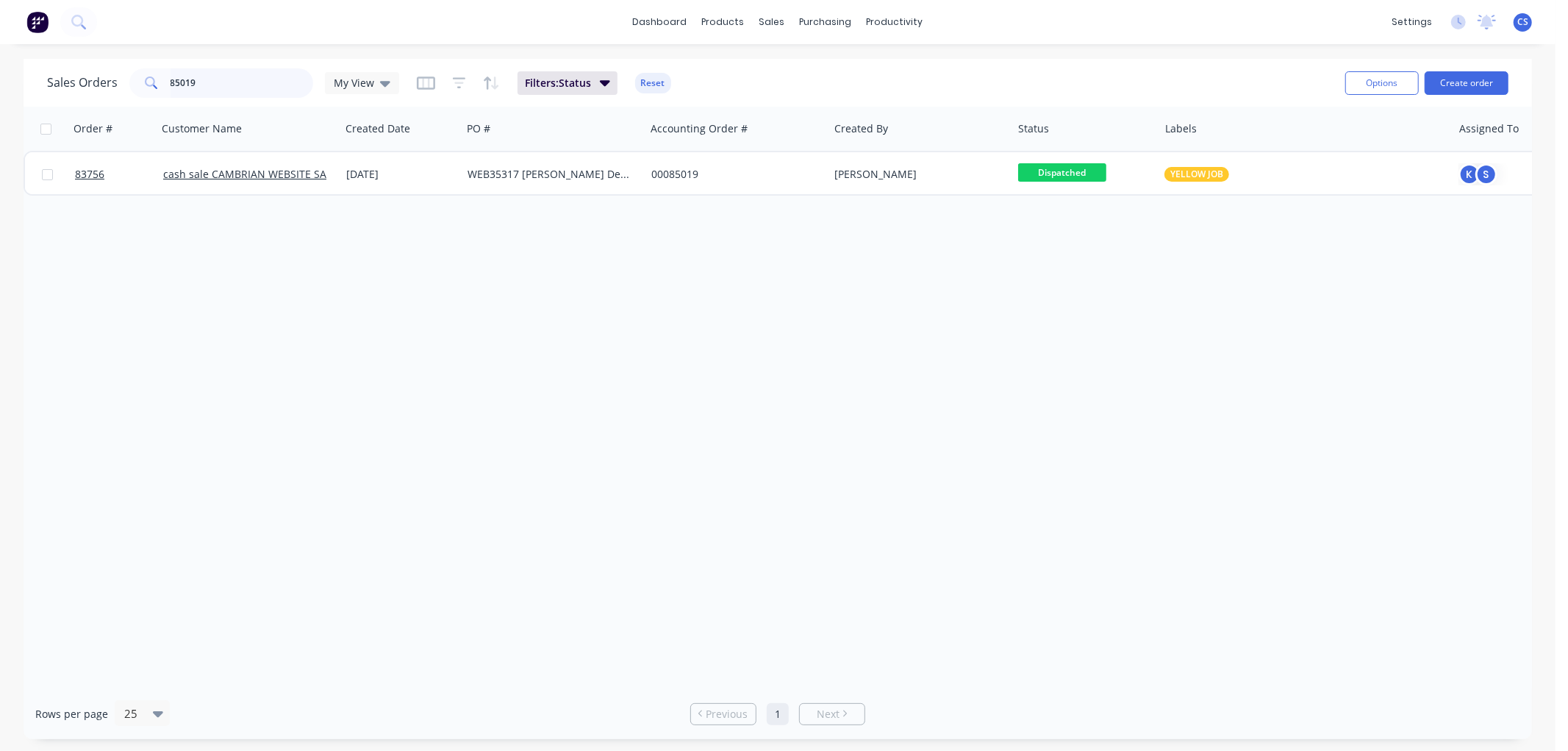
click at [222, 82] on input "85019" at bounding box center [242, 83] width 144 height 29
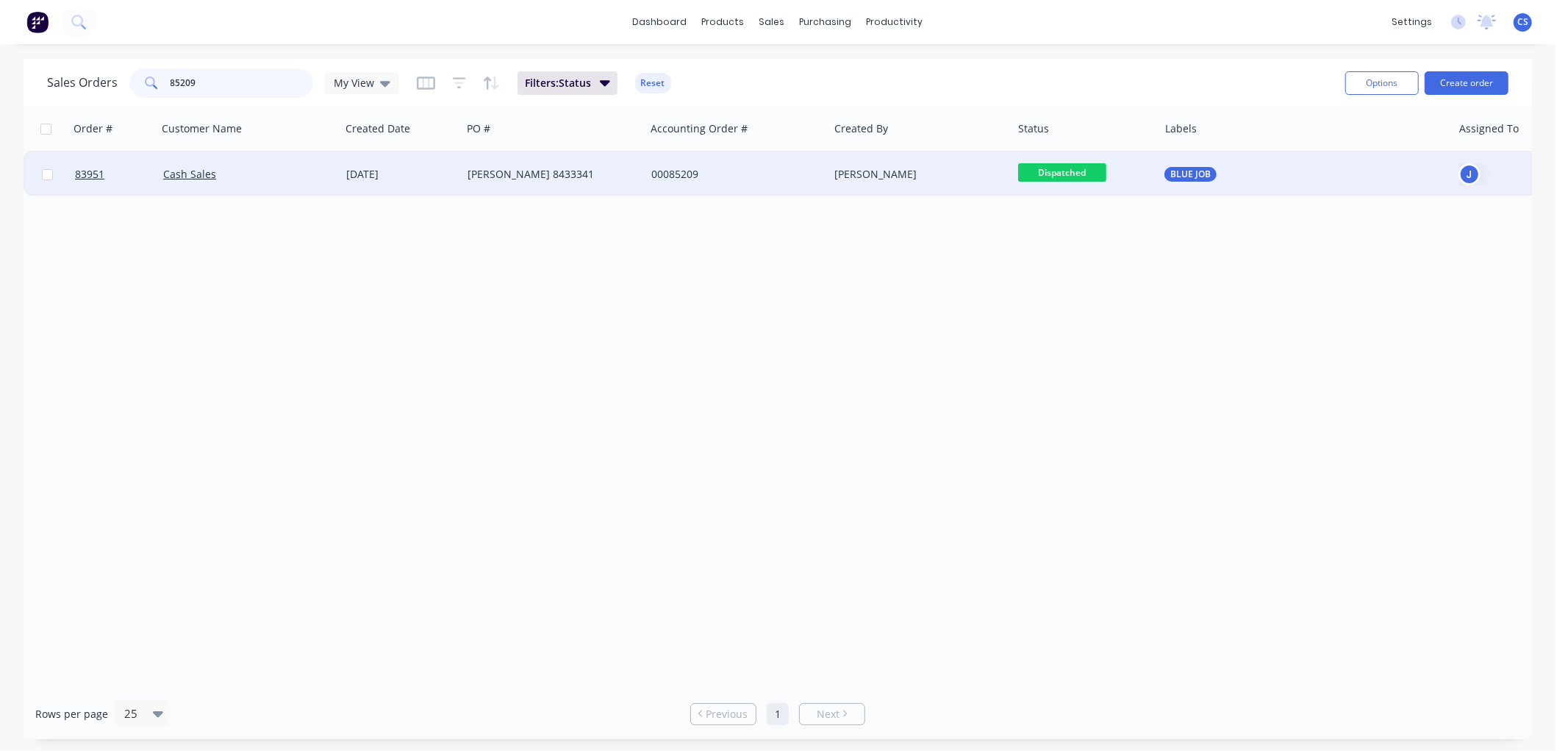
type input "85209"
click at [565, 174] on div "[PERSON_NAME] 8433341" at bounding box center [549, 174] width 163 height 15
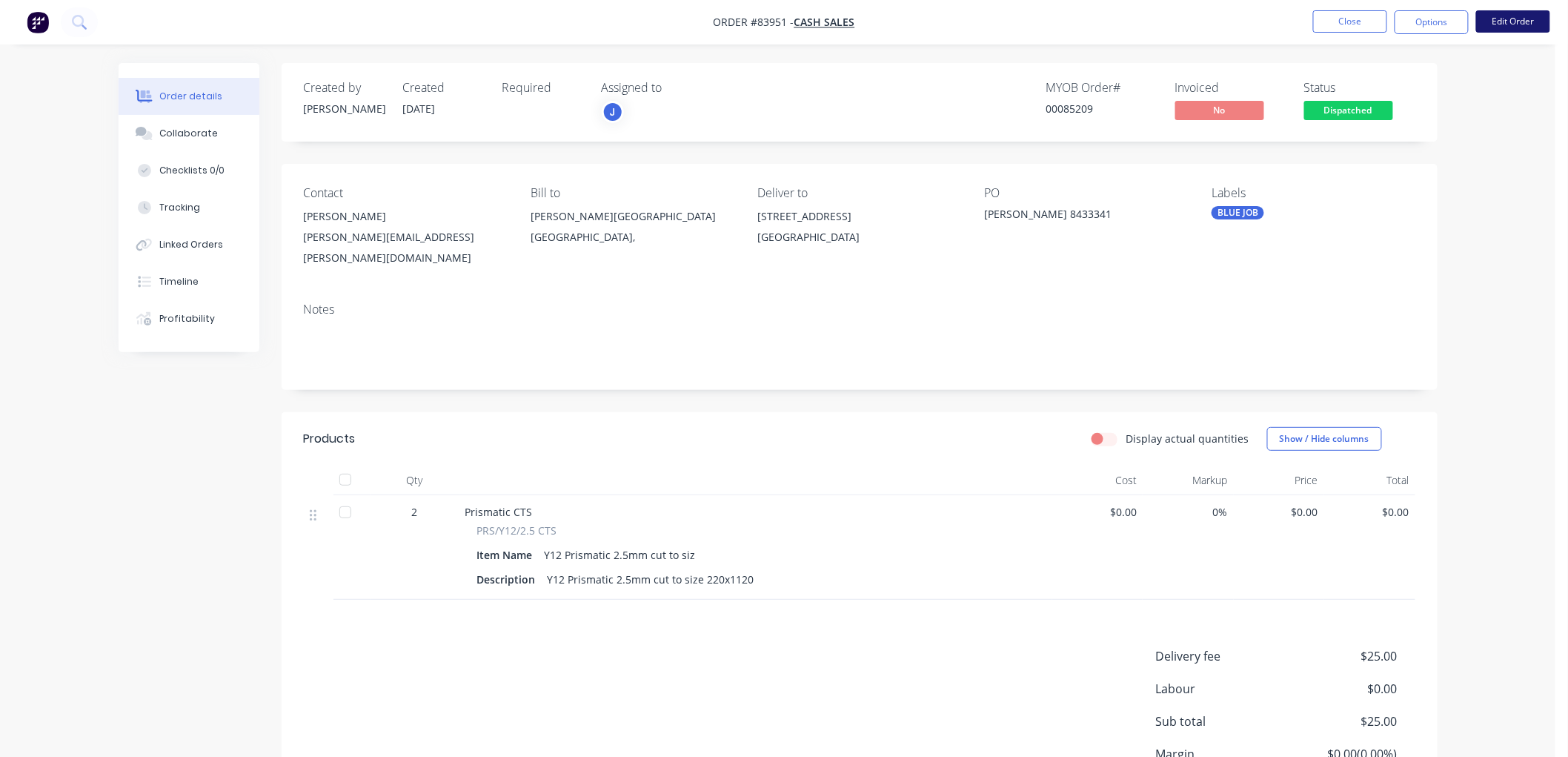
click at [1505, 28] on button "Edit Order" at bounding box center [1513, 21] width 74 height 22
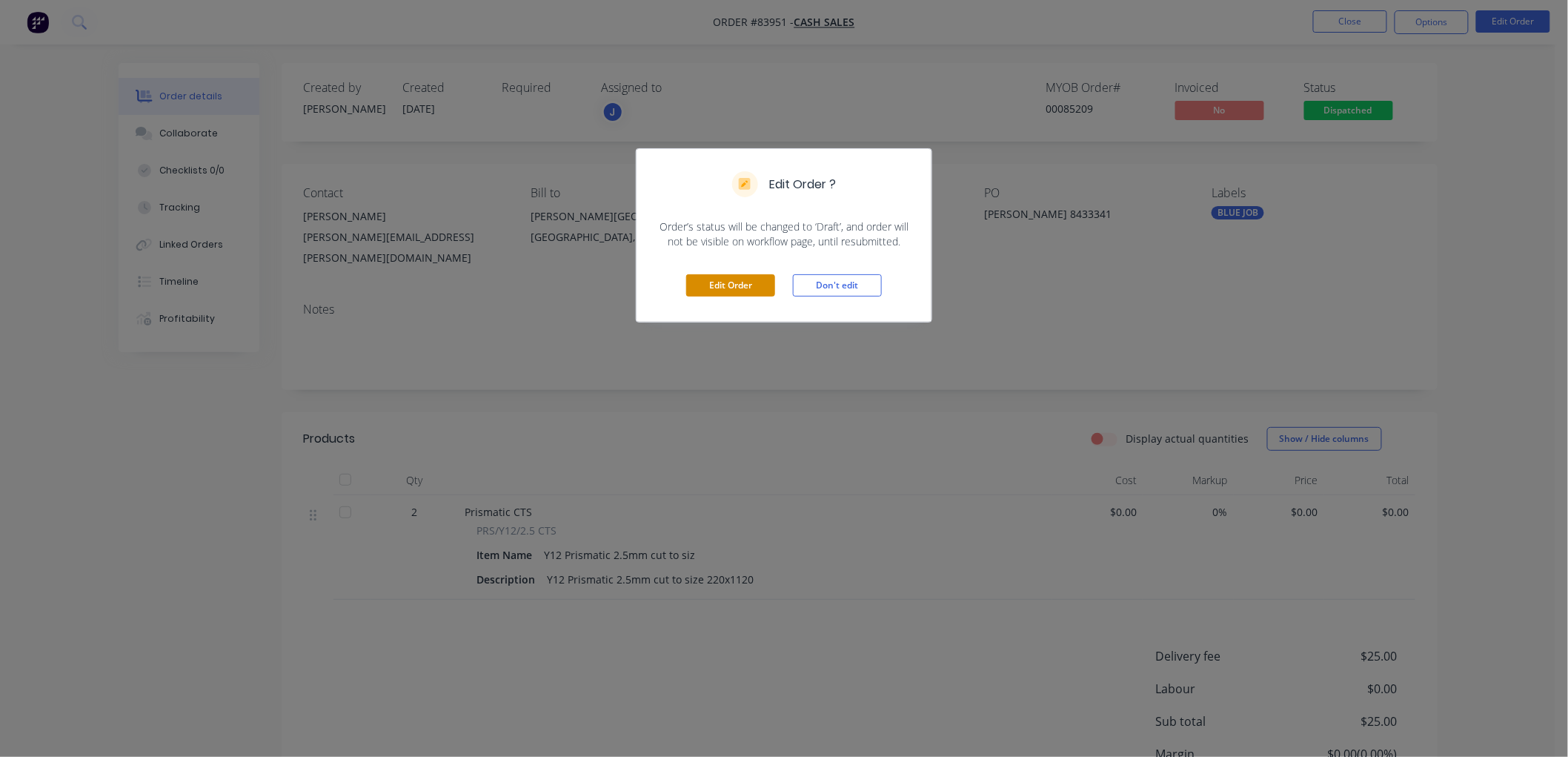
click at [739, 280] on button "Edit Order" at bounding box center [731, 285] width 89 height 22
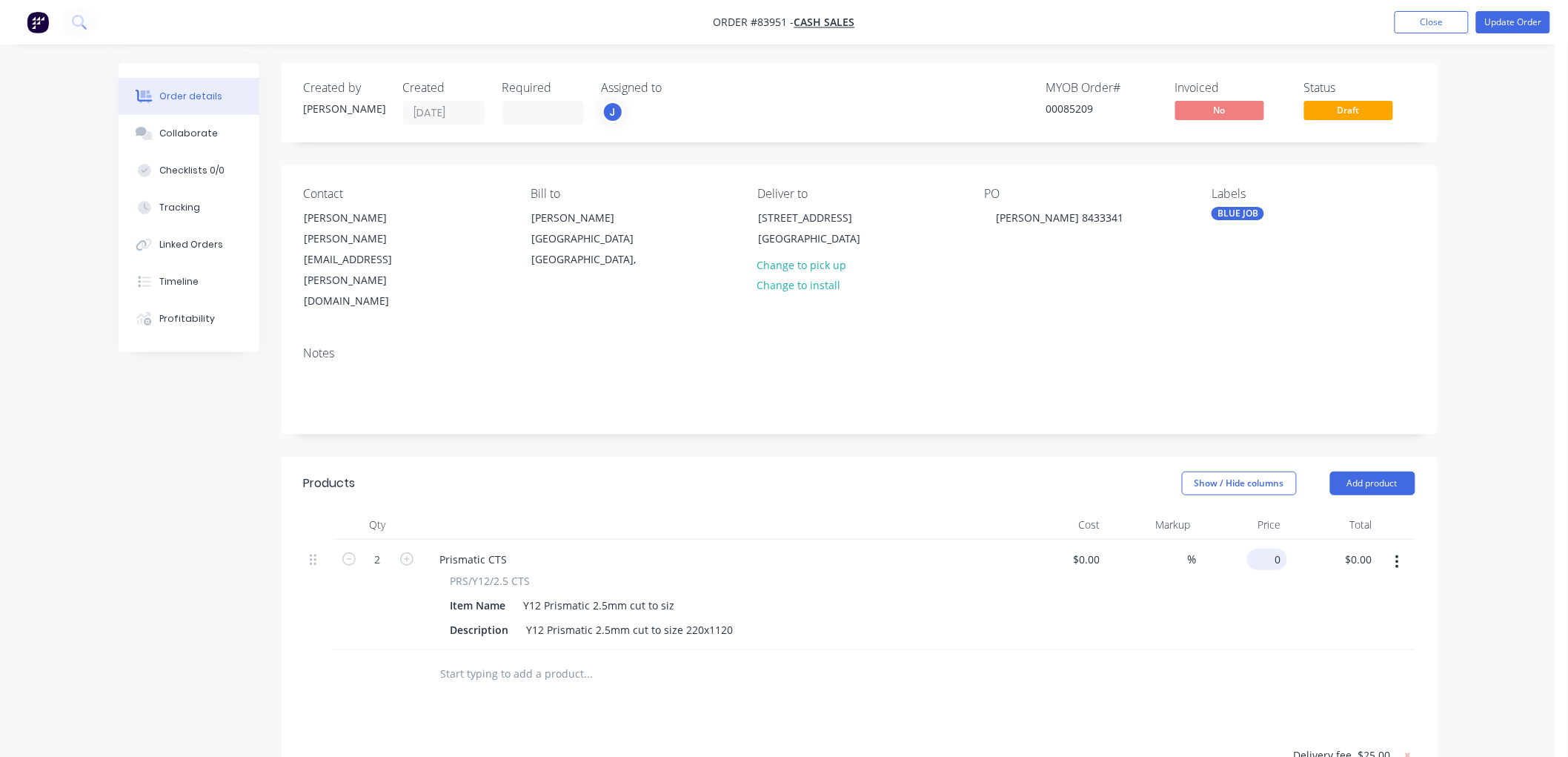
click at [1268, 548] on div "0 $0.00" at bounding box center [1268, 559] width 40 height 22
type input "$13.83"
type input "$27.66"
click at [1484, 472] on div "Order details Collaborate Checklists 0/0 Tracking Linked Orders Timeline Profit…" at bounding box center [778, 534] width 1556 height 1069
click at [1524, 19] on button "Update Order" at bounding box center [1513, 22] width 74 height 22
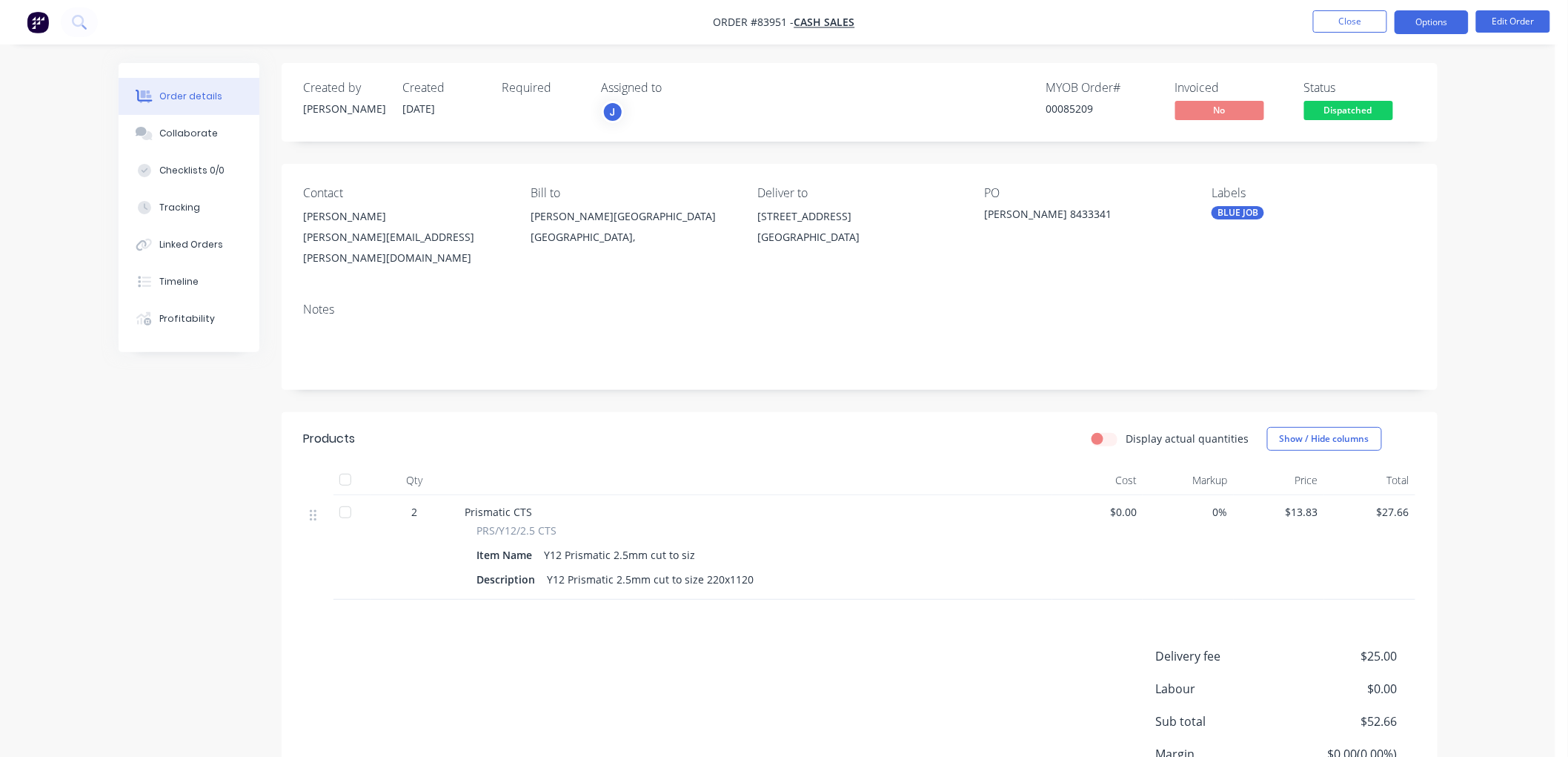
click at [1442, 23] on button "Options" at bounding box center [1432, 22] width 74 height 24
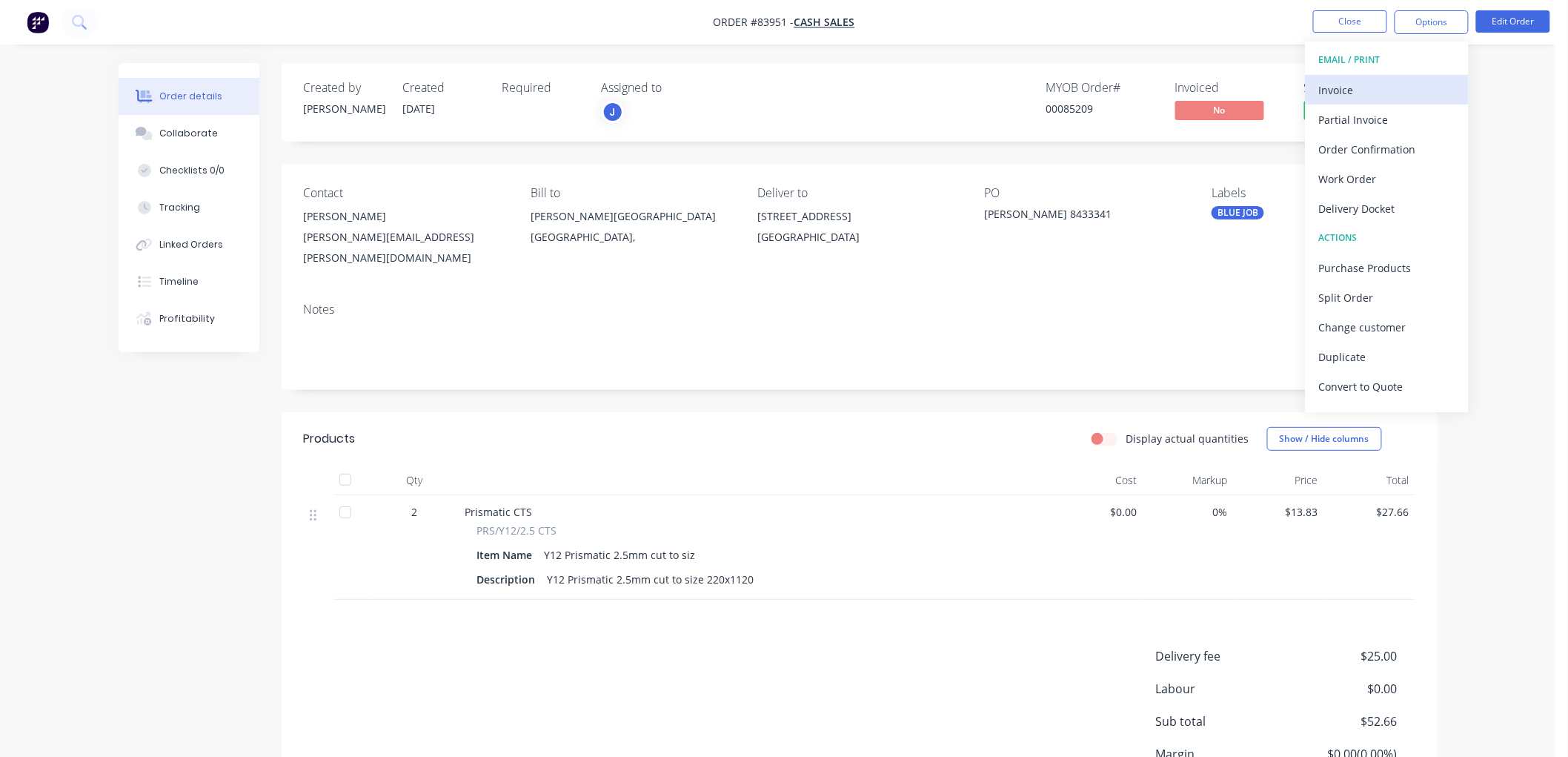
click at [1383, 86] on div "Invoice" at bounding box center [1387, 90] width 136 height 22
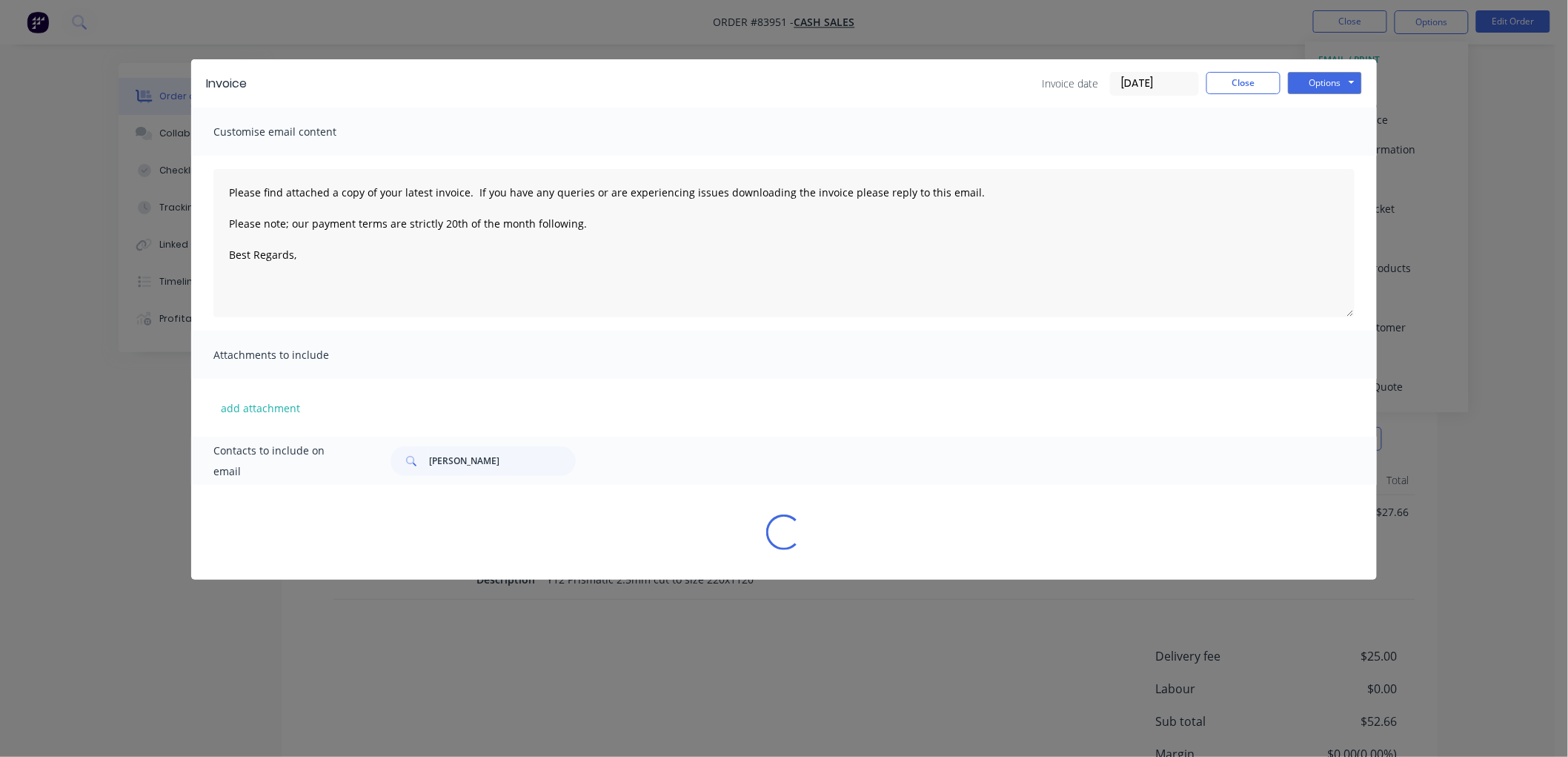
type textarea "Please find attached a copy of your latest invoice. If you have any queries or …"
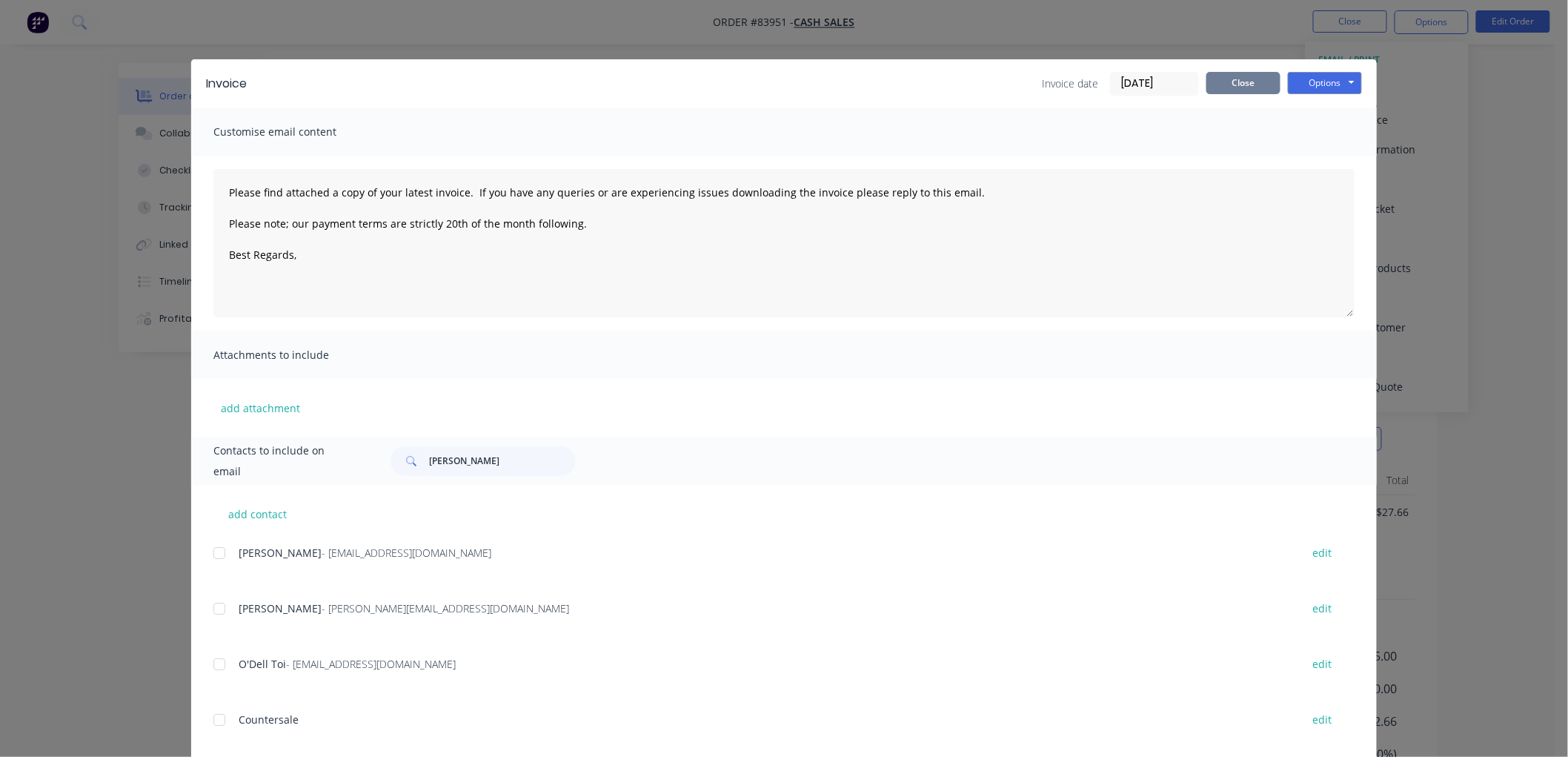
click at [1248, 81] on button "Close" at bounding box center [1243, 82] width 74 height 22
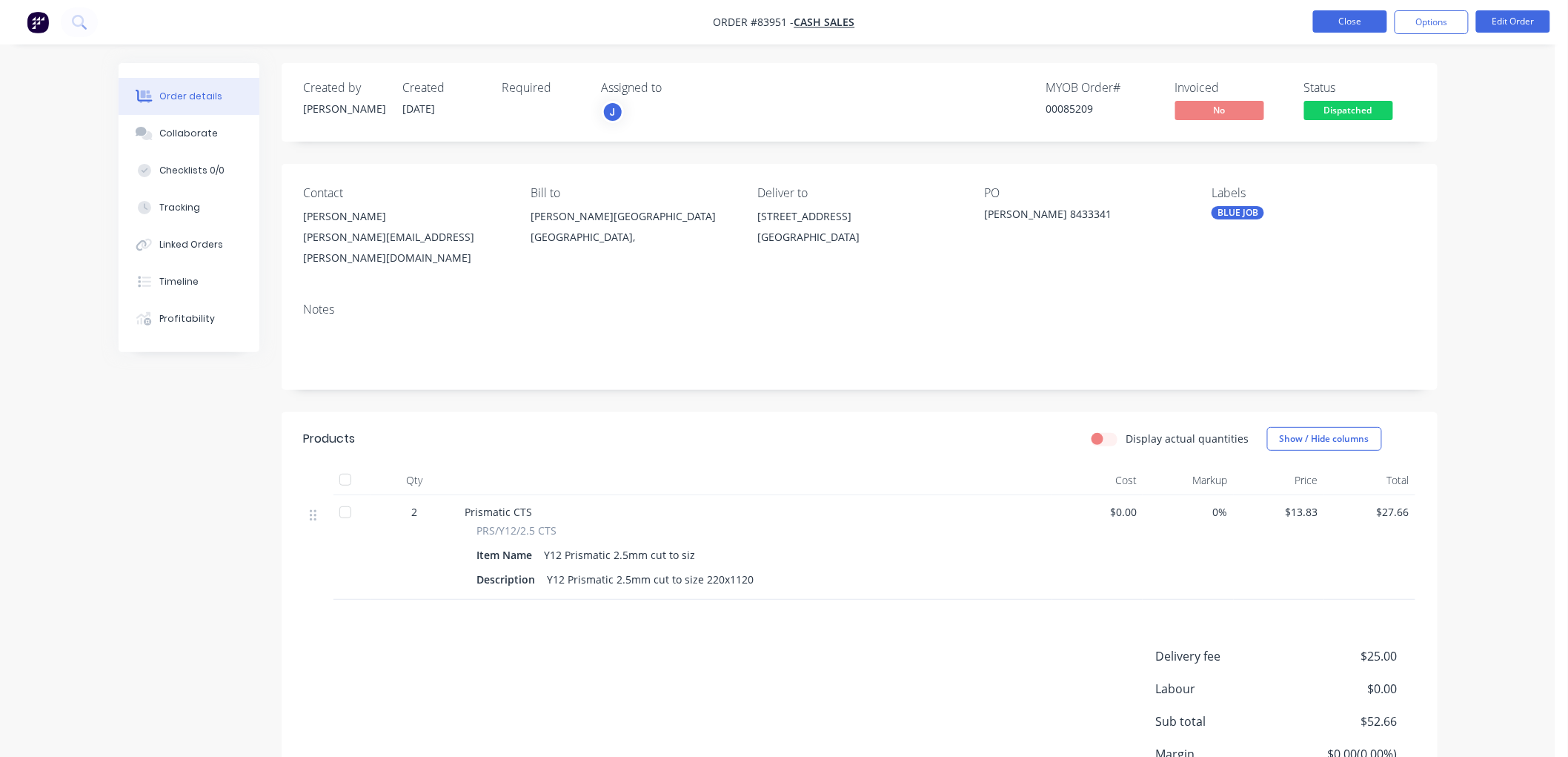
click at [1338, 23] on button "Close" at bounding box center [1350, 21] width 74 height 22
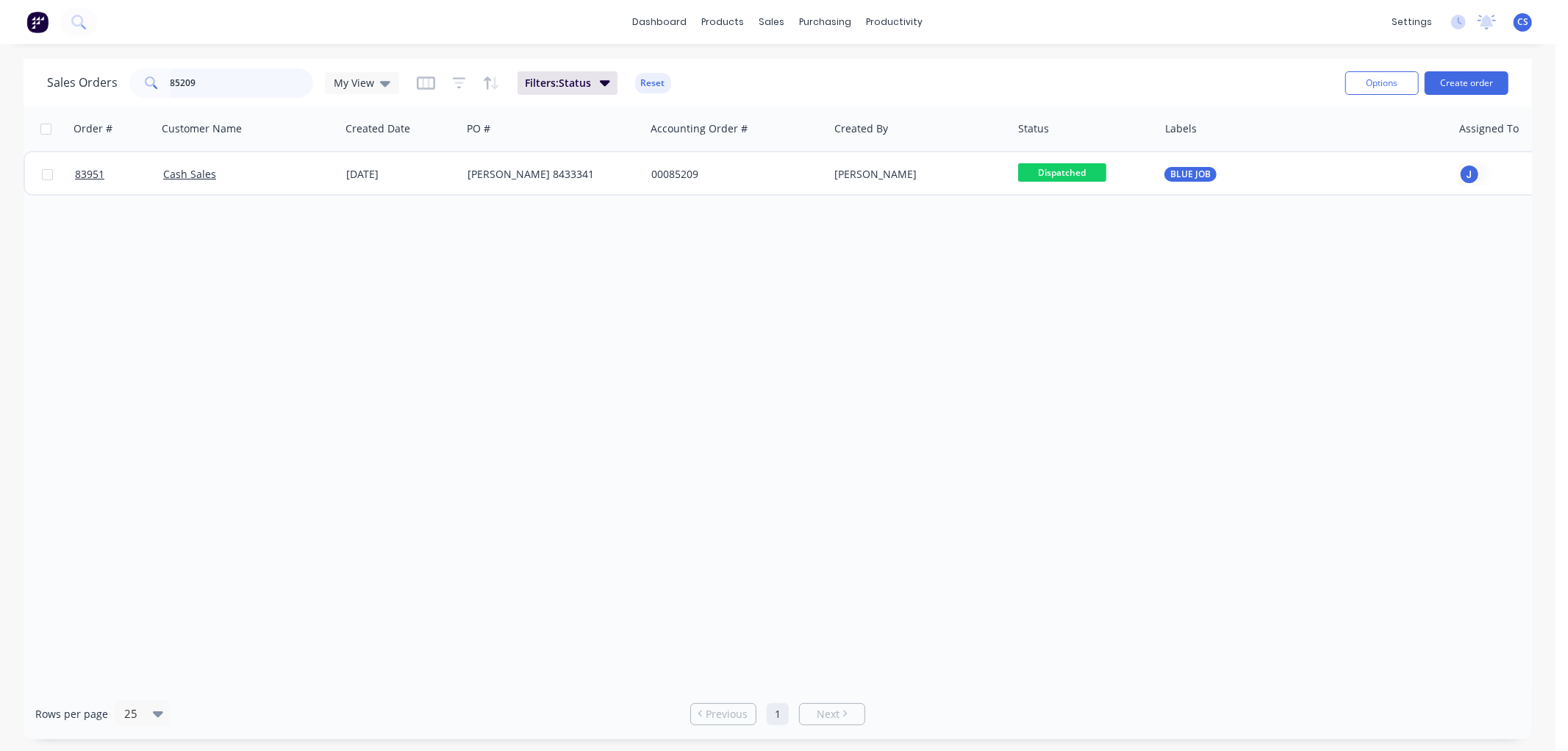
click at [245, 86] on input "85209" at bounding box center [242, 83] width 144 height 29
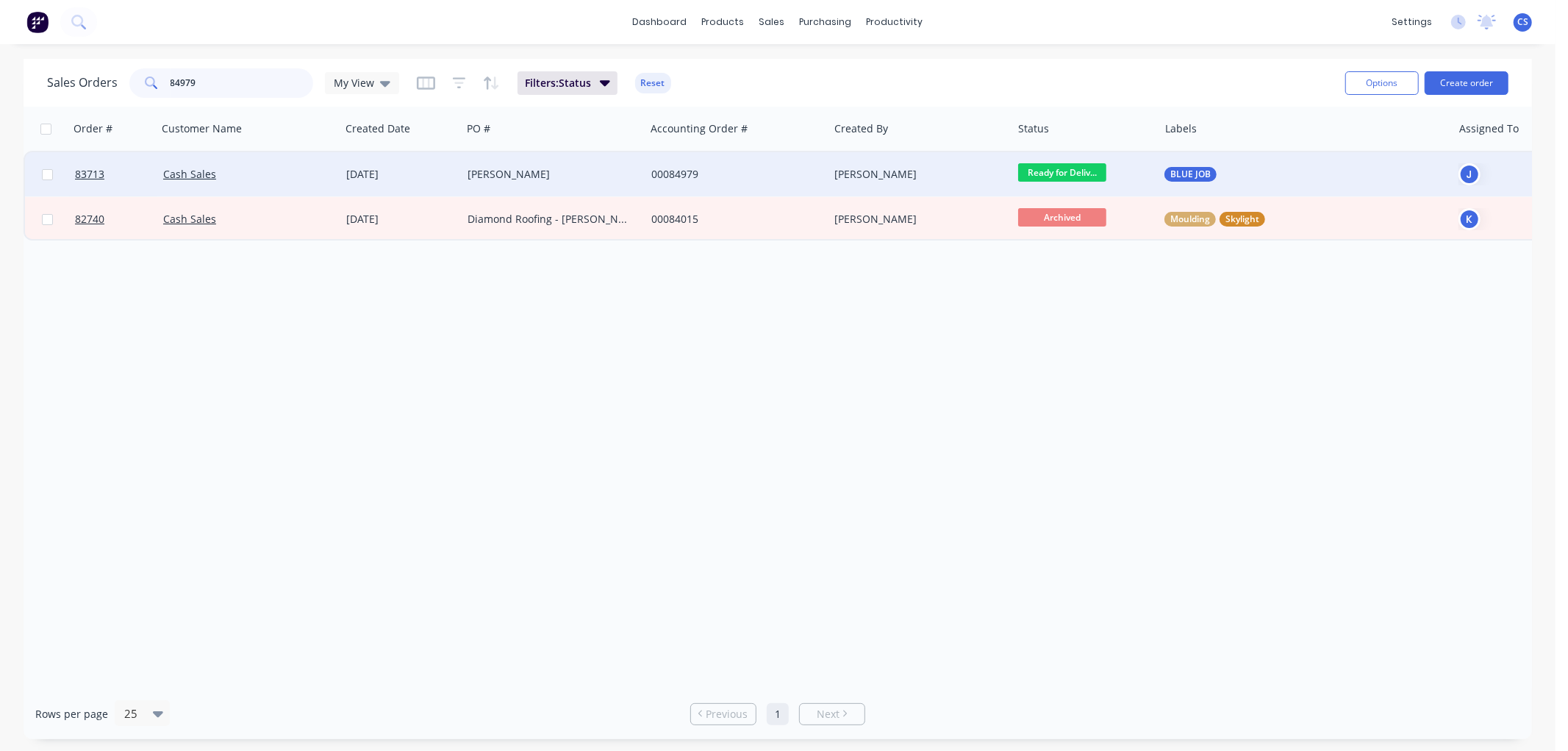
type input "84979"
click at [610, 170] on div "[PERSON_NAME]" at bounding box center [549, 174] width 163 height 15
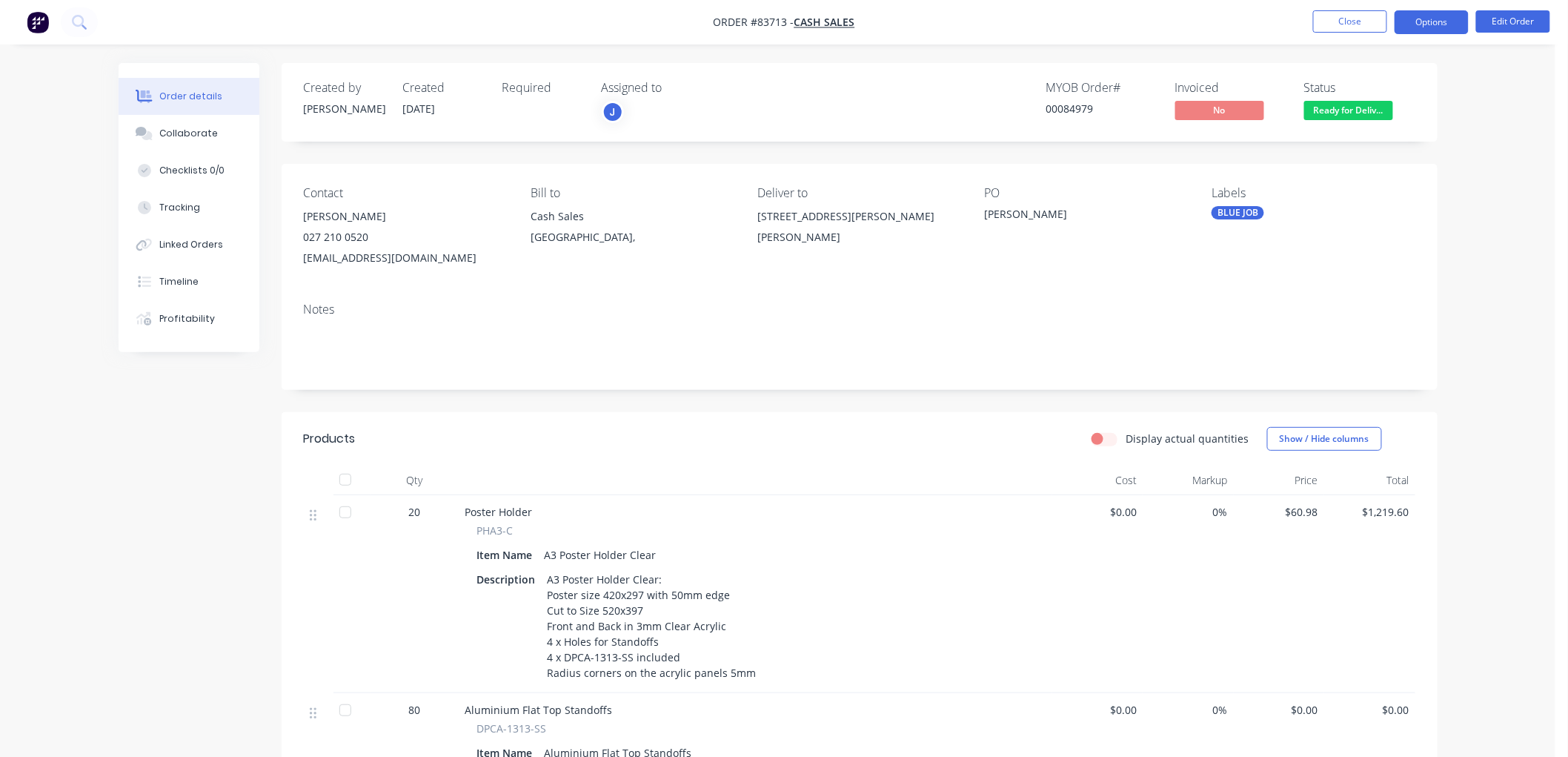
click at [1427, 24] on button "Options" at bounding box center [1432, 22] width 74 height 24
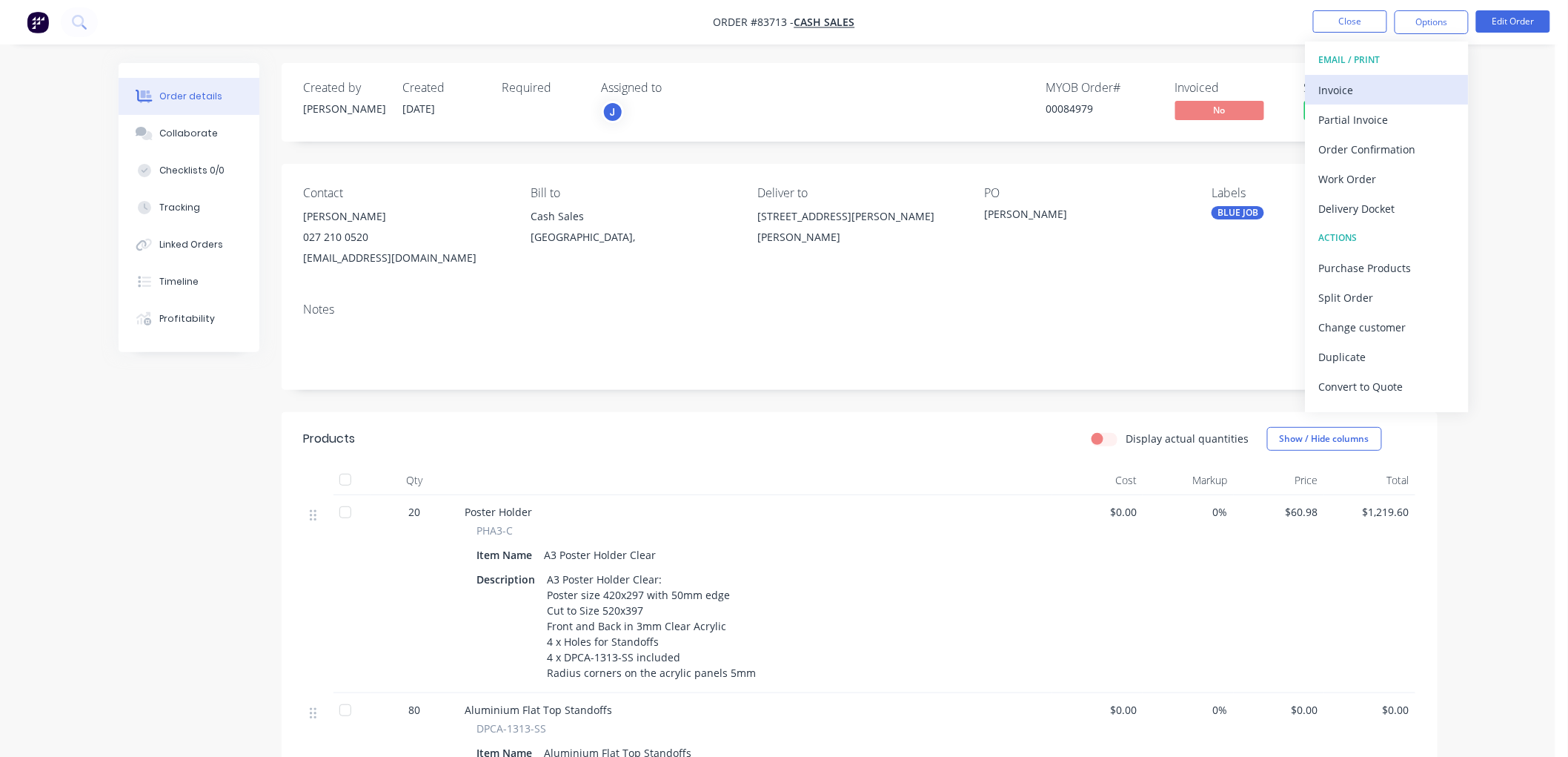
click at [1374, 81] on div "Invoice" at bounding box center [1387, 90] width 136 height 22
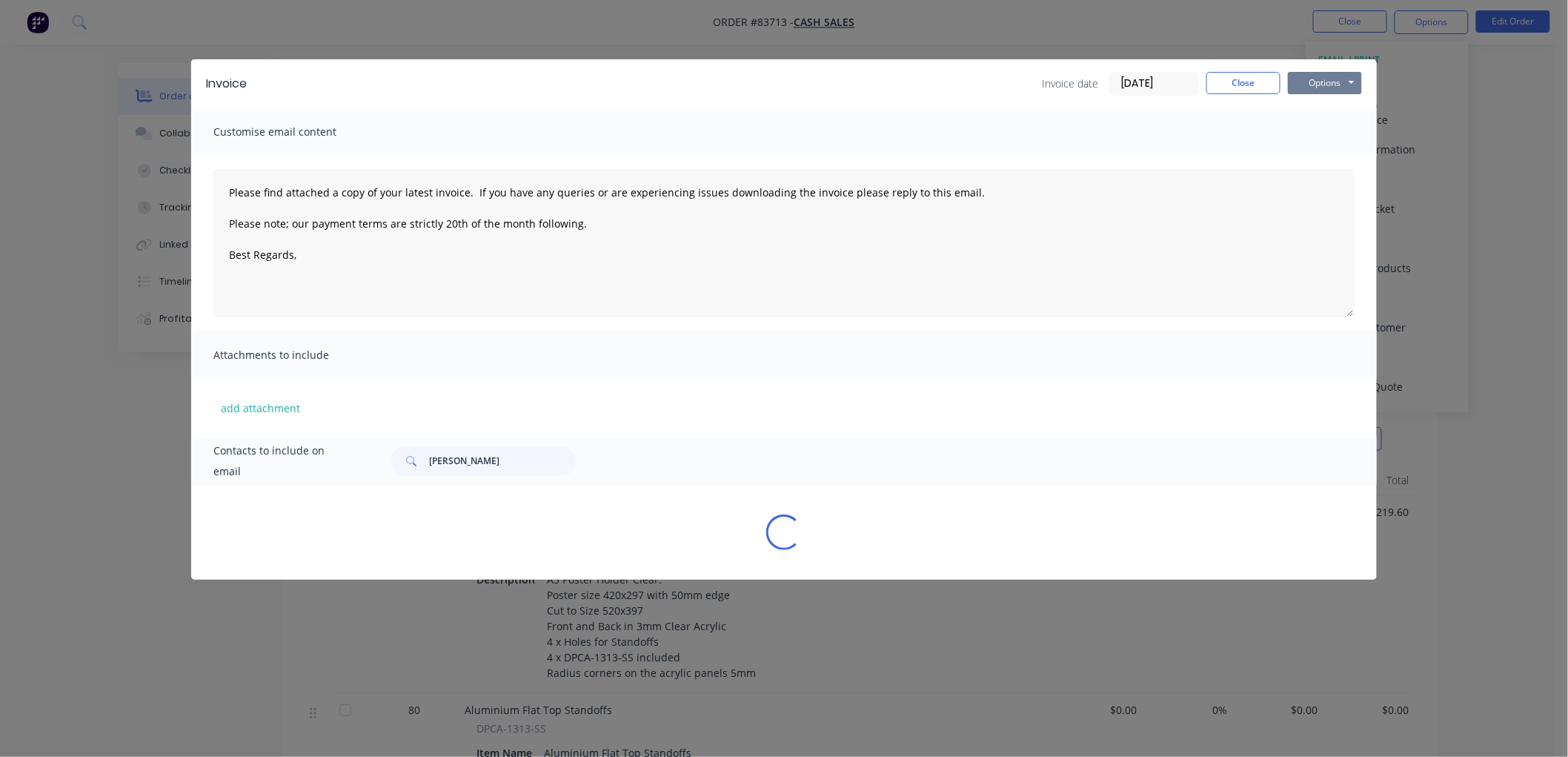
click at [1317, 82] on button "Options" at bounding box center [1324, 82] width 74 height 22
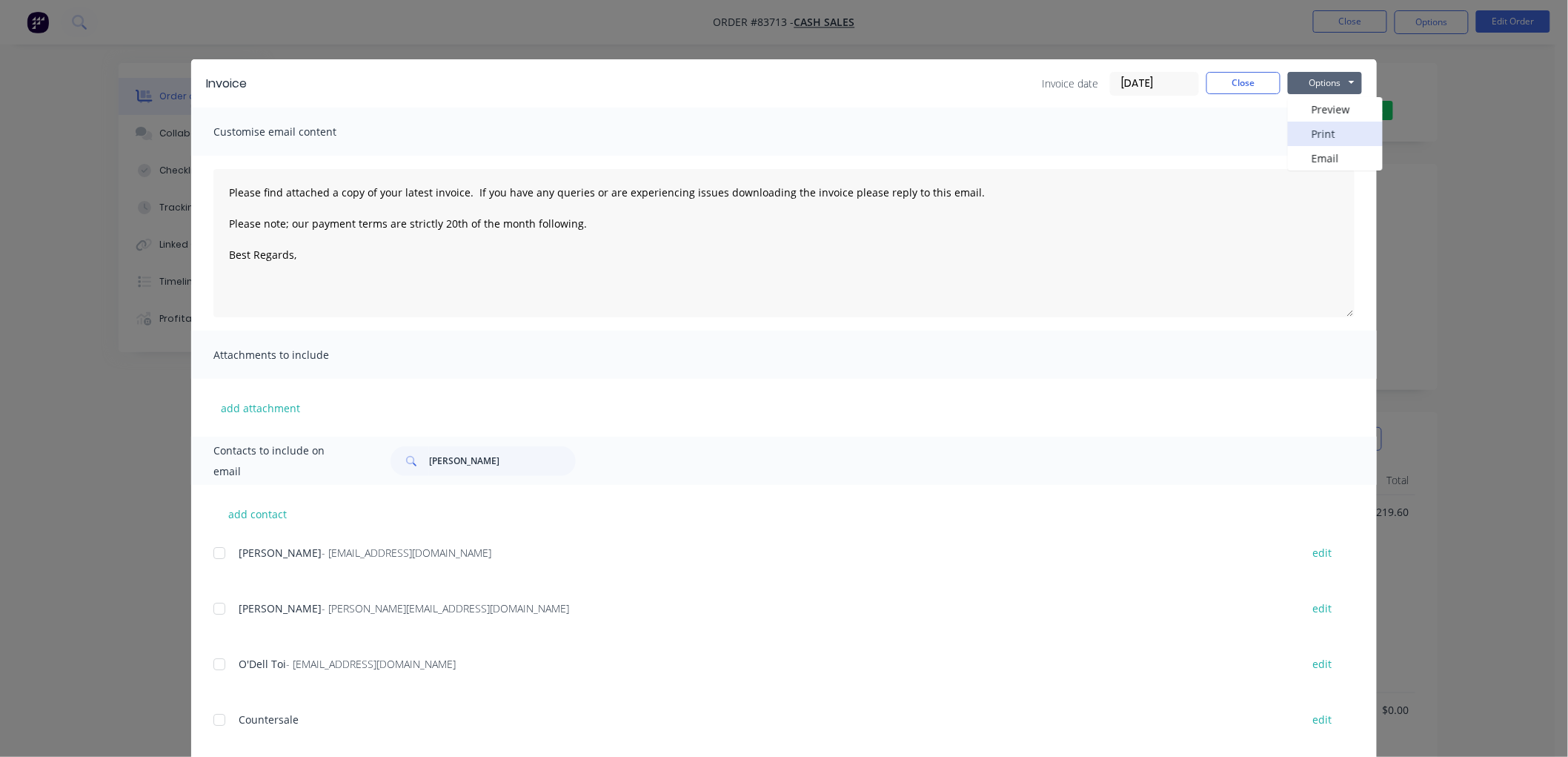
click at [1324, 129] on button "Print" at bounding box center [1335, 134] width 95 height 24
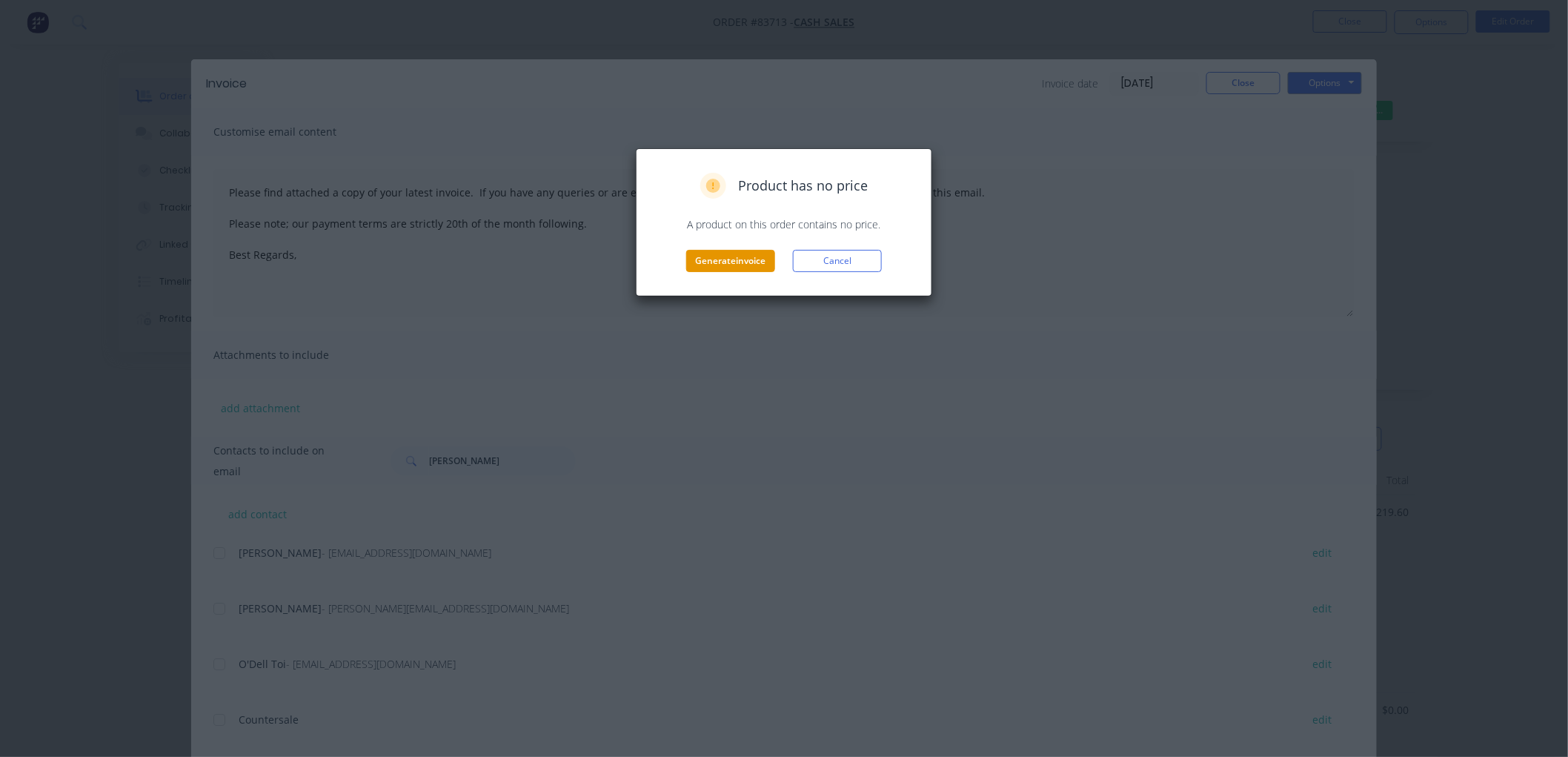
click at [732, 261] on button "Generate invoice" at bounding box center [731, 260] width 89 height 22
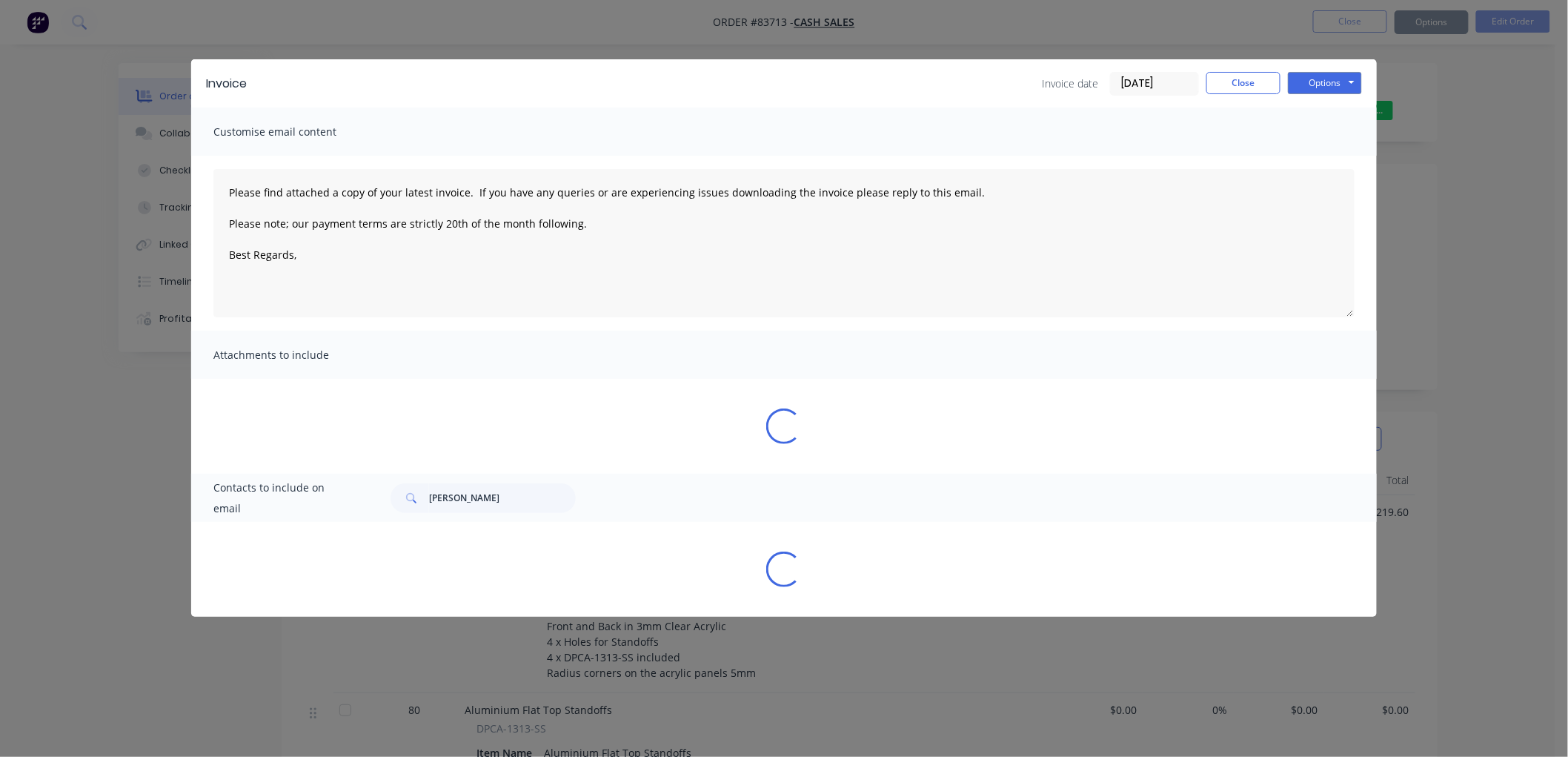
type textarea "Please find attached a copy of your latest invoice. If you have any queries or …"
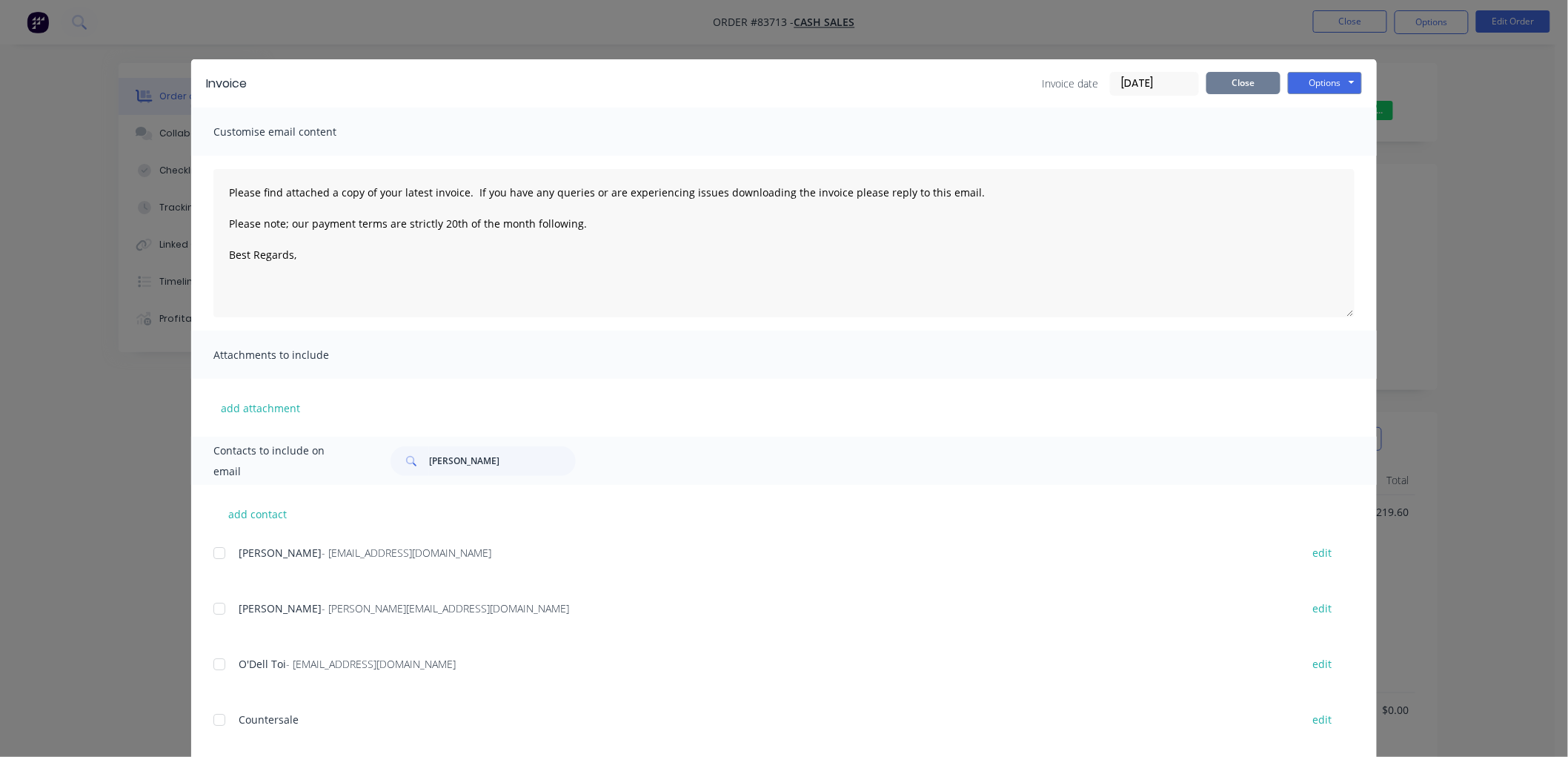
click at [1249, 85] on button "Close" at bounding box center [1243, 82] width 74 height 22
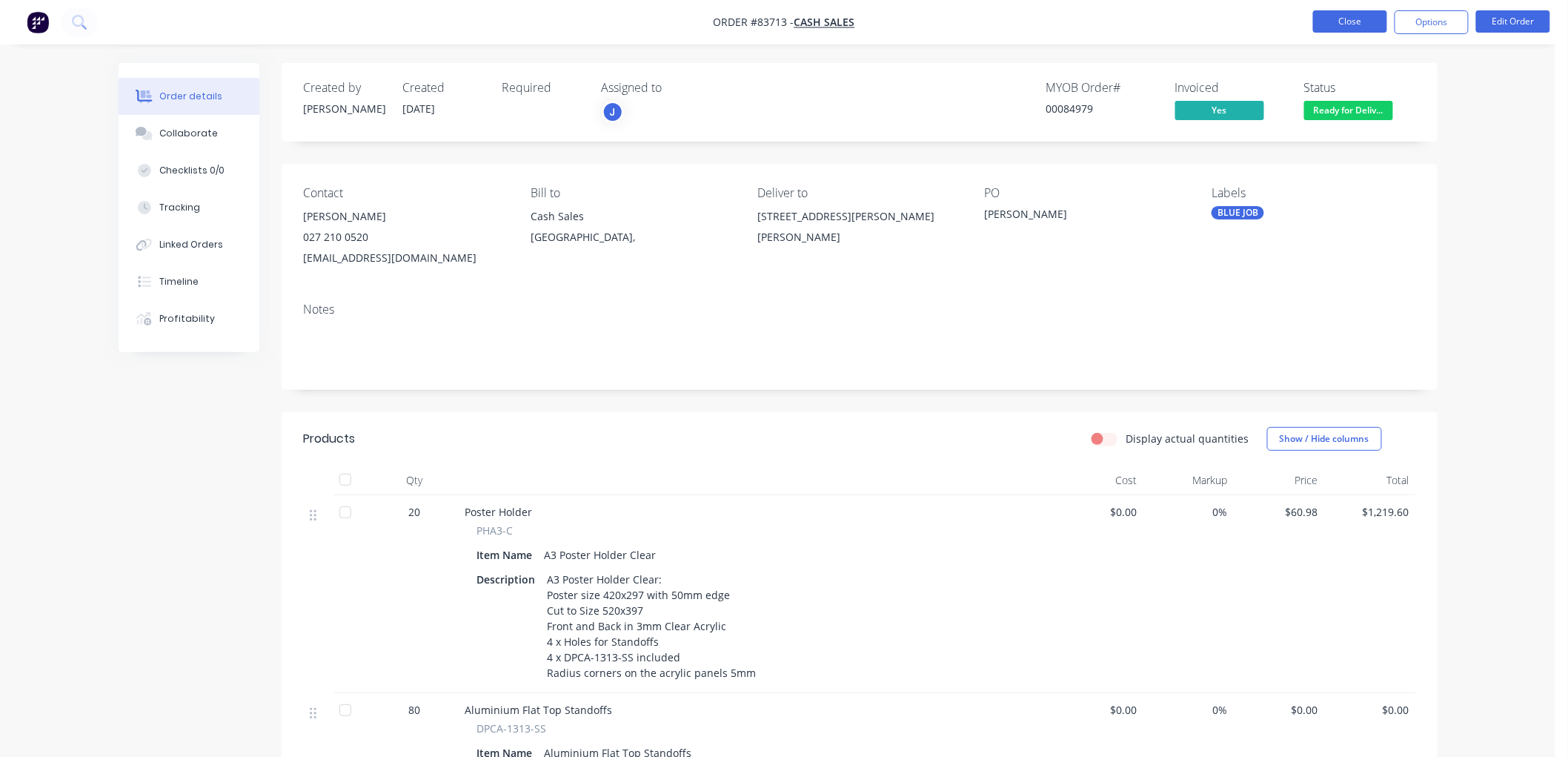
click at [1367, 24] on button "Close" at bounding box center [1350, 21] width 74 height 22
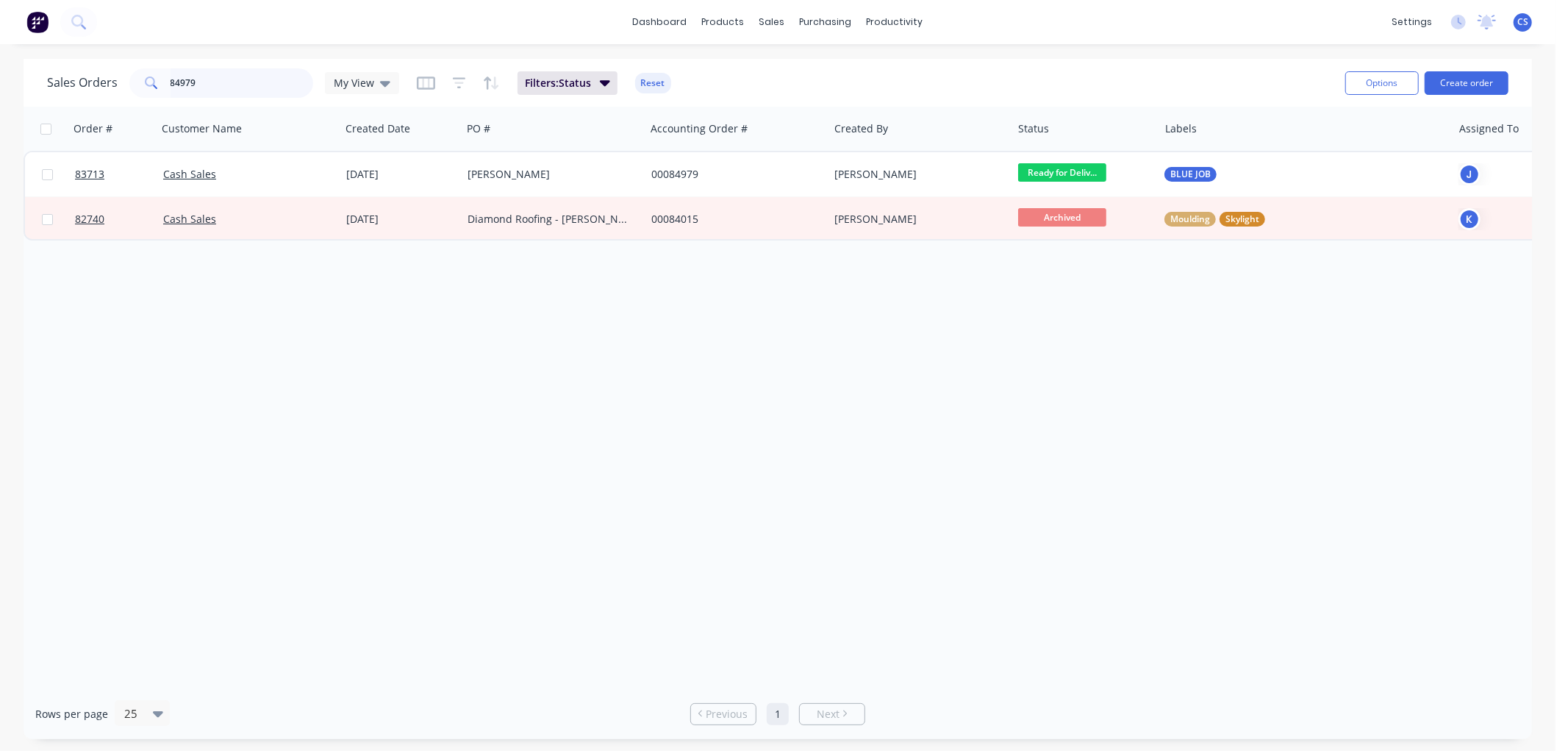
click at [250, 87] on input "84979" at bounding box center [242, 83] width 144 height 29
click at [248, 81] on input "84979" at bounding box center [242, 83] width 144 height 29
type input "85431"
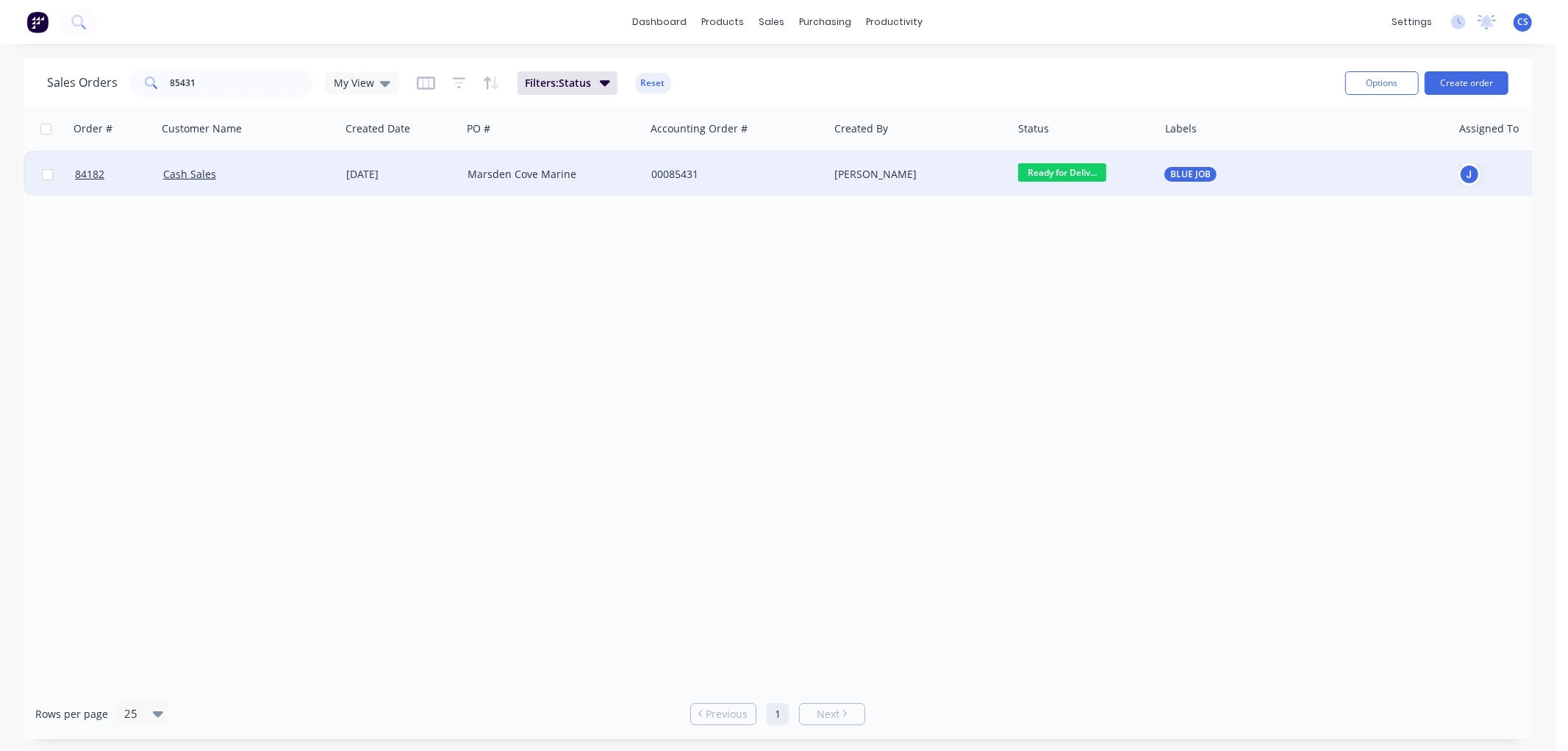
click at [937, 180] on div "[PERSON_NAME]" at bounding box center [915, 174] width 163 height 15
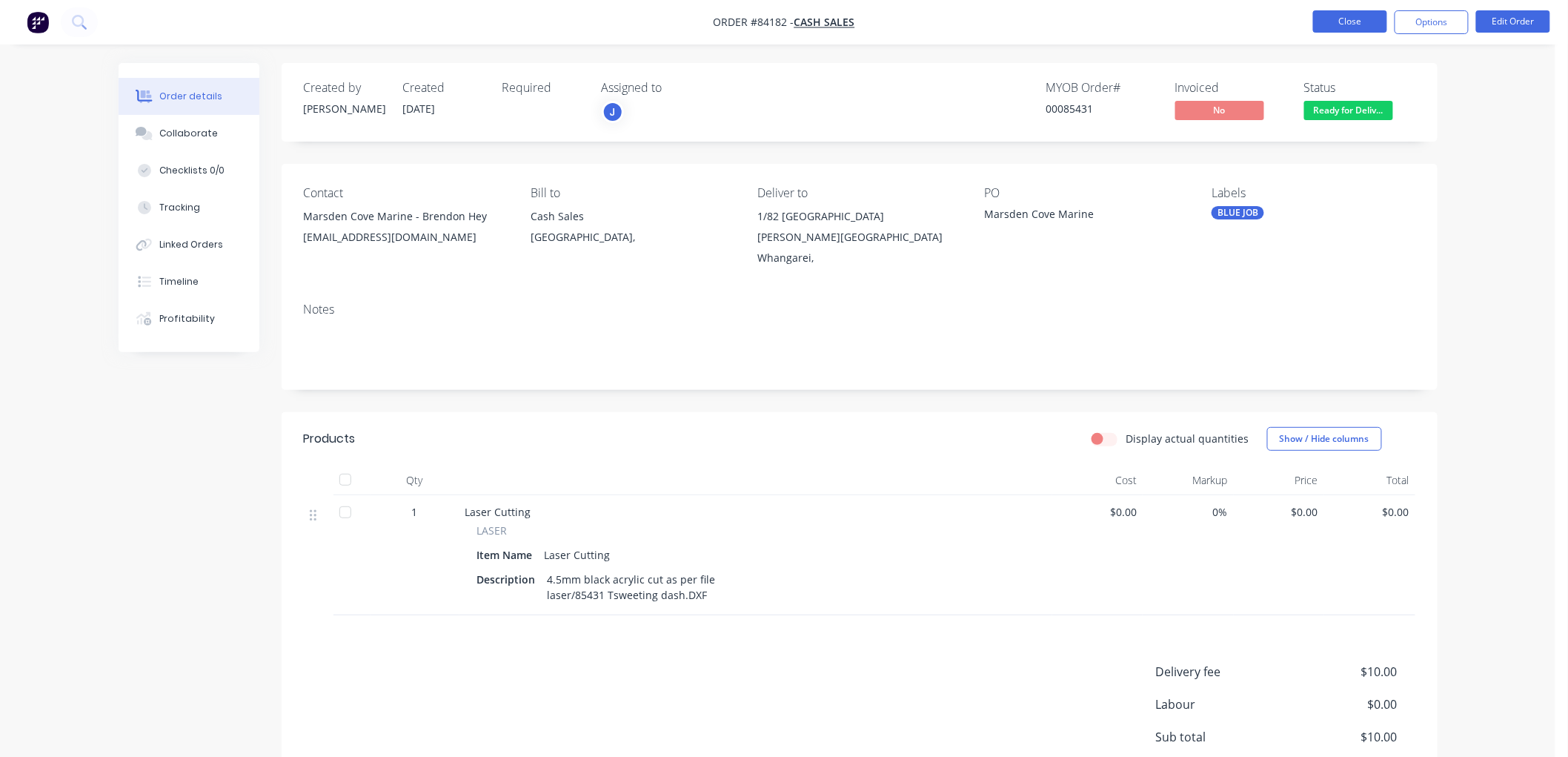
click at [1352, 23] on button "Close" at bounding box center [1350, 21] width 74 height 22
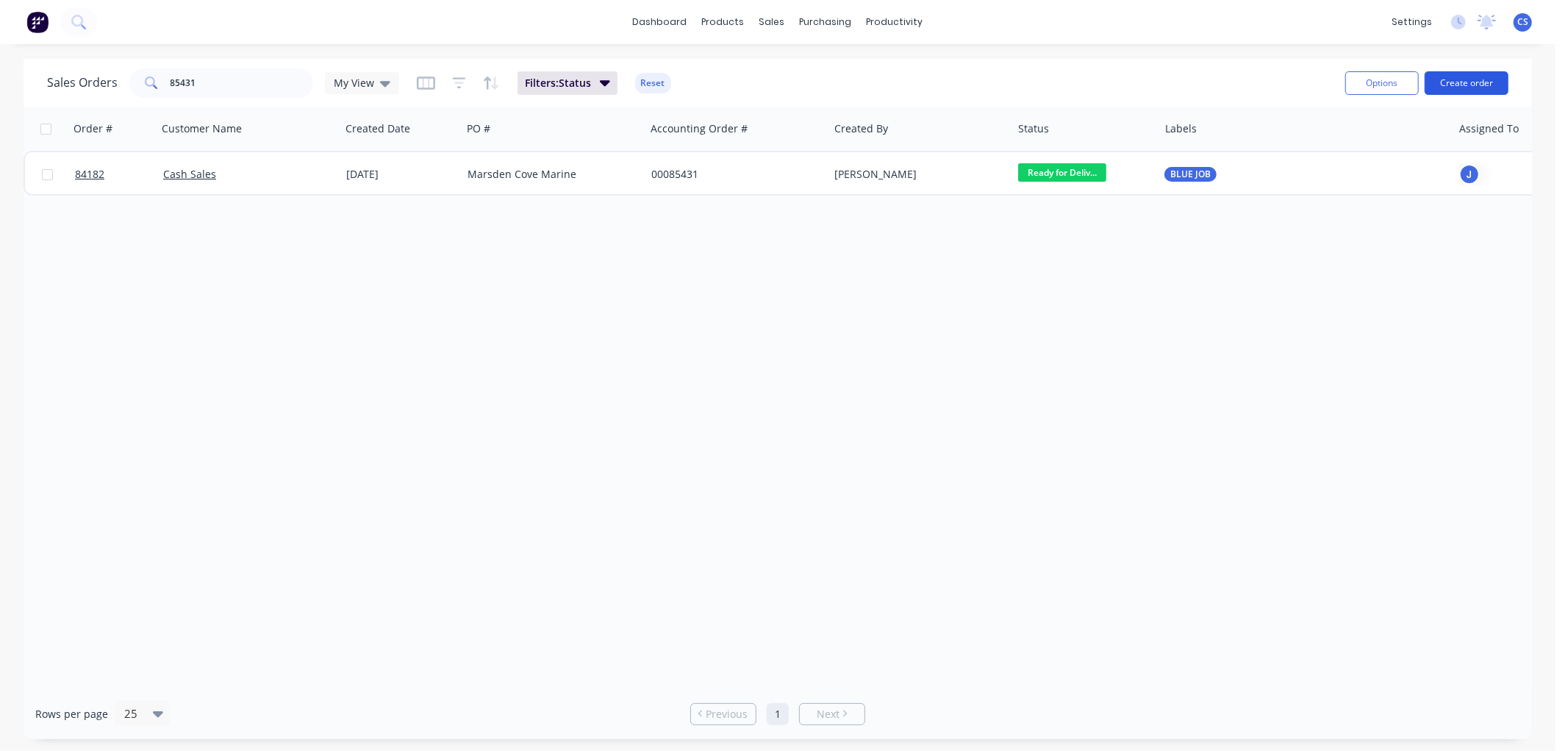
click at [1456, 82] on button "Create order" at bounding box center [1466, 82] width 84 height 23
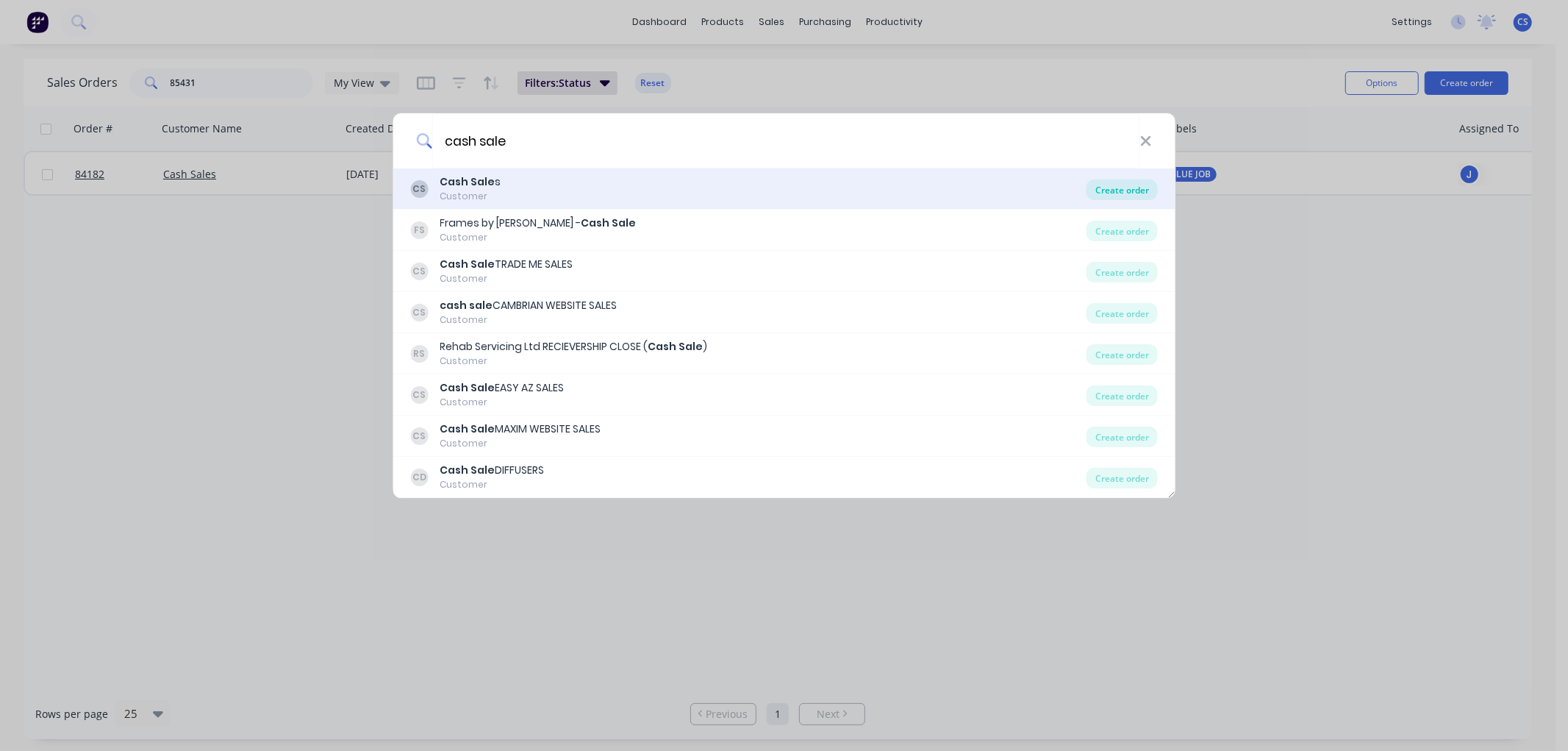
type input "cash sale"
click at [1118, 195] on div "Create order" at bounding box center [1122, 190] width 71 height 21
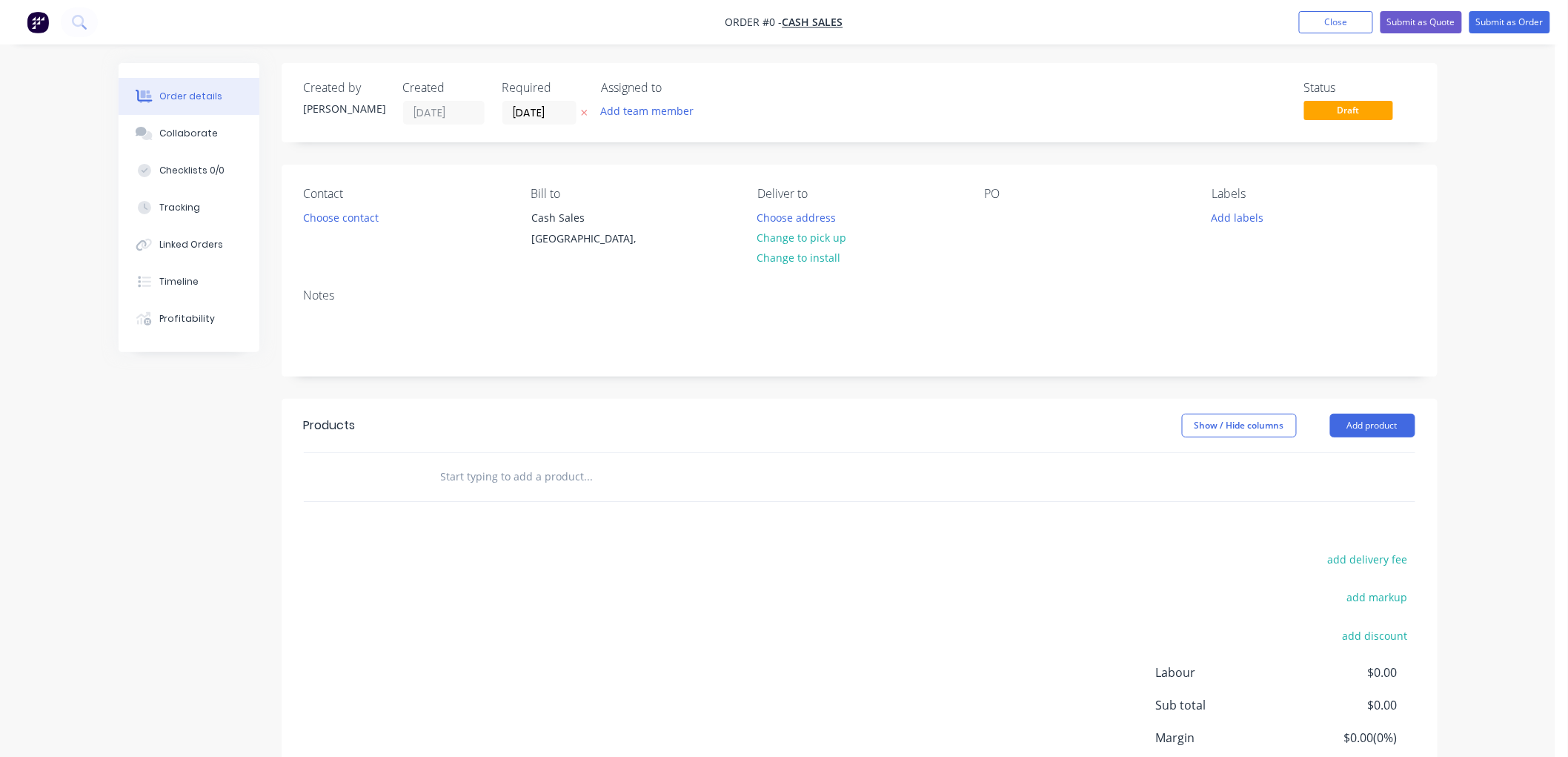
click at [583, 109] on icon at bounding box center [584, 113] width 7 height 9
click at [341, 215] on button "Choose contact" at bounding box center [340, 217] width 91 height 20
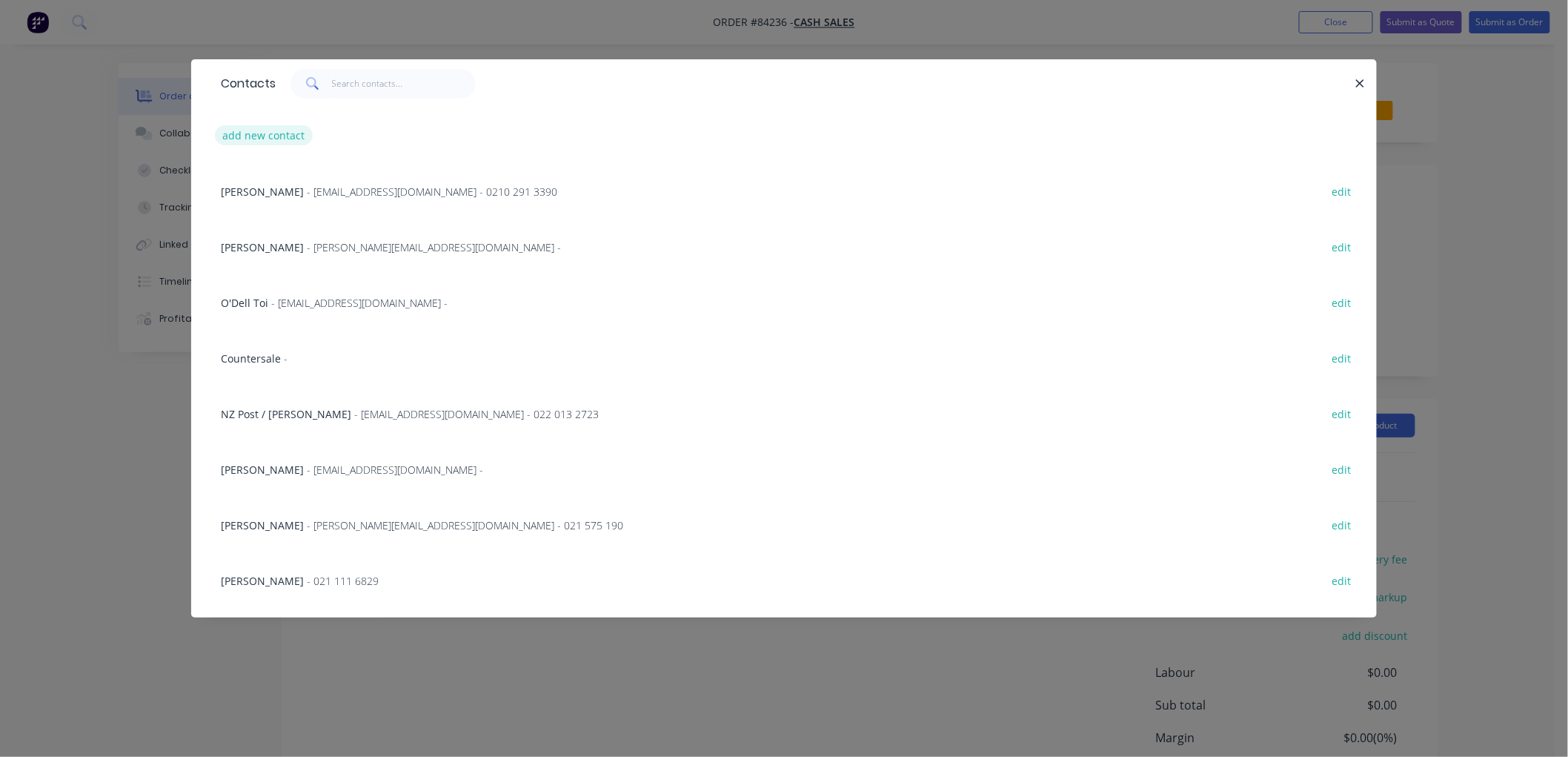
click at [280, 137] on button "add new contact" at bounding box center [264, 134] width 98 height 20
select select "NZ"
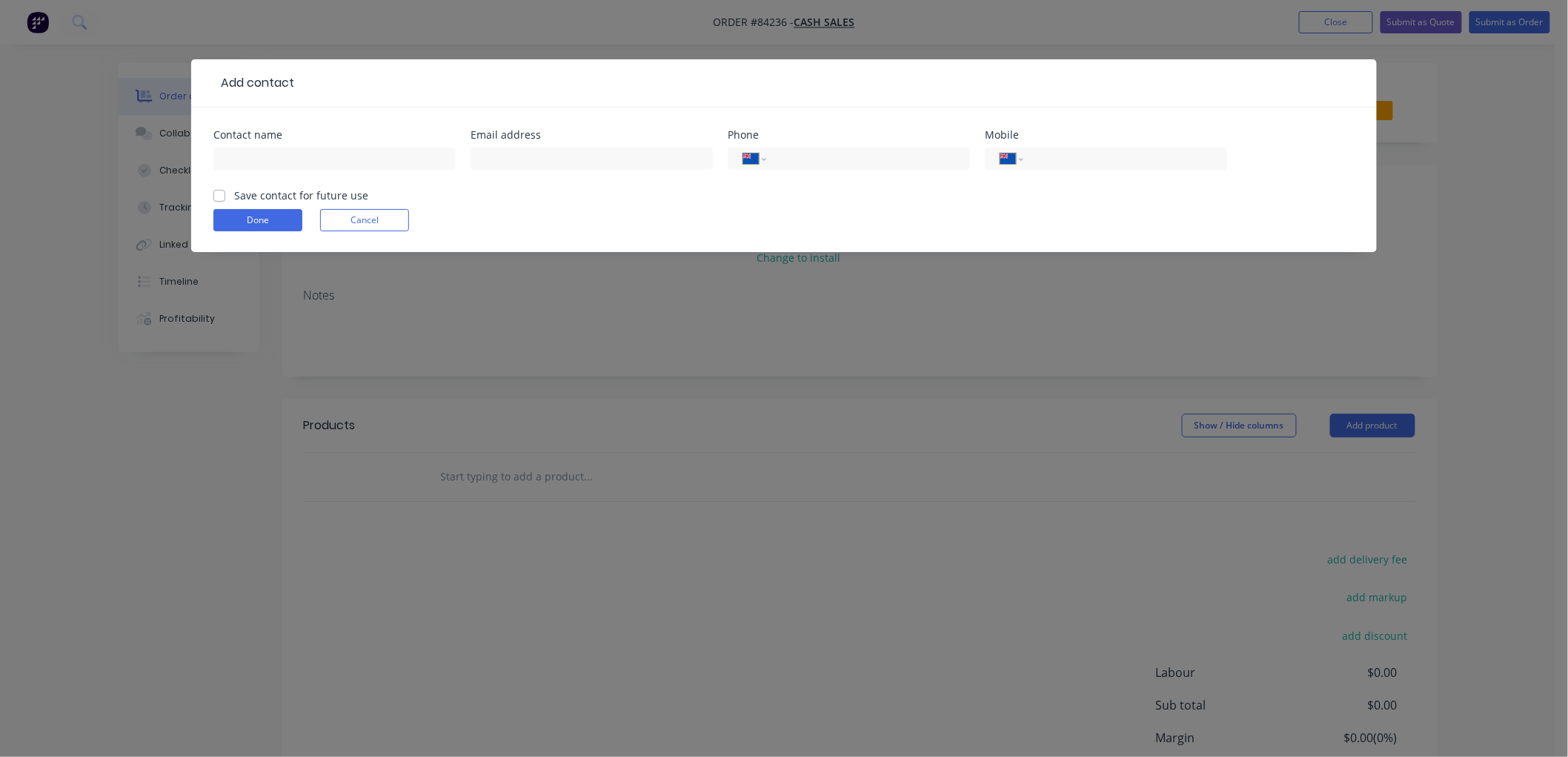
click at [389, 218] on button "Cancel" at bounding box center [365, 219] width 89 height 22
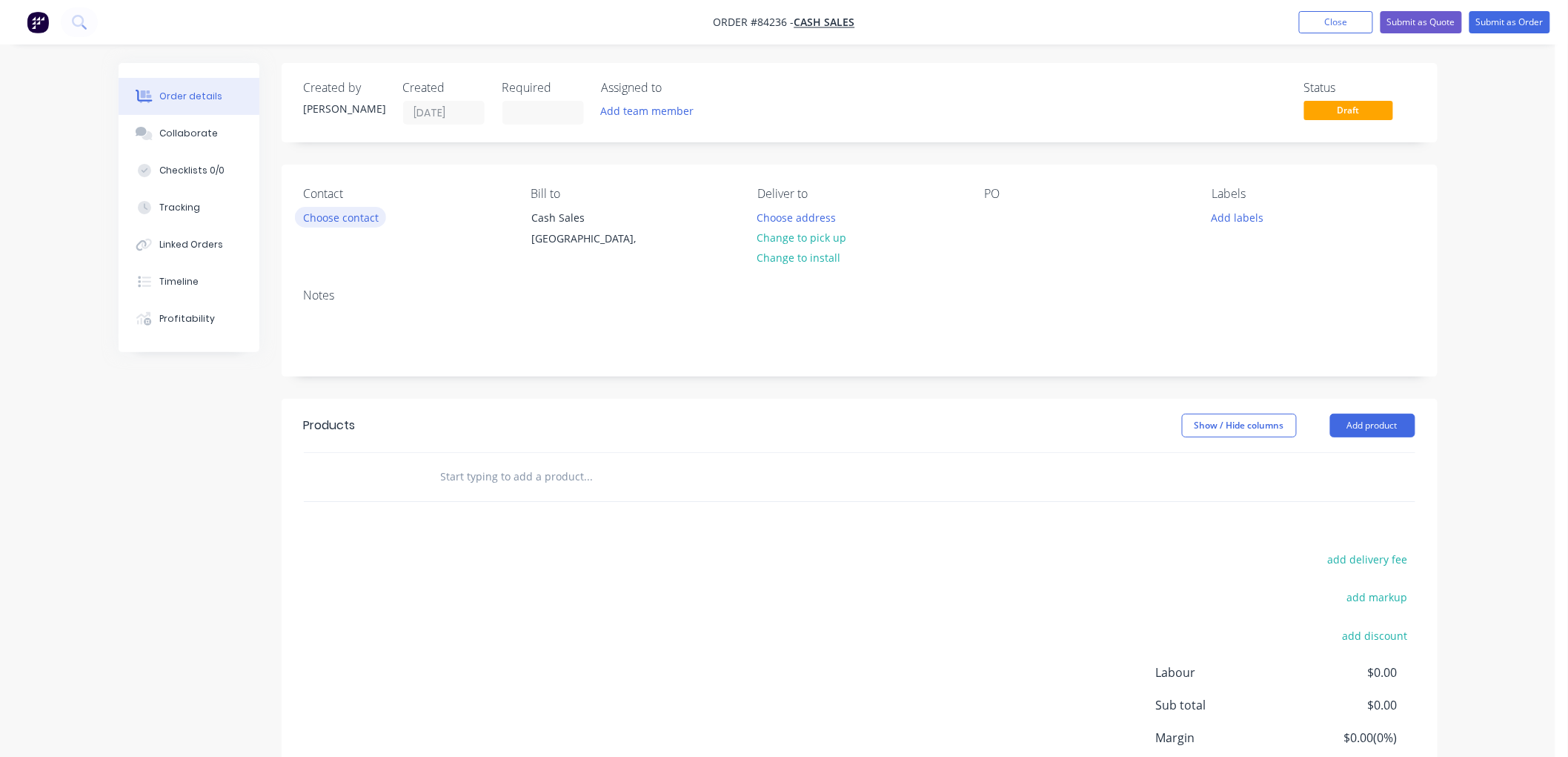
click at [361, 215] on button "Choose contact" at bounding box center [340, 217] width 91 height 20
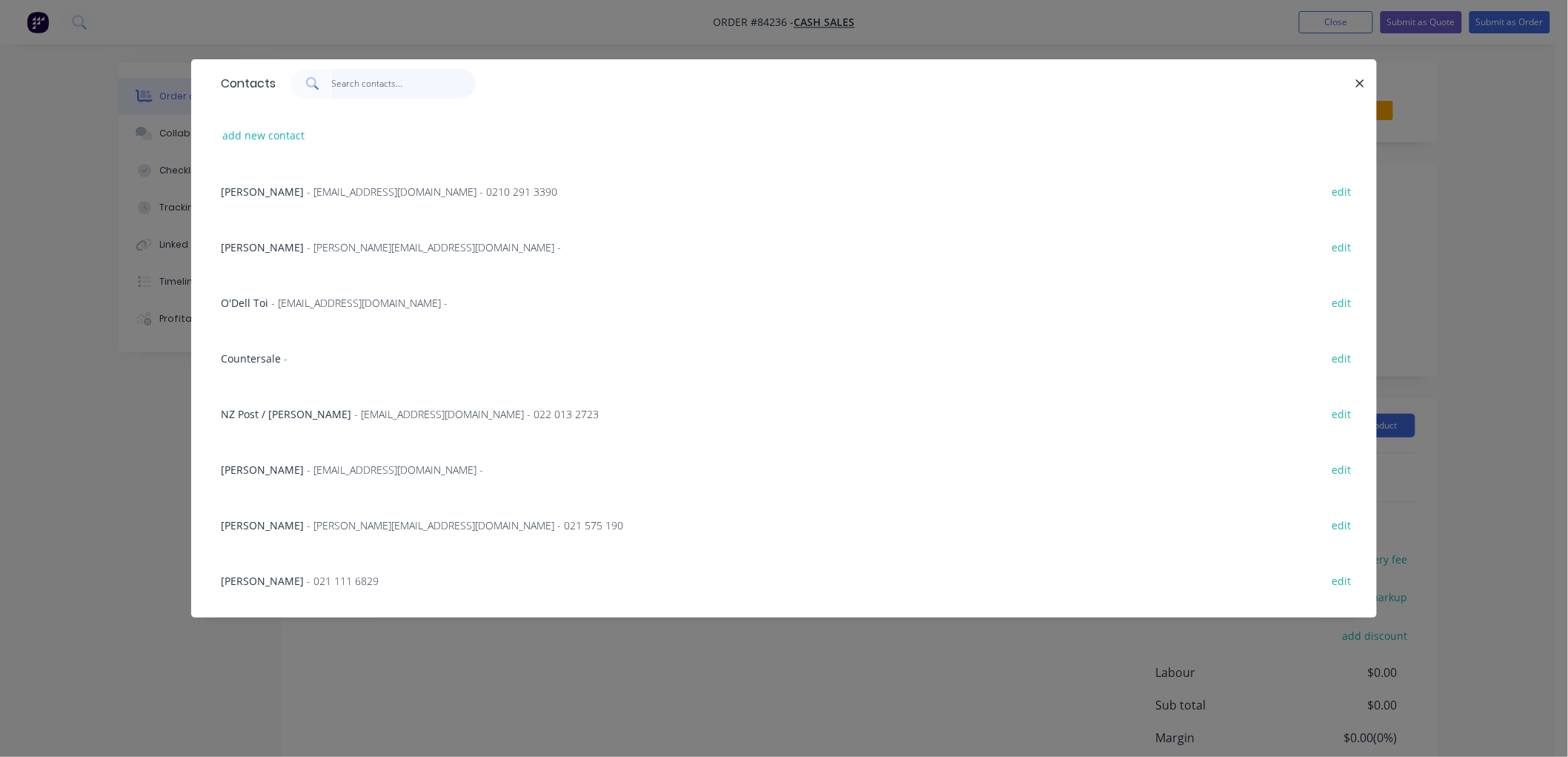
click at [375, 86] on input "text" at bounding box center [404, 84] width 145 height 30
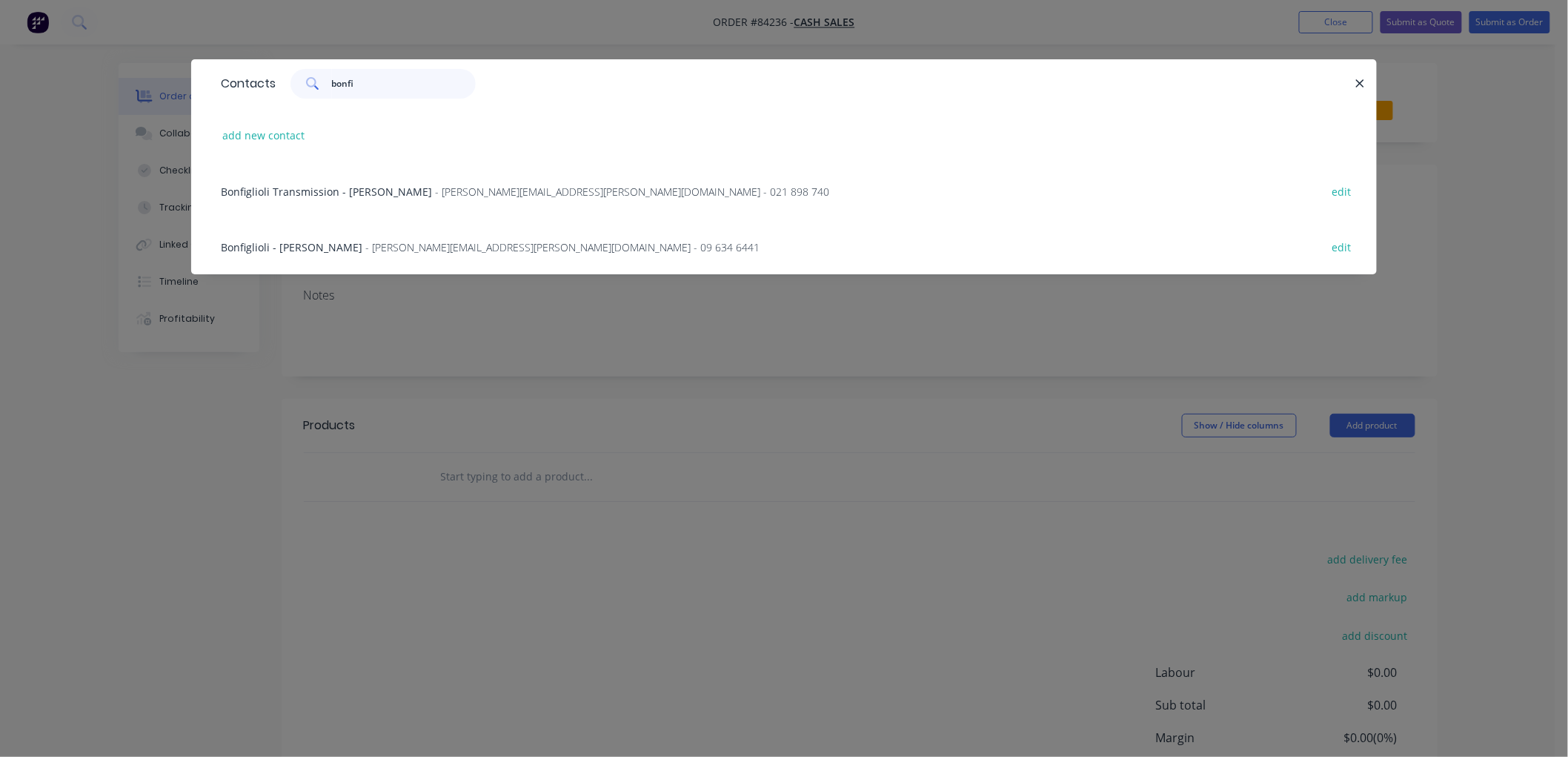
type input "bonfi"
click at [365, 252] on span "- [PERSON_NAME][EMAIL_ADDRESS][PERSON_NAME][DOMAIN_NAME] - 09 634 6441" at bounding box center [562, 247] width 395 height 14
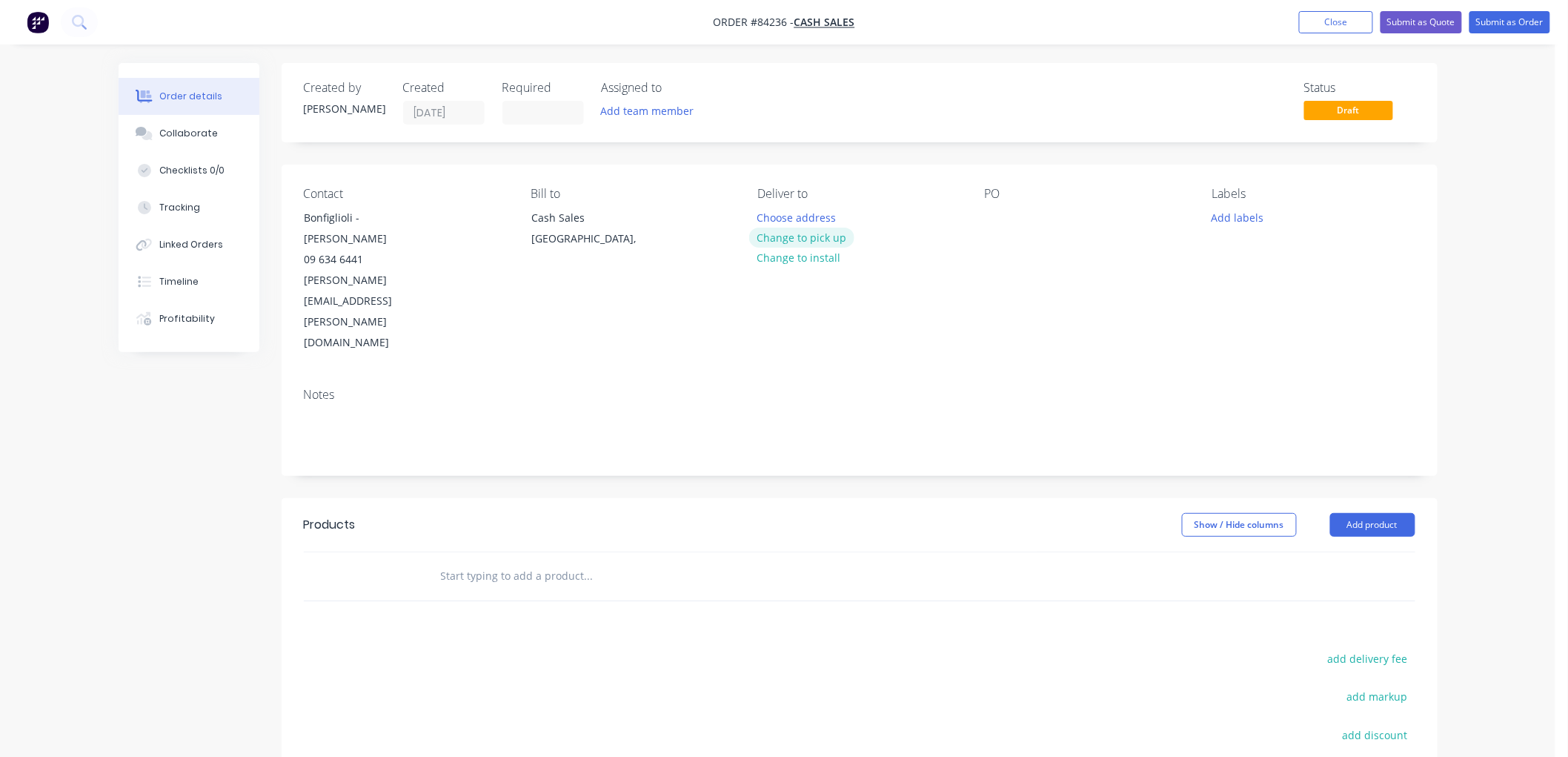
click at [811, 235] on button "Change to pick up" at bounding box center [801, 237] width 106 height 20
drag, startPoint x: 1001, startPoint y: 221, endPoint x: 1008, endPoint y: 221, distance: 7.0
click at [1001, 220] on div at bounding box center [996, 217] width 24 height 22
click at [527, 561] on input "text" at bounding box center [588, 576] width 297 height 30
click at [534, 561] on input "text" at bounding box center [588, 576] width 297 height 30
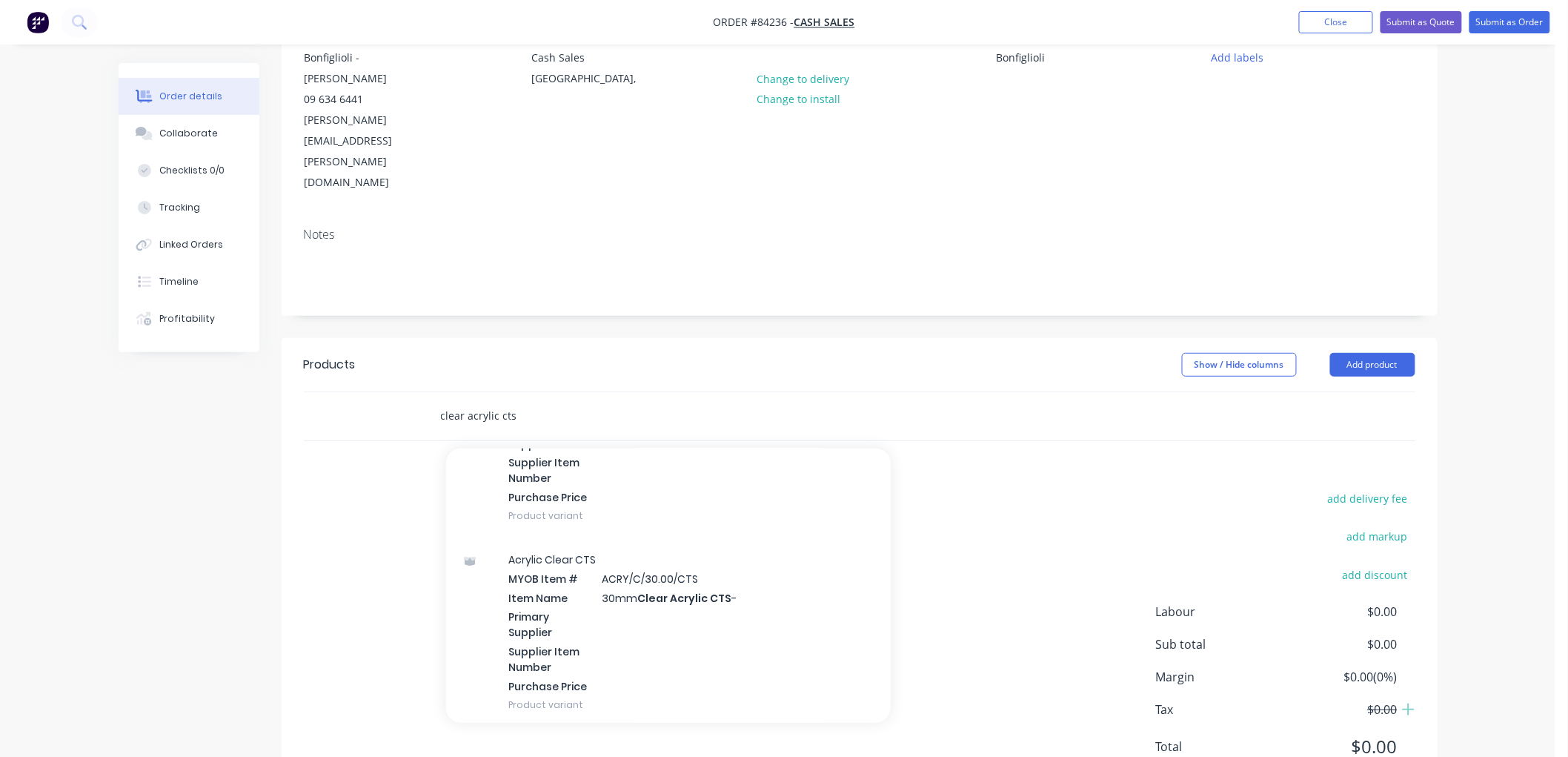
scroll to position [2273, 0]
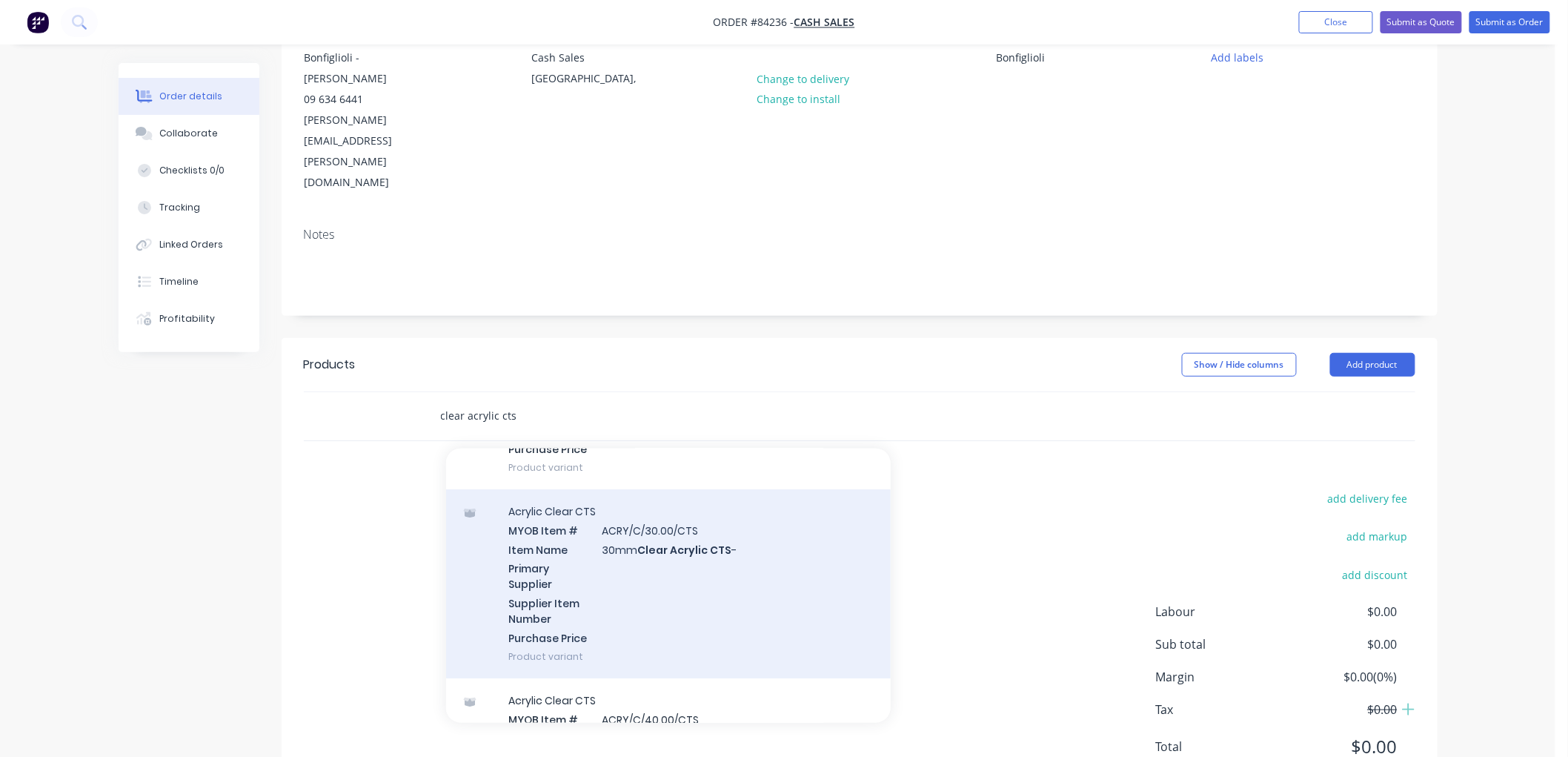
type input "clear acrylic cts"
click at [691, 519] on div "Acrylic Clear CTS MYOB Item # ACRY/C/30.00/CTS Item Name 30mm Clear Acrylic CTS…" at bounding box center [668, 583] width 444 height 189
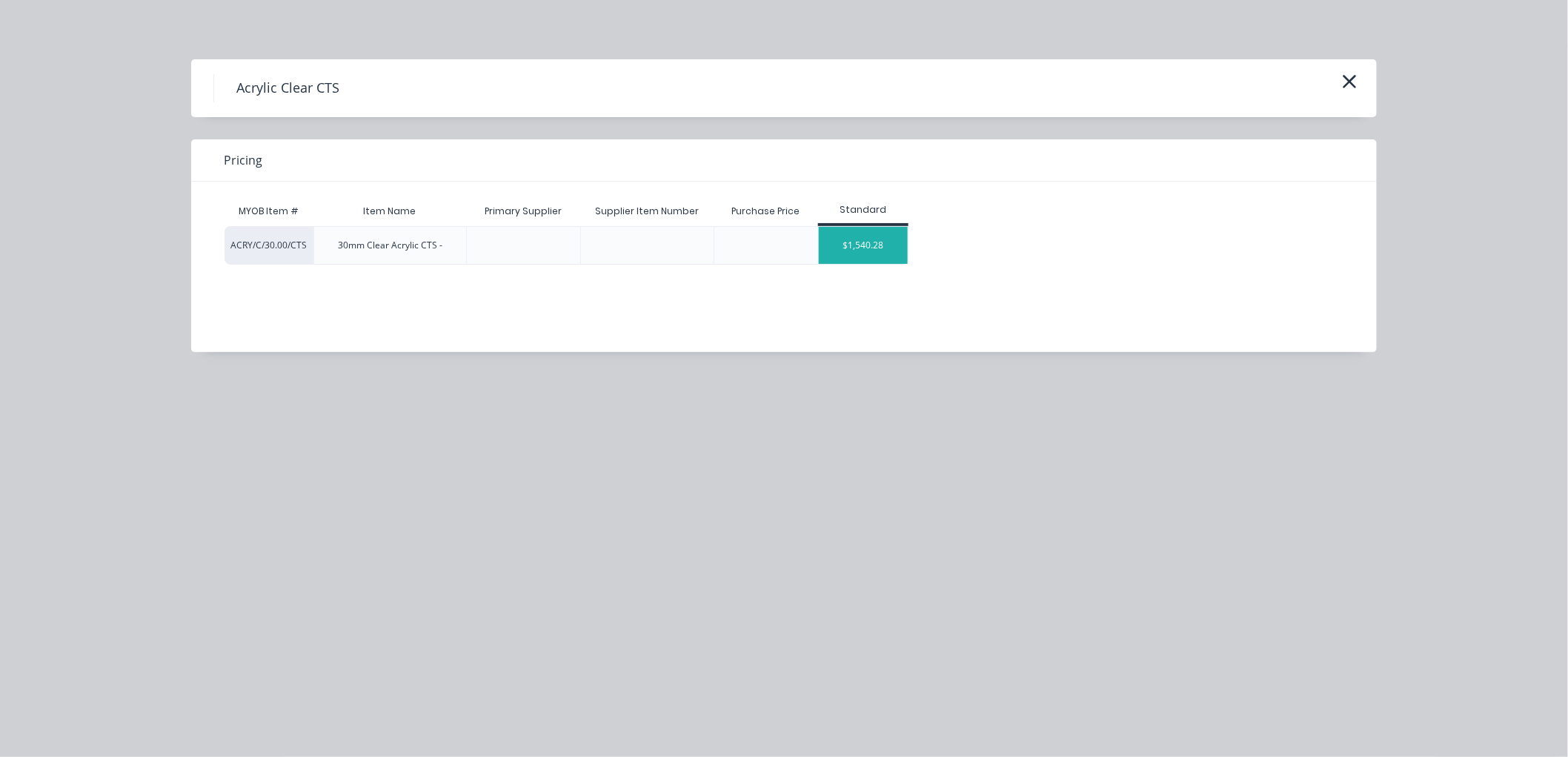
click at [865, 256] on div "$1,540.28" at bounding box center [863, 245] width 89 height 37
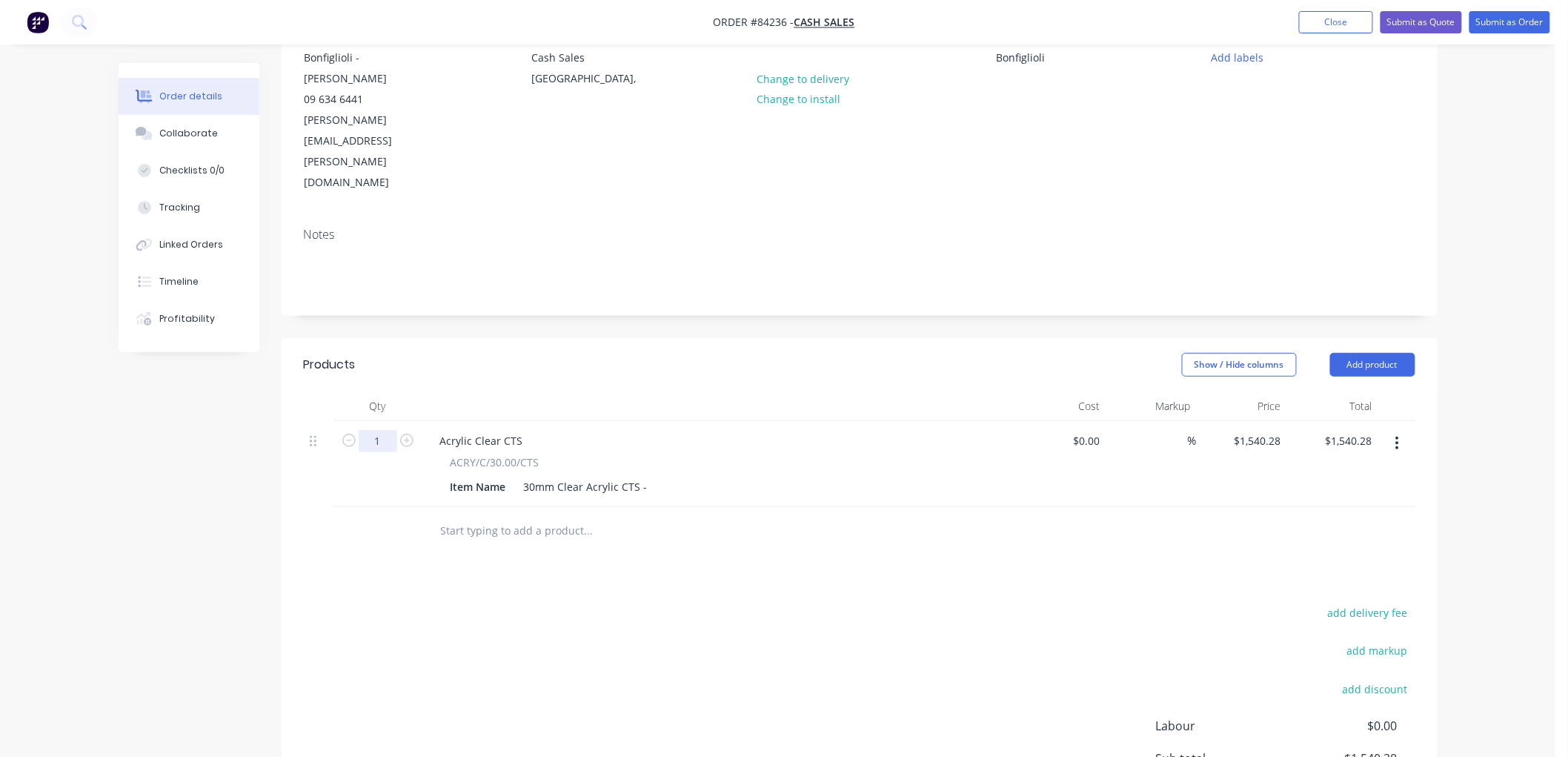
click at [385, 430] on input "1" at bounding box center [378, 440] width 38 height 22
type input "2"
type input "$3,080.56"
click at [649, 476] on div "30mm Clear Acrylic CTS -" at bounding box center [585, 486] width 135 height 22
click at [643, 476] on div "30mm Clear Acrylic CTS -" at bounding box center [585, 486] width 135 height 22
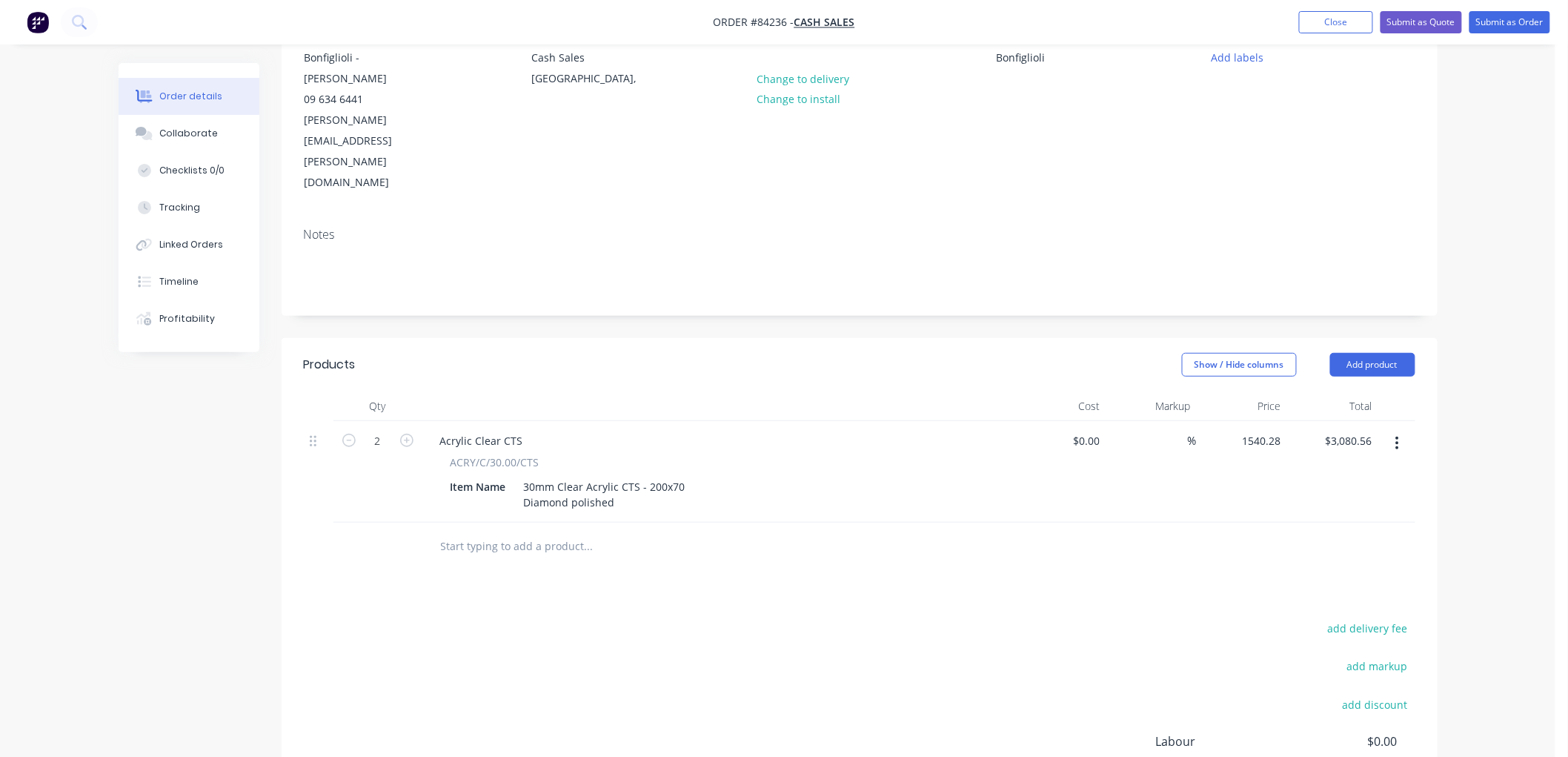
drag, startPoint x: 1279, startPoint y: 379, endPoint x: 1292, endPoint y: 380, distance: 13.0
click at [1279, 430] on input "1540.28" at bounding box center [1260, 440] width 54 height 22
type input "$26.12"
type input "$52.24"
click at [1508, 360] on div "Order details Collaborate Checklists 0/0 Tracking Linked Orders Timeline Profit…" at bounding box center [778, 395] width 1556 height 1109
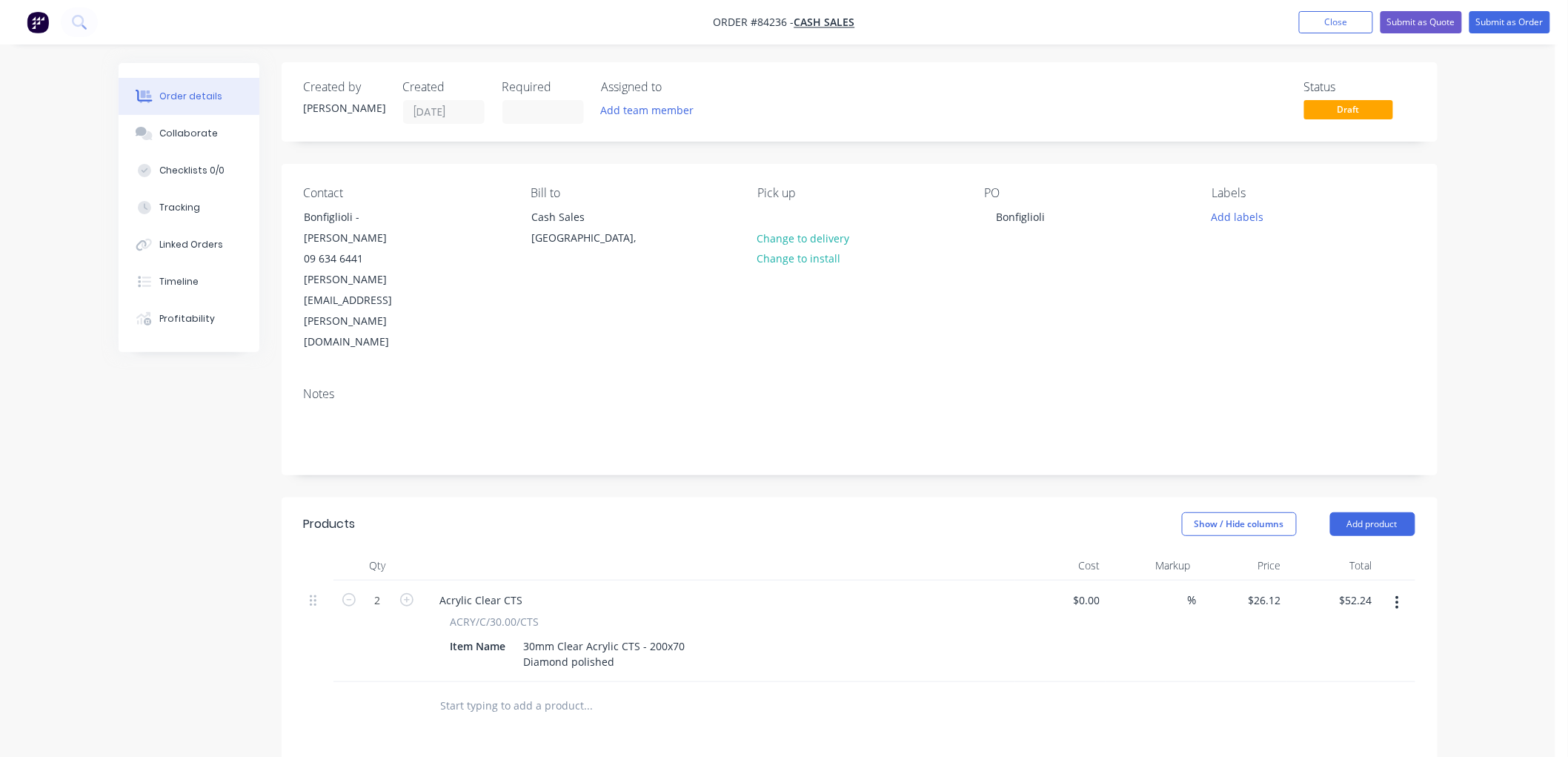
scroll to position [0, 0]
click at [1498, 27] on button "Submit as Order" at bounding box center [1510, 22] width 81 height 22
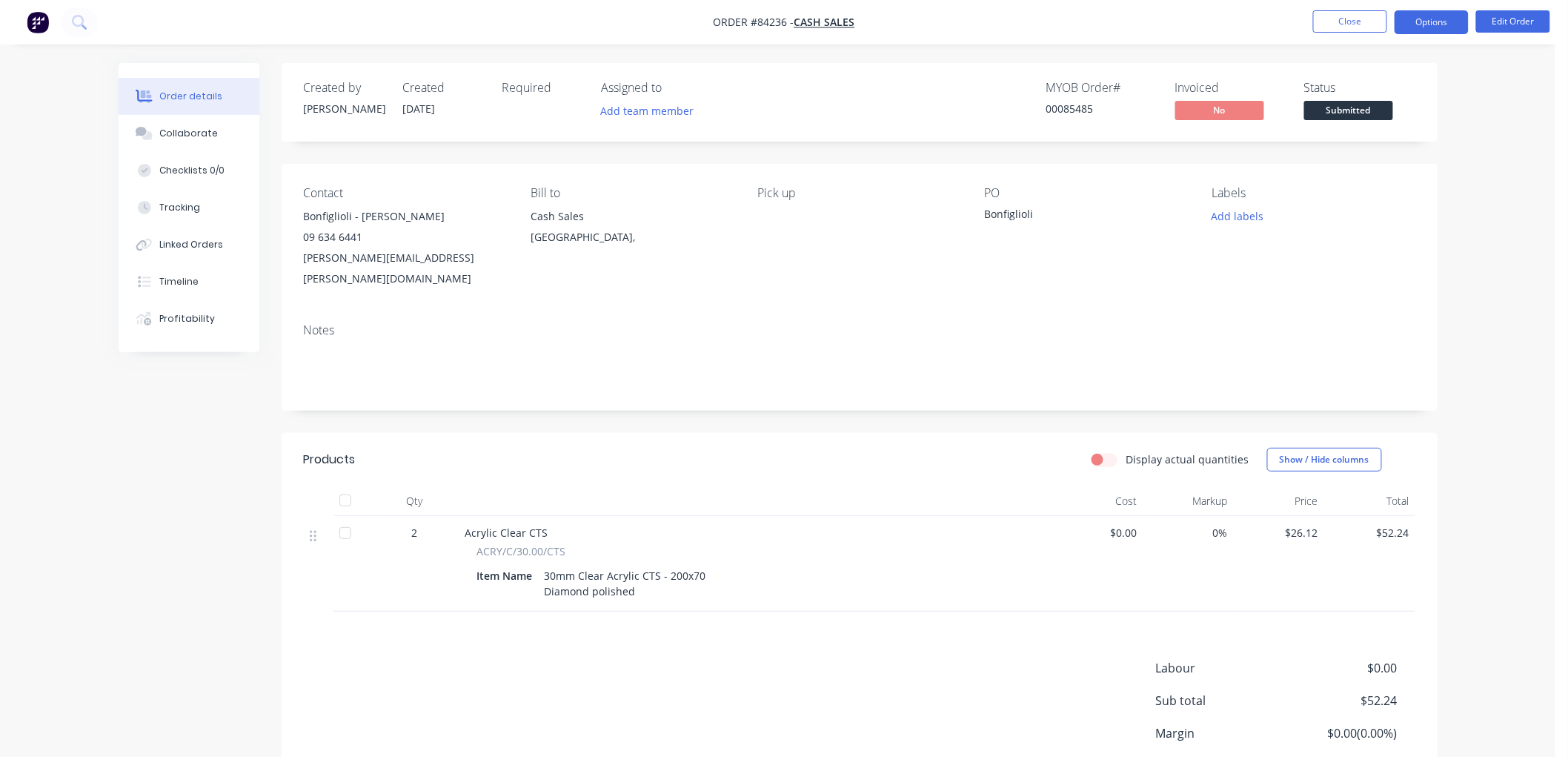
click at [1428, 20] on button "Options" at bounding box center [1432, 22] width 74 height 24
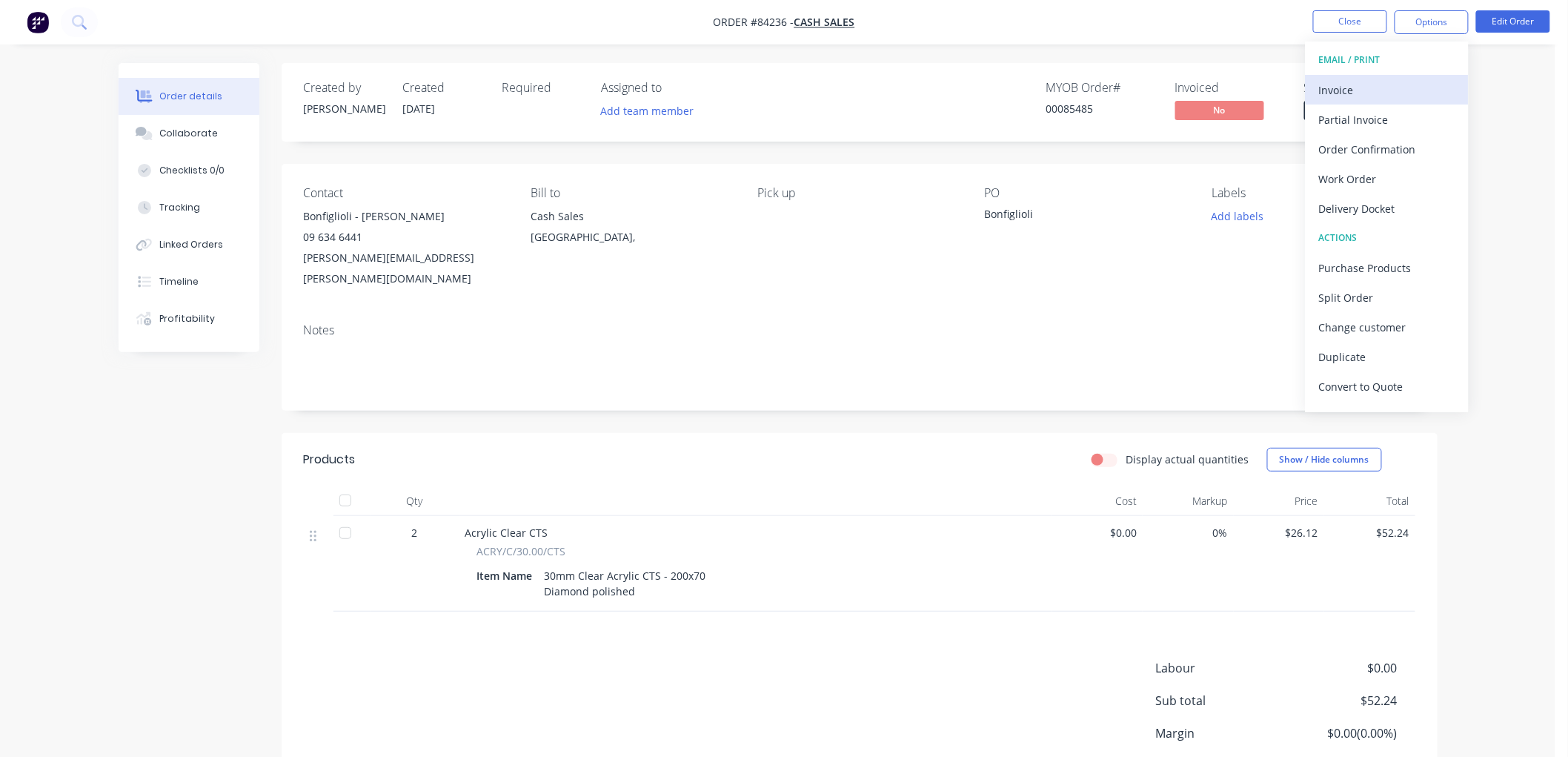
click at [1342, 87] on div "Invoice" at bounding box center [1387, 90] width 136 height 22
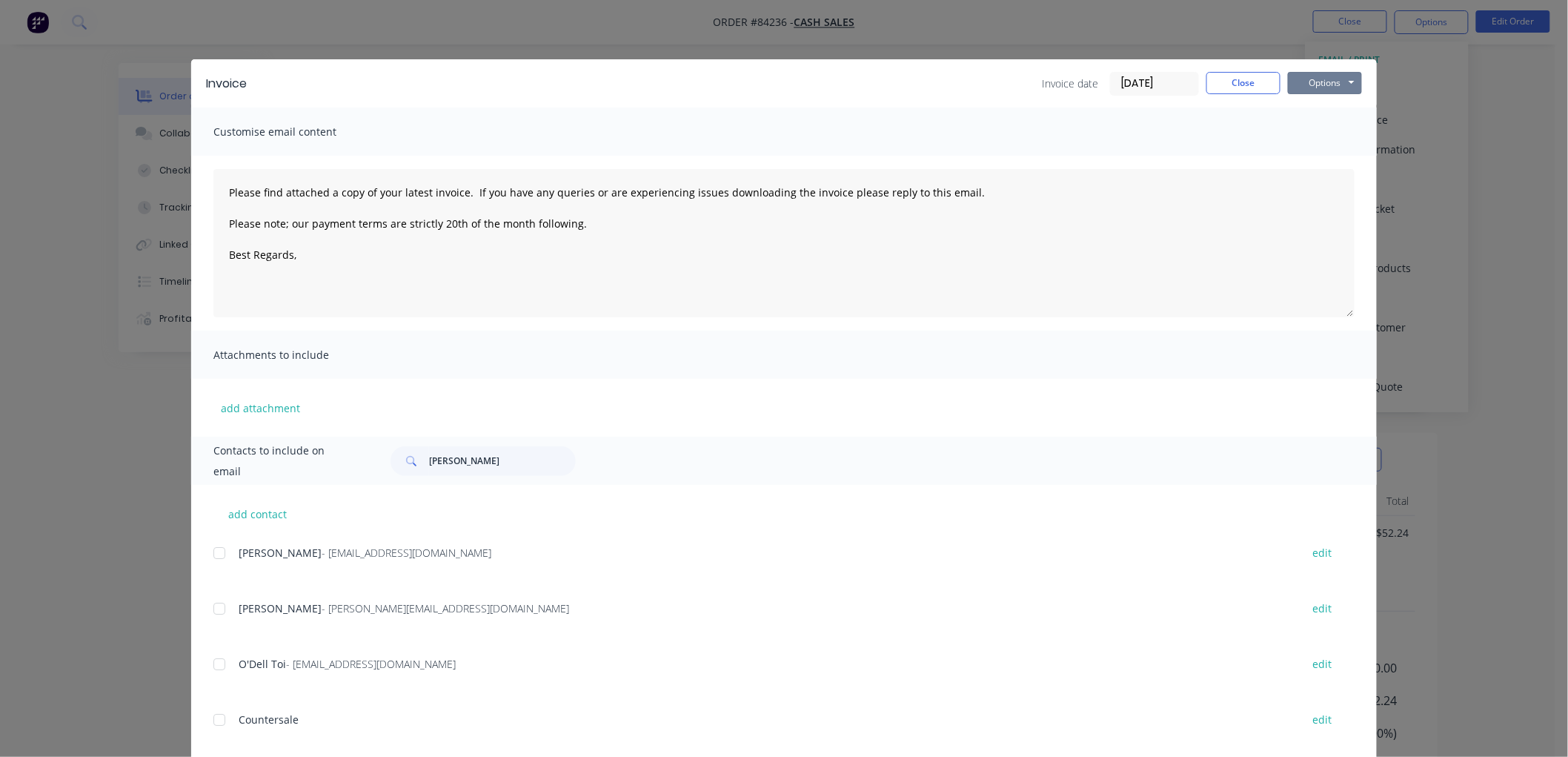
drag, startPoint x: 1321, startPoint y: 83, endPoint x: 1327, endPoint y: 94, distance: 12.5
click at [1322, 83] on button "Options" at bounding box center [1324, 82] width 74 height 22
click at [1331, 129] on button "Print" at bounding box center [1335, 134] width 95 height 24
type textarea "Please find attached a copy of your latest invoice. If you have any queries or …"
click at [1224, 86] on button "Close" at bounding box center [1243, 82] width 74 height 22
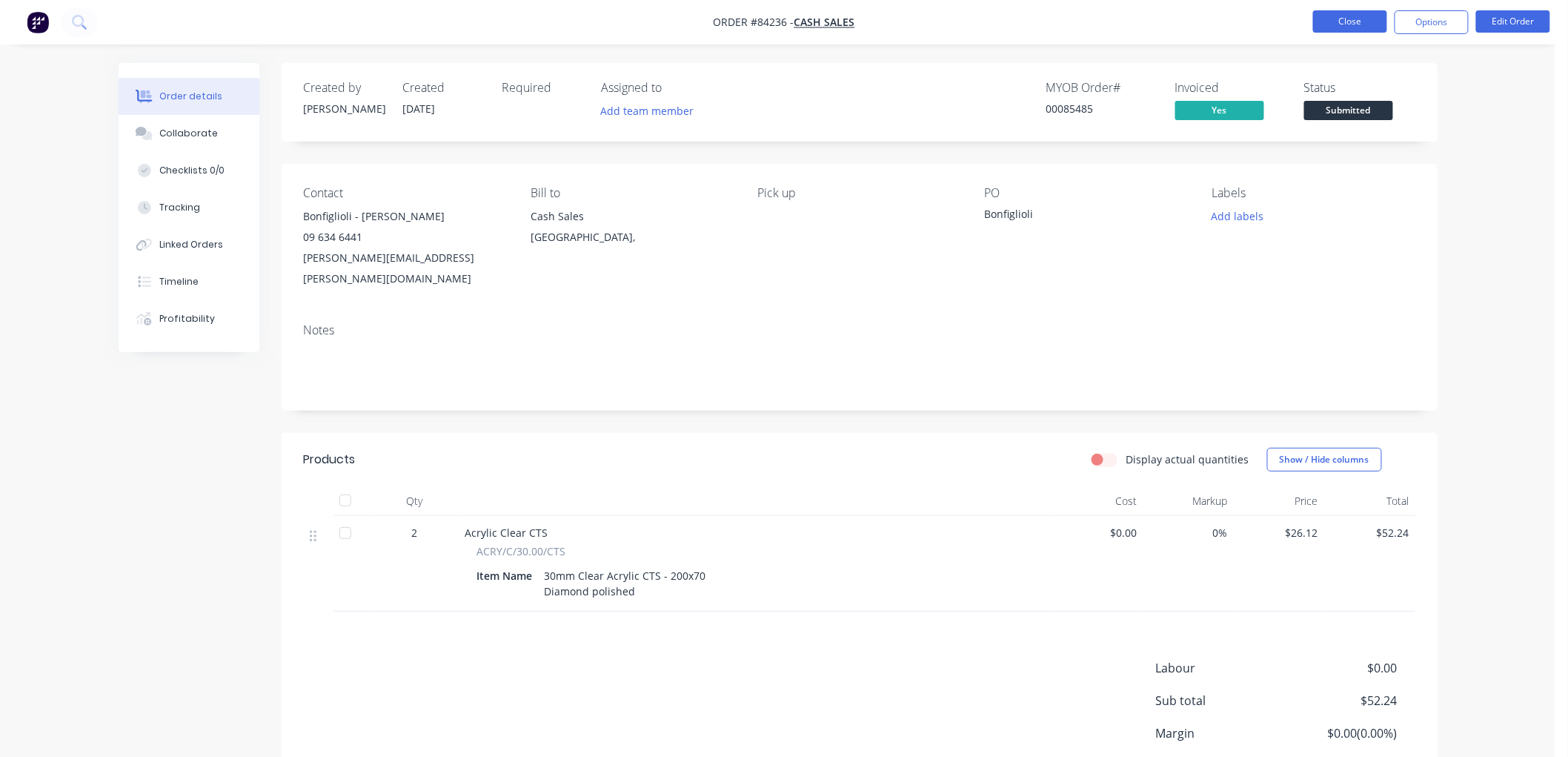
click at [1345, 23] on button "Close" at bounding box center [1350, 21] width 74 height 22
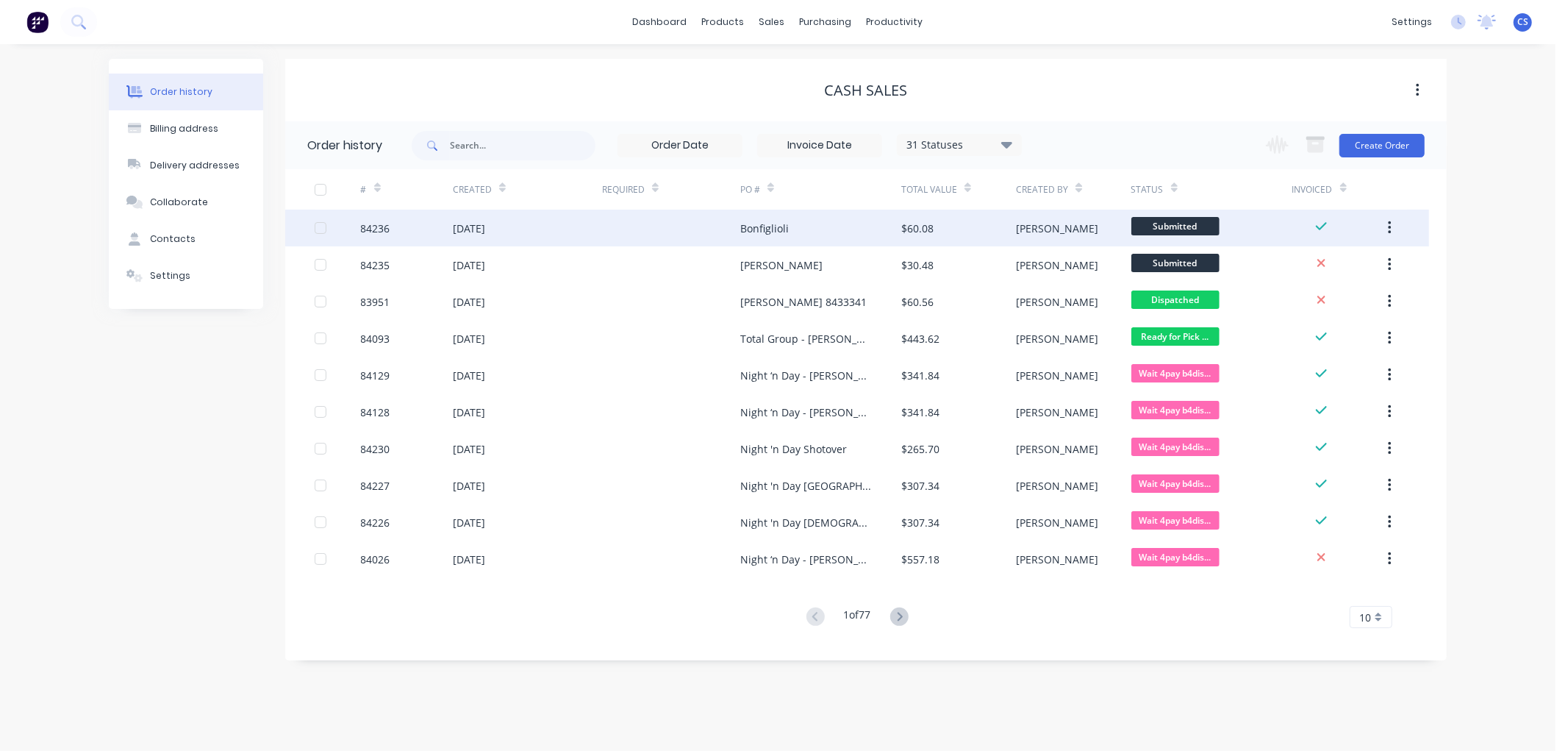
click at [776, 223] on div "Bonfiglioli" at bounding box center [765, 229] width 48 height 16
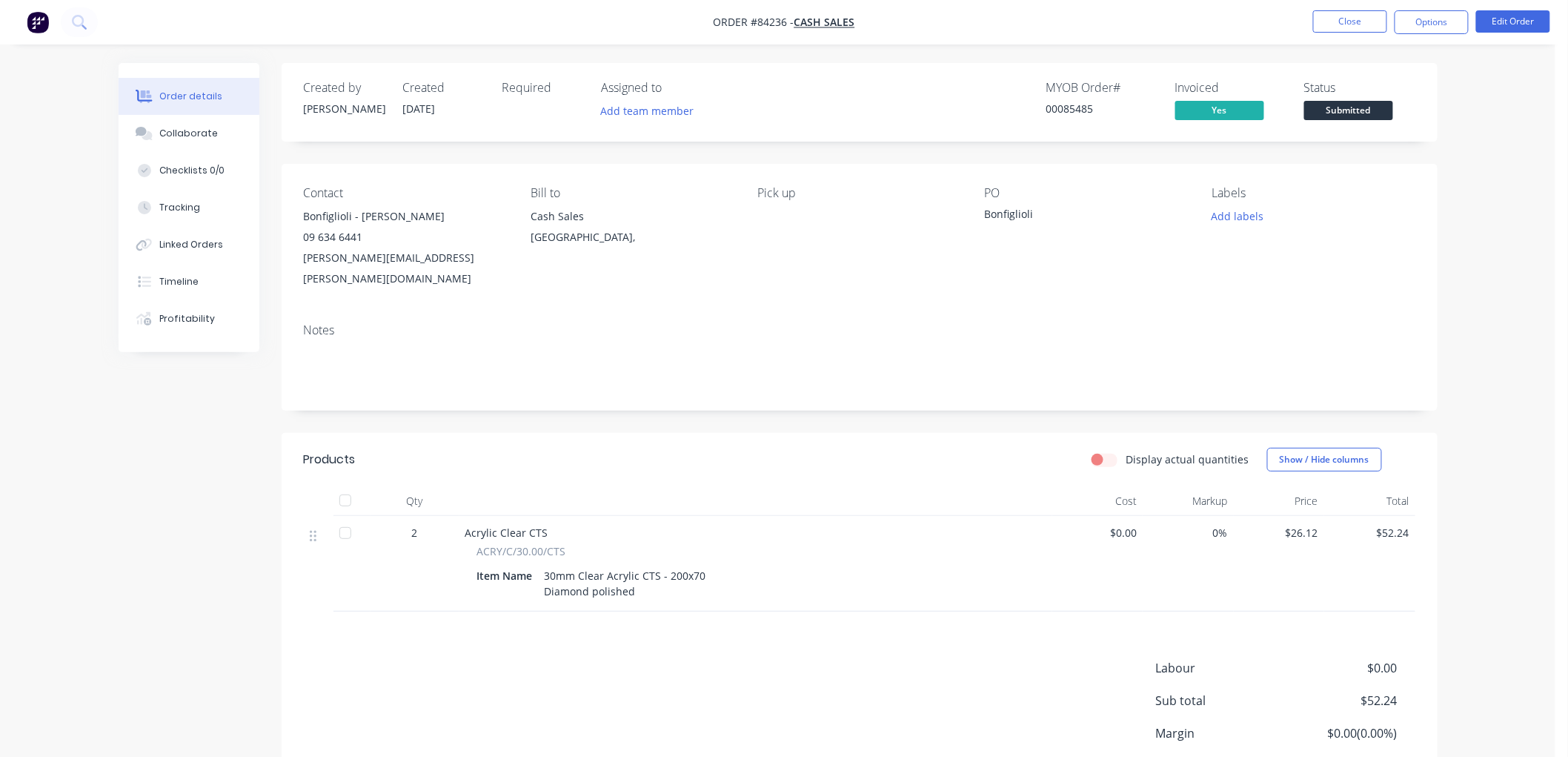
click at [1370, 107] on span "Submitted" at bounding box center [1349, 109] width 89 height 18
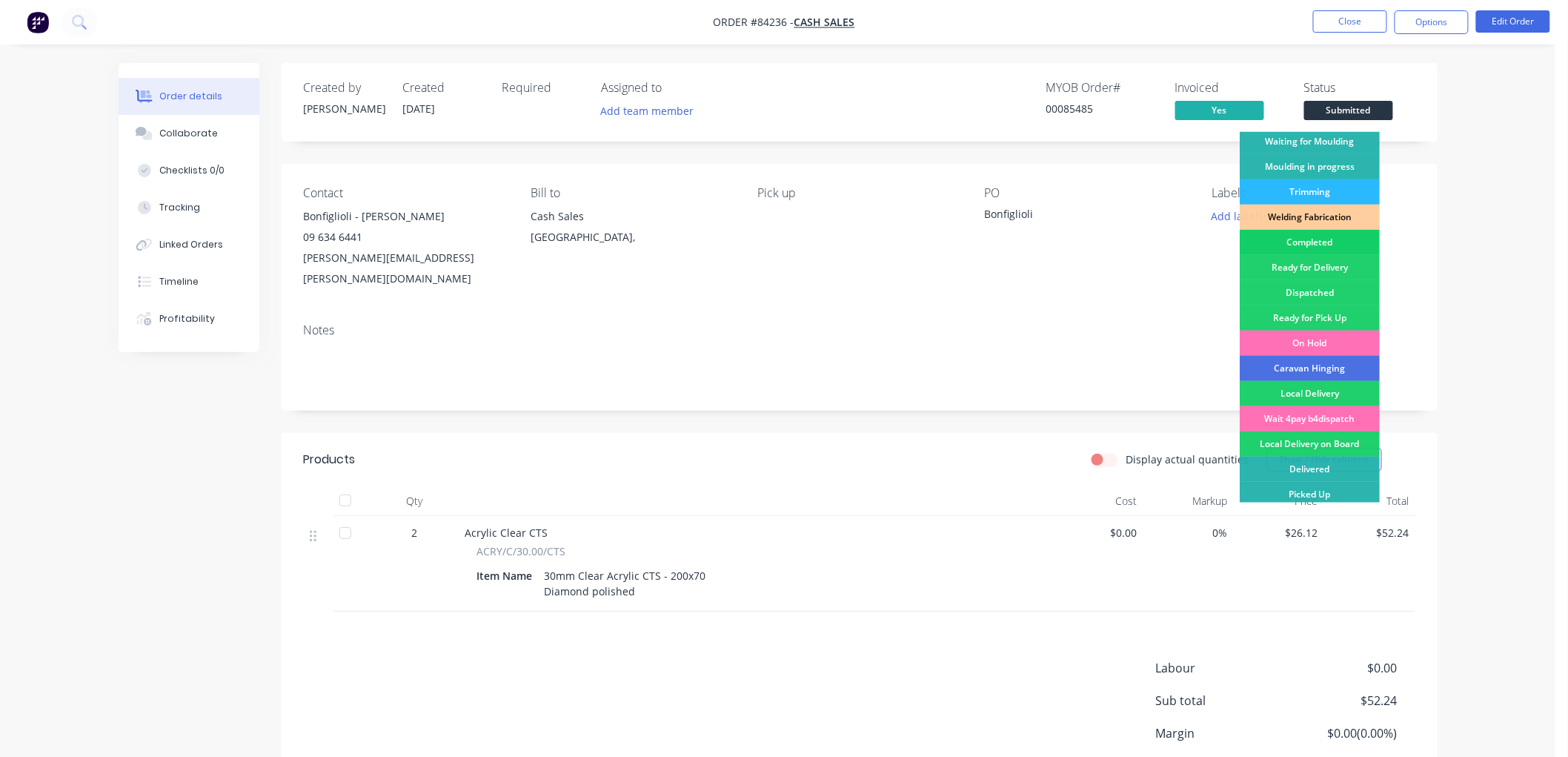
scroll to position [259, 0]
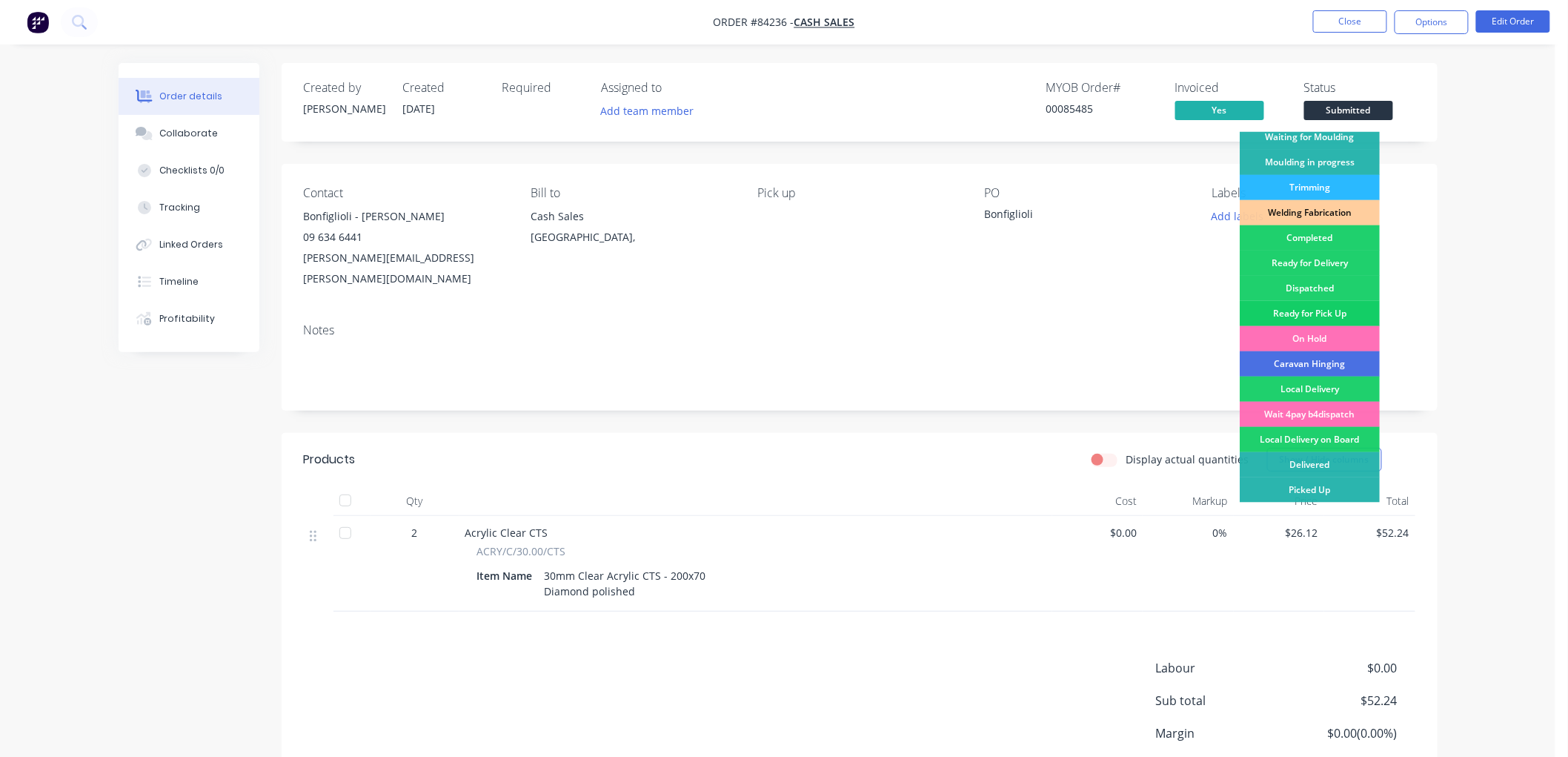
click at [1324, 312] on div "Ready for Pick Up" at bounding box center [1310, 313] width 140 height 25
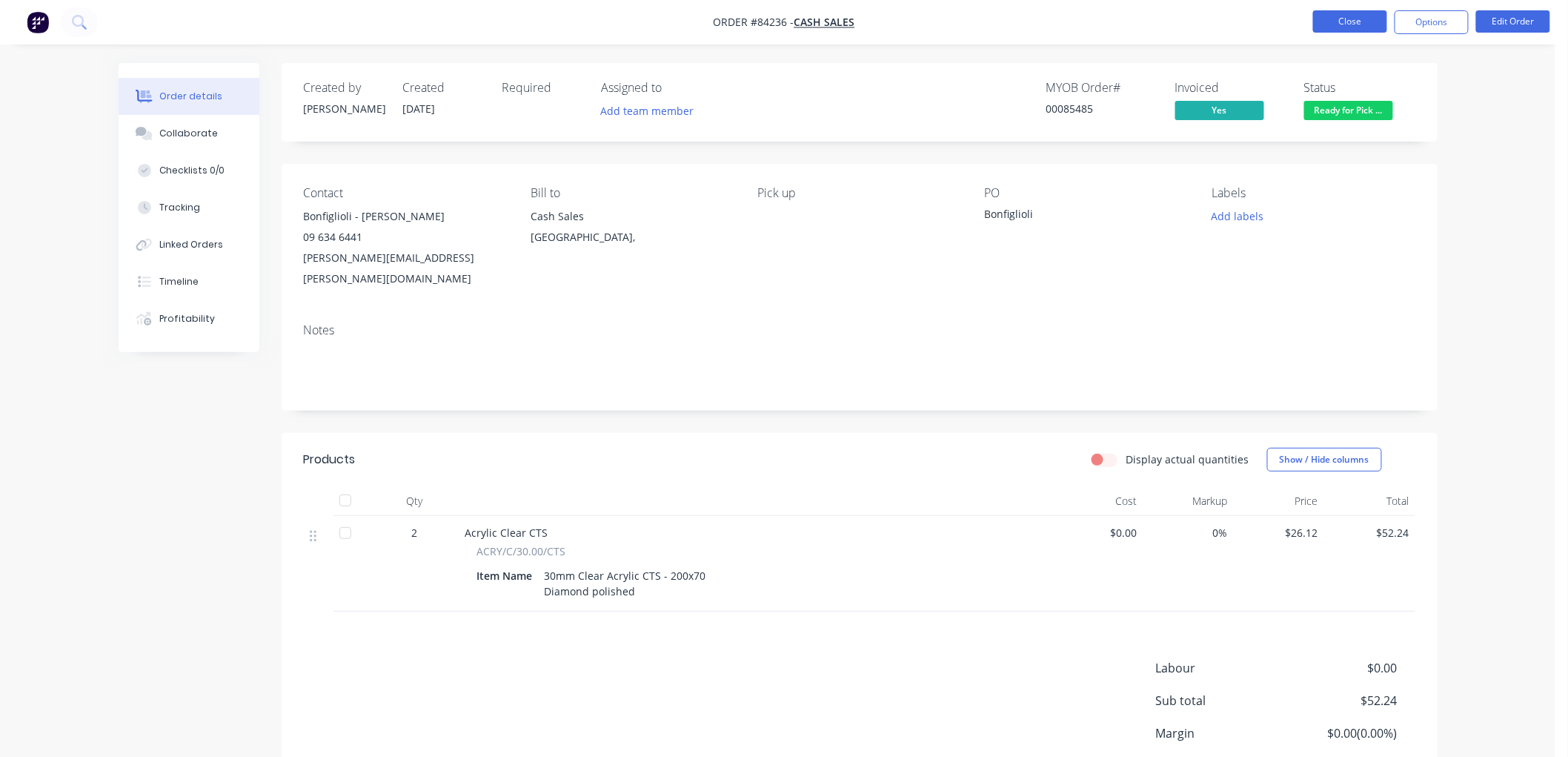
click at [1329, 20] on button "Close" at bounding box center [1350, 21] width 74 height 22
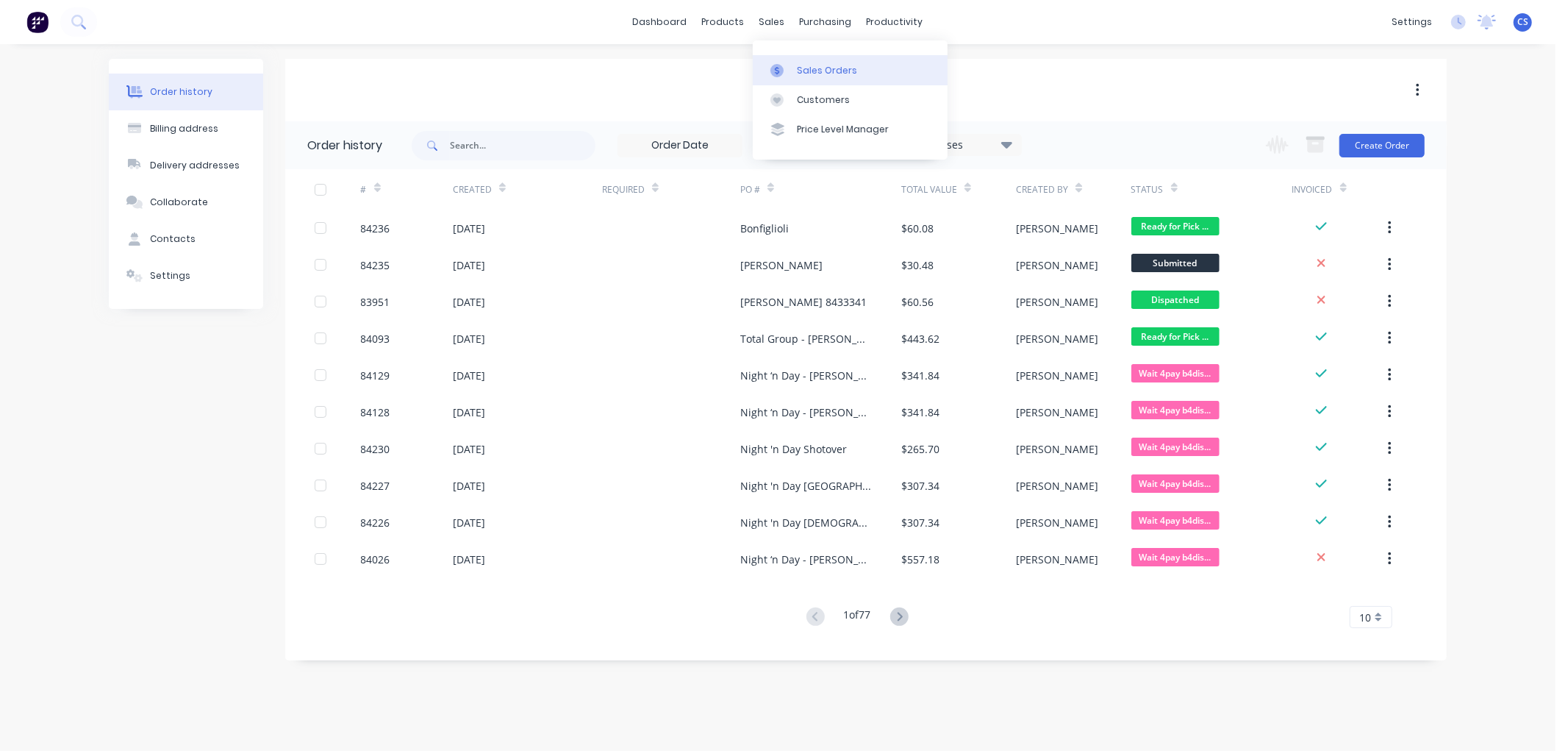
click at [783, 68] on icon at bounding box center [777, 70] width 13 height 13
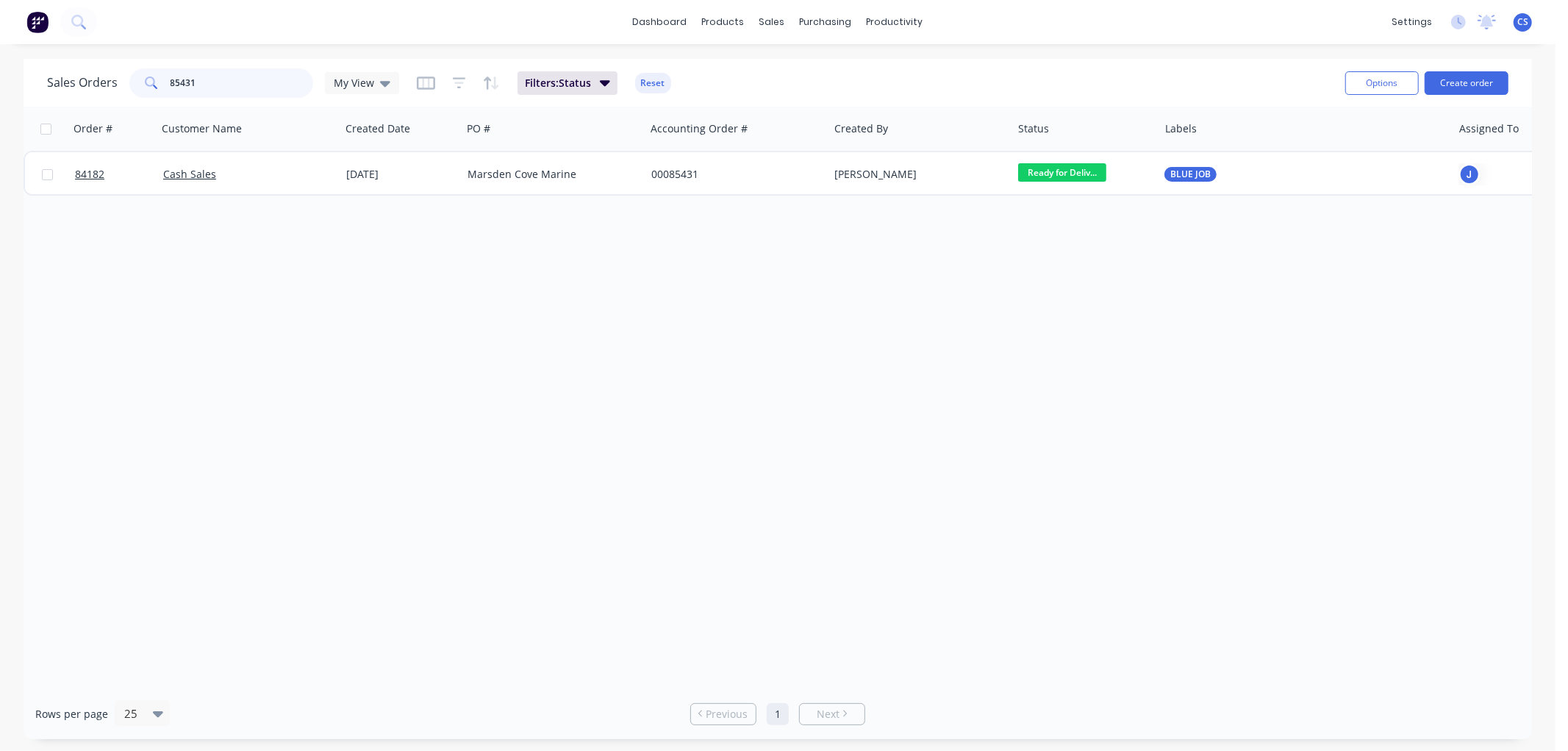
click at [197, 80] on input "85431" at bounding box center [242, 83] width 144 height 29
type input "85452"
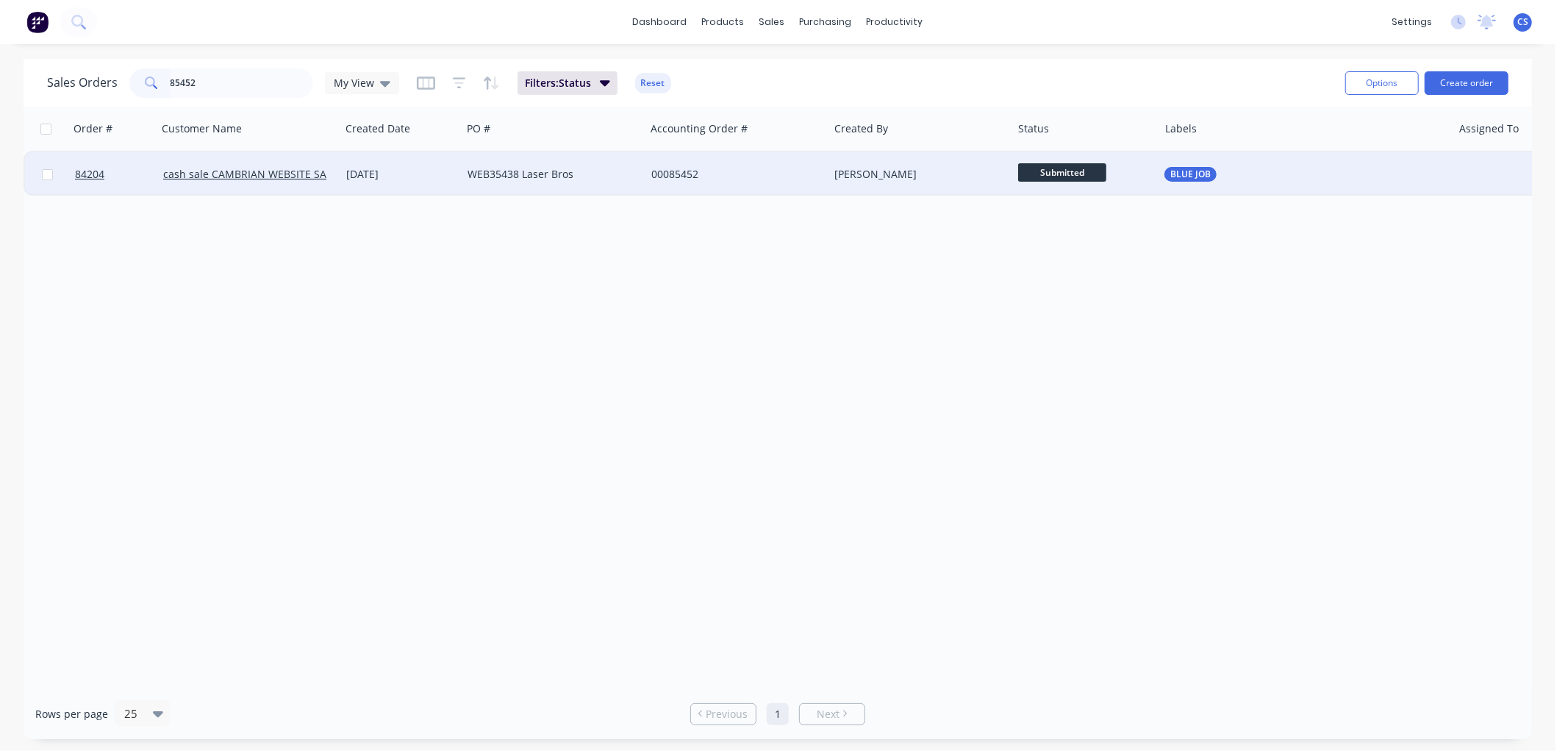
click at [608, 171] on div "WEB35438 Laser Bros" at bounding box center [549, 174] width 163 height 15
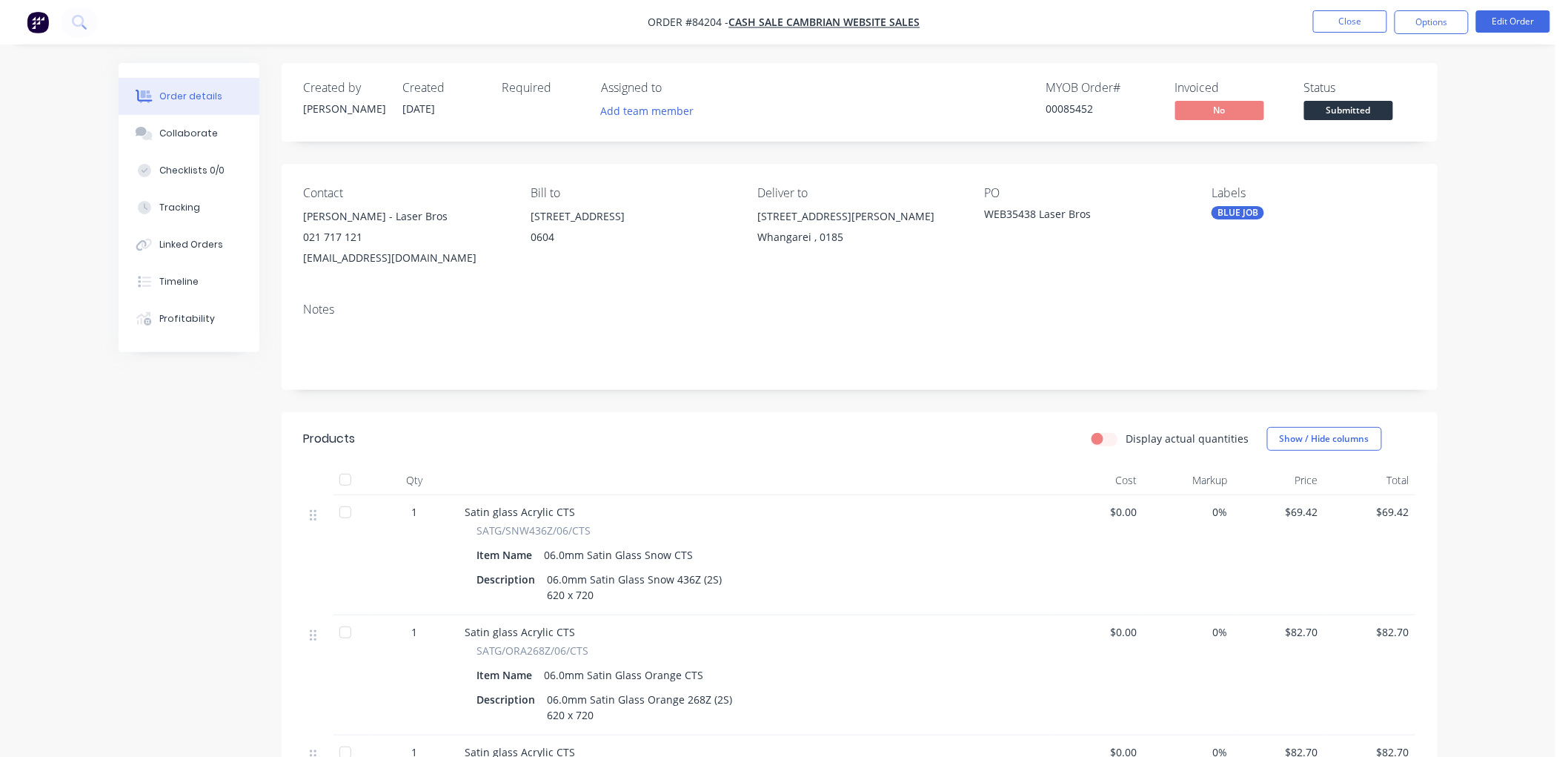
click at [1369, 111] on span "Submitted" at bounding box center [1349, 109] width 89 height 18
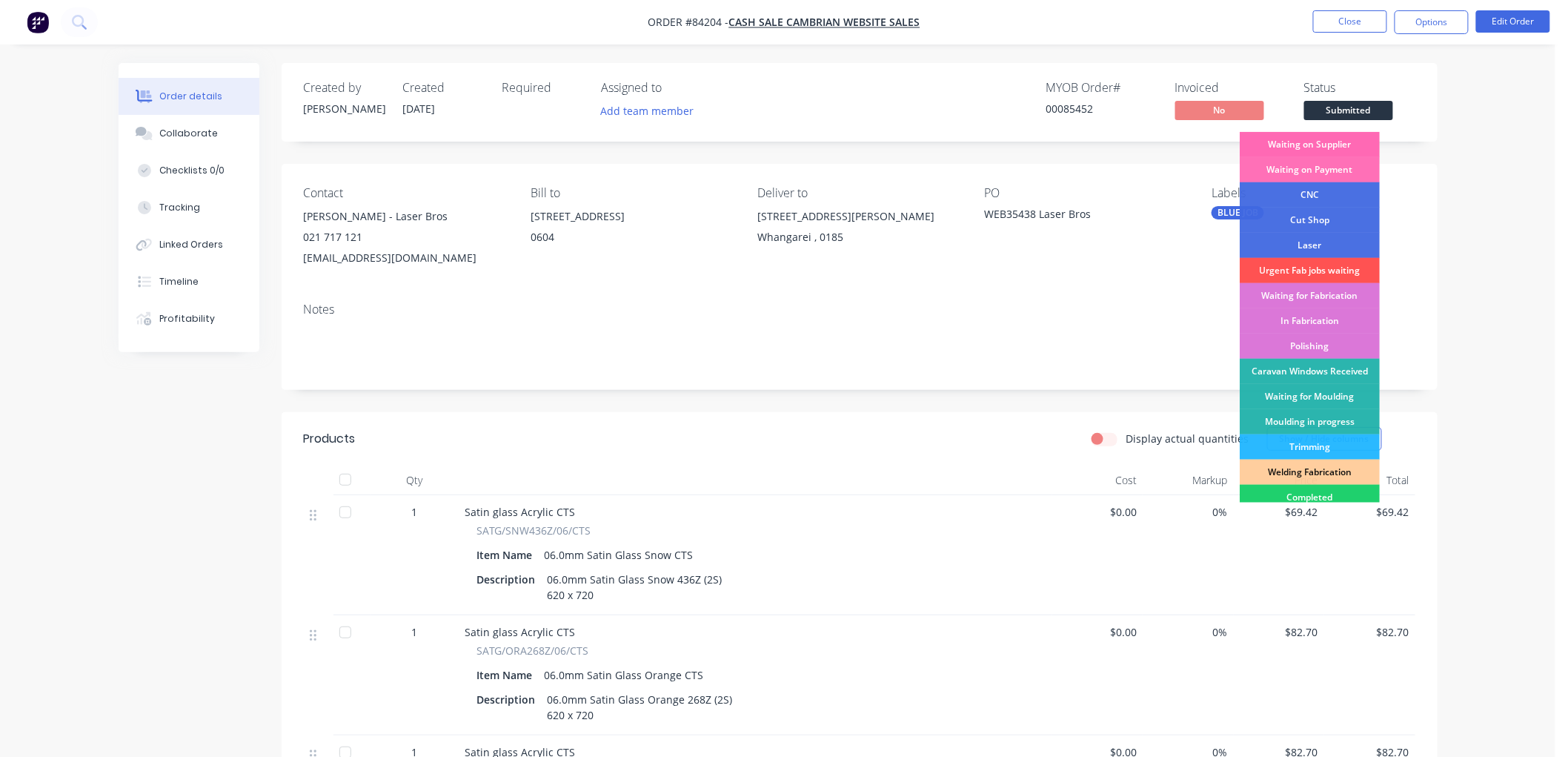
click at [1310, 137] on div "Waiting on Supplier" at bounding box center [1310, 144] width 140 height 25
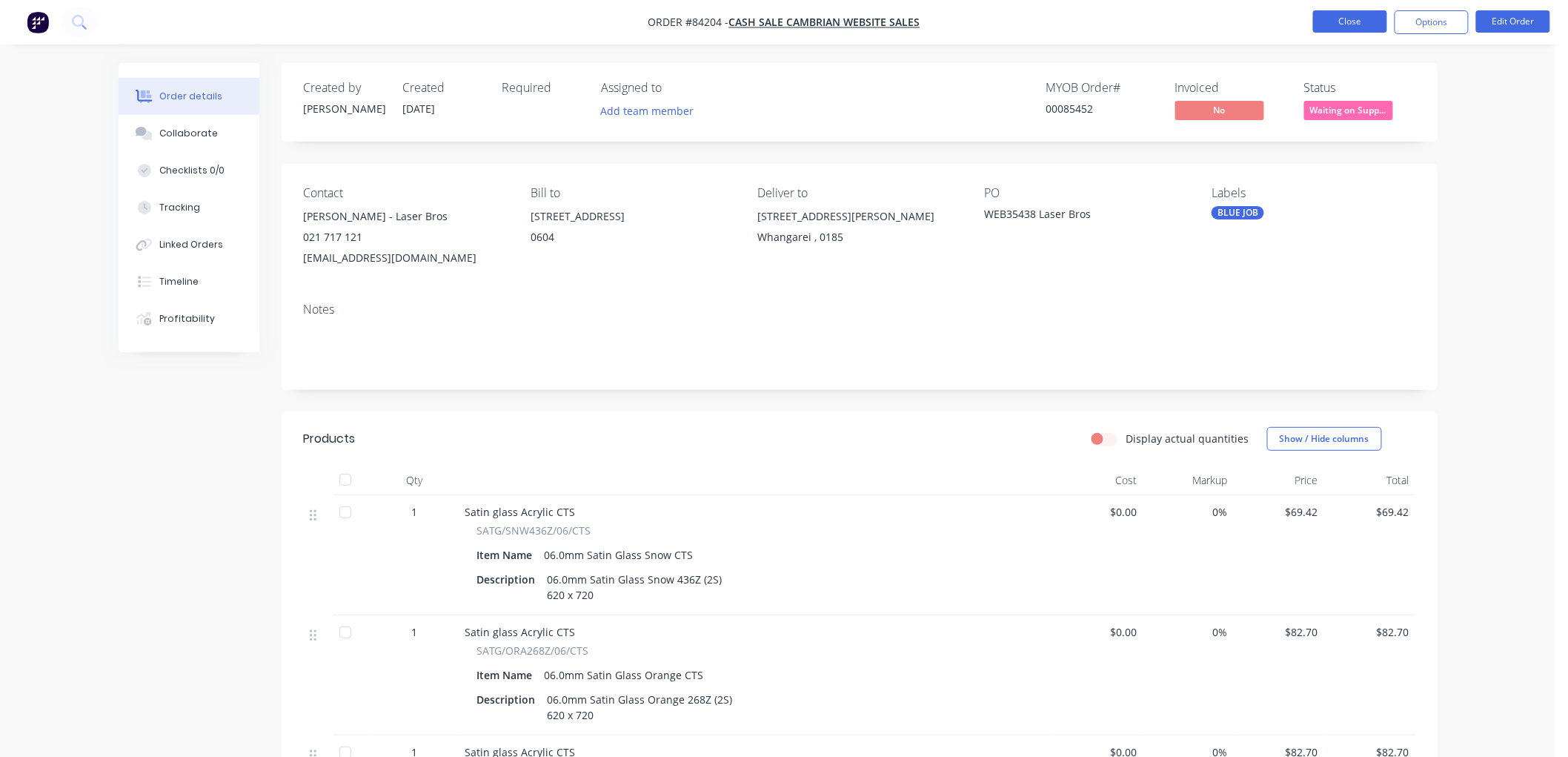
click at [1344, 17] on button "Close" at bounding box center [1350, 21] width 74 height 22
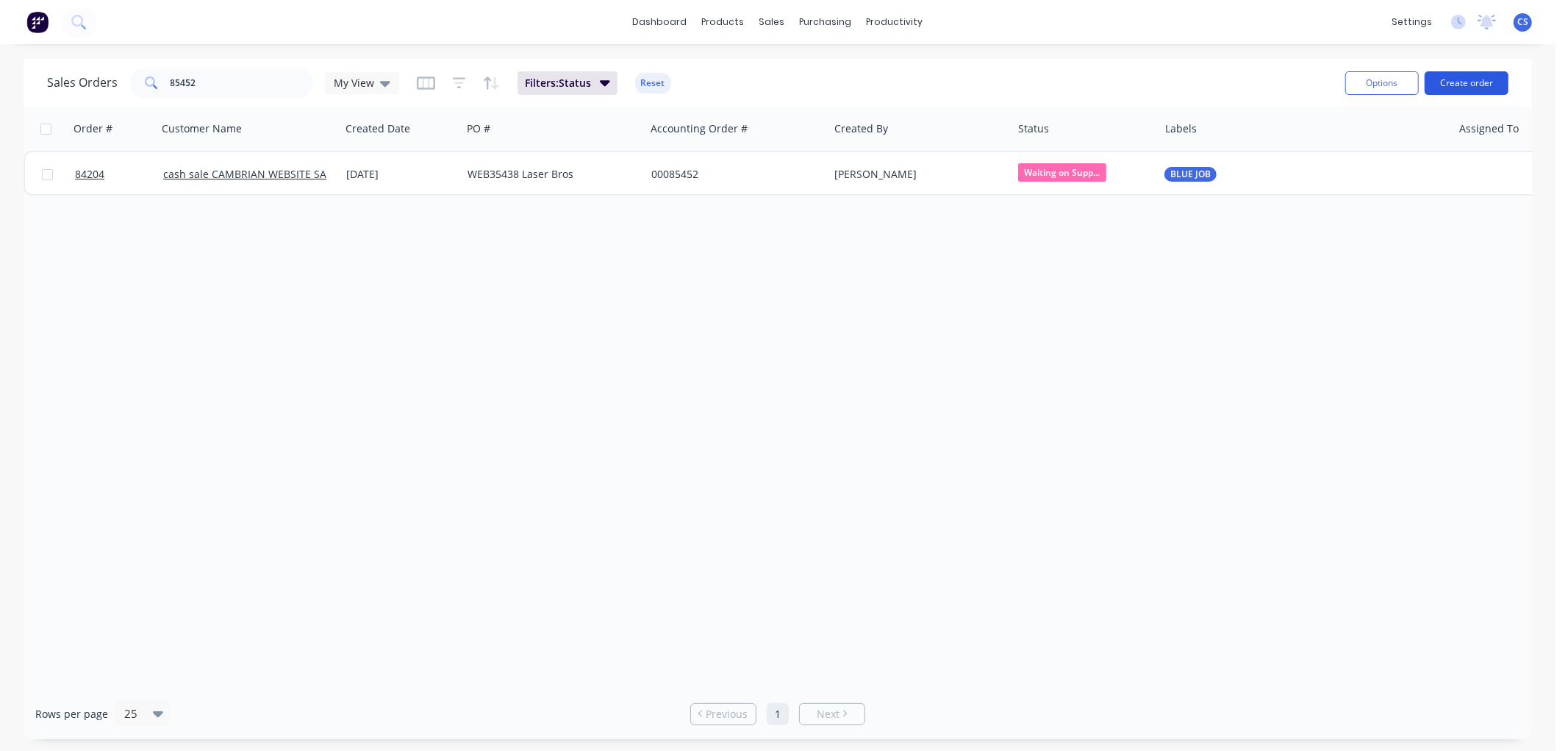
click at [1481, 83] on button "Create order" at bounding box center [1466, 82] width 84 height 23
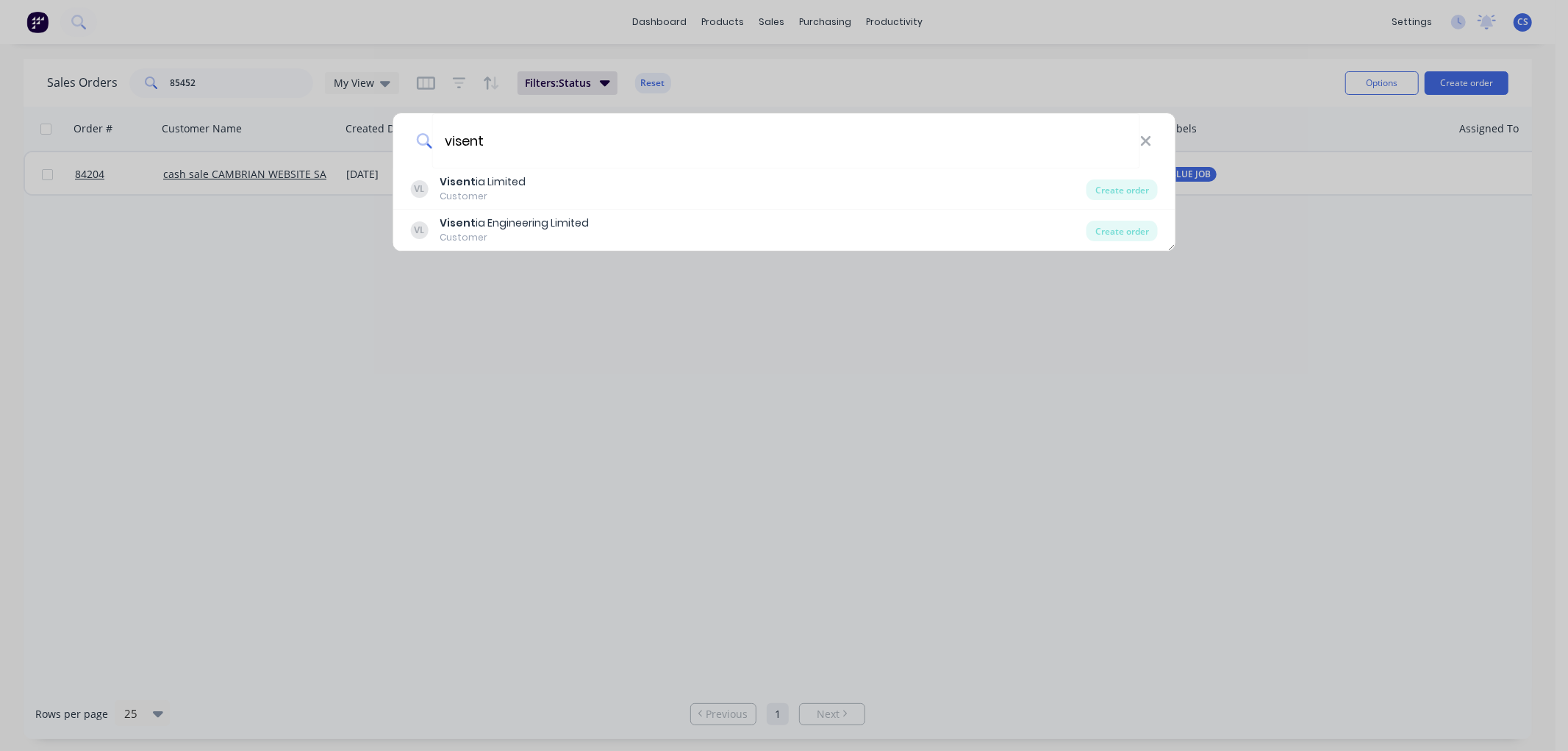
type input "visent"
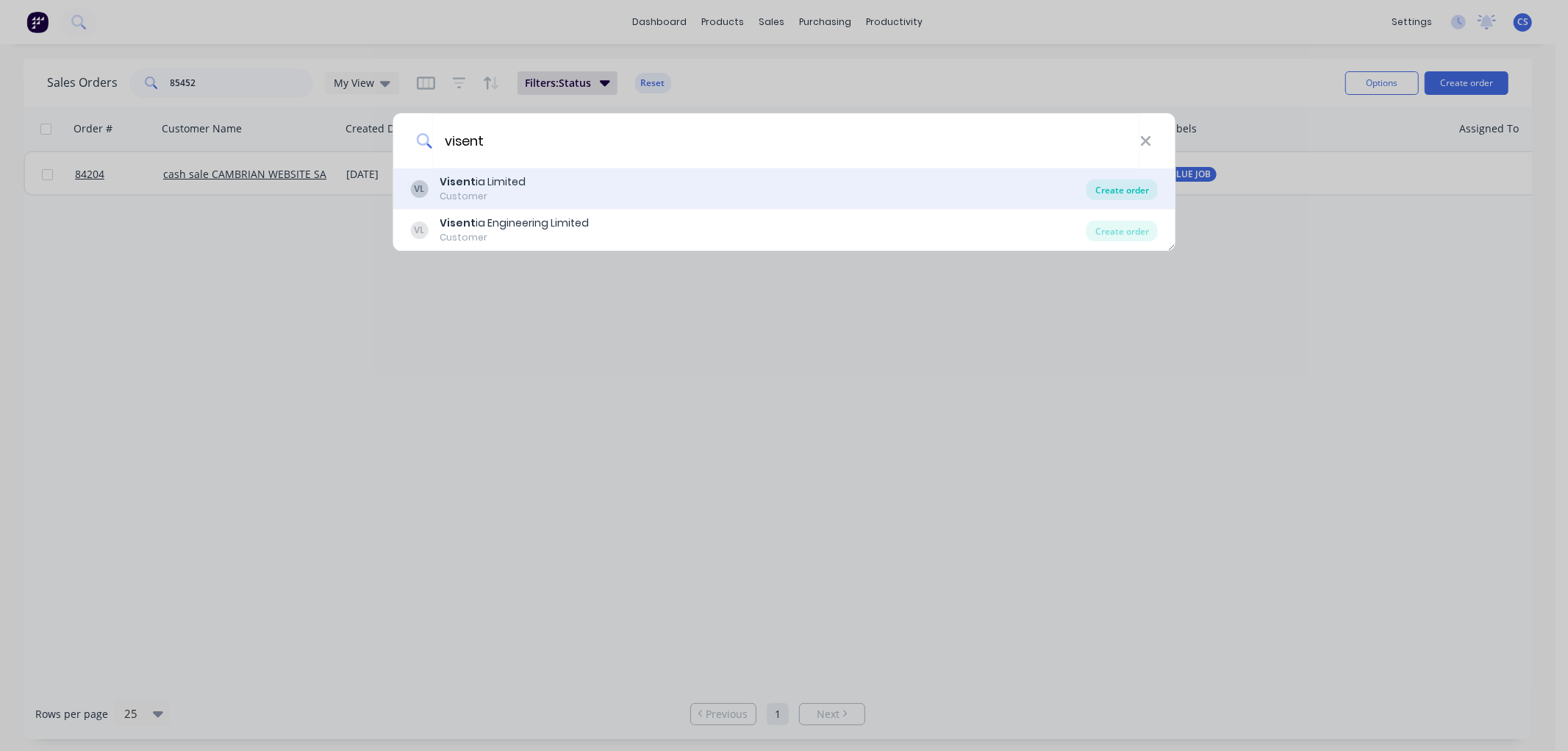
click at [1128, 190] on div "Create order" at bounding box center [1122, 190] width 71 height 21
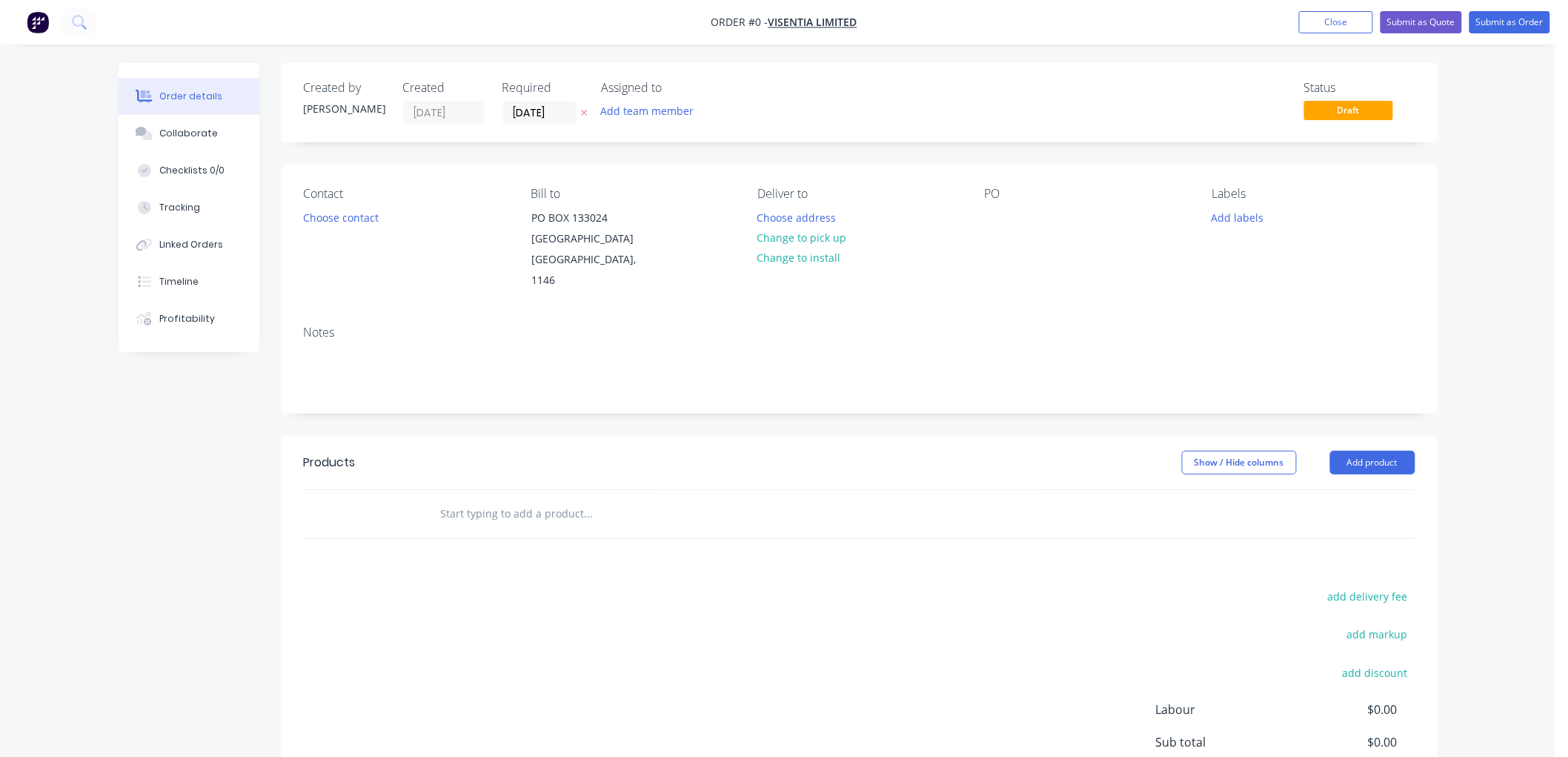
click at [582, 111] on icon at bounding box center [583, 113] width 6 height 6
click at [998, 217] on div at bounding box center [996, 217] width 24 height 22
click at [1294, 225] on div "Add labels" at bounding box center [1313, 217] width 203 height 20
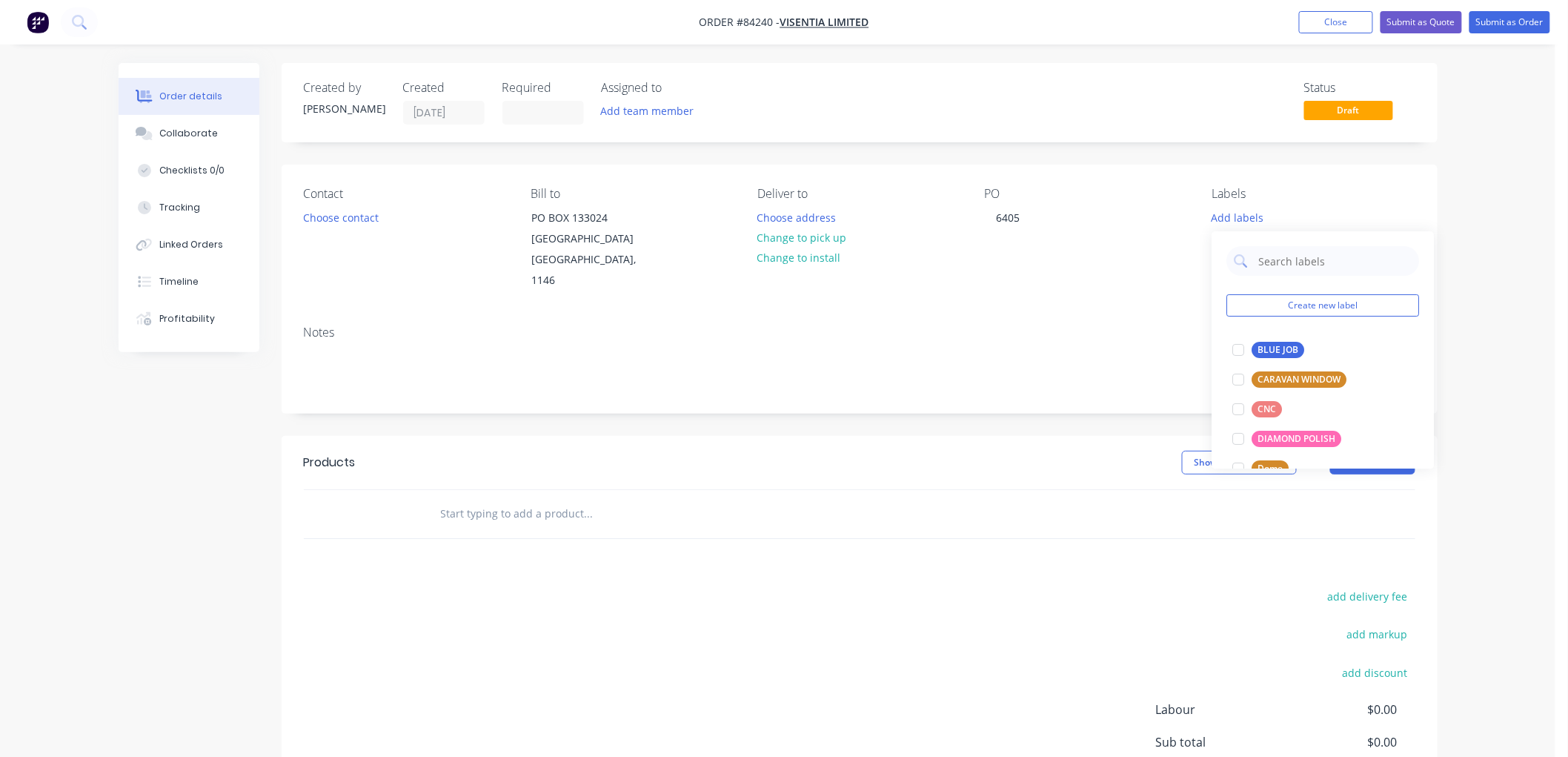
click at [1519, 256] on div "Order details Collaborate Checklists 0/0 Tracking Linked Orders Timeline Profit…" at bounding box center [778, 458] width 1556 height 917
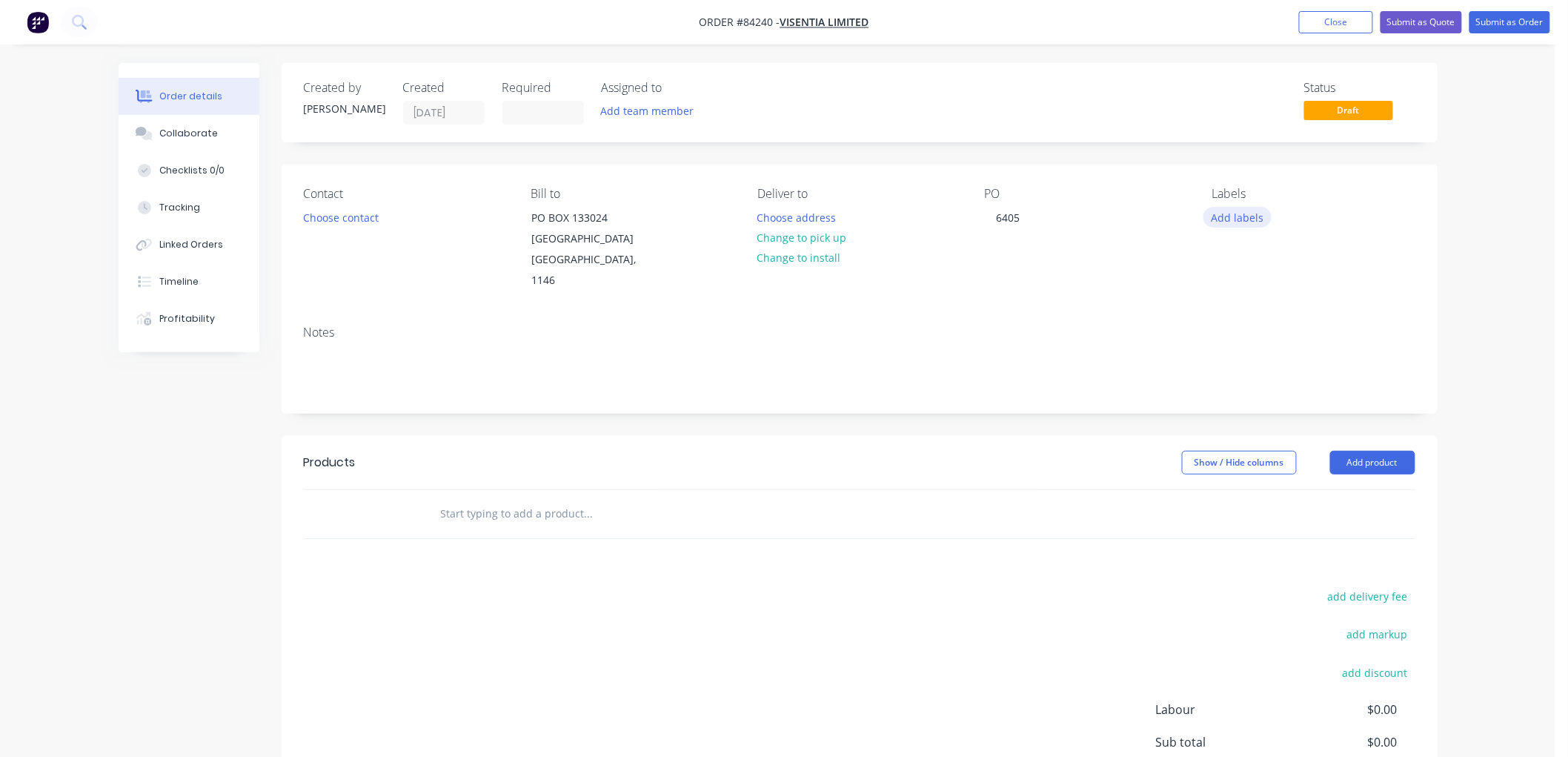
click at [1231, 210] on button "Add labels" at bounding box center [1238, 217] width 68 height 20
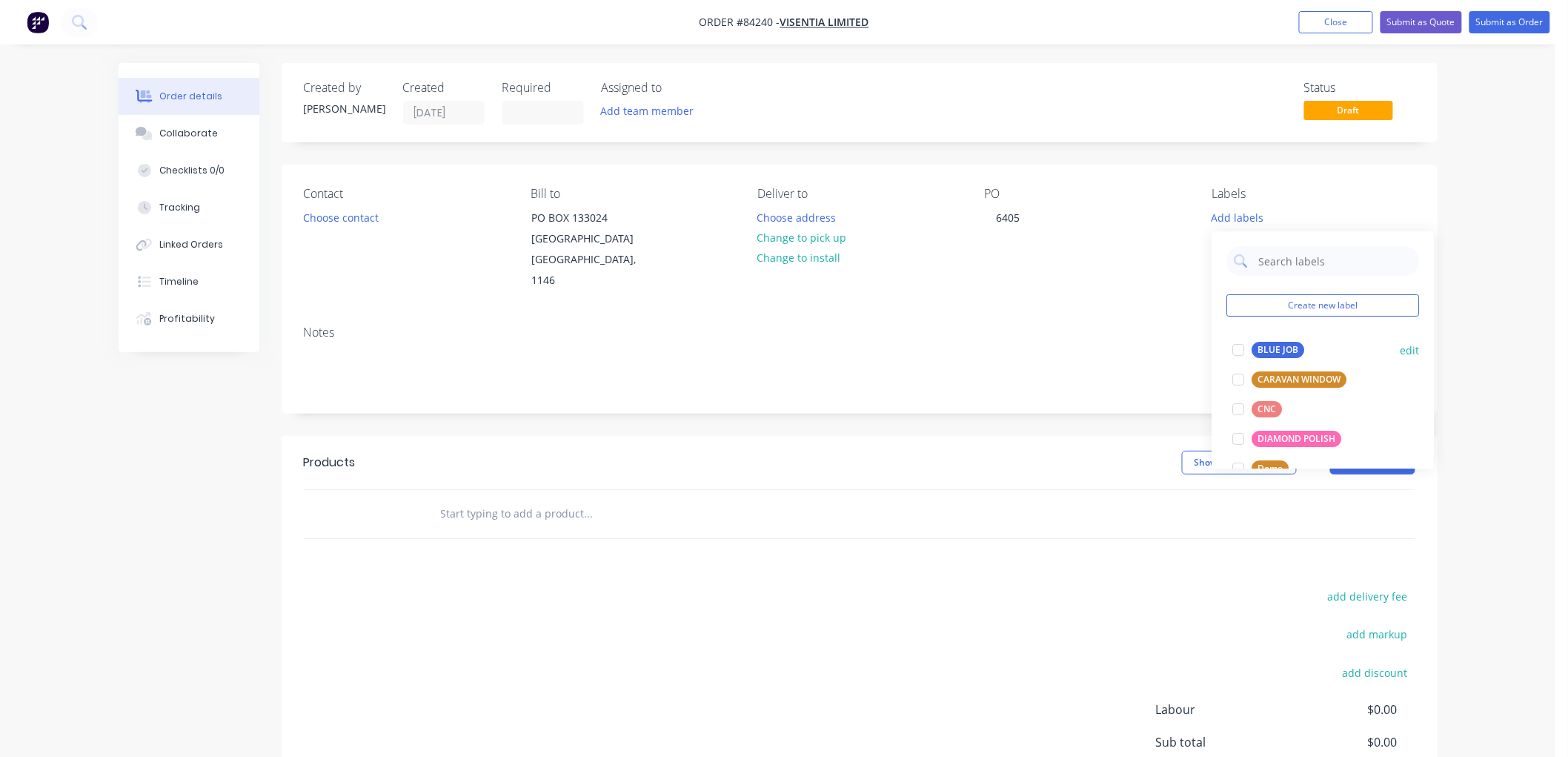
click at [1284, 341] on button "BLUE JOB" at bounding box center [1269, 350] width 84 height 21
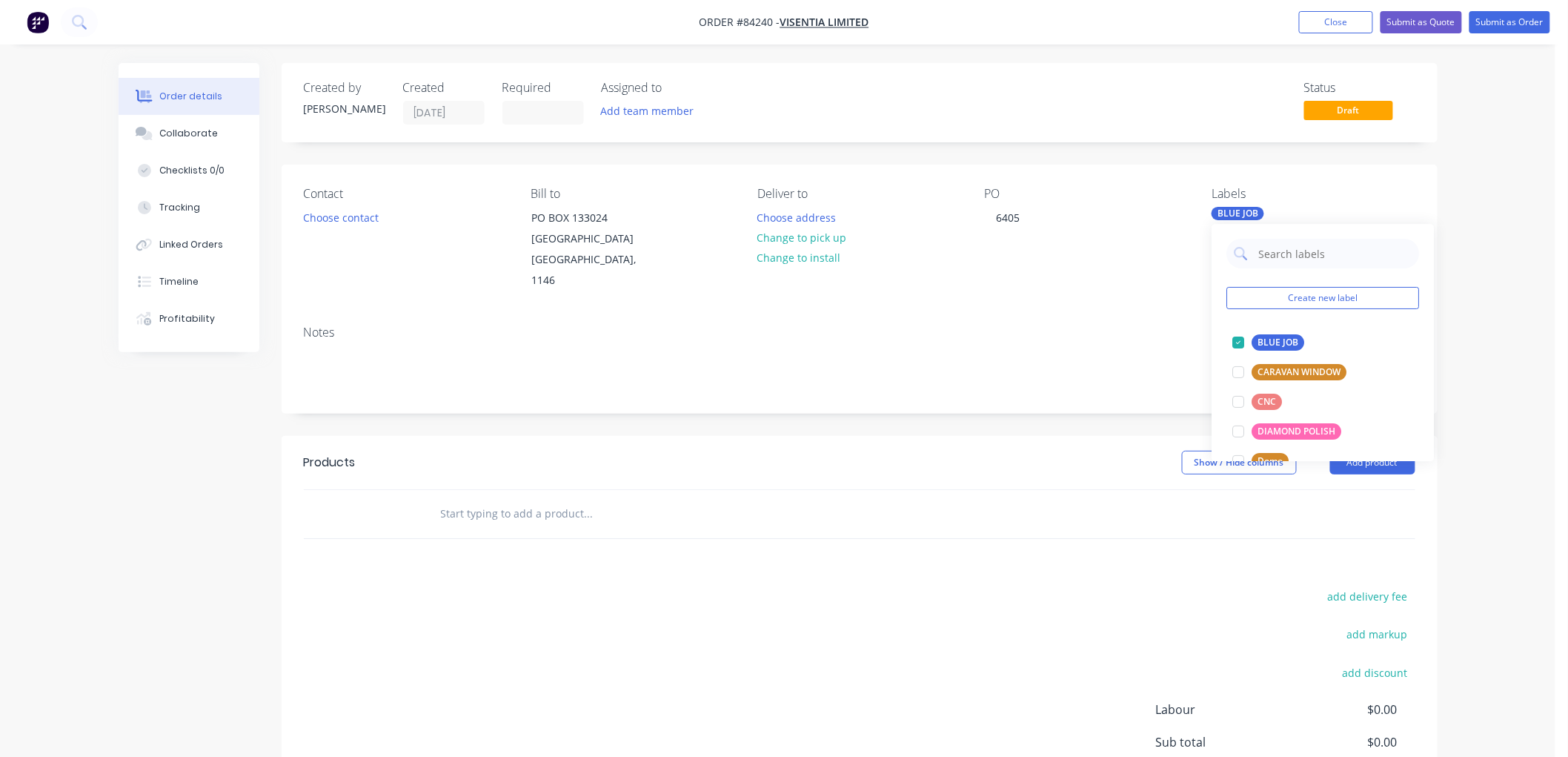
click at [522, 499] on input "text" at bounding box center [588, 513] width 297 height 30
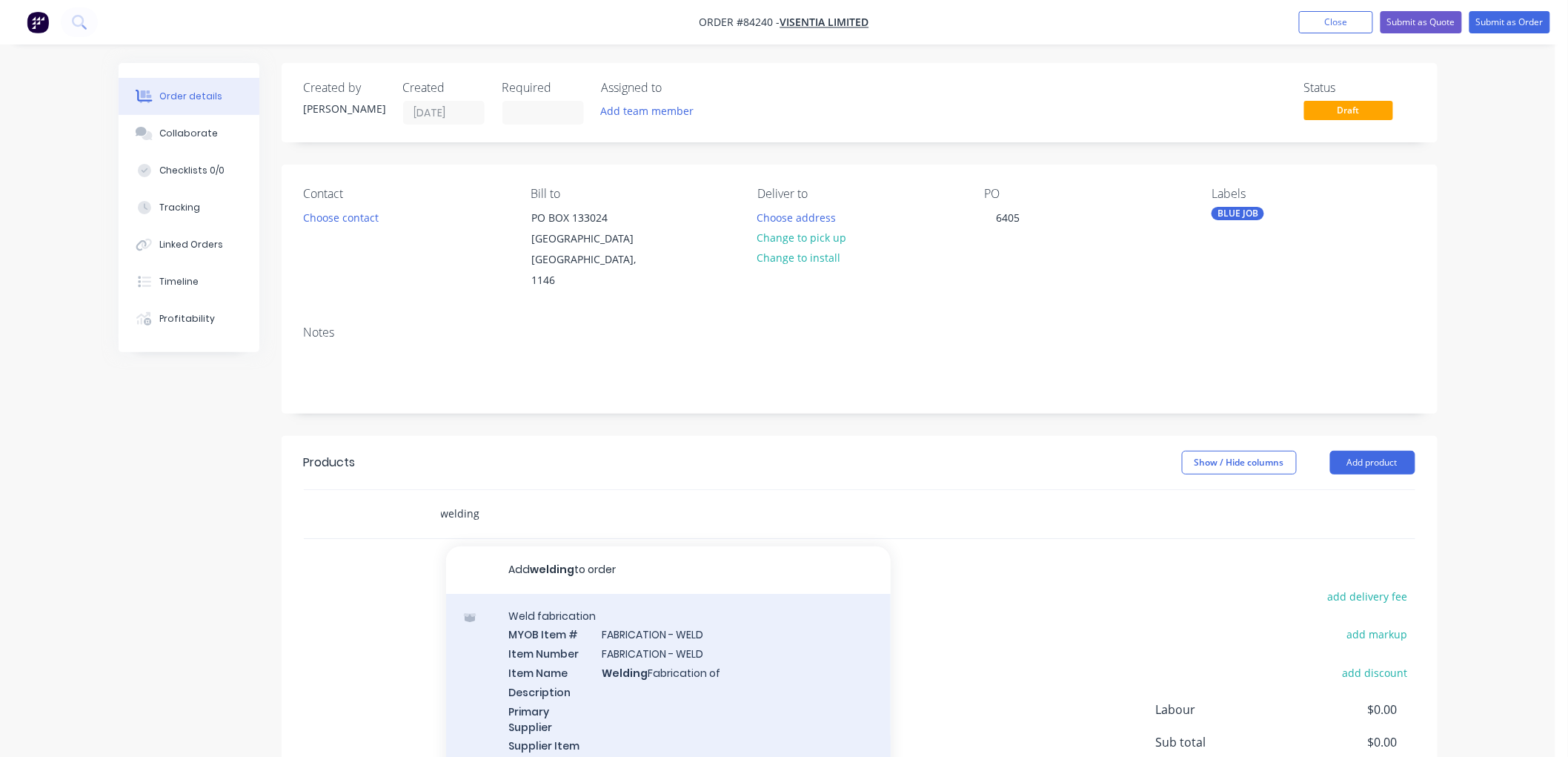
type input "welding"
click at [693, 657] on div "Weld fabrication MYOB Item # FABRICATION - WELD Item Number FABRICATION - WELD …" at bounding box center [668, 707] width 444 height 227
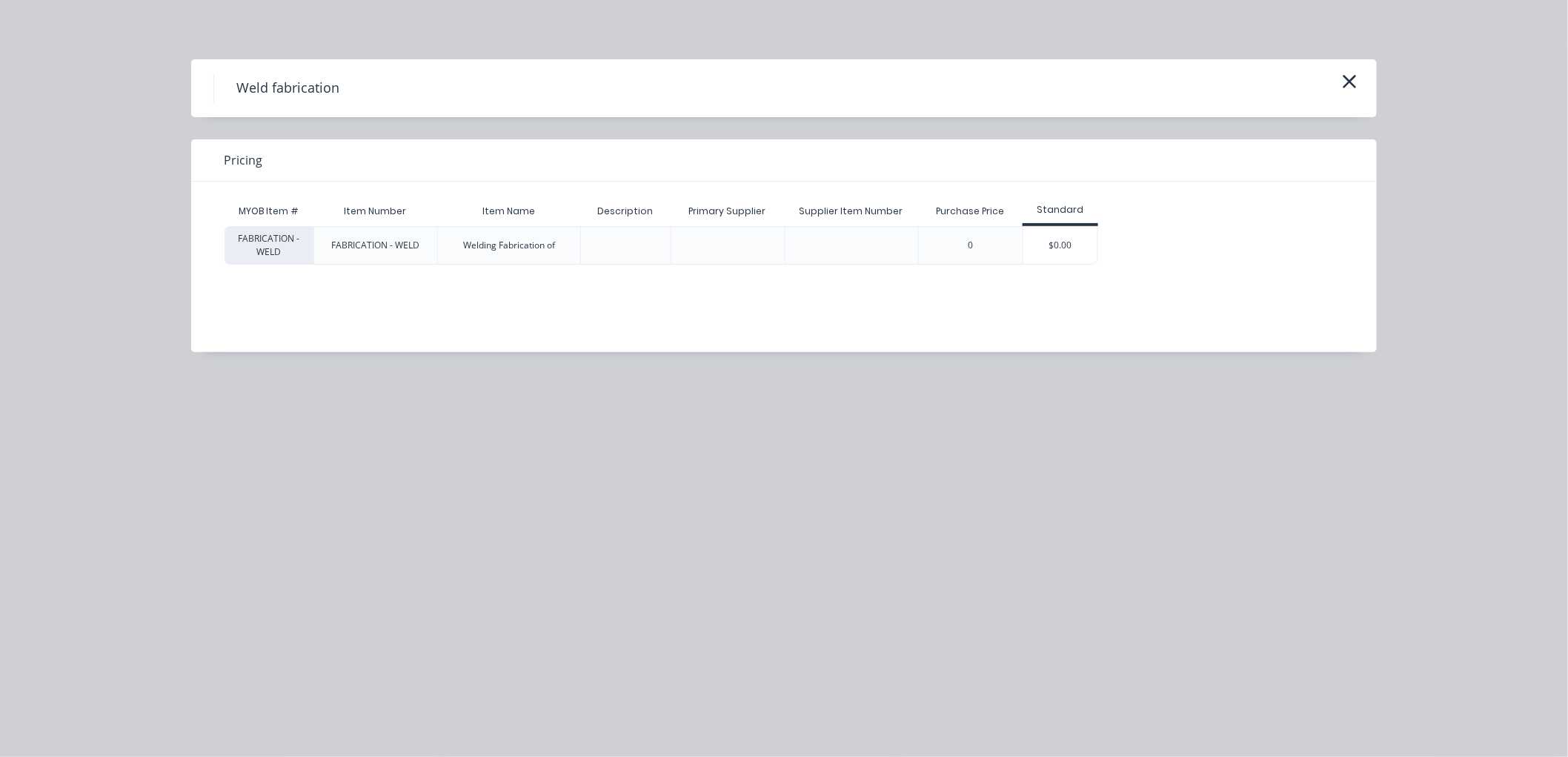
click at [1056, 244] on div "$0.00" at bounding box center [1060, 245] width 74 height 37
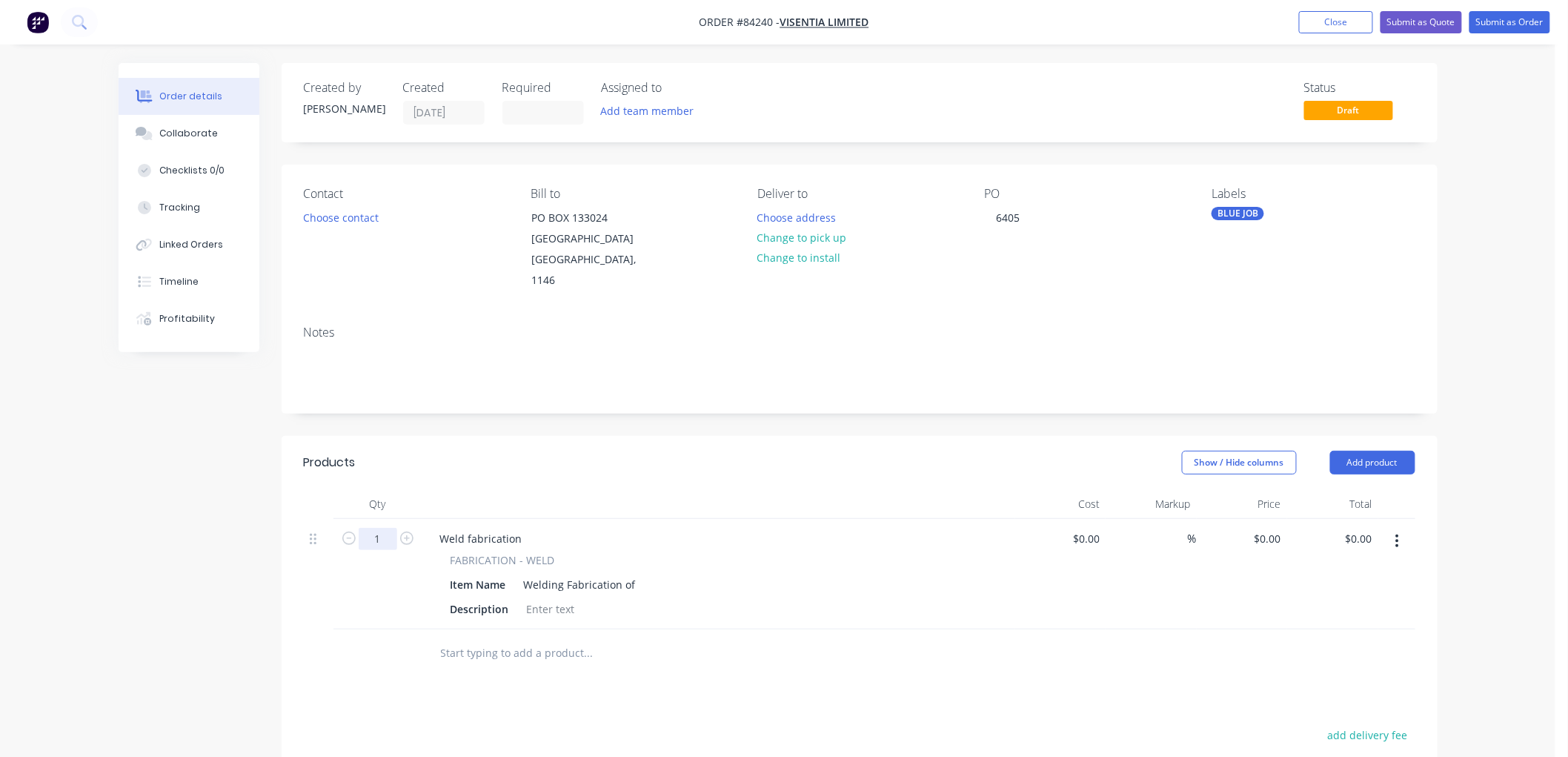
click at [375, 527] on input "1" at bounding box center [378, 538] width 38 height 22
click at [631, 574] on div "Welding Fabrication of" at bounding box center [580, 584] width 124 height 22
click at [1258, 519] on div "0 $0.00" at bounding box center [1242, 574] width 91 height 110
click at [1498, 24] on button "Submit as Order" at bounding box center [1510, 22] width 81 height 22
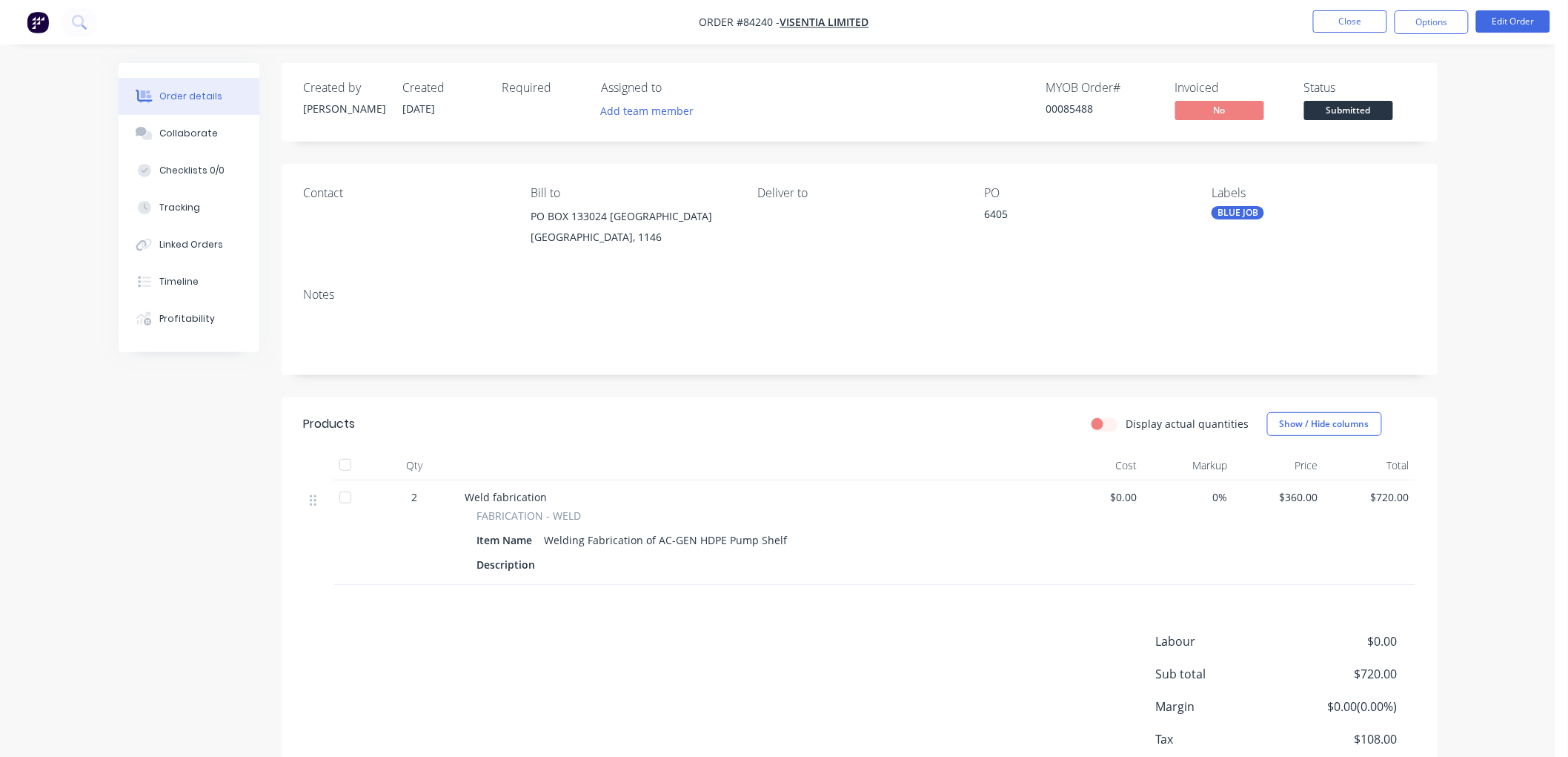
drag, startPoint x: 1428, startPoint y: 21, endPoint x: 1431, endPoint y: 34, distance: 13.3
click at [1428, 21] on button "Options" at bounding box center [1432, 22] width 74 height 24
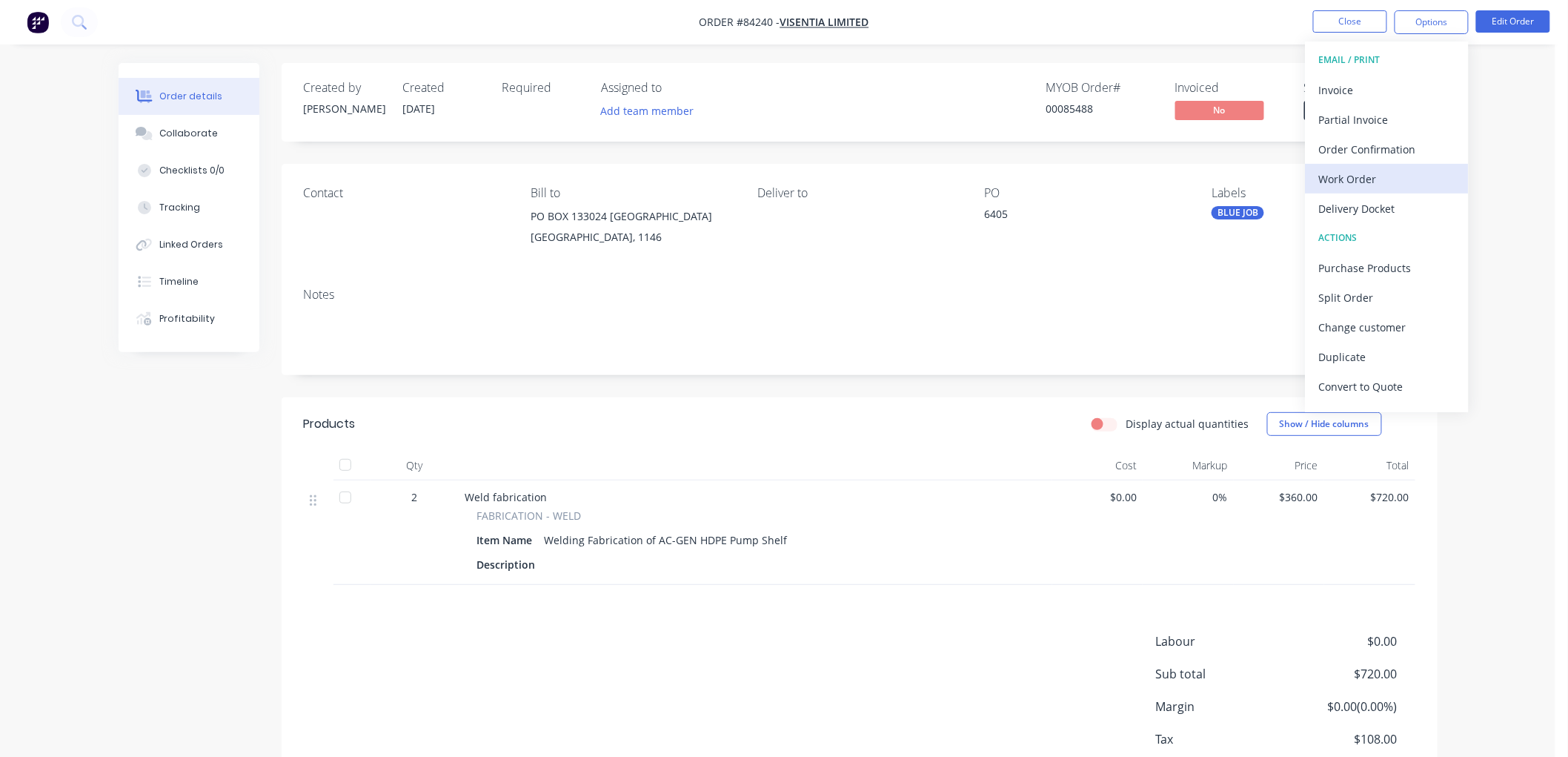
click at [1357, 179] on div "Work Order" at bounding box center [1387, 179] width 136 height 22
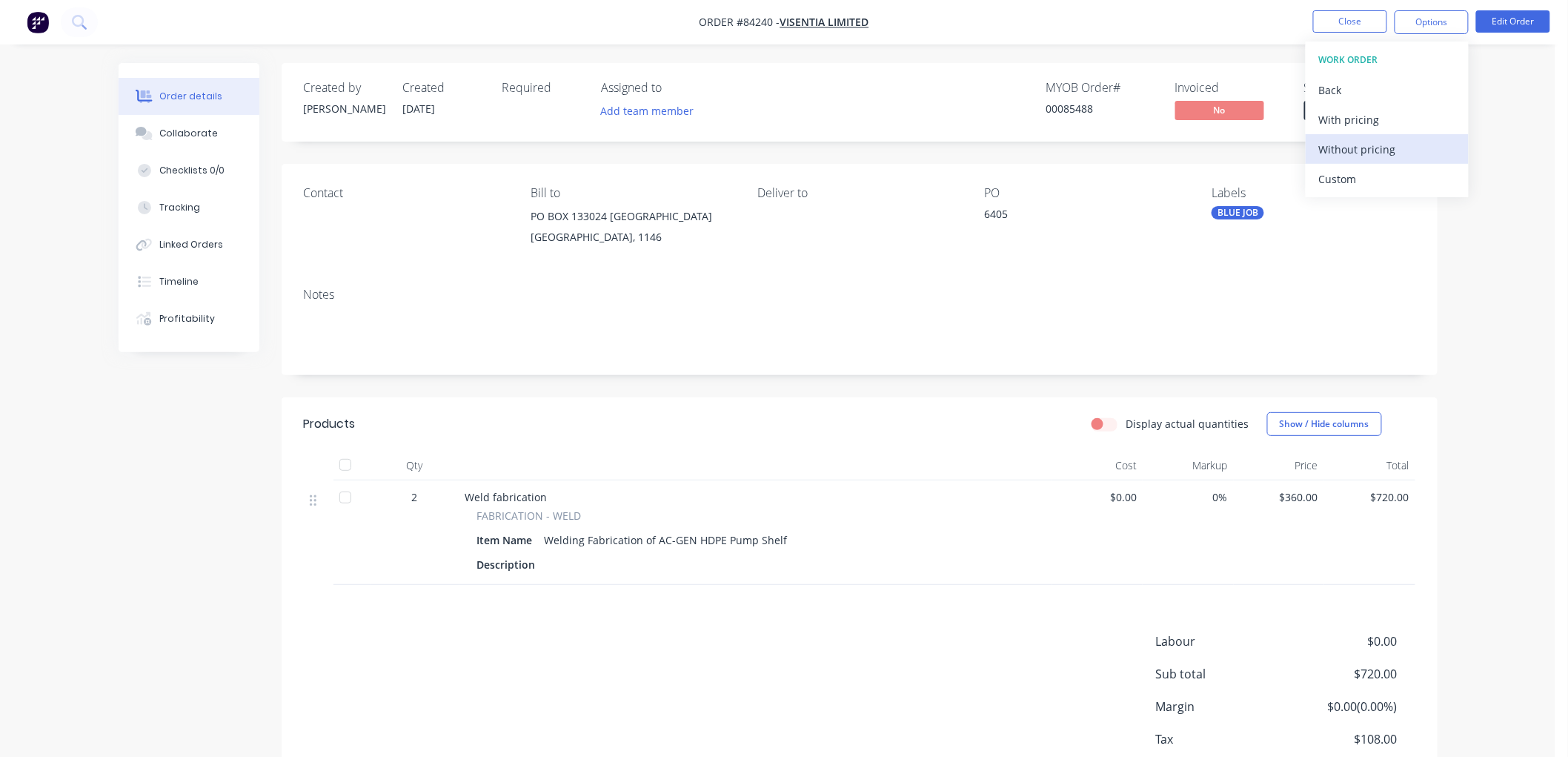
click at [1358, 151] on div "Without pricing" at bounding box center [1387, 149] width 136 height 22
click at [1097, 38] on nav "Order #84240 - Visentia Limited Close Options EMAIL / PRINT Invoice Partial Inv…" at bounding box center [784, 22] width 1568 height 45
click at [1346, 24] on button "Close" at bounding box center [1350, 21] width 74 height 22
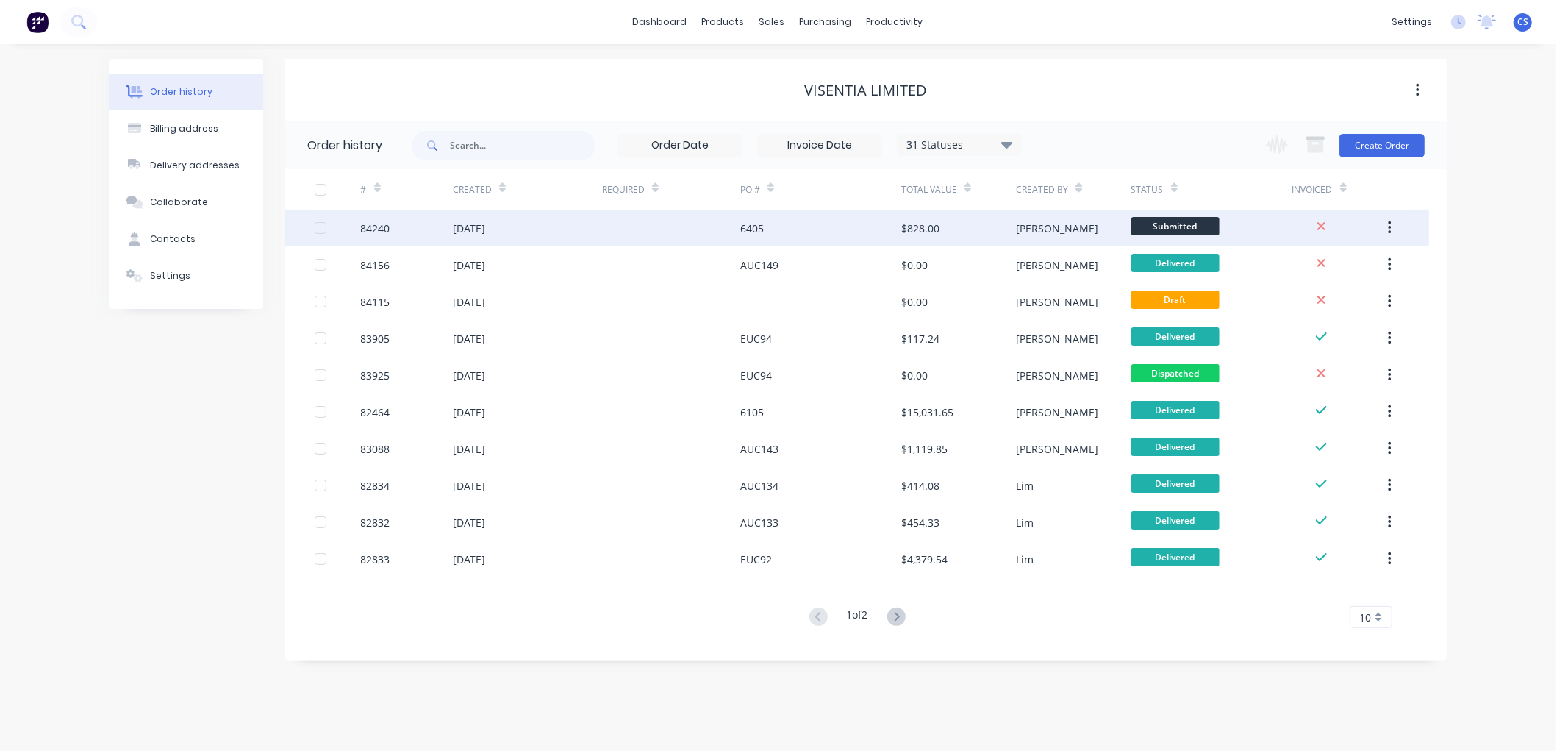
click at [1176, 225] on span "Submitted" at bounding box center [1175, 225] width 88 height 18
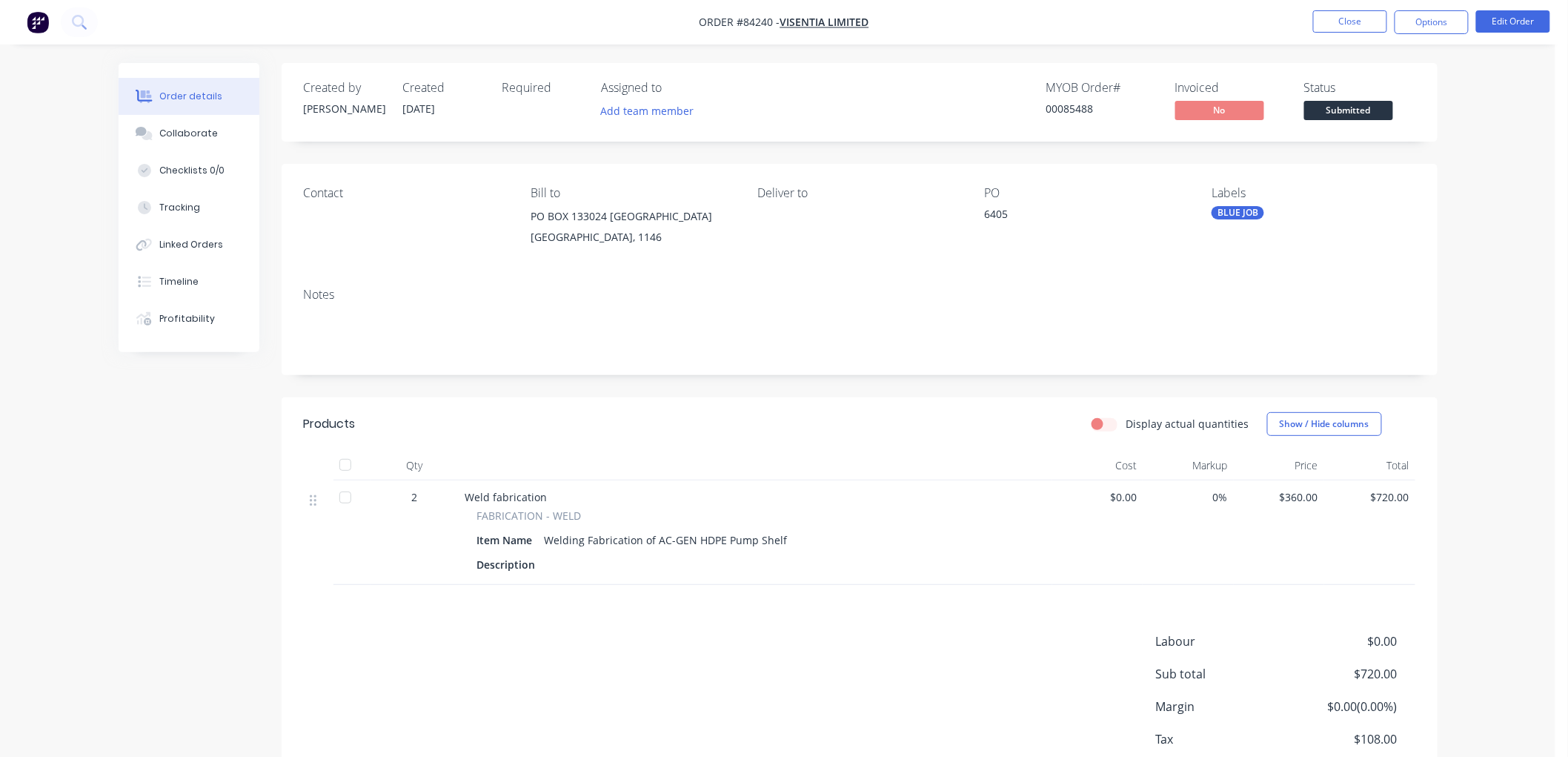
click at [1320, 115] on span "Submitted" at bounding box center [1349, 109] width 89 height 18
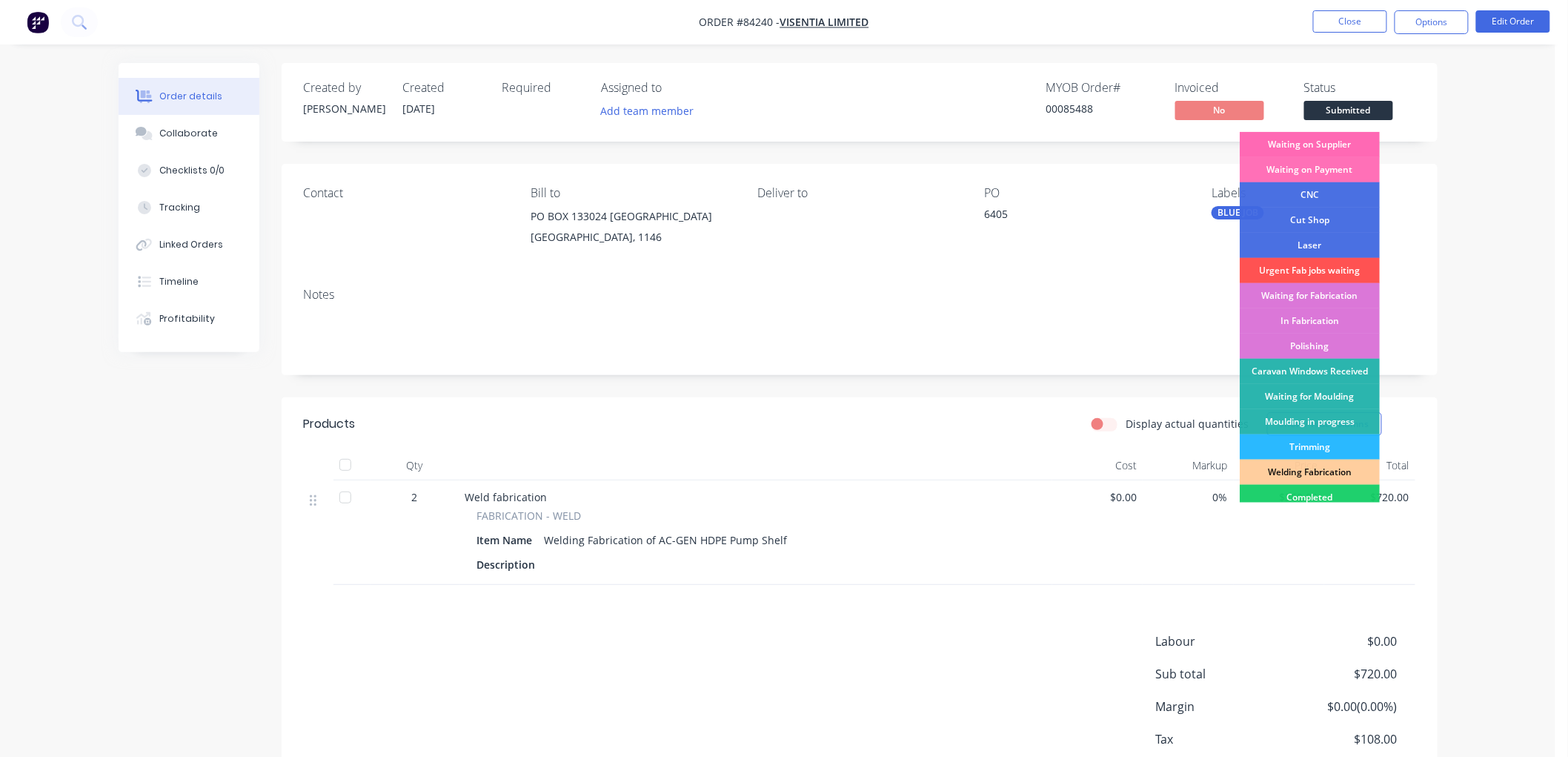
click at [1332, 141] on div "Waiting on Supplier" at bounding box center [1310, 144] width 140 height 25
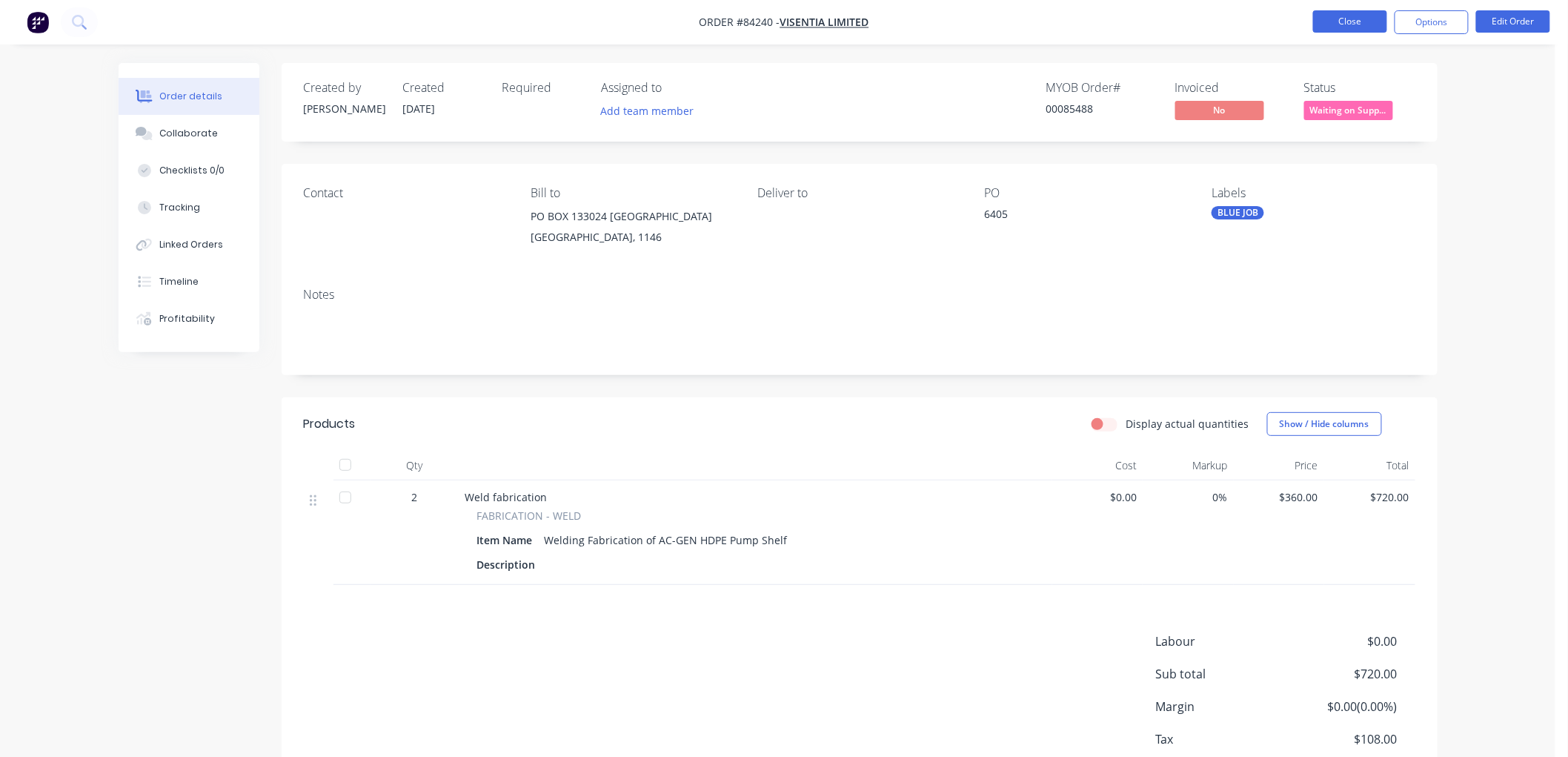
click at [1346, 20] on button "Close" at bounding box center [1350, 21] width 74 height 22
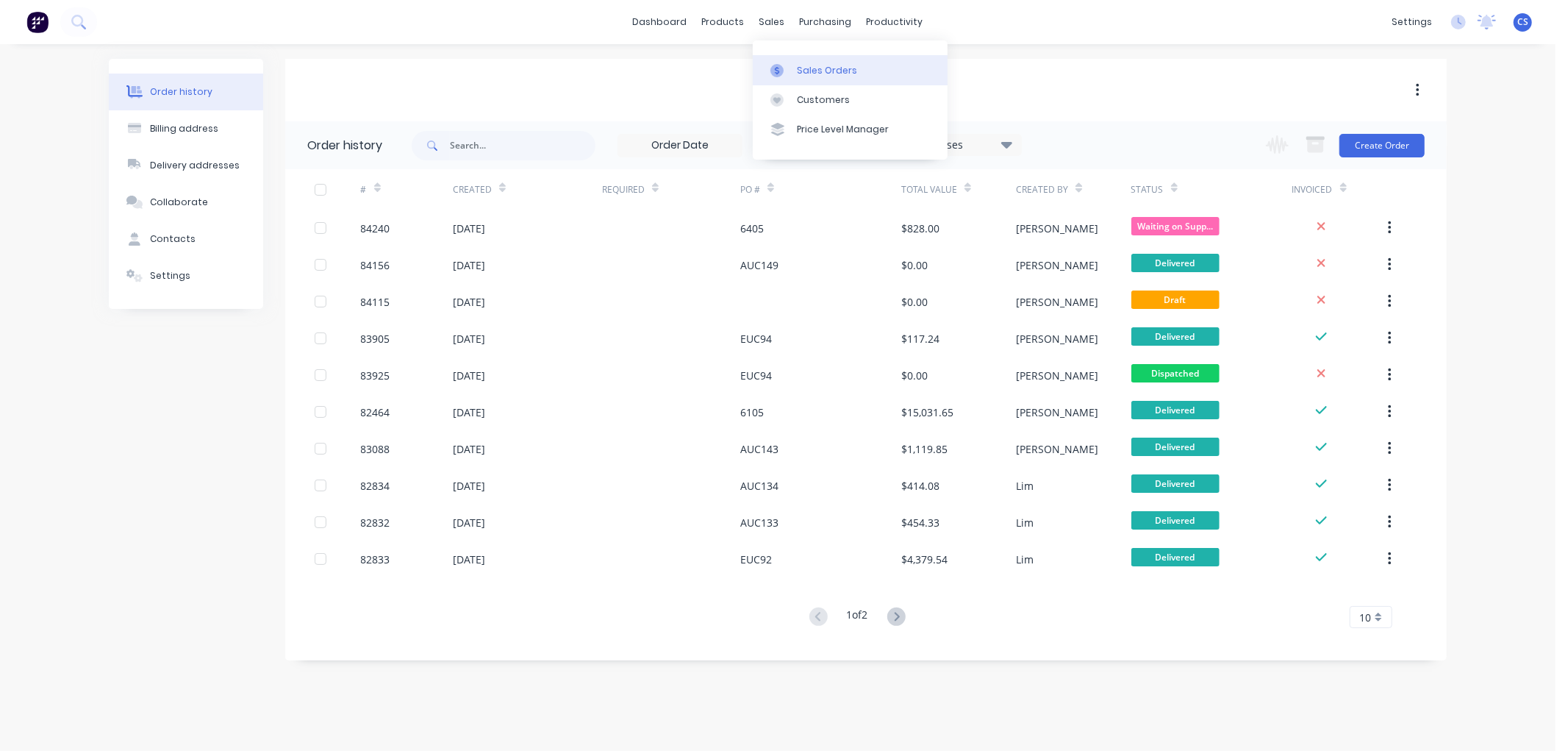
click at [792, 62] on link "Sales Orders" at bounding box center [849, 70] width 195 height 29
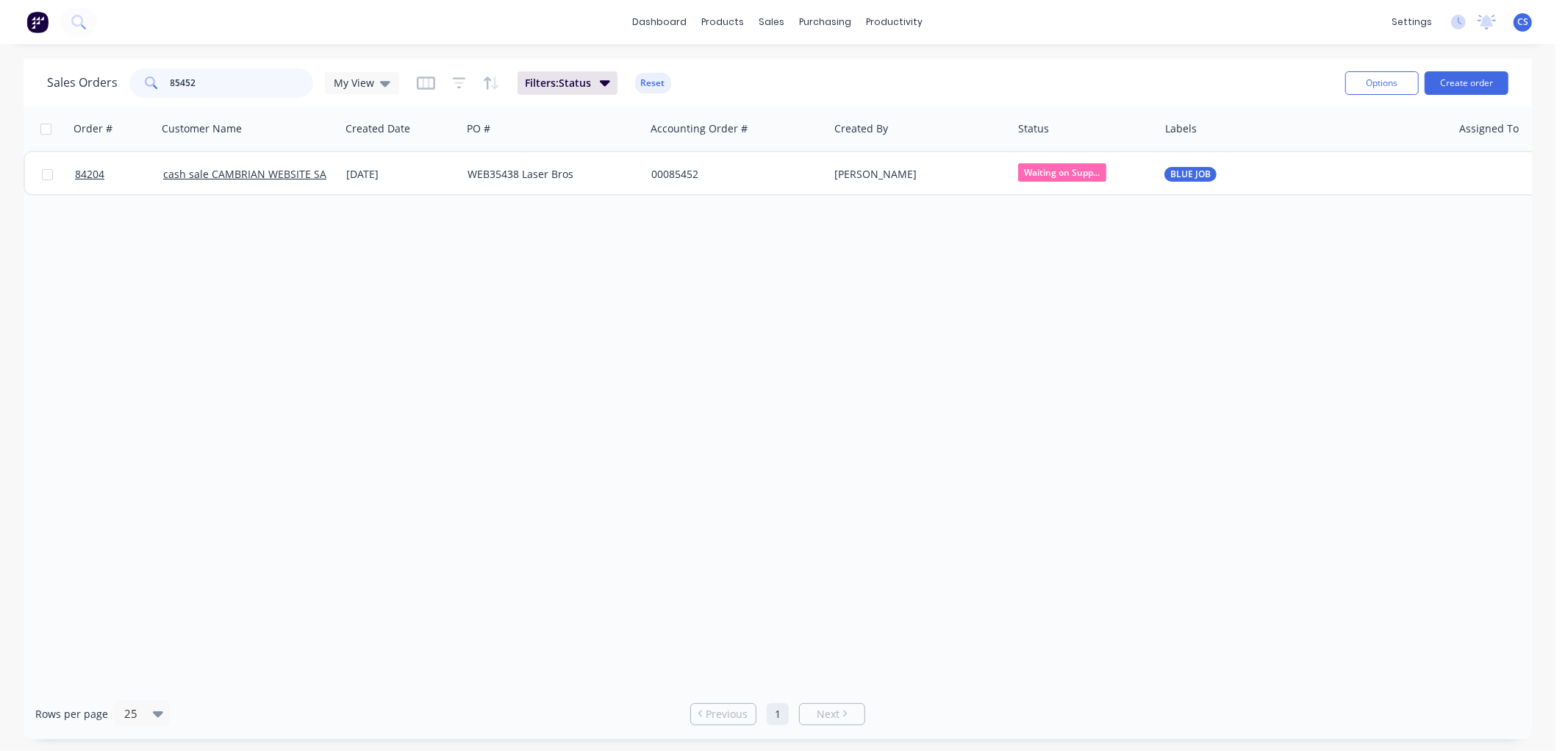
click at [207, 81] on input "85452" at bounding box center [242, 83] width 144 height 29
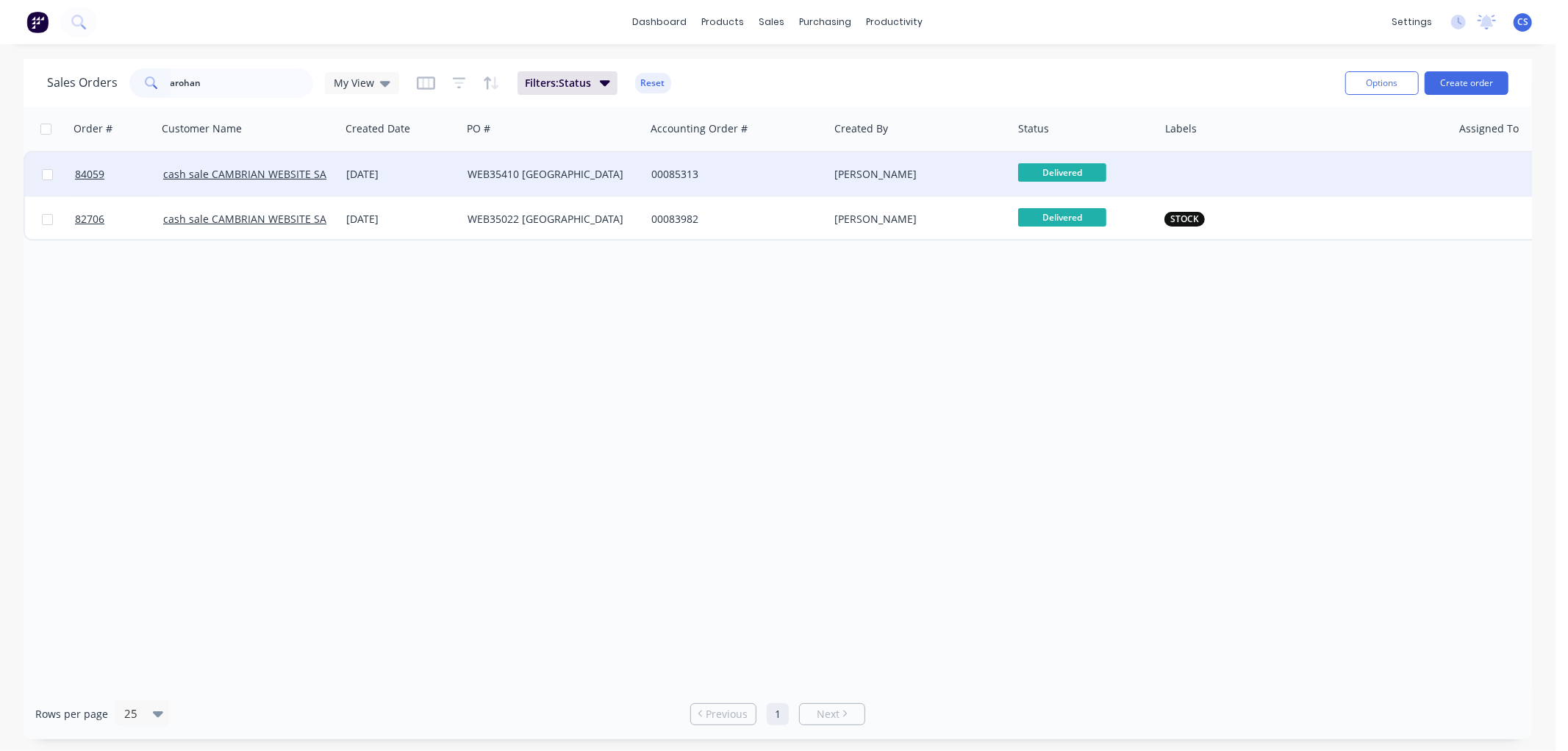
click at [656, 178] on div "00085313" at bounding box center [732, 174] width 163 height 15
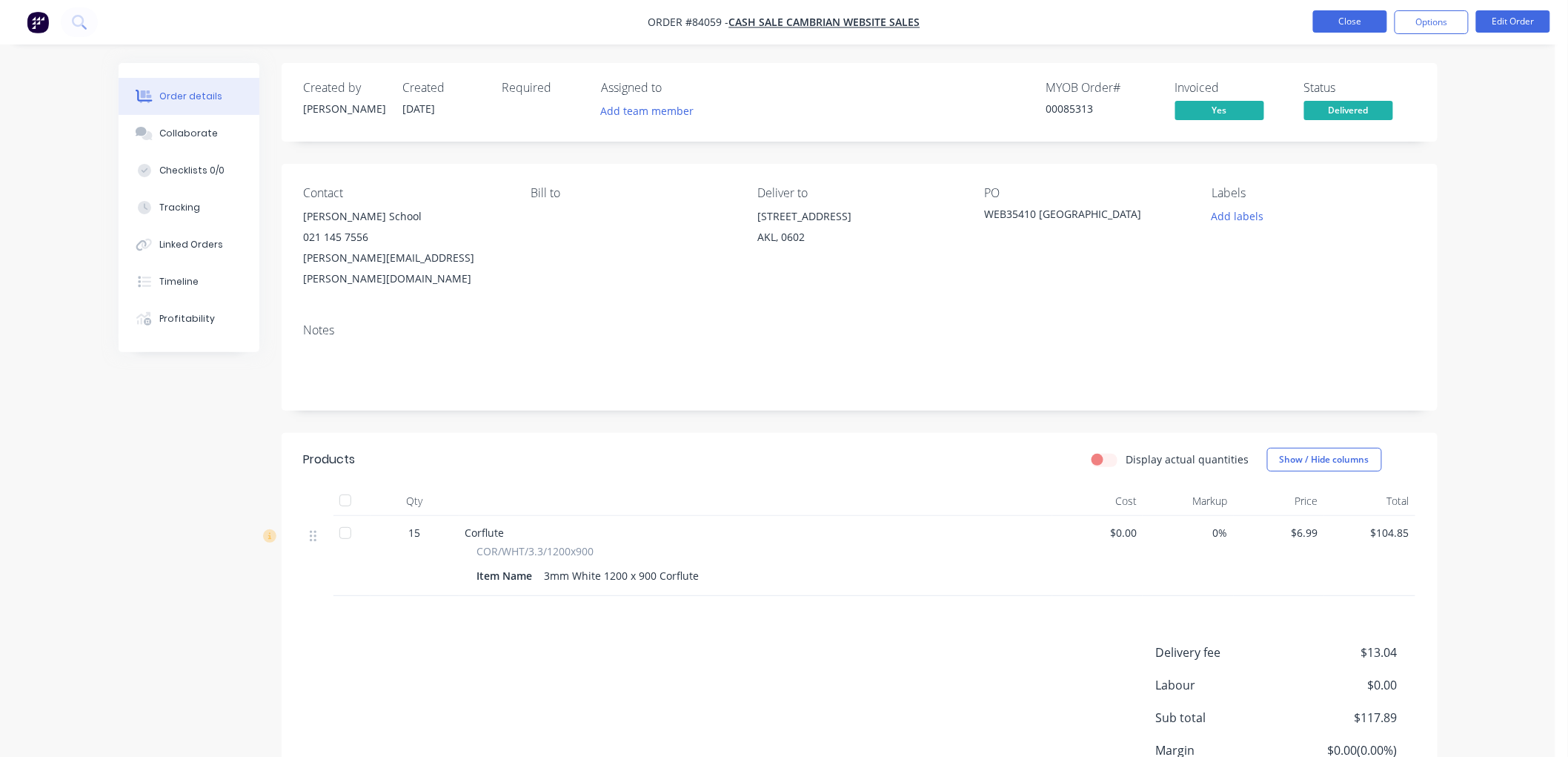
click at [1351, 25] on button "Close" at bounding box center [1350, 21] width 74 height 22
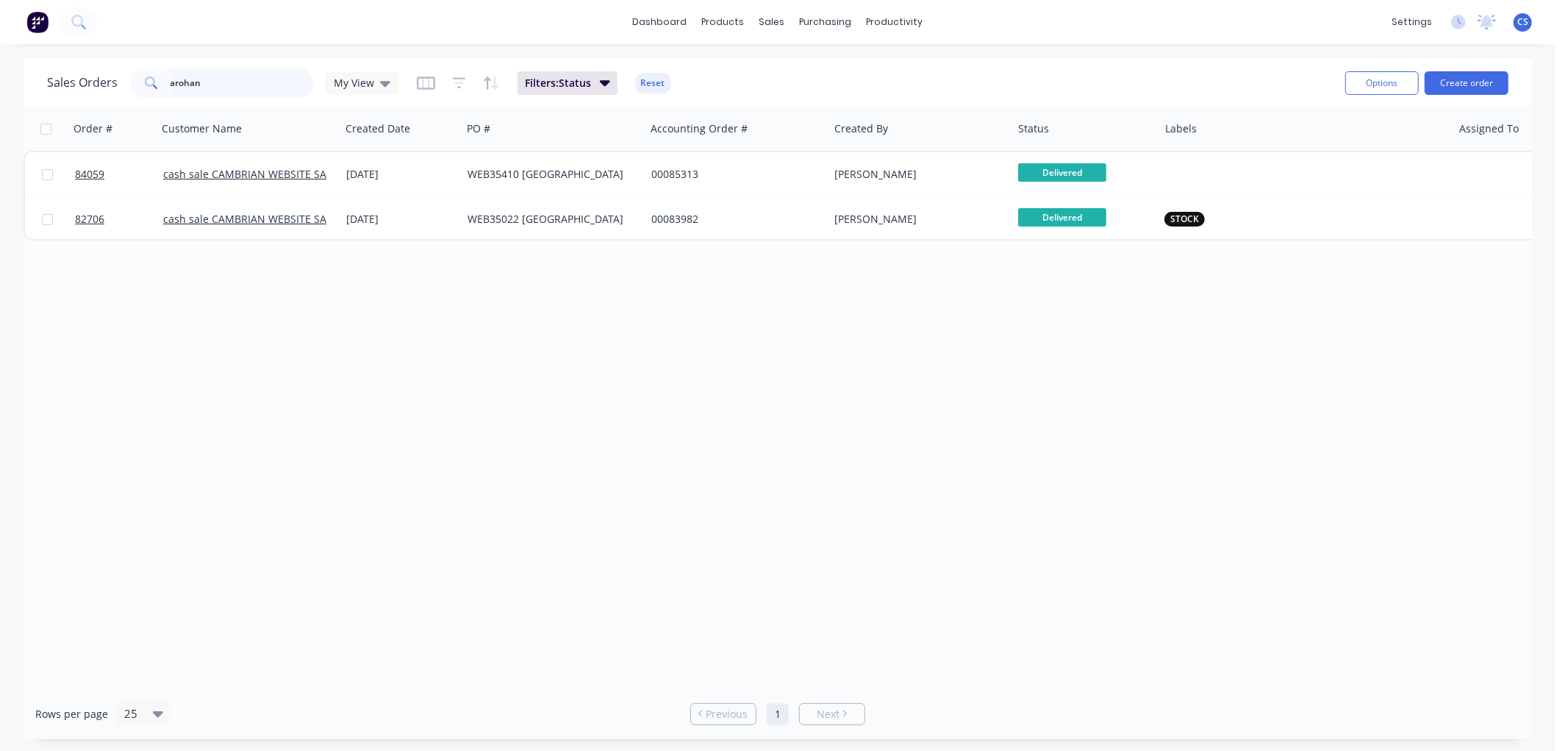
click at [218, 82] on input "arohan" at bounding box center [242, 83] width 144 height 29
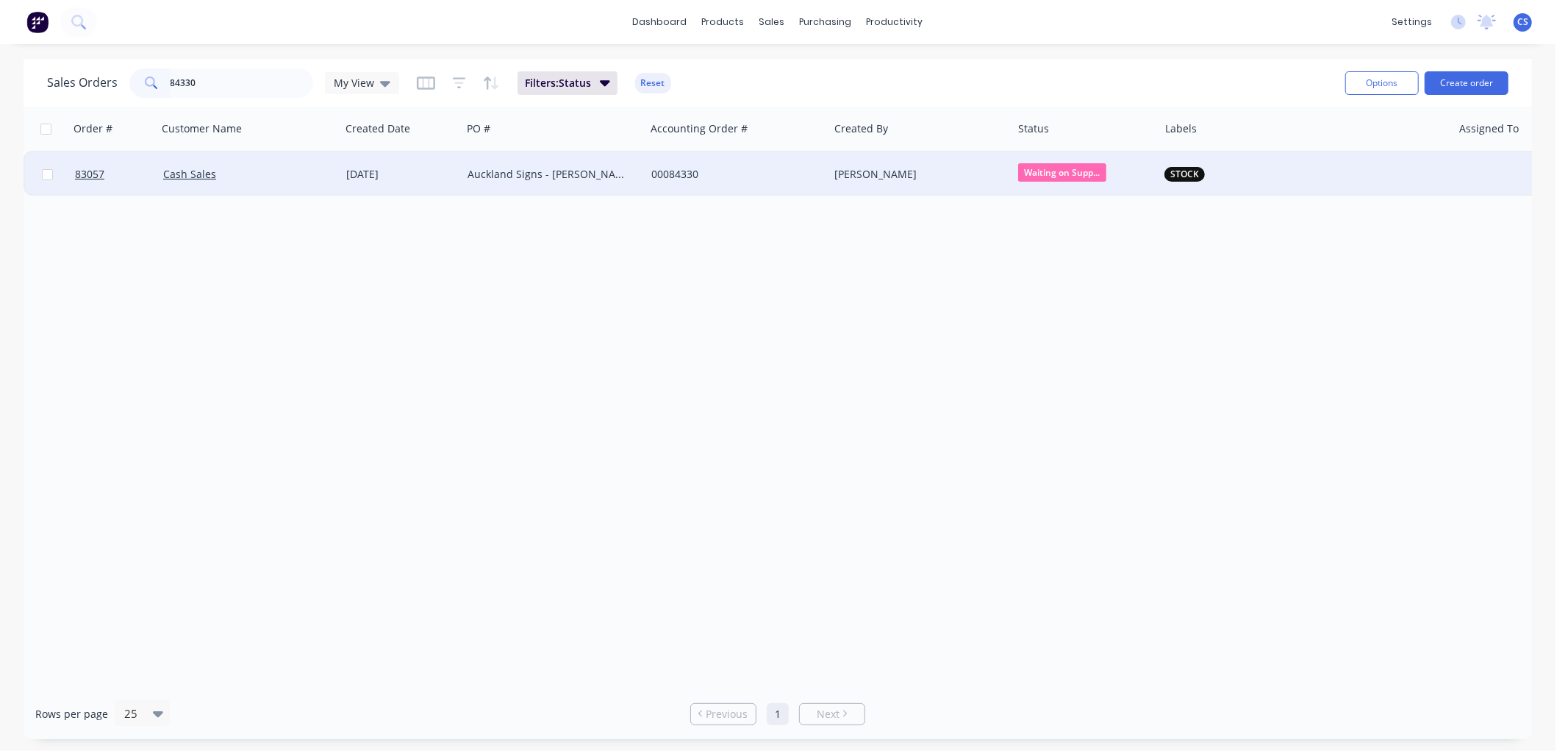
click at [557, 174] on div "Auckland Signs - [PERSON_NAME]" at bounding box center [549, 174] width 163 height 15
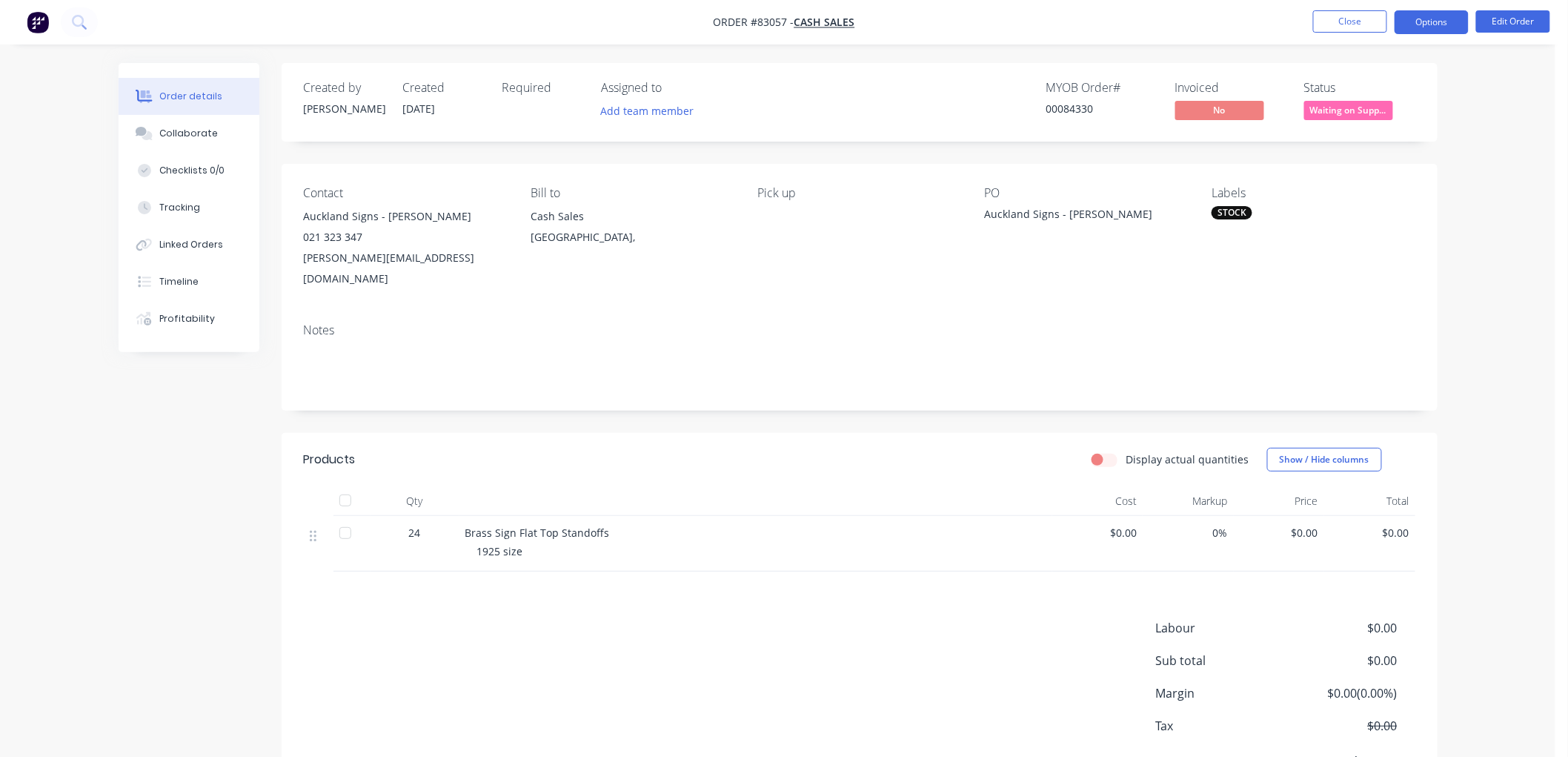
click at [1435, 28] on button "Options" at bounding box center [1432, 22] width 74 height 24
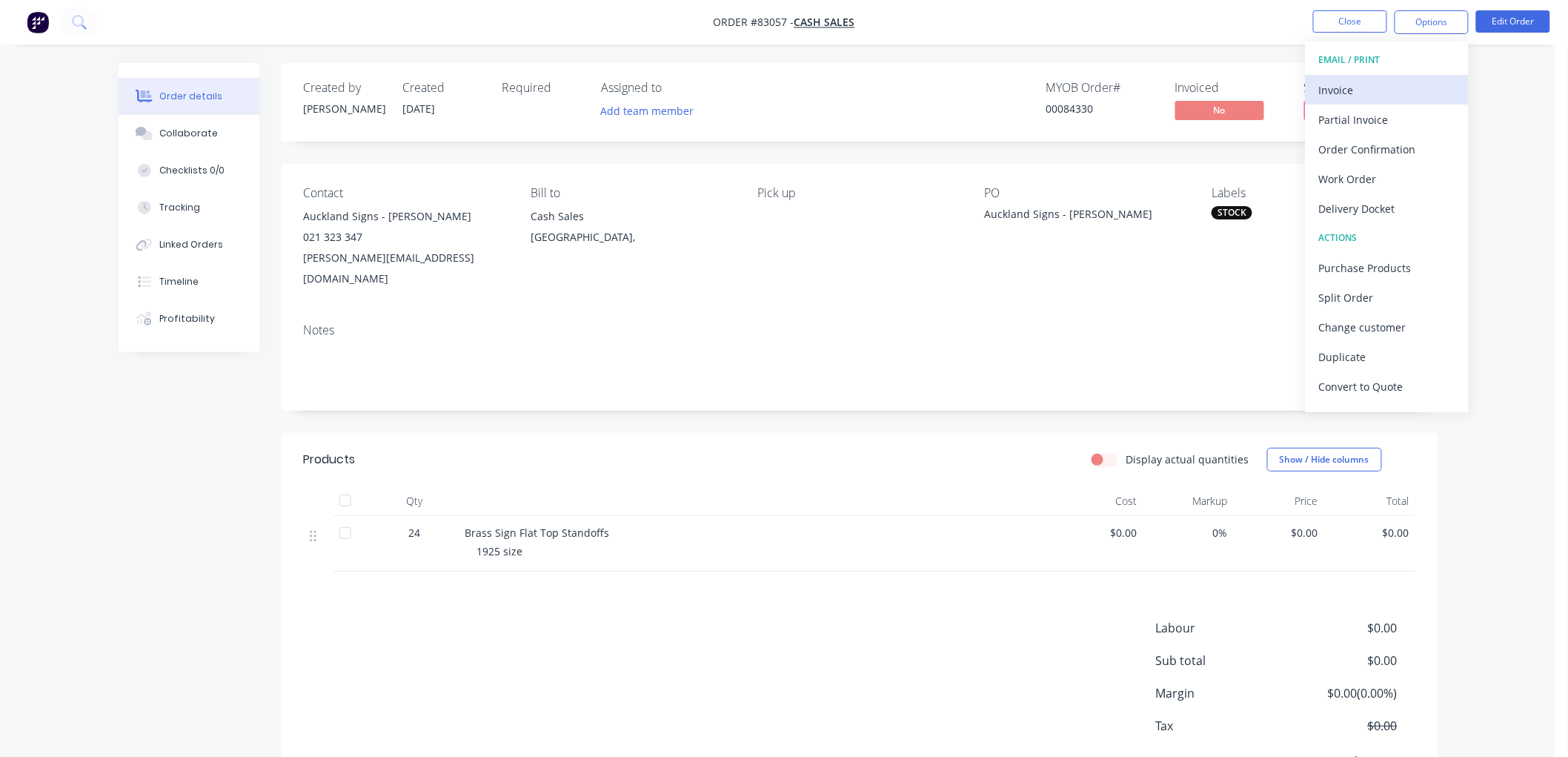
click at [1392, 81] on div "Invoice" at bounding box center [1387, 90] width 136 height 22
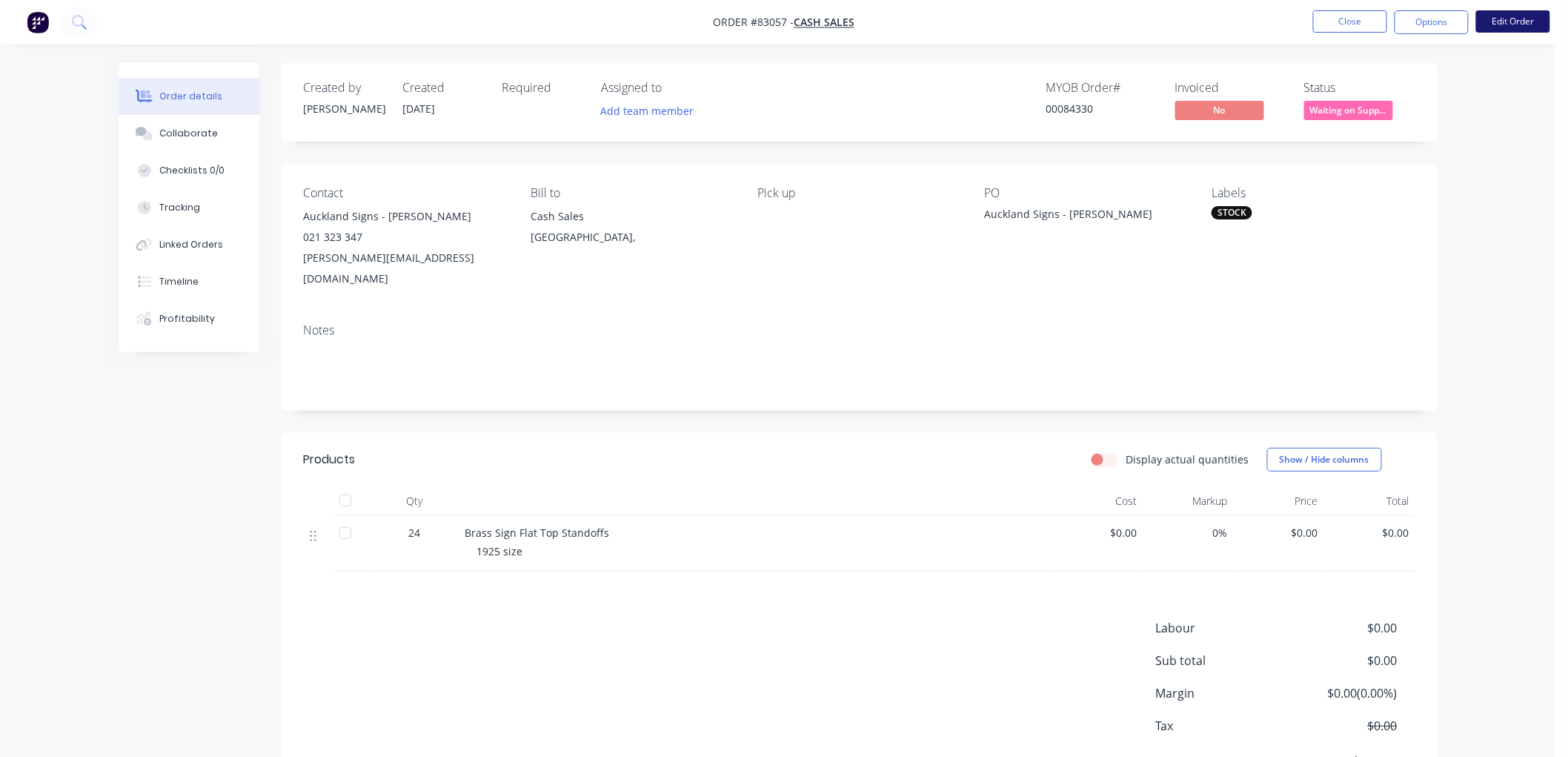
click at [1503, 17] on button "Edit Order" at bounding box center [1513, 21] width 74 height 22
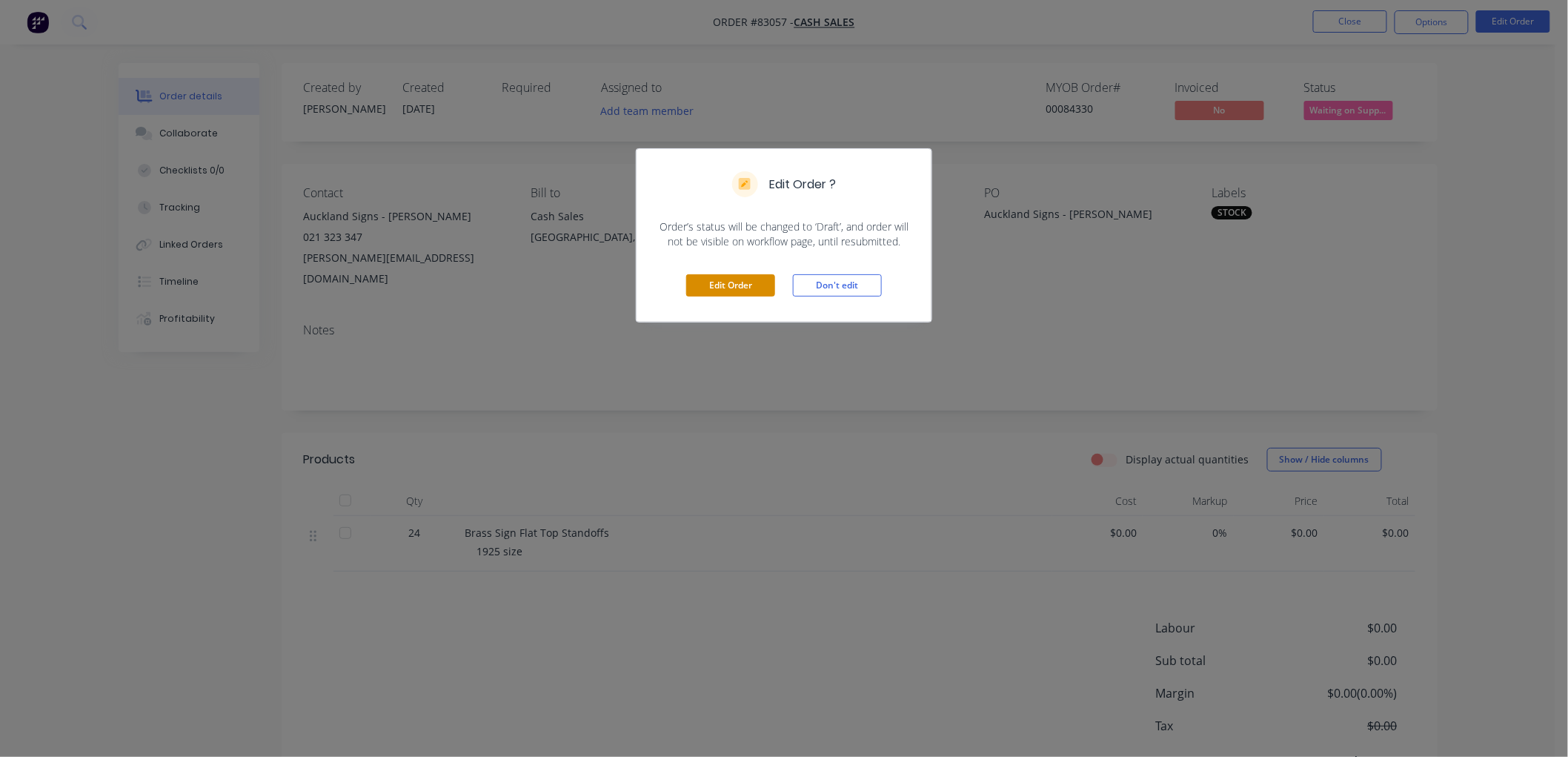
click at [728, 280] on button "Edit Order" at bounding box center [731, 285] width 89 height 22
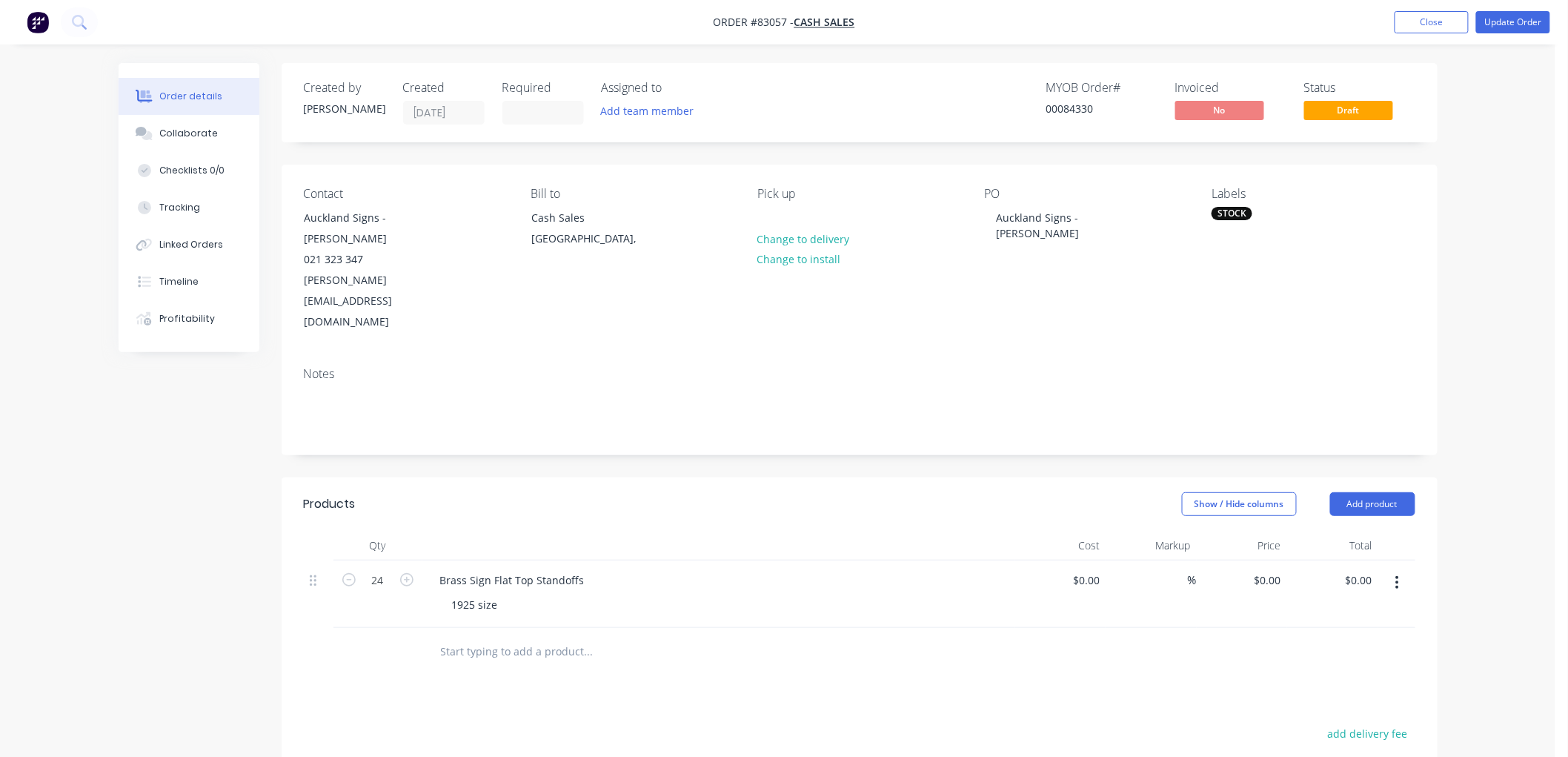
click at [492, 637] on input "text" at bounding box center [588, 651] width 297 height 30
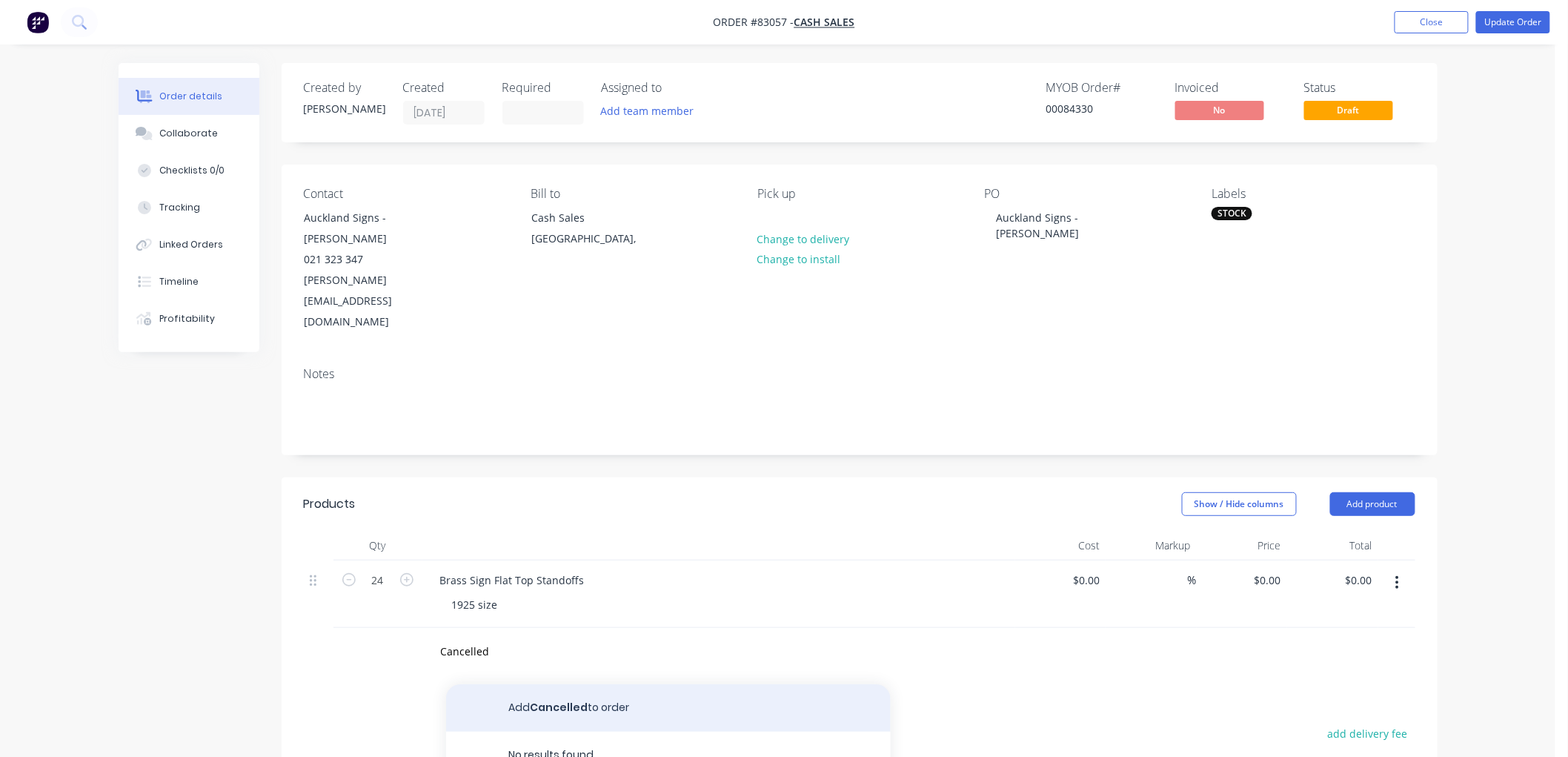
click at [534, 684] on button "Add Cancelled to order" at bounding box center [668, 707] width 444 height 47
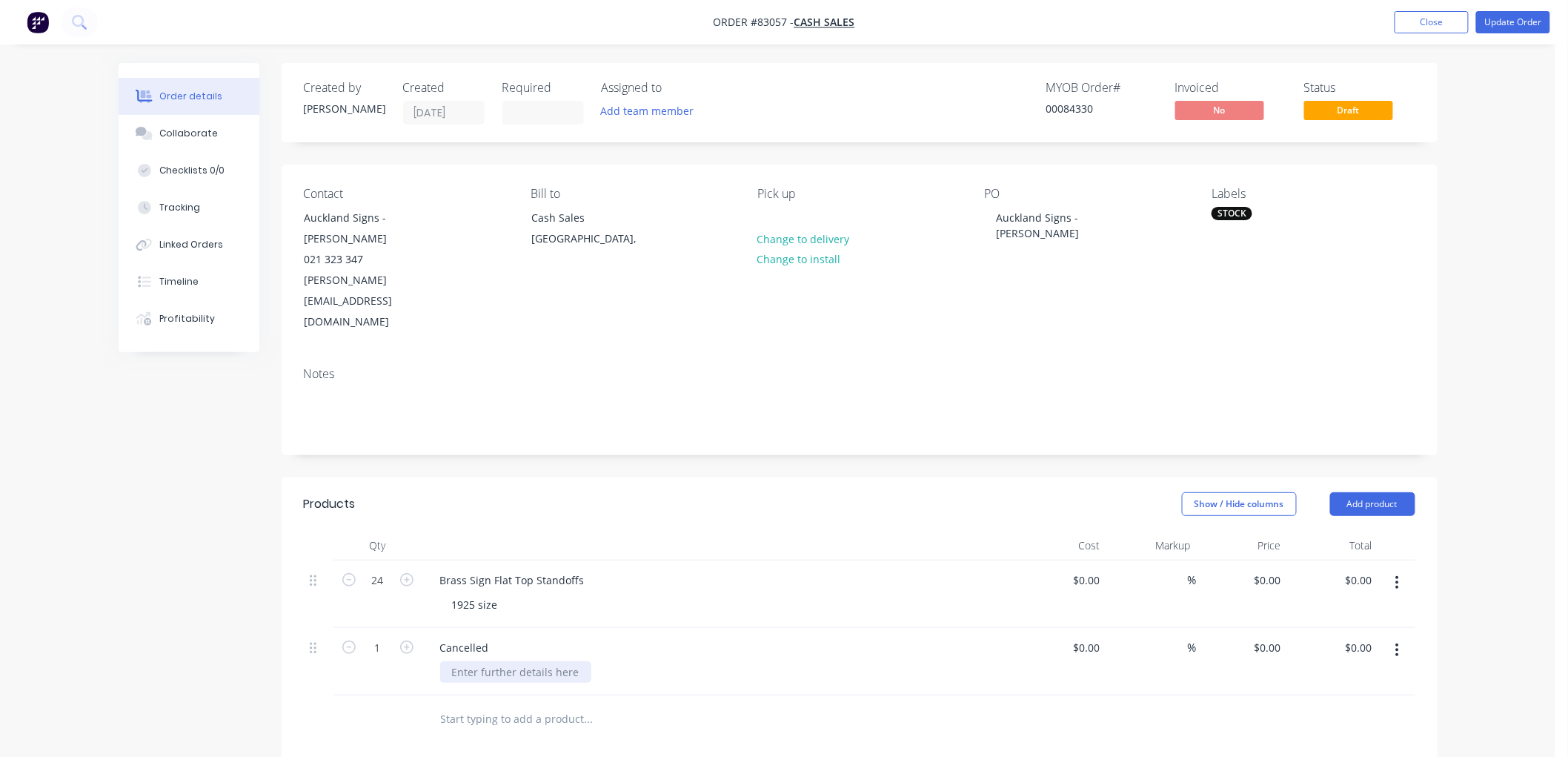
click at [507, 661] on div at bounding box center [515, 671] width 151 height 22
click at [1516, 24] on button "Update Order" at bounding box center [1513, 22] width 74 height 22
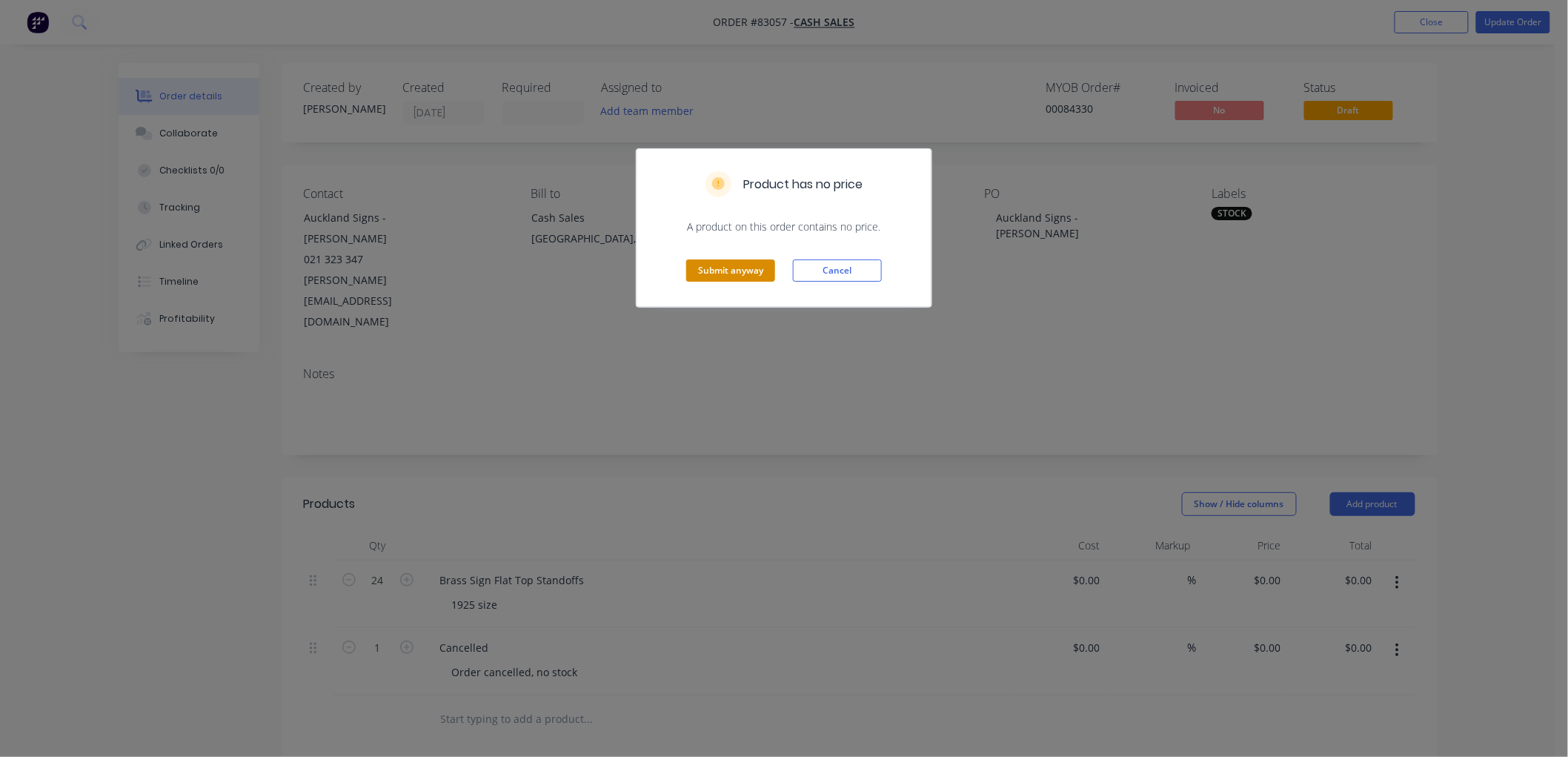
click at [739, 269] on button "Submit anyway" at bounding box center [731, 270] width 89 height 22
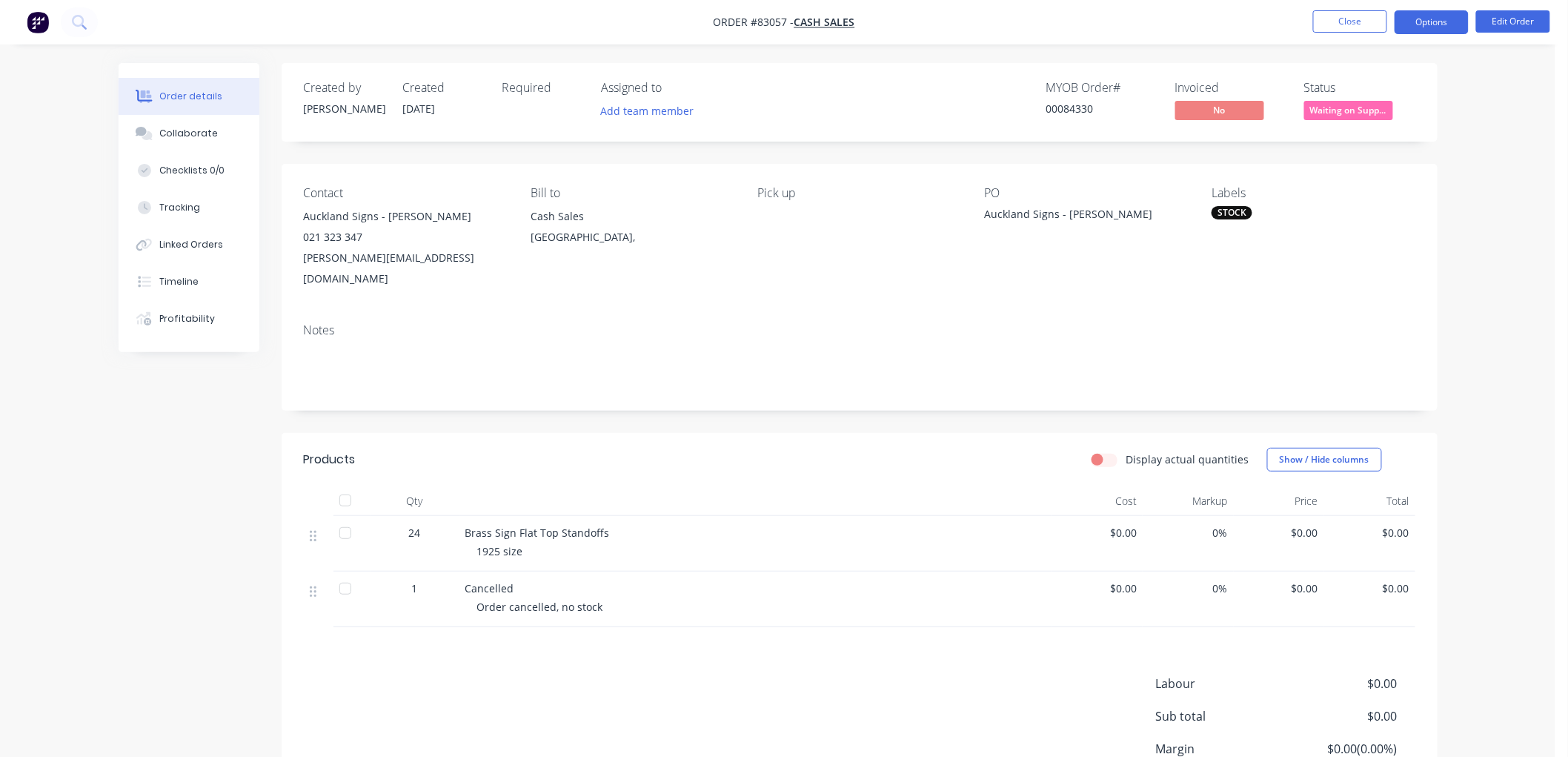
click at [1418, 17] on button "Options" at bounding box center [1432, 22] width 74 height 24
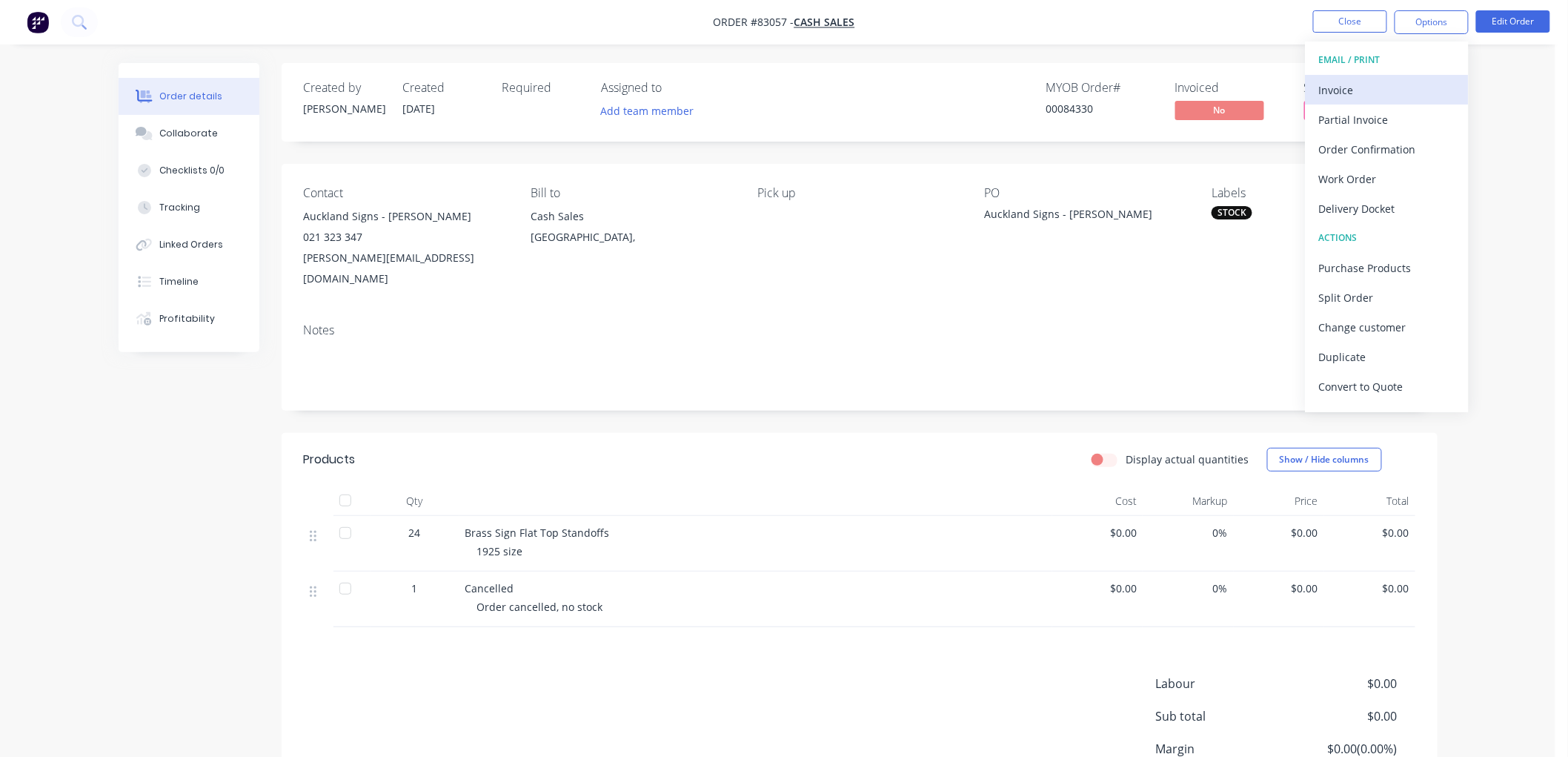
click at [1380, 90] on div "Invoice" at bounding box center [1387, 90] width 136 height 22
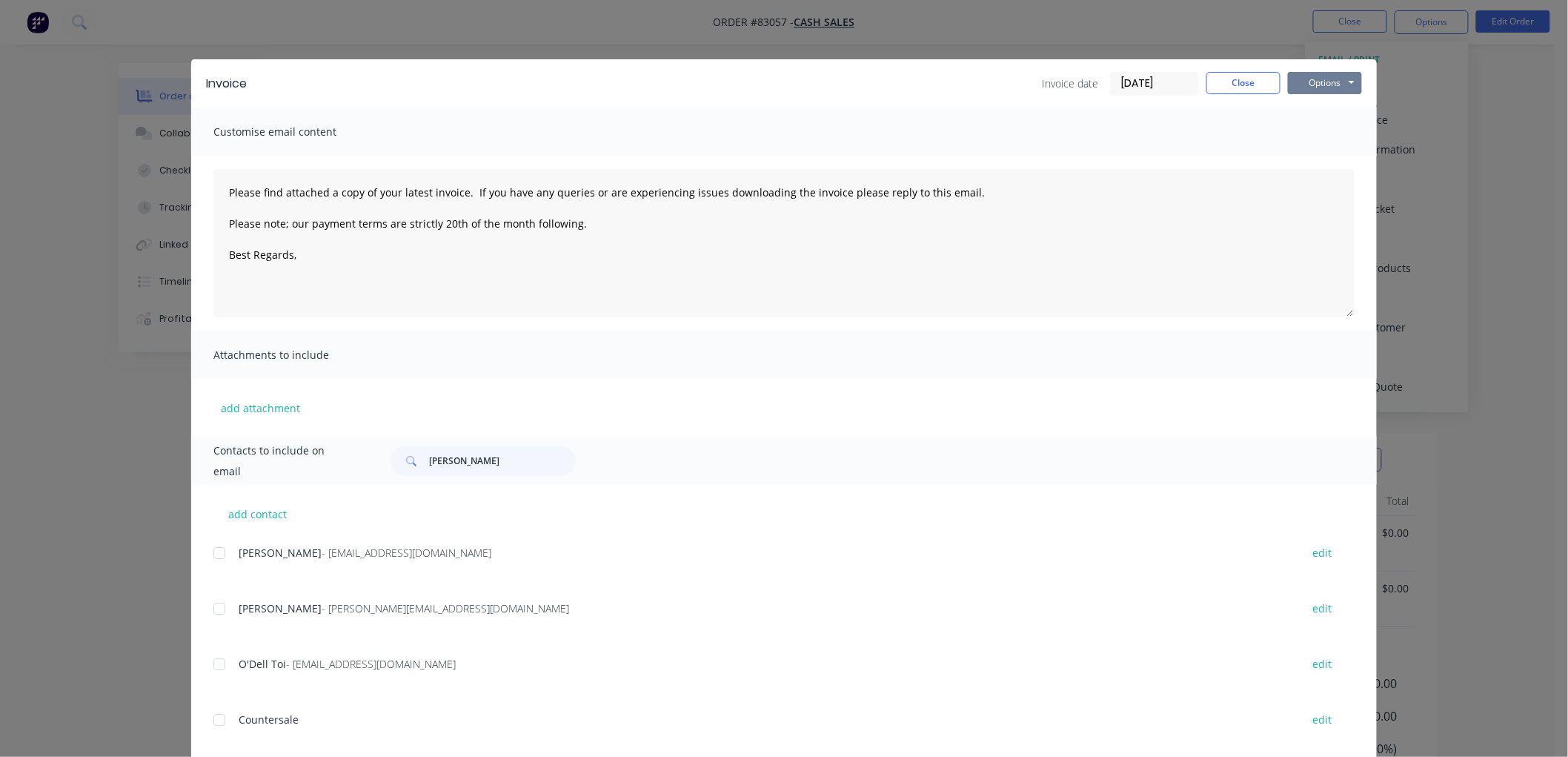
click at [1324, 76] on button "Options" at bounding box center [1324, 82] width 74 height 22
click at [1330, 134] on button "Print" at bounding box center [1335, 134] width 95 height 24
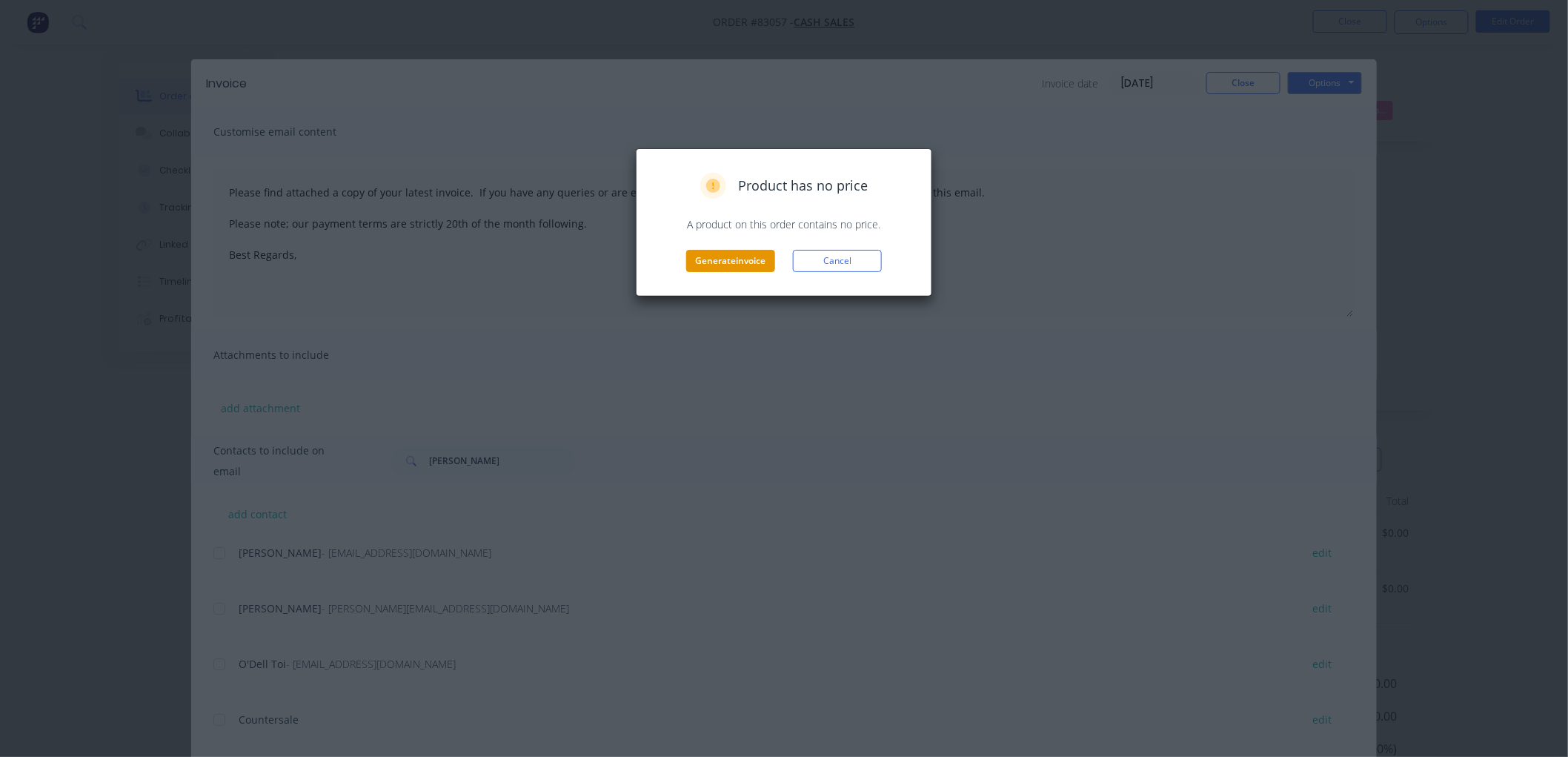
click at [739, 259] on button "Generate invoice" at bounding box center [731, 260] width 89 height 22
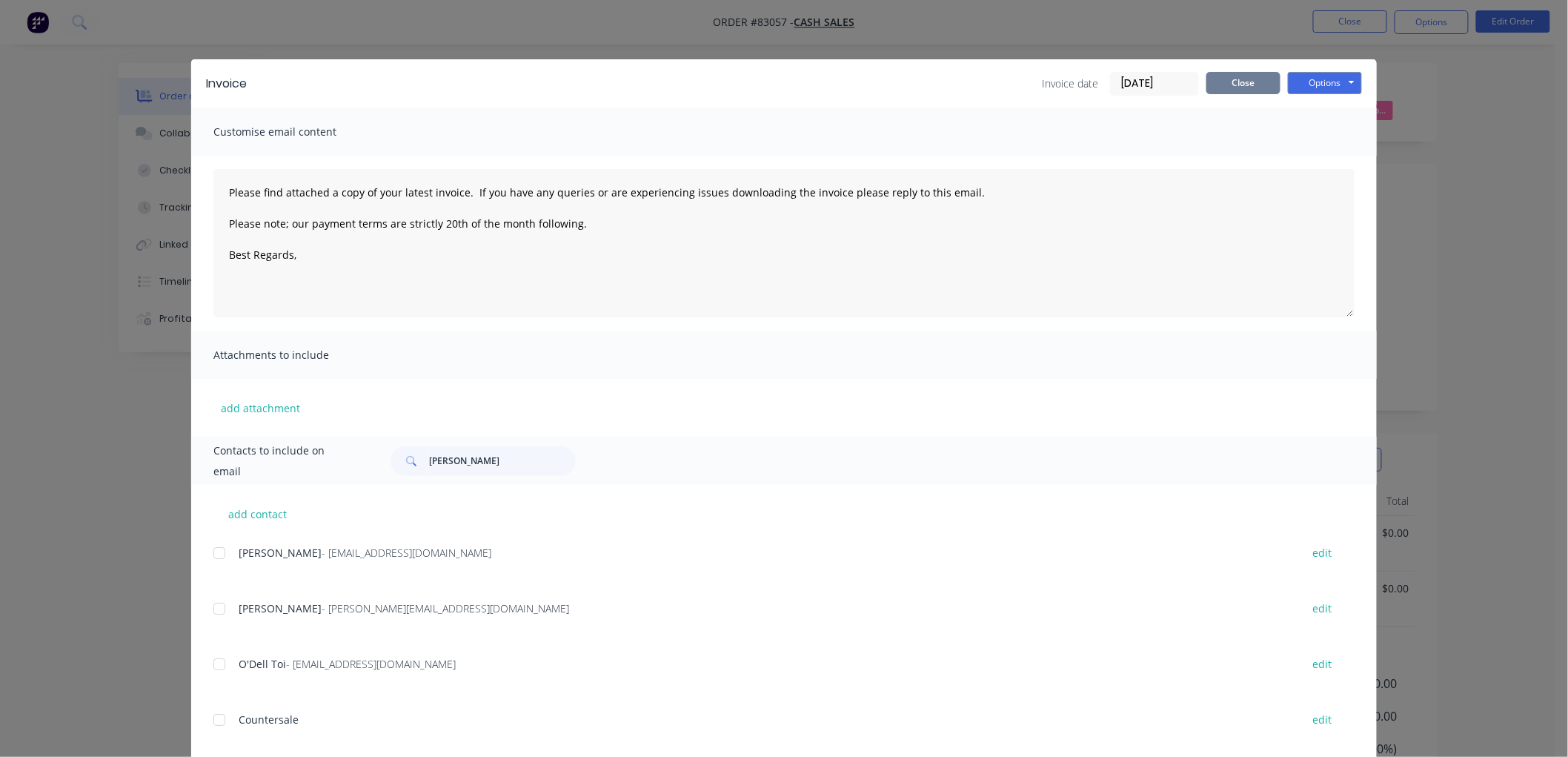
click at [1226, 85] on button "Close" at bounding box center [1243, 82] width 74 height 22
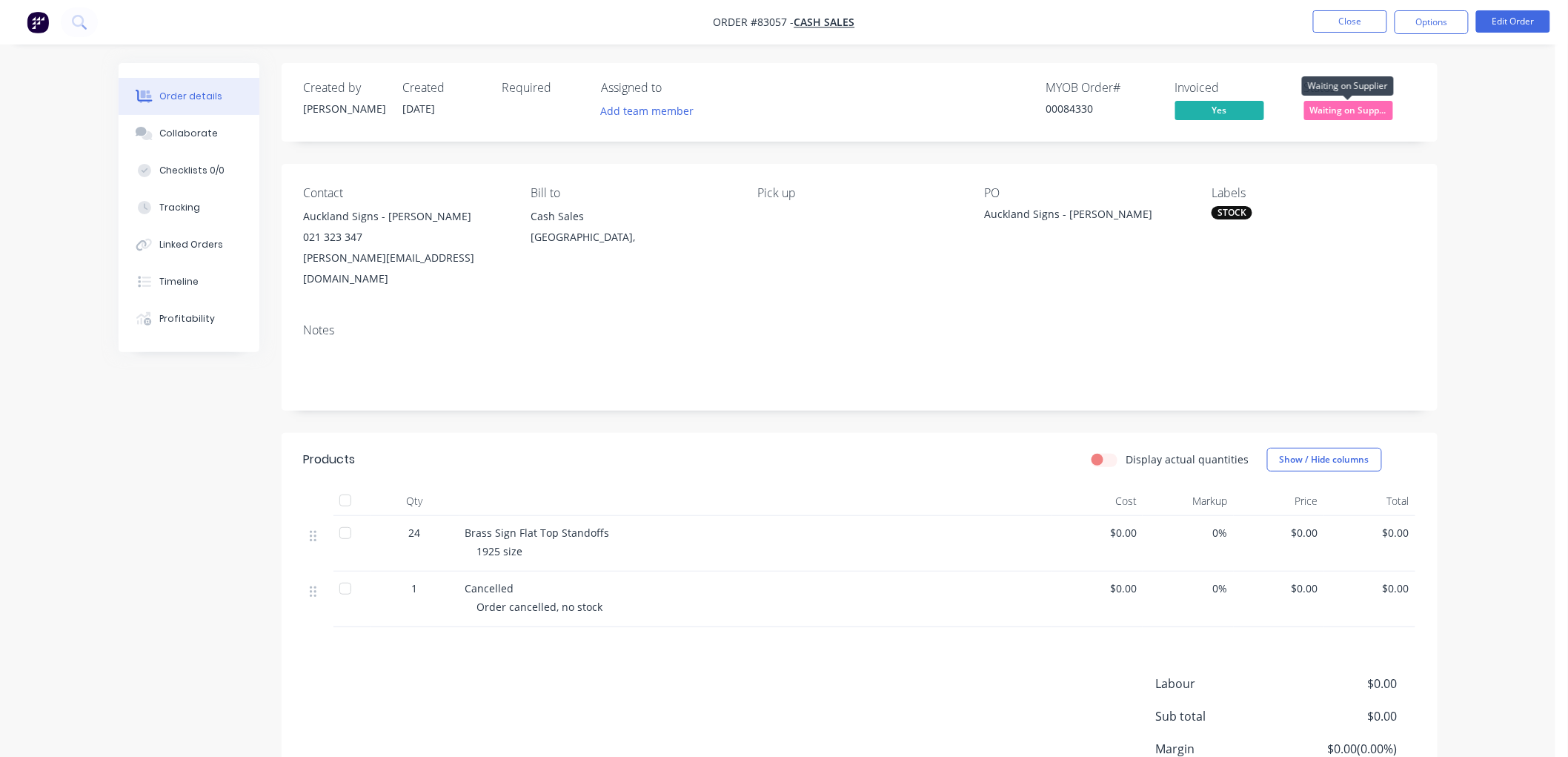
click at [1345, 109] on span "Waiting on Supp..." at bounding box center [1349, 109] width 89 height 18
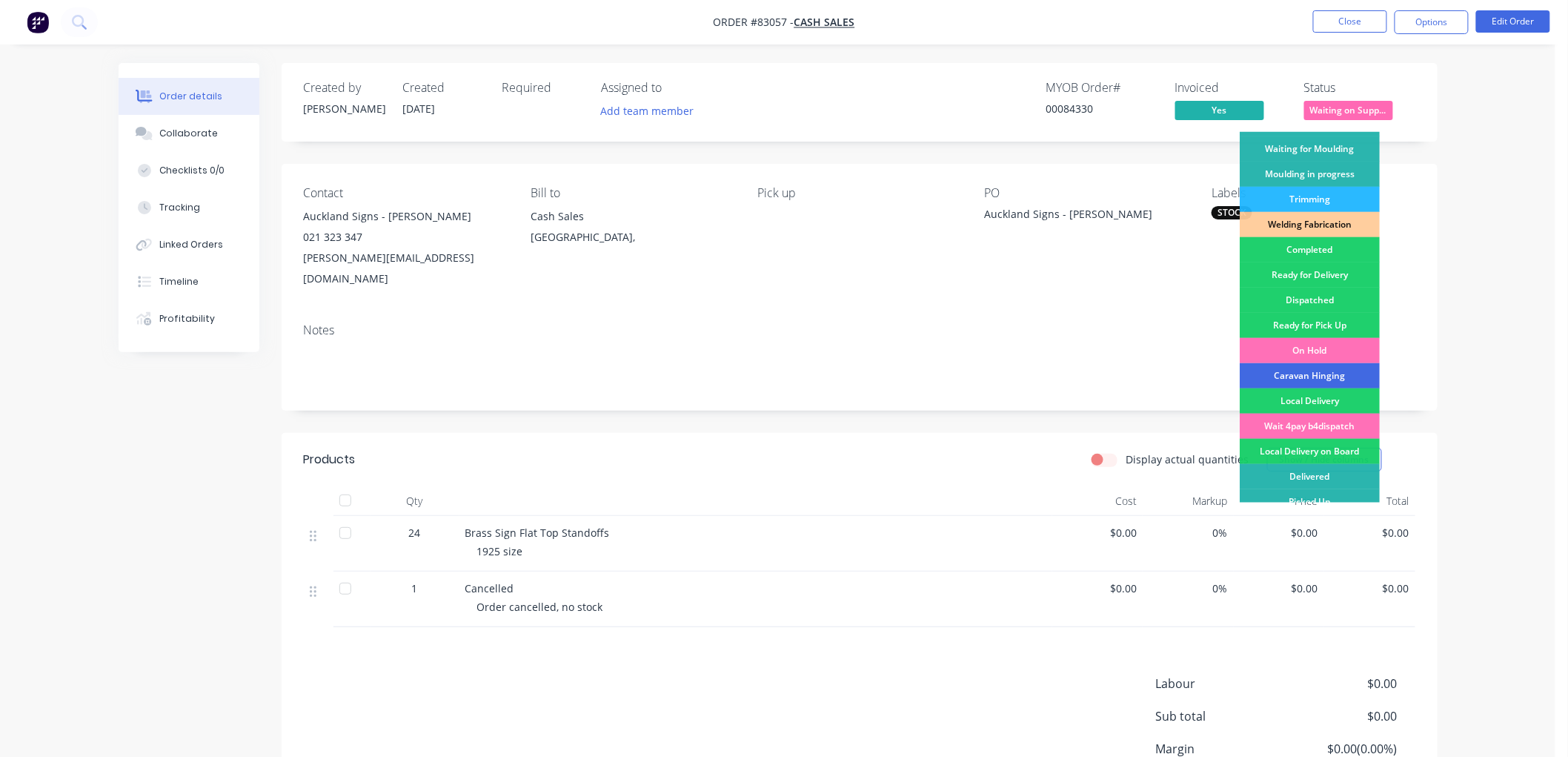
scroll to position [259, 0]
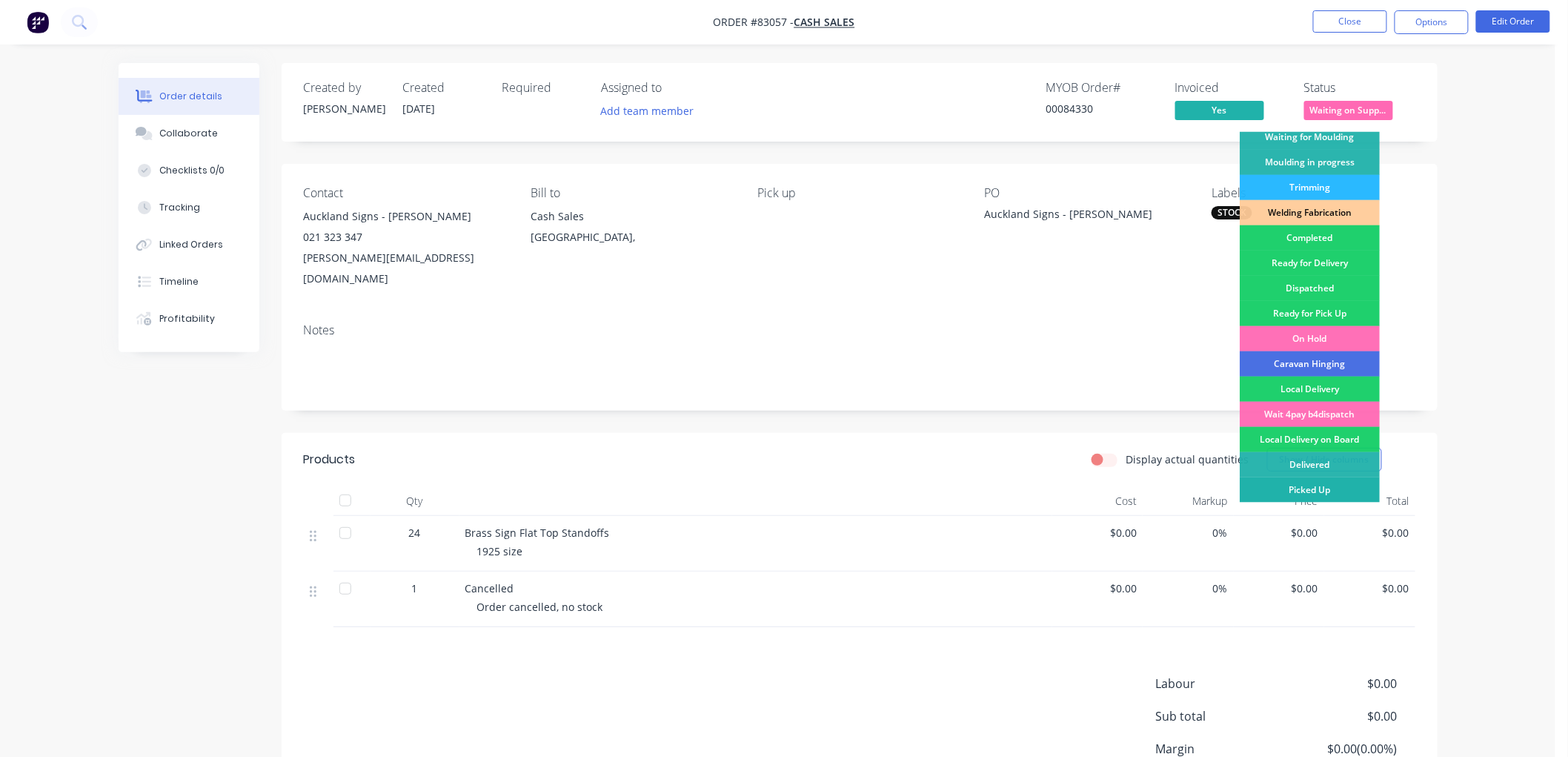
click at [1323, 492] on div "Picked Up" at bounding box center [1310, 490] width 140 height 25
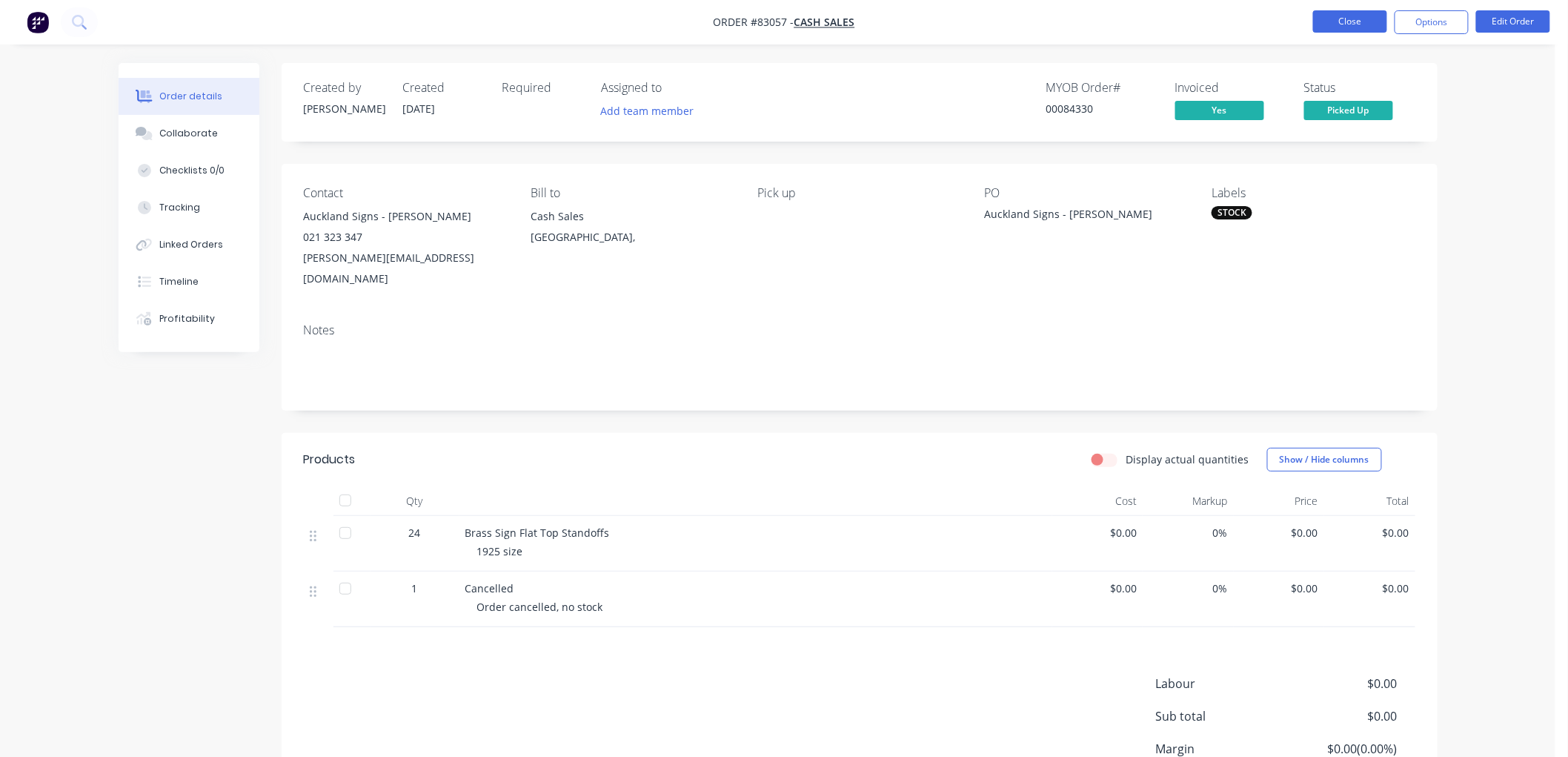
click at [1356, 12] on button "Close" at bounding box center [1350, 21] width 74 height 22
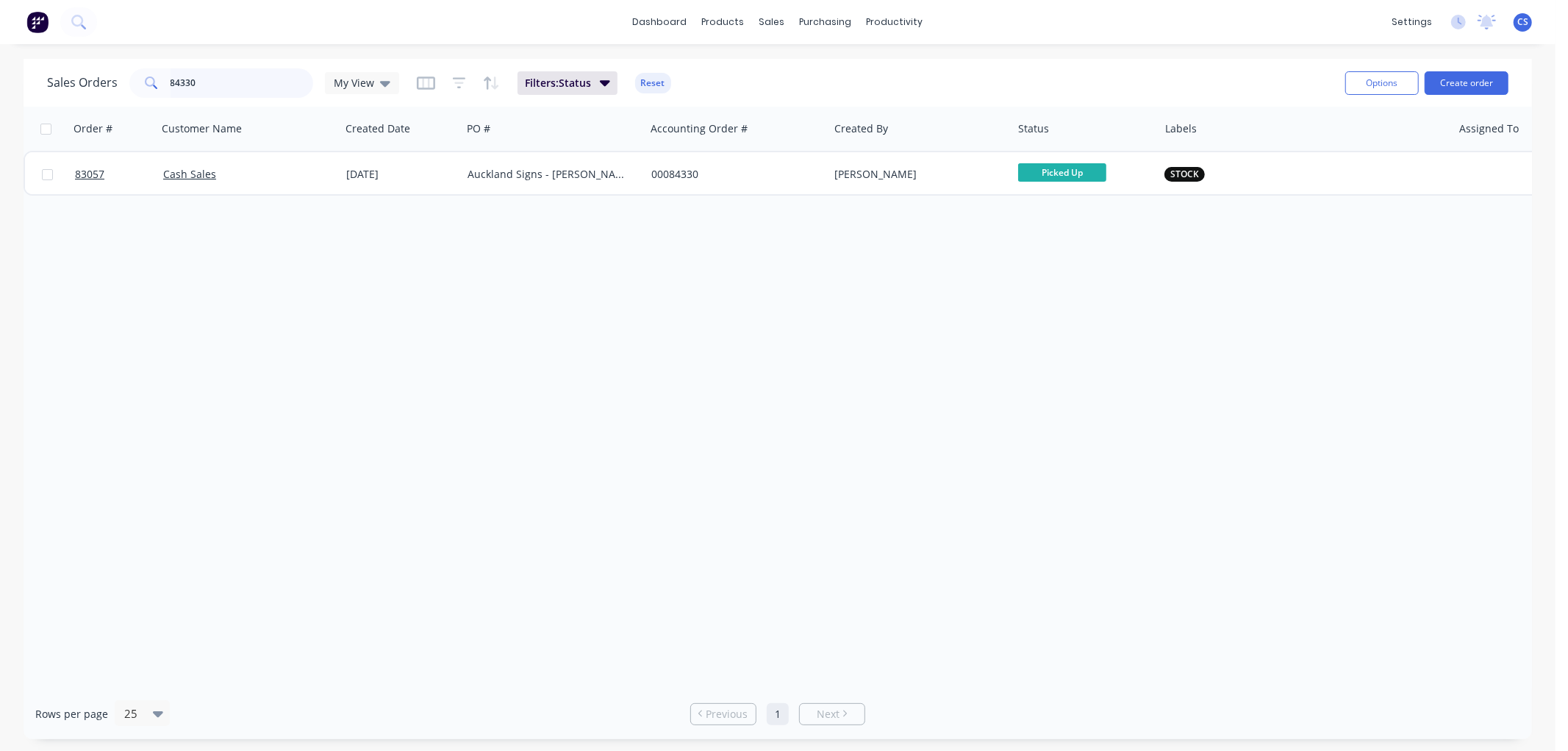
click at [210, 84] on input "84330" at bounding box center [242, 83] width 144 height 29
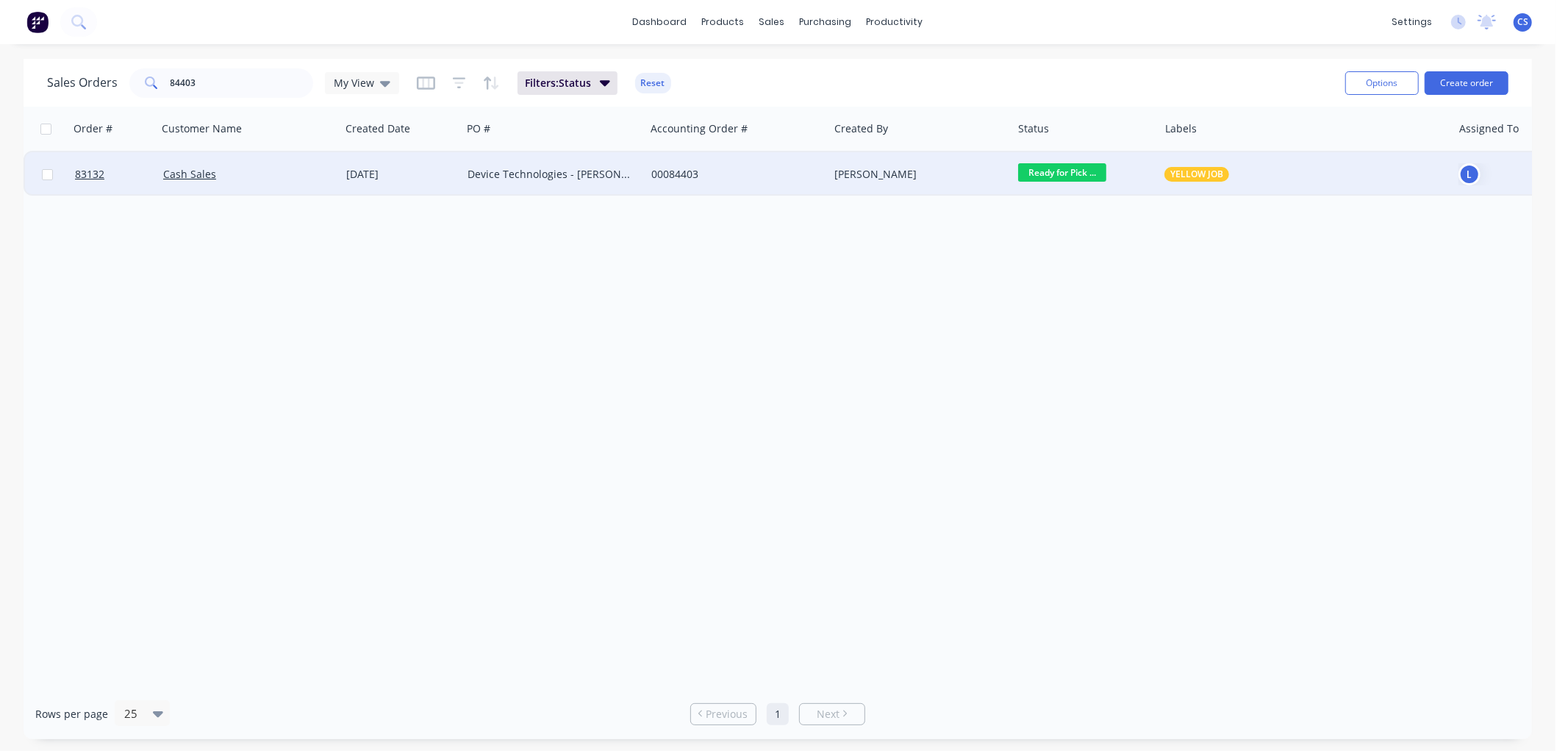
click at [780, 181] on div "00084403" at bounding box center [737, 174] width 184 height 44
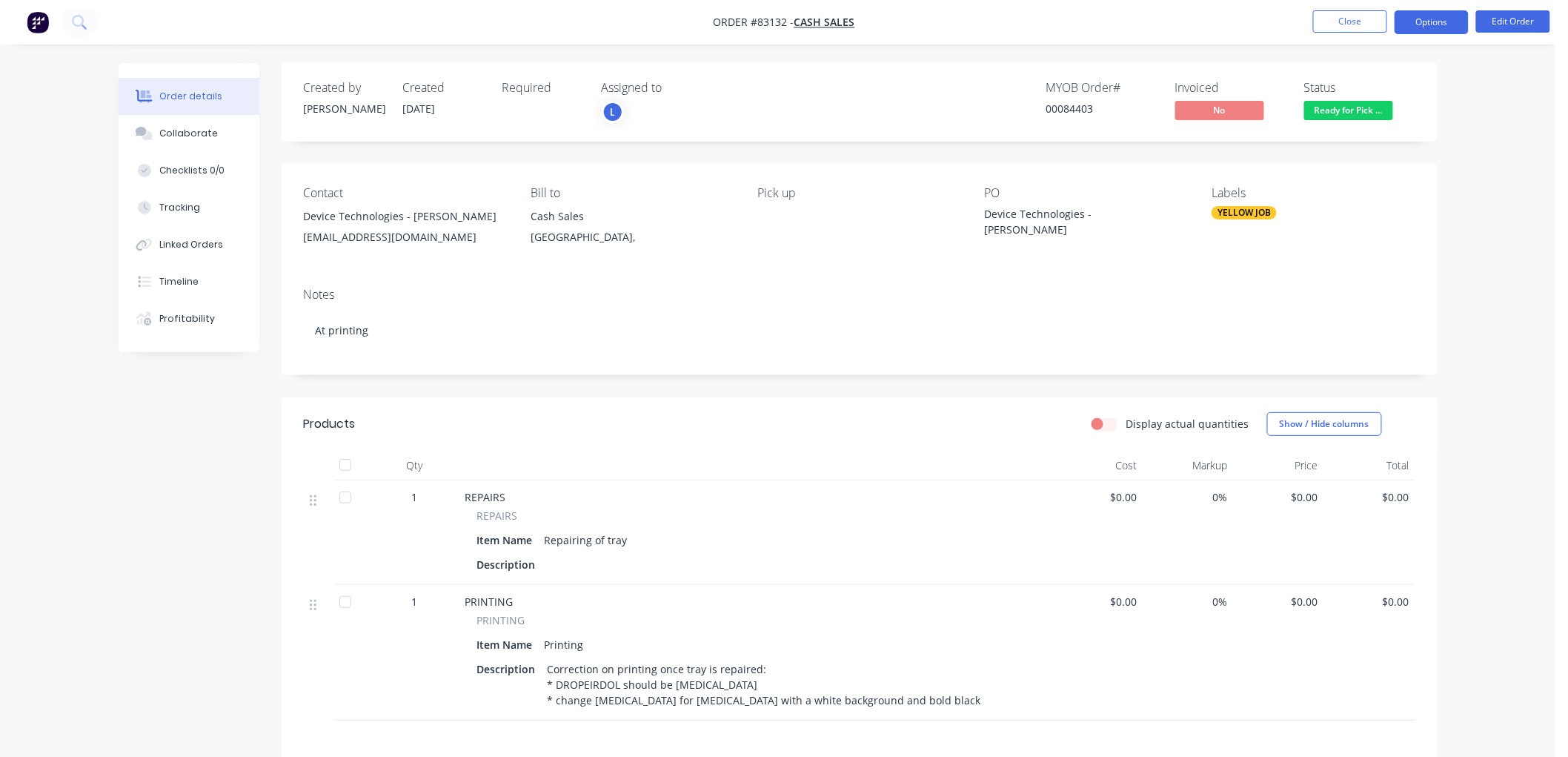
click at [1439, 24] on button "Options" at bounding box center [1432, 22] width 74 height 24
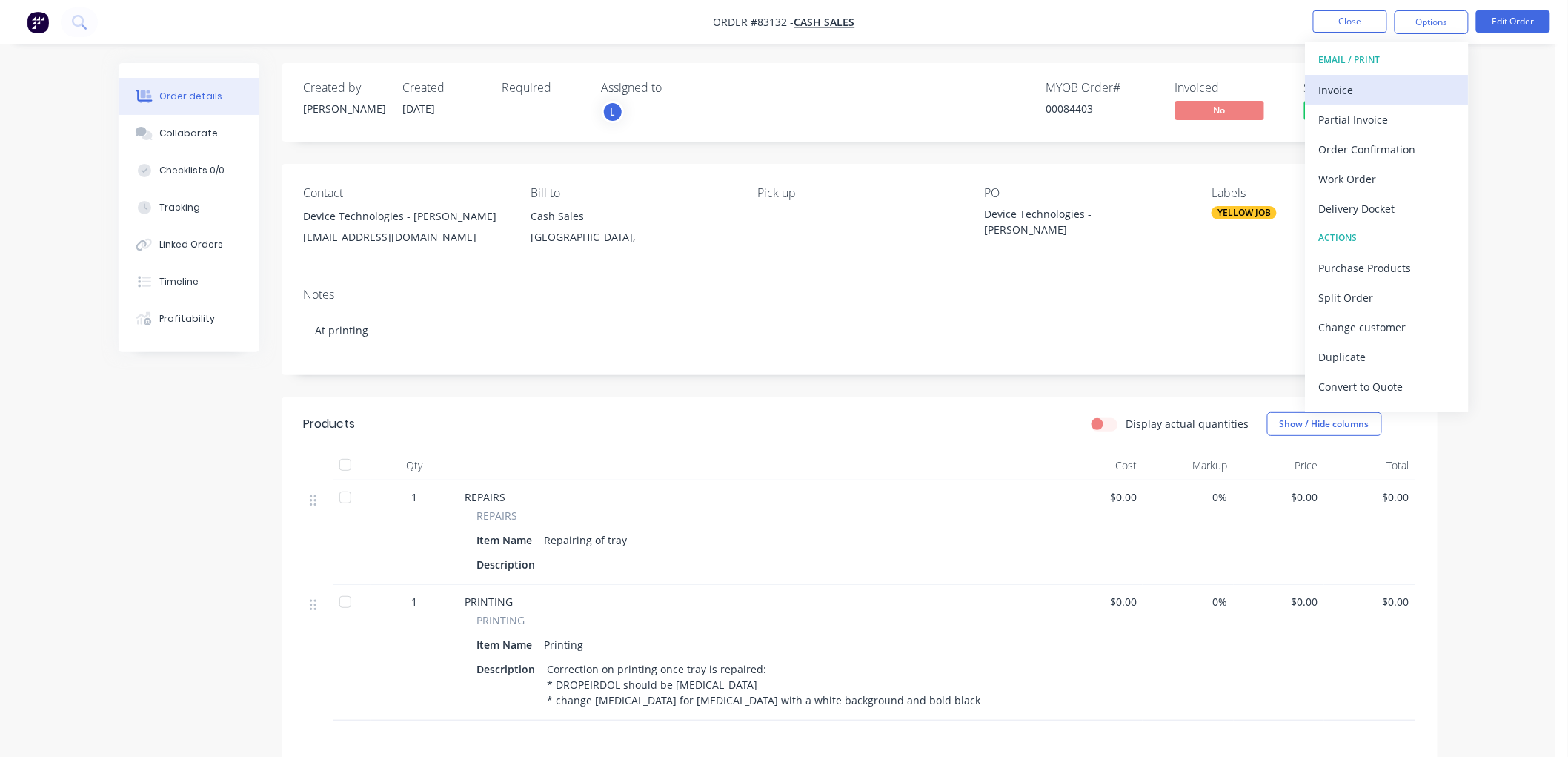
click at [1380, 76] on button "Invoice" at bounding box center [1387, 90] width 163 height 30
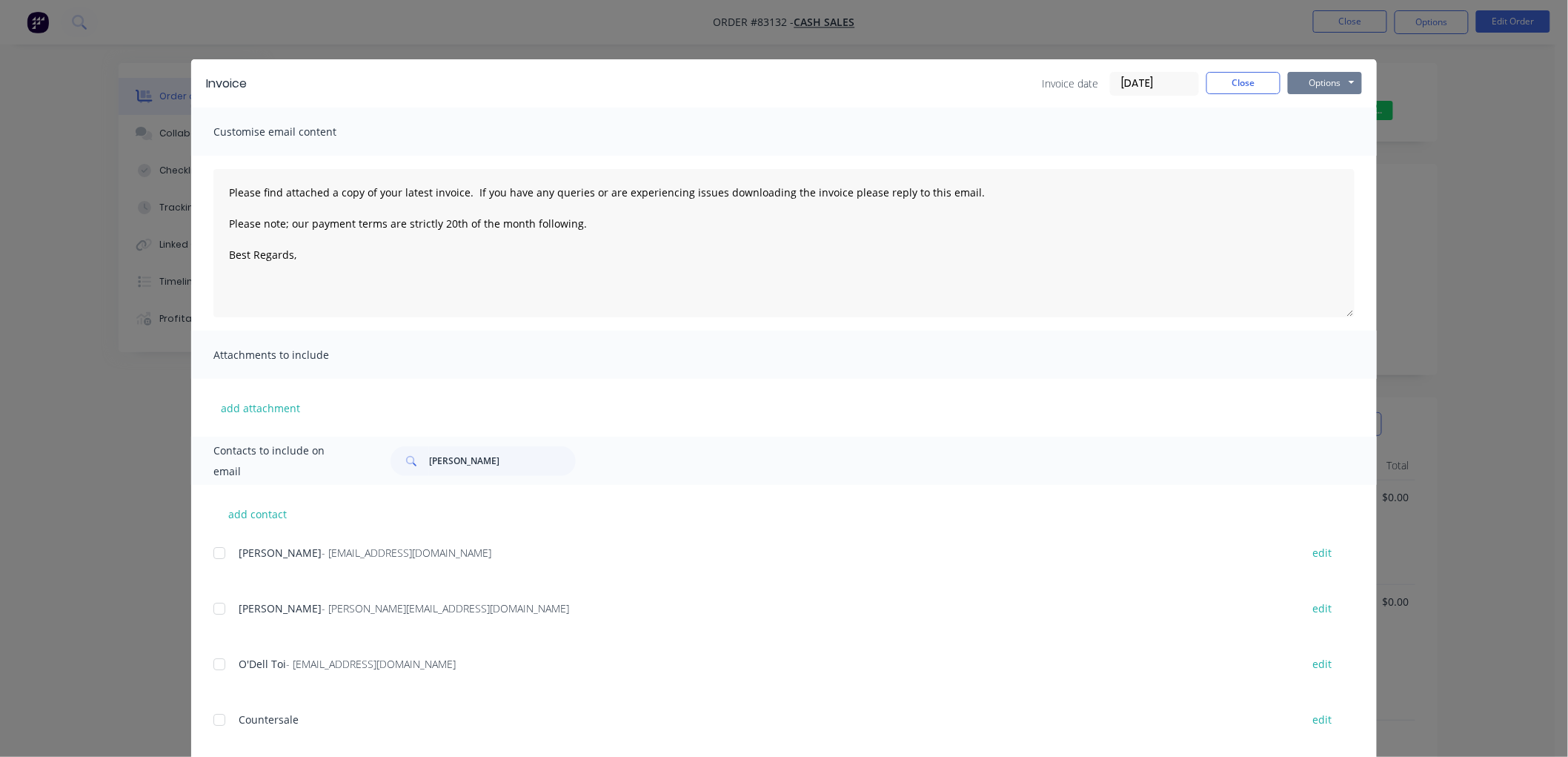
click at [1338, 79] on button "Options" at bounding box center [1324, 82] width 74 height 22
click at [1330, 132] on button "Print" at bounding box center [1335, 134] width 95 height 24
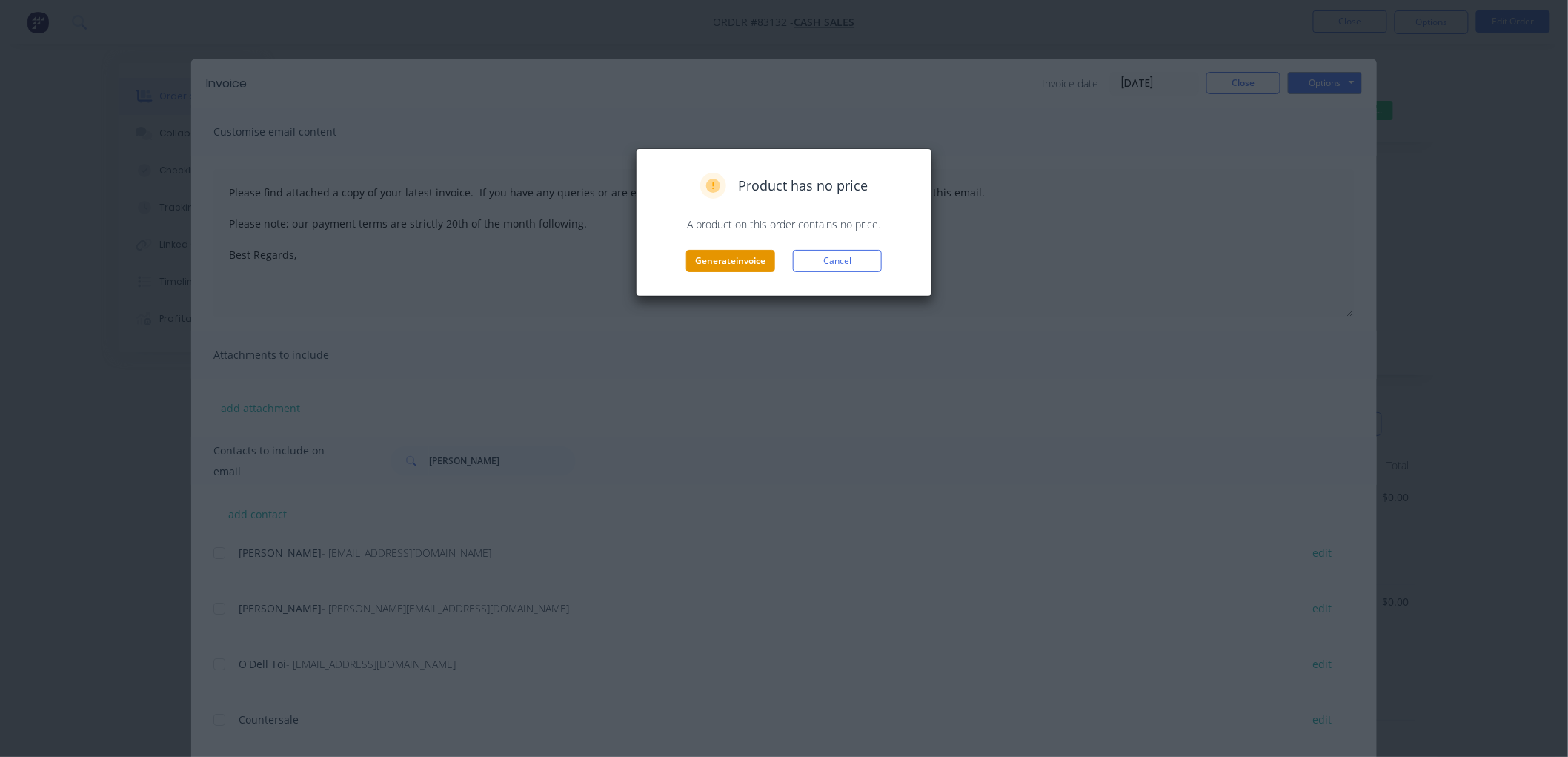
click at [733, 261] on button "Generate invoice" at bounding box center [731, 260] width 89 height 22
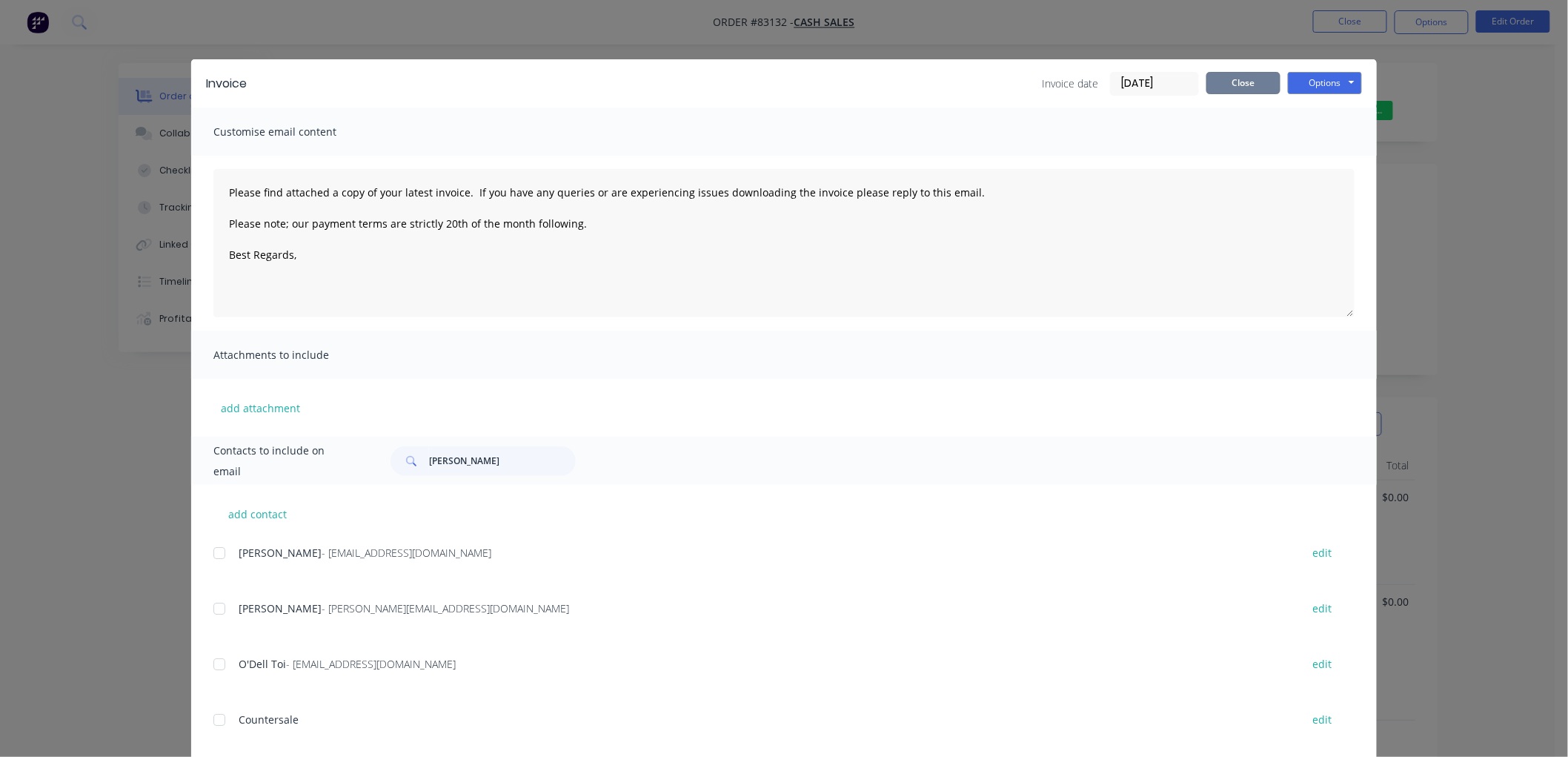
click at [1216, 87] on button "Close" at bounding box center [1243, 82] width 74 height 22
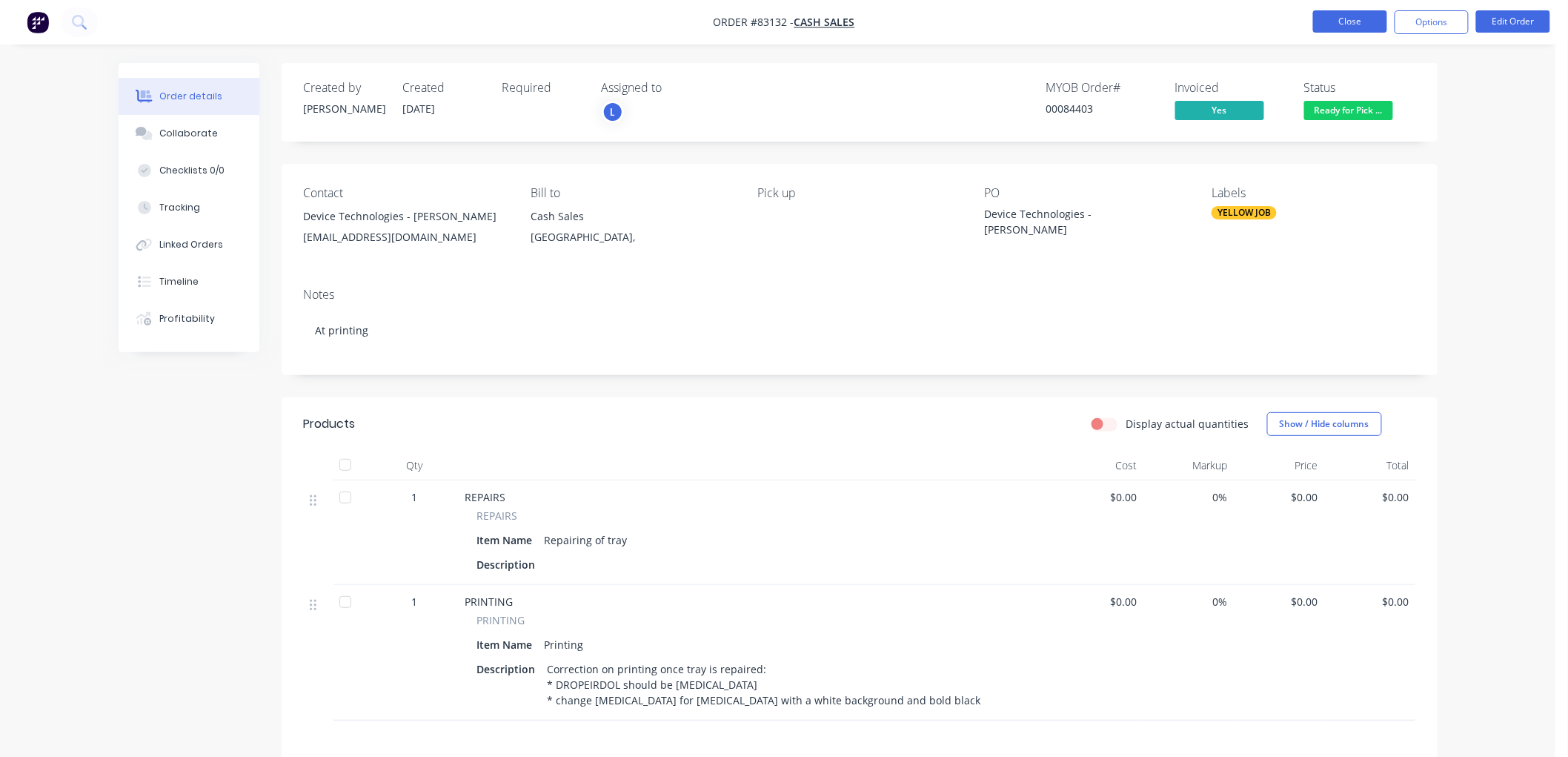
click at [1337, 21] on button "Close" at bounding box center [1350, 21] width 74 height 22
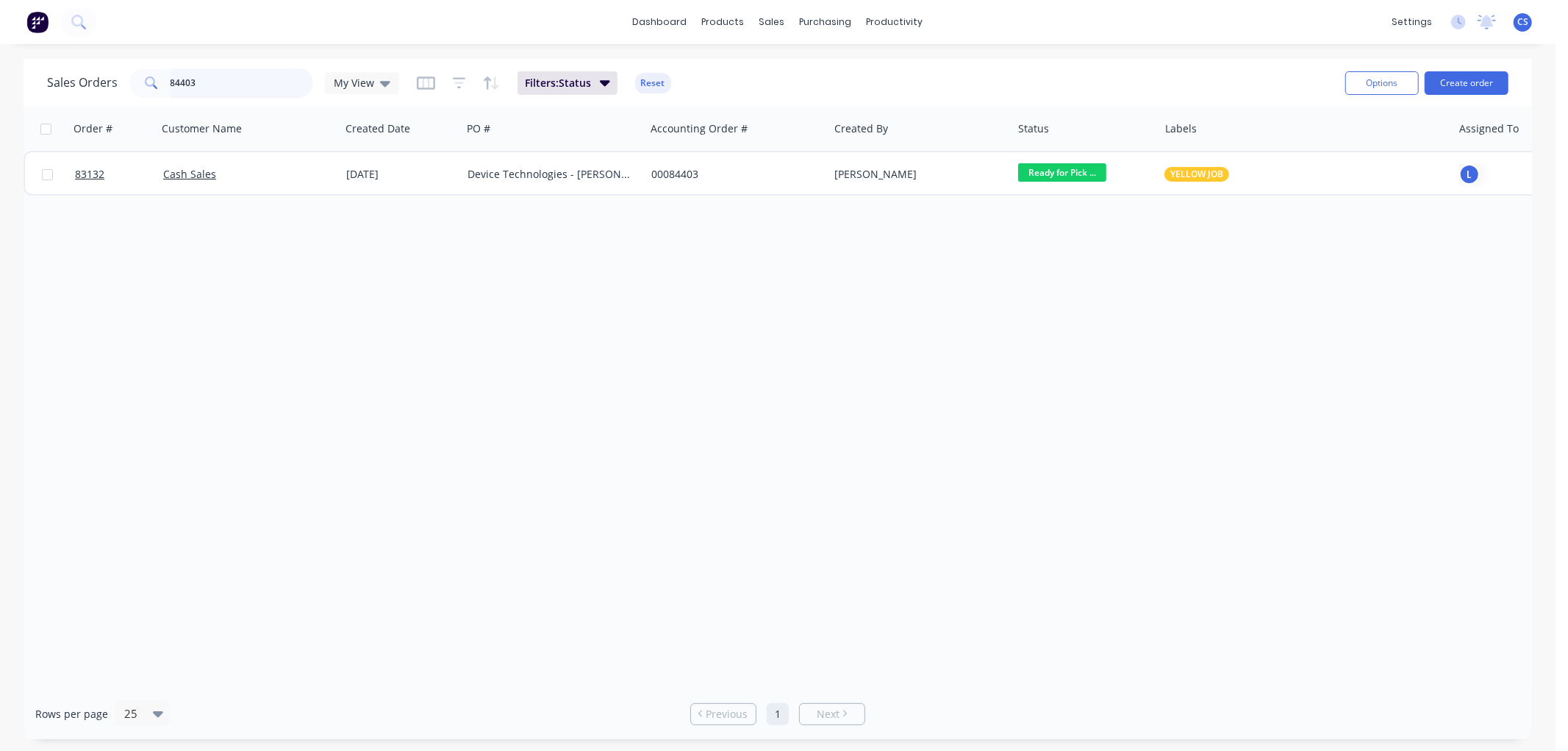
click at [185, 78] on input "84403" at bounding box center [242, 83] width 144 height 29
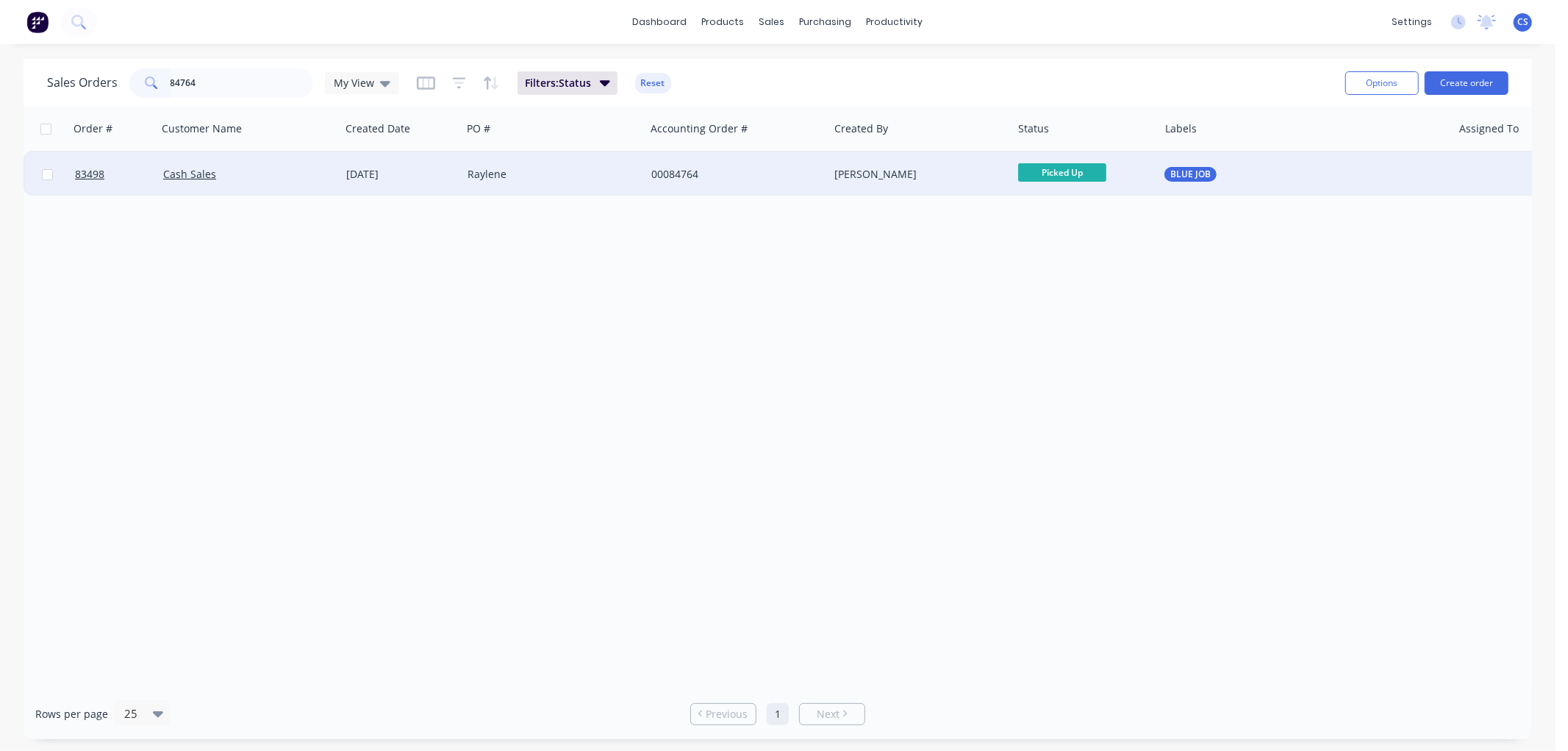
click at [584, 170] on div "Raylene" at bounding box center [549, 174] width 163 height 15
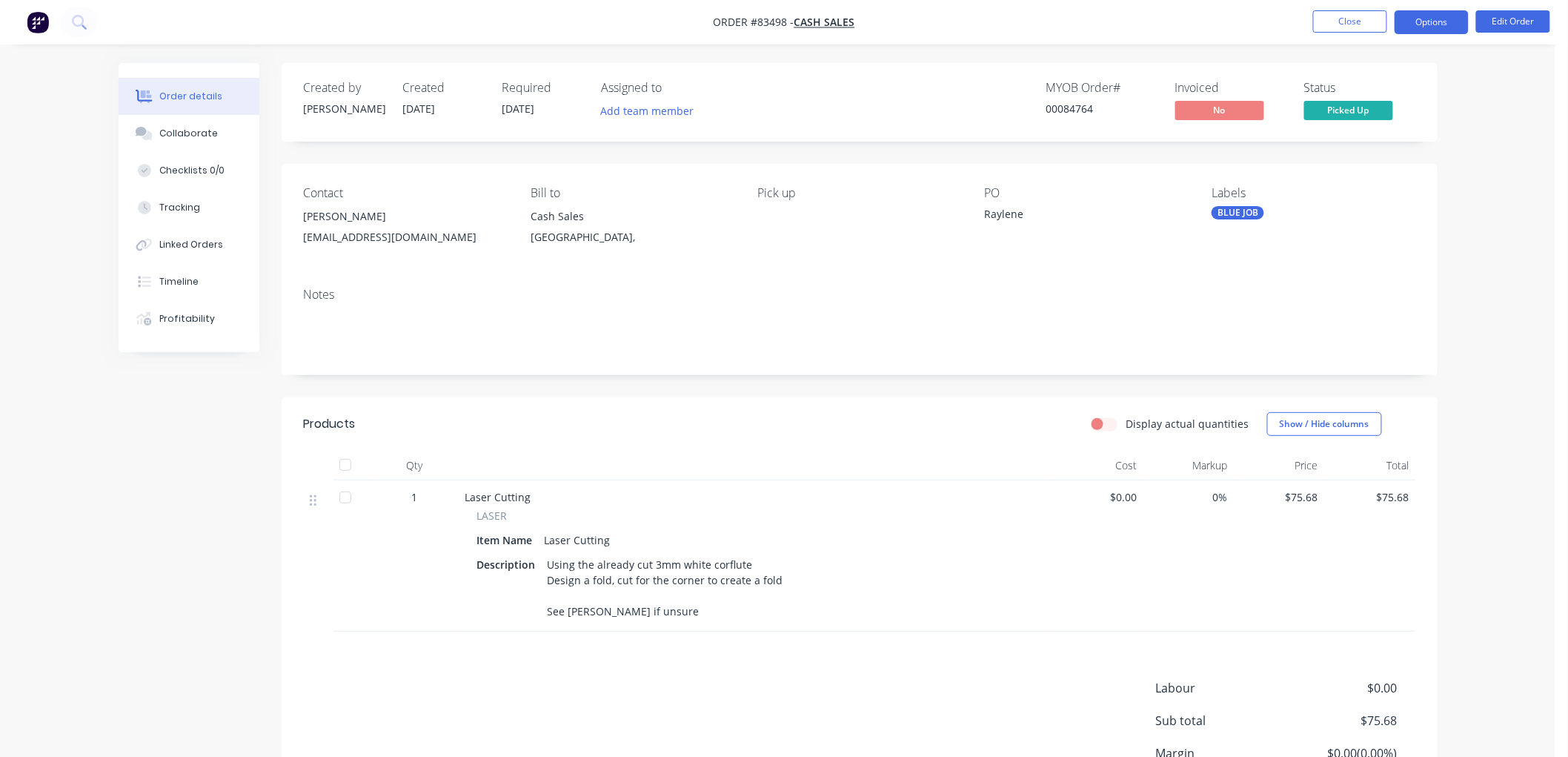
click at [1430, 27] on button "Options" at bounding box center [1432, 22] width 74 height 24
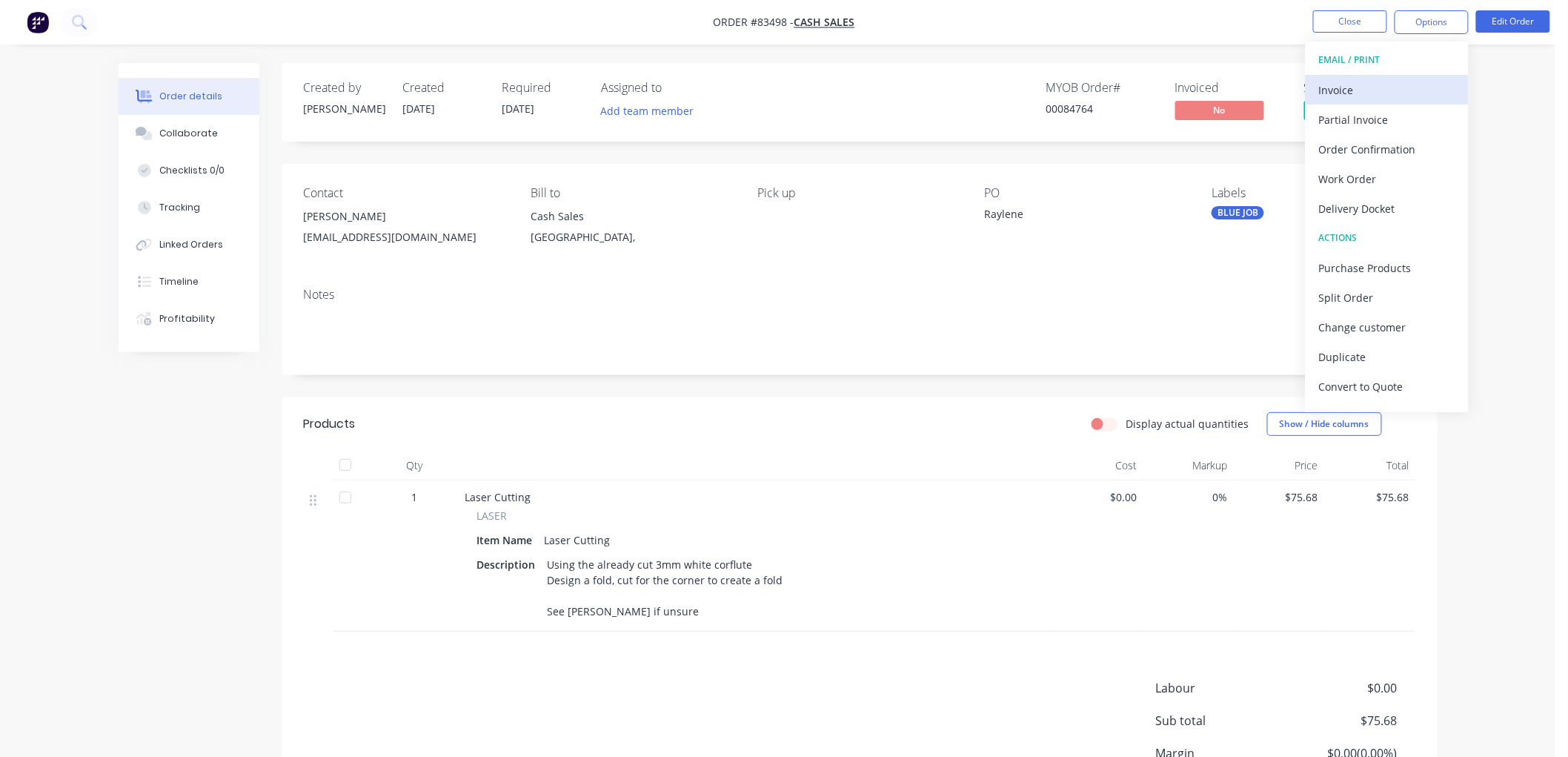
click at [1365, 79] on div "Invoice" at bounding box center [1387, 90] width 136 height 22
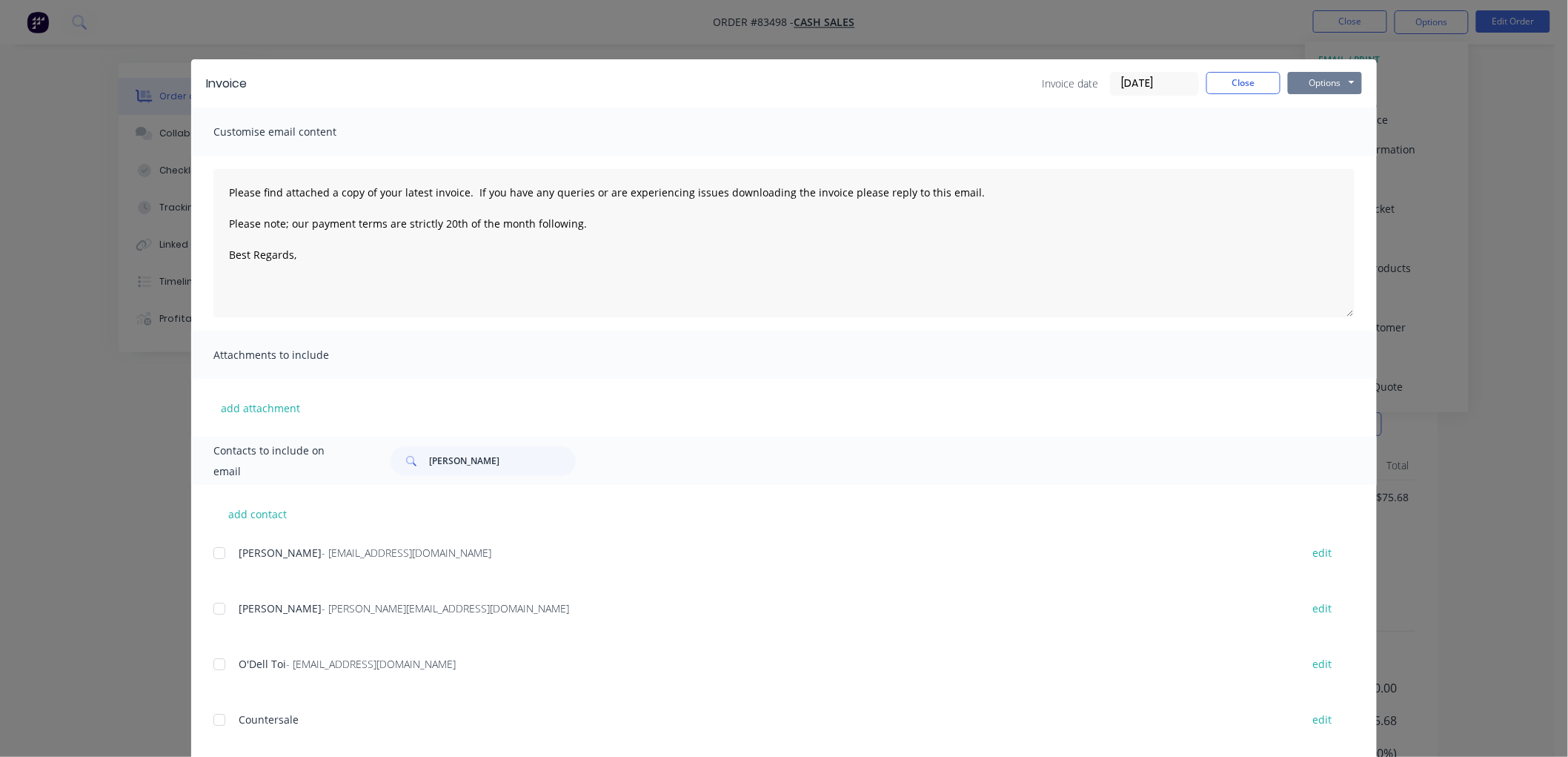
click at [1317, 82] on button "Options" at bounding box center [1324, 82] width 74 height 22
click at [1234, 82] on button "Close" at bounding box center [1243, 82] width 74 height 22
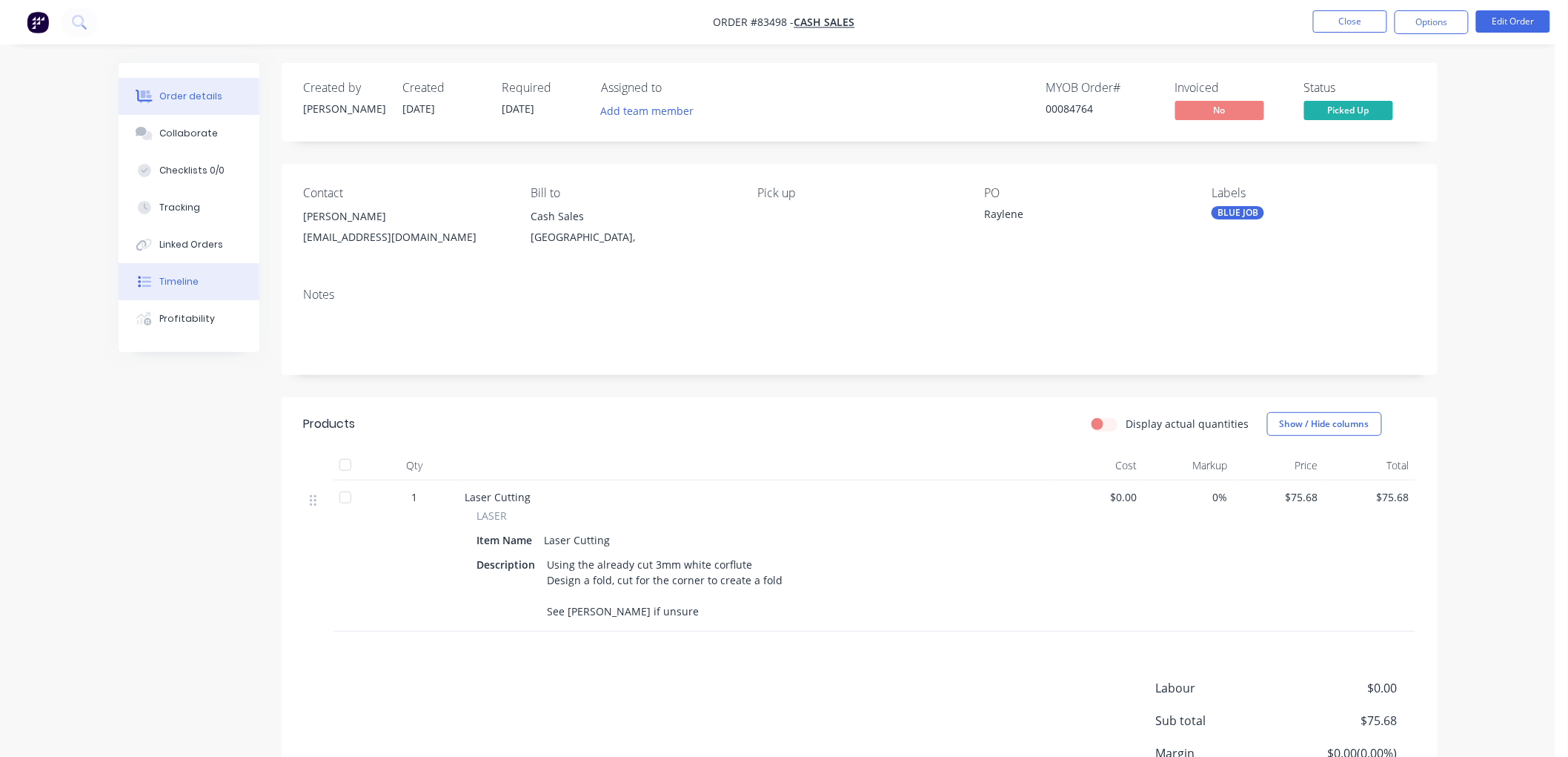
click at [174, 279] on div "Timeline" at bounding box center [179, 281] width 39 height 13
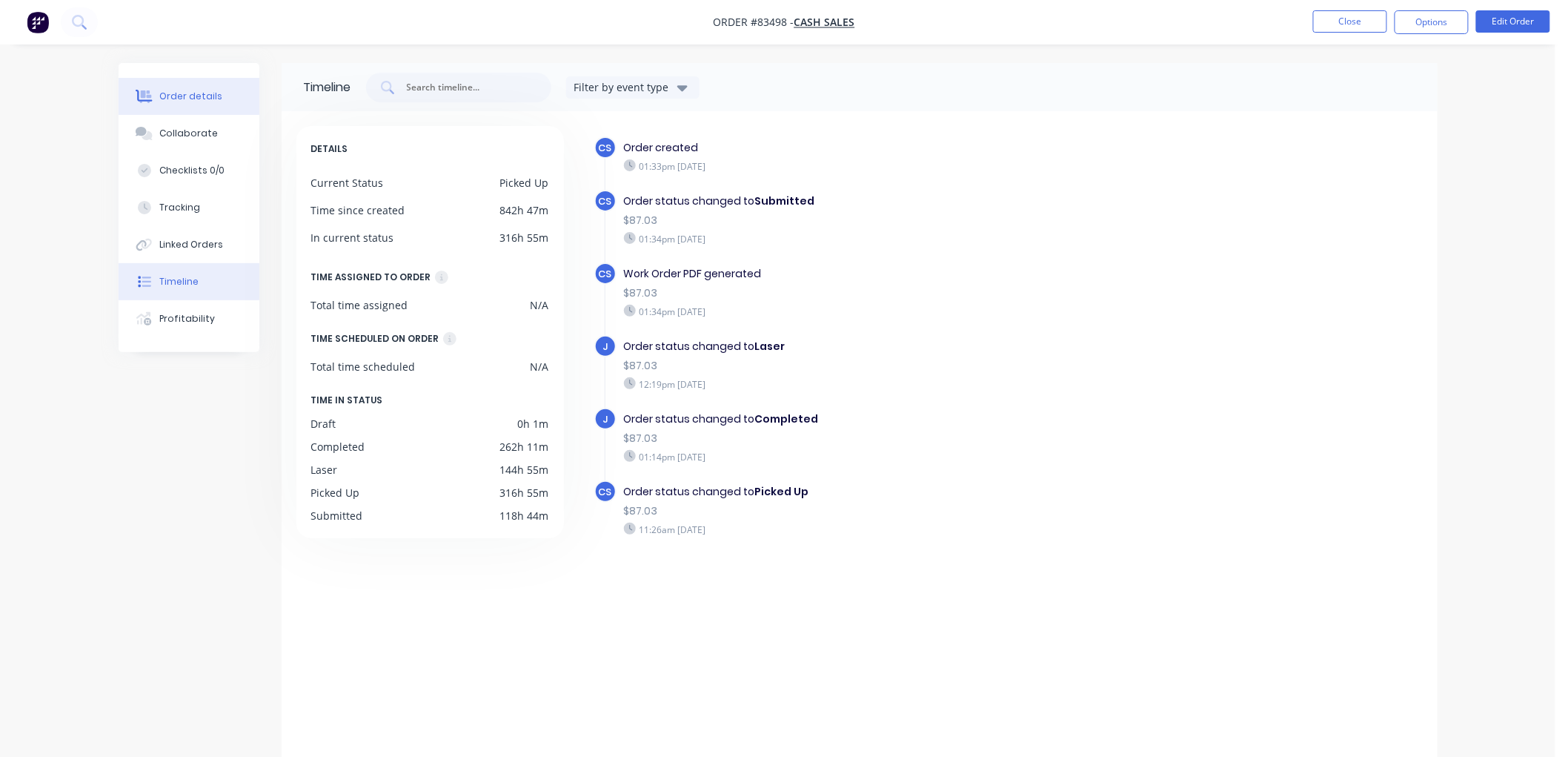
click at [188, 96] on div "Order details" at bounding box center [191, 96] width 63 height 13
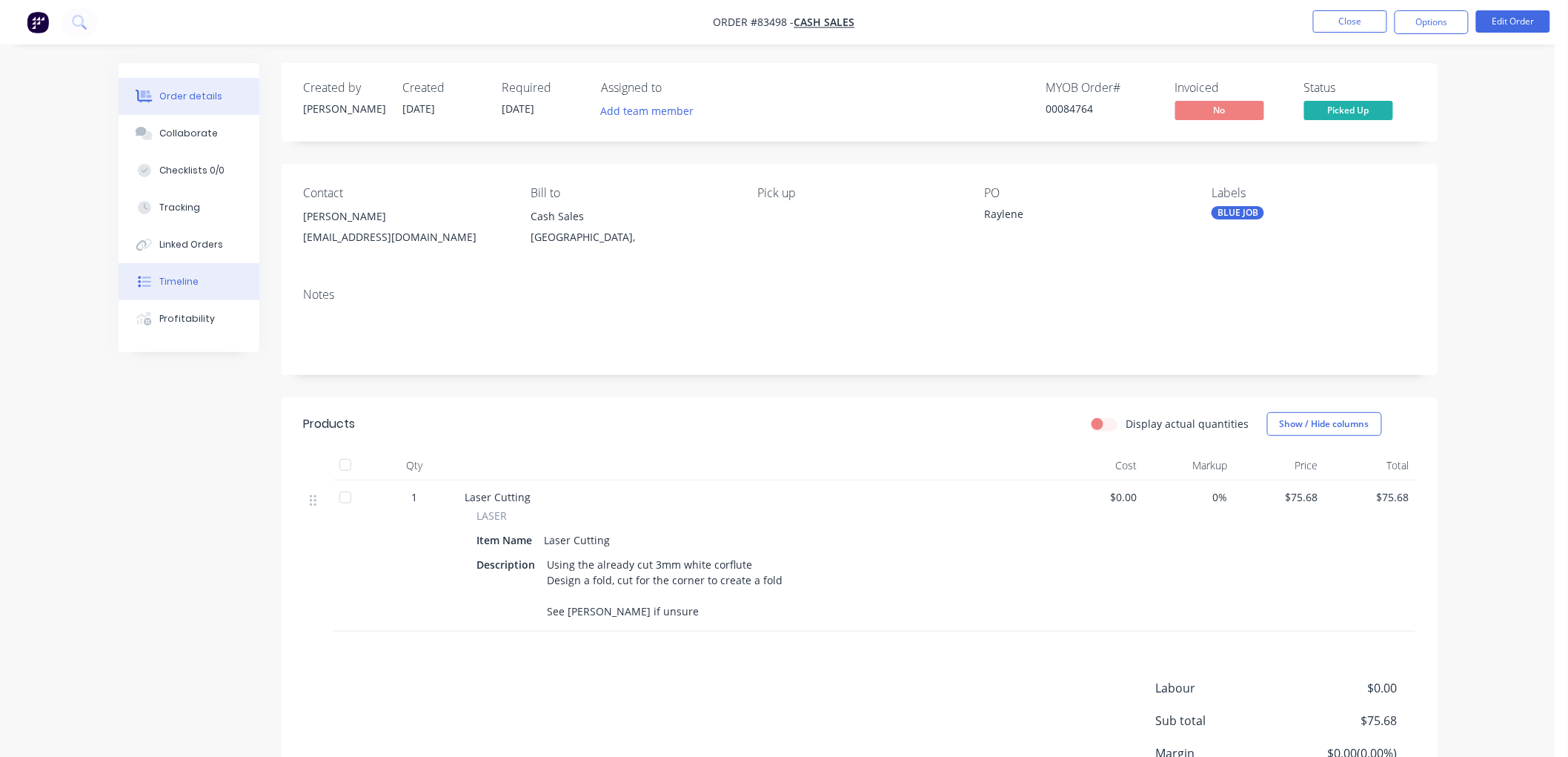
click at [171, 286] on div "Timeline" at bounding box center [179, 281] width 39 height 13
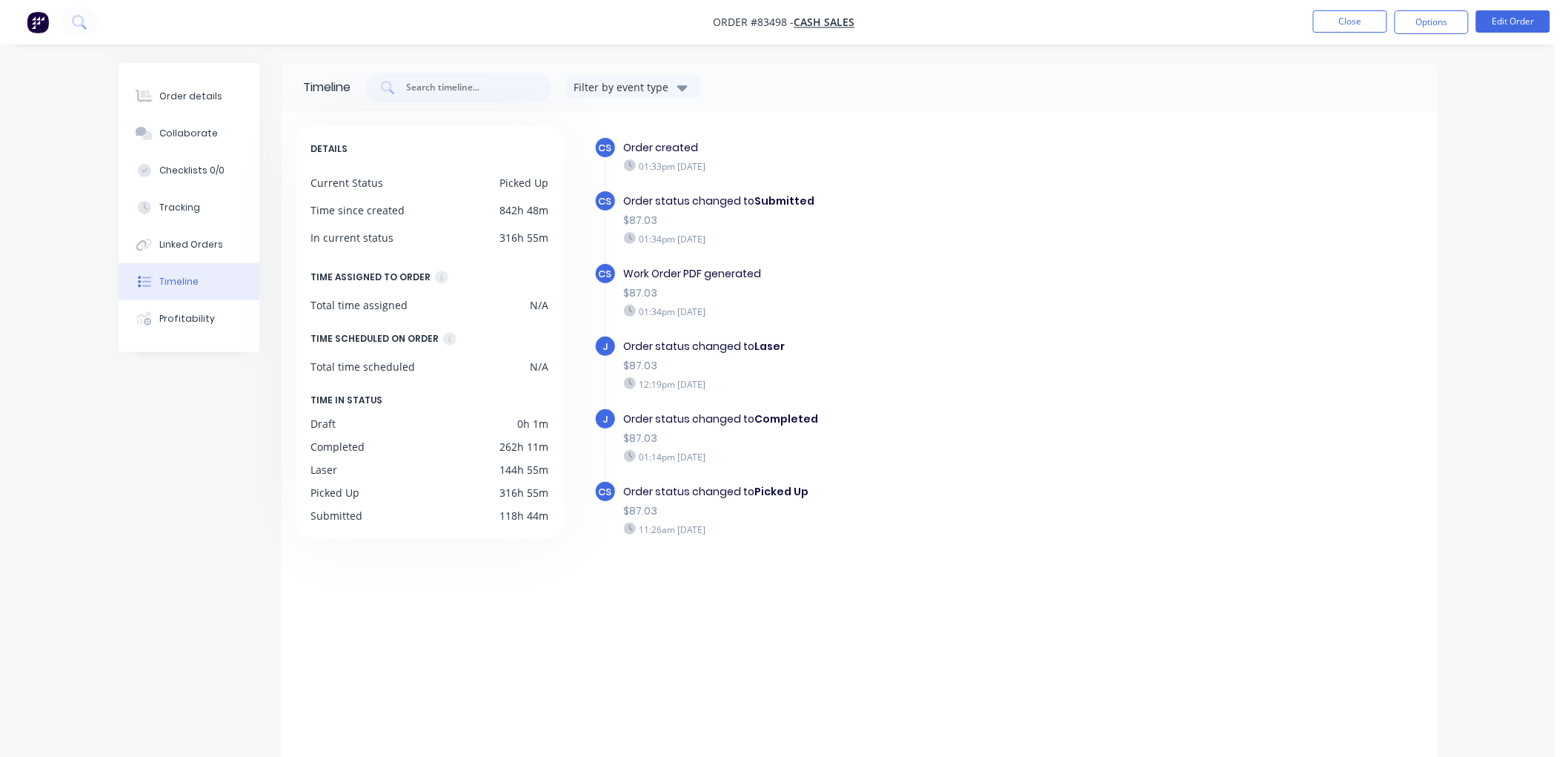
drag, startPoint x: 210, startPoint y: 94, endPoint x: 267, endPoint y: 107, distance: 58.5
click at [210, 94] on div "Order details" at bounding box center [191, 96] width 63 height 13
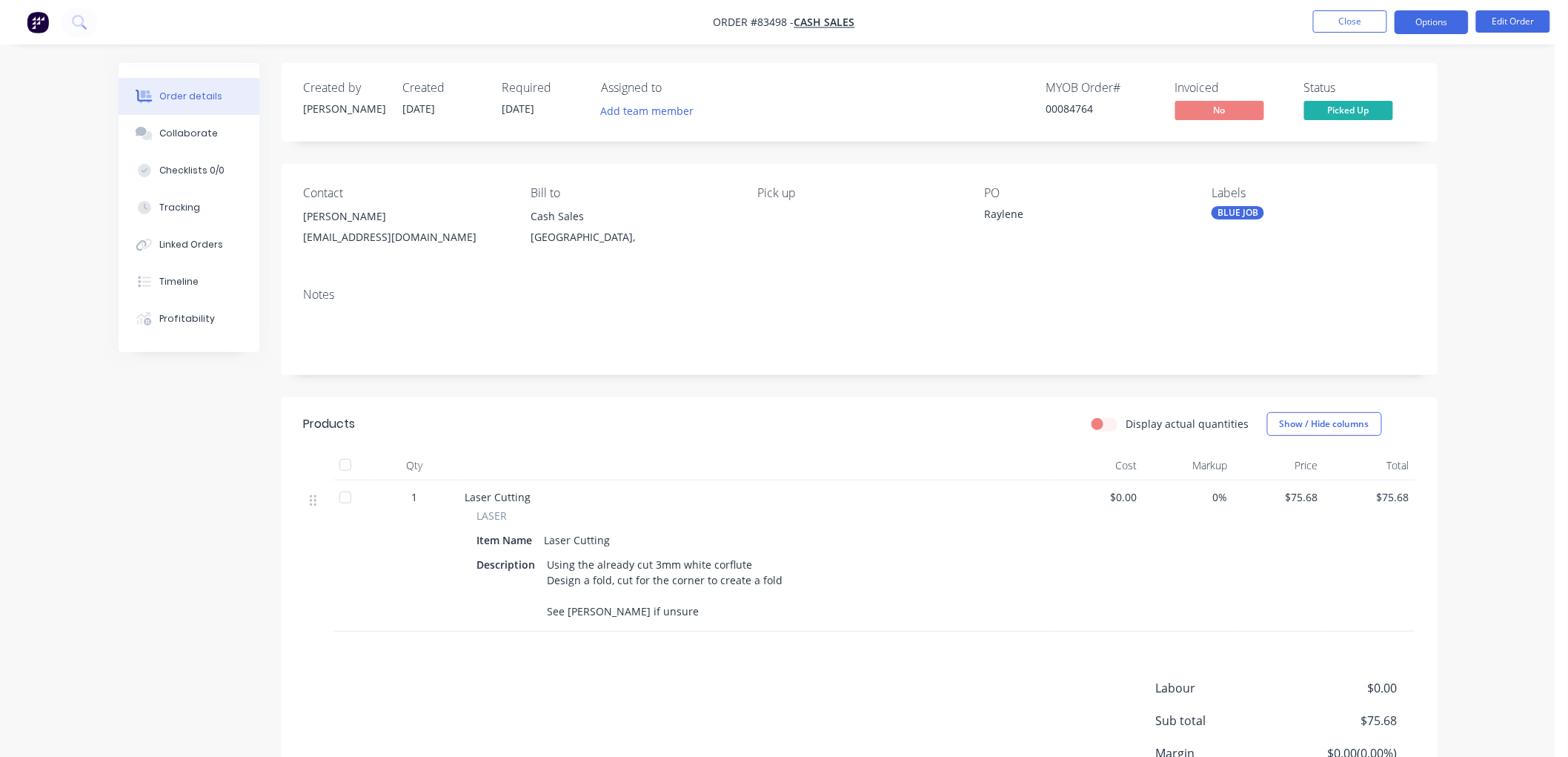
click at [1448, 21] on button "Options" at bounding box center [1432, 22] width 74 height 24
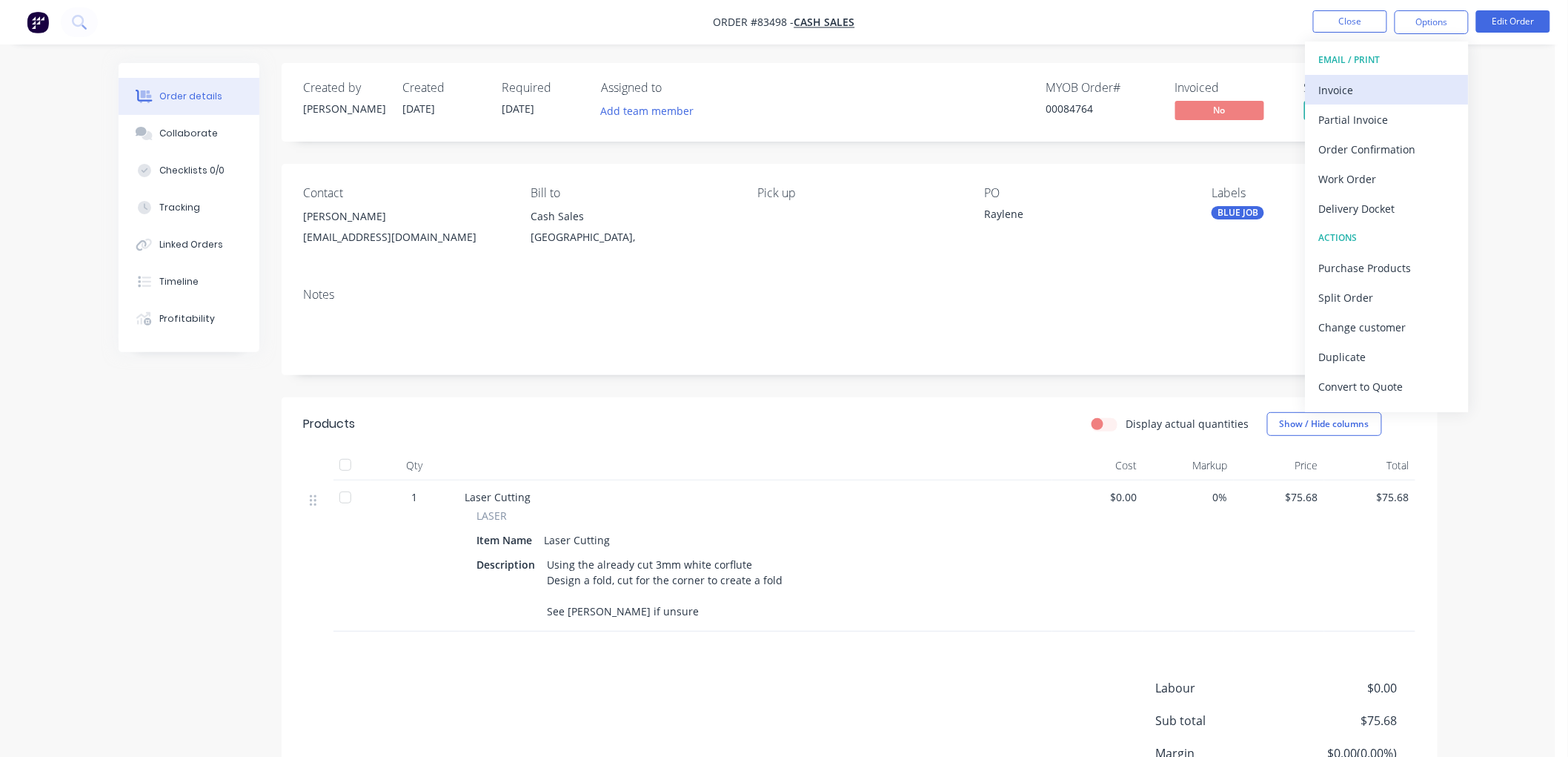
click at [1386, 101] on button "Invoice" at bounding box center [1387, 90] width 163 height 30
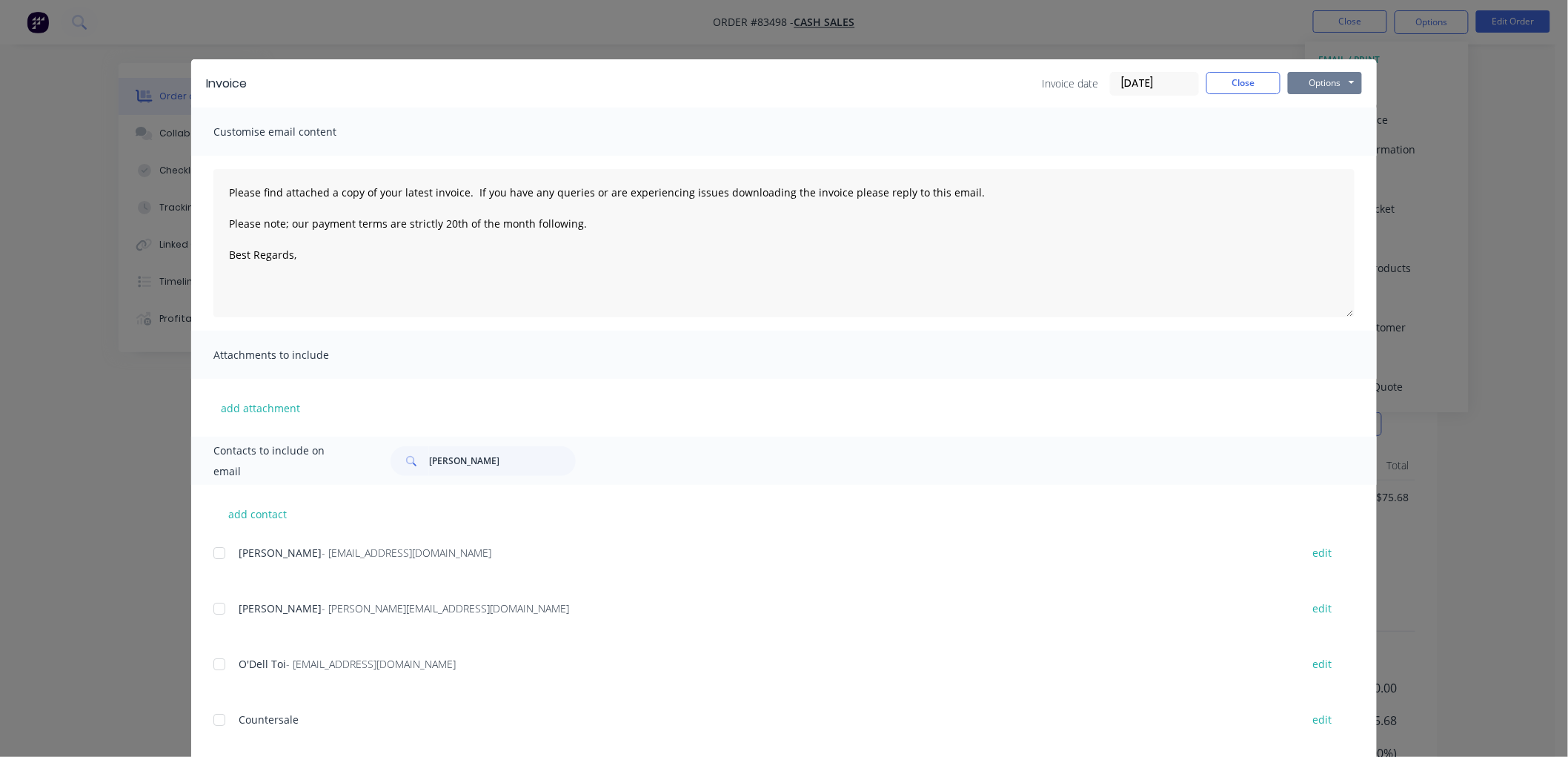
click at [1343, 85] on button "Options" at bounding box center [1324, 82] width 74 height 22
click at [1334, 134] on button "Print" at bounding box center [1335, 134] width 95 height 24
drag, startPoint x: 1243, startPoint y: 86, endPoint x: 1289, endPoint y: 92, distance: 46.4
click at [1243, 86] on button "Close" at bounding box center [1243, 82] width 74 height 22
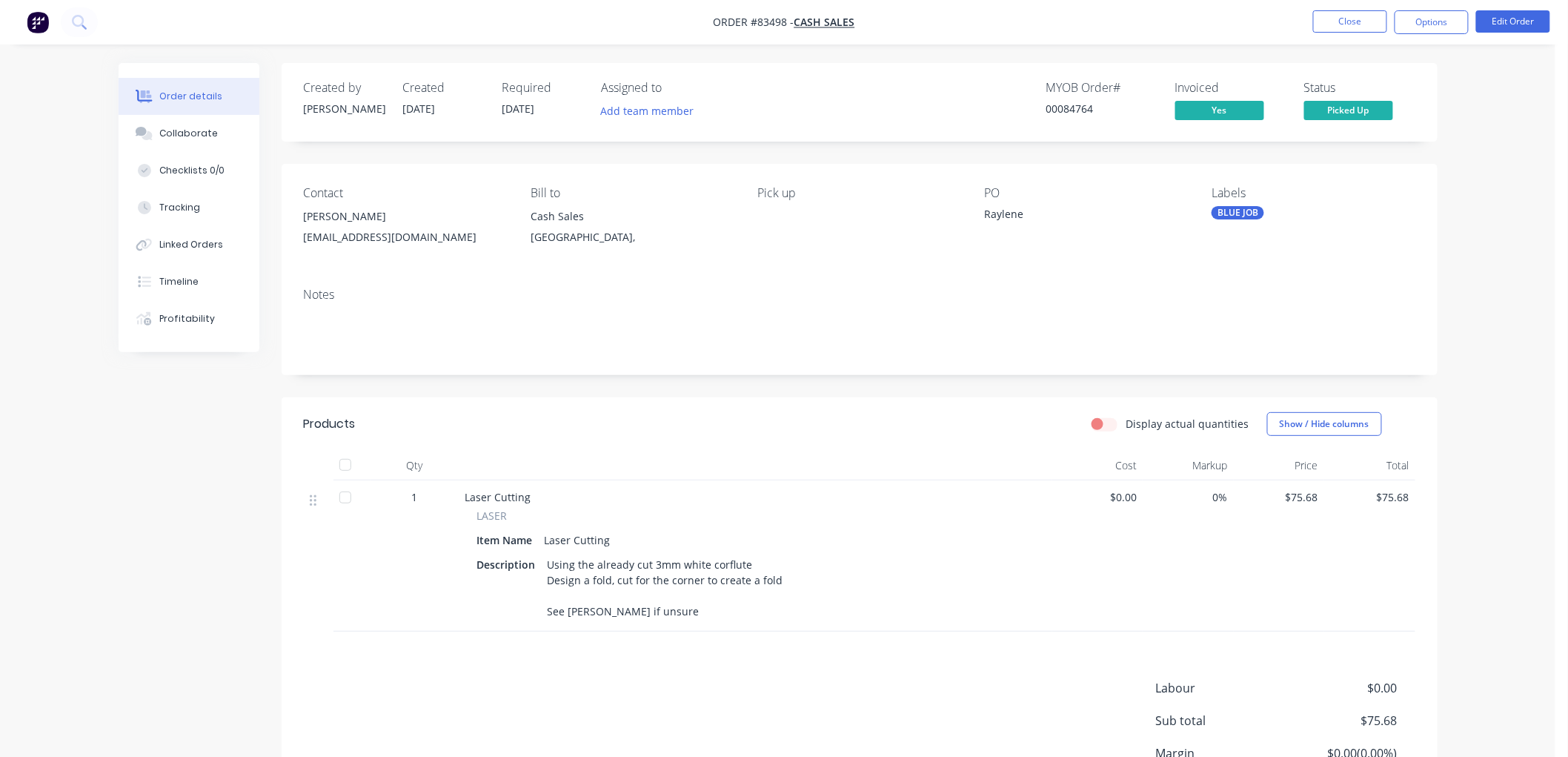
click at [1374, 109] on span "Picked Up" at bounding box center [1349, 109] width 89 height 18
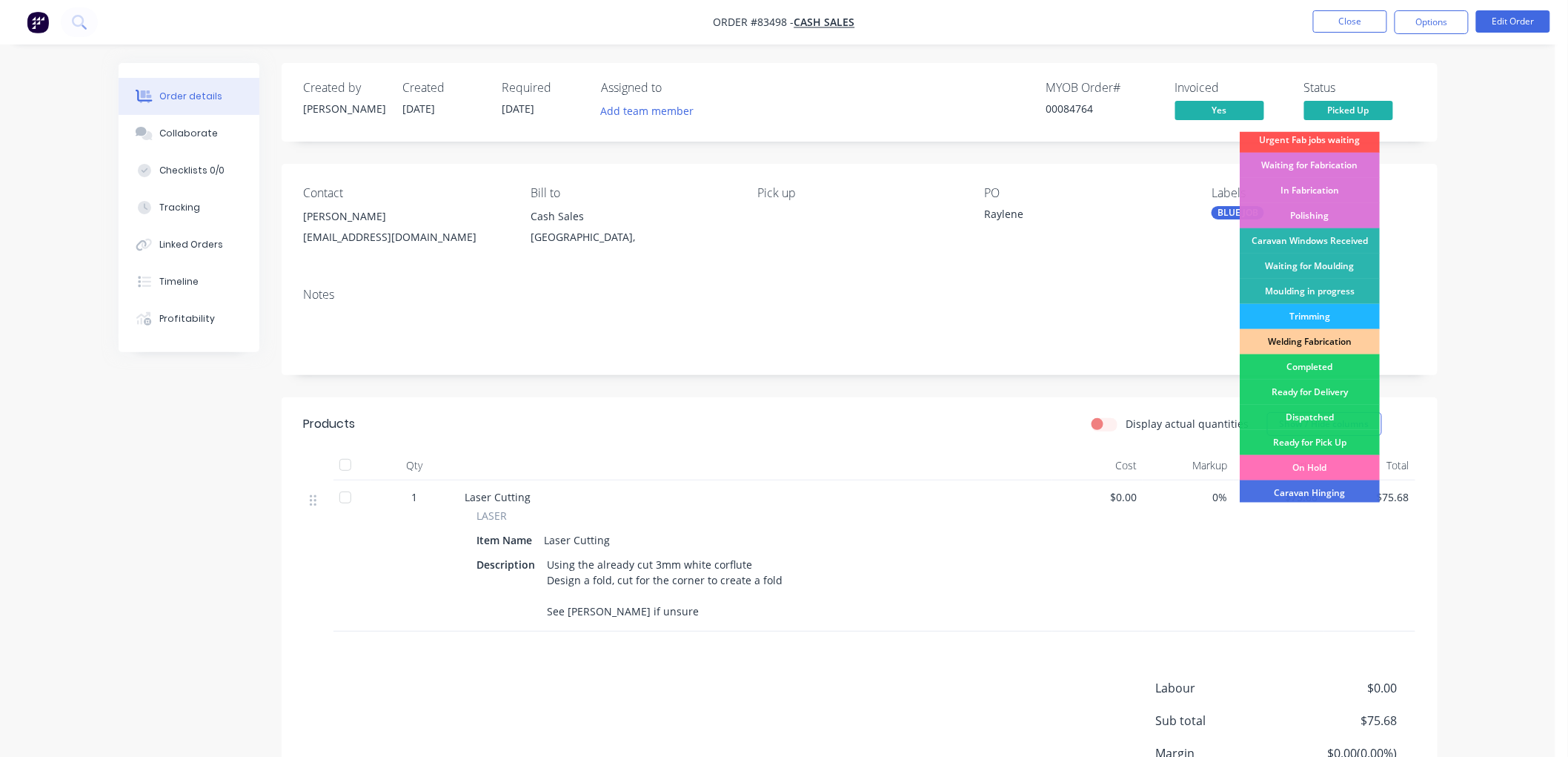
scroll to position [164, 0]
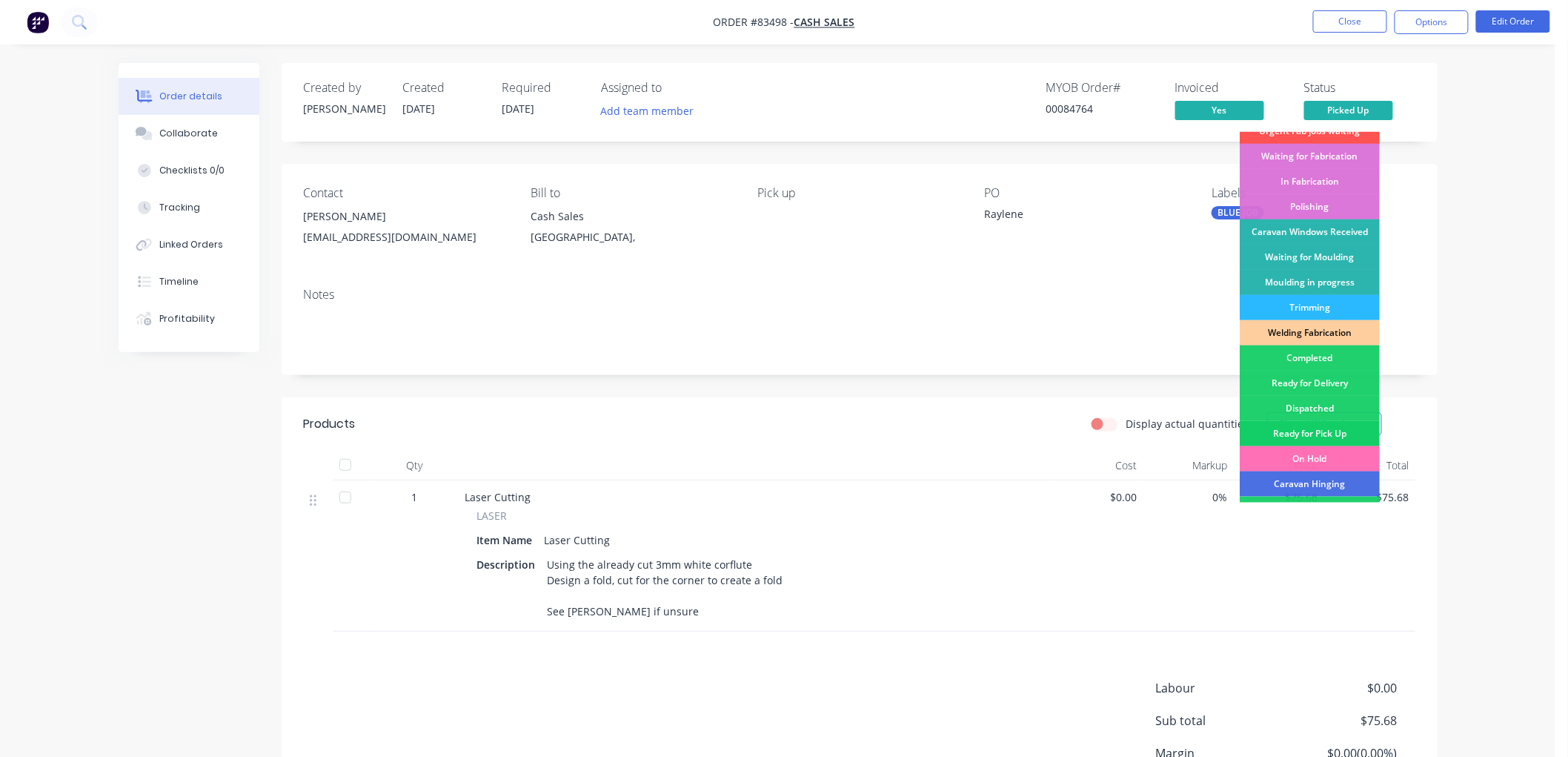
click at [1324, 424] on div "Ready for Pick Up" at bounding box center [1310, 433] width 140 height 25
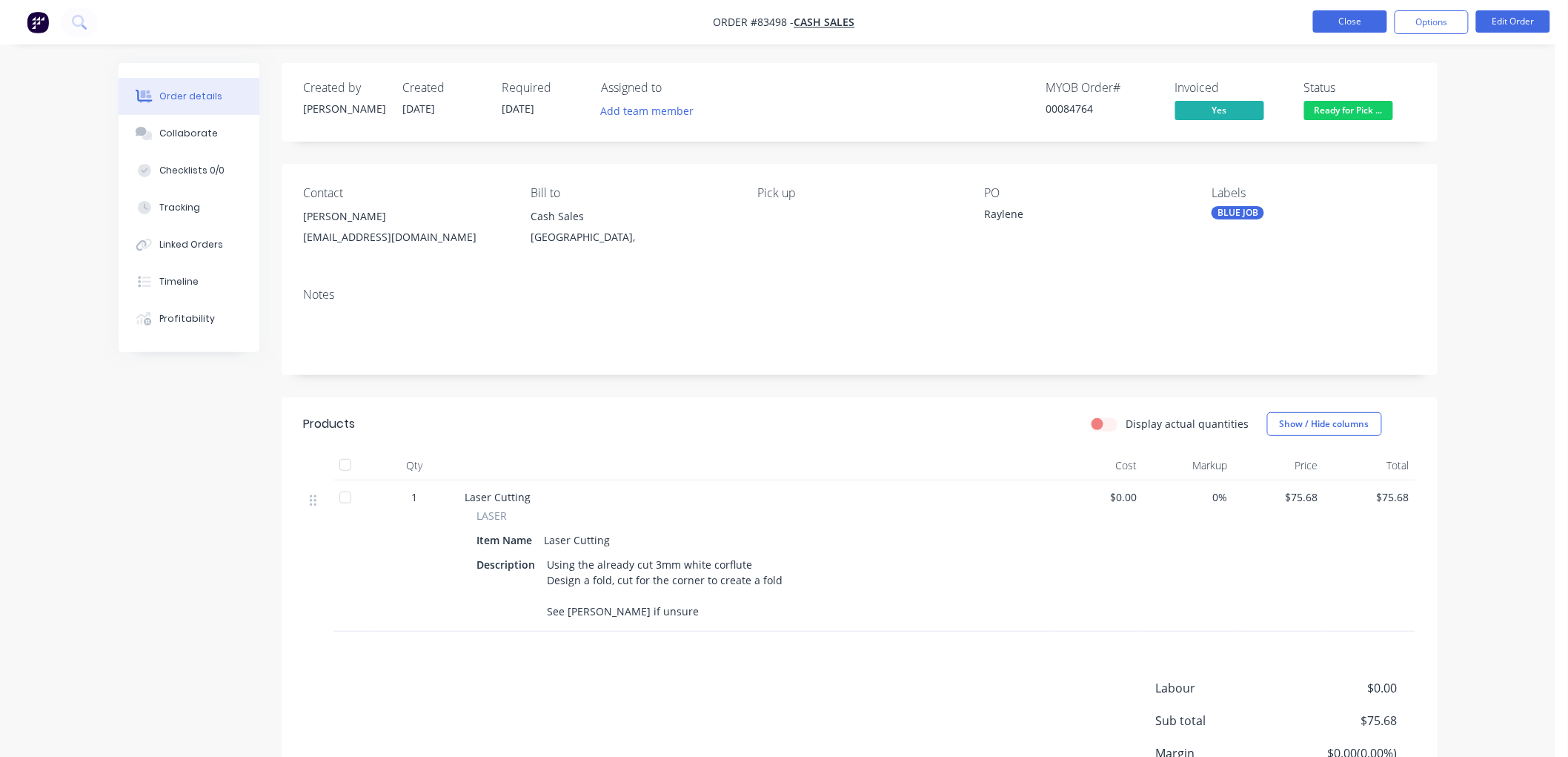
click at [1339, 24] on button "Close" at bounding box center [1350, 21] width 74 height 22
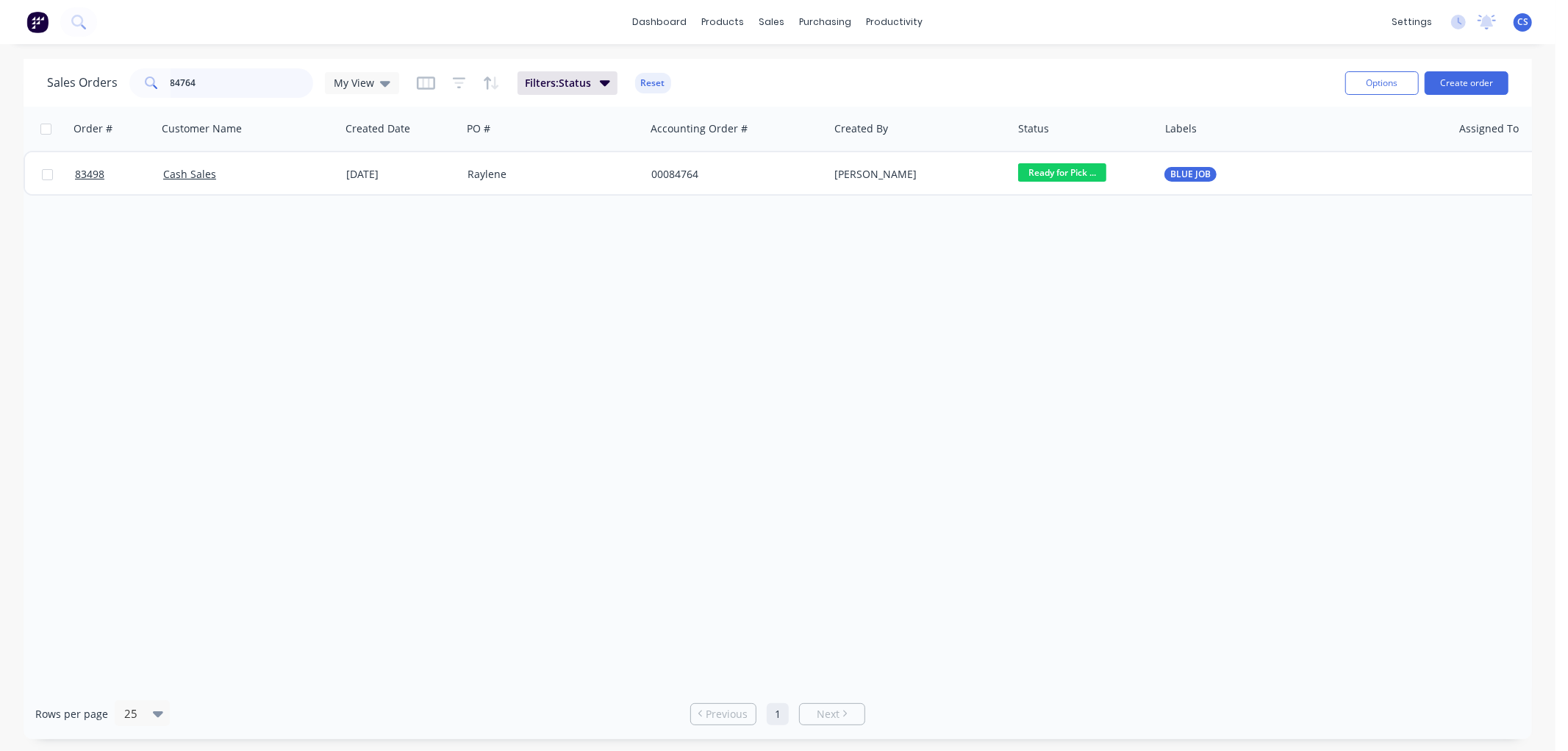
click at [231, 80] on input "84764" at bounding box center [242, 83] width 144 height 29
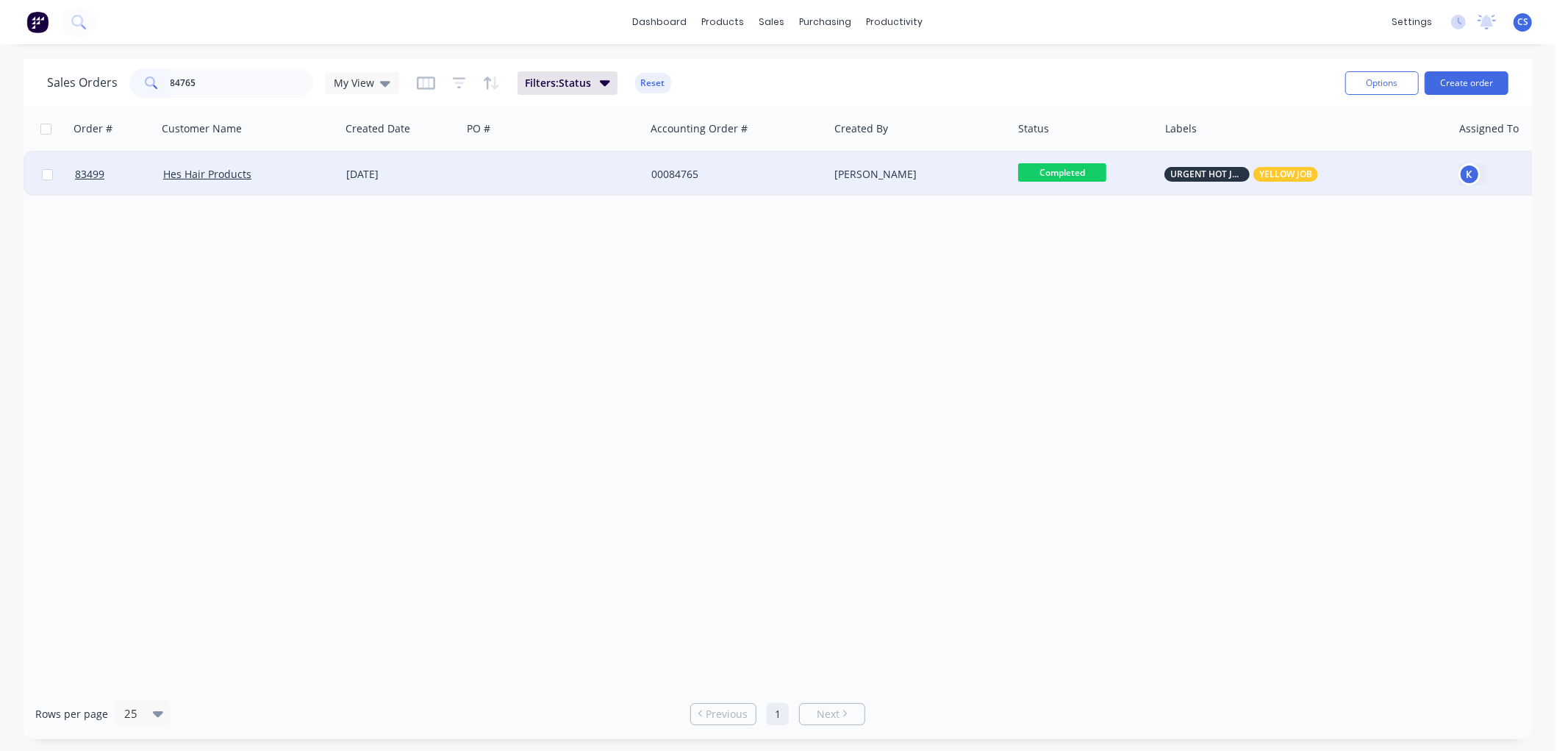
click at [945, 178] on div "[PERSON_NAME]" at bounding box center [915, 174] width 163 height 15
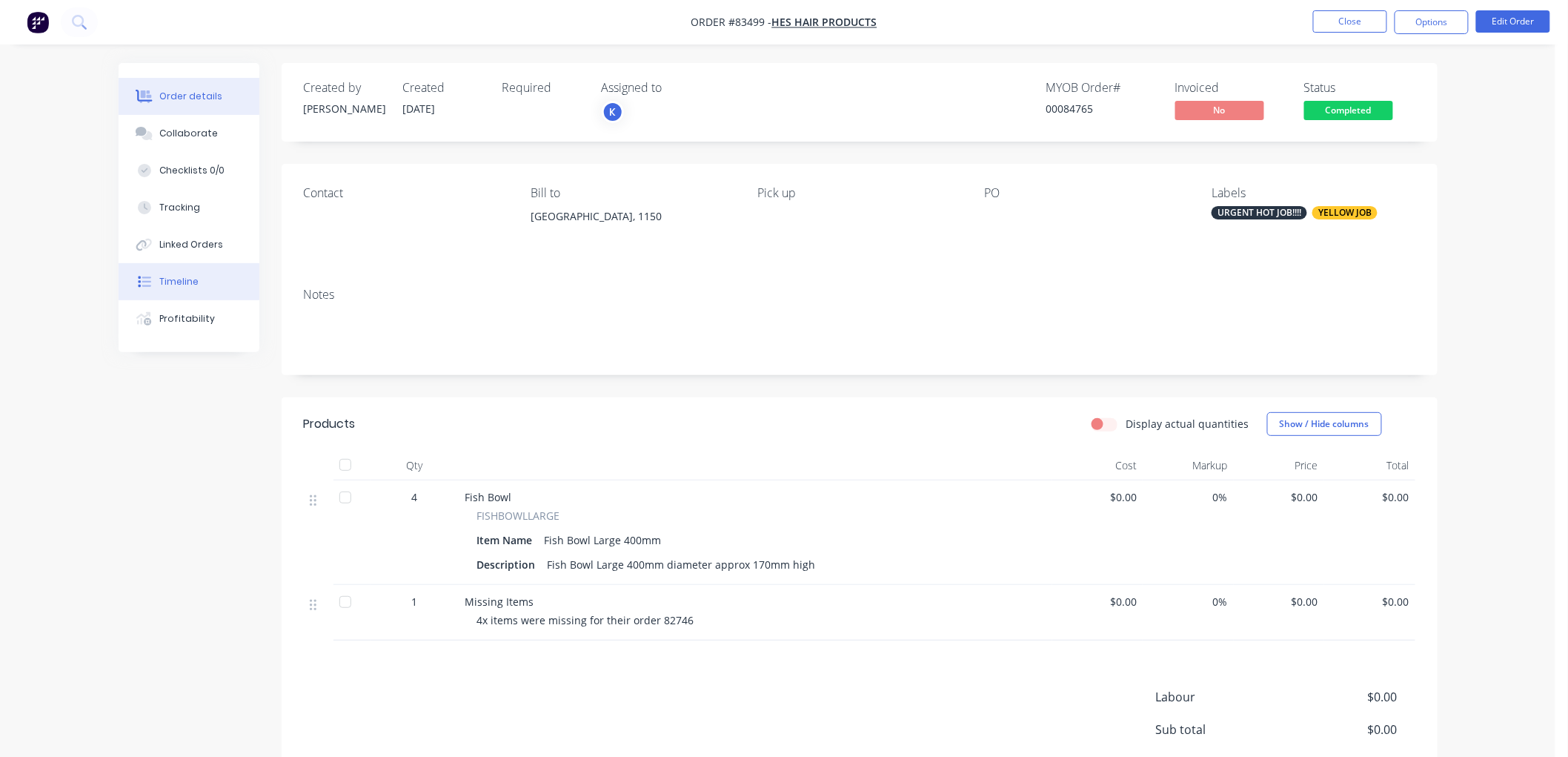
click at [179, 275] on div "Timeline" at bounding box center [179, 281] width 39 height 13
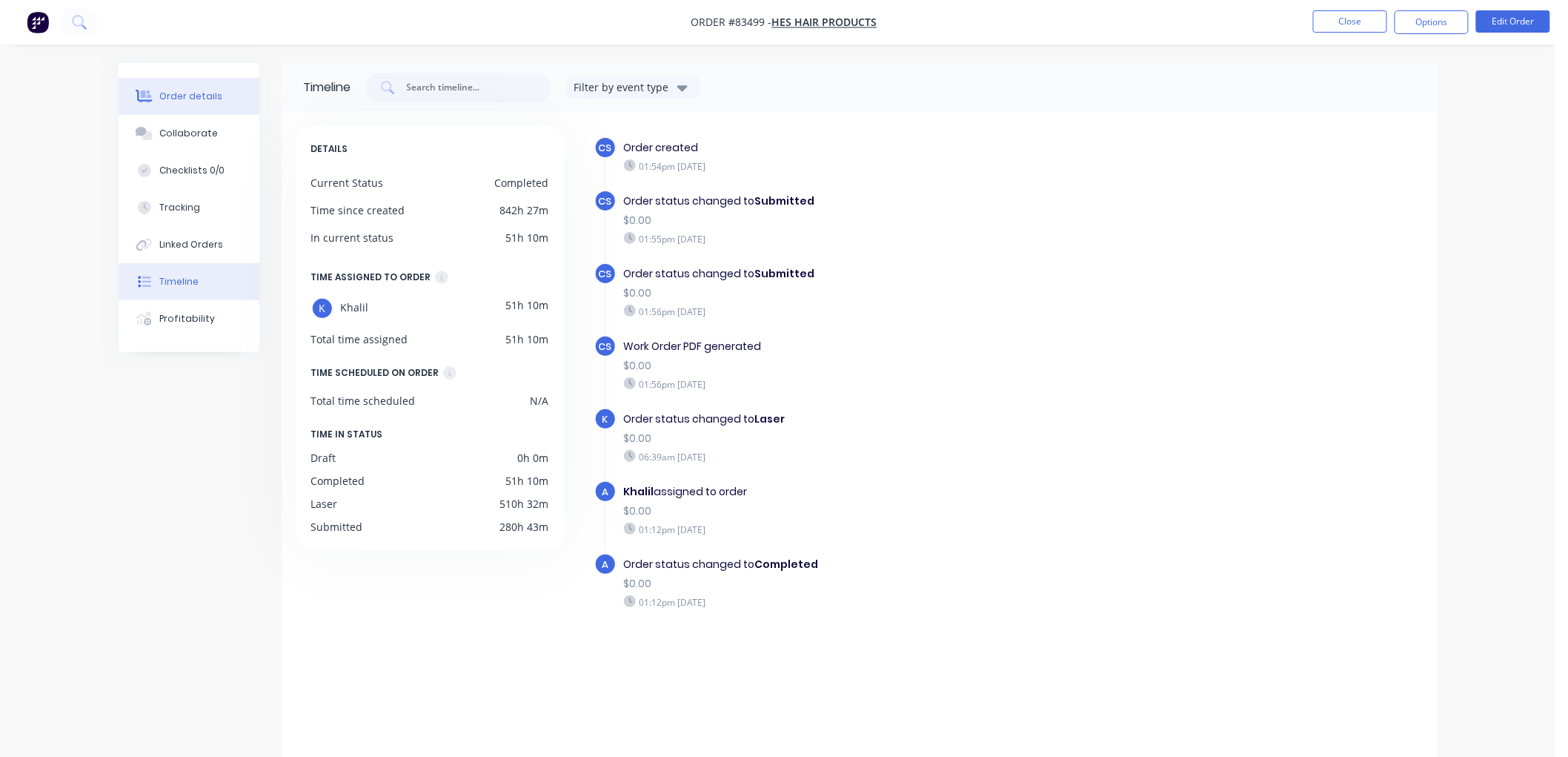
click at [153, 98] on div at bounding box center [144, 96] width 22 height 13
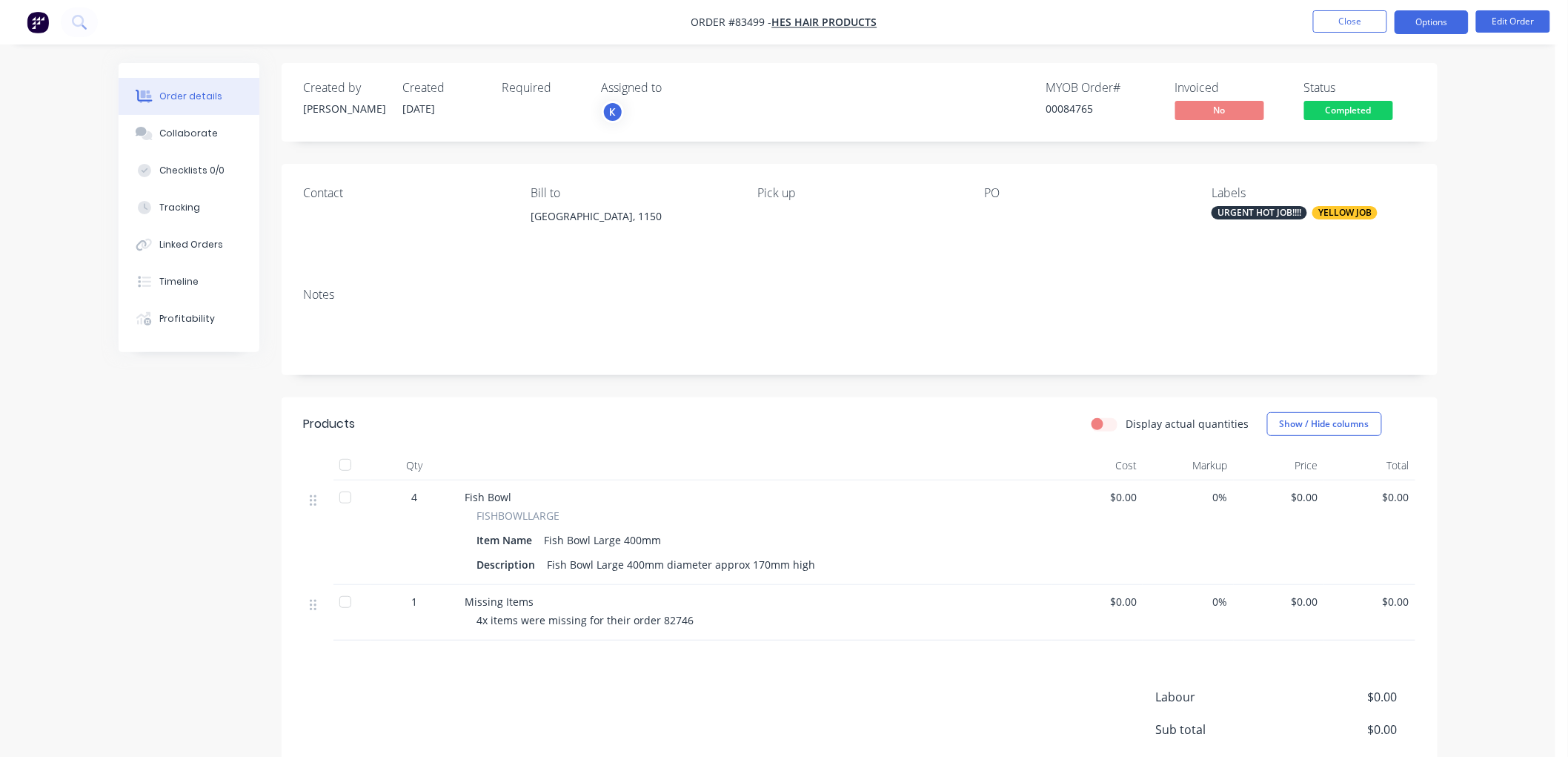
click at [1432, 13] on button "Options" at bounding box center [1432, 22] width 74 height 24
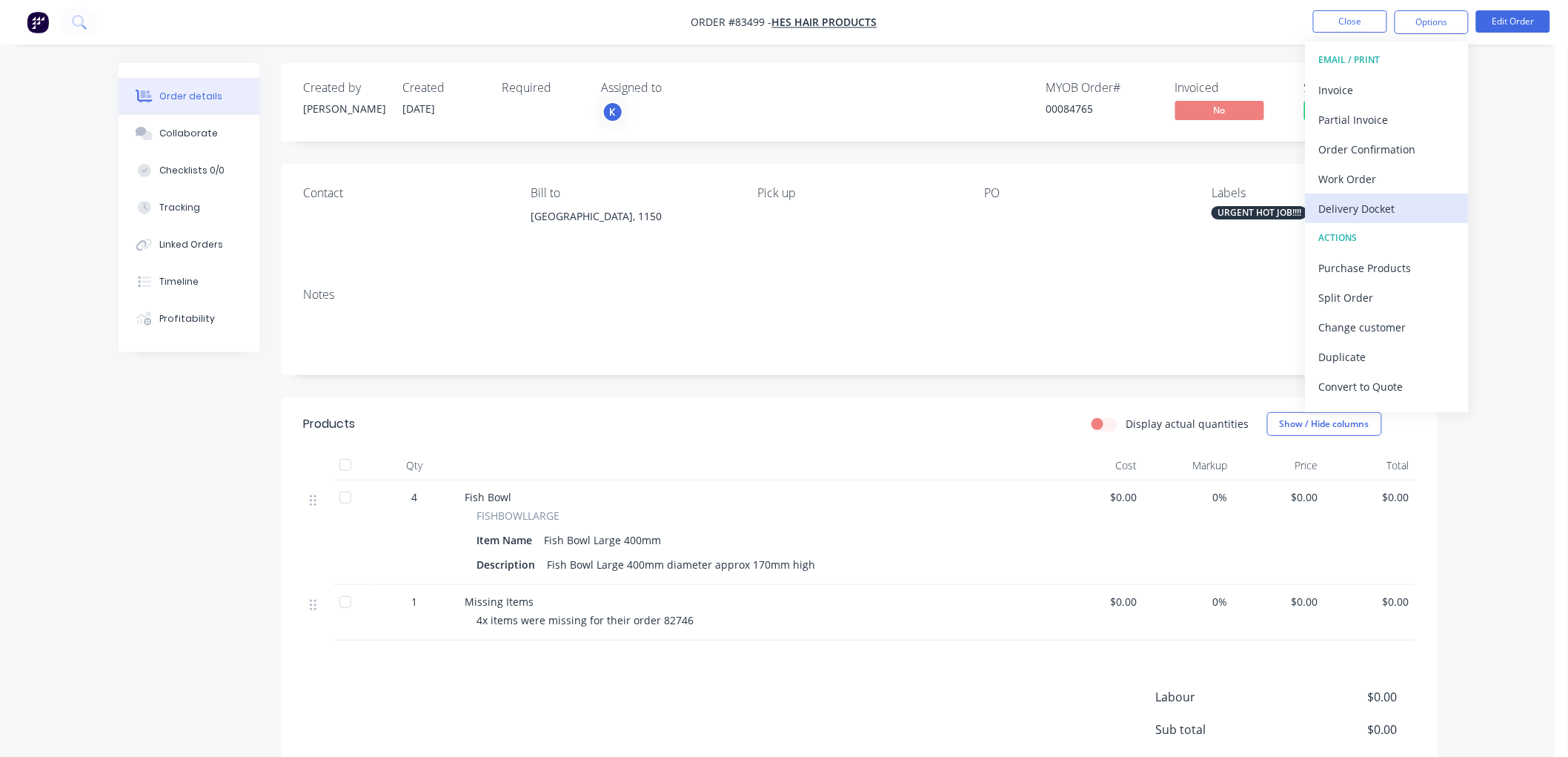
click at [1357, 205] on div "Delivery Docket" at bounding box center [1387, 209] width 136 height 22
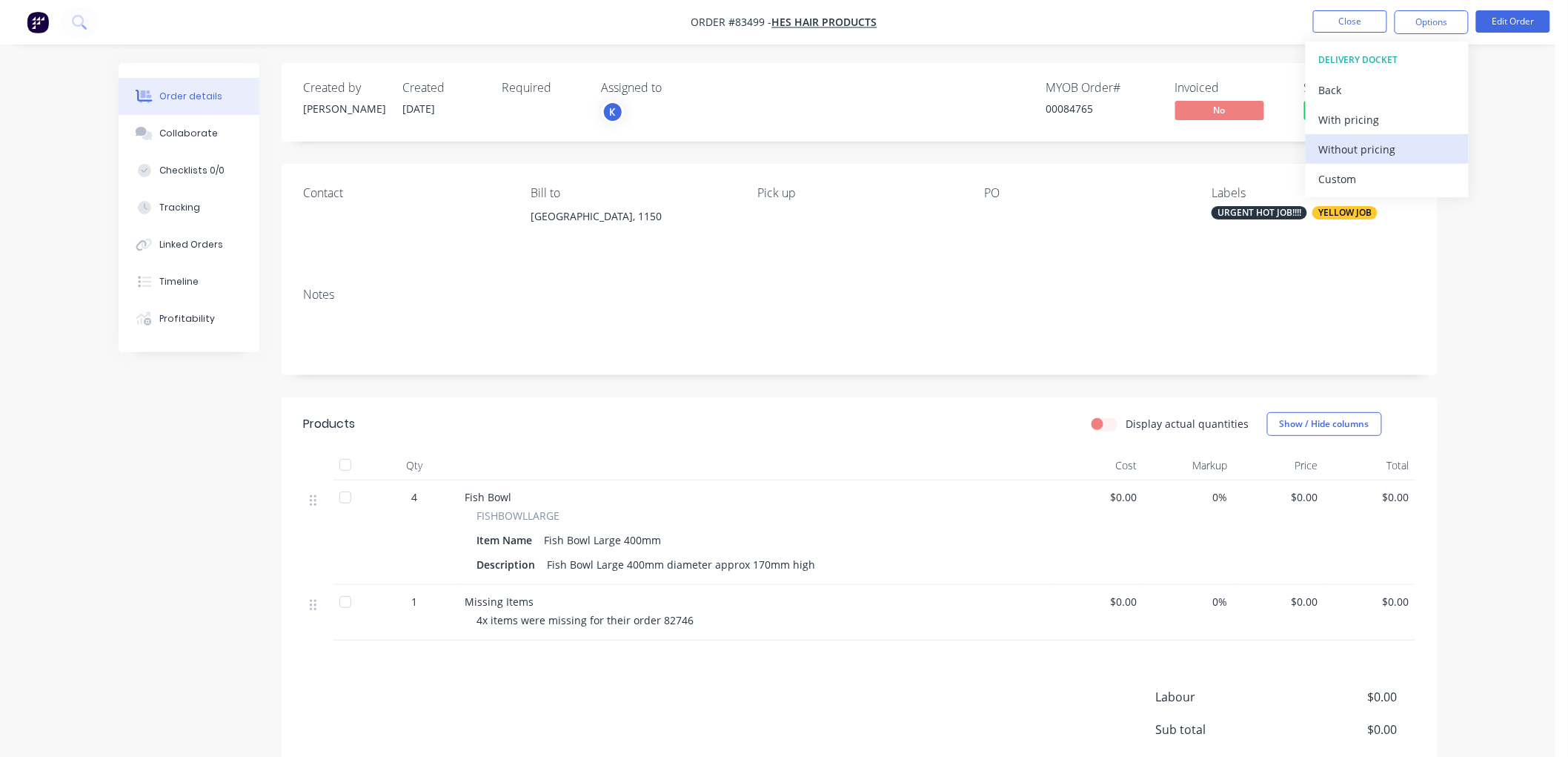
click at [1374, 144] on div "Without pricing" at bounding box center [1387, 149] width 136 height 22
click at [932, 42] on nav "Order #83499 - Hes Hair Products Close Options Edit Order" at bounding box center [784, 22] width 1568 height 45
click at [1442, 27] on button "Options" at bounding box center [1432, 22] width 74 height 24
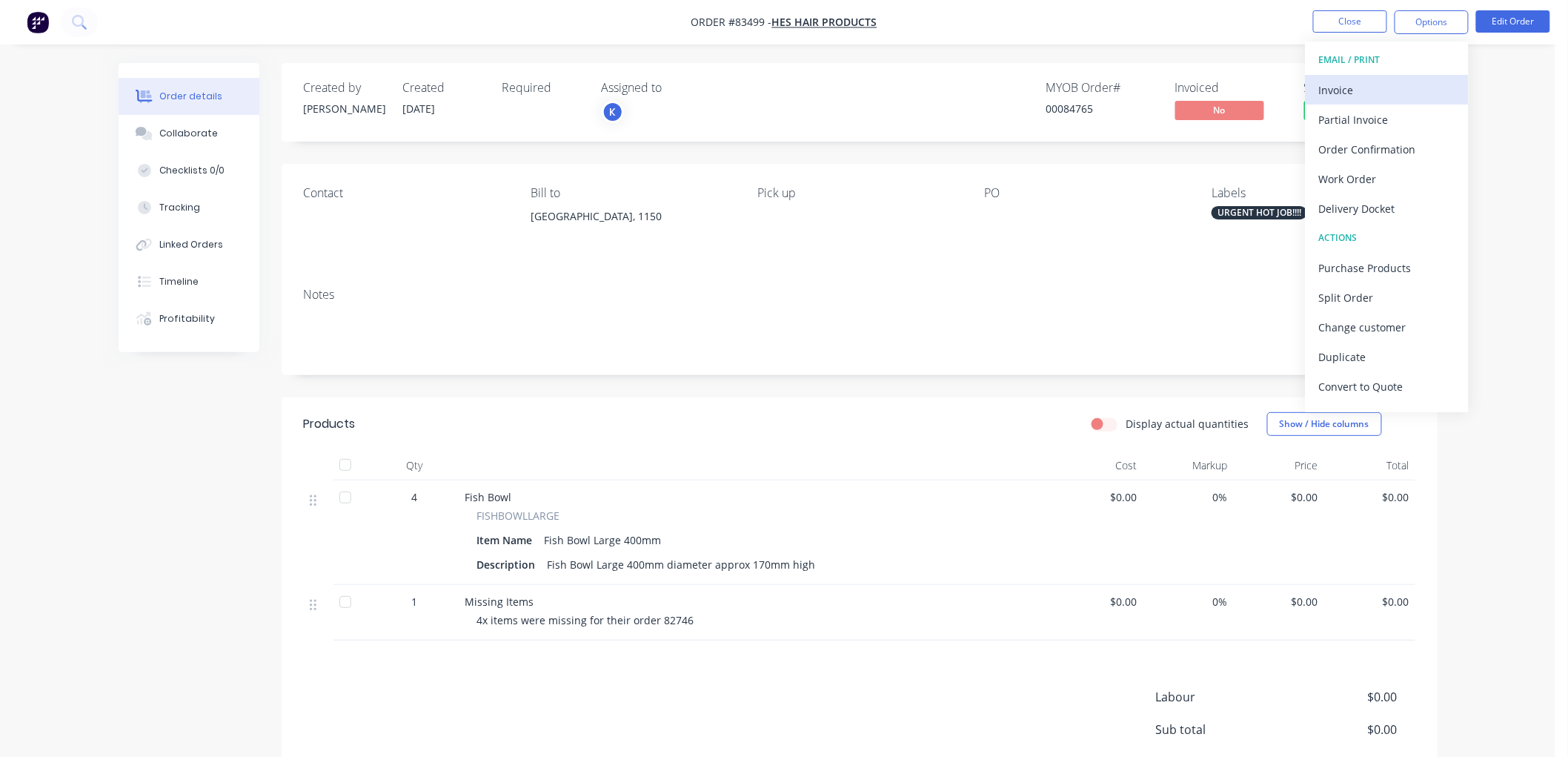
click at [1388, 86] on div "Invoice" at bounding box center [1387, 90] width 136 height 22
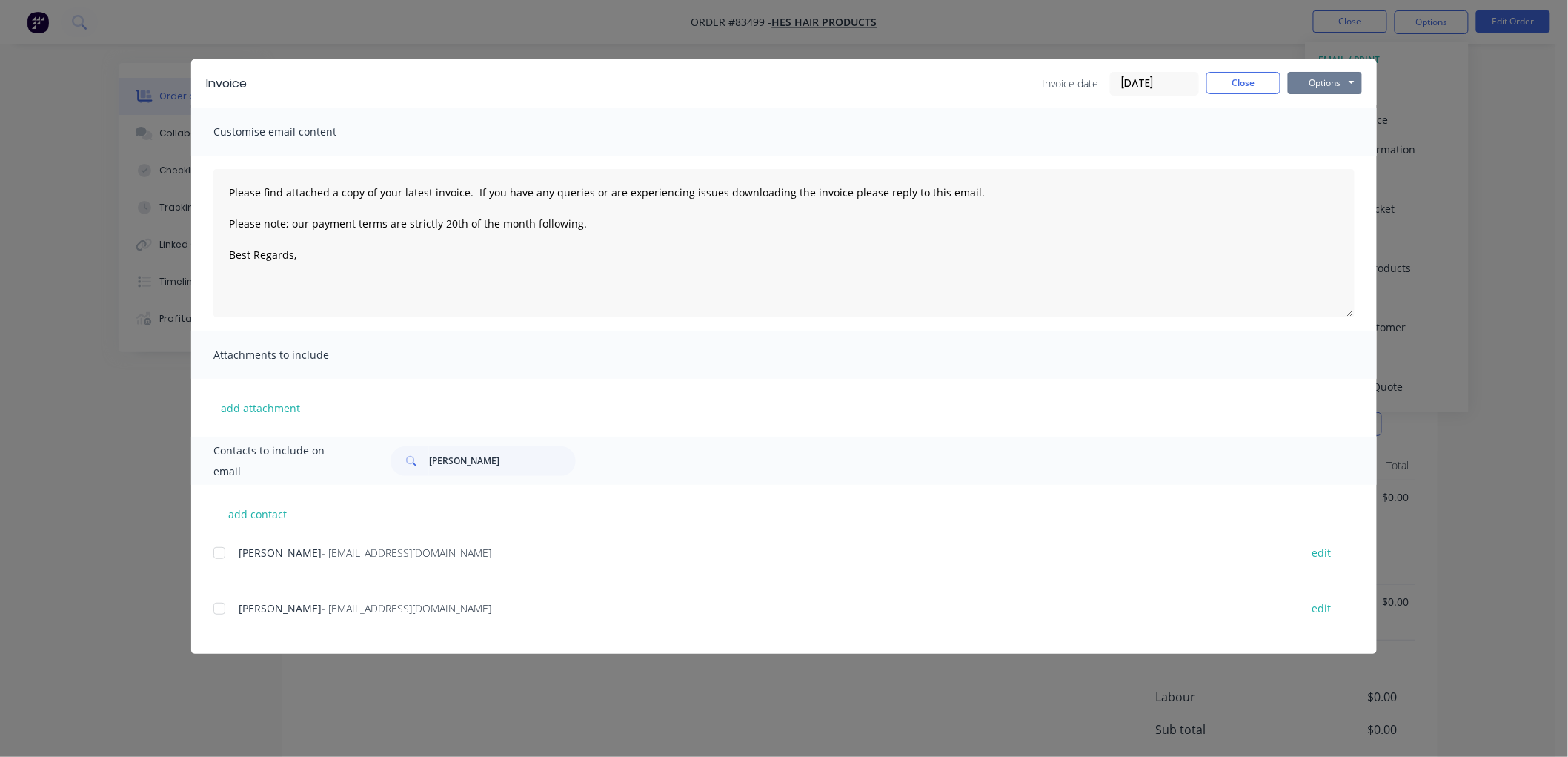
drag, startPoint x: 1354, startPoint y: 86, endPoint x: 1351, endPoint y: 96, distance: 10.4
click at [1352, 86] on button "Options" at bounding box center [1324, 82] width 74 height 22
click at [1336, 134] on button "Print" at bounding box center [1335, 134] width 95 height 24
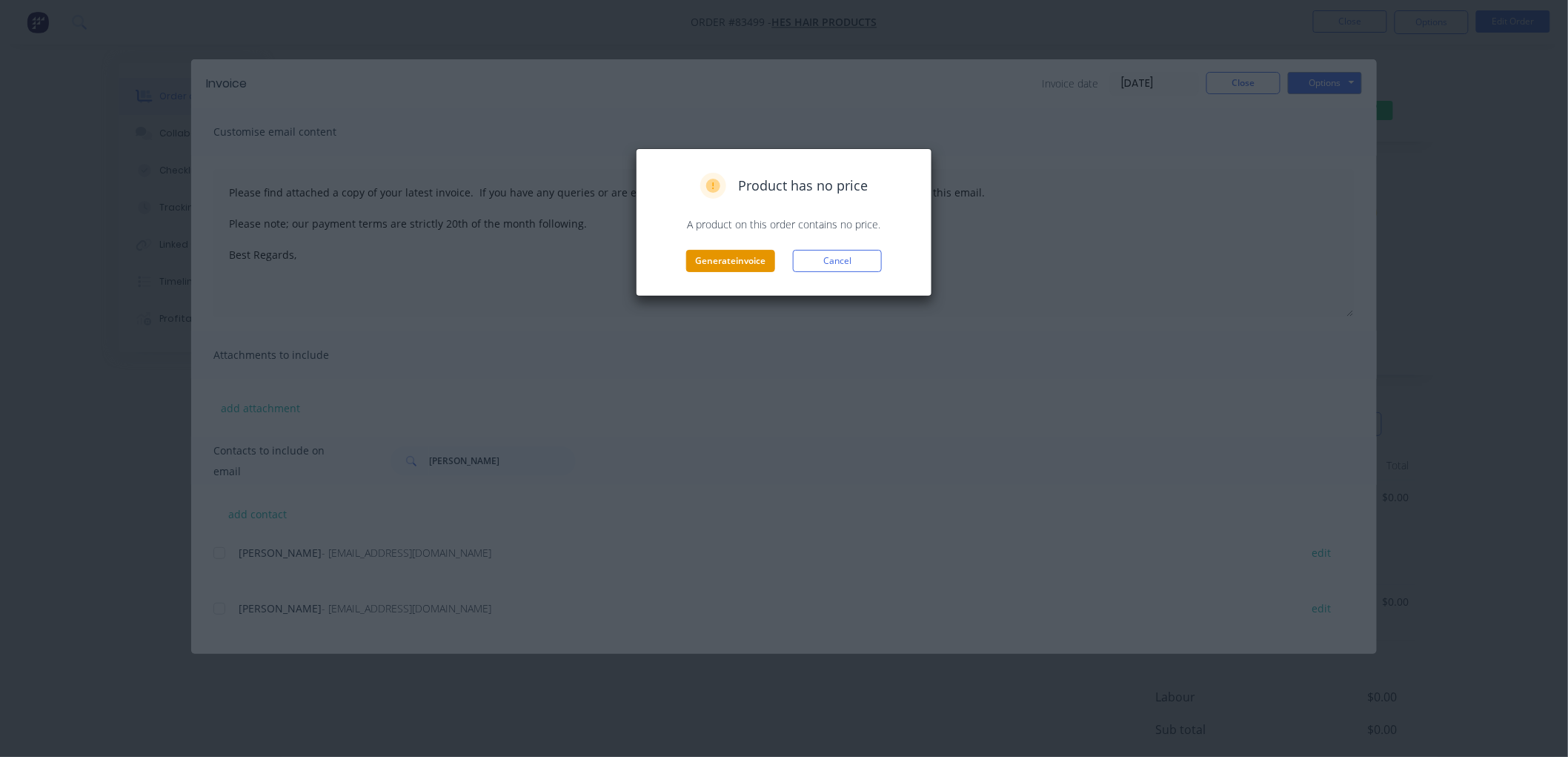
click at [698, 261] on button "Generate invoice" at bounding box center [731, 260] width 89 height 22
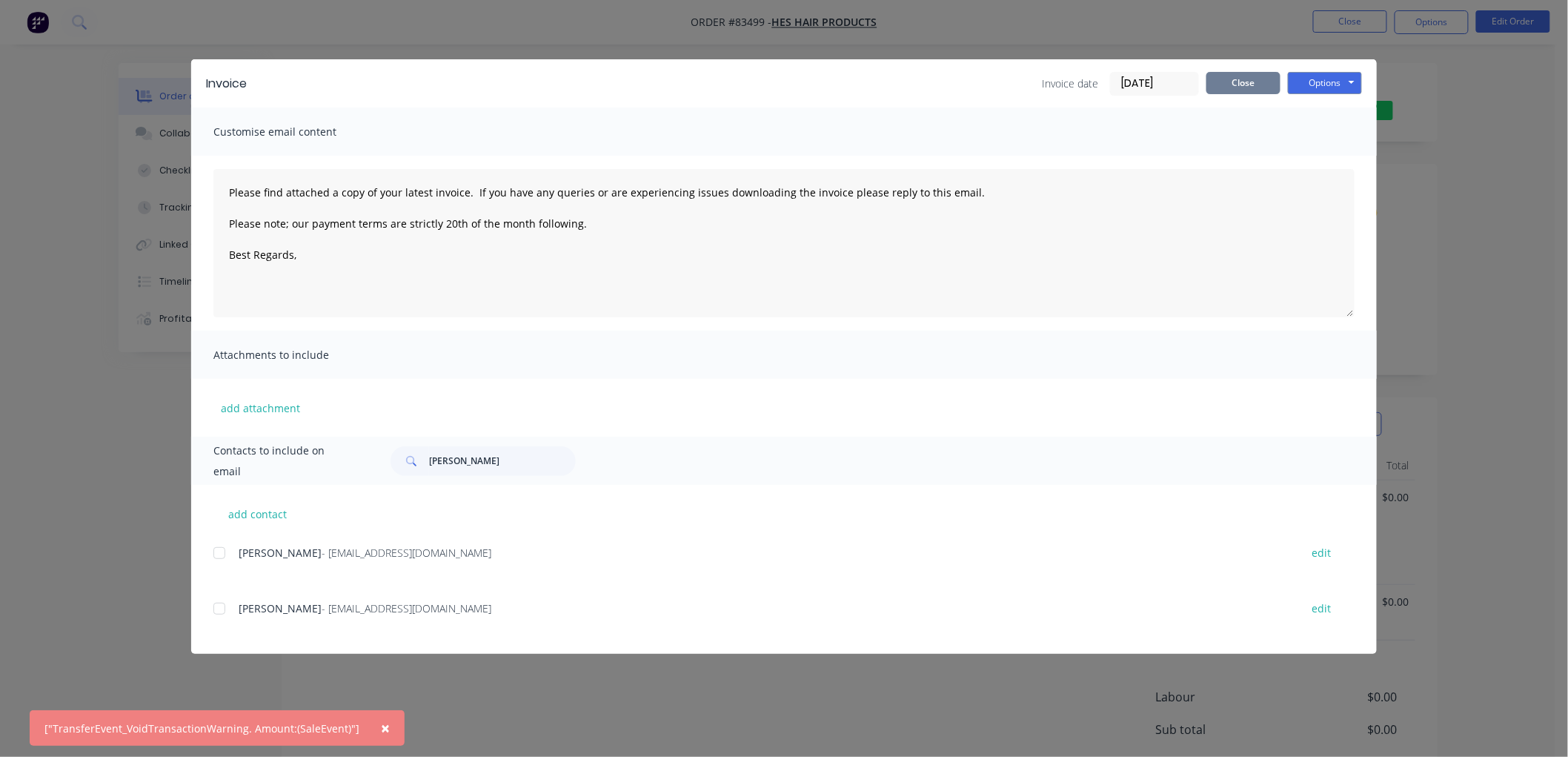
click at [1214, 83] on button "Close" at bounding box center [1243, 82] width 74 height 22
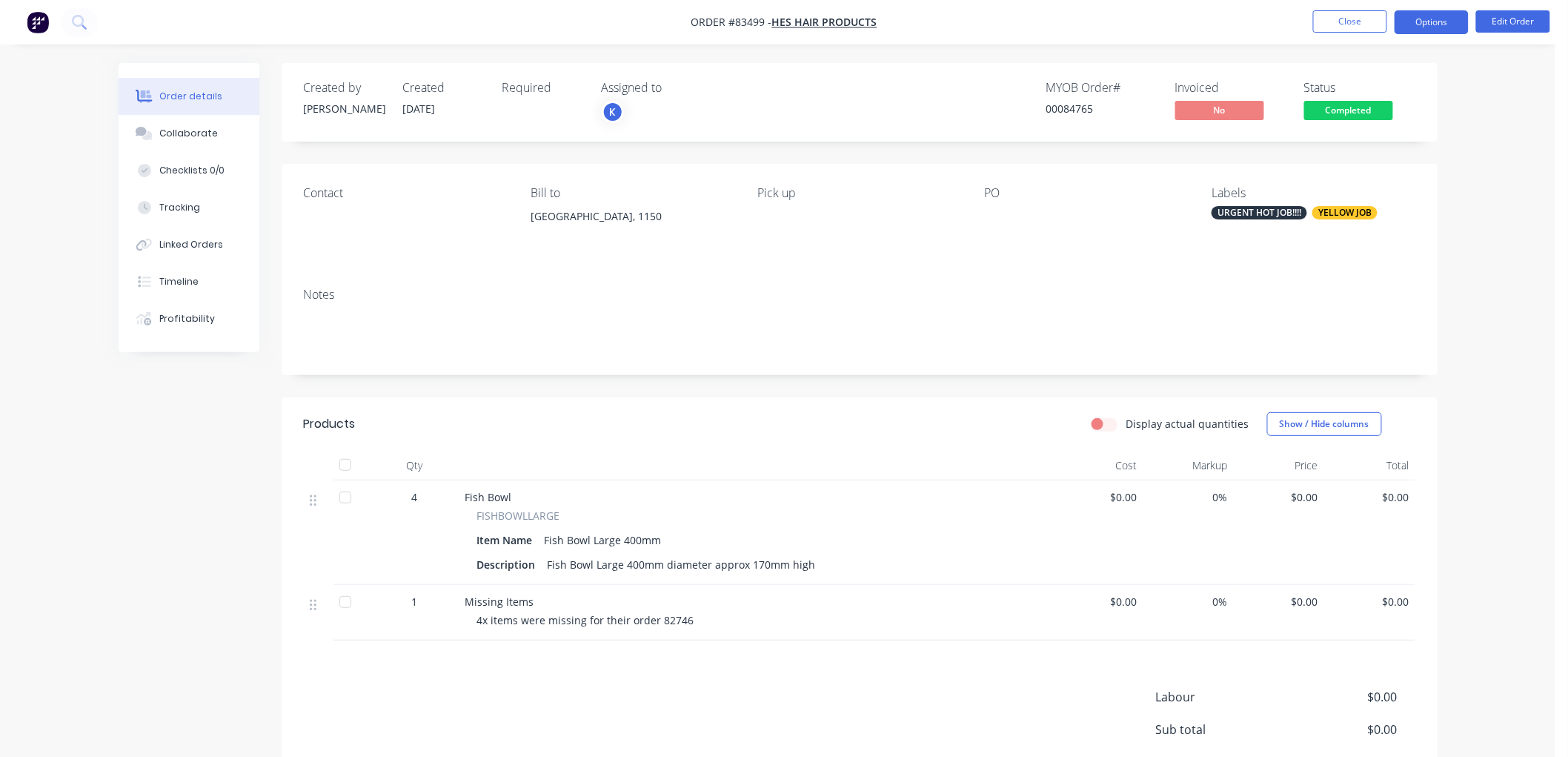
click at [1443, 27] on button "Options" at bounding box center [1432, 22] width 74 height 24
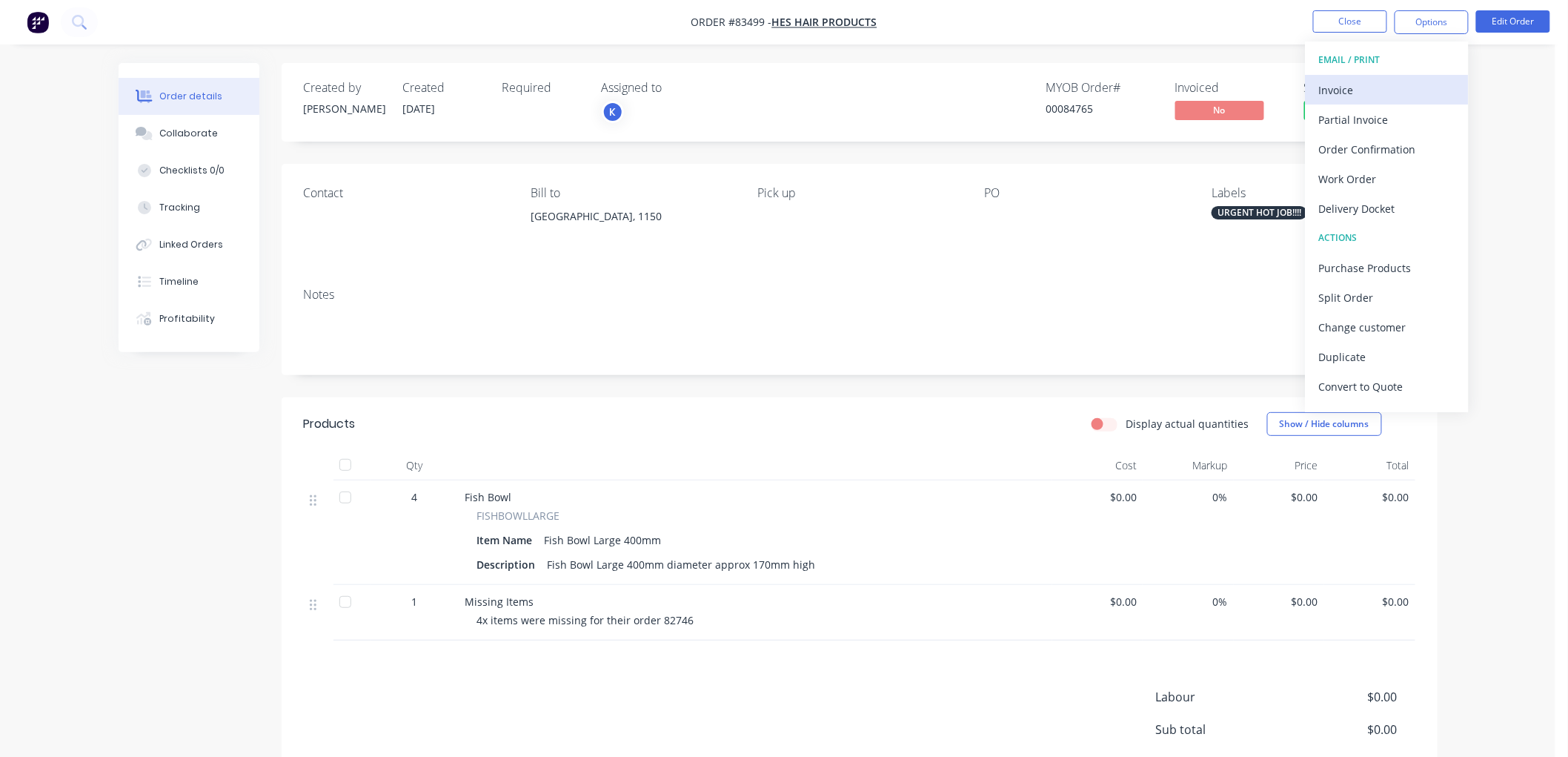
click at [1408, 89] on div "Invoice" at bounding box center [1387, 90] width 136 height 22
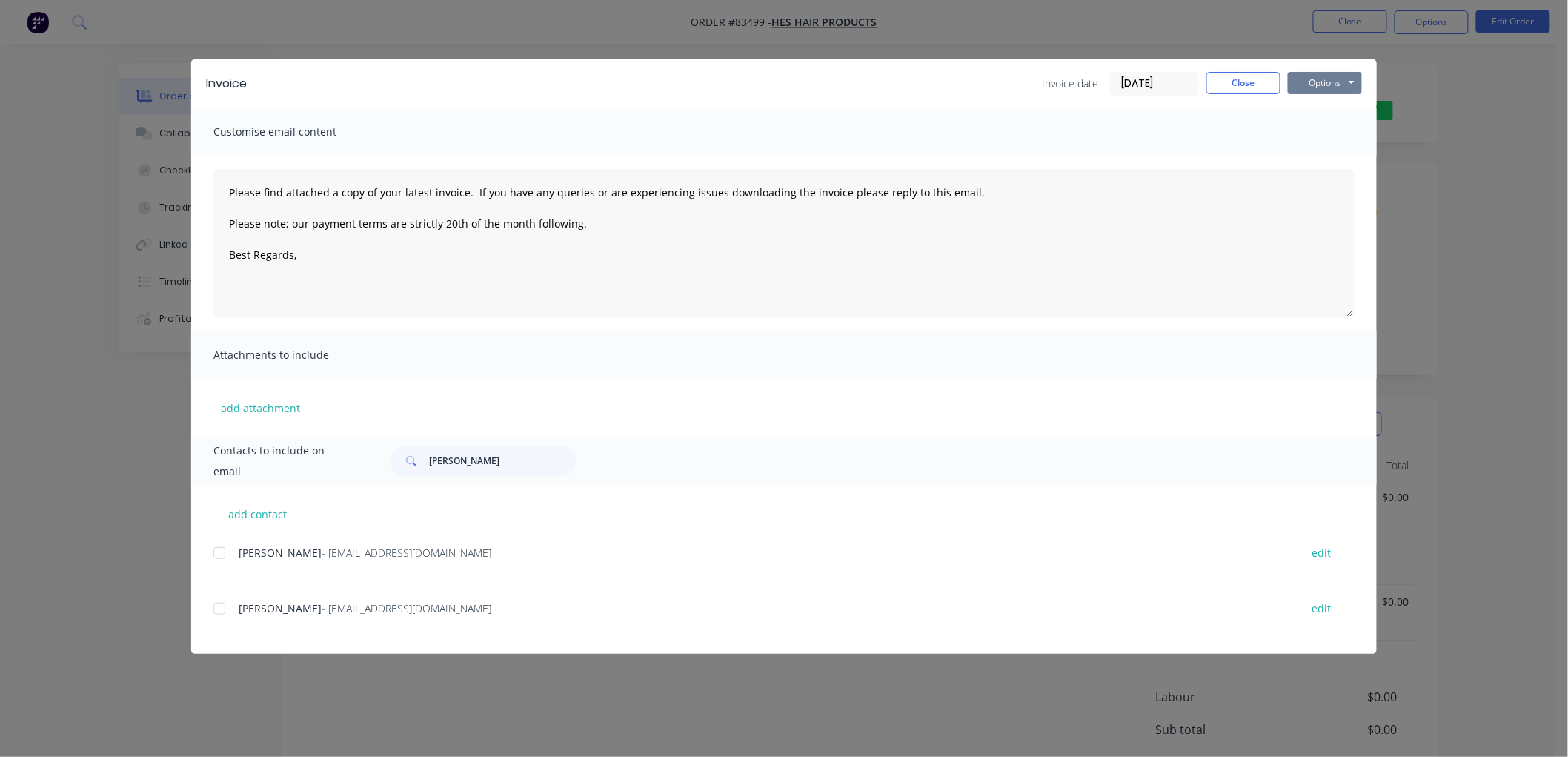
drag, startPoint x: 1345, startPoint y: 79, endPoint x: 1345, endPoint y: 93, distance: 14.0
click at [1345, 79] on button "Options" at bounding box center [1324, 82] width 74 height 22
click at [1338, 130] on button "Print" at bounding box center [1335, 134] width 95 height 24
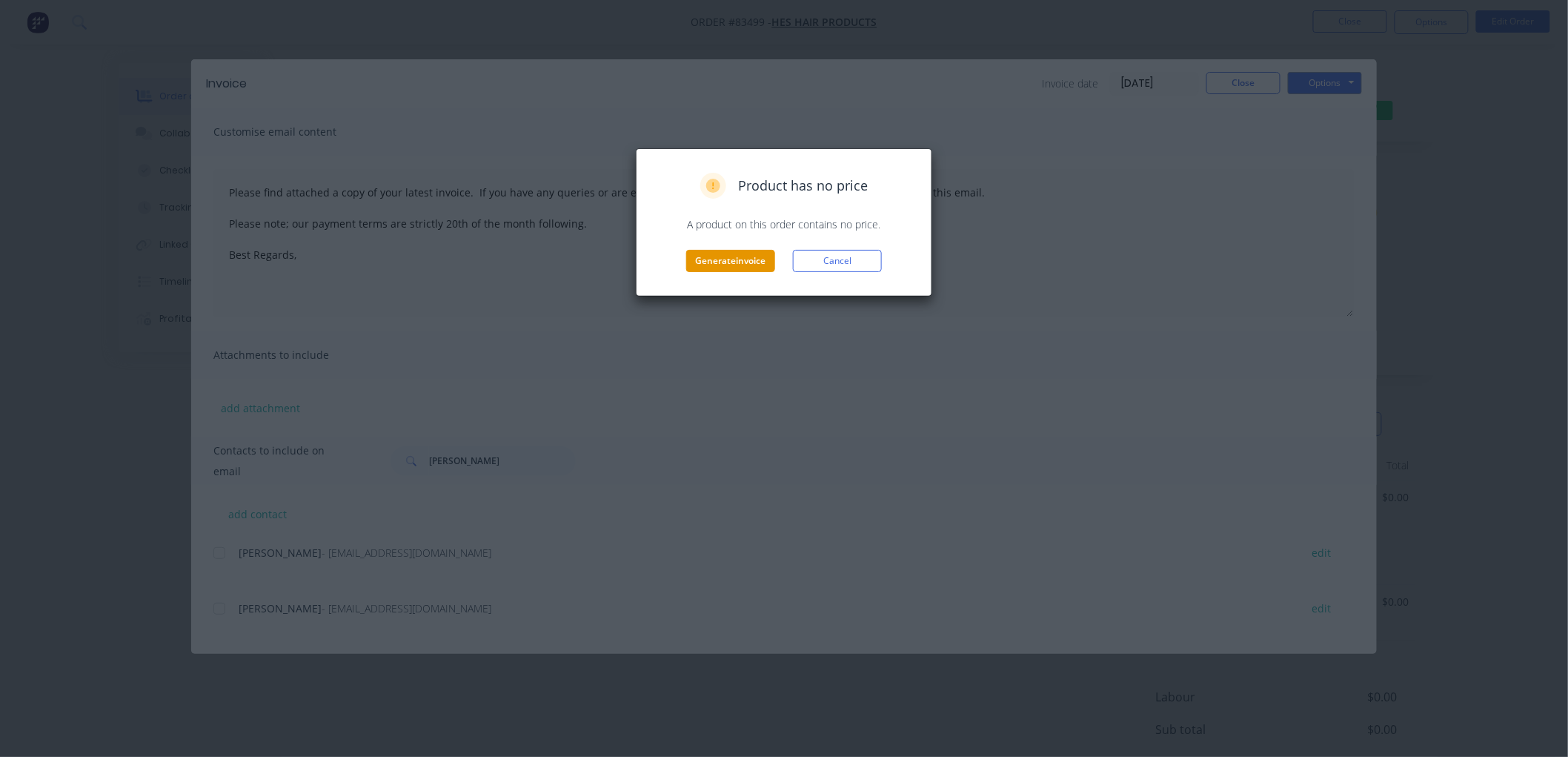
click at [735, 260] on button "Generate invoice" at bounding box center [731, 260] width 89 height 22
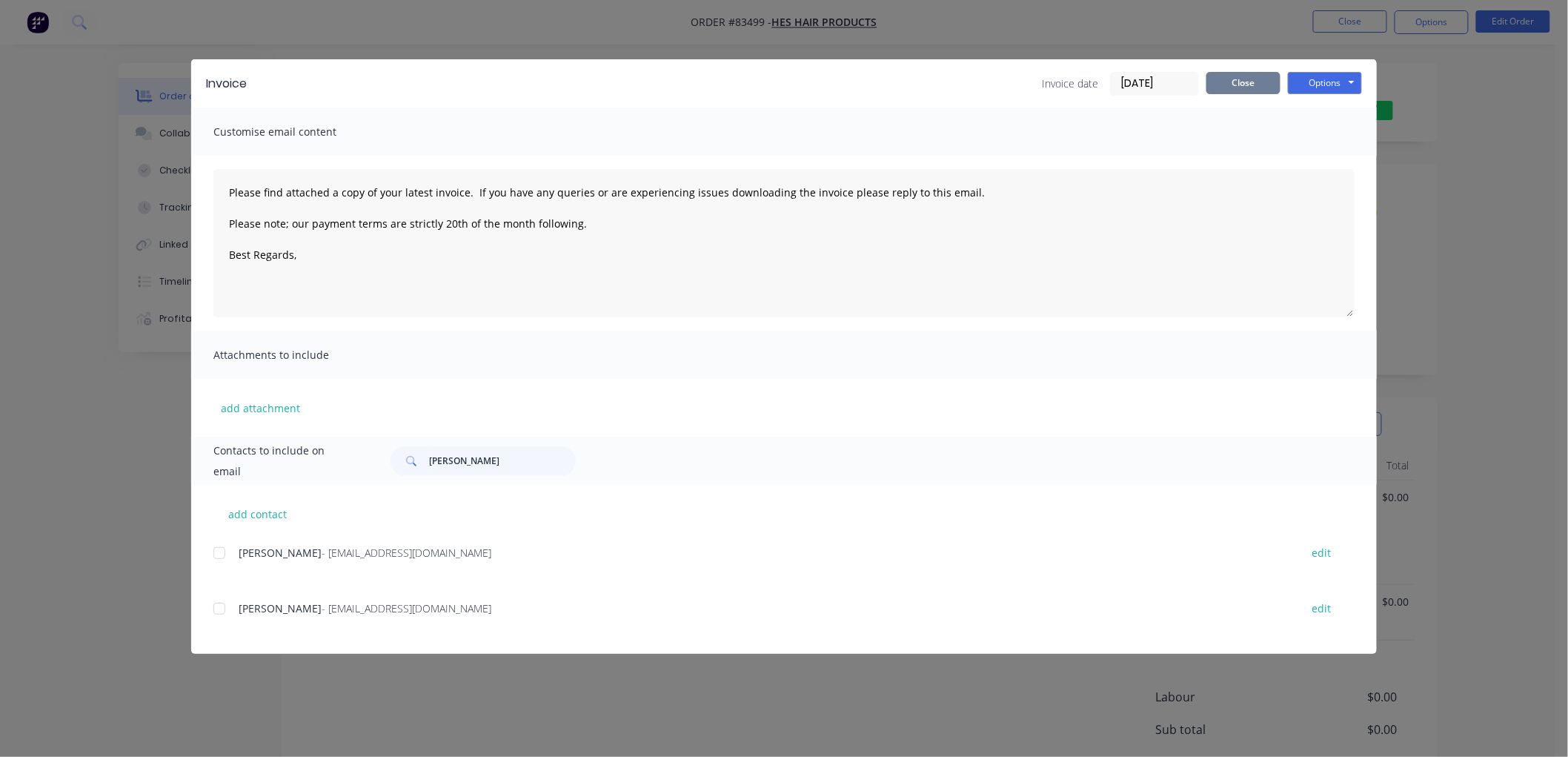
click at [1264, 81] on button "Close" at bounding box center [1243, 82] width 74 height 22
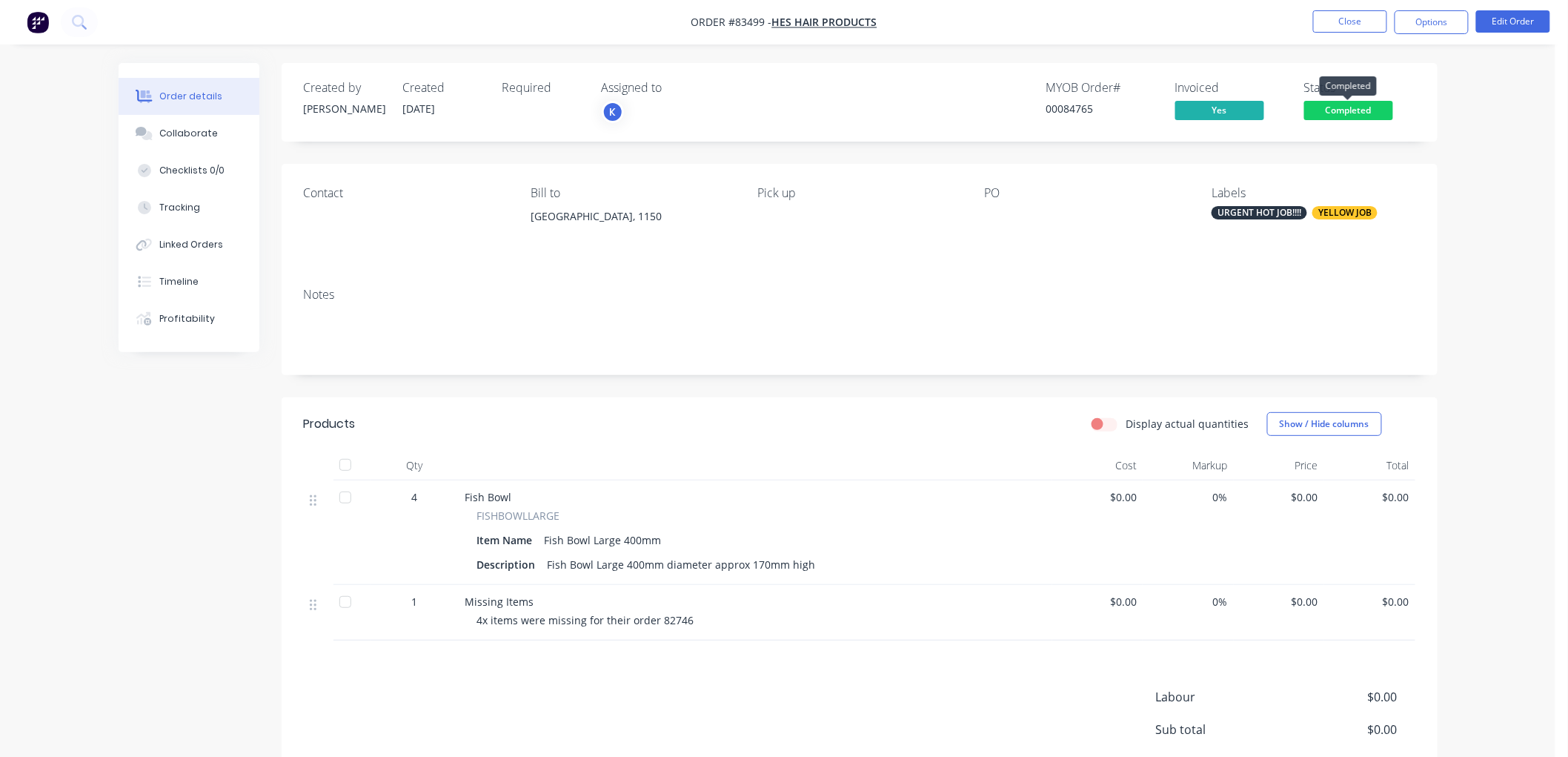
click at [1347, 109] on span "Completed" at bounding box center [1349, 109] width 89 height 18
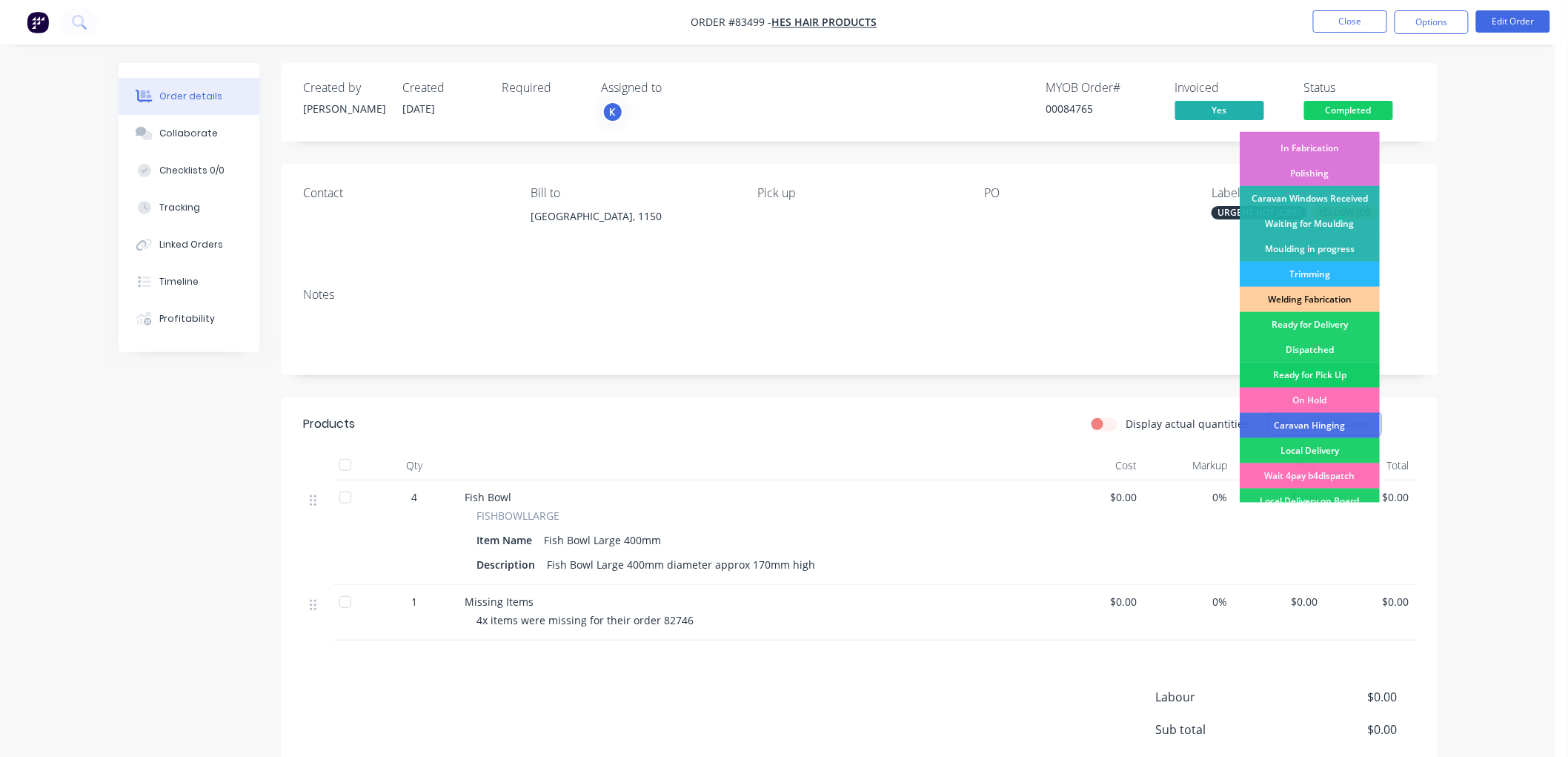
scroll to position [247, 0]
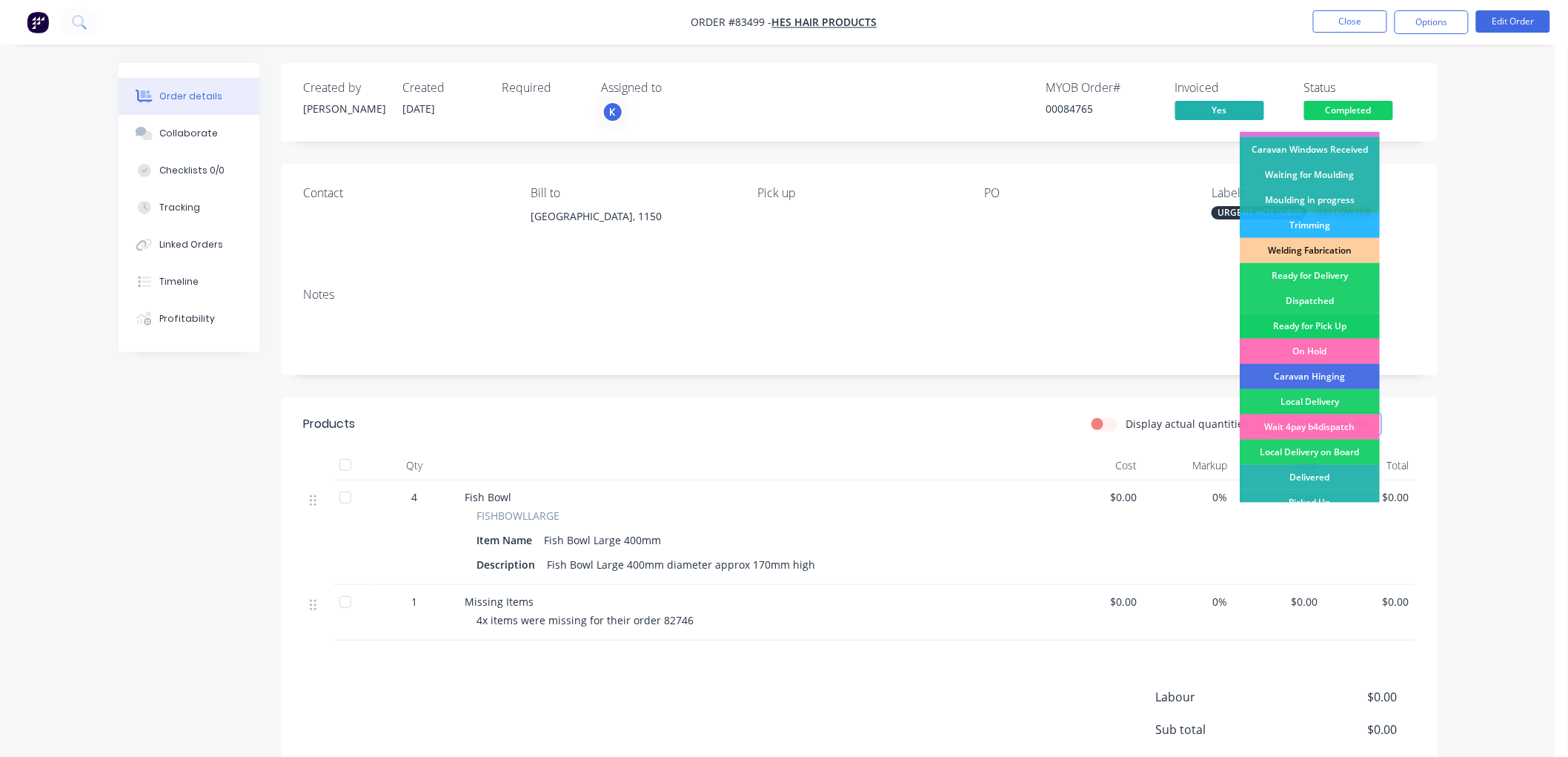
click at [1319, 325] on div "Ready for Pick Up" at bounding box center [1310, 326] width 140 height 25
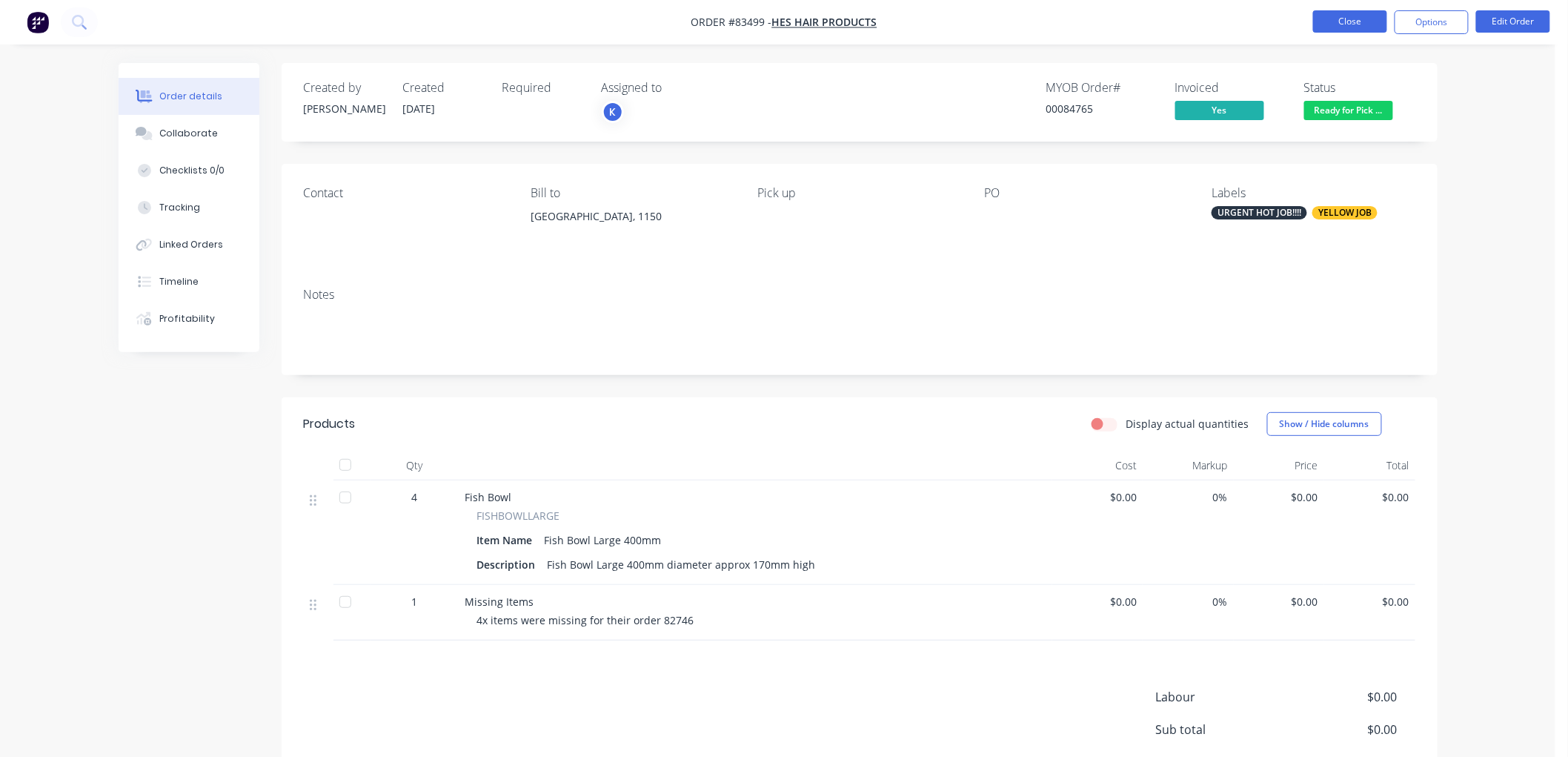
click at [1358, 21] on button "Close" at bounding box center [1350, 21] width 74 height 22
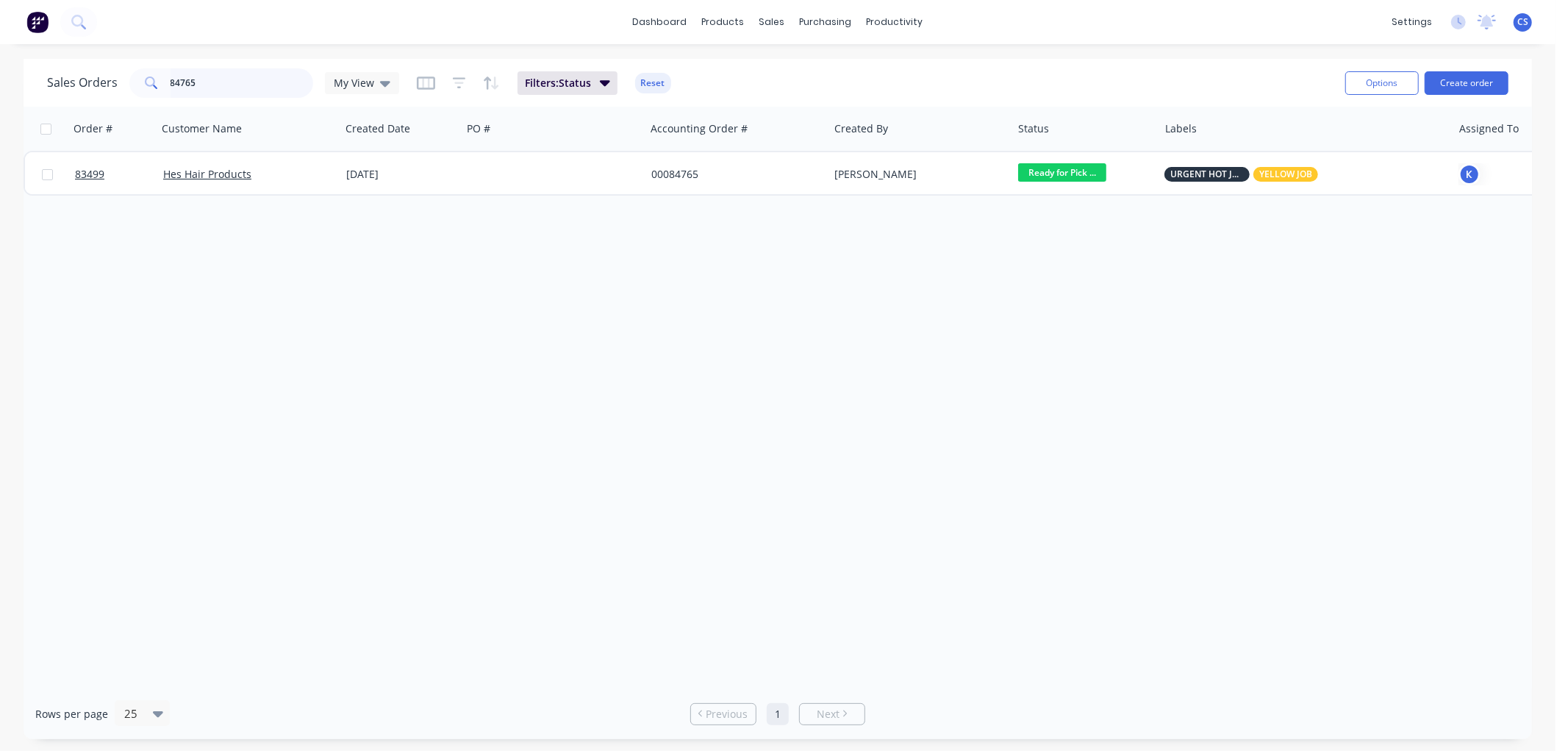
click at [211, 81] on input "84765" at bounding box center [242, 83] width 144 height 29
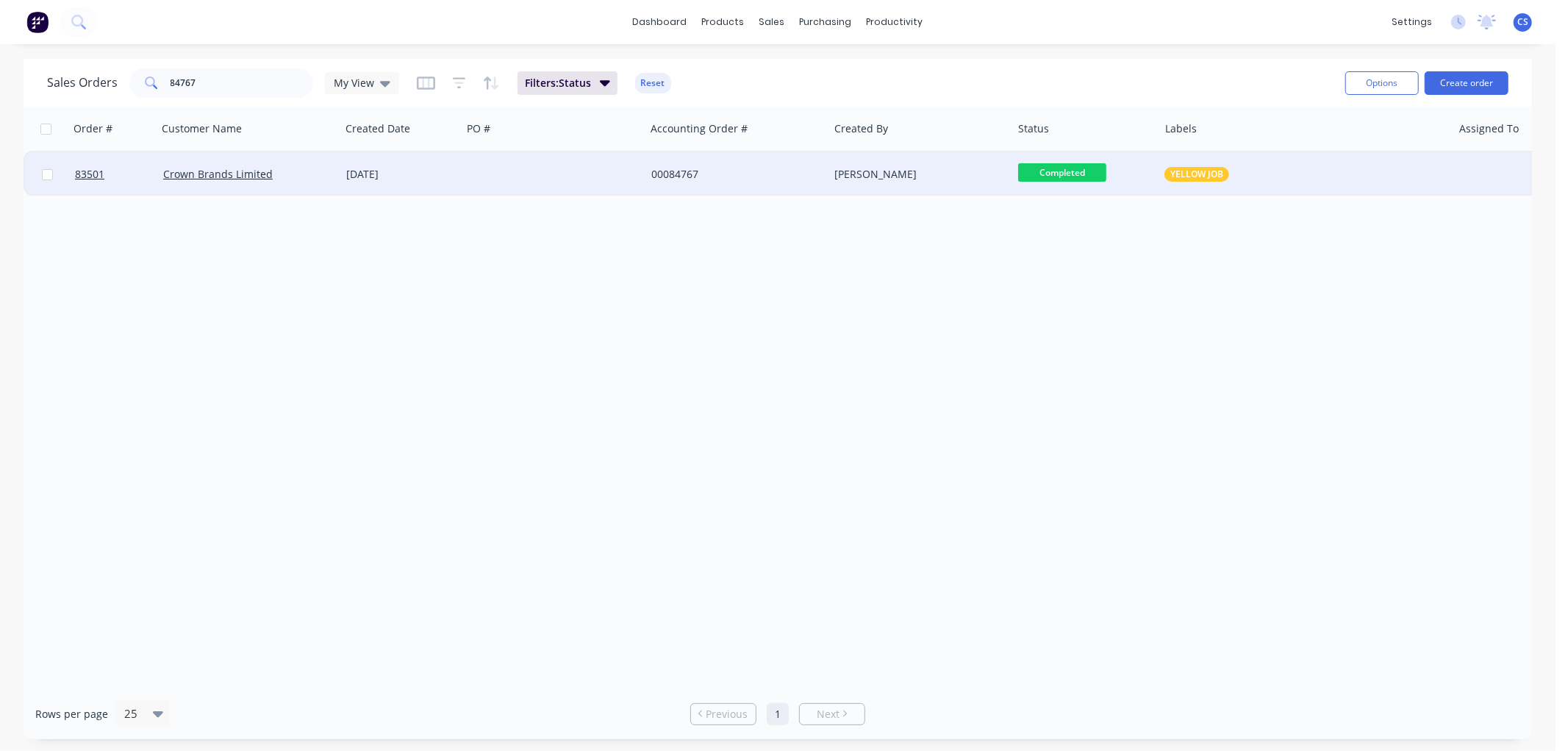
click at [597, 173] on div at bounding box center [553, 174] width 184 height 44
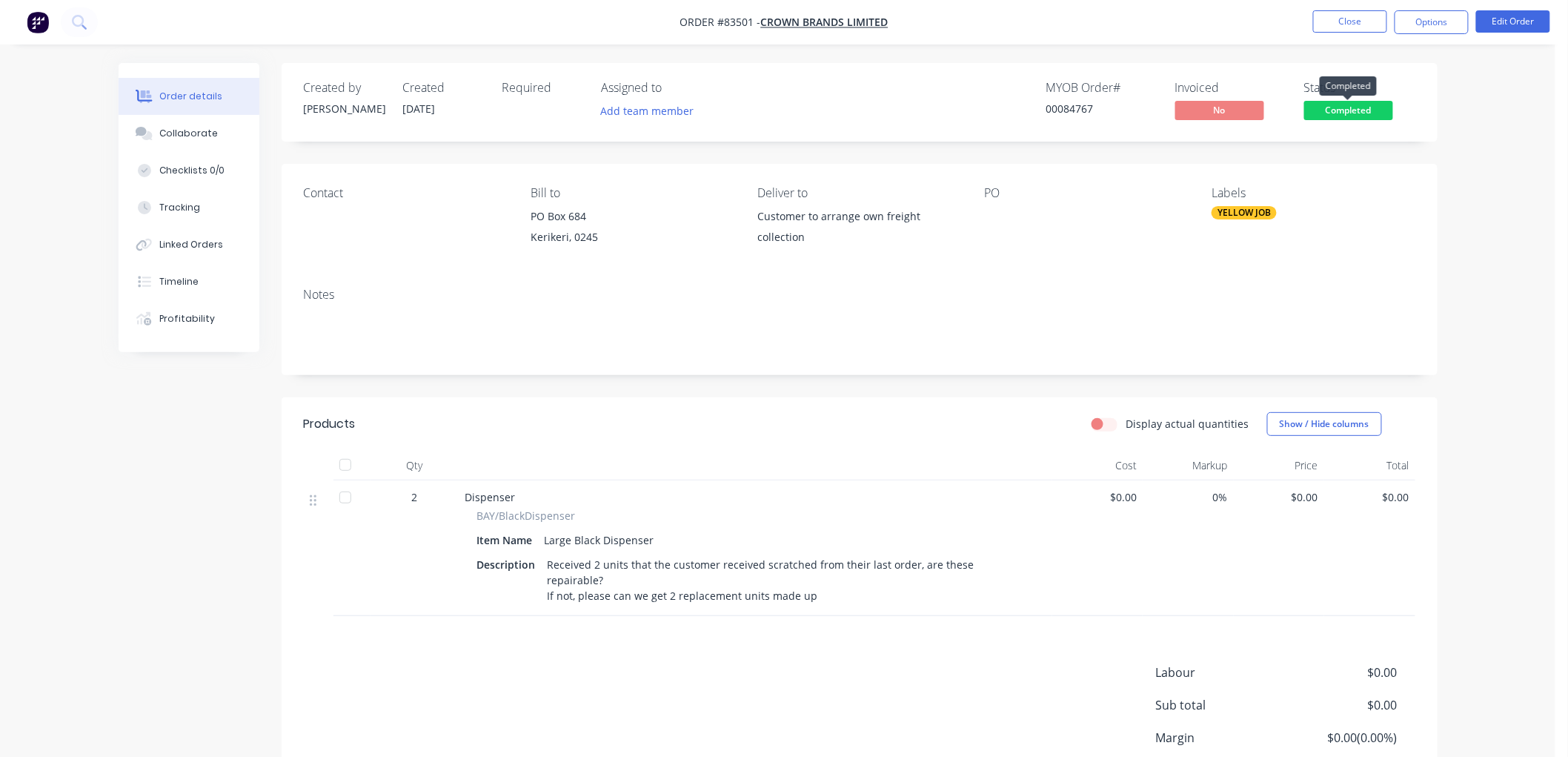
drag, startPoint x: 1334, startPoint y: 112, endPoint x: 1344, endPoint y: 125, distance: 16.4
click at [1334, 111] on span "Completed" at bounding box center [1349, 109] width 89 height 18
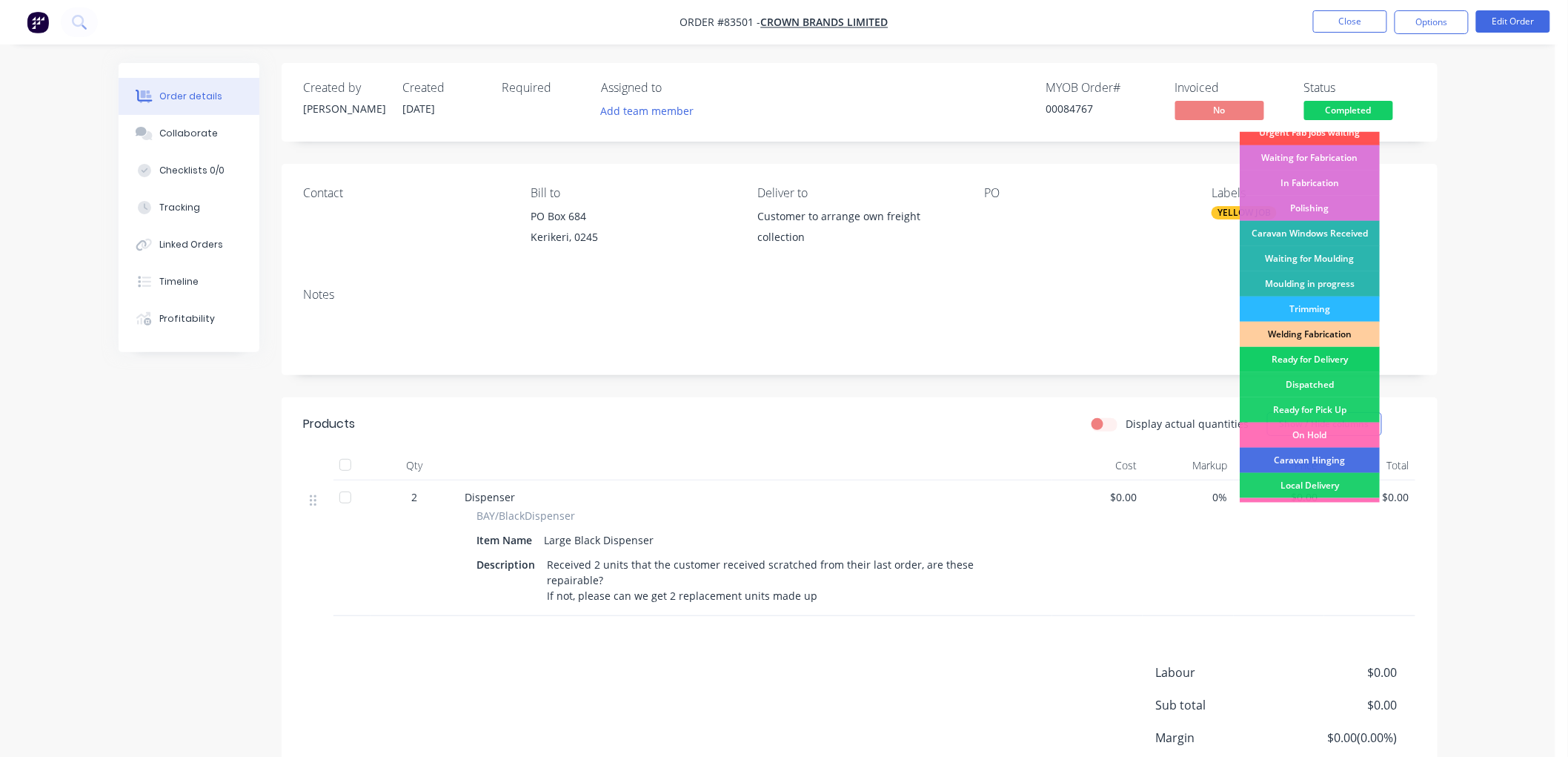
scroll to position [247, 0]
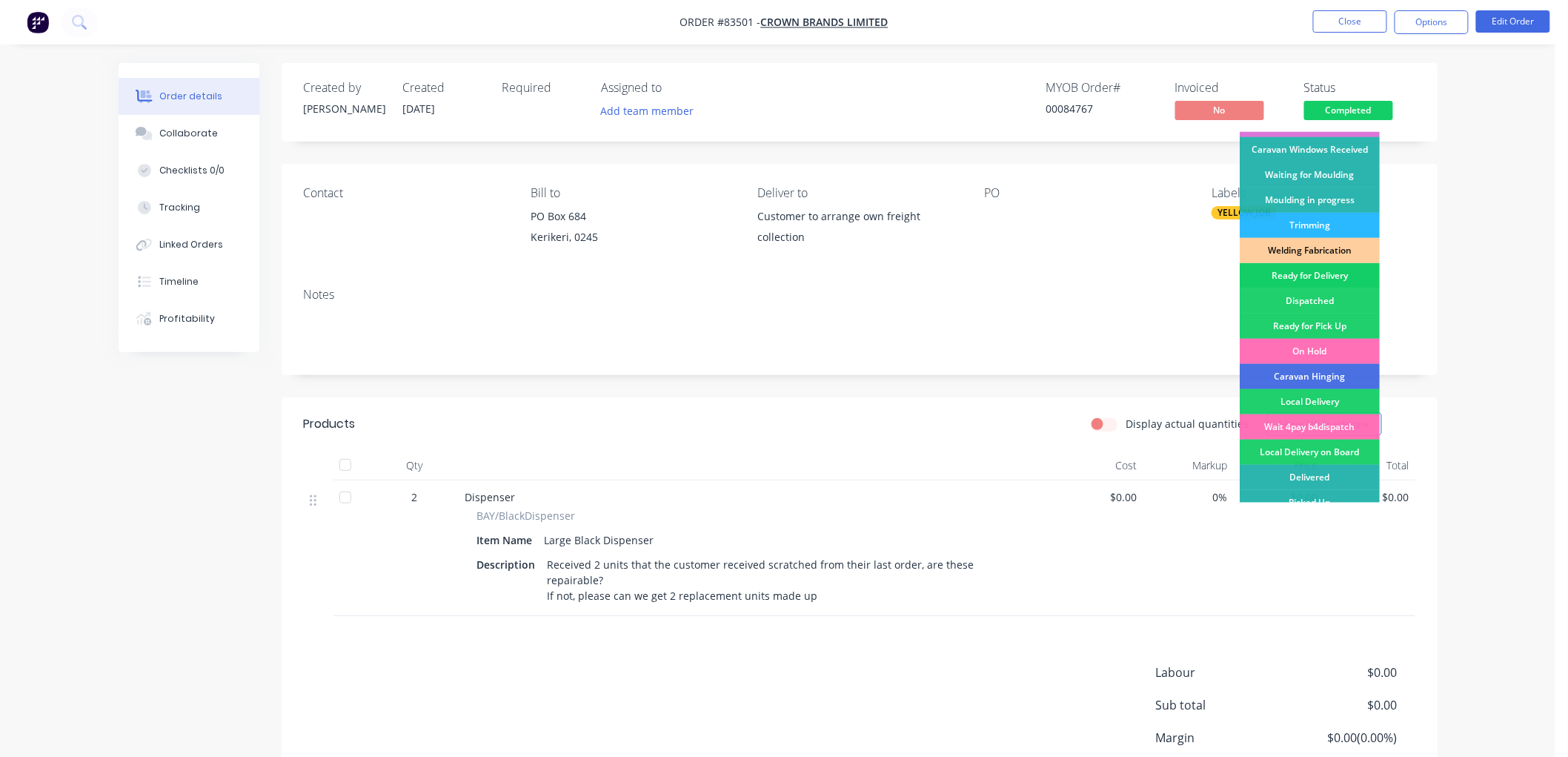
click at [1324, 272] on div "Ready for Delivery" at bounding box center [1310, 275] width 140 height 25
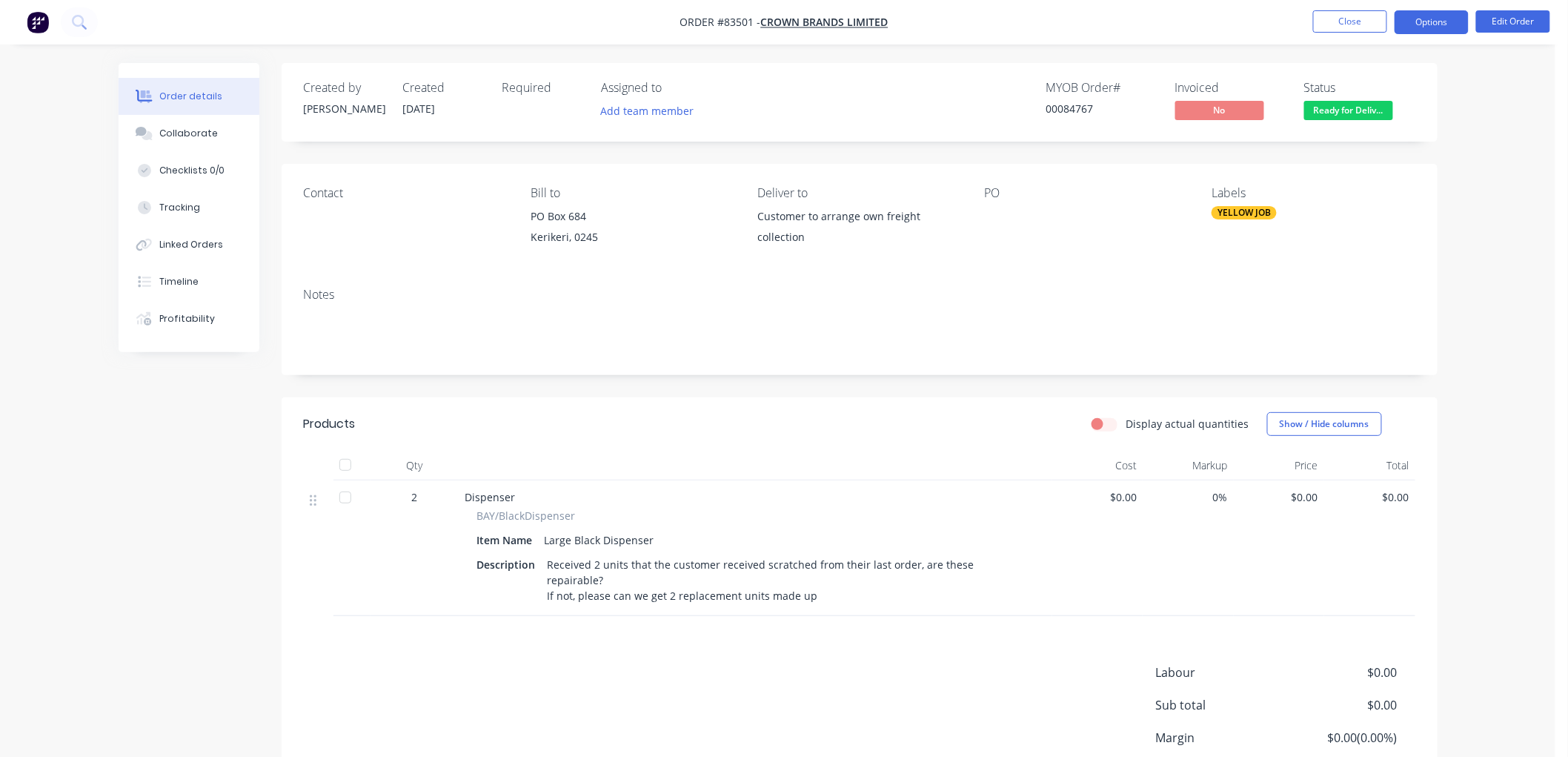
click at [1420, 21] on button "Options" at bounding box center [1432, 22] width 74 height 24
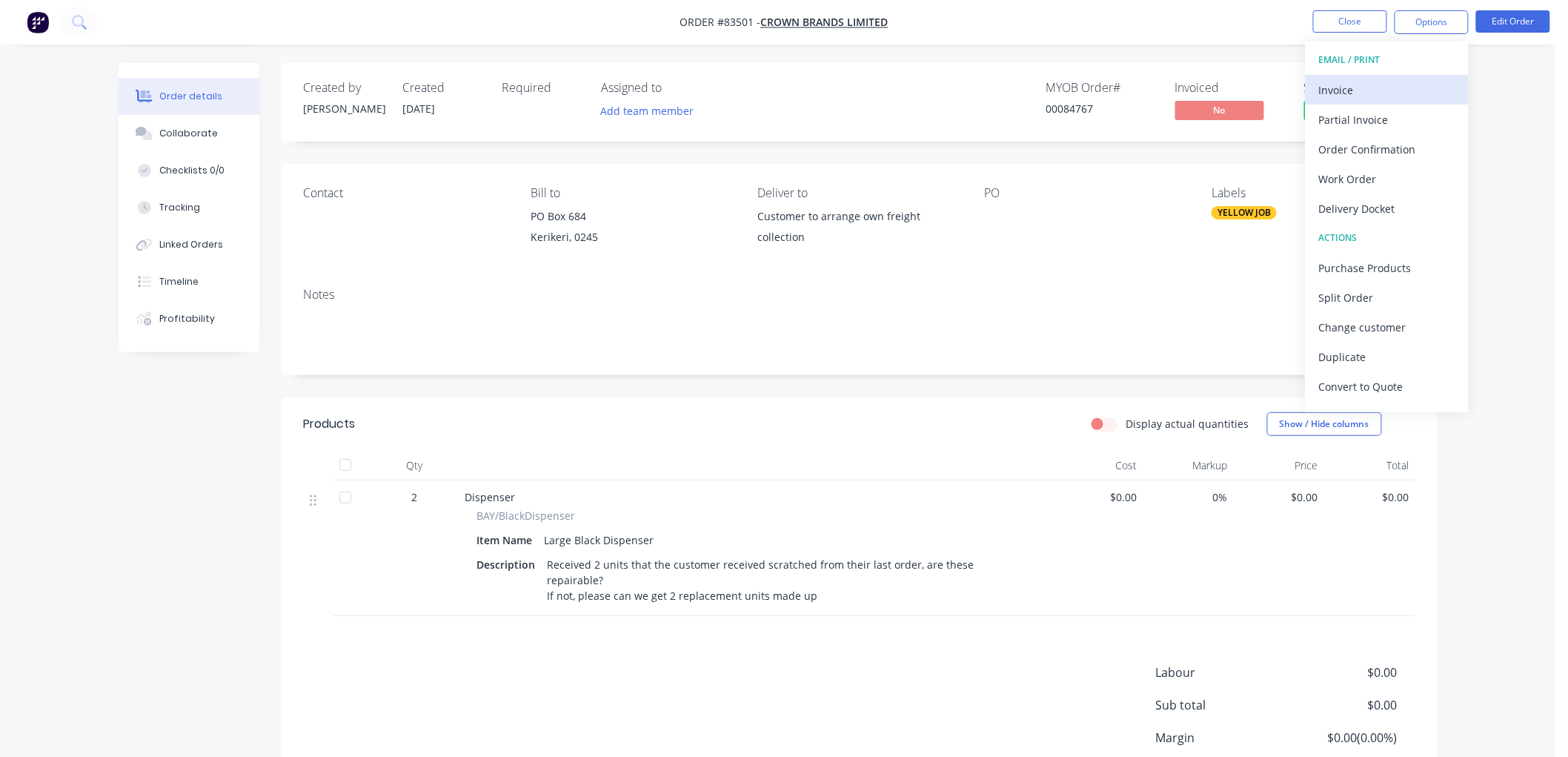
click at [1382, 83] on div "Invoice" at bounding box center [1387, 90] width 136 height 22
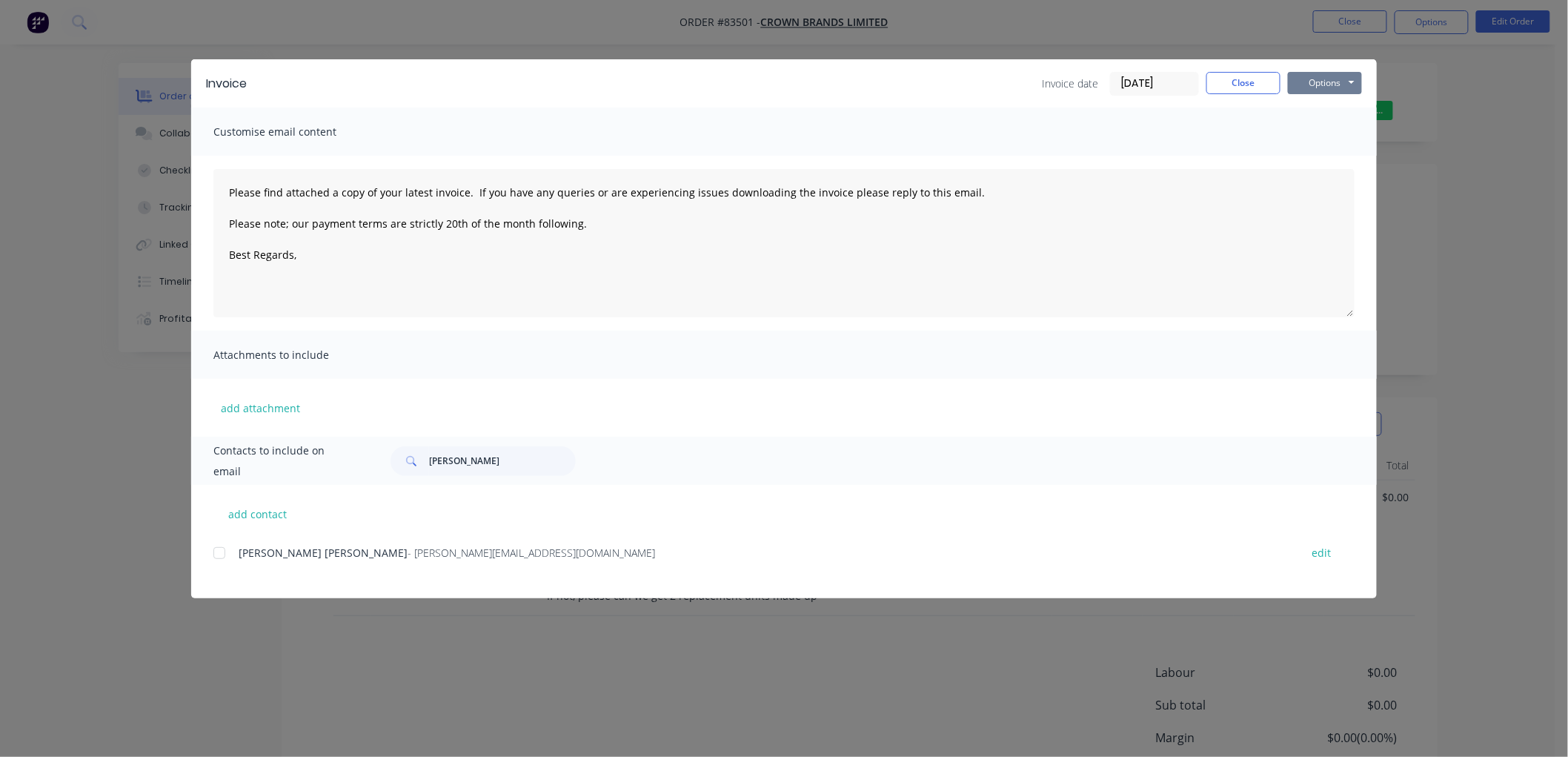
click at [1344, 90] on button "Options" at bounding box center [1324, 82] width 74 height 22
click at [1342, 132] on button "Print" at bounding box center [1335, 134] width 95 height 24
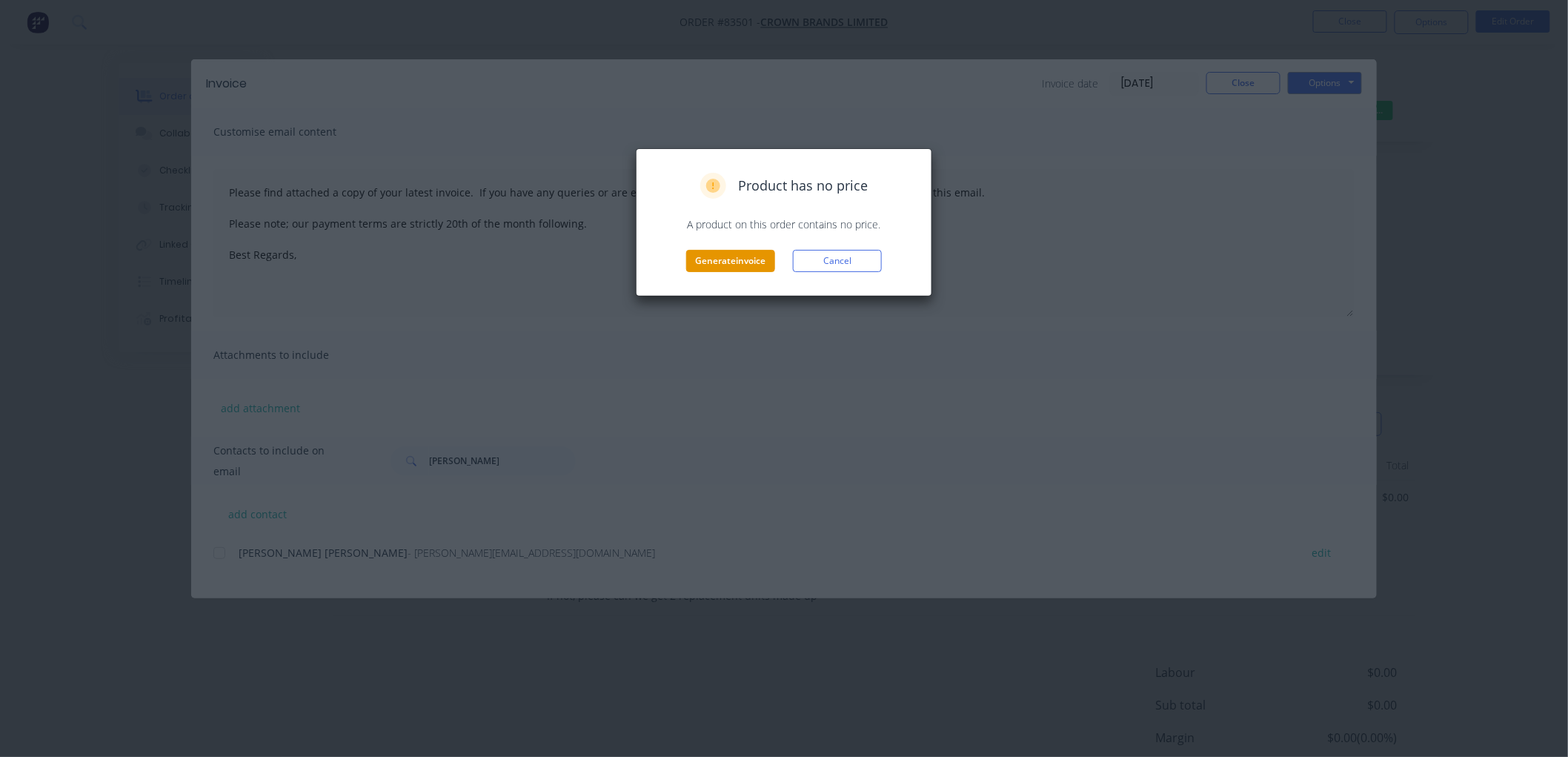
click at [746, 262] on button "Generate invoice" at bounding box center [731, 260] width 89 height 22
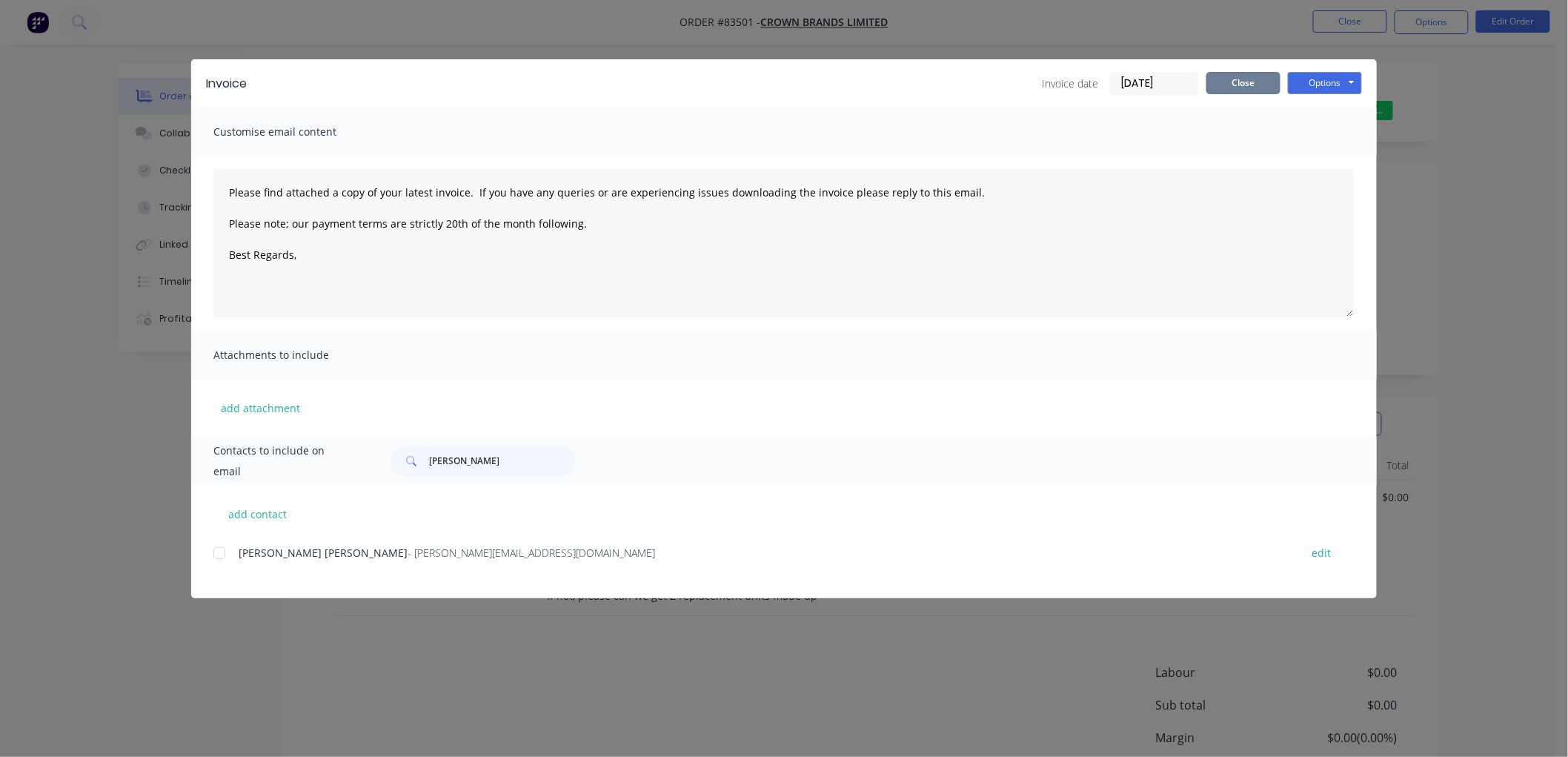
click at [1248, 84] on button "Close" at bounding box center [1243, 82] width 74 height 22
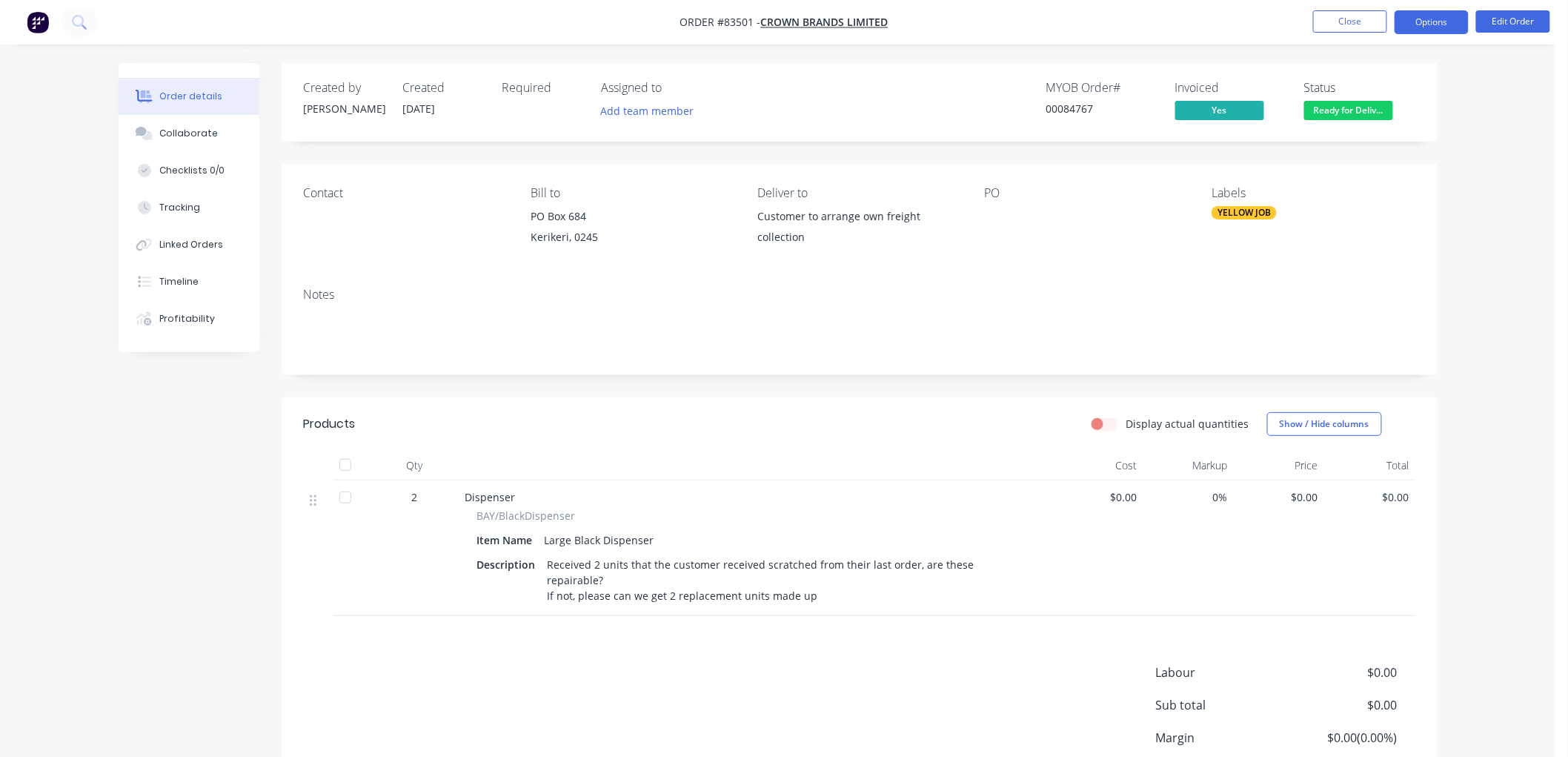
drag, startPoint x: 1415, startPoint y: 23, endPoint x: 1421, endPoint y: 34, distance: 12.5
click at [1416, 23] on button "Options" at bounding box center [1432, 22] width 74 height 24
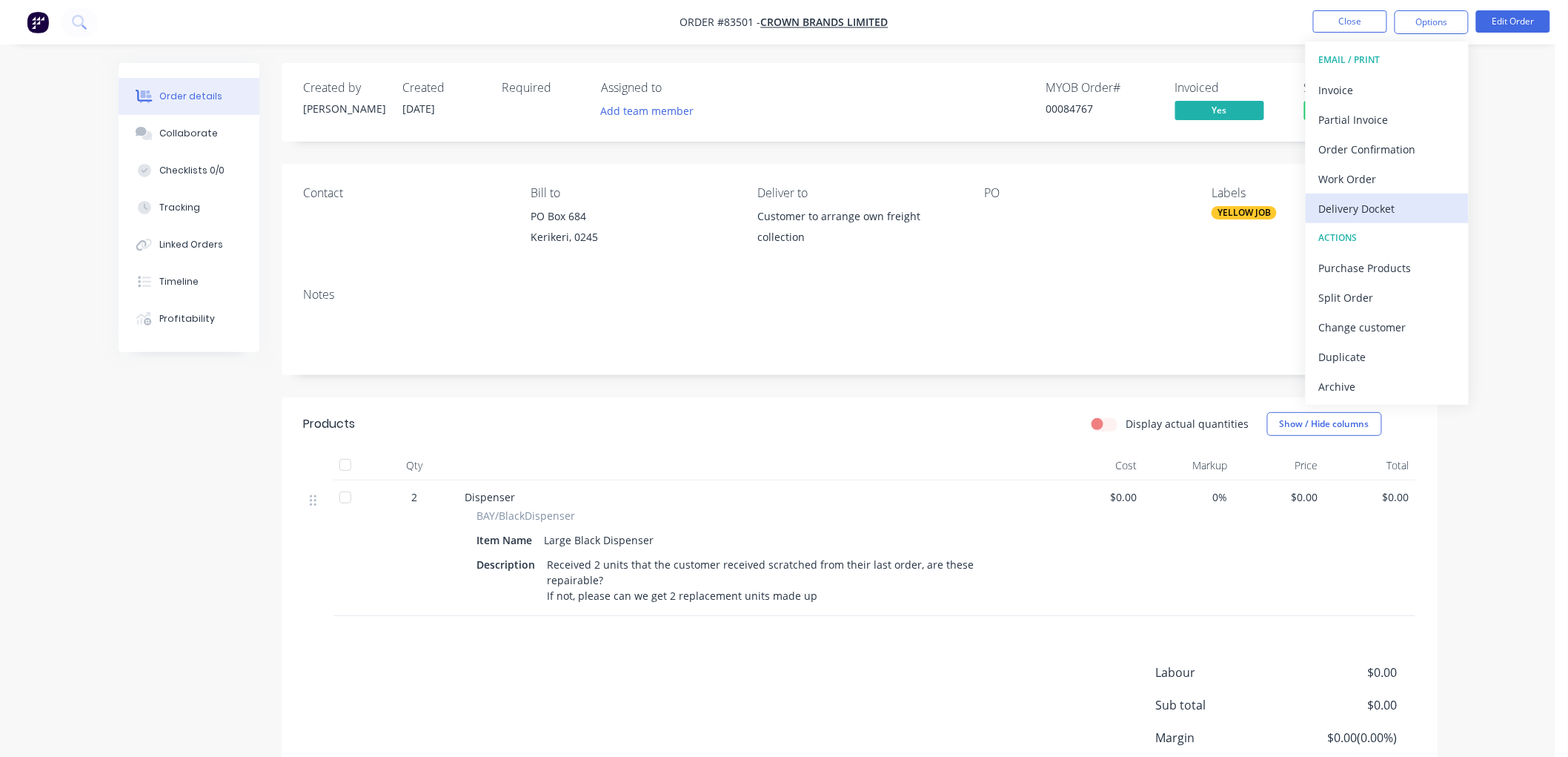
click at [1362, 200] on div "Delivery Docket" at bounding box center [1387, 209] width 136 height 22
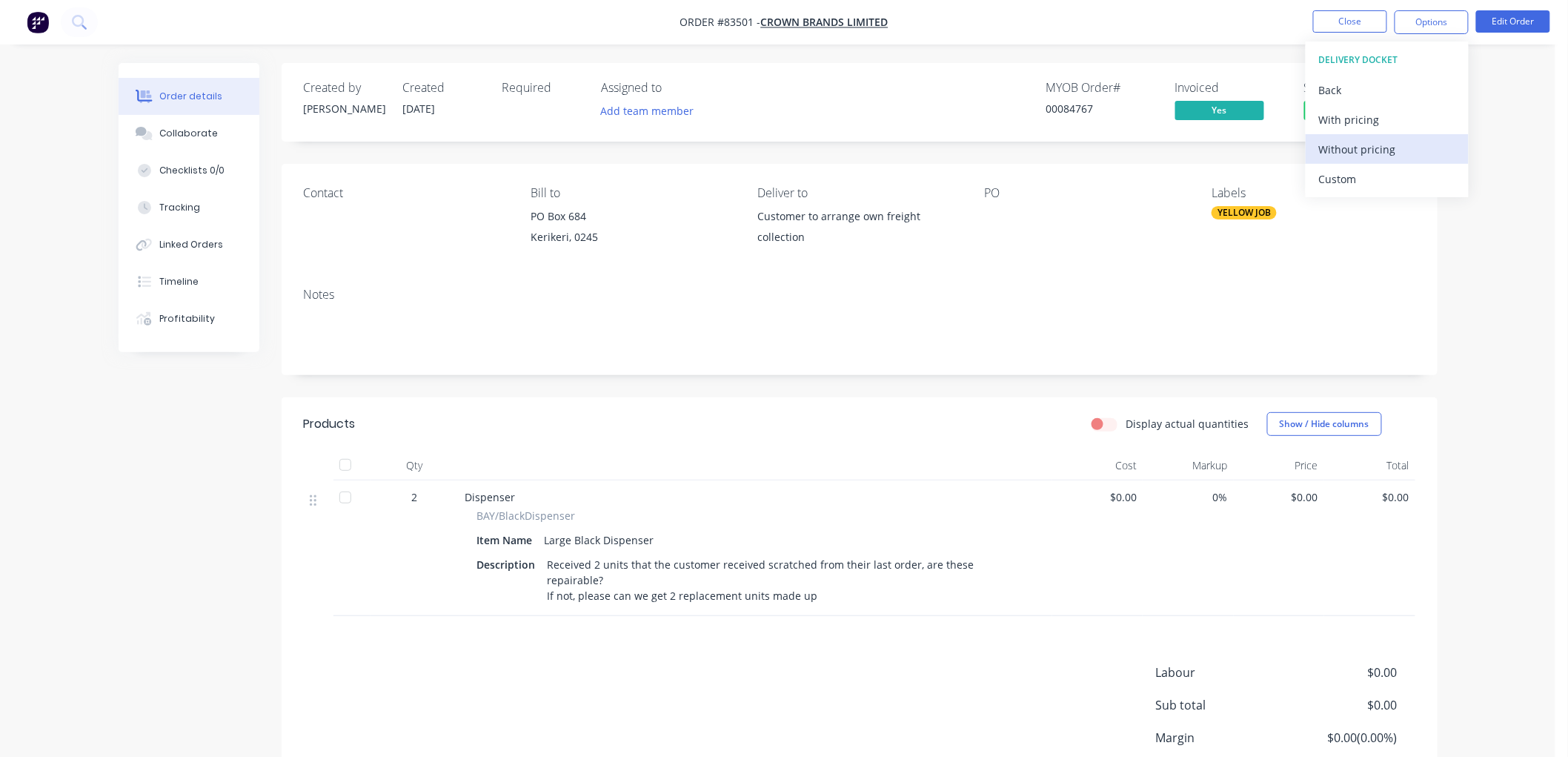
click at [1365, 151] on div "Without pricing" at bounding box center [1387, 149] width 136 height 22
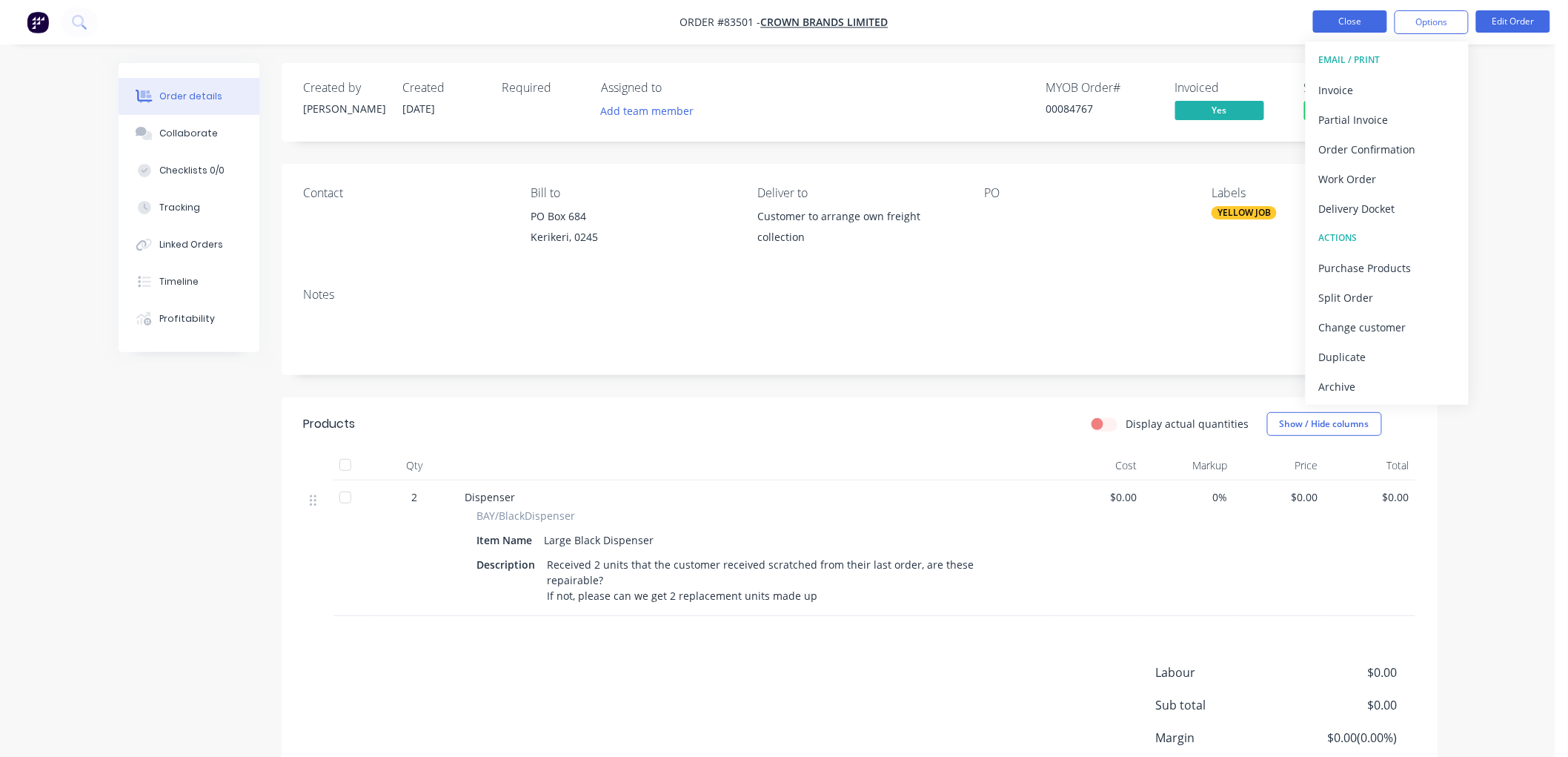
click at [1346, 23] on button "Close" at bounding box center [1350, 21] width 74 height 22
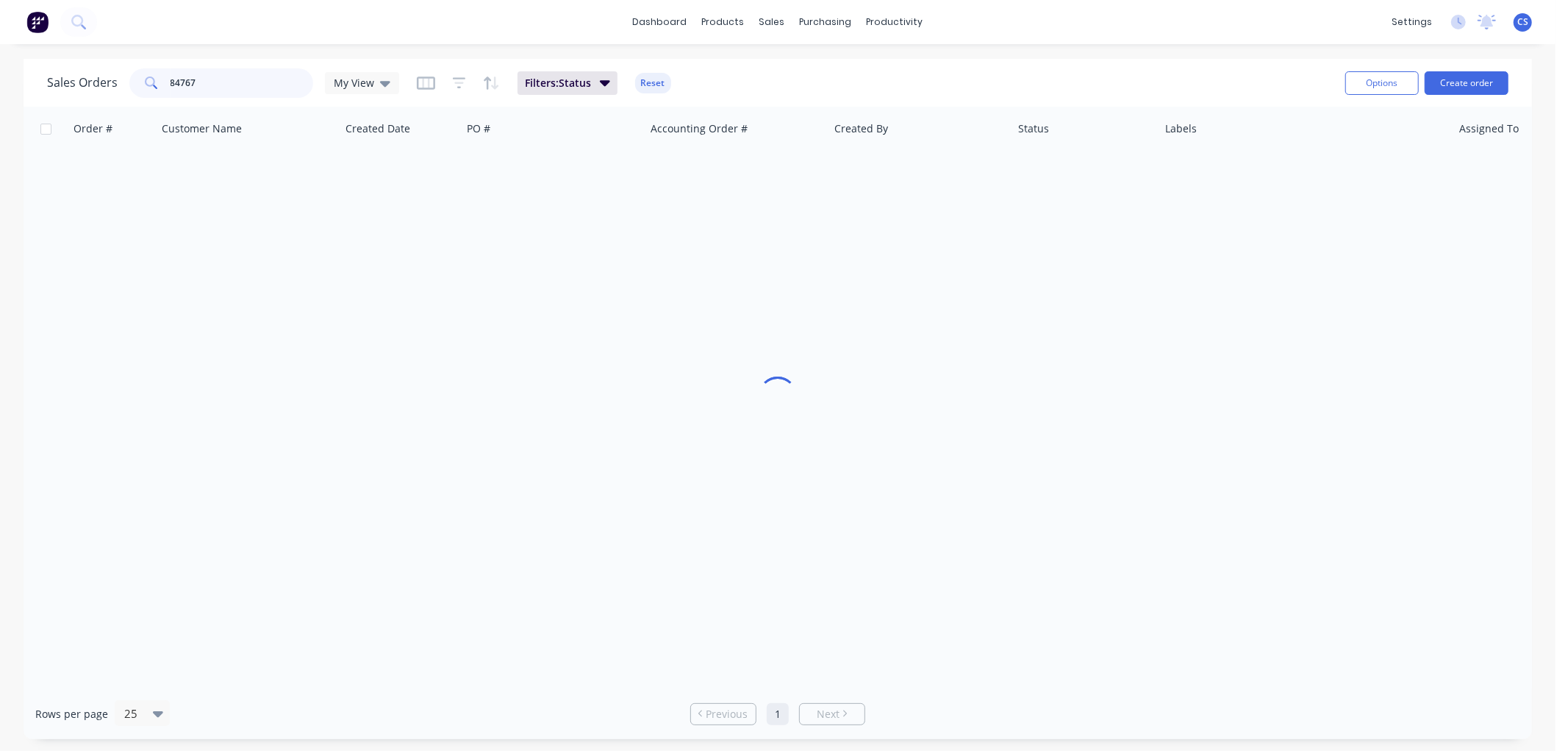
click at [241, 82] on input "84767" at bounding box center [242, 83] width 144 height 29
click at [225, 81] on input "84767" at bounding box center [242, 83] width 144 height 29
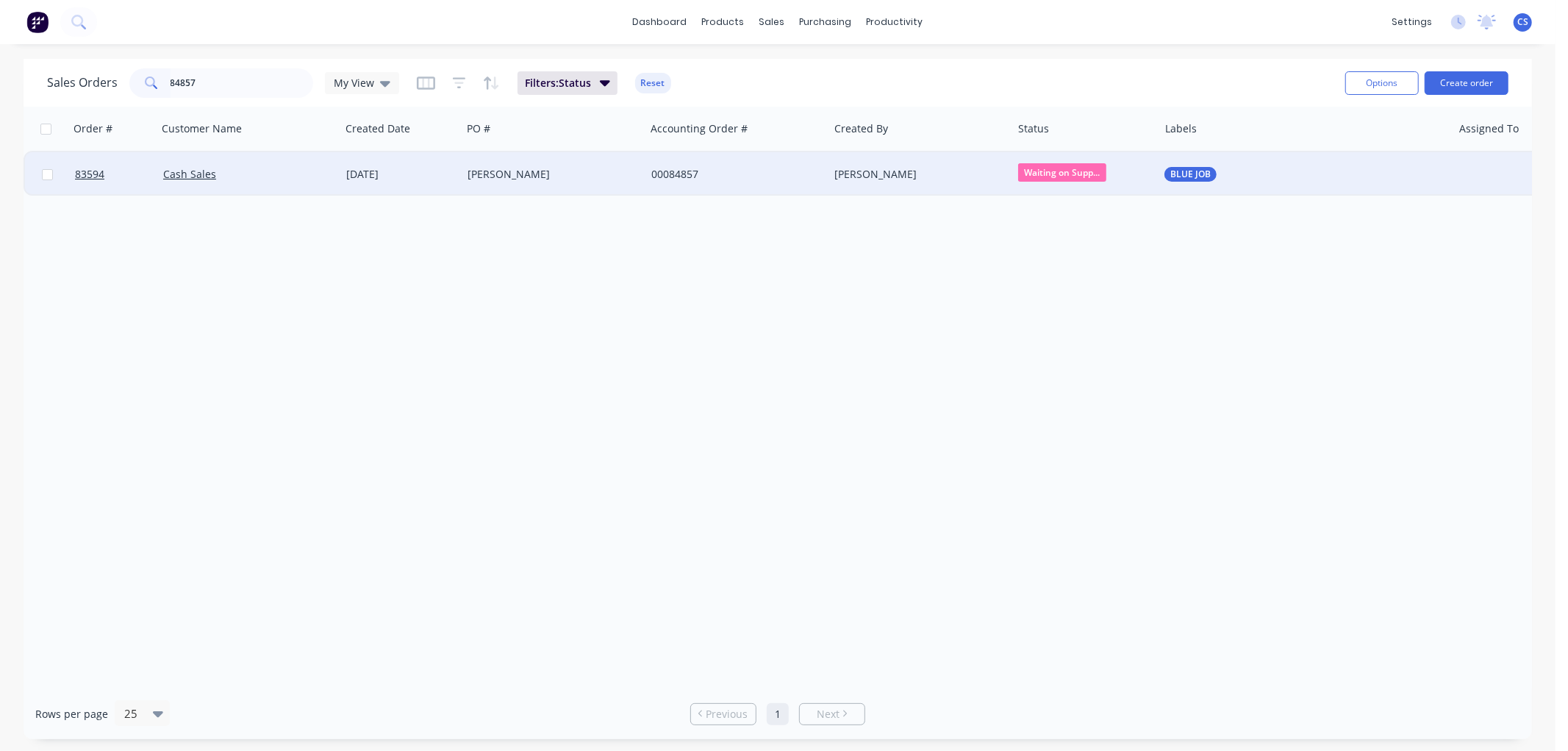
click at [630, 164] on div "[PERSON_NAME]" at bounding box center [553, 174] width 184 height 44
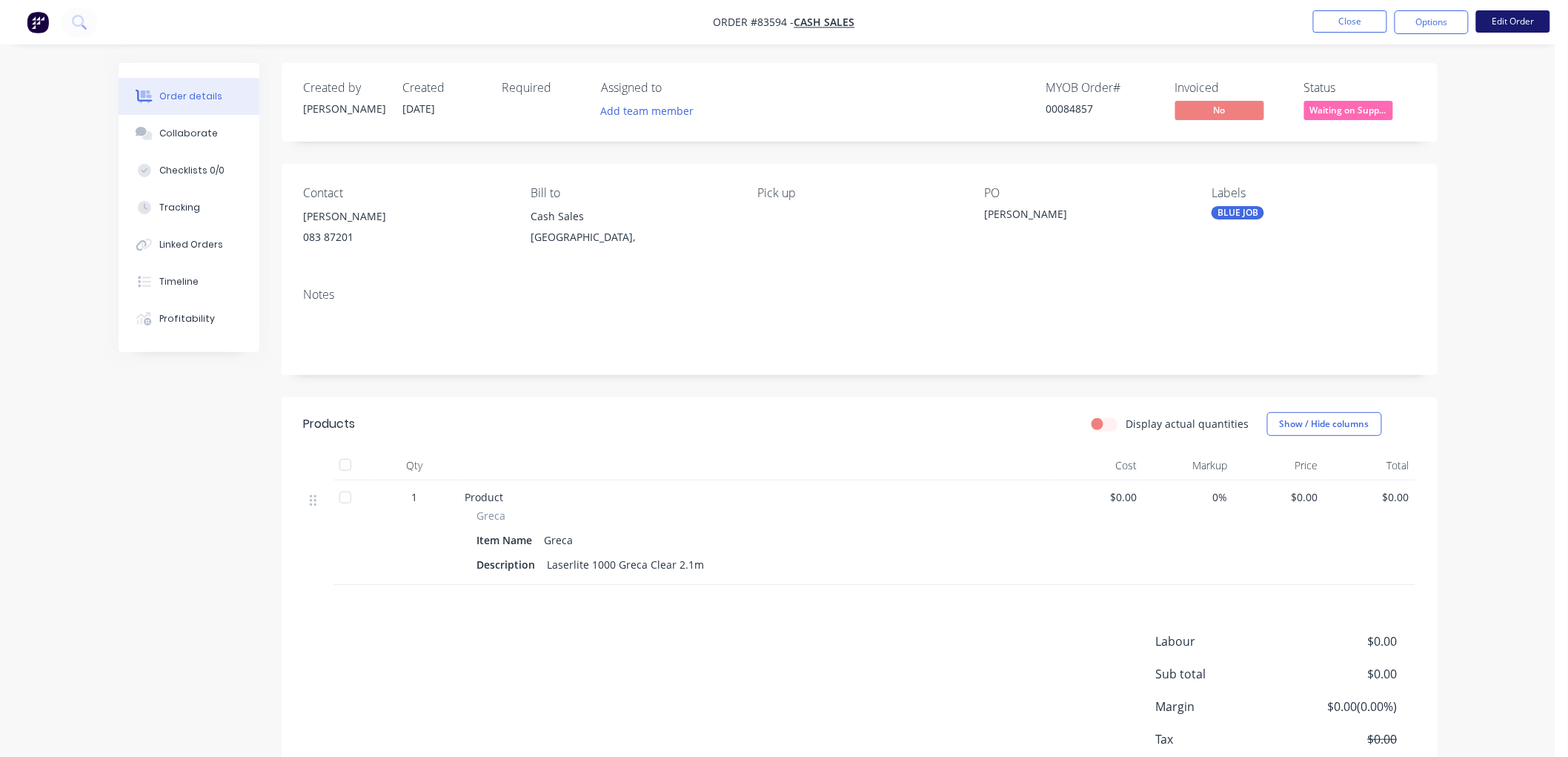
click at [1498, 26] on button "Edit Order" at bounding box center [1513, 21] width 74 height 22
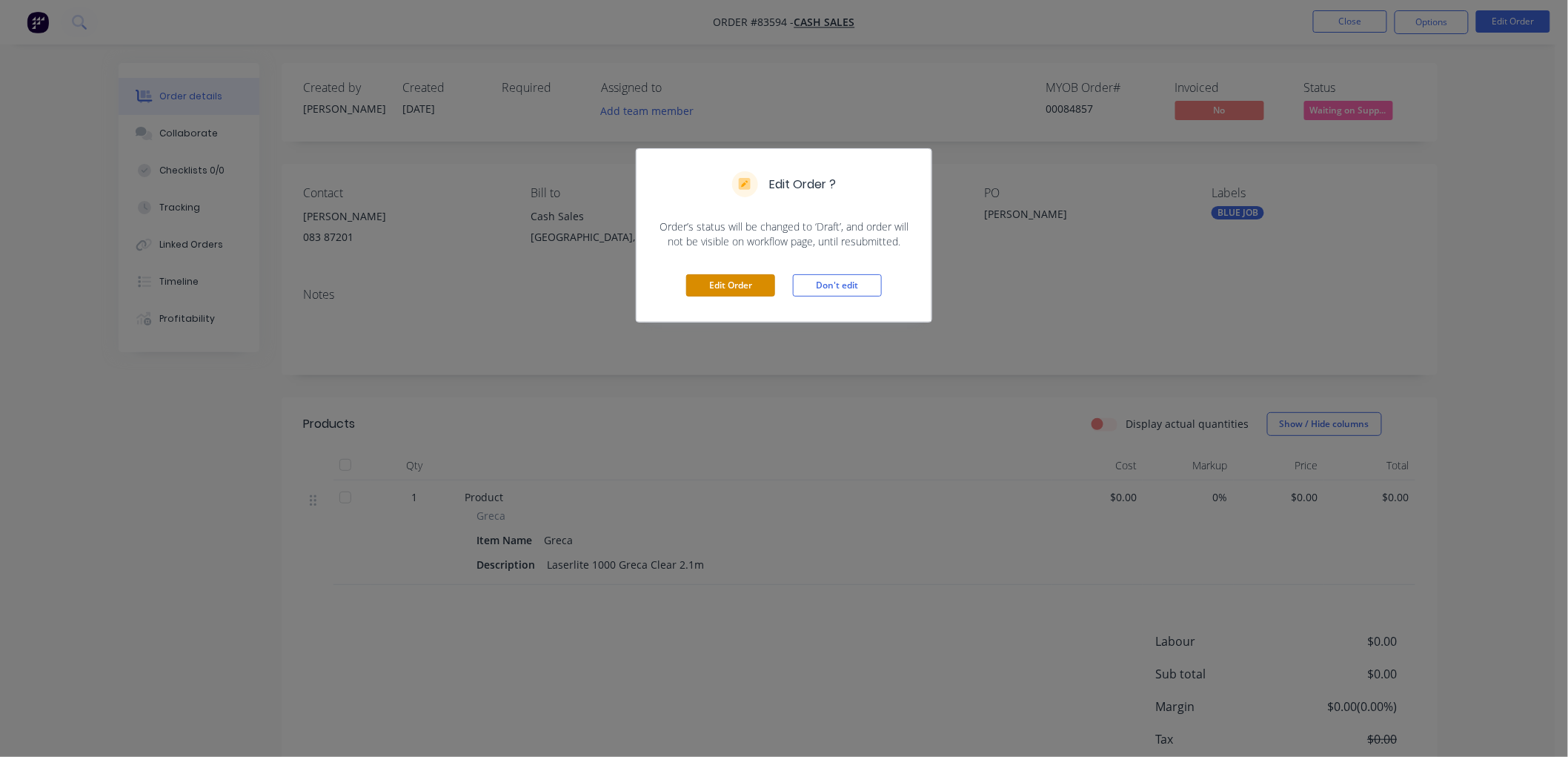
click at [741, 287] on button "Edit Order" at bounding box center [731, 285] width 89 height 22
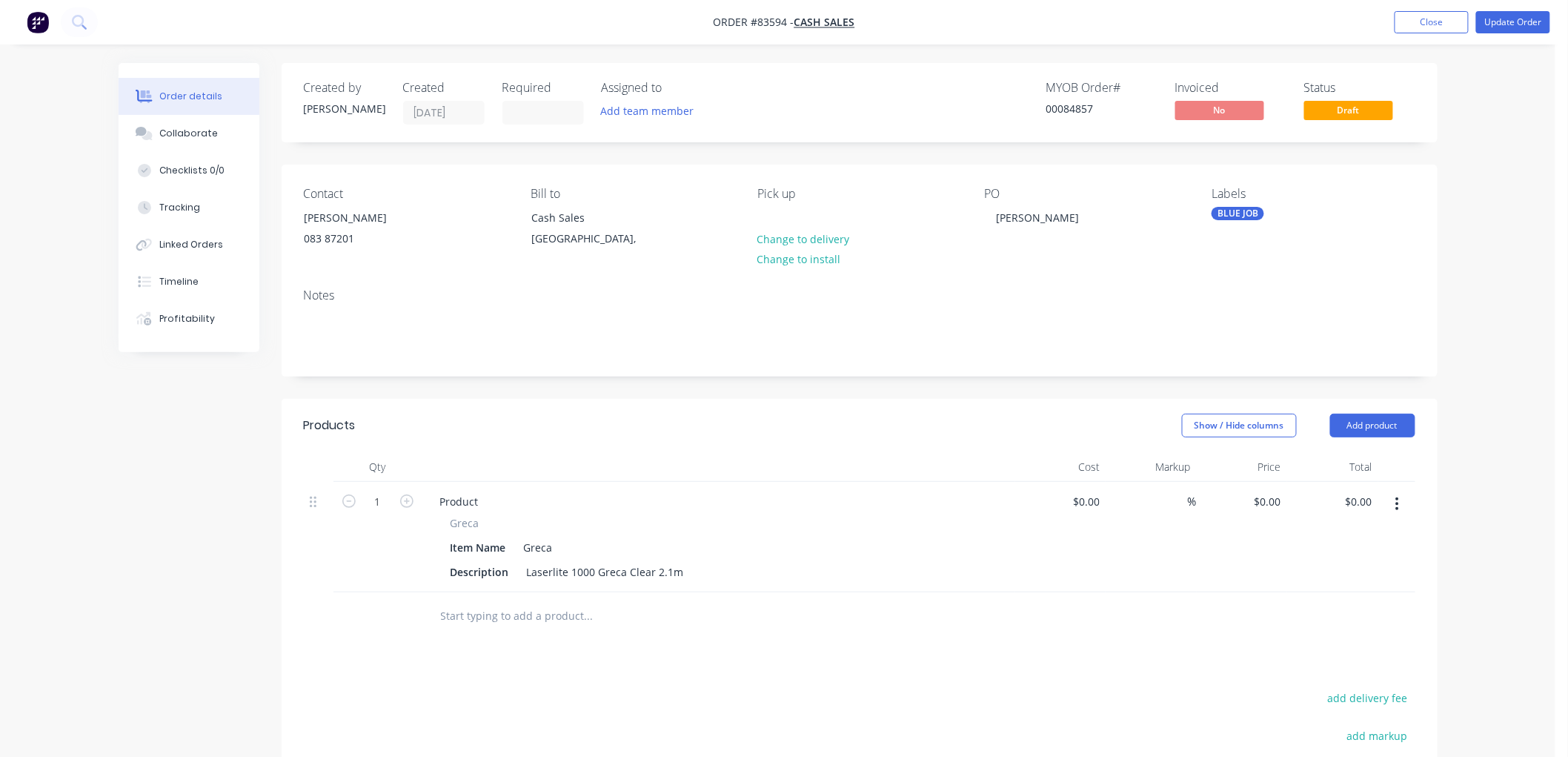
click at [610, 608] on input "text" at bounding box center [588, 616] width 297 height 30
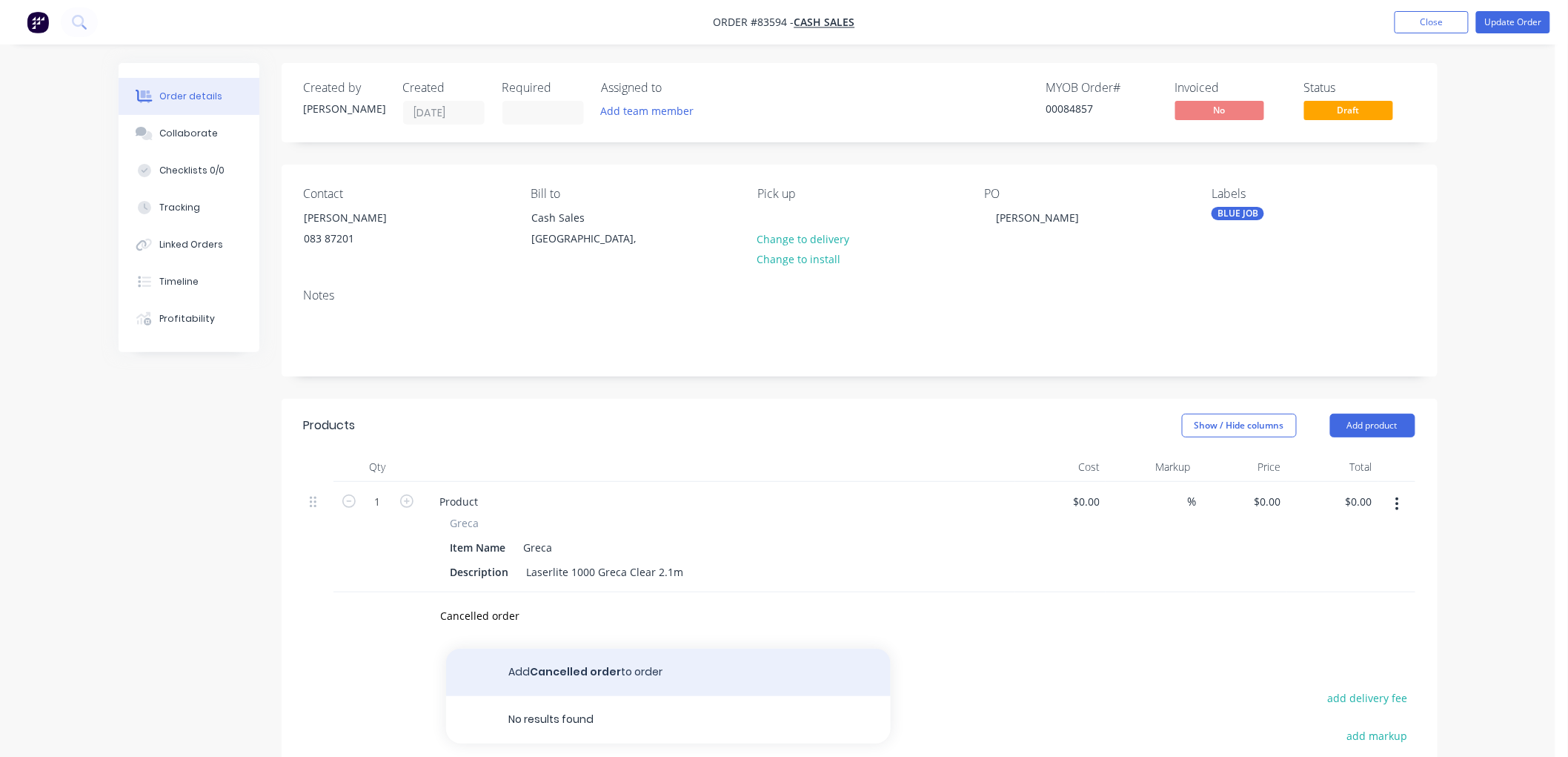
click at [608, 664] on button "Add Cancelled order to order" at bounding box center [668, 672] width 444 height 47
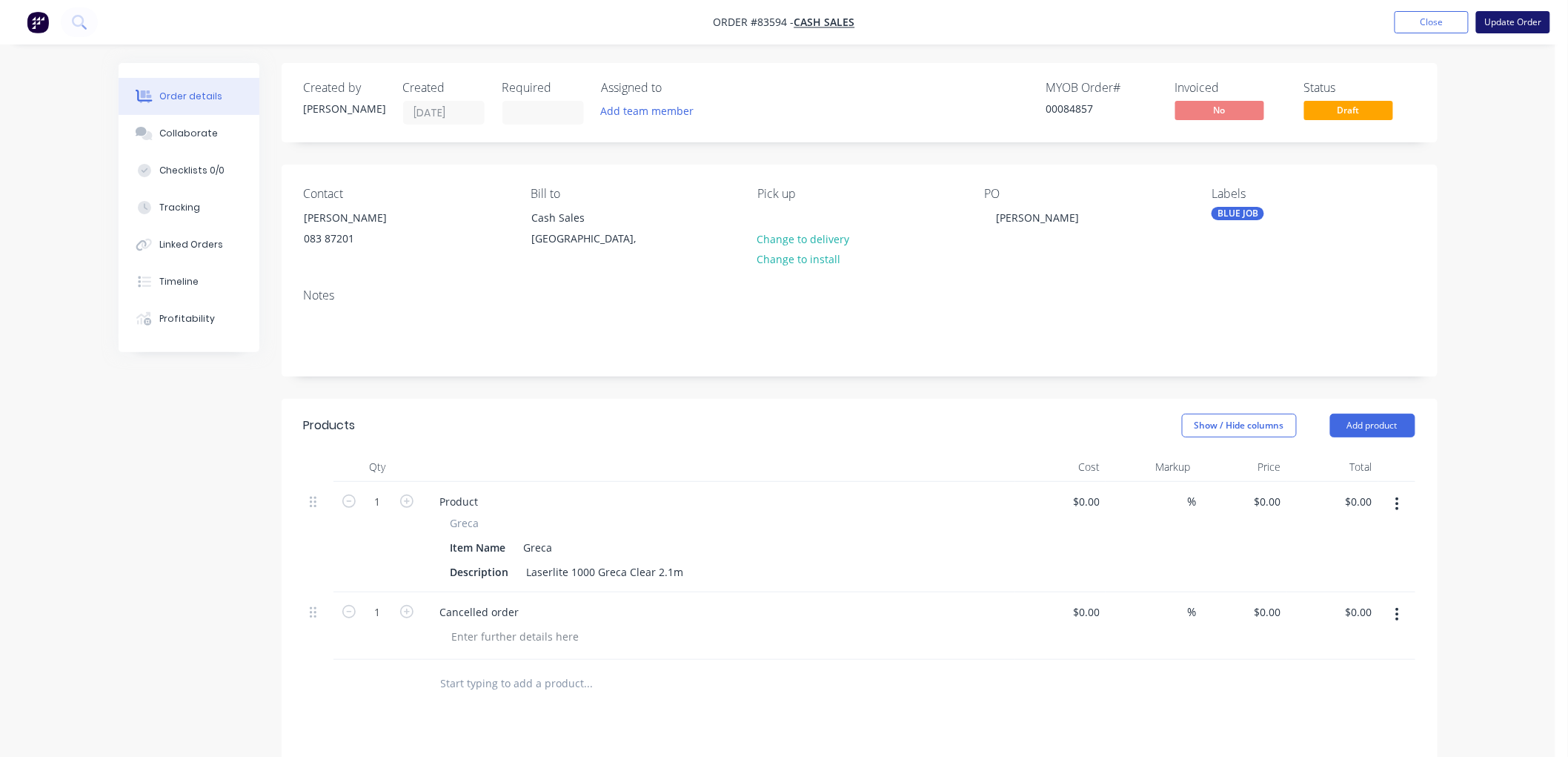
click at [1491, 18] on button "Update Order" at bounding box center [1513, 22] width 74 height 22
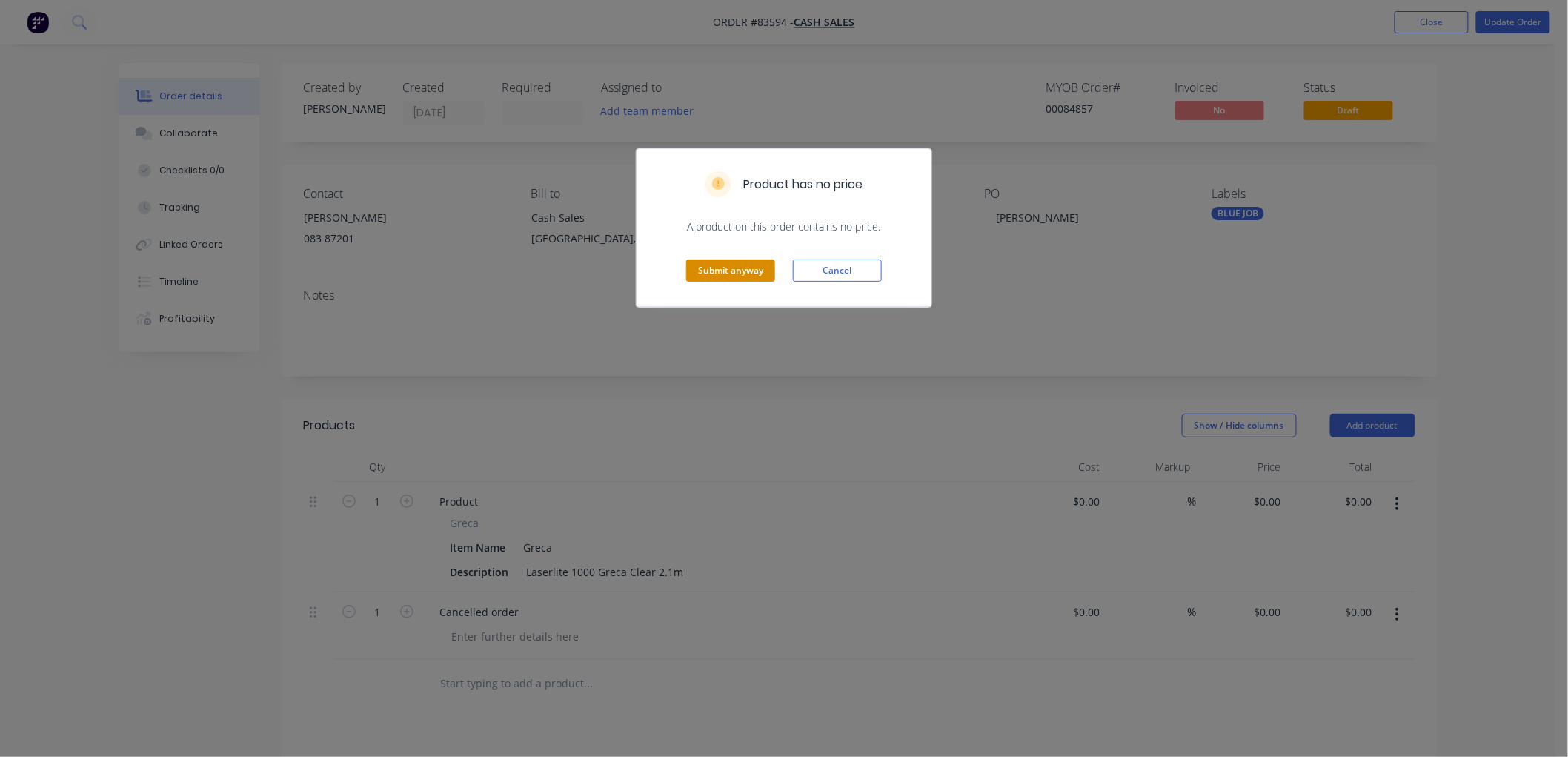
click at [735, 265] on button "Submit anyway" at bounding box center [731, 270] width 89 height 22
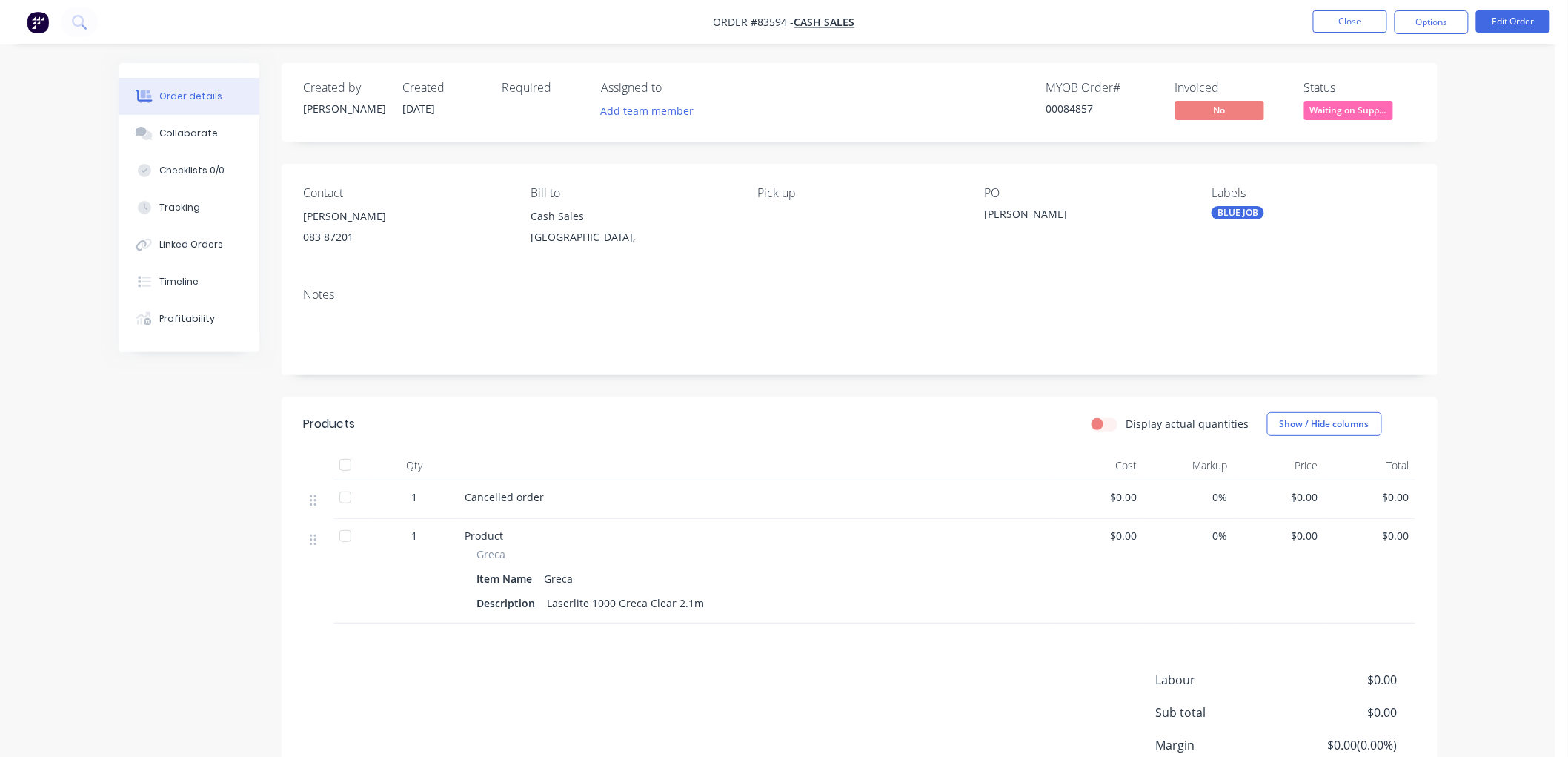
click at [1357, 114] on span "Waiting on Supp..." at bounding box center [1349, 109] width 89 height 18
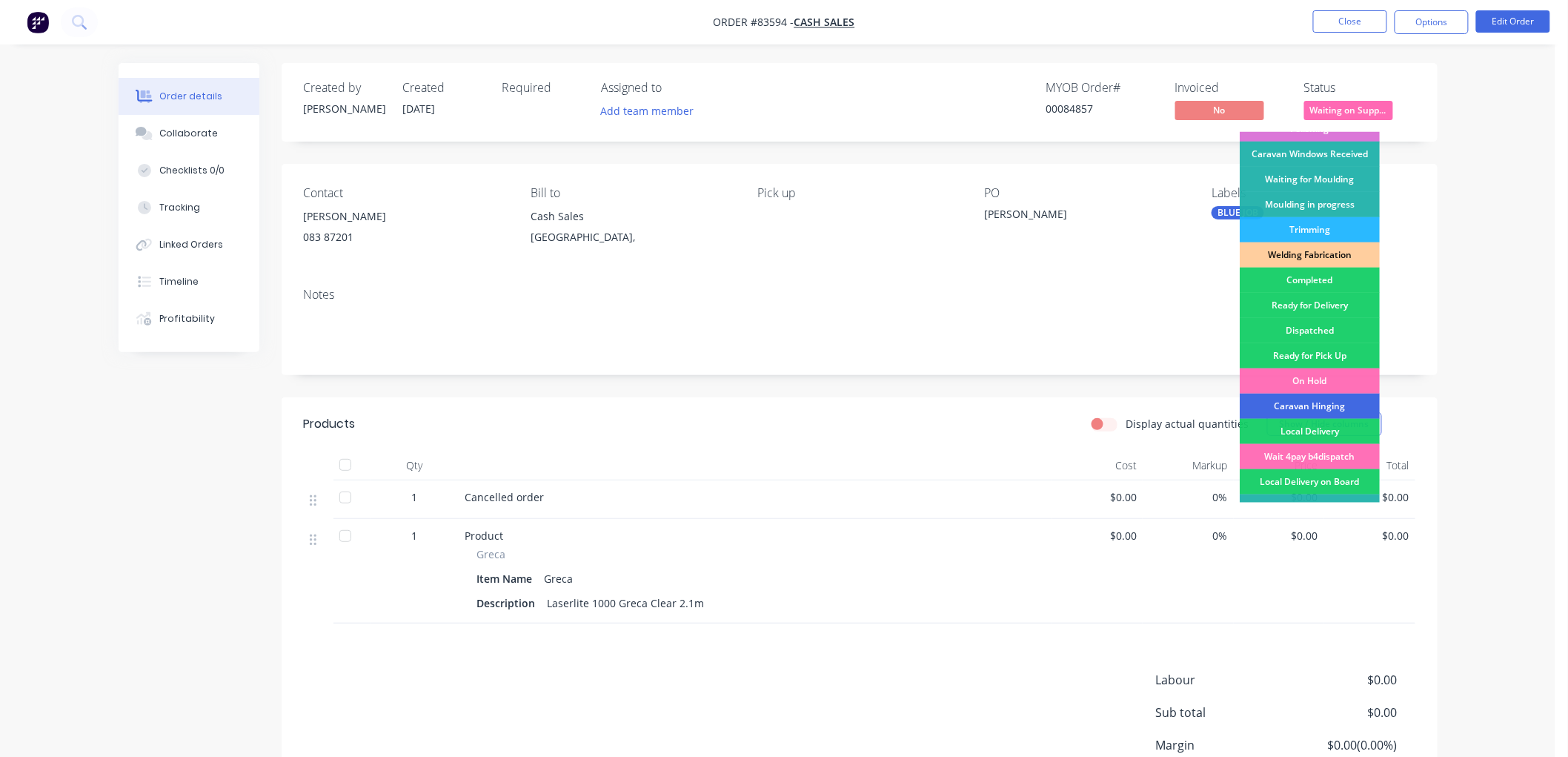
scroll to position [259, 0]
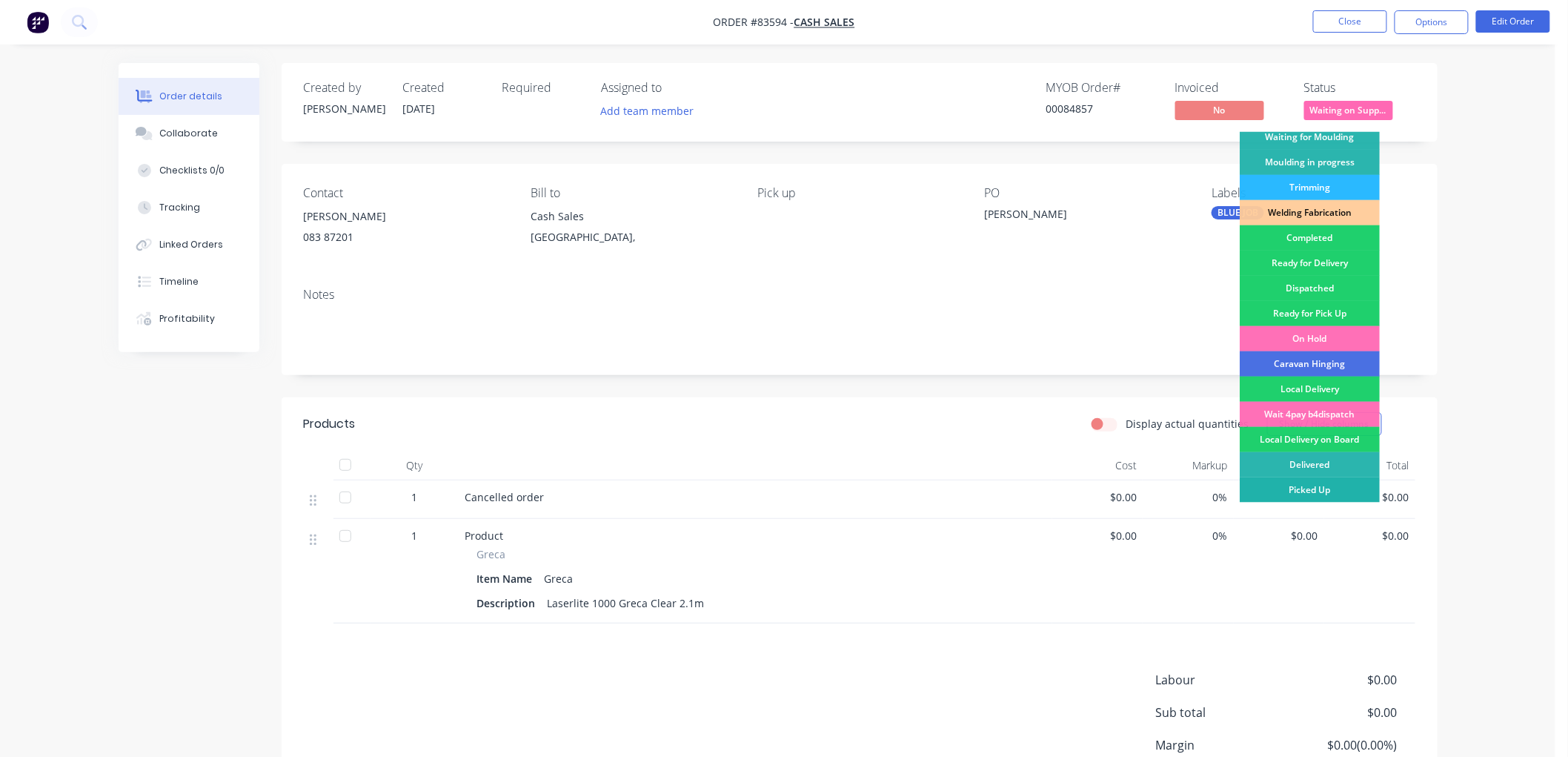
click at [1316, 487] on div "Picked Up" at bounding box center [1310, 490] width 140 height 25
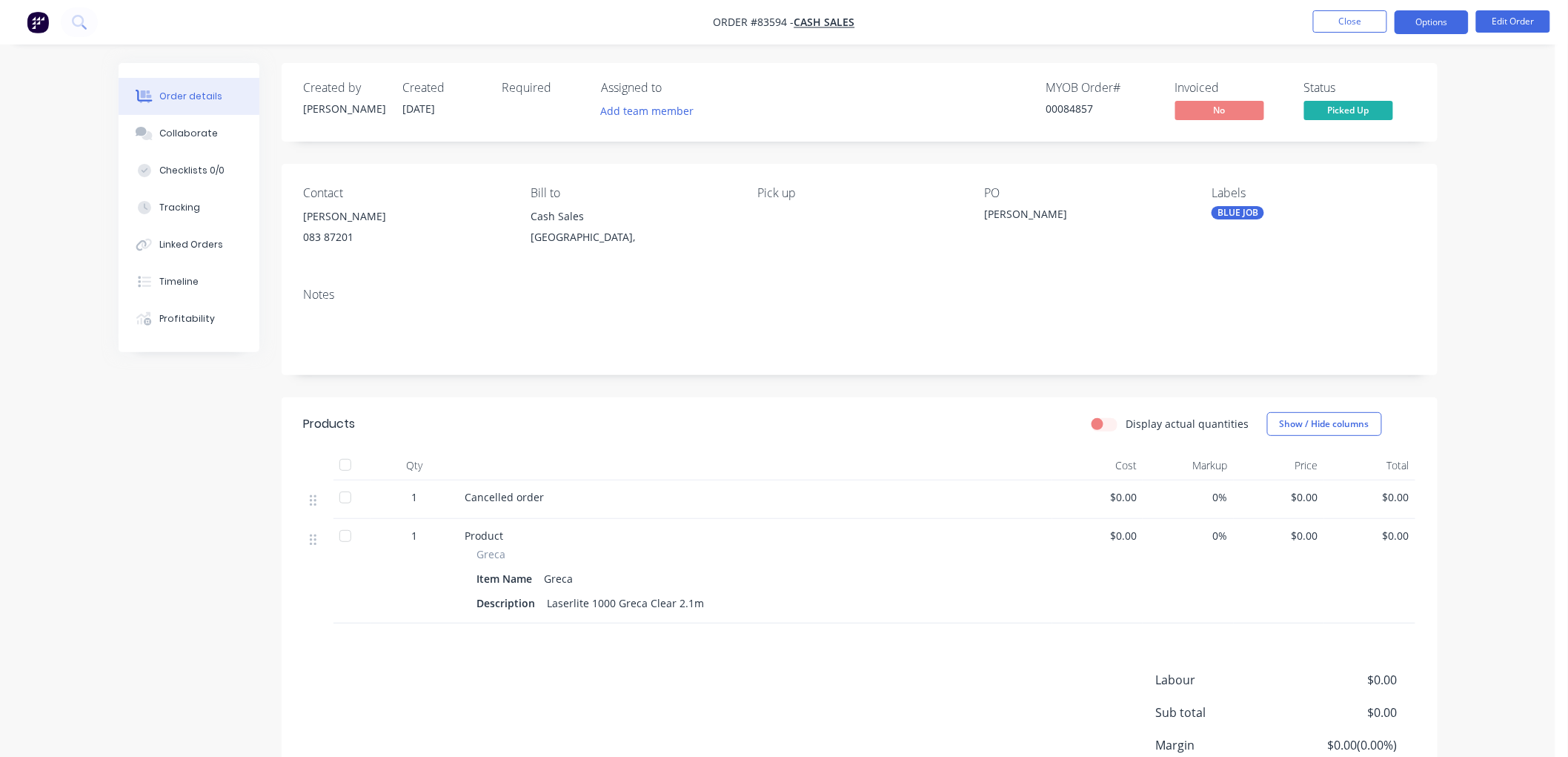
click at [1443, 25] on button "Options" at bounding box center [1432, 22] width 74 height 24
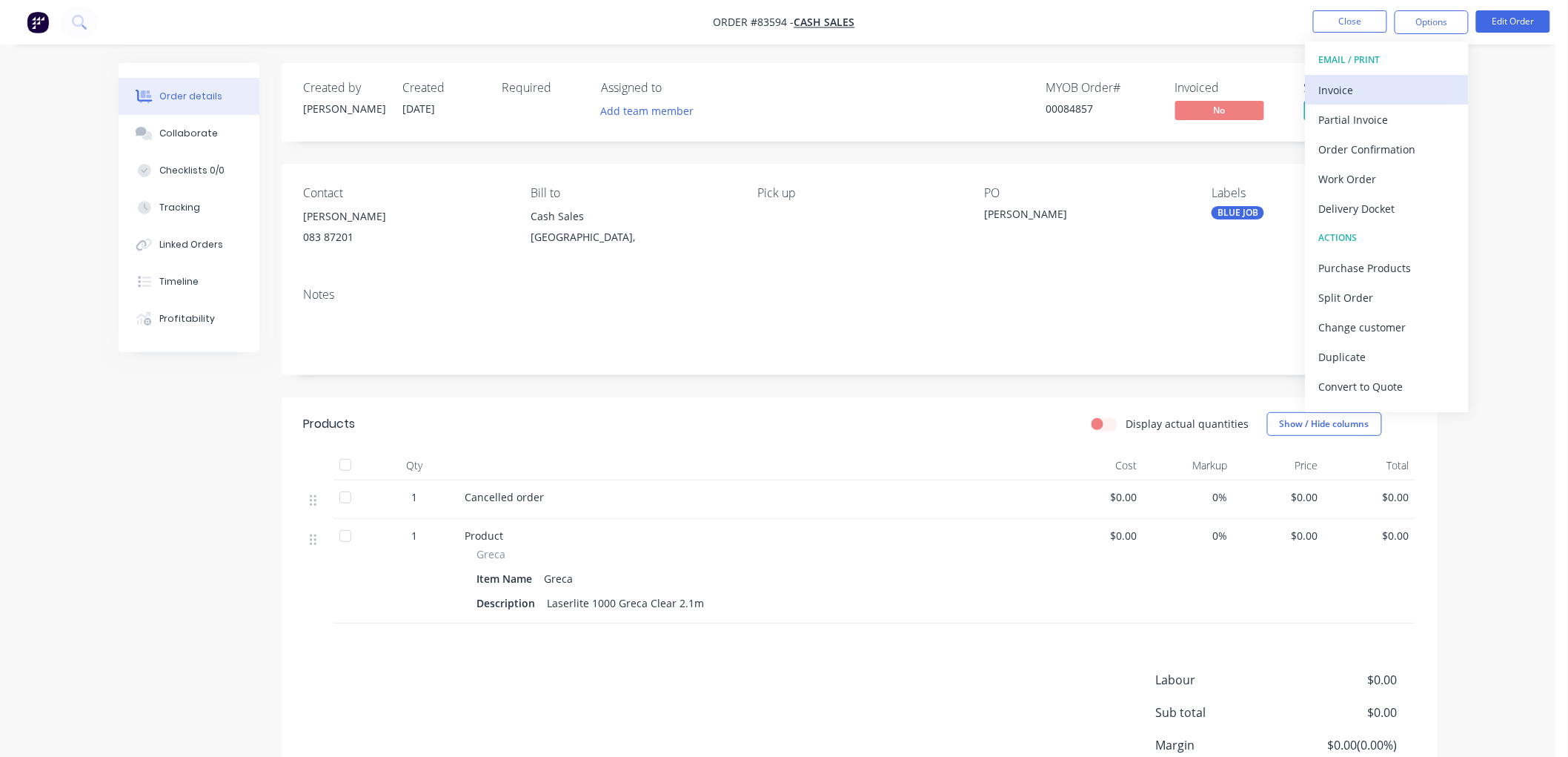
click at [1393, 91] on div "Invoice" at bounding box center [1387, 90] width 136 height 22
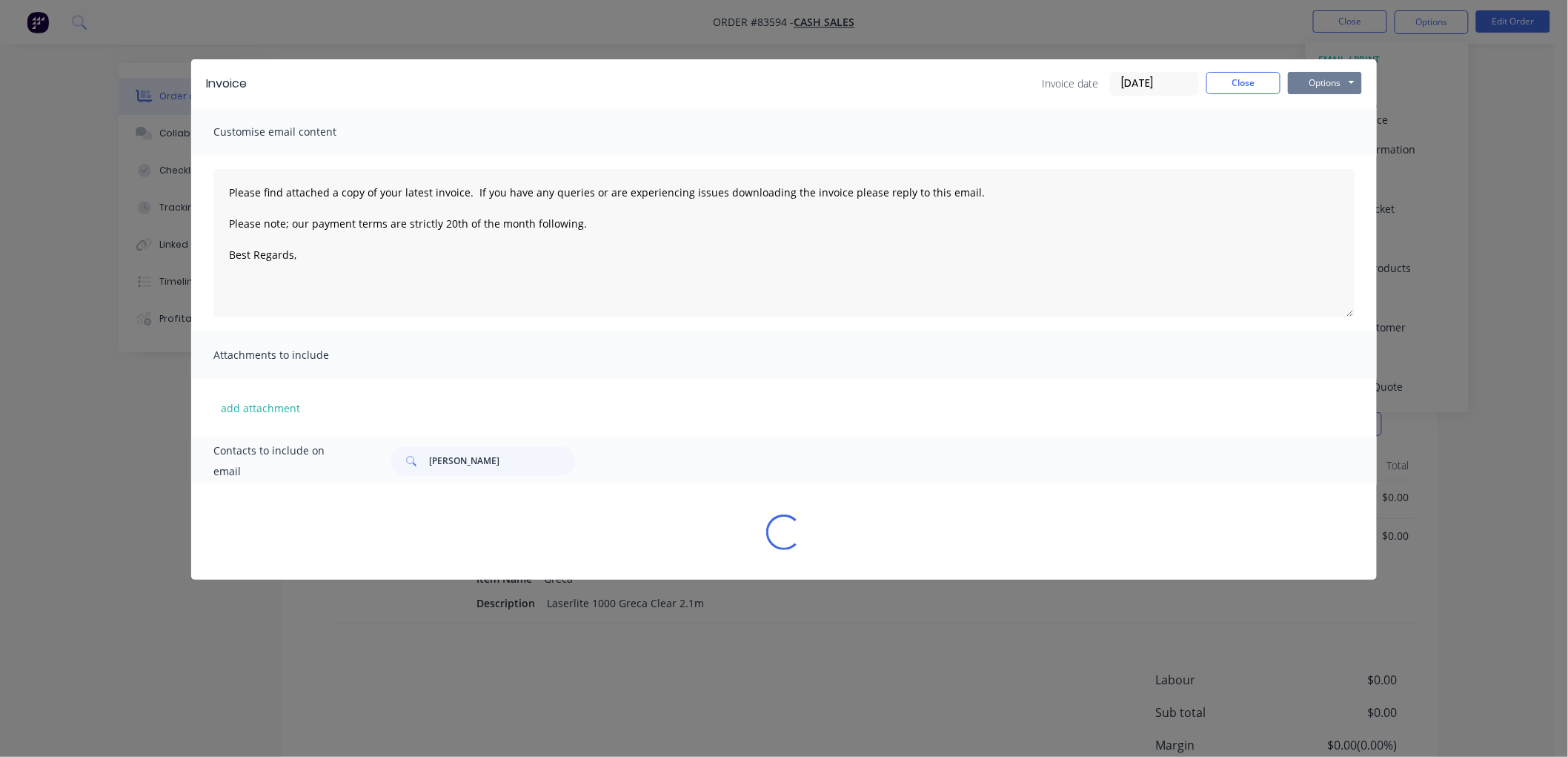
click at [1332, 82] on button "Options" at bounding box center [1324, 82] width 74 height 22
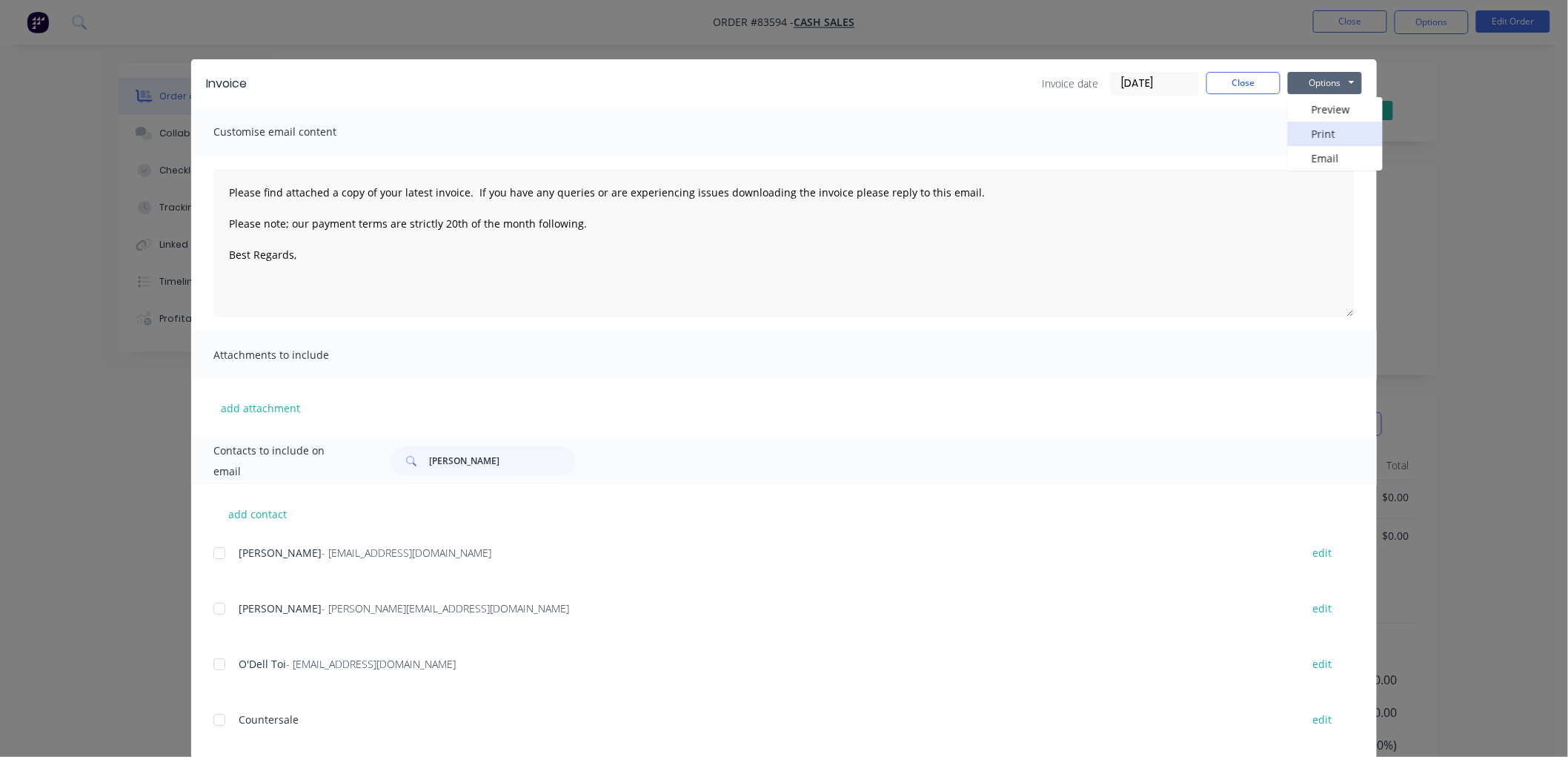
click at [1334, 125] on button "Print" at bounding box center [1335, 134] width 95 height 24
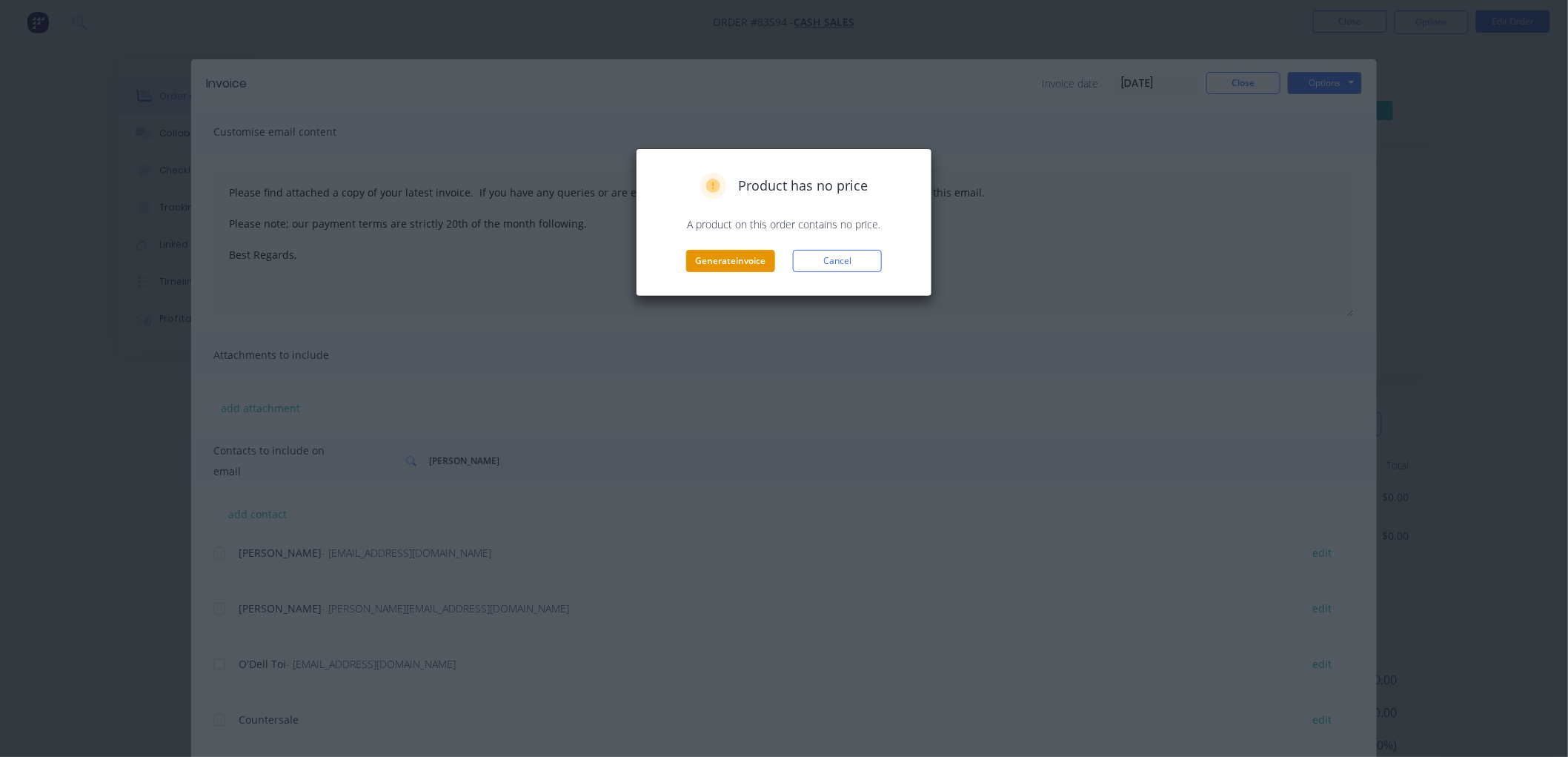
click at [747, 260] on button "Generate invoice" at bounding box center [731, 260] width 89 height 22
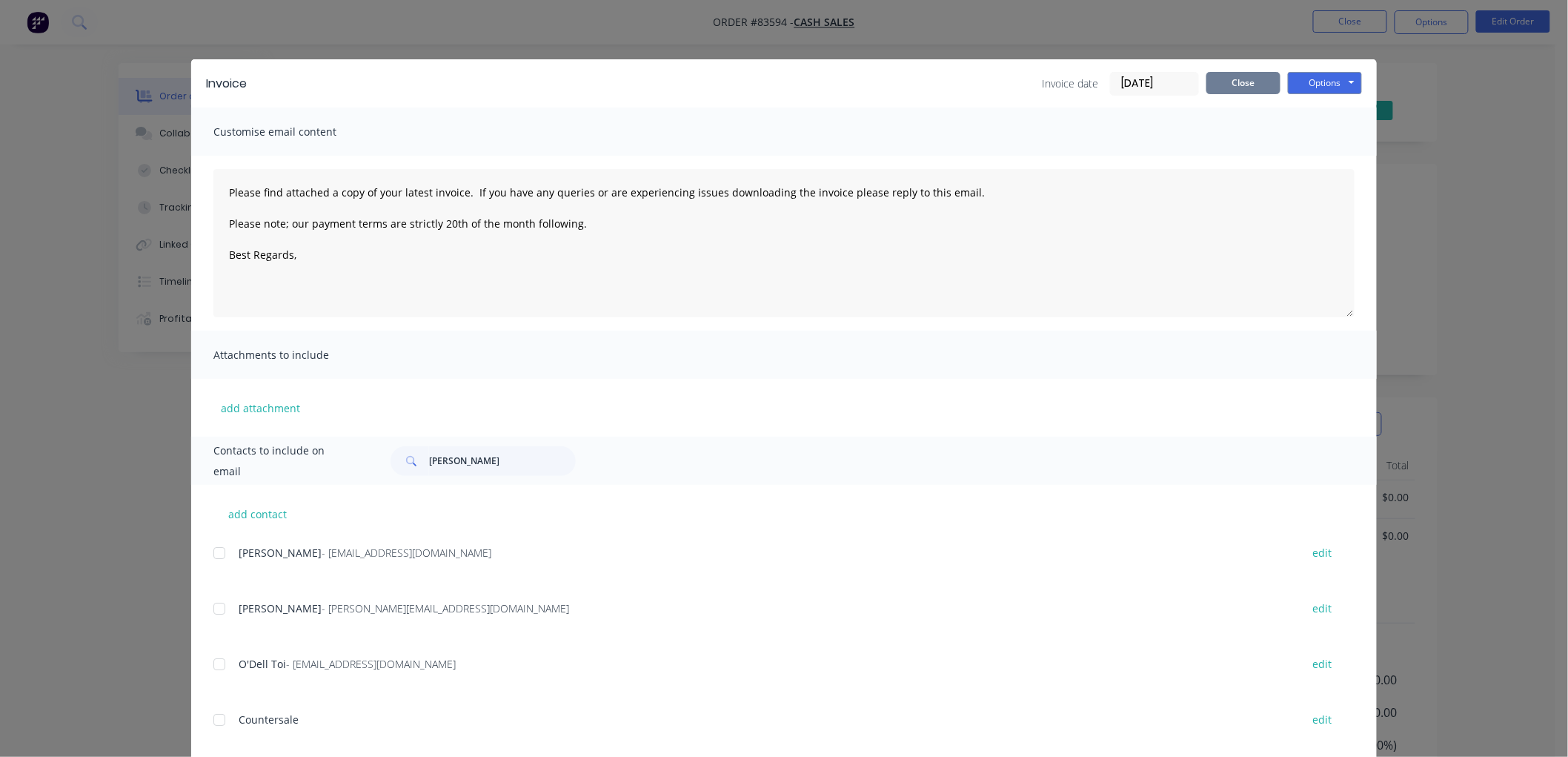
click at [1220, 86] on button "Close" at bounding box center [1243, 82] width 74 height 22
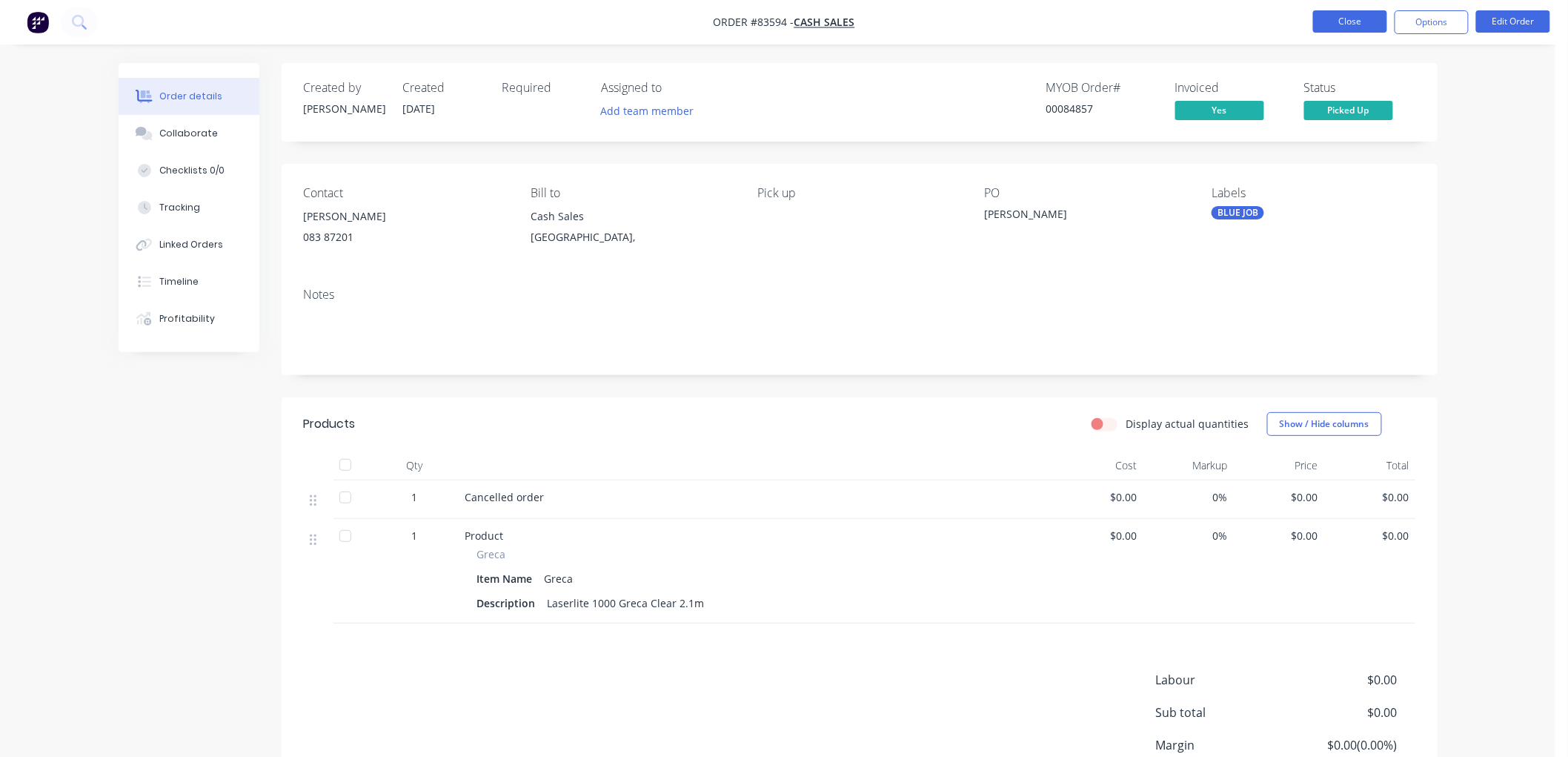
click at [1350, 22] on button "Close" at bounding box center [1350, 21] width 74 height 22
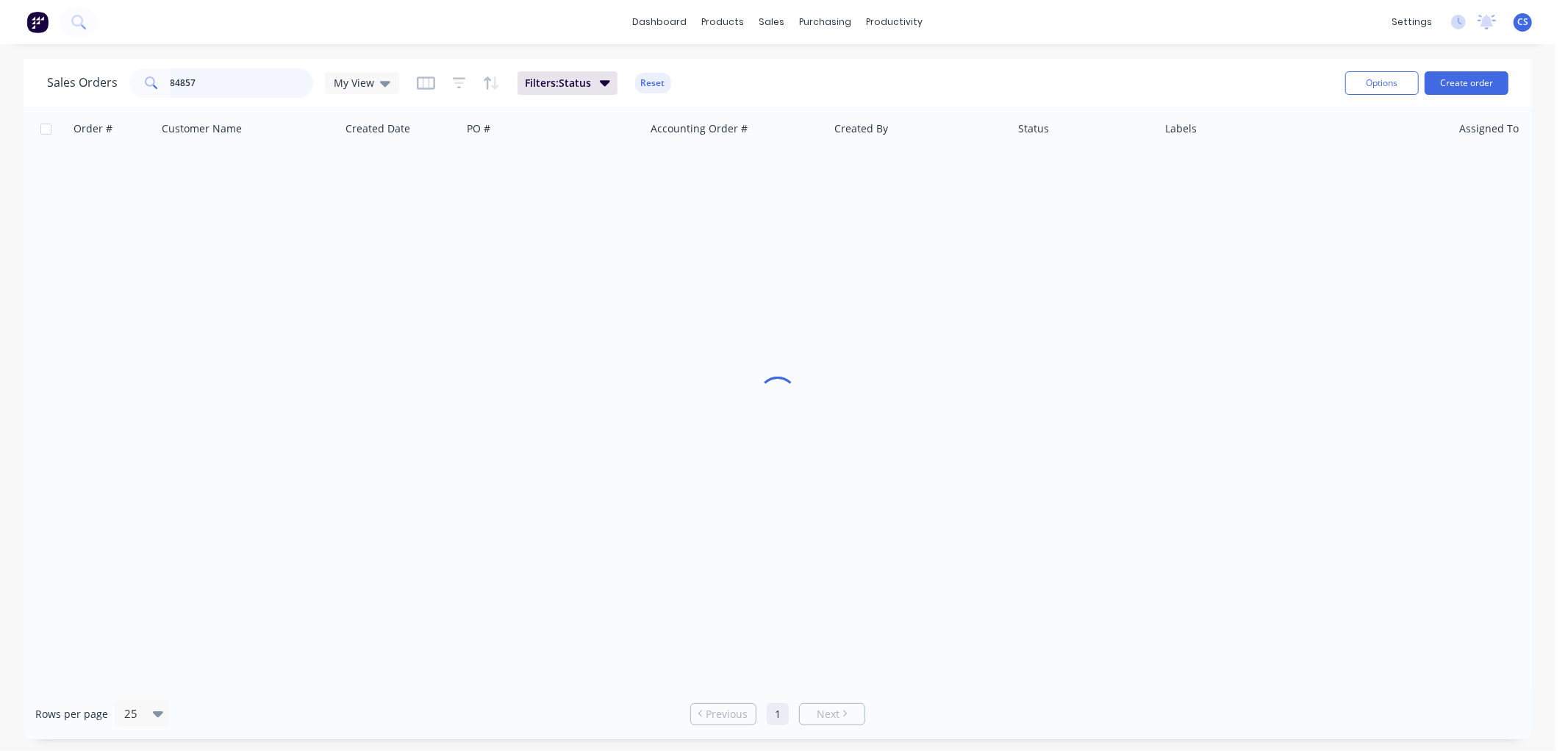
click at [218, 87] on input "84857" at bounding box center [242, 83] width 144 height 29
click at [216, 85] on input "84857" at bounding box center [242, 83] width 144 height 29
click at [213, 85] on input "84857" at bounding box center [242, 83] width 144 height 29
click at [216, 77] on input "84887" at bounding box center [242, 83] width 144 height 29
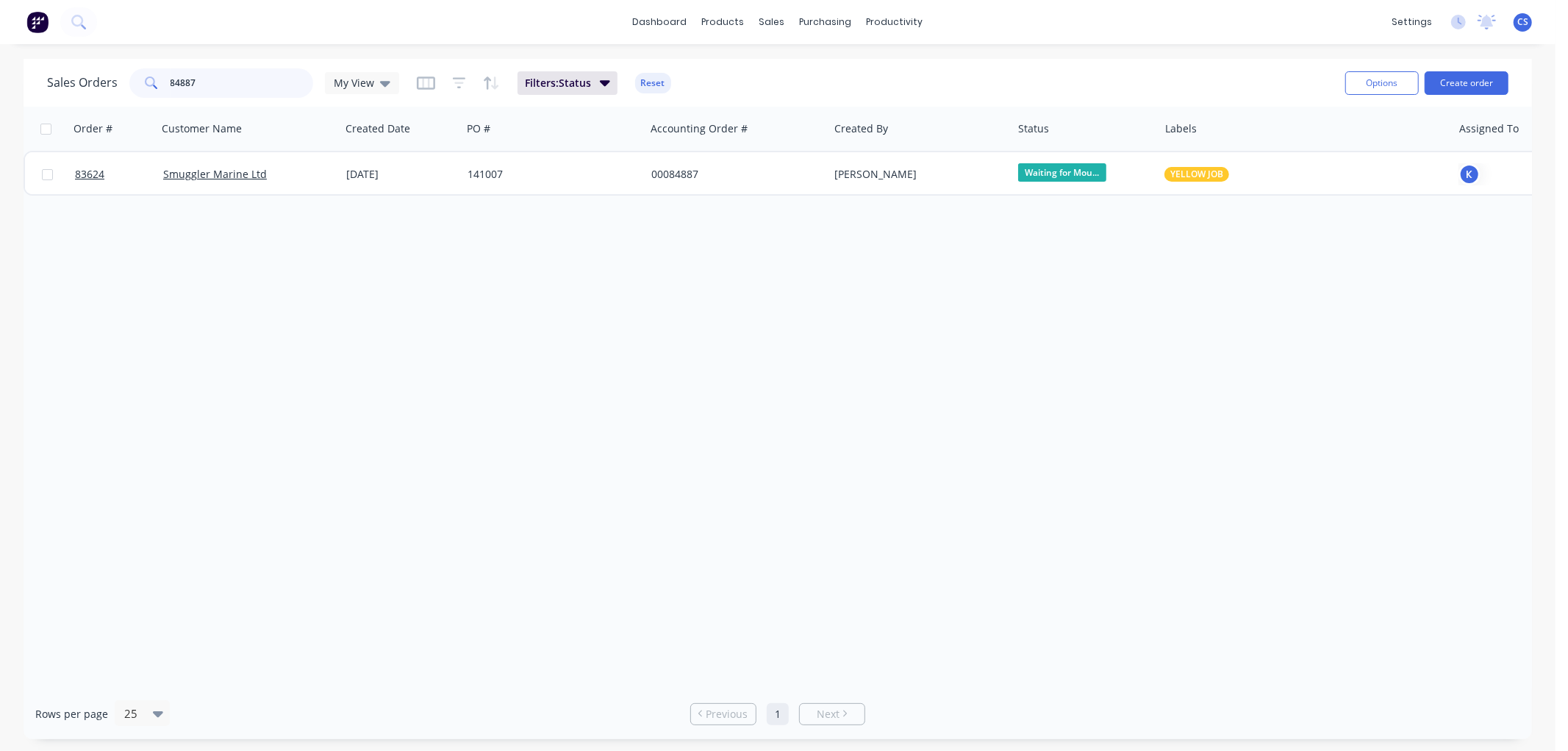
click at [216, 77] on input "84887" at bounding box center [242, 83] width 144 height 29
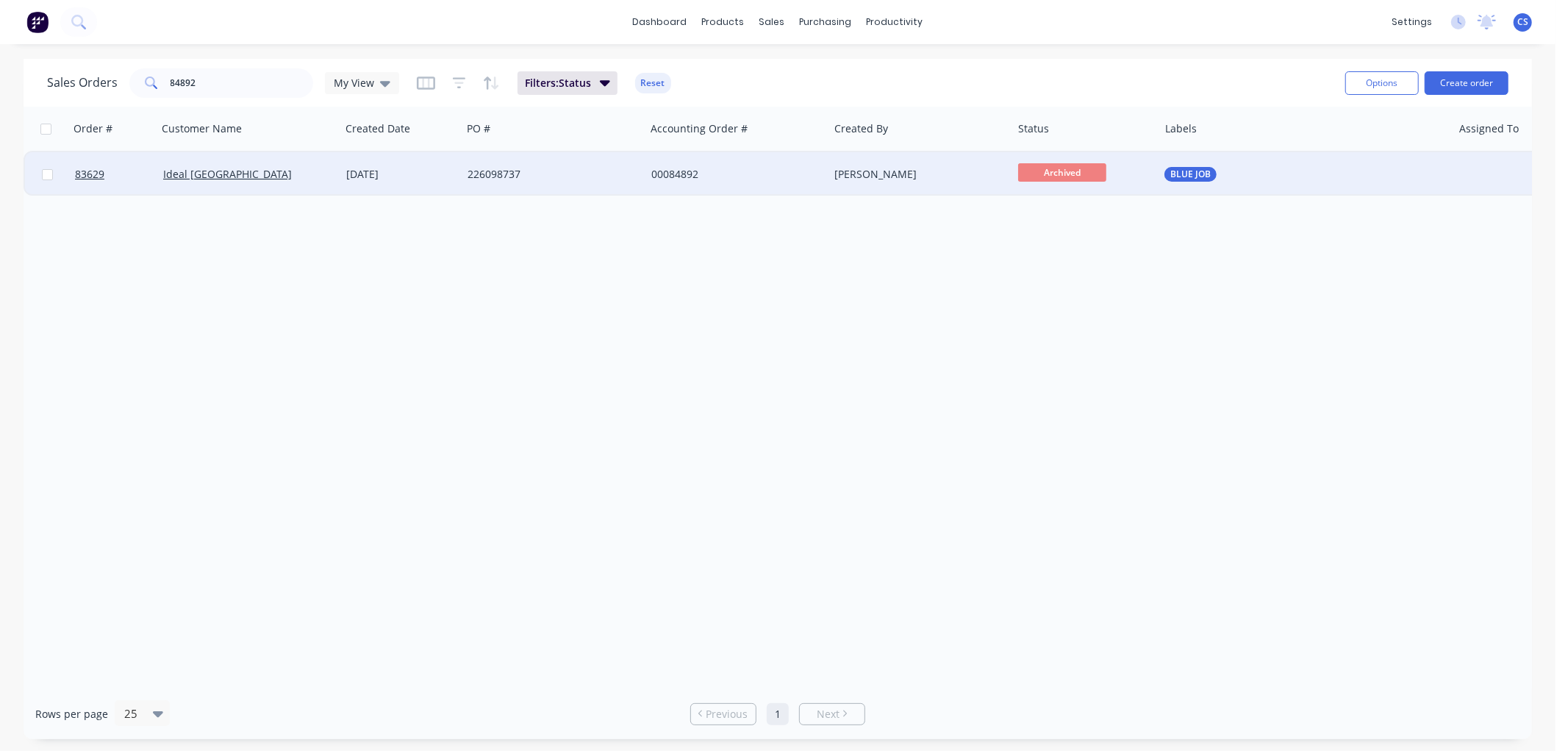
click at [752, 165] on div "00084892" at bounding box center [737, 174] width 184 height 44
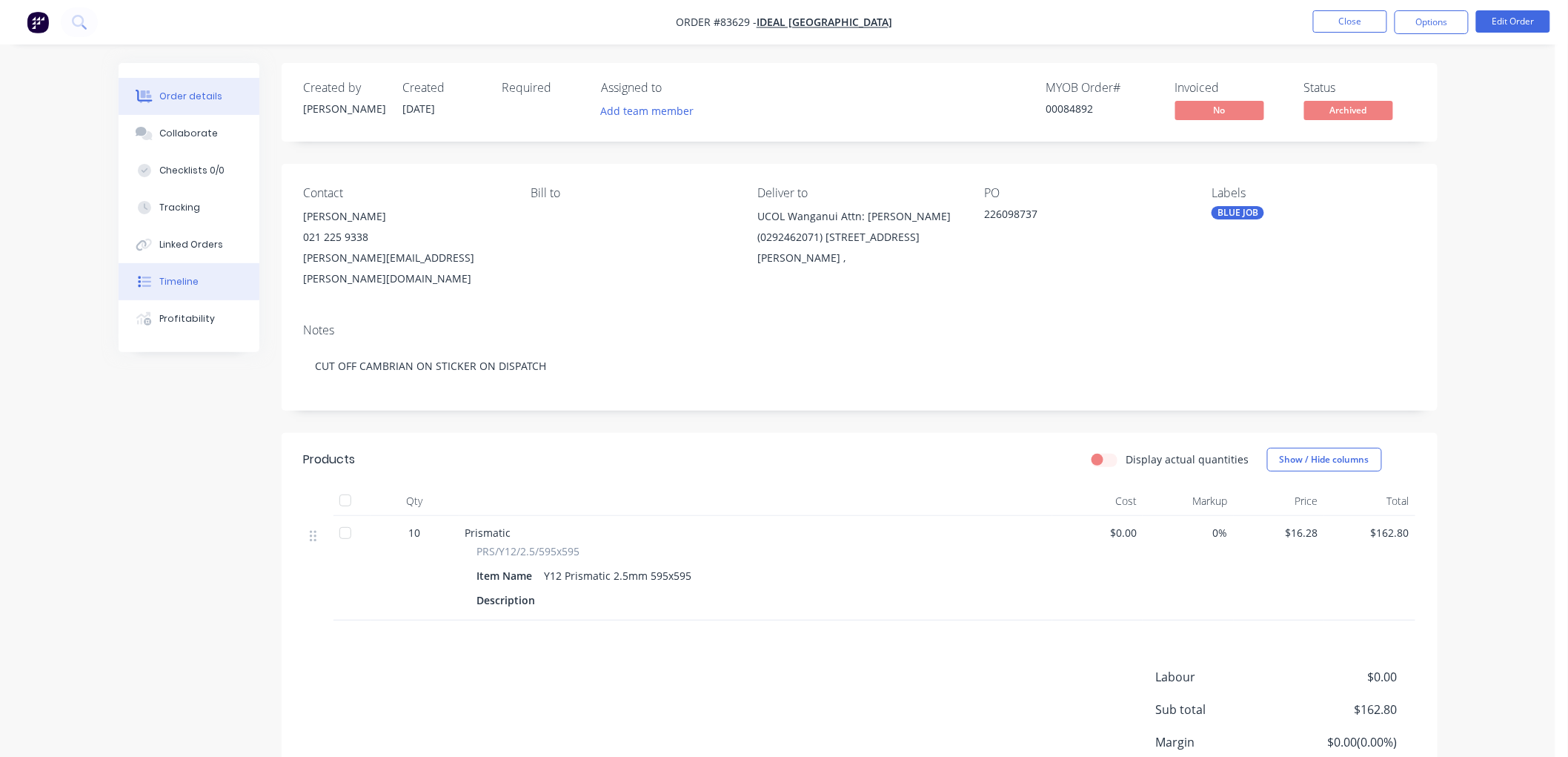
click at [180, 279] on div "Timeline" at bounding box center [179, 281] width 39 height 13
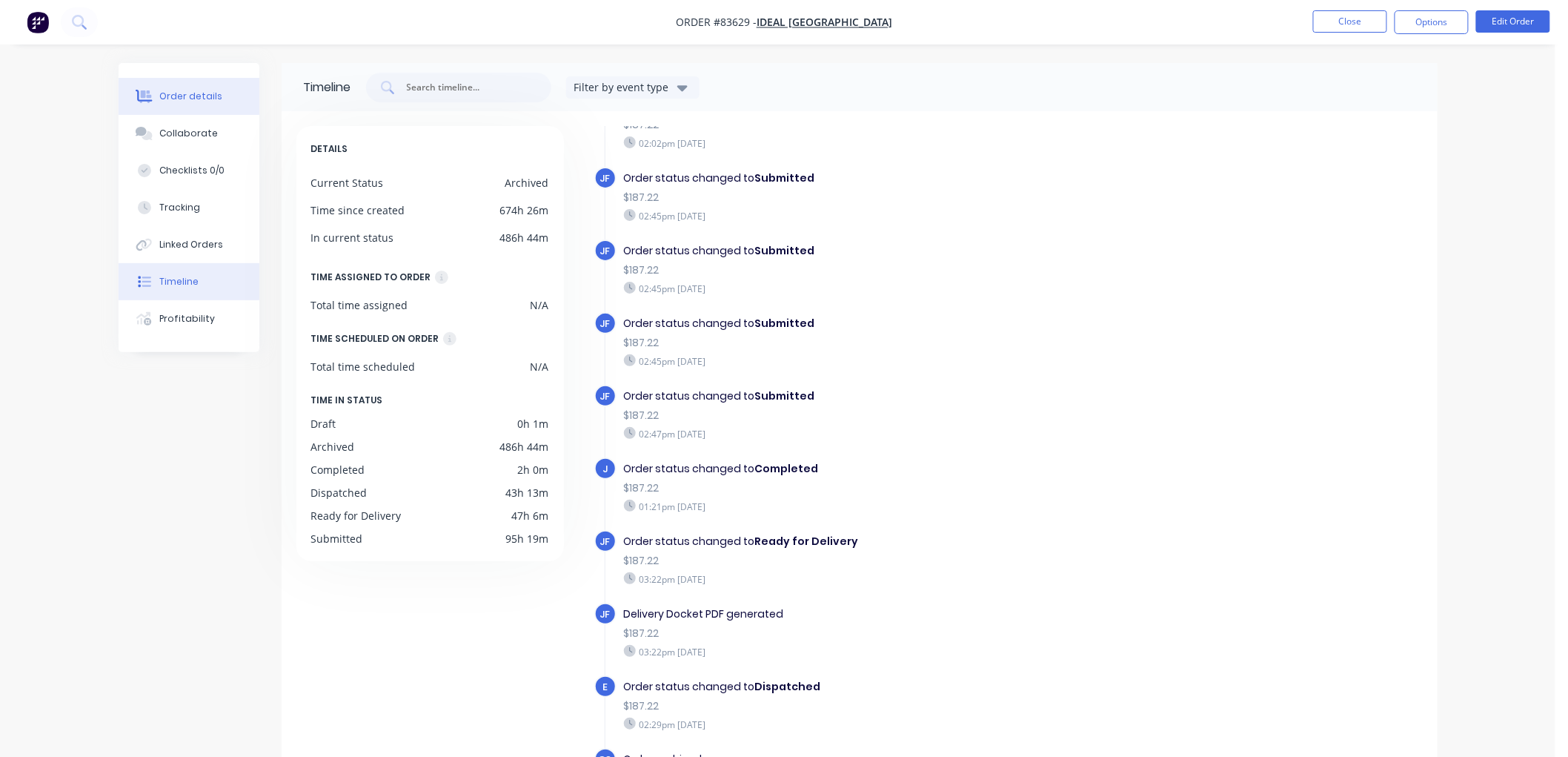
click at [183, 99] on div "Order details" at bounding box center [191, 96] width 63 height 13
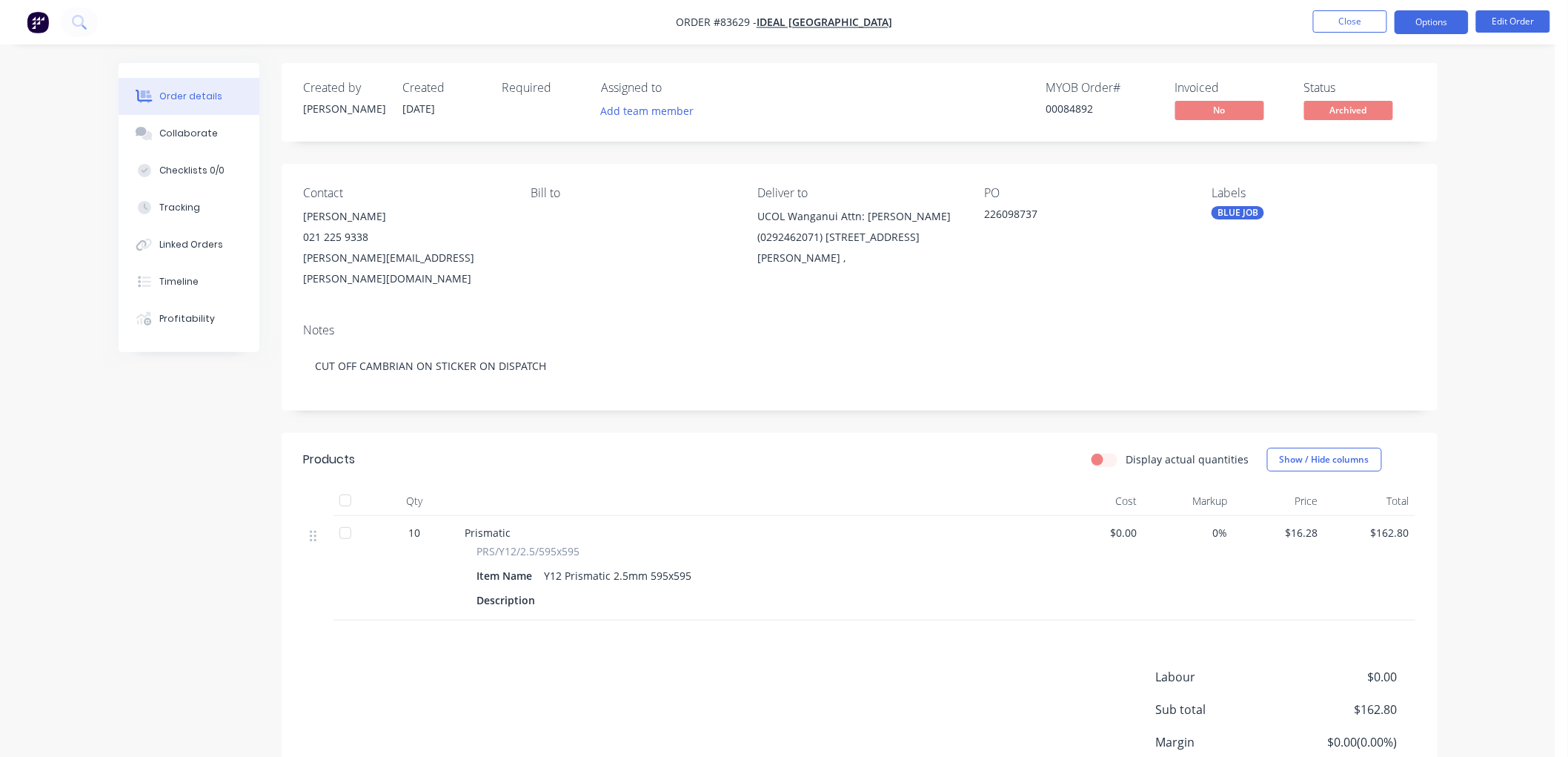
click at [1429, 28] on button "Options" at bounding box center [1432, 22] width 74 height 24
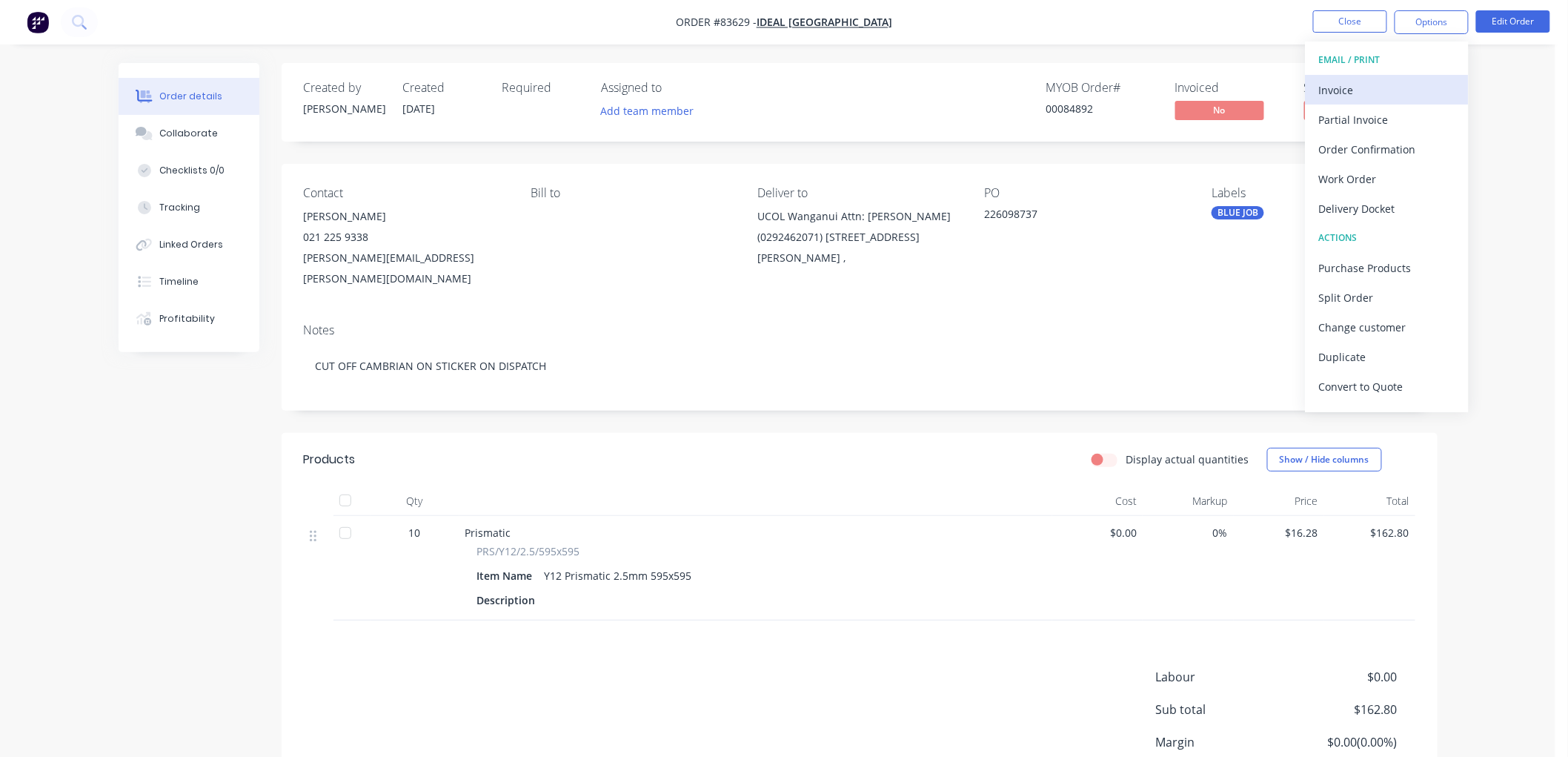
click at [1328, 86] on div "Invoice" at bounding box center [1387, 90] width 136 height 22
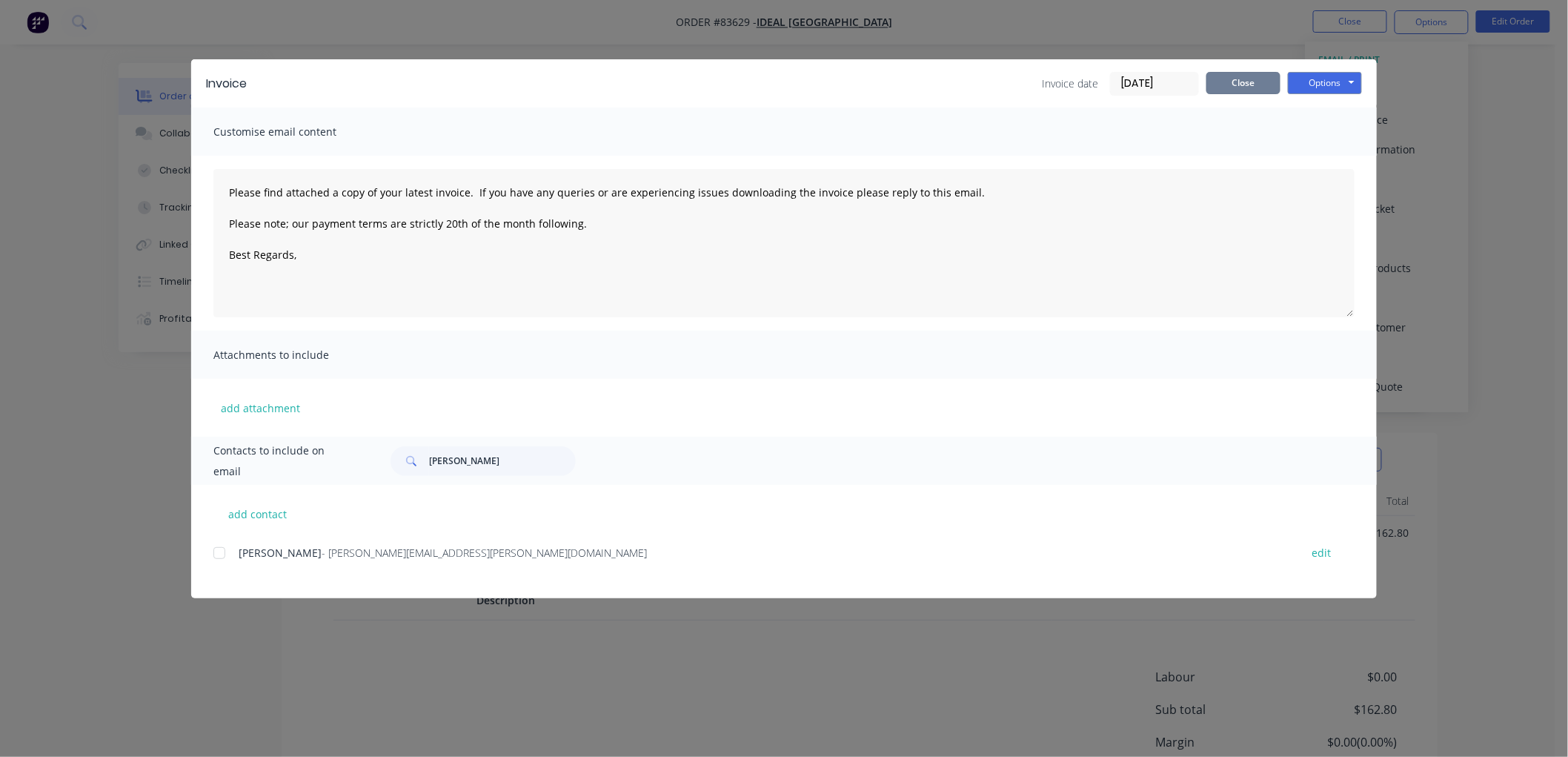
click at [1236, 85] on button "Close" at bounding box center [1243, 82] width 74 height 22
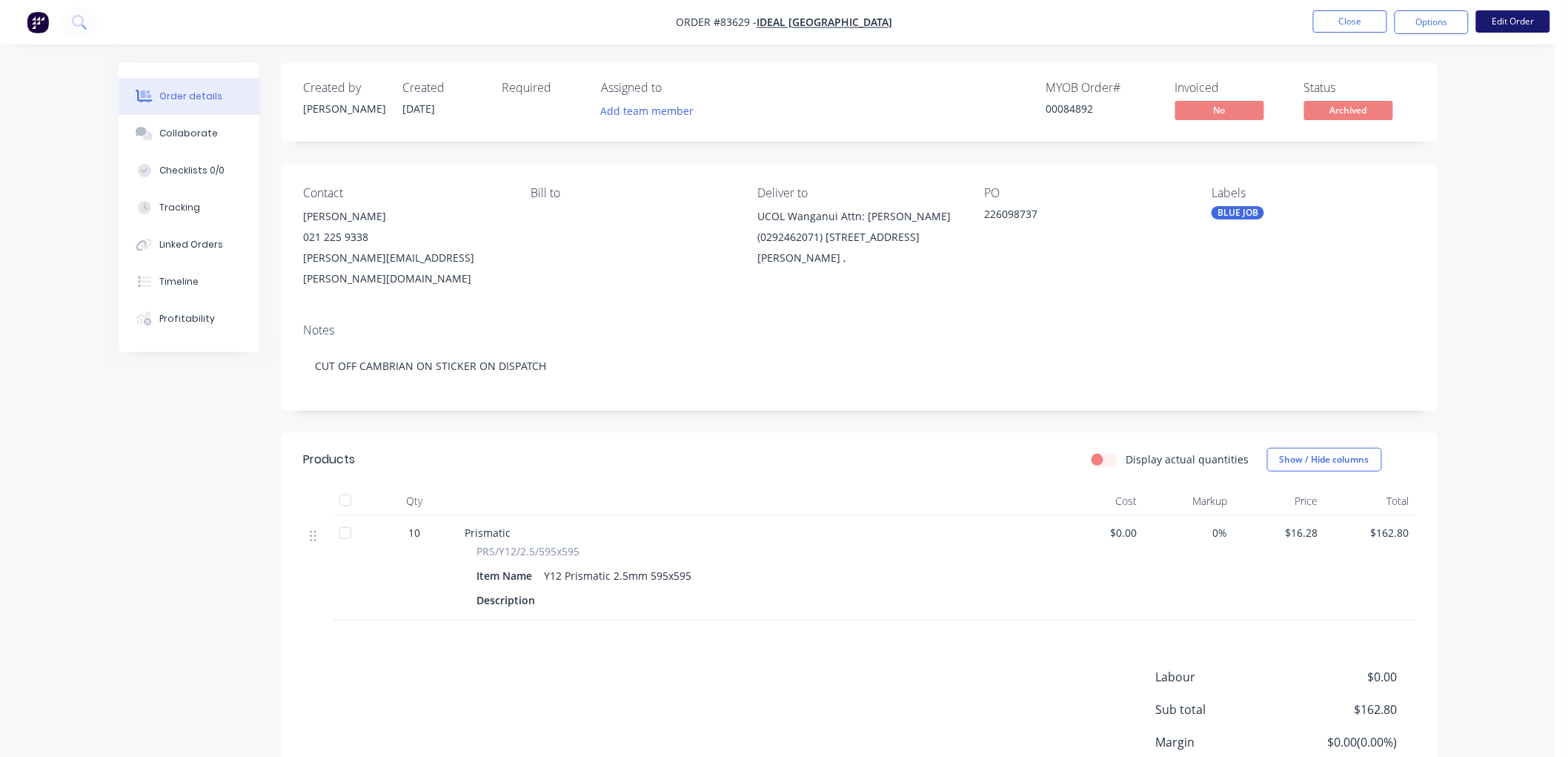
click at [1501, 20] on button "Edit Order" at bounding box center [1513, 21] width 74 height 22
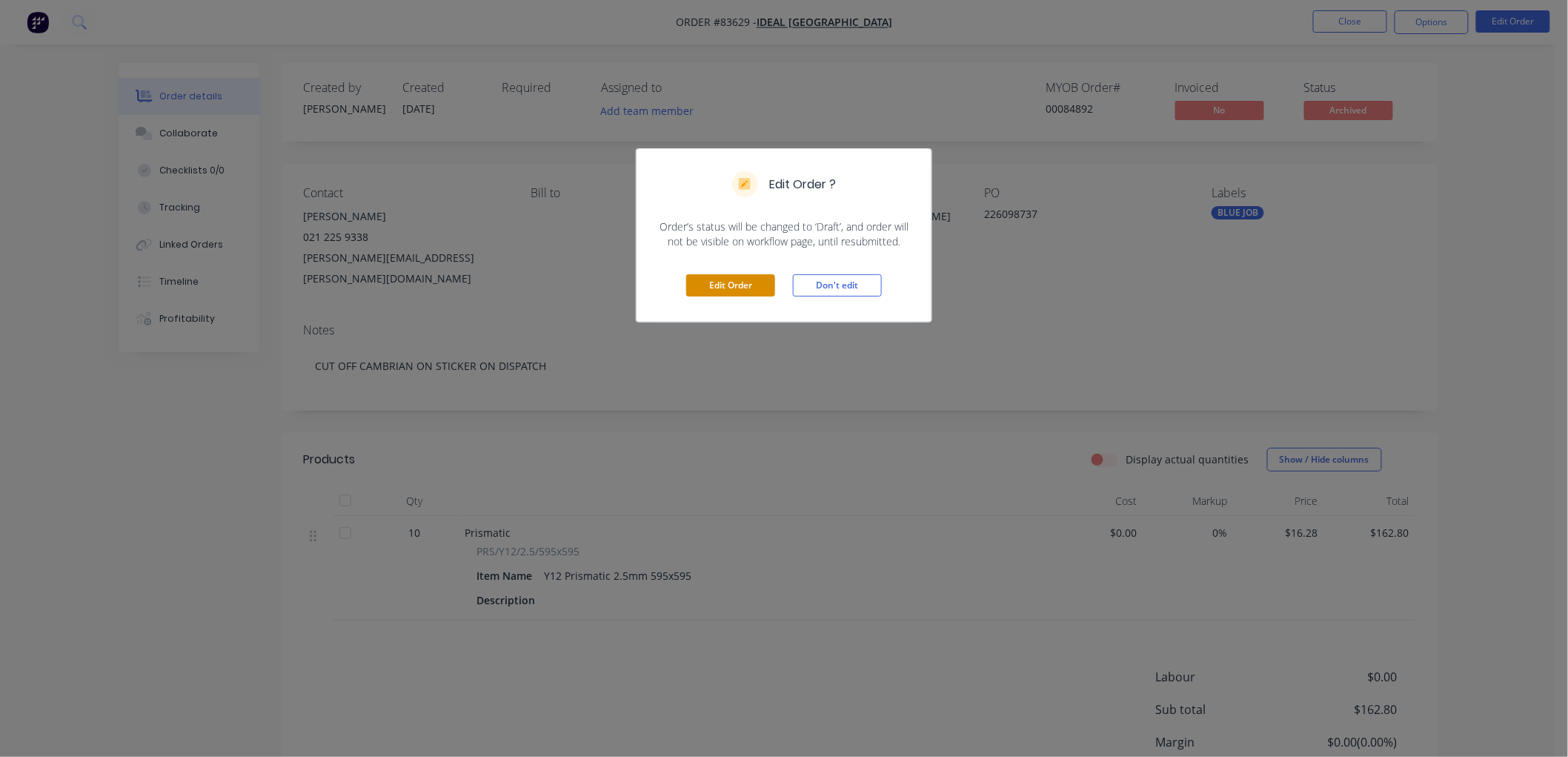
click at [743, 286] on button "Edit Order" at bounding box center [731, 285] width 89 height 22
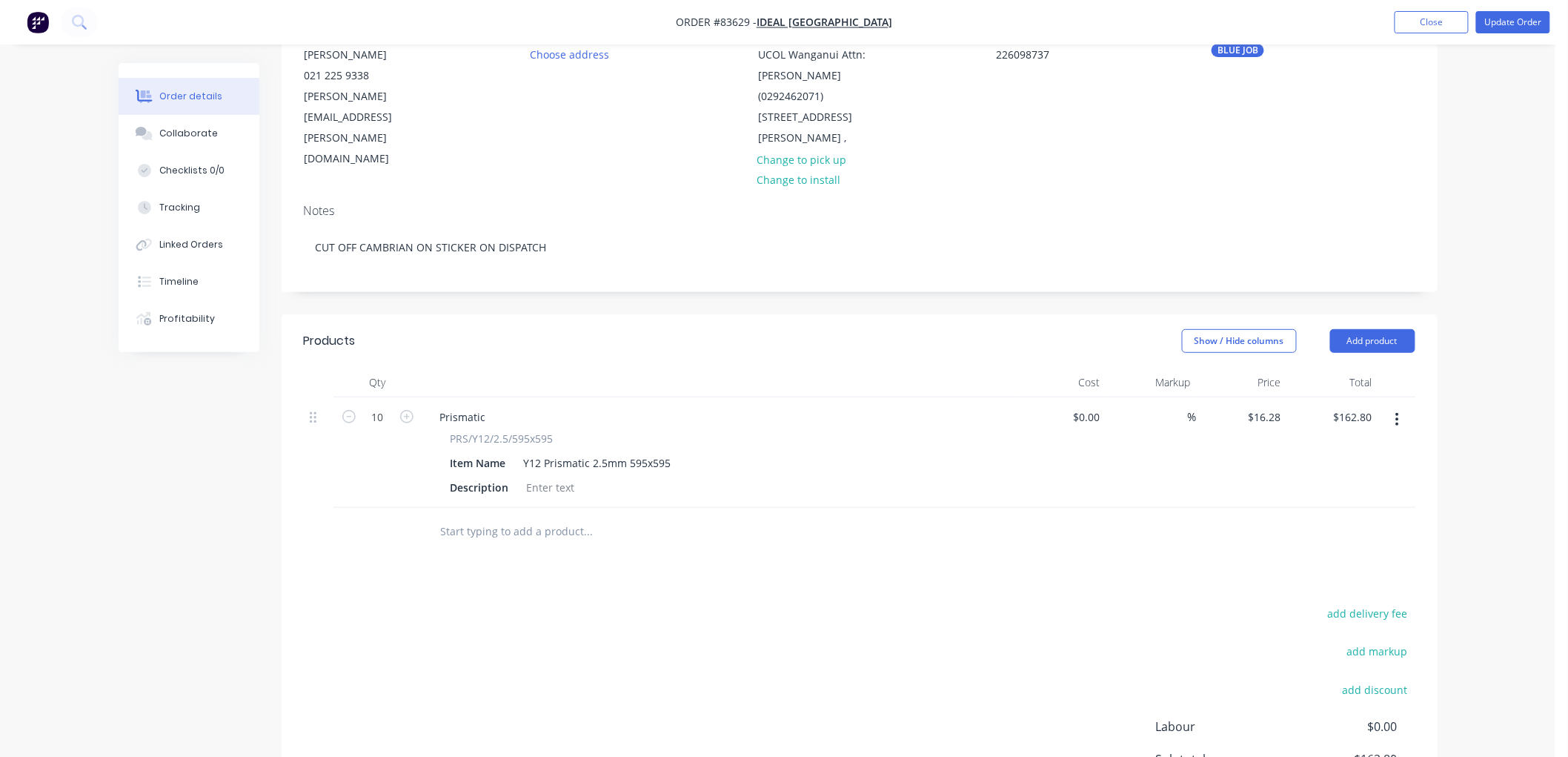
scroll to position [164, 0]
click at [1345, 602] on button "add delivery fee" at bounding box center [1368, 611] width 96 height 20
click at [1502, 185] on div "Order details Collaborate Checklists 0/0 Tracking Linked Orders Timeline Profit…" at bounding box center [778, 381] width 1556 height 1090
click at [1505, 24] on button "Update Order" at bounding box center [1513, 22] width 74 height 22
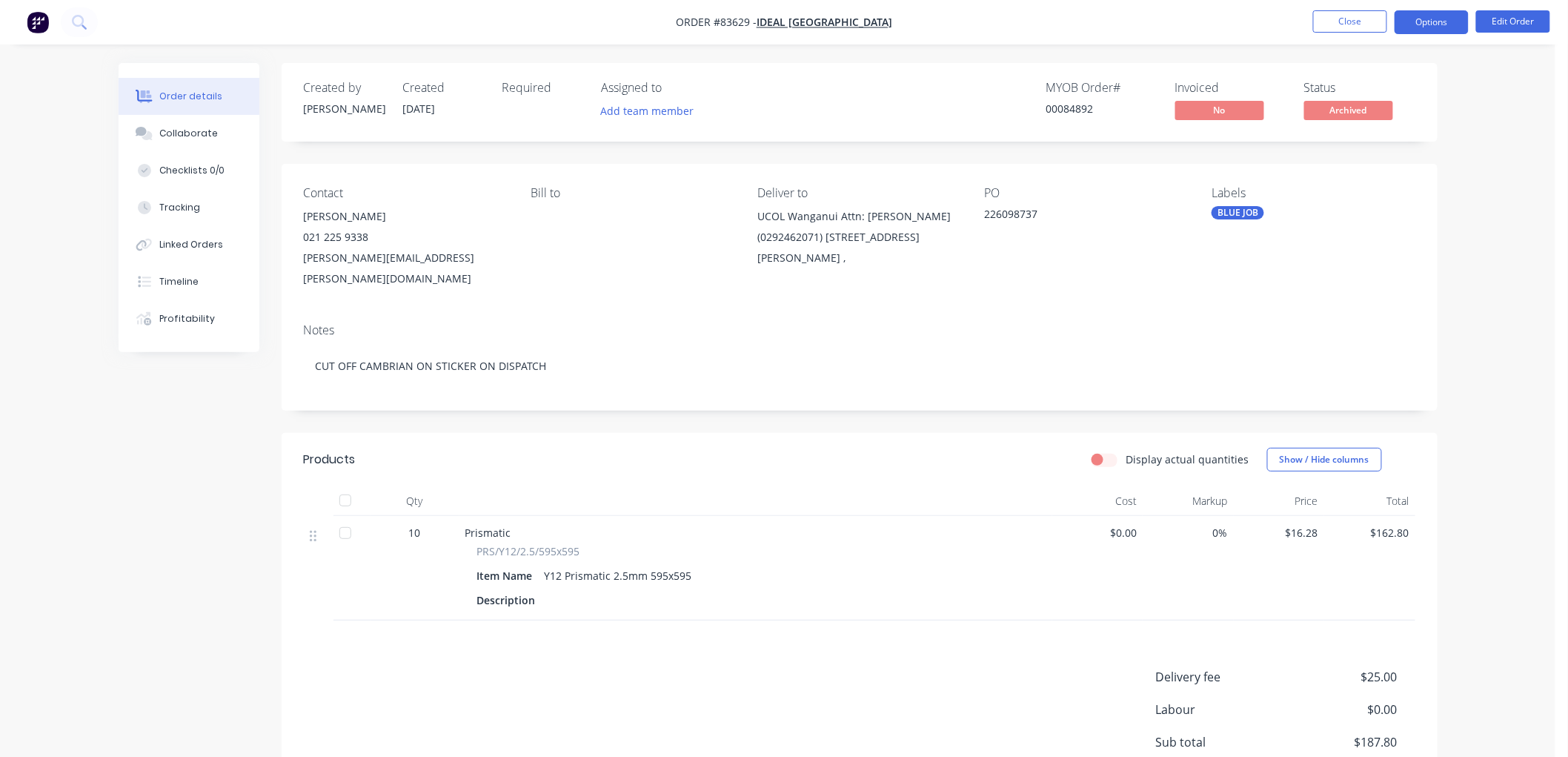
click at [1425, 23] on button "Options" at bounding box center [1432, 22] width 74 height 24
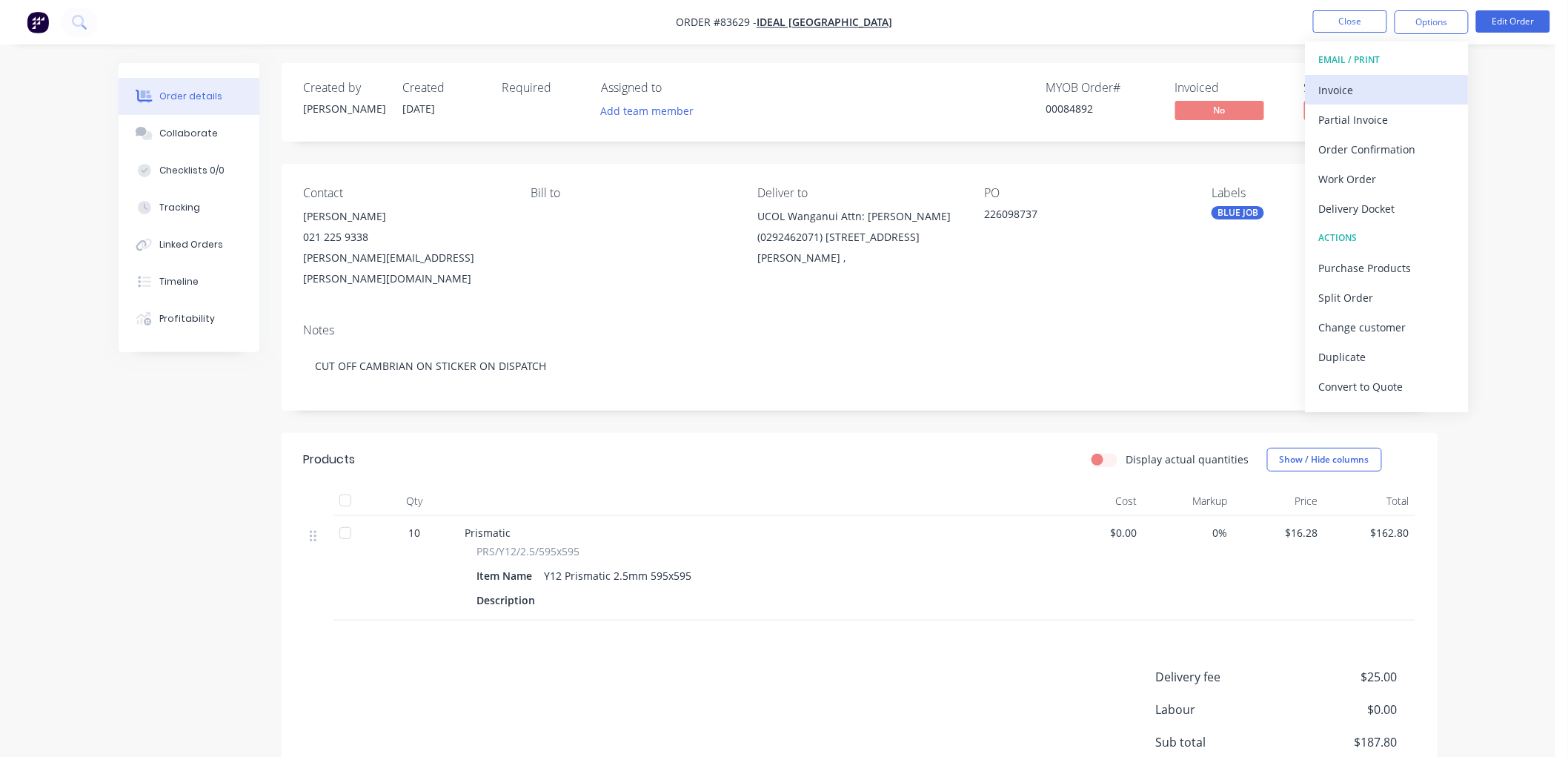
click at [1366, 91] on div "Invoice" at bounding box center [1387, 90] width 136 height 22
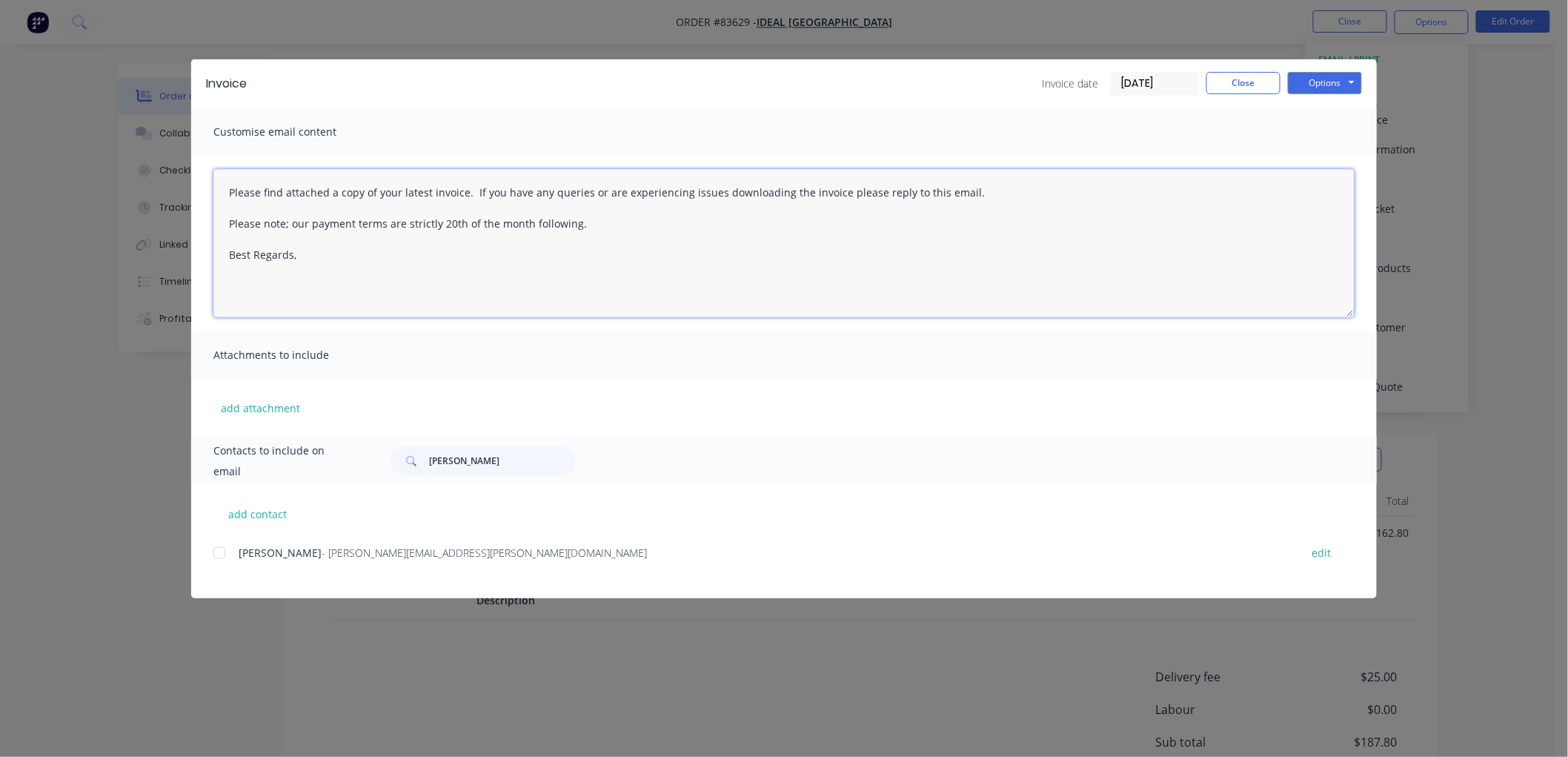
click at [324, 267] on textarea "Please find attached a copy of your latest invoice. If you have any queries or …" at bounding box center [783, 244] width 1141 height 148
click at [259, 513] on button "add contact" at bounding box center [258, 513] width 89 height 22
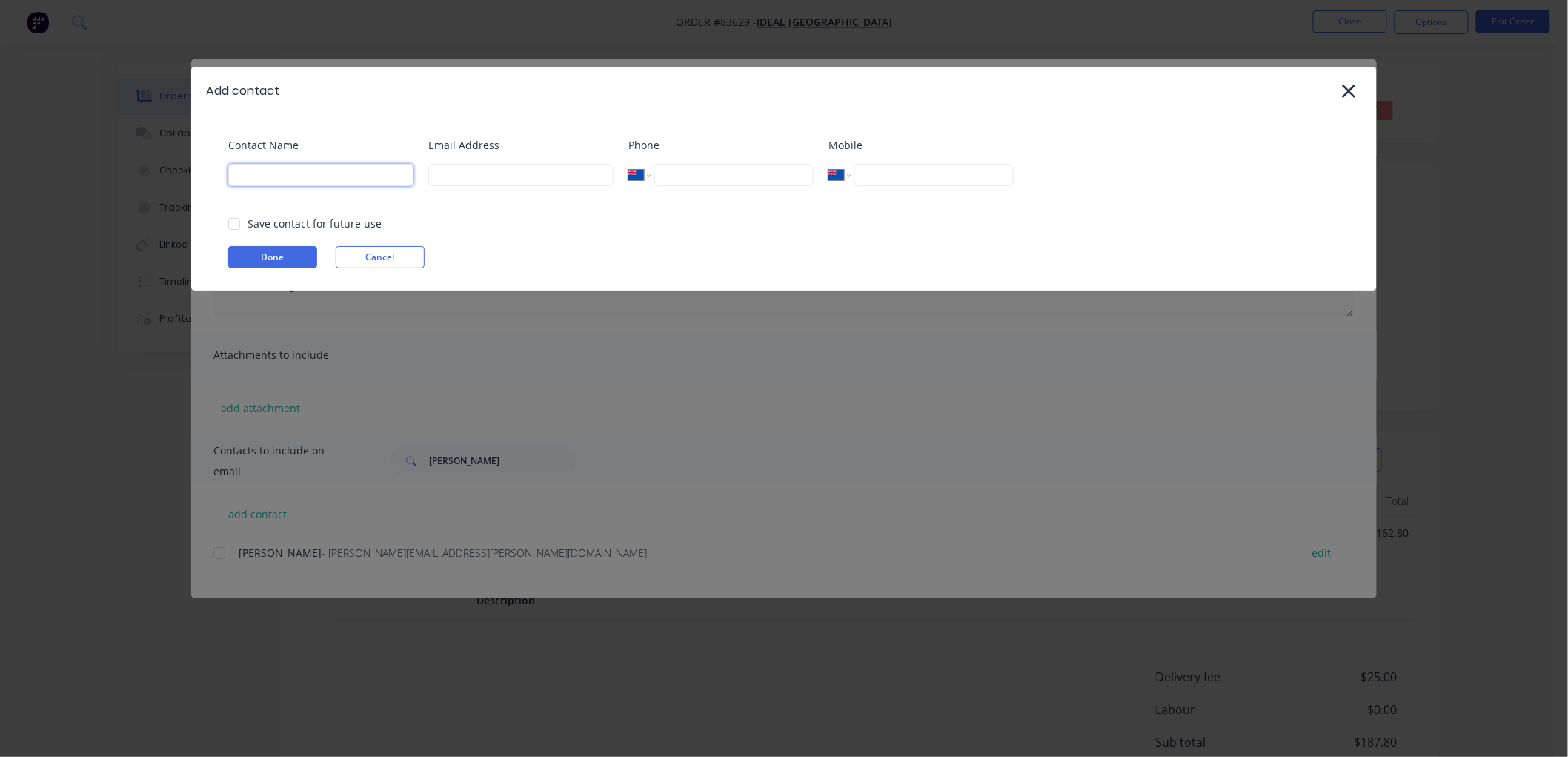
click at [280, 174] on input at bounding box center [320, 175] width 185 height 22
paste input "[DOMAIN_NAME][EMAIL_ADDRESS][DOMAIN_NAME]"
click at [274, 253] on button "Done" at bounding box center [272, 257] width 89 height 22
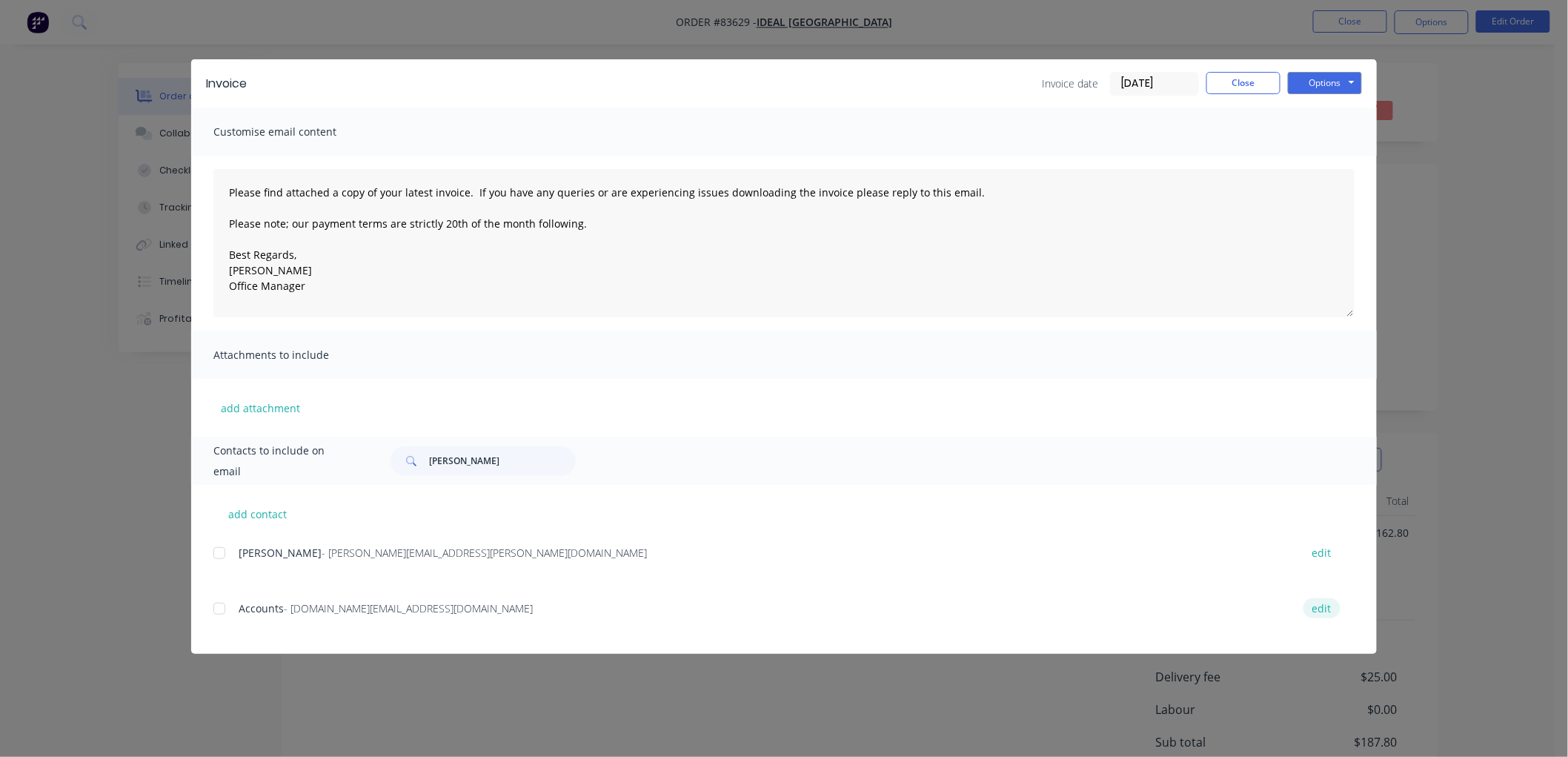
click at [1325, 608] on button "edit" at bounding box center [1322, 608] width 37 height 20
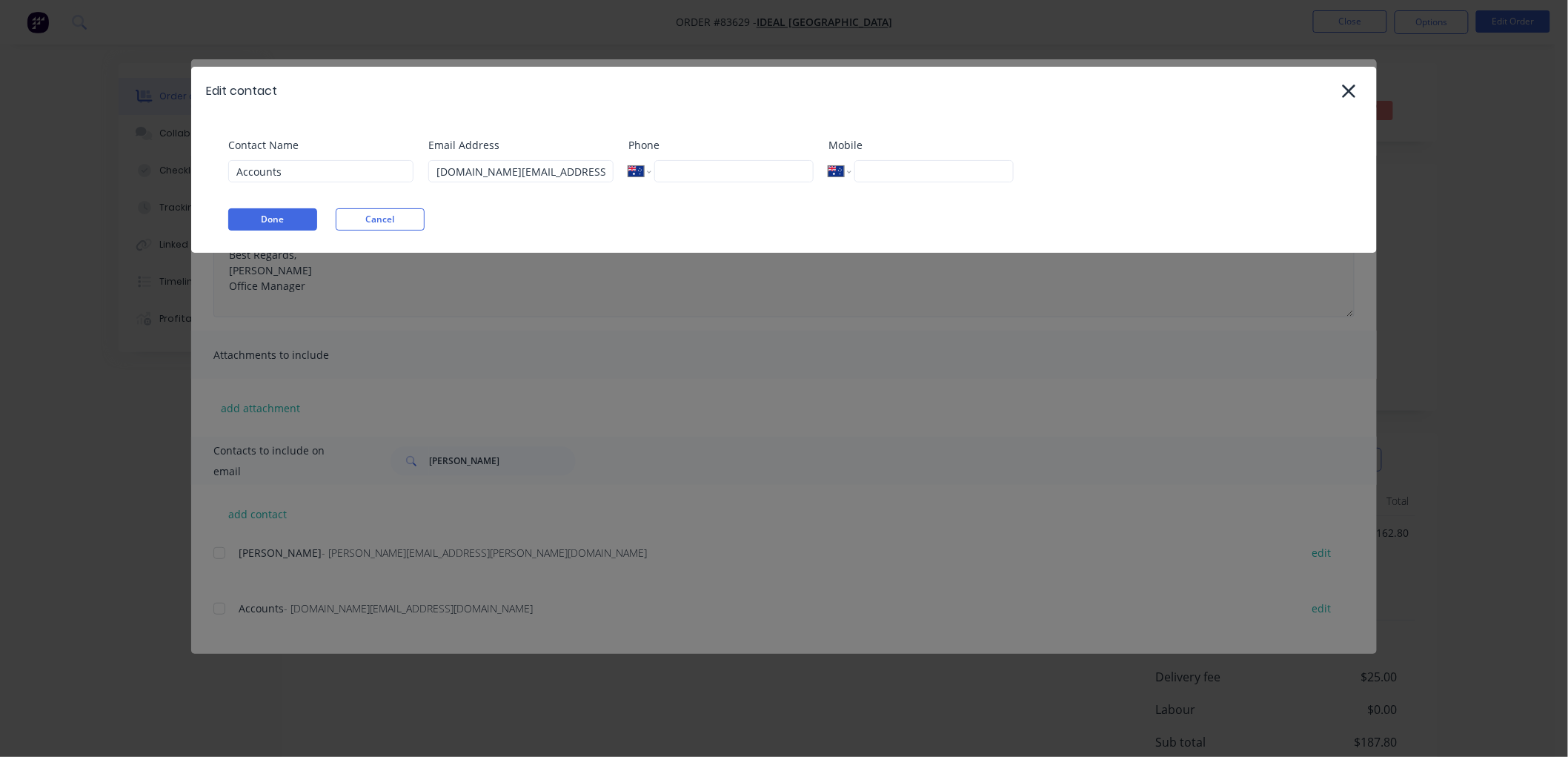
click at [299, 213] on button "Done" at bounding box center [272, 219] width 89 height 22
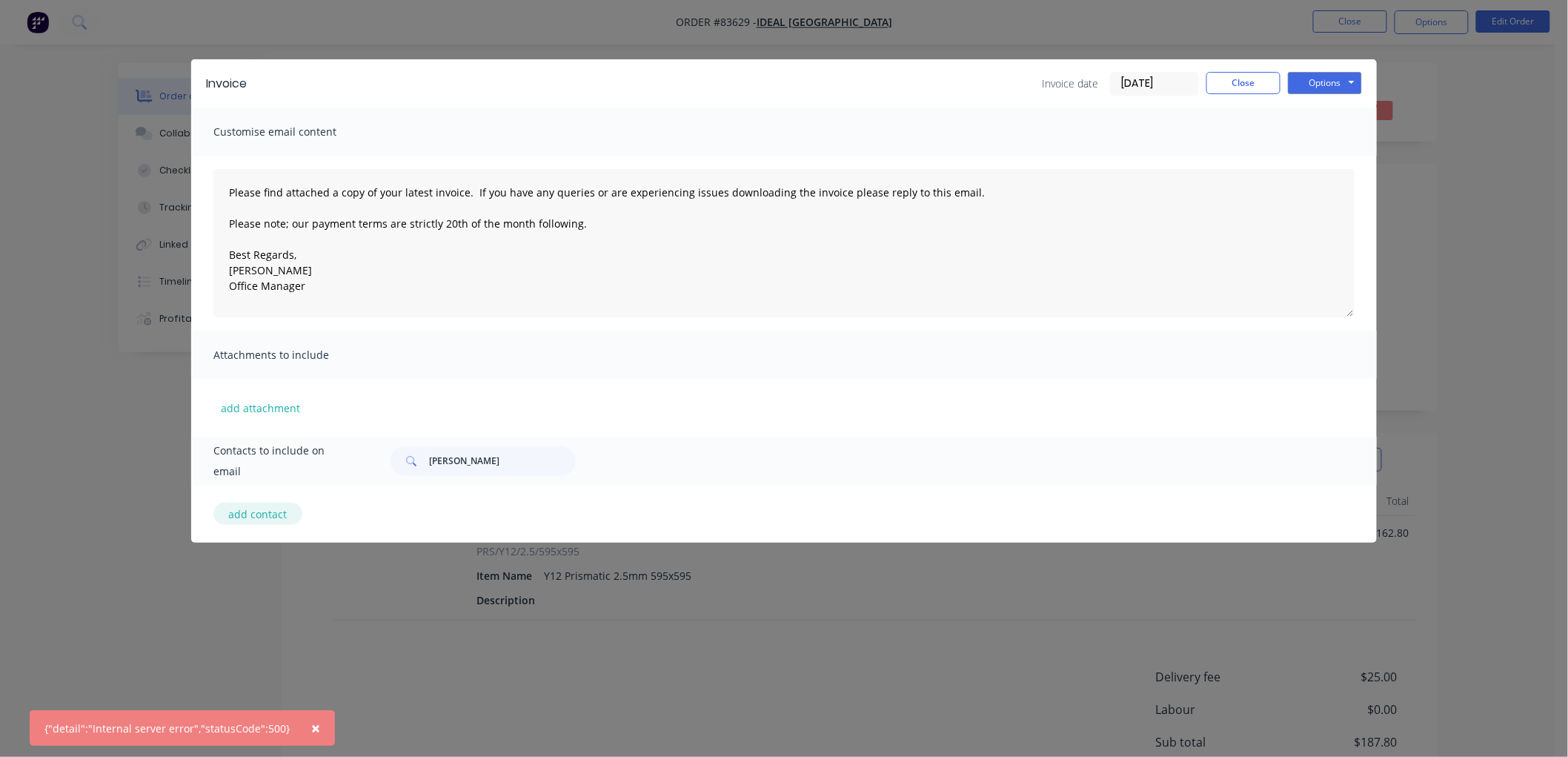
click at [270, 515] on button "add contact" at bounding box center [258, 513] width 89 height 22
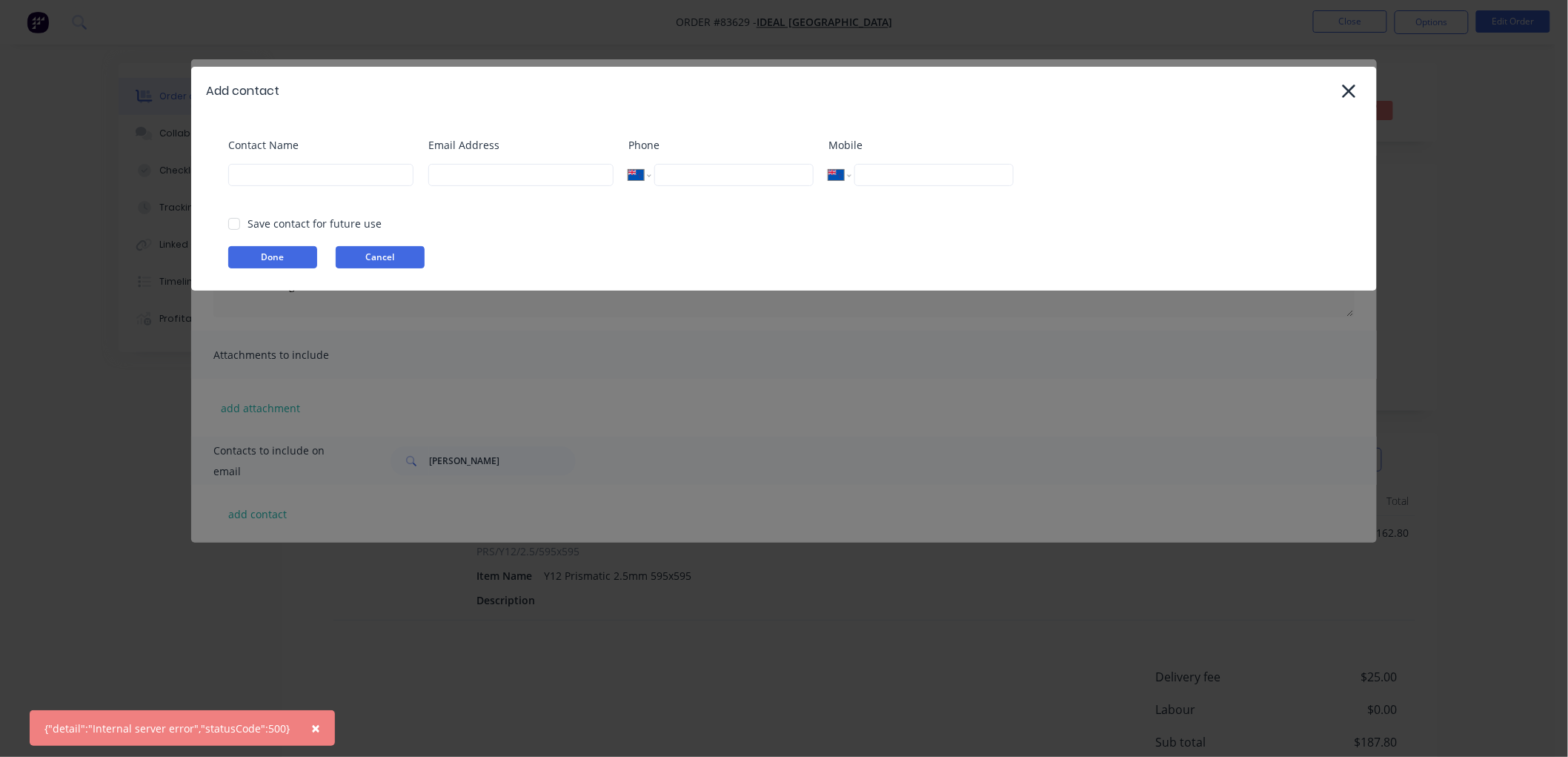
click at [364, 251] on button "Cancel" at bounding box center [381, 257] width 89 height 22
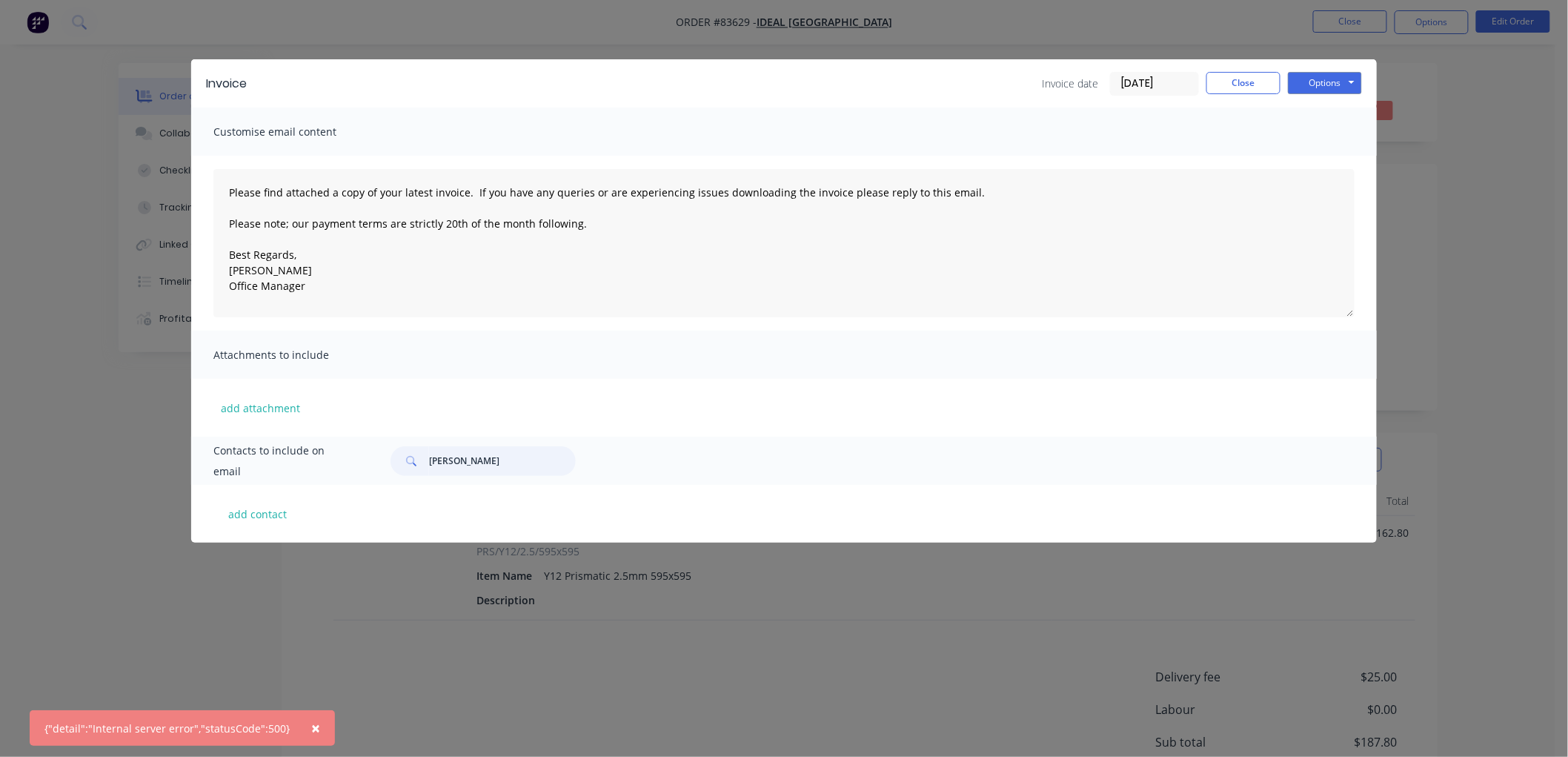
click at [443, 467] on input "[PERSON_NAME]" at bounding box center [502, 461] width 147 height 30
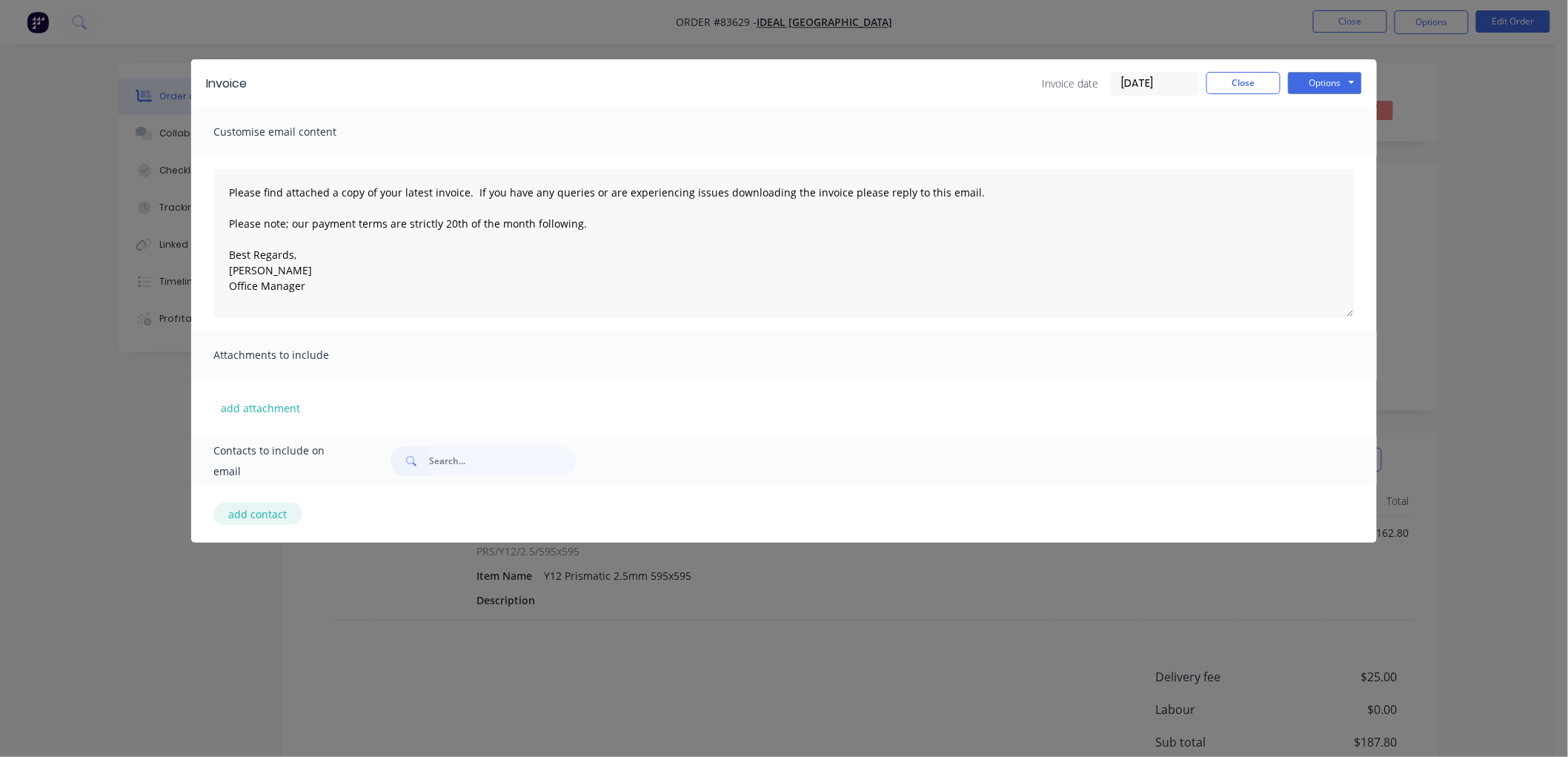
click at [262, 513] on button "add contact" at bounding box center [258, 513] width 89 height 22
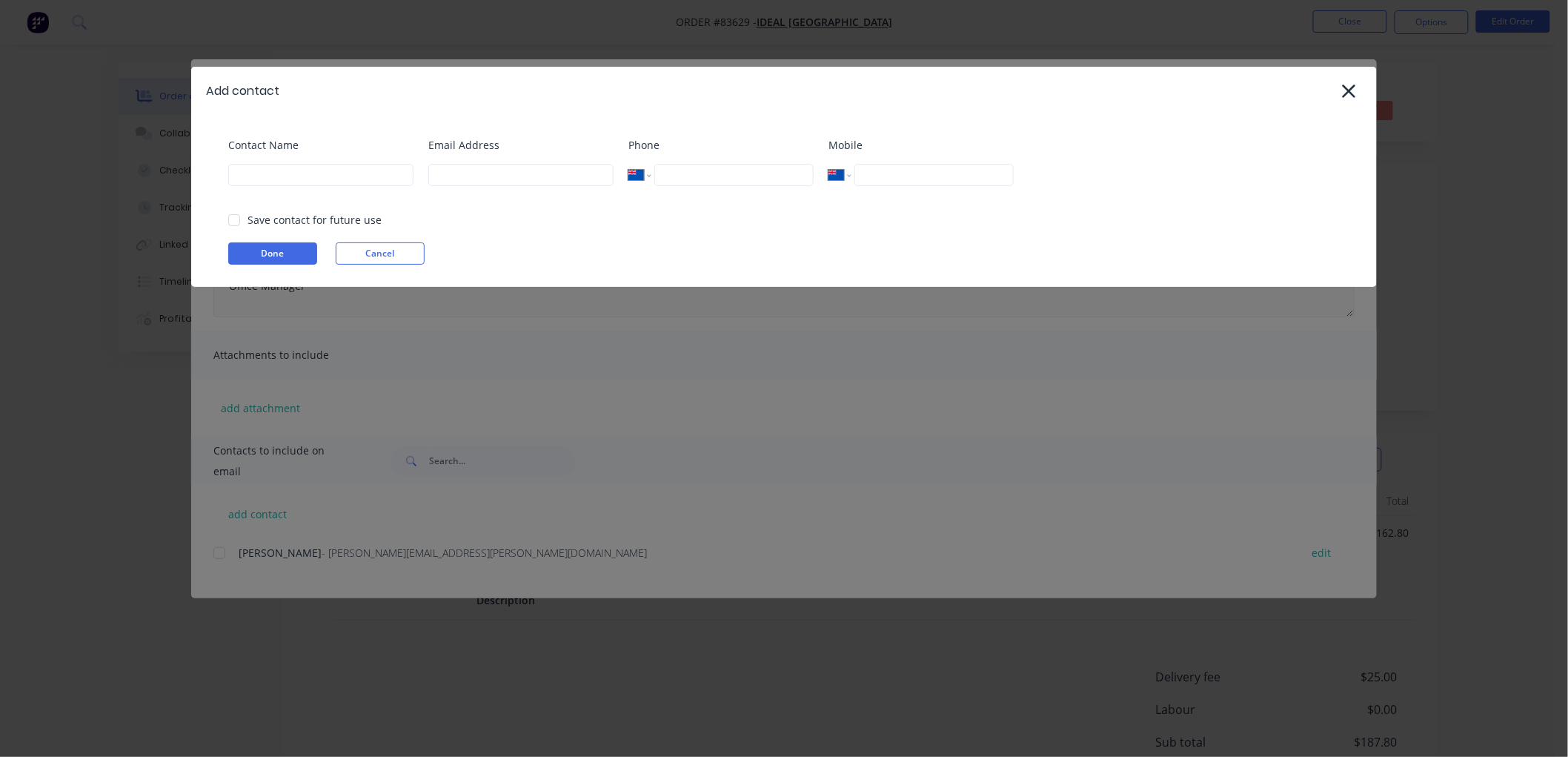
click at [285, 171] on input at bounding box center [320, 175] width 185 height 22
click at [373, 258] on button "Cancel" at bounding box center [381, 253] width 89 height 22
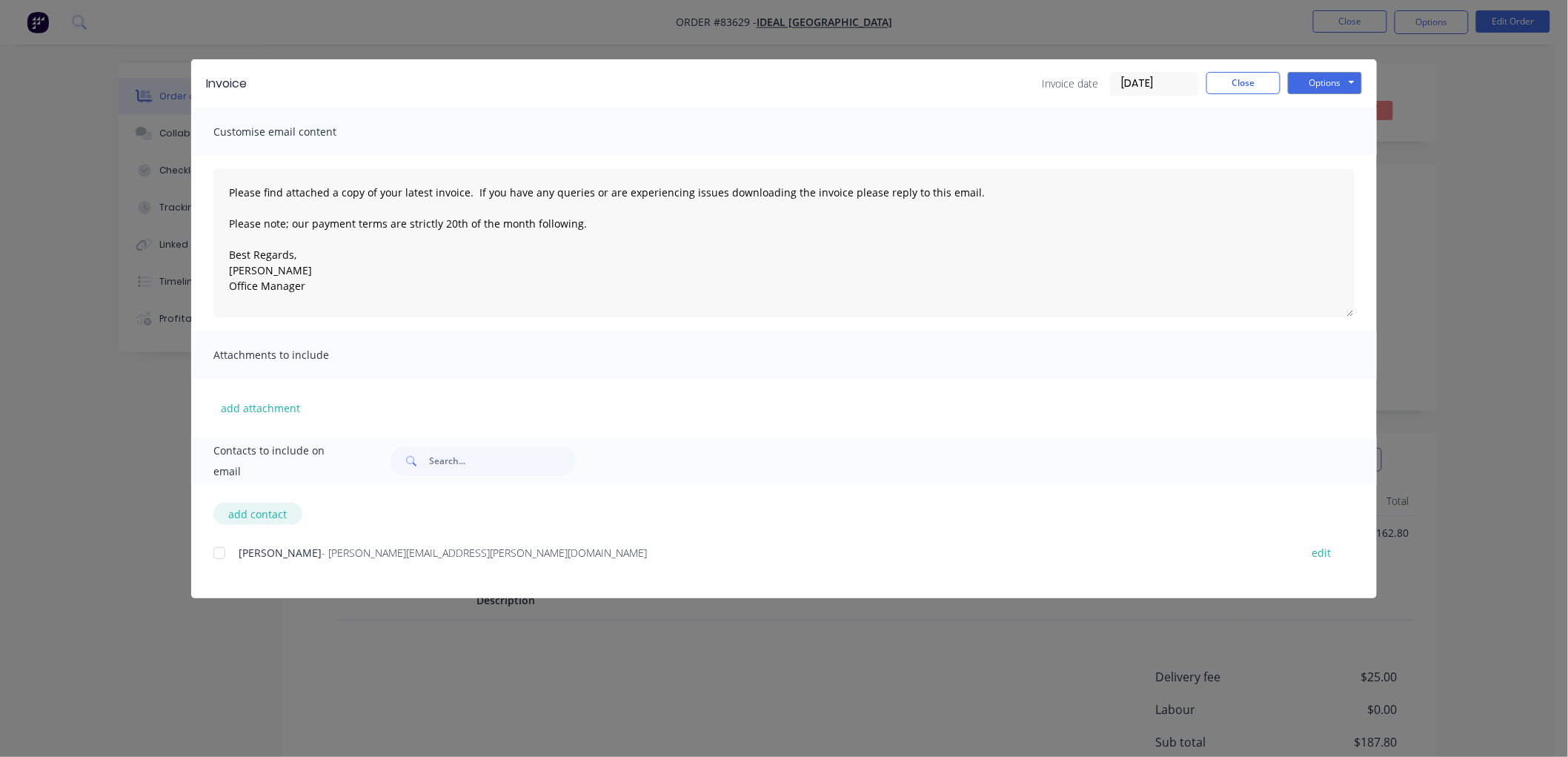
click at [255, 513] on button "add contact" at bounding box center [258, 513] width 89 height 22
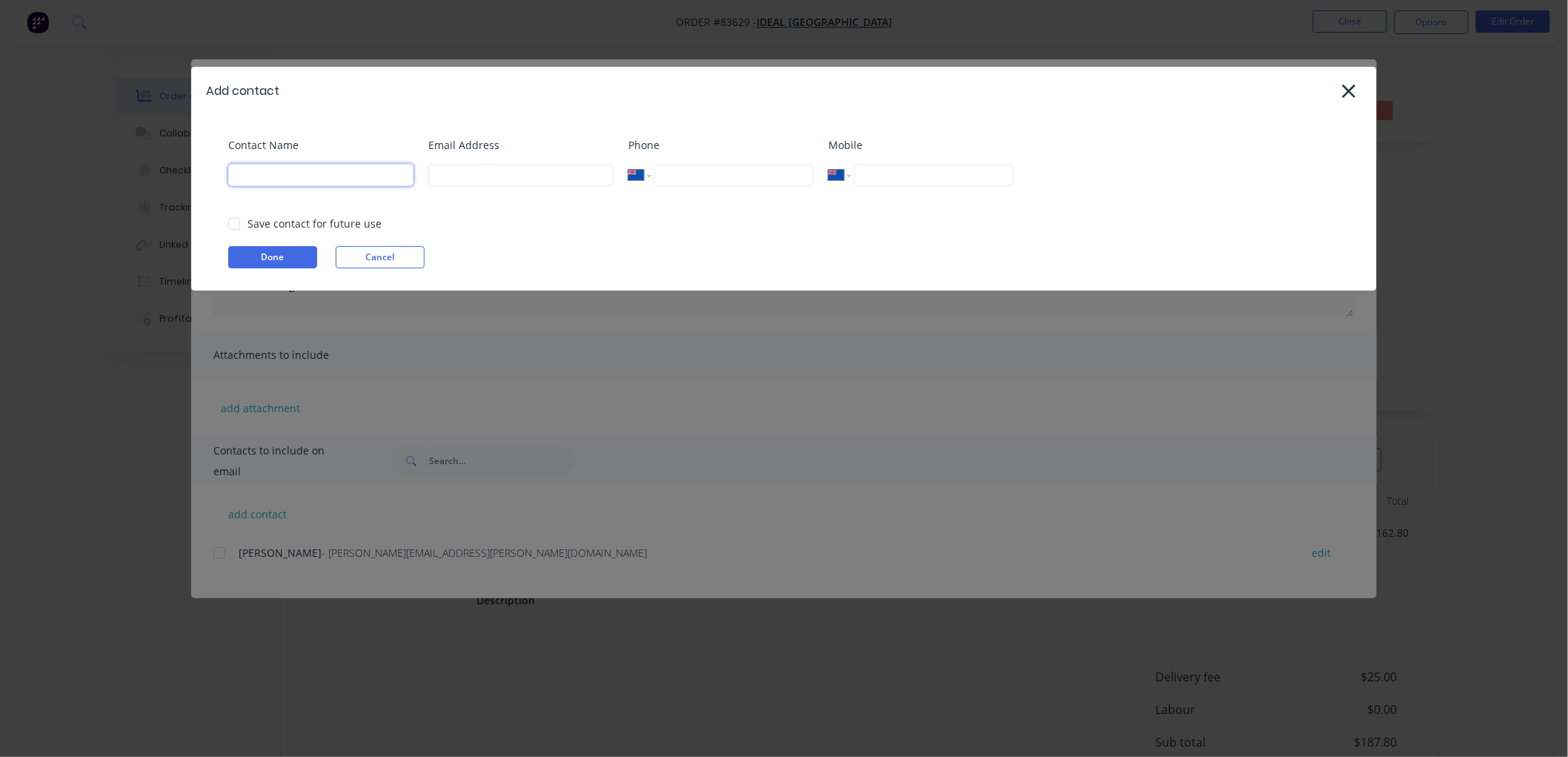
click at [276, 180] on input at bounding box center [320, 175] width 185 height 22
select select "NZ"
click at [287, 181] on input "aCCOUNTS" at bounding box center [320, 175] width 185 height 22
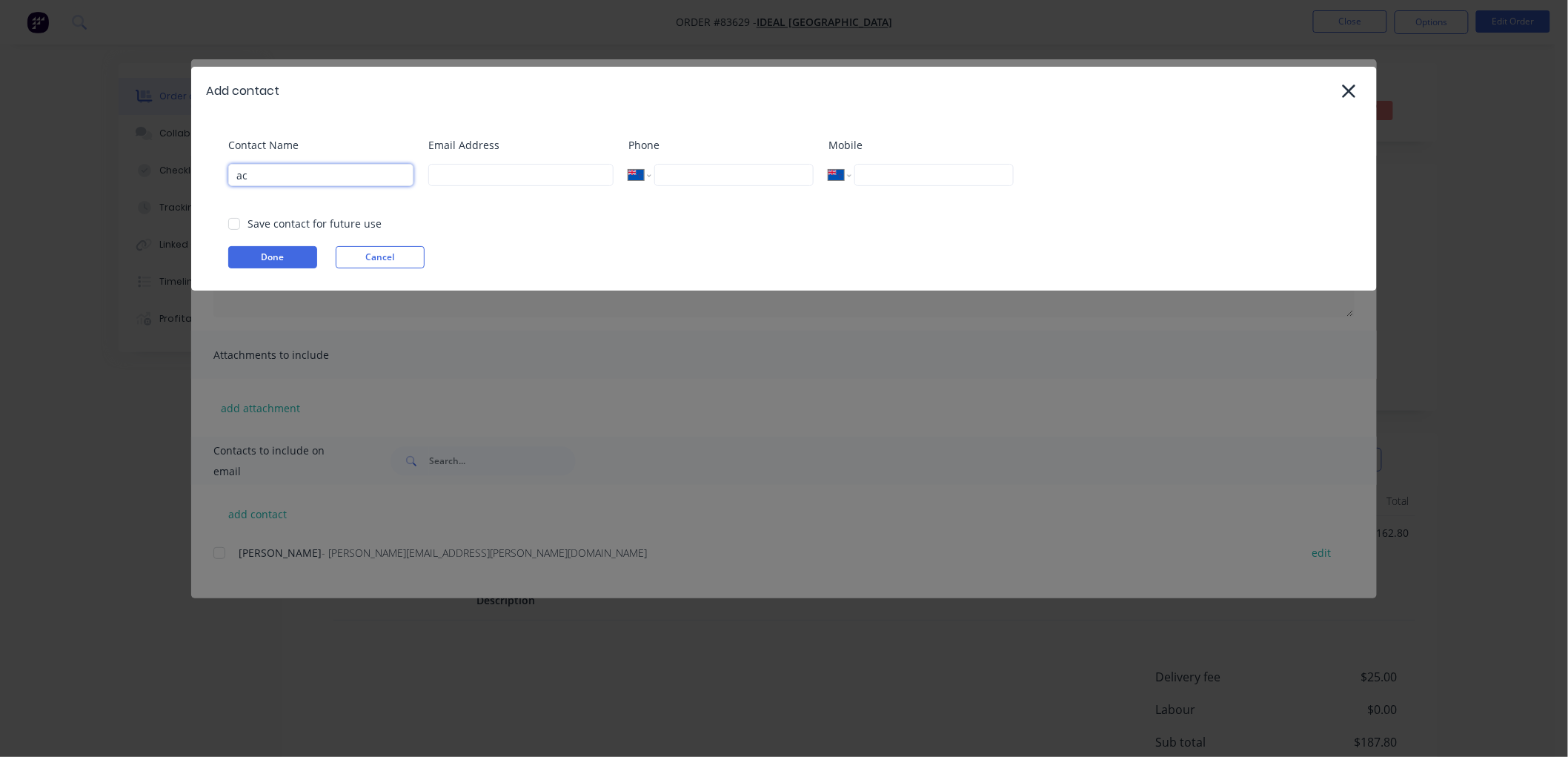
type input "a"
type input "Accounts"
paste input "[DOMAIN_NAME][EMAIL_ADDRESS][DOMAIN_NAME]"
click at [232, 217] on div at bounding box center [234, 224] width 30 height 30
type input "[DOMAIN_NAME][EMAIL_ADDRESS][DOMAIN_NAME]"
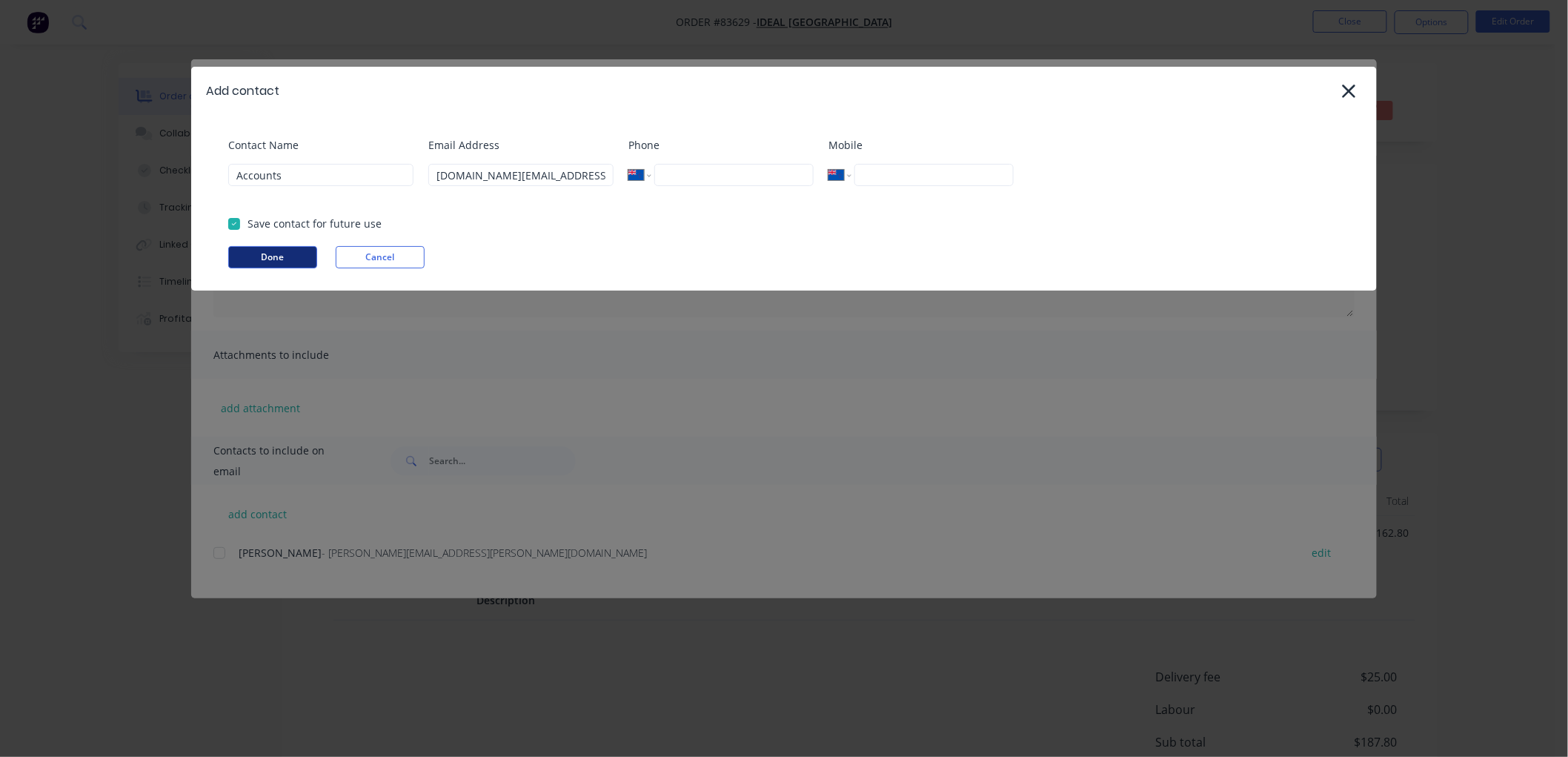
click at [255, 252] on button "Done" at bounding box center [272, 257] width 89 height 22
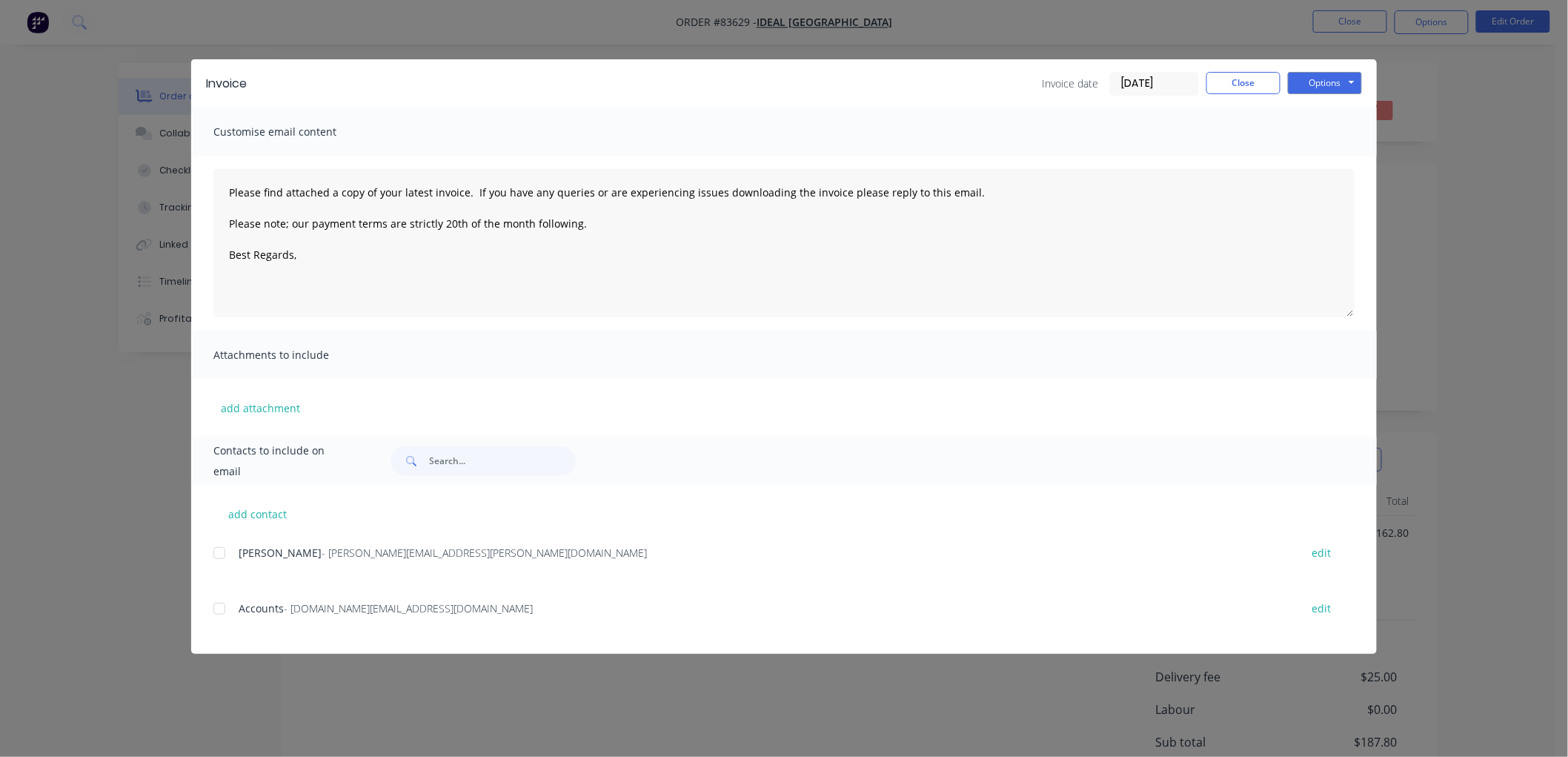
click at [217, 610] on div at bounding box center [219, 609] width 30 height 30
click at [408, 294] on textarea "Please find attached a copy of your latest invoice. If you have any queries or …" at bounding box center [783, 244] width 1141 height 148
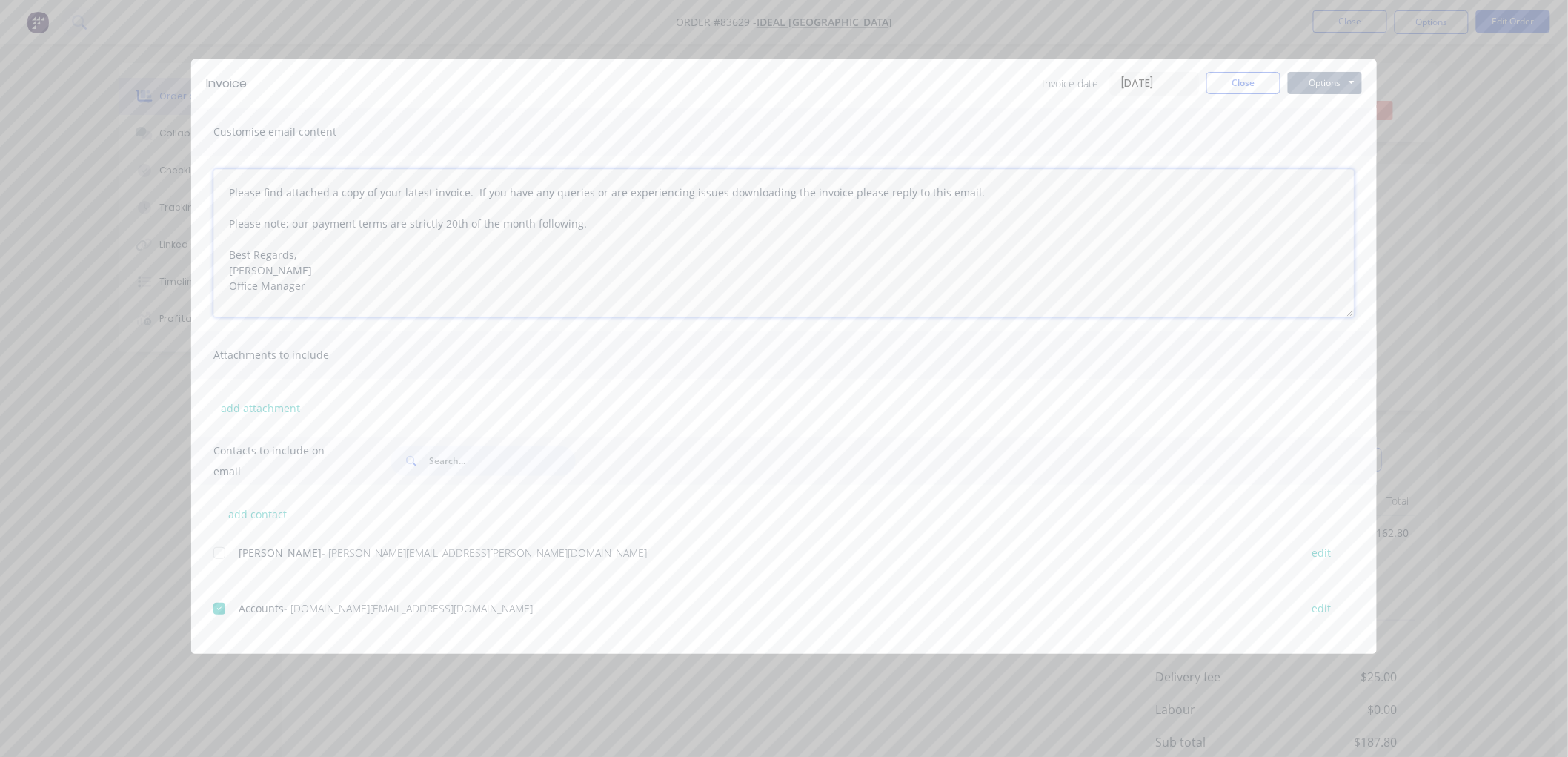
type textarea "Please find attached a copy of your latest invoice. If you have any queries or …"
click at [1331, 81] on button "Options" at bounding box center [1324, 82] width 74 height 22
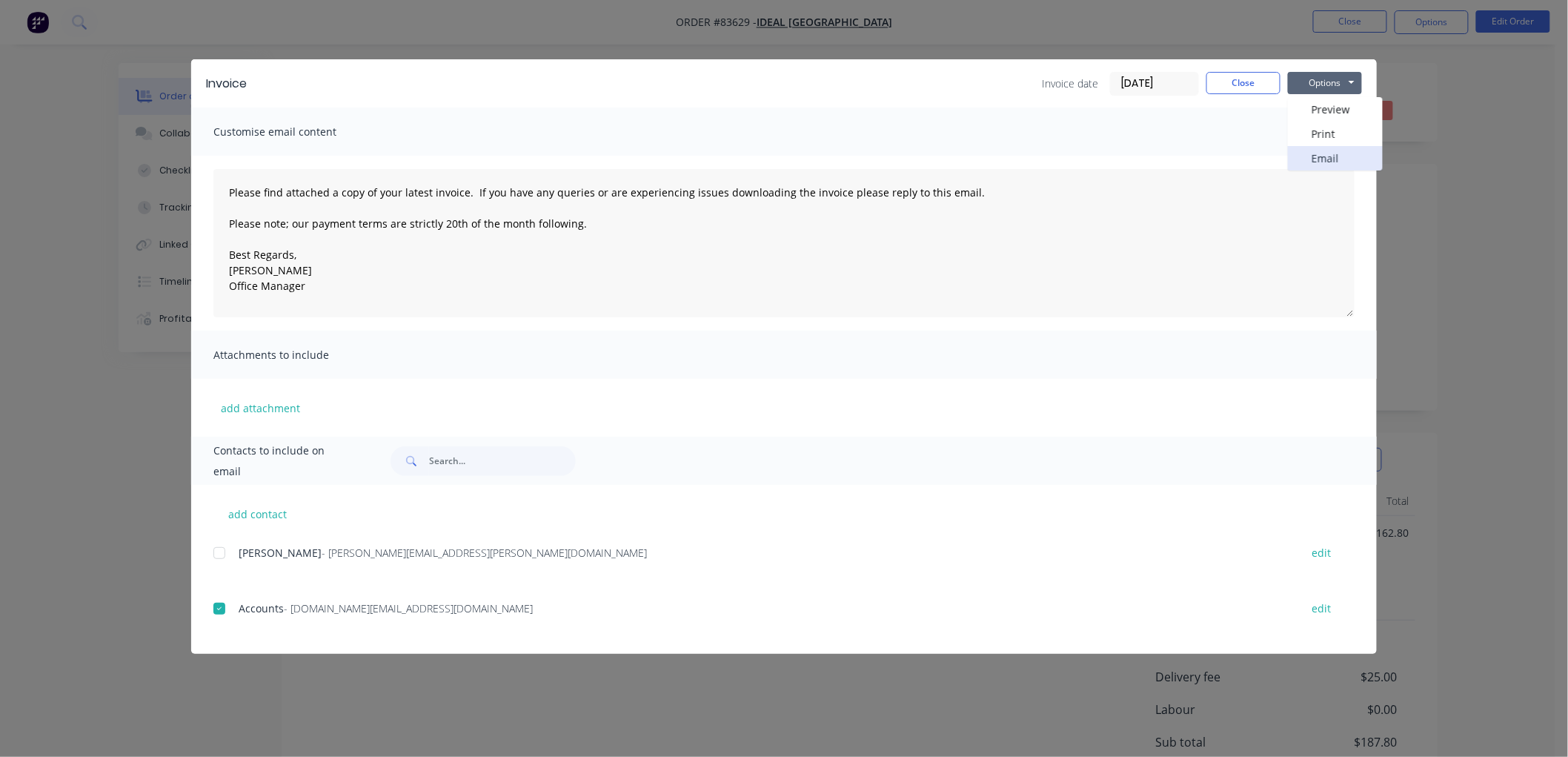
click at [1324, 163] on button "Email" at bounding box center [1335, 158] width 95 height 24
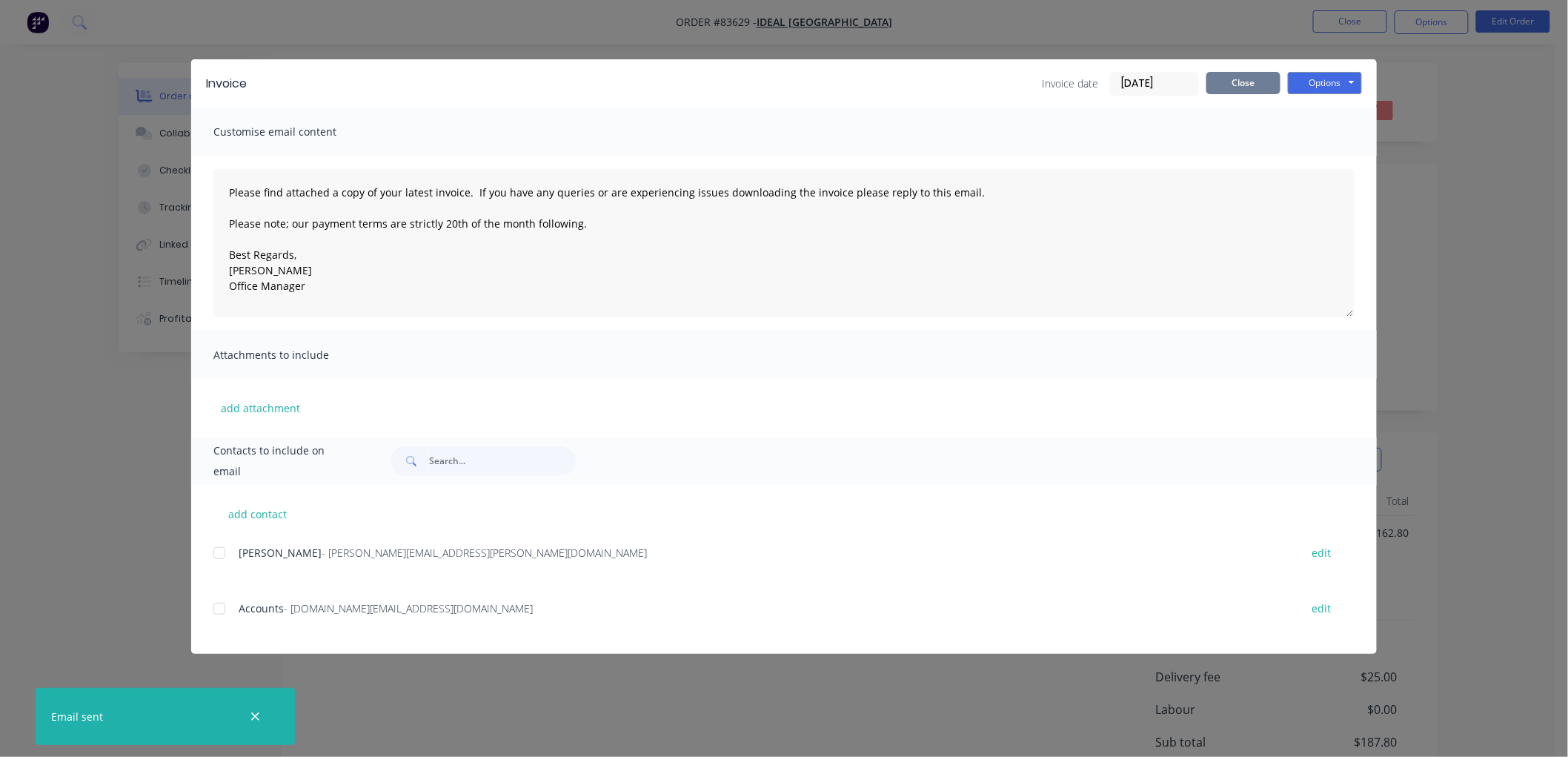
click at [1234, 77] on button "Close" at bounding box center [1243, 82] width 74 height 22
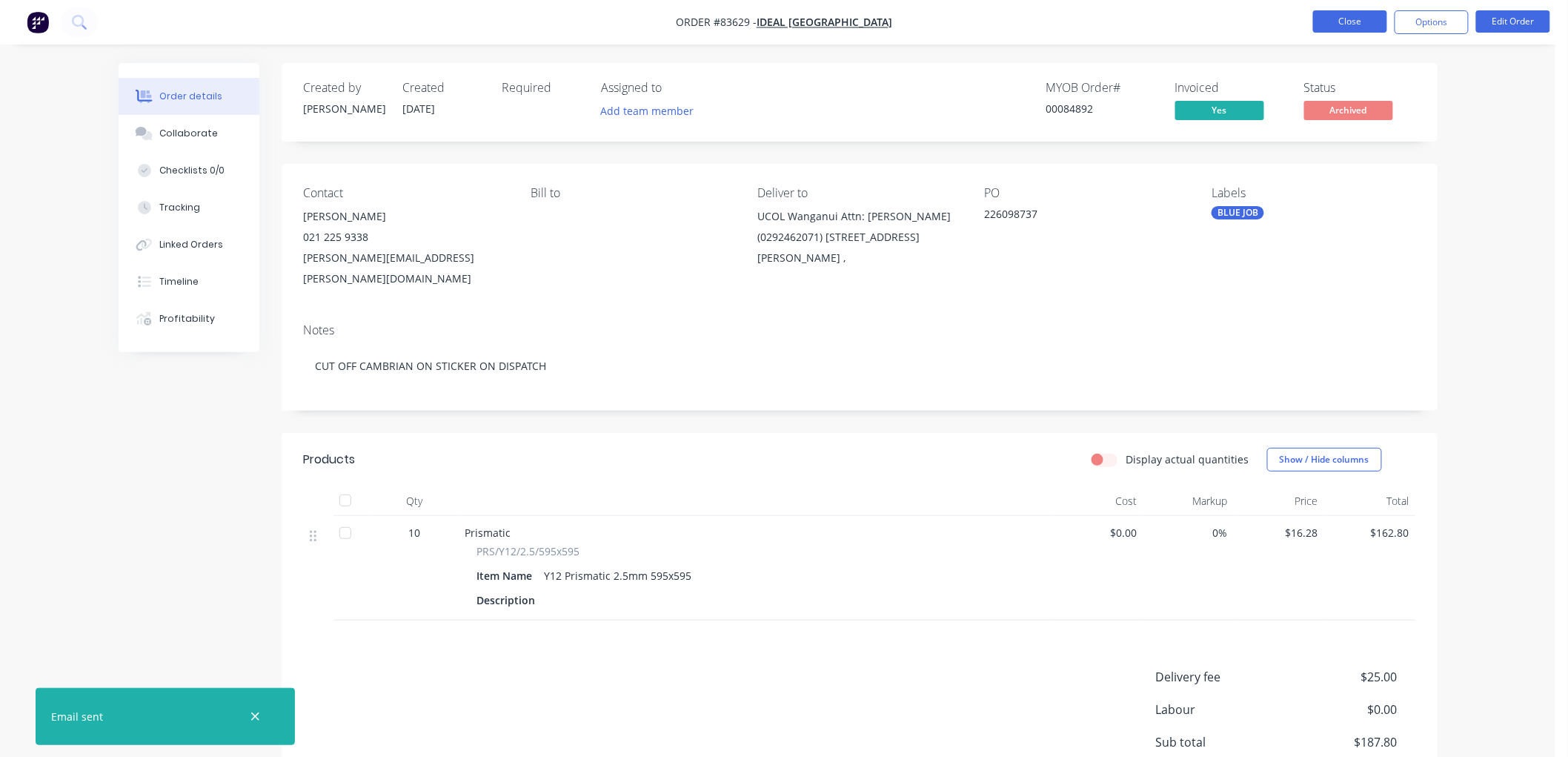
click at [1339, 22] on button "Close" at bounding box center [1350, 21] width 74 height 22
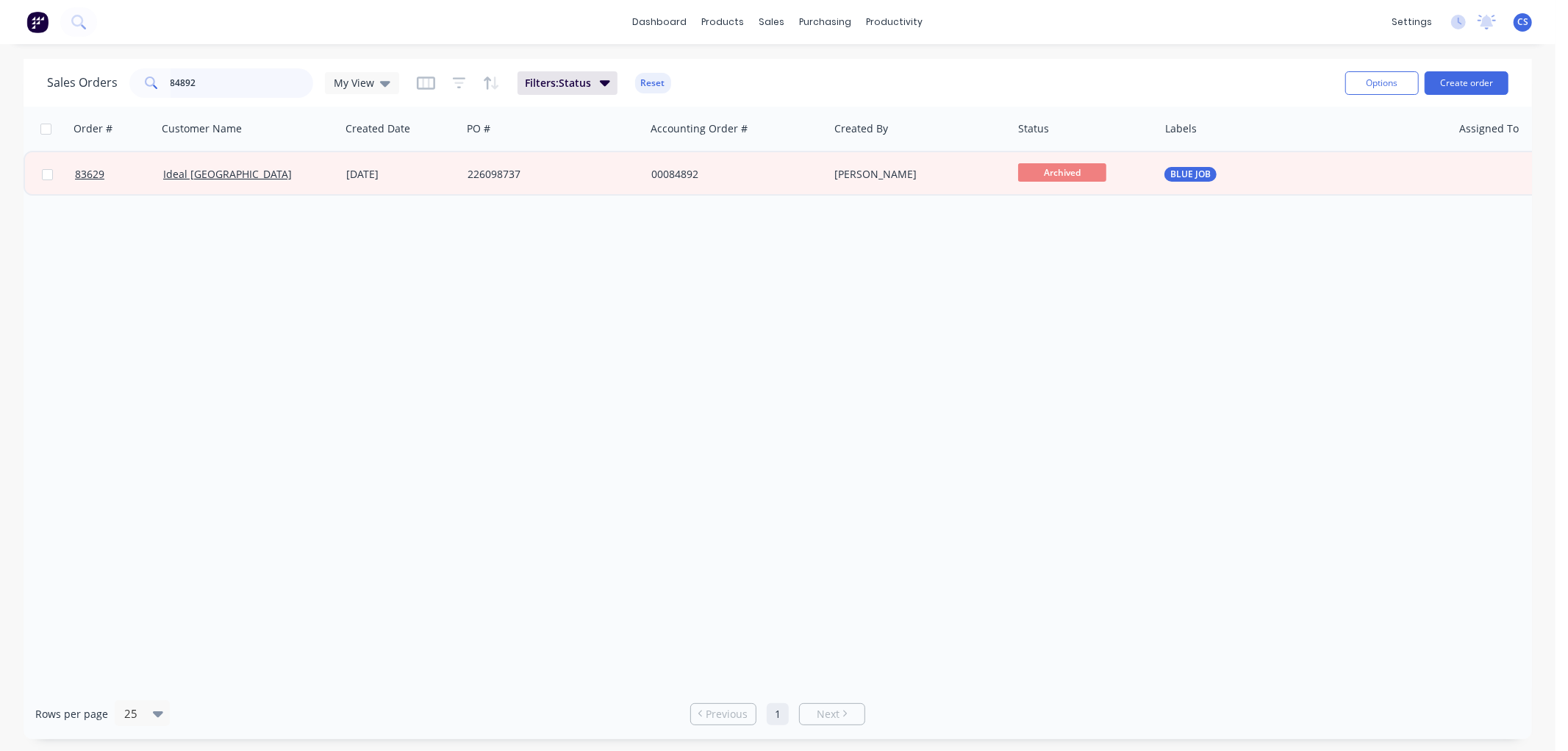
click at [203, 83] on input "84892" at bounding box center [242, 83] width 144 height 29
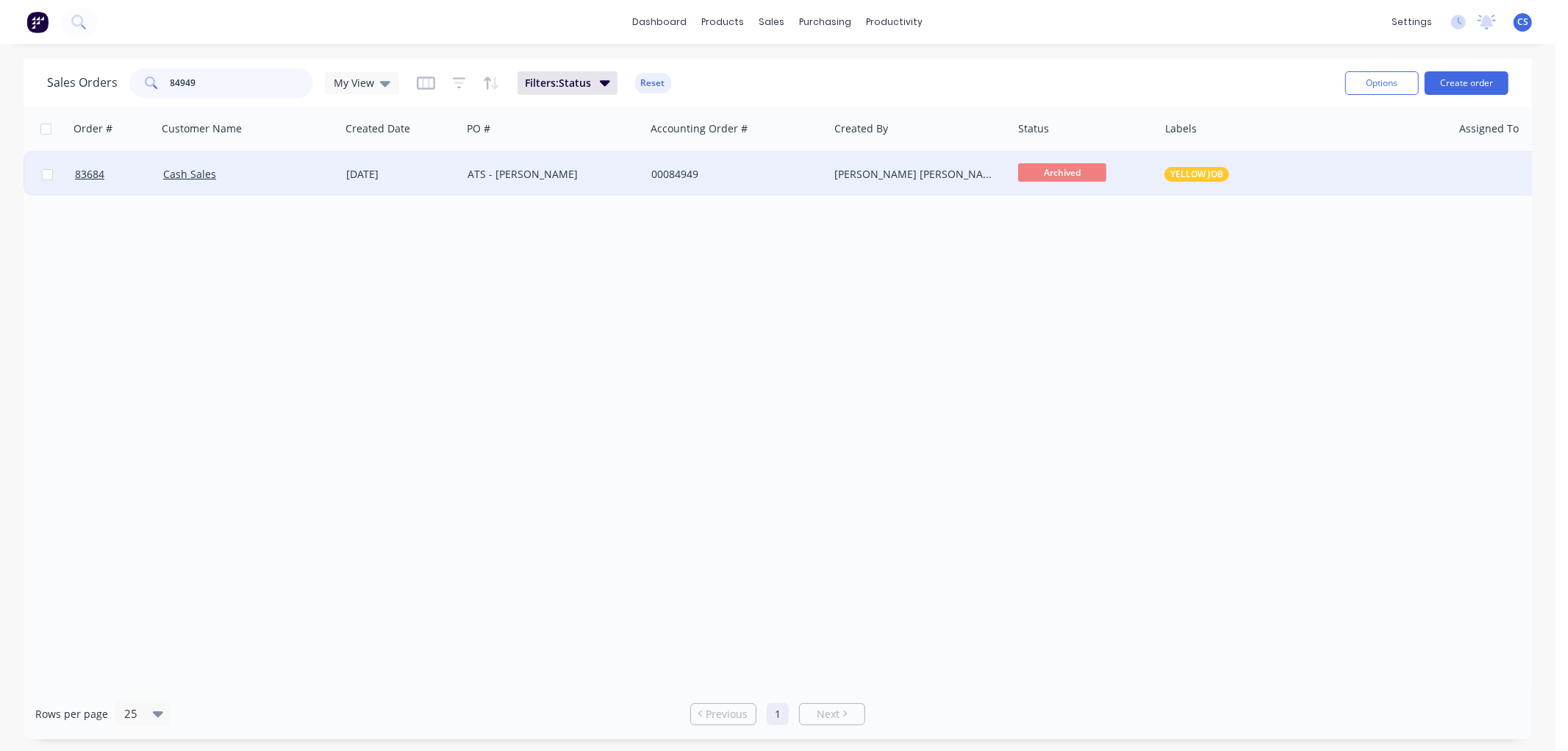
type input "84949"
click at [642, 180] on div "ATS - Scott Young" at bounding box center [553, 174] width 184 height 44
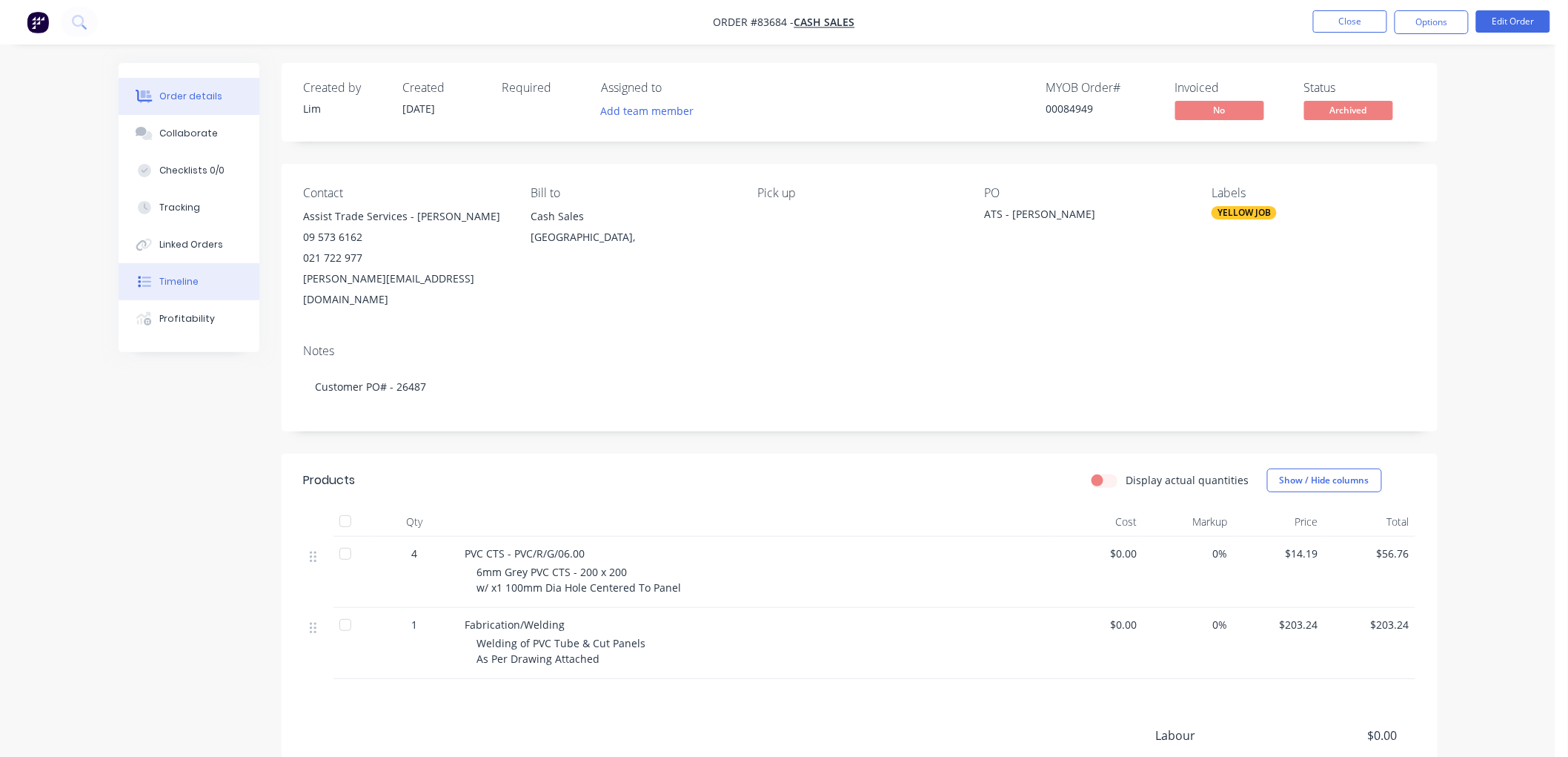
click at [172, 282] on div "Timeline" at bounding box center [179, 281] width 39 height 13
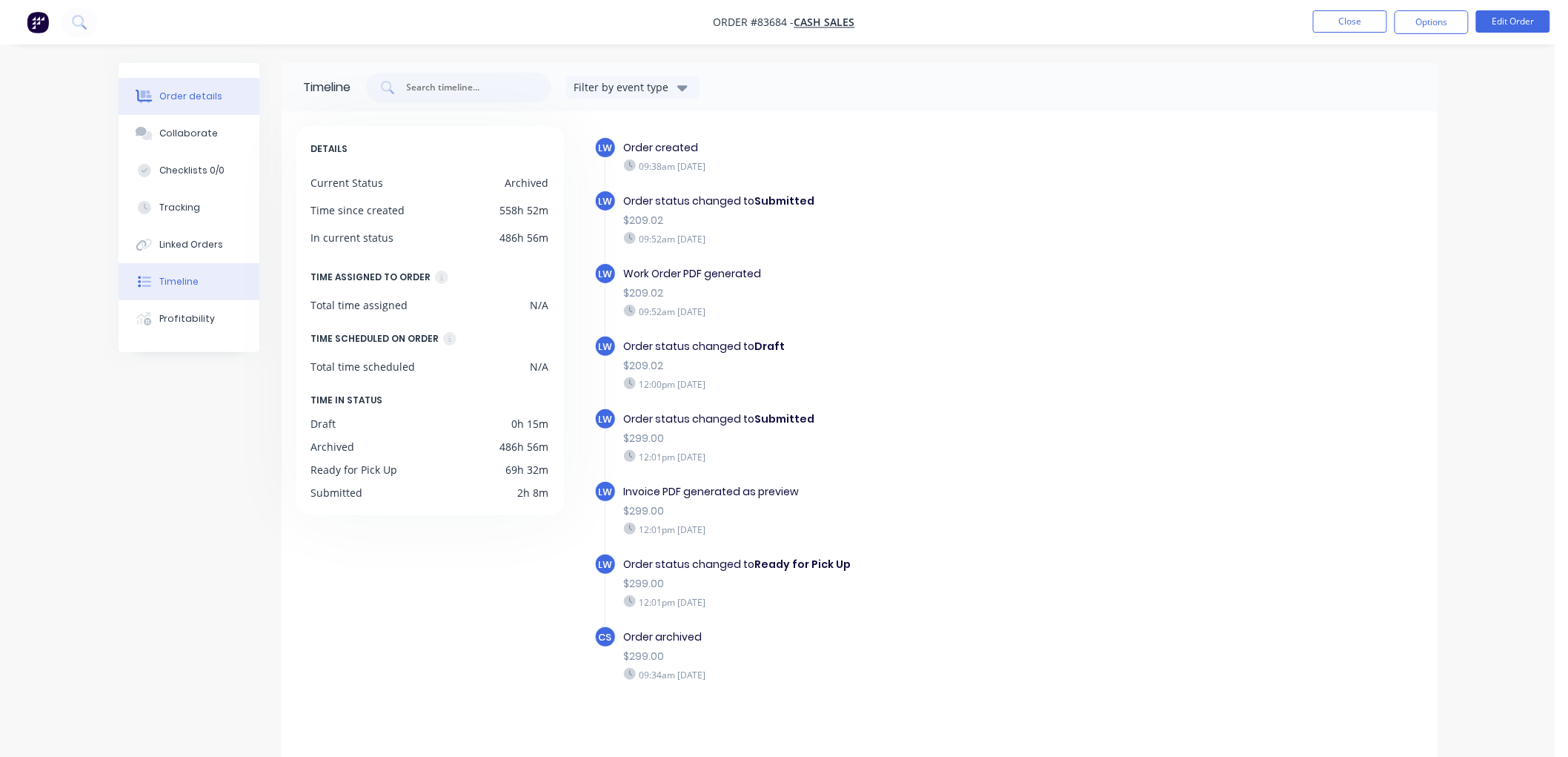
click at [188, 97] on div "Order details" at bounding box center [191, 96] width 63 height 13
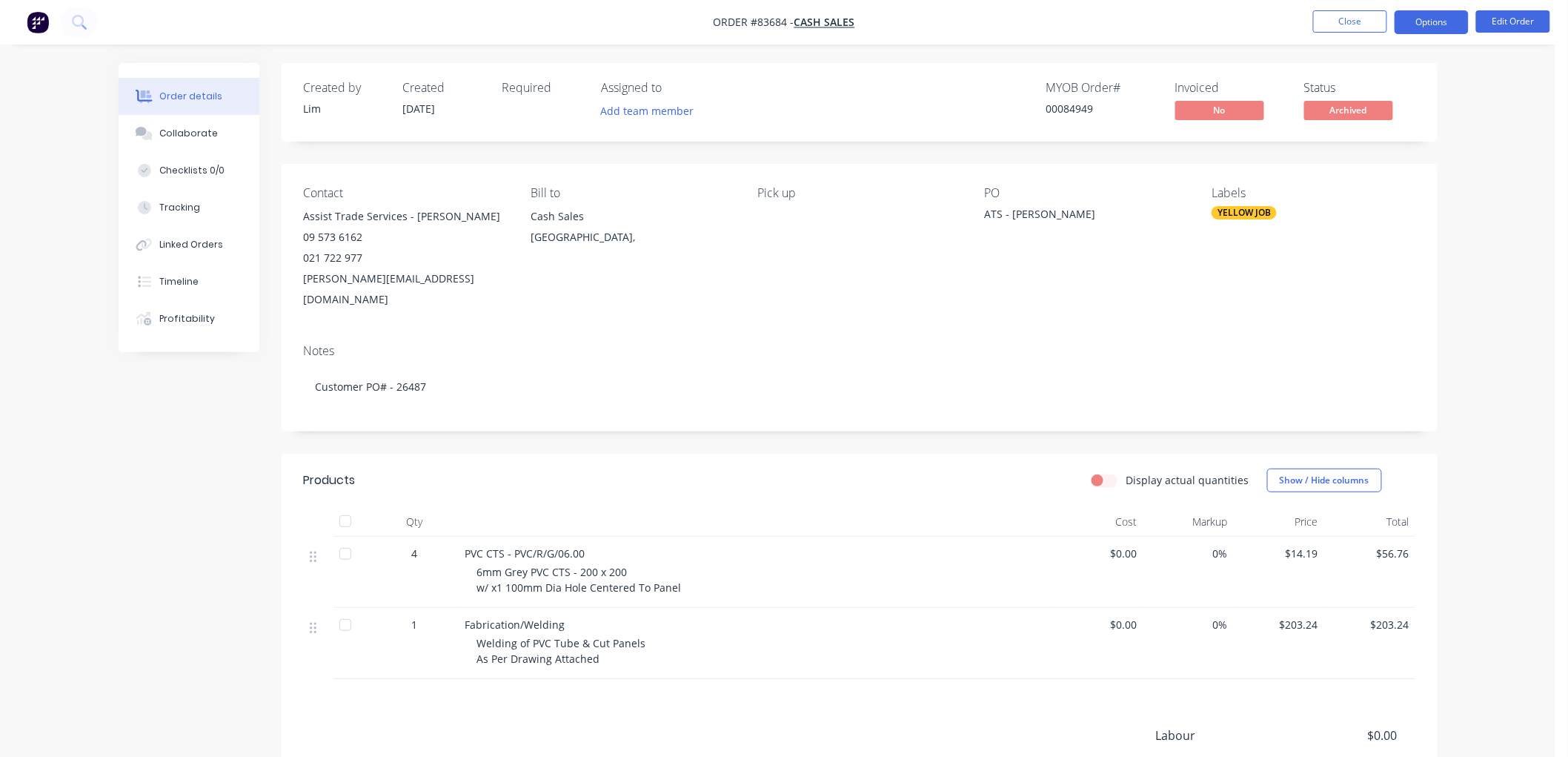
click at [1427, 21] on button "Options" at bounding box center [1432, 22] width 74 height 24
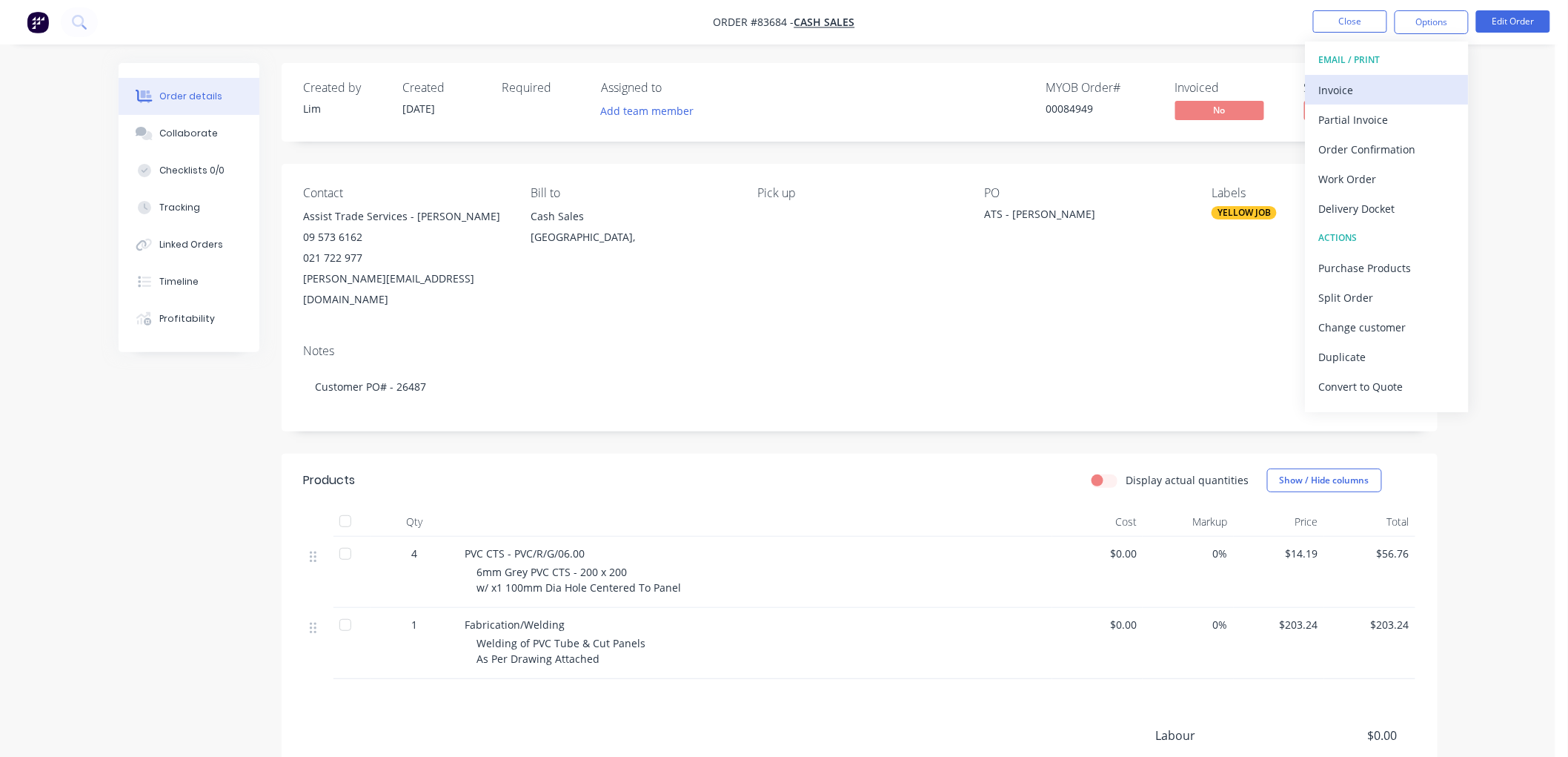
click at [1352, 92] on div "Invoice" at bounding box center [1387, 90] width 136 height 22
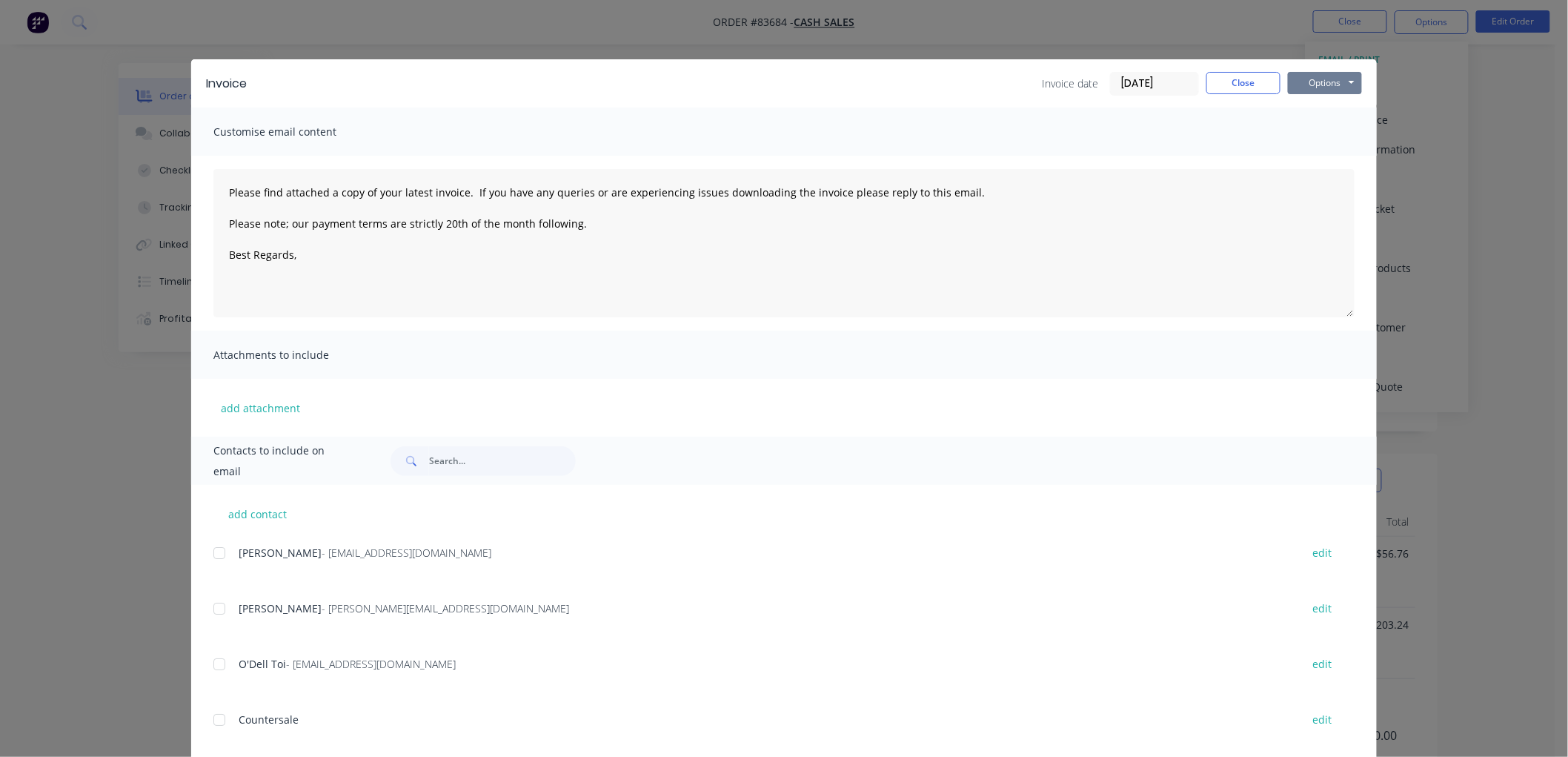
click at [1334, 76] on button "Options" at bounding box center [1324, 82] width 74 height 22
click at [1331, 134] on button "Print" at bounding box center [1335, 134] width 95 height 24
type textarea "Please find attached a copy of your latest invoice. If you have any queries or …"
click at [1255, 92] on button "Close" at bounding box center [1243, 82] width 74 height 22
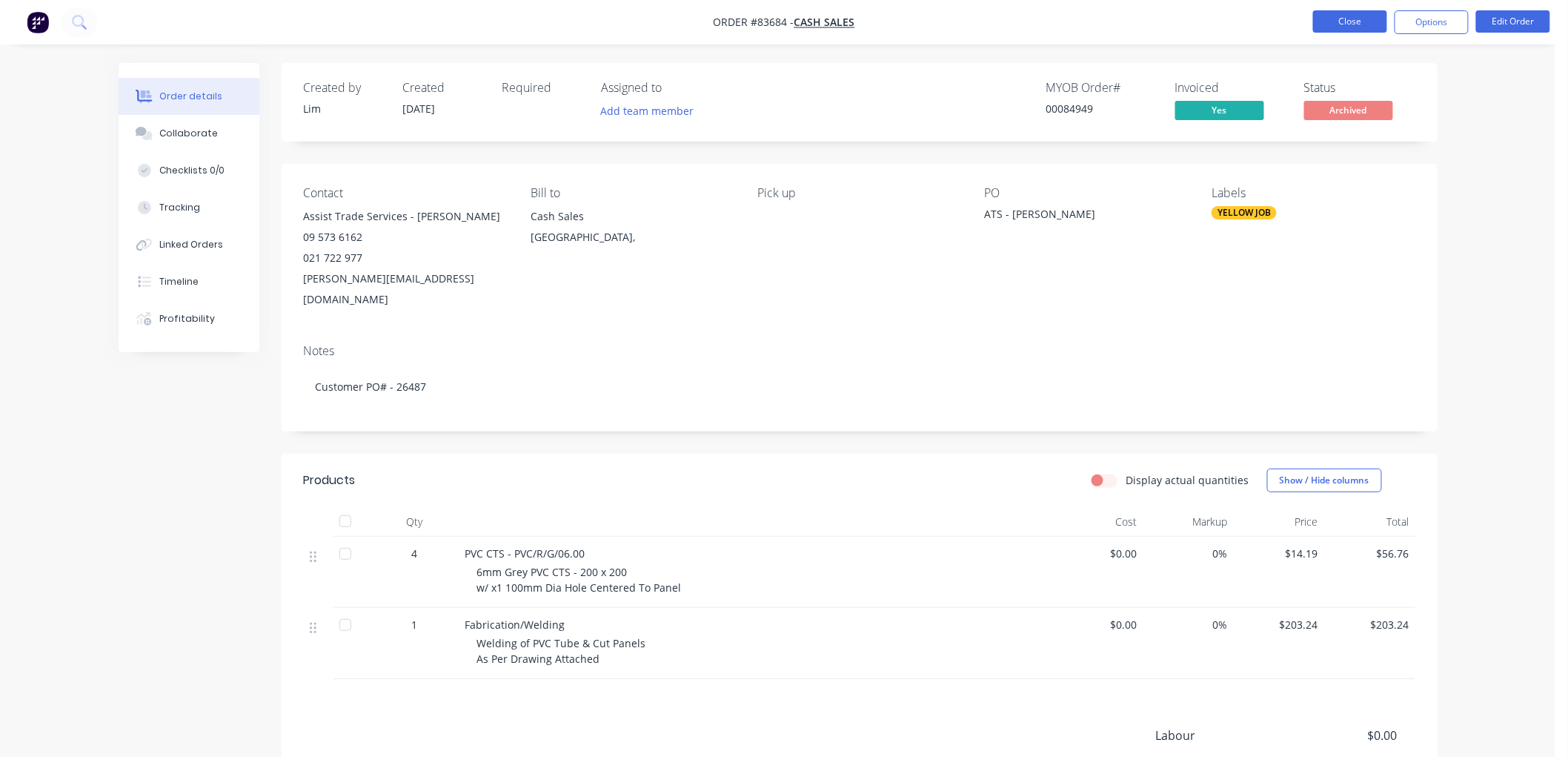
click at [1355, 24] on button "Close" at bounding box center [1350, 21] width 74 height 22
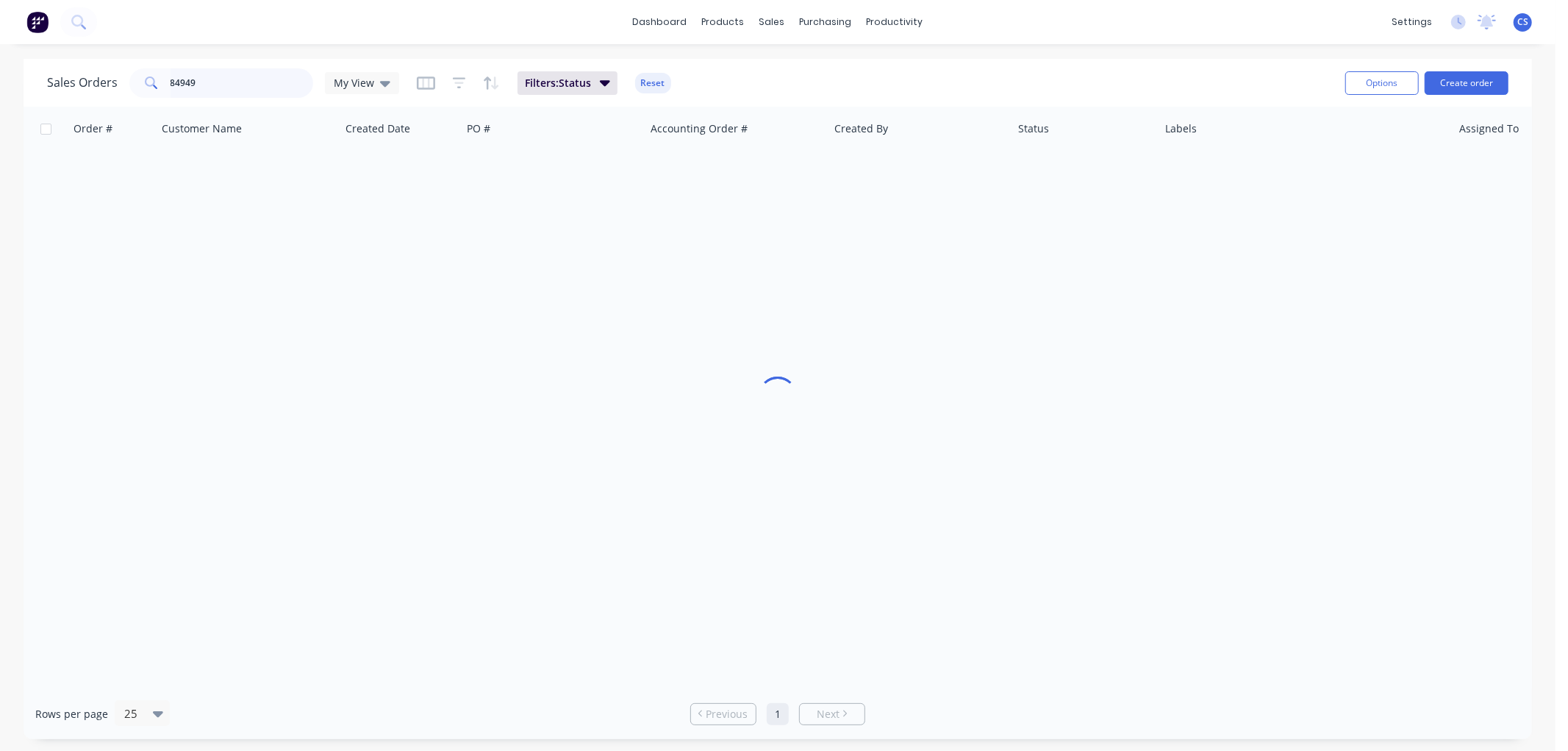
click at [225, 84] on input "84949" at bounding box center [242, 83] width 144 height 29
type input "85034"
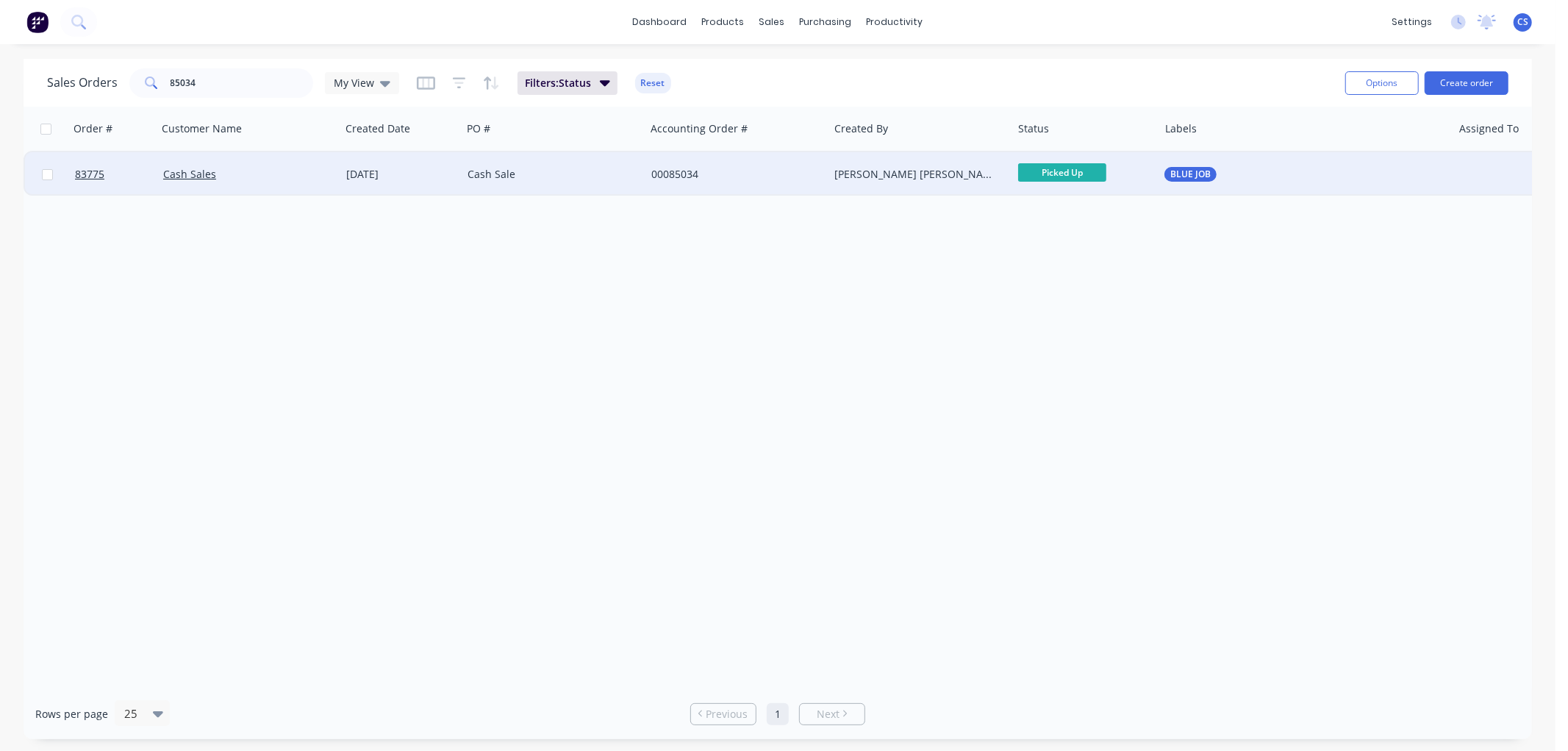
click at [777, 169] on div "00085034" at bounding box center [732, 174] width 163 height 15
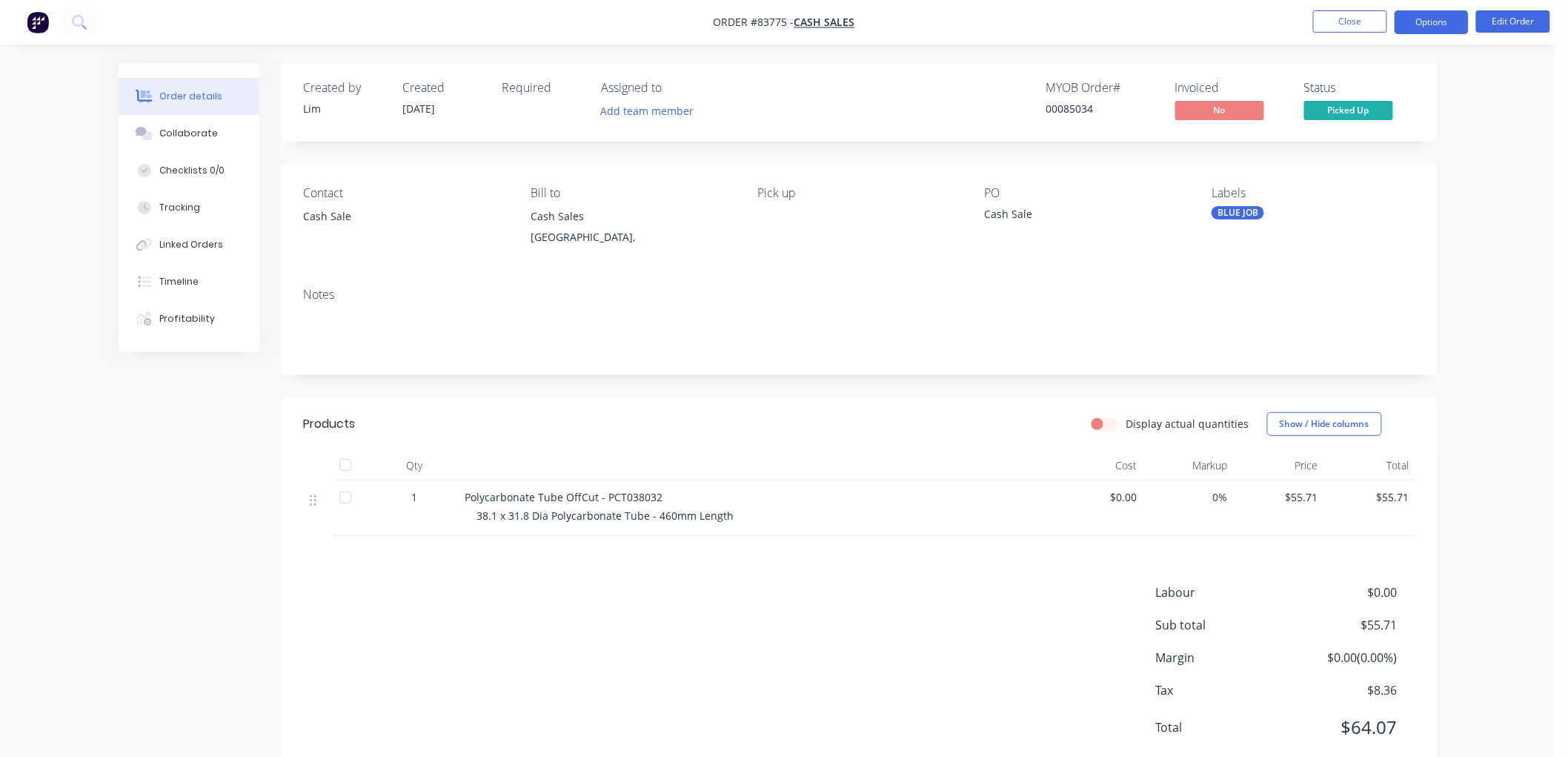
click at [1439, 20] on button "Options" at bounding box center [1432, 22] width 74 height 24
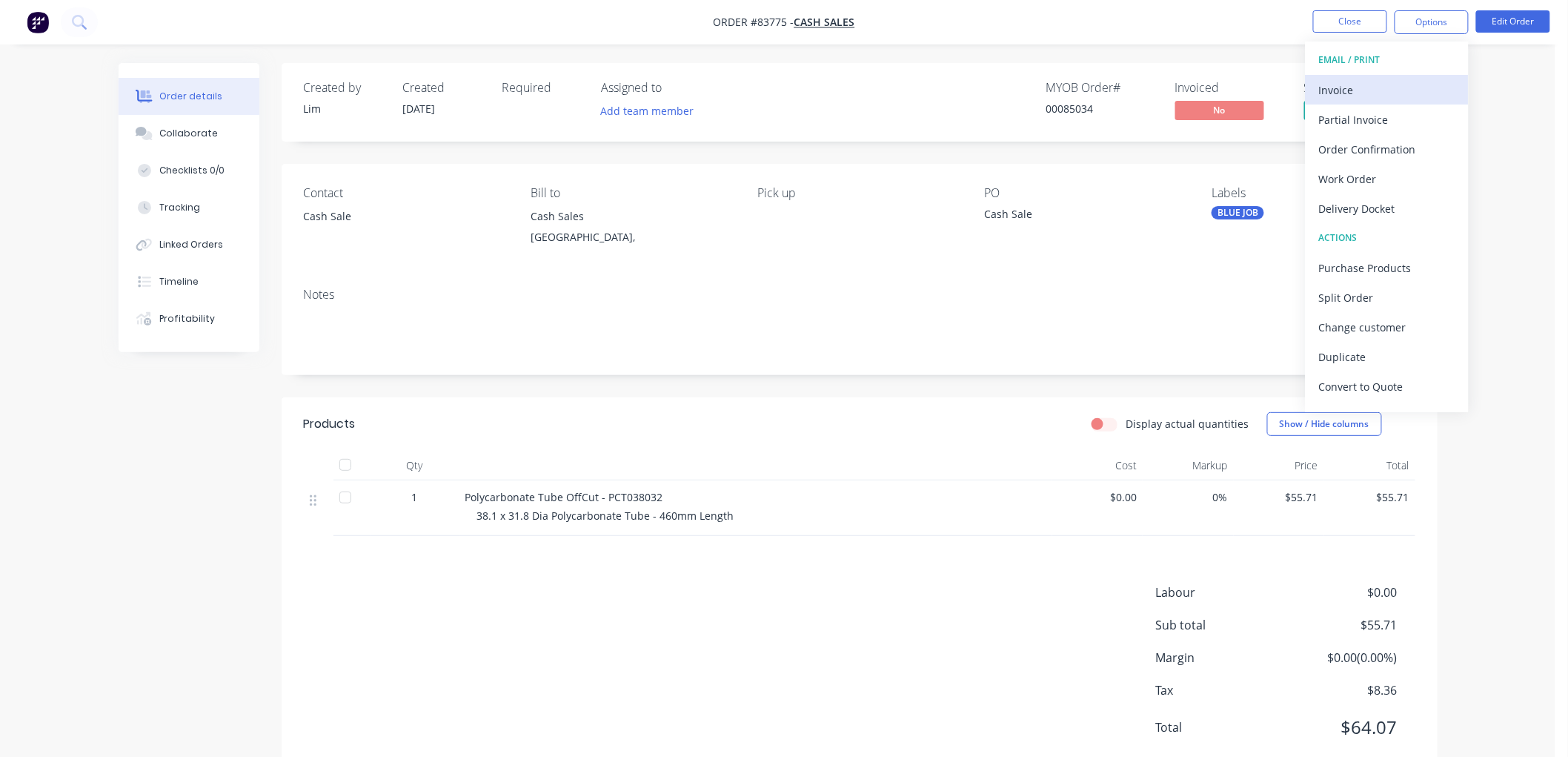
click at [1400, 84] on div "Invoice" at bounding box center [1387, 90] width 136 height 22
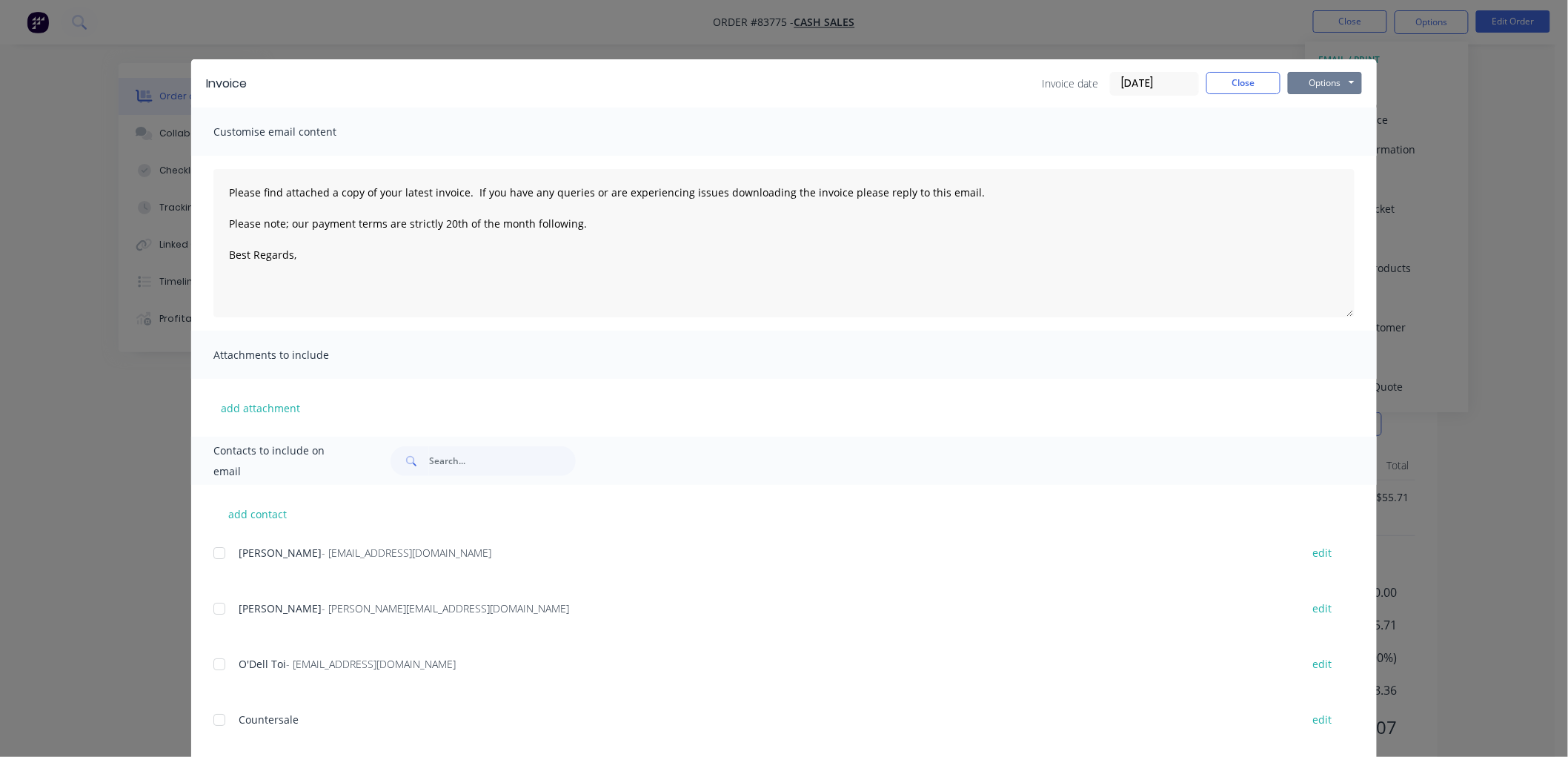
click at [1332, 82] on button "Options" at bounding box center [1324, 82] width 74 height 22
click at [1324, 136] on button "Print" at bounding box center [1335, 134] width 95 height 24
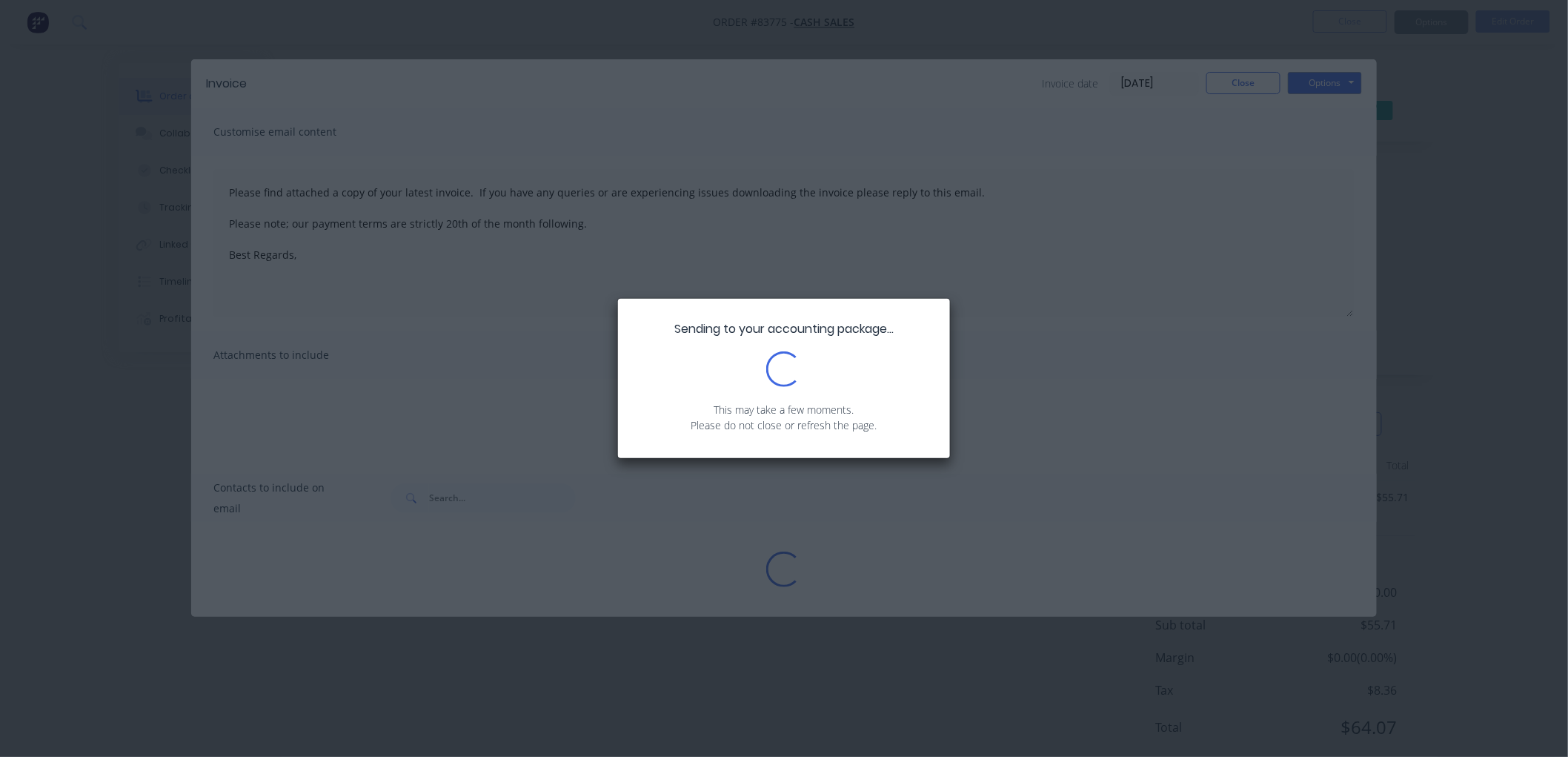
type textarea "Please find attached a copy of your latest invoice. If you have any queries or …"
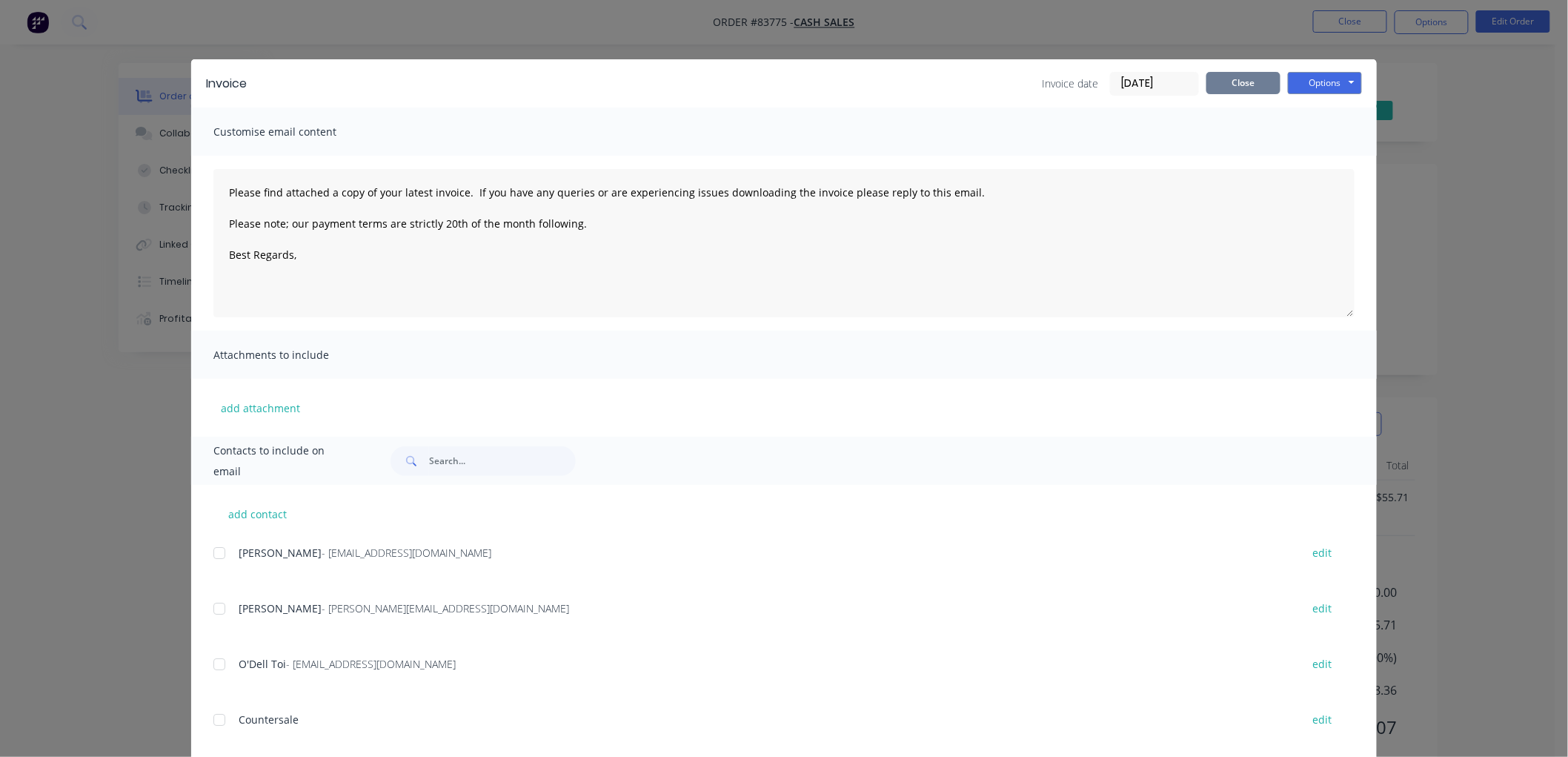
click at [1240, 85] on button "Close" at bounding box center [1243, 82] width 74 height 22
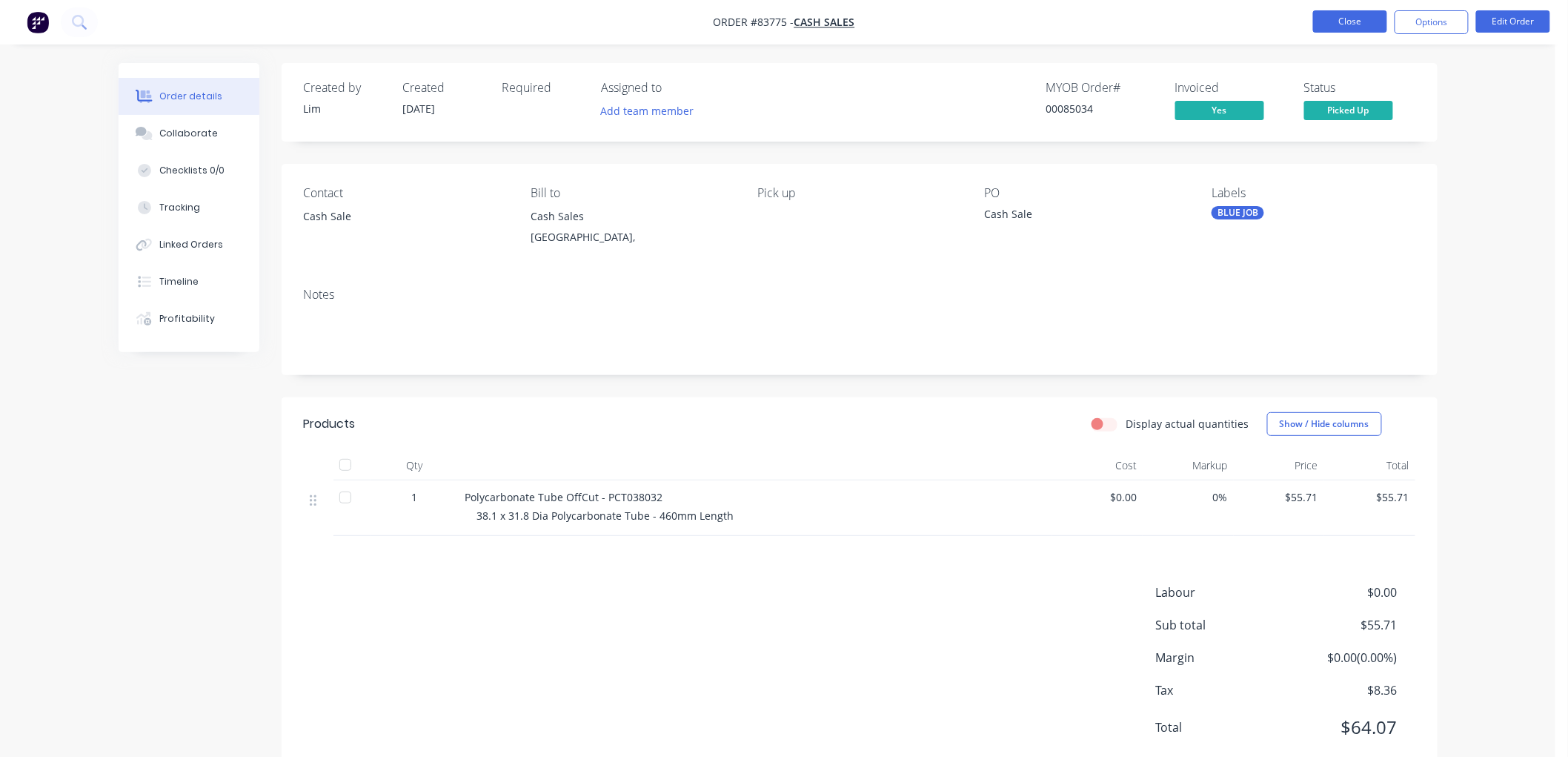
click at [1324, 22] on button "Close" at bounding box center [1350, 21] width 74 height 22
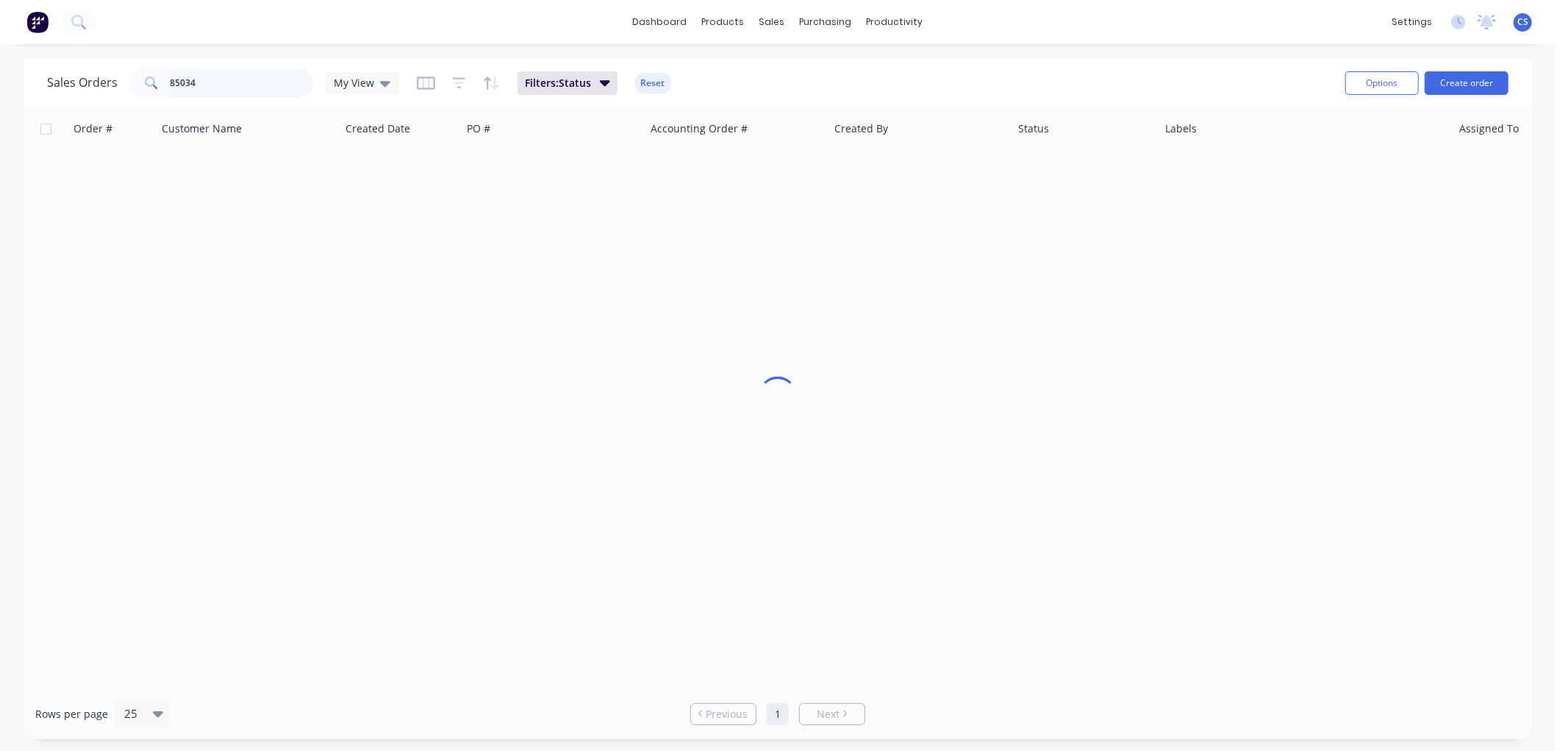
click at [226, 77] on input "85034" at bounding box center [242, 83] width 144 height 29
type input "85048"
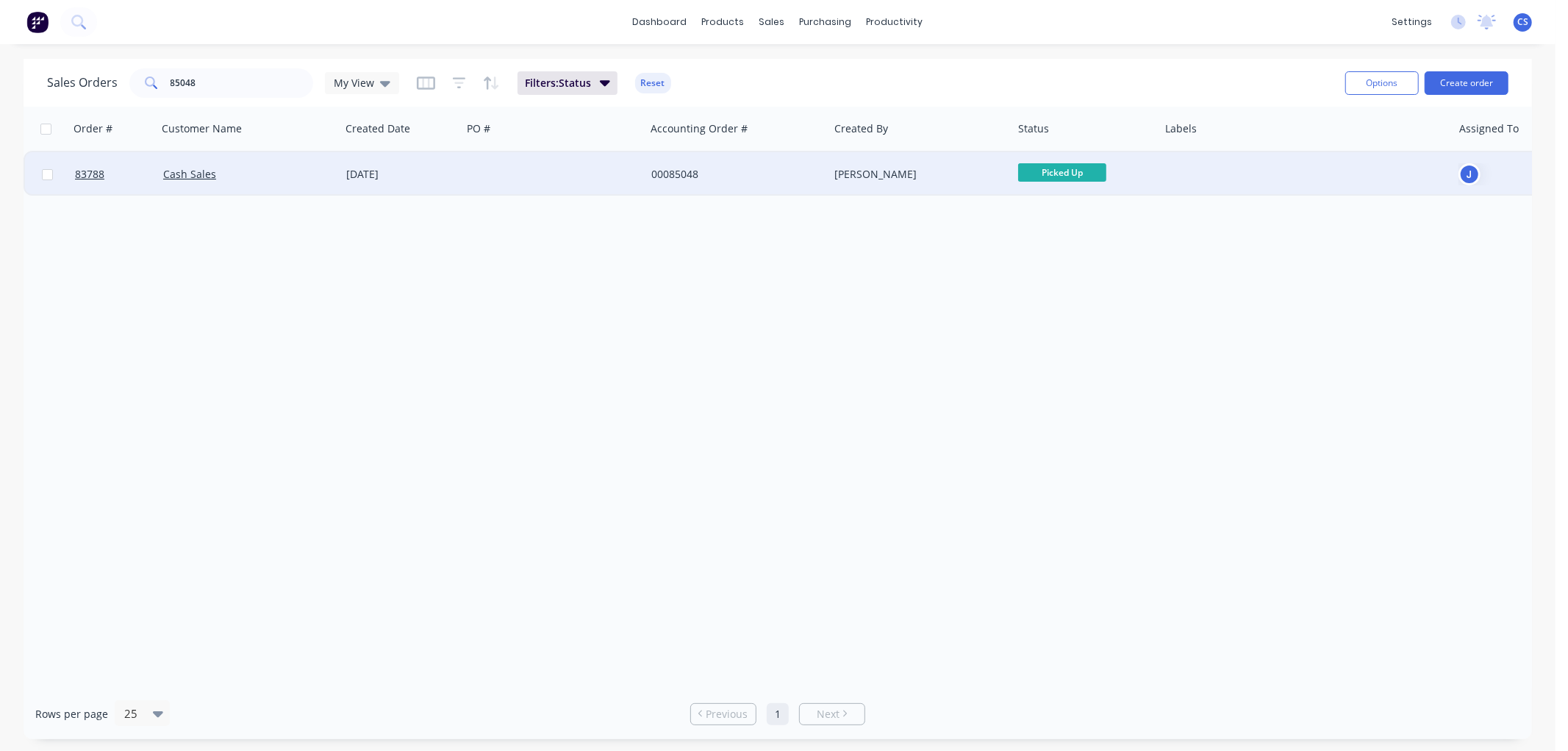
click at [503, 172] on div at bounding box center [553, 174] width 184 height 44
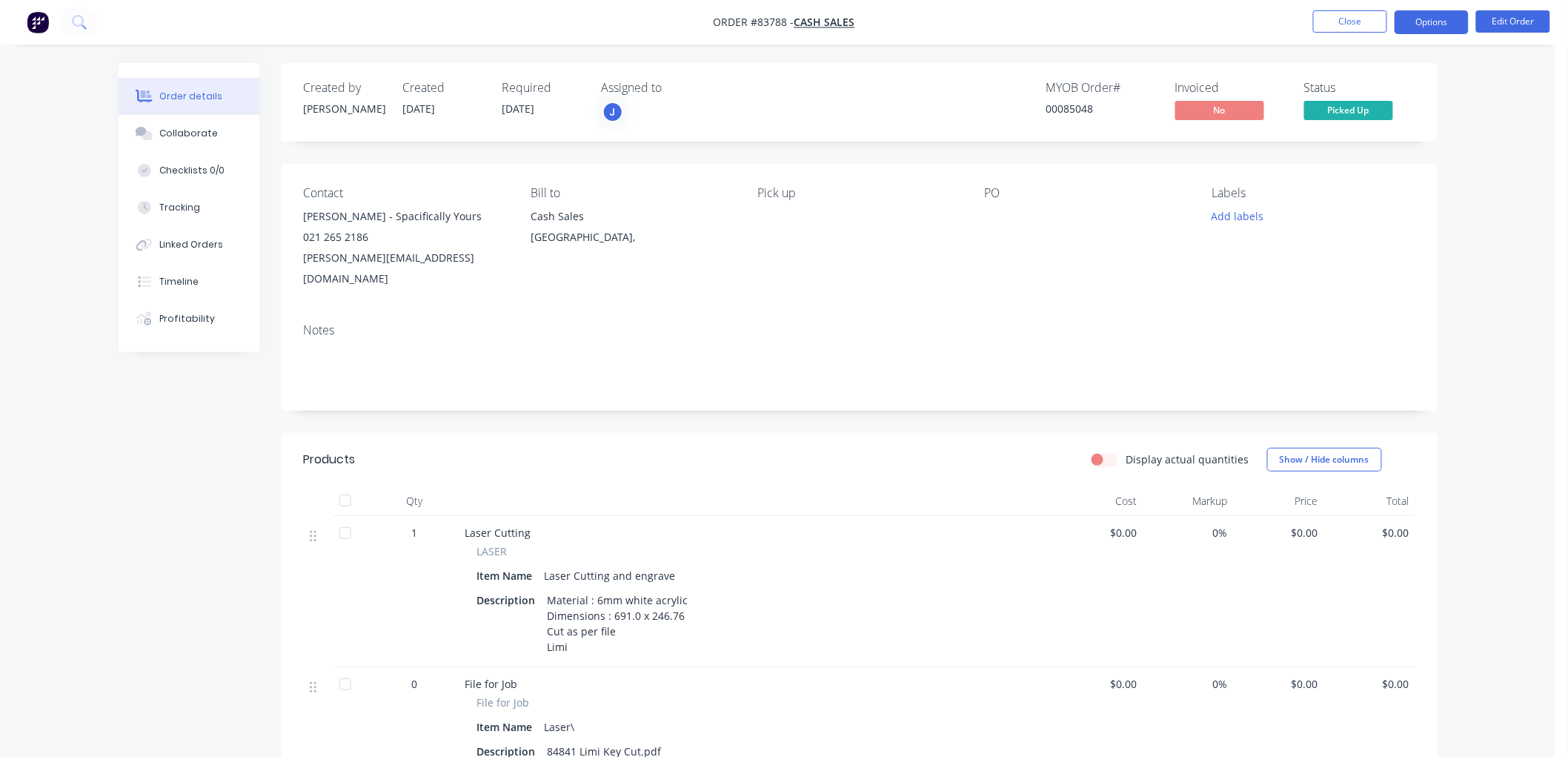
click at [1438, 17] on button "Options" at bounding box center [1432, 22] width 74 height 24
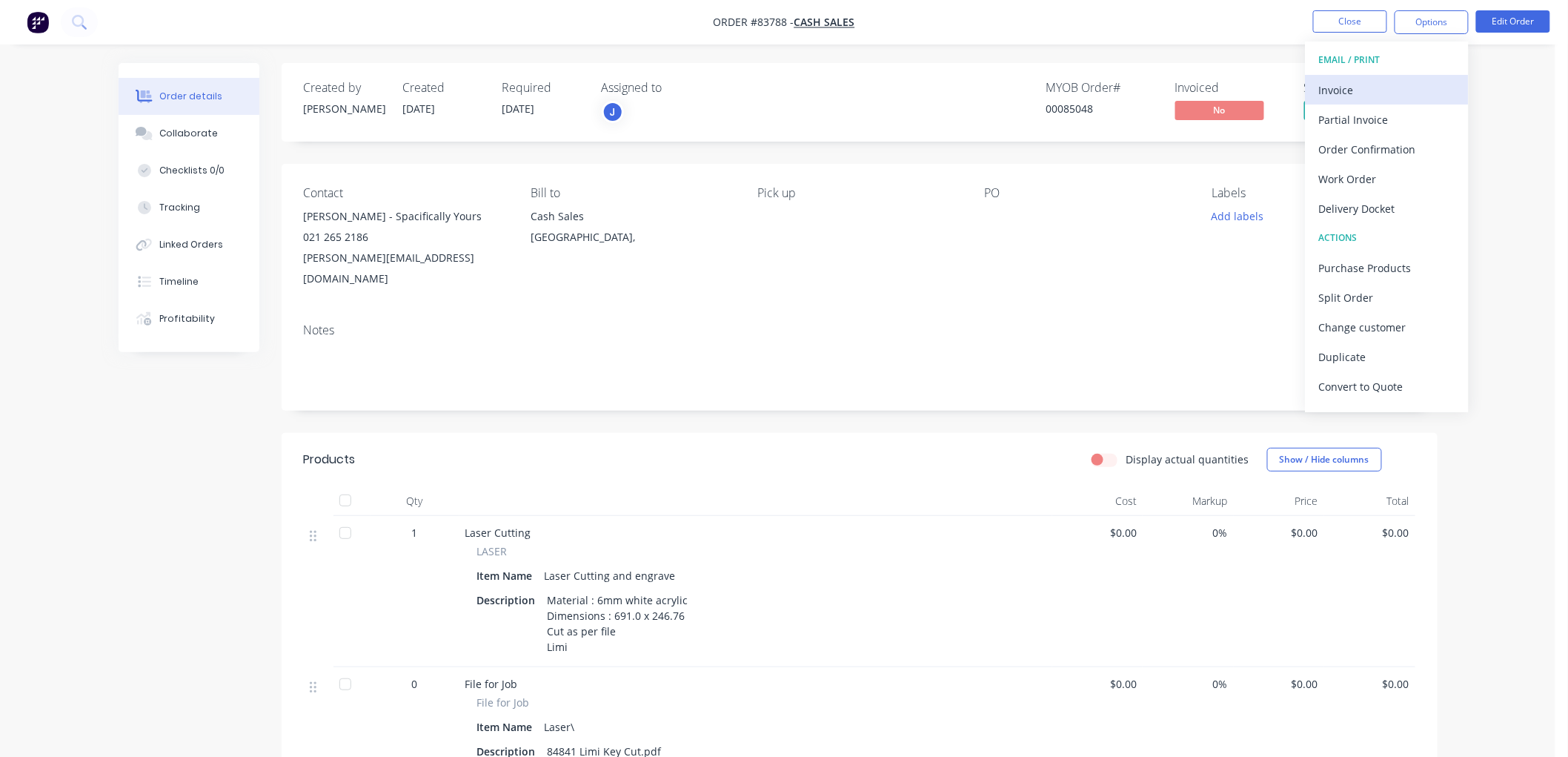
click at [1381, 84] on div "Invoice" at bounding box center [1387, 90] width 136 height 22
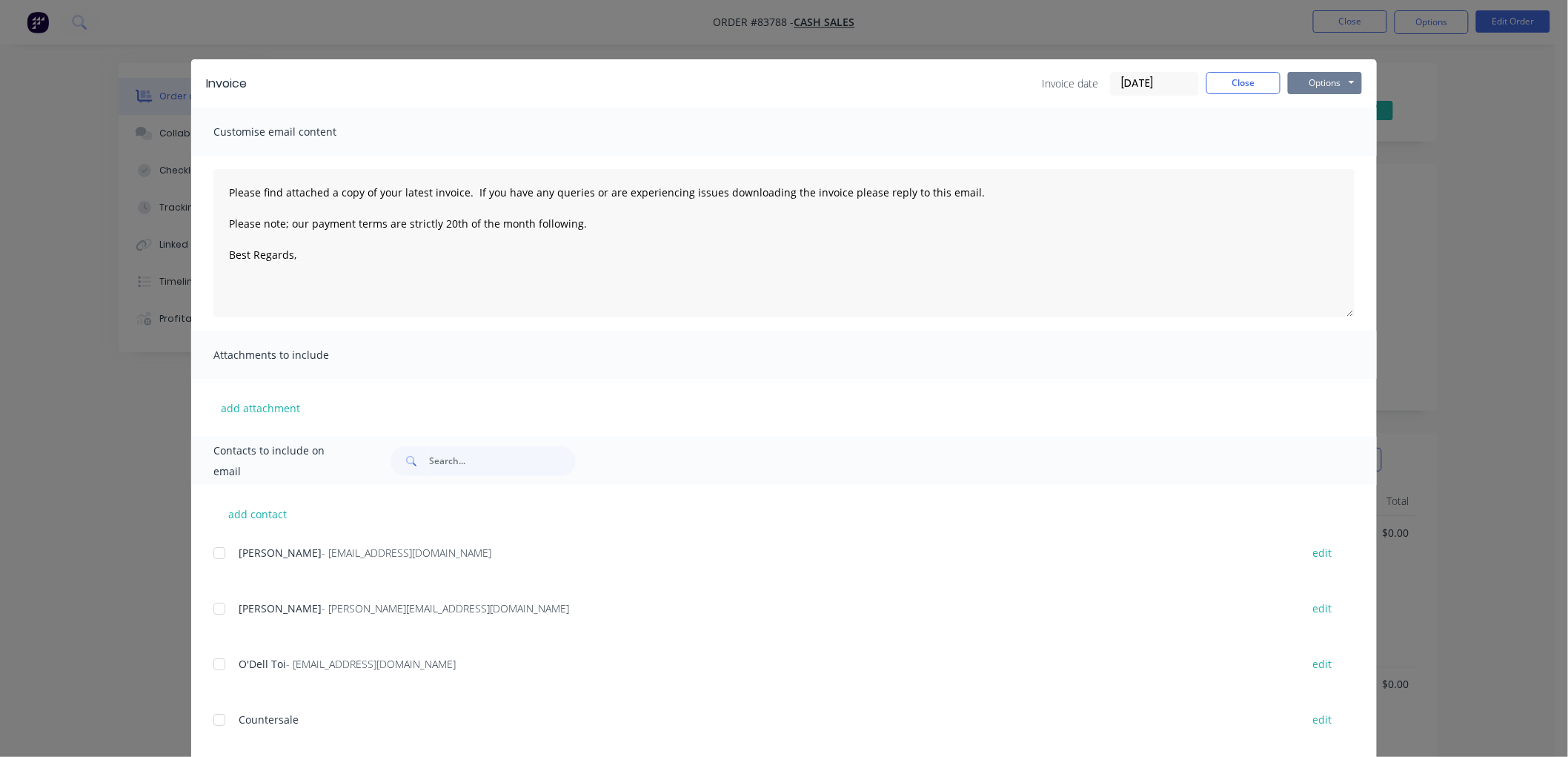
click at [1321, 85] on button "Options" at bounding box center [1324, 82] width 74 height 22
click at [1321, 131] on button "Print" at bounding box center [1335, 134] width 95 height 24
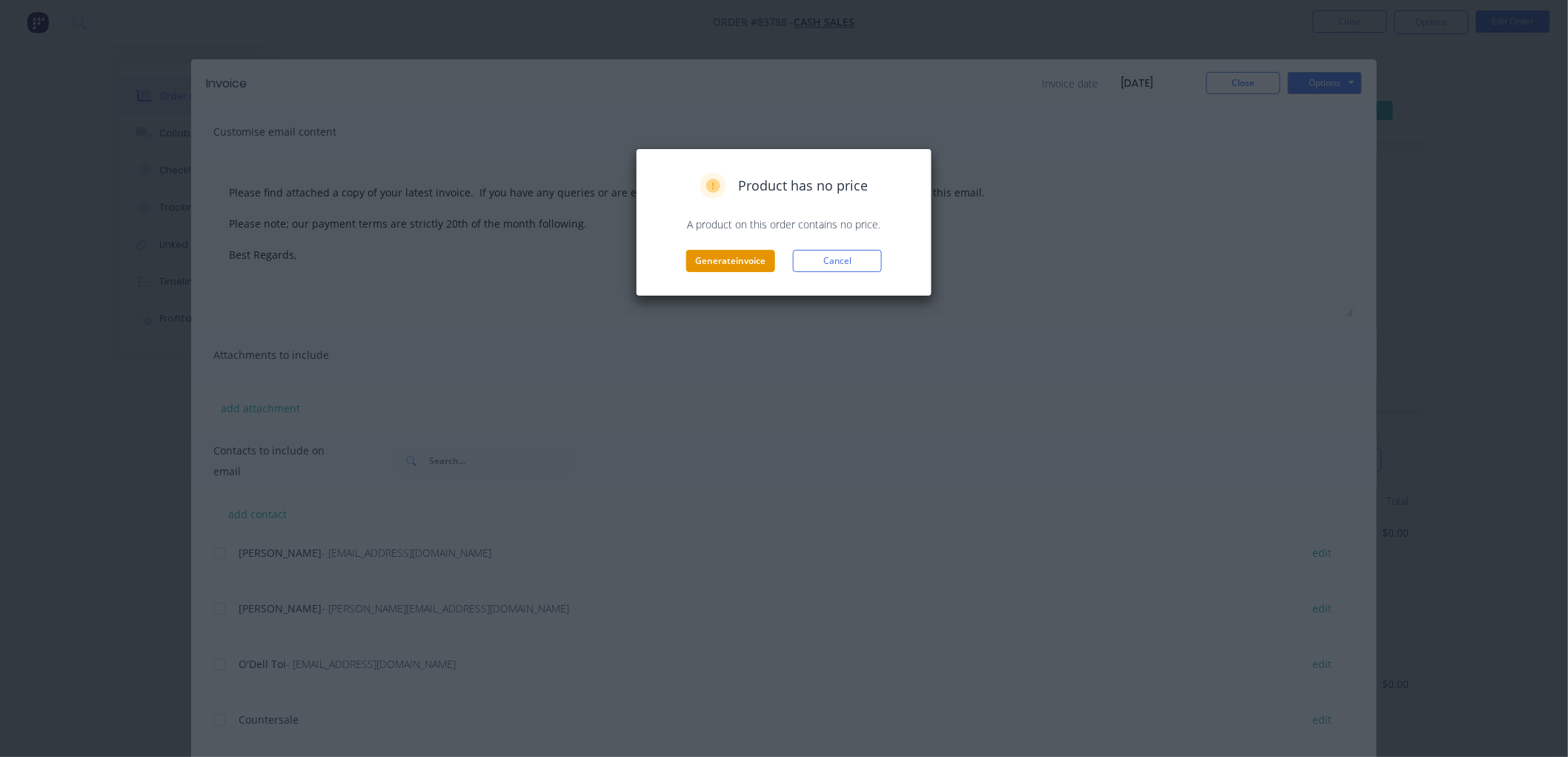
click at [701, 254] on button "Generate invoice" at bounding box center [731, 260] width 89 height 22
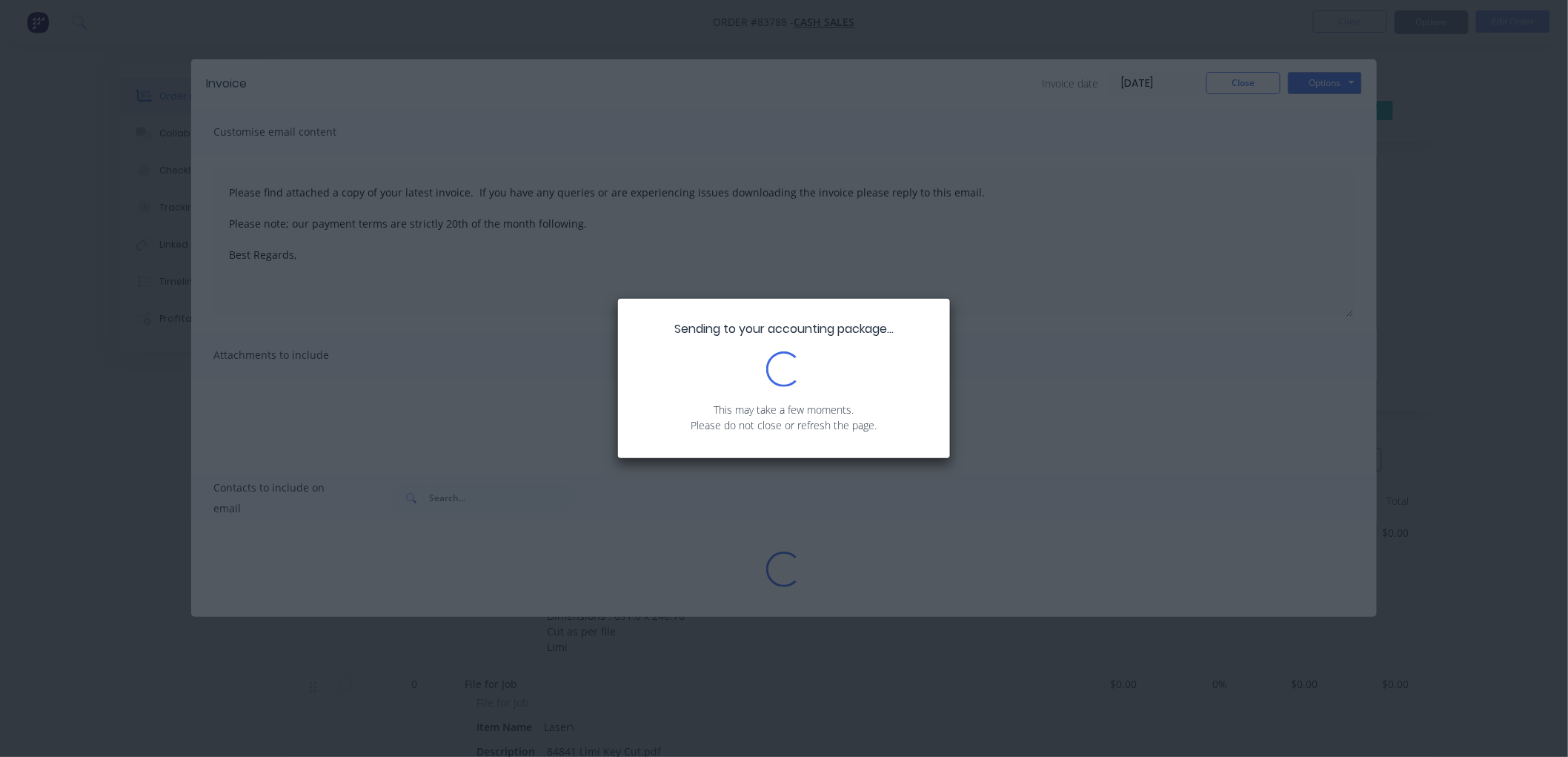
type textarea "Please find attached a copy of your latest invoice. If you have any queries or …"
